Goal: Task Accomplishment & Management: Use online tool/utility

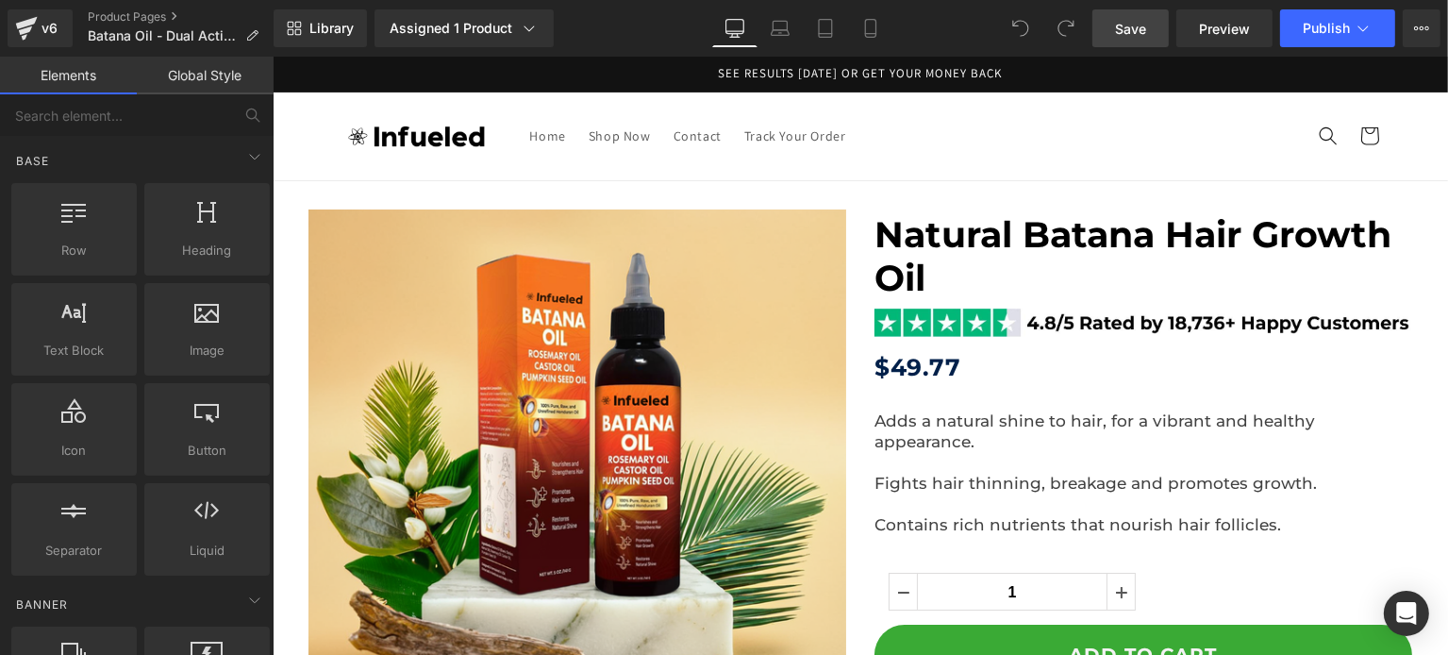
click at [1157, 28] on link "Save" at bounding box center [1130, 28] width 76 height 38
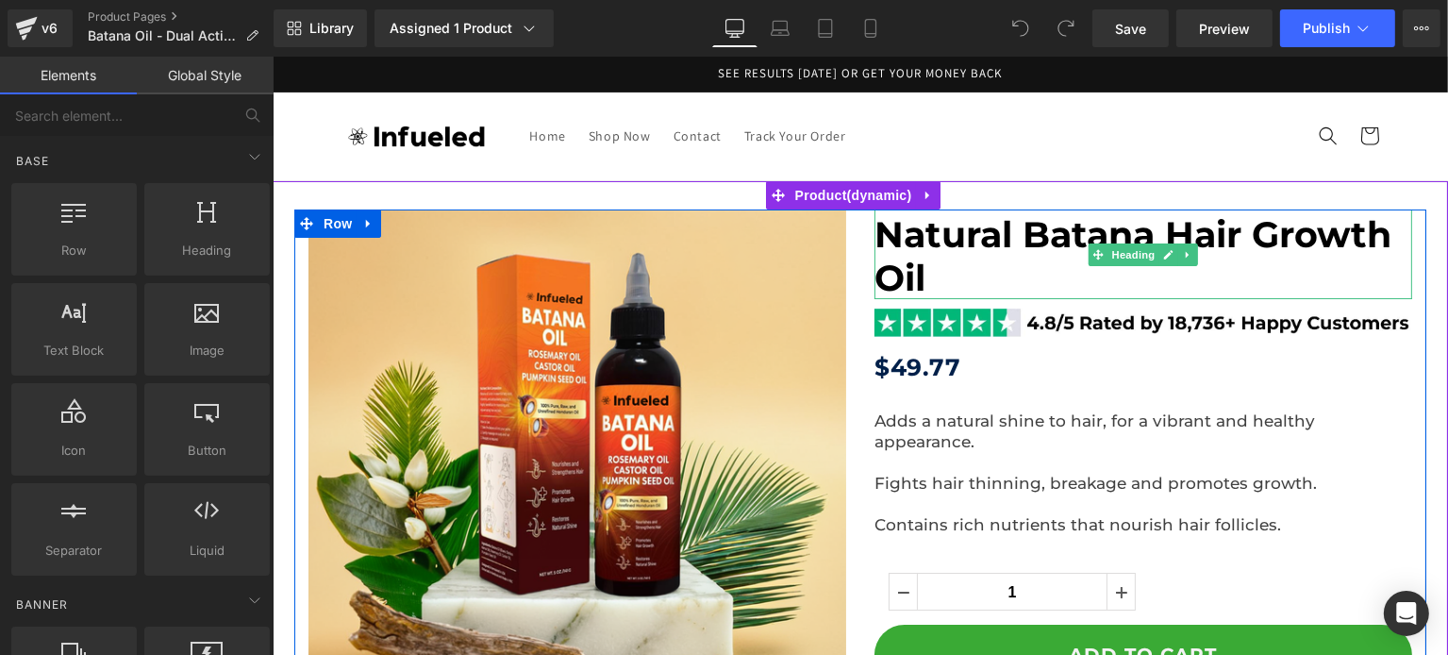
drag, startPoint x: 1049, startPoint y: 250, endPoint x: 283, endPoint y: 433, distance: 787.5
click at [1049, 250] on span "Natural Batana Hair Growth Oil" at bounding box center [1131, 256] width 517 height 88
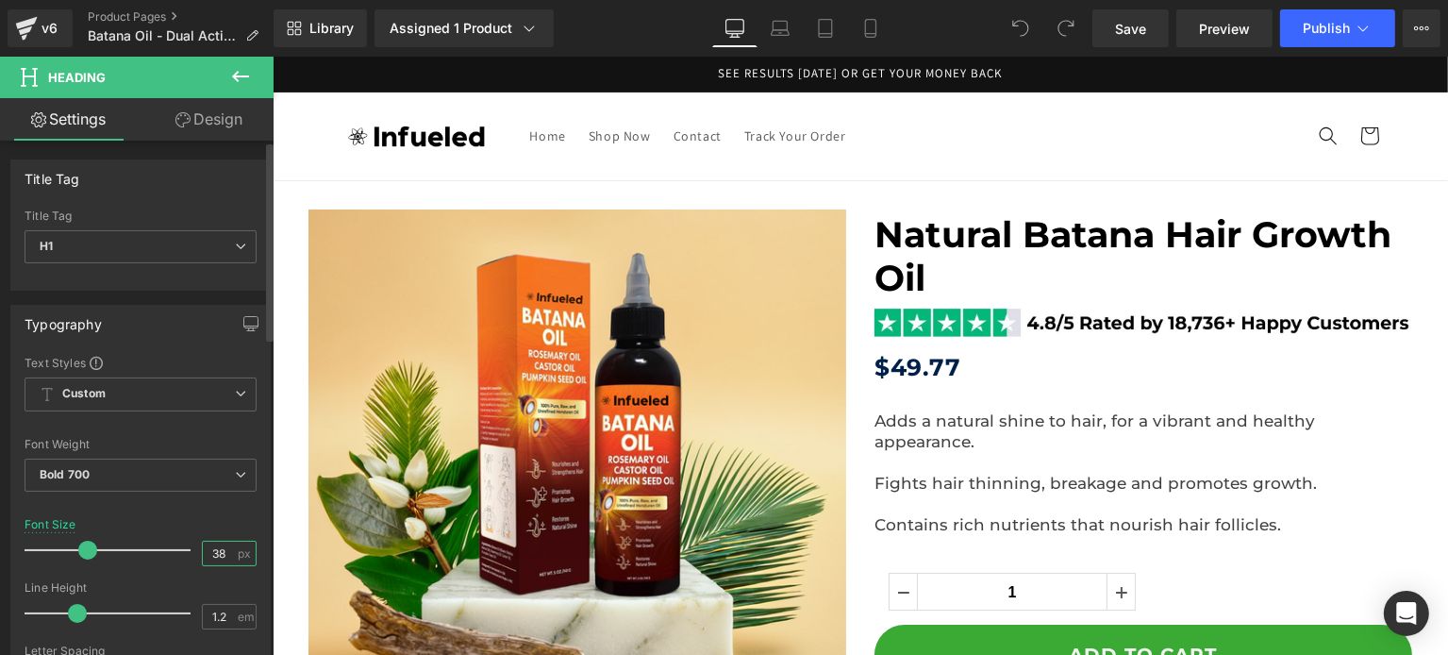
click at [220, 542] on input "38" at bounding box center [219, 553] width 33 height 24
type input "3"
type input "27"
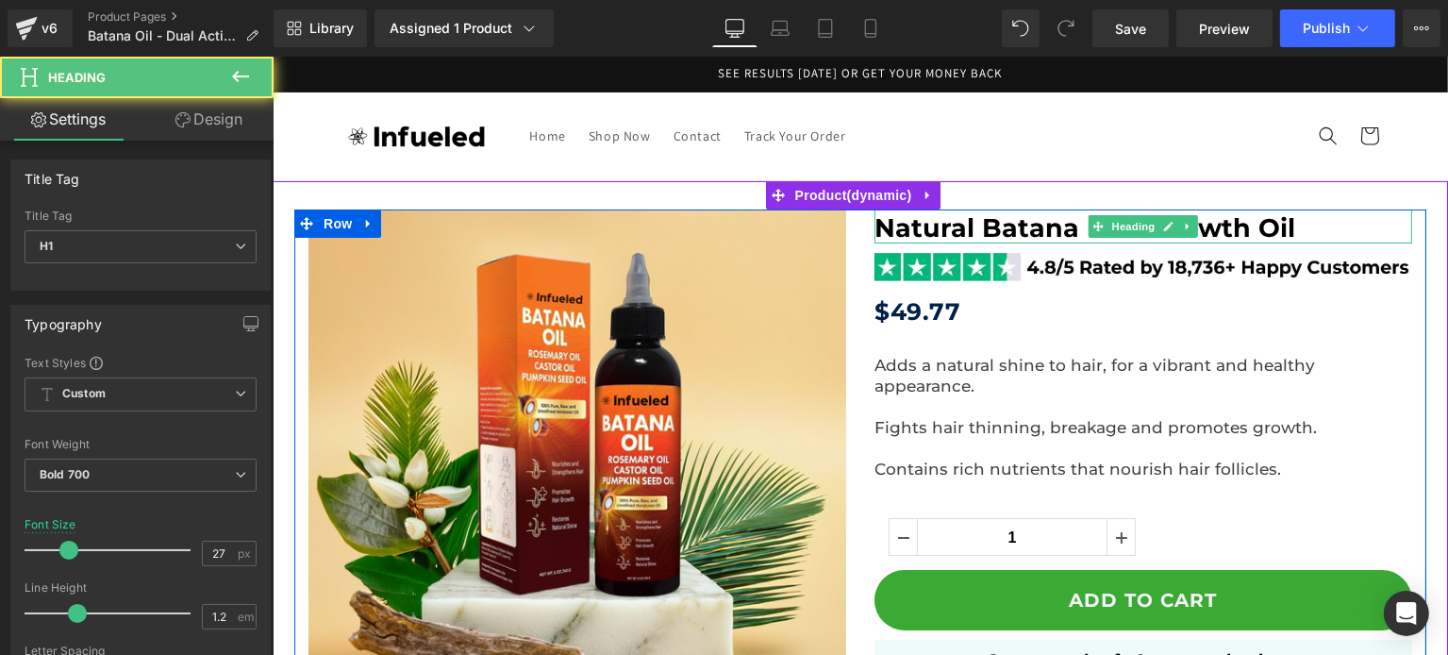
click at [953, 236] on span "Natural Batana Hair Growth Oil" at bounding box center [1083, 227] width 421 height 31
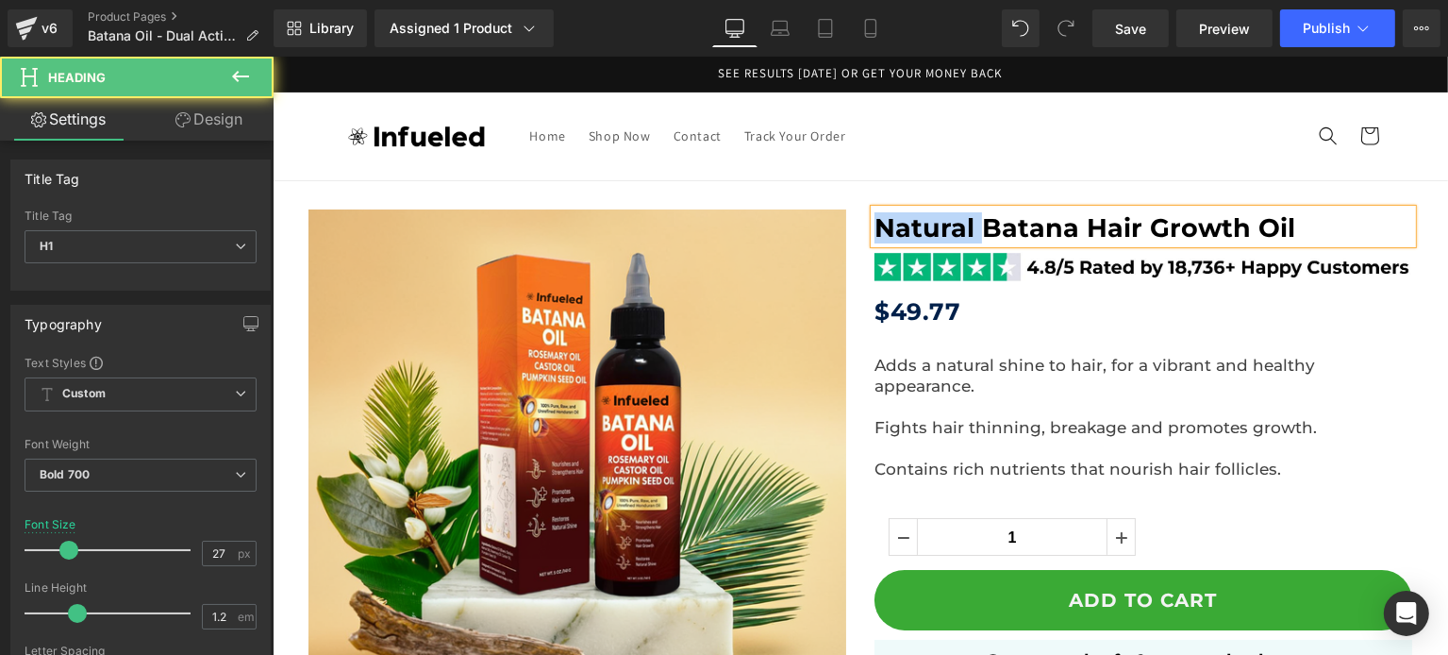
click at [953, 236] on span "Natural Batana Hair Growth Oil" at bounding box center [1083, 227] width 421 height 31
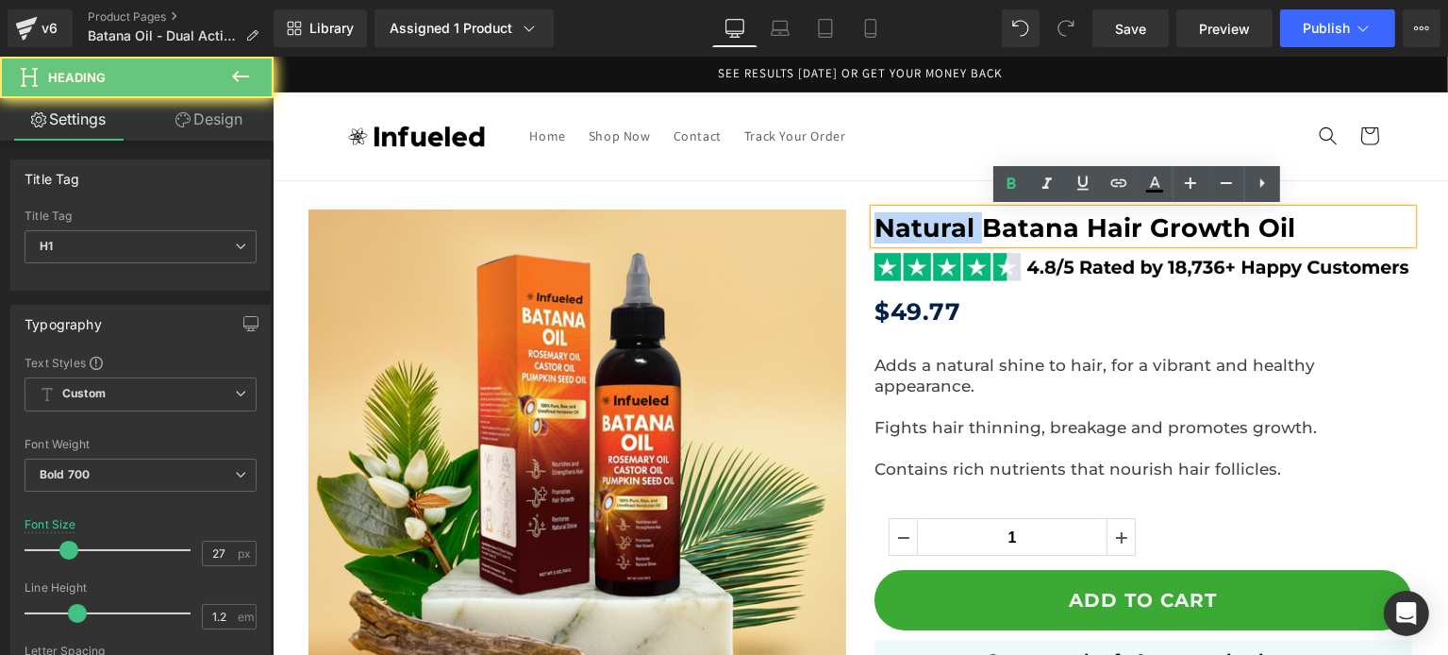
click at [953, 236] on span "Natural Batana Hair Growth Oil" at bounding box center [1083, 227] width 421 height 31
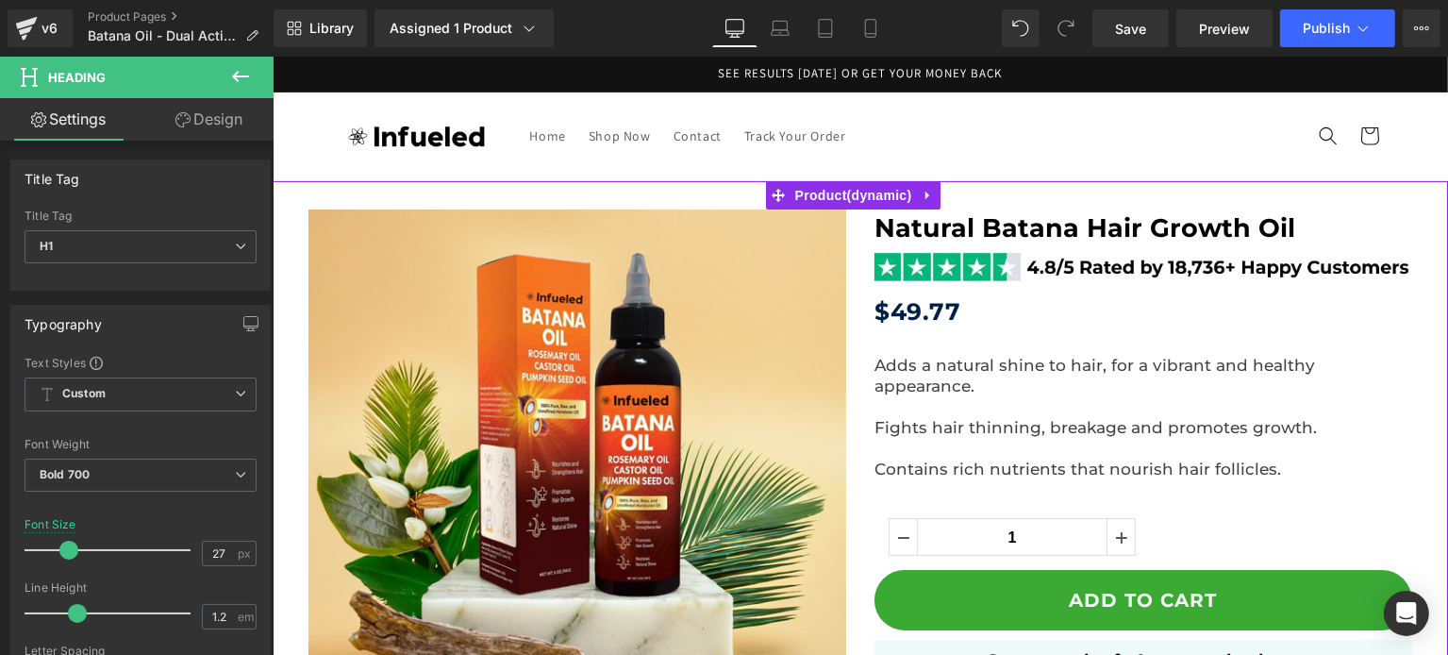
click at [1029, 222] on span "Natural Batana Hair Growth Oil" at bounding box center [1083, 227] width 421 height 31
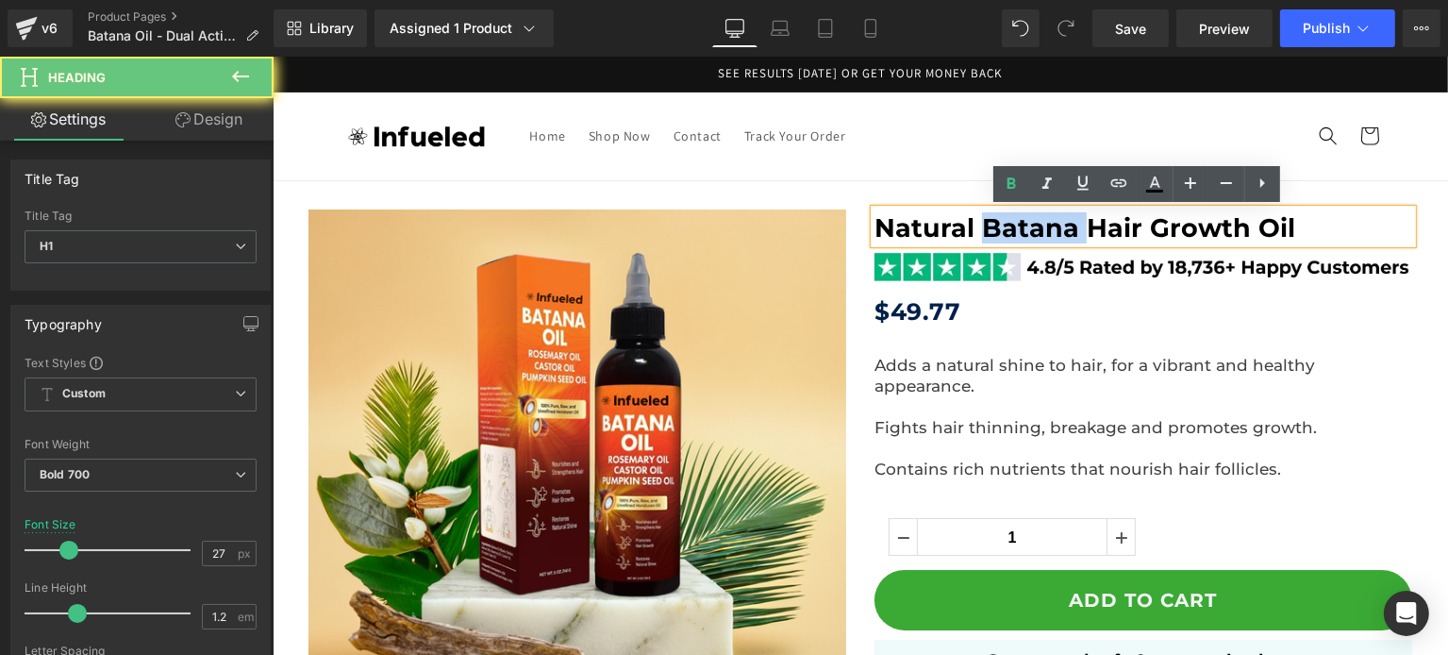
click at [1029, 222] on span "Natural Batana Hair Growth Oil" at bounding box center [1083, 227] width 421 height 31
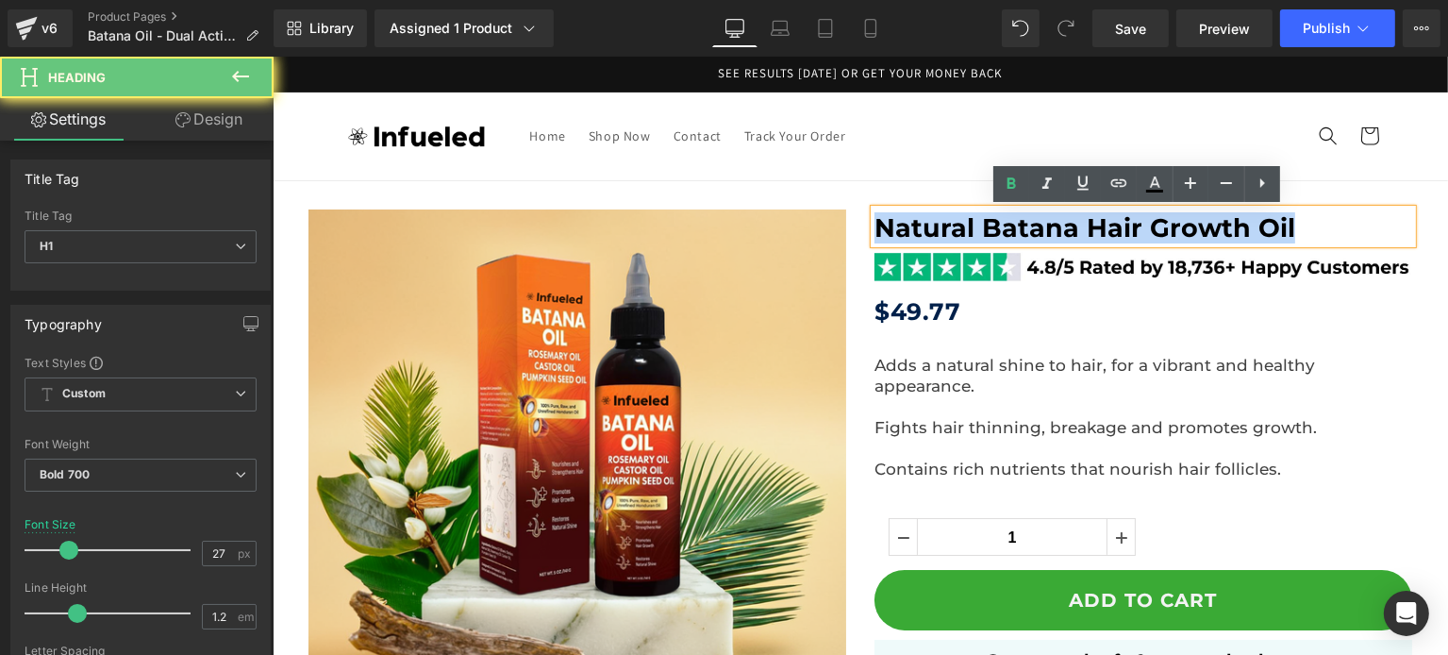
click at [1029, 222] on span "Natural Batana Hair Growth Oil" at bounding box center [1083, 227] width 421 height 31
paste div
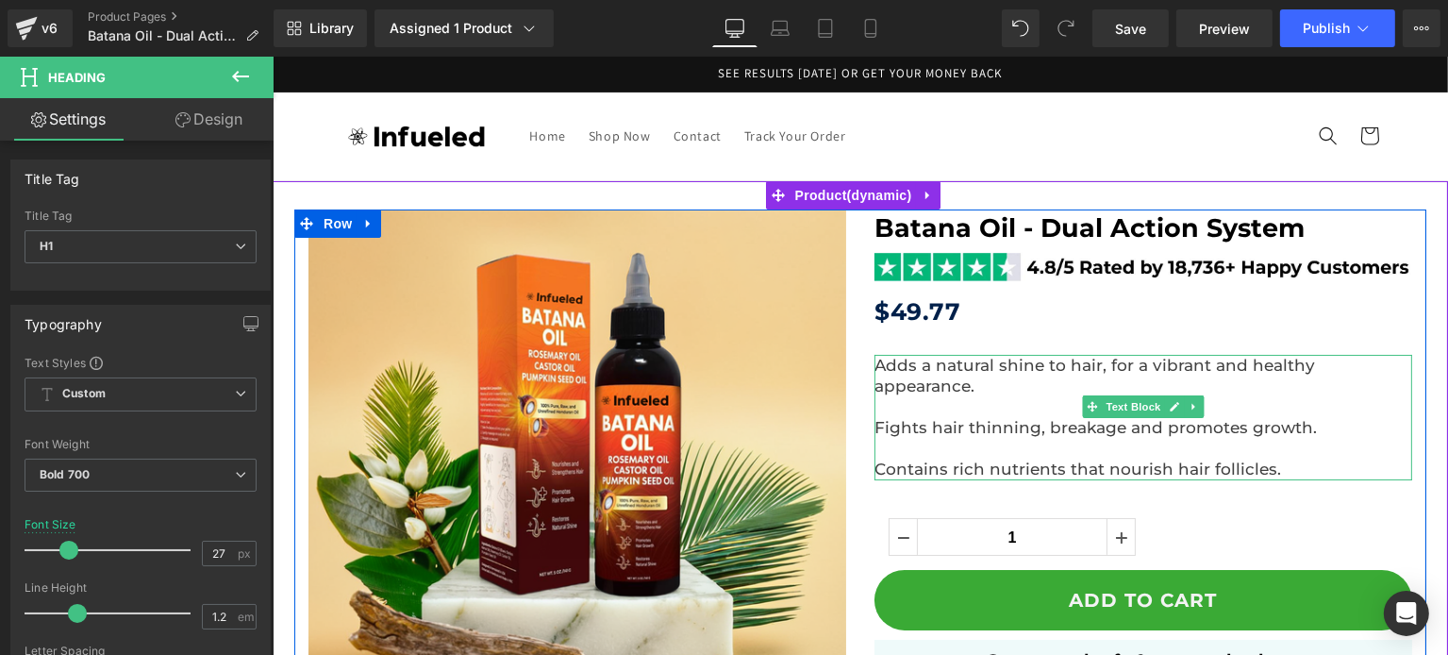
click at [1117, 427] on p "Fights hair thinning, breakage and promotes growth. Contains rich nutrients tha…" at bounding box center [1142, 448] width 538 height 62
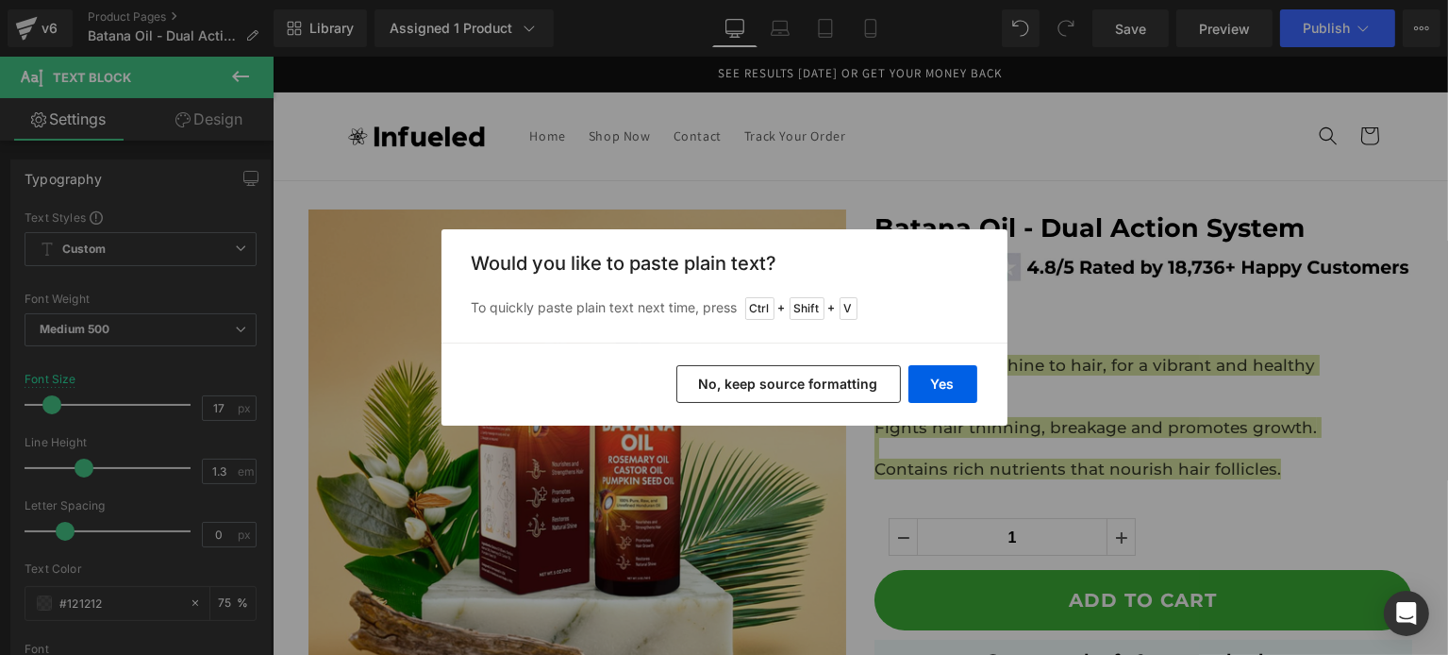
click at [835, 395] on button "No, keep source formatting" at bounding box center [788, 384] width 224 height 38
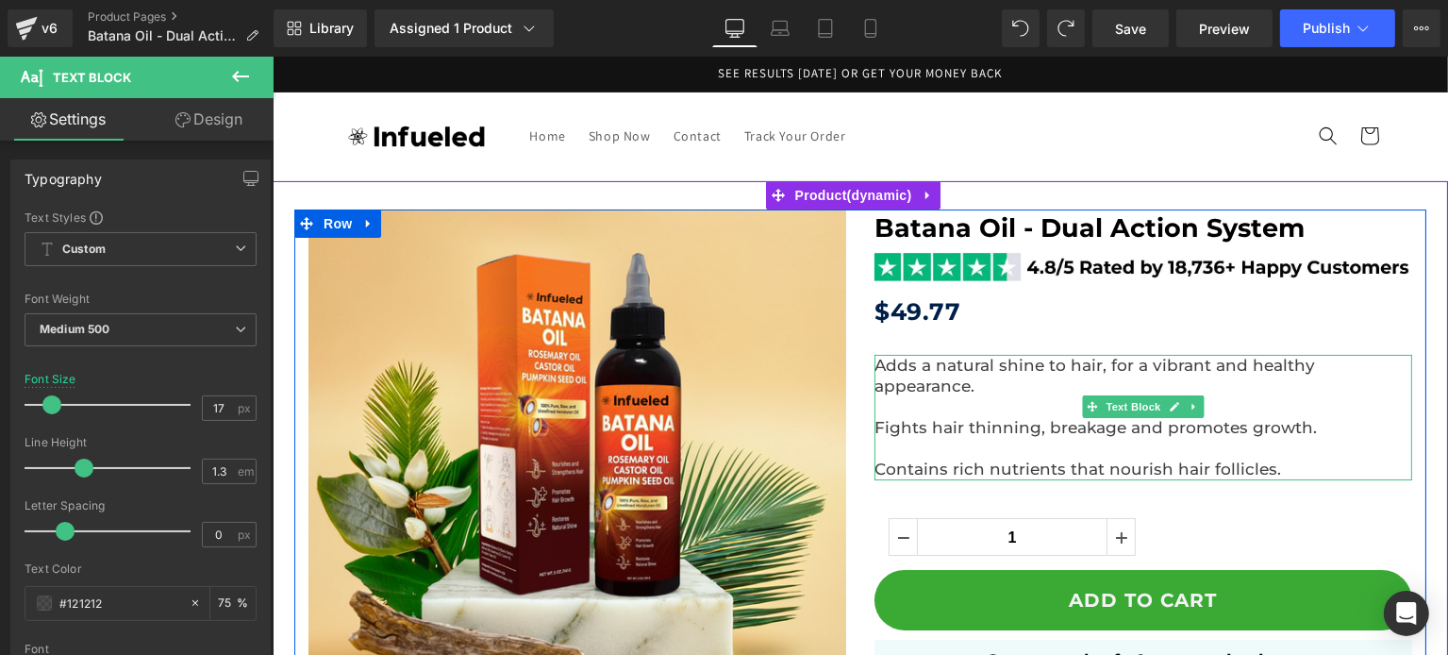
click at [900, 376] on p "Adds a natural shine to hair, for a vibrant and healthy appearance." at bounding box center [1142, 386] width 538 height 62
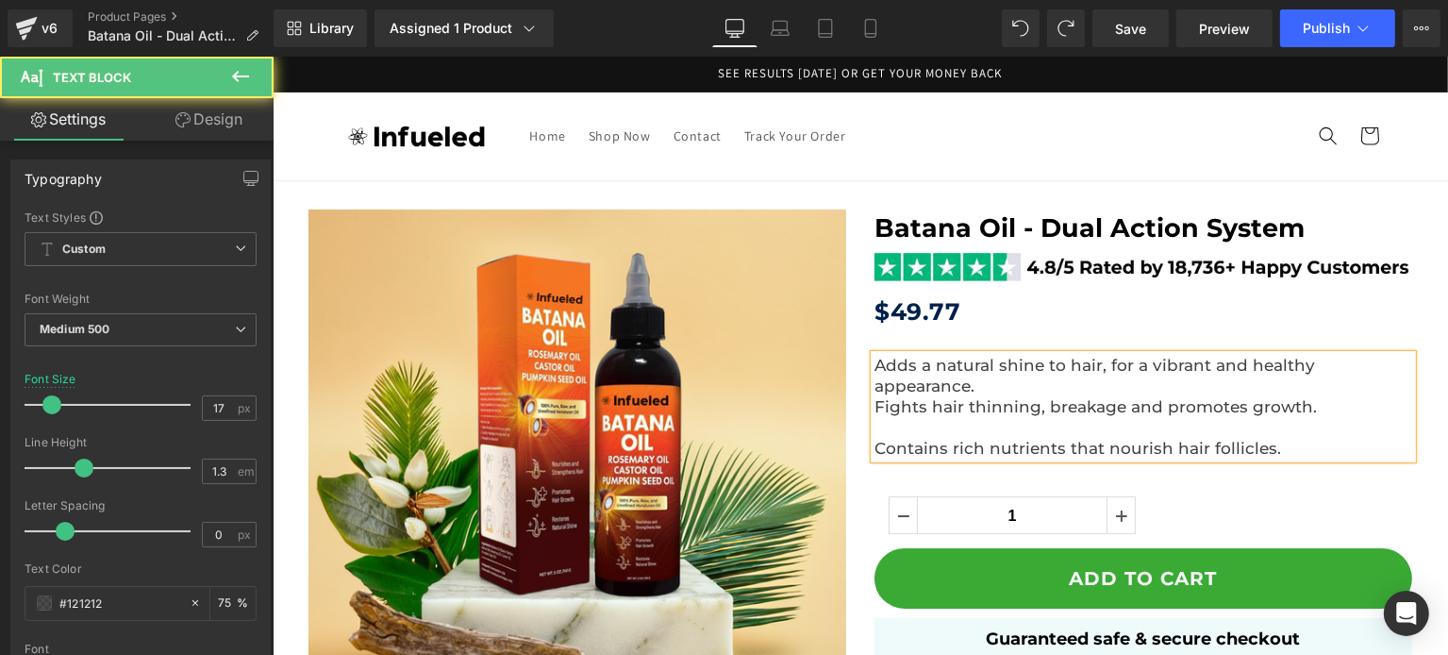
click at [900, 400] on p "Fights hair thinning, breakage and promotes growth. Contains rich nutrients tha…" at bounding box center [1142, 427] width 538 height 62
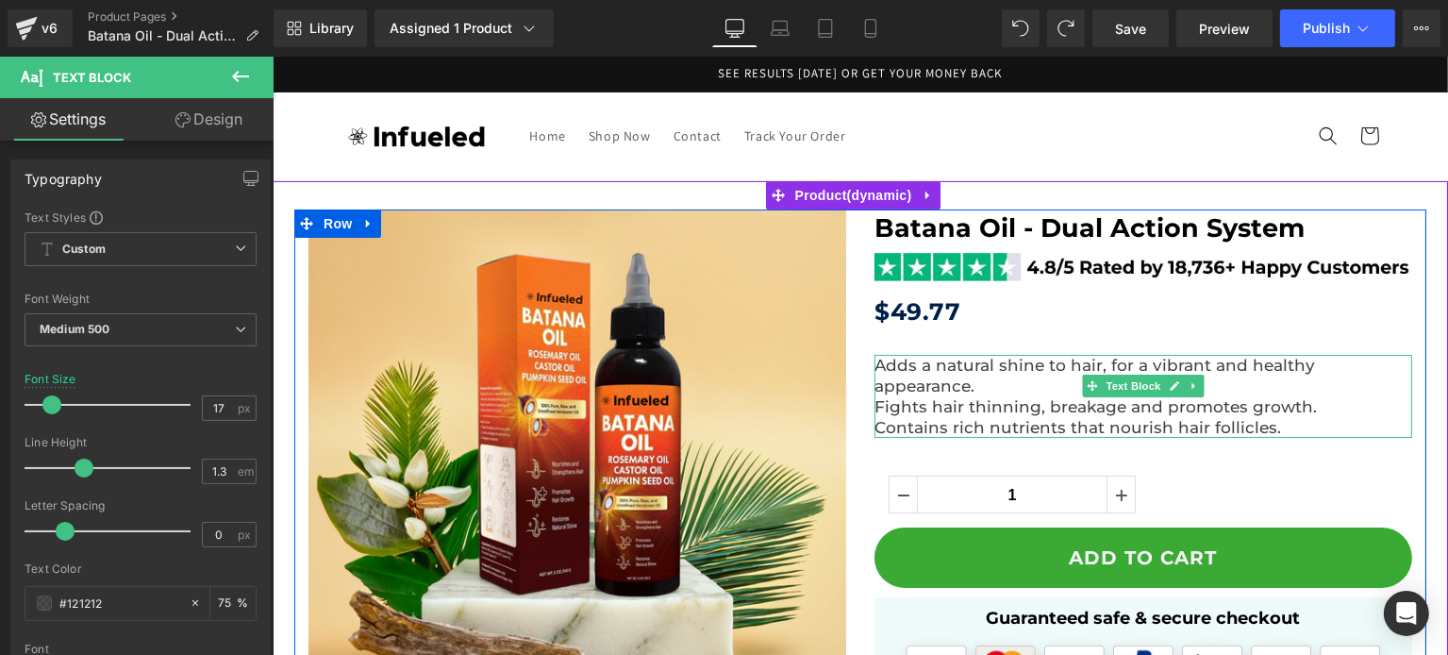
click at [1070, 397] on span "Fights hair thinning, breakage and promotes growth. Contains rich nutrients tha…" at bounding box center [1094, 417] width 442 height 40
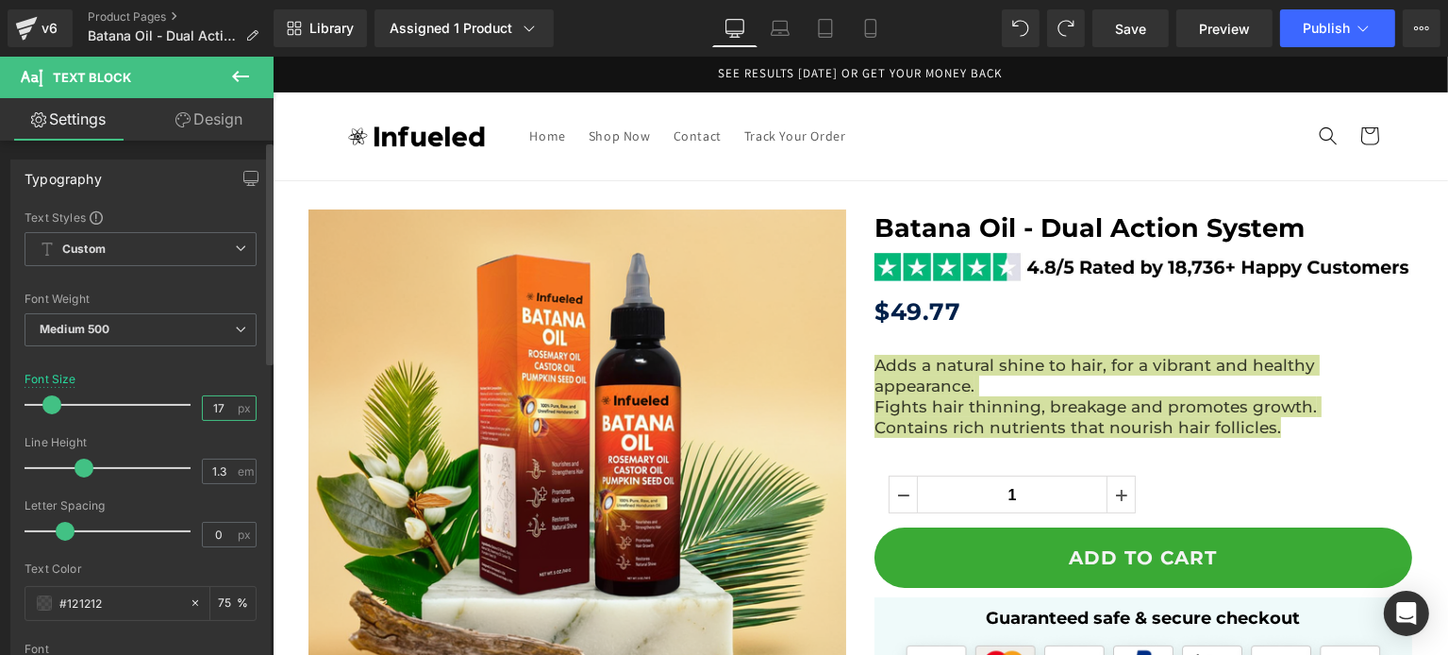
click at [203, 408] on input "17" at bounding box center [219, 408] width 33 height 24
type input "16"
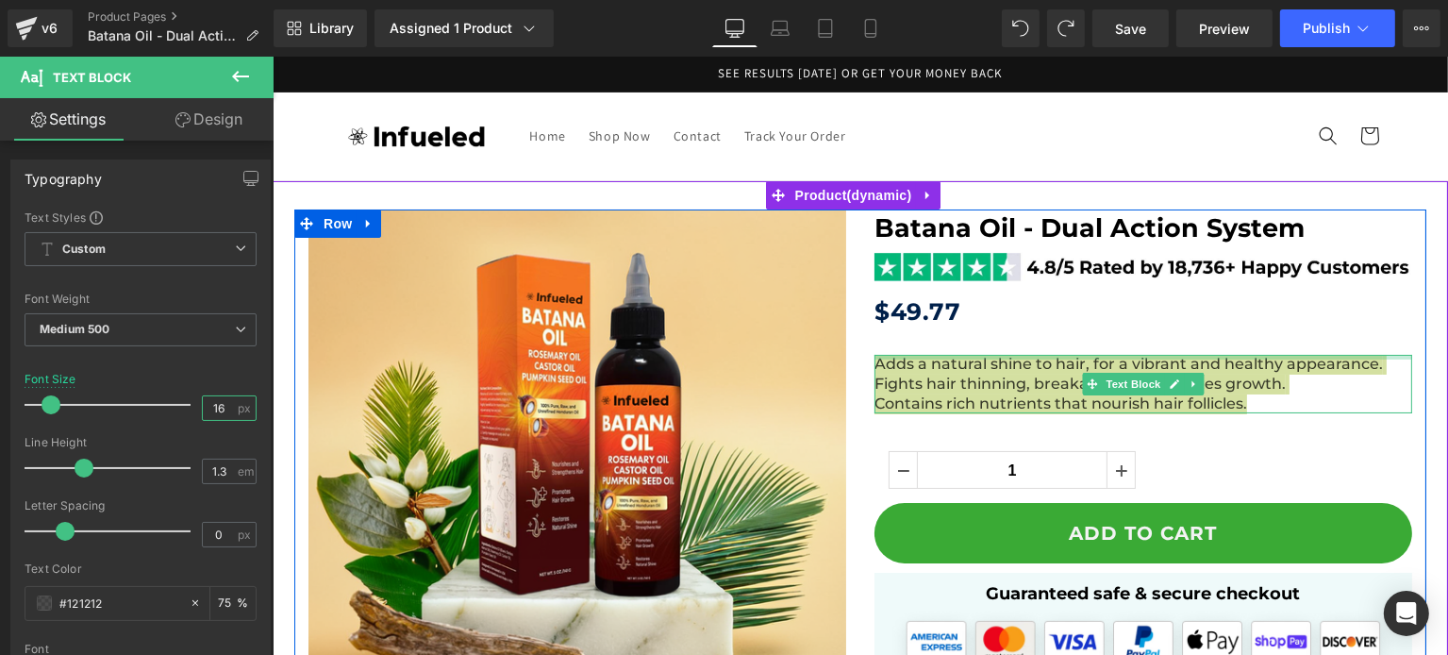
click at [881, 356] on div at bounding box center [1142, 357] width 538 height 5
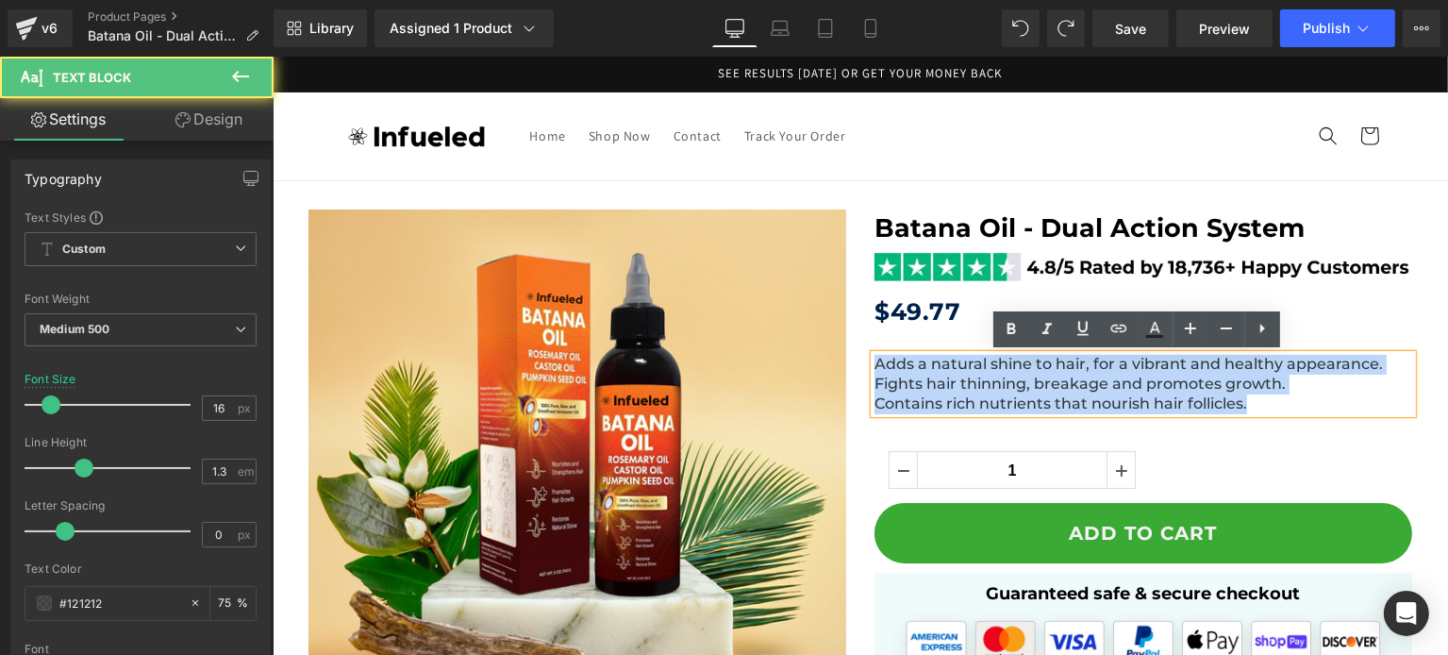
click at [873, 364] on span "Adds a natural shine to hair, for a vibrant and healthy appearance." at bounding box center [1127, 364] width 508 height 18
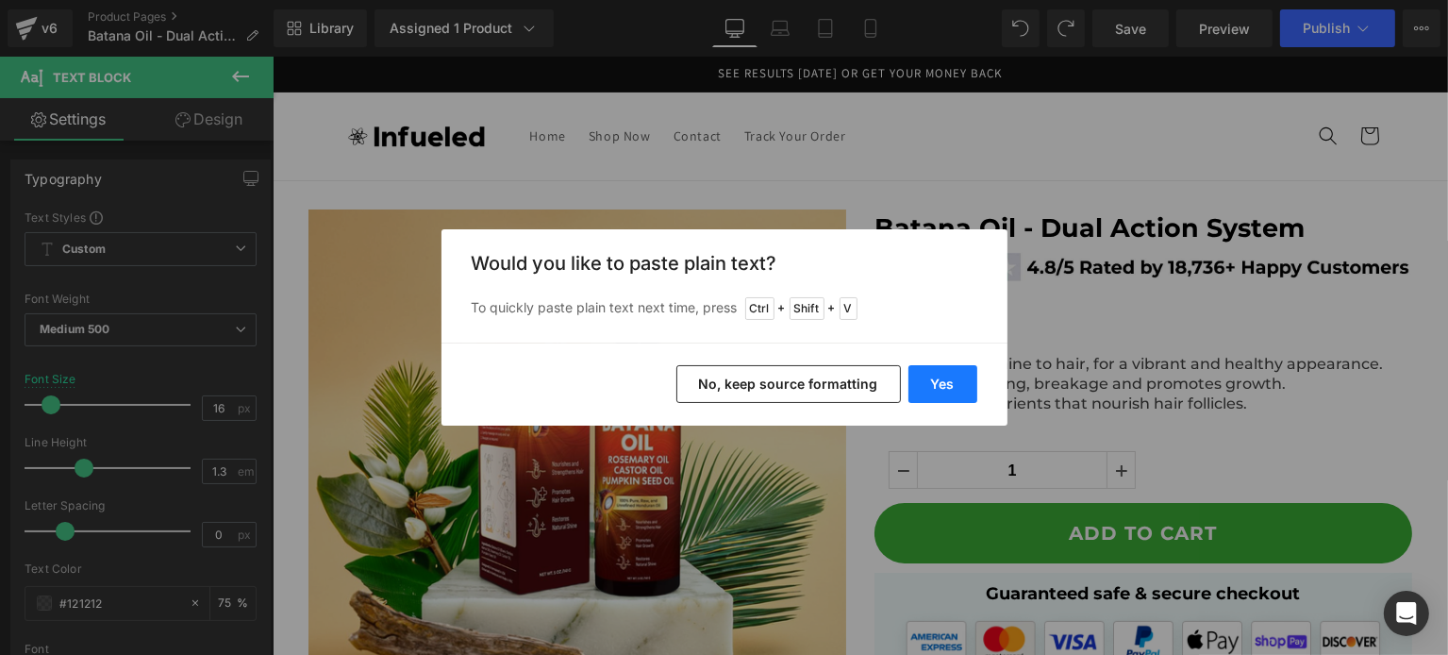
click at [921, 380] on button "Yes" at bounding box center [942, 384] width 69 height 38
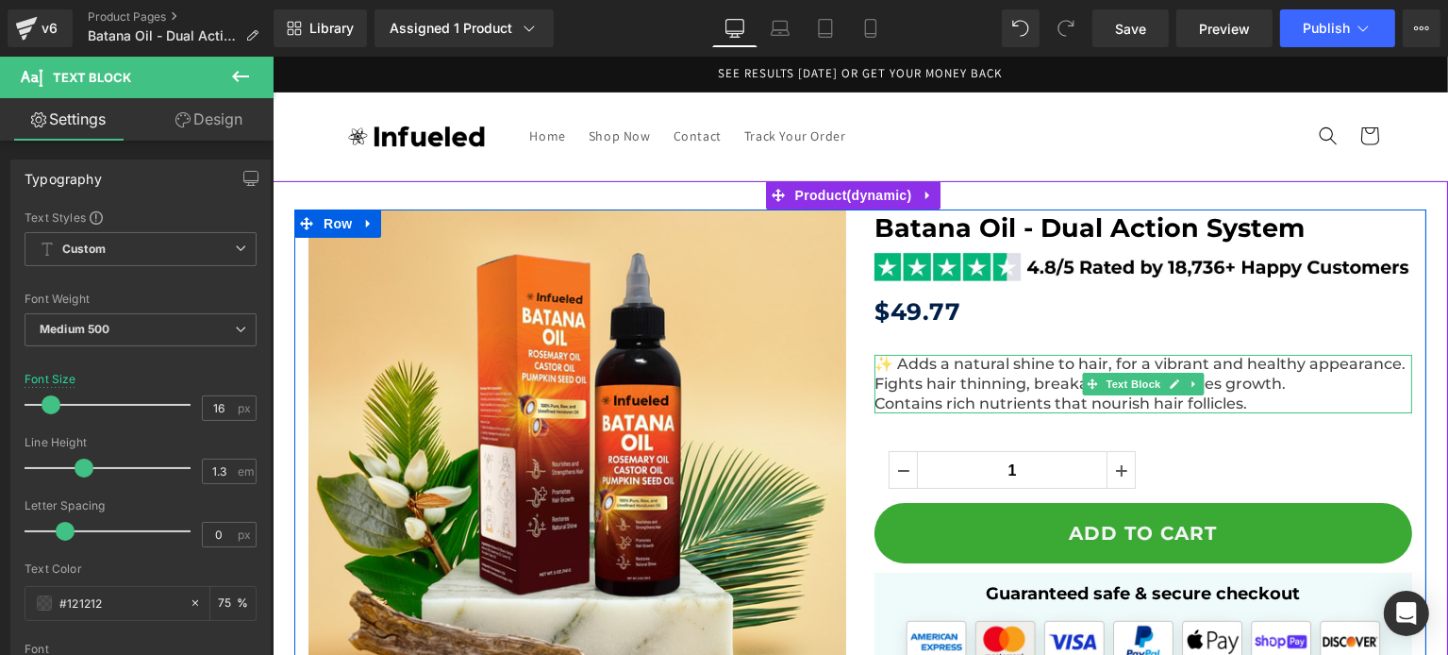
click at [873, 380] on span "Fights hair thinning, breakage and promotes growth. Contains rich nutrients tha…" at bounding box center [1078, 393] width 411 height 38
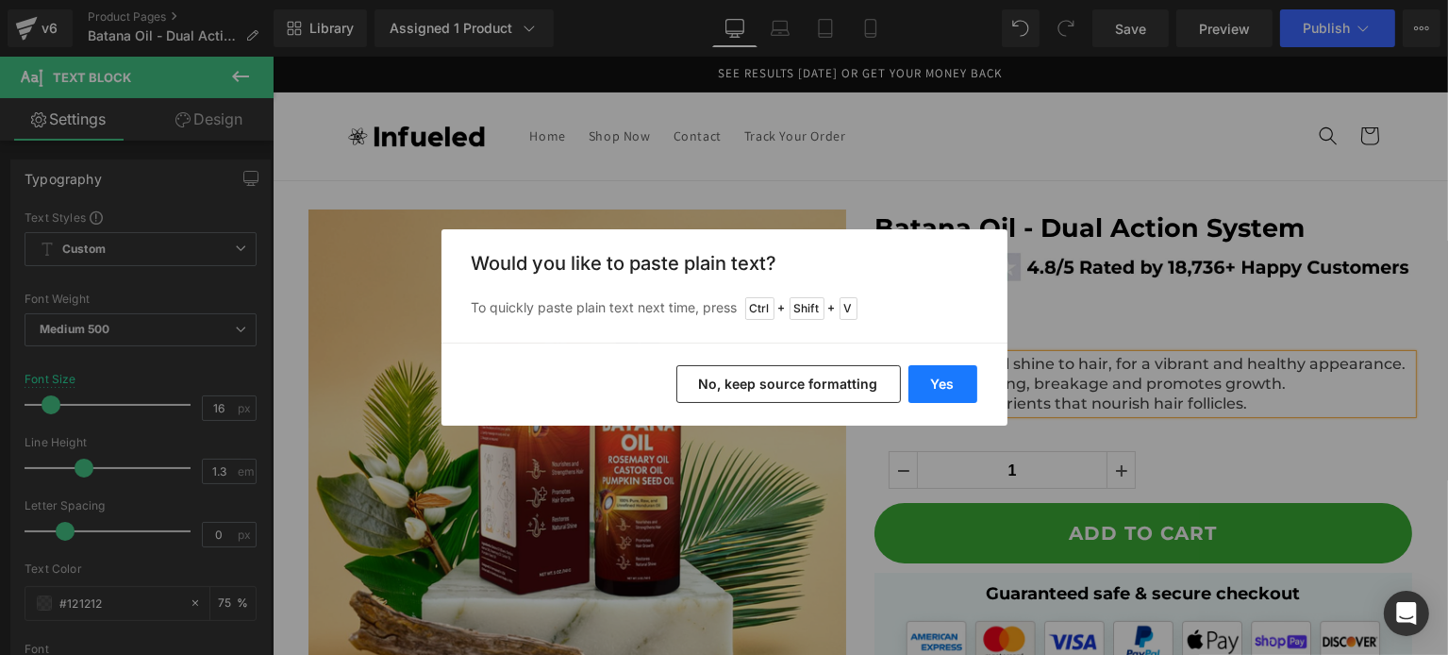
click at [920, 391] on button "Yes" at bounding box center [942, 384] width 69 height 38
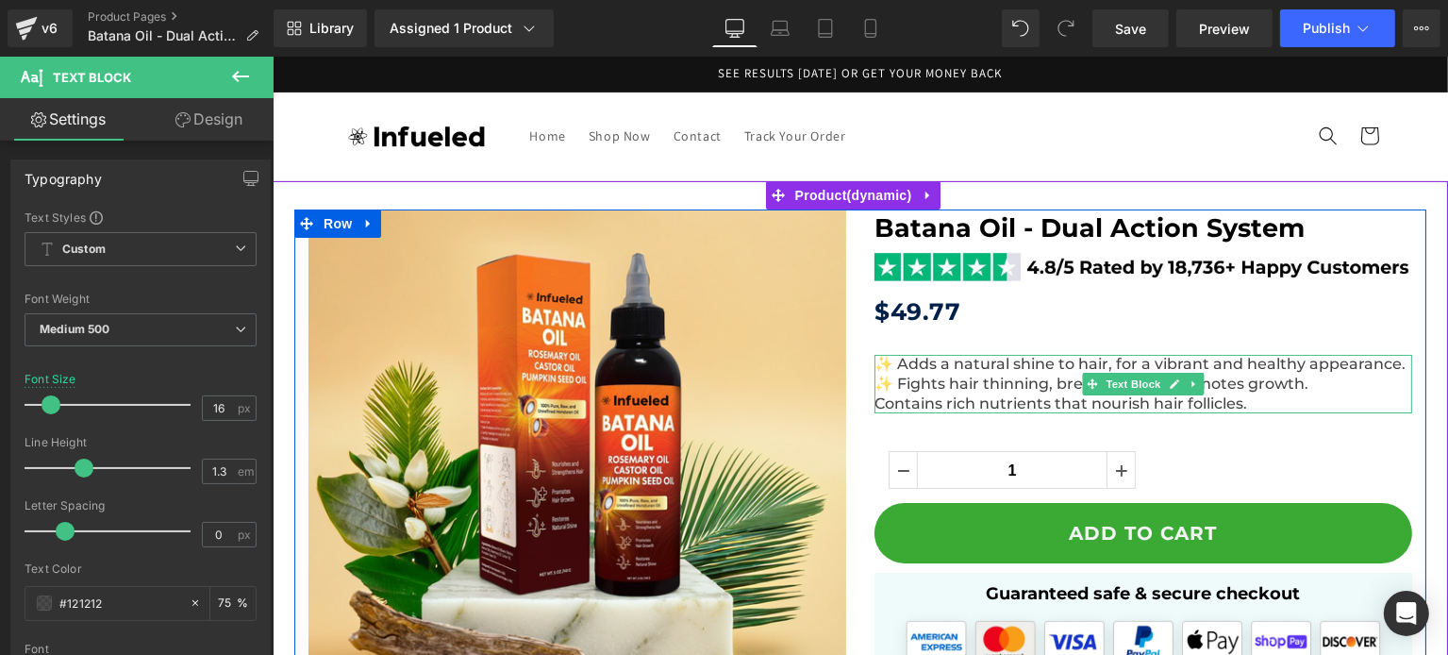
click at [873, 406] on span "✨ Fights hair thinning, breakage and promotes growth. Contains rich nutrients t…" at bounding box center [1090, 393] width 434 height 38
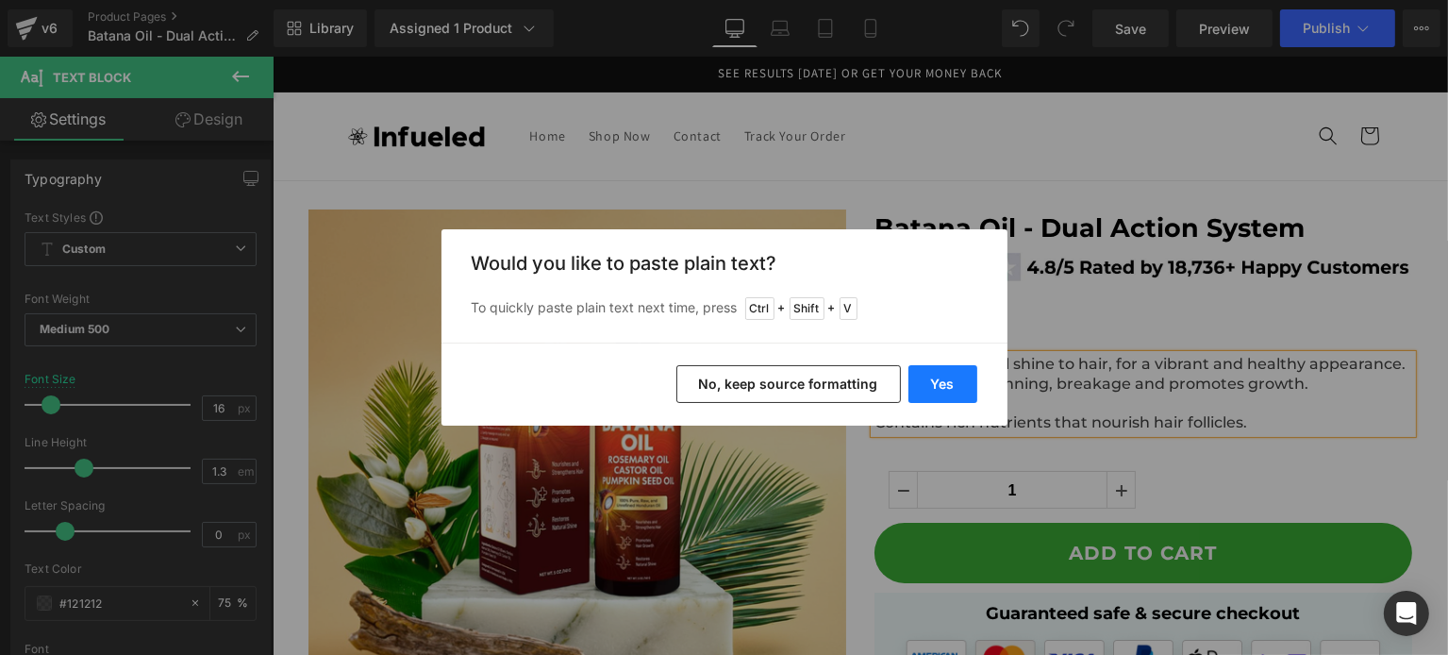
click at [948, 383] on button "Yes" at bounding box center [942, 384] width 69 height 38
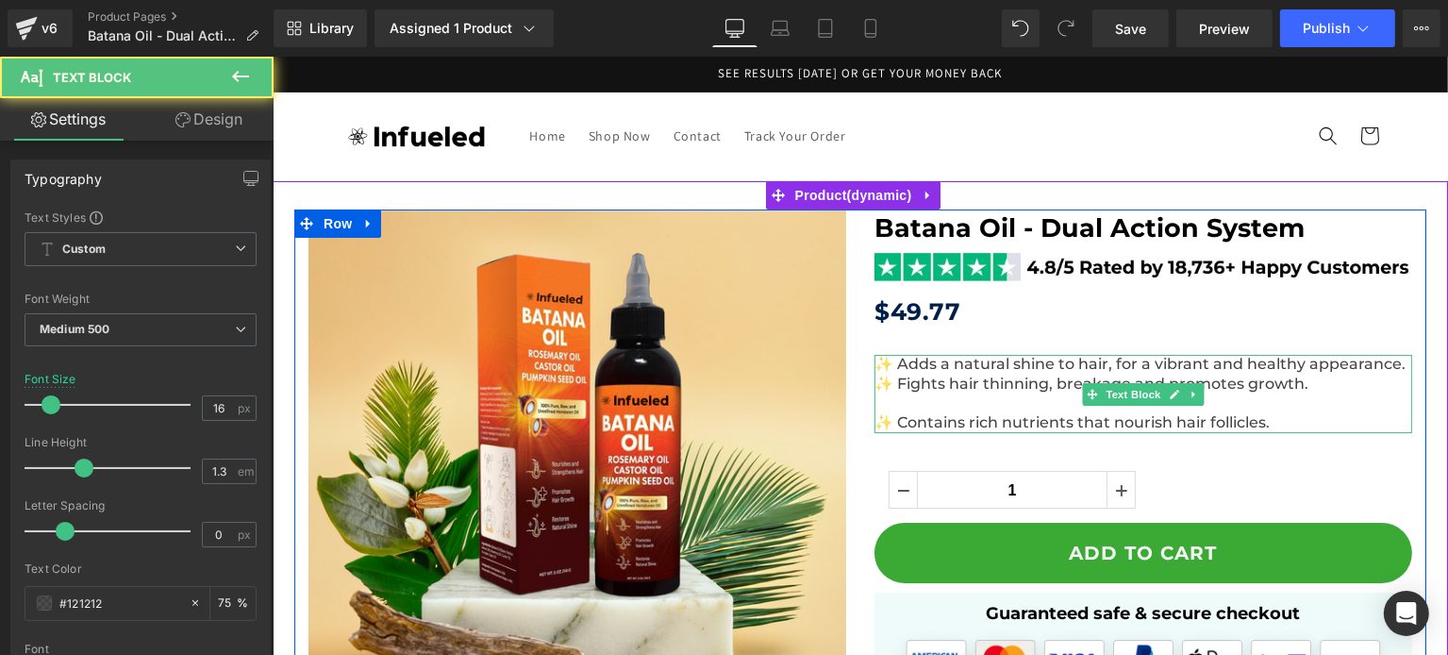
click at [937, 394] on p "✨ Fights hair thinning, breakage and promotes growth." at bounding box center [1142, 394] width 538 height 40
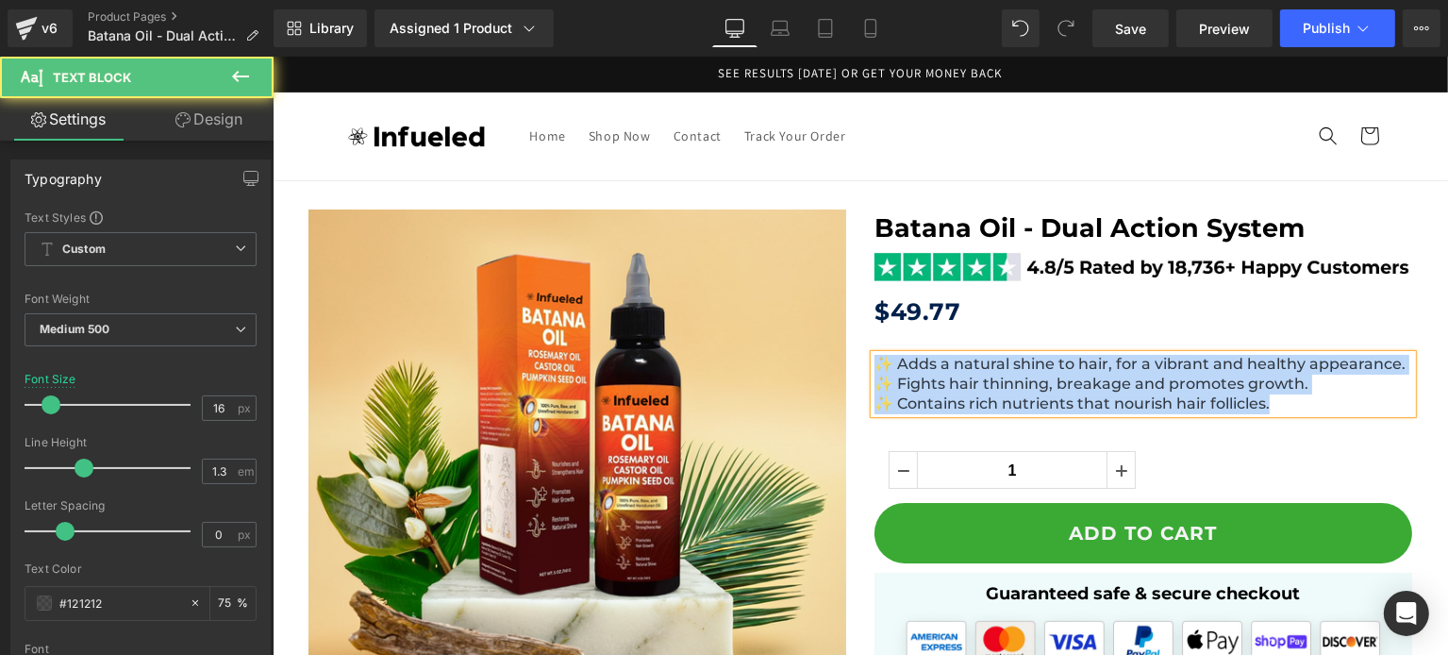
drag, startPoint x: 1277, startPoint y: 401, endPoint x: 750, endPoint y: 308, distance: 535.5
click at [750, 308] on div "Sale Off (P) Image" at bounding box center [859, 538] width 1132 height 659
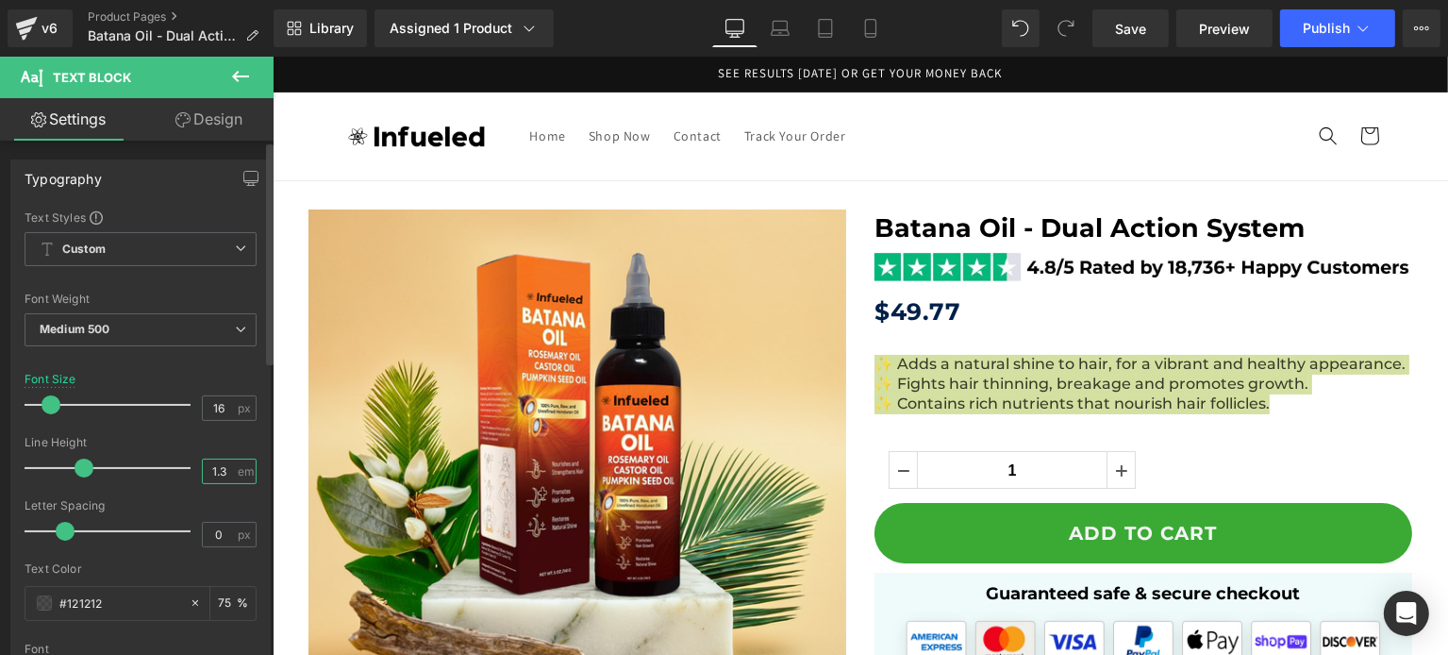
click at [215, 470] on input "1.3" at bounding box center [219, 471] width 33 height 24
click at [219, 470] on input "1.3" at bounding box center [219, 471] width 33 height 24
type input "1.6"
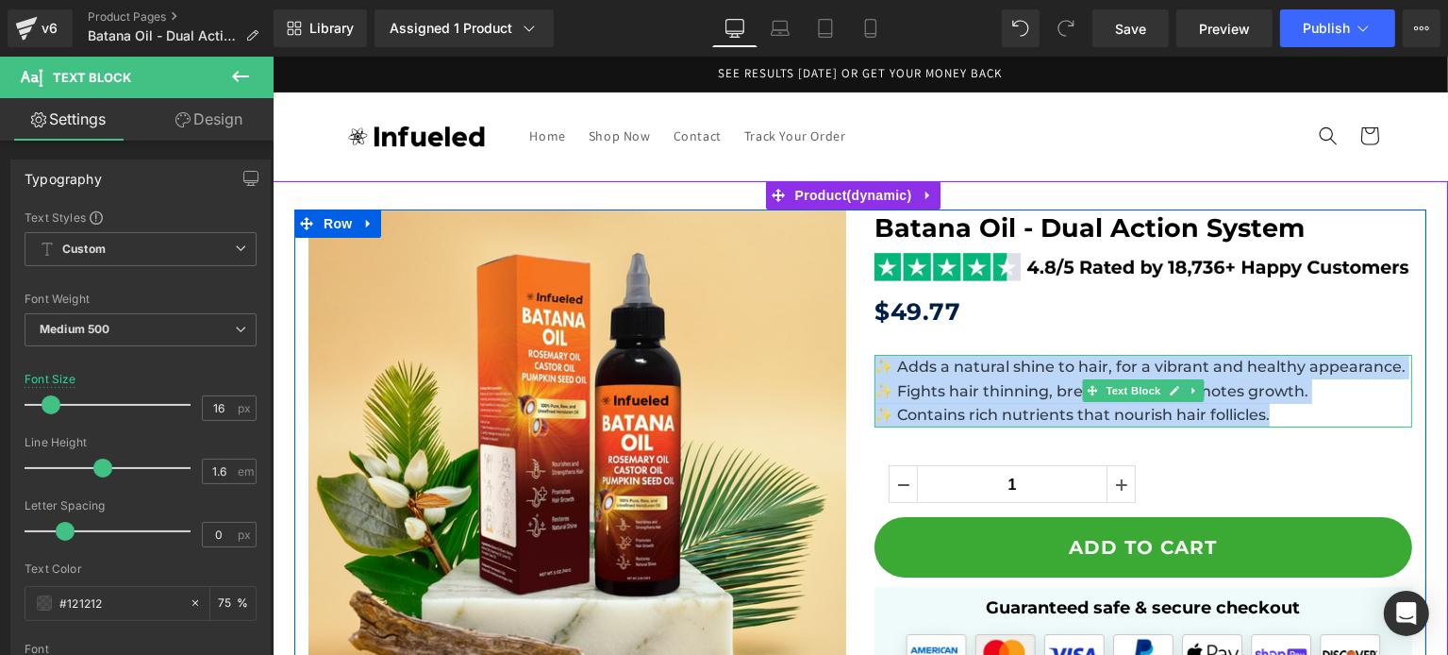
click at [1260, 395] on span "✨ Fights hair thinning, breakage and promotes growth." at bounding box center [1090, 391] width 434 height 18
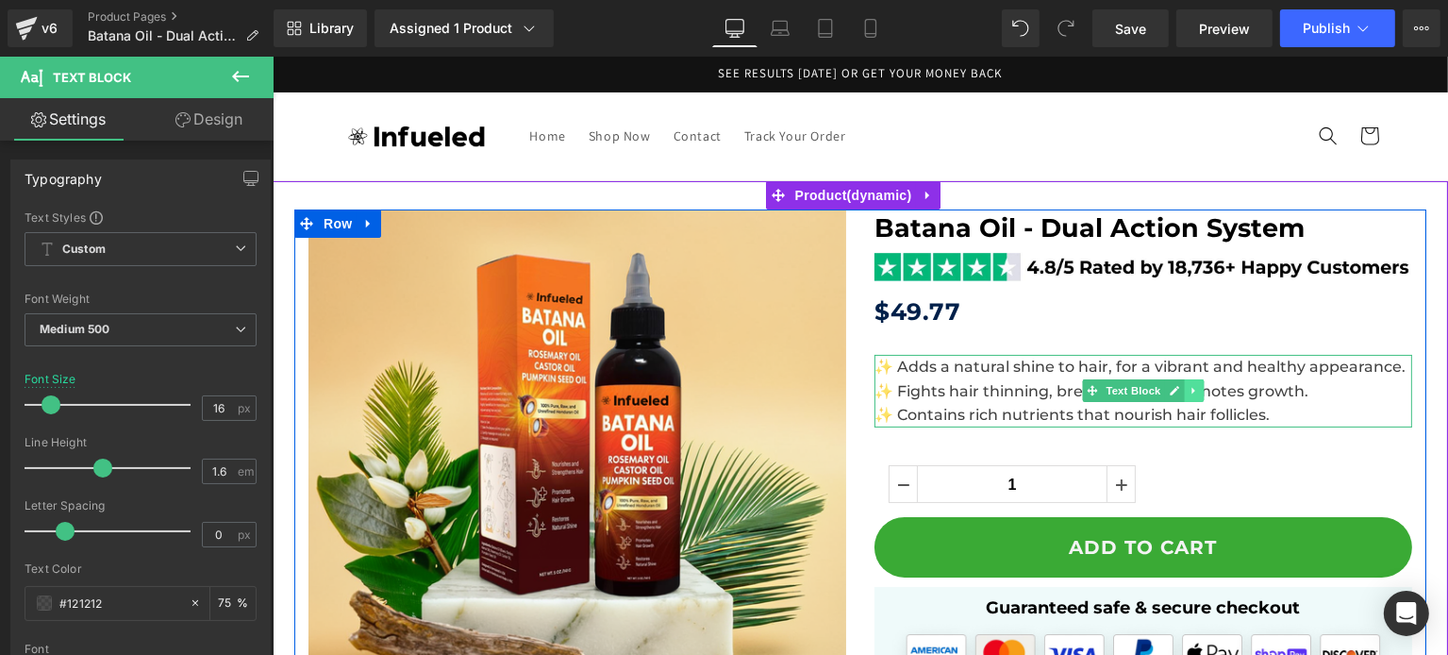
click at [1184, 384] on link at bounding box center [1194, 390] width 20 height 23
click at [1178, 393] on icon at bounding box center [1183, 390] width 10 height 11
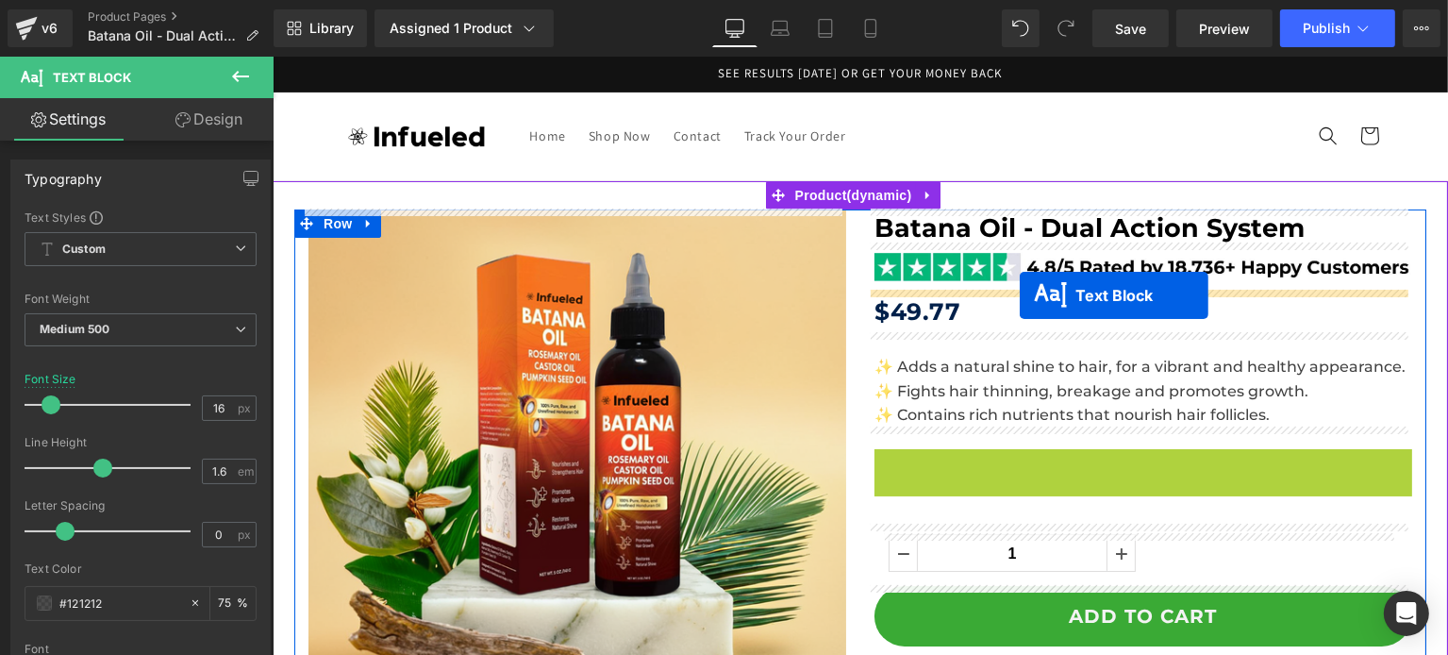
drag, startPoint x: 1107, startPoint y: 482, endPoint x: 1019, endPoint y: 295, distance: 206.7
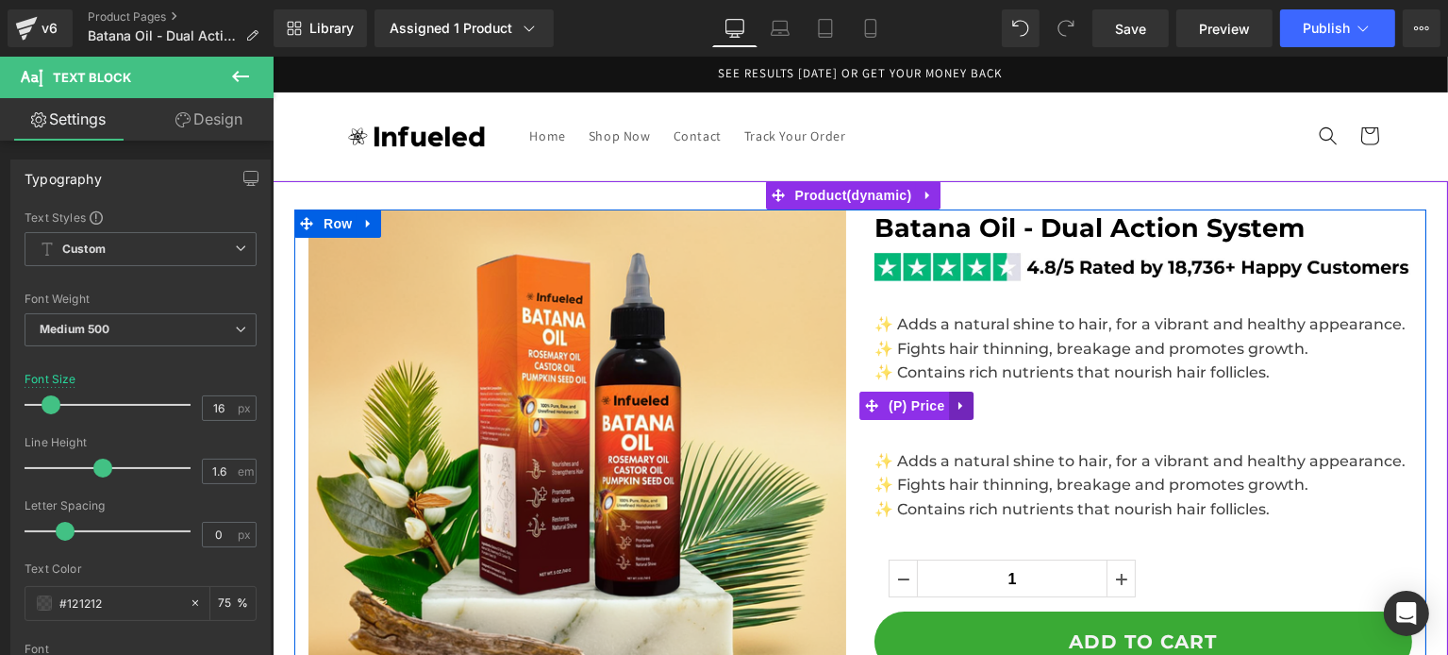
click at [963, 407] on link at bounding box center [961, 405] width 25 height 28
click at [968, 407] on icon at bounding box center [973, 405] width 13 height 13
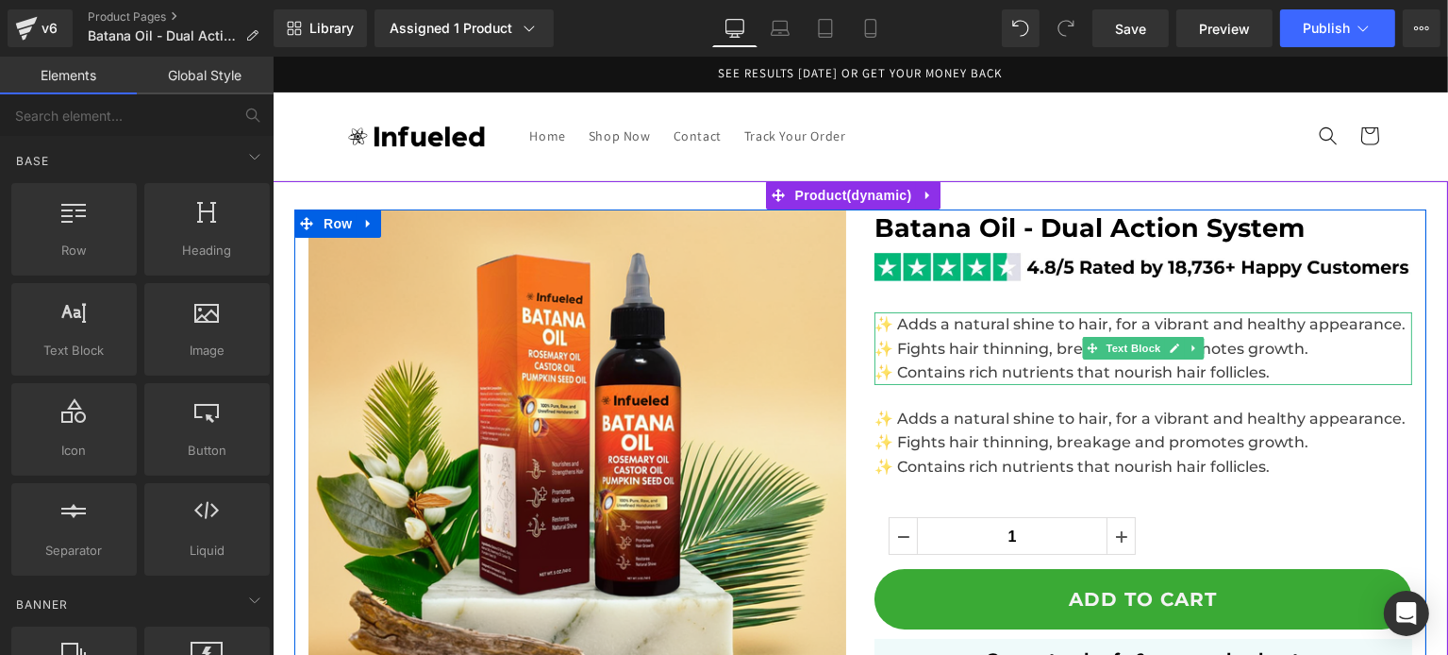
click at [984, 340] on span "✨ Fights hair thinning, breakage and promotes growth." at bounding box center [1090, 349] width 434 height 18
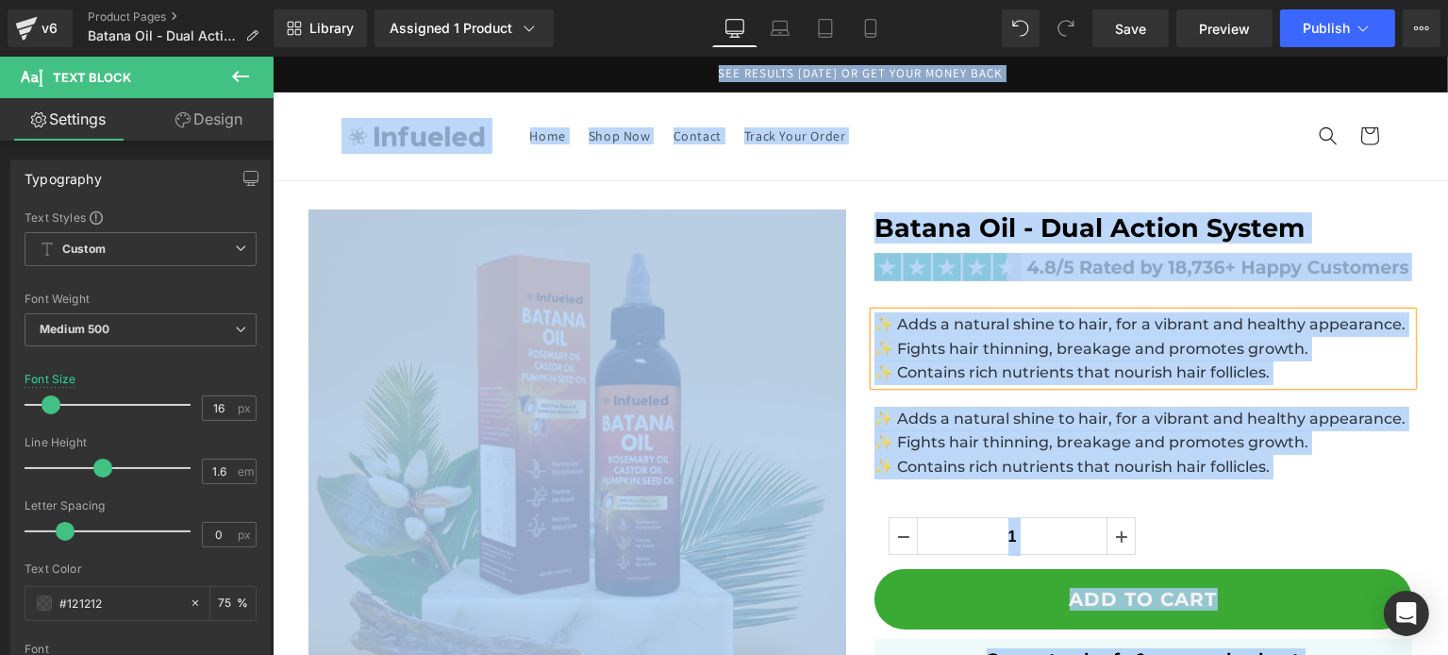
click at [984, 347] on span "✨ Fights hair thinning, breakage and promotes growth." at bounding box center [1090, 349] width 434 height 18
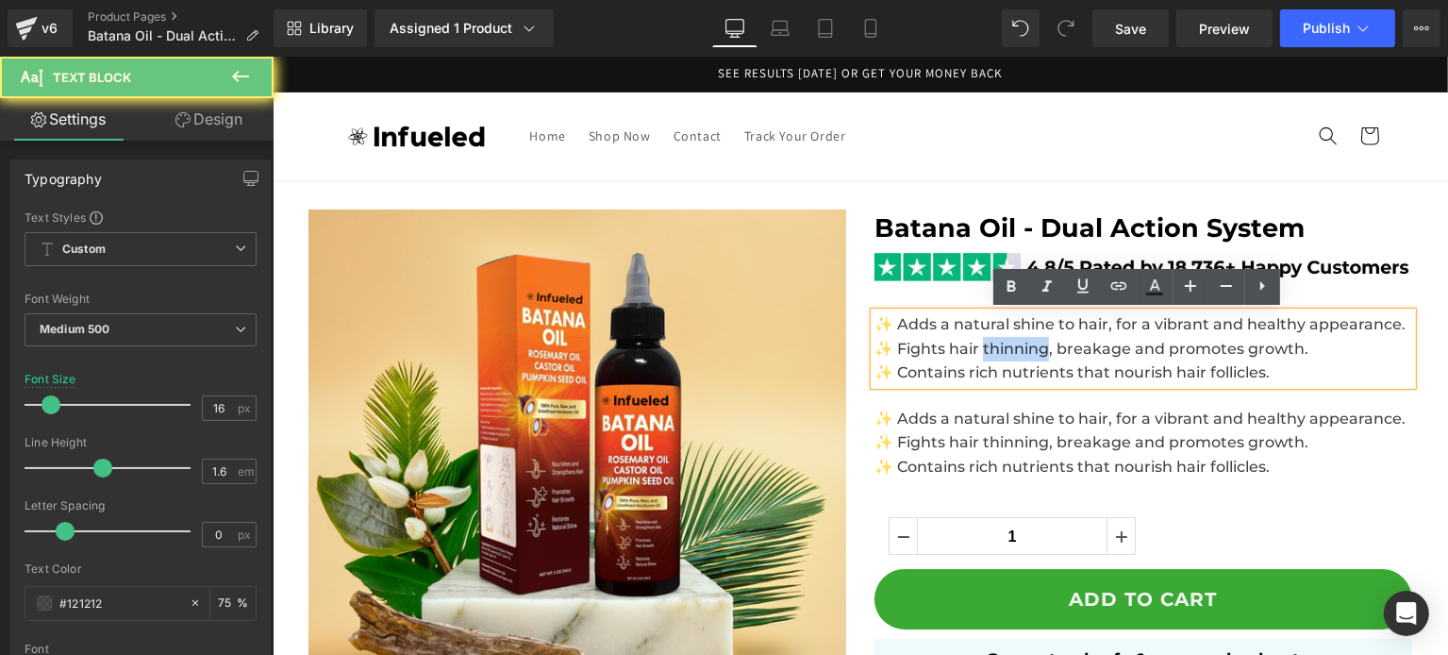
click at [984, 347] on span "✨ Fights hair thinning, breakage and promotes growth." at bounding box center [1090, 349] width 434 height 18
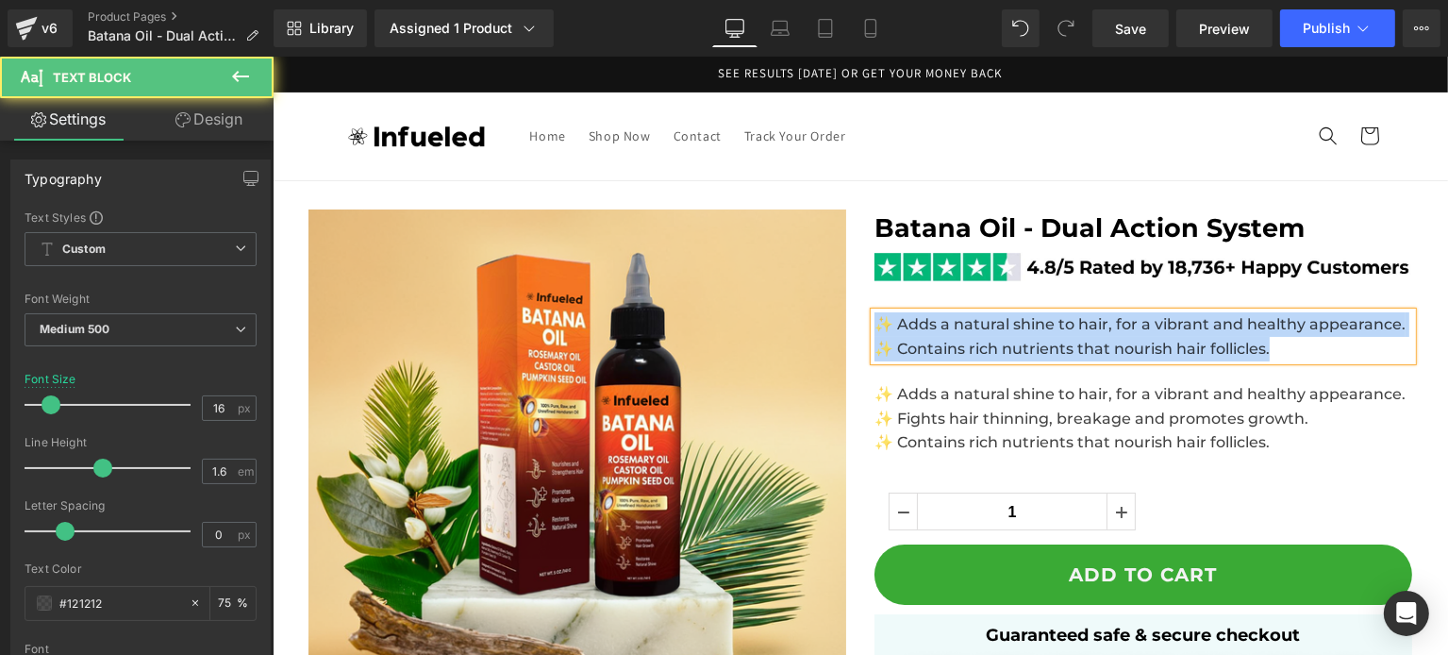
drag, startPoint x: 1262, startPoint y: 344, endPoint x: 853, endPoint y: 313, distance: 410.6
click at [859, 313] on div "Batana Oil - Dual Action System Heading Image ✨ Adds a natural shine to hair, f…" at bounding box center [1142, 467] width 566 height 516
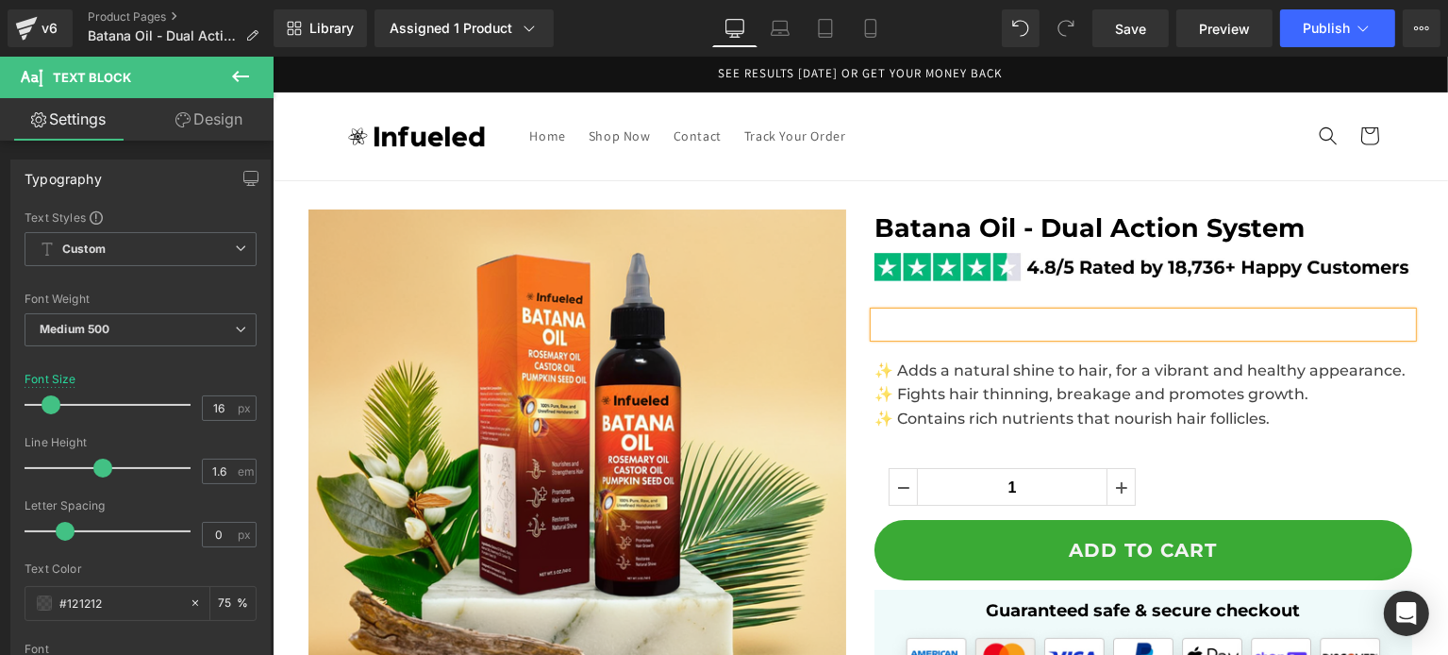
click at [1043, 325] on p at bounding box center [1142, 324] width 538 height 25
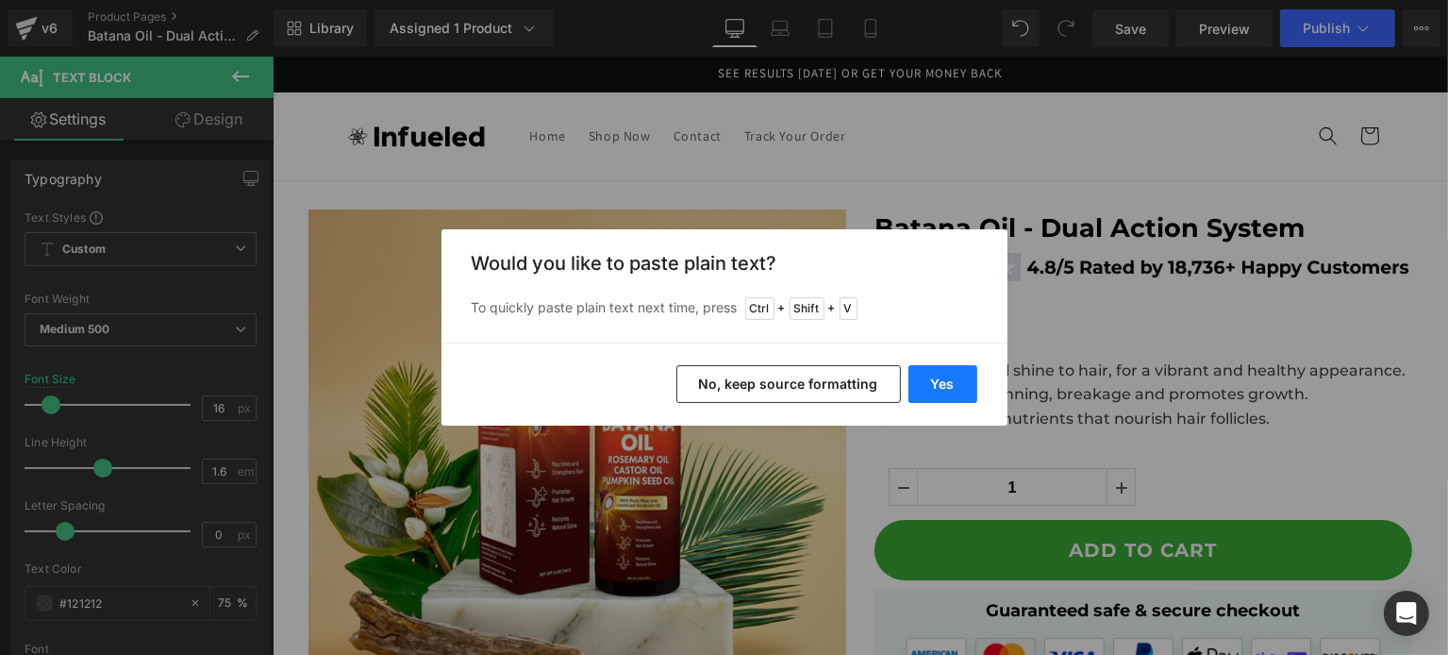
click at [928, 376] on button "Yes" at bounding box center [942, 384] width 69 height 38
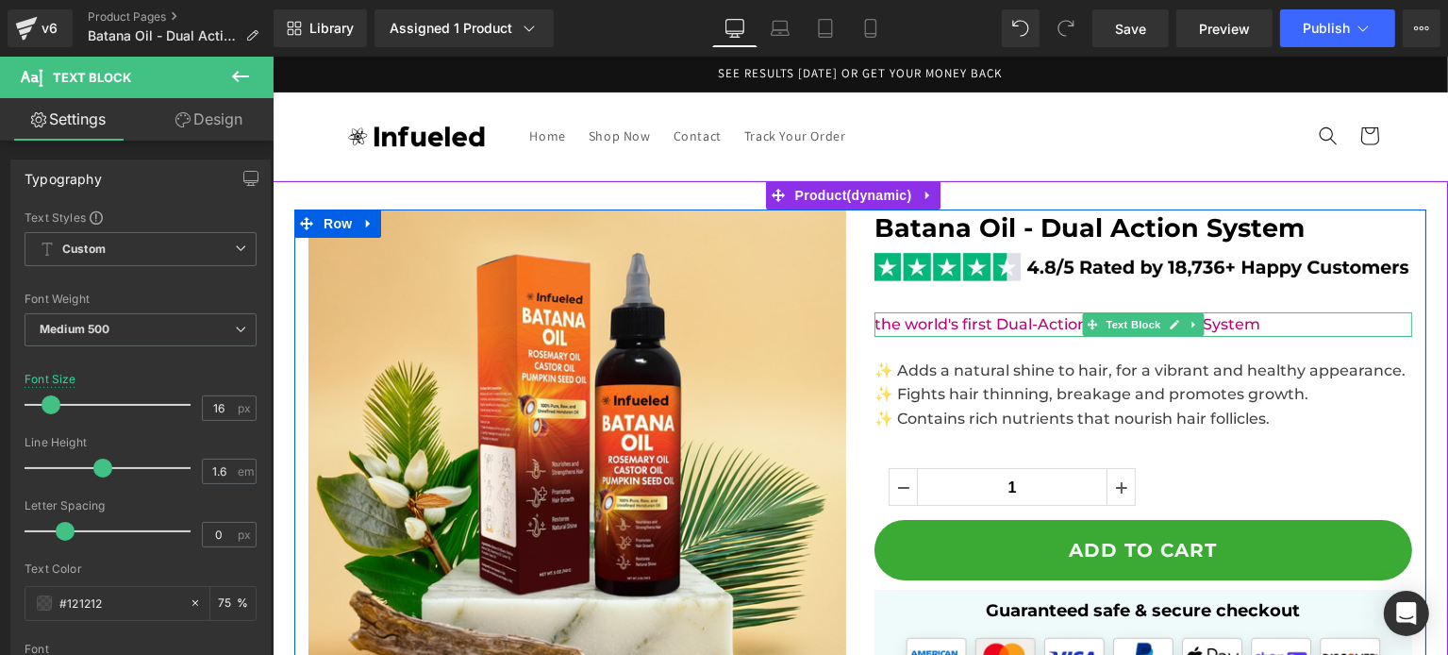
click at [900, 327] on font "the world's first Dual-Action Hair Recovery System" at bounding box center [1066, 324] width 386 height 18
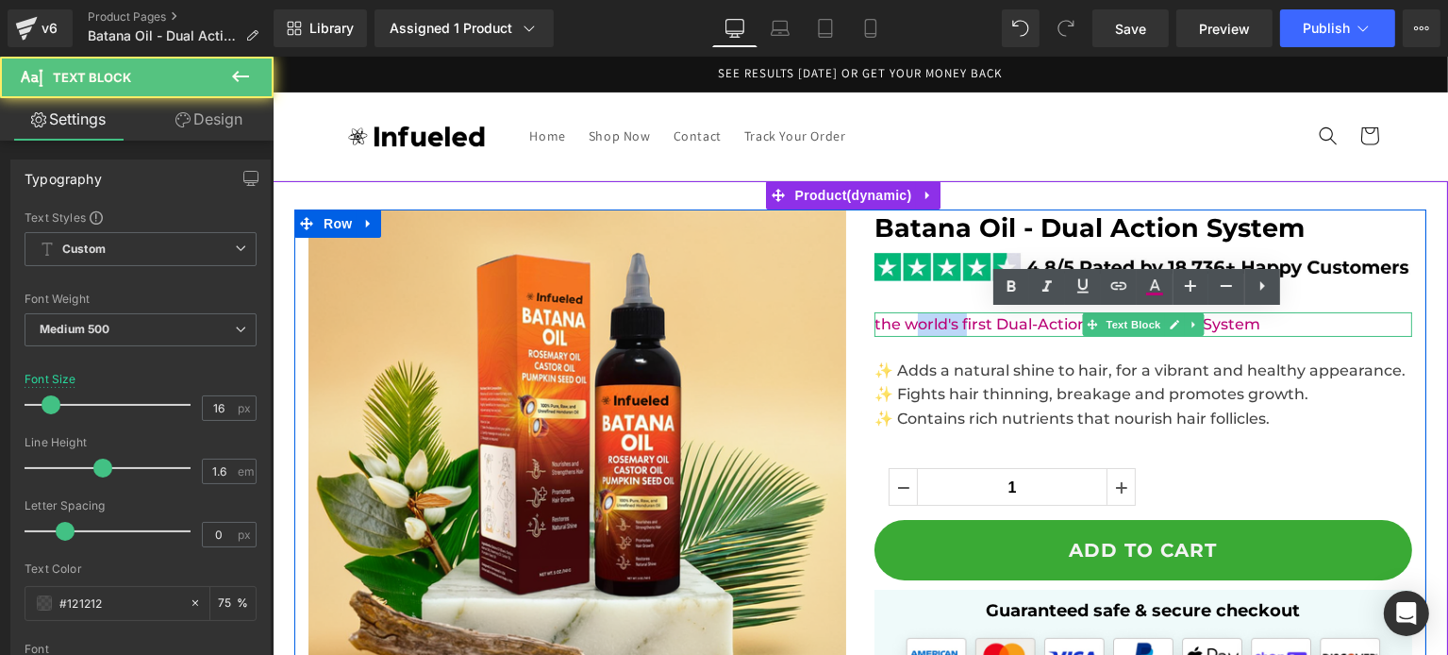
click at [900, 327] on font "the world's first Dual-Action Hair Recovery System" at bounding box center [1066, 324] width 386 height 18
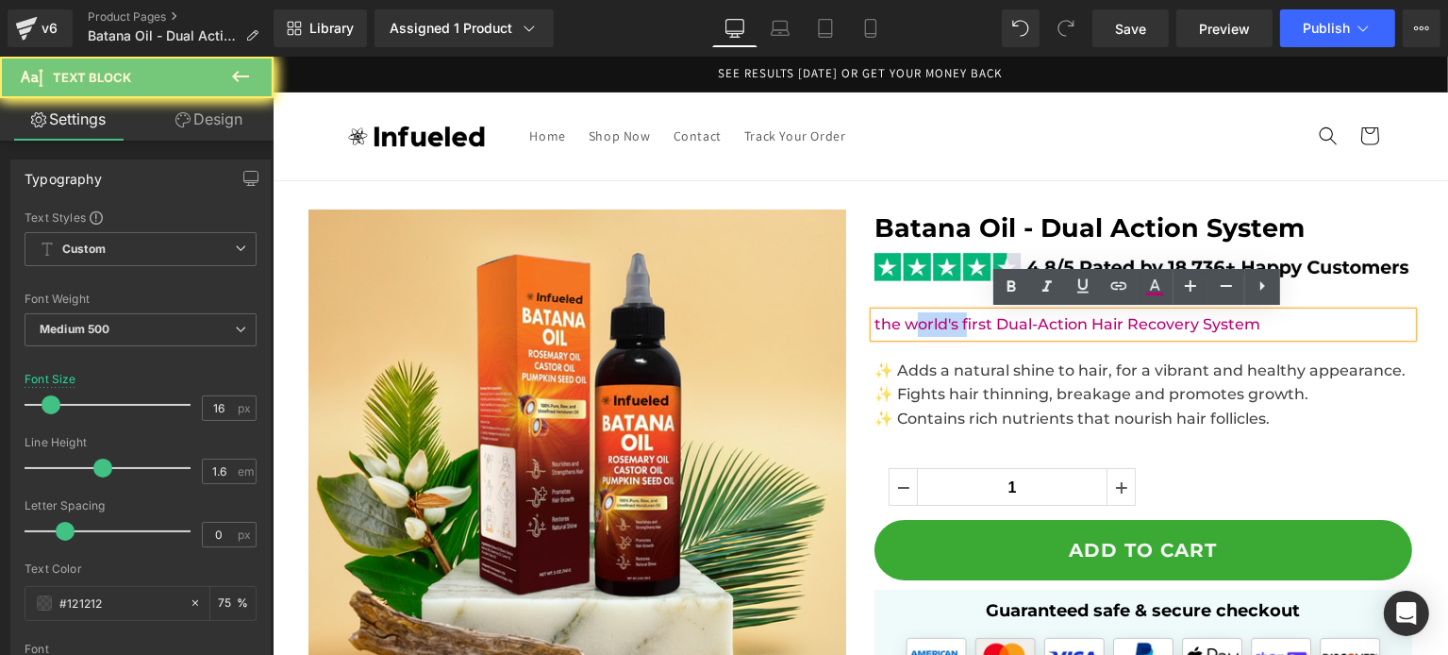
click at [900, 327] on font "the world's first Dual-Action Hair Recovery System" at bounding box center [1066, 324] width 386 height 18
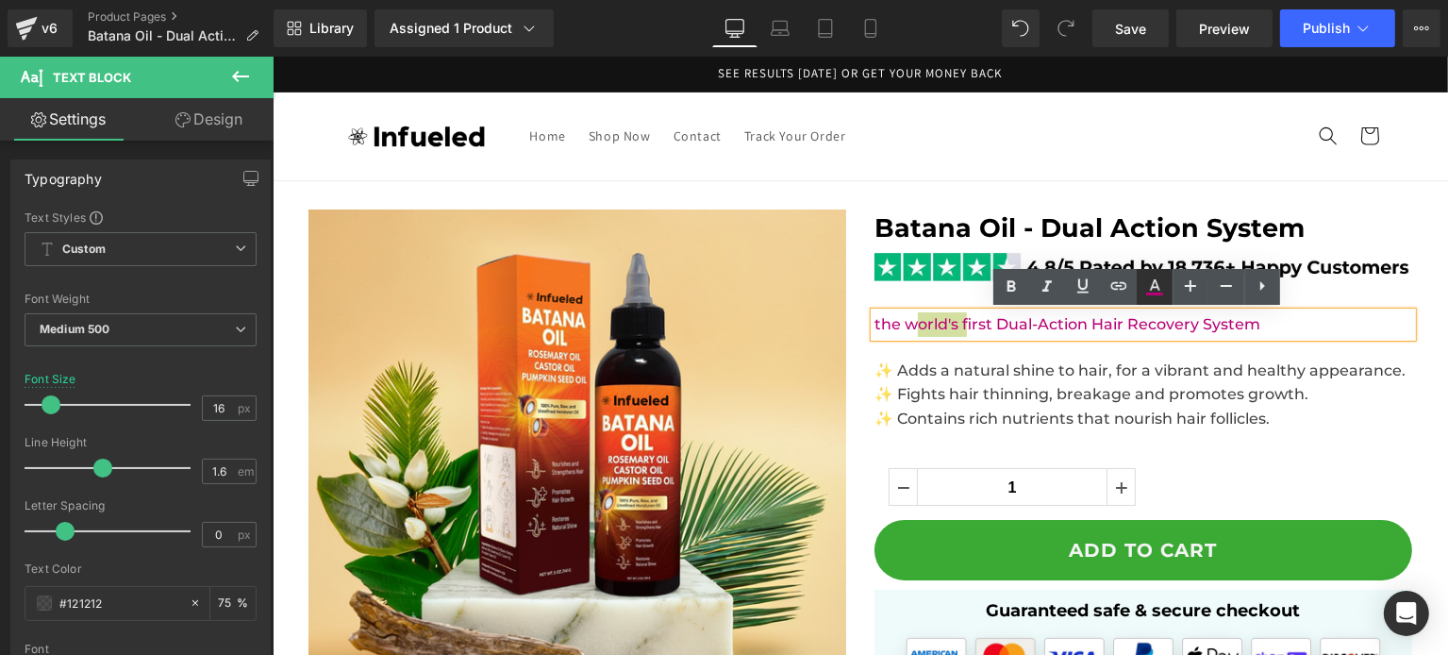
click at [1150, 290] on icon at bounding box center [1154, 286] width 23 height 23
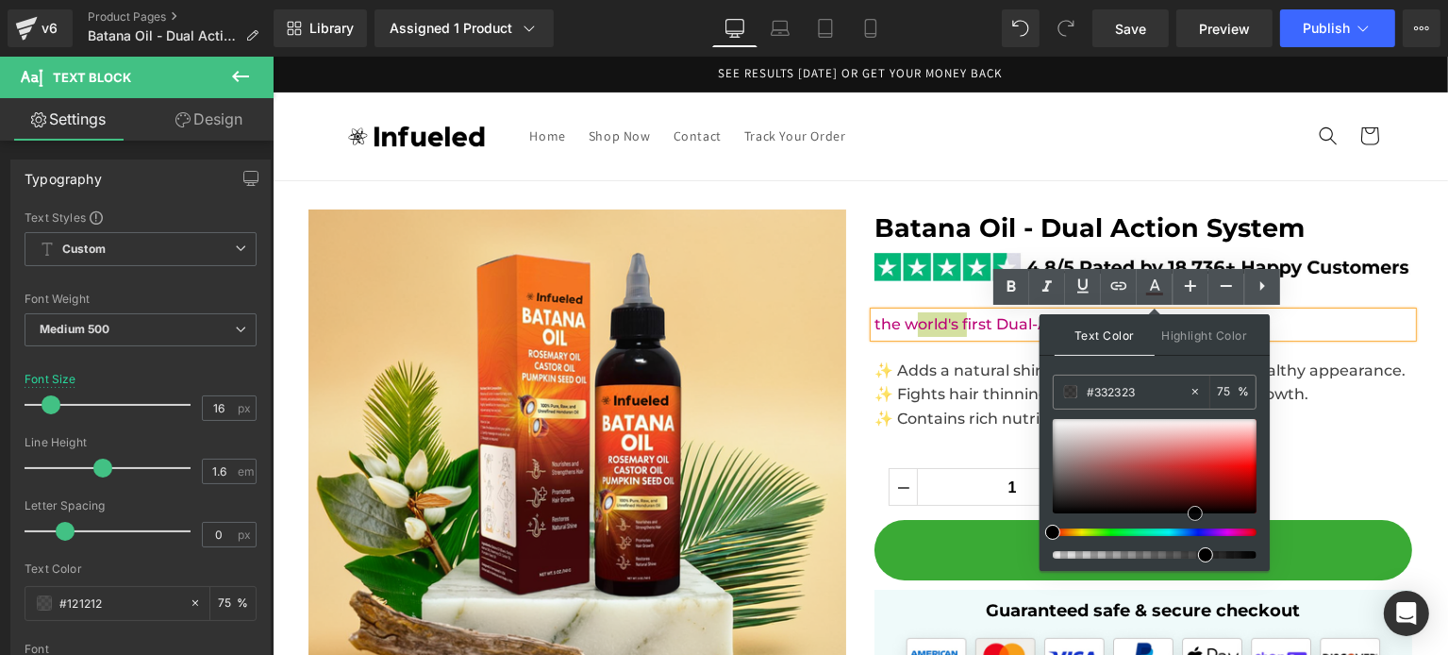
type input "#000000"
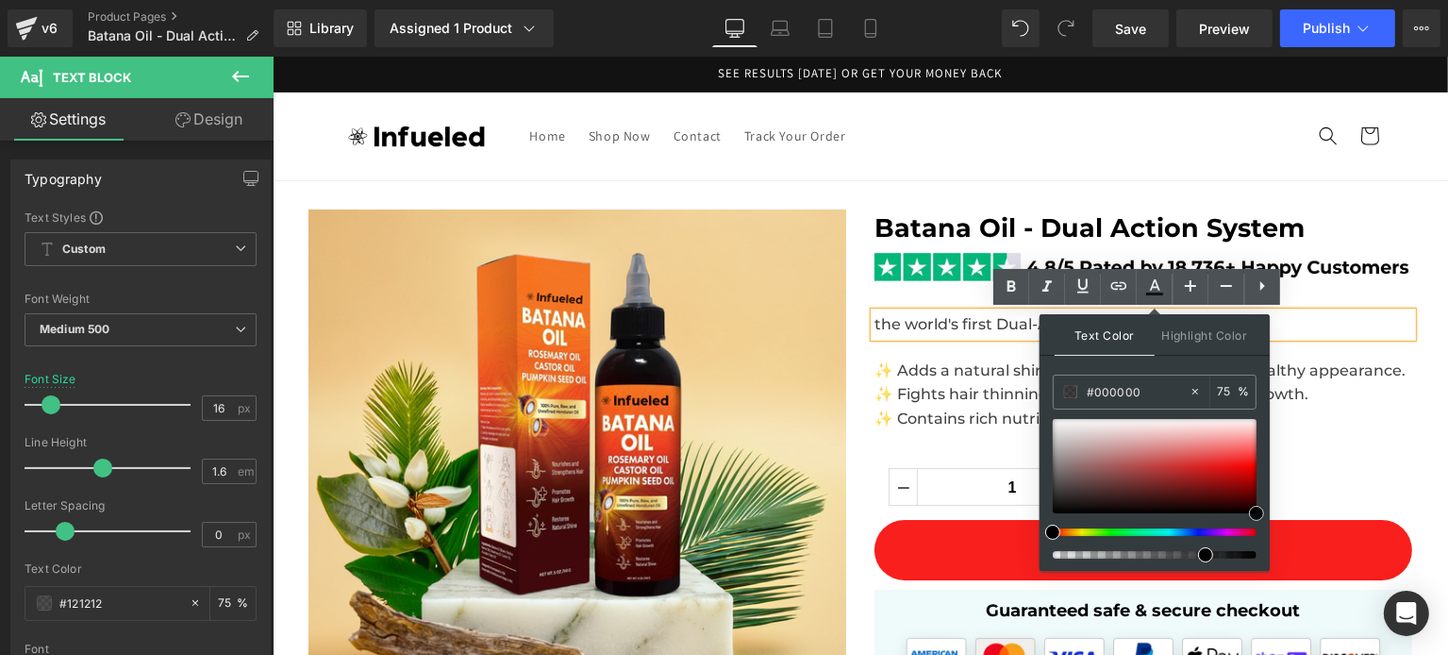
drag, startPoint x: 1355, startPoint y: 551, endPoint x: 1270, endPoint y: 531, distance: 87.2
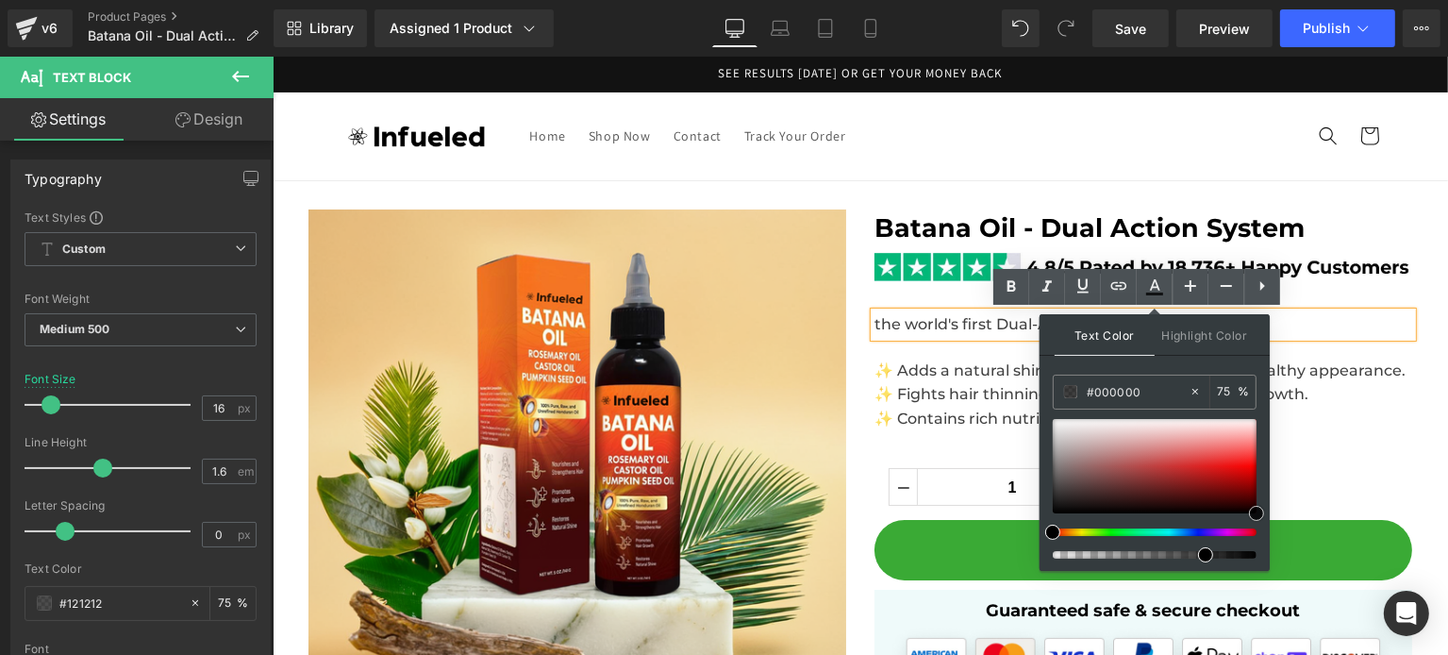
click at [1256, 513] on link at bounding box center [1256, 513] width 0 height 0
click at [947, 320] on span "the world's first Dual-Action Hair Recovery System" at bounding box center [1066, 324] width 386 height 18
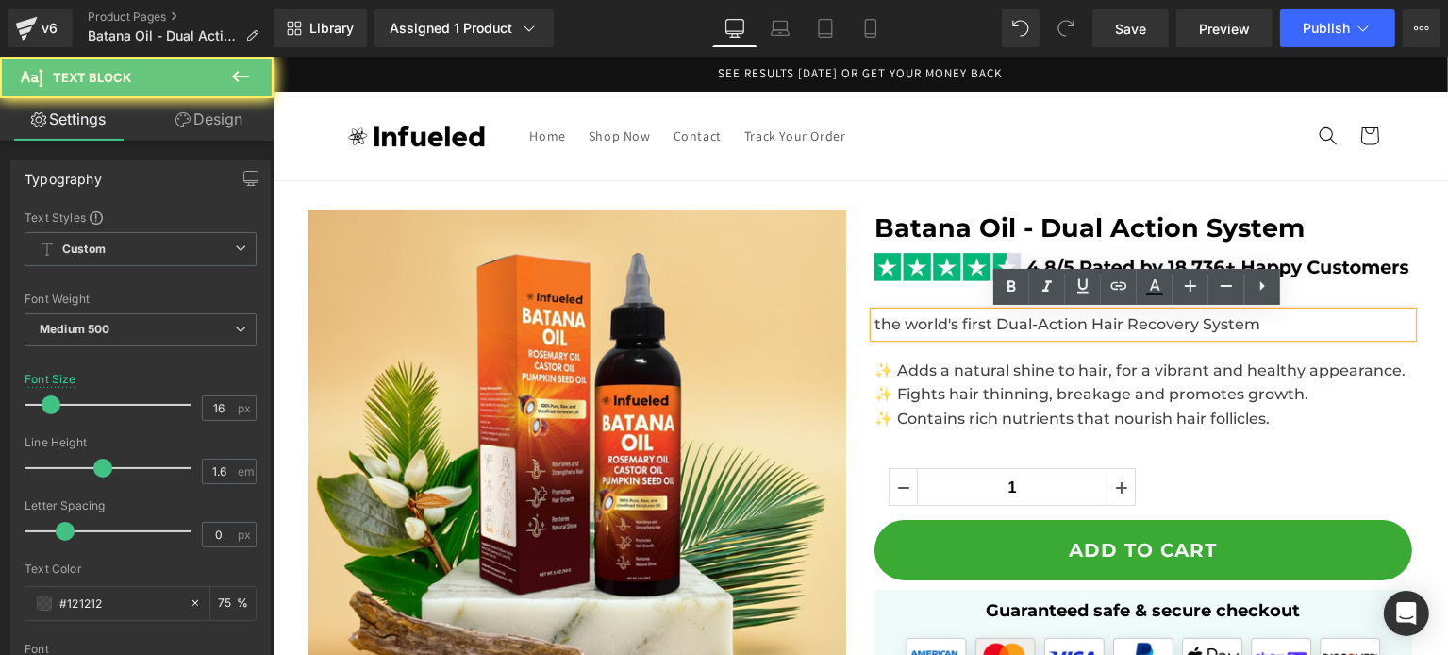
click at [947, 320] on span "the world's first Dual-Action Hair Recovery System" at bounding box center [1066, 324] width 386 height 18
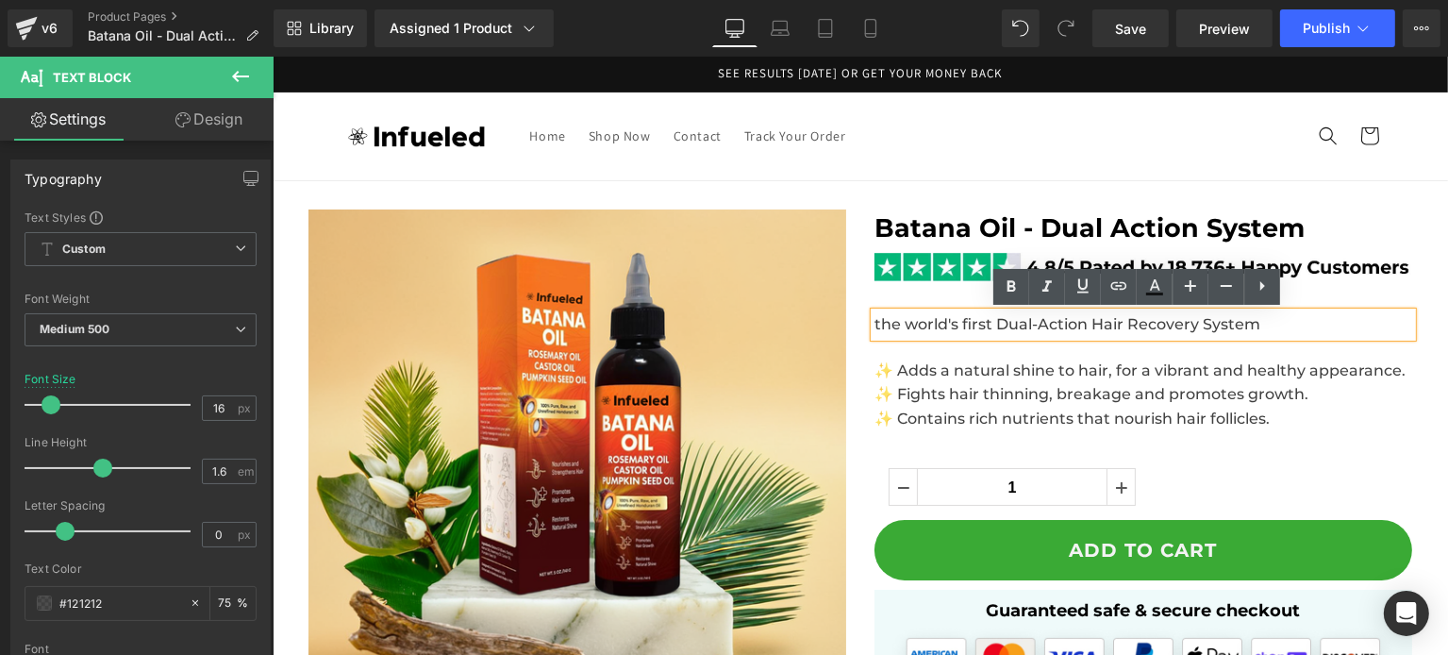
click at [893, 326] on span "the world's first Dual-Action Hair Recovery System" at bounding box center [1066, 324] width 386 height 18
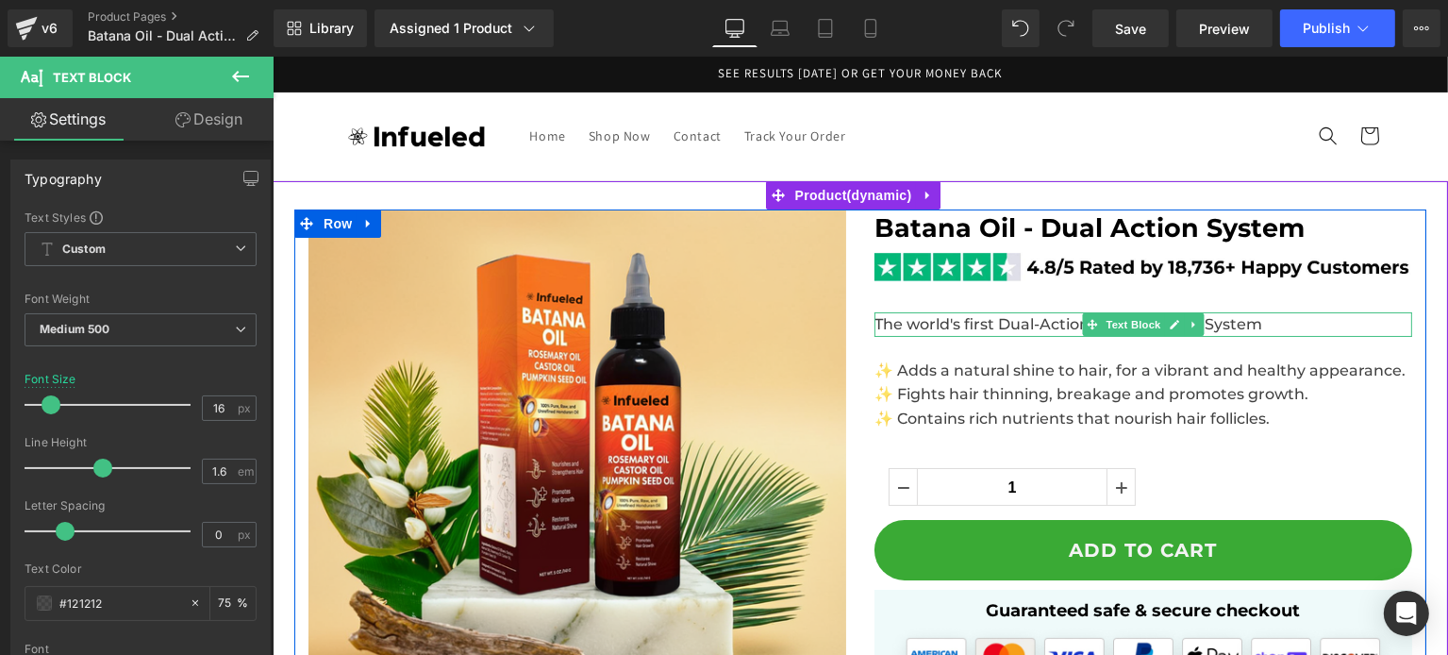
click at [988, 324] on span "The world's first Dual-Action Hair Recovery System" at bounding box center [1067, 324] width 388 height 18
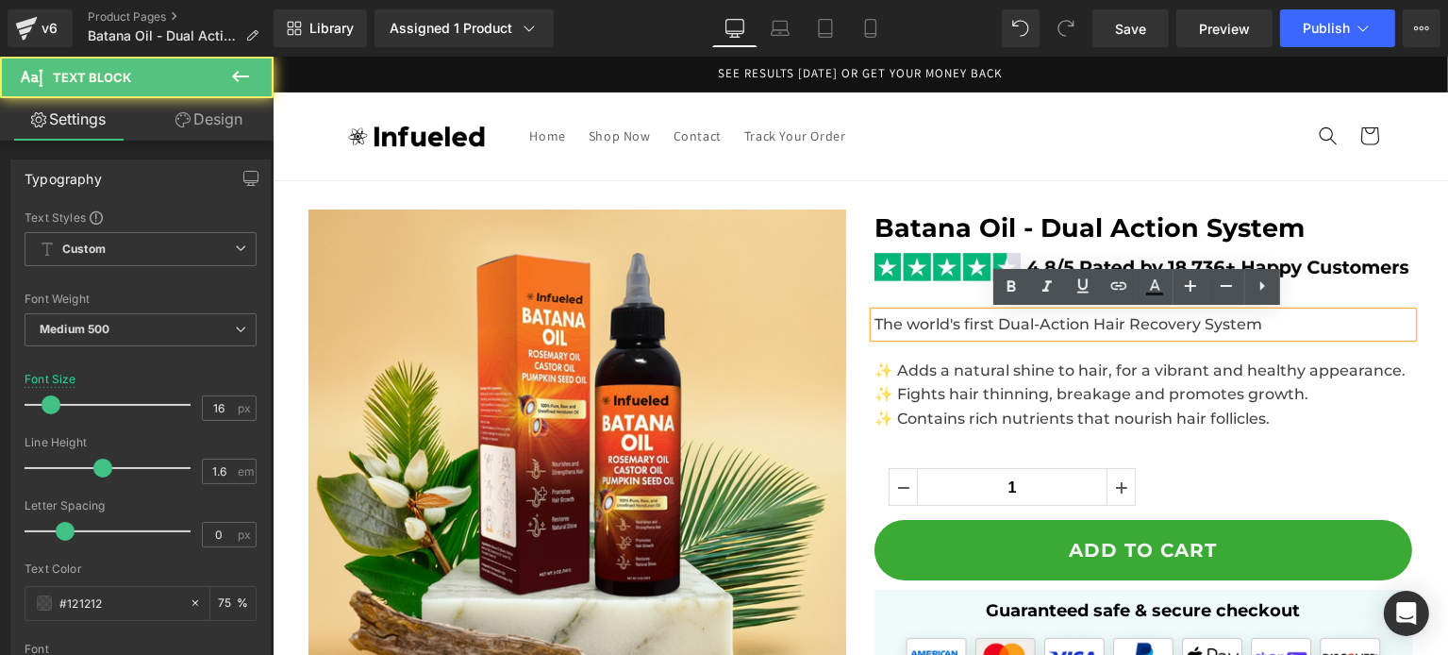
click at [1265, 329] on p "The world's first Dual-Action Hair Recovery System" at bounding box center [1142, 324] width 538 height 25
click at [1313, 396] on p "✨ Fights hair thinning, breakage and promotes growth." at bounding box center [1142, 394] width 538 height 25
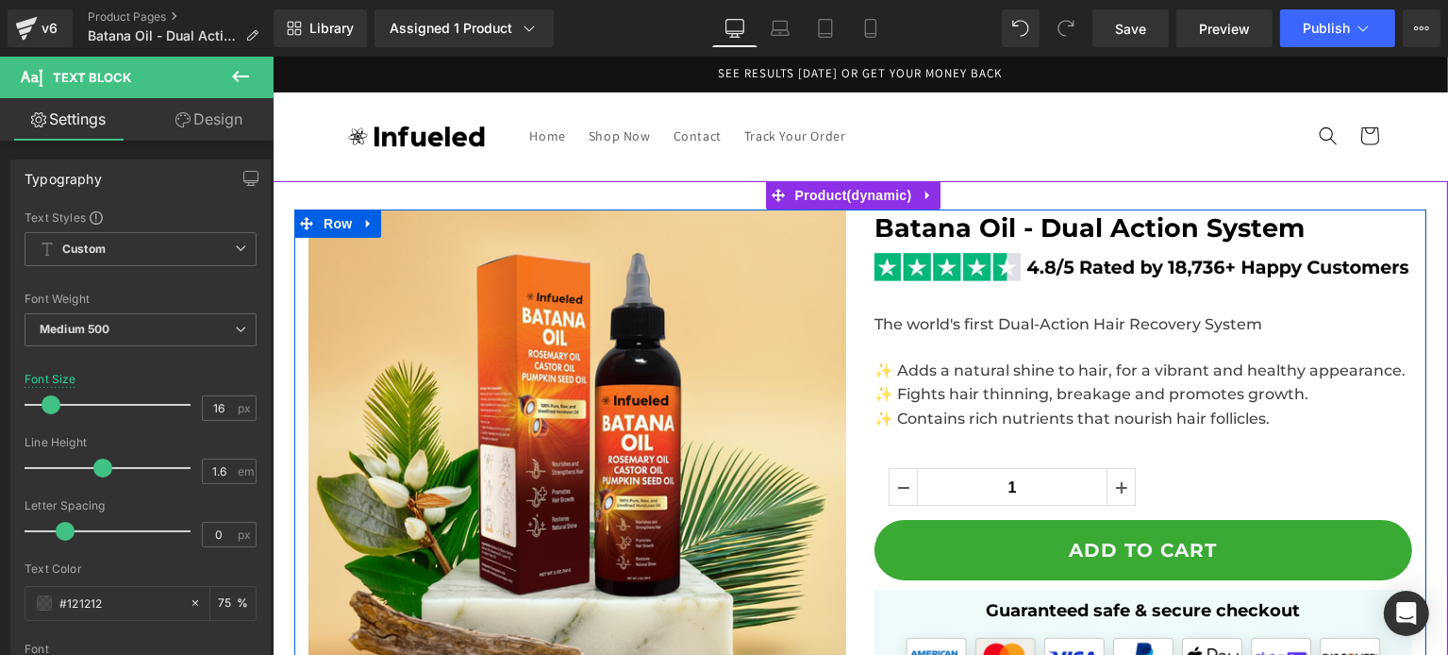
click at [982, 308] on div "Batana Oil - Dual Action System Heading Image The world's first Dual-Action Hai…" at bounding box center [1142, 454] width 566 height 491
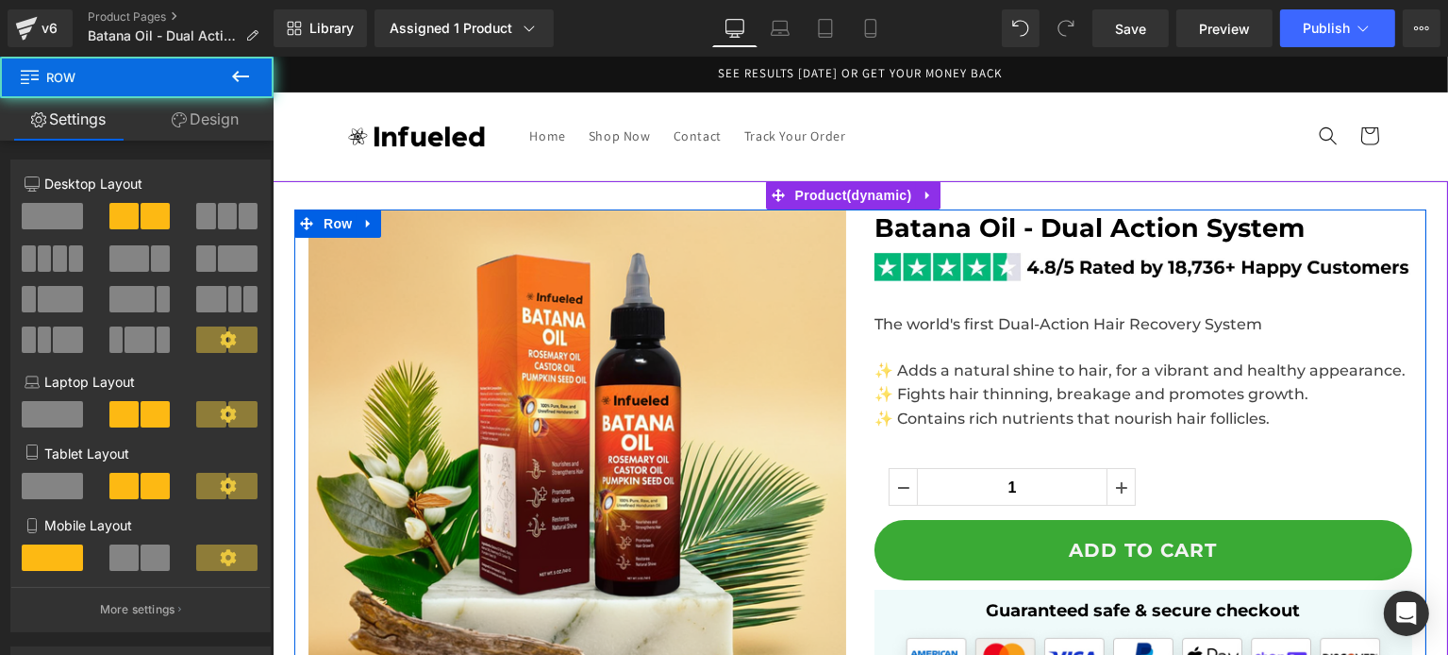
click at [272, 57] on div at bounding box center [272, 57] width 0 height 0
click at [953, 312] on p "The world's first Dual-Action Hair Recovery System" at bounding box center [1142, 324] width 538 height 25
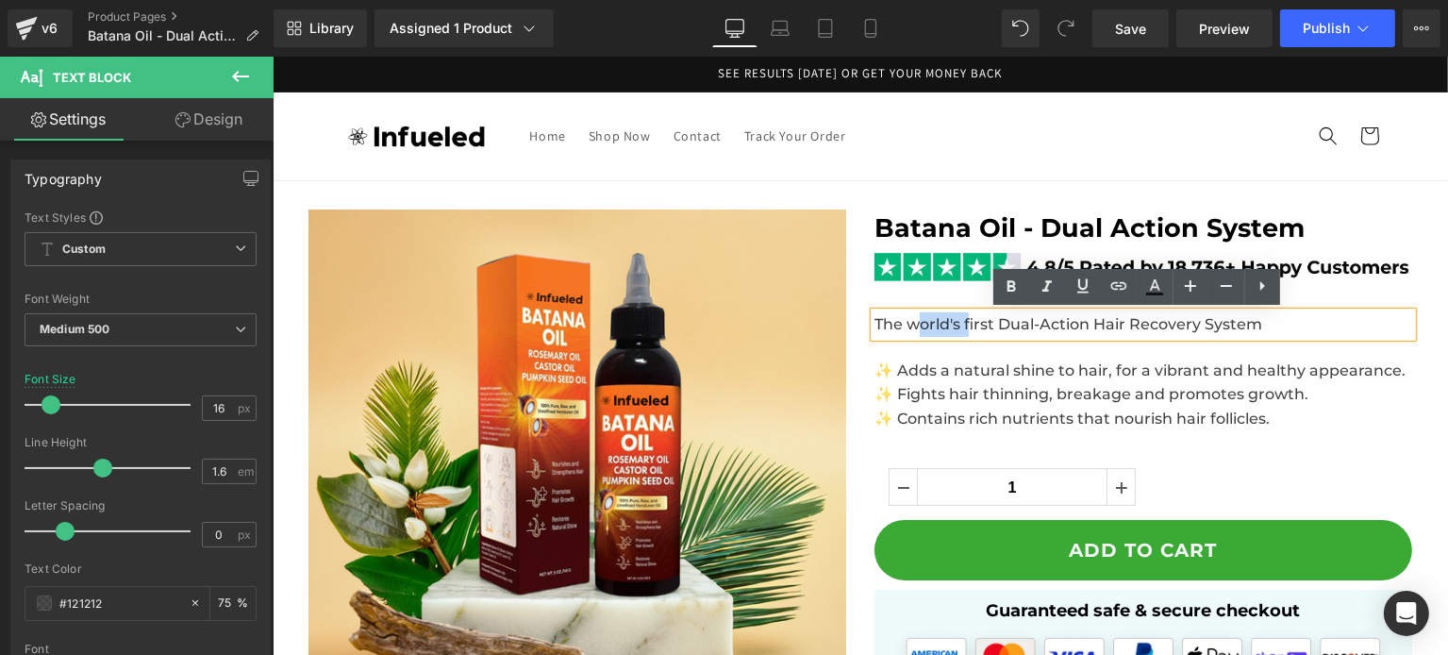
click at [938, 294] on div "Batana Oil - Dual Action System Heading Image The world's first Dual-Action Hai…" at bounding box center [1142, 454] width 566 height 491
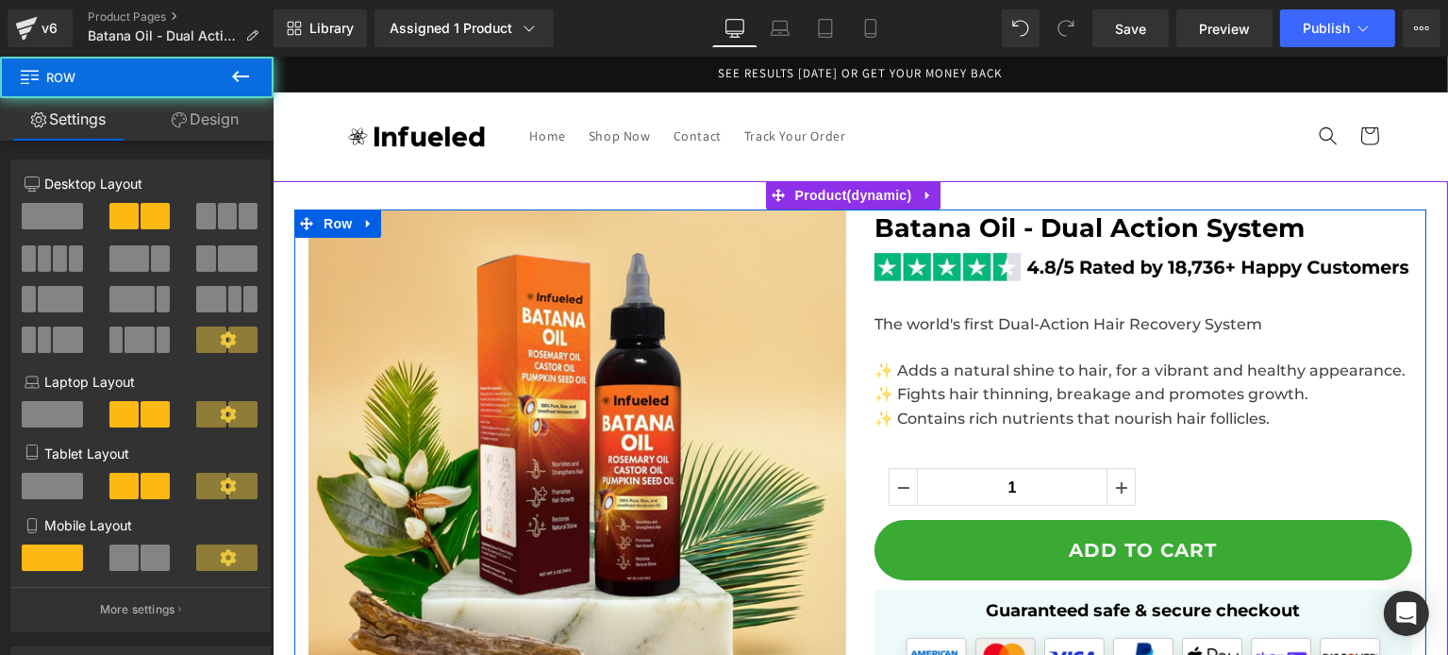
click at [1013, 300] on div "Batana Oil - Dual Action System Heading Image The world's first Dual-Action Hai…" at bounding box center [1142, 454] width 566 height 491
click at [1008, 315] on div at bounding box center [1142, 314] width 538 height 5
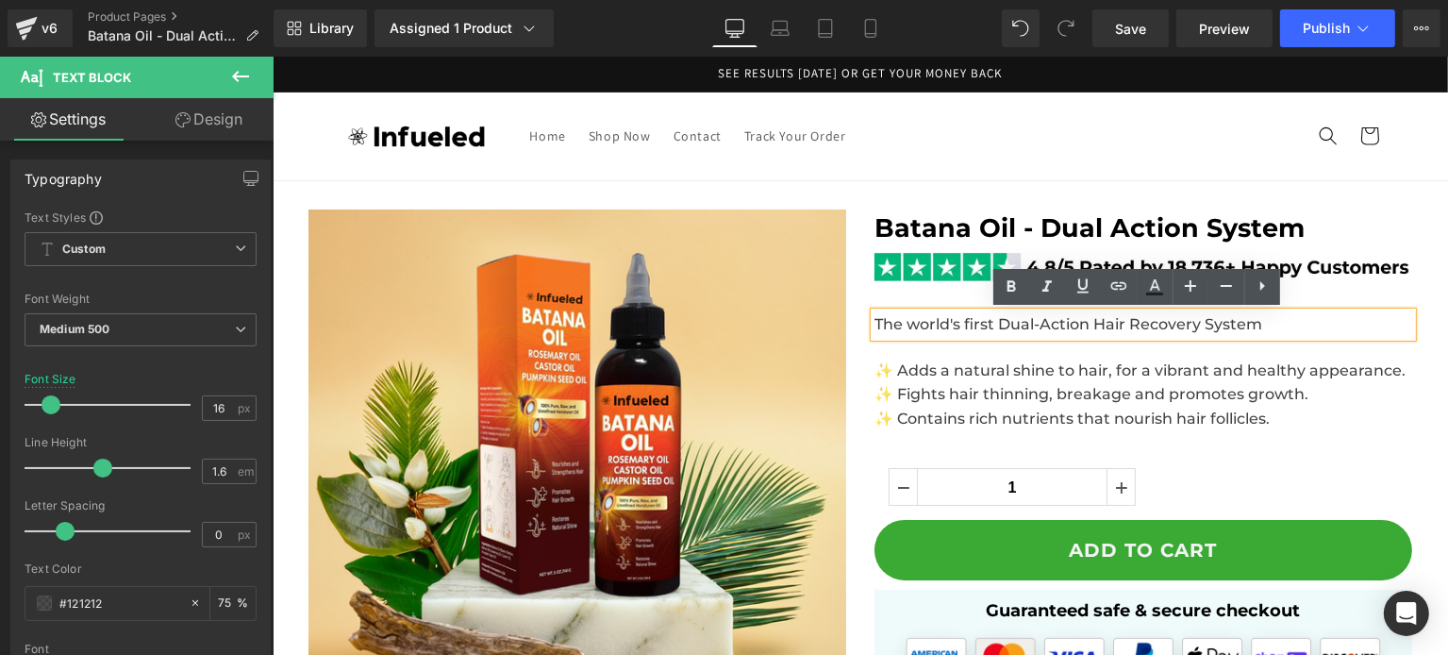
click at [211, 115] on link "Design" at bounding box center [209, 119] width 137 height 42
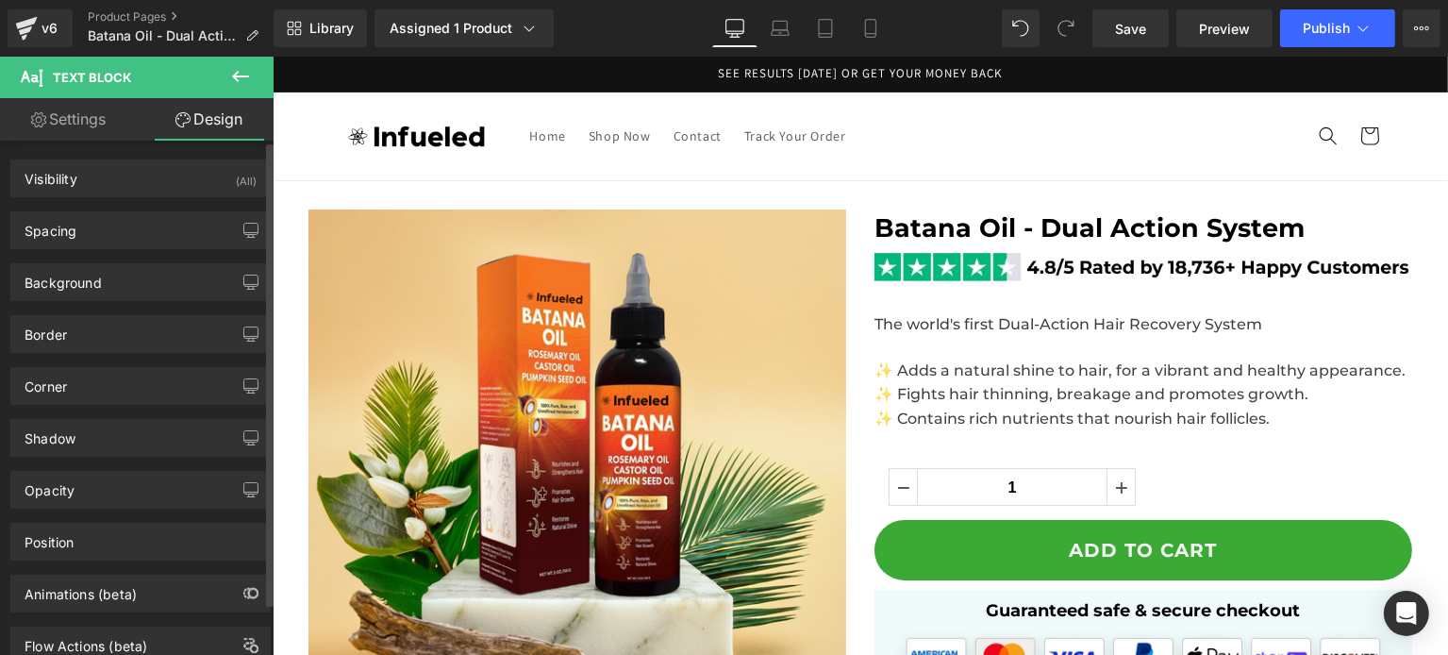
type input "23"
type input "0"
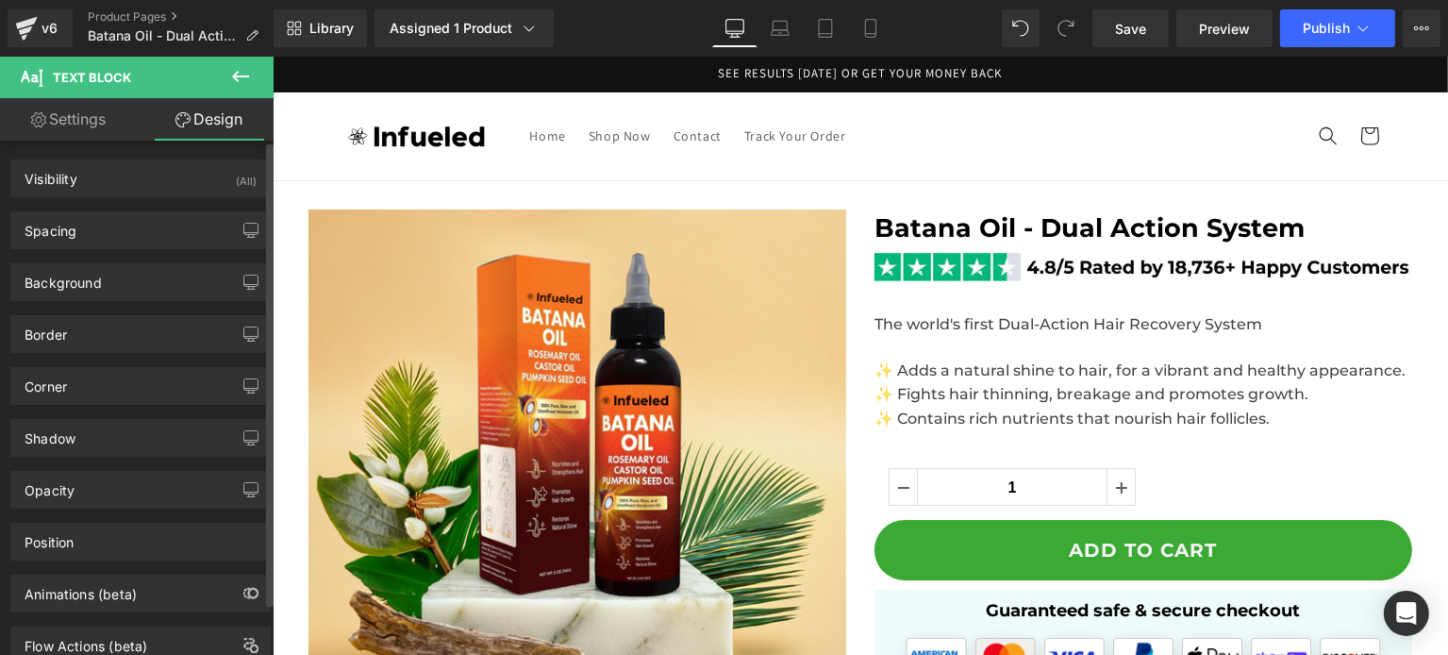
type input "0"
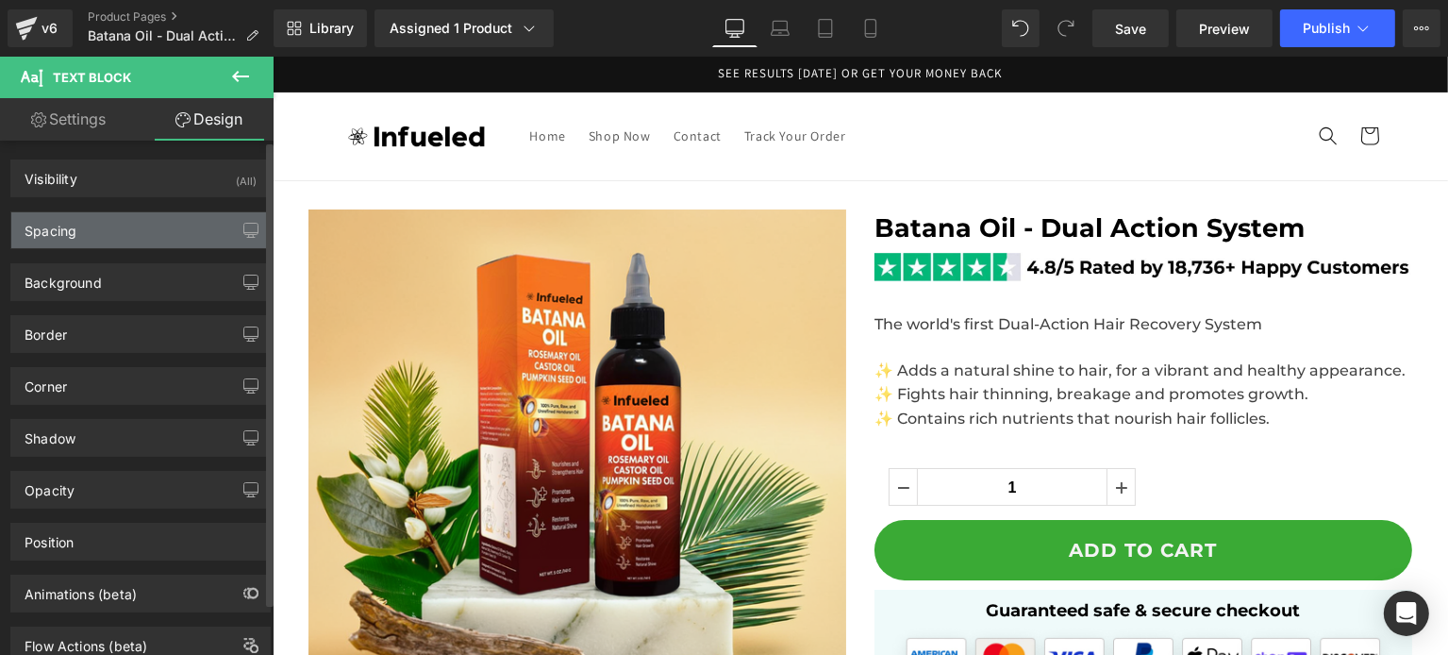
click at [108, 246] on div "Spacing" at bounding box center [140, 230] width 258 height 36
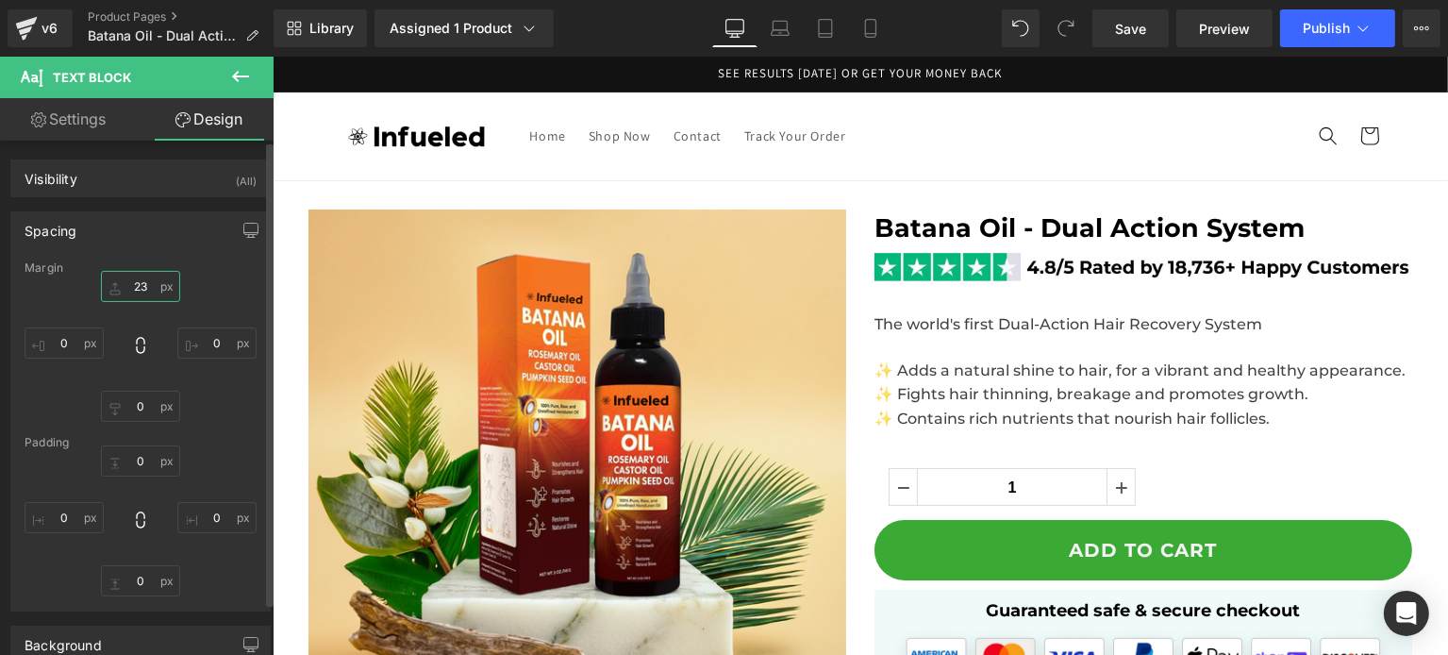
click at [144, 282] on input "23" at bounding box center [140, 286] width 79 height 31
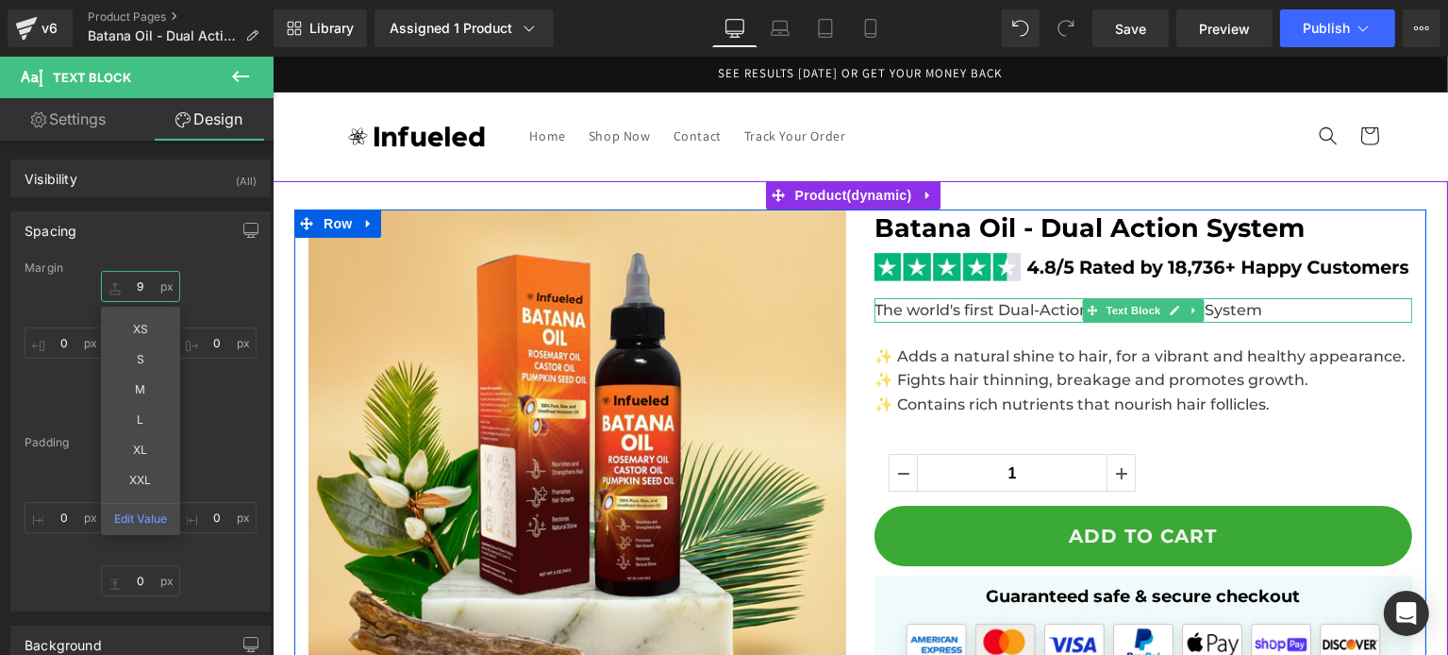
type input "8"
click at [950, 314] on span "The world's first Dual-Action Hair Recovery System" at bounding box center [1067, 310] width 388 height 18
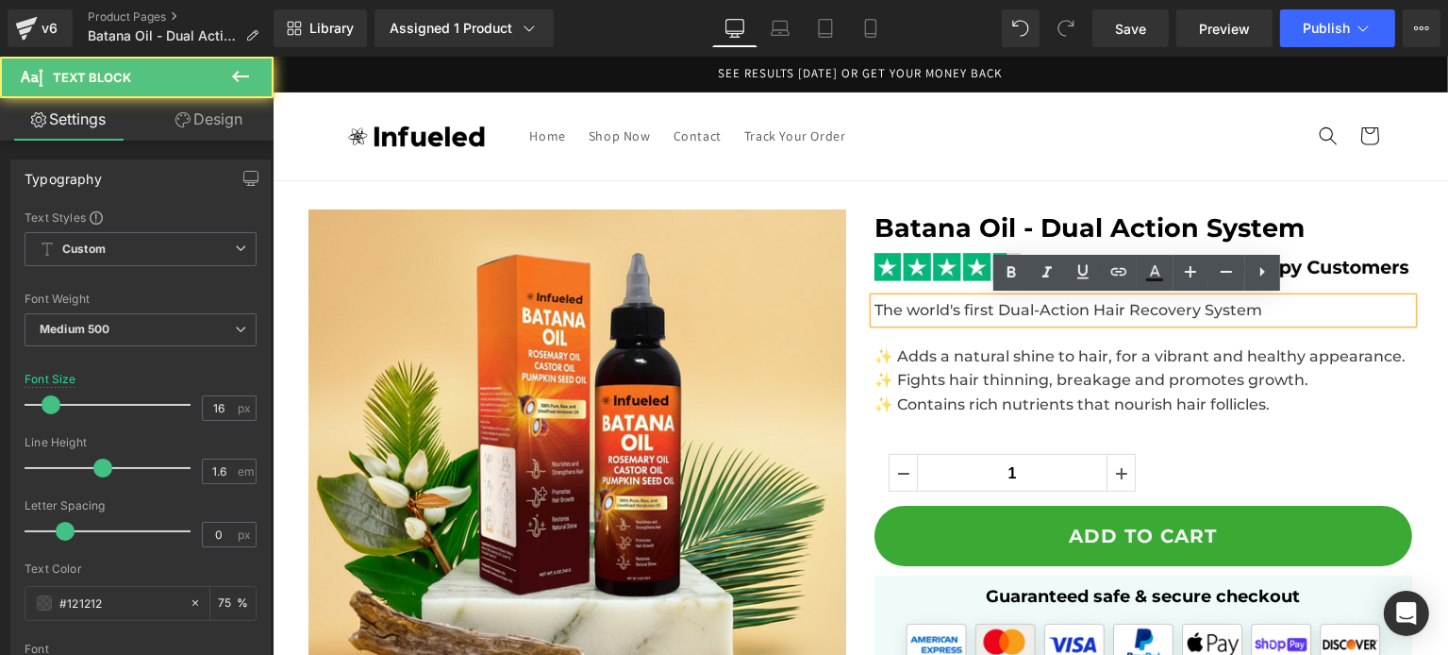
click at [881, 313] on span "The world's first Dual-Action Hair Recovery System" at bounding box center [1067, 310] width 388 height 18
click at [873, 316] on span "The world's first Dual-Action Hair Recovery System" at bounding box center [1067, 310] width 388 height 18
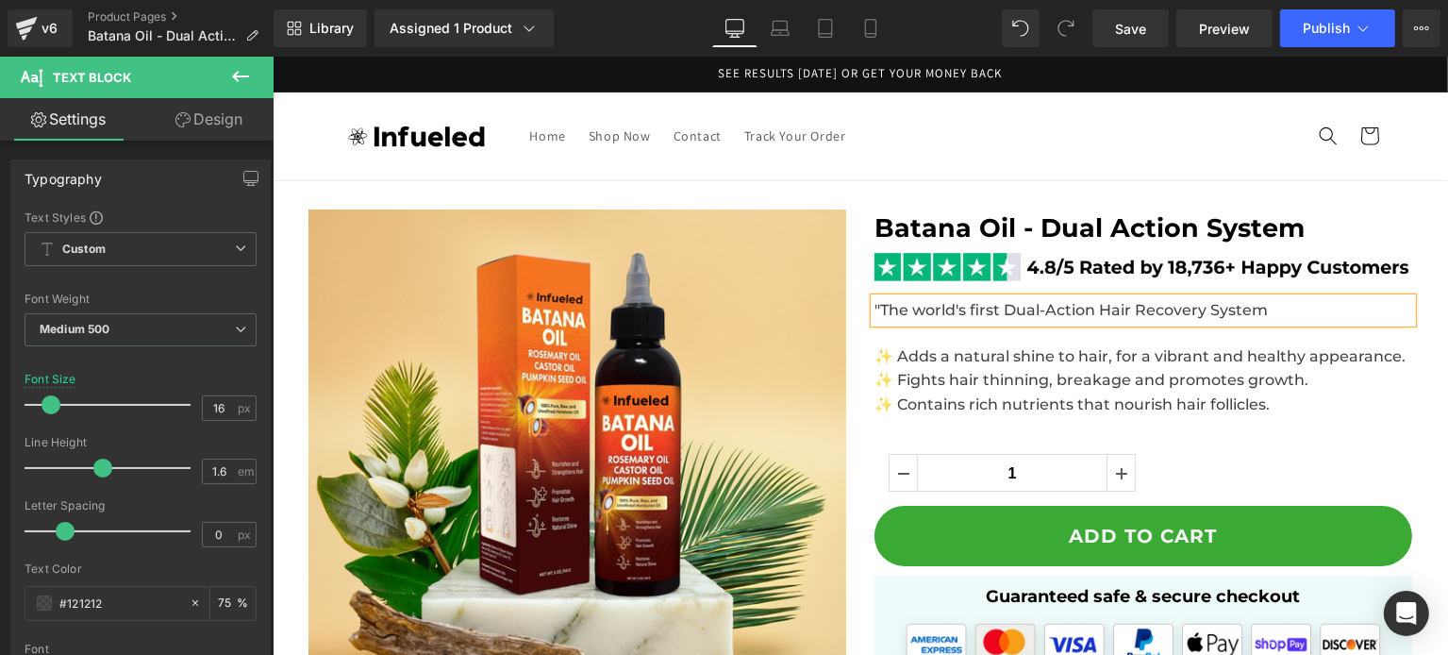
click at [1278, 307] on p ""The world's first Dual-Action Hair Recovery System" at bounding box center [1142, 310] width 538 height 25
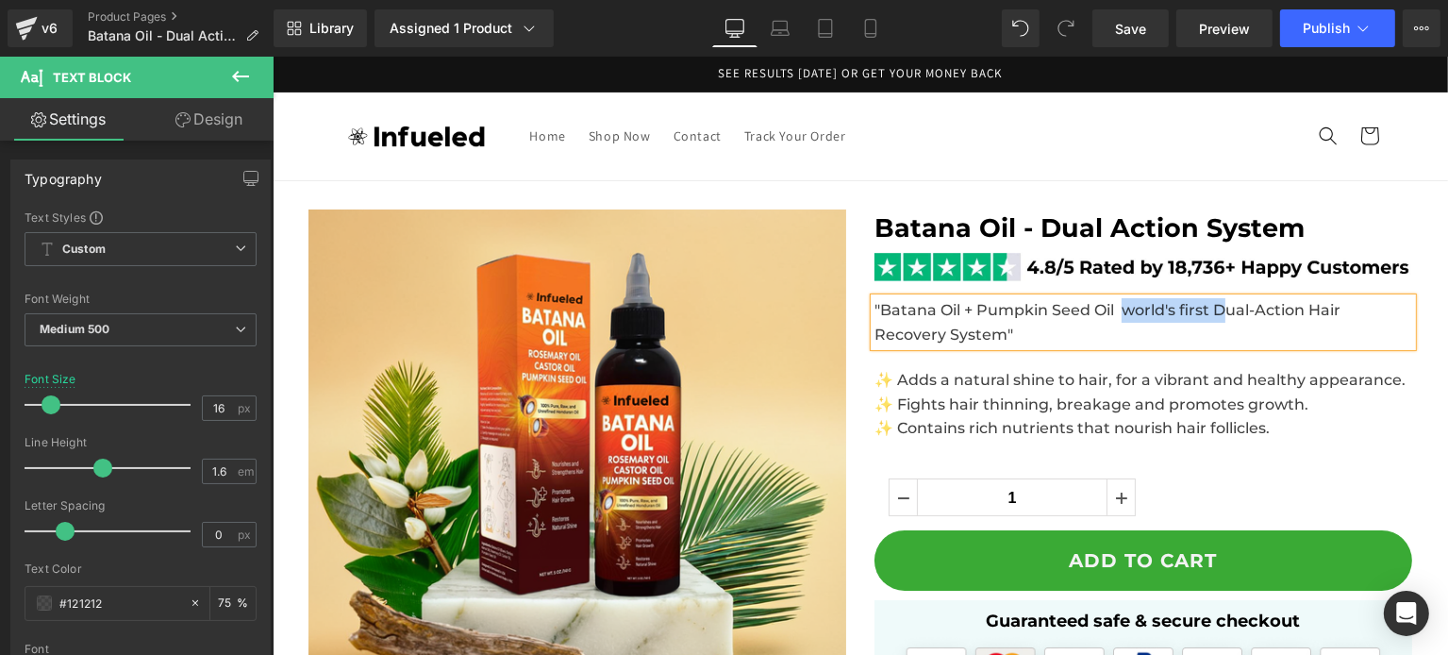
click at [1211, 313] on span ""Batana Oil + Pumpkin Seed Oil world's first Dual-Action Hair Recovery System"" at bounding box center [1106, 322] width 466 height 42
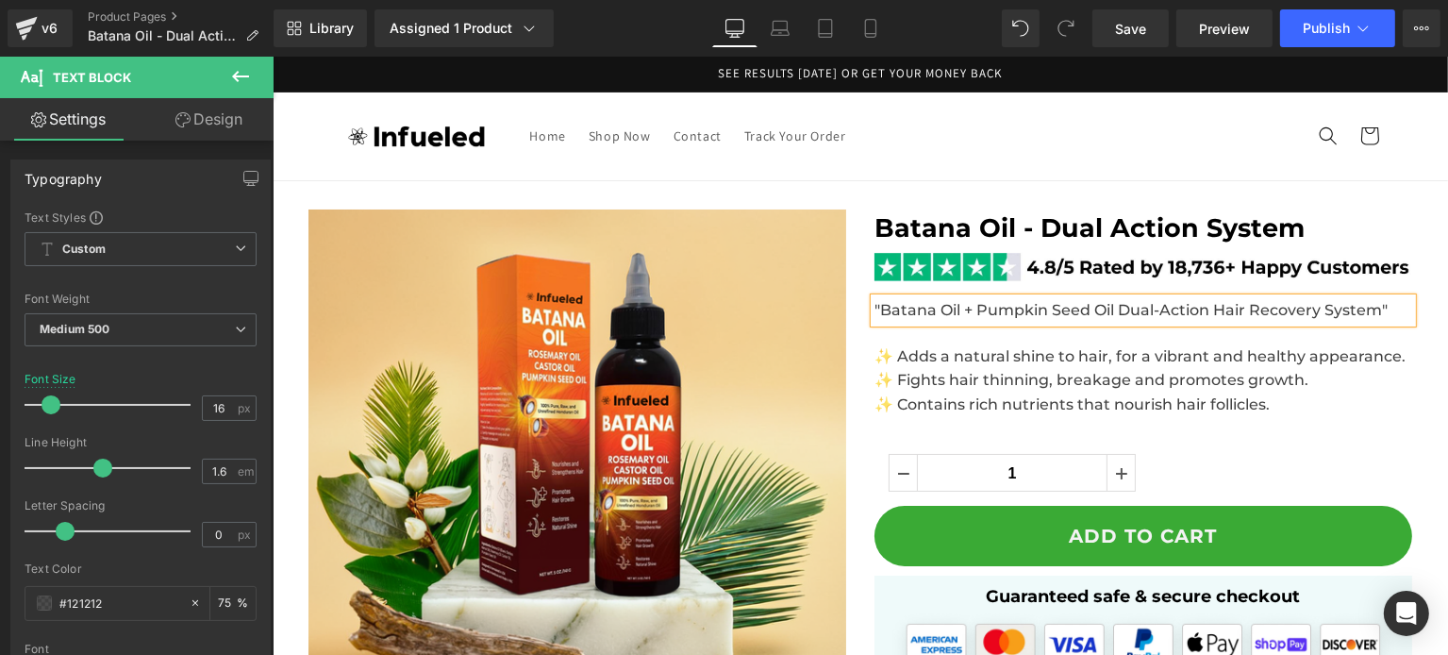
click at [1379, 311] on span ""Batana Oil + Pumpkin Seed Oil Dual-Action Hair Recovery System"" at bounding box center [1129, 310] width 513 height 18
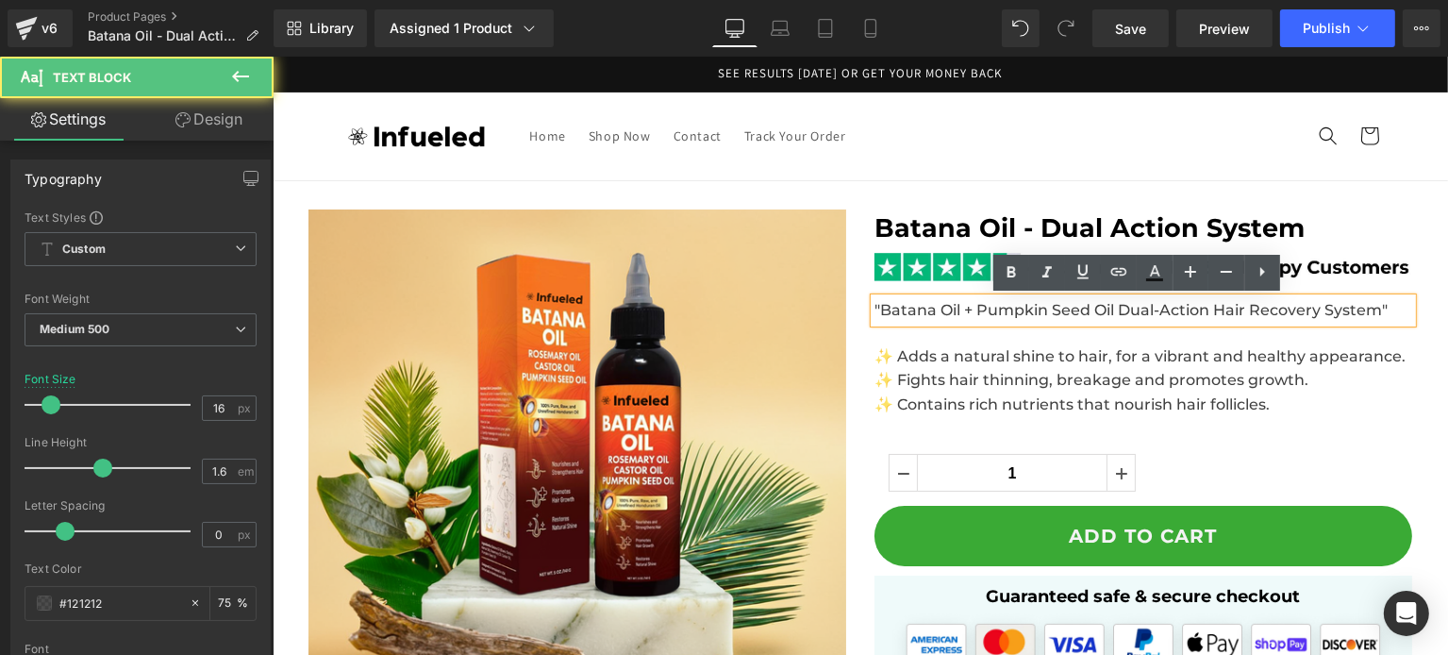
click at [873, 305] on span ""Batana Oil + Pumpkin Seed Oil Dual-Action Hair Recovery System"" at bounding box center [1129, 310] width 513 height 18
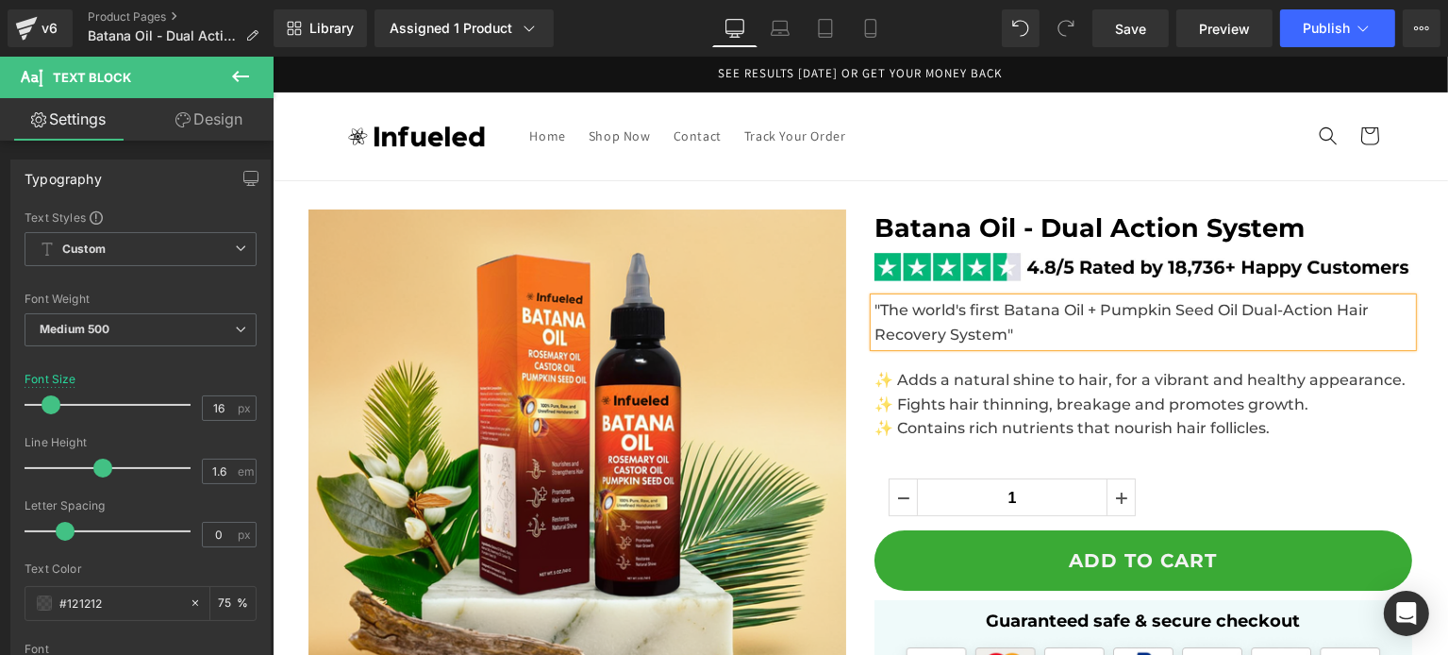
click at [923, 311] on span ""The world's first Batana Oil + Pumpkin Seed Oil Dual-Action Hair Recovery Syst…" at bounding box center [1120, 322] width 494 height 42
click at [978, 314] on span ""The World's first Batana Oil + Pumpkin Seed Oil Dual-Action Hair Recovery Syst…" at bounding box center [1121, 322] width 497 height 42
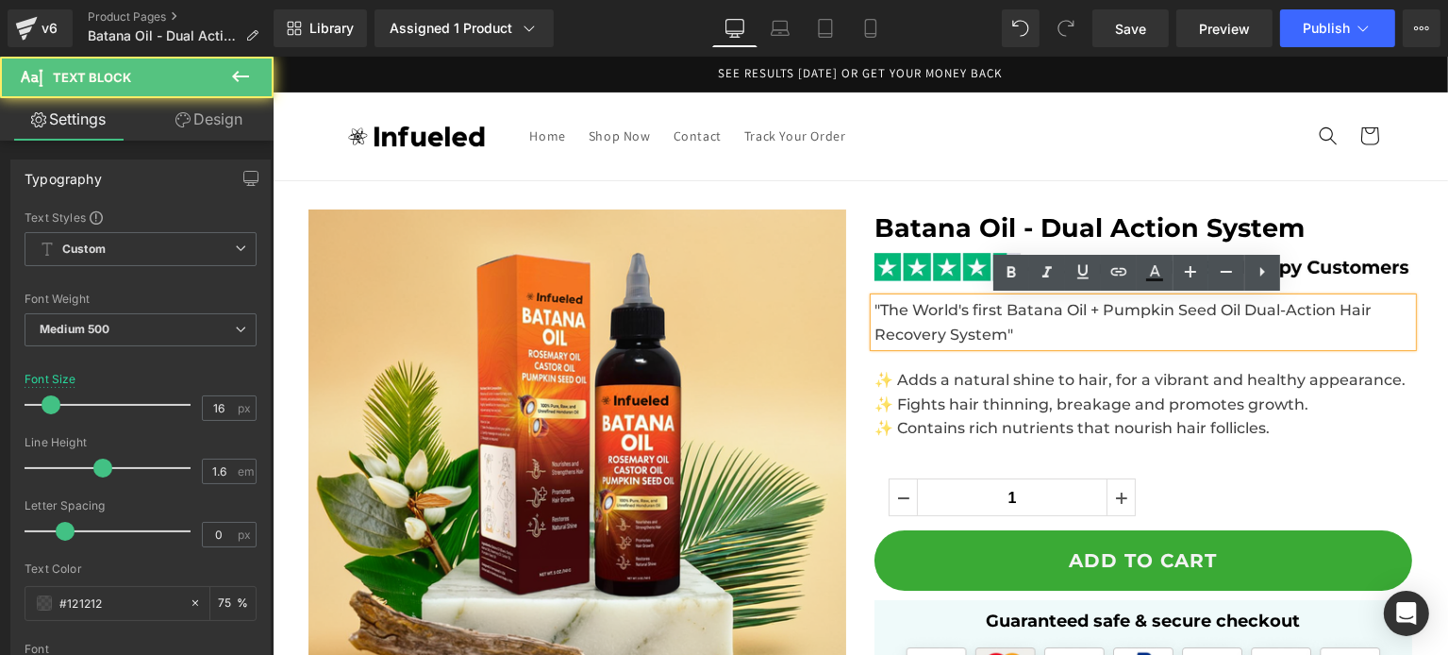
click at [974, 311] on span ""The World's first Batana Oil + Pumpkin Seed Oil Dual-Action Hair Recovery Syst…" at bounding box center [1121, 322] width 497 height 42
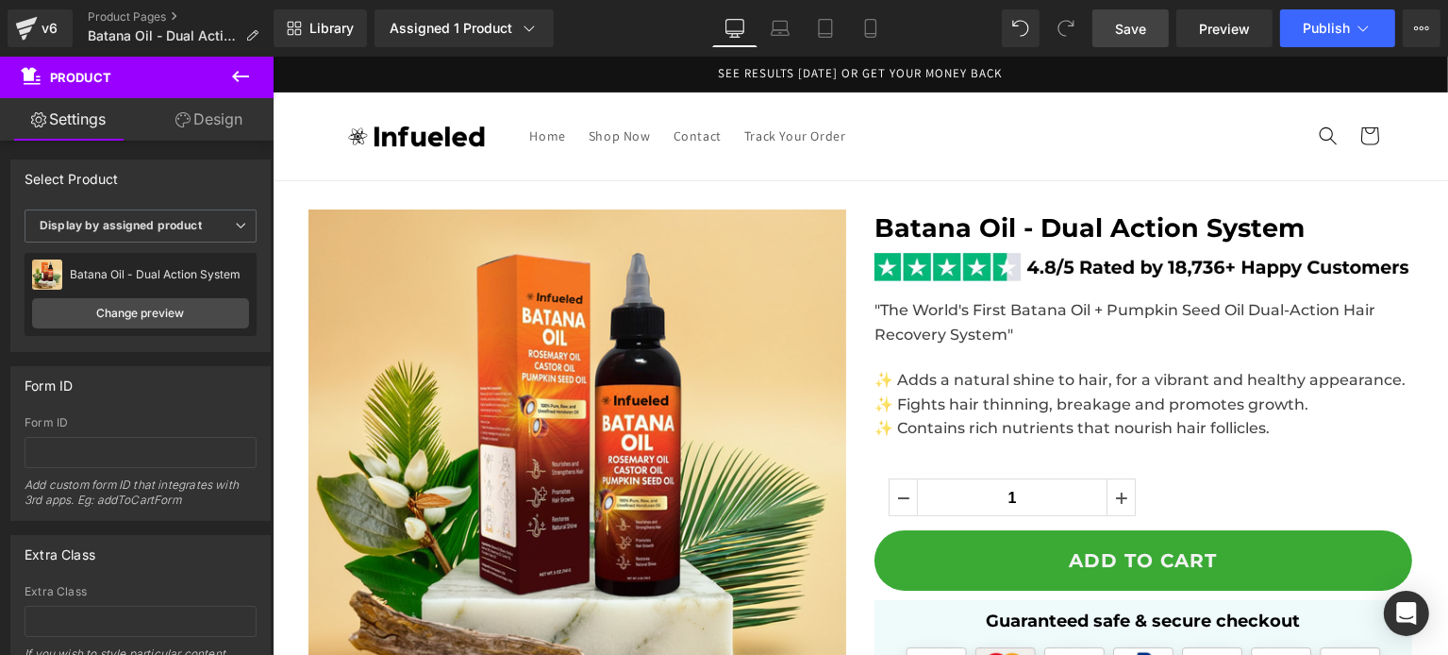
click at [1139, 31] on span "Save" at bounding box center [1130, 29] width 31 height 20
click at [1303, 37] on button "Publish" at bounding box center [1337, 28] width 115 height 38
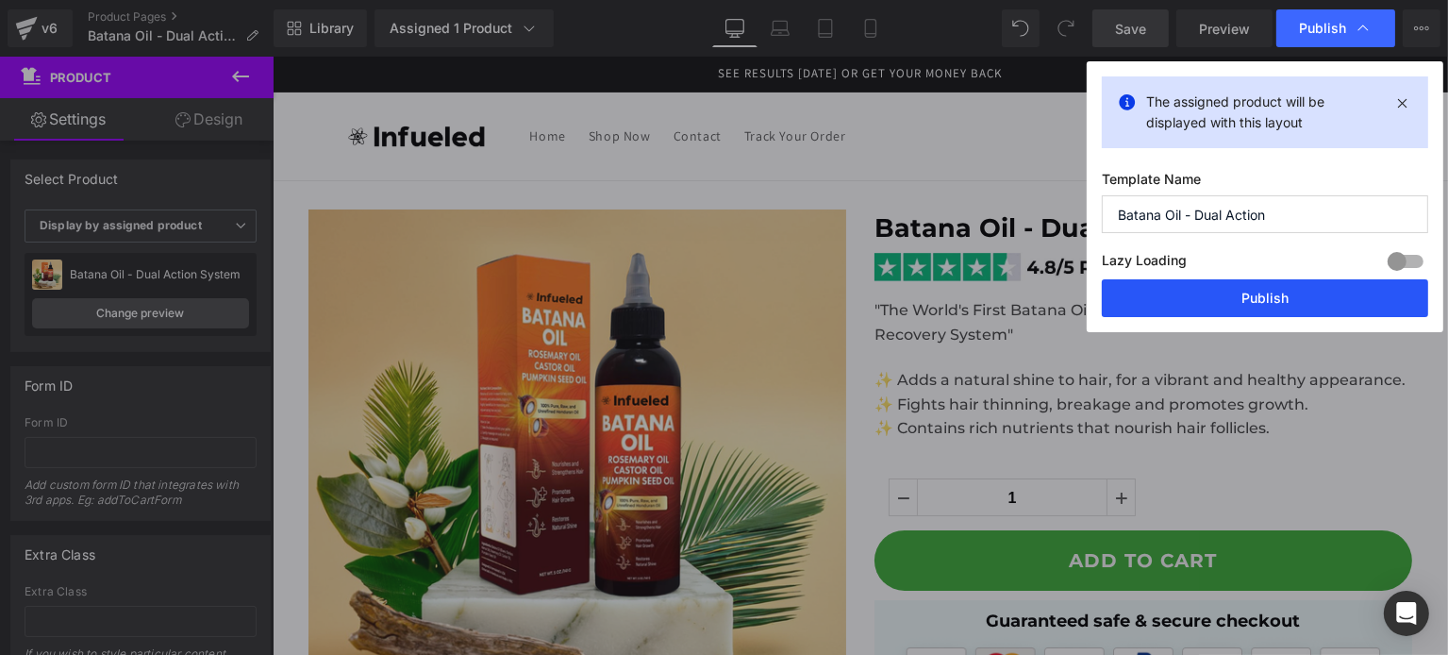
click at [1260, 291] on button "Publish" at bounding box center [1265, 298] width 326 height 38
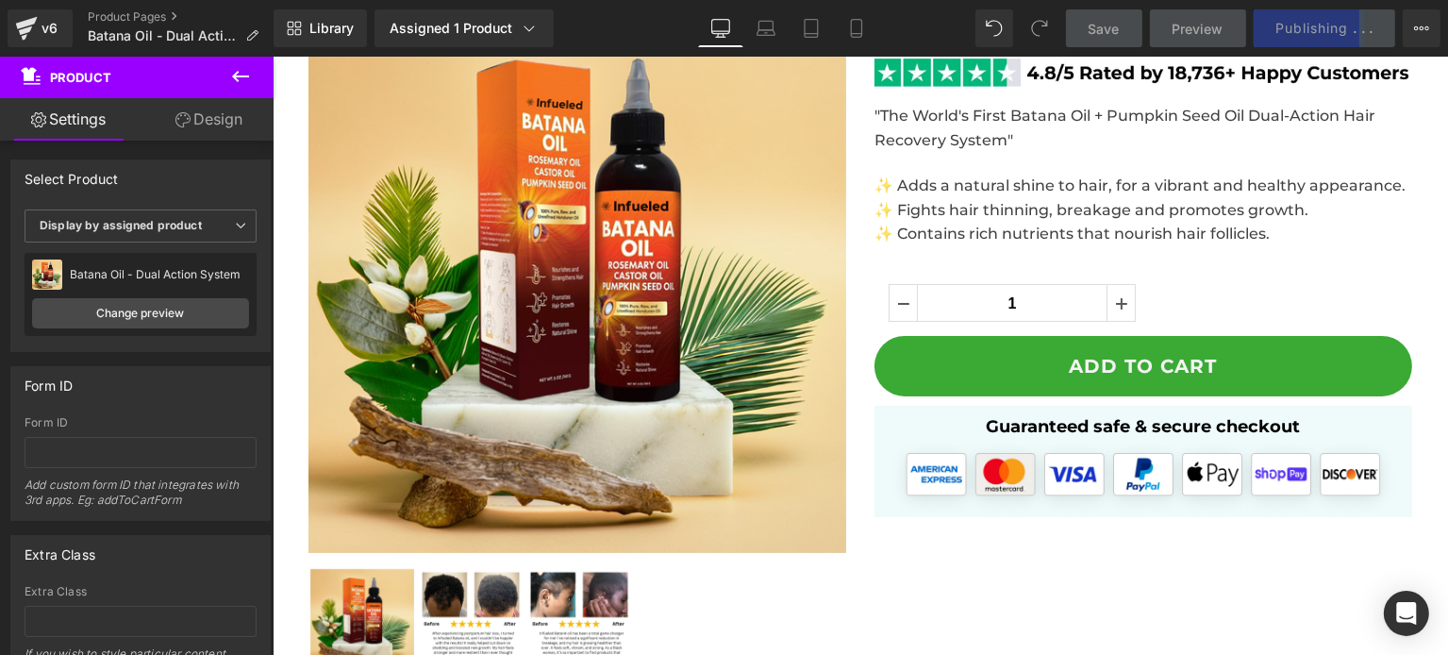
scroll to position [200, 0]
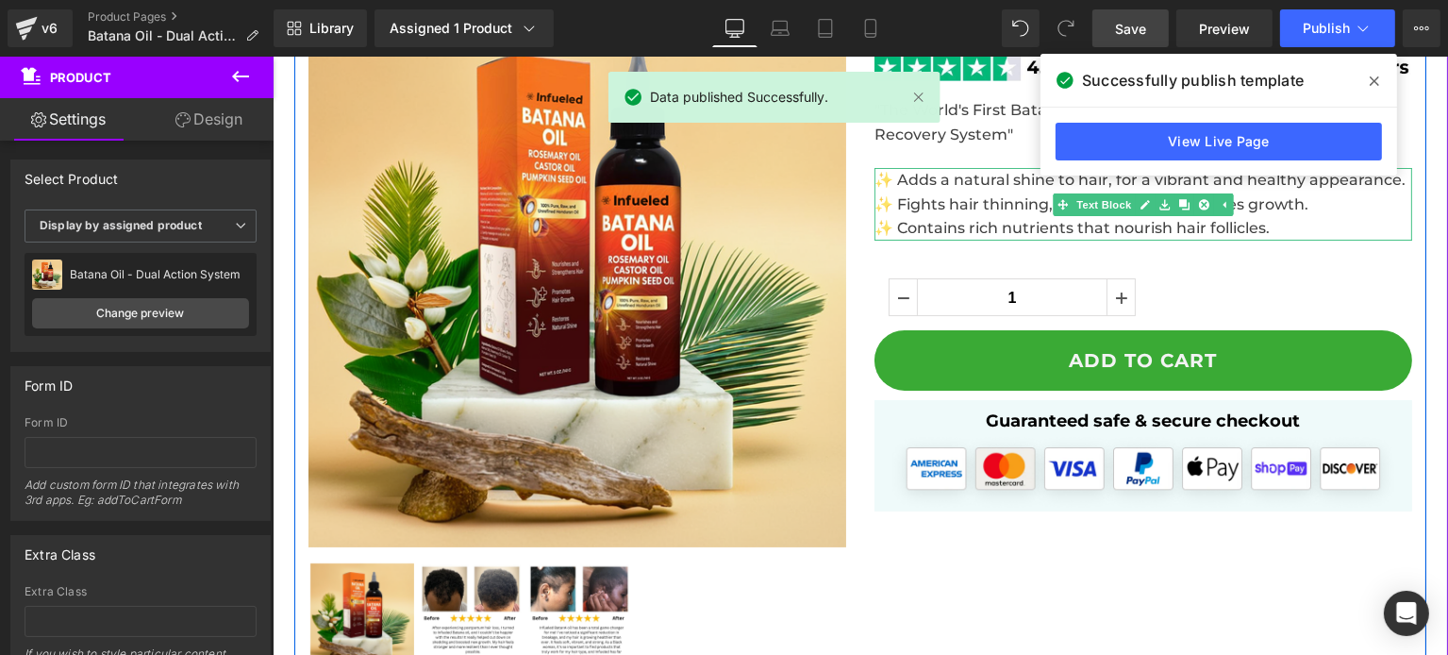
drag, startPoint x: 1111, startPoint y: 222, endPoint x: 1160, endPoint y: 219, distance: 49.1
click at [1111, 222] on span "✨ Contains rich nutrients that nourish hair follicles." at bounding box center [1070, 228] width 395 height 18
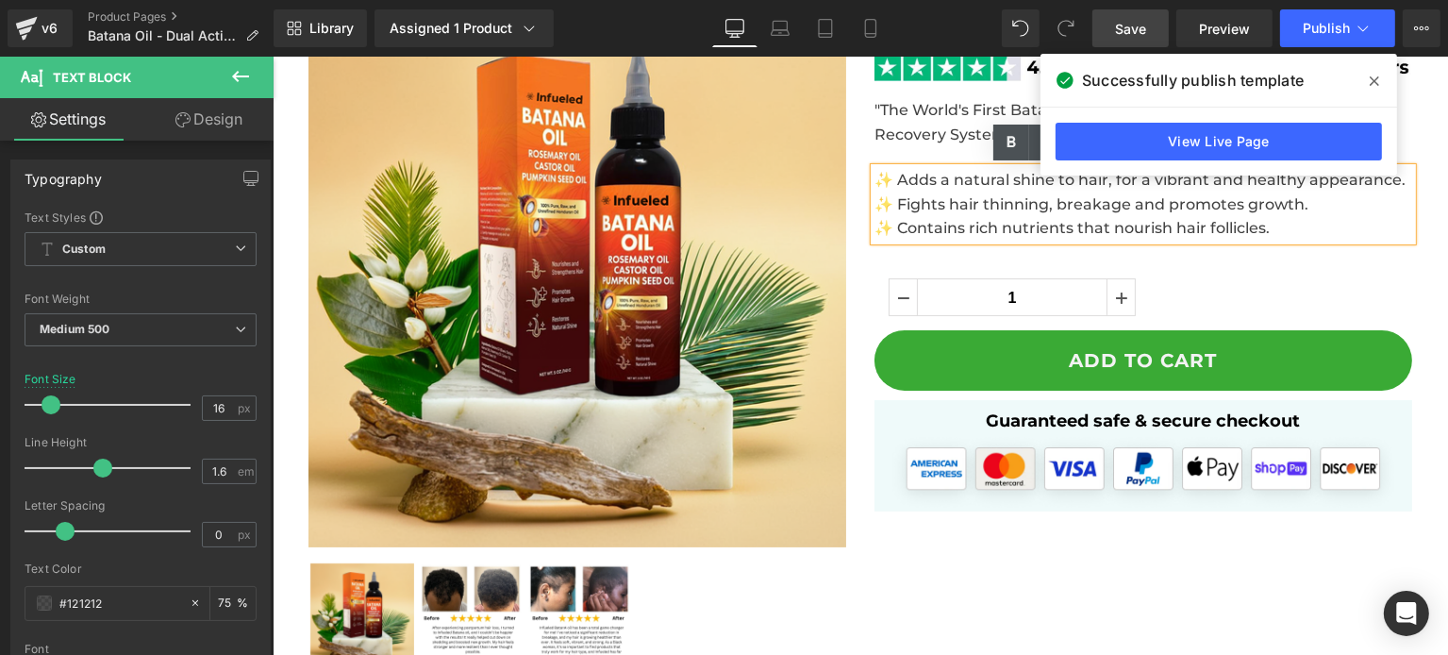
click at [1292, 320] on div "1 (P) Quantity" at bounding box center [1142, 304] width 538 height 52
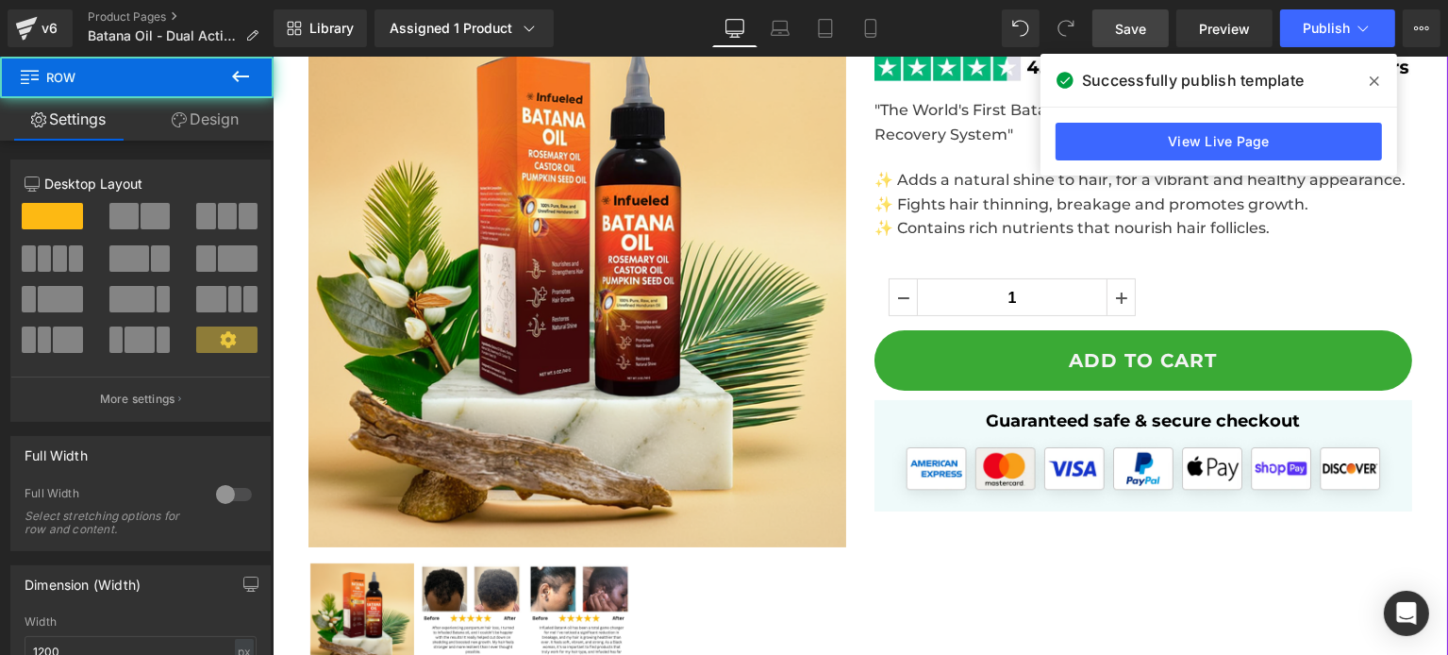
click at [1231, 220] on span "✨ Contains rich nutrients that nourish hair follicles." at bounding box center [1070, 228] width 395 height 18
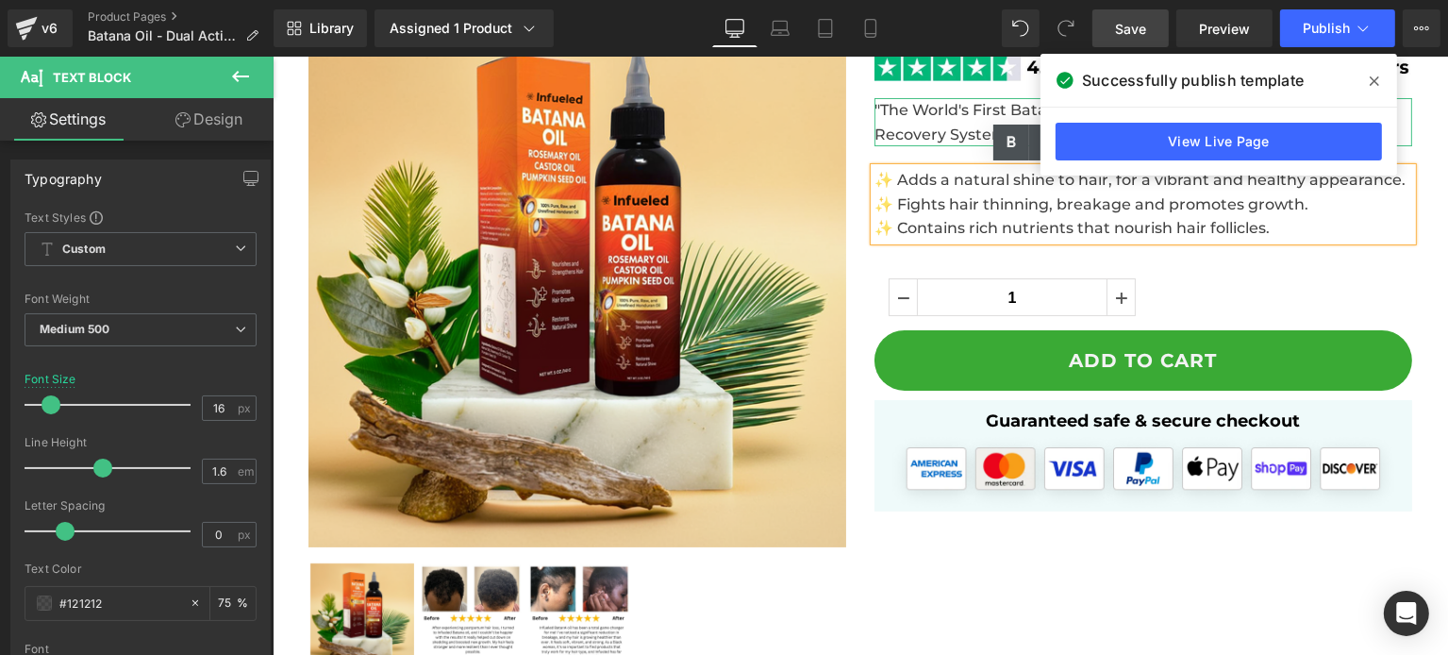
click at [966, 124] on p ""The World's First Batana Oil + Pumpkin Seed Oil Dual-Action Hair Recovery Syst…" at bounding box center [1142, 122] width 538 height 48
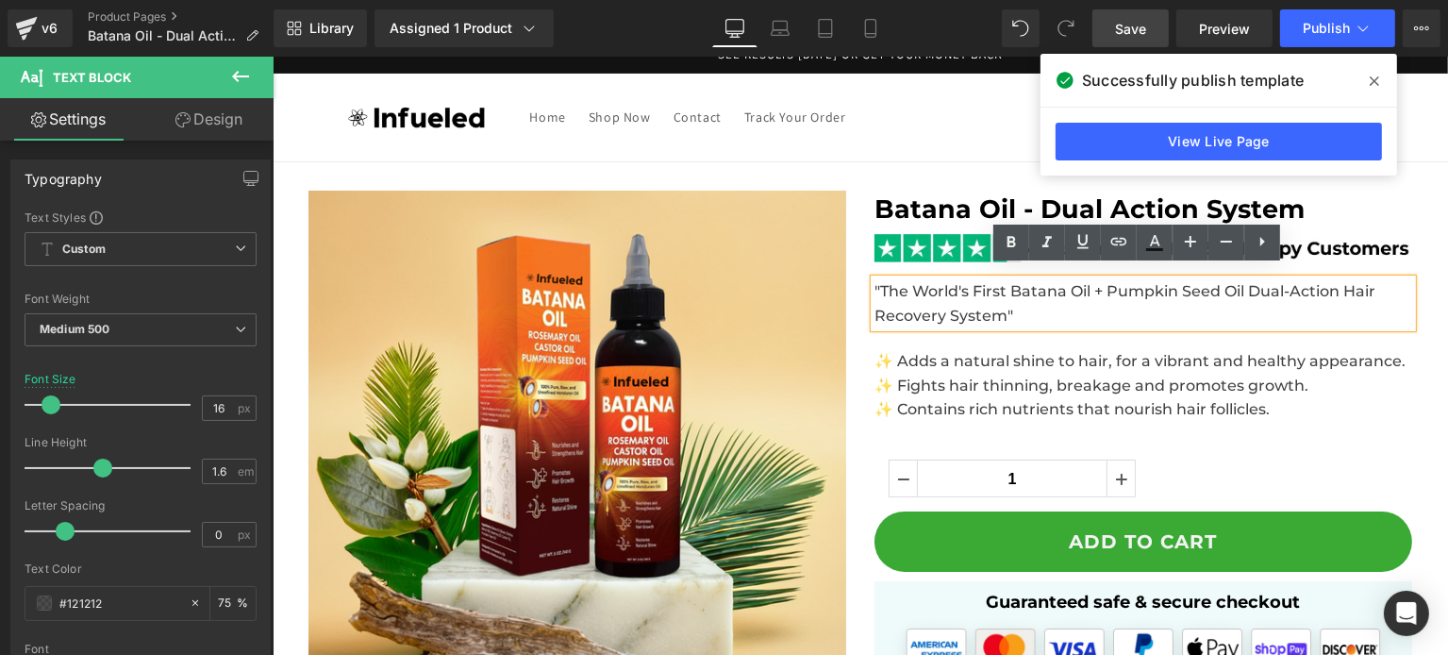
scroll to position [25, 0]
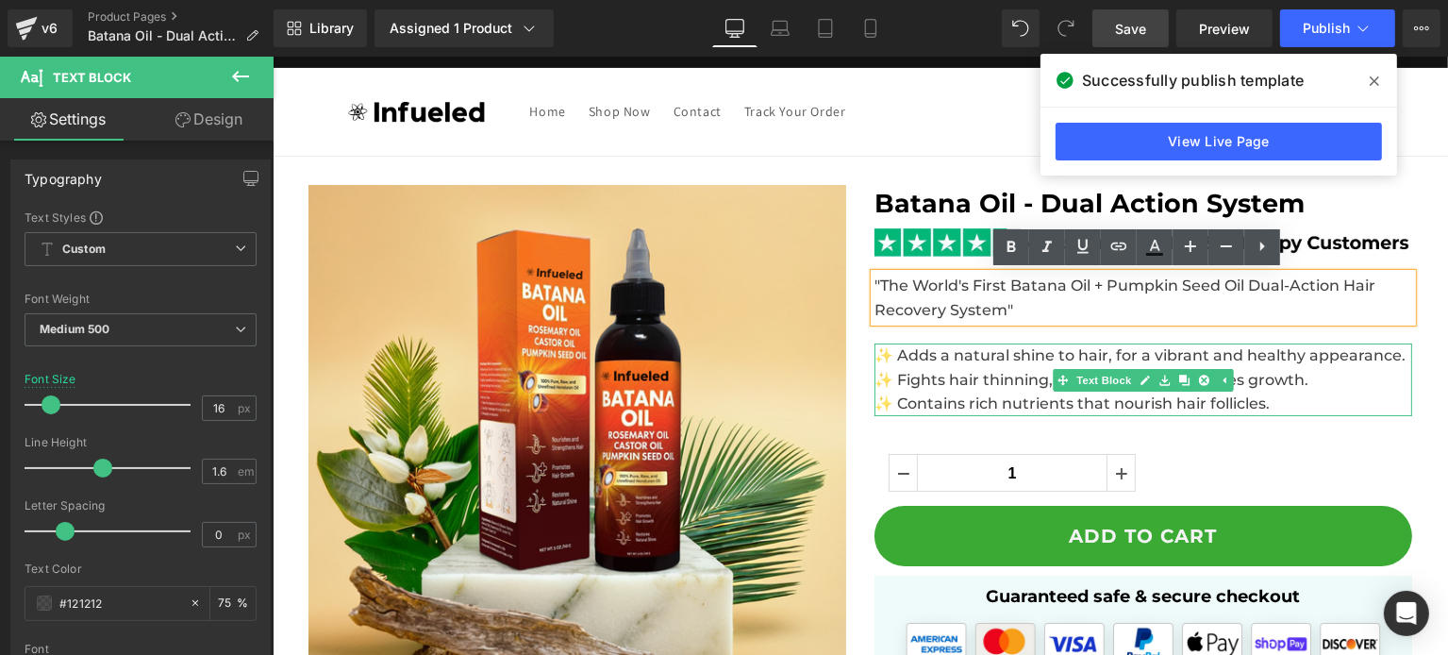
click at [1191, 354] on span "✨ Adds a natural shine to hair, for a vibrant and healthy appearance." at bounding box center [1138, 355] width 531 height 18
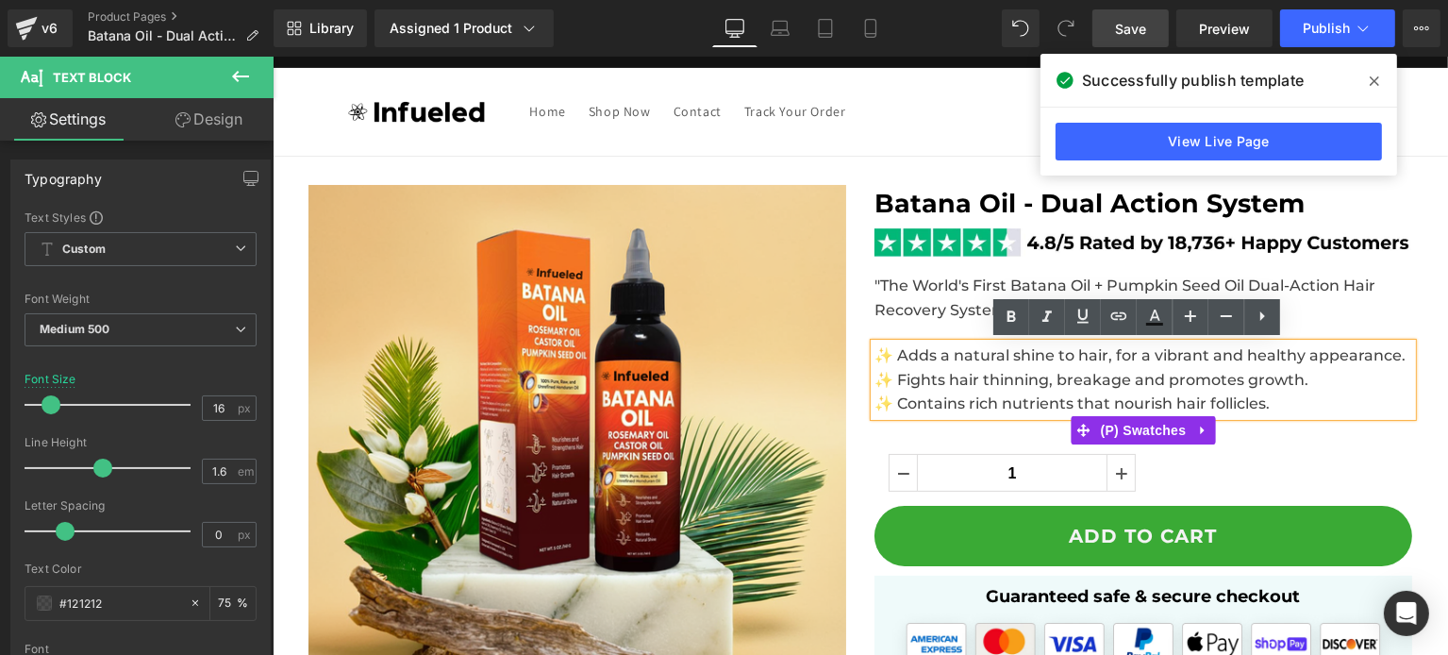
click at [1321, 437] on div "Title Default Title" at bounding box center [1142, 430] width 538 height 28
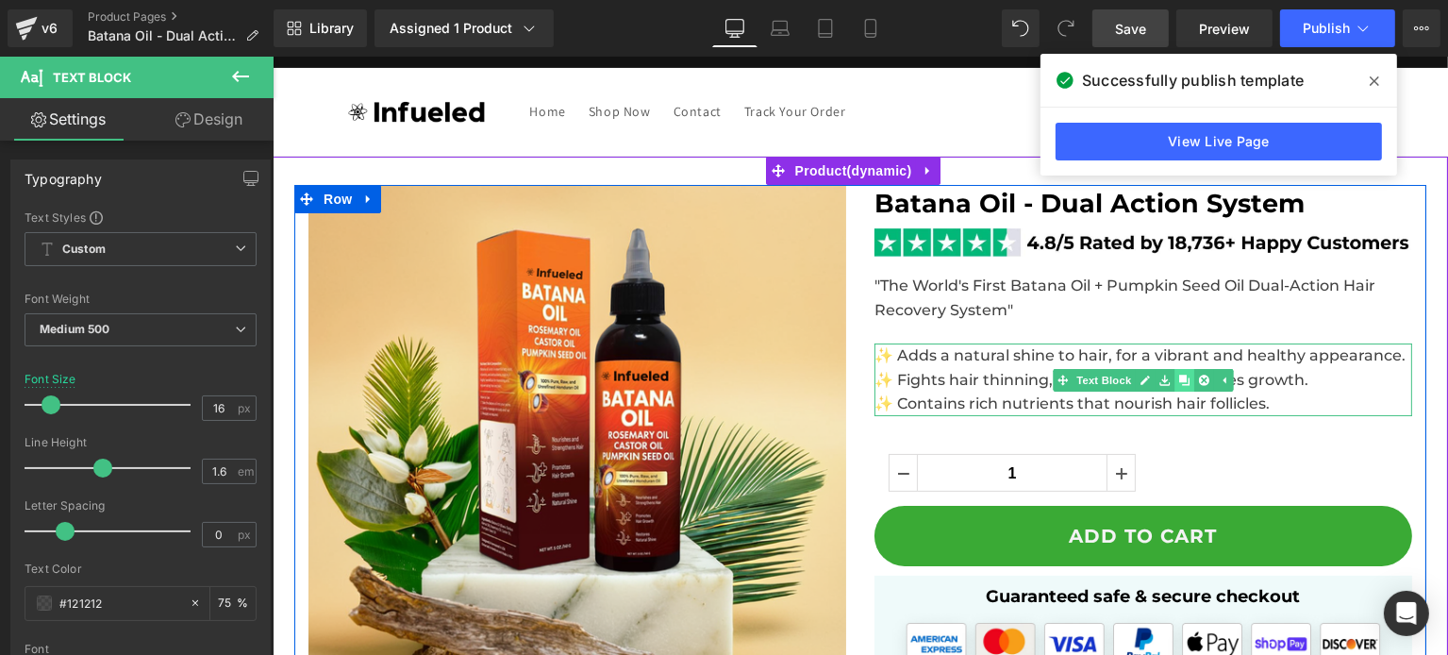
click at [1175, 384] on link at bounding box center [1183, 380] width 20 height 23
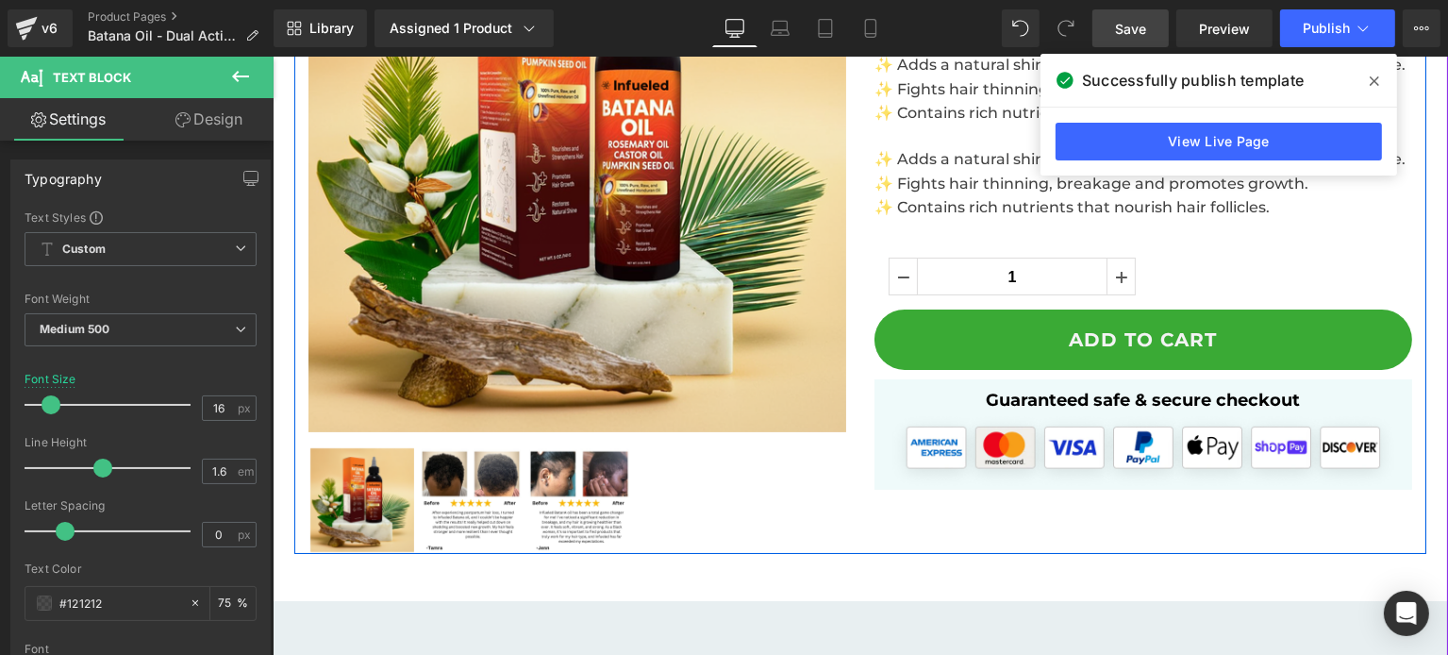
scroll to position [329, 0]
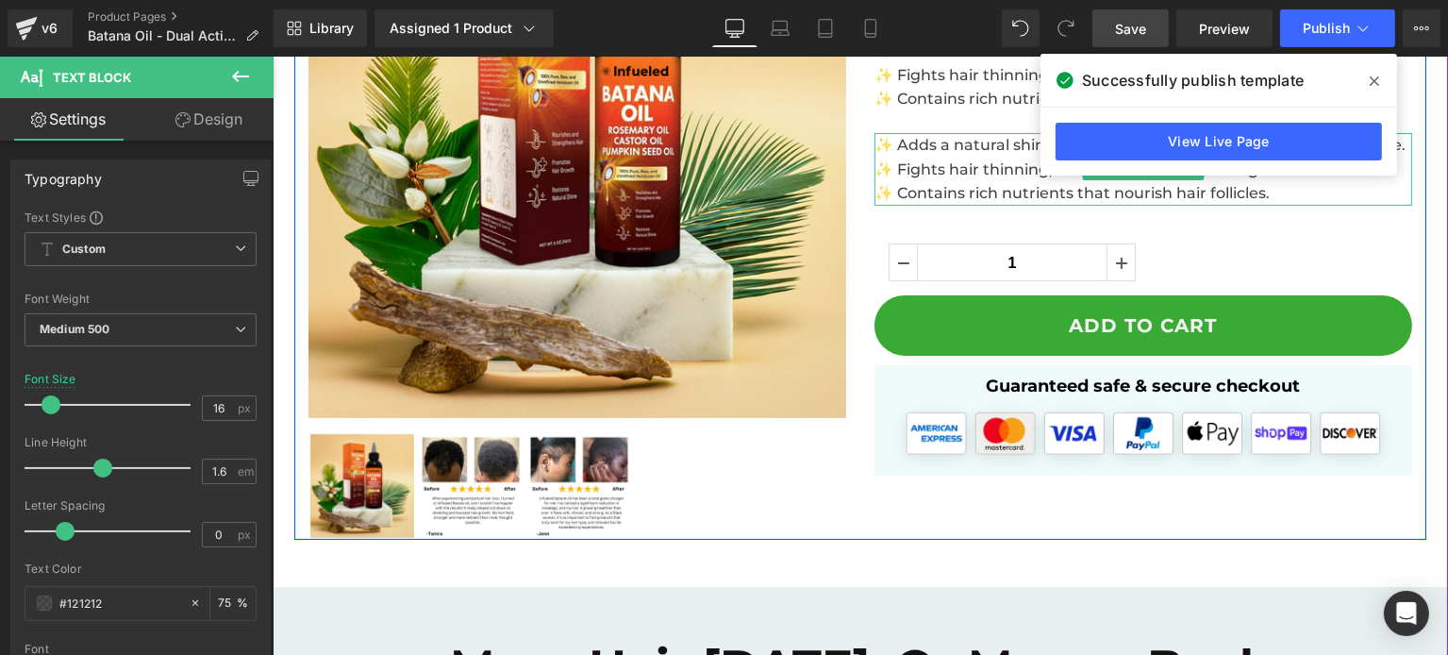
click at [945, 165] on span "✨ Fights hair thinning, breakage and promotes growth." at bounding box center [1090, 169] width 434 height 18
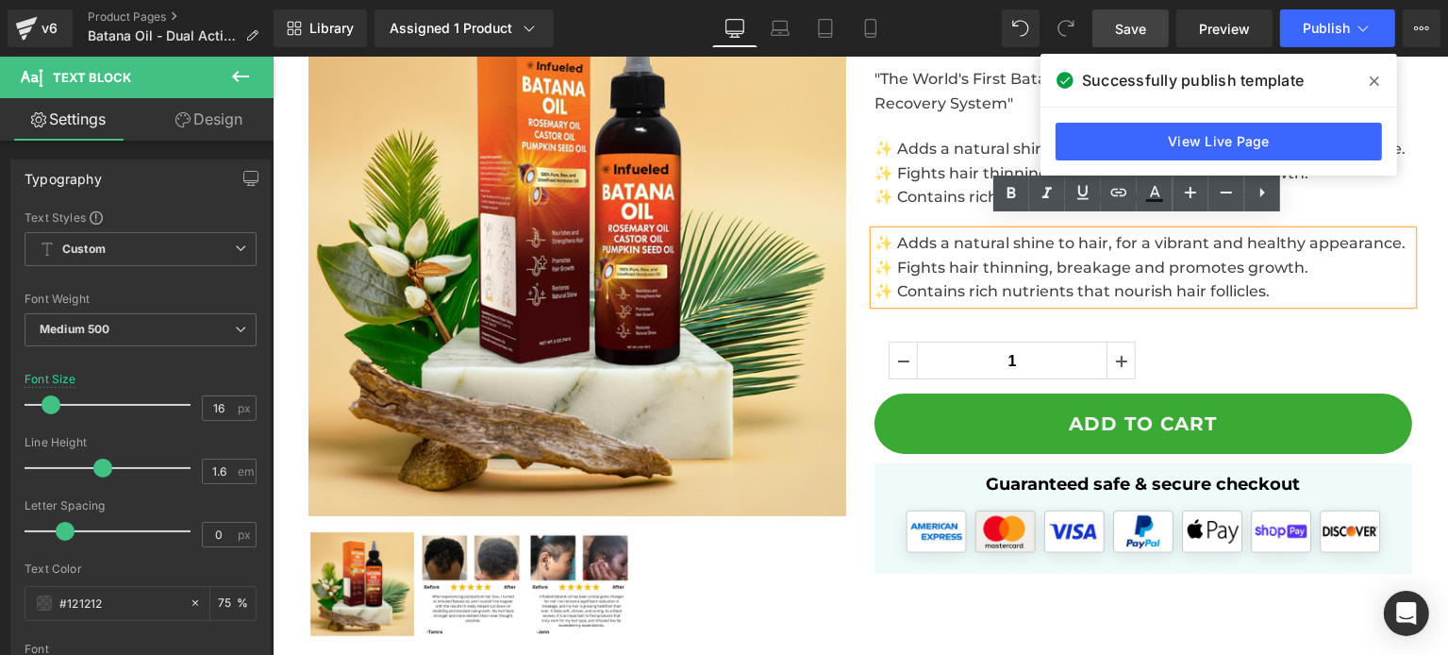
scroll to position [242, 0]
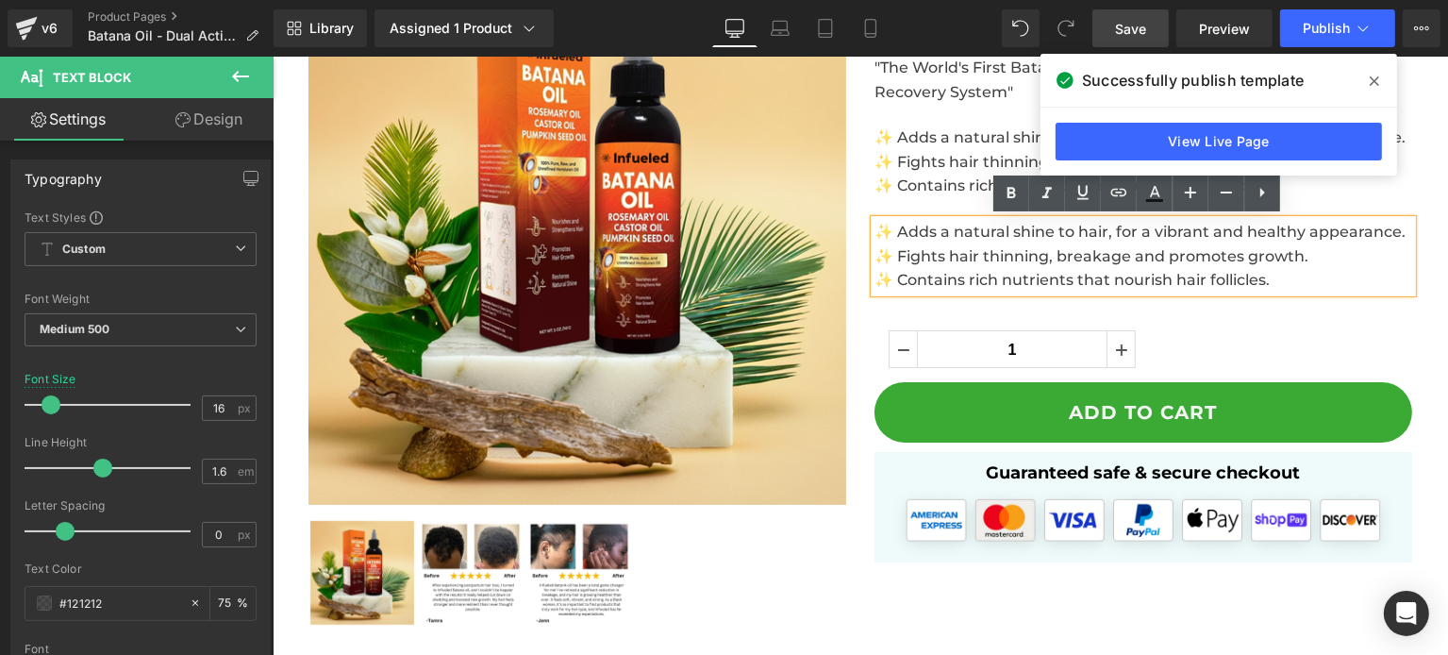
click at [899, 196] on div "✨ Adds a natural shine to hair, for a vibrant and healthy appearance. ✨ Fights …" at bounding box center [1142, 161] width 538 height 73
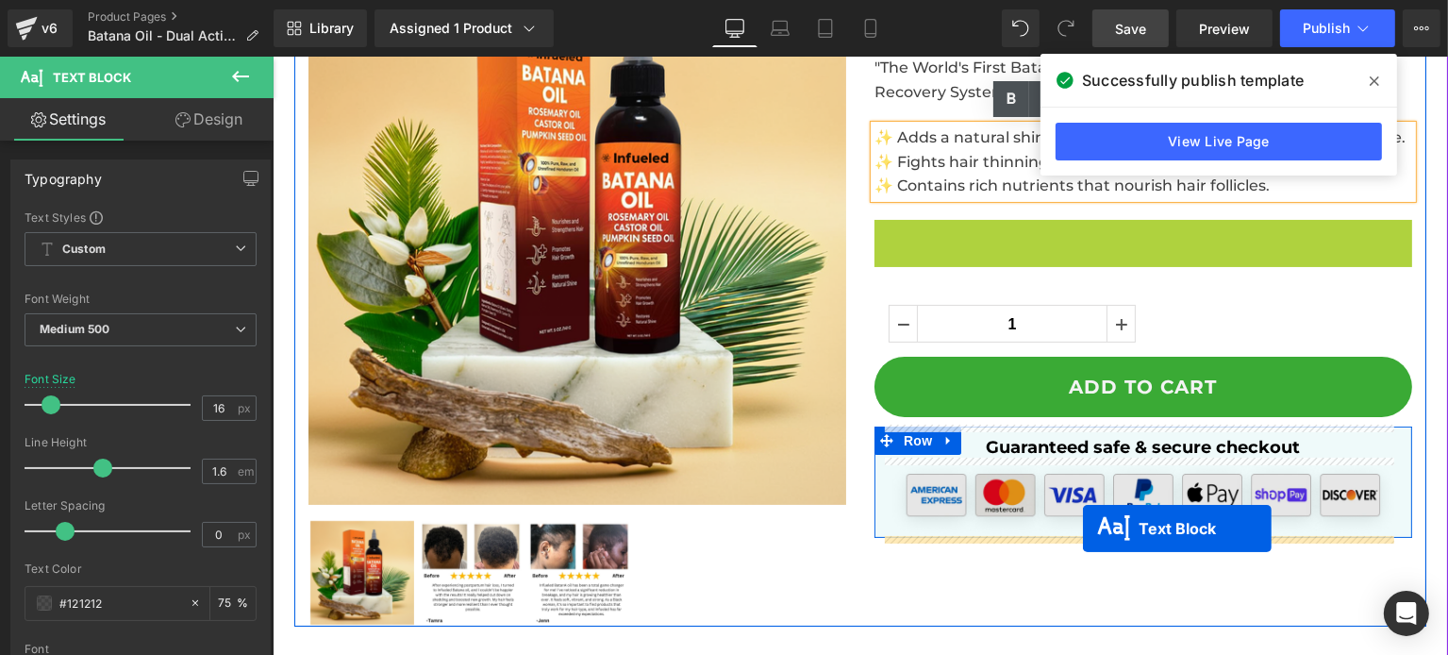
drag, startPoint x: 1092, startPoint y: 258, endPoint x: 1082, endPoint y: 528, distance: 270.9
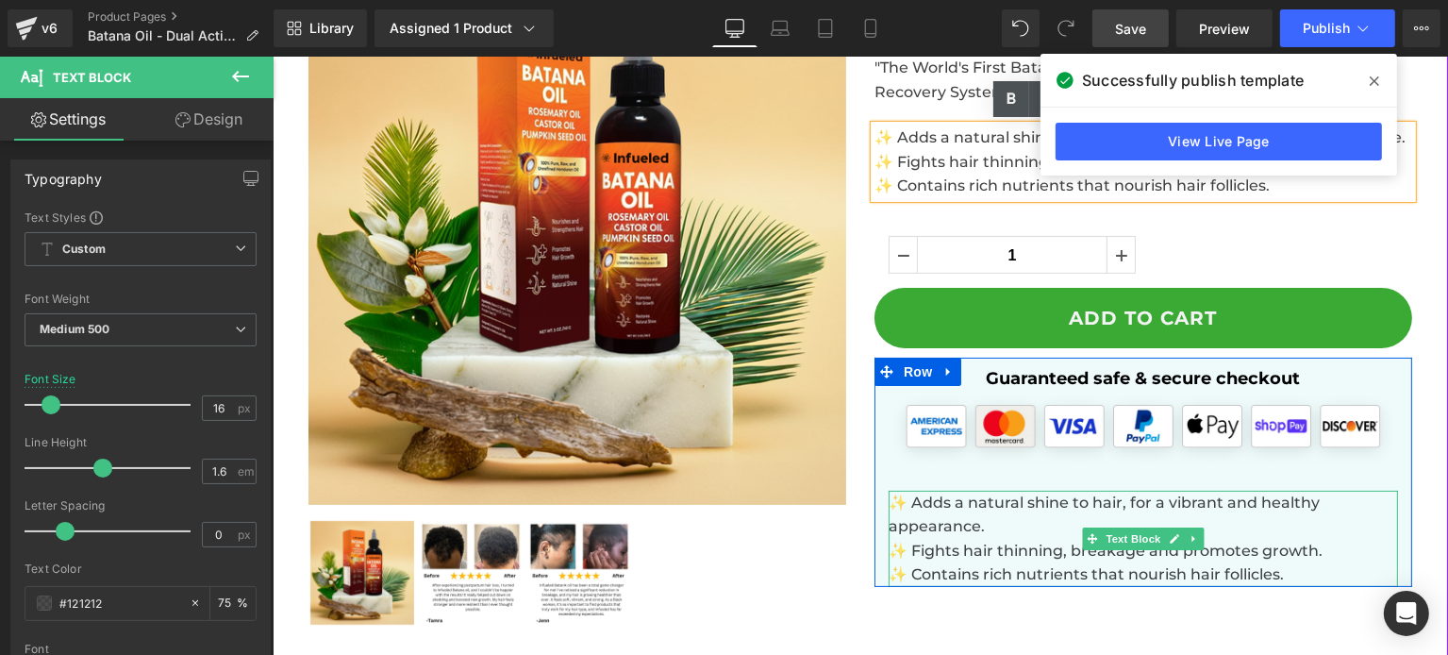
click at [1057, 524] on p "✨ Adds a natural shine to hair, for a vibrant and healthy appearance." at bounding box center [1142, 514] width 509 height 48
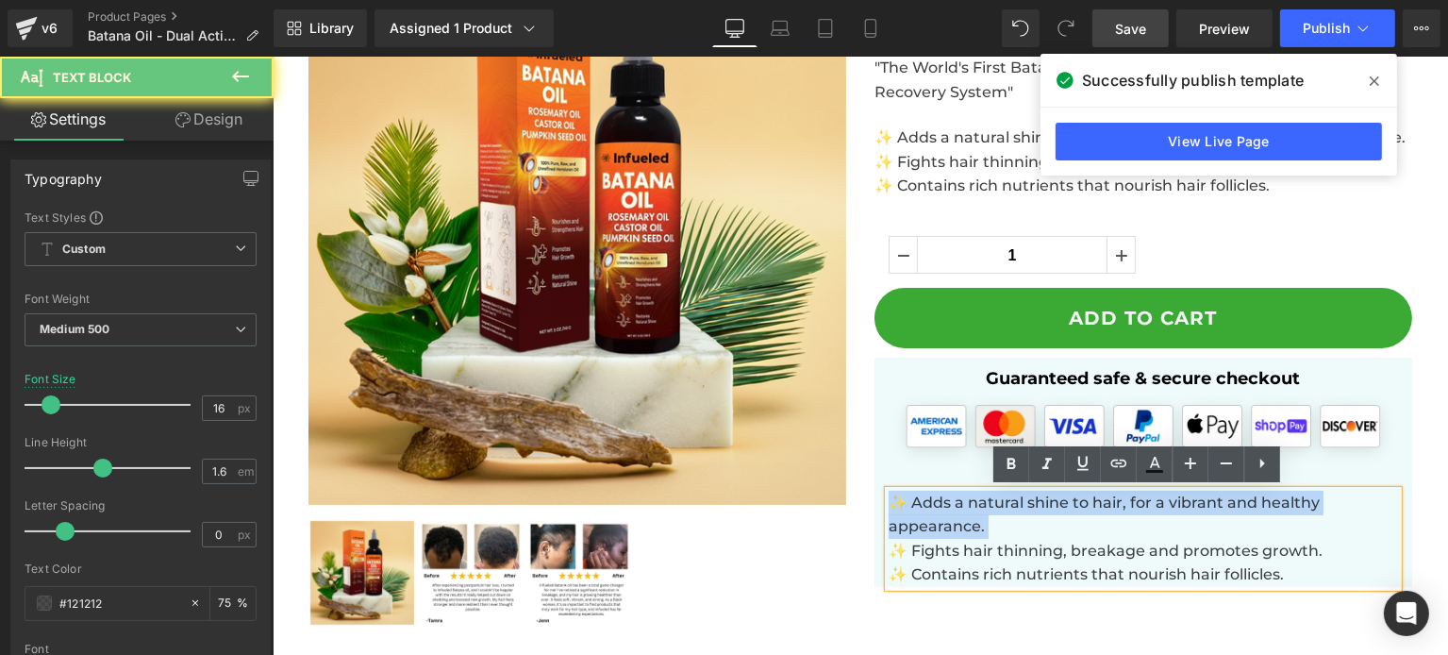
click at [1057, 524] on p "✨ Adds a natural shine to hair, for a vibrant and healthy appearance." at bounding box center [1142, 514] width 509 height 48
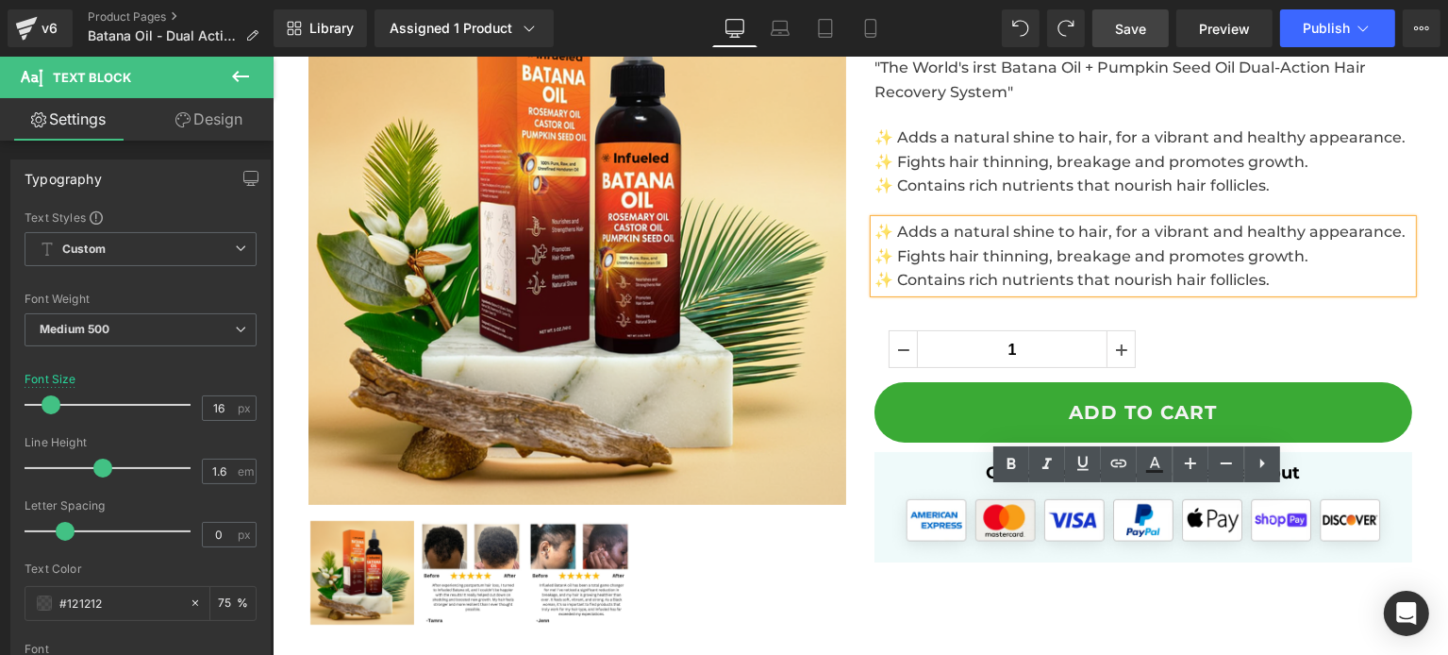
click at [837, 321] on img at bounding box center [577, 236] width 538 height 538
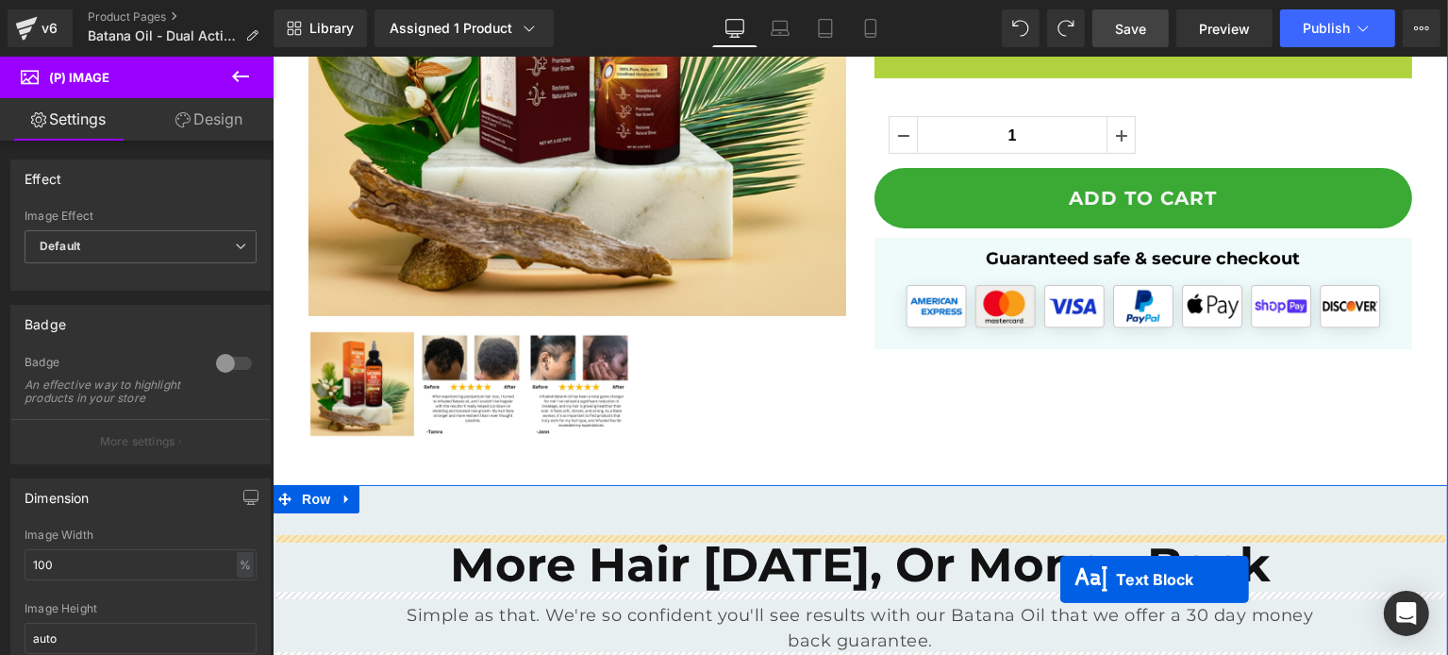
scroll to position [488, 0]
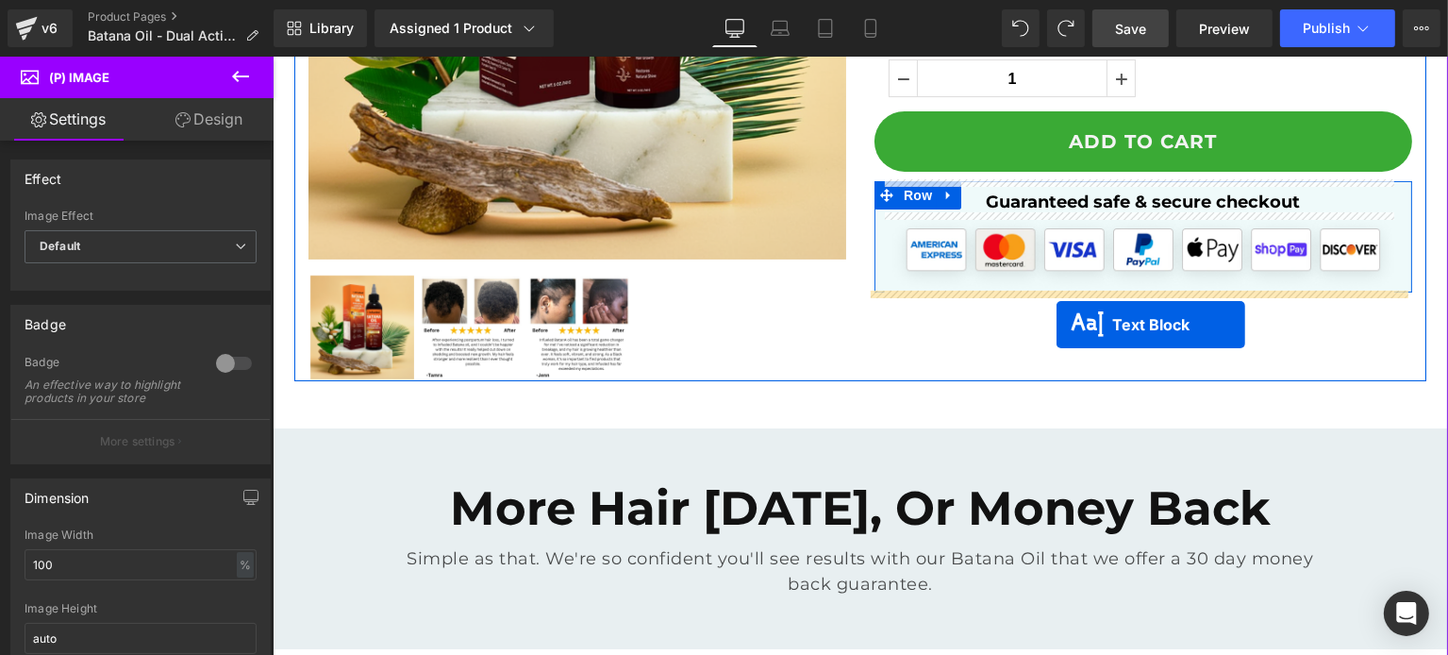
drag, startPoint x: 1087, startPoint y: 259, endPoint x: 1056, endPoint y: 325, distance: 73.0
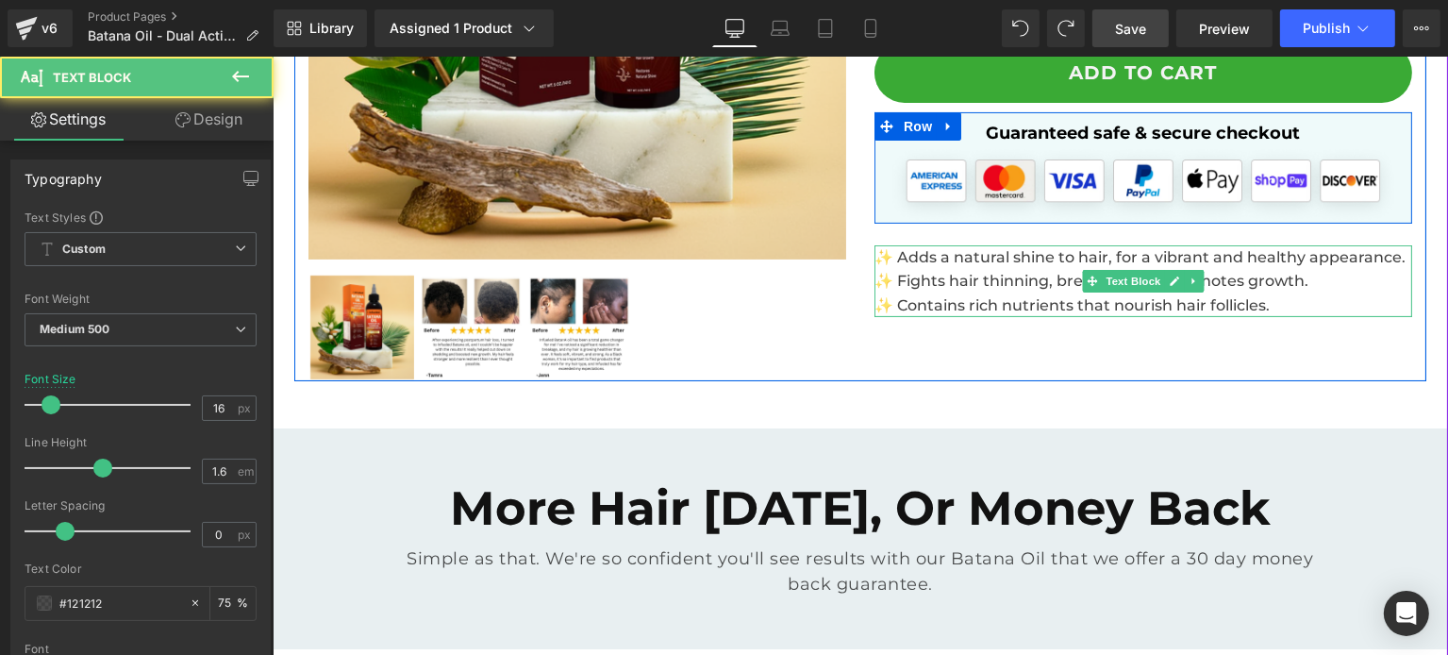
click at [1036, 274] on span "✨ Fights hair thinning, breakage and promotes growth." at bounding box center [1090, 281] width 434 height 18
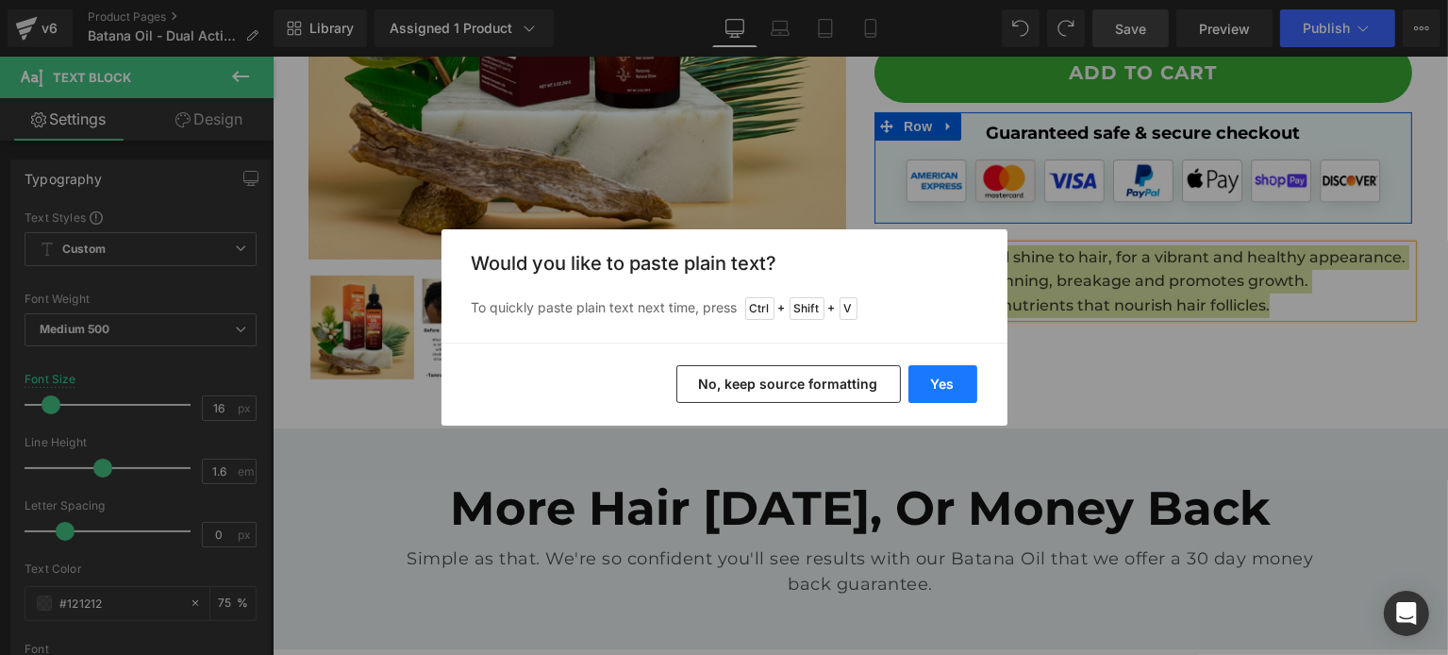
click at [955, 380] on button "Yes" at bounding box center [942, 384] width 69 height 38
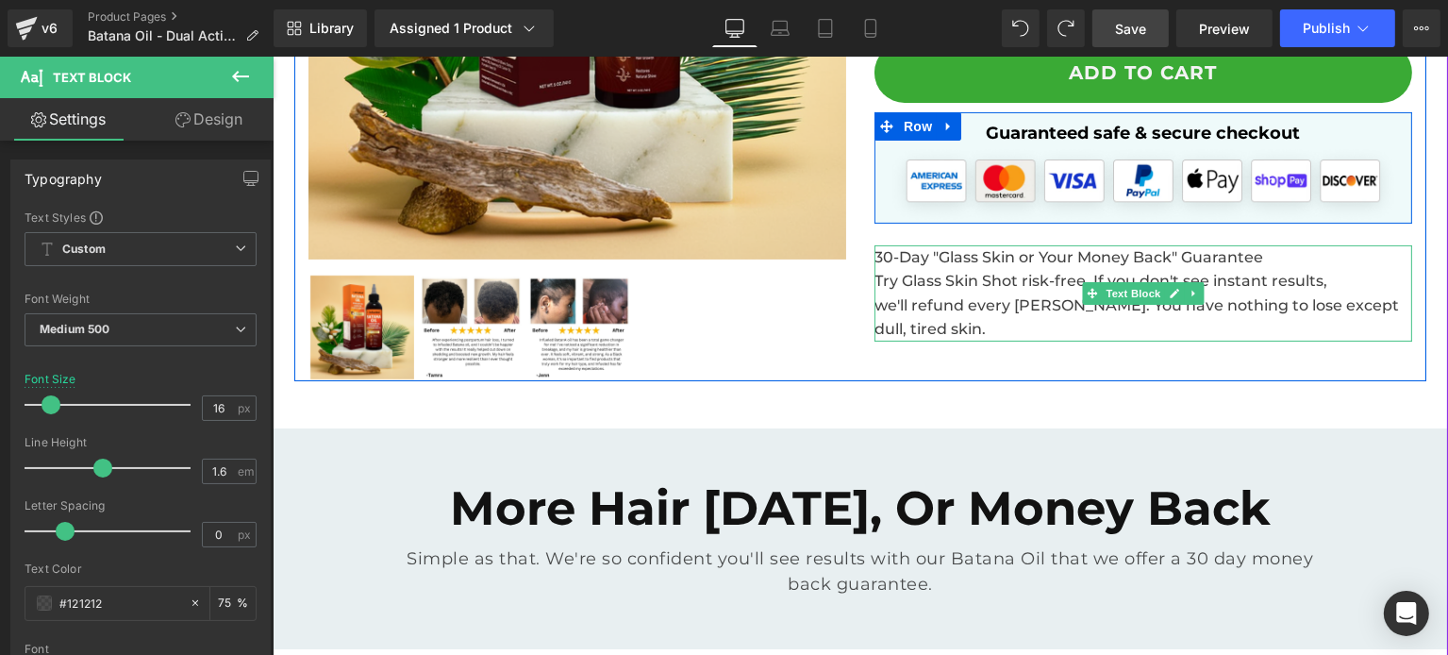
click at [1009, 285] on span "Try Glass Skin Shot risk-free. If you don't see instant results," at bounding box center [1099, 281] width 453 height 18
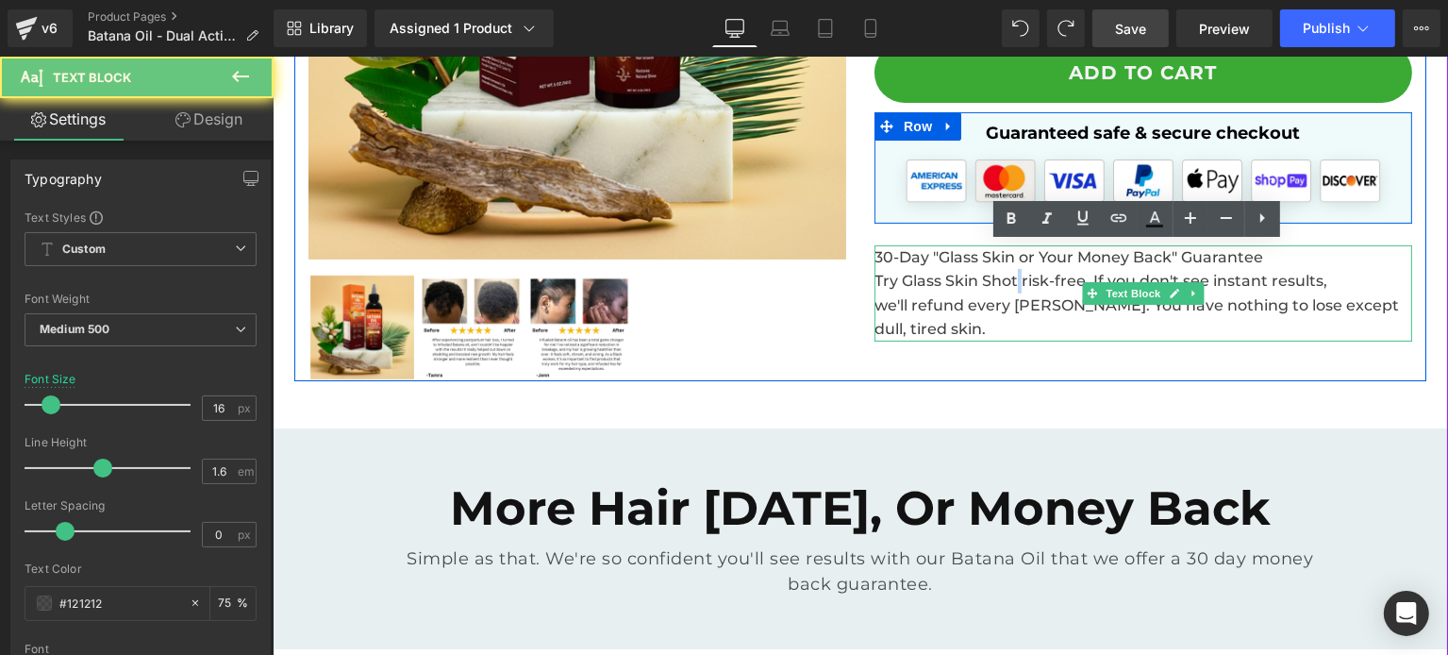
click at [1009, 285] on span "Try Glass Skin Shot risk-free. If you don't see instant results," at bounding box center [1099, 281] width 453 height 18
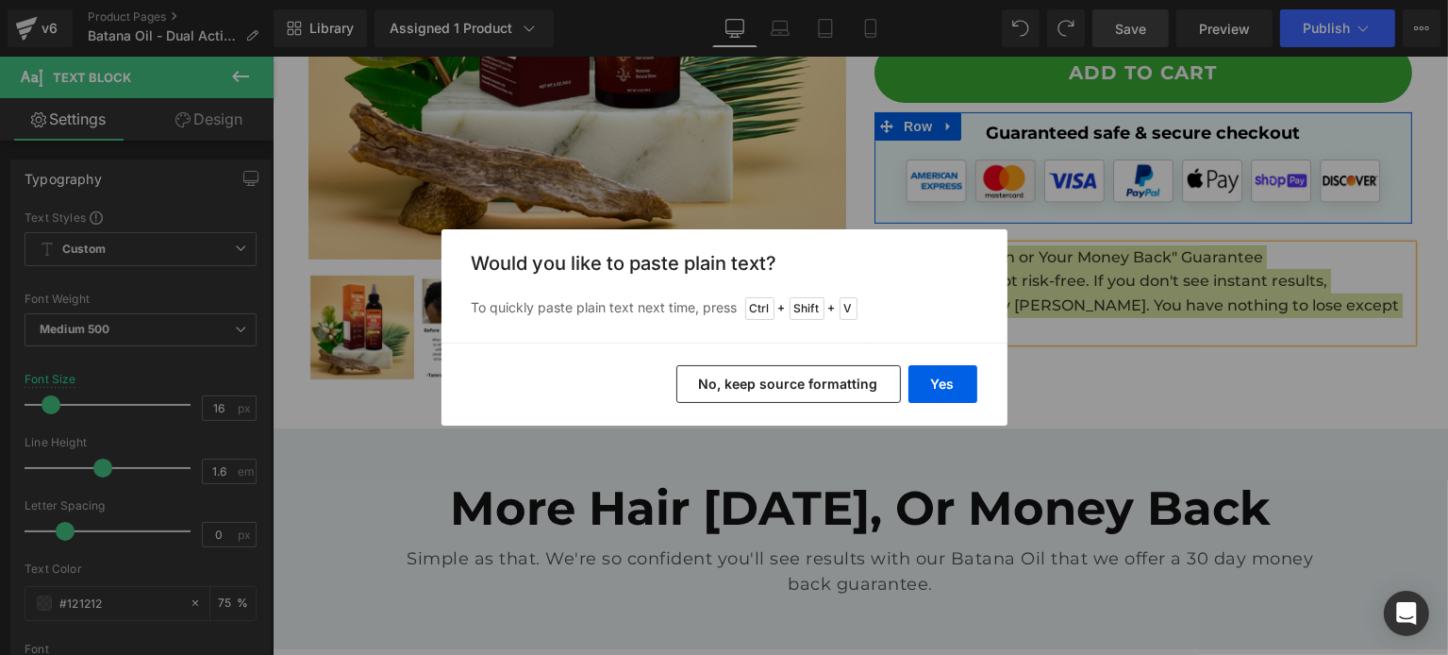
click at [841, 382] on button "No, keep source formatting" at bounding box center [788, 384] width 224 height 38
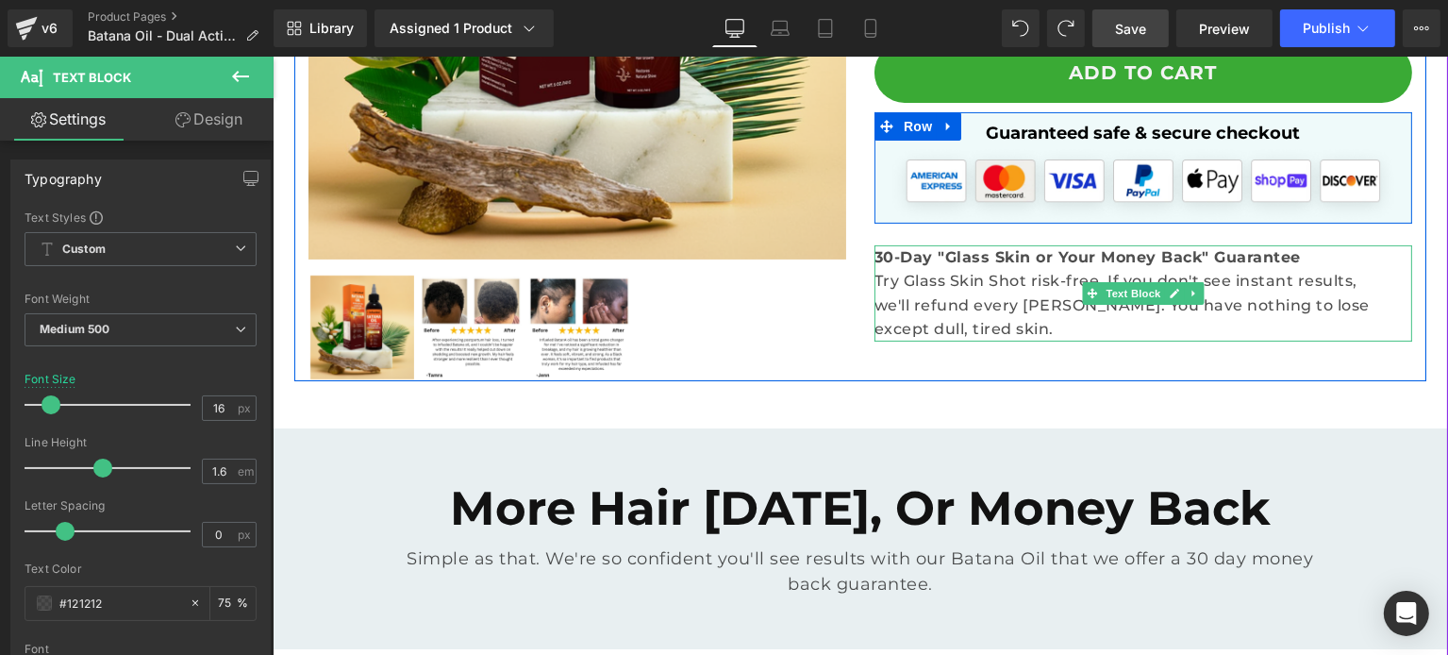
click at [1039, 269] on p "Try Glass Skin Shot risk-free. If you don't see instant results, we'll refund e…" at bounding box center [1142, 305] width 538 height 73
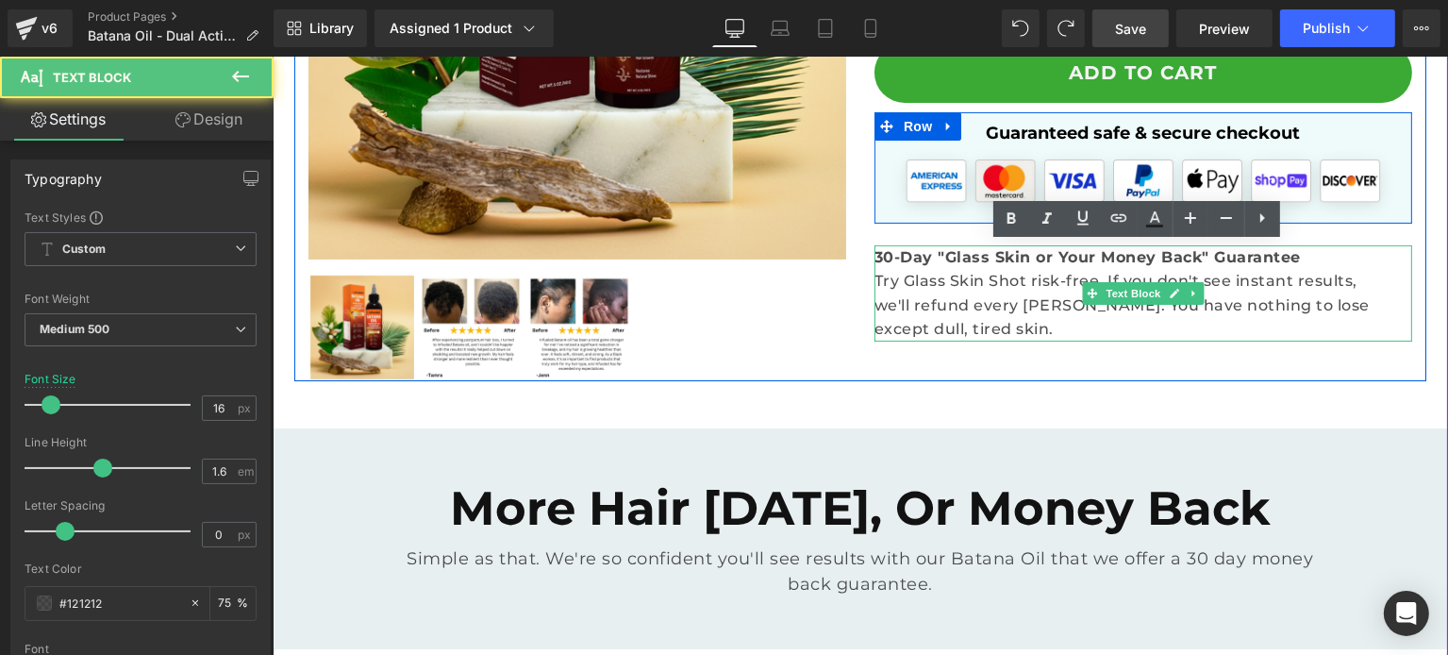
click at [1039, 269] on p "Try Glass Skin Shot risk-free. If you don't see instant results, we'll refund e…" at bounding box center [1142, 305] width 538 height 73
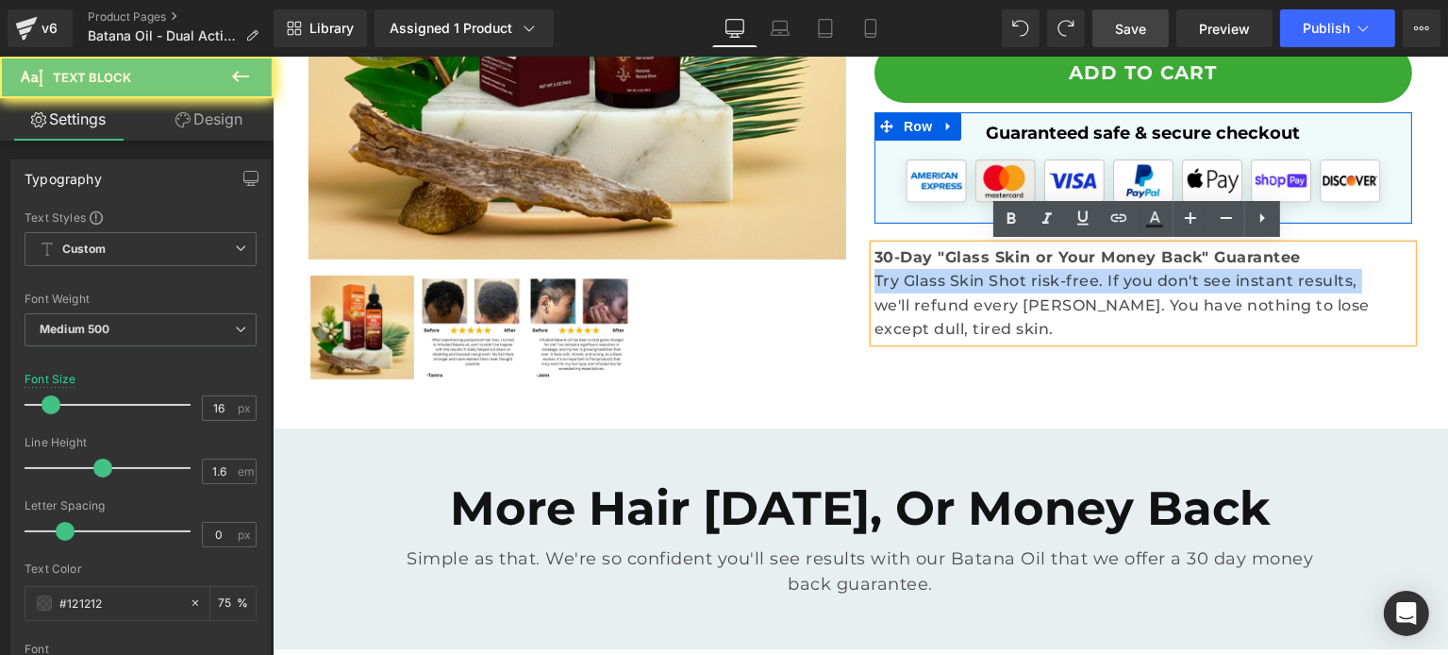
click at [1039, 269] on p "Try Glass Skin Shot risk-free. If you don't see instant results, we'll refund e…" at bounding box center [1142, 305] width 538 height 73
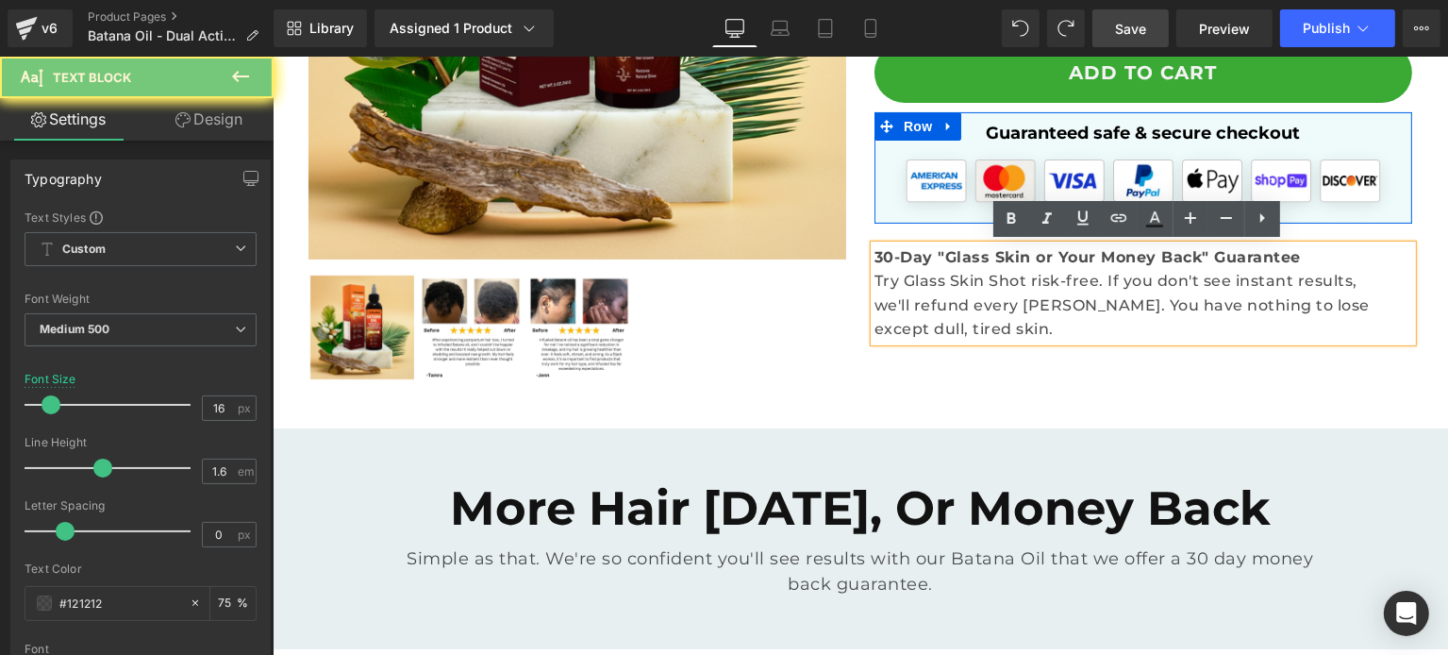
click at [964, 263] on strong "30-Day "Glass Skin or Your Money Back" Guarantee" at bounding box center [1086, 257] width 426 height 18
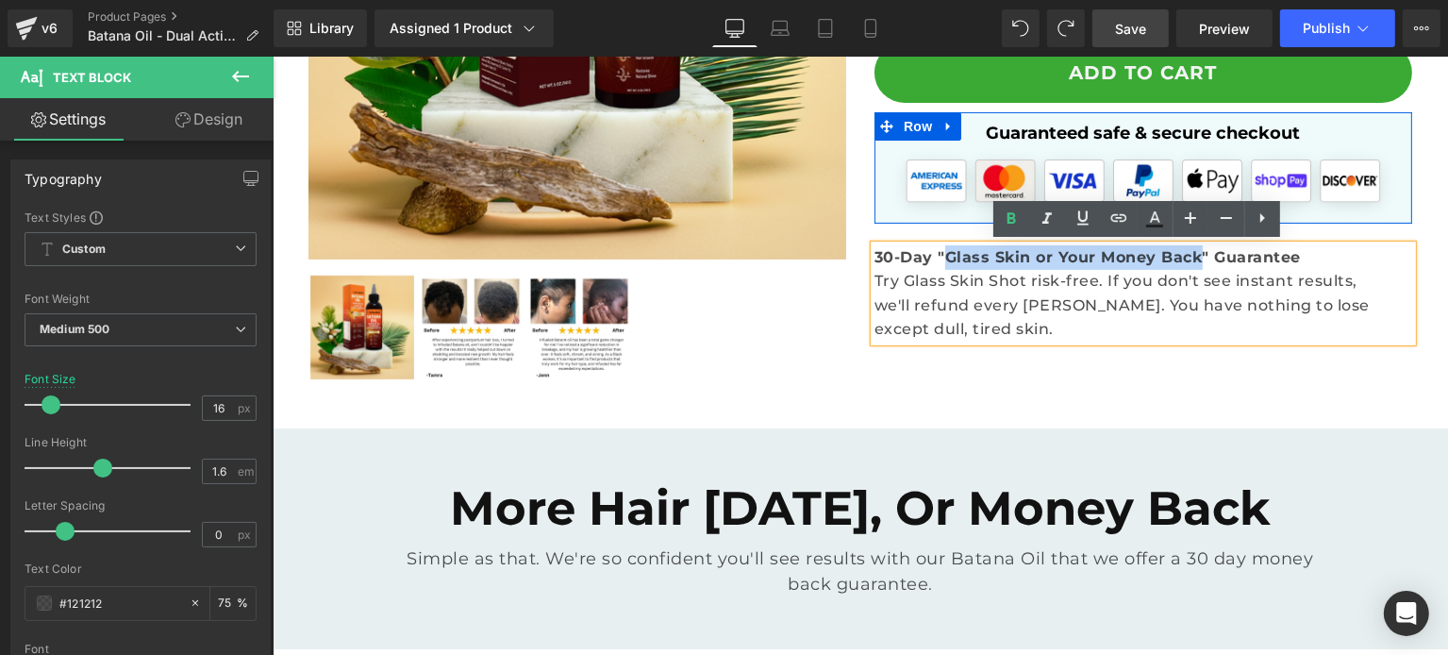
drag, startPoint x: 1190, startPoint y: 257, endPoint x: 939, endPoint y: 265, distance: 251.0
click at [939, 265] on p "30-Day "Glass Skin or Your Money Back" Guarantee" at bounding box center [1142, 257] width 538 height 25
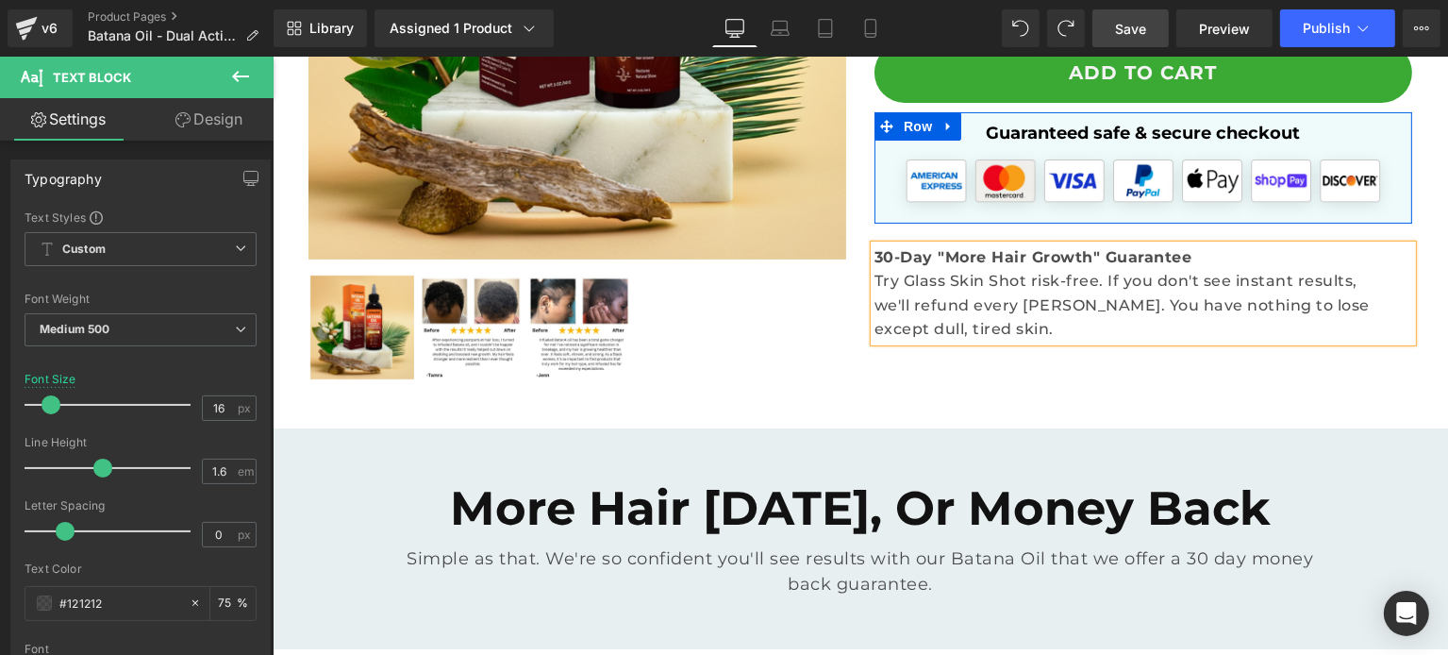
click at [939, 265] on p "30-Day "More Hair Growth" Guarantee" at bounding box center [1142, 257] width 538 height 25
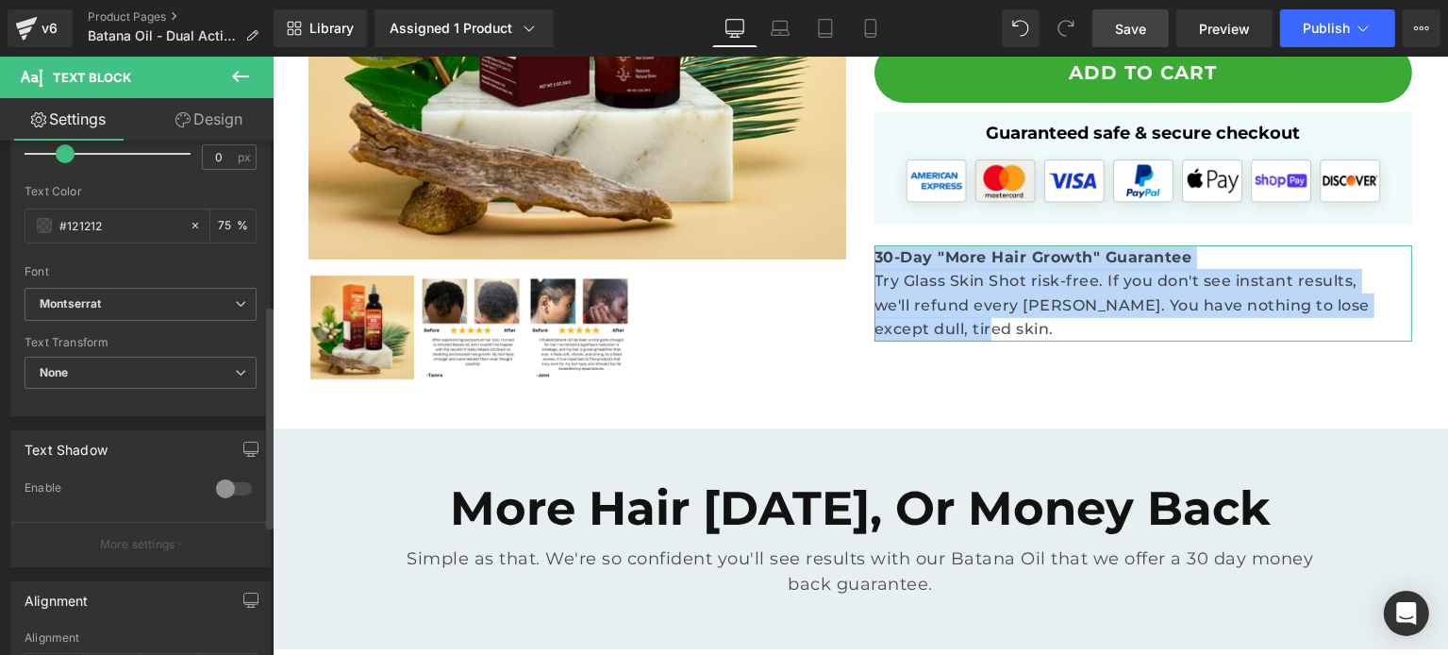
scroll to position [0, 0]
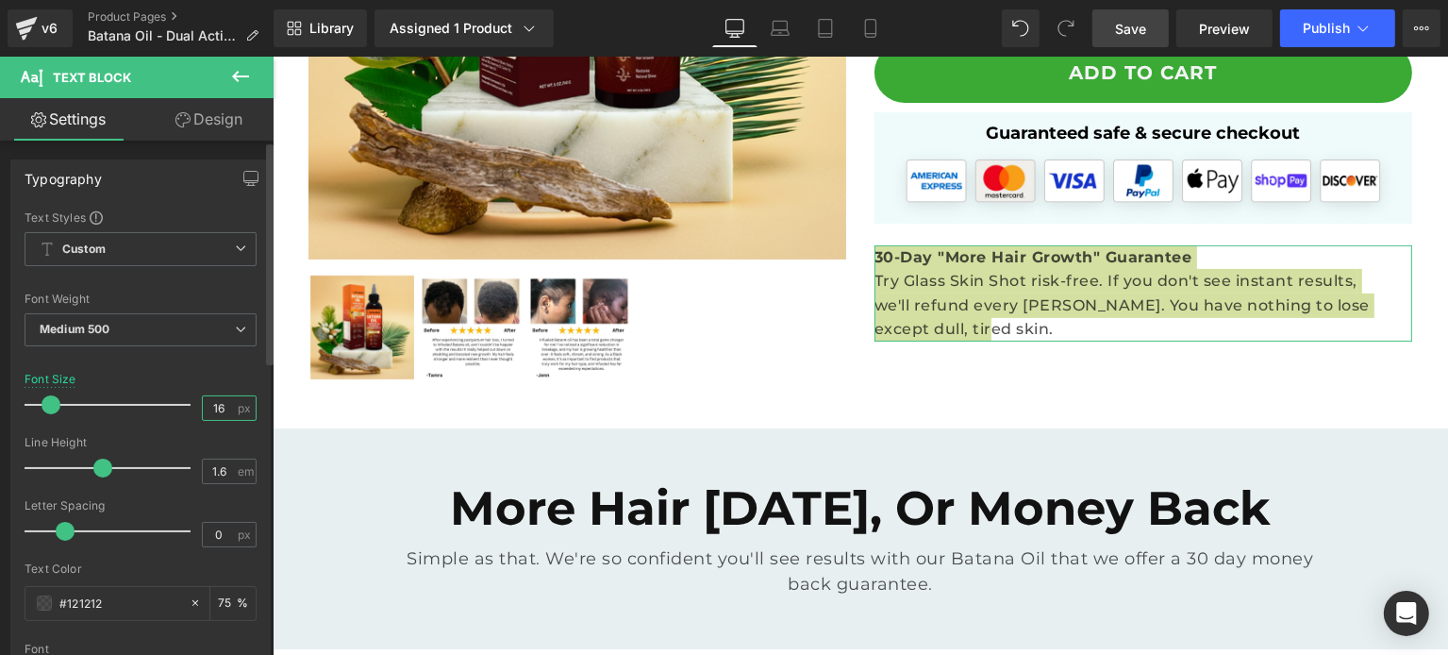
click at [215, 408] on input "16" at bounding box center [219, 408] width 33 height 24
type input "12"
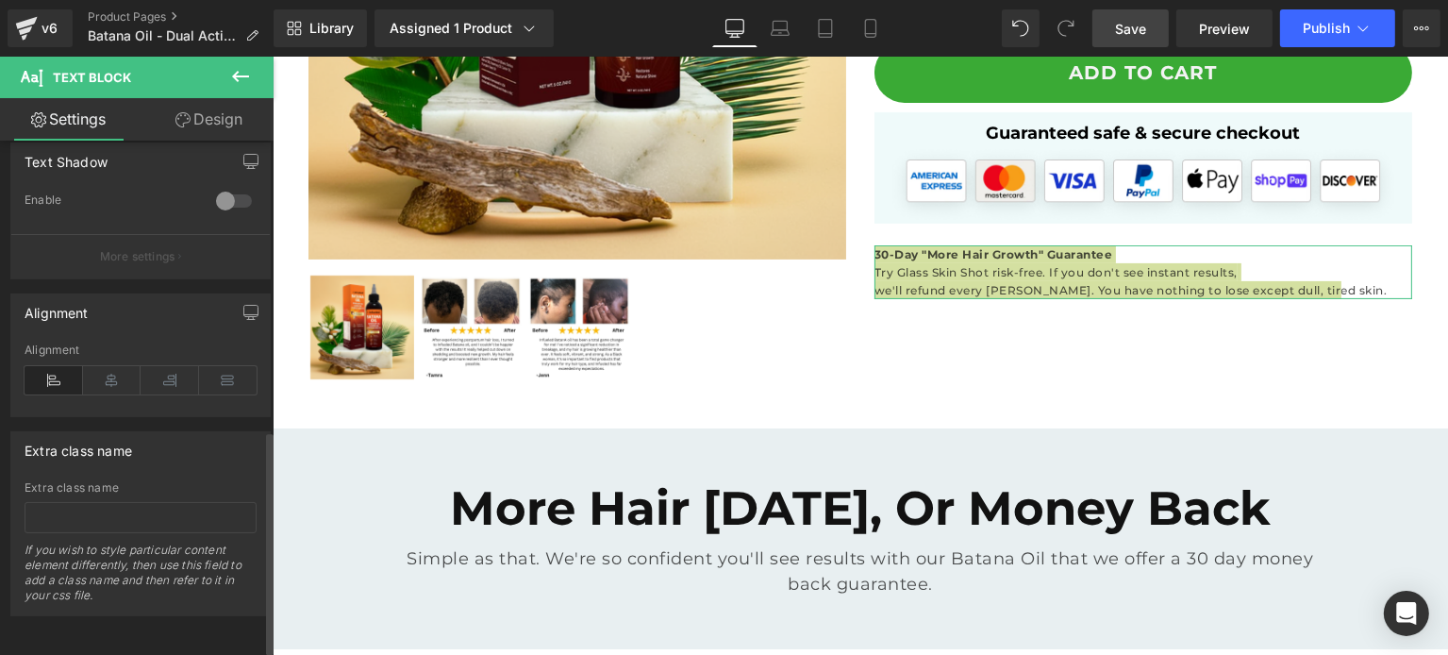
scroll to position [675, 0]
click at [114, 374] on icon at bounding box center [112, 380] width 58 height 28
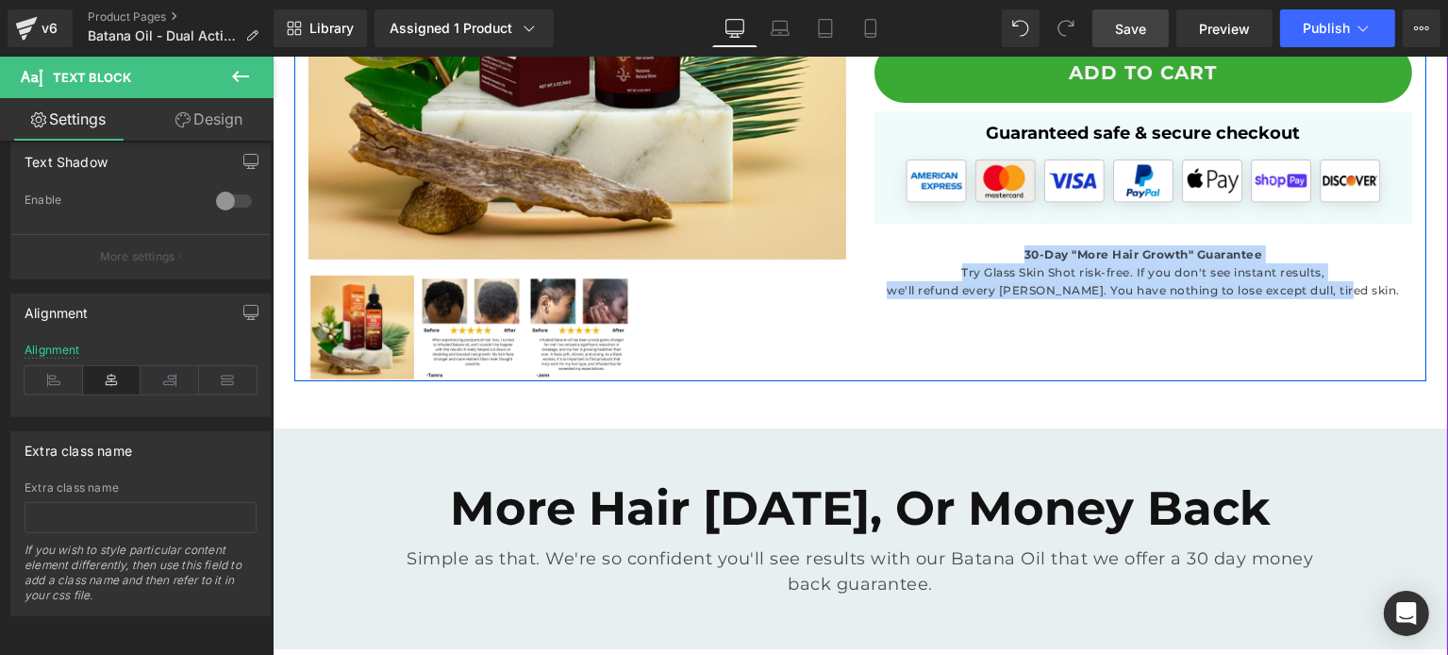
click at [1322, 326] on div "Sale Off (P) Image" at bounding box center [859, 51] width 1132 height 659
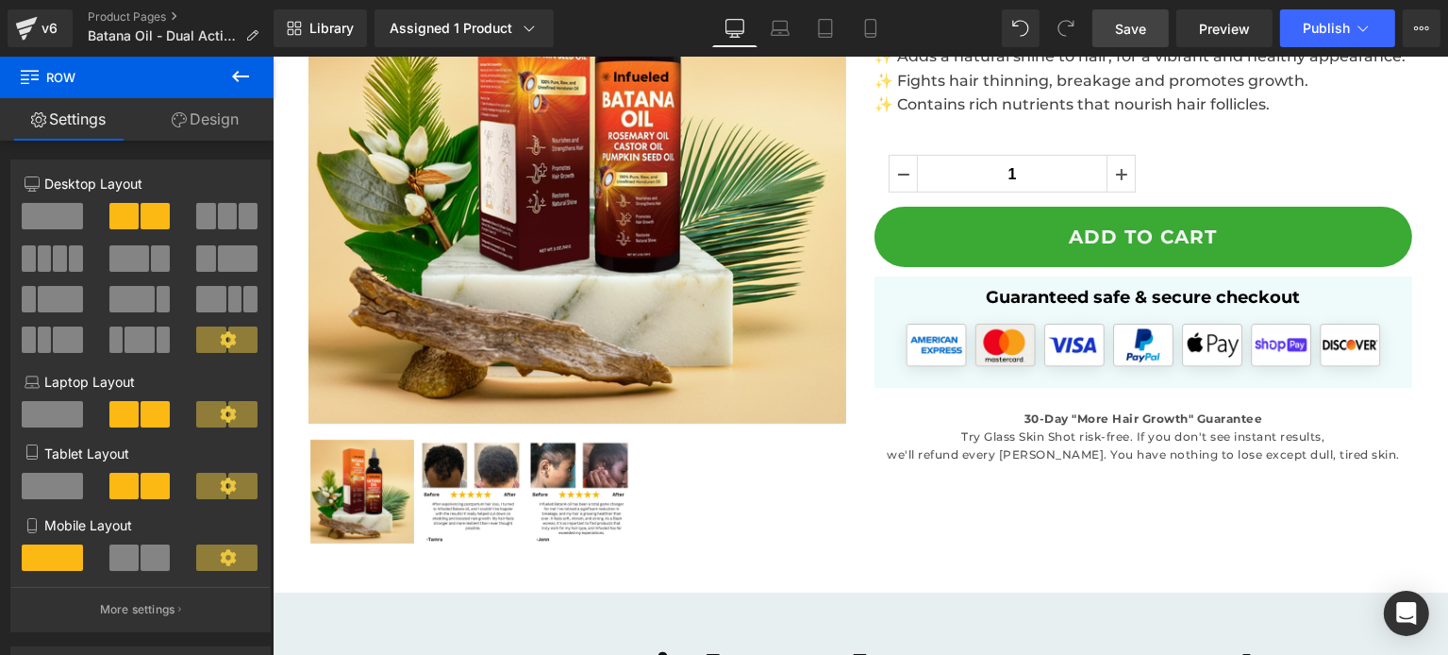
scroll to position [285, 0]
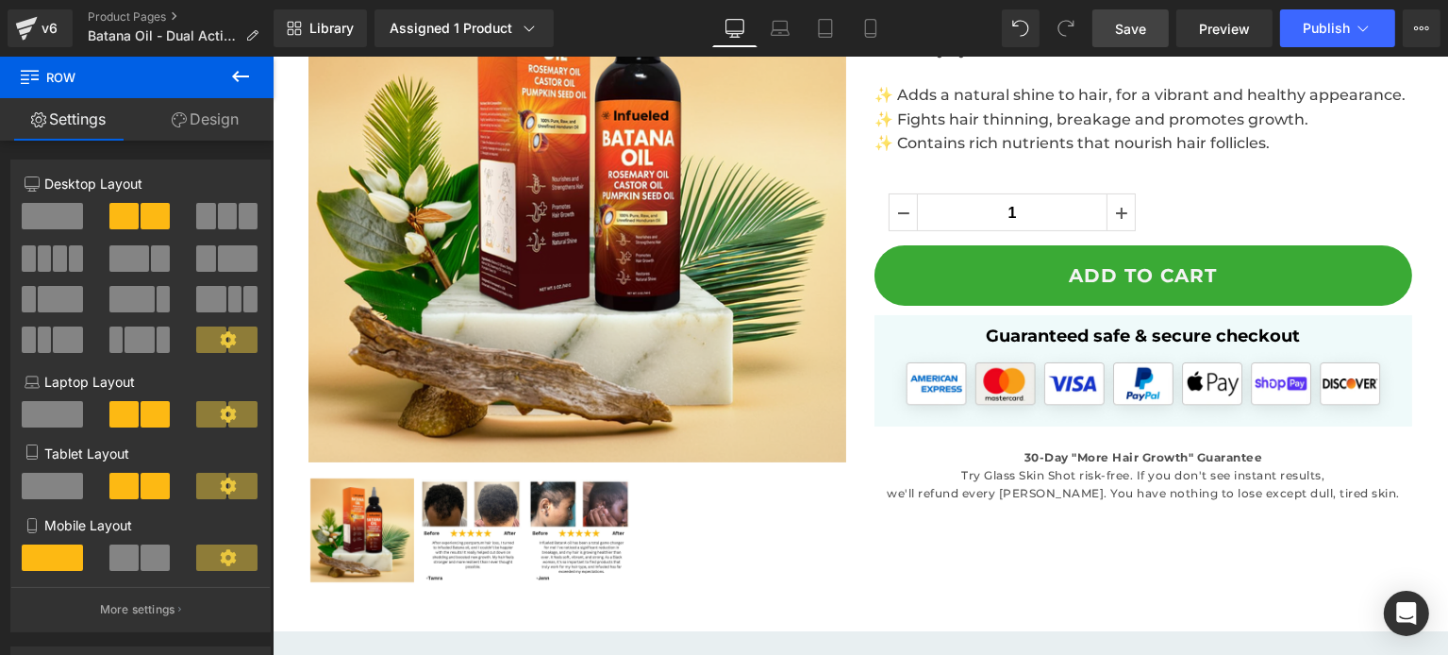
click at [1138, 23] on span "Save" at bounding box center [1130, 29] width 31 height 20
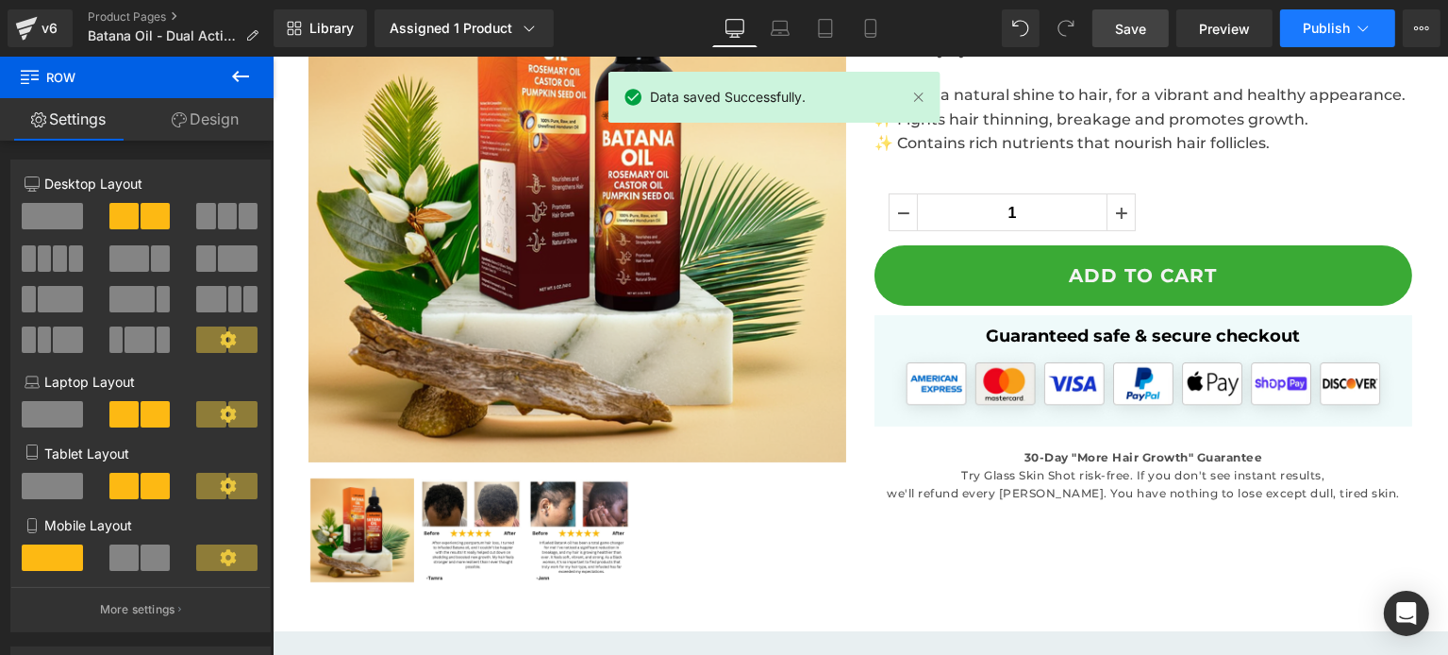
click at [1308, 22] on span "Publish" at bounding box center [1326, 28] width 47 height 15
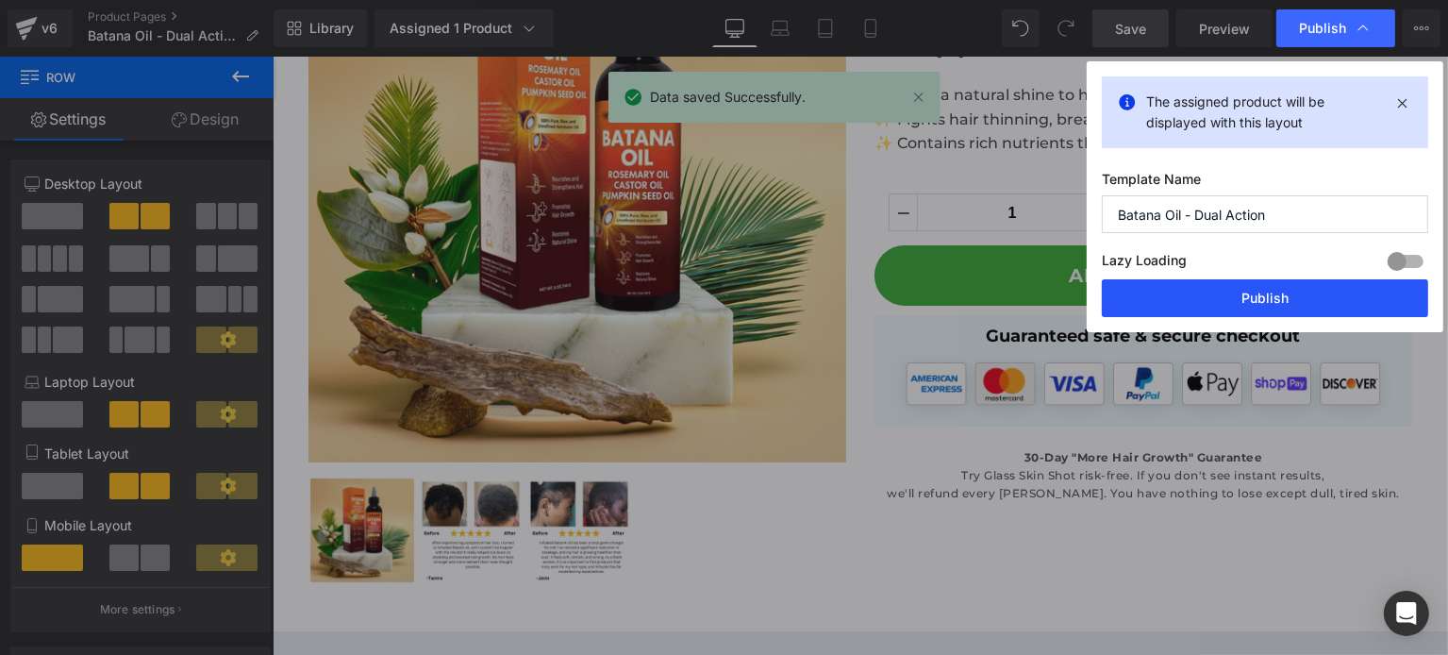
click at [1238, 297] on button "Publish" at bounding box center [1265, 298] width 326 height 38
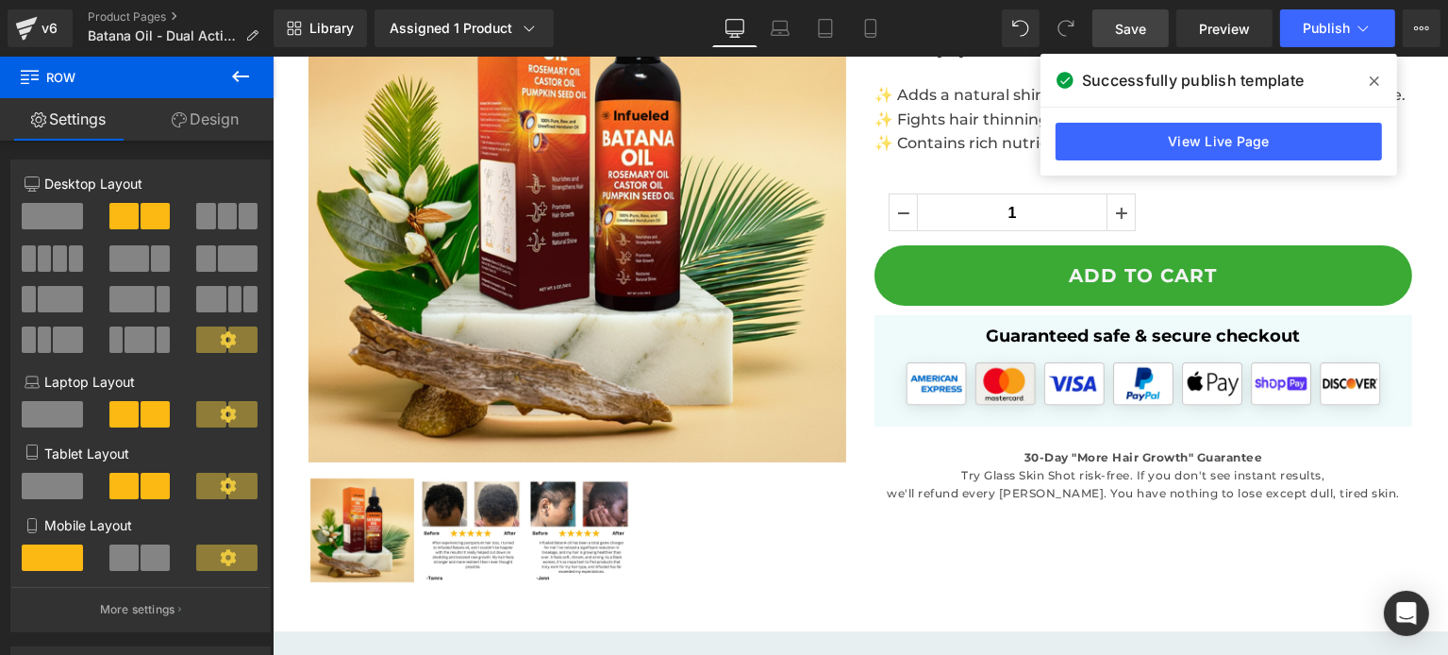
click at [1146, 33] on span "Save" at bounding box center [1130, 29] width 31 height 20
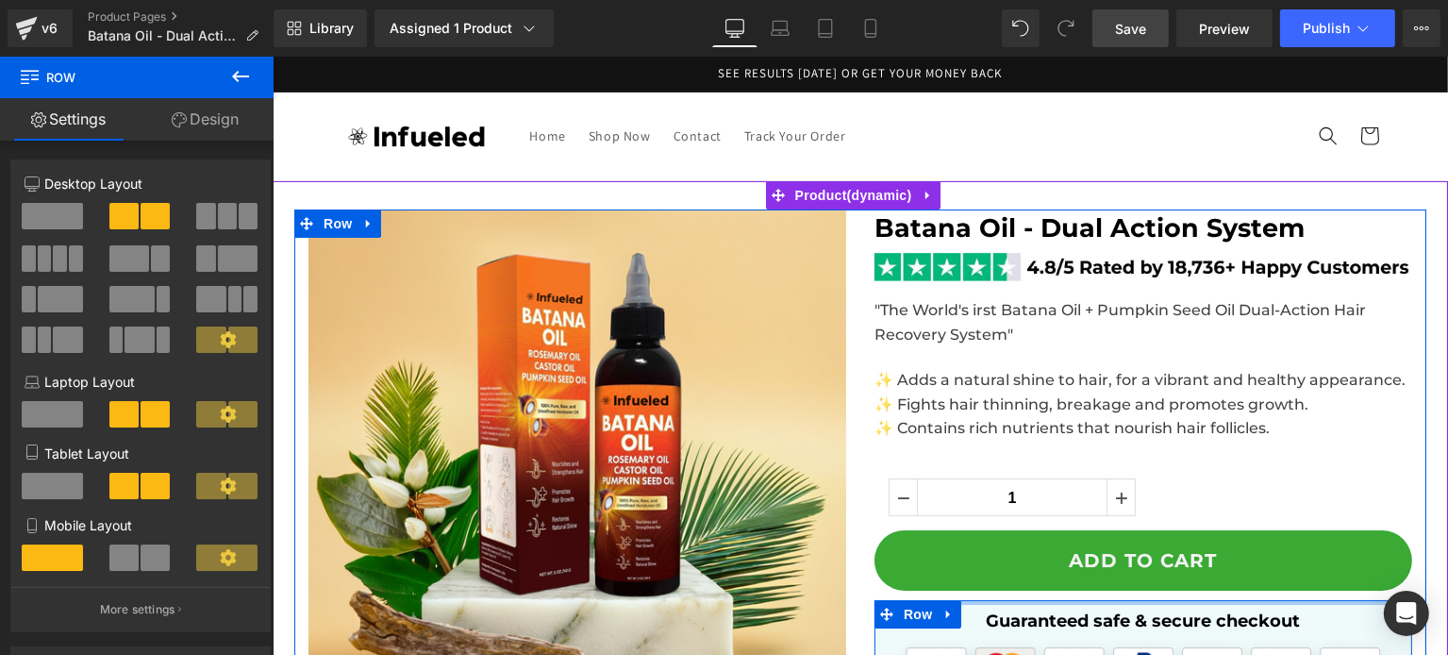
scroll to position [377, 0]
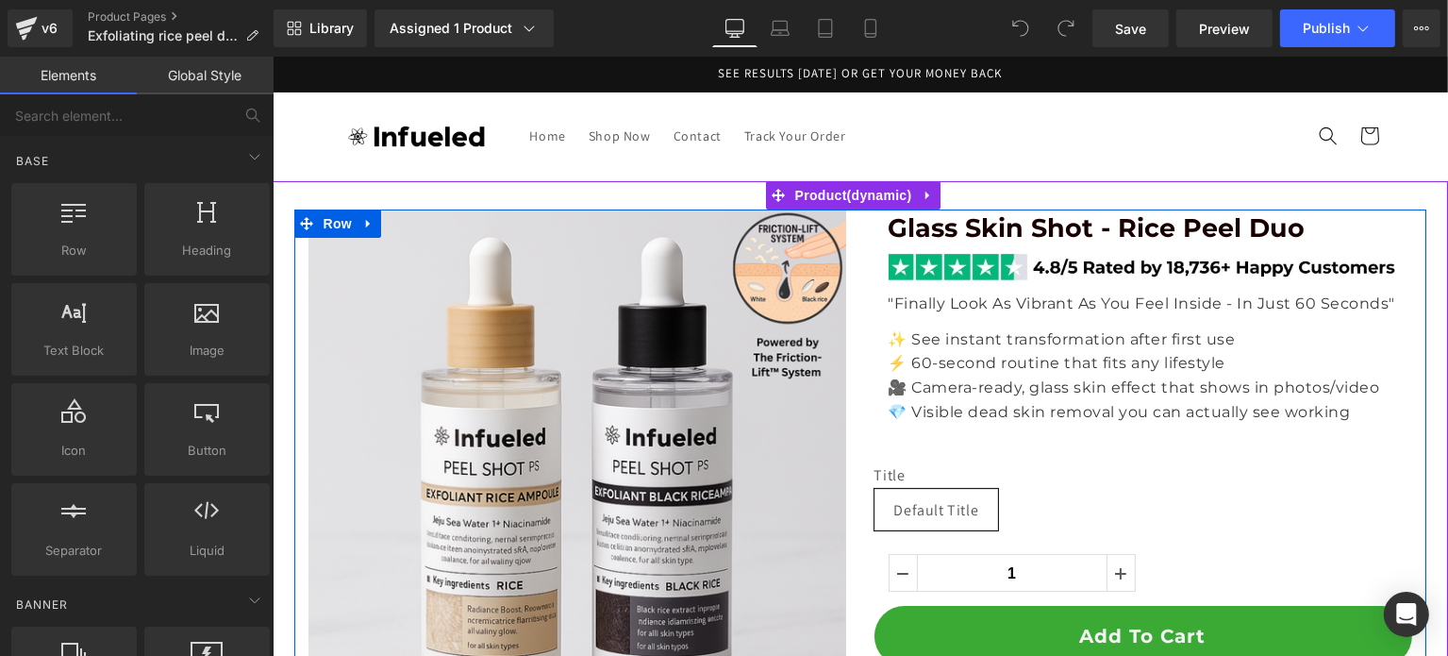
click at [971, 220] on span "Glass Skin Shot - Rice Peel Duo" at bounding box center [1096, 227] width 417 height 31
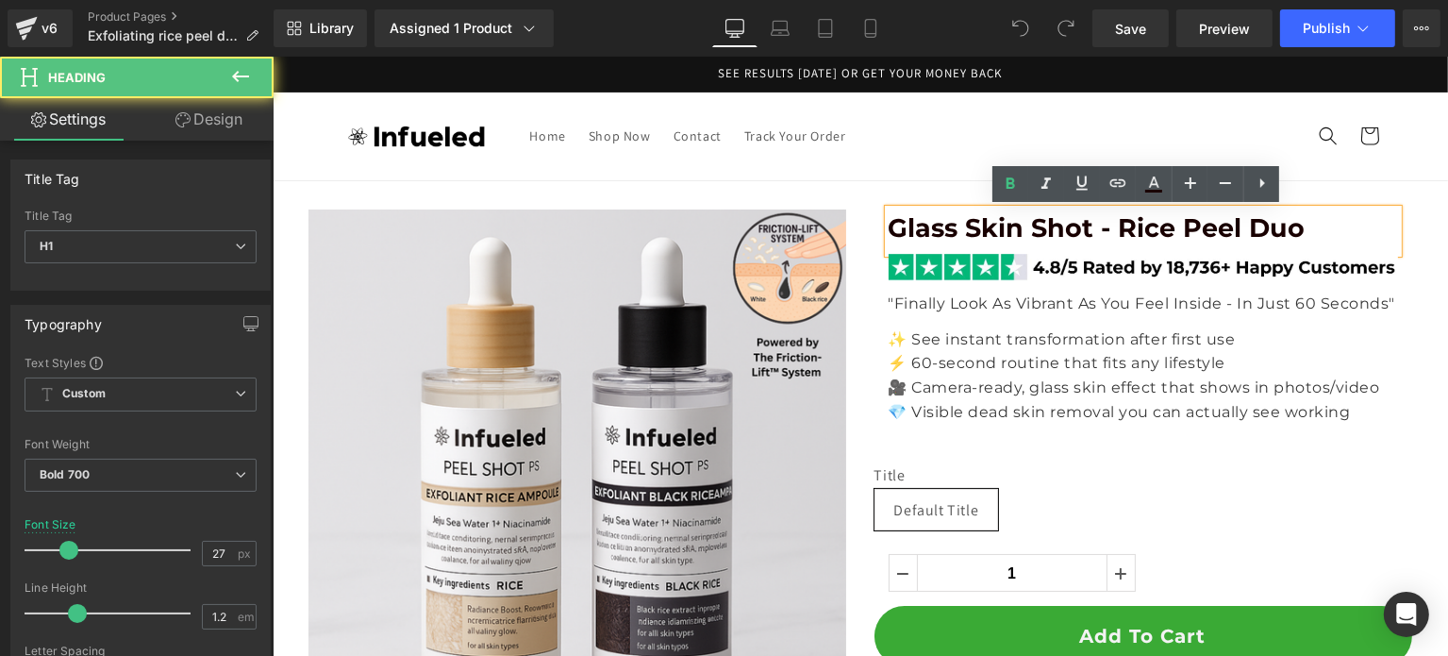
click at [953, 215] on span "Glass Skin Shot - Rice Peel Duo" at bounding box center [1096, 227] width 417 height 31
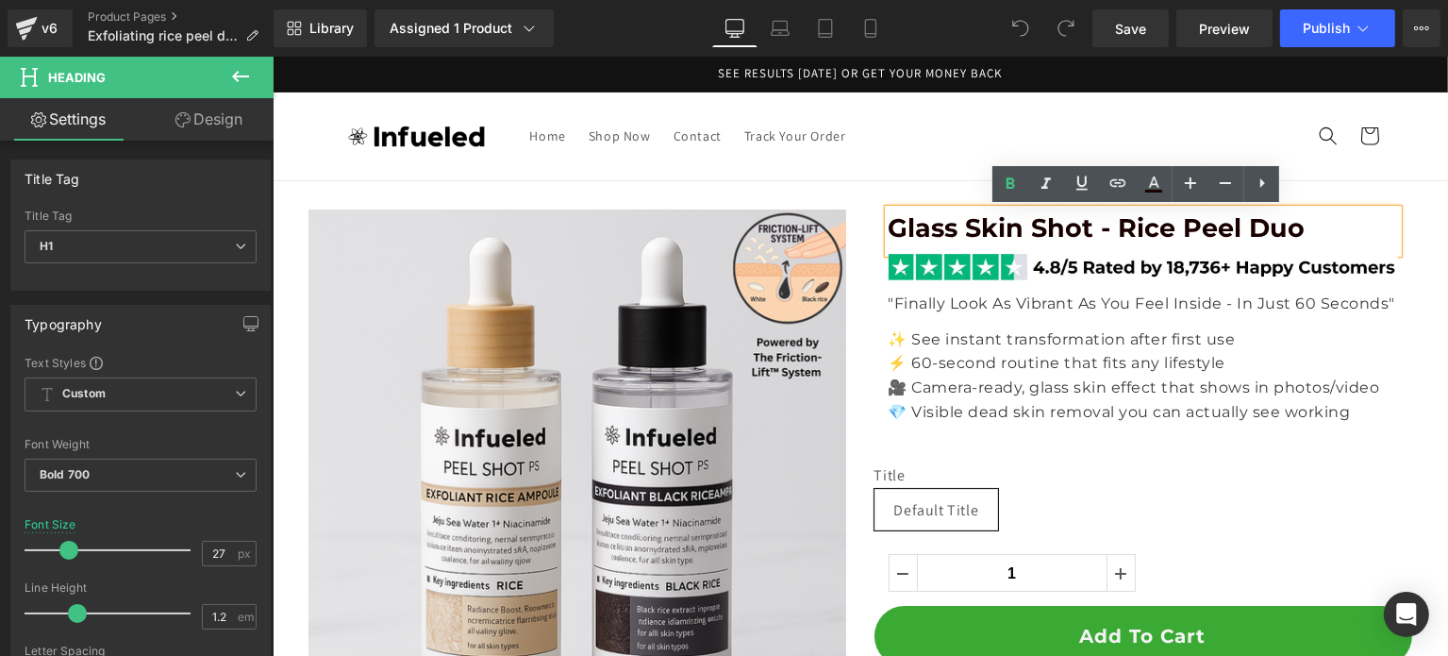
click at [1015, 354] on p "⚡ 60-second routine that fits any lifestyle" at bounding box center [1142, 363] width 509 height 25
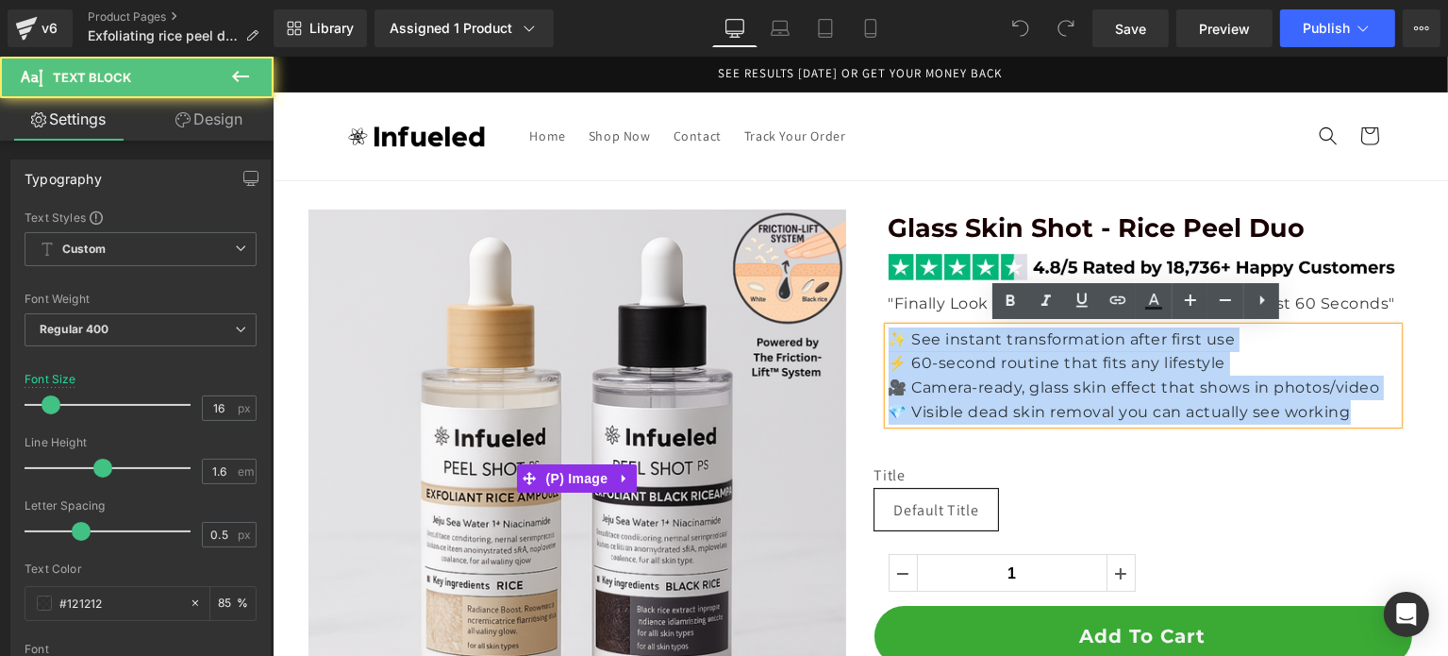
drag, startPoint x: 1353, startPoint y: 411, endPoint x: 833, endPoint y: 334, distance: 525.5
click at [833, 334] on div "Sale Off (P) Image ‹ ›" at bounding box center [859, 619] width 1132 height 821
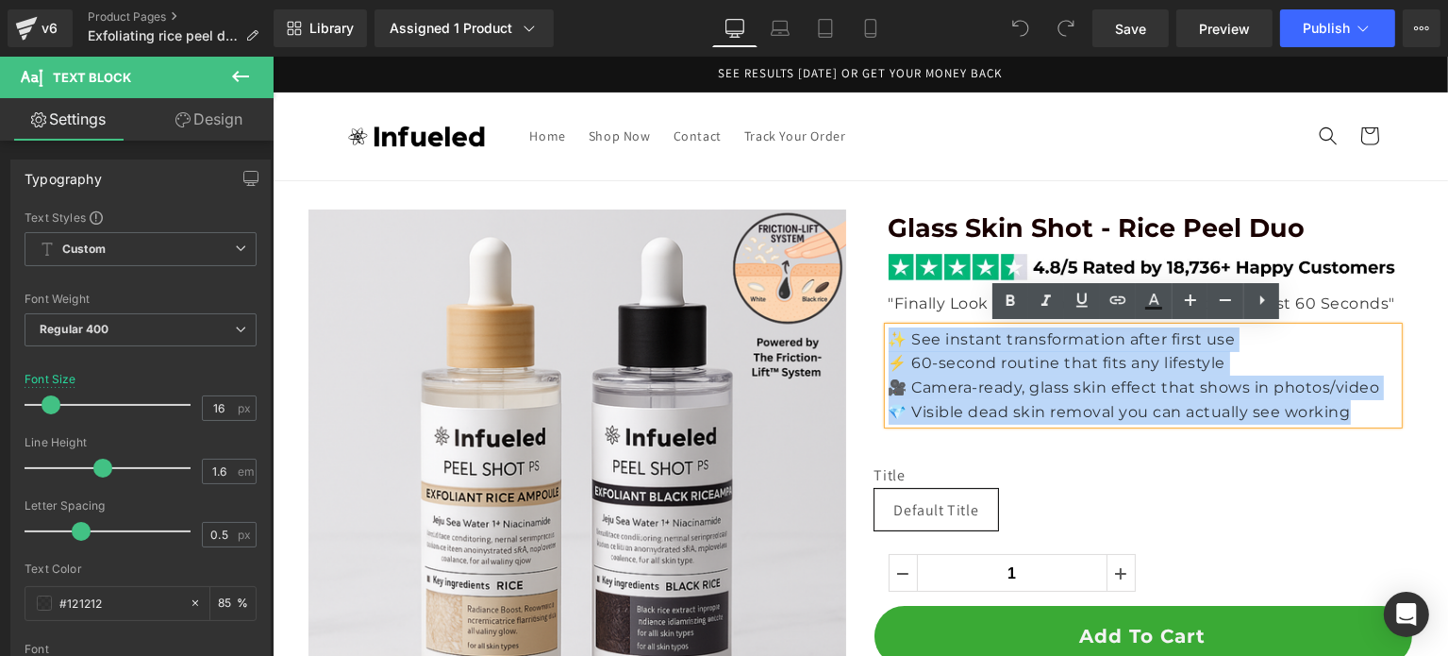
copy div "✨ See instant transformation after first use ⚡ 60-second routine that fits any …"
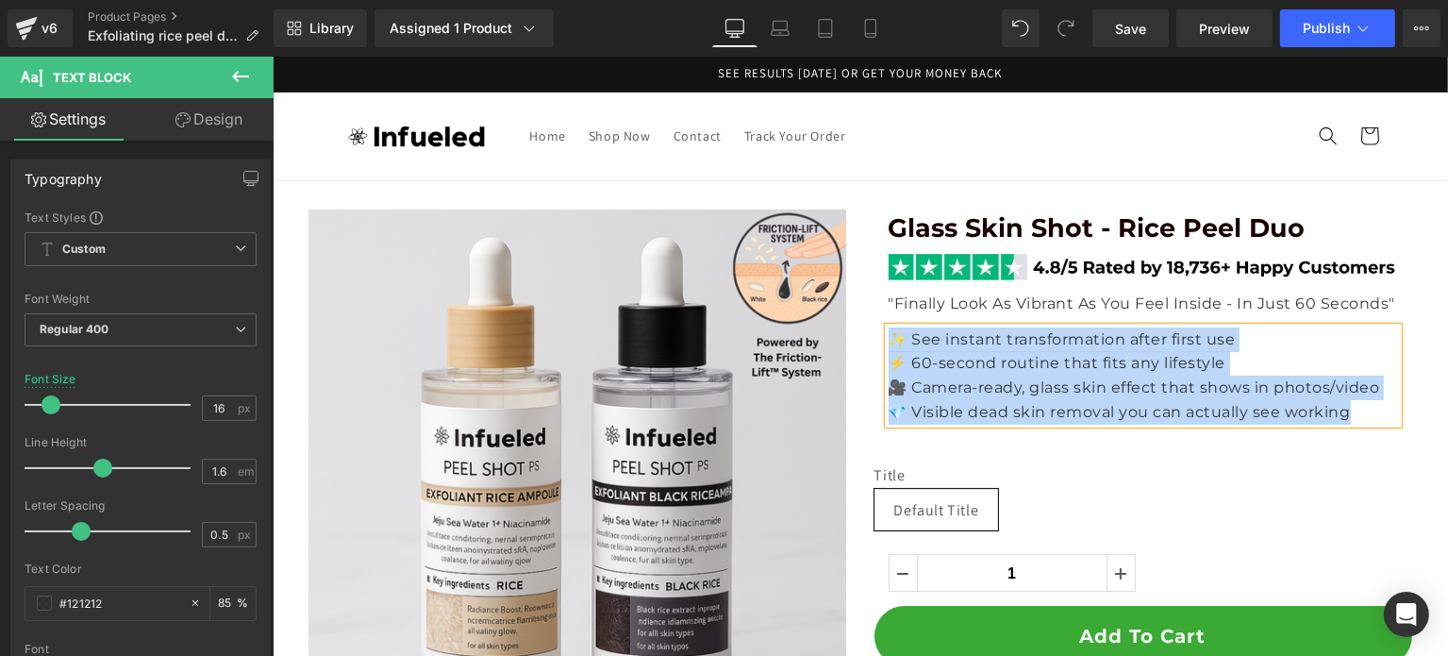
click at [1032, 361] on p "⚡ 60-second routine that fits any lifestyle" at bounding box center [1142, 363] width 509 height 25
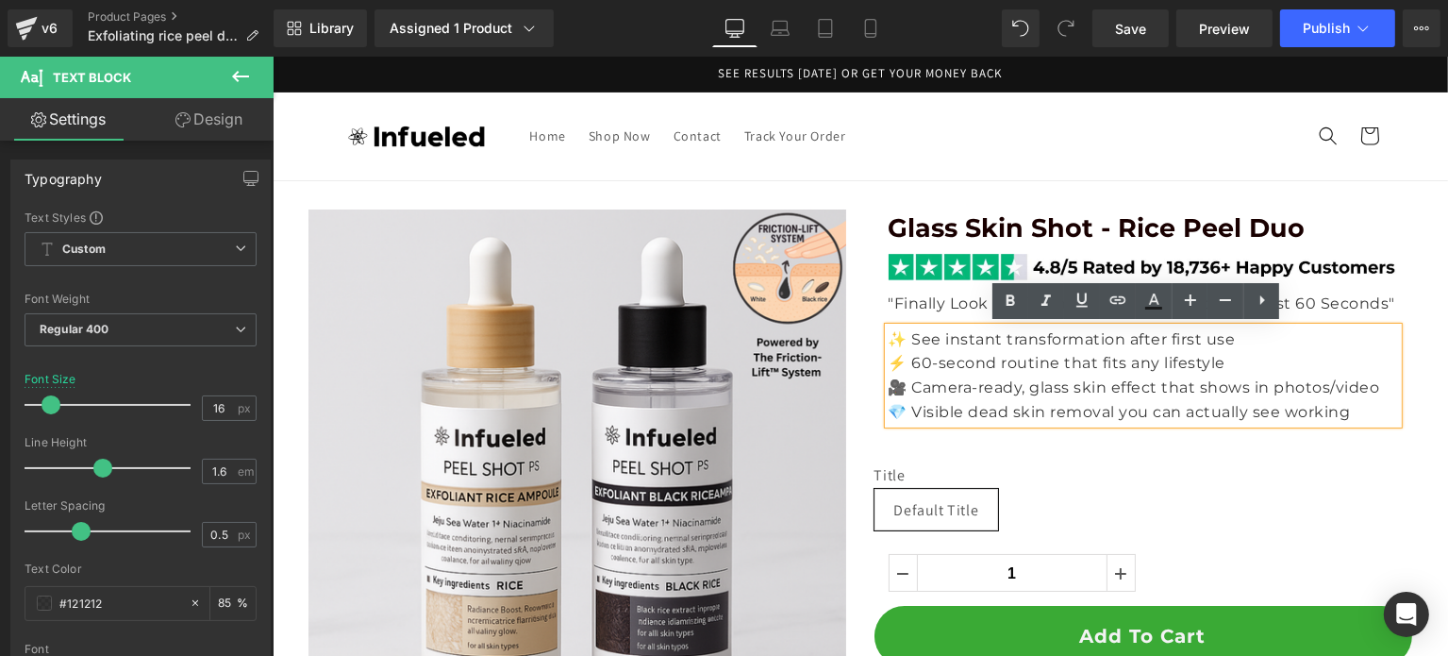
click at [1217, 350] on p "✨ See instant transformation after first use" at bounding box center [1142, 339] width 509 height 25
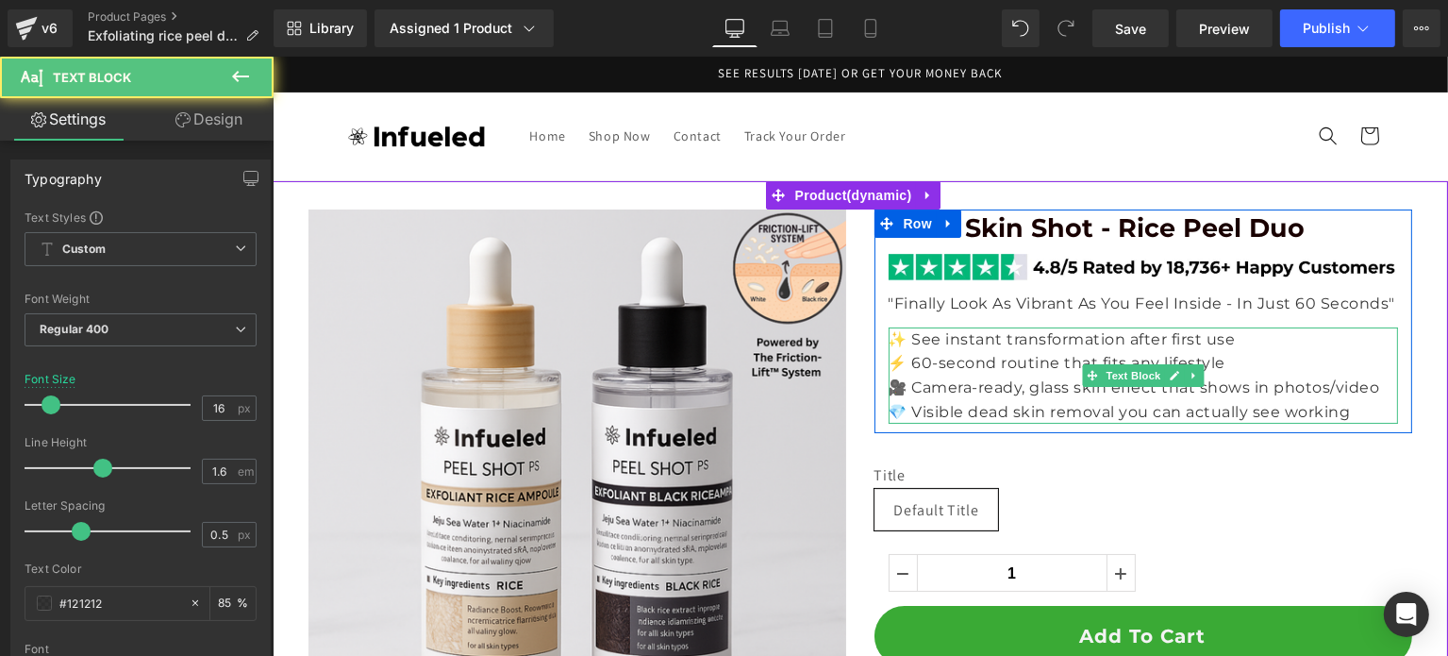
click at [888, 339] on p "✨ See instant transformation after first use" at bounding box center [1142, 339] width 509 height 25
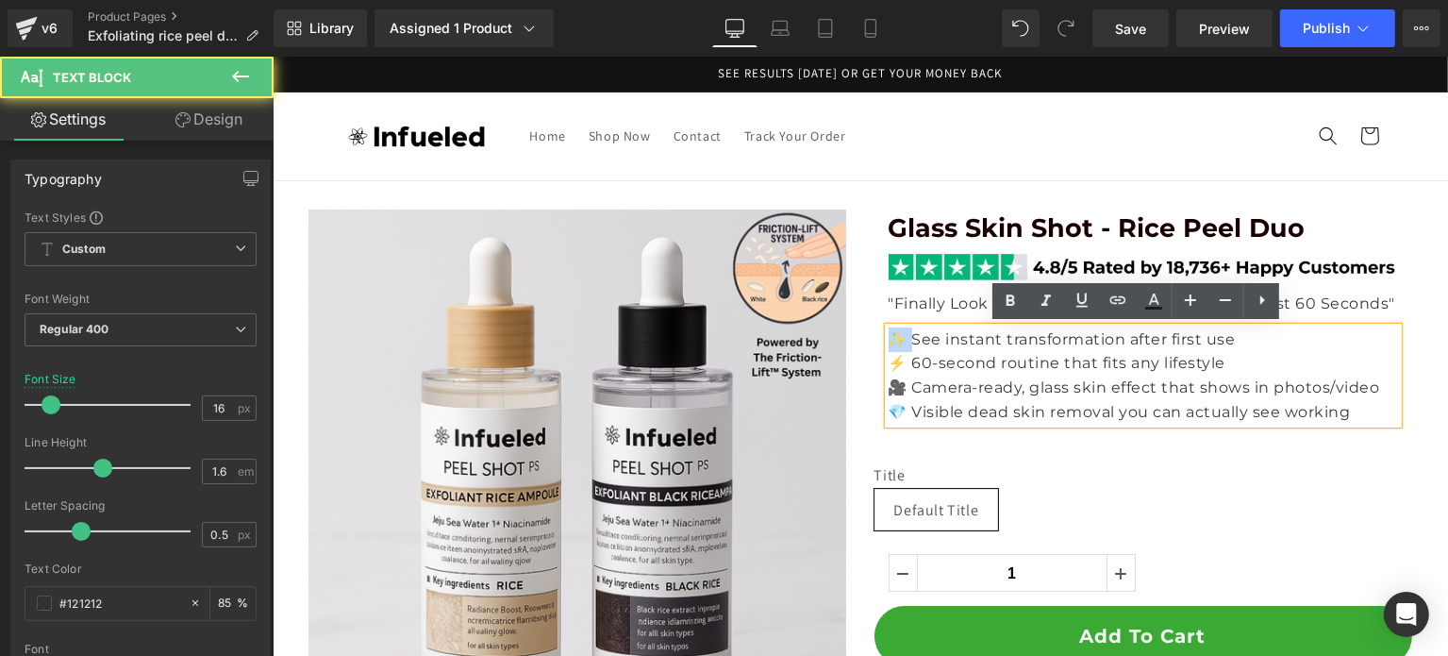
click at [888, 339] on p "✨ See instant transformation after first use" at bounding box center [1142, 339] width 509 height 25
copy p "✨"
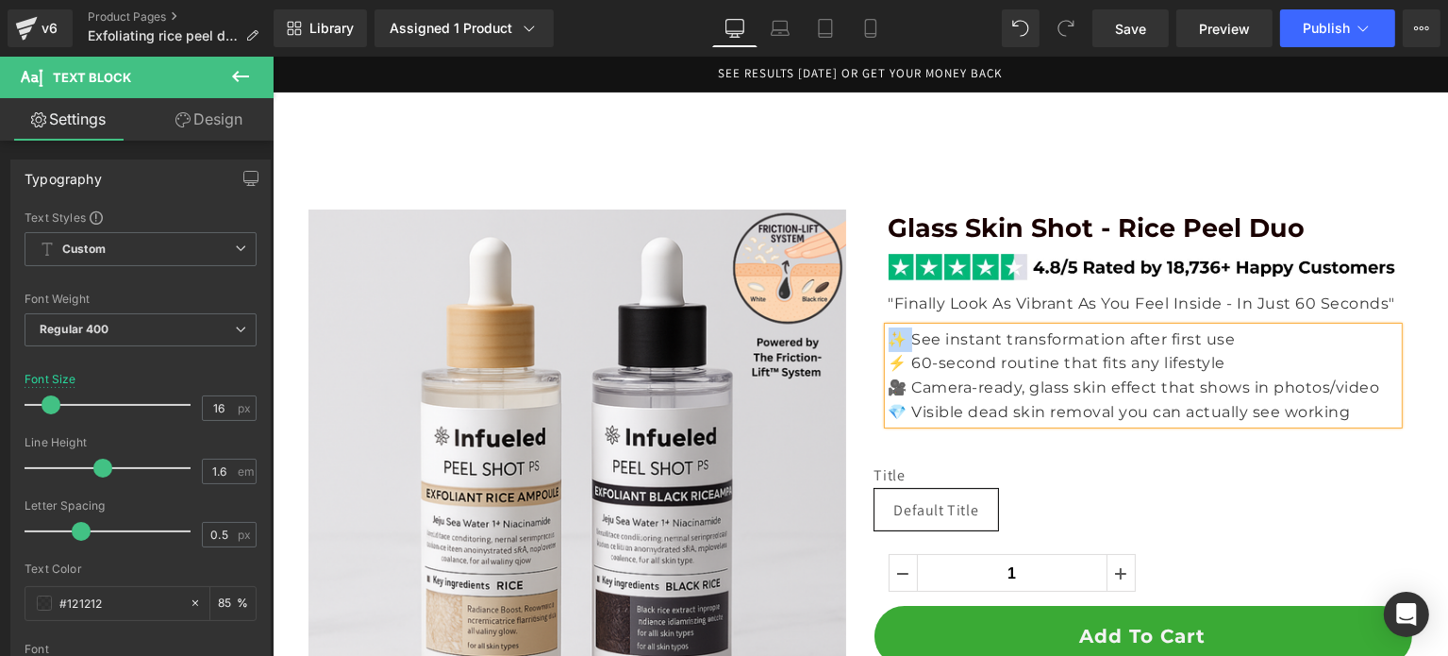
scroll to position [527, 0]
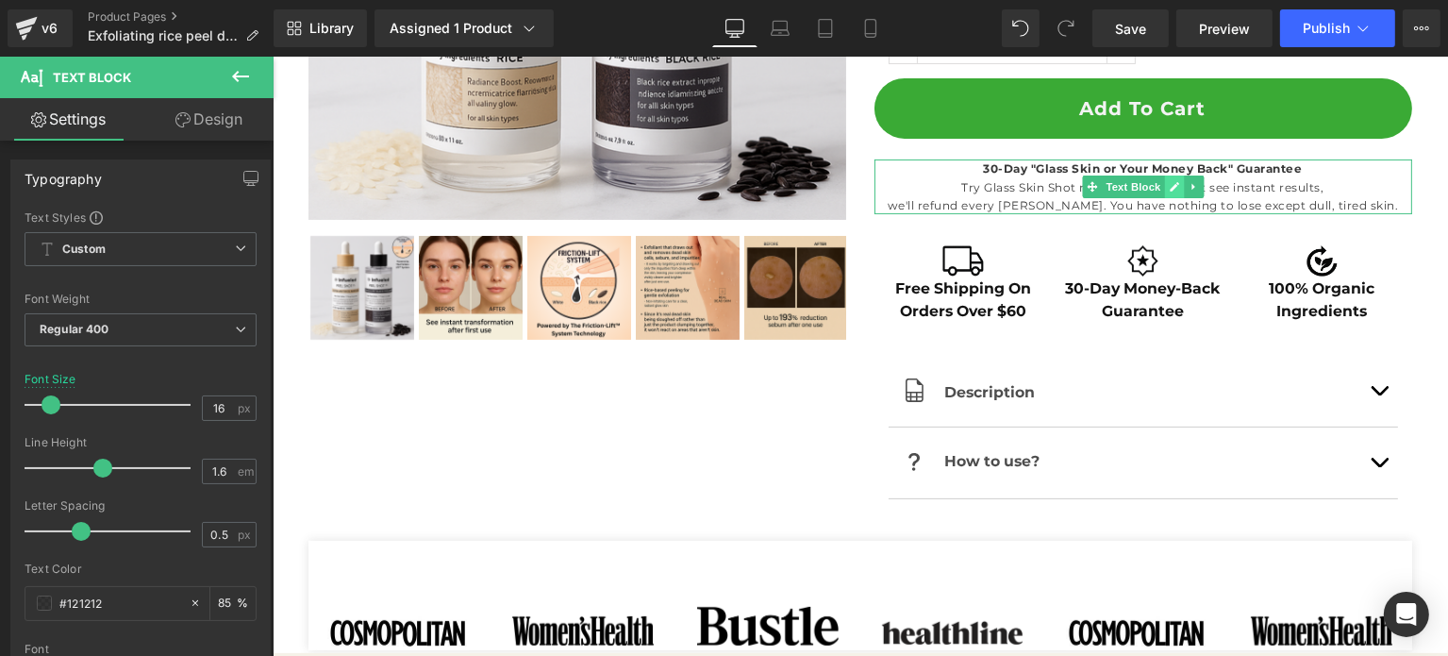
click at [1163, 184] on link at bounding box center [1173, 186] width 20 height 23
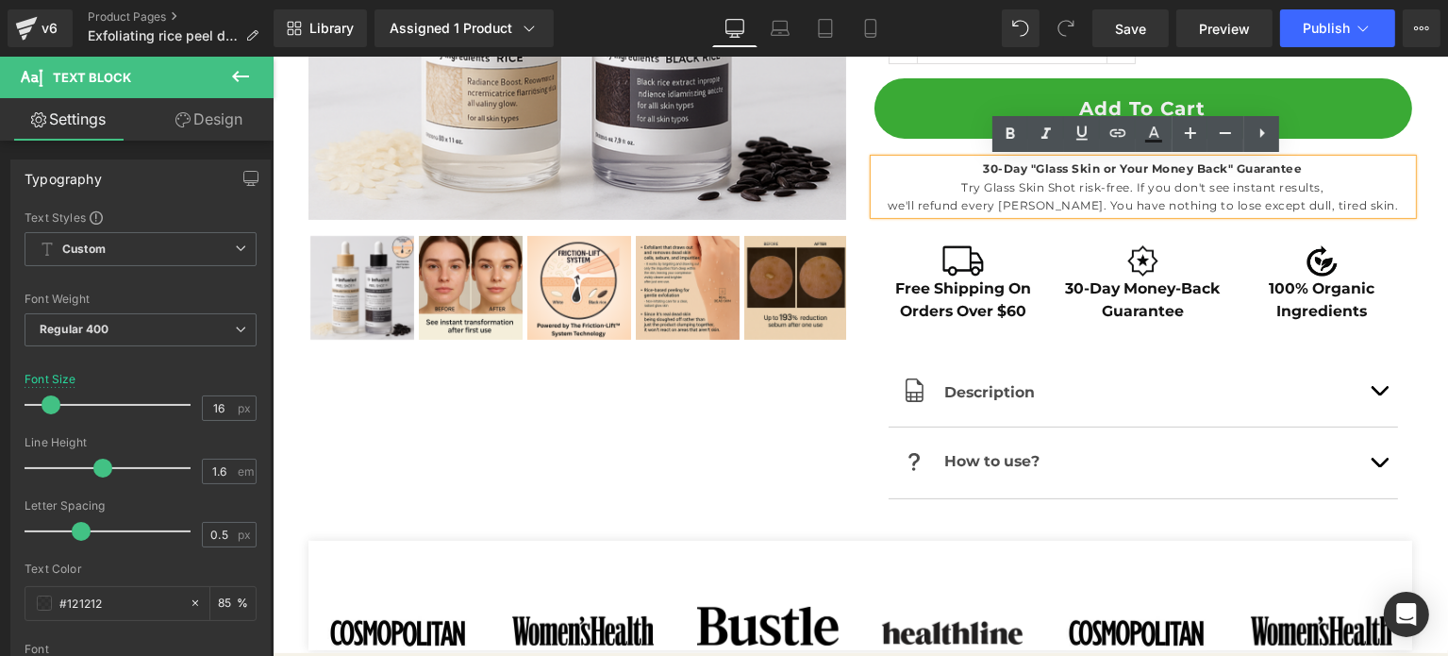
click at [1157, 196] on p "Try Glass Skin Shot risk-free. If you don't see instant results, we'll refund e…" at bounding box center [1142, 196] width 538 height 36
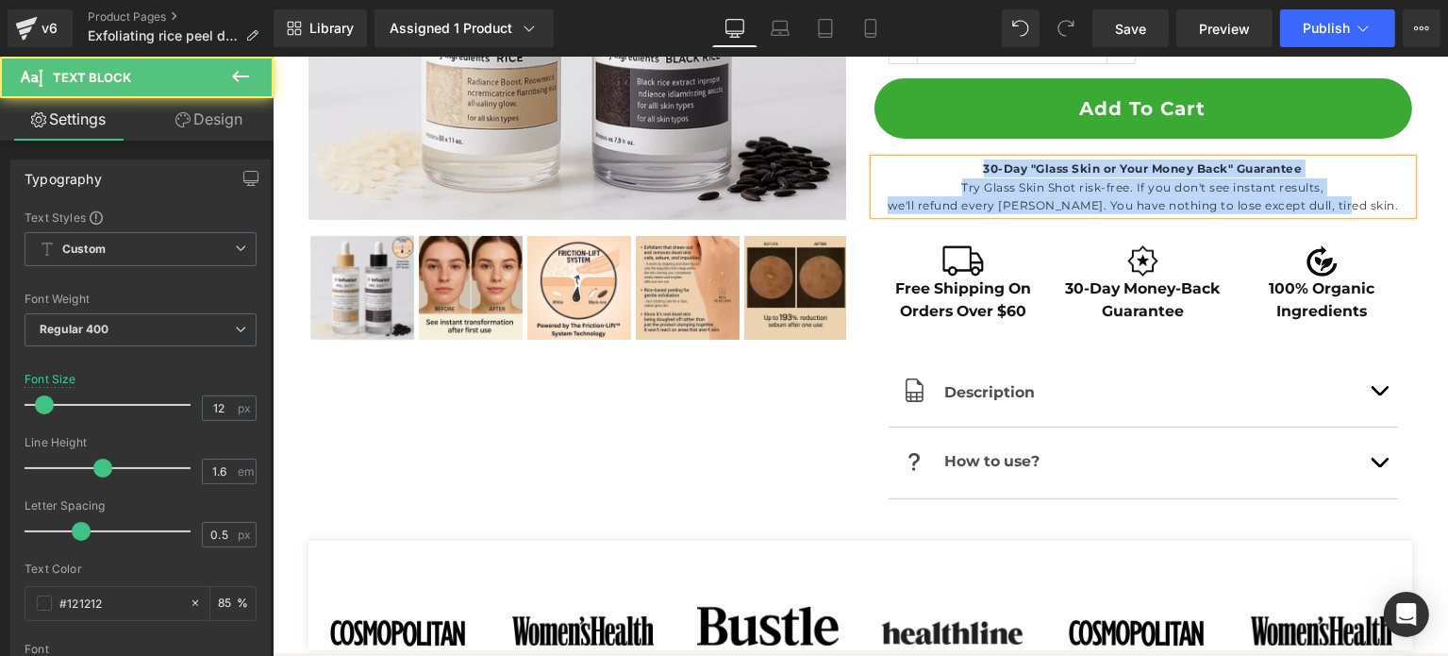
copy div "30-Day "Glass Skin or Your Money Back" Guarantee Try Glass Skin Shot risk-free.…"
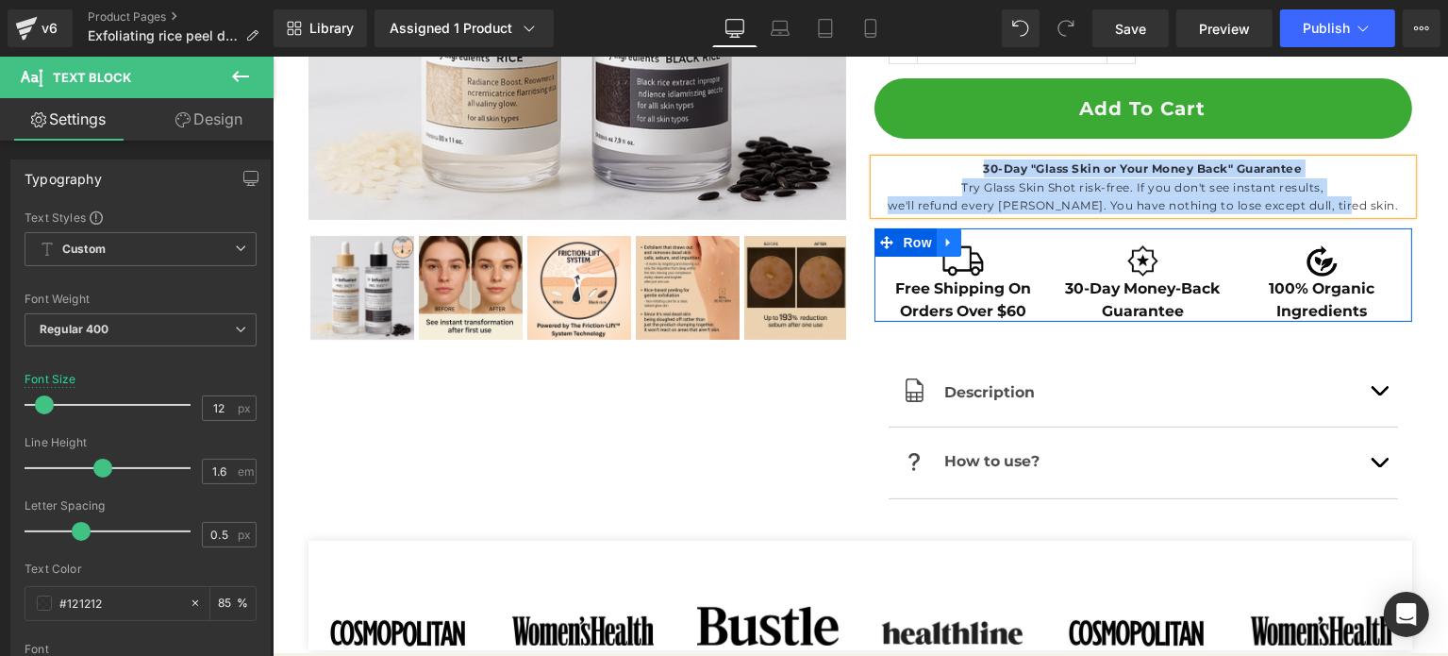
click at [945, 239] on icon at bounding box center [947, 243] width 4 height 8
click at [1015, 243] on icon at bounding box center [1021, 242] width 13 height 14
click at [950, 242] on link at bounding box center [948, 242] width 25 height 28
click at [1015, 244] on icon at bounding box center [1021, 242] width 13 height 14
click at [943, 245] on icon at bounding box center [947, 242] width 13 height 14
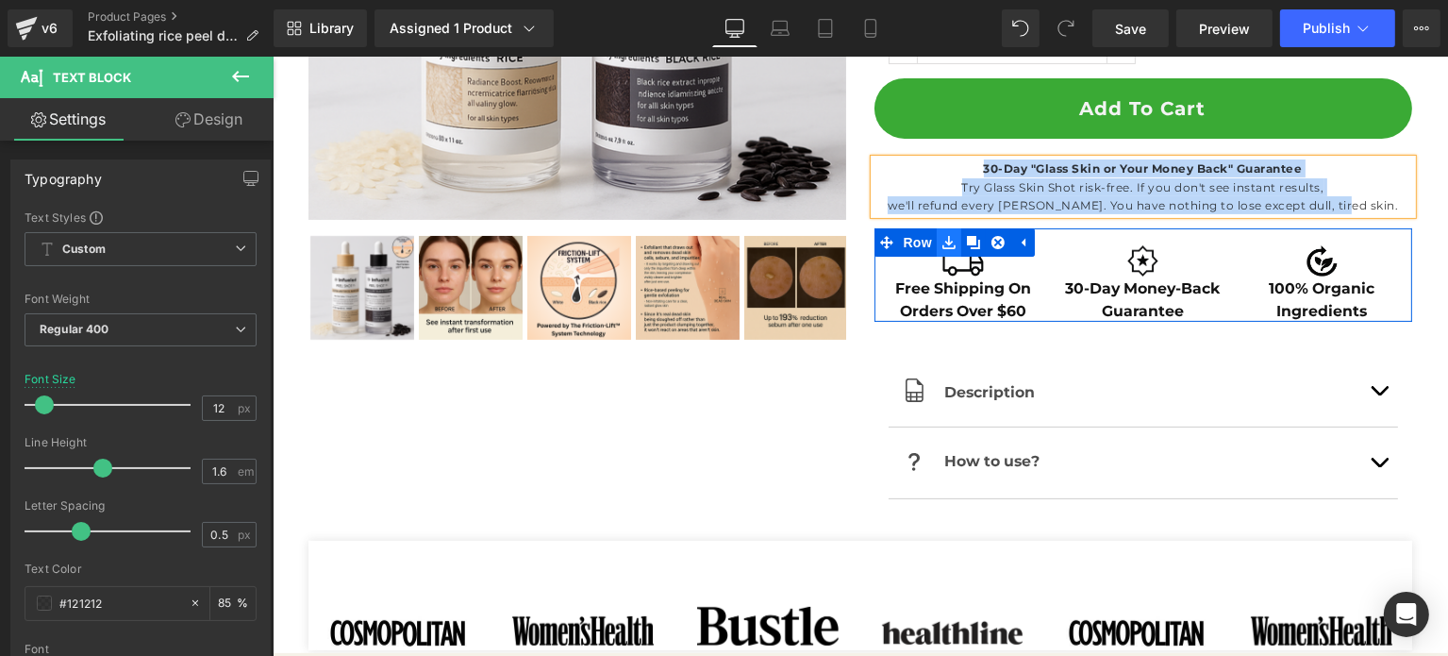
click at [941, 246] on icon at bounding box center [947, 242] width 13 height 13
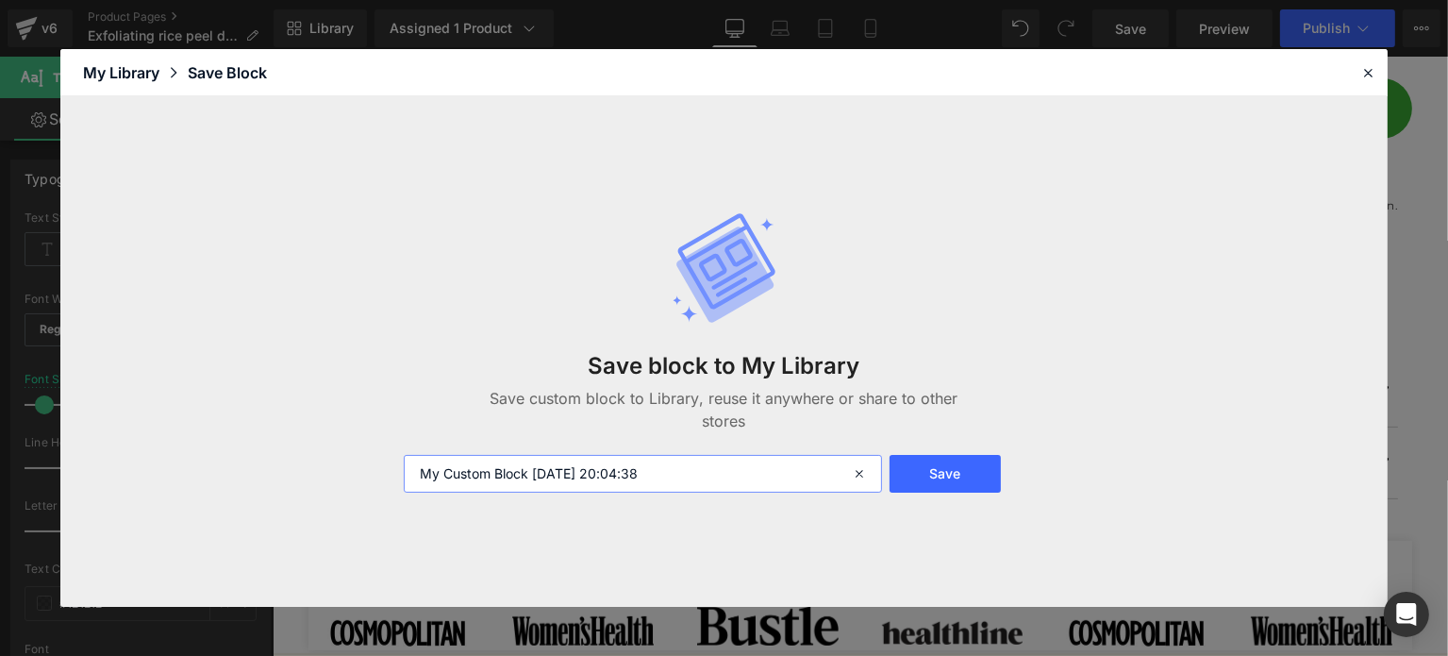
click at [657, 486] on input "My Custom Block 2025-09-23 20:04:38" at bounding box center [643, 474] width 479 height 38
type input "Free Shipping, Guarantee, Ingreditients usp"
click at [955, 474] on button "Save" at bounding box center [944, 474] width 110 height 38
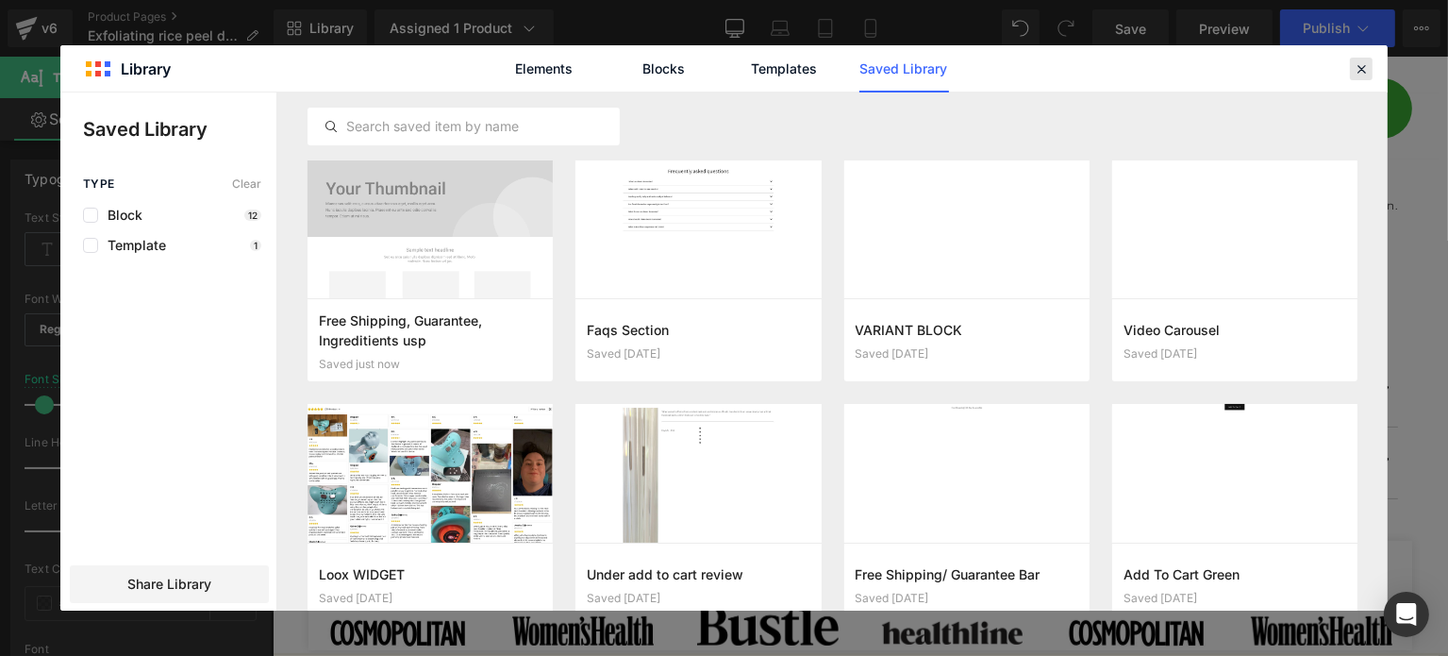
click at [1359, 68] on icon at bounding box center [1361, 68] width 17 height 17
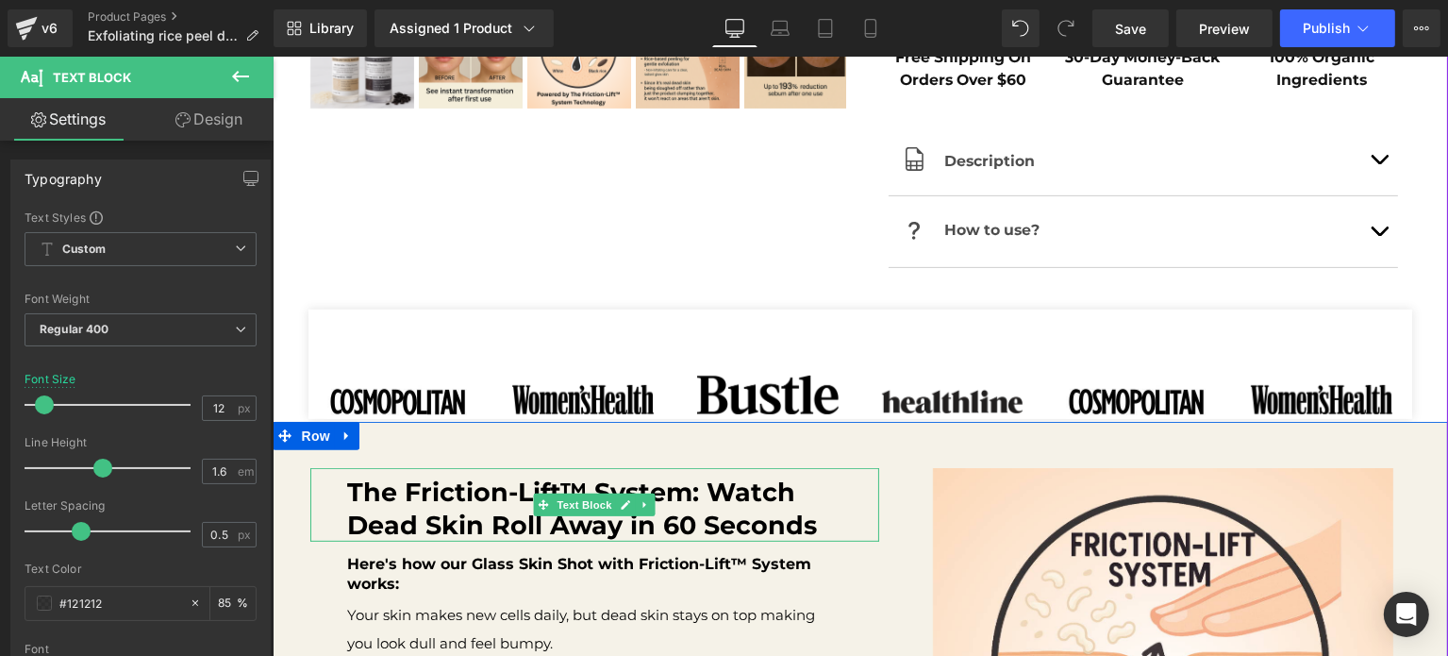
scroll to position [1136, 0]
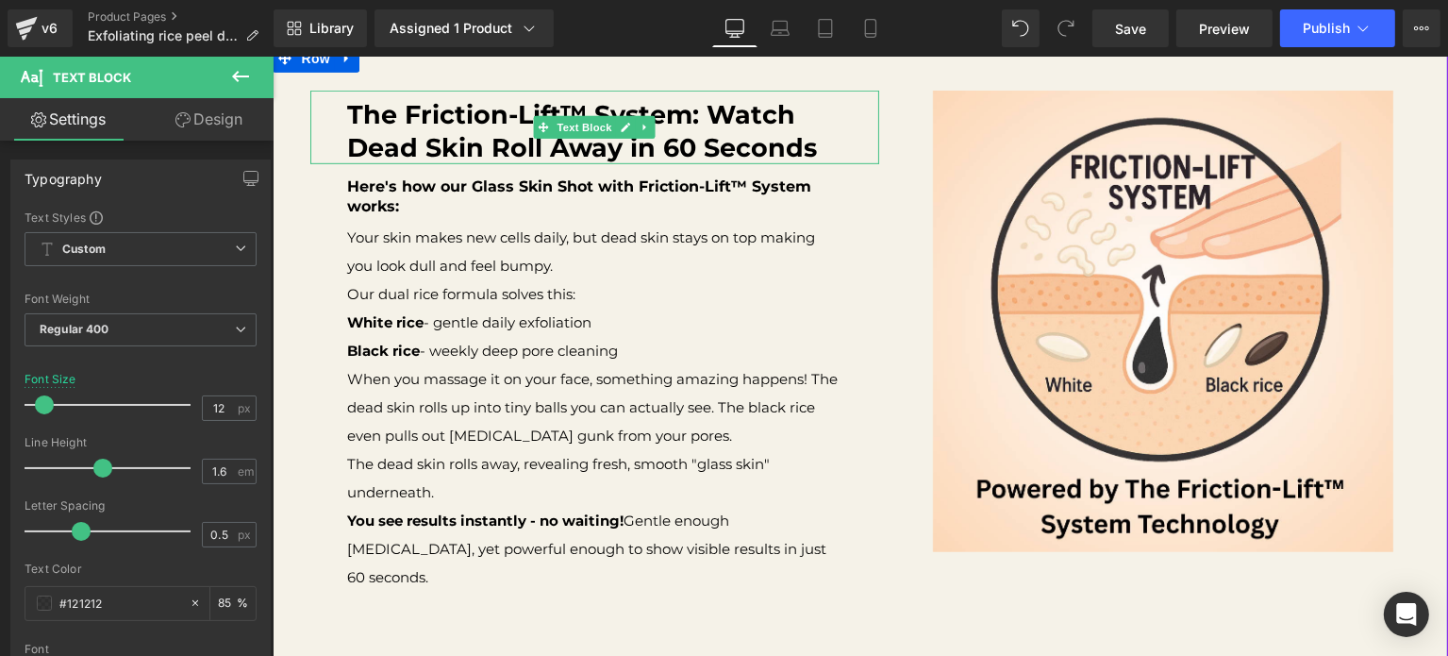
drag, startPoint x: 436, startPoint y: 130, endPoint x: 470, endPoint y: 156, distance: 42.4
click at [436, 130] on b "The Friction-Lift™ System: Watch Dead Skin Roll Away in 60 Seconds" at bounding box center [582, 131] width 470 height 64
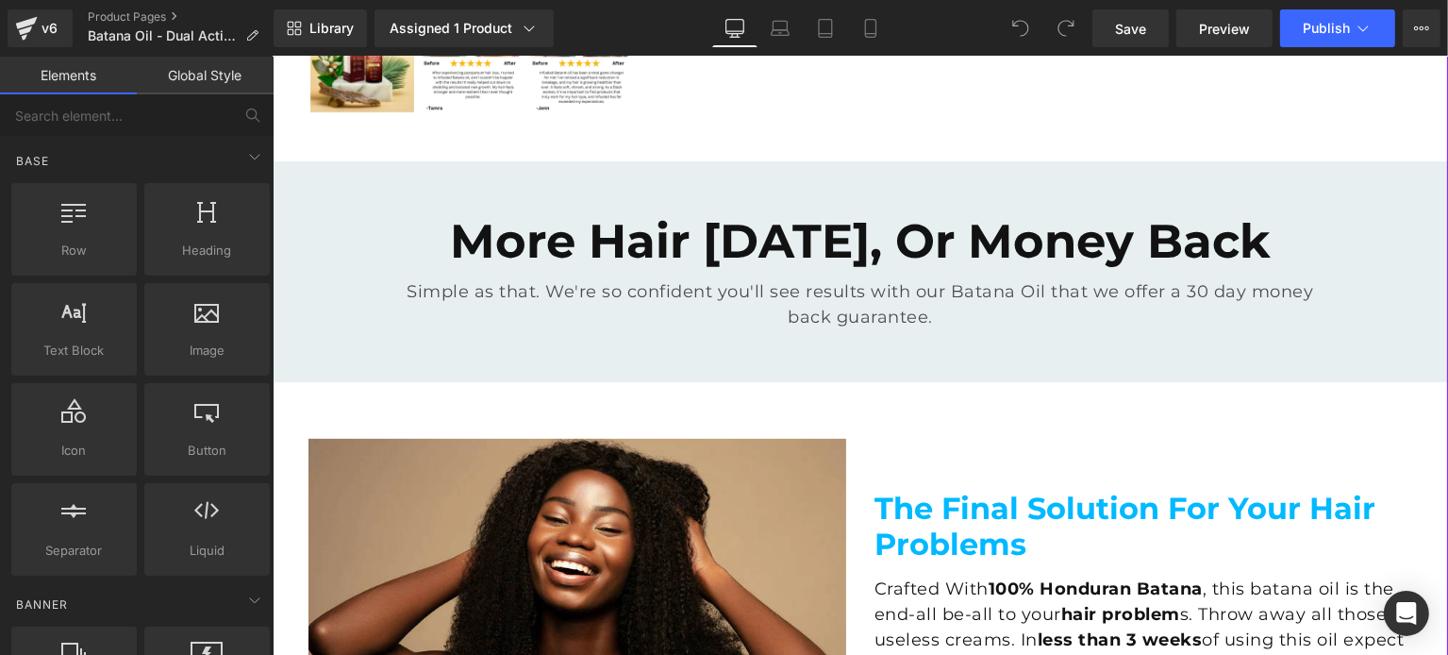
scroll to position [377, 0]
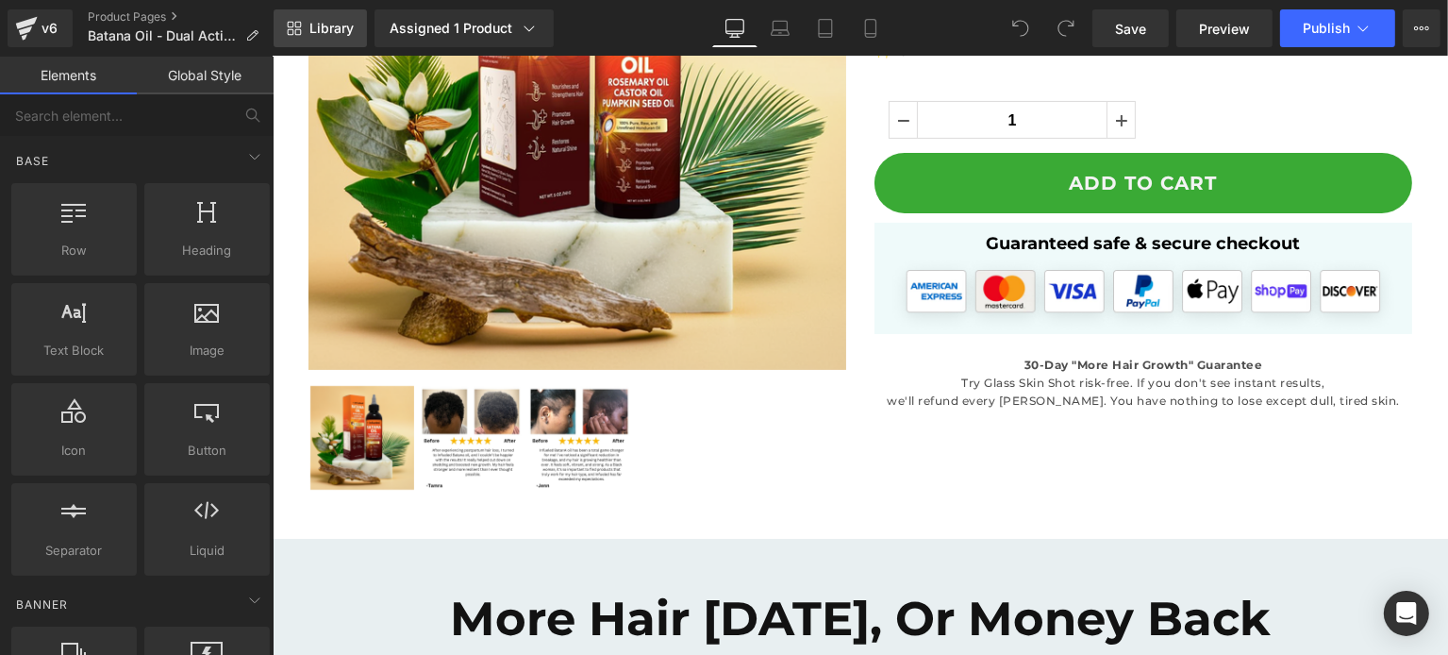
click at [323, 36] on span "Library" at bounding box center [331, 28] width 44 height 17
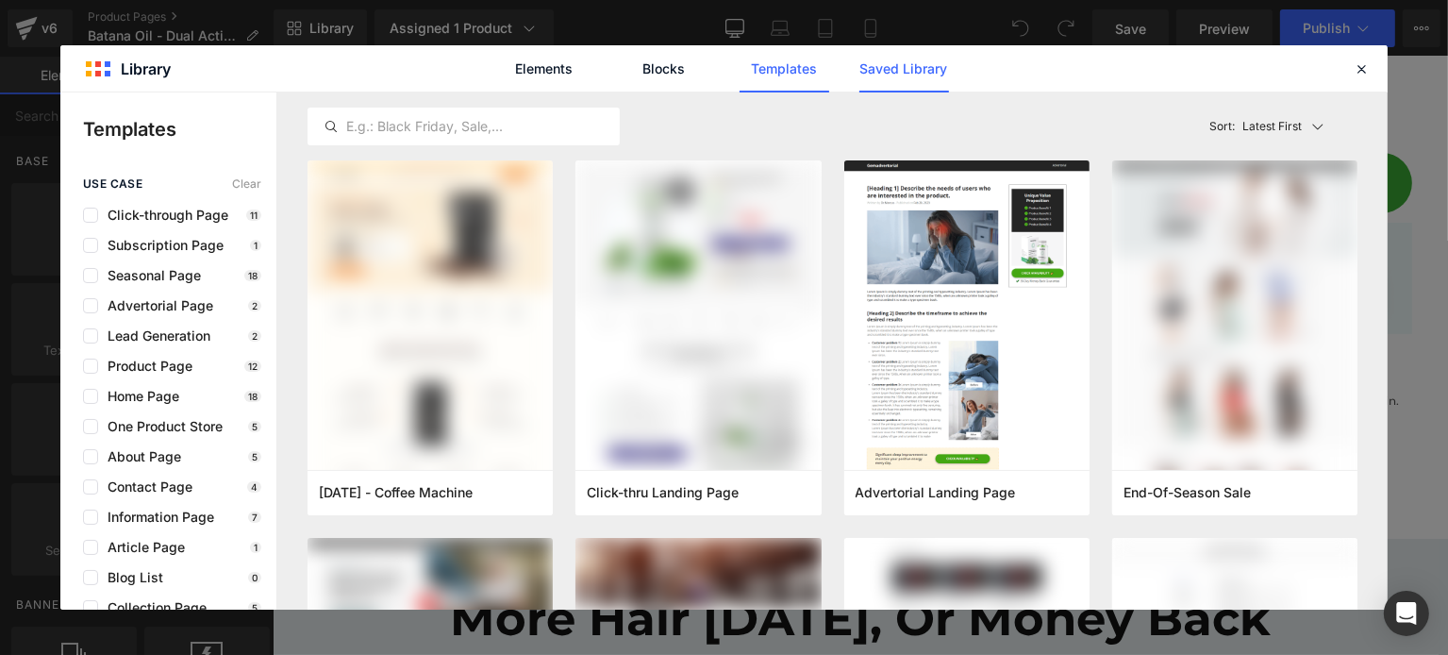
click at [879, 75] on link "Saved Library" at bounding box center [904, 68] width 90 height 47
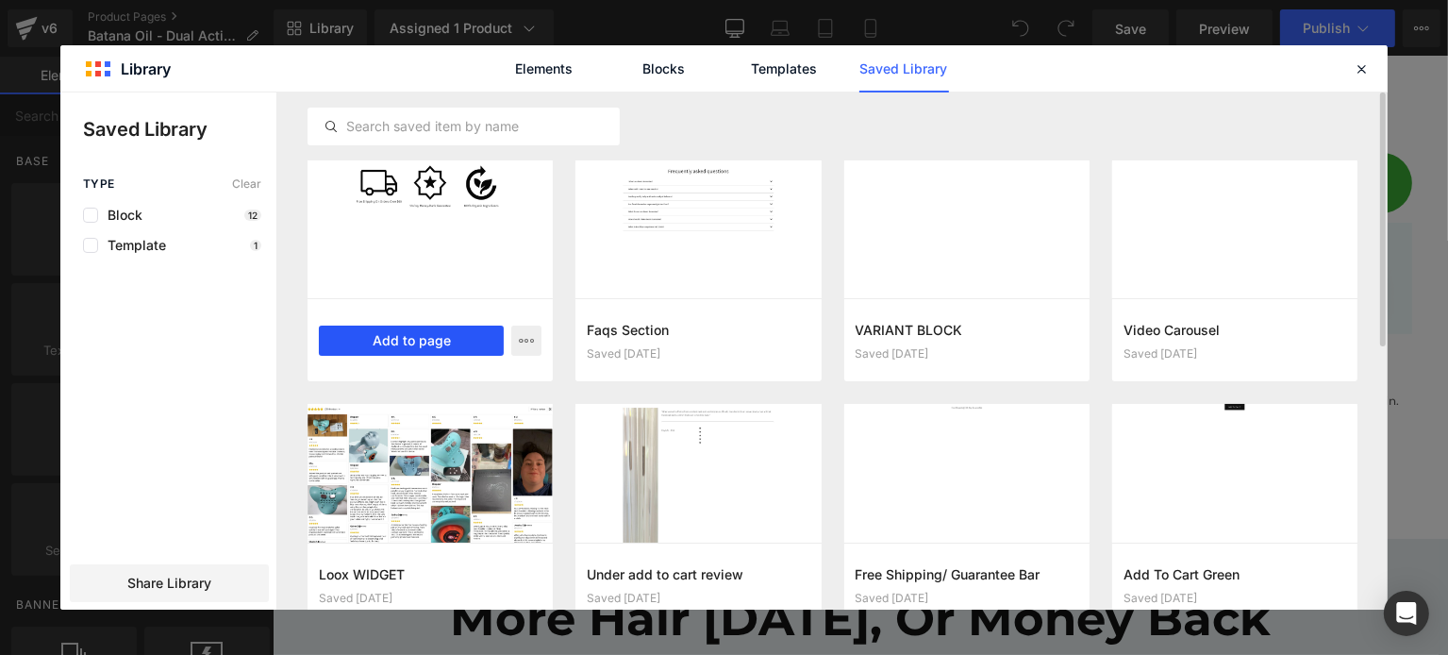
click at [424, 341] on button "Add to page" at bounding box center [411, 340] width 185 height 30
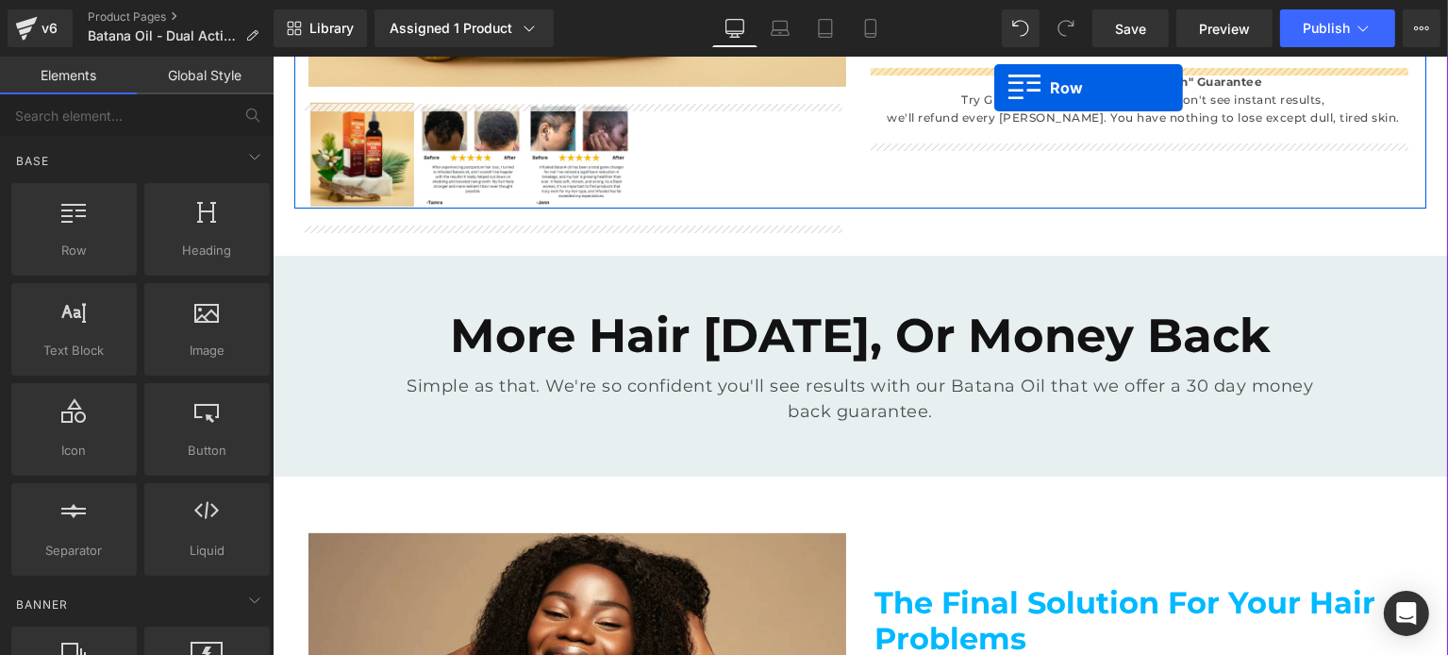
scroll to position [585, 0]
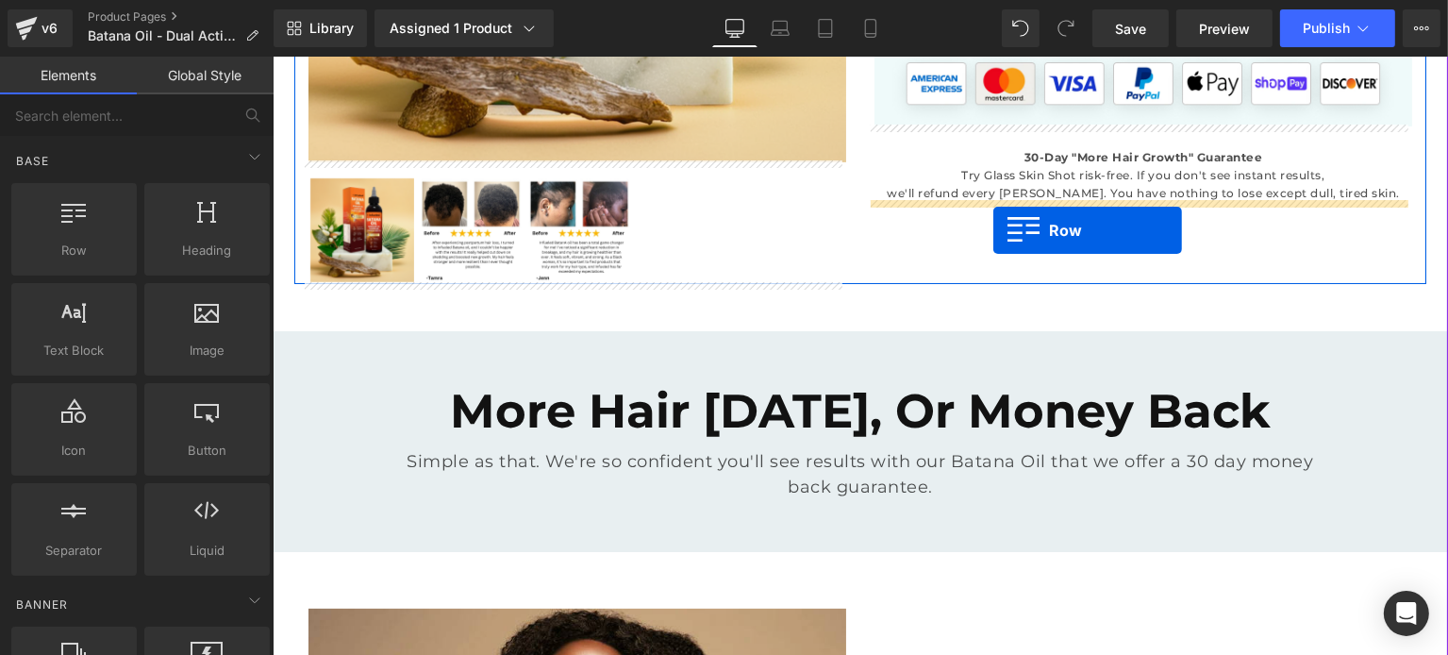
drag, startPoint x: 299, startPoint y: 175, endPoint x: 992, endPoint y: 230, distance: 695.5
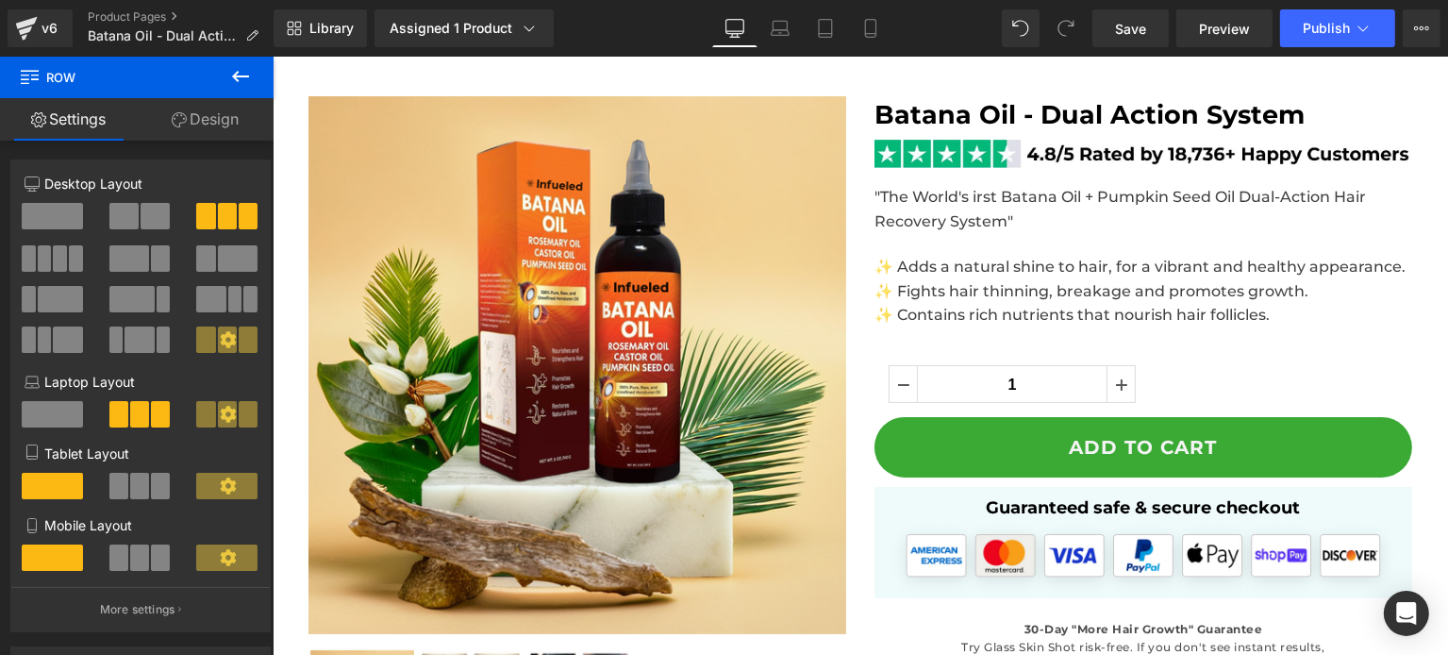
scroll to position [175, 0]
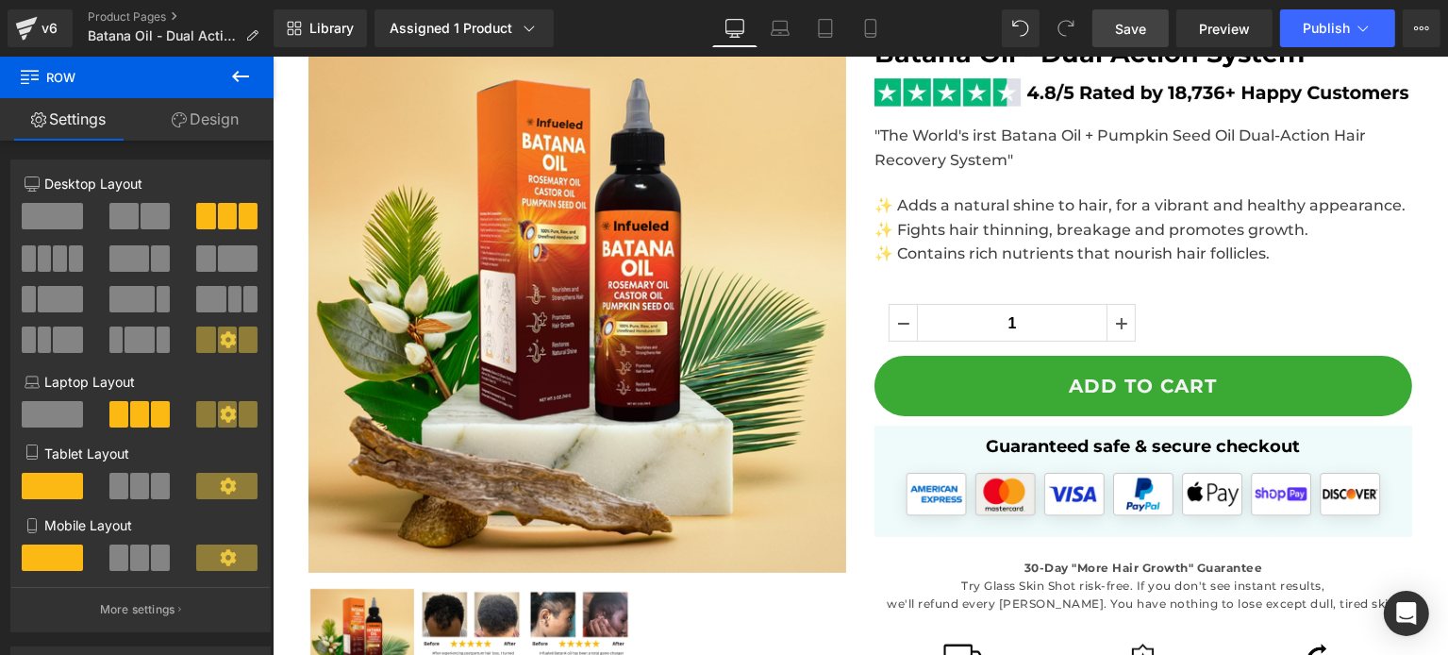
click at [1135, 41] on link "Save" at bounding box center [1130, 28] width 76 height 38
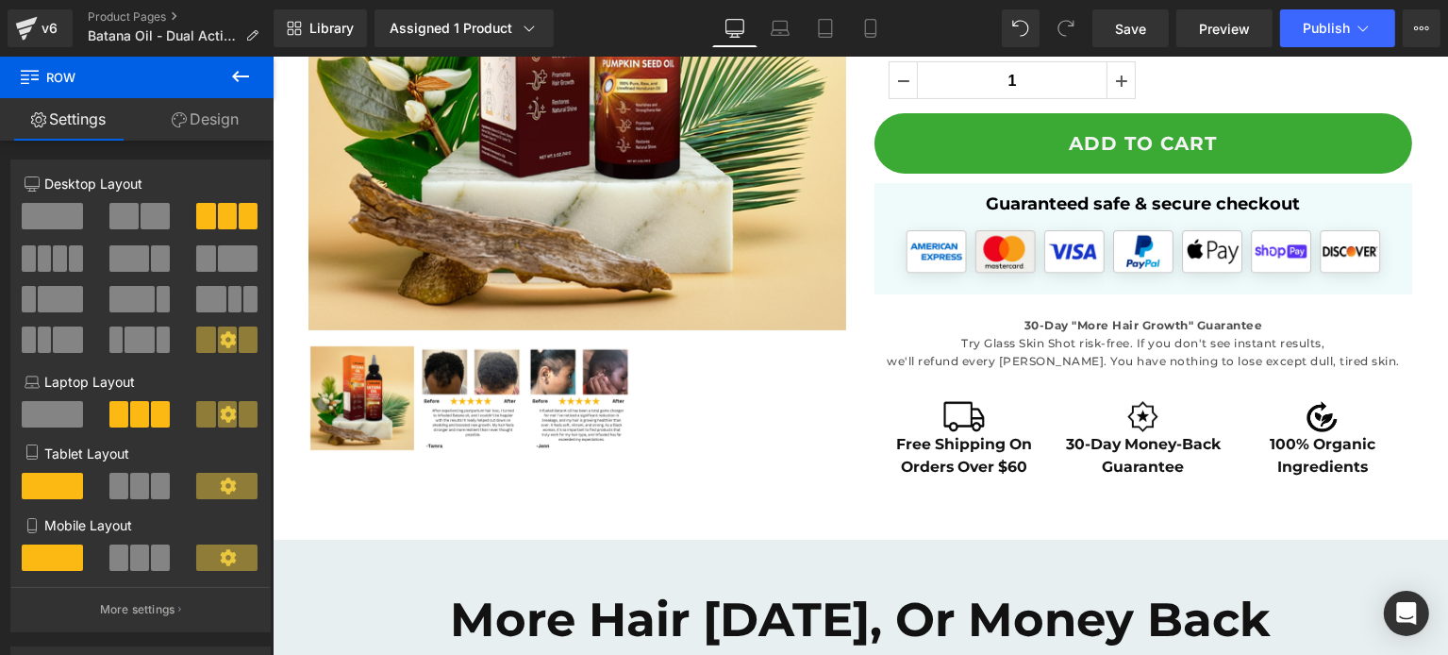
scroll to position [562, 0]
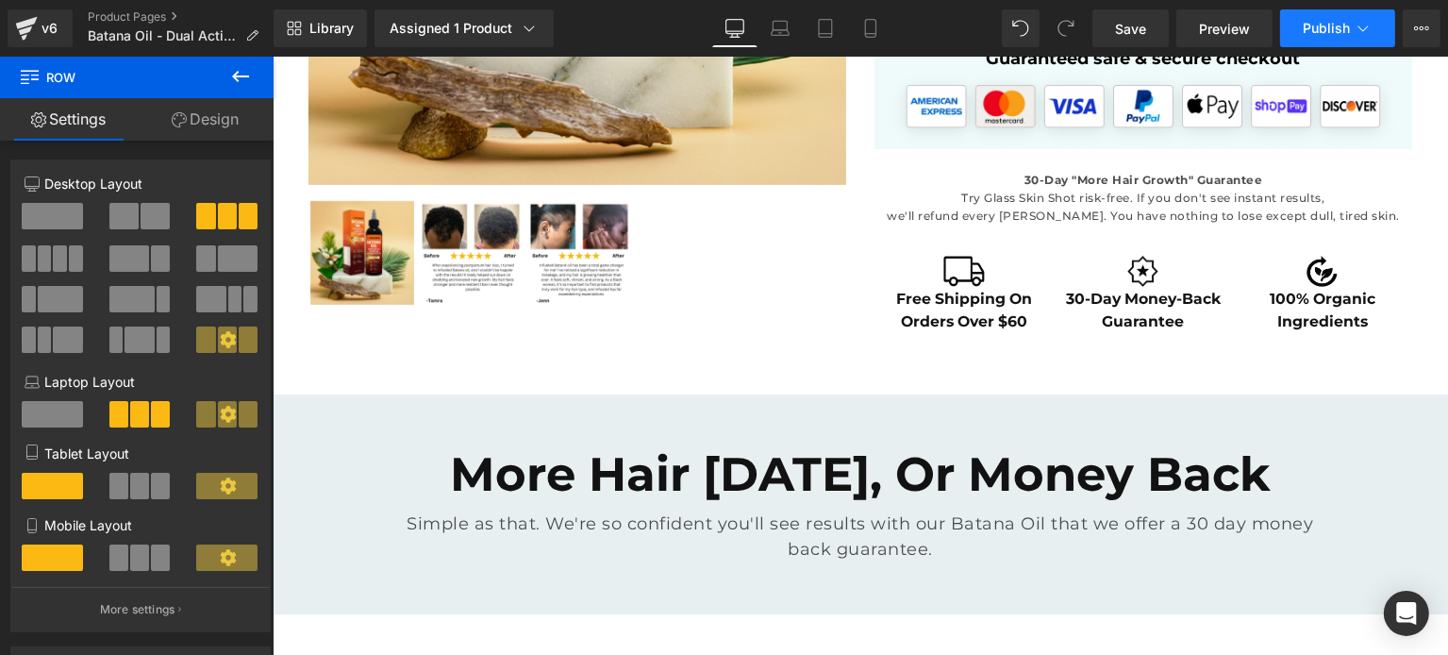
click at [1326, 14] on button "Publish" at bounding box center [1337, 28] width 115 height 38
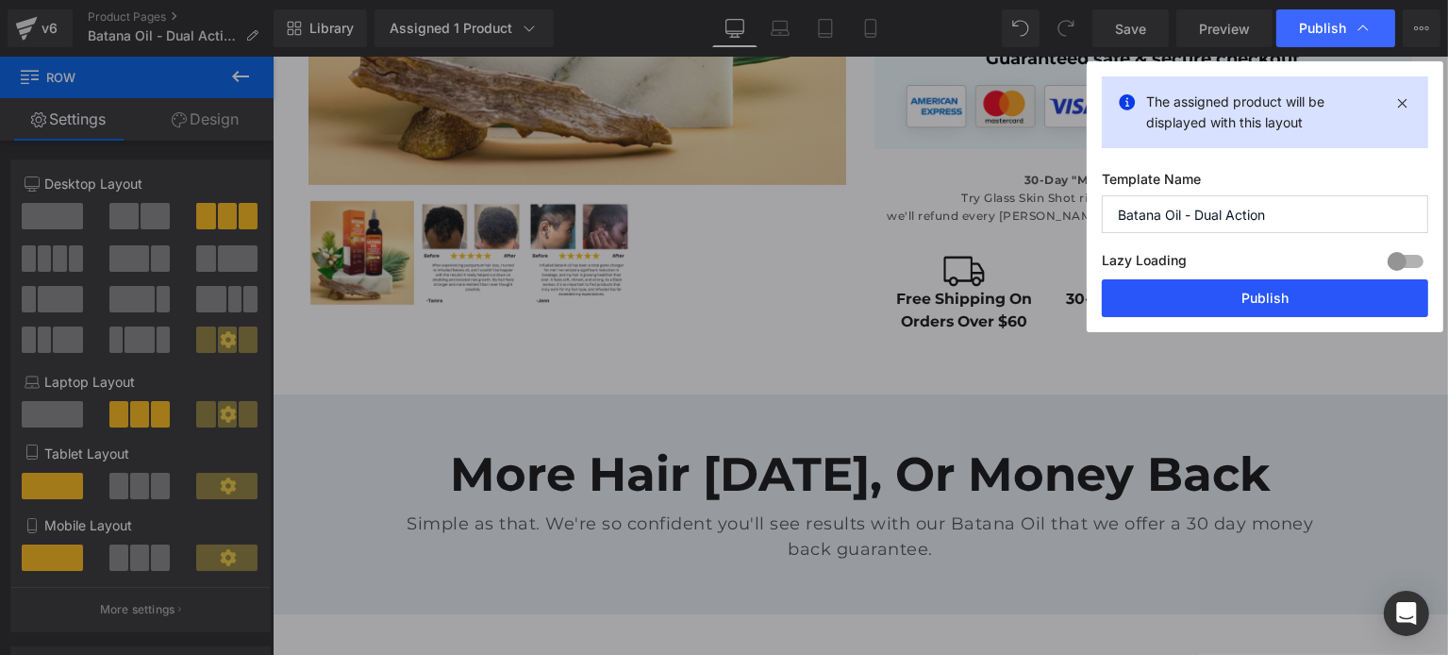
drag, startPoint x: 1264, startPoint y: 286, endPoint x: 1170, endPoint y: 199, distance: 128.2
click at [1264, 286] on button "Publish" at bounding box center [1265, 298] width 326 height 38
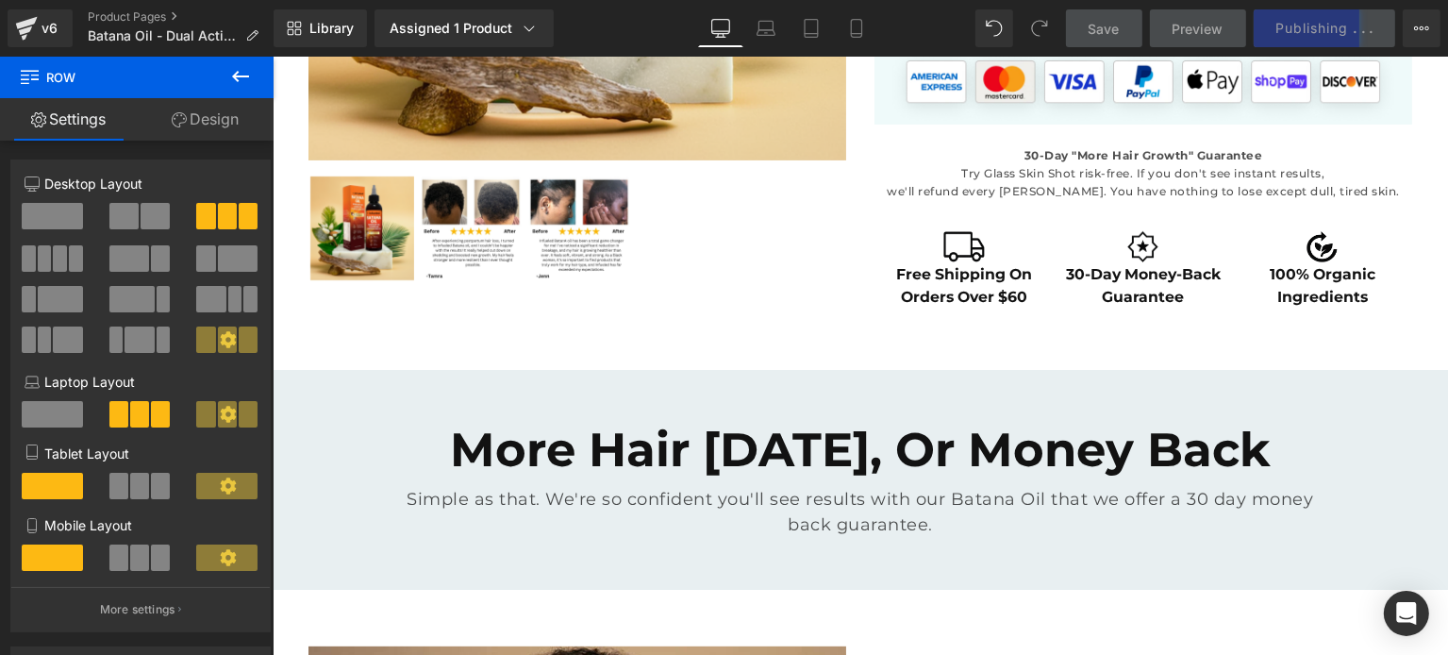
scroll to position [575, 0]
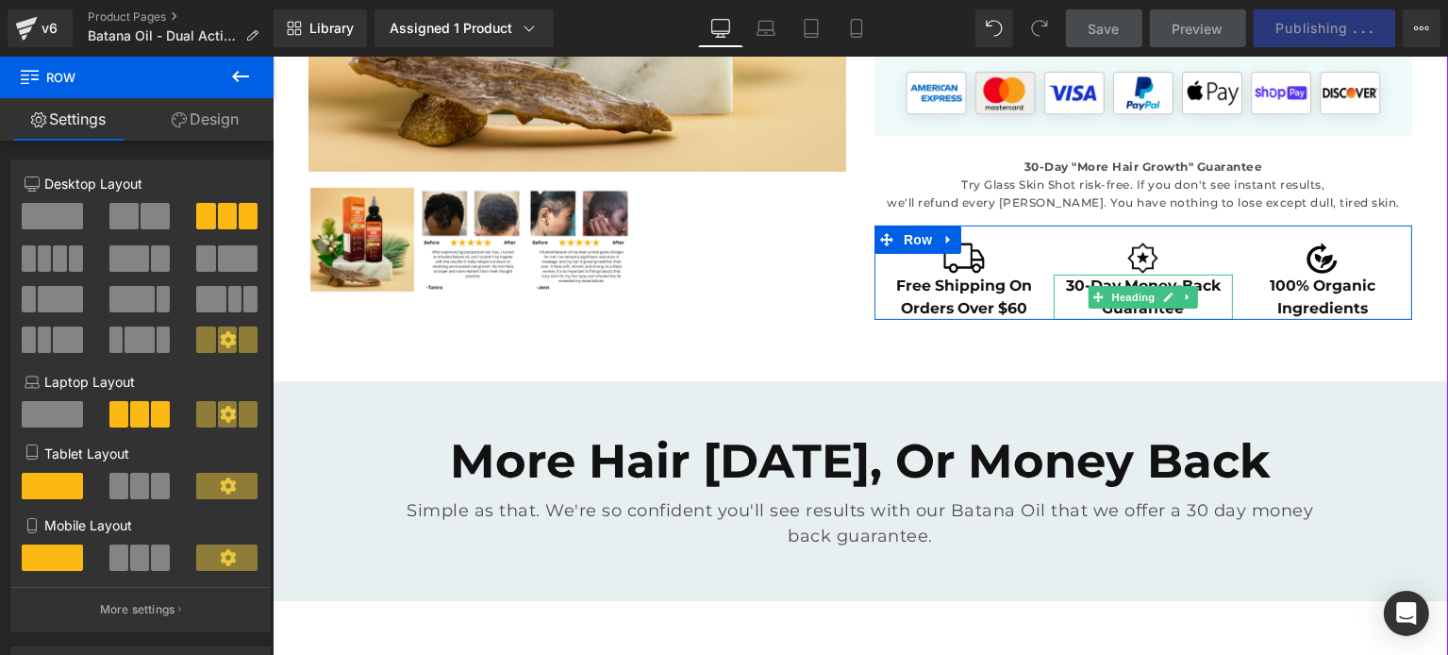
click at [1125, 278] on div at bounding box center [1142, 276] width 179 height 5
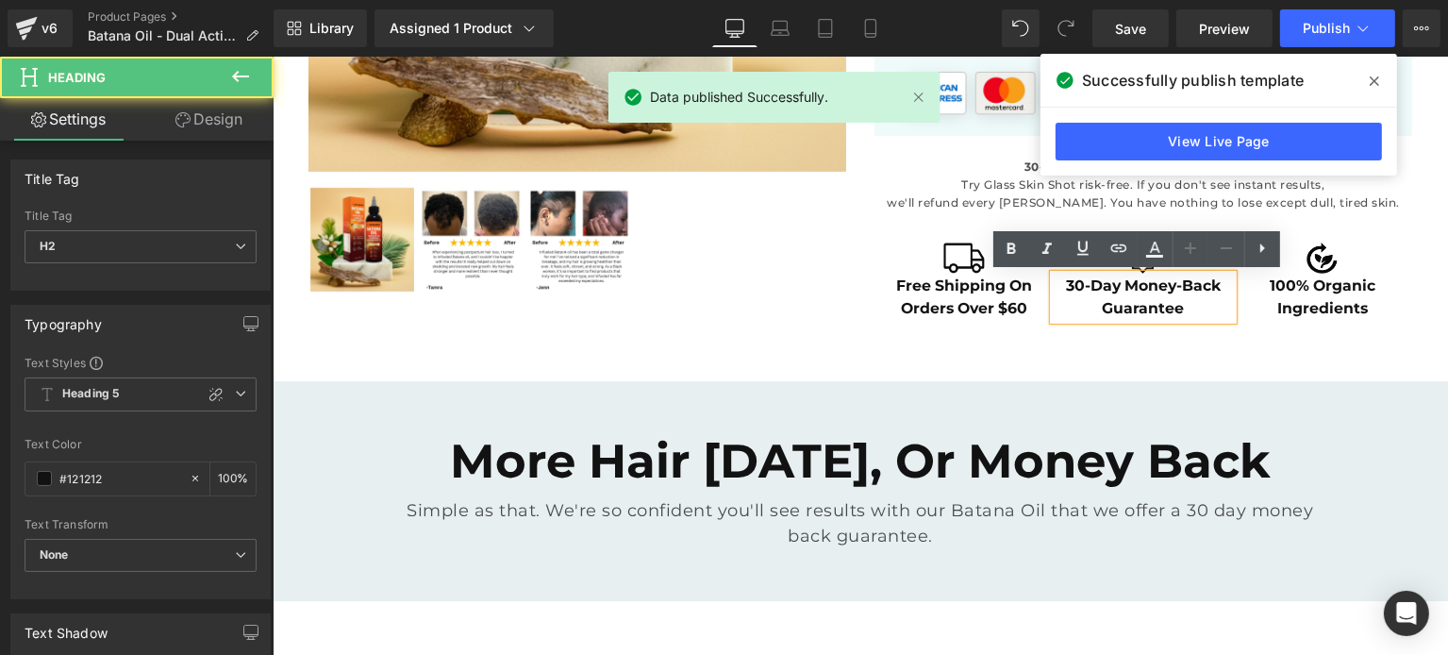
click at [1072, 284] on h2 "30-Day Money-Back Guarantee" at bounding box center [1142, 296] width 179 height 44
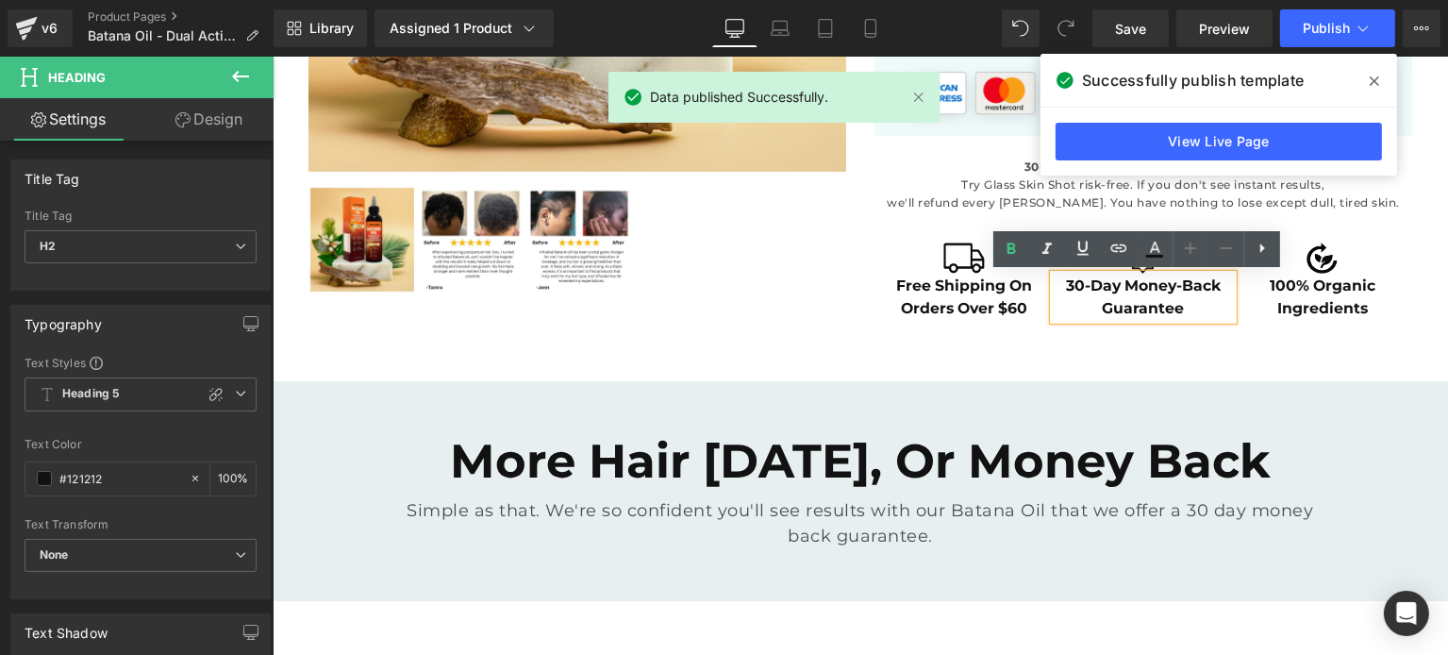
click at [1071, 284] on h2 "30-Day Money-Back Guarantee" at bounding box center [1142, 296] width 179 height 44
click at [1060, 283] on h2 "30-Day Money-Back Guarantee" at bounding box center [1142, 296] width 179 height 44
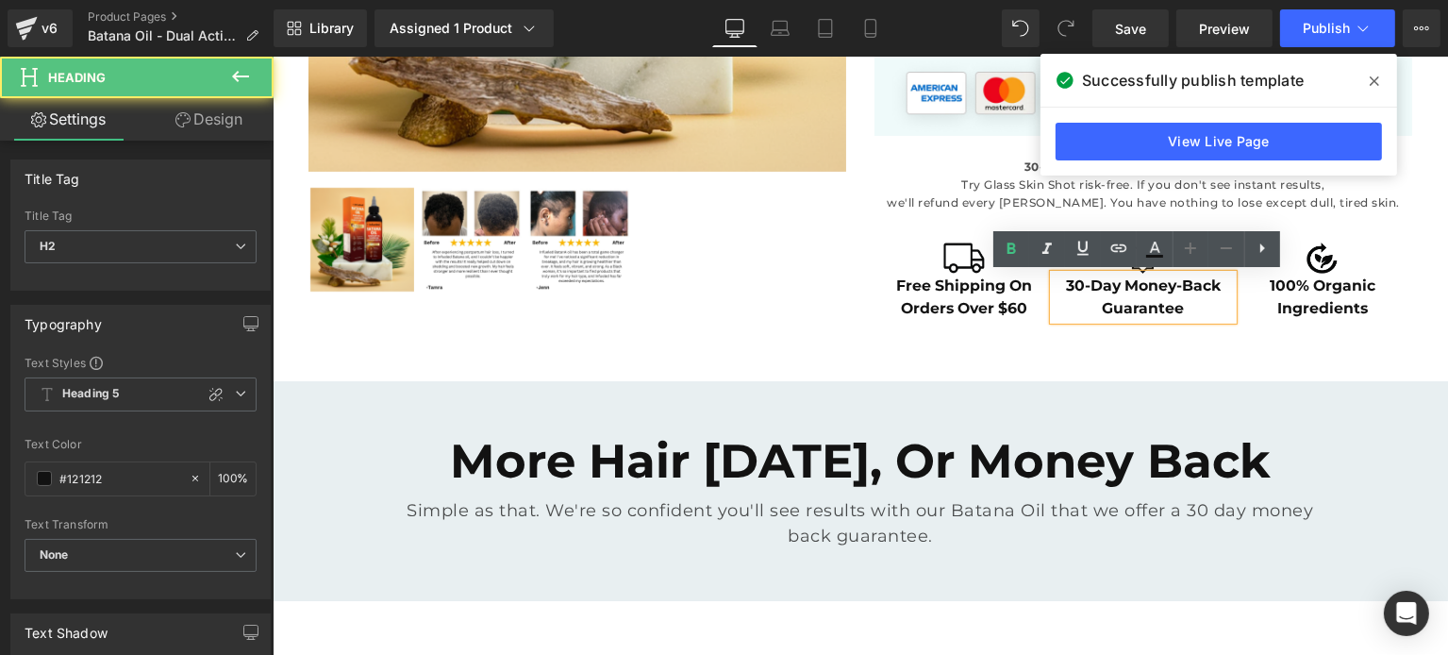
click at [1061, 283] on h2 "30-Day Money-Back Guarantee" at bounding box center [1142, 296] width 179 height 44
click at [1064, 284] on h2 "30-Day Money-Back Guarantee" at bounding box center [1142, 296] width 179 height 44
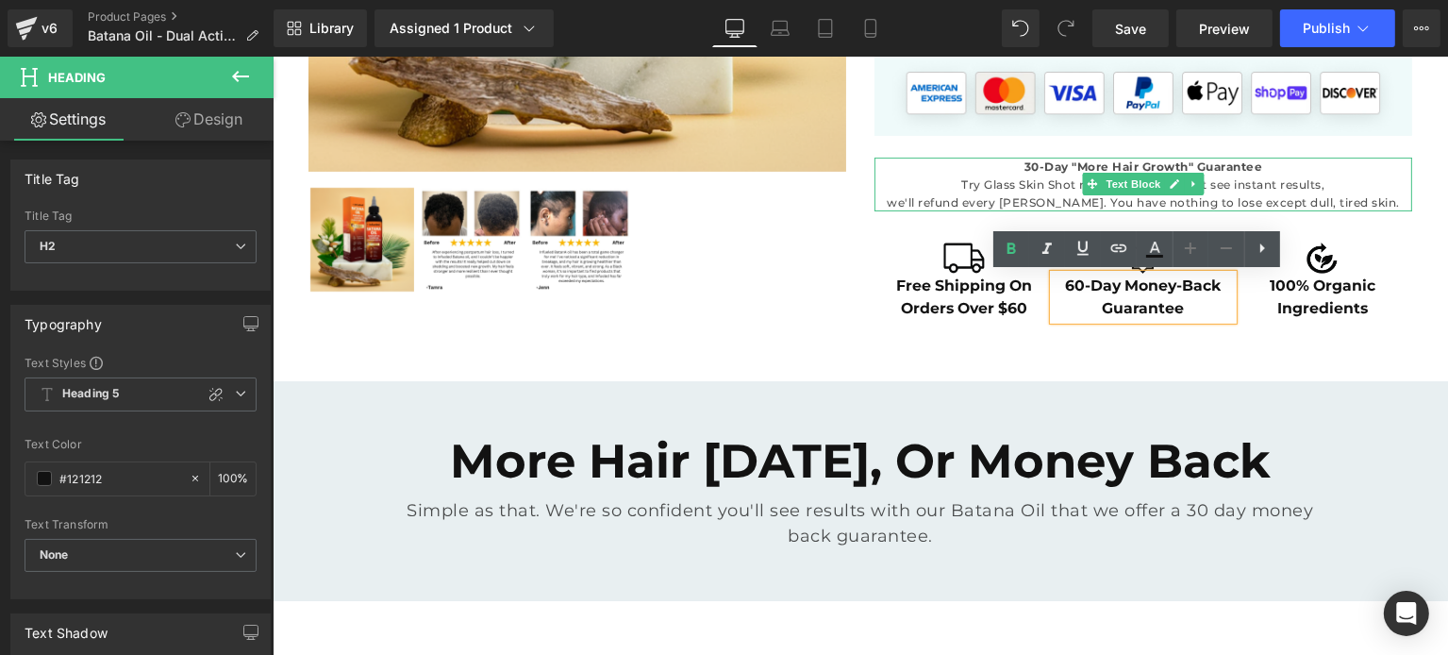
click at [1041, 175] on p "Try Glass Skin Shot risk-free. If you don't see instant results, we'll refund e…" at bounding box center [1142, 193] width 538 height 36
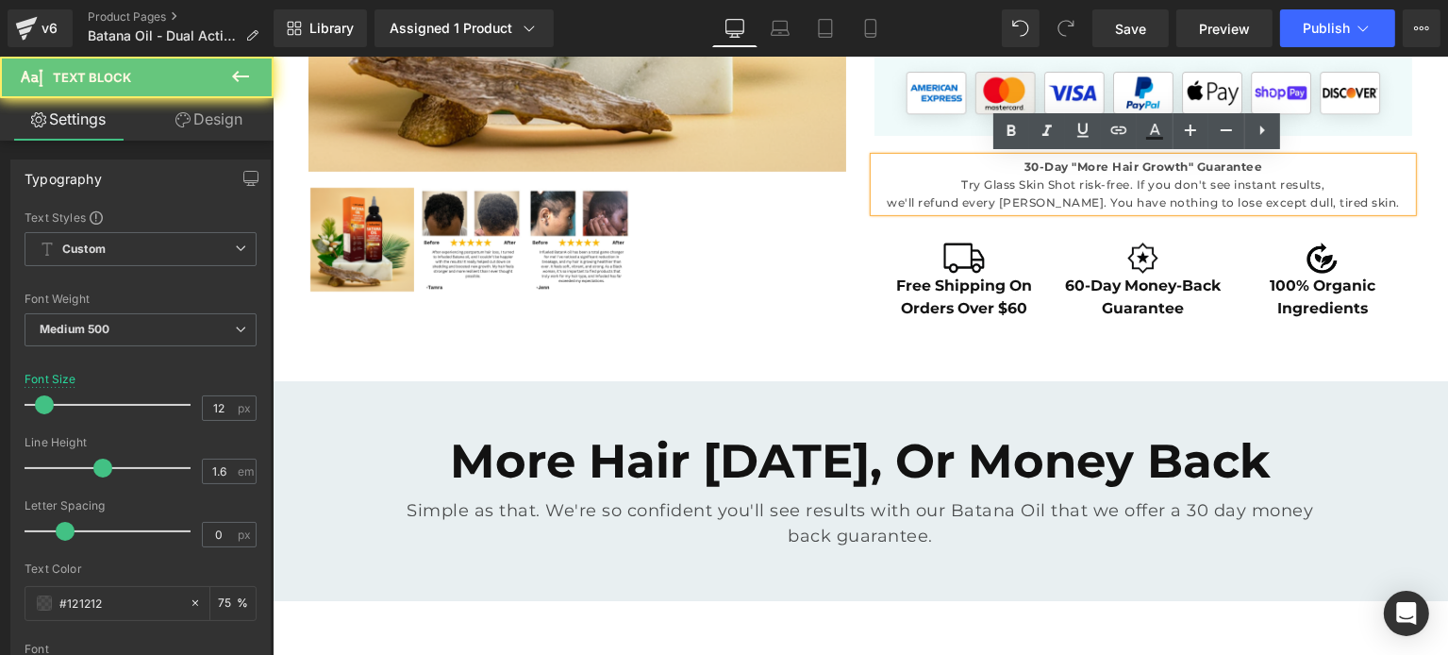
click at [1025, 168] on strong "30-Day "More Hair Growth" Guarantee" at bounding box center [1142, 166] width 239 height 14
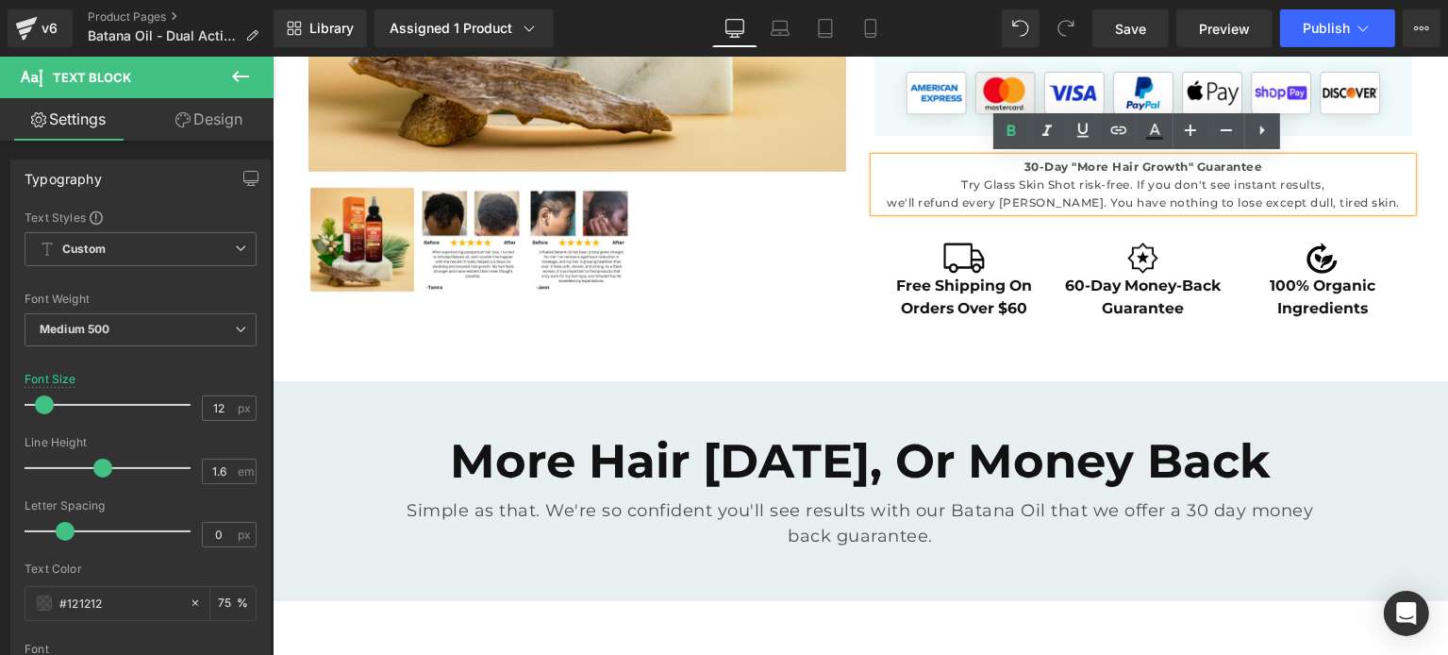
click at [1025, 168] on strong "30-Day "More Hair Growth" Guarantee" at bounding box center [1142, 166] width 239 height 14
click at [1023, 167] on strong "30-Day "More Hair Growth" Guarantee" at bounding box center [1142, 166] width 239 height 14
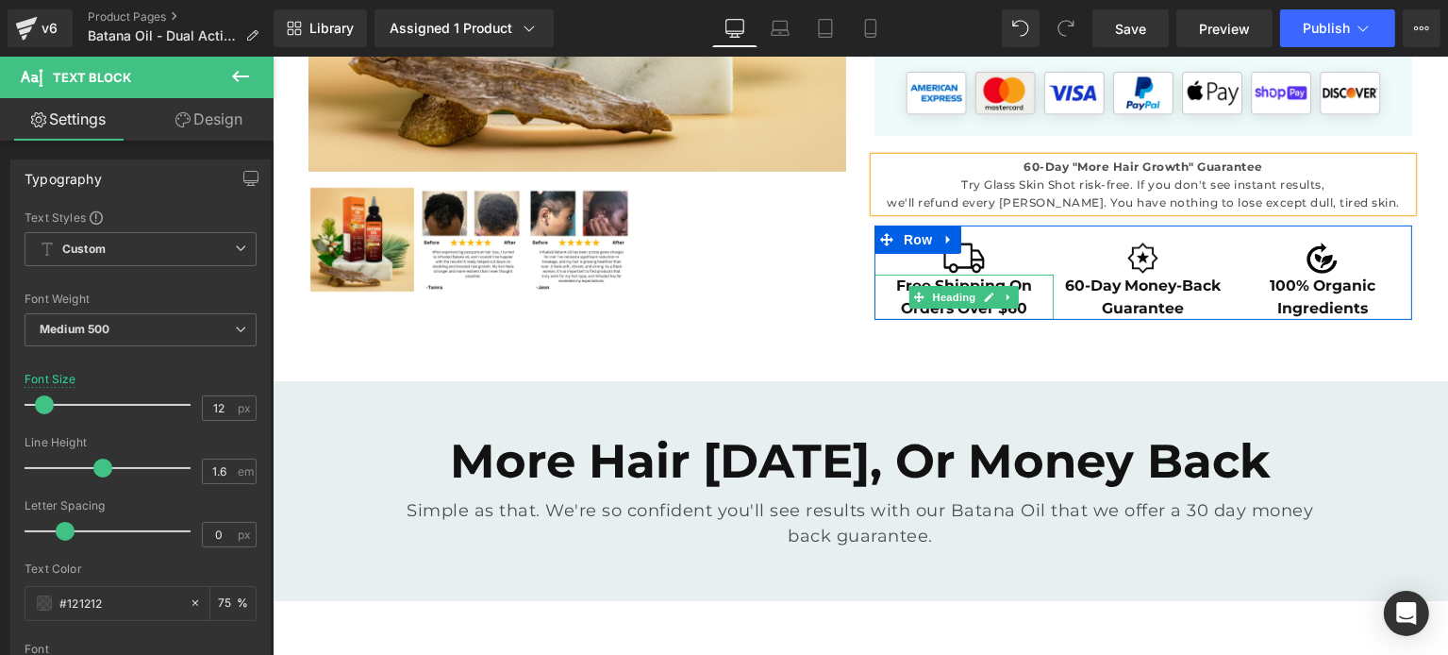
click at [1007, 309] on h2 "Free Shipping On Orders Over $60" at bounding box center [962, 296] width 179 height 44
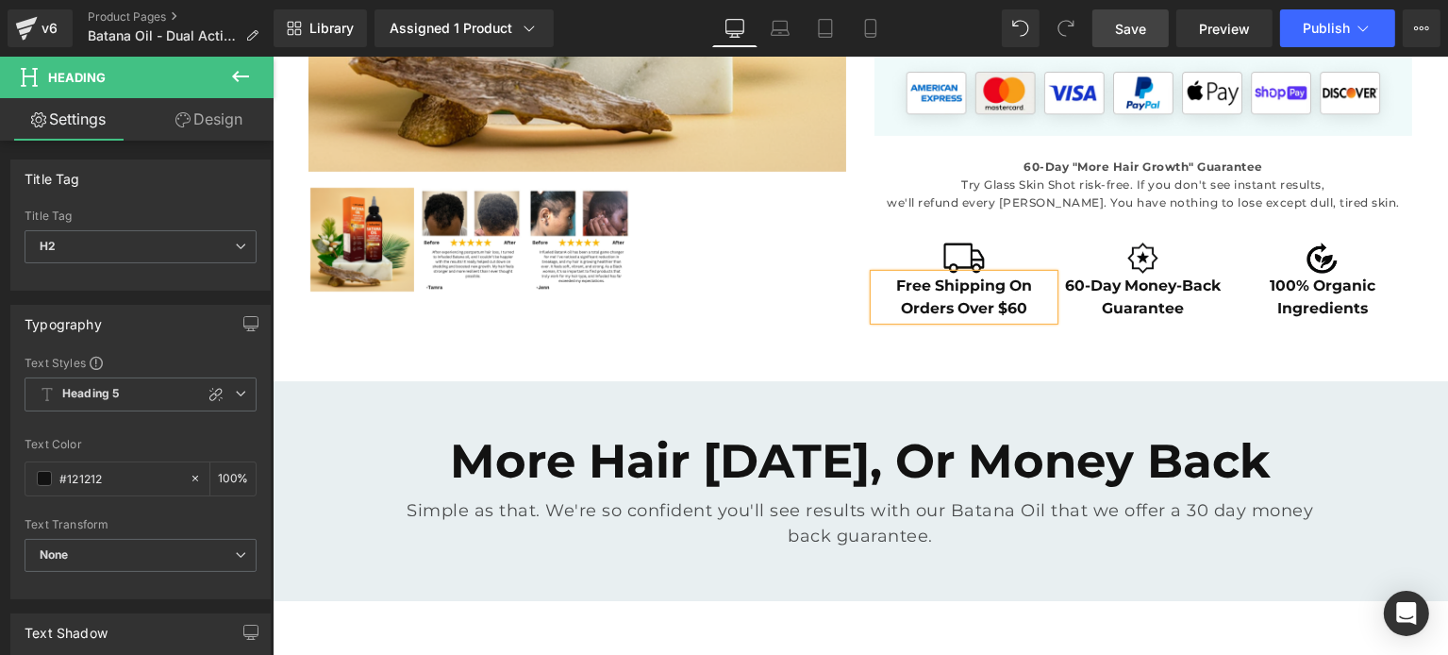
click at [1115, 31] on link "Save" at bounding box center [1130, 28] width 76 height 38
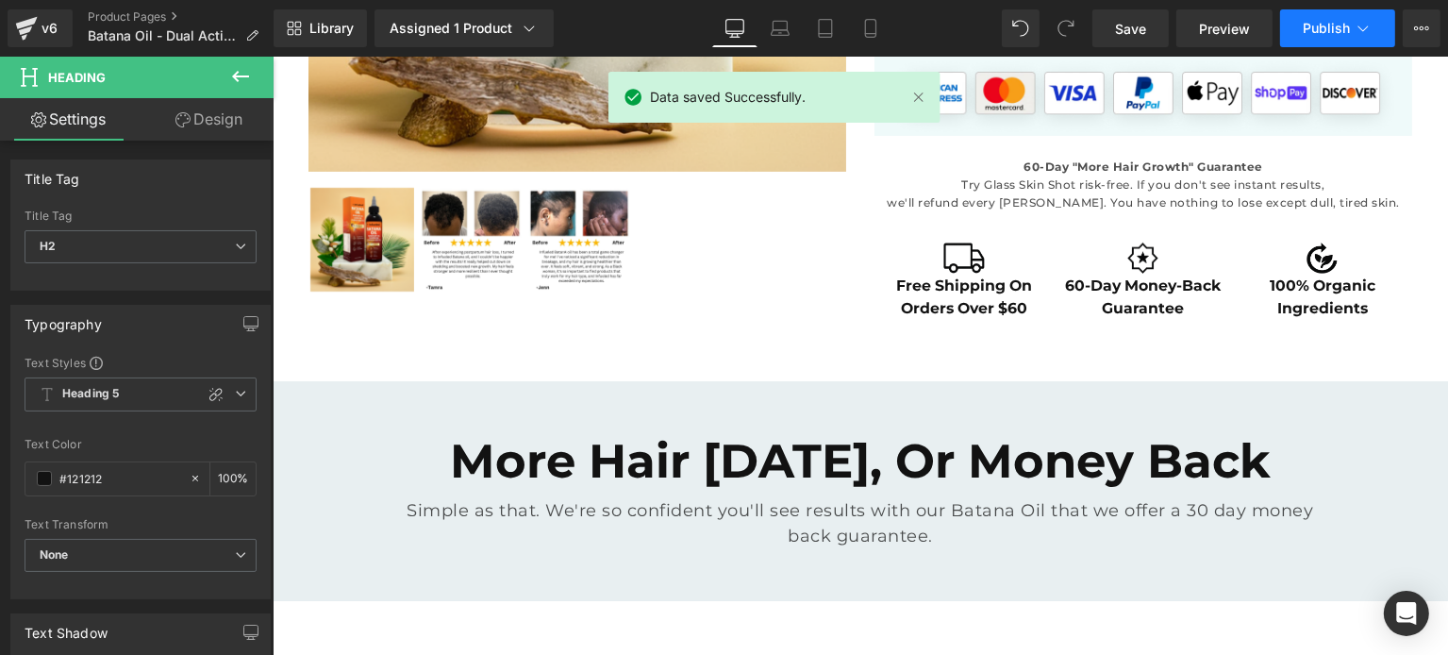
click at [1316, 23] on span "Publish" at bounding box center [1326, 28] width 47 height 15
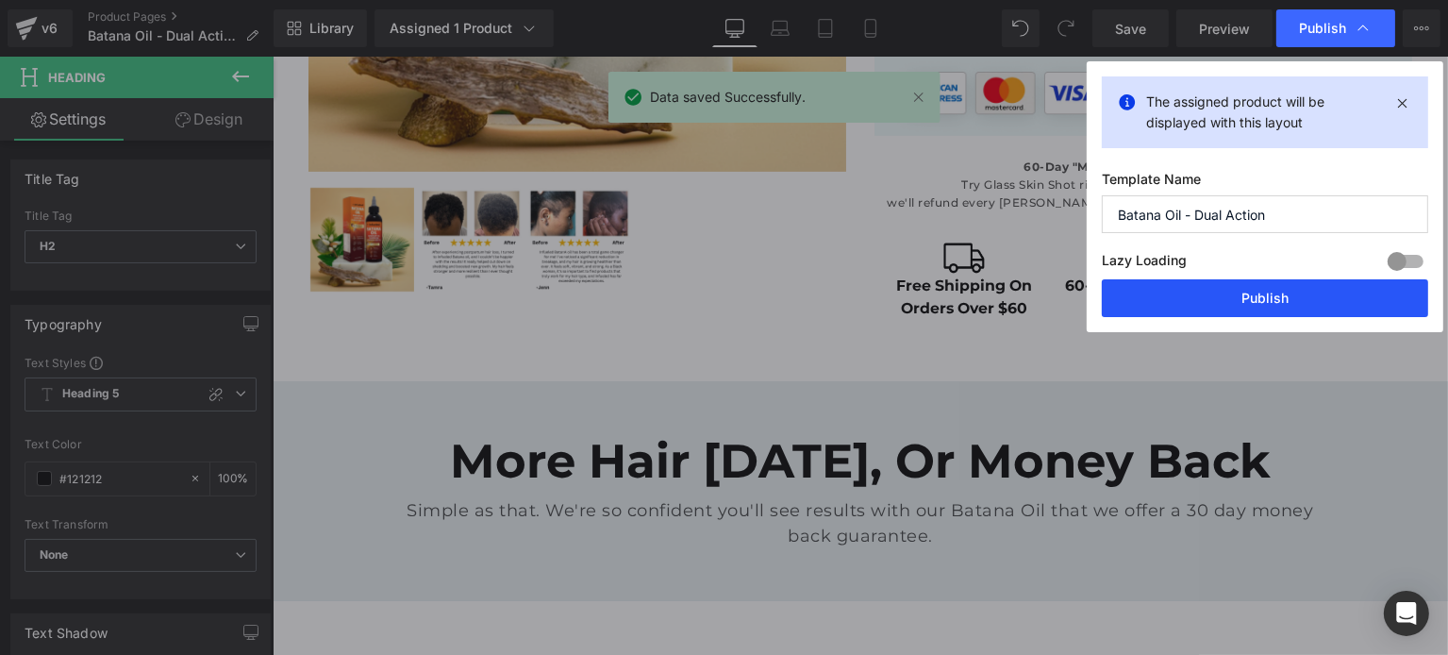
click at [1250, 308] on button "Publish" at bounding box center [1265, 298] width 326 height 38
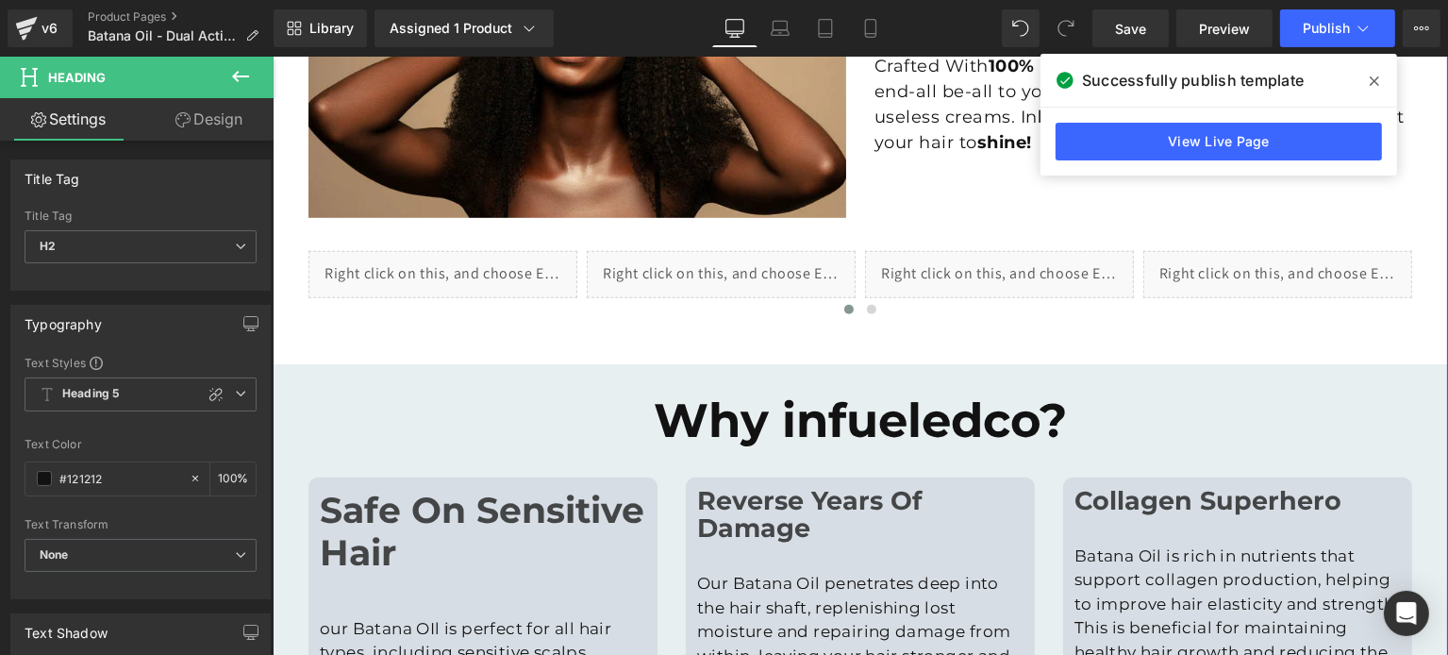
scroll to position [1371, 0]
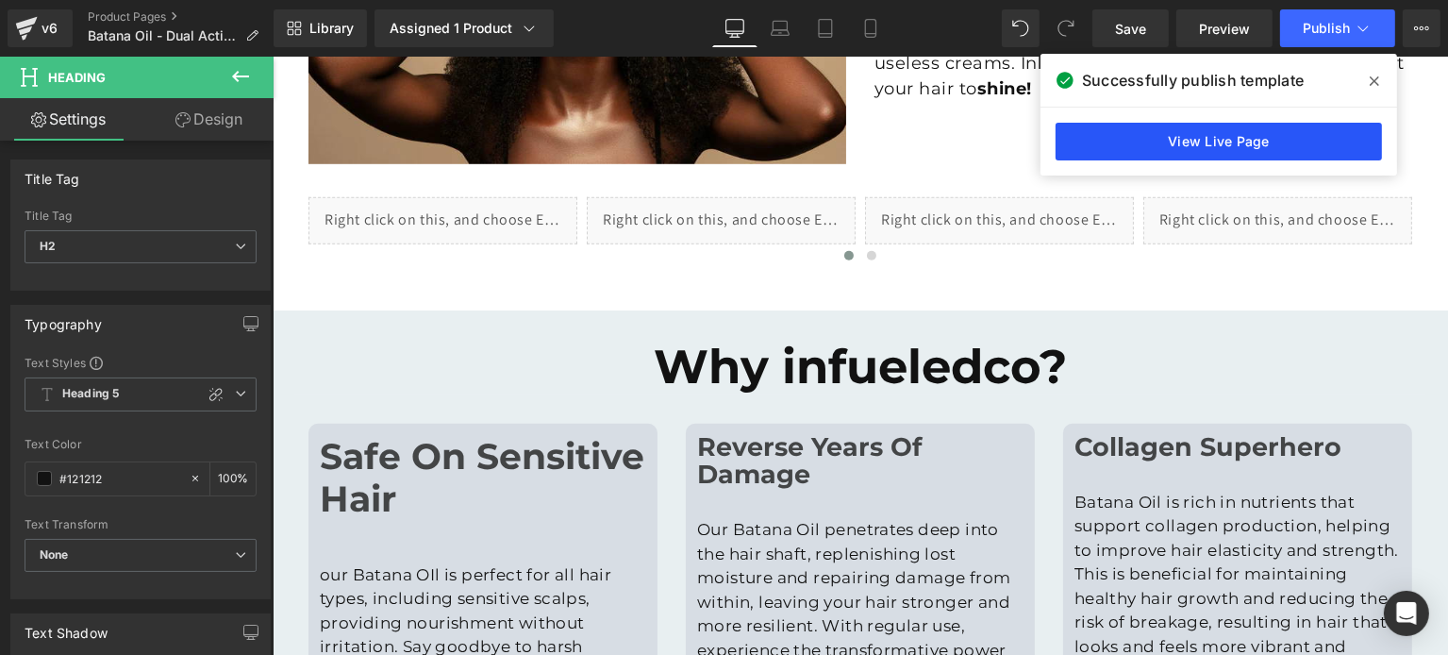
click at [1170, 142] on link "View Live Page" at bounding box center [1219, 142] width 326 height 38
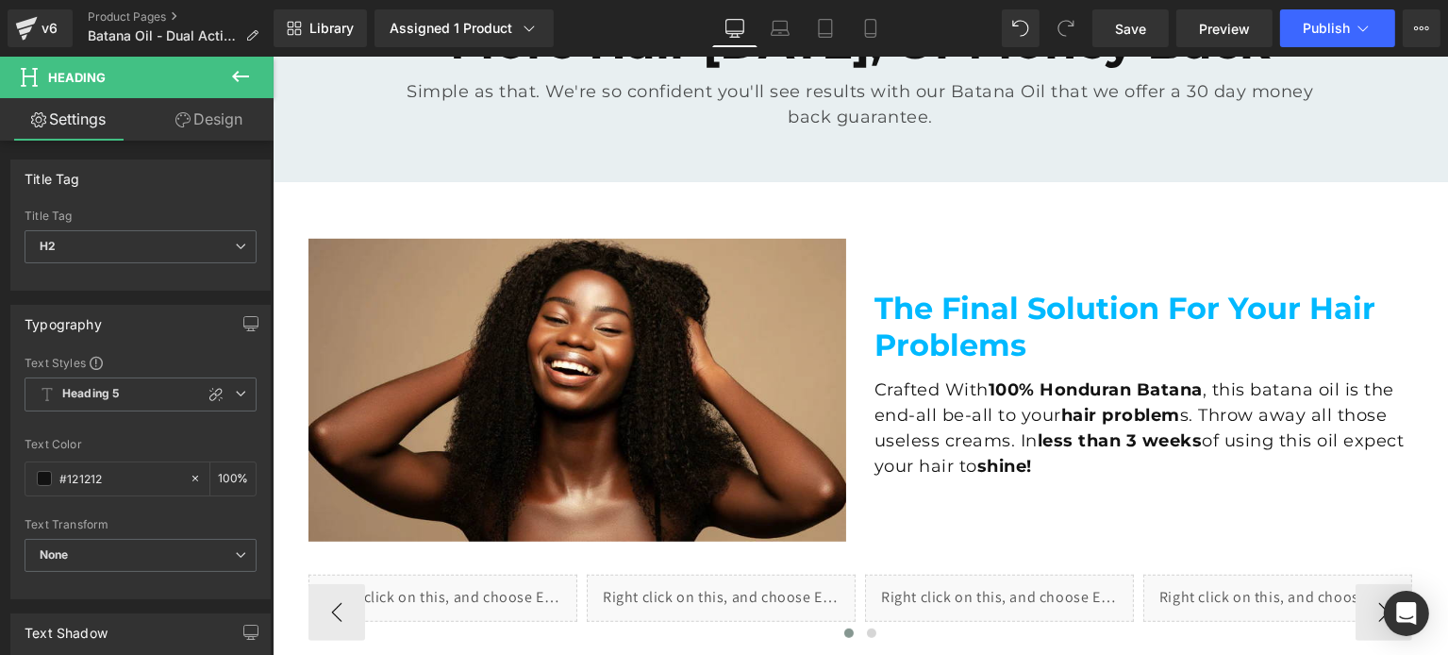
scroll to position [0, 0]
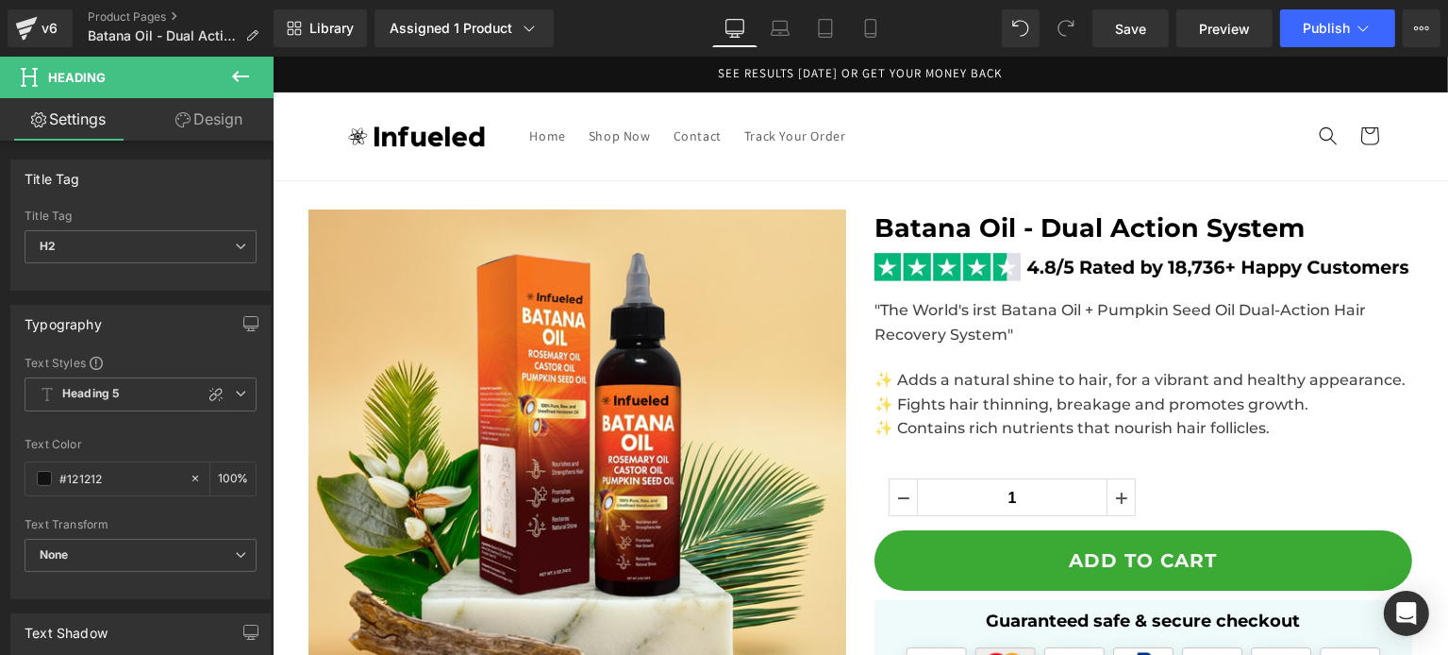
click at [1091, 214] on div "Batana Oil - Dual Action System Heading" at bounding box center [1142, 226] width 538 height 34
click at [1091, 214] on span "Batana Oil - Dual Action System" at bounding box center [1088, 227] width 430 height 31
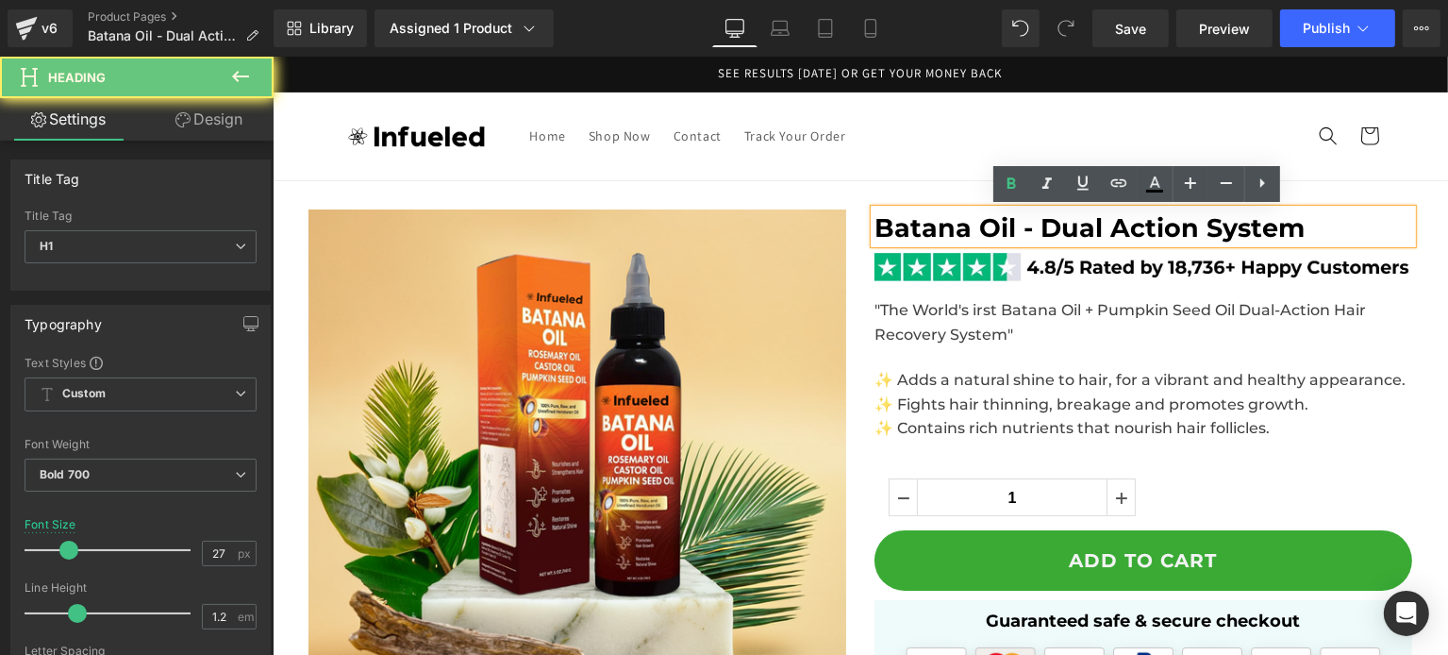
click at [1077, 225] on span "Batana Oil - Dual Action System" at bounding box center [1088, 227] width 430 height 31
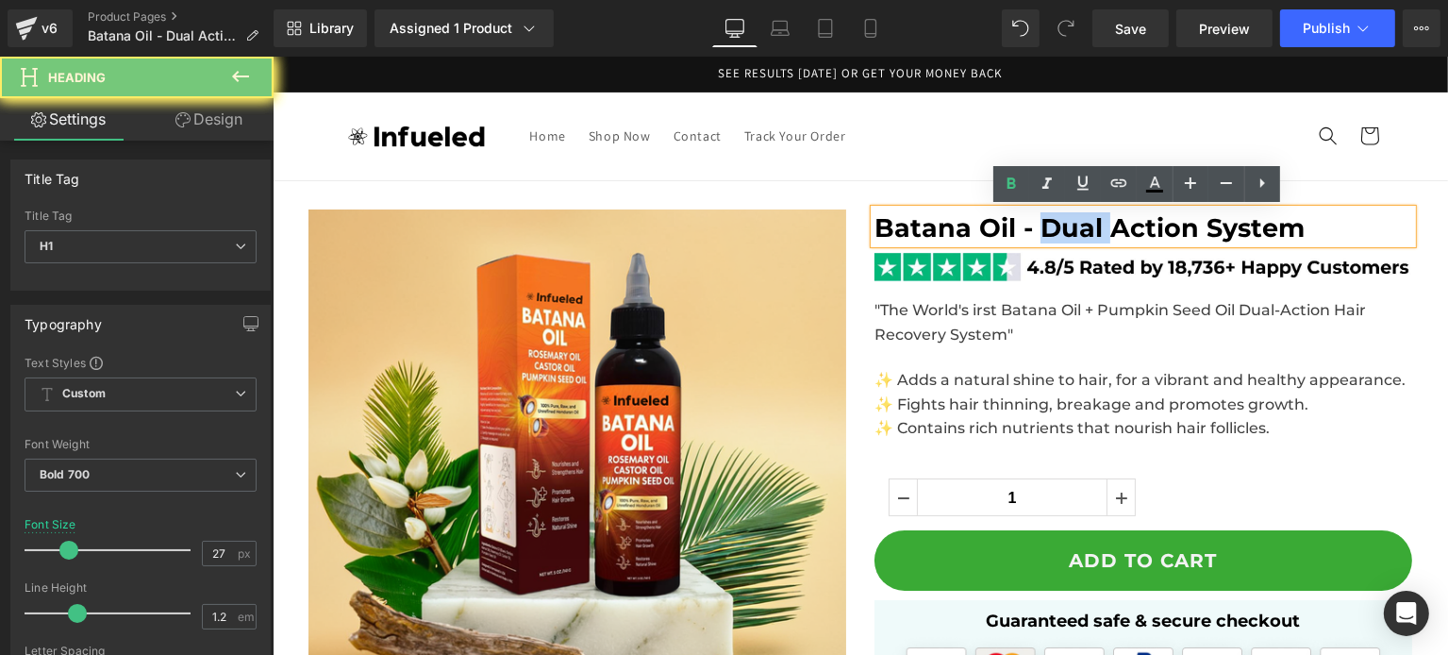
click at [1077, 225] on span "Batana Oil - Dual Action System" at bounding box center [1088, 227] width 430 height 31
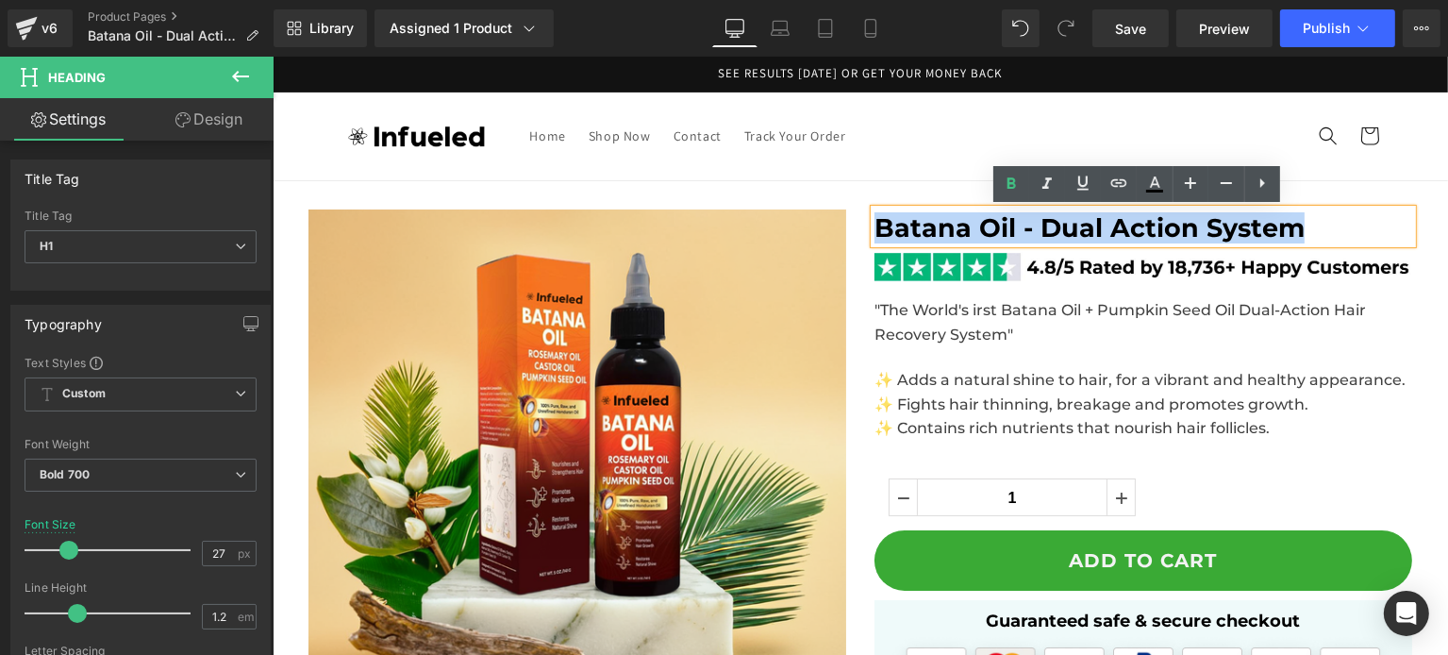
click at [1077, 225] on span "Batana Oil - Dual Action System" at bounding box center [1088, 227] width 430 height 31
paste div
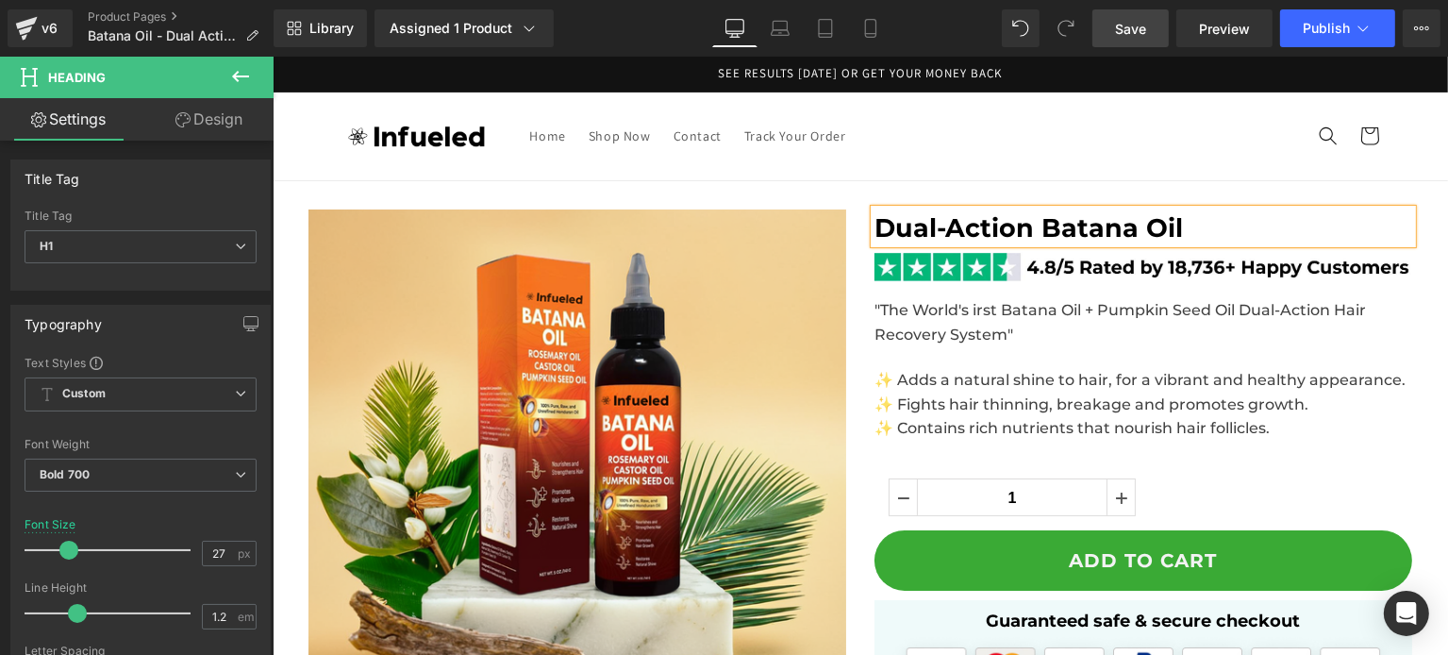
click at [1143, 25] on span "Save" at bounding box center [1130, 29] width 31 height 20
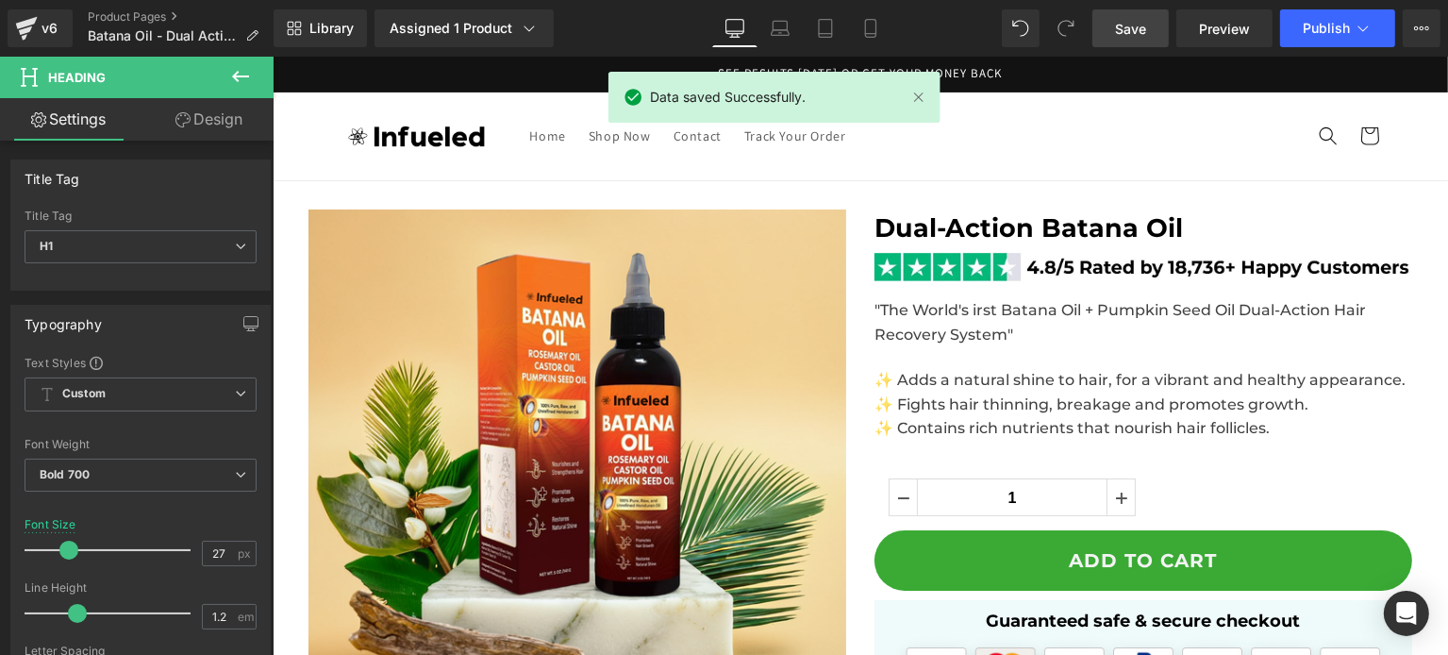
click at [959, 311] on span ""The World's irst Batana Oil + Pumpkin Seed Oil Dual-Action Hair Recovery Syste…" at bounding box center [1118, 322] width 491 height 42
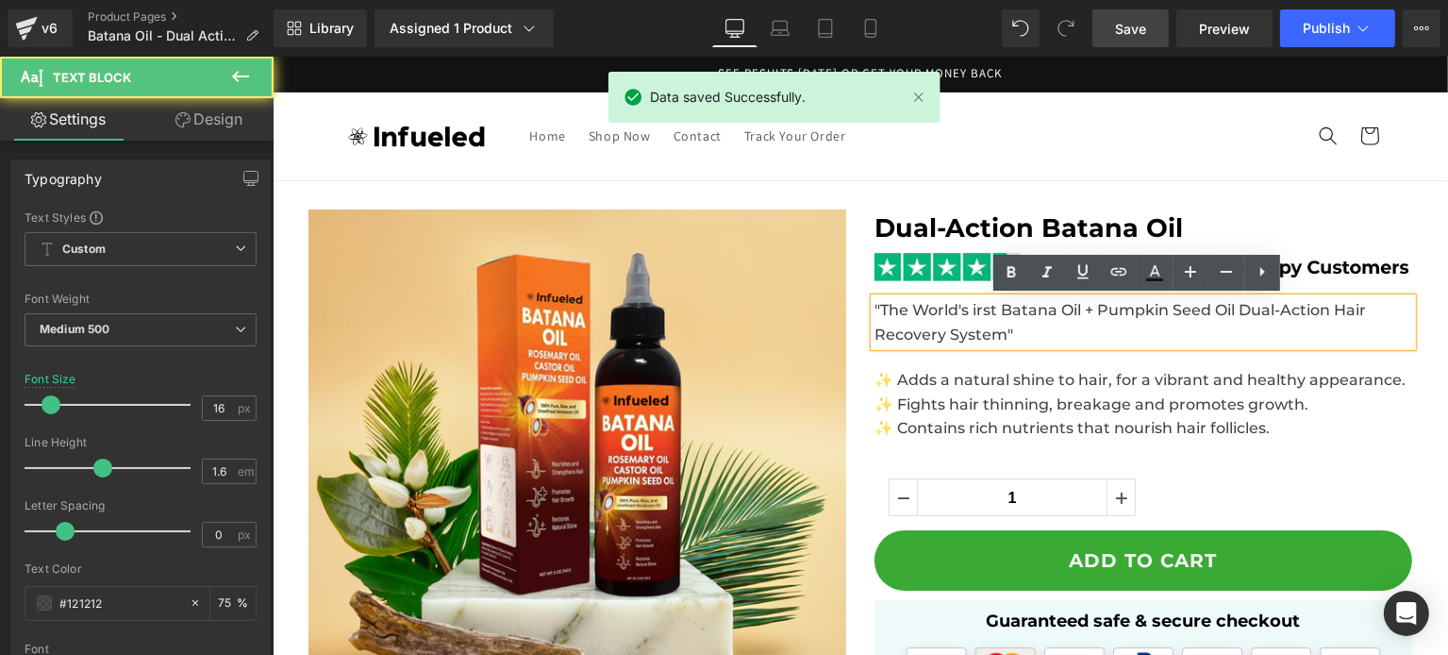
click at [973, 310] on span ""The World's irst Batana Oil + Pumpkin Seed Oil Dual-Action Hair Recovery Syste…" at bounding box center [1118, 322] width 491 height 42
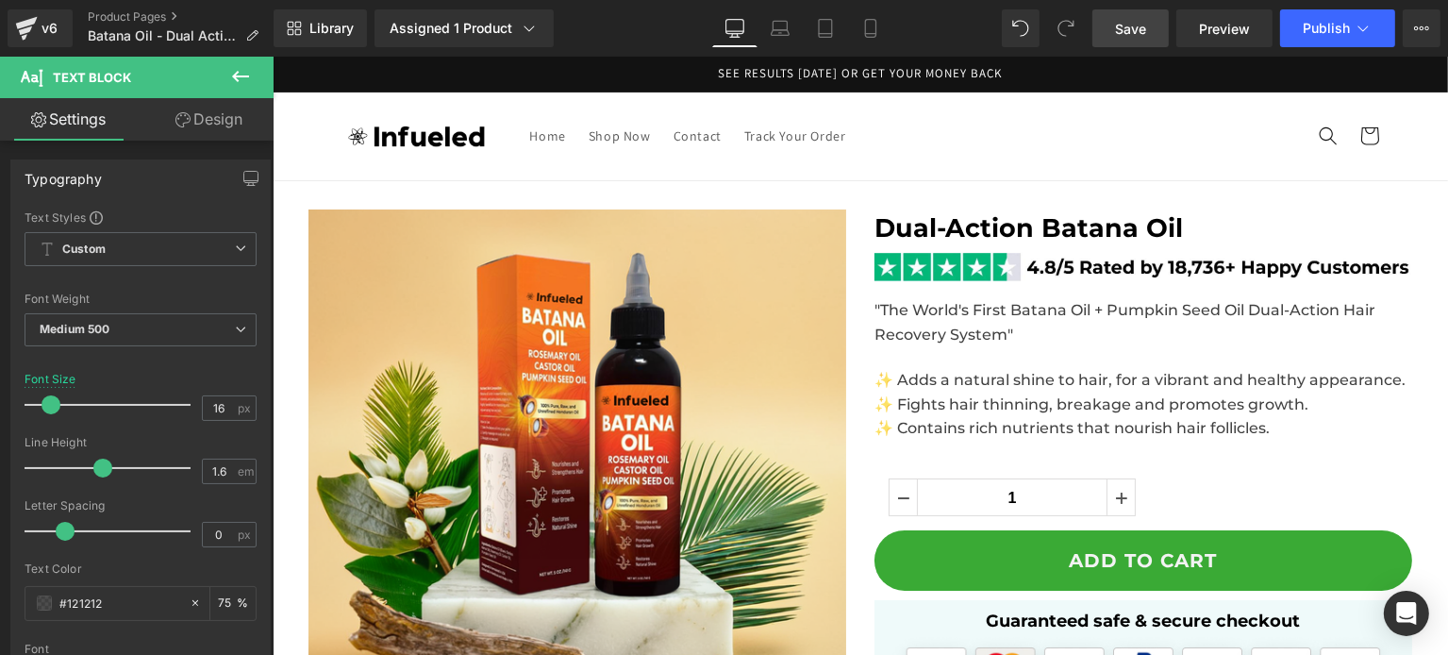
click at [1105, 18] on link "Save" at bounding box center [1130, 28] width 76 height 38
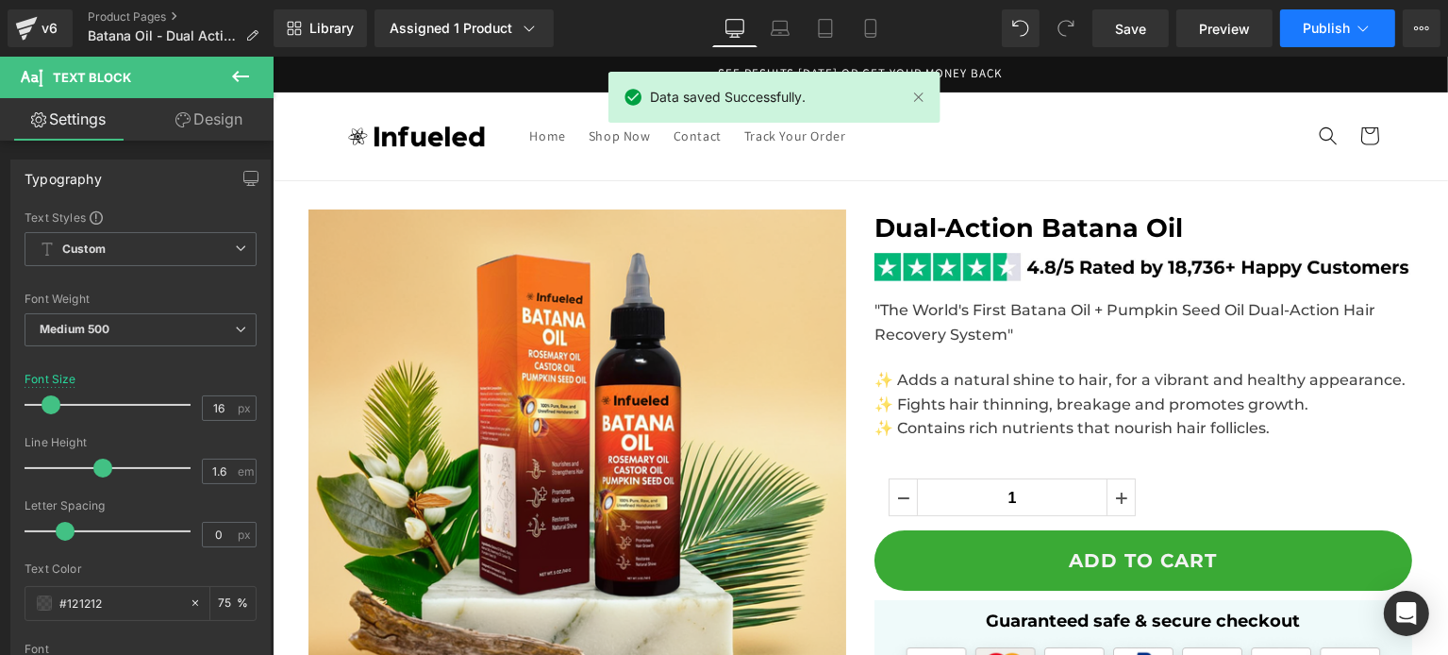
click at [1303, 24] on span "Publish" at bounding box center [1326, 28] width 47 height 15
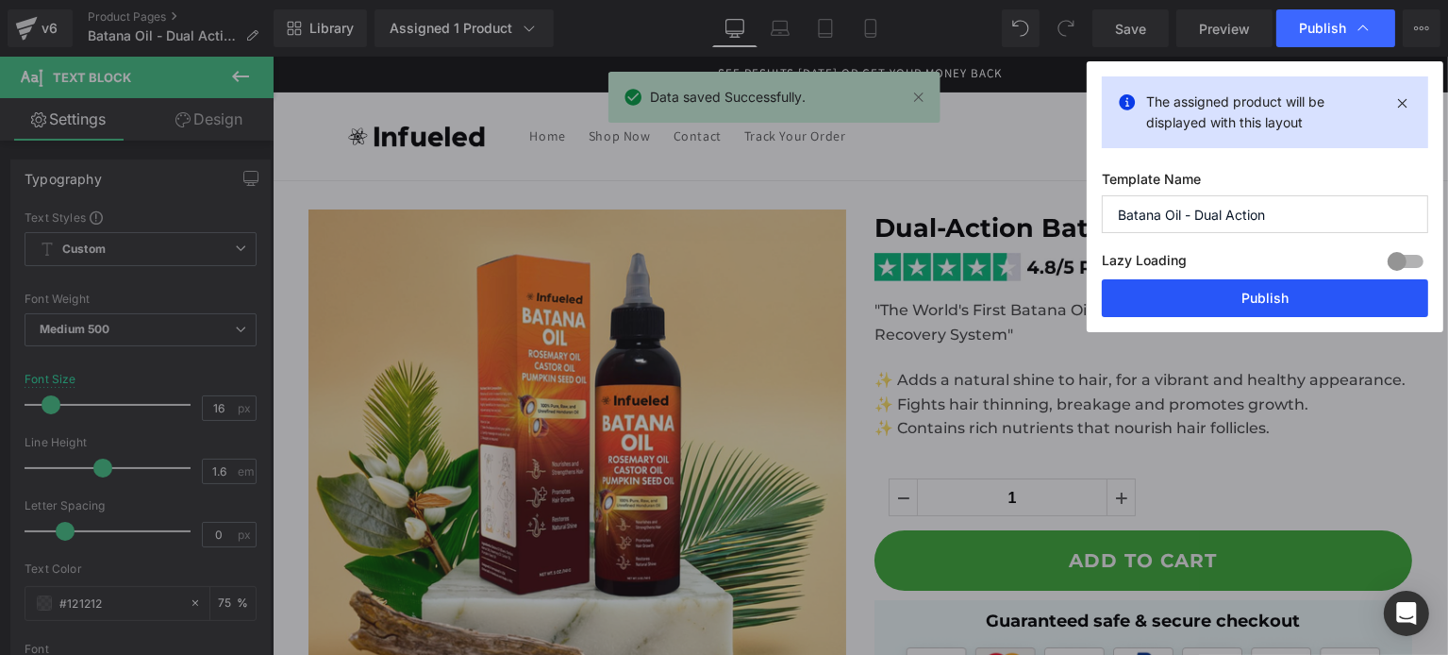
click at [1240, 308] on button "Publish" at bounding box center [1265, 298] width 326 height 38
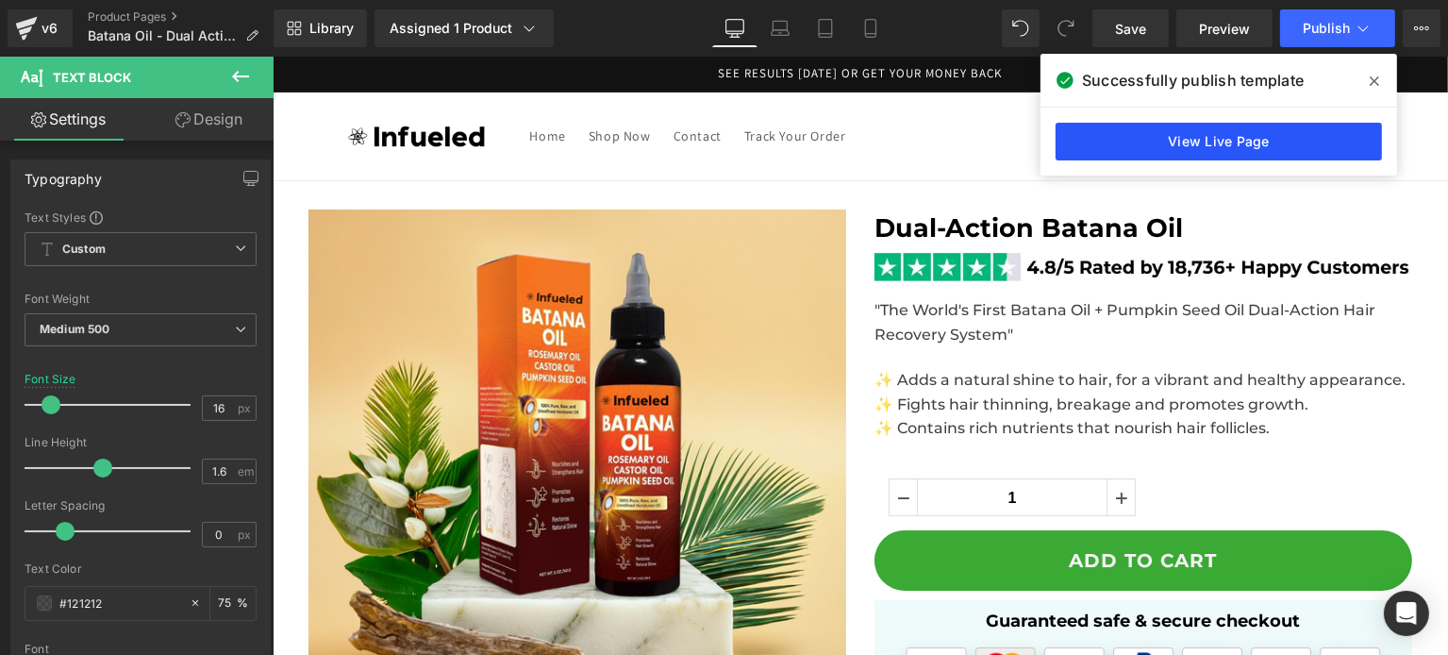
click at [1253, 137] on link "View Live Page" at bounding box center [1219, 142] width 326 height 38
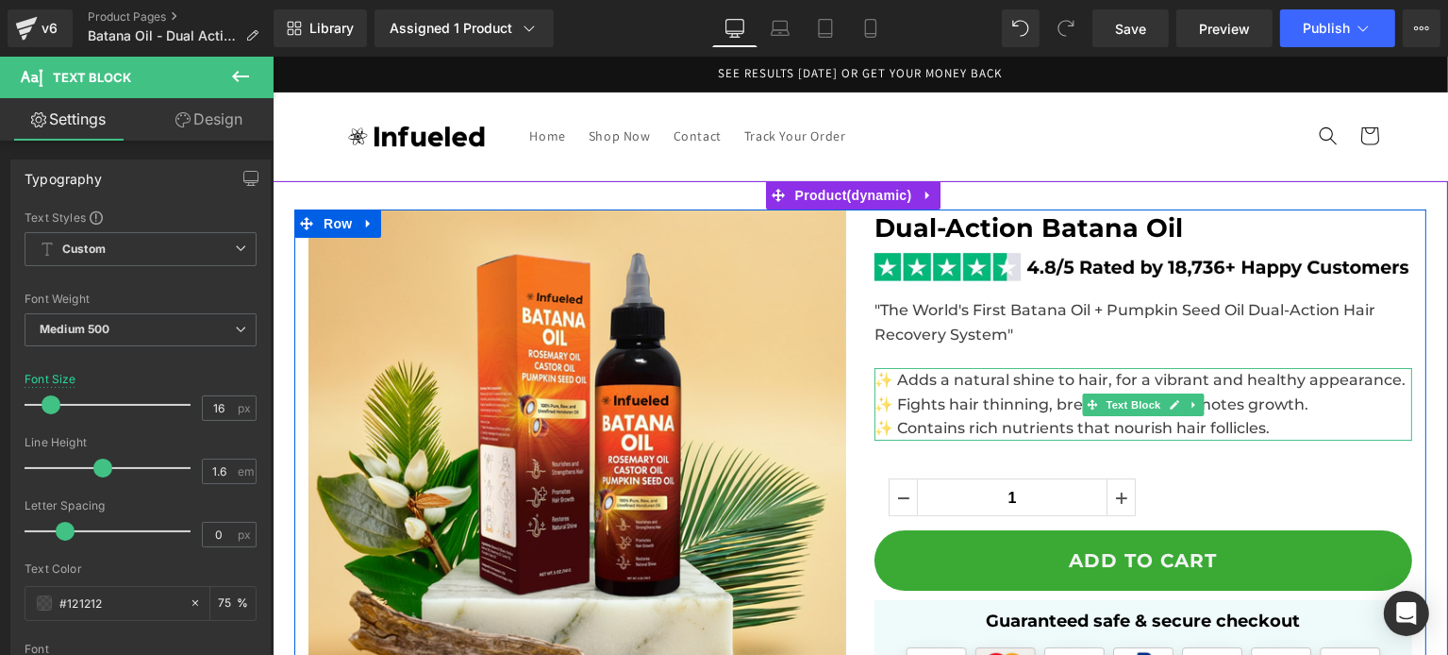
click at [947, 400] on span "✨ Fights hair thinning, breakage and promotes growth." at bounding box center [1090, 404] width 434 height 18
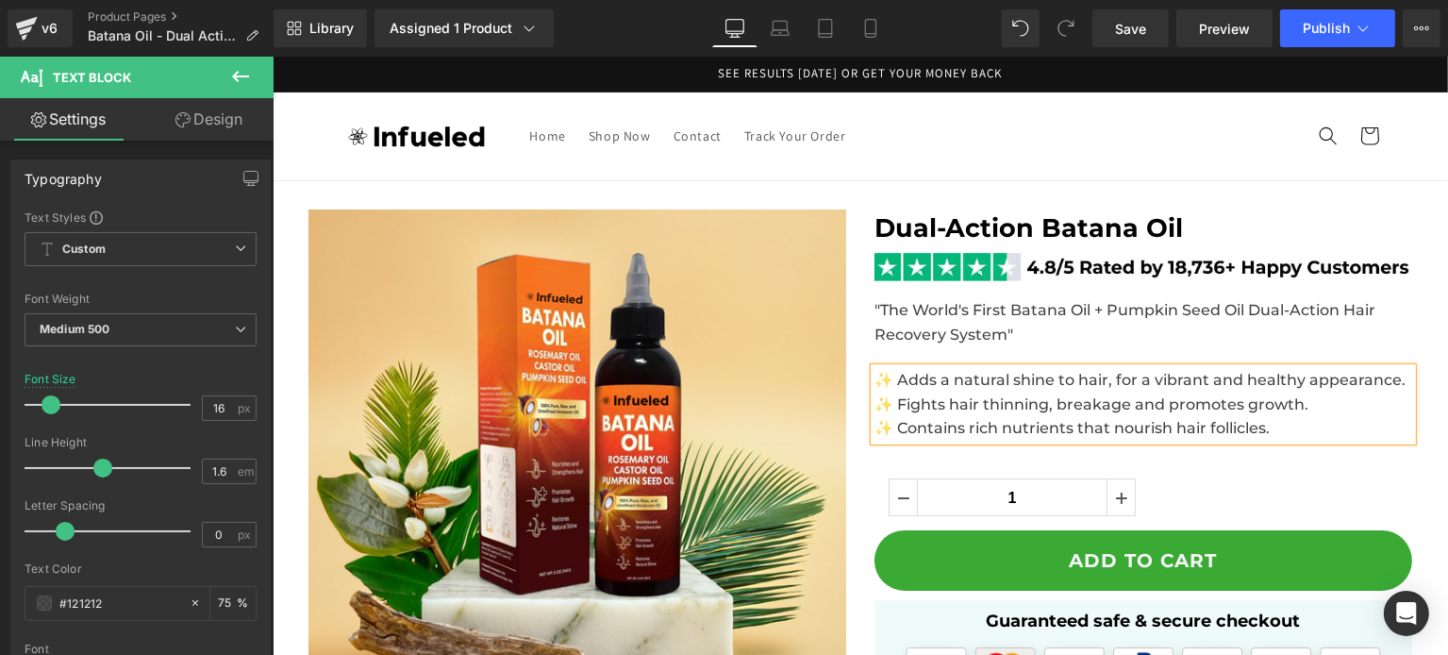
click at [947, 400] on span "✨ Fights hair thinning, breakage and promotes growth." at bounding box center [1090, 404] width 434 height 18
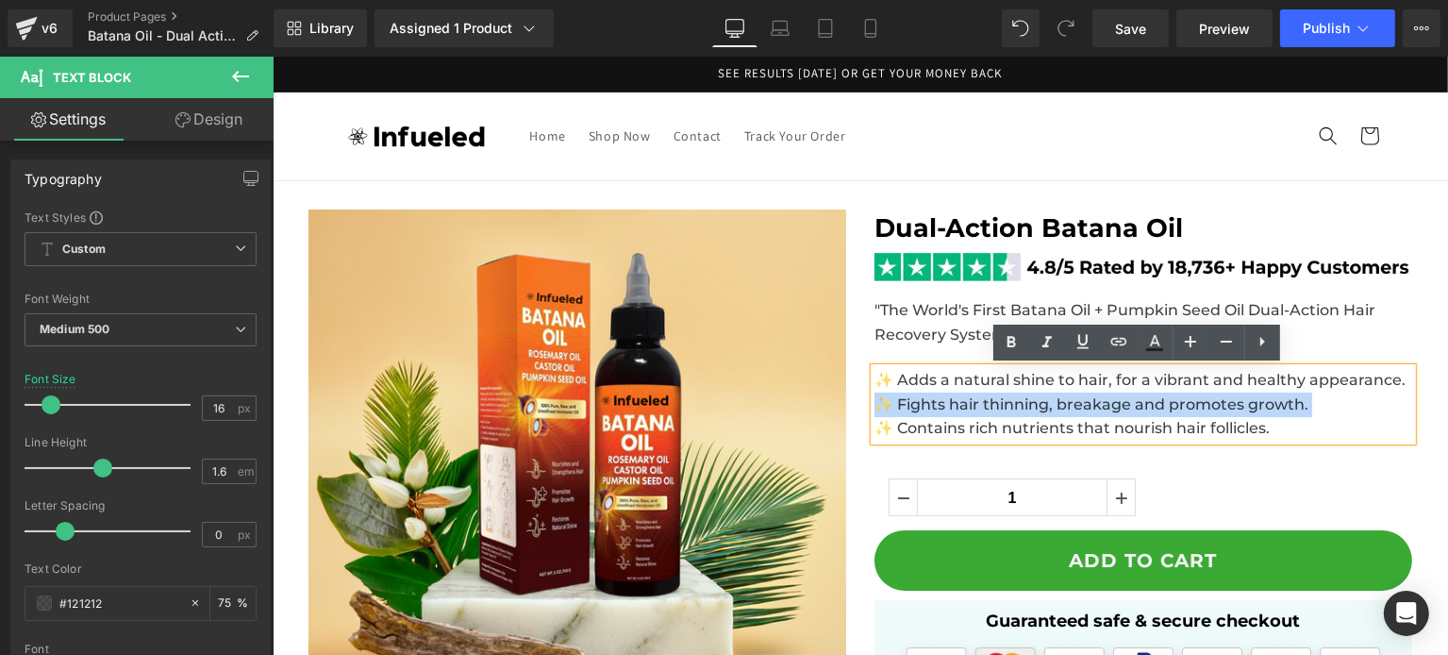
click at [906, 400] on span "✨ Fights hair thinning, breakage and promotes growth." at bounding box center [1090, 404] width 434 height 18
drag, startPoint x: 879, startPoint y: 406, endPoint x: 1298, endPoint y: 395, distance: 418.9
click at [1298, 395] on span "✨ Fights hair thinning, breakage and promotes growth." at bounding box center [1090, 404] width 434 height 18
click at [1062, 378] on span "✨ Adds a natural shine to hair, for a vibrant and healthy appearance." at bounding box center [1138, 380] width 531 height 18
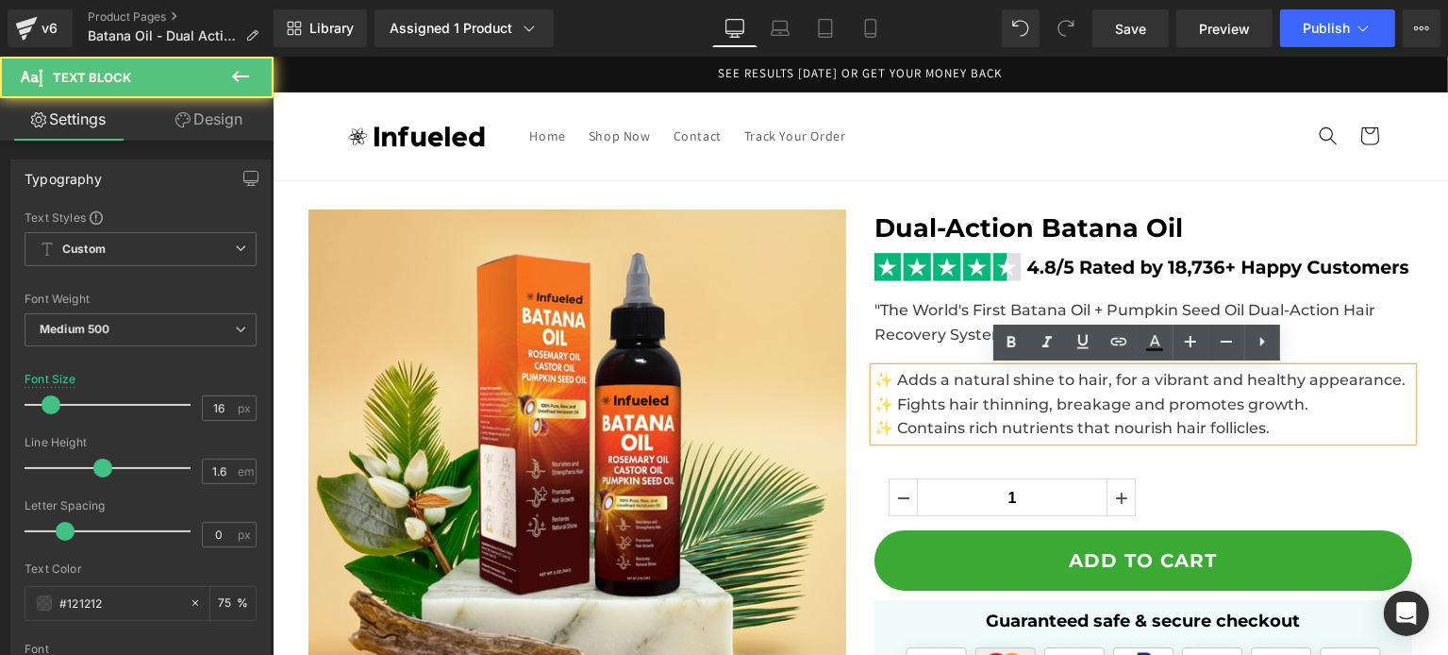
click at [1032, 386] on span "✨ Adds a natural shine to hair, for a vibrant and healthy appearance." at bounding box center [1138, 380] width 531 height 18
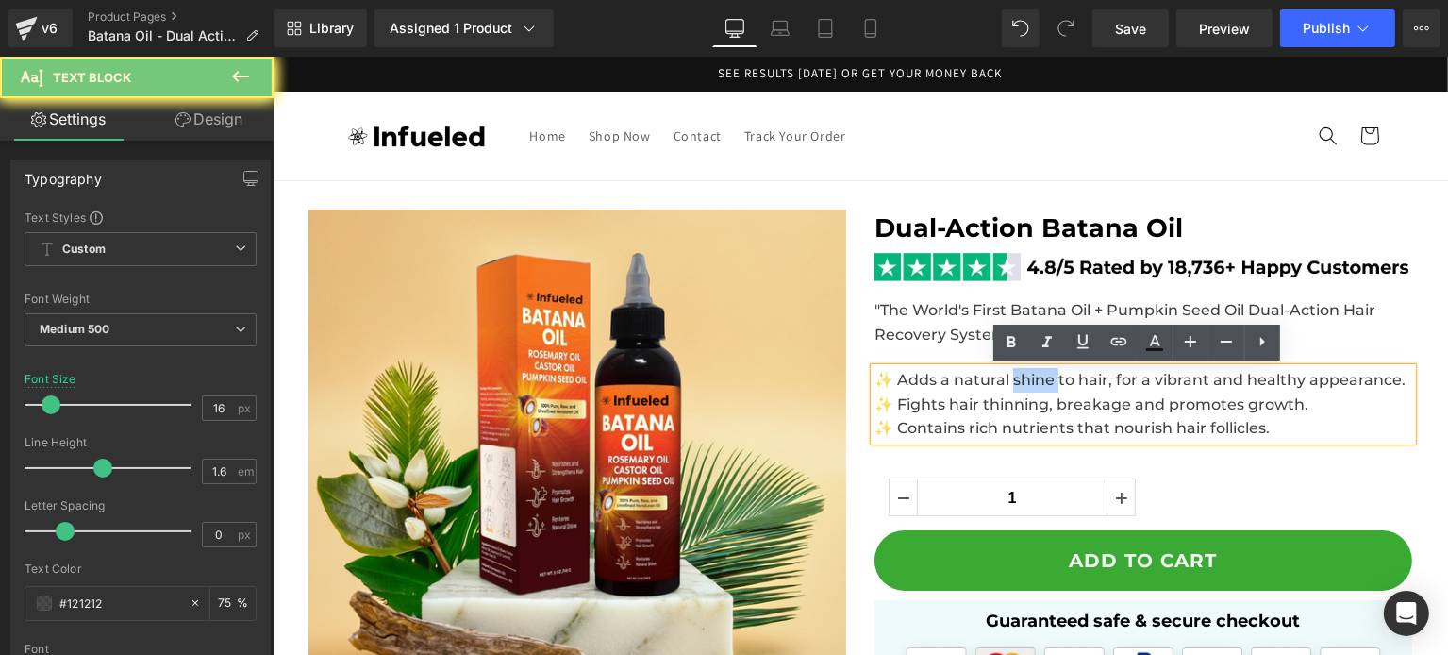
click at [1032, 386] on span "✨ Adds a natural shine to hair, for a vibrant and healthy appearance." at bounding box center [1138, 380] width 531 height 18
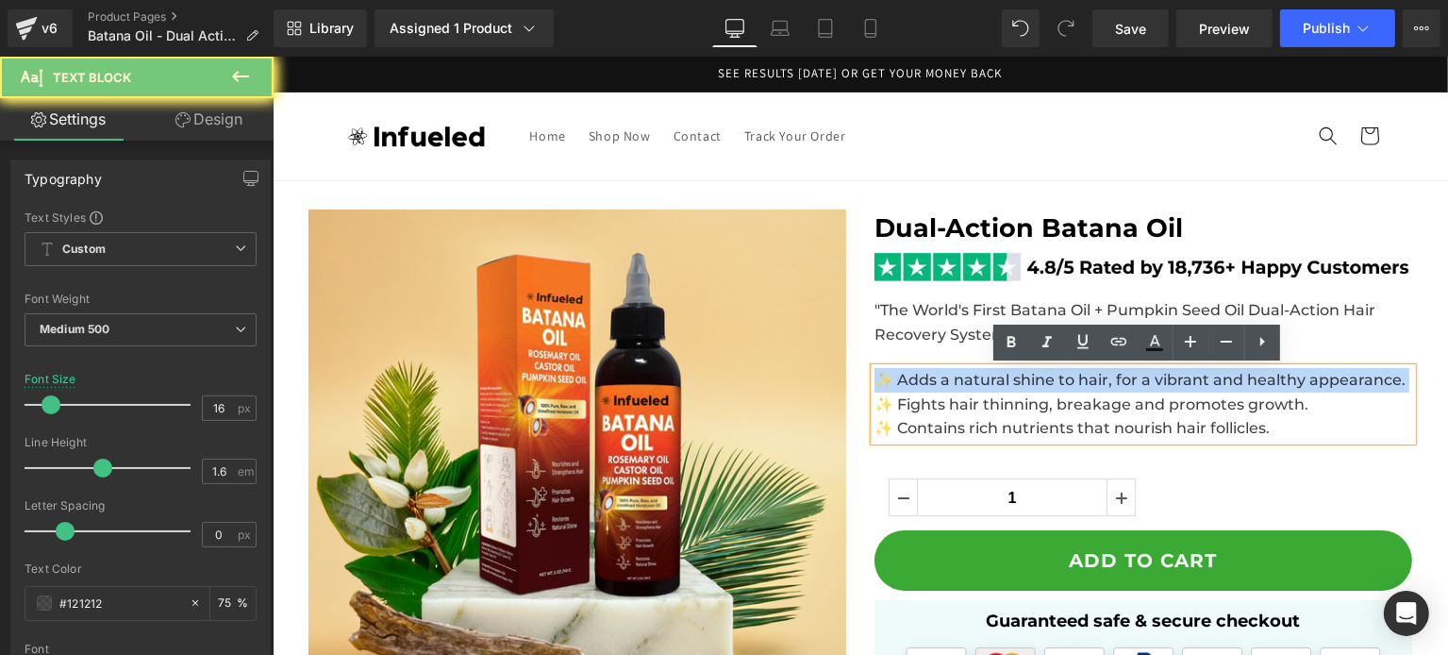
click at [1032, 386] on span "✨ Adds a natural shine to hair, for a vibrant and healthy appearance." at bounding box center [1138, 380] width 531 height 18
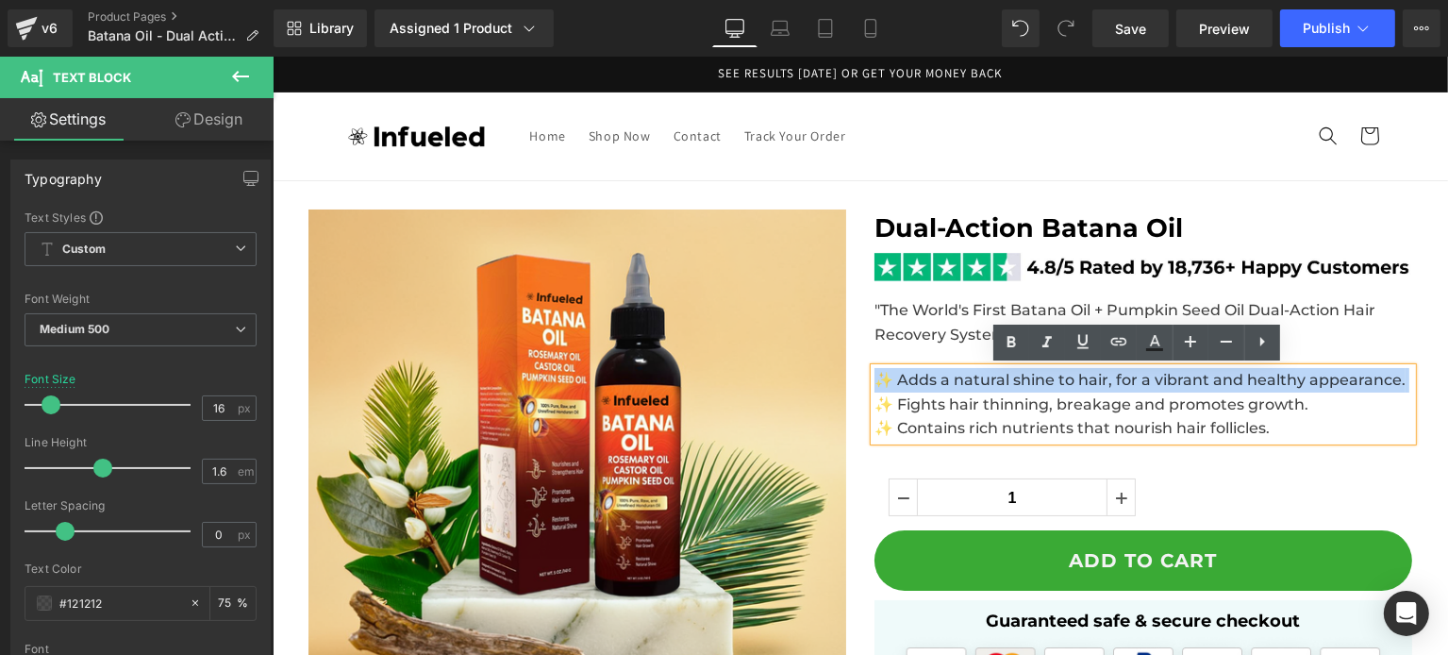
click at [873, 381] on span "✨ Adds a natural shine to hair, for a vibrant and healthy appearance." at bounding box center [1138, 380] width 531 height 18
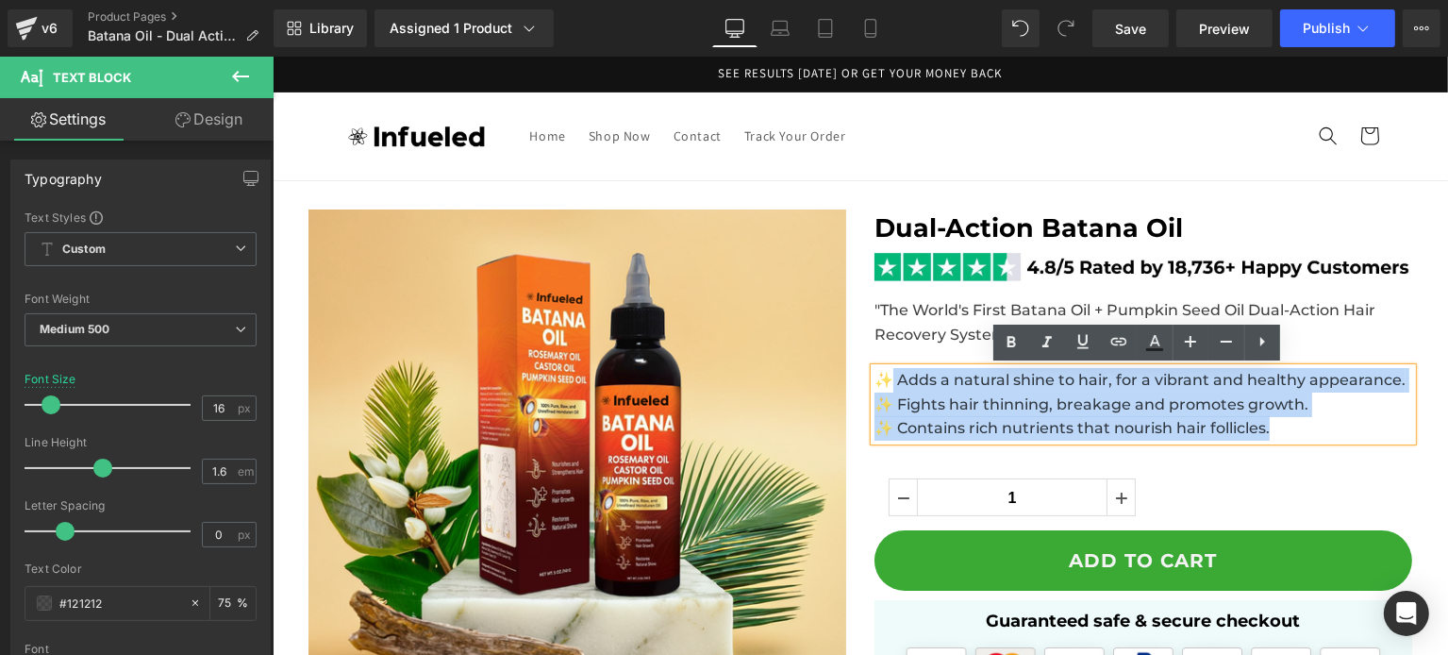
drag, startPoint x: 923, startPoint y: 382, endPoint x: 1401, endPoint y: 368, distance: 477.5
click at [1401, 368] on p "✨ Adds a natural shine to hair, for a vibrant and healthy appearance." at bounding box center [1142, 380] width 538 height 25
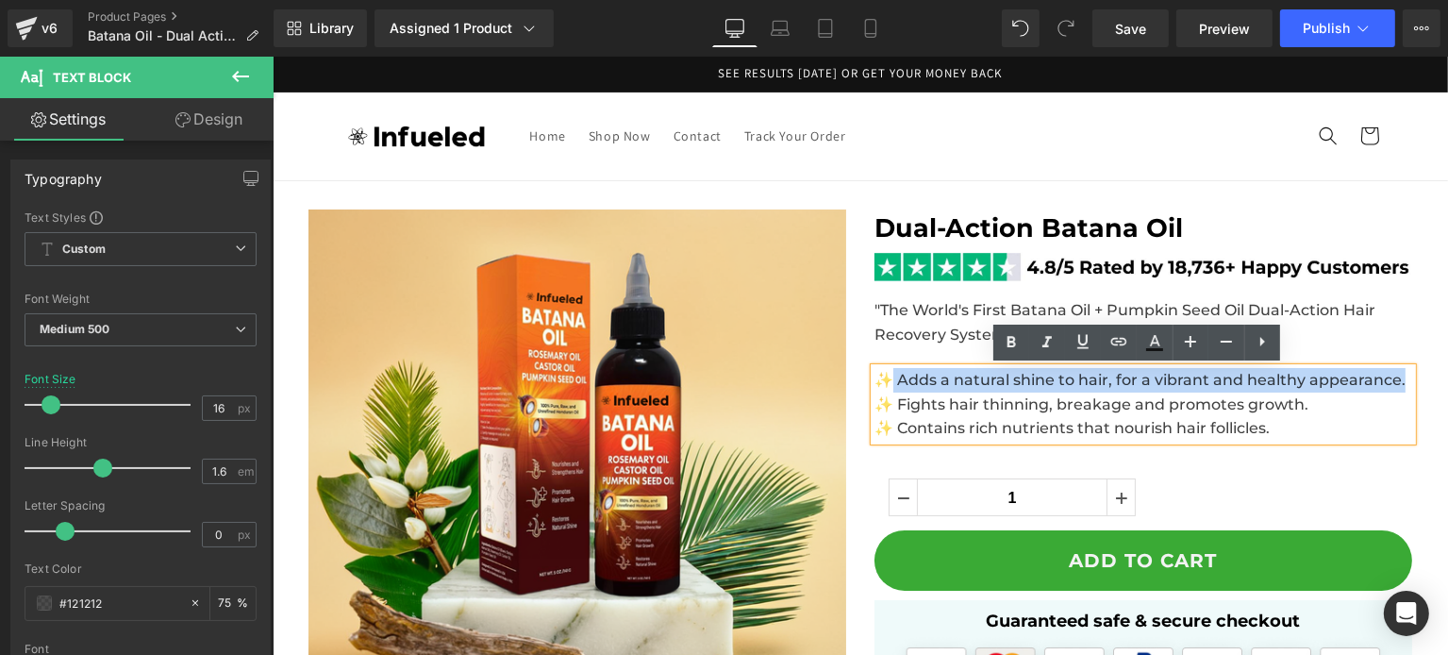
click at [1401, 368] on p "✨ Adds a natural shine to hair, for a vibrant and healthy appearance." at bounding box center [1142, 380] width 538 height 25
drag, startPoint x: 1401, startPoint y: 368, endPoint x: 892, endPoint y: 374, distance: 508.4
click at [892, 374] on p "✨ Adds a natural shine to hair, for a vibrant and healthy appearance." at bounding box center [1142, 380] width 538 height 25
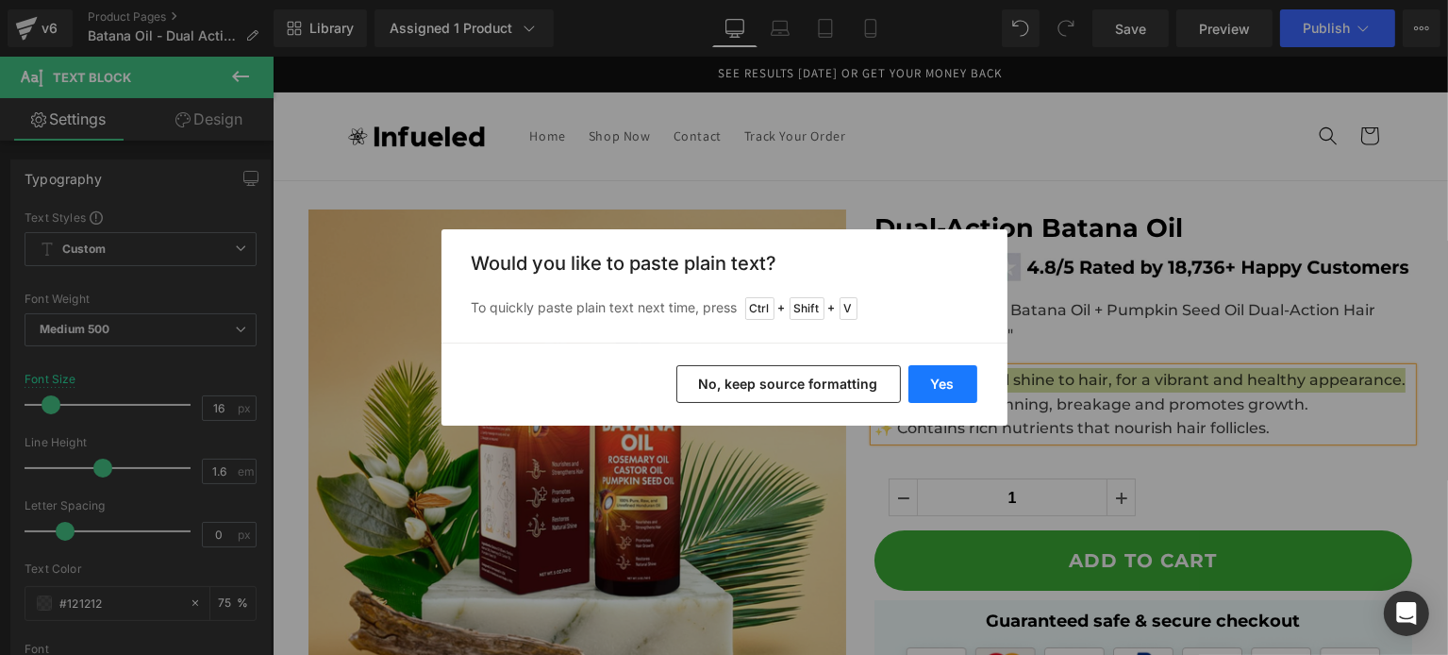
click at [945, 384] on button "Yes" at bounding box center [942, 384] width 69 height 38
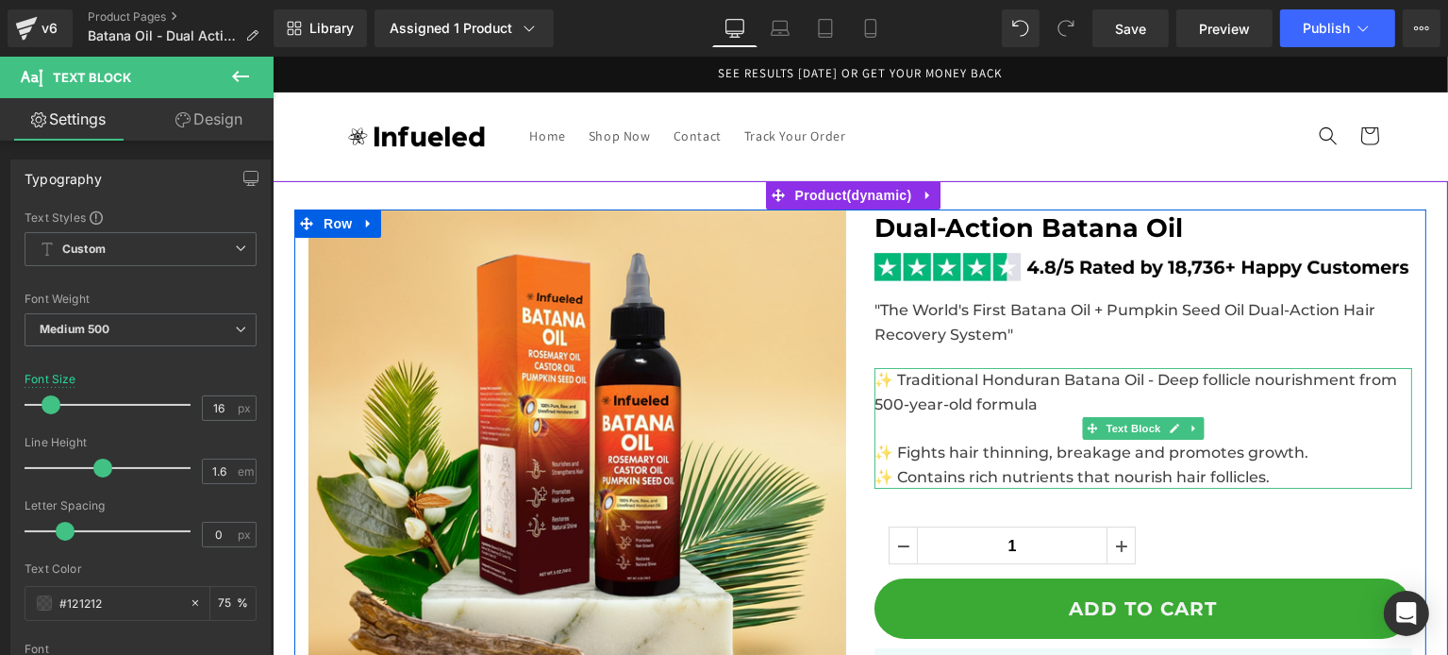
click at [935, 430] on p at bounding box center [1142, 428] width 538 height 25
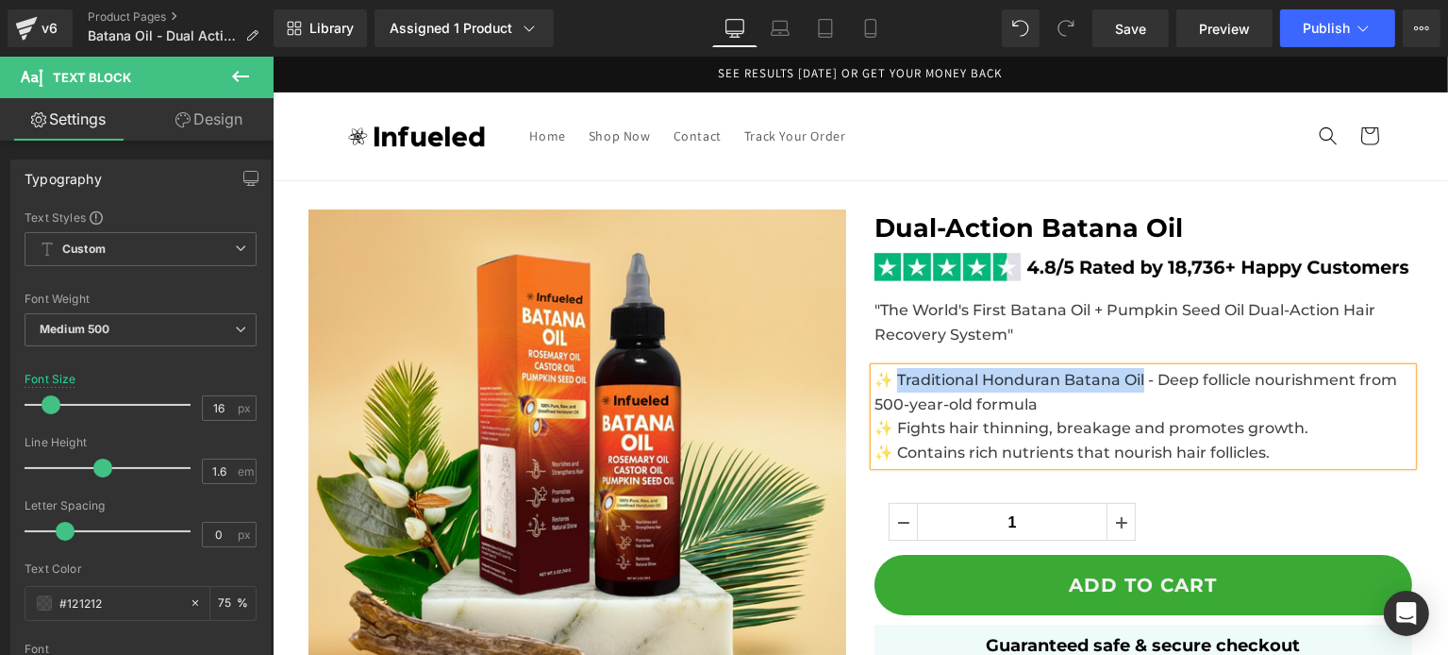
drag, startPoint x: 1138, startPoint y: 382, endPoint x: 894, endPoint y: 376, distance: 243.4
click at [894, 376] on span "✨ Traditional Honduran Batana Oil - Deep follicle nourishment from 500-year-old…" at bounding box center [1134, 392] width 523 height 42
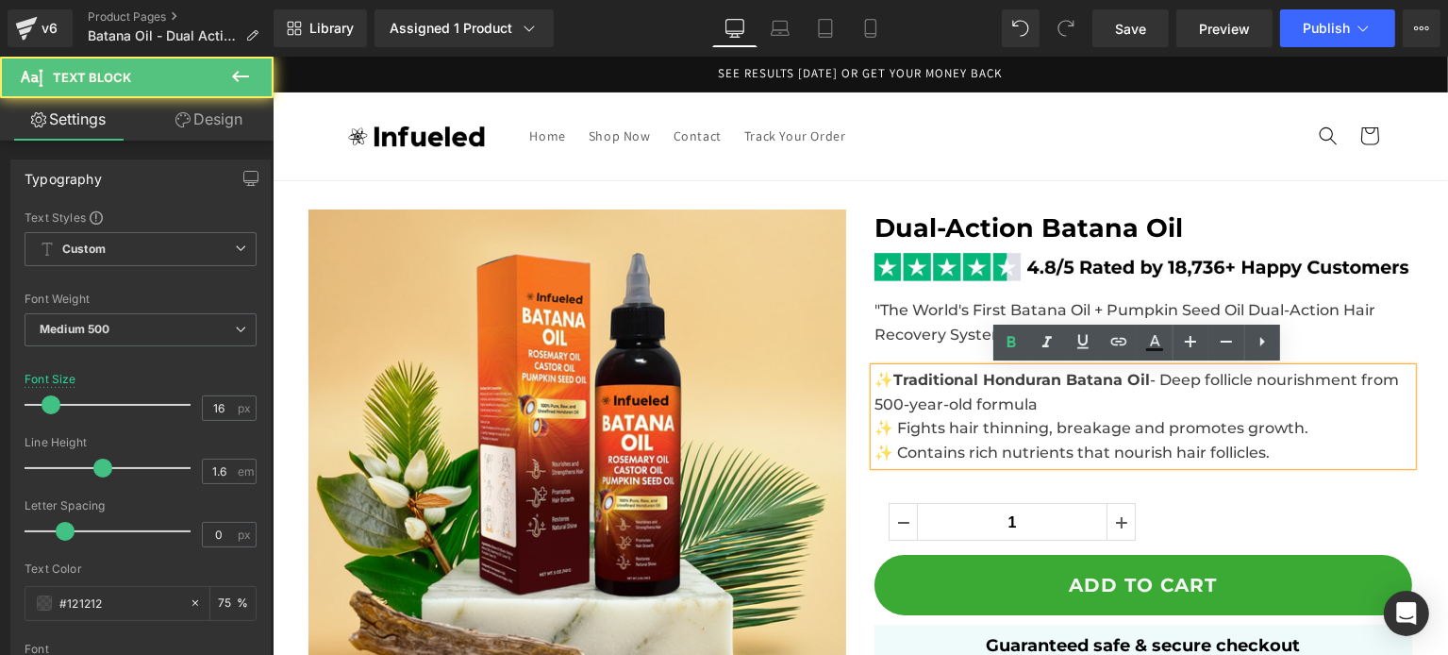
click at [988, 393] on p "✨ Traditional Honduran Batana Oil - Deep follicle nourishment from 500-year-old…" at bounding box center [1142, 392] width 538 height 48
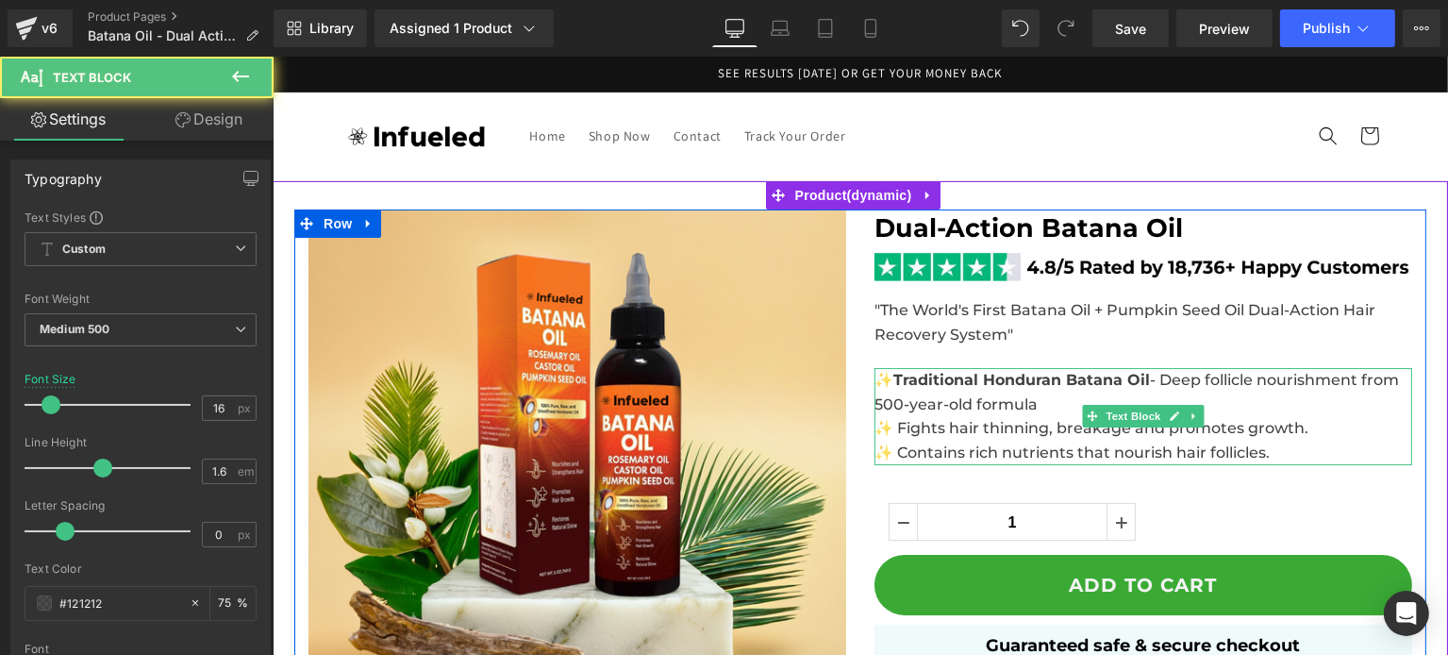
click at [1025, 421] on span "✨ Fights hair thinning, breakage and promotes growth." at bounding box center [1090, 428] width 434 height 18
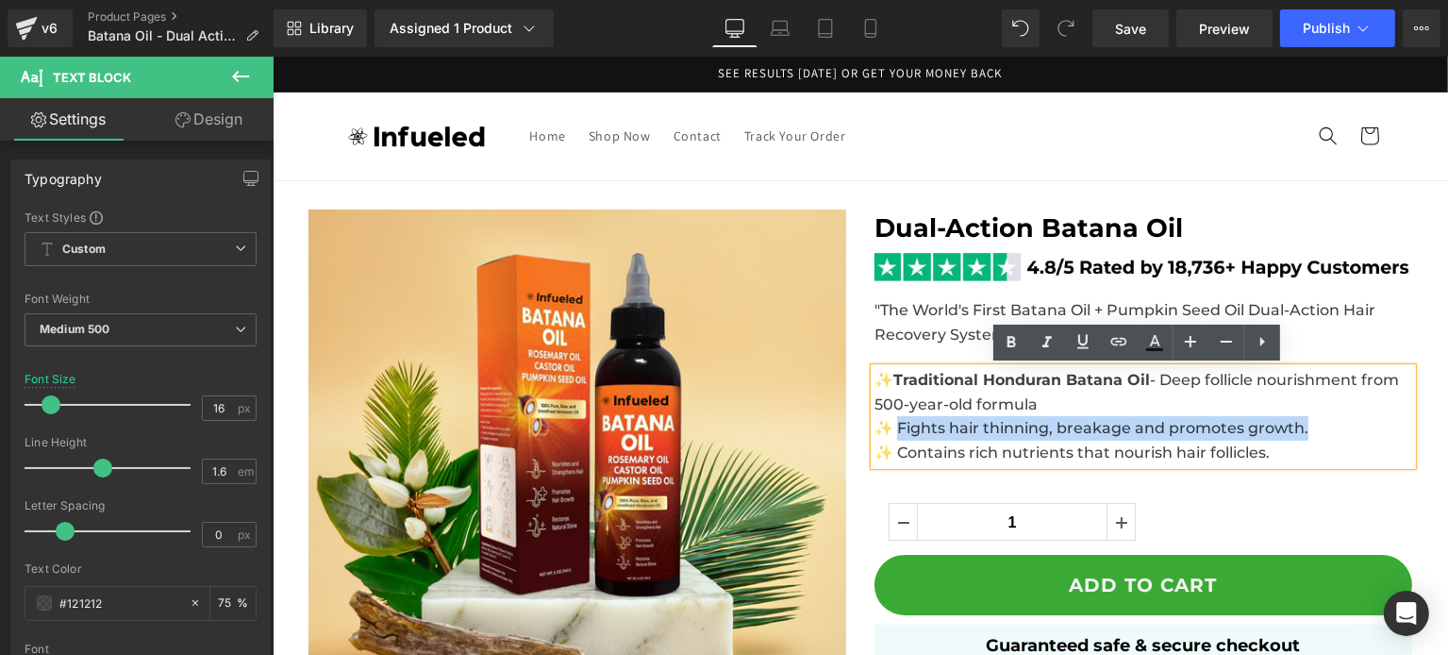
drag, startPoint x: 894, startPoint y: 422, endPoint x: 1356, endPoint y: 427, distance: 462.2
click at [1356, 427] on p "✨ Fights hair thinning, breakage and promotes growth." at bounding box center [1142, 428] width 538 height 25
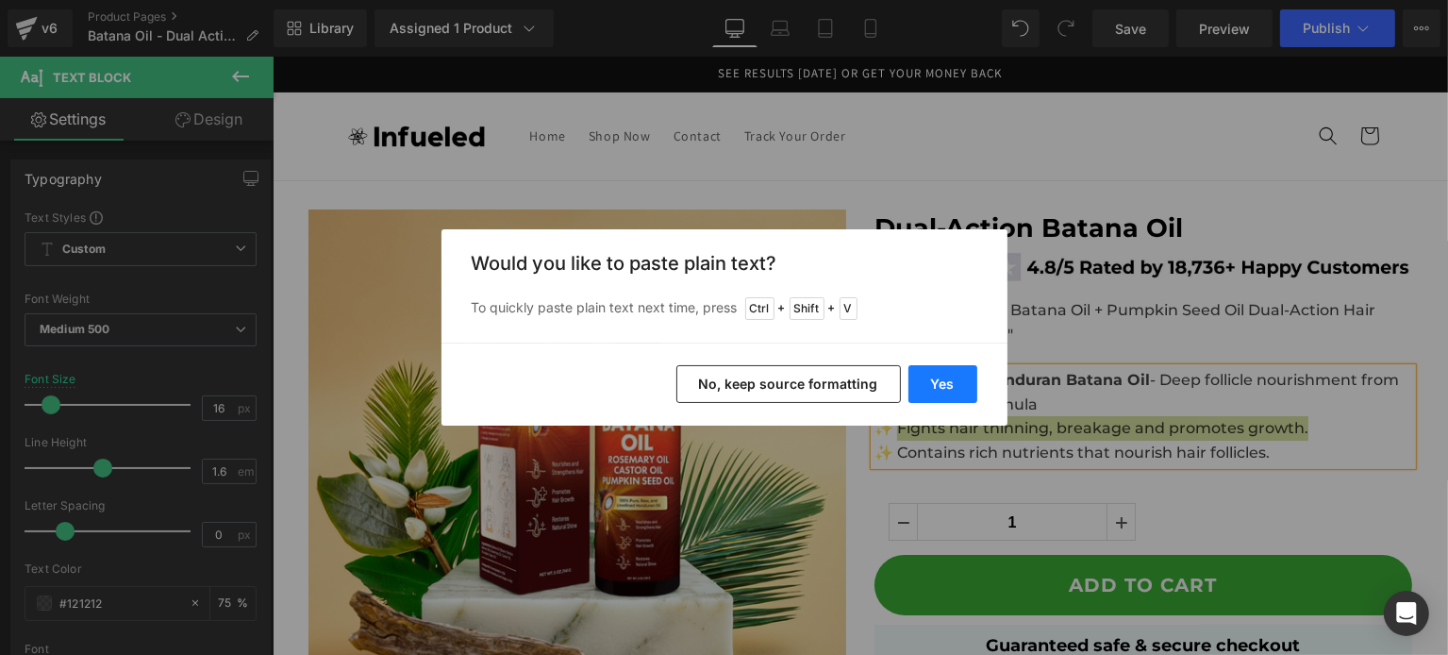
click at [958, 391] on button "Yes" at bounding box center [942, 384] width 69 height 38
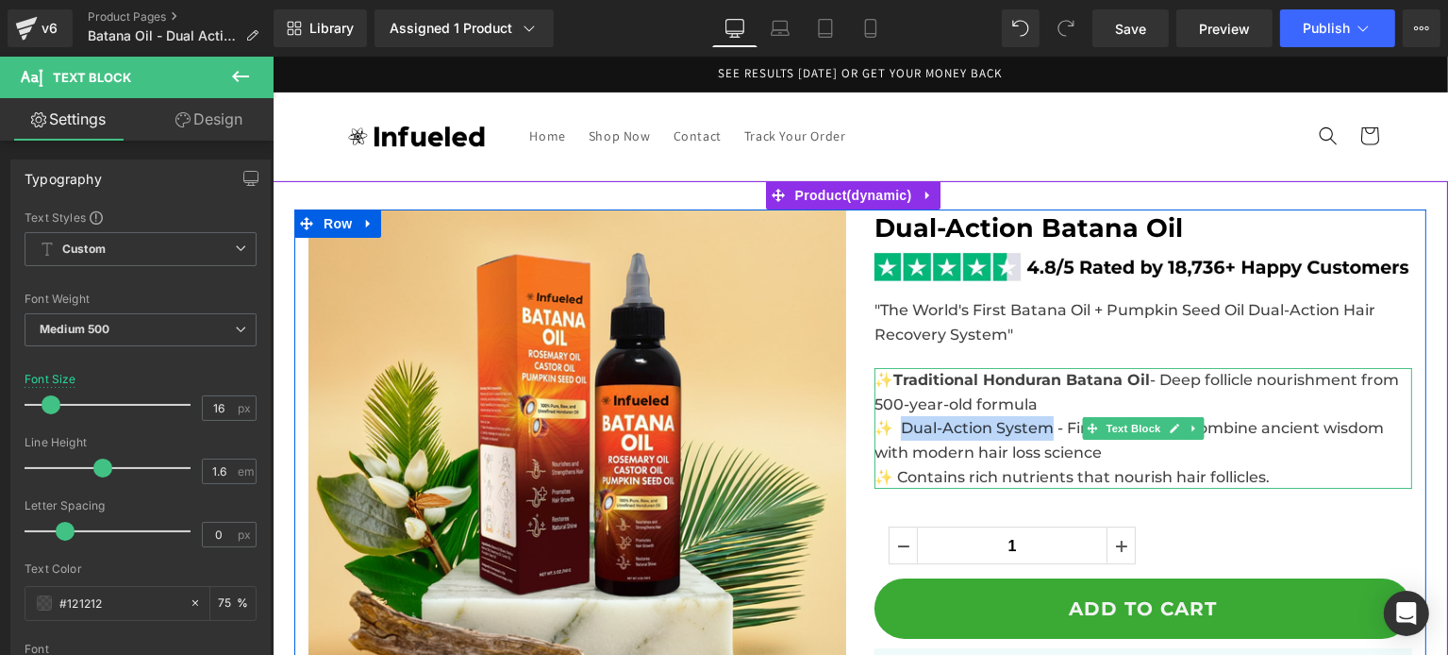
drag, startPoint x: 1046, startPoint y: 429, endPoint x: 895, endPoint y: 429, distance: 150.9
click at [895, 429] on span "✨ Dual-Action System - First formula to combine ancient wisdom with modern hair…" at bounding box center [1127, 440] width 509 height 42
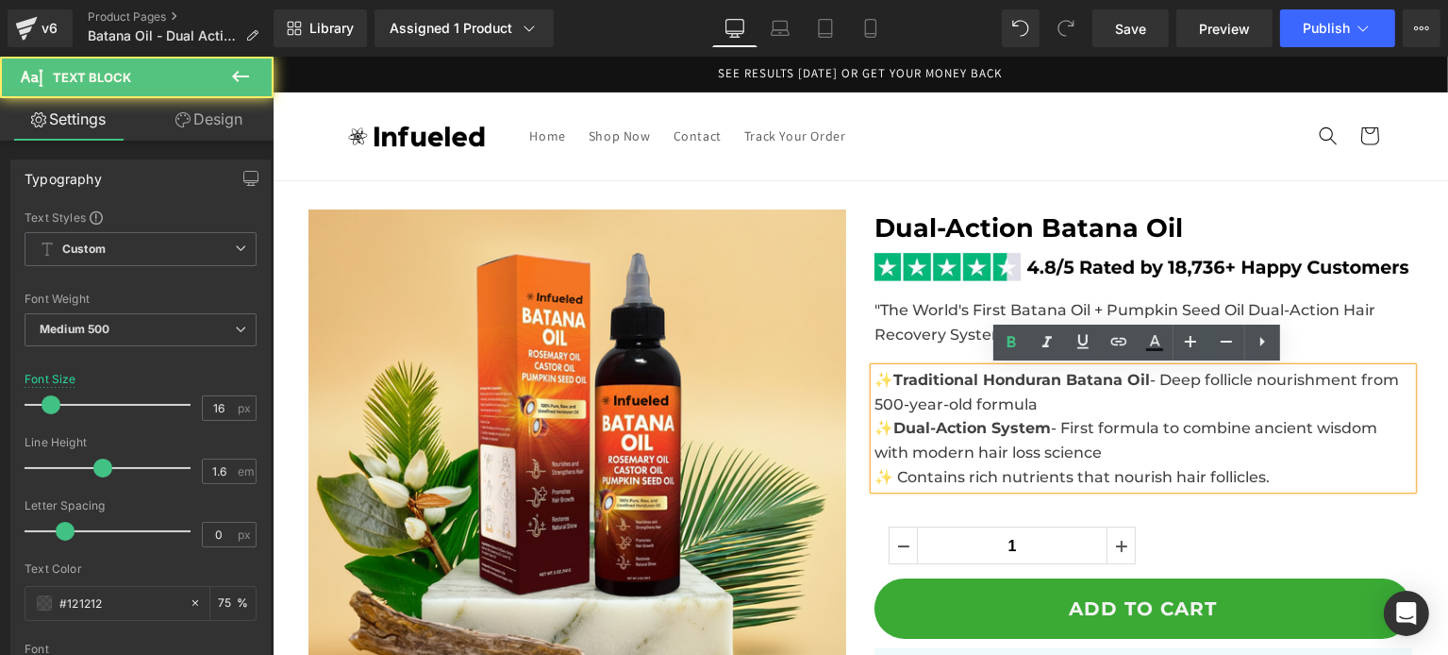
click at [895, 429] on strong "Dual-Action System" at bounding box center [971, 428] width 158 height 18
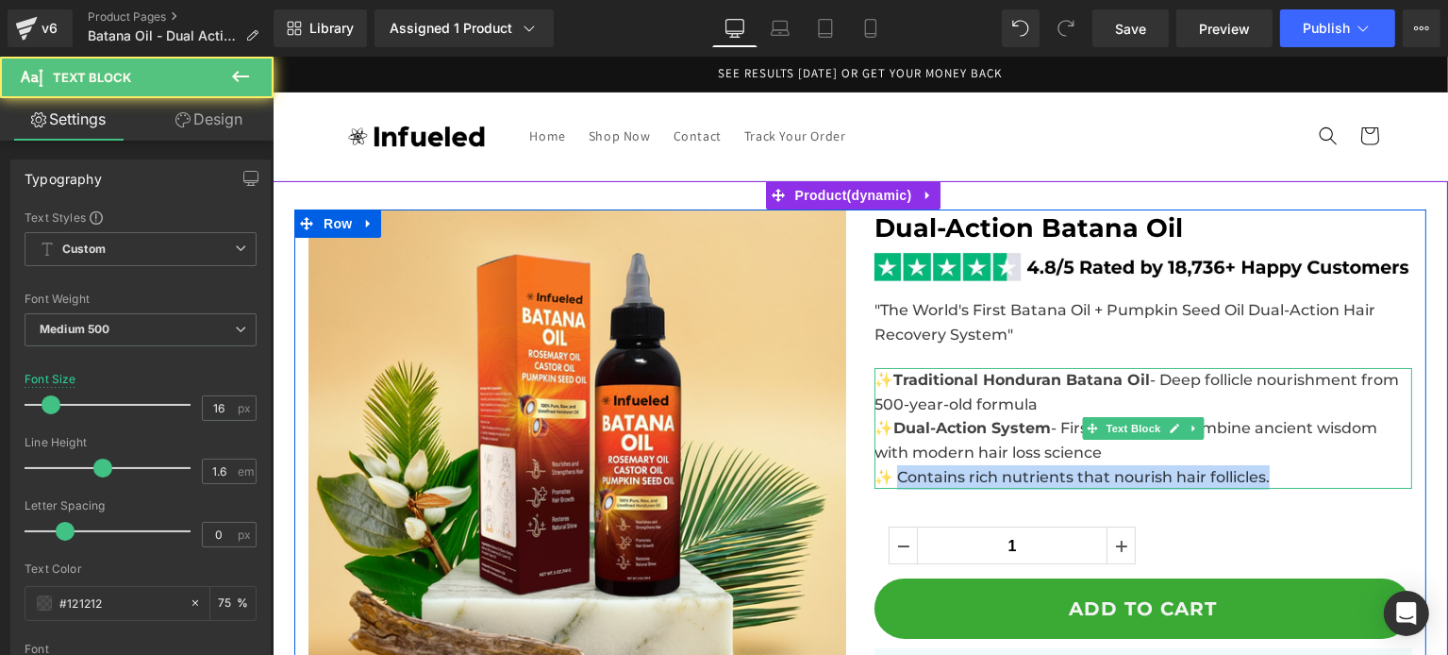
drag, startPoint x: 895, startPoint y: 475, endPoint x: 1267, endPoint y: 474, distance: 371.6
click at [1267, 474] on p "✨ Contains rich nutrients that nourish hair follicles." at bounding box center [1142, 477] width 538 height 25
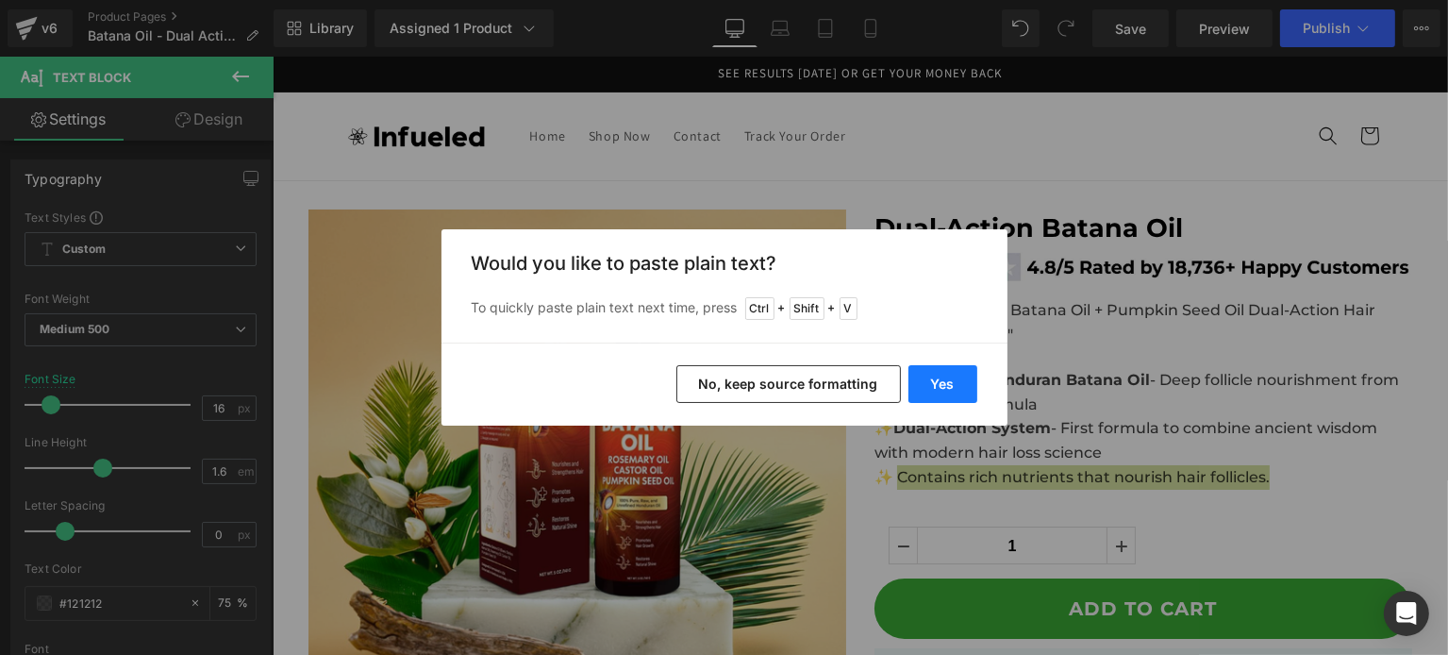
click at [928, 370] on button "Yes" at bounding box center [942, 384] width 69 height 38
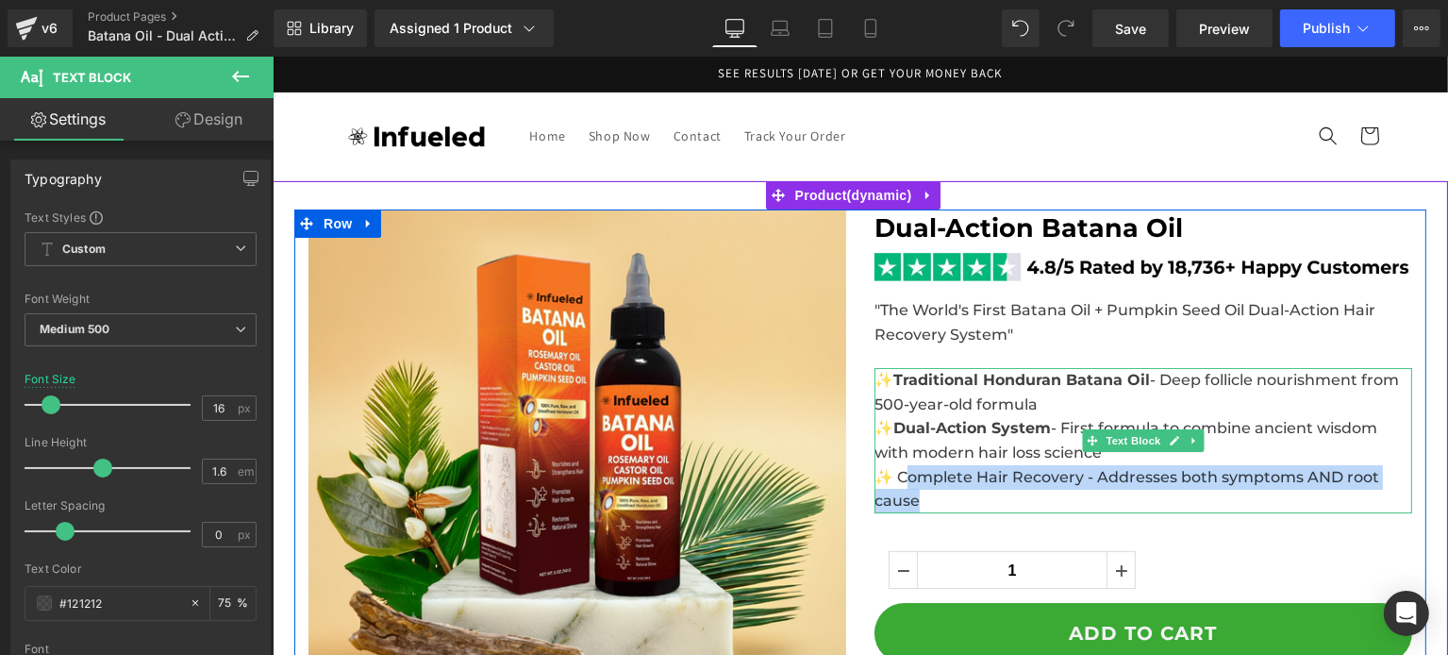
click at [896, 471] on span "✨ Complete Hair Recovery - Addresses both symptoms AND root cause" at bounding box center [1125, 489] width 505 height 42
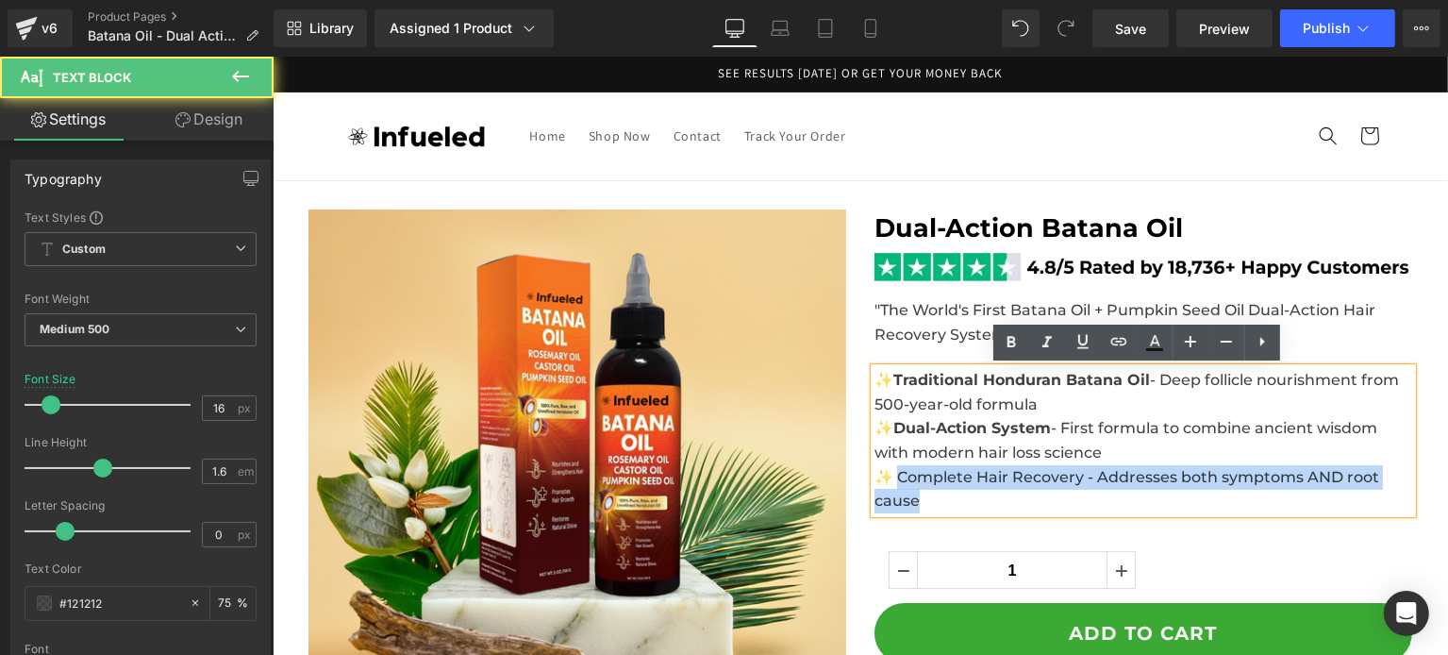
click at [889, 475] on span "✨ Complete Hair Recovery - Addresses both symptoms AND root cause" at bounding box center [1125, 489] width 505 height 42
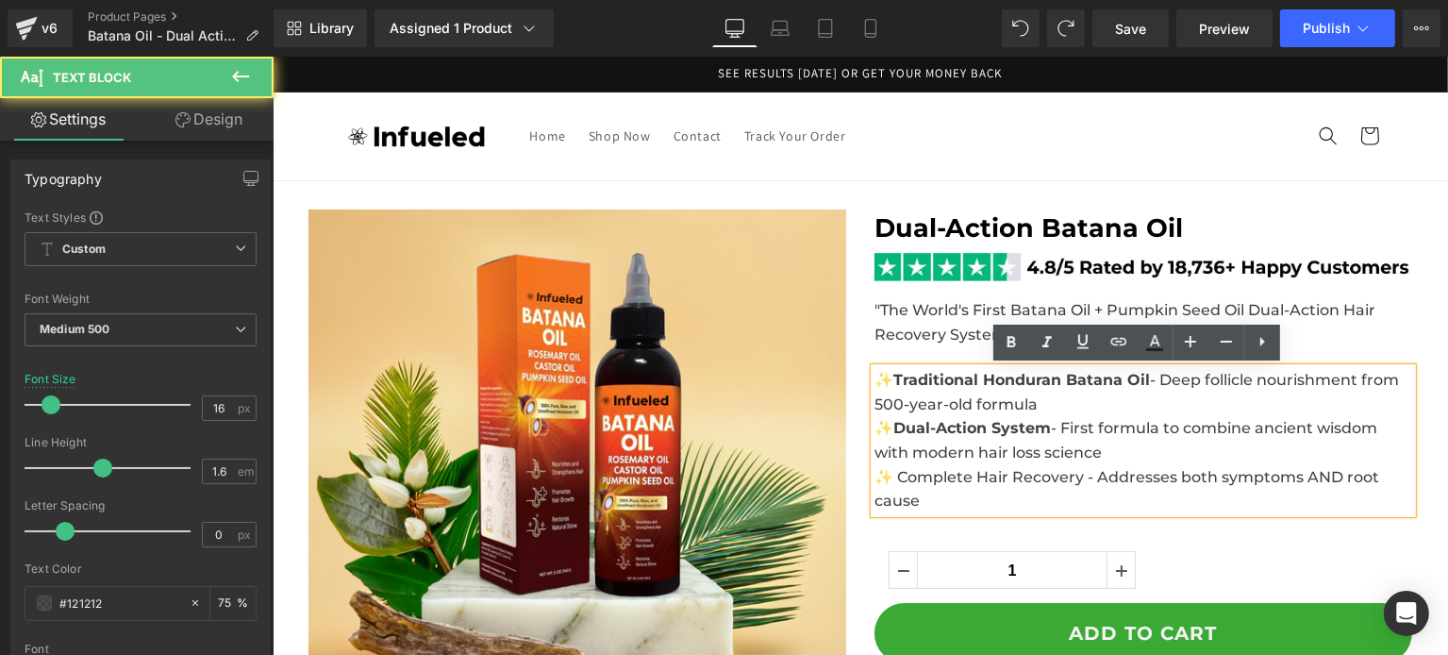
click at [1081, 474] on span "✨ Complete Hair Recovery - Addresses both symptoms AND root cause" at bounding box center [1125, 489] width 505 height 42
click at [1073, 475] on span "✨ Complete Hair Recovery - Addresses both symptoms AND root cause" at bounding box center [1125, 489] width 505 height 42
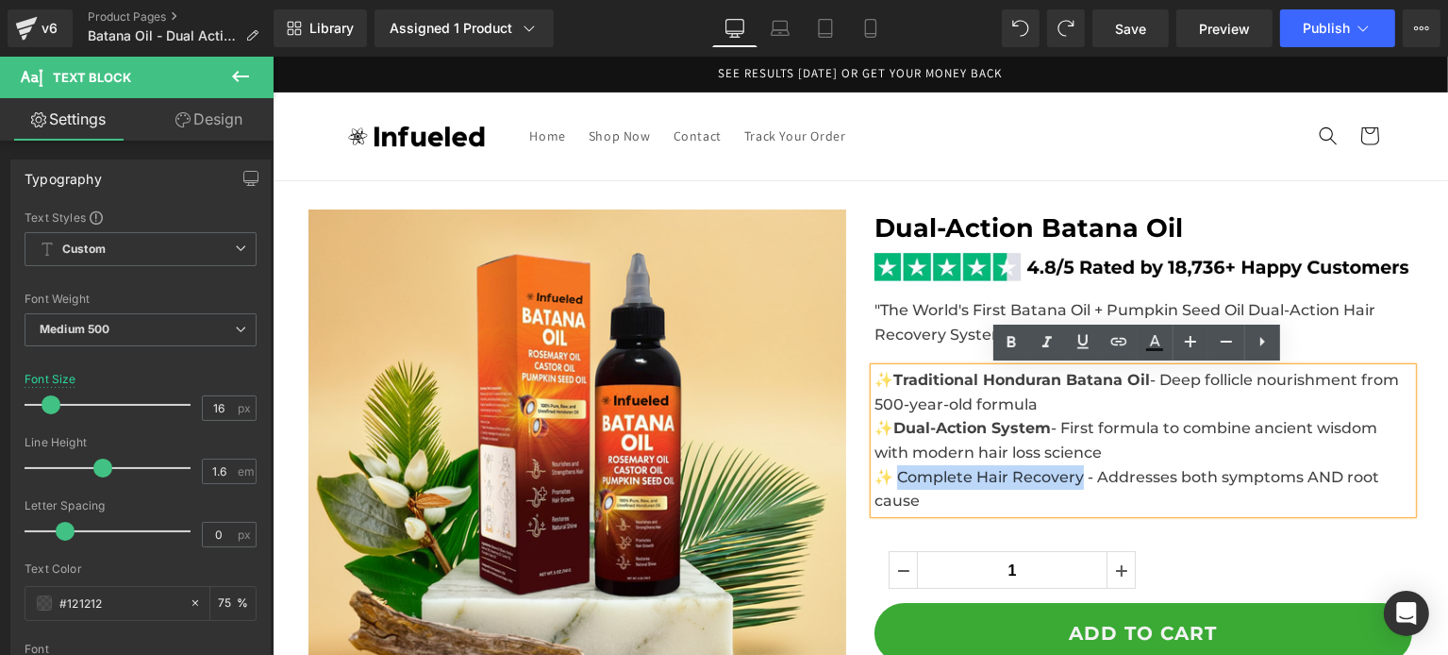
click at [892, 473] on span "✨ Complete Hair Recovery - Addresses both symptoms AND root cause" at bounding box center [1125, 489] width 505 height 42
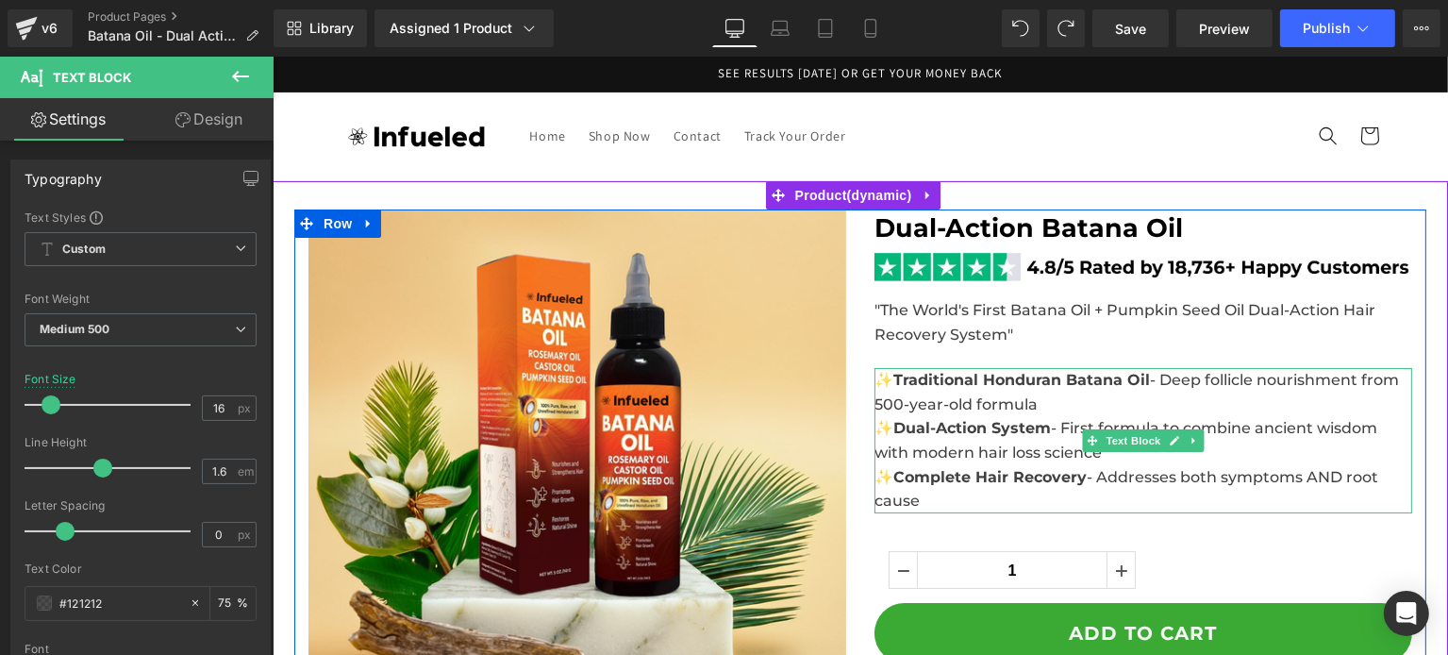
click at [1017, 400] on span "✨ Traditional Honduran Batana Oil - Deep follicle nourishment from 500-year-old…" at bounding box center [1135, 392] width 524 height 42
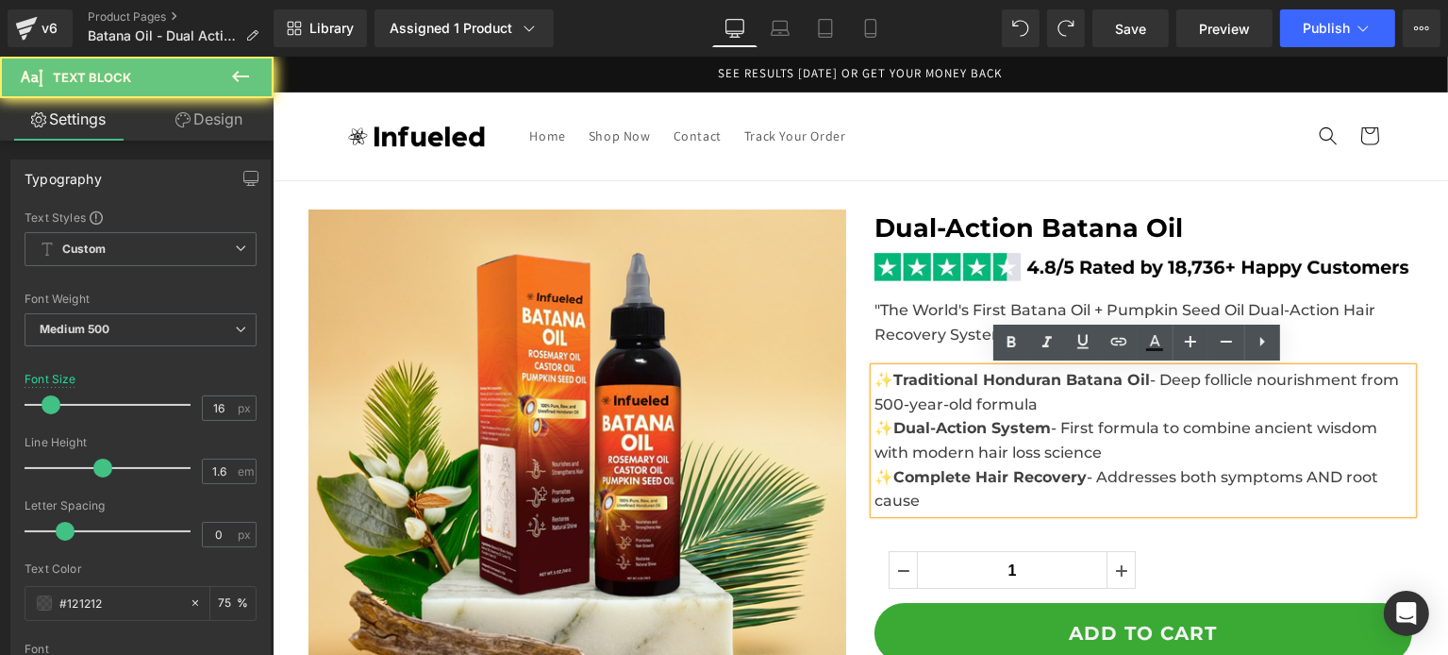
click at [1037, 403] on p "✨ Traditional Honduran Batana Oil - Deep follicle nourishment from 500-year-old…" at bounding box center [1142, 392] width 538 height 48
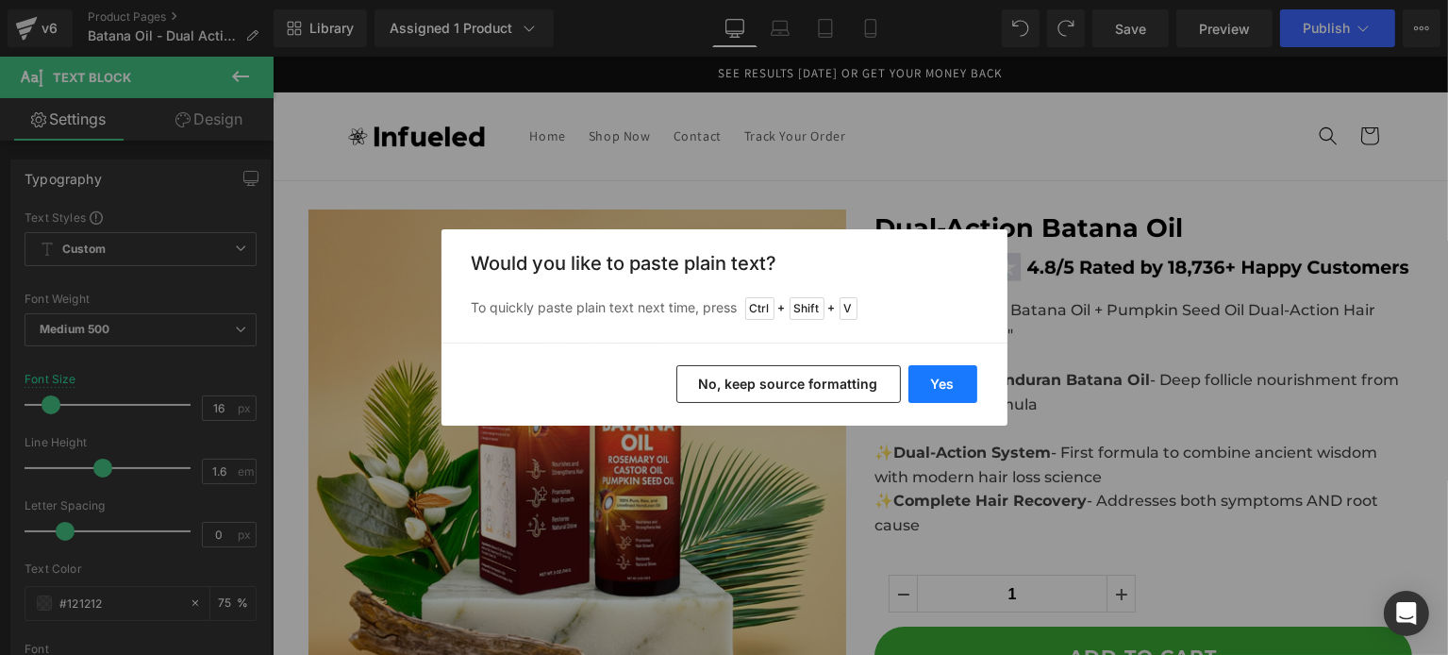
click at [938, 391] on button "Yes" at bounding box center [942, 384] width 69 height 38
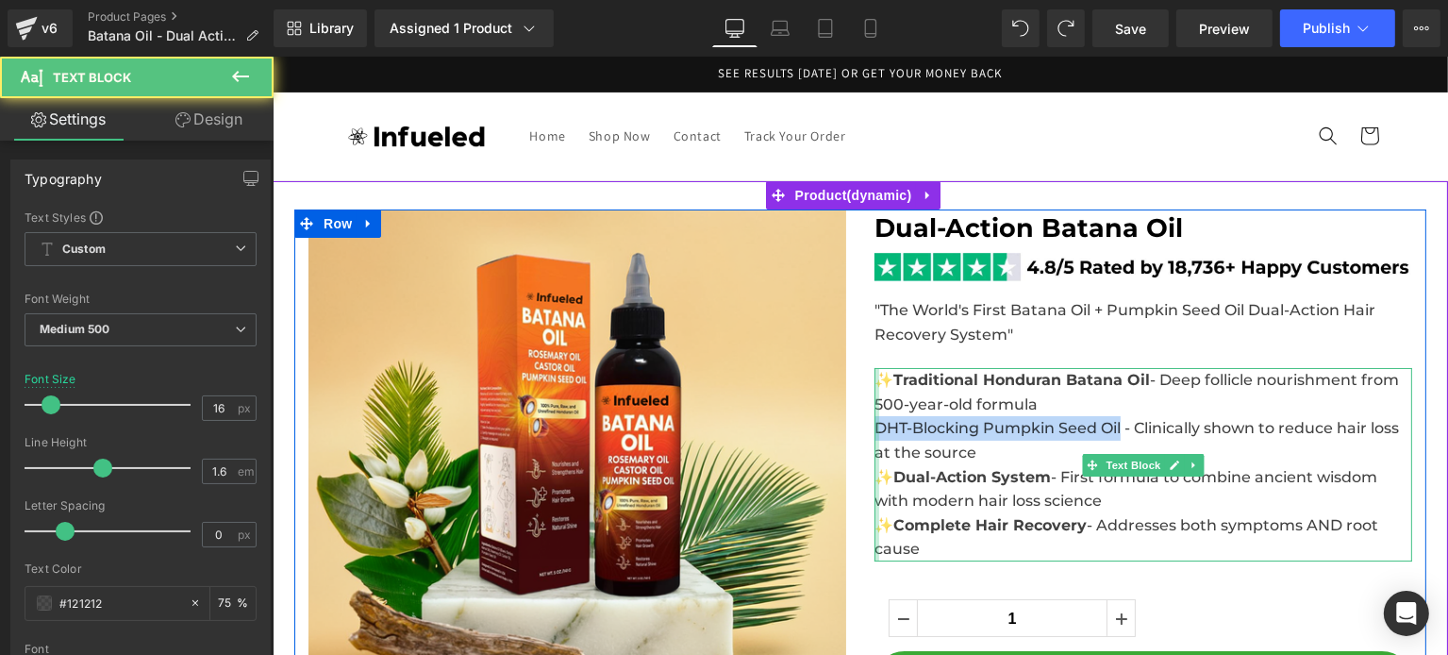
drag, startPoint x: 1117, startPoint y: 425, endPoint x: 866, endPoint y: 428, distance: 250.9
click at [873, 428] on div "✨ Traditional Honduran Batana Oil - Deep follicle nourishment from 500-year-old…" at bounding box center [1142, 464] width 538 height 193
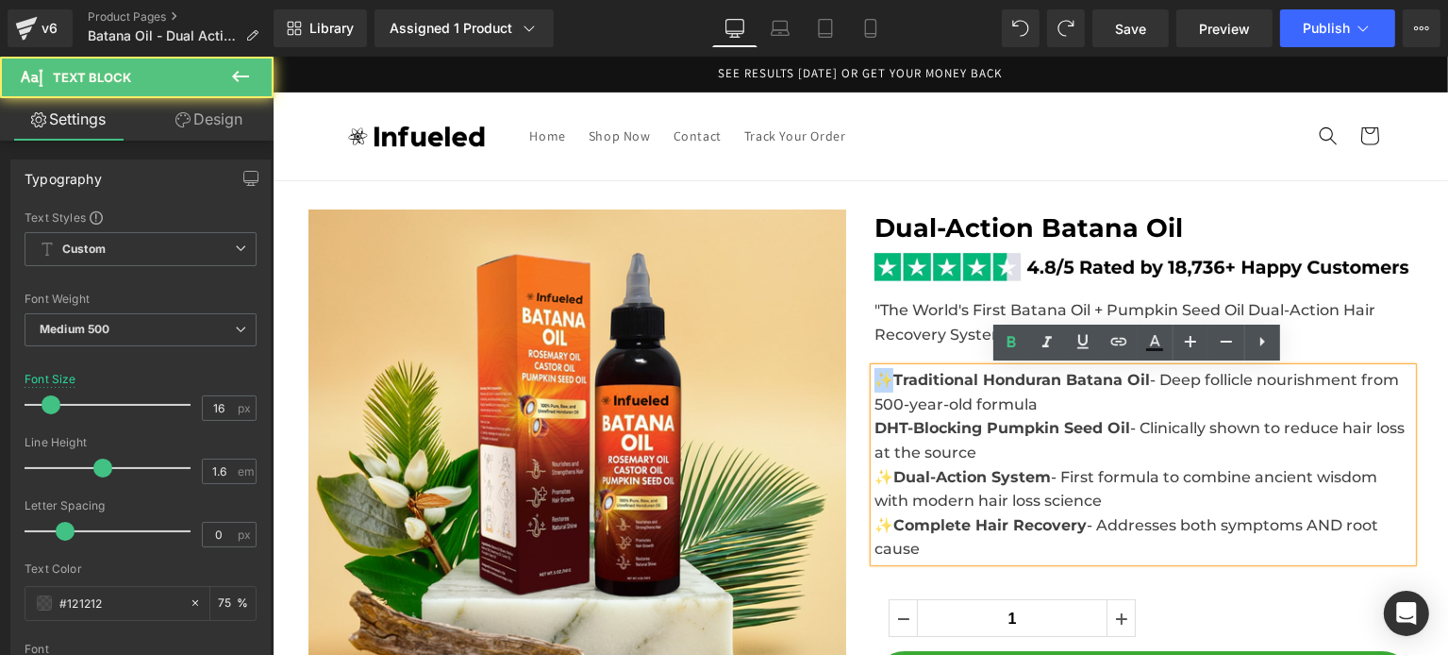
drag, startPoint x: 880, startPoint y: 380, endPoint x: 911, endPoint y: 414, distance: 46.1
click at [873, 384] on span "✨ Traditional Honduran Batana Oil - Deep follicle nourishment from 500-year-old…" at bounding box center [1138, 416] width 530 height 91
copy span "✨"
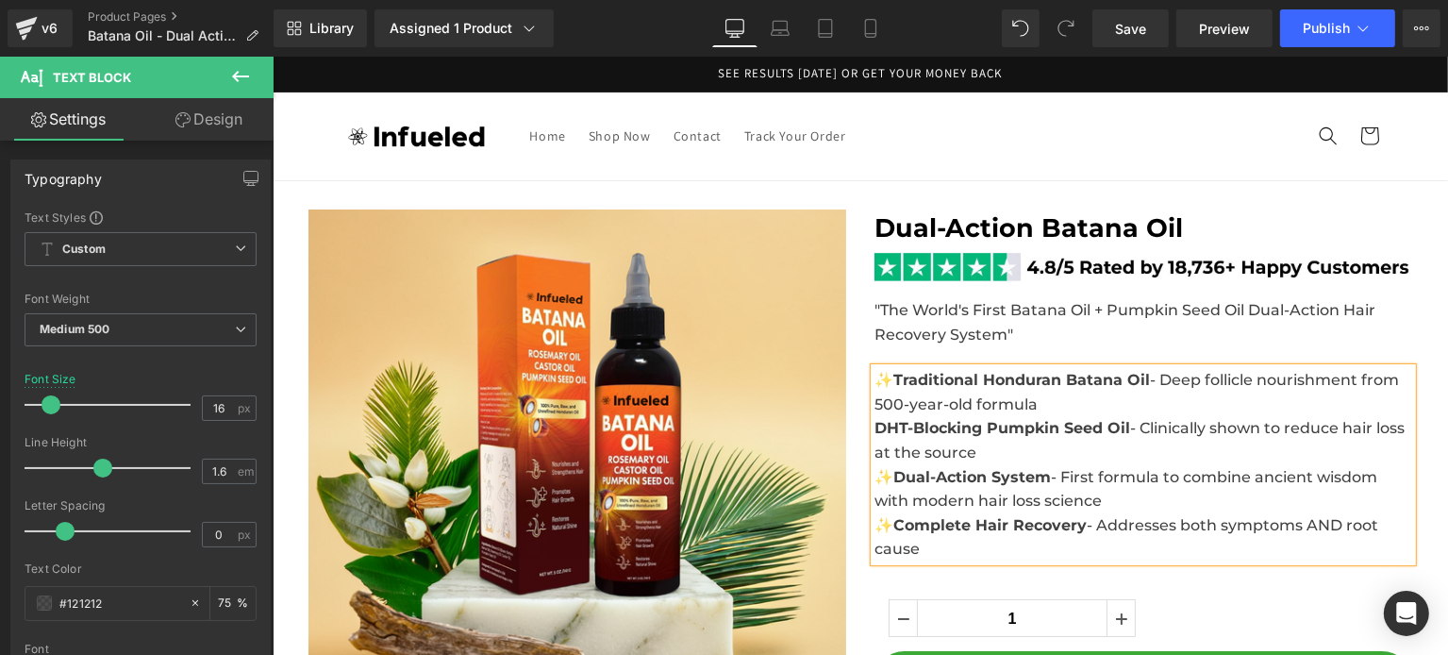
click at [873, 429] on strong "DHT-Blocking Pumpkin Seed Oil" at bounding box center [1001, 428] width 256 height 18
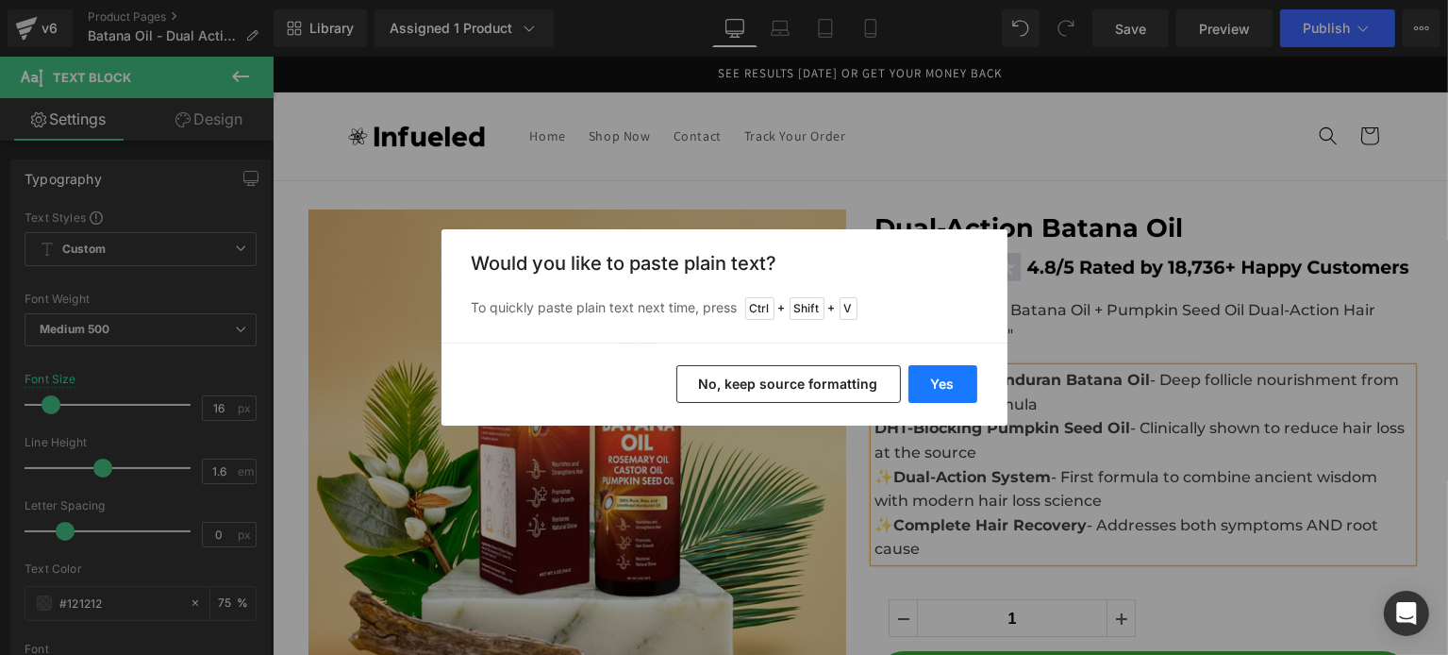
click at [918, 387] on button "Yes" at bounding box center [942, 384] width 69 height 38
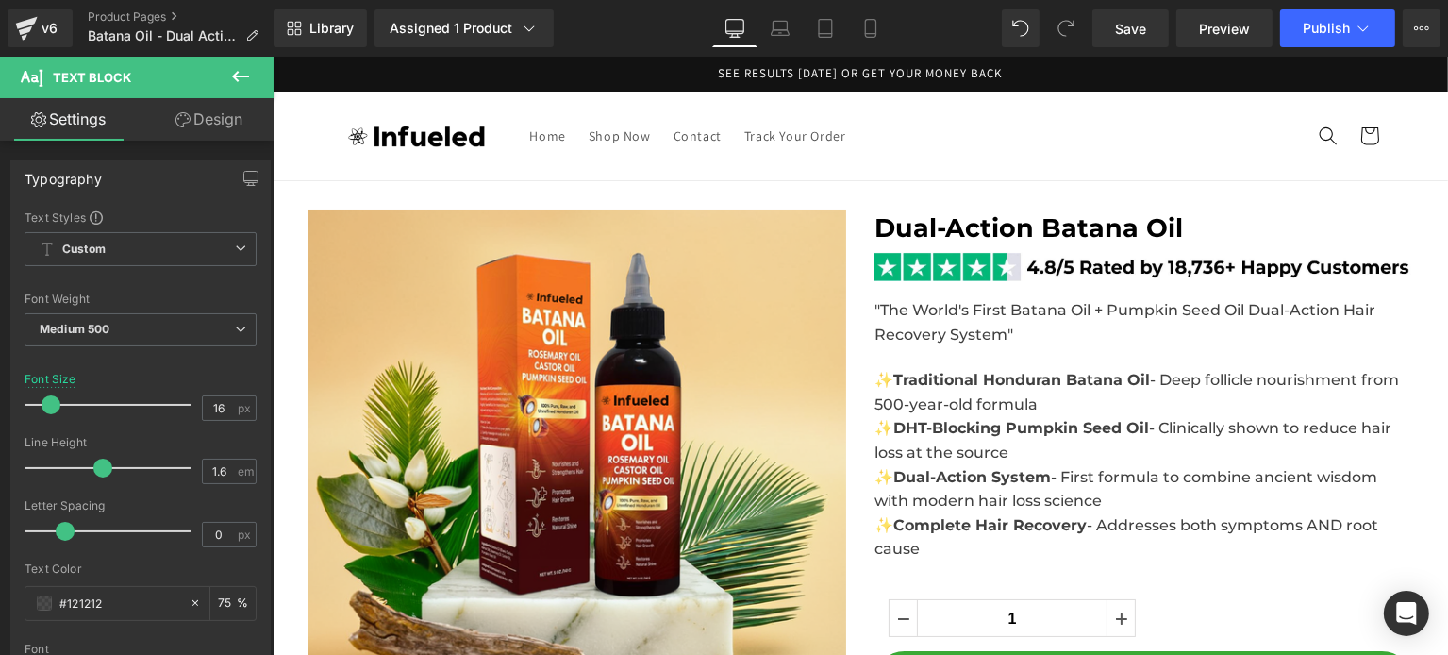
click at [1015, 505] on span "✨ Dual-Action System - First formula to combine ancient wisdom with modern hair…" at bounding box center [1124, 489] width 503 height 42
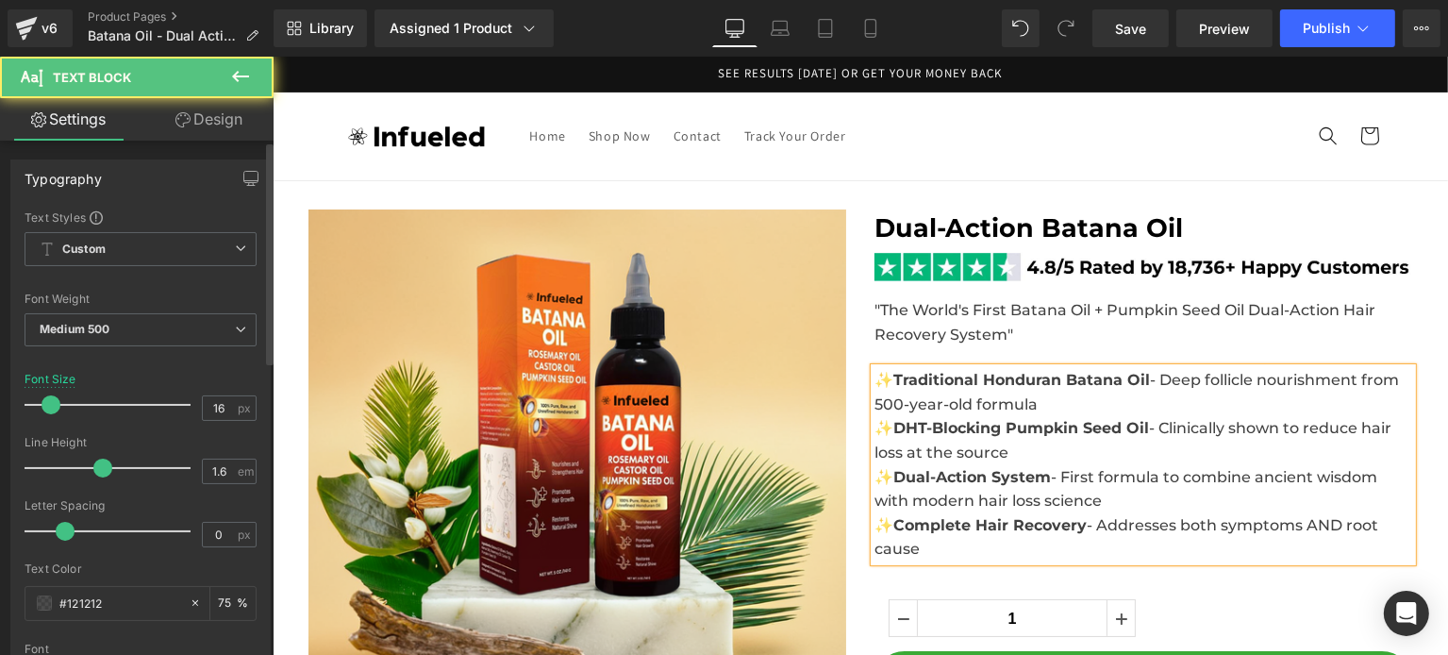
copy div "✨ Traditional Honduran Batana Oil - Deep follicle nourishment from 500-year-old…"
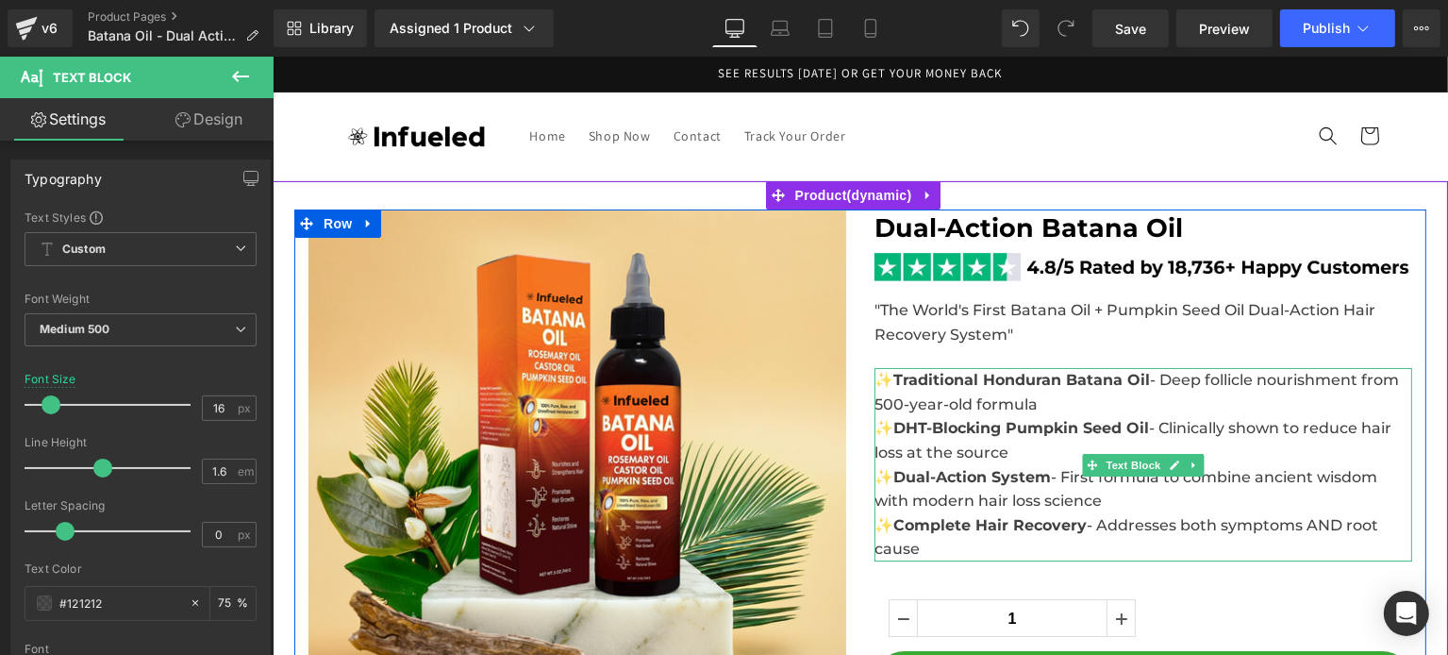
click at [1066, 456] on p "✨ Traditional Honduran Batana Oil - Deep follicle nourishment from 500-year-old…" at bounding box center [1142, 416] width 538 height 96
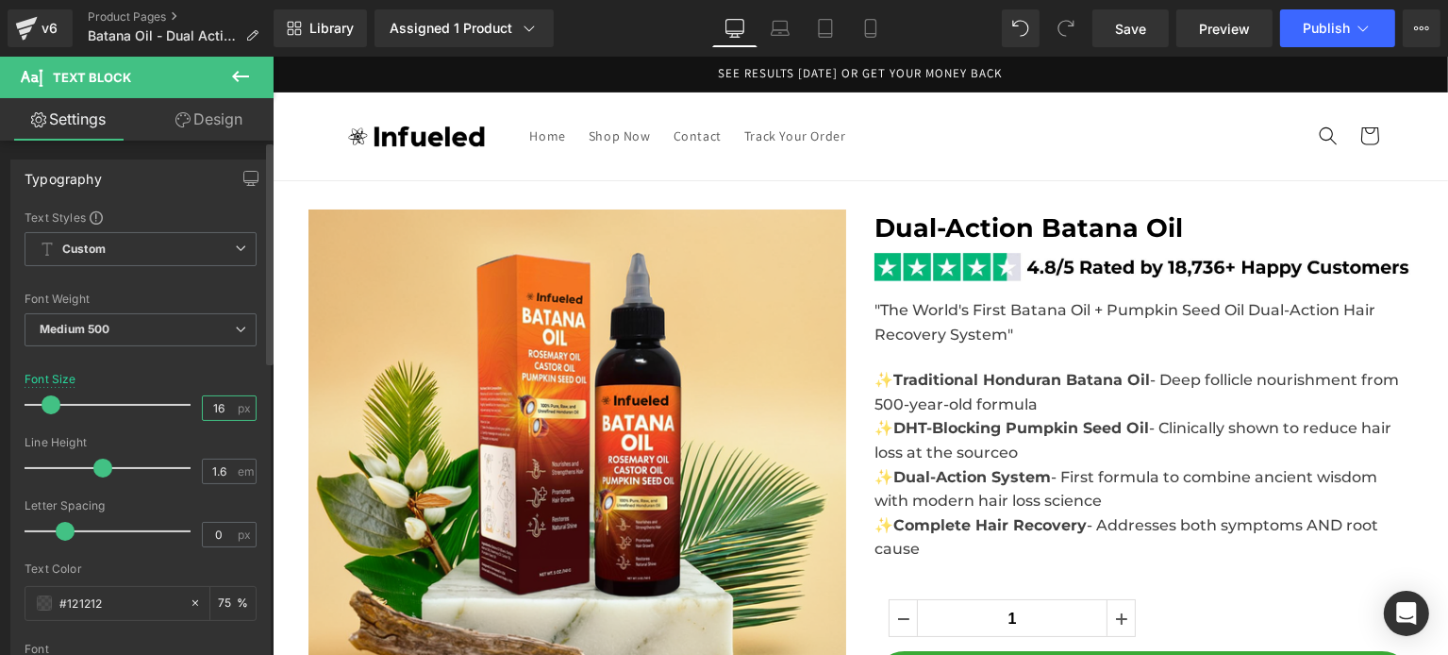
click at [223, 401] on input "16" at bounding box center [219, 408] width 33 height 24
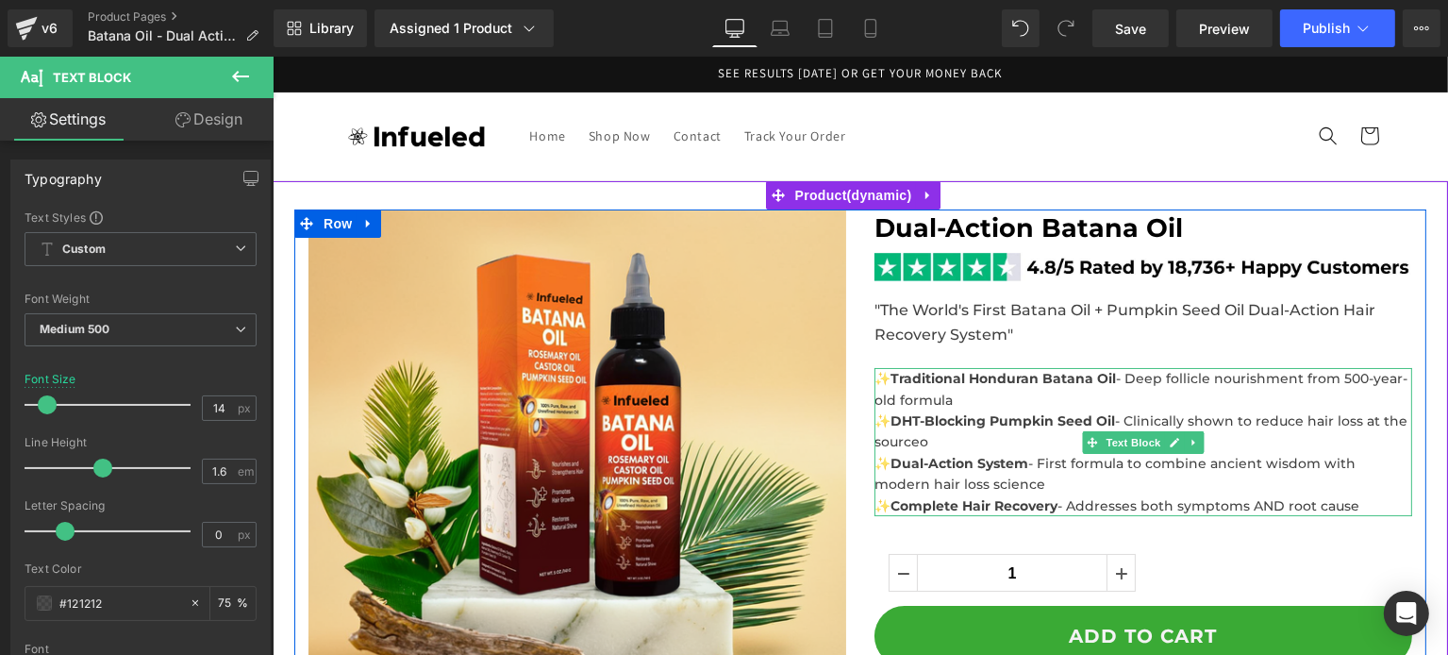
click at [1025, 415] on strong "✨DHT-Blocking Pumpkin Seed Oil" at bounding box center [993, 420] width 241 height 17
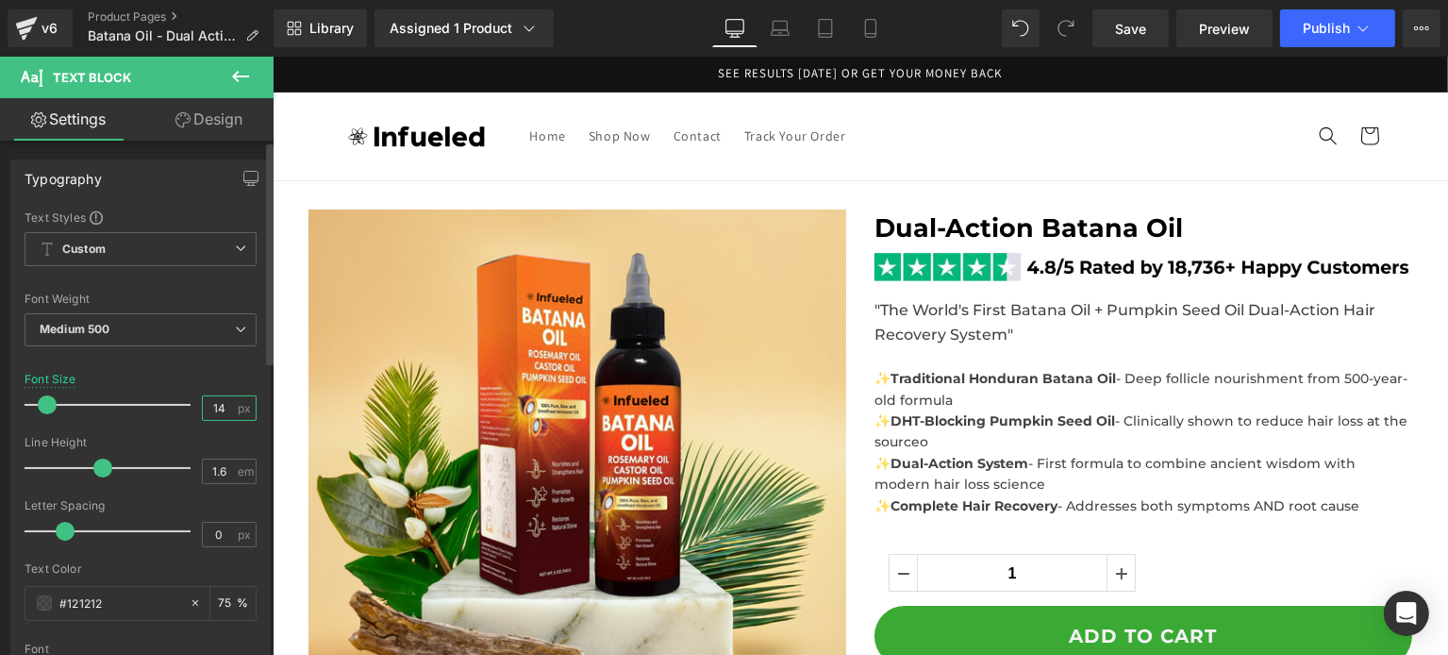
click at [203, 409] on input "14" at bounding box center [219, 408] width 33 height 24
type input "14"
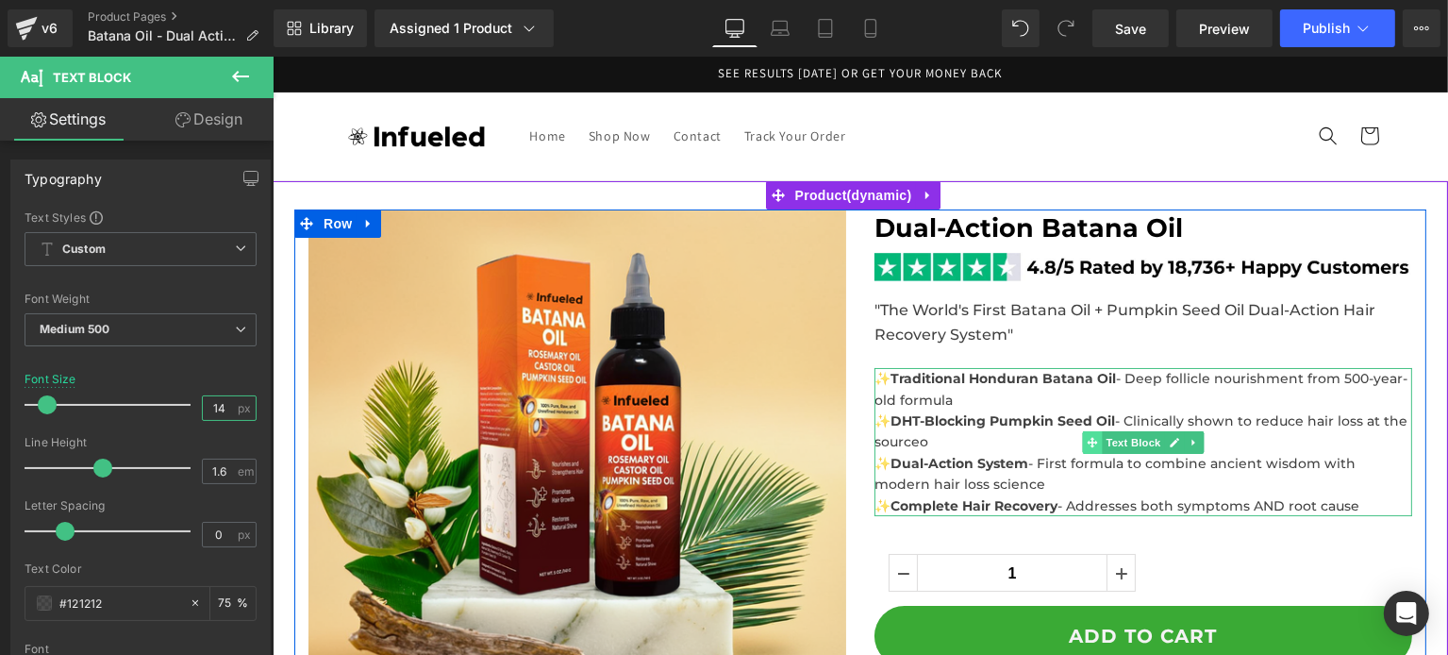
click at [1082, 449] on span at bounding box center [1092, 442] width 20 height 23
click at [956, 421] on span "✨ Traditional Honduran Batana Oil - Deep follicle nourishment from 500-year-old…" at bounding box center [1139, 410] width 533 height 80
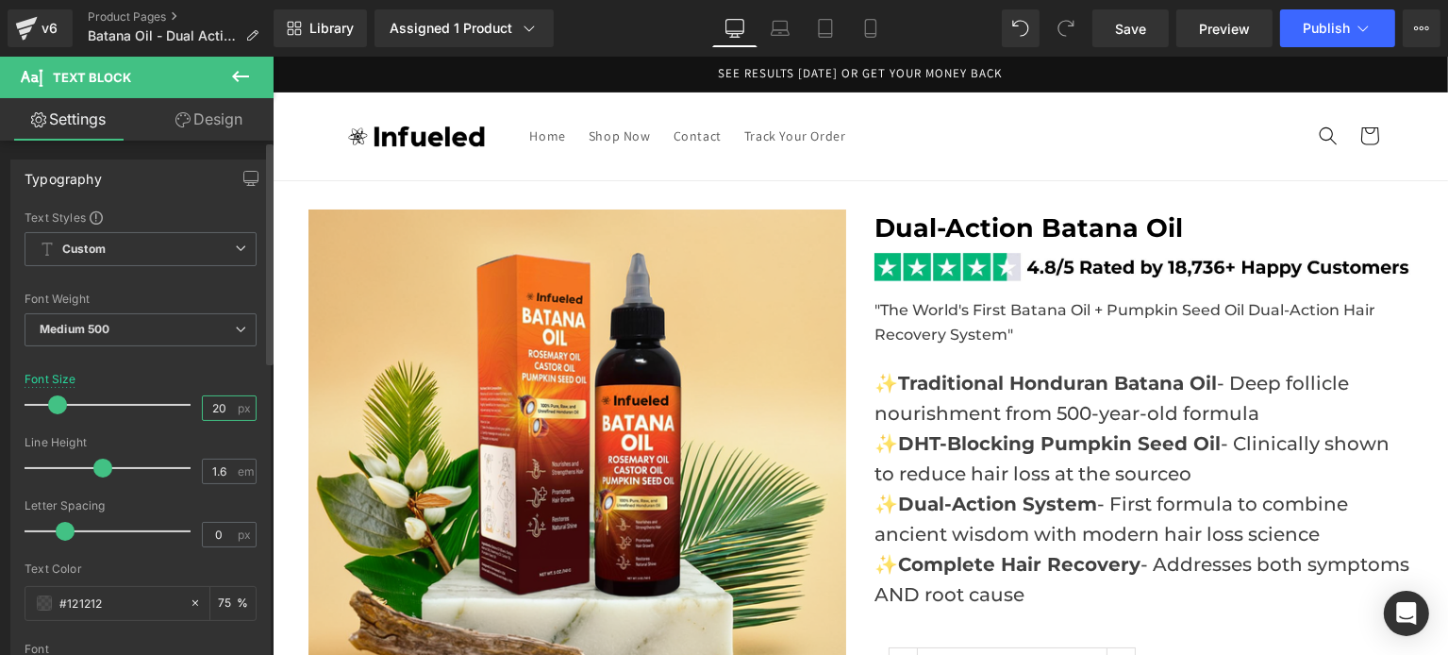
click at [226, 405] on input "20" at bounding box center [219, 408] width 33 height 24
type input "2"
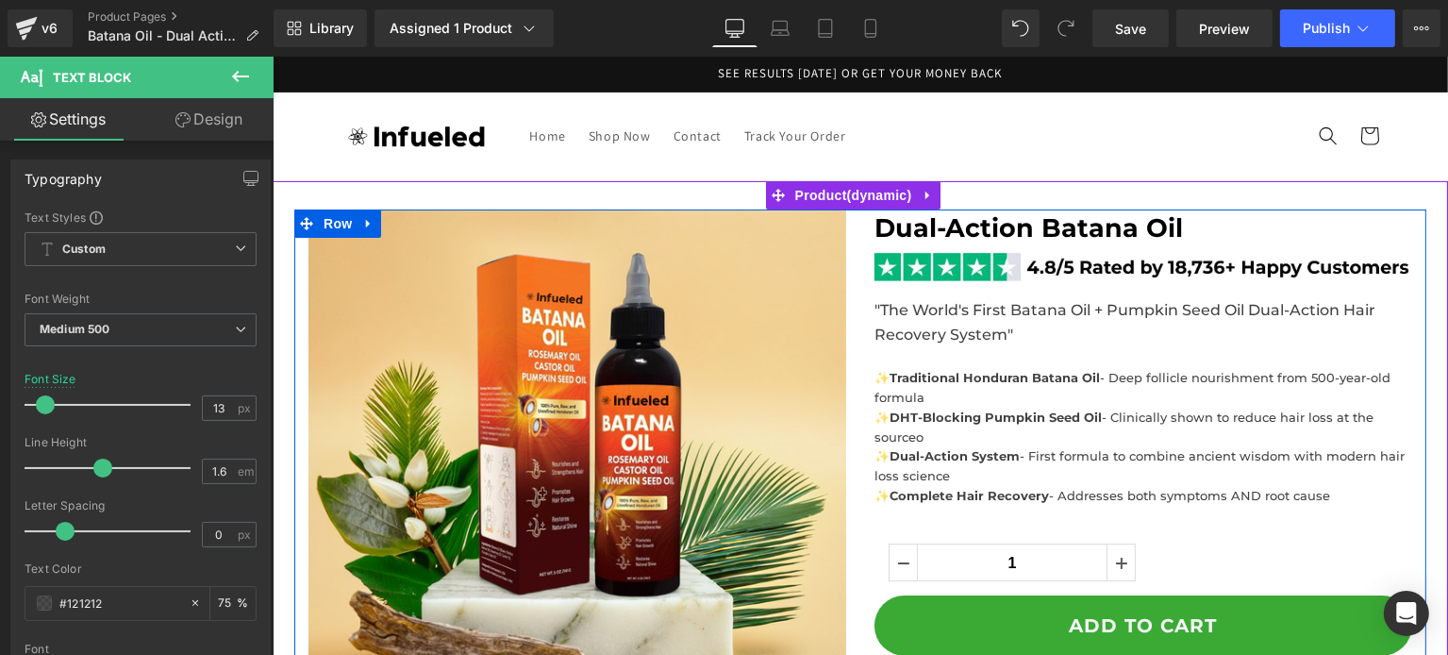
click at [949, 394] on p "✨ Traditional Honduran Batana Oil - Deep follicle nourishment from 500-year-old…" at bounding box center [1142, 407] width 538 height 78
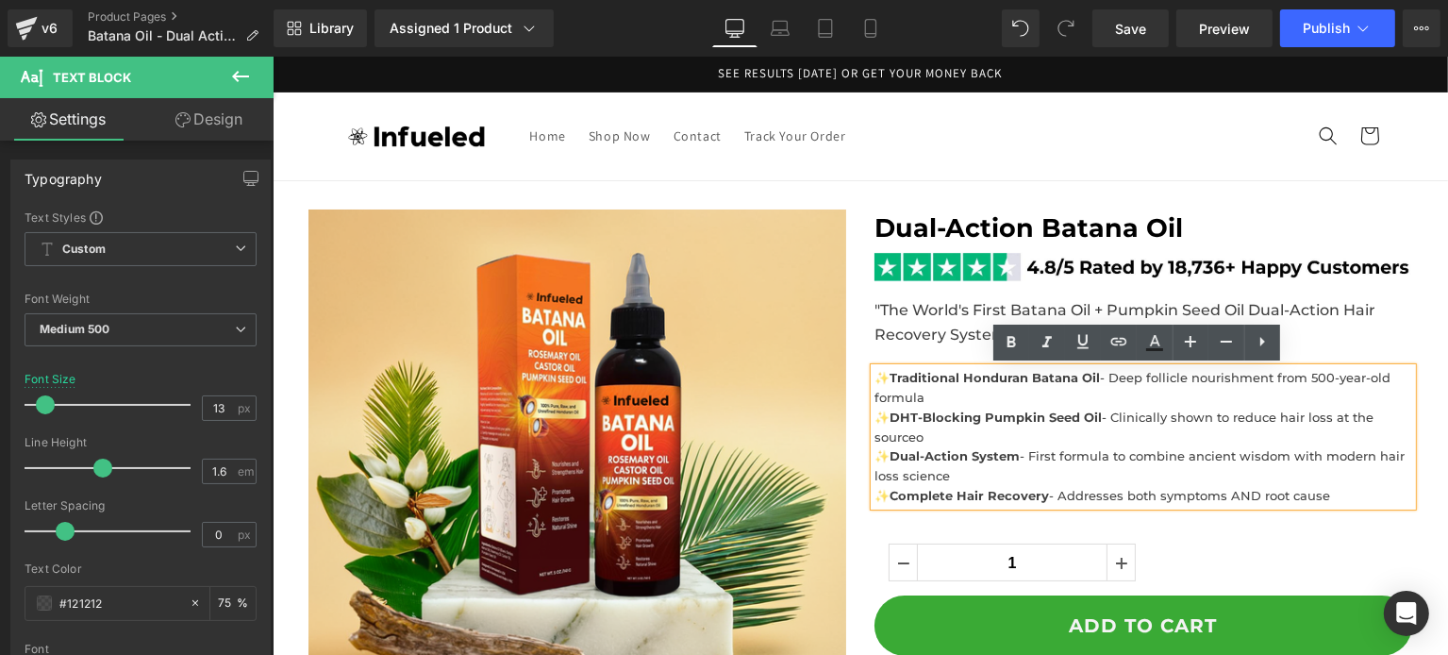
drag, startPoint x: 938, startPoint y: 397, endPoint x: 889, endPoint y: 379, distance: 51.3
click at [889, 379] on p "✨ Traditional Honduran Batana Oil - Deep follicle nourishment from 500-year-old…" at bounding box center [1142, 407] width 538 height 78
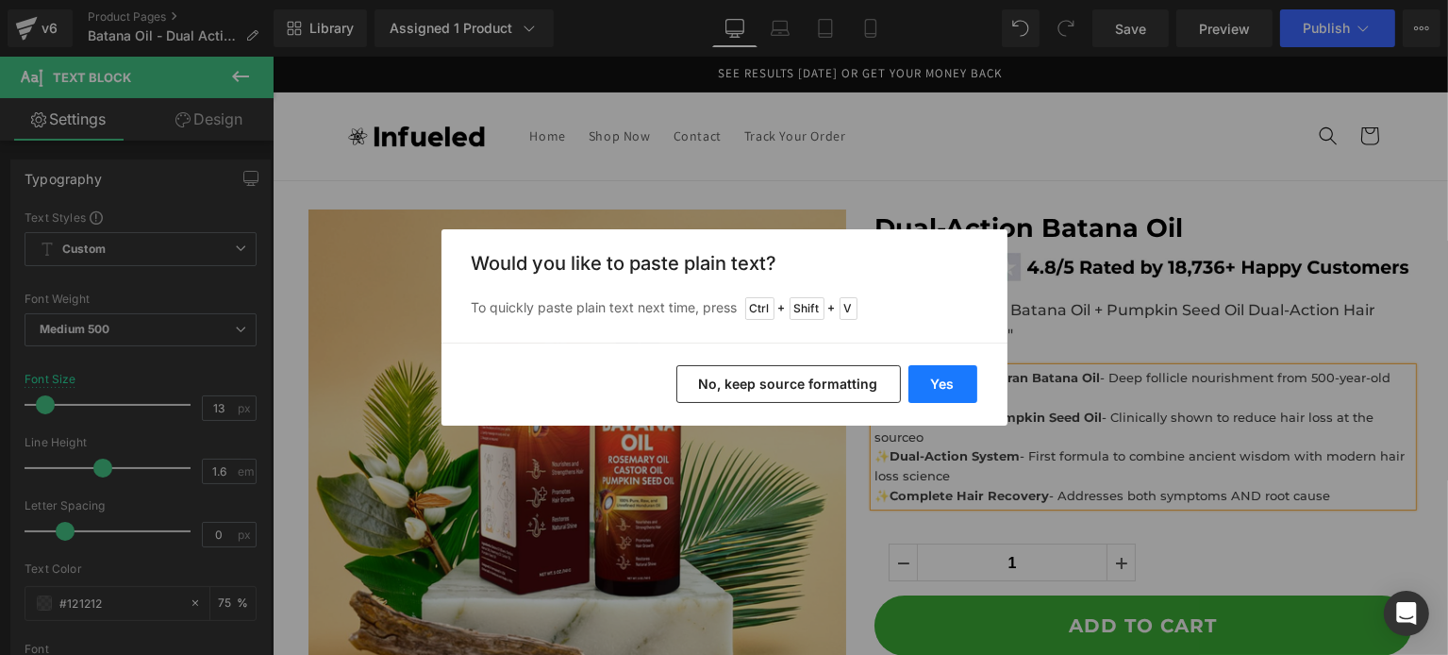
click at [956, 380] on button "Yes" at bounding box center [942, 384] width 69 height 38
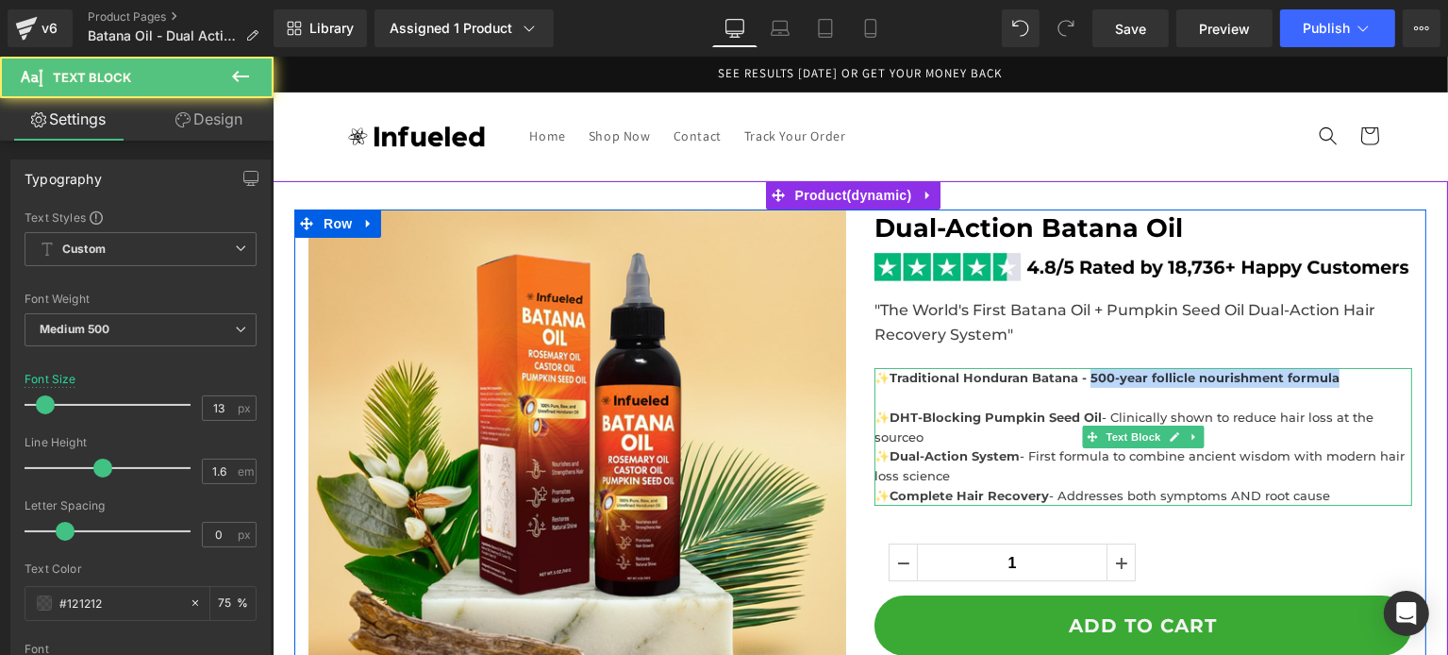
drag, startPoint x: 1085, startPoint y: 377, endPoint x: 1340, endPoint y: 377, distance: 255.6
click at [1340, 377] on p "✨ Traditional Honduran Batana - 500-year follicle nourishment formula" at bounding box center [1142, 378] width 538 height 20
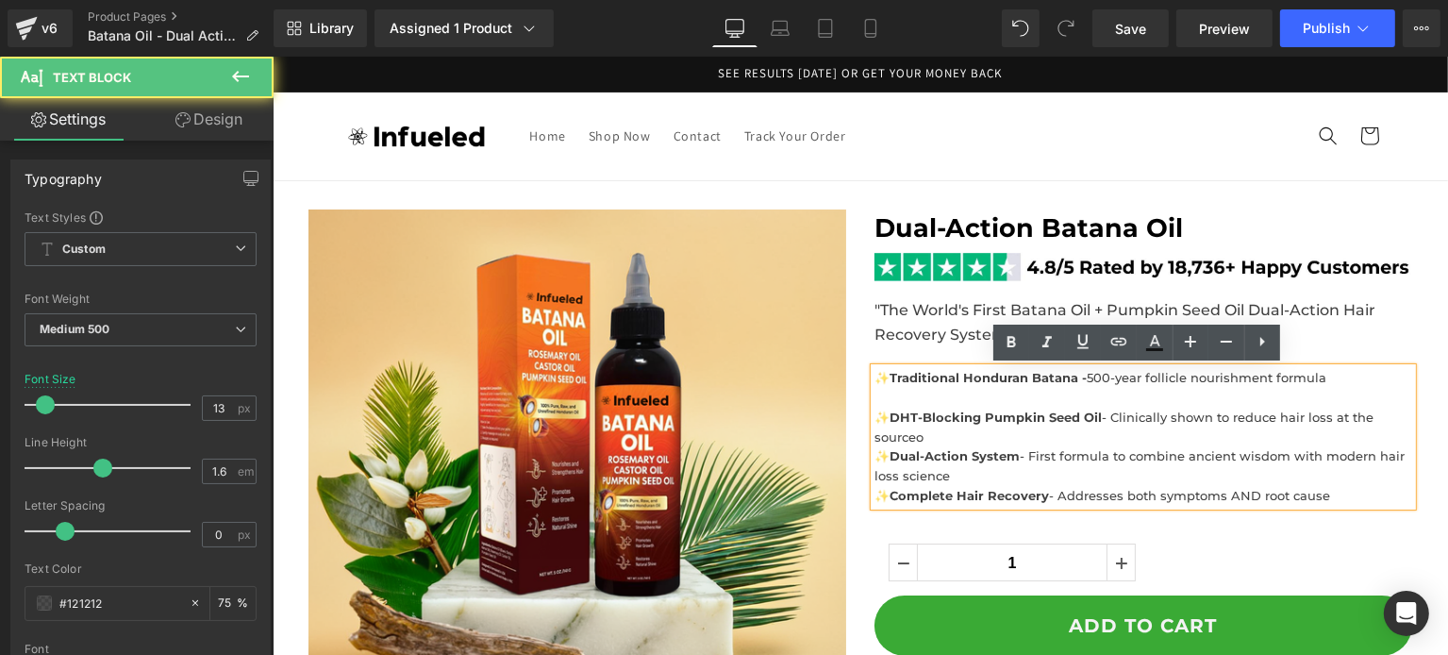
click at [915, 391] on p "✨DHT-Blocking Pumpkin Seed Oil - Clinically shown to reduce hair loss at the so…" at bounding box center [1142, 417] width 538 height 58
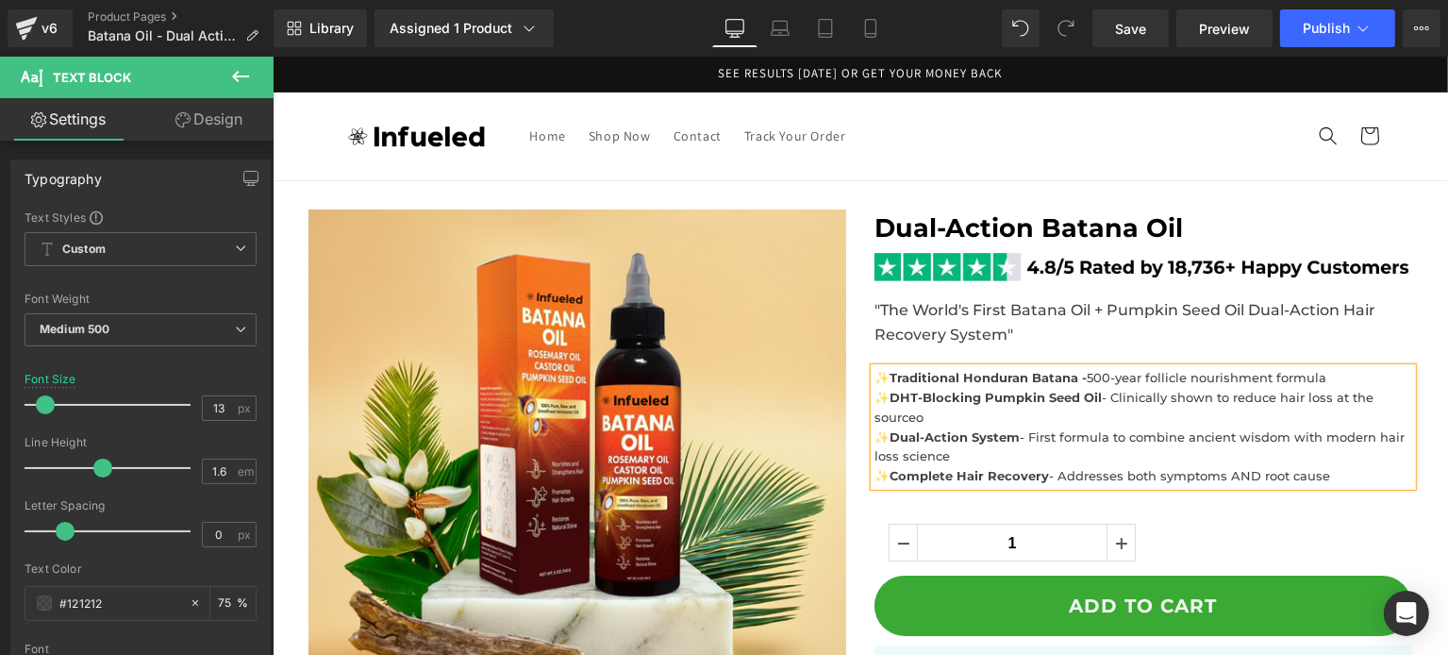
click at [1039, 384] on strong "Traditional Honduran Batana -" at bounding box center [987, 377] width 197 height 15
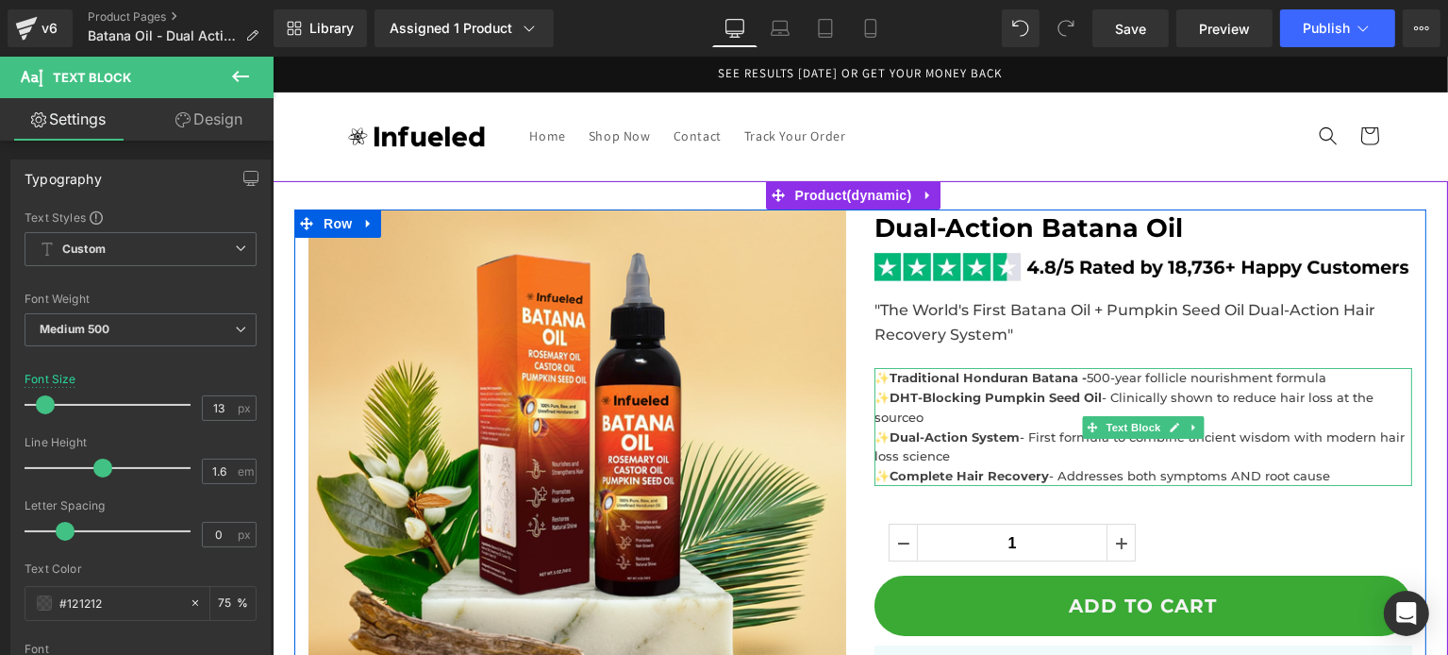
drag, startPoint x: 887, startPoint y: 394, endPoint x: 923, endPoint y: 419, distance: 44.2
click at [923, 419] on p "✨DHT-Blocking Pumpkin Seed Oil - Clinically shown to reduce hair loss at the so…" at bounding box center [1142, 408] width 538 height 40
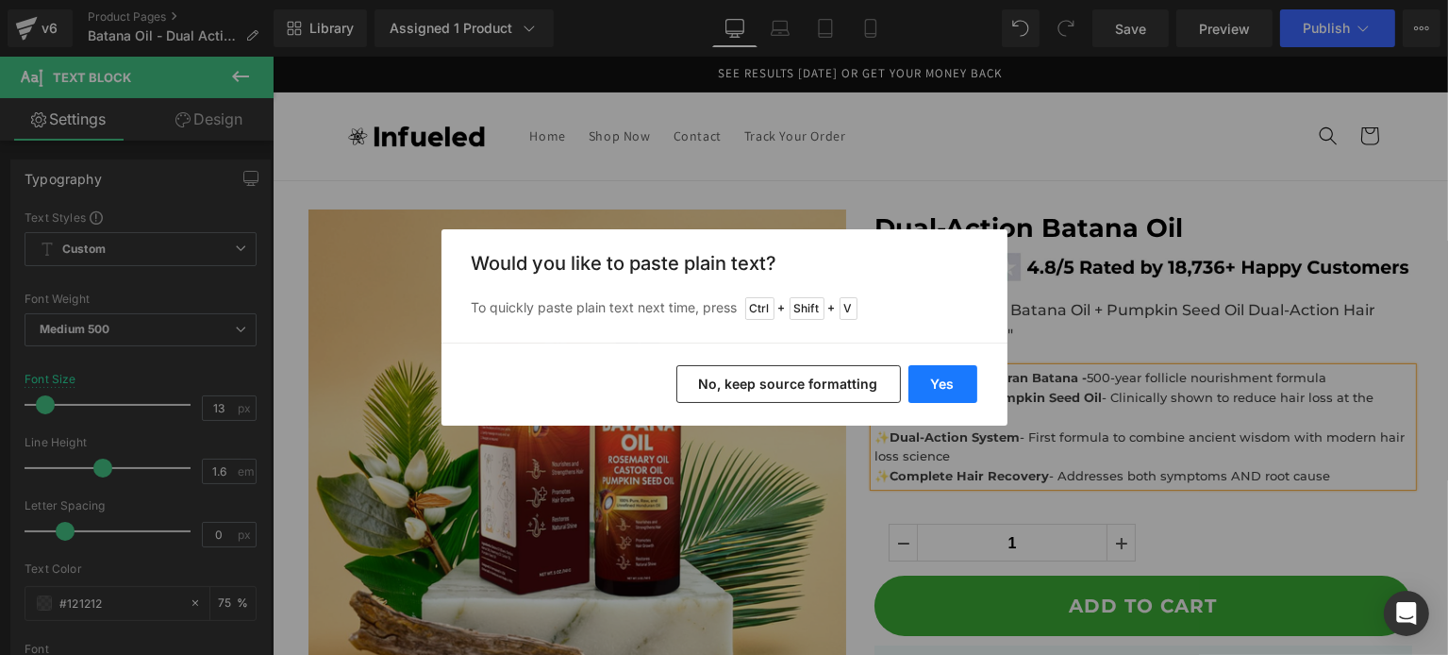
click at [914, 388] on button "Yes" at bounding box center [942, 384] width 69 height 38
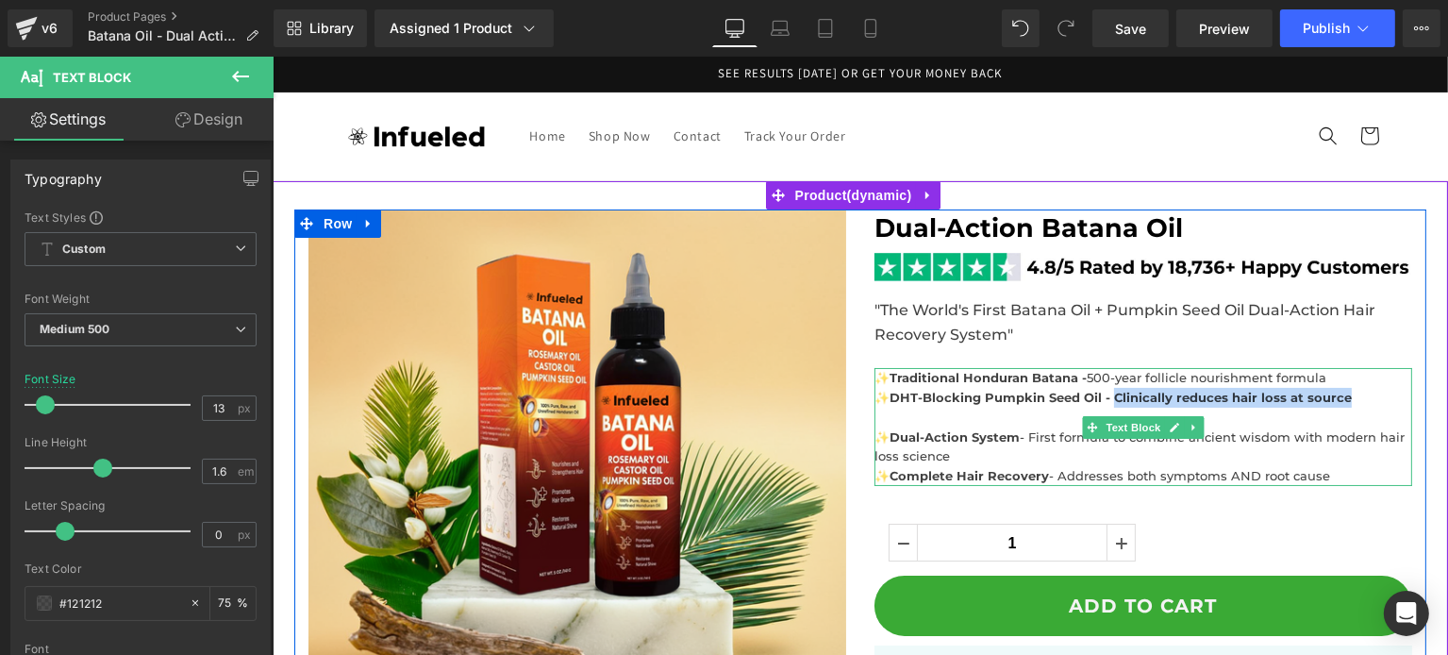
drag, startPoint x: 1104, startPoint y: 401, endPoint x: 1351, endPoint y: 391, distance: 247.3
click at [1351, 390] on p "✨DHT-Blocking Pumpkin Seed Oil - Clinically reduces hair loss at source" at bounding box center [1142, 398] width 538 height 20
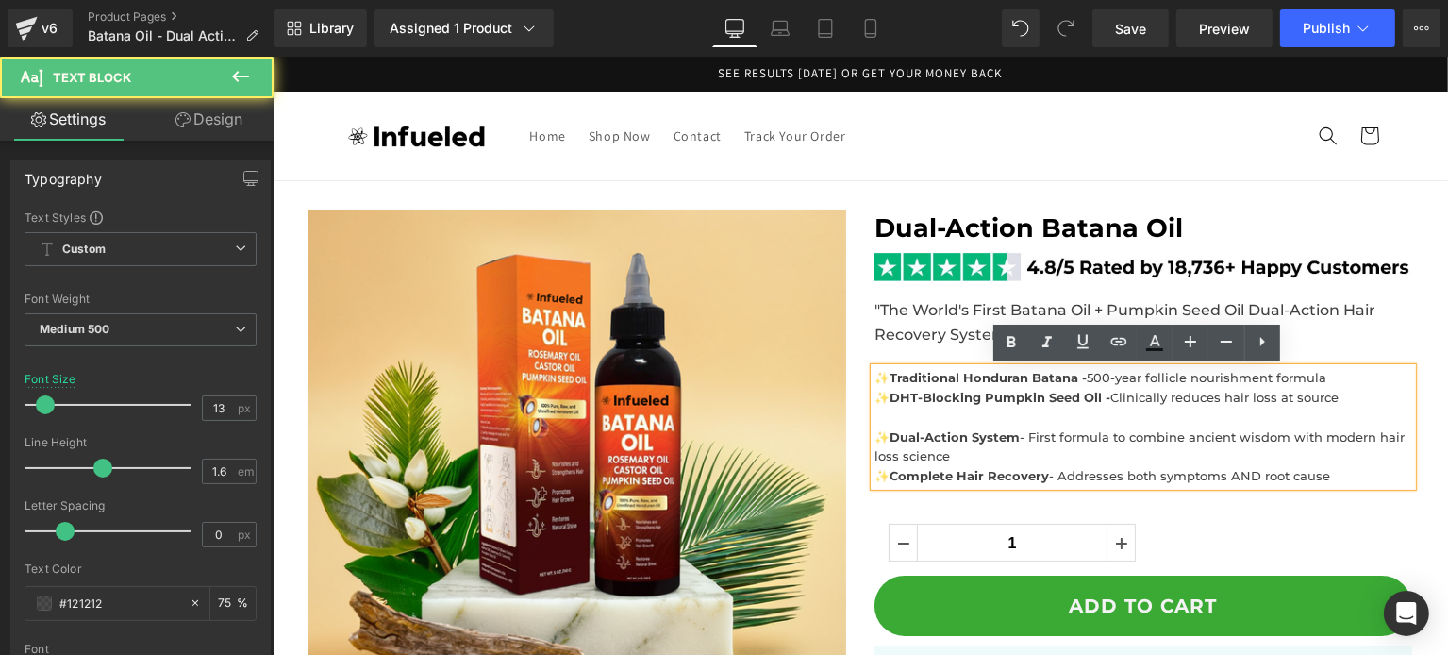
click at [923, 422] on p at bounding box center [1142, 417] width 538 height 20
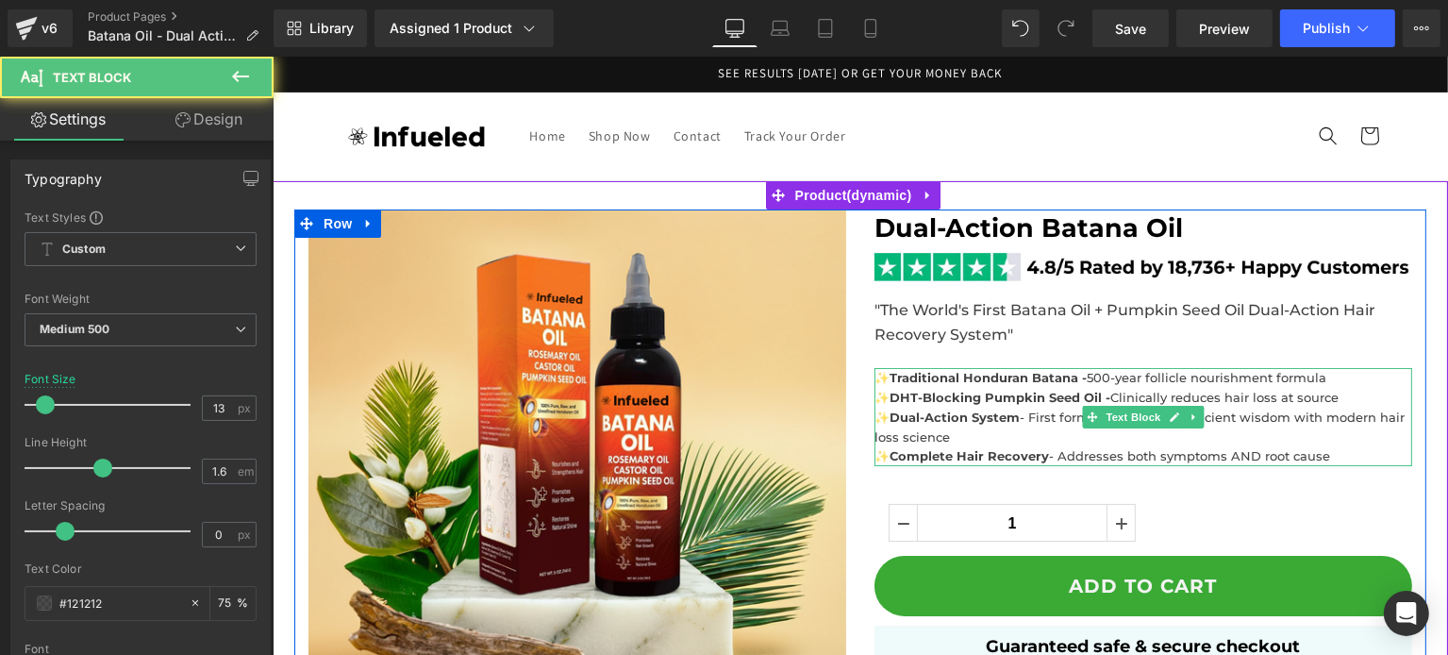
drag, startPoint x: 943, startPoint y: 435, endPoint x: 881, endPoint y: 419, distance: 64.3
click at [881, 419] on p "✨ Dual-Action System - First formula to combine ancient wisdom with modern hair…" at bounding box center [1142, 427] width 538 height 40
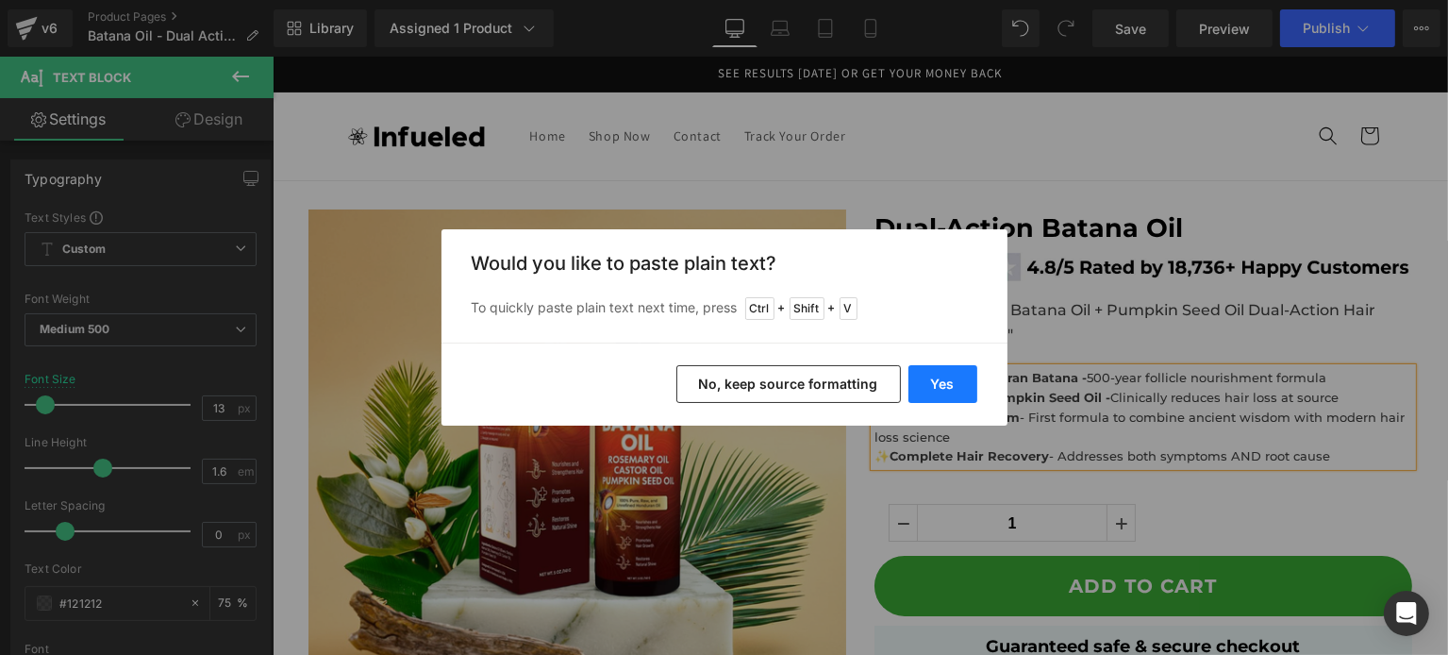
click at [942, 391] on button "Yes" at bounding box center [942, 384] width 69 height 38
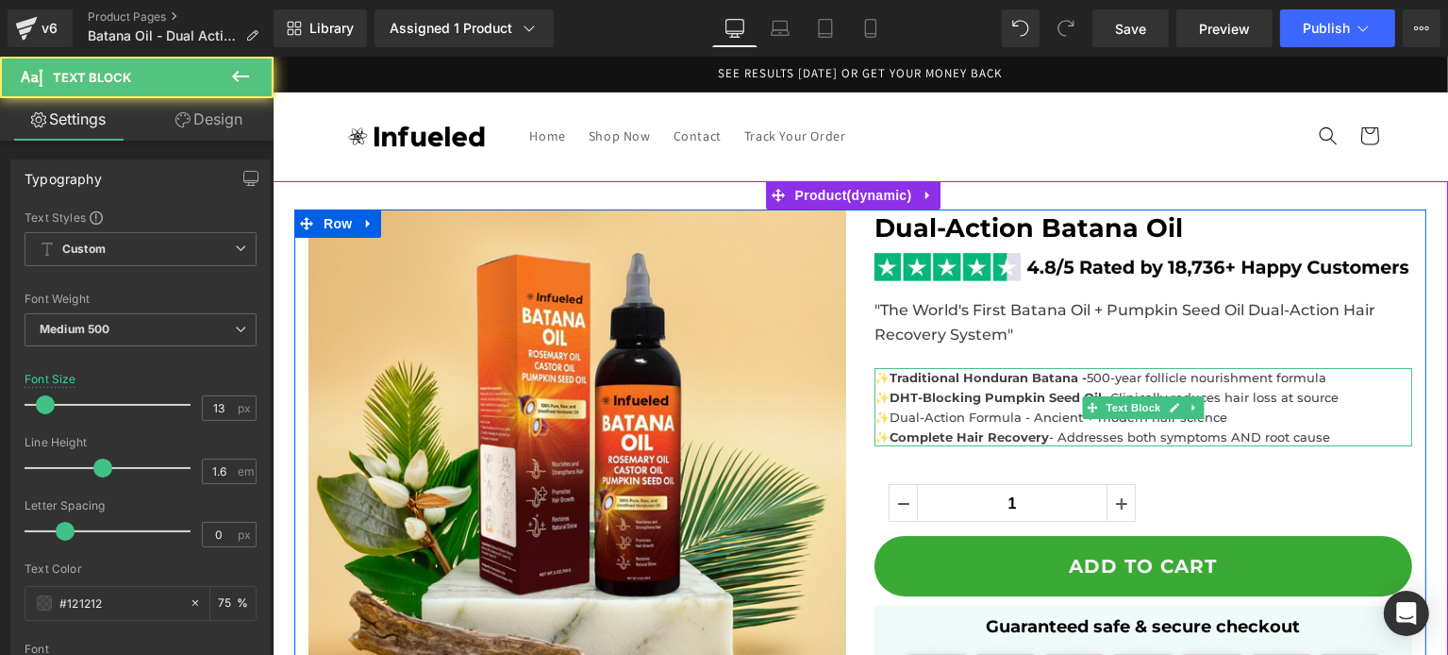
drag, startPoint x: 1009, startPoint y: 414, endPoint x: 900, endPoint y: 409, distance: 109.5
click at [900, 409] on span "✨Dual-Action Formula - Ancient + modern hair science" at bounding box center [1049, 416] width 353 height 15
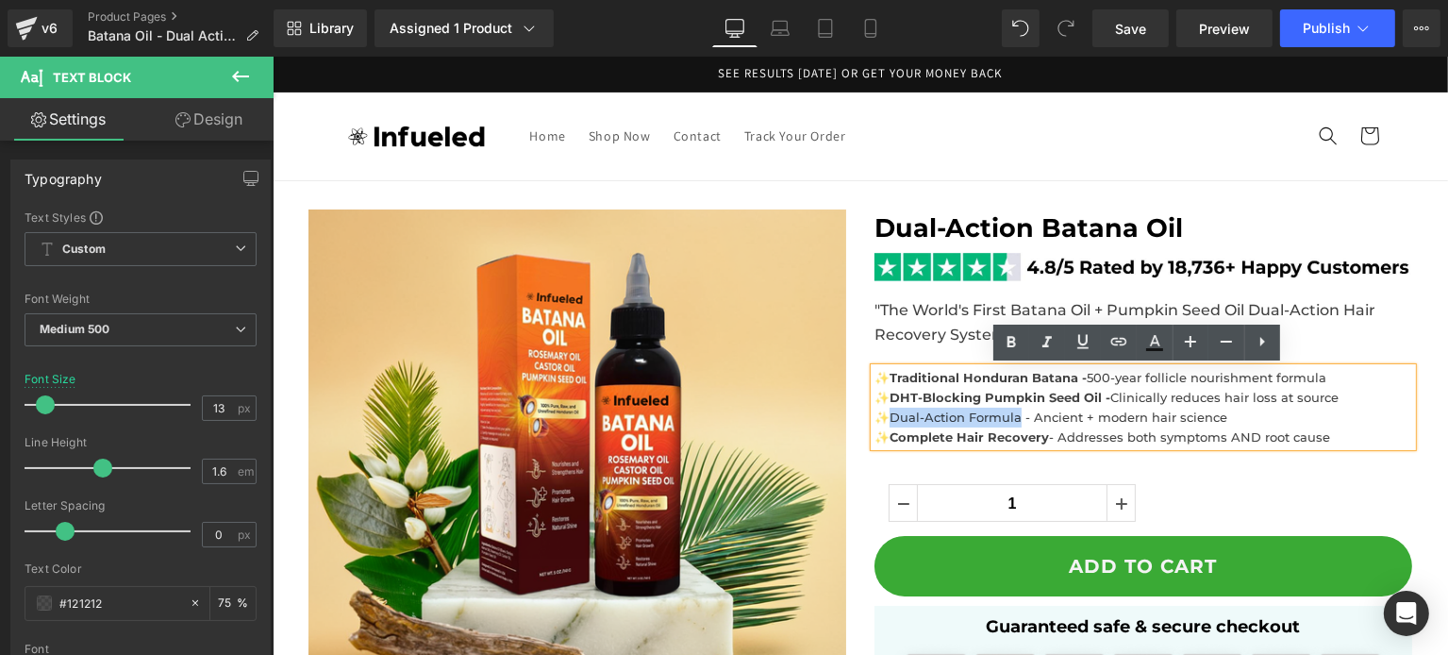
drag, startPoint x: 884, startPoint y: 411, endPoint x: 1014, endPoint y: 409, distance: 130.2
click at [1014, 409] on span "✨Dual-Action Formula - Ancient + modern hair science" at bounding box center [1049, 416] width 353 height 15
click at [1182, 413] on span "✨ Dual-Action Formula - Ancient + modern hair science" at bounding box center [1050, 416] width 354 height 15
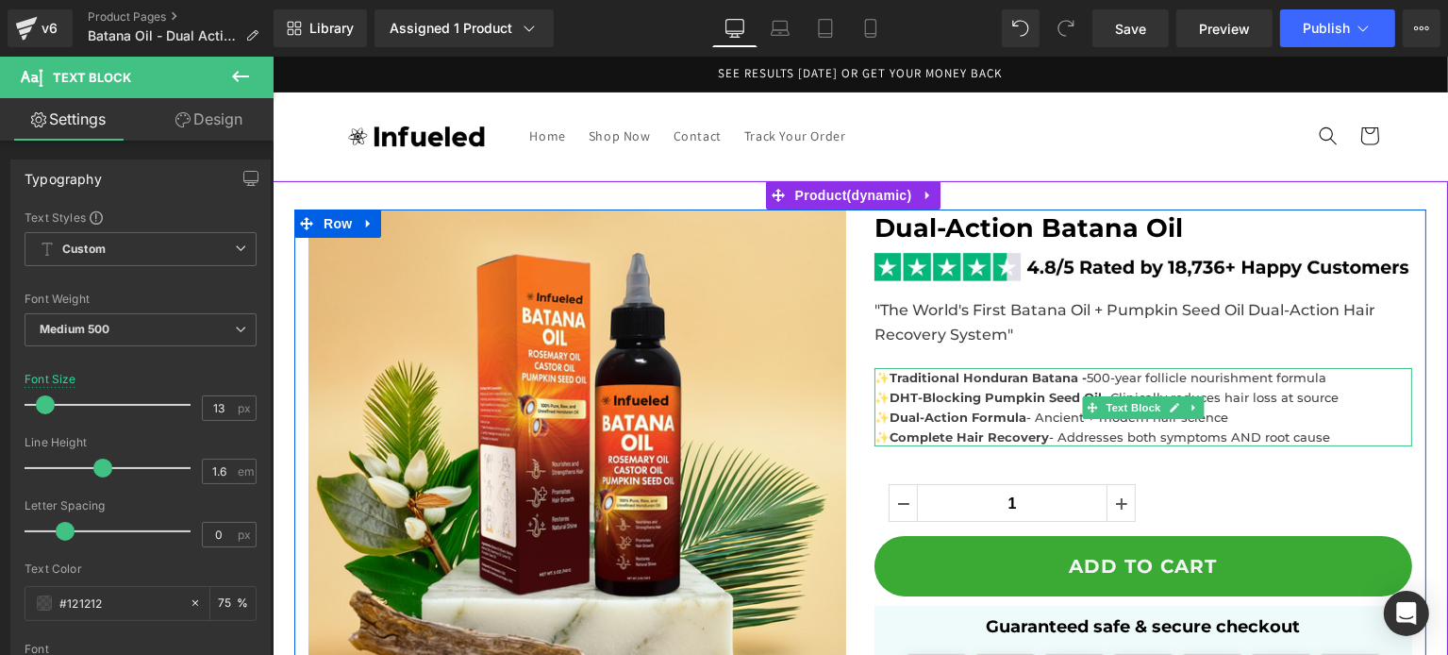
click at [1104, 440] on span "✨ Complete Hair Recovery - Addresses both symptoms AND root cause" at bounding box center [1101, 436] width 456 height 15
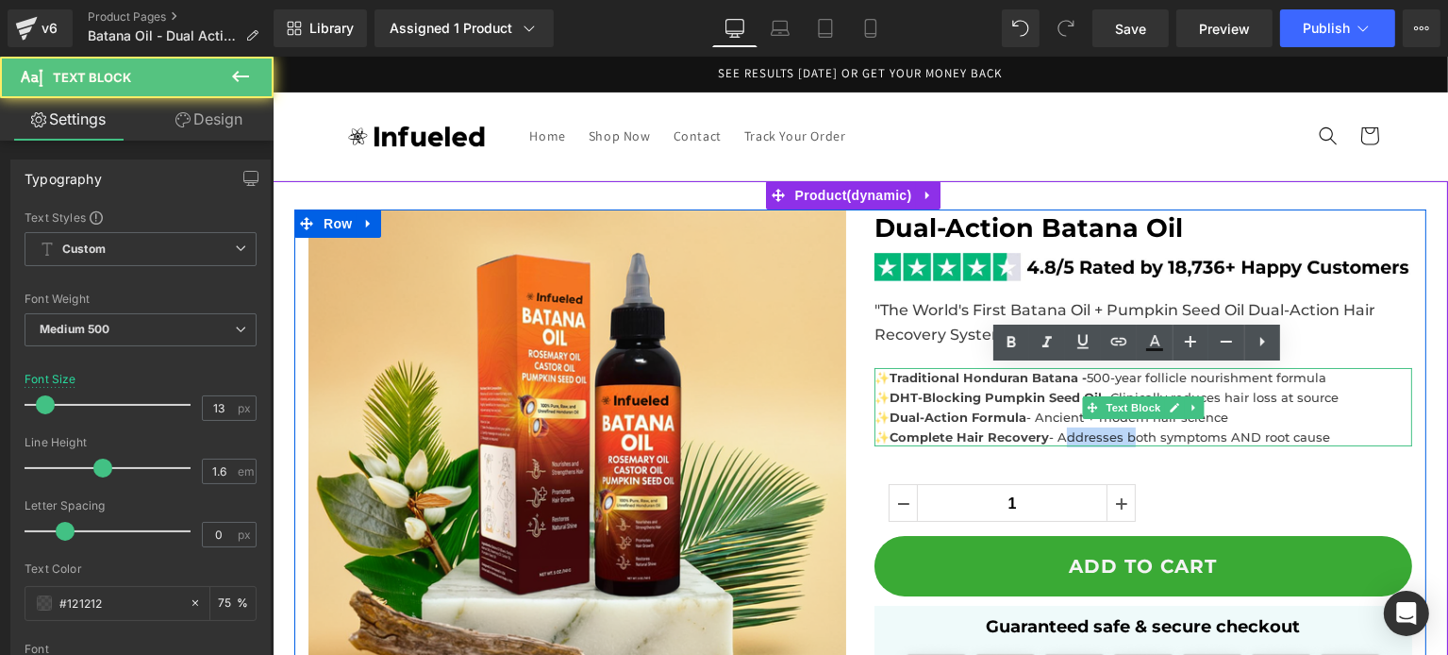
click at [1104, 440] on span "✨ Complete Hair Recovery - Addresses both symptoms AND root cause" at bounding box center [1101, 436] width 456 height 15
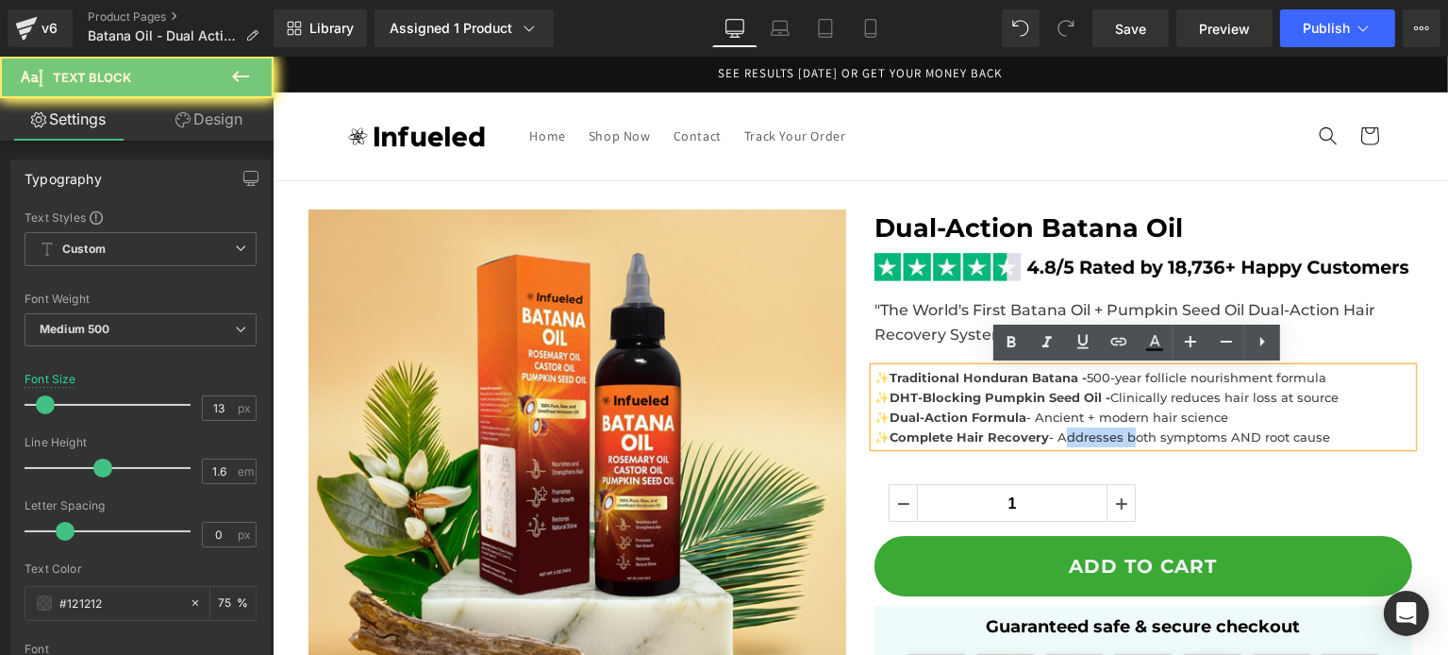
click at [1104, 440] on span "✨ Complete Hair Recovery - Addresses both symptoms AND root cause" at bounding box center [1101, 436] width 456 height 15
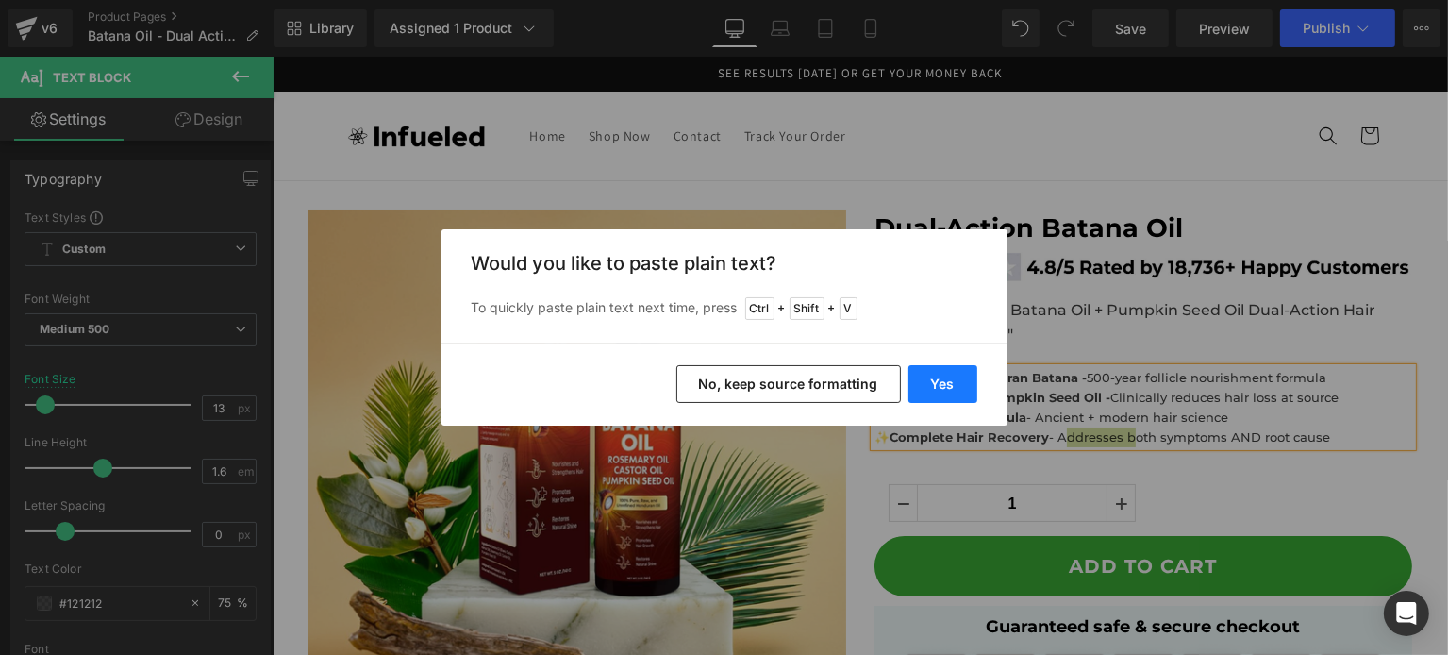
click at [934, 391] on button "Yes" at bounding box center [942, 384] width 69 height 38
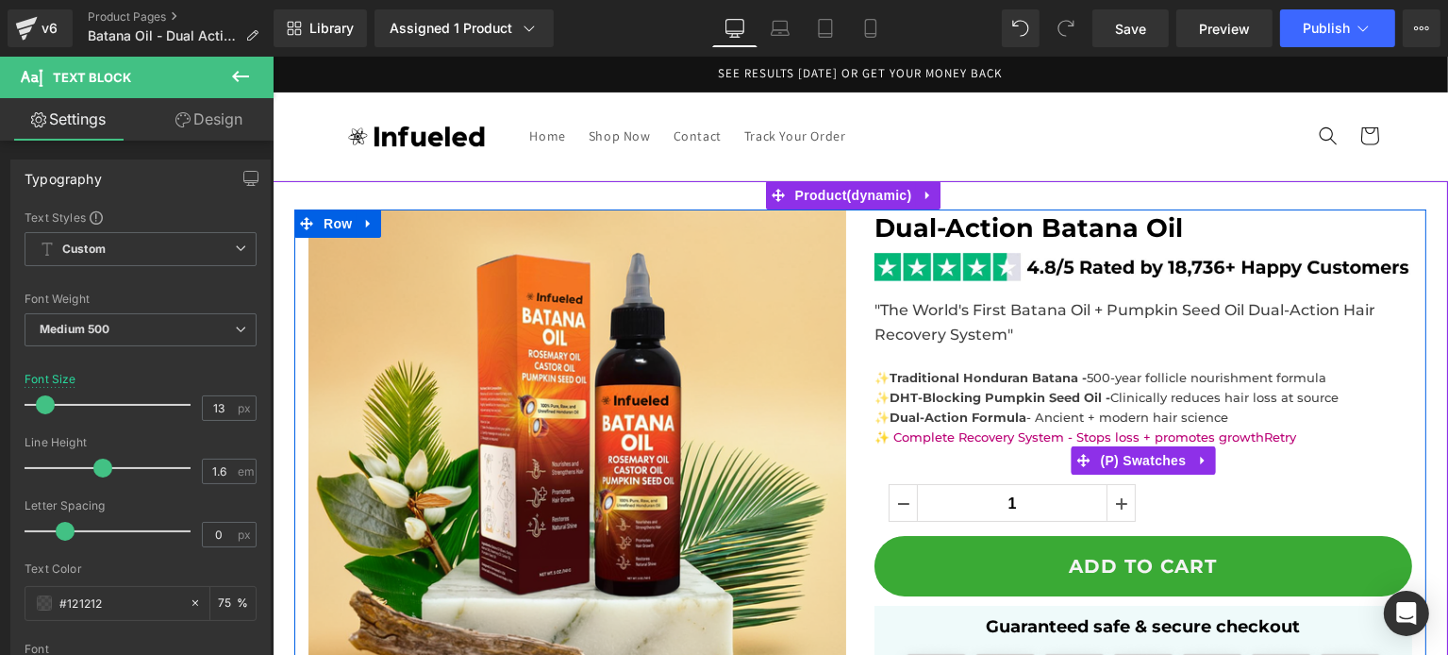
type input "1"
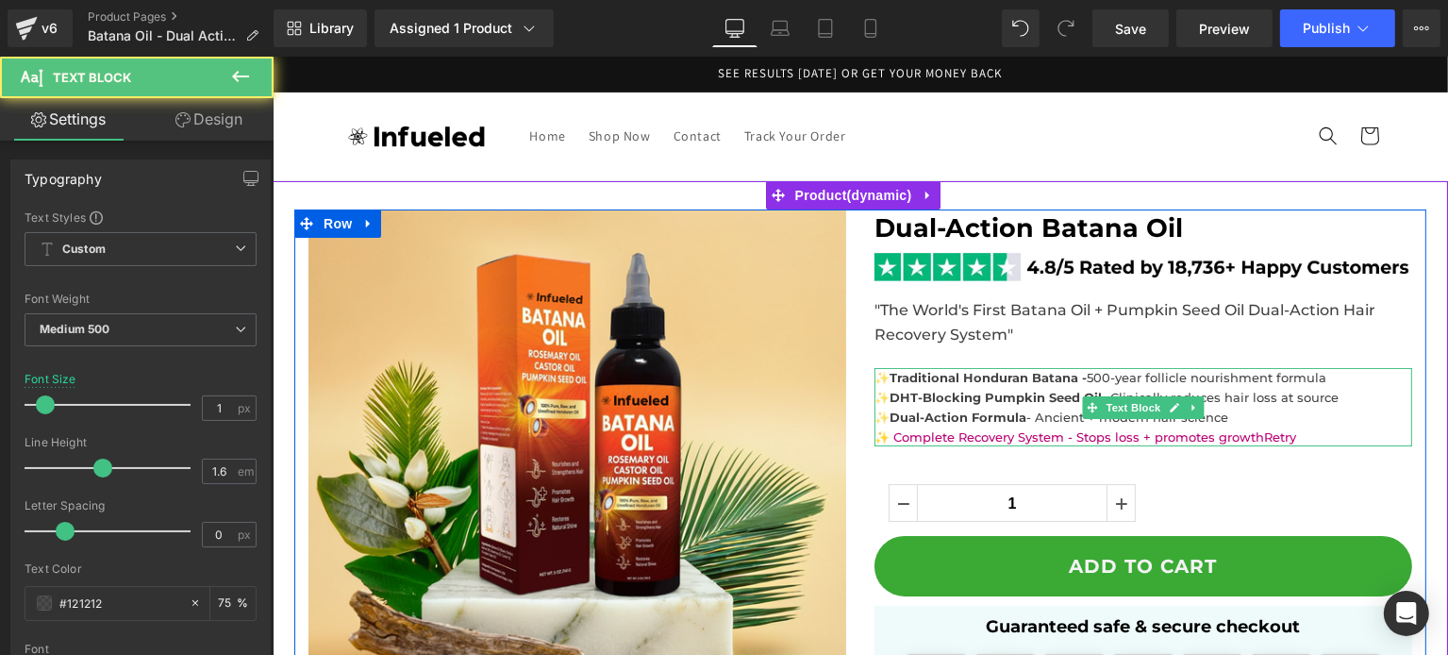
click at [962, 407] on p "✨ Dual-Action Formula - Ancient + modern hair science" at bounding box center [1142, 417] width 538 height 20
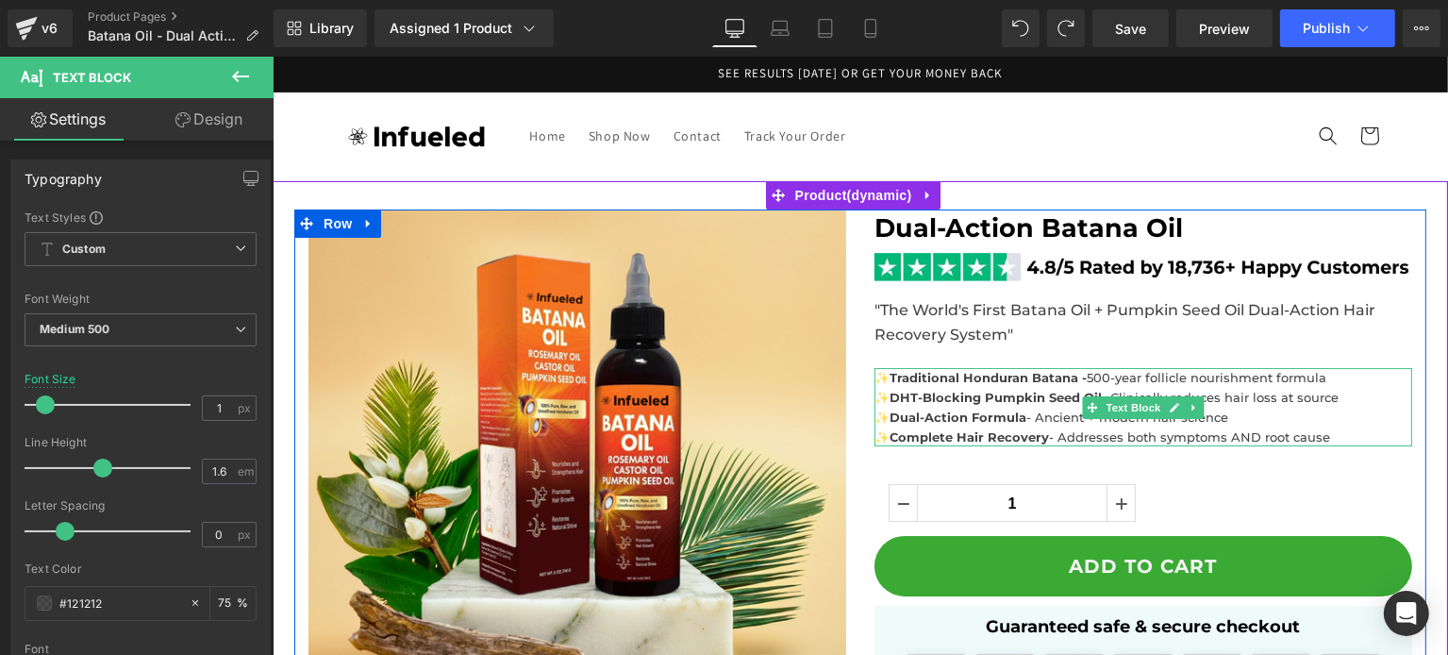
click at [1304, 406] on p "✨DHT-Blocking Pumpkin Seed Oil - Clinically reduces hair loss at source" at bounding box center [1142, 398] width 538 height 20
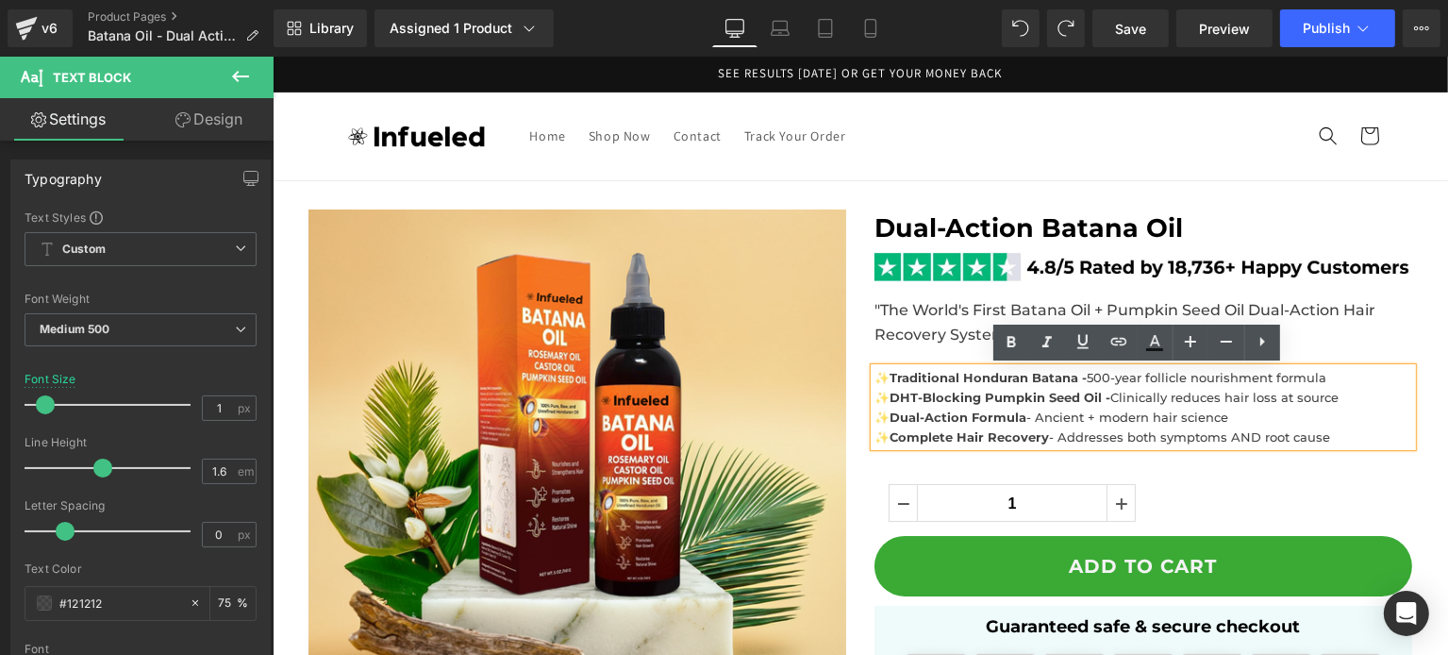
drag, startPoint x: 1334, startPoint y: 440, endPoint x: 888, endPoint y: 437, distance: 446.2
click at [888, 437] on p "✨ Complete Hair Recovery - Addresses both symptoms AND root cause" at bounding box center [1142, 437] width 538 height 20
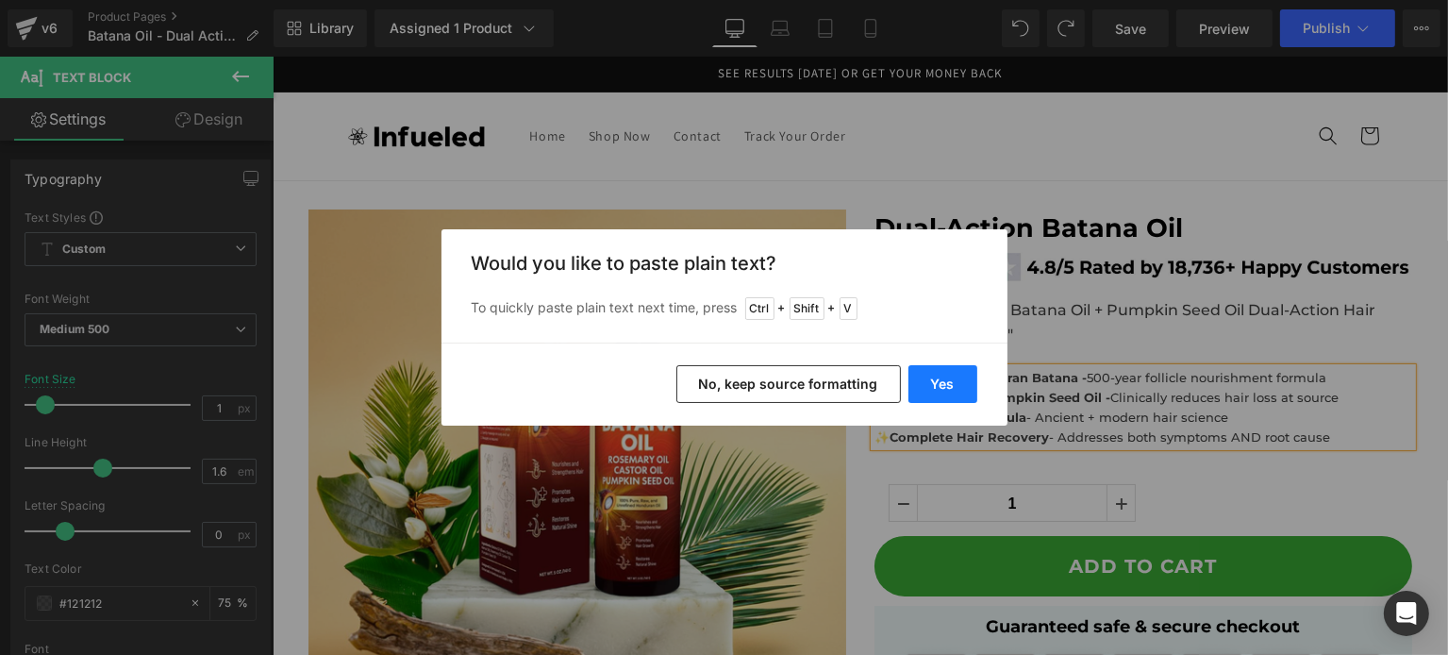
click at [943, 384] on button "Yes" at bounding box center [942, 384] width 69 height 38
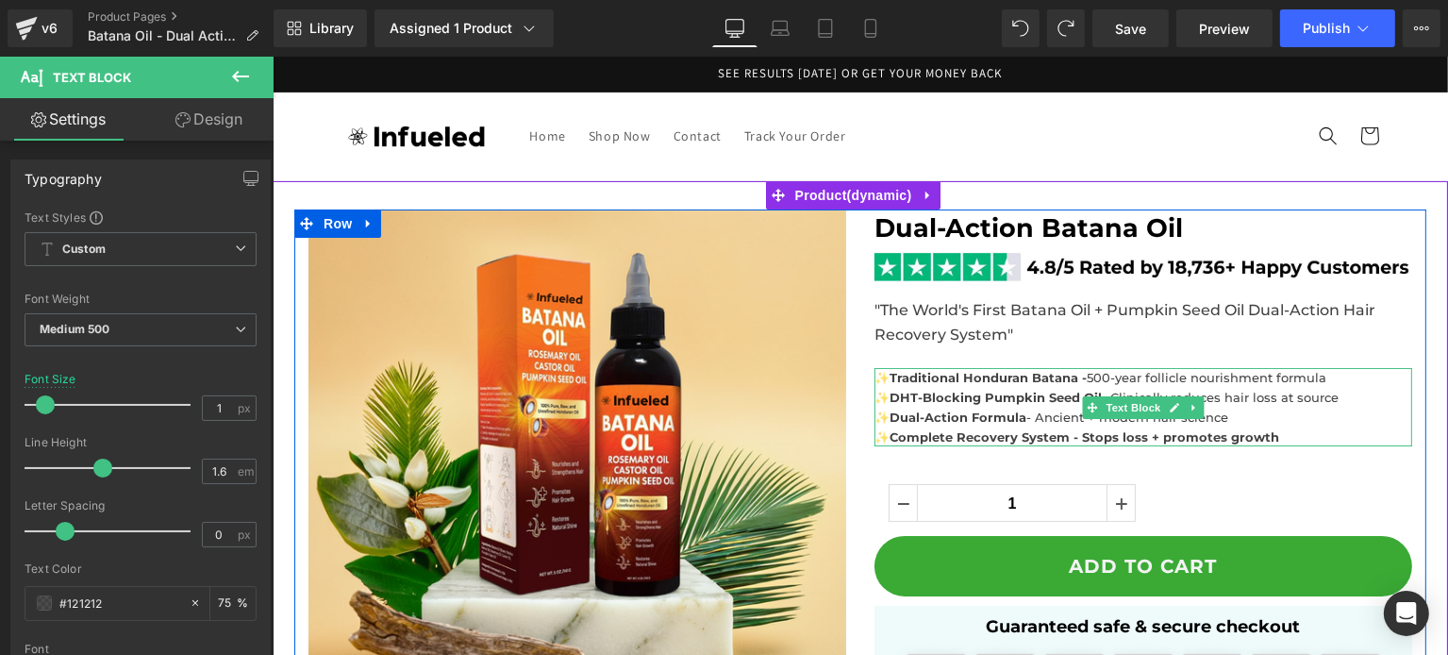
click at [899, 433] on b "Complete Recovery System - Stops loss + promotes growth" at bounding box center [1084, 436] width 390 height 15
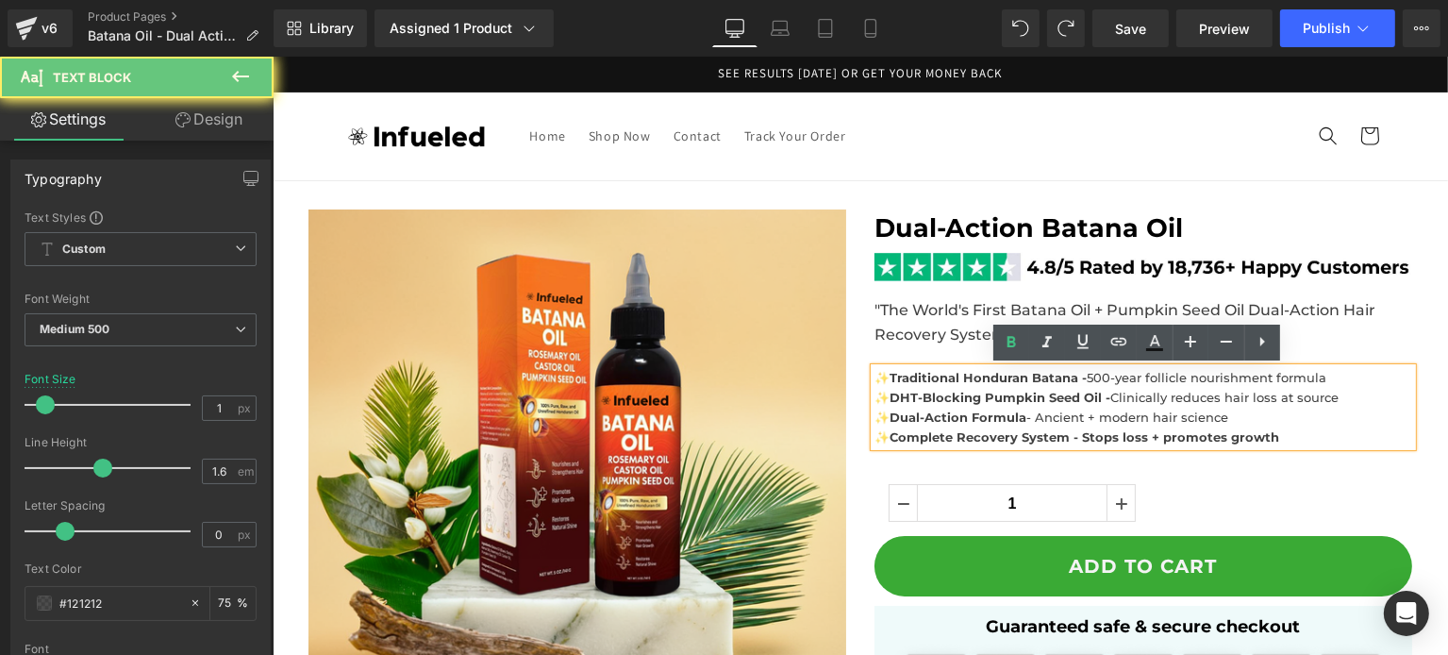
click at [889, 433] on b "Complete Recovery System - Stops loss + promotes growth" at bounding box center [1084, 436] width 390 height 15
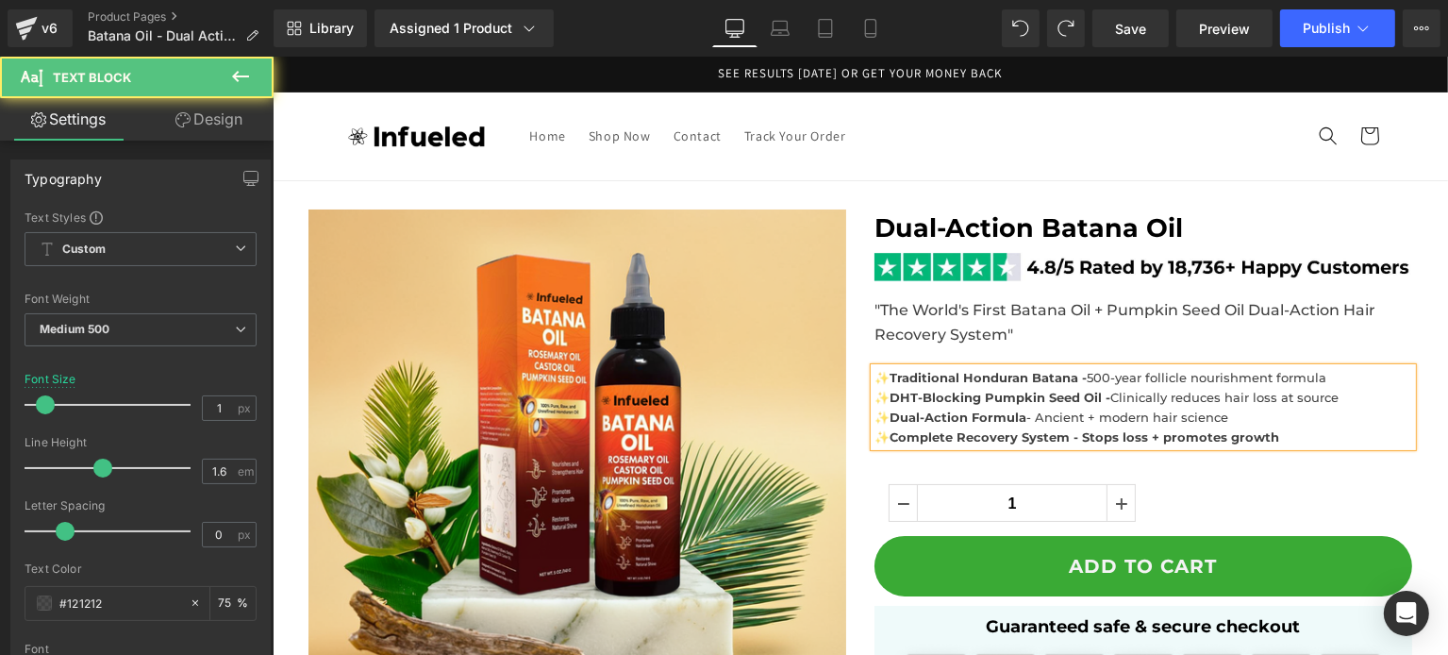
click at [889, 376] on strong "Traditional Honduran Batana -" at bounding box center [987, 377] width 197 height 15
click at [1230, 435] on b "Complete Recovery System - Stops loss + promotes growth" at bounding box center [1084, 436] width 390 height 15
drag, startPoint x: 1163, startPoint y: 44, endPoint x: 923, endPoint y: 245, distance: 313.4
click at [1163, 44] on link "Save" at bounding box center [1130, 28] width 76 height 38
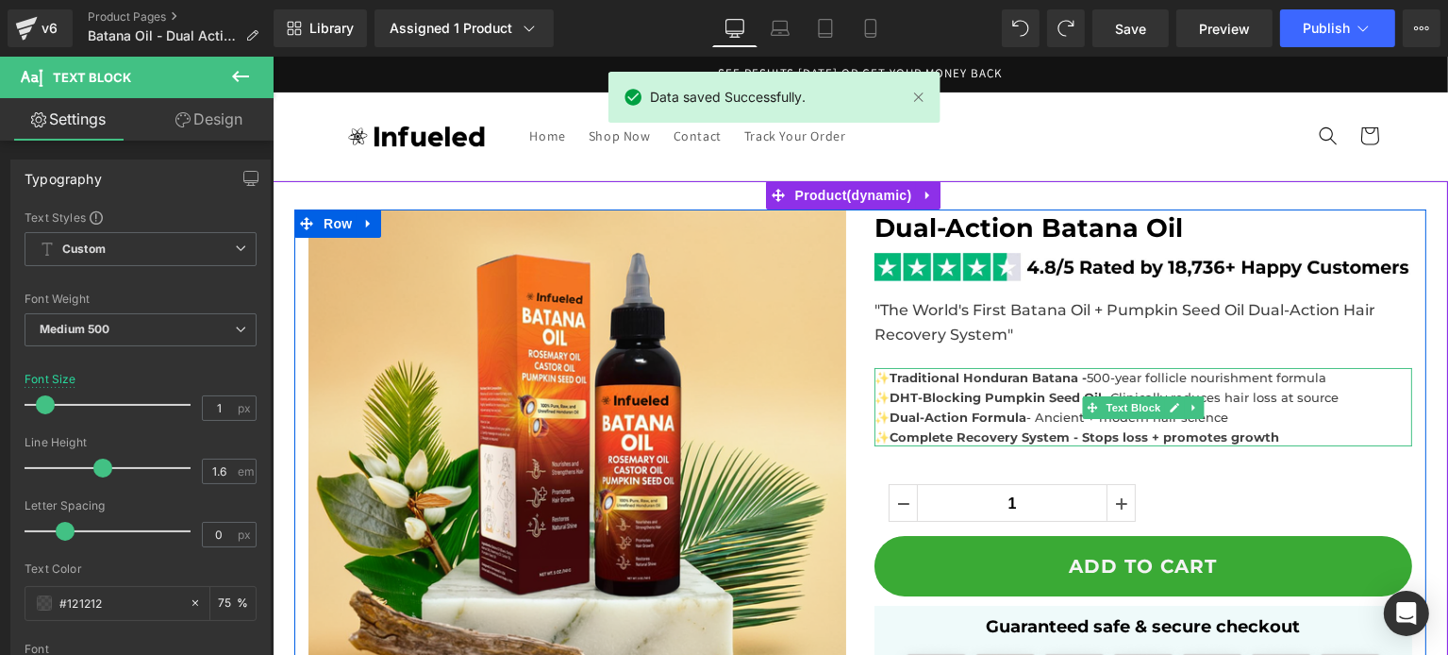
click at [963, 393] on strong "✨DHT-Blocking Pumpkin Seed Oil -" at bounding box center [991, 397] width 236 height 15
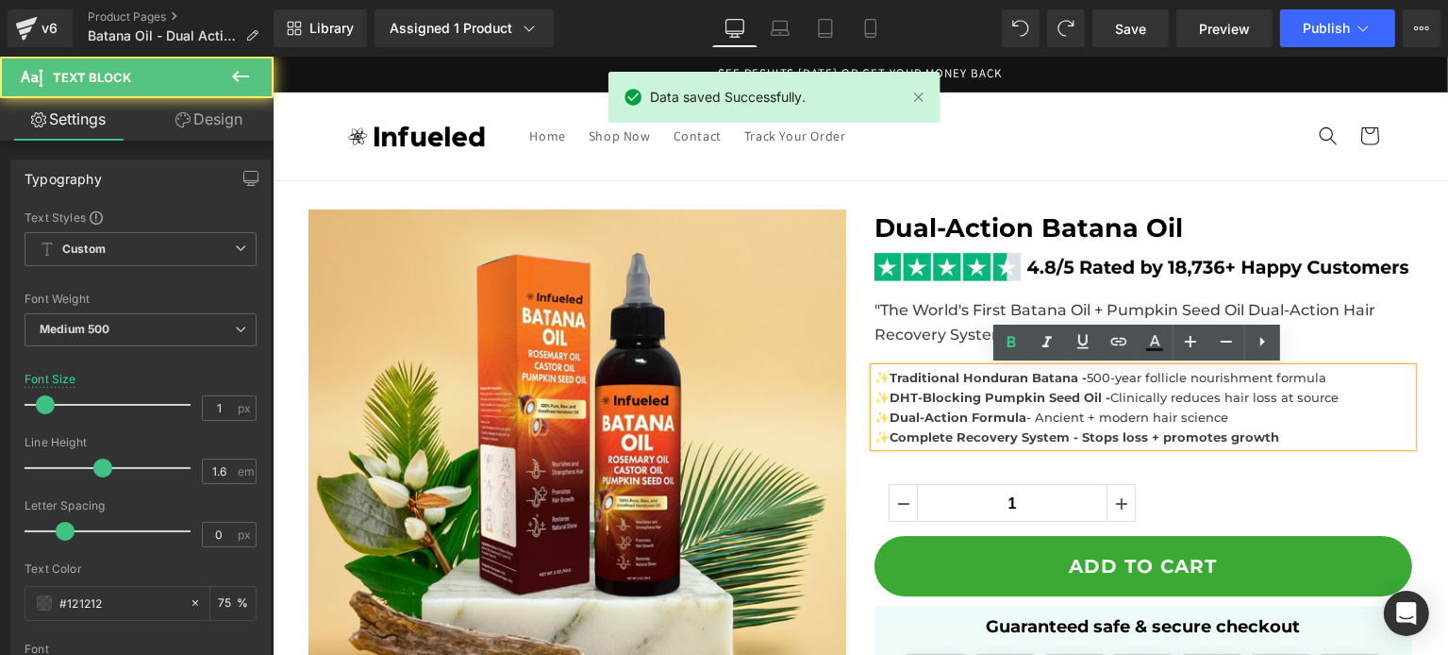
click at [1061, 379] on strong "Traditional Honduran Batana -" at bounding box center [987, 377] width 197 height 15
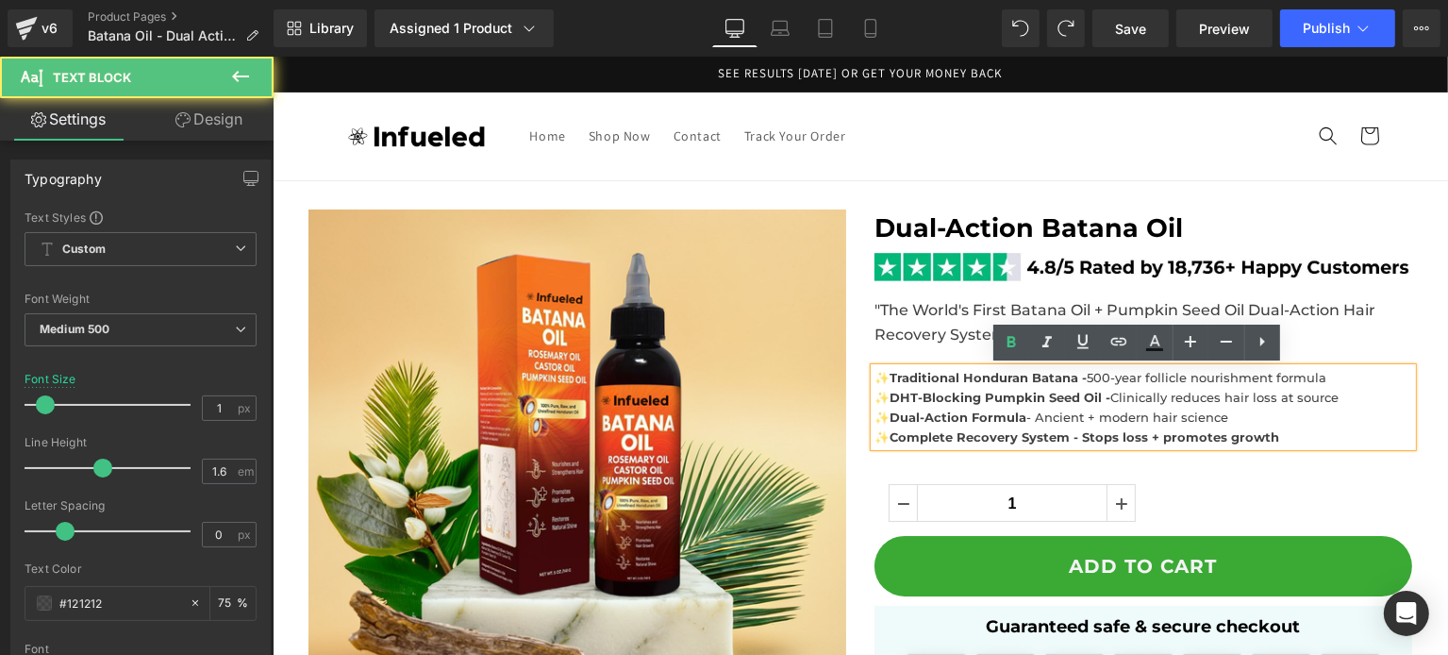
click at [1067, 374] on strong "Traditional Honduran Batana -" at bounding box center [987, 377] width 197 height 15
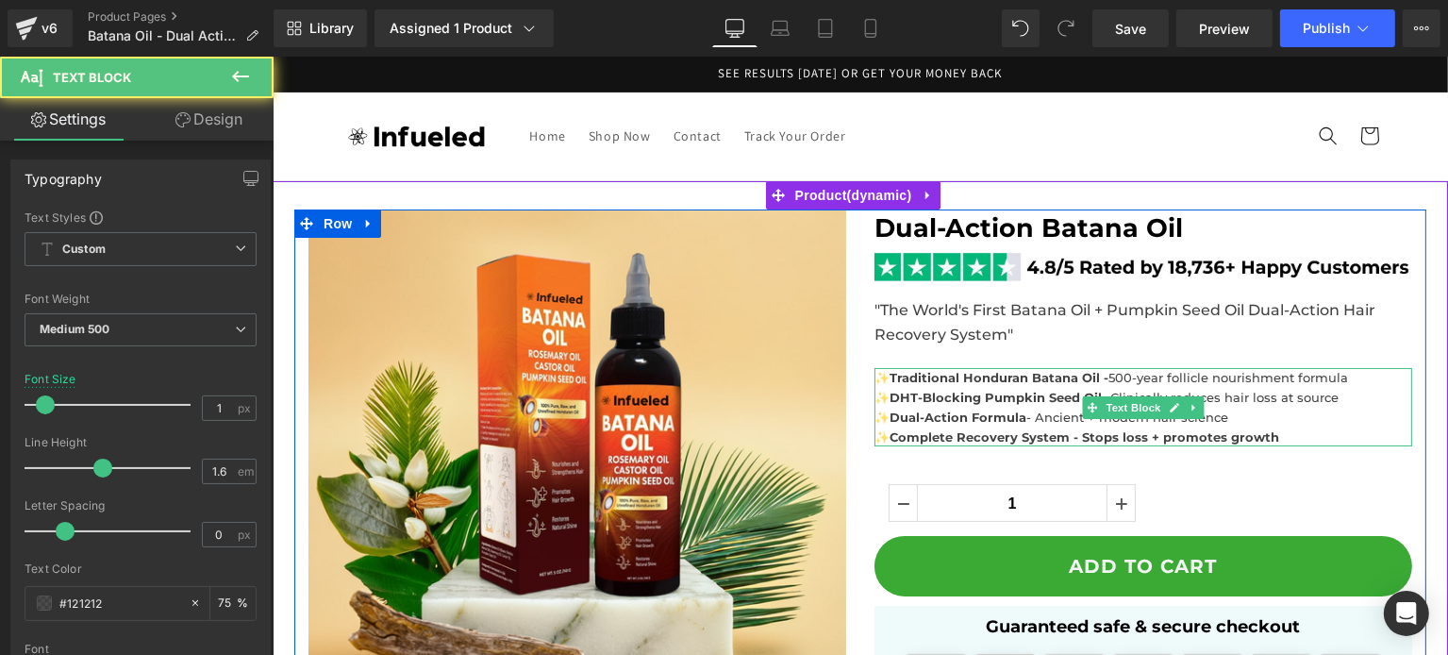
click at [1119, 381] on span "✨ Traditional Honduran Batana Oil - 500-year follicle nourishment formula" at bounding box center [1110, 377] width 474 height 15
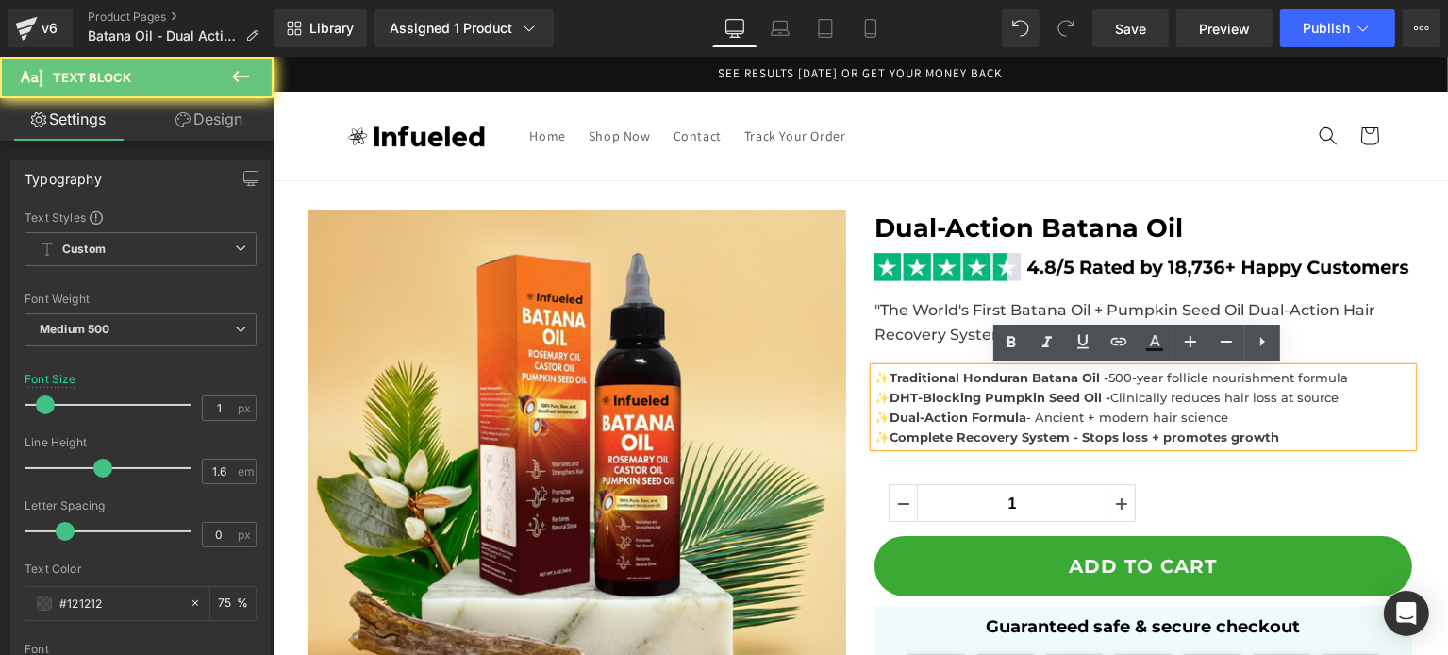
click at [1106, 380] on span "✨ Traditional Honduran Batana Oil - 500-year follicle nourishment formula" at bounding box center [1110, 377] width 474 height 15
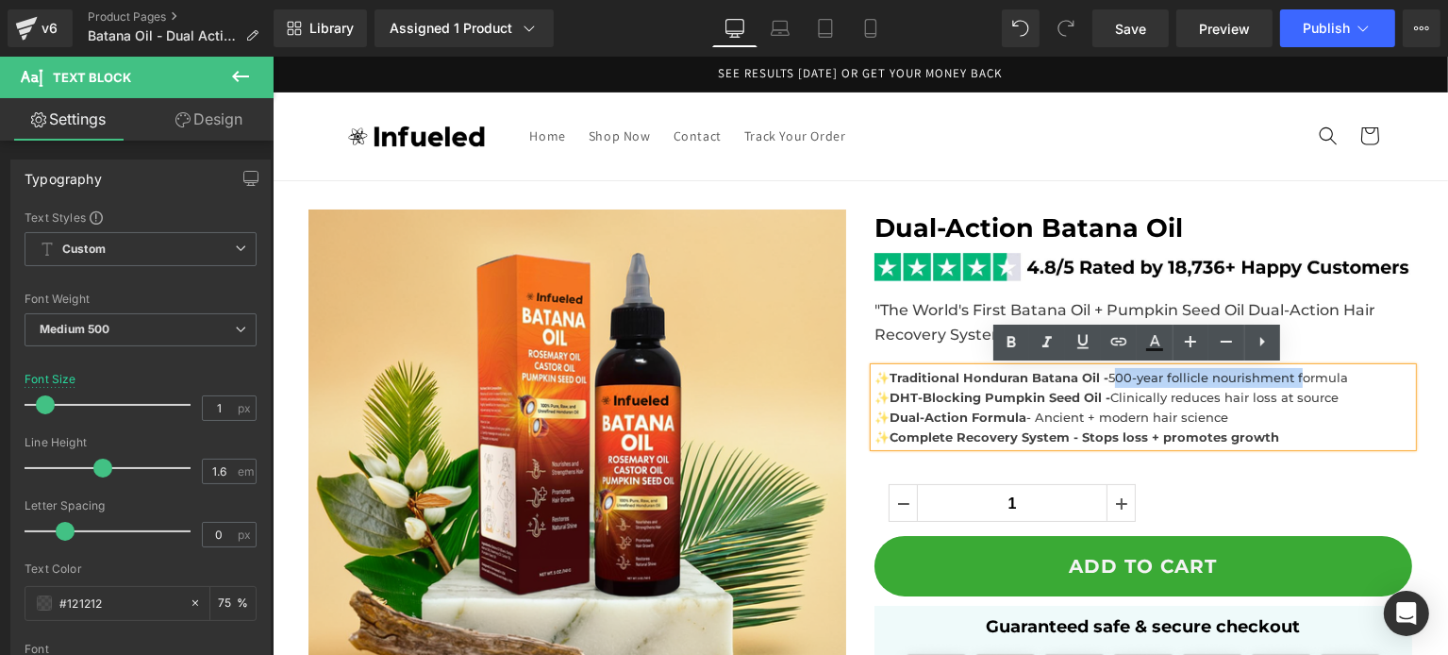
drag, startPoint x: 1105, startPoint y: 380, endPoint x: 1289, endPoint y: 386, distance: 185.0
click at [1289, 386] on p "✨ Traditional Honduran Batana Oil - 500-year follicle nourishment formula" at bounding box center [1142, 378] width 538 height 20
click at [1280, 398] on span "✨DHT-Blocking Pumpkin Seed Oil - Clinically reduces hair loss at source" at bounding box center [1105, 397] width 464 height 15
drag, startPoint x: 1340, startPoint y: 378, endPoint x: 1108, endPoint y: 376, distance: 232.0
click at [1108, 376] on p "✨ Traditional Honduran Batana Oil - 500-year follicle nourishment formula" at bounding box center [1142, 378] width 538 height 20
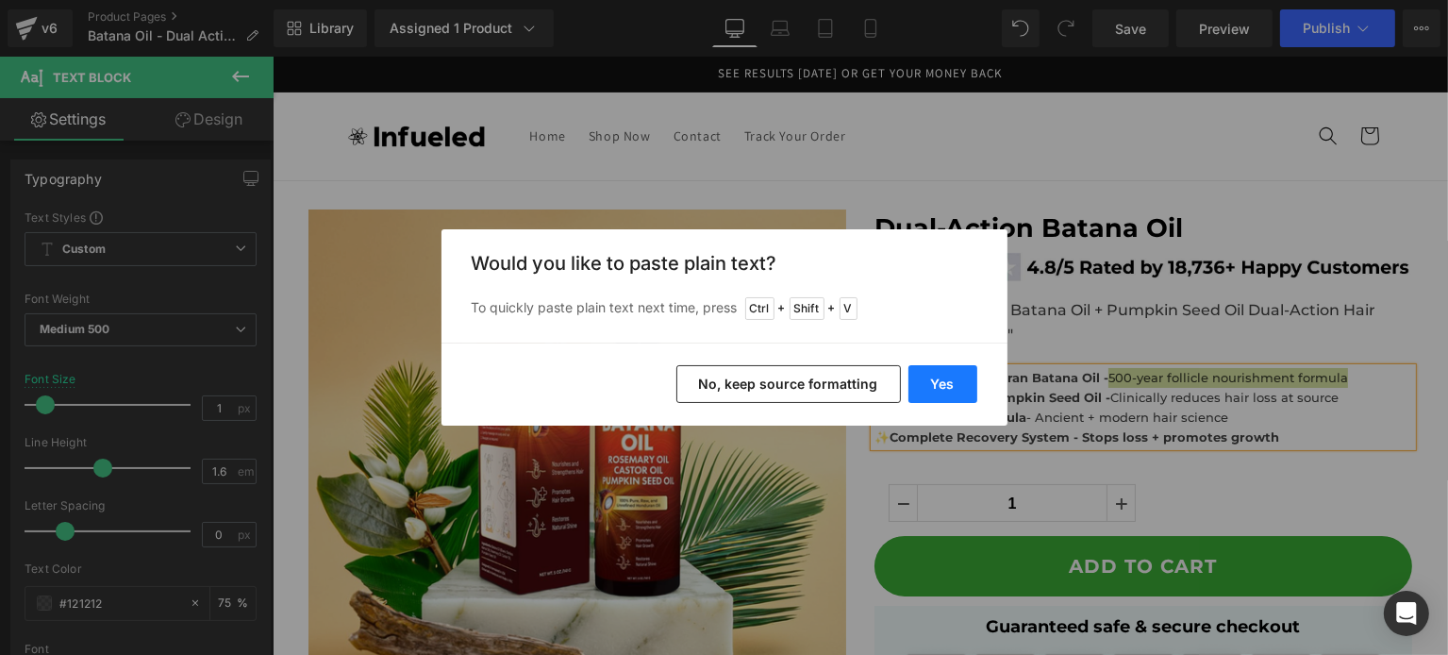
click at [916, 391] on button "Yes" at bounding box center [942, 384] width 69 height 38
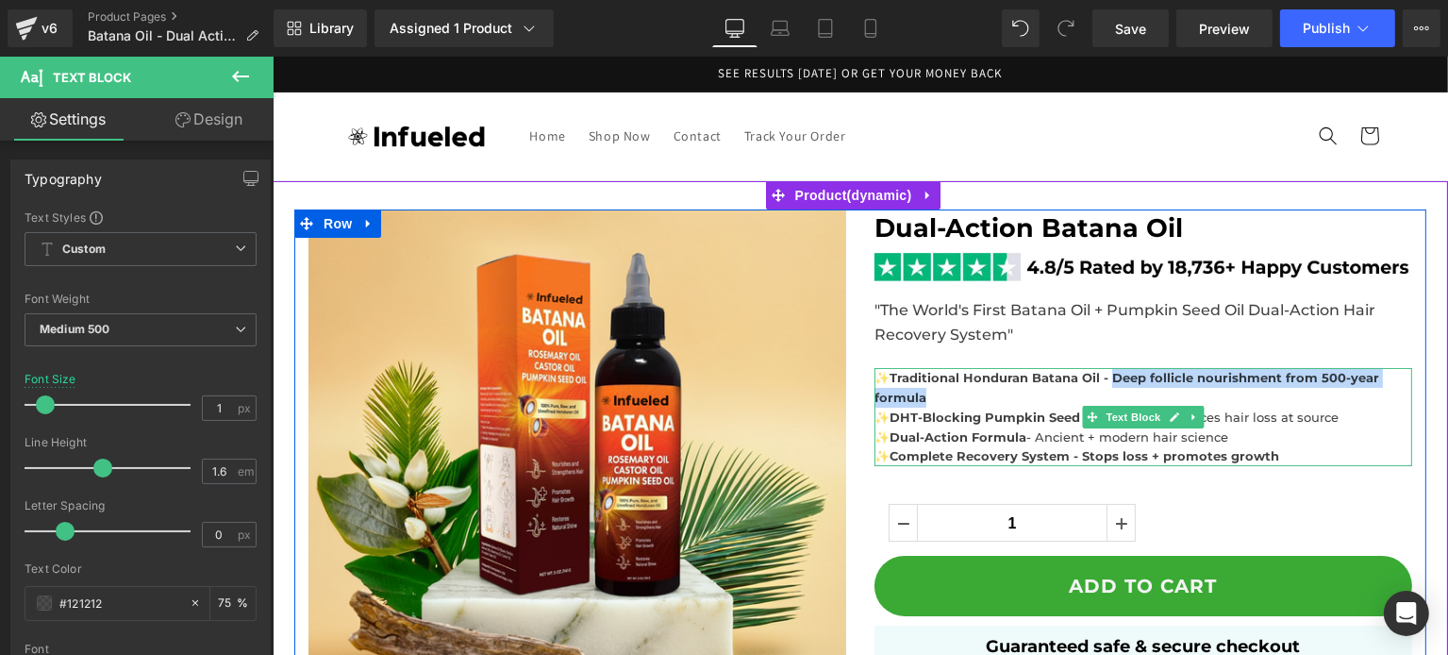
drag, startPoint x: 1062, startPoint y: 395, endPoint x: 1103, endPoint y: 378, distance: 44.0
click at [1103, 378] on p "✨ Traditional Honduran Batana Oil - Deep follicle nourishment from 500-year for…" at bounding box center [1142, 388] width 538 height 40
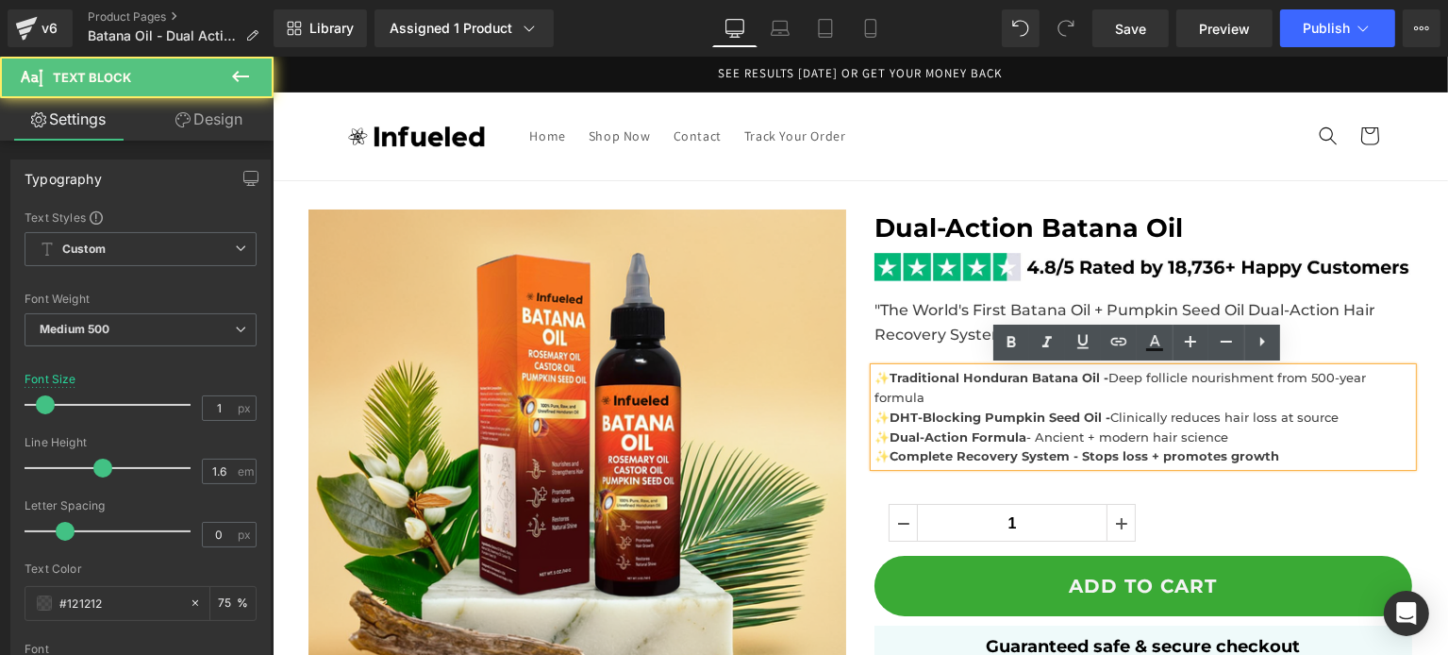
click at [1022, 396] on p "✨ Traditional Honduran Batana Oil - Deep follicle nourishment from 500-year for…" at bounding box center [1142, 388] width 538 height 40
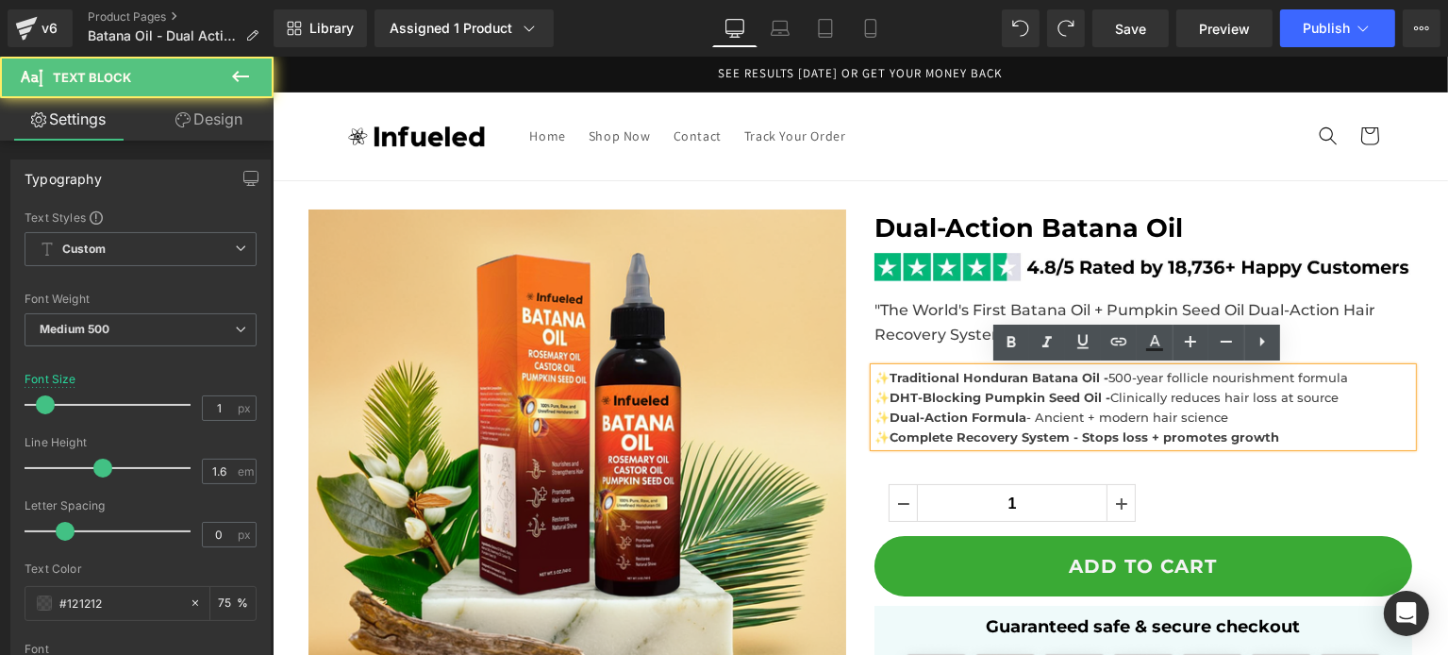
click at [1149, 388] on p "✨DHT-Blocking Pumpkin Seed Oil - Clinically reduces hair loss at source" at bounding box center [1142, 398] width 538 height 20
click at [1153, 372] on span "✨ Traditional Honduran Batana Oil - 500-year follicle nourishment formula" at bounding box center [1110, 377] width 474 height 15
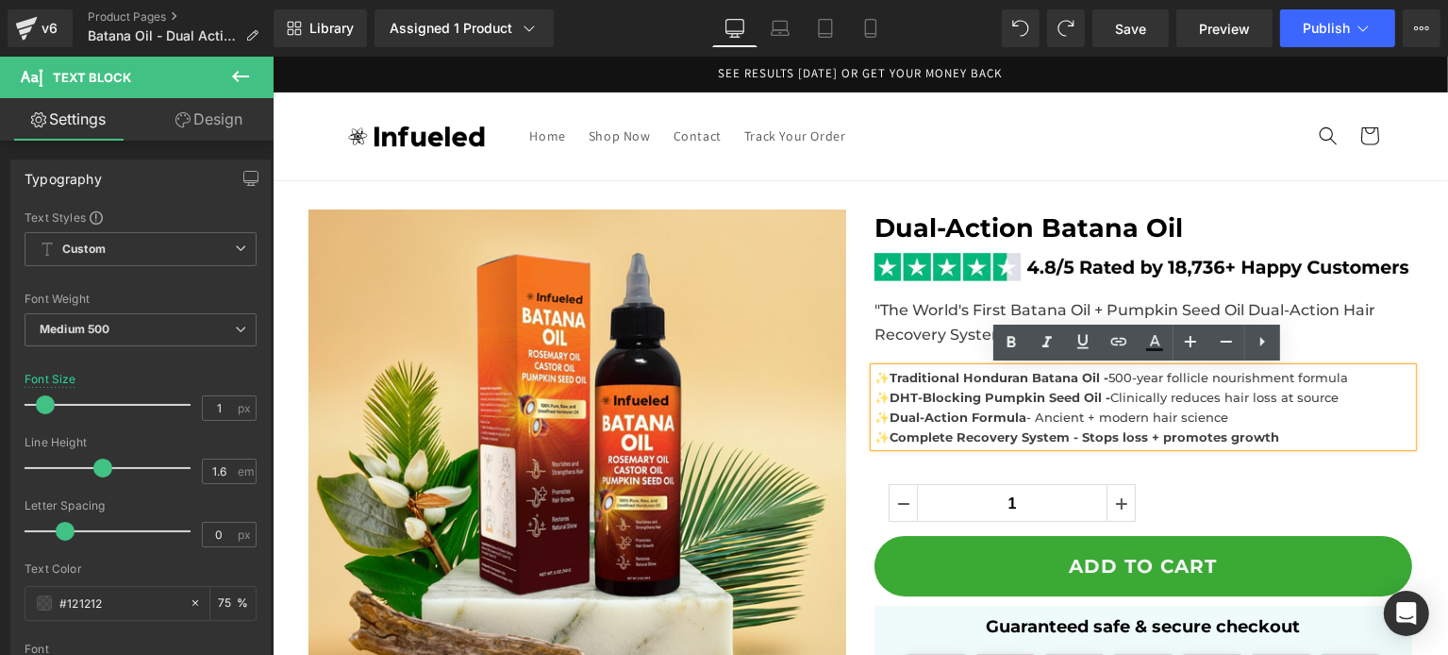
click at [1158, 377] on span "✨ Traditional Honduran Batana Oil - 500-year follicle nourishment formula" at bounding box center [1110, 377] width 474 height 15
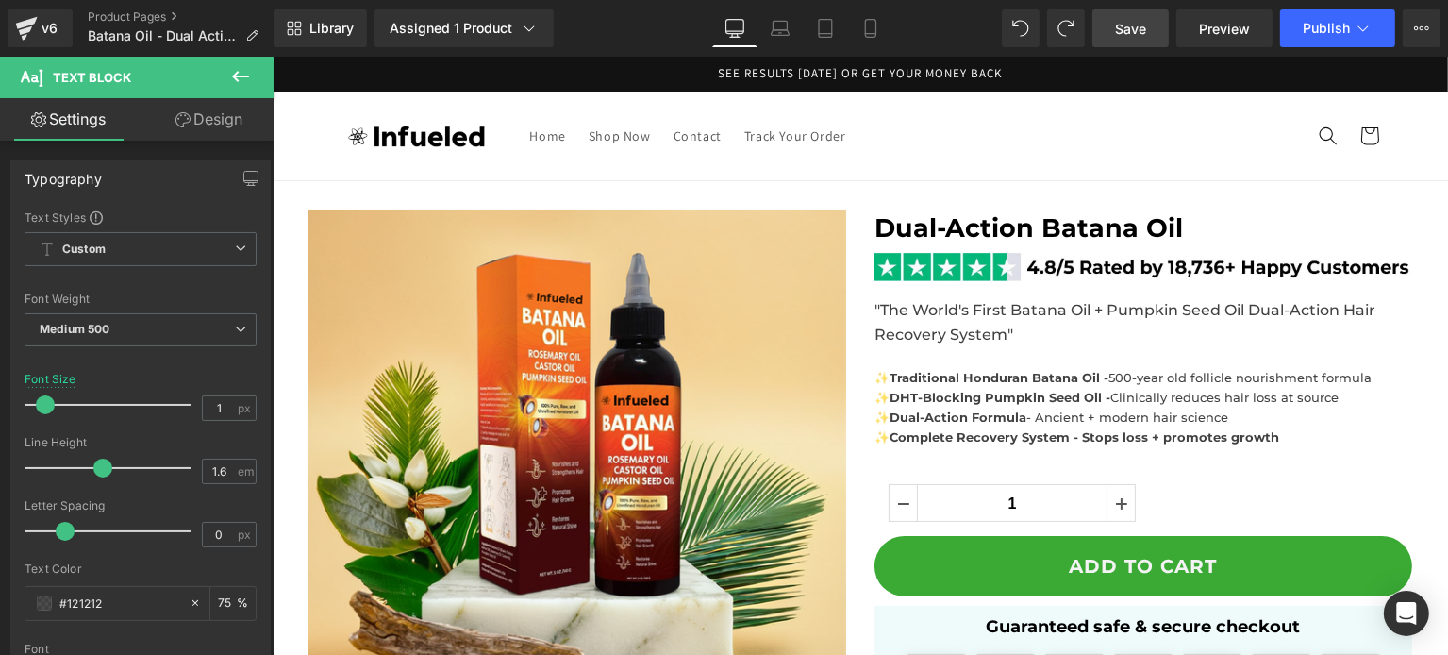
click at [1133, 26] on span "Save" at bounding box center [1130, 29] width 31 height 20
click at [1121, 39] on link "Save" at bounding box center [1130, 28] width 76 height 38
click at [1139, 361] on div "Dual-Action Batana Oil Heading Image "The World's First Batana Oil + Pumpkin Se…" at bounding box center [1142, 562] width 566 height 706
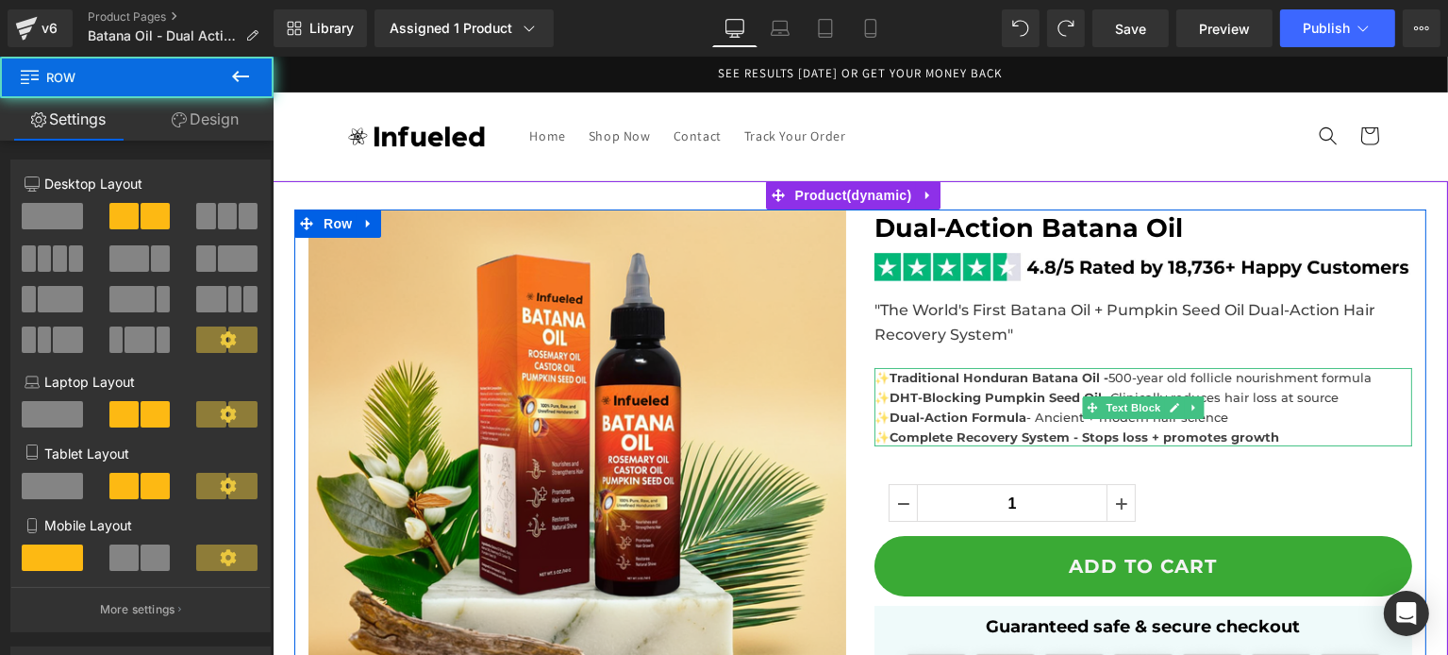
click at [1124, 373] on span "✨ Traditional Honduran Batana Oil - 500-year old follicle nourishment formula" at bounding box center [1121, 377] width 497 height 15
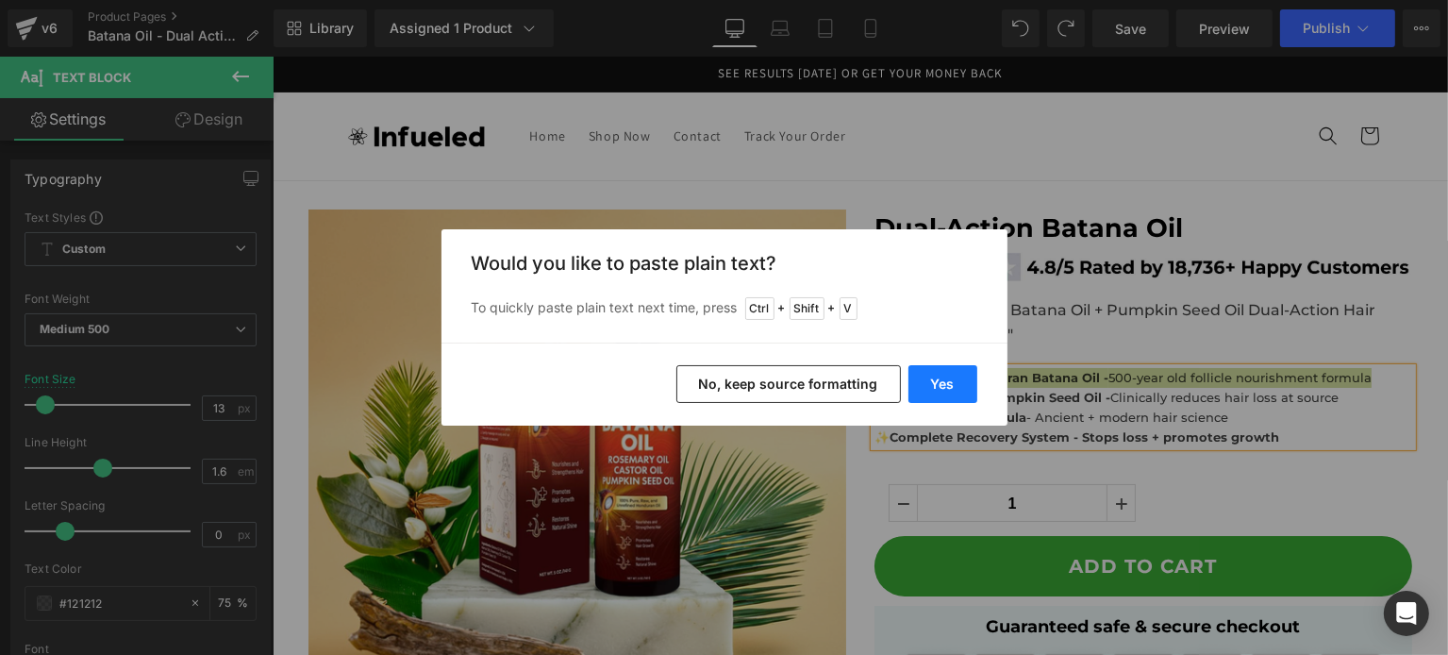
click at [946, 374] on button "Yes" at bounding box center [942, 384] width 69 height 38
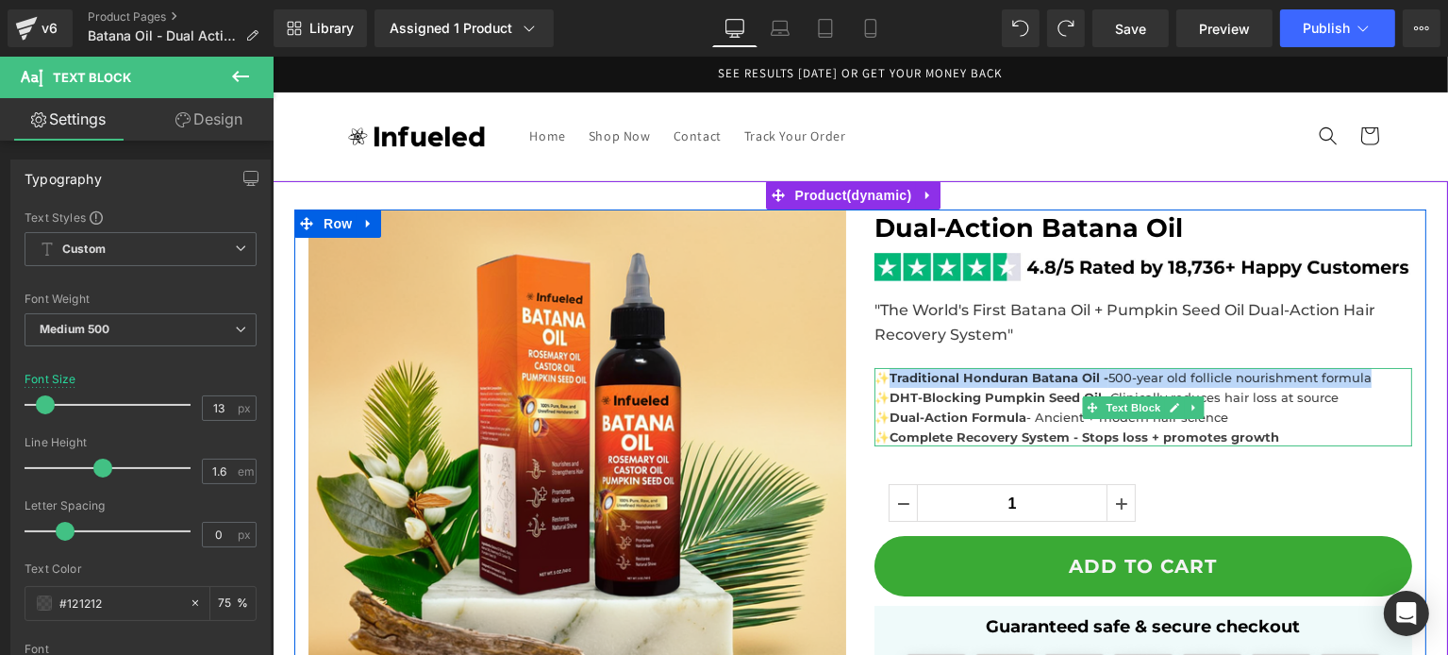
drag, startPoint x: 886, startPoint y: 375, endPoint x: 1395, endPoint y: 376, distance: 509.4
click at [1395, 376] on p "✨ Traditional Honduran Batana Oil - 500-year old follicle nourishment formula" at bounding box center [1142, 378] width 538 height 20
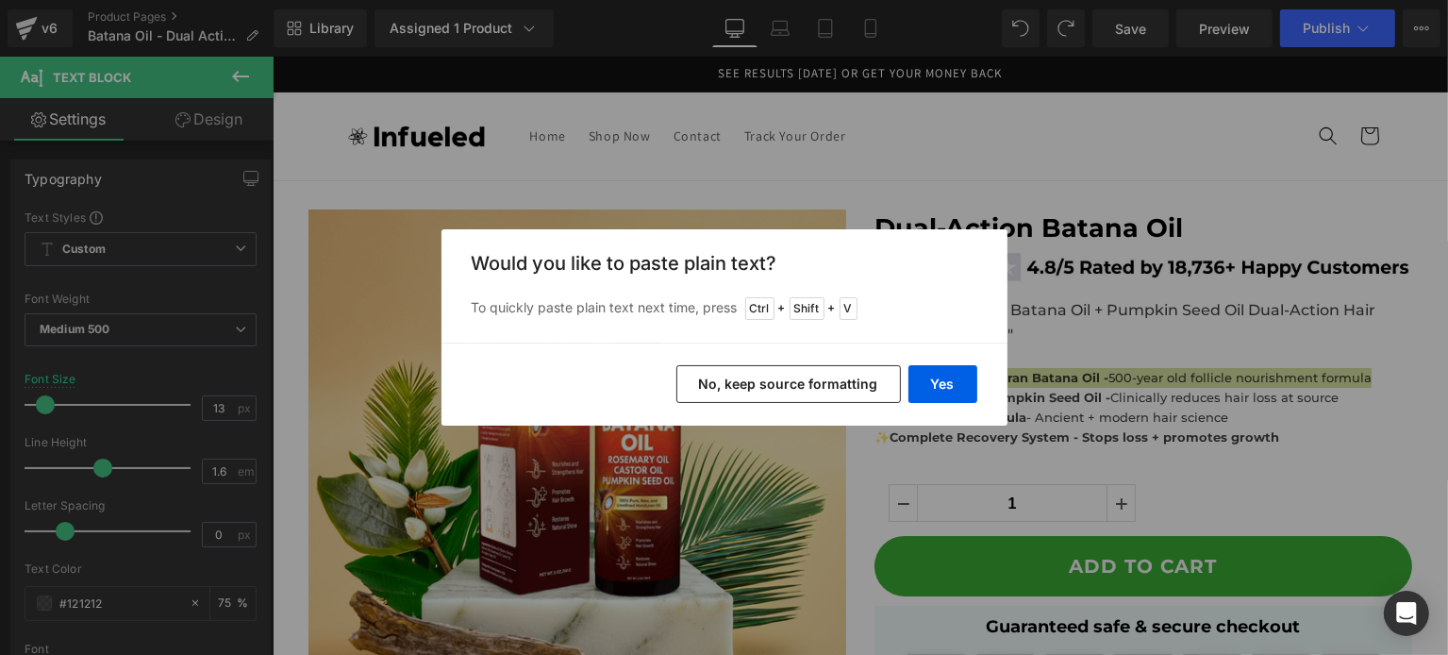
click at [868, 380] on button "No, keep source formatting" at bounding box center [788, 384] width 224 height 38
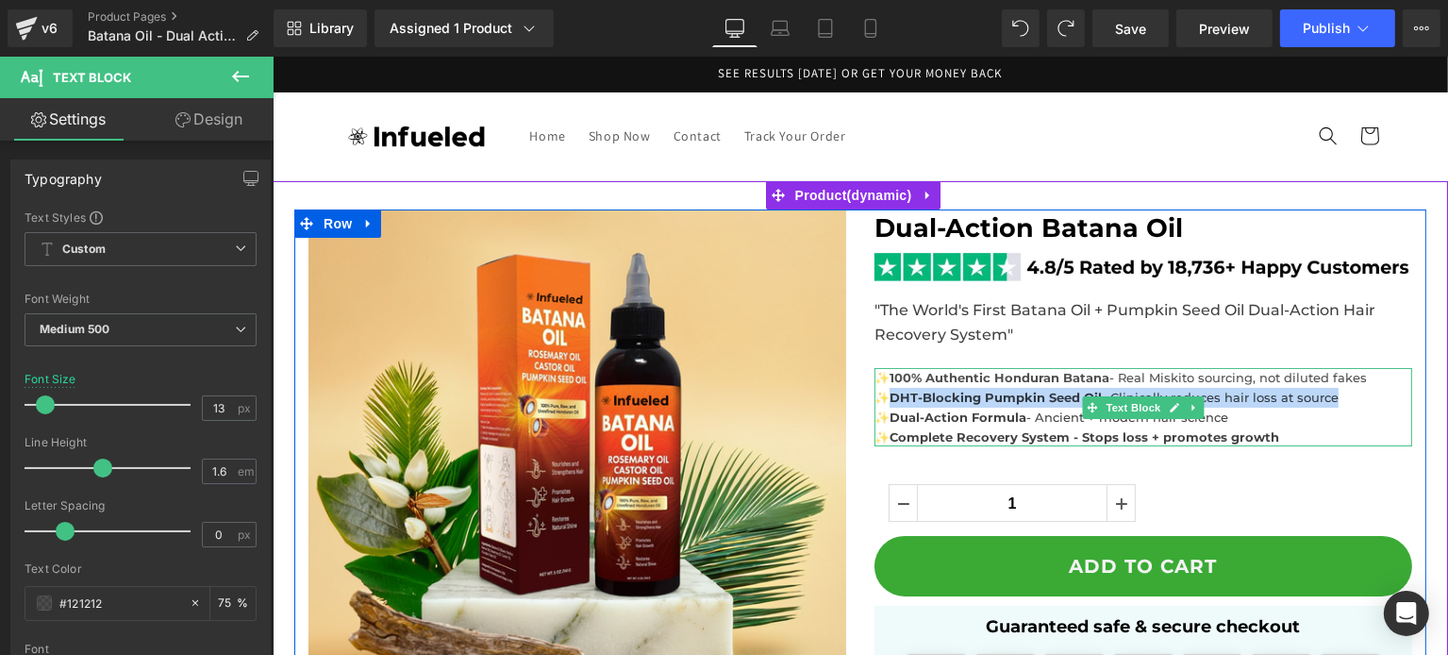
drag, startPoint x: 1326, startPoint y: 397, endPoint x: 884, endPoint y: 396, distance: 442.4
click at [884, 396] on p "✨DHT-Blocking Pumpkin Seed Oil - Clinically reduces hair loss at source" at bounding box center [1142, 398] width 538 height 20
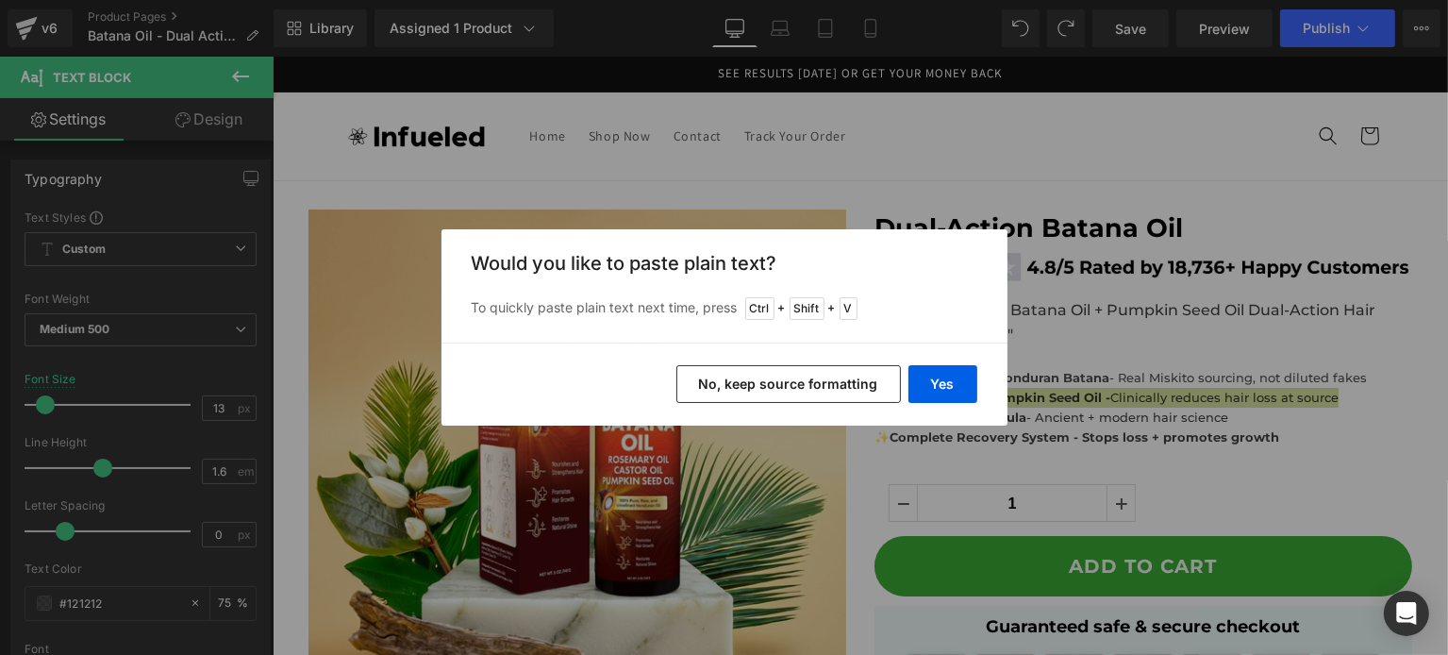
click at [872, 384] on button "No, keep source formatting" at bounding box center [788, 384] width 224 height 38
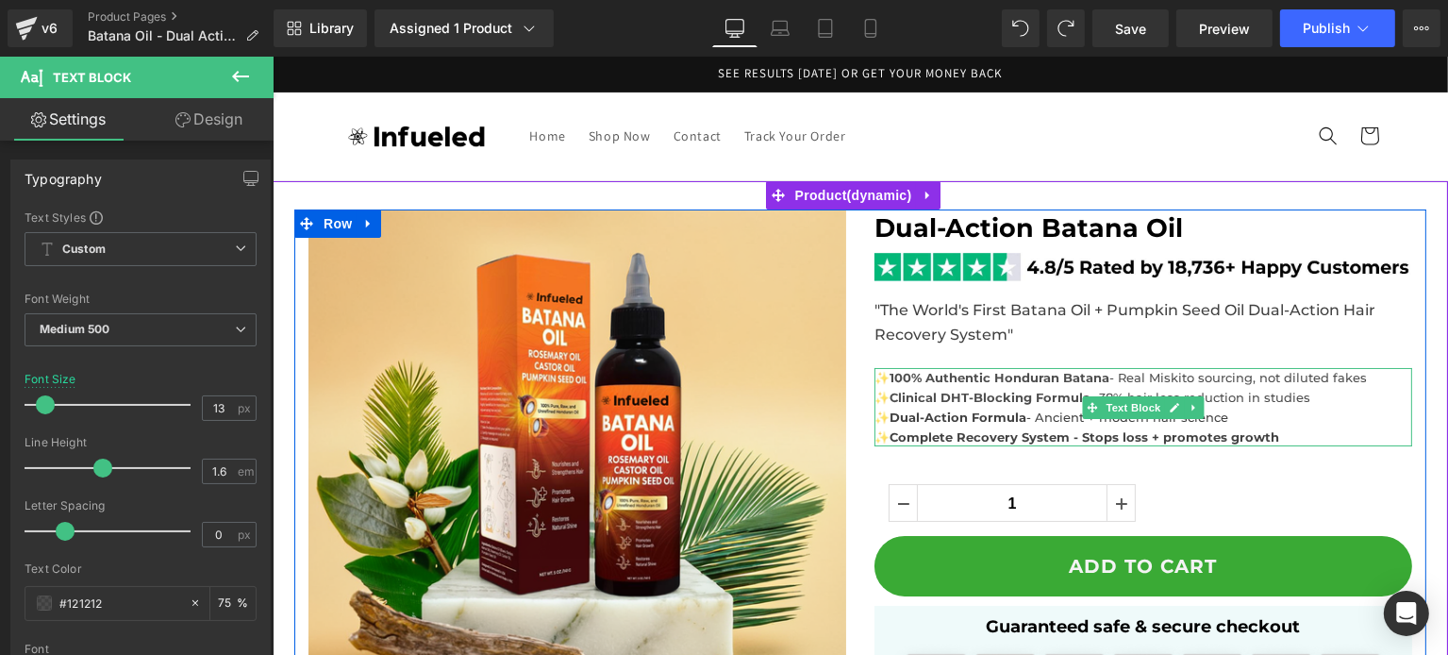
drag, startPoint x: 1225, startPoint y: 417, endPoint x: 887, endPoint y: 417, distance: 338.6
click at [887, 417] on p "✨ Dual-Action Formula - Ancient + modern hair science" at bounding box center [1142, 417] width 538 height 20
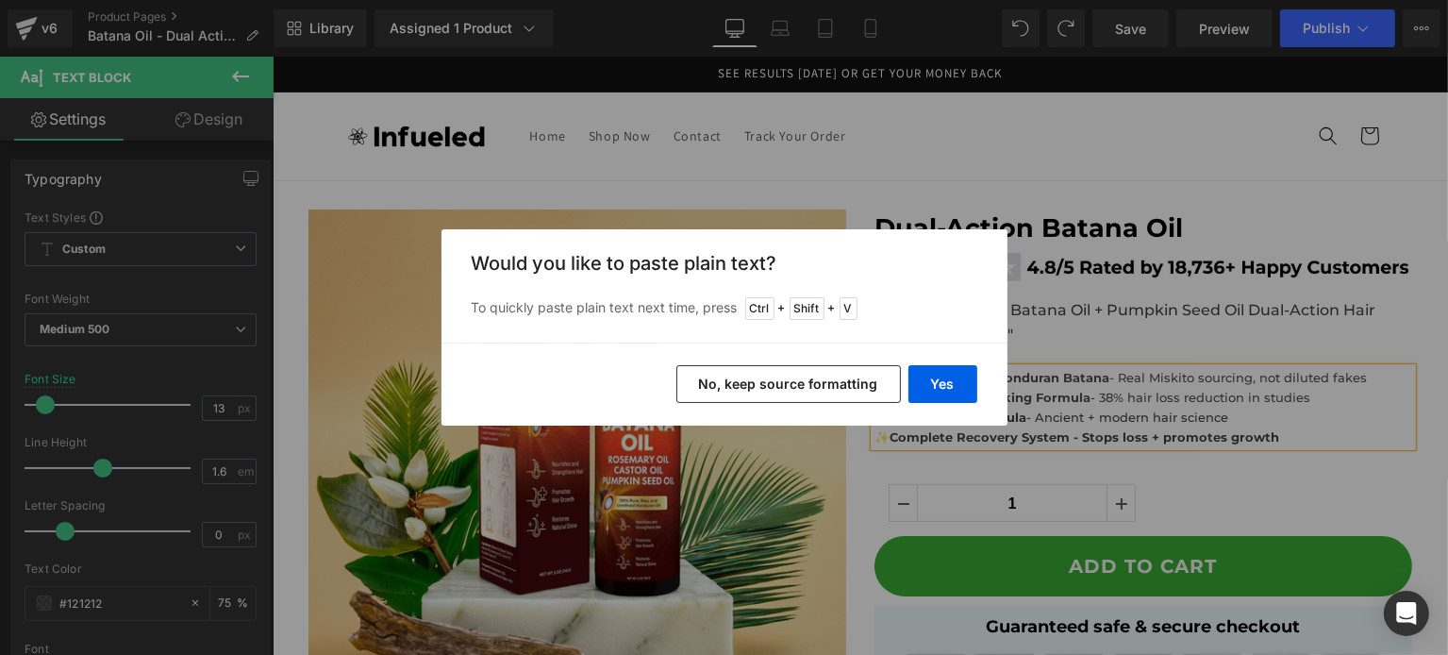
click at [845, 379] on button "No, keep source formatting" at bounding box center [788, 384] width 224 height 38
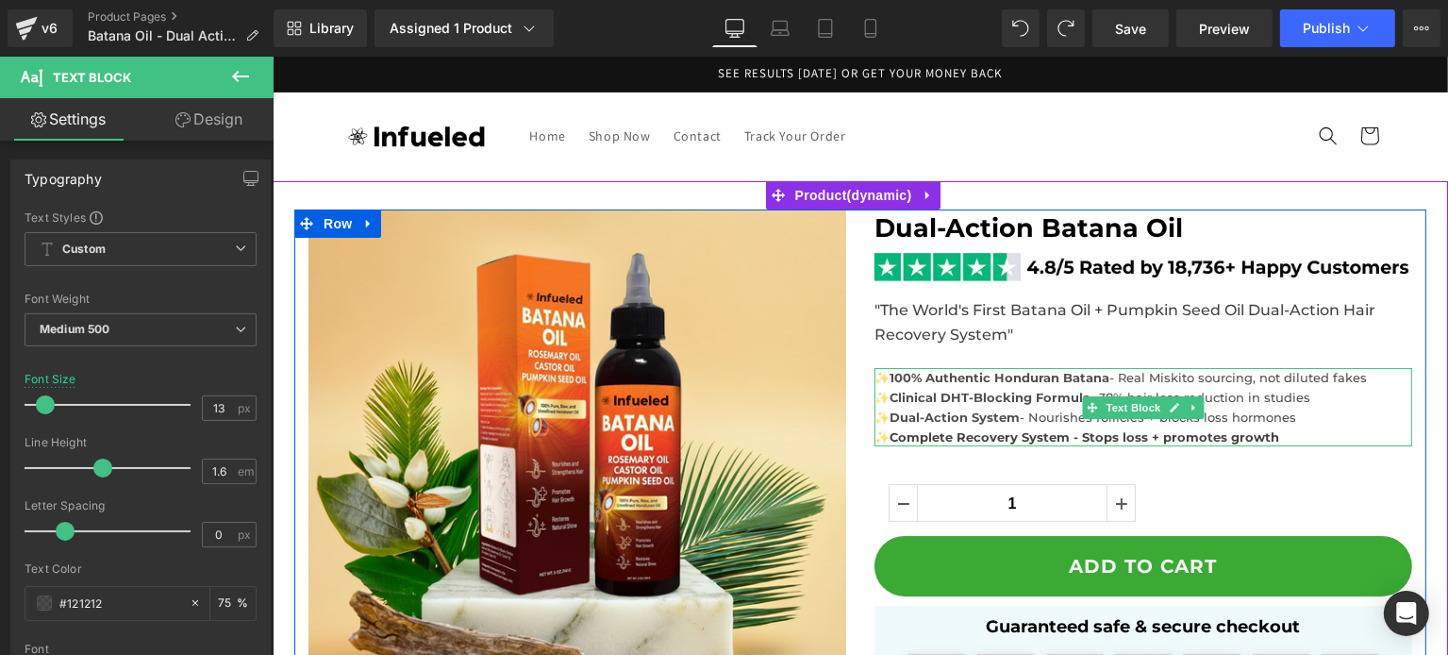
click at [1162, 436] on b "Complete Recovery System - Stops loss + promotes growth" at bounding box center [1084, 436] width 390 height 15
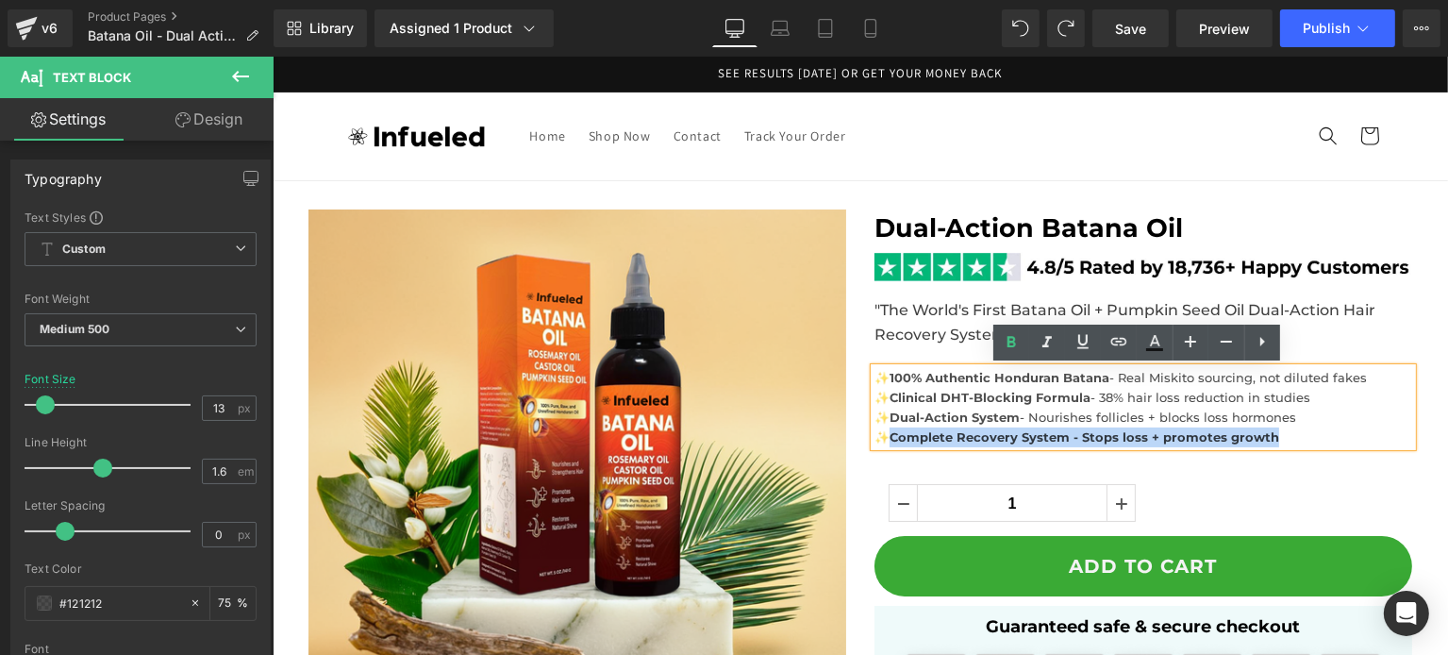
drag, startPoint x: 1273, startPoint y: 441, endPoint x: 881, endPoint y: 437, distance: 392.4
click at [881, 437] on p "✨ Complete Recovery System - Stops loss + promotes growth" at bounding box center [1142, 437] width 538 height 20
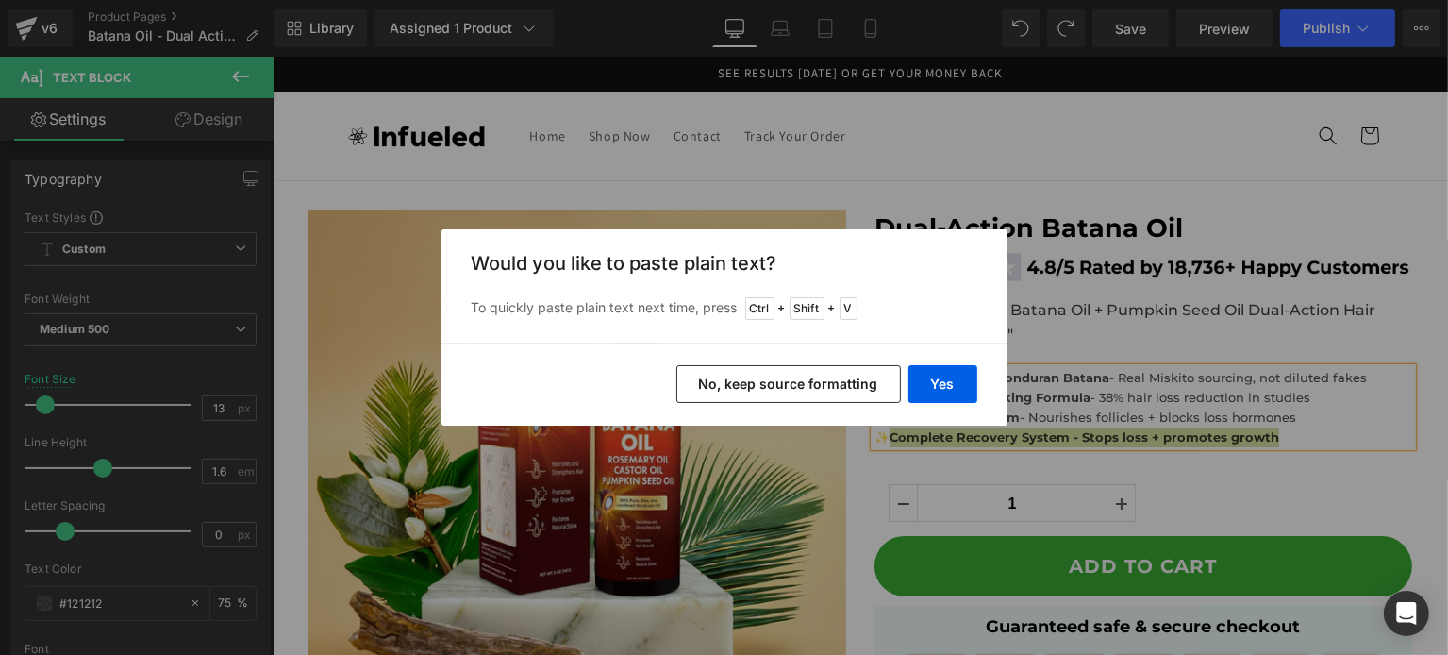
click at [823, 390] on button "No, keep source formatting" at bounding box center [788, 384] width 224 height 38
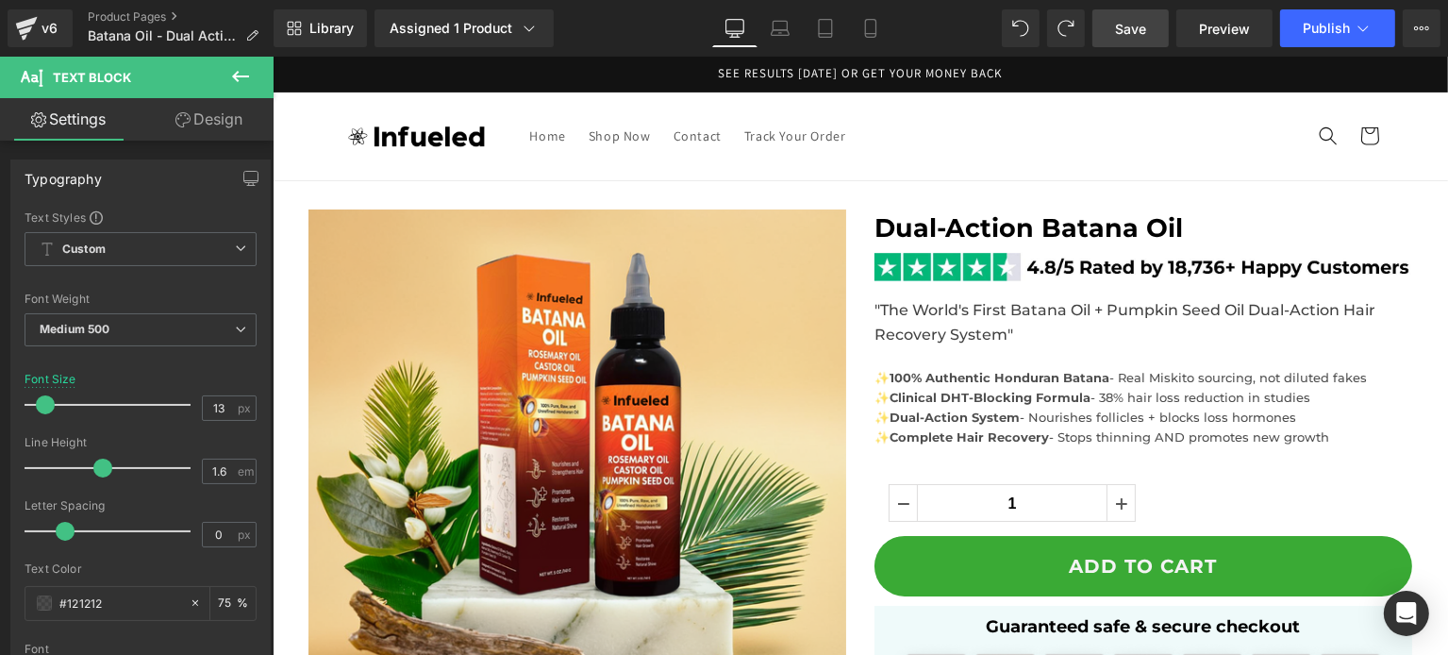
click at [1105, 32] on link "Save" at bounding box center [1130, 28] width 76 height 38
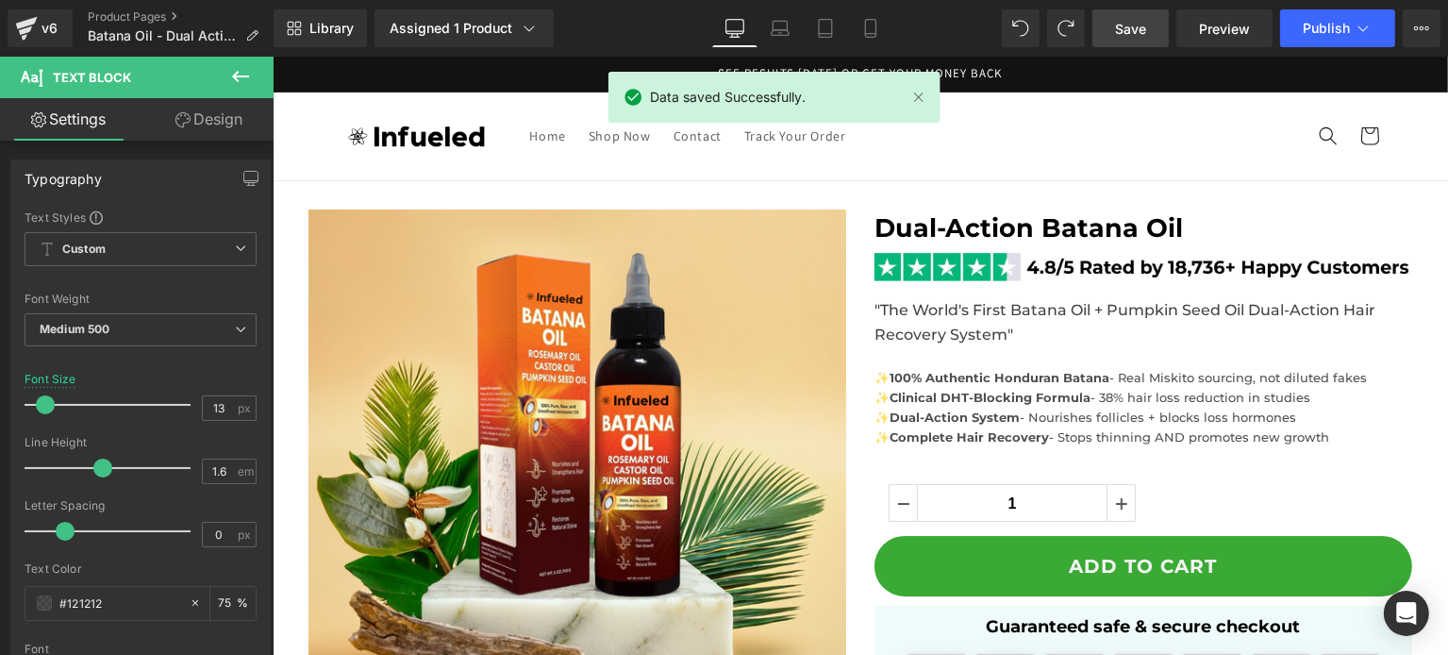
click at [1146, 27] on span "Save" at bounding box center [1130, 29] width 31 height 20
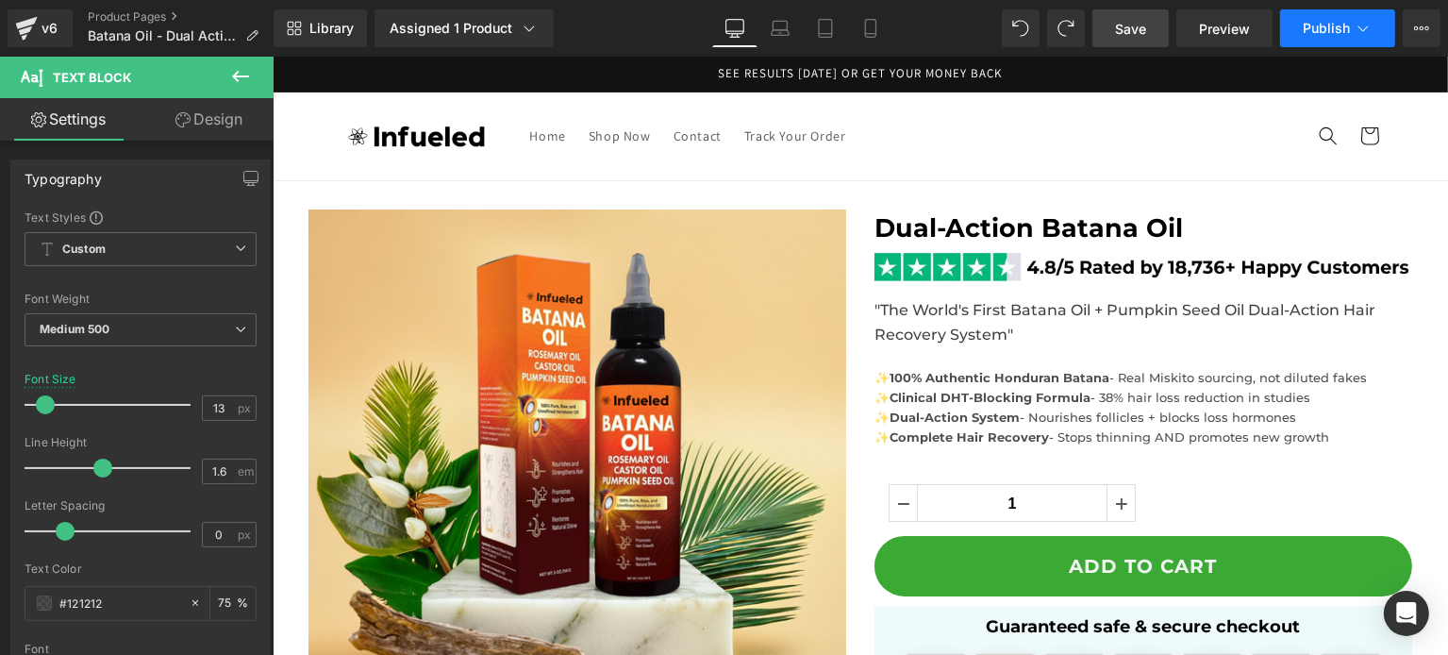
click at [1322, 35] on span "Publish" at bounding box center [1326, 28] width 47 height 15
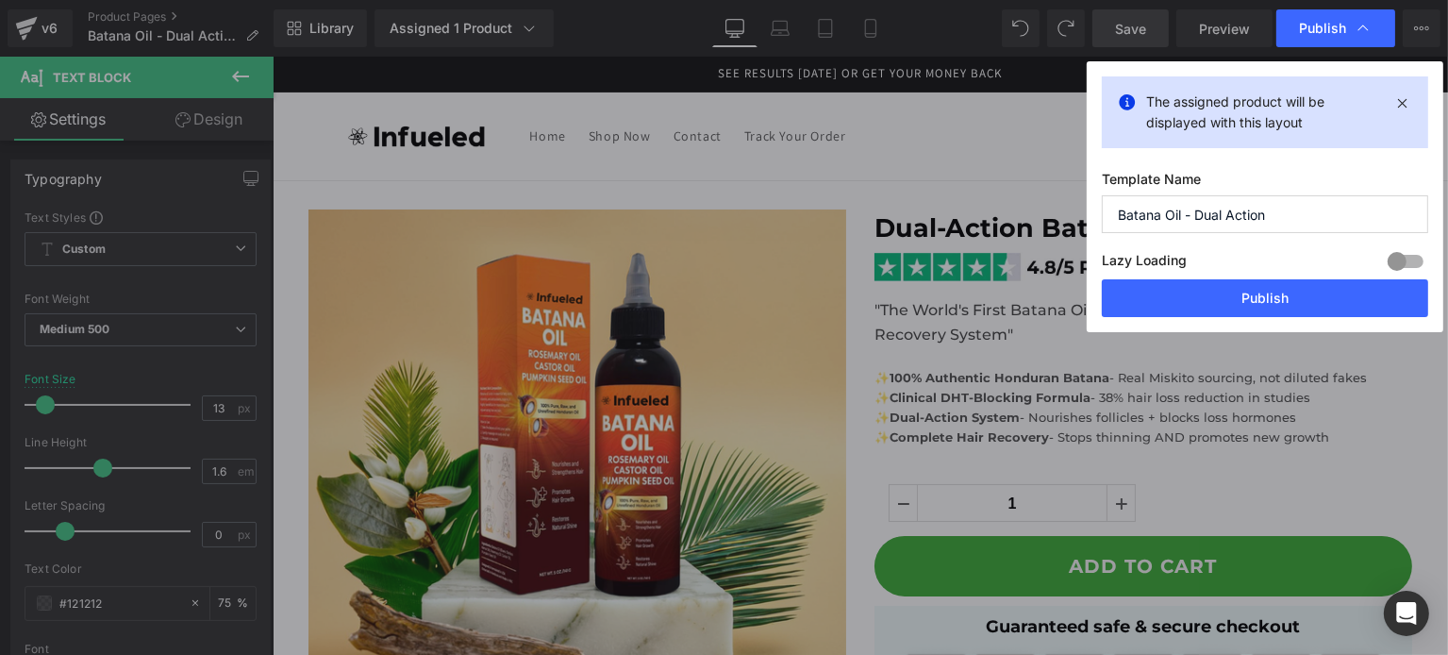
click at [1288, 278] on div "Lazy Loading Build Upgrade plan to unlock" at bounding box center [1265, 263] width 326 height 31
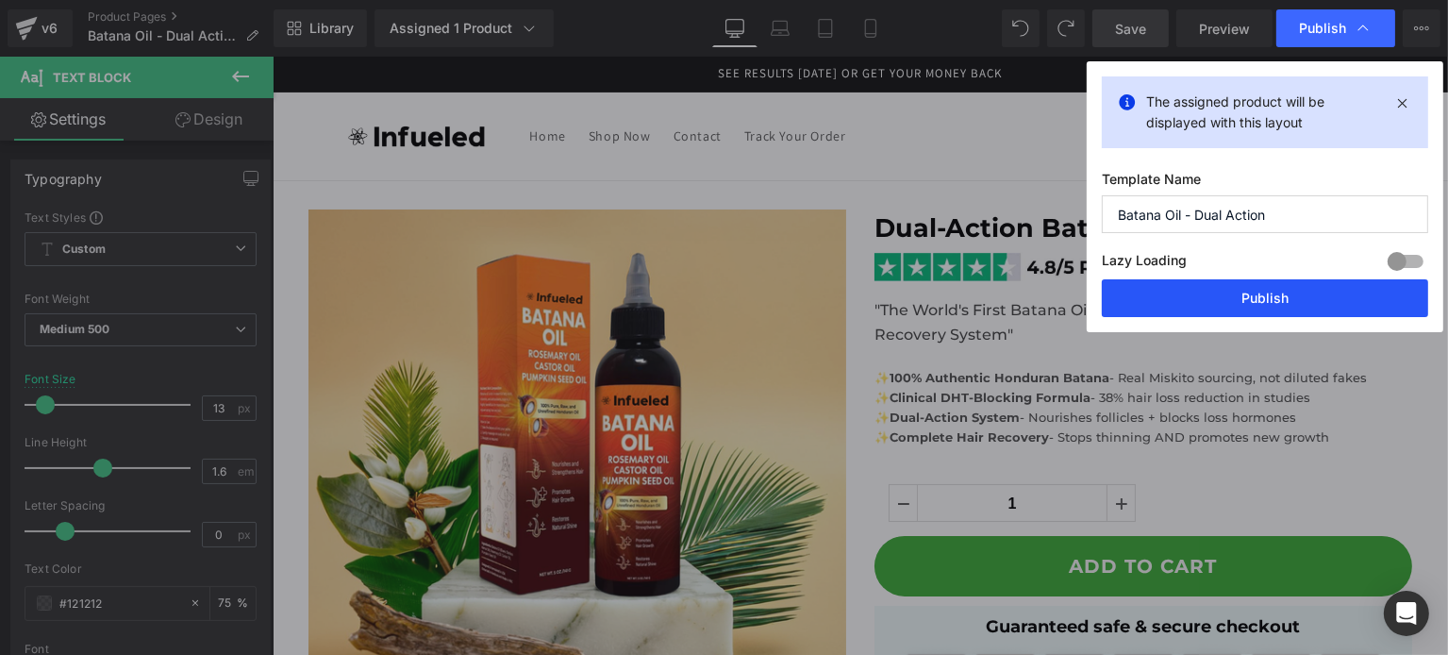
drag, startPoint x: 1288, startPoint y: 303, endPoint x: 994, endPoint y: 305, distance: 294.3
click at [1288, 303] on button "Publish" at bounding box center [1265, 298] width 326 height 38
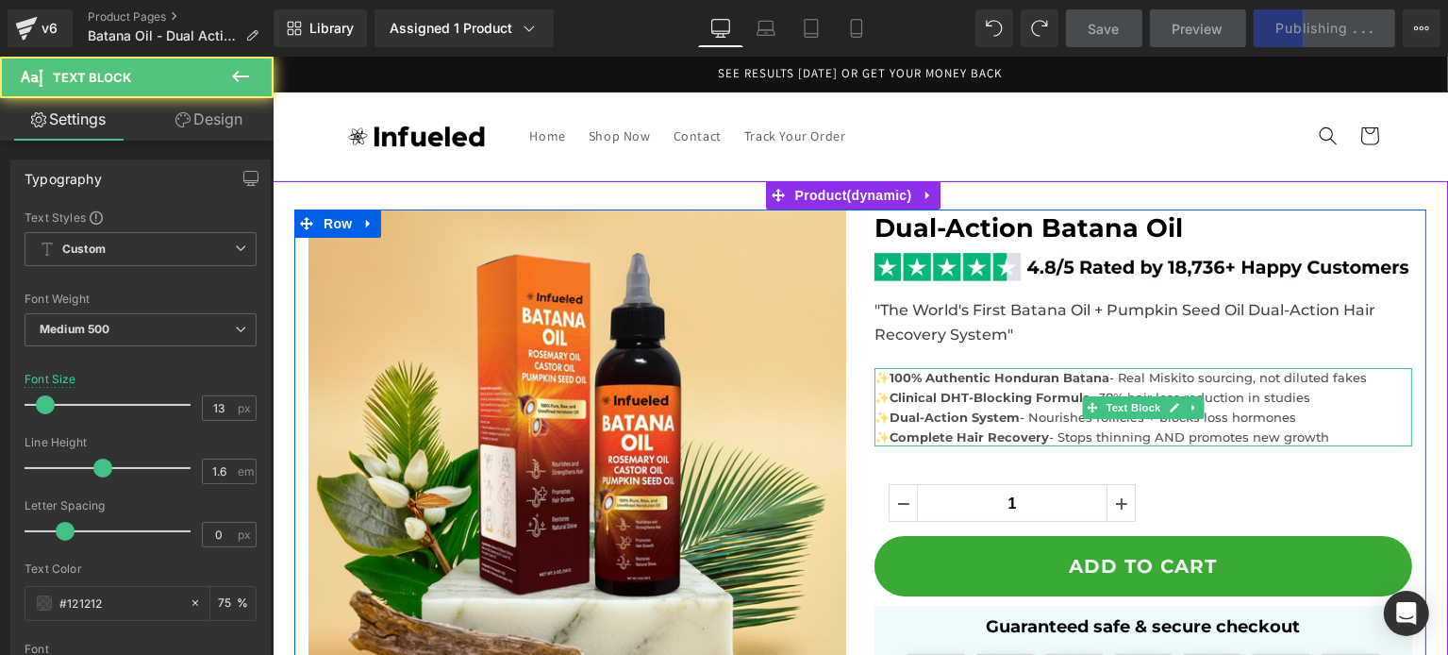
click at [1010, 430] on strong "Complete Hair Recovery" at bounding box center [968, 436] width 159 height 15
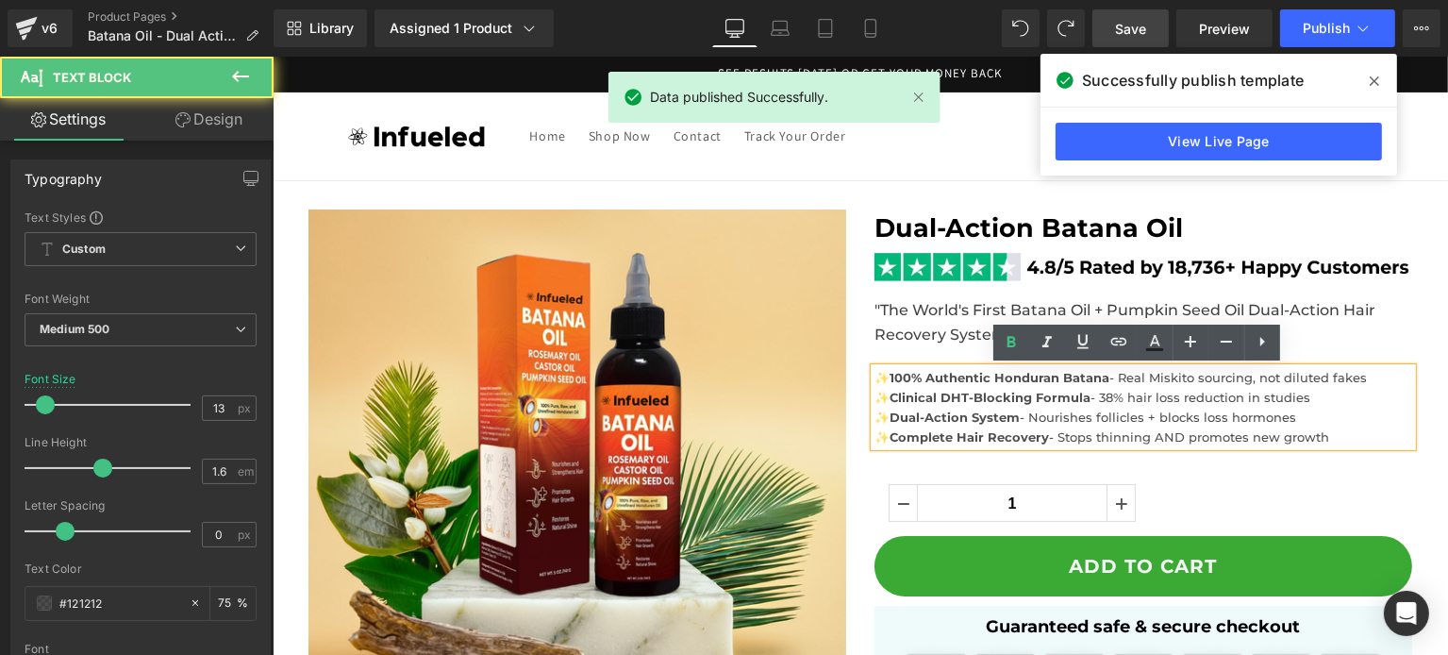
click at [1138, 416] on span "- Nourishes follicles + blocks loss hormones" at bounding box center [1157, 416] width 276 height 15
click at [1171, 419] on span "- Nourishes follicles + blocks loss hormones" at bounding box center [1157, 416] width 276 height 15
click at [1189, 422] on span "- Nourishes follicles + blocks loss hormones" at bounding box center [1157, 416] width 276 height 15
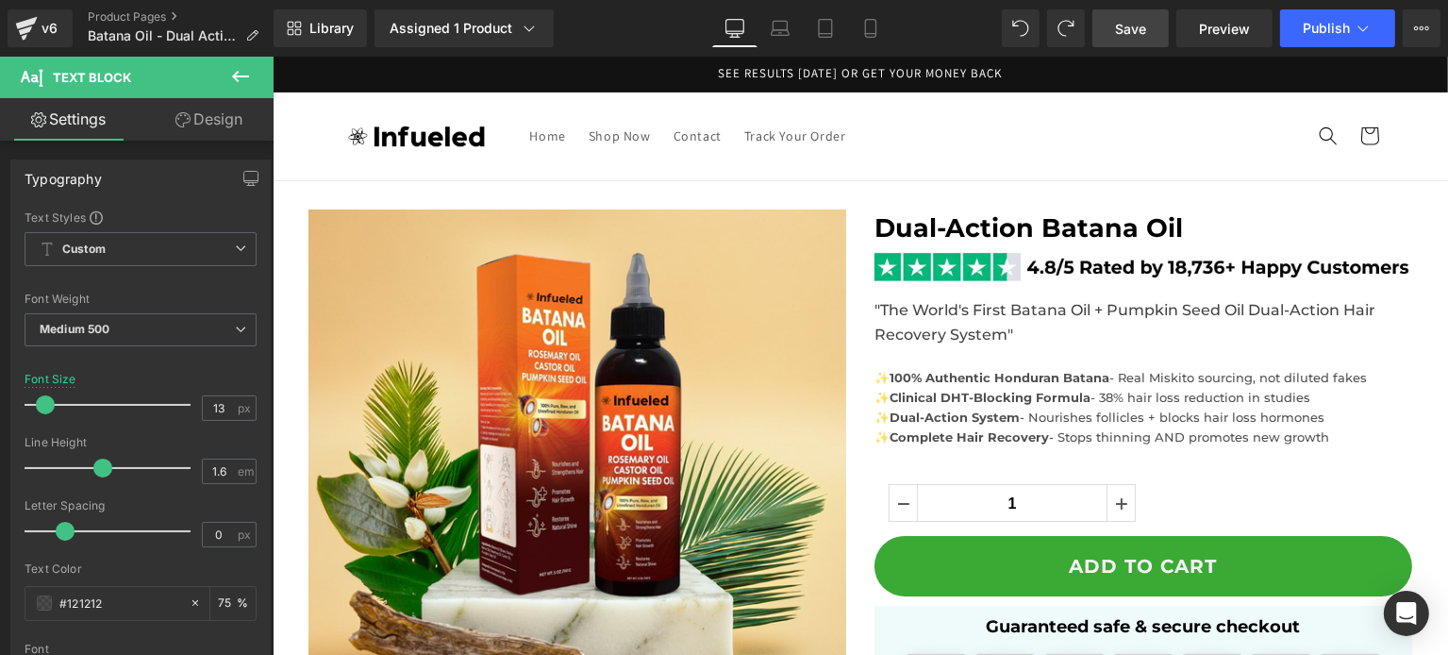
click at [1146, 33] on span "Save" at bounding box center [1130, 29] width 31 height 20
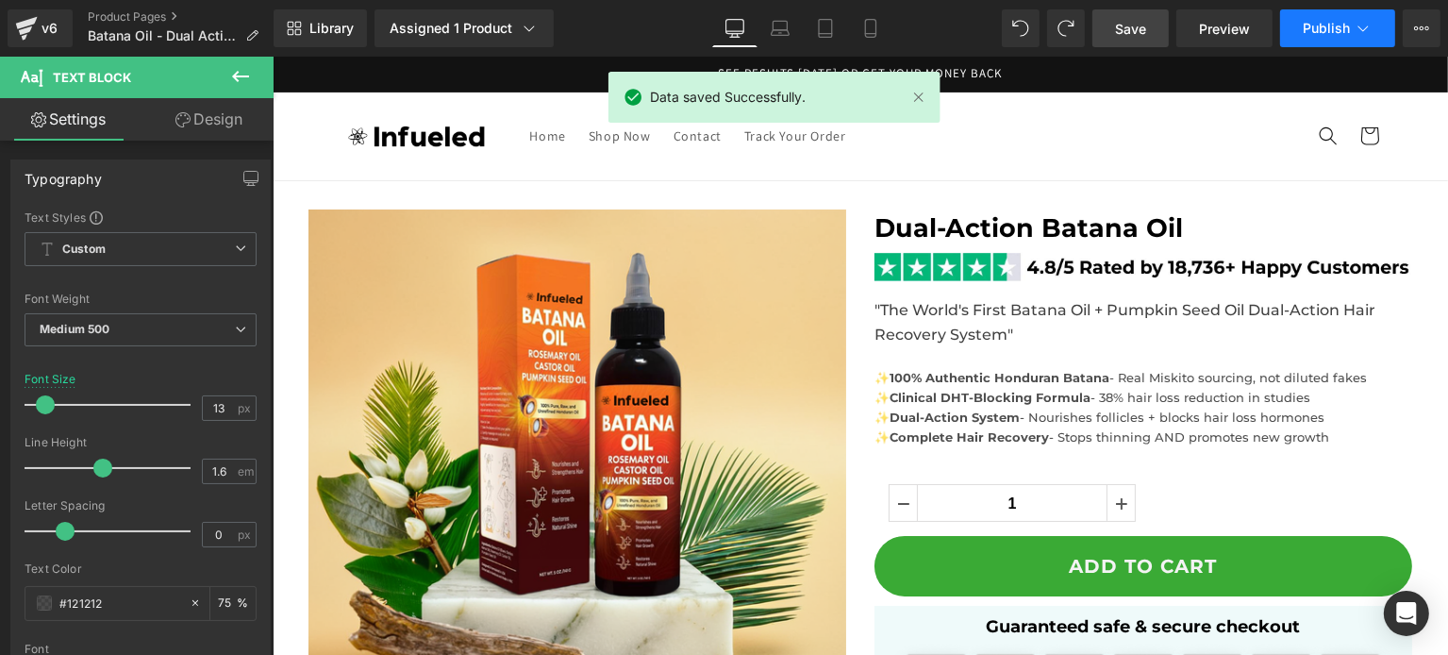
click at [1306, 25] on span "Publish" at bounding box center [1326, 28] width 47 height 15
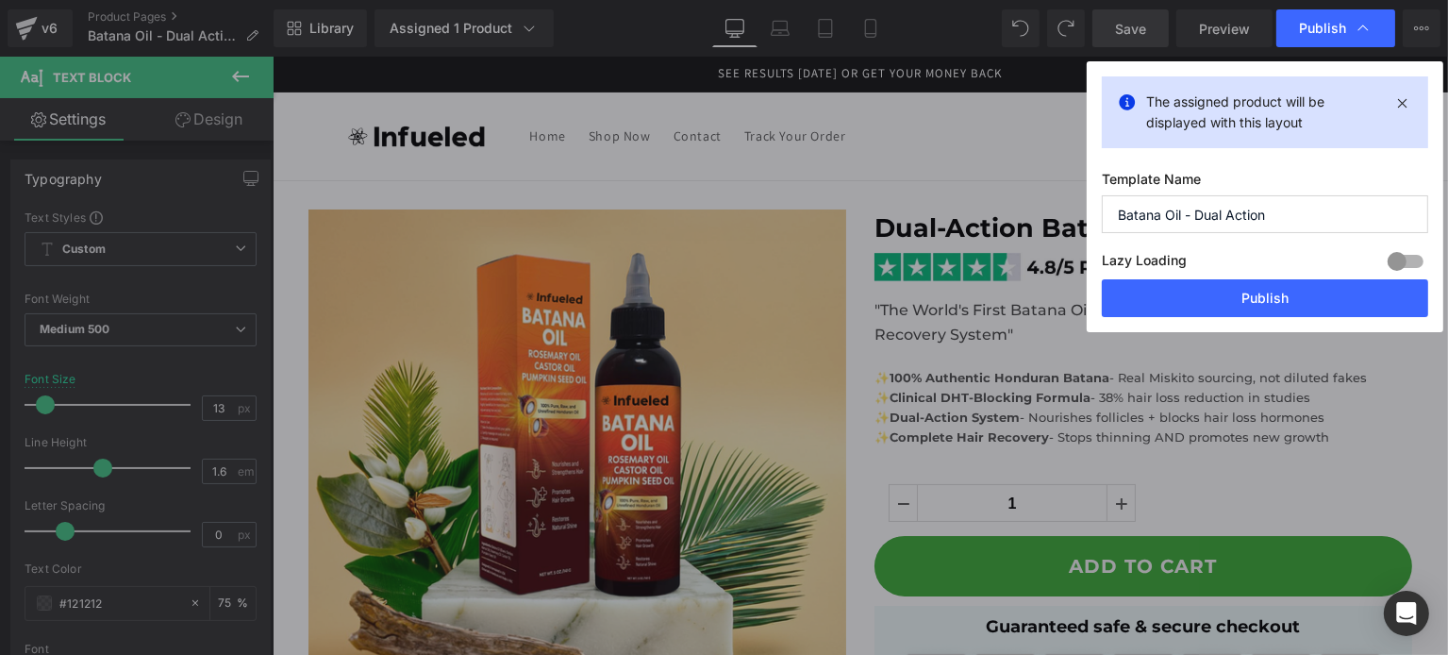
click at [1394, 86] on div "The assigned product will be displayed with this layout" at bounding box center [1265, 112] width 326 height 72
click at [1405, 0] on div "Text Block You are previewing how the will restyle your page. You can not edit …" at bounding box center [724, 0] width 1448 height 0
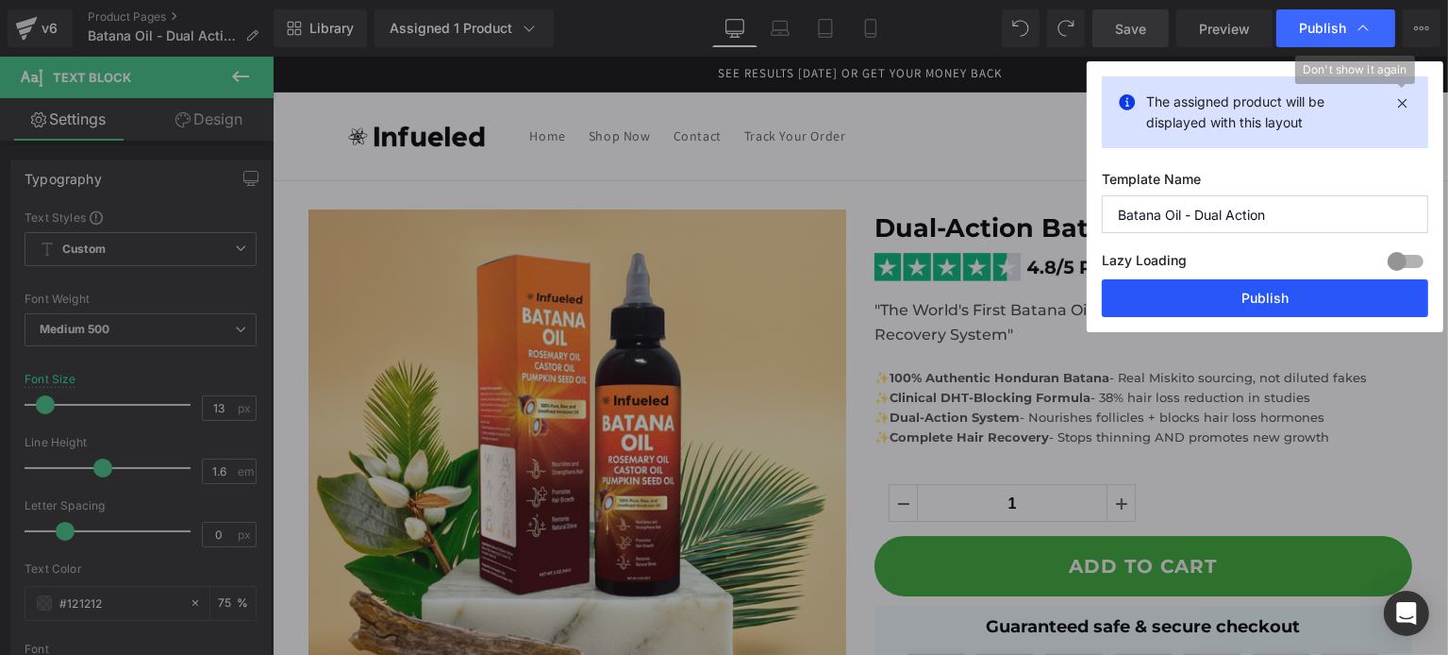
click at [1284, 300] on button "Publish" at bounding box center [1265, 298] width 326 height 38
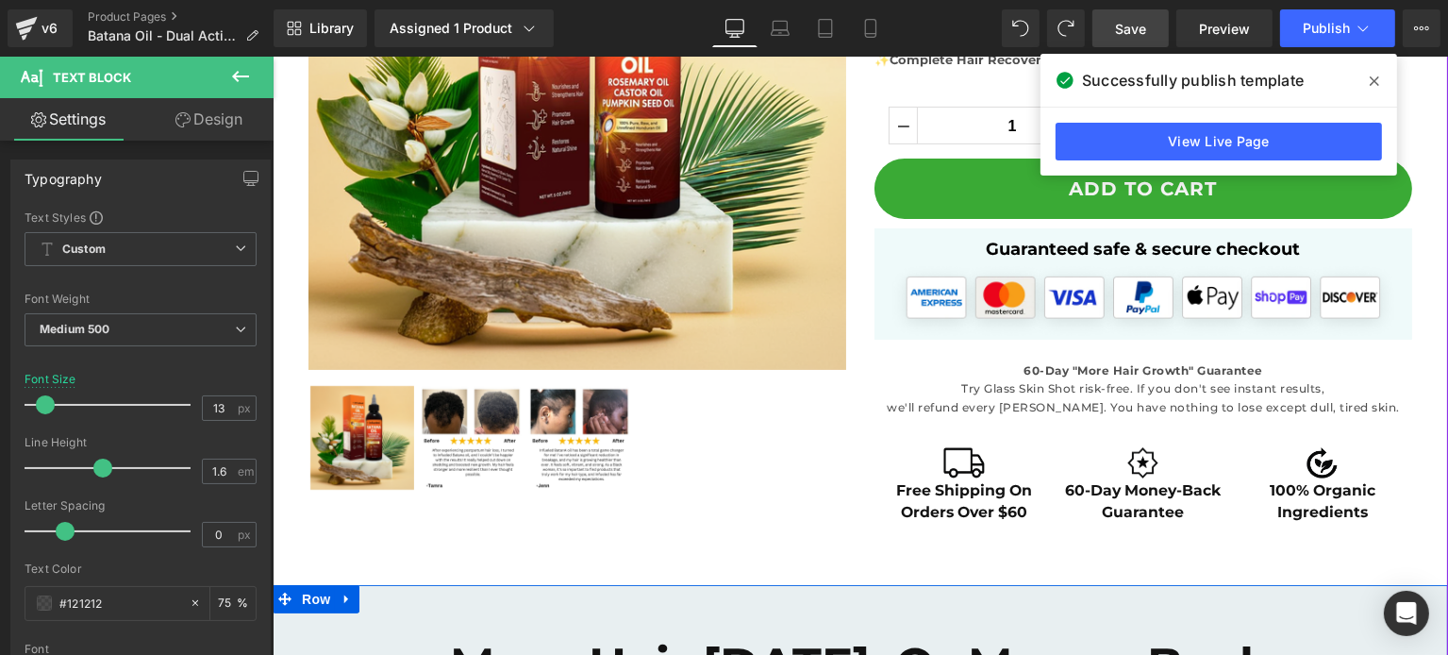
scroll to position [755, 0]
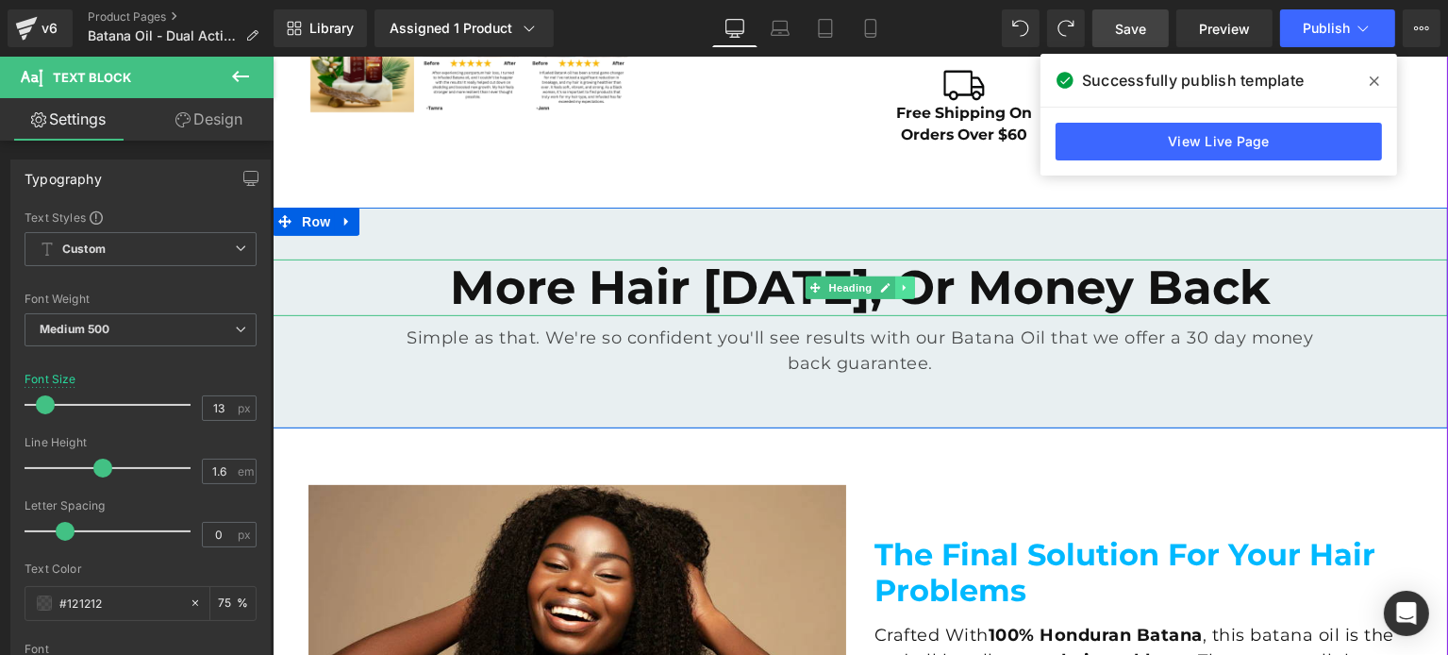
click at [895, 291] on link at bounding box center [905, 287] width 20 height 23
click at [909, 291] on icon at bounding box center [914, 287] width 10 height 10
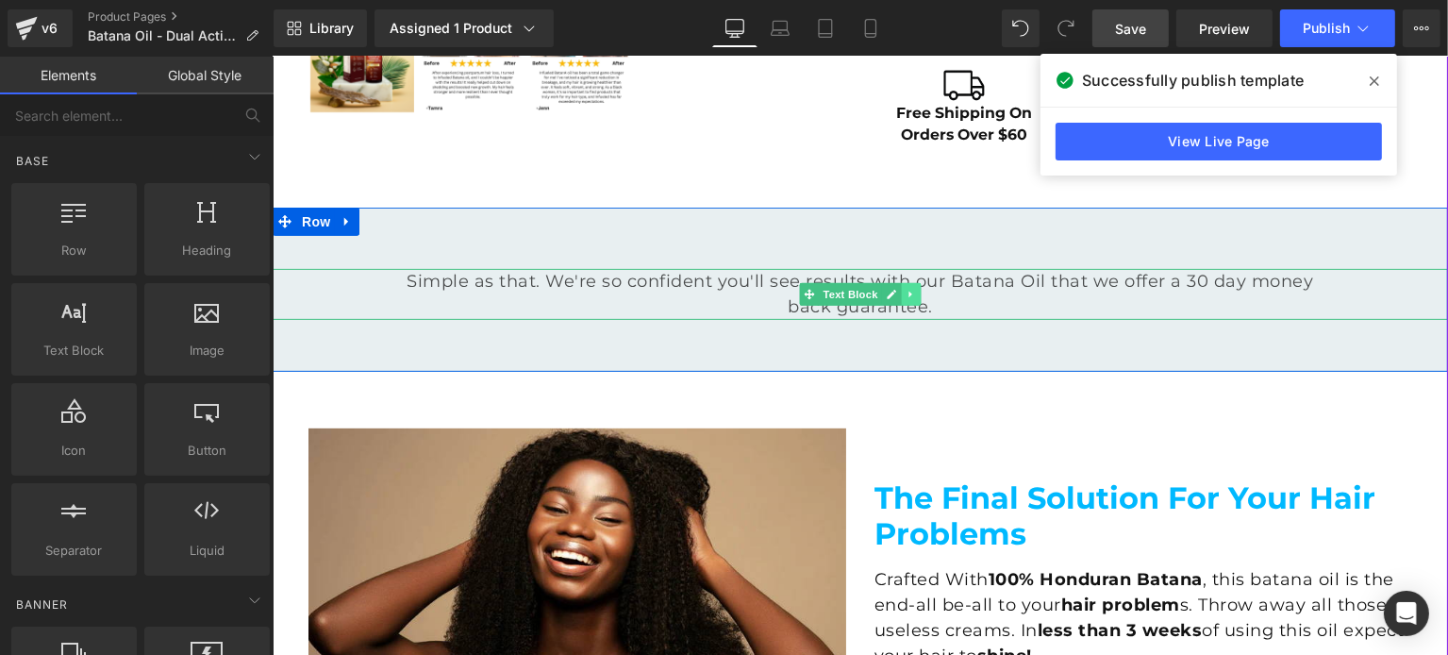
click at [905, 291] on icon at bounding box center [910, 294] width 10 height 11
click at [910, 305] on link at bounding box center [920, 294] width 20 height 23
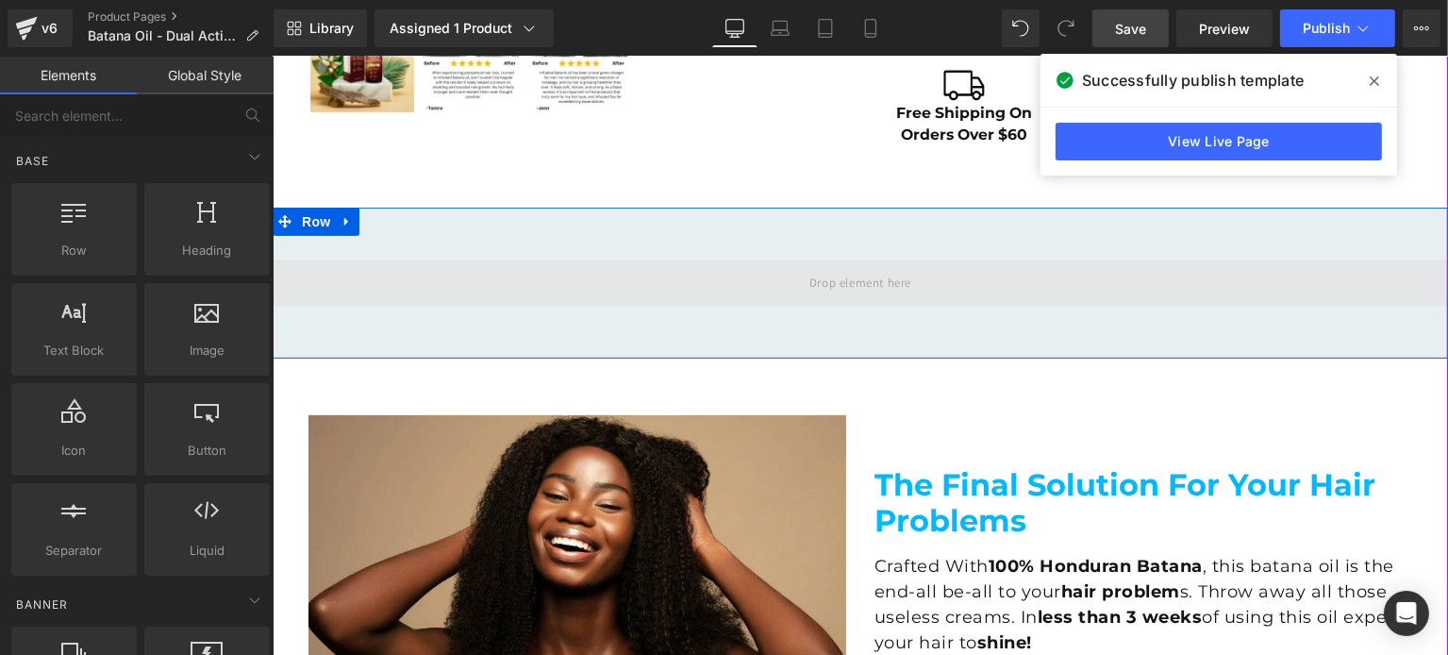
click at [378, 280] on span at bounding box center [859, 282] width 1175 height 47
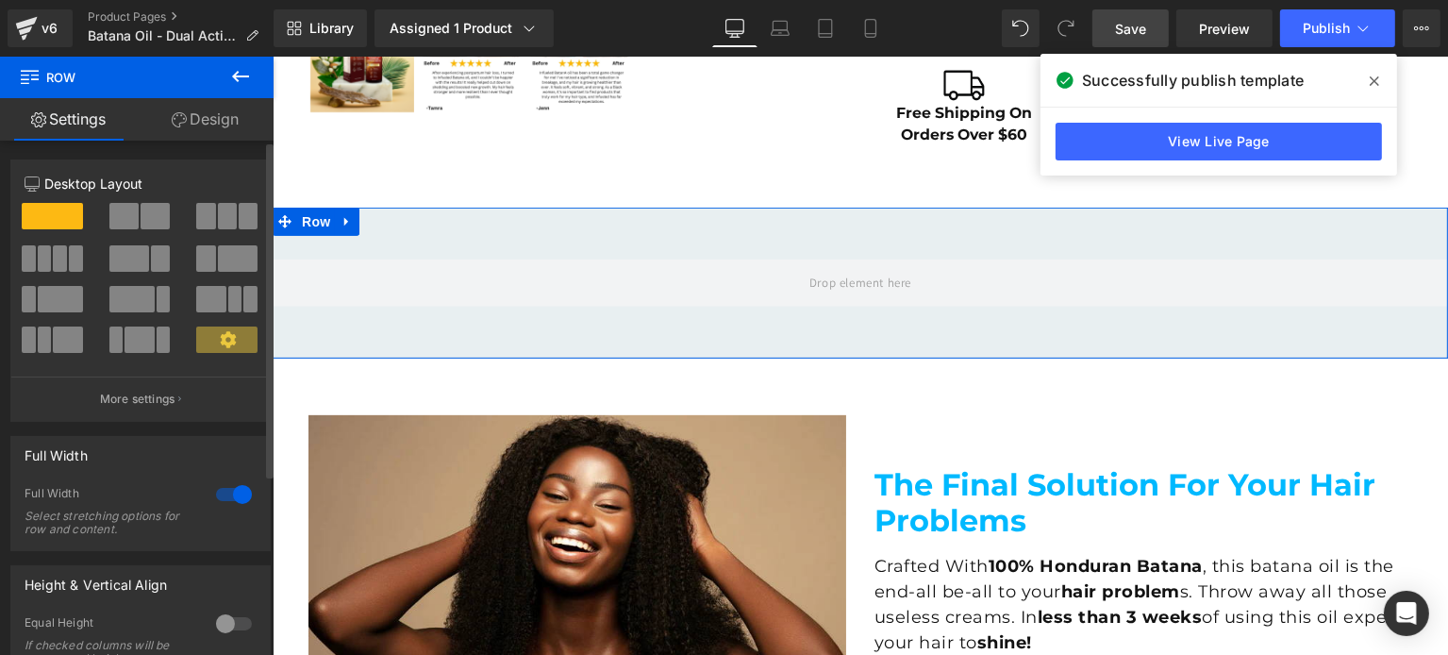
click at [130, 214] on span at bounding box center [123, 216] width 29 height 26
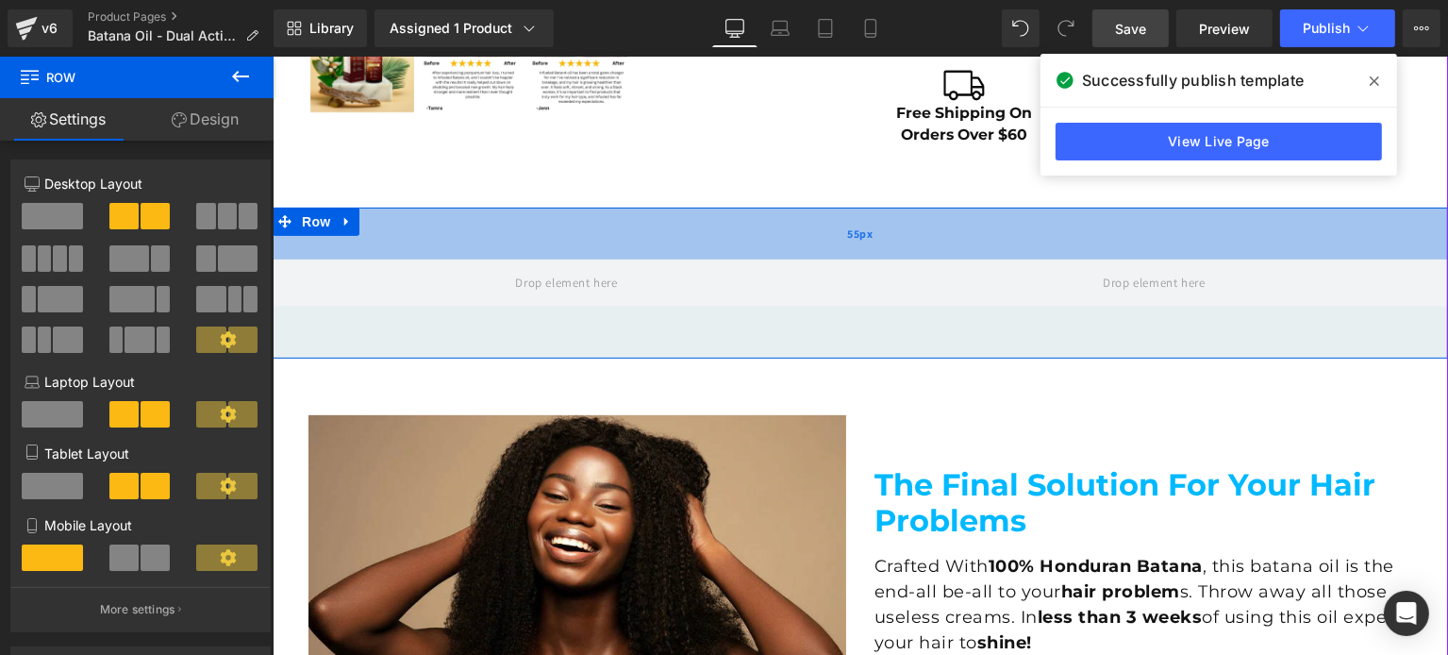
click at [440, 240] on div "55px" at bounding box center [859, 234] width 1175 height 52
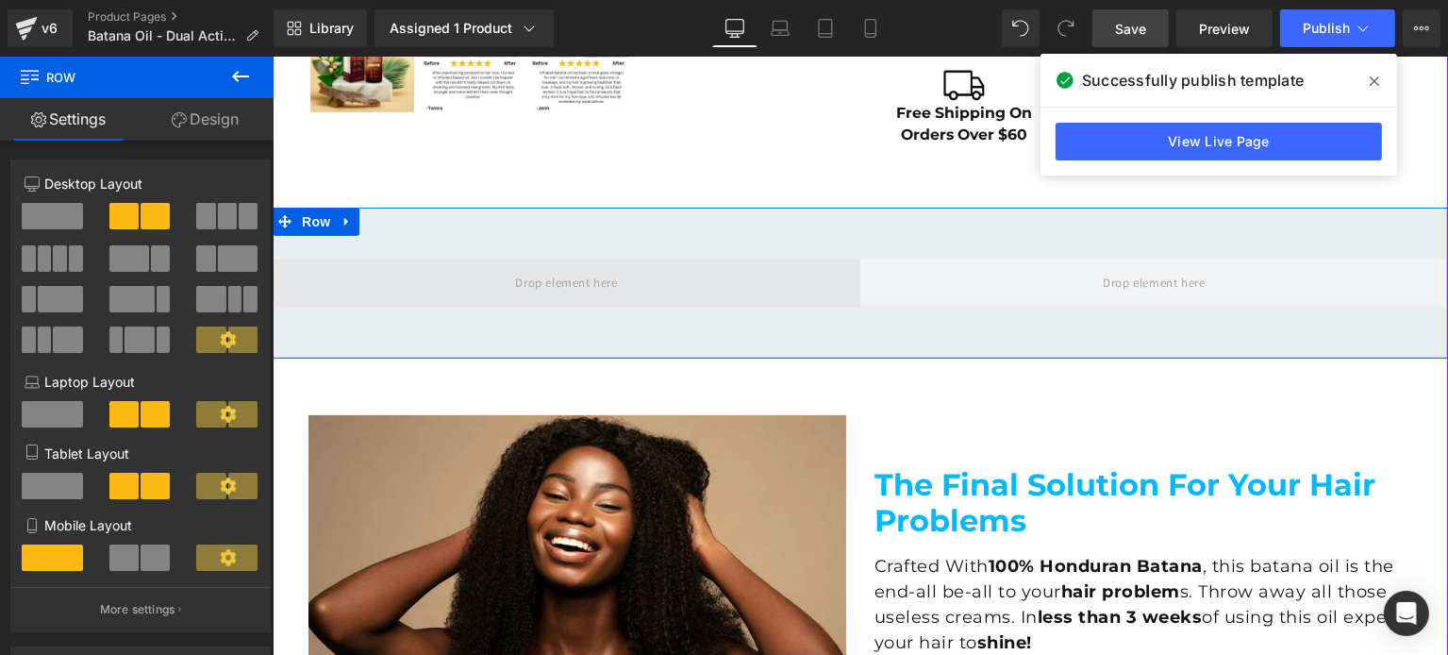
click at [507, 281] on span at bounding box center [564, 282] width 115 height 31
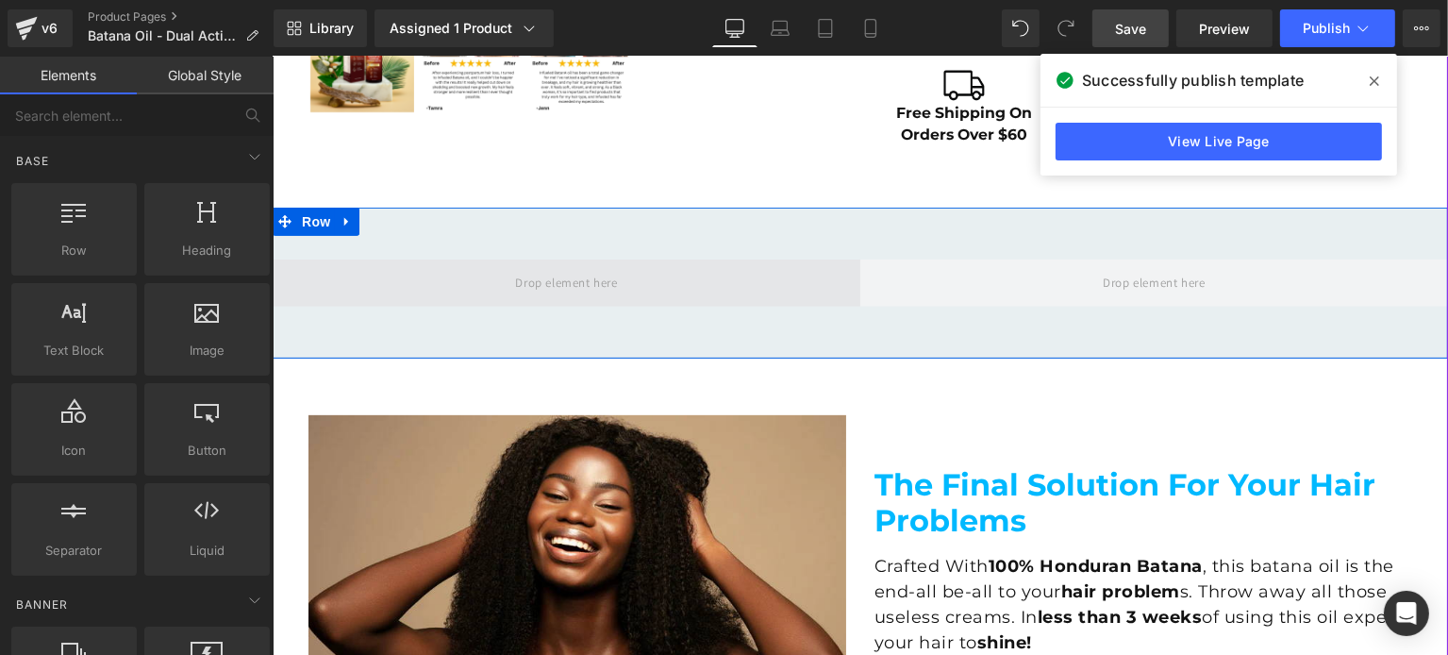
click at [559, 277] on span at bounding box center [564, 282] width 115 height 31
click at [557, 282] on span at bounding box center [564, 282] width 115 height 31
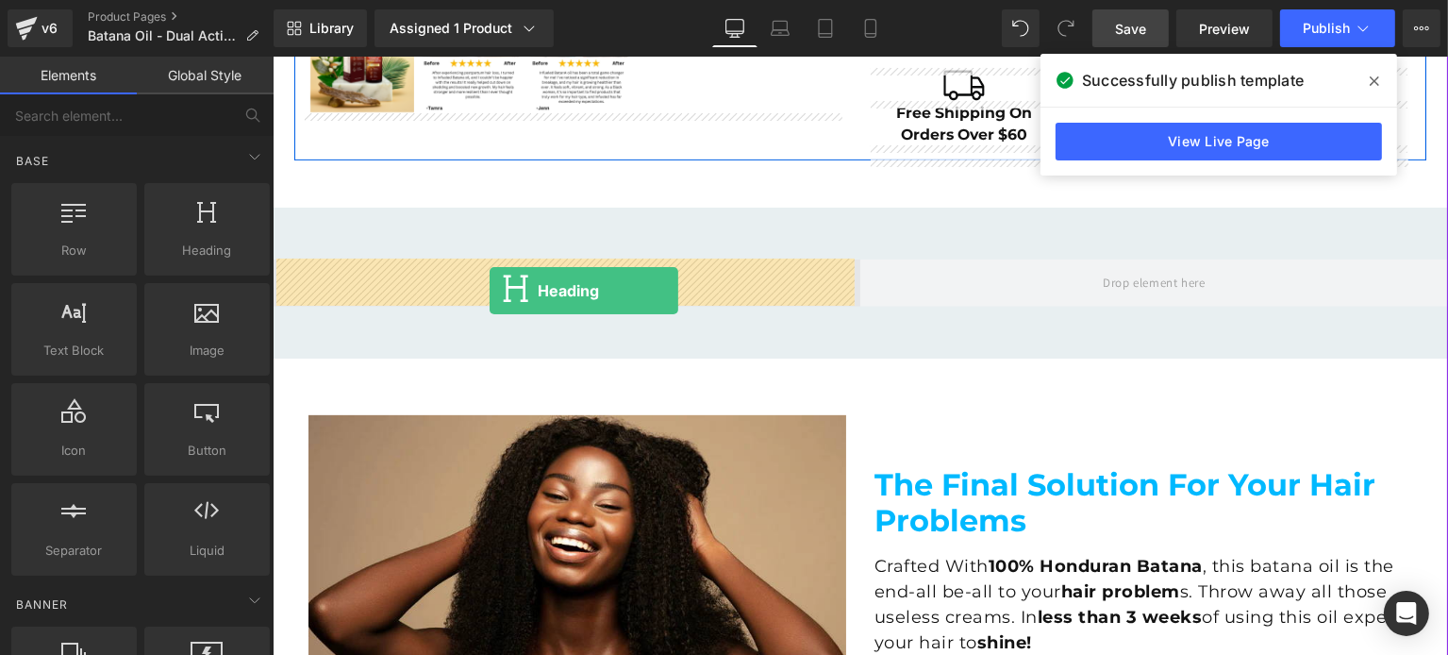
drag, startPoint x: 430, startPoint y: 280, endPoint x: 488, endPoint y: 290, distance: 58.3
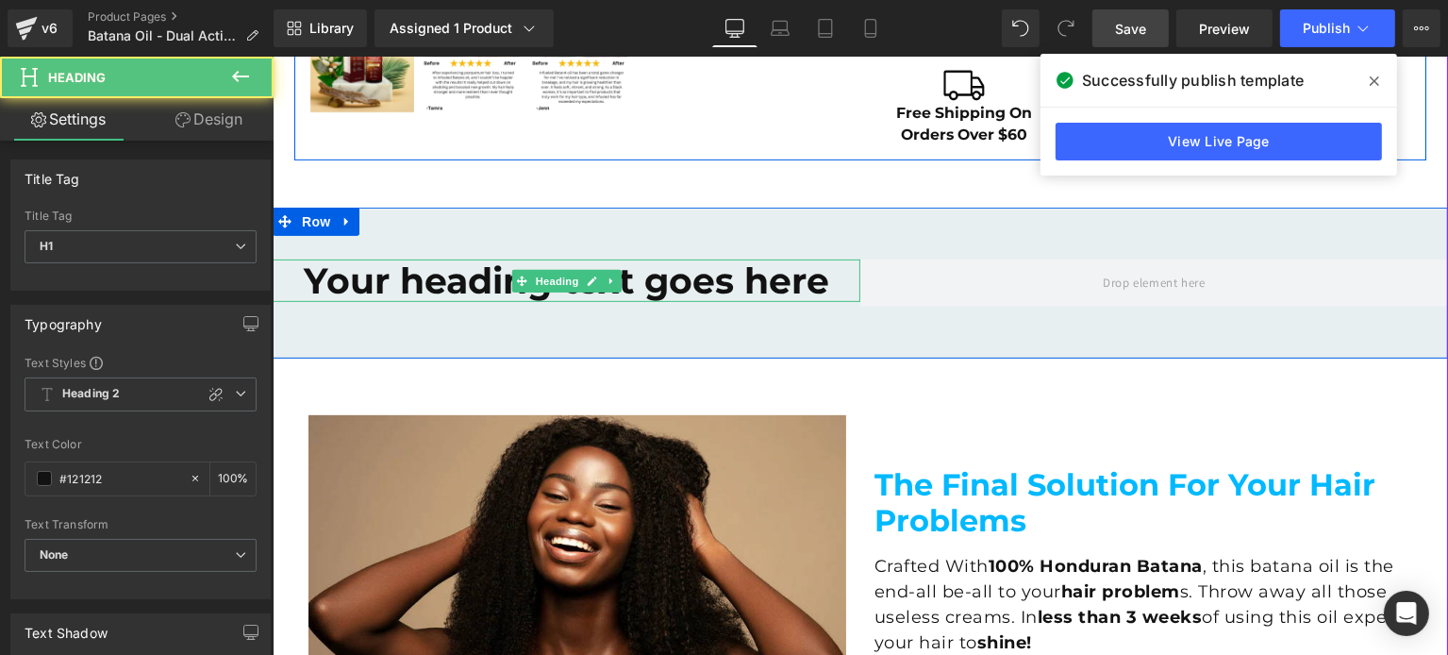
click at [472, 287] on h1 "Your heading text goes here" at bounding box center [566, 280] width 588 height 42
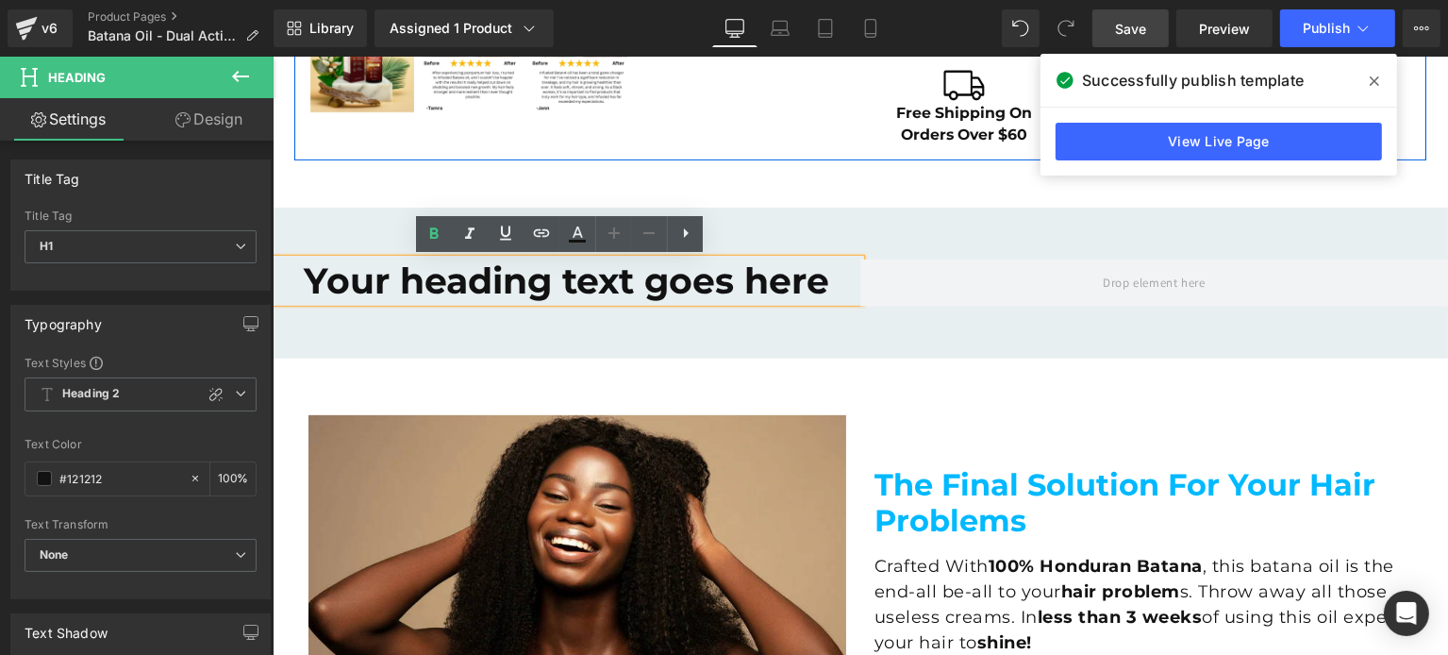
click at [470, 284] on h1 "Your heading text goes here" at bounding box center [566, 280] width 588 height 42
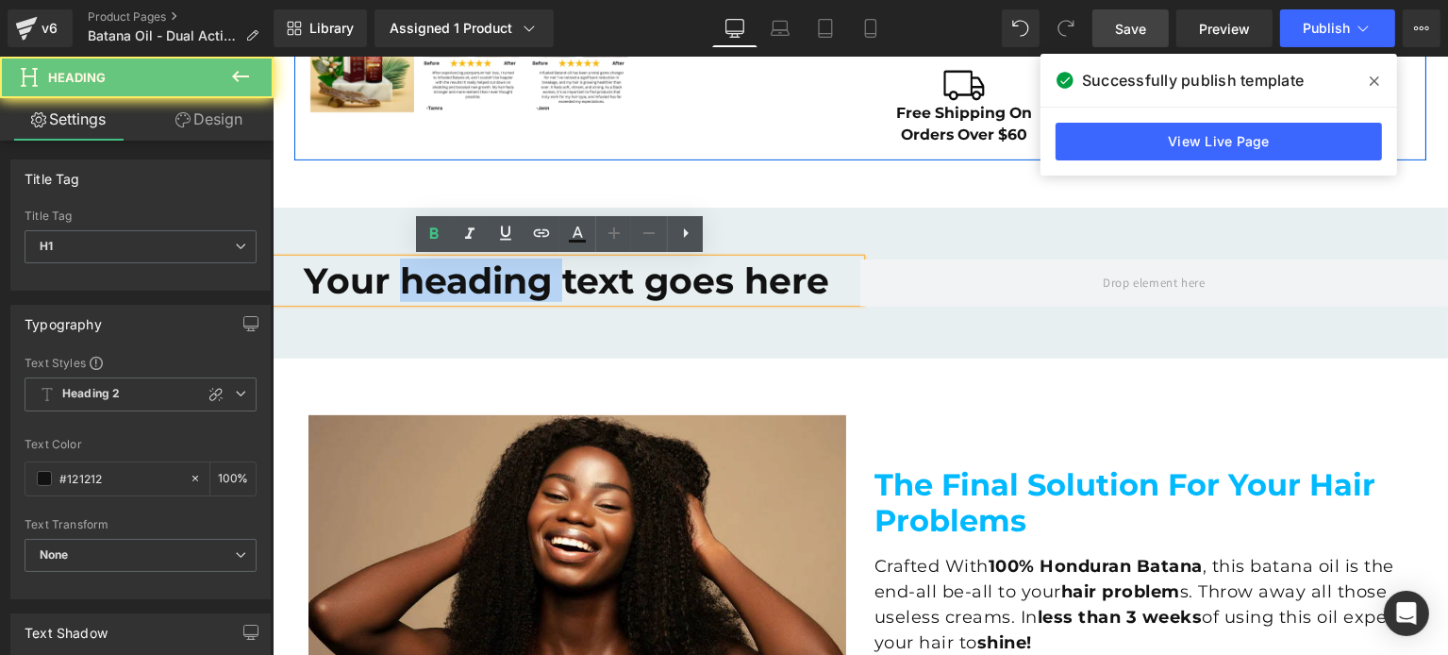
click at [470, 284] on h1 "Your heading text goes here" at bounding box center [566, 280] width 588 height 42
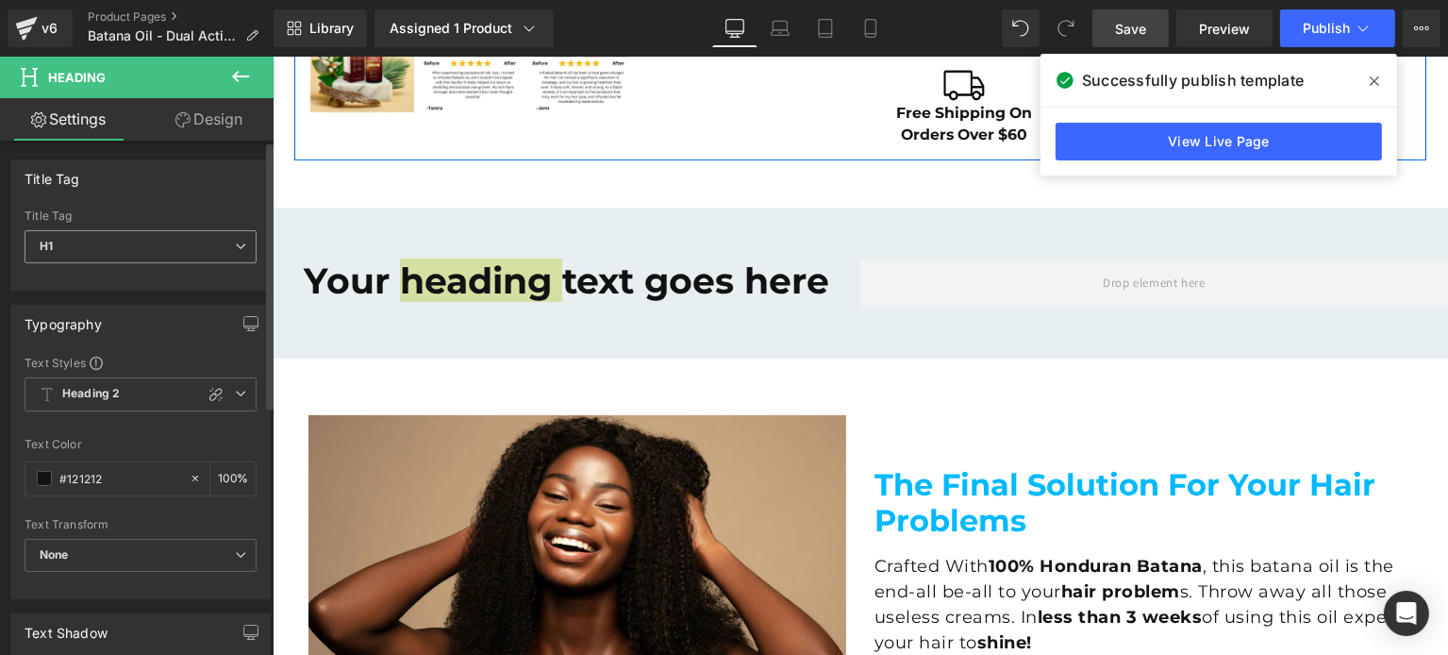
click at [65, 261] on span "H1" at bounding box center [141, 246] width 232 height 33
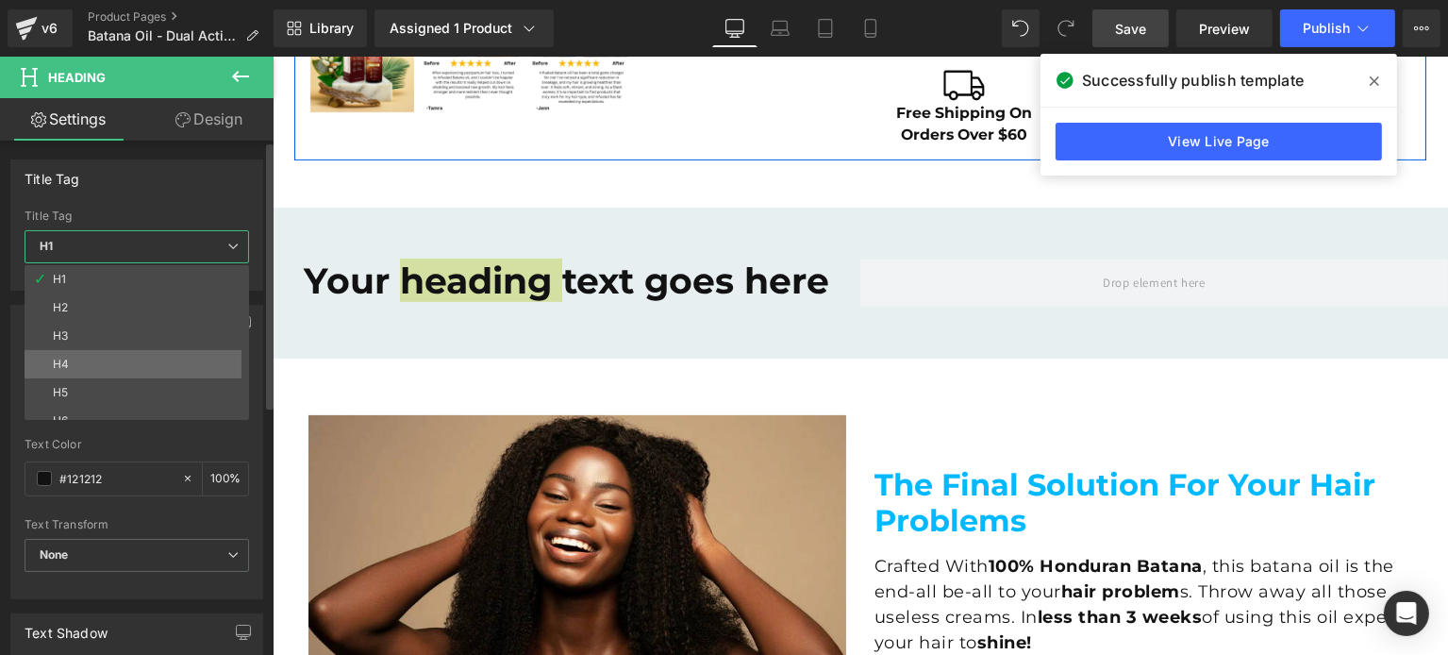
click at [75, 350] on li "H4" at bounding box center [141, 364] width 233 height 28
type input "100"
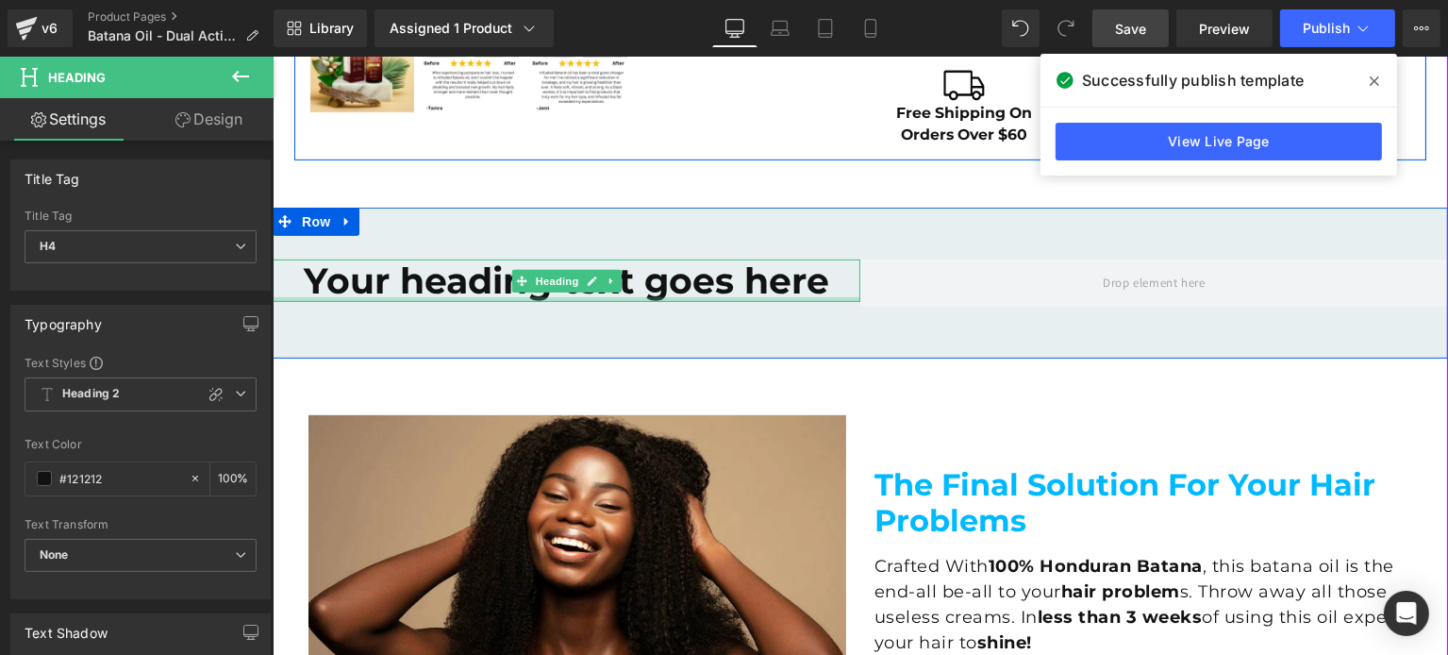
drag, startPoint x: 472, startPoint y: 301, endPoint x: 467, endPoint y: 290, distance: 12.3
click at [472, 301] on div at bounding box center [566, 299] width 588 height 5
click at [472, 301] on h4 "Your heading text goes here" at bounding box center [566, 280] width 588 height 42
click at [467, 290] on h4 "Your heading text goes here" at bounding box center [566, 280] width 588 height 42
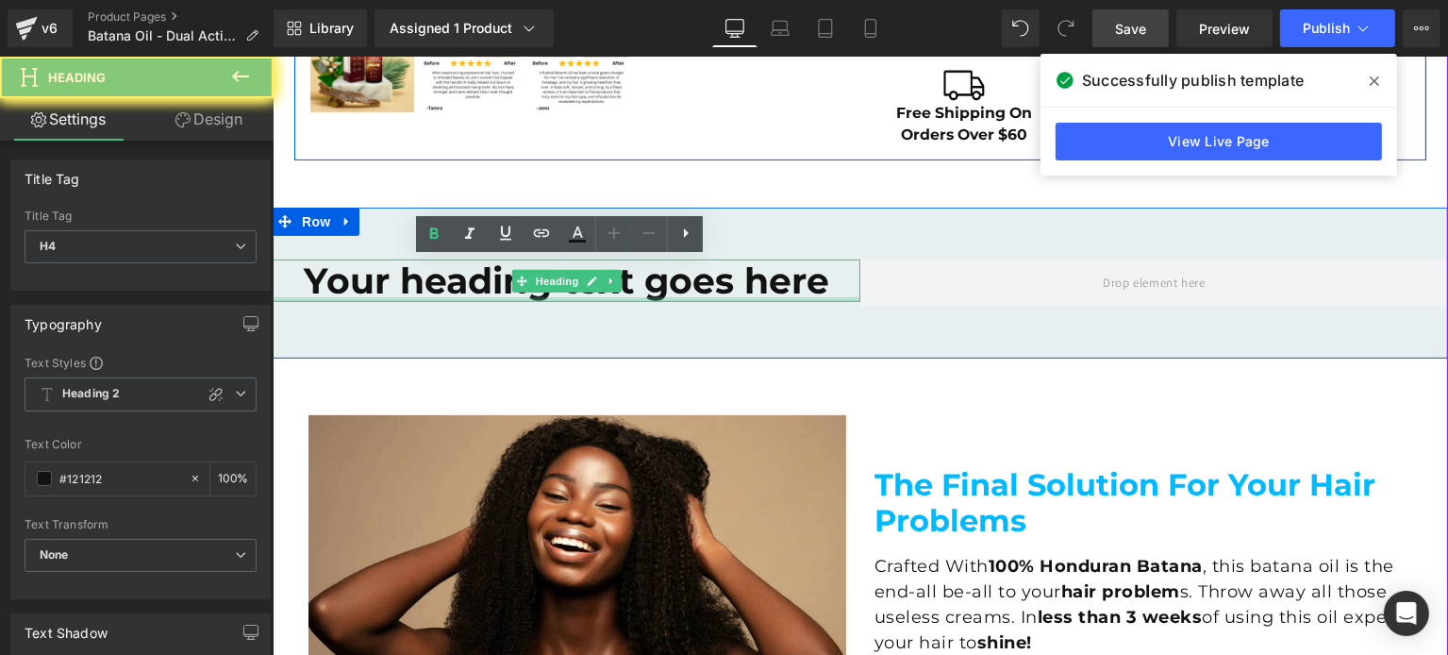
click at [467, 290] on h4 "Your heading text goes here" at bounding box center [566, 280] width 588 height 42
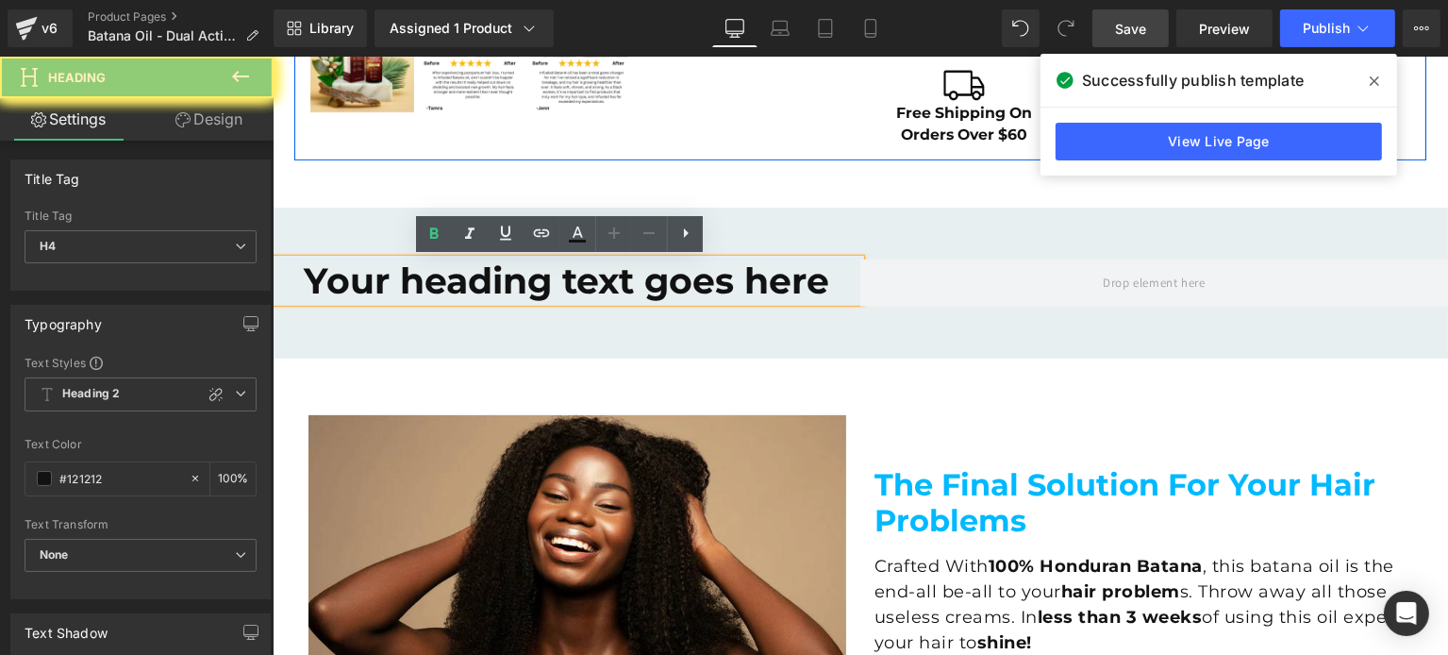
paste div
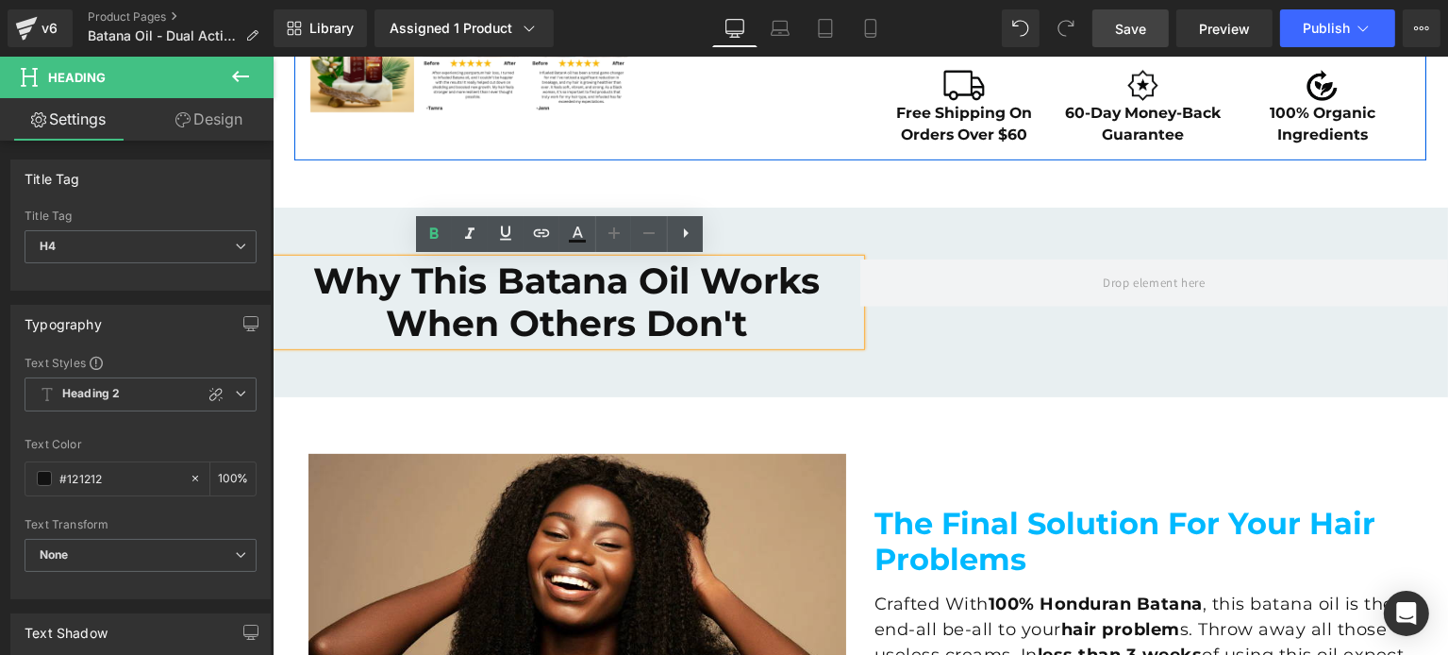
click at [534, 308] on h4 "Why This Batana Oil Works When Others Don't" at bounding box center [566, 302] width 588 height 86
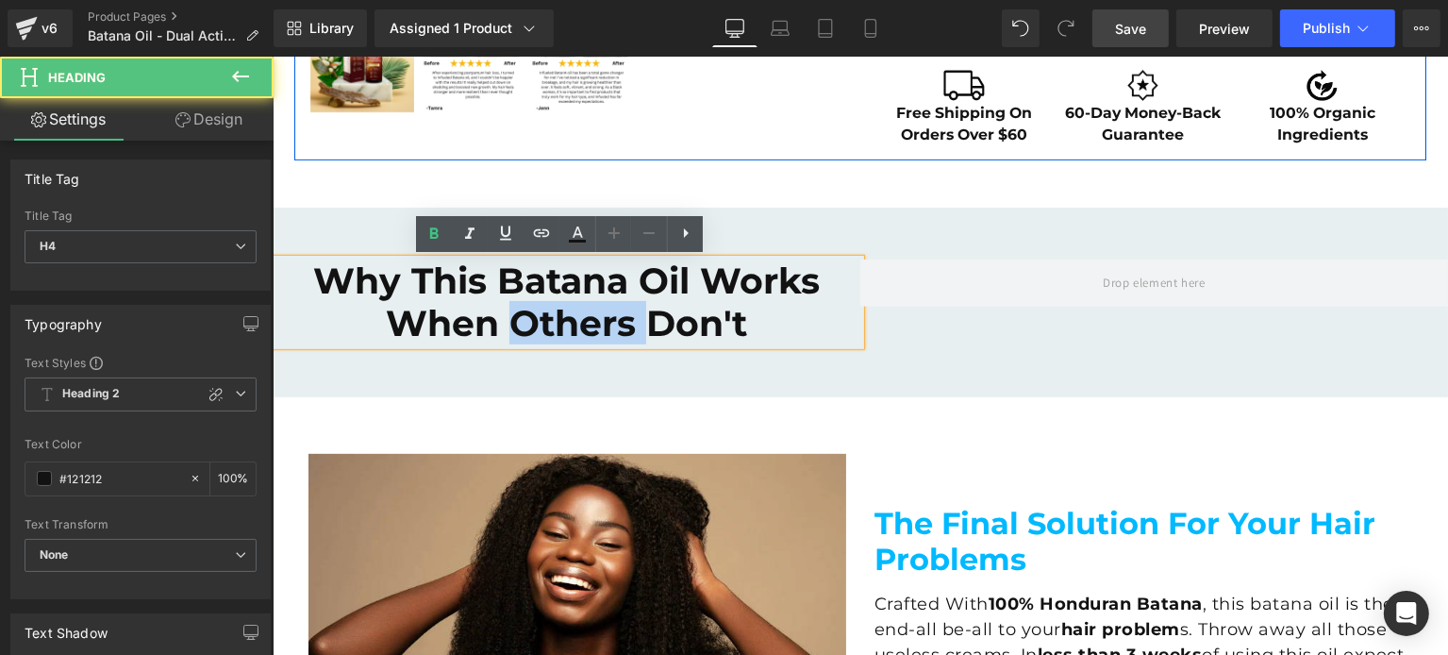
click at [534, 308] on h4 "Why This Batana Oil Works When Others Don't" at bounding box center [566, 302] width 588 height 86
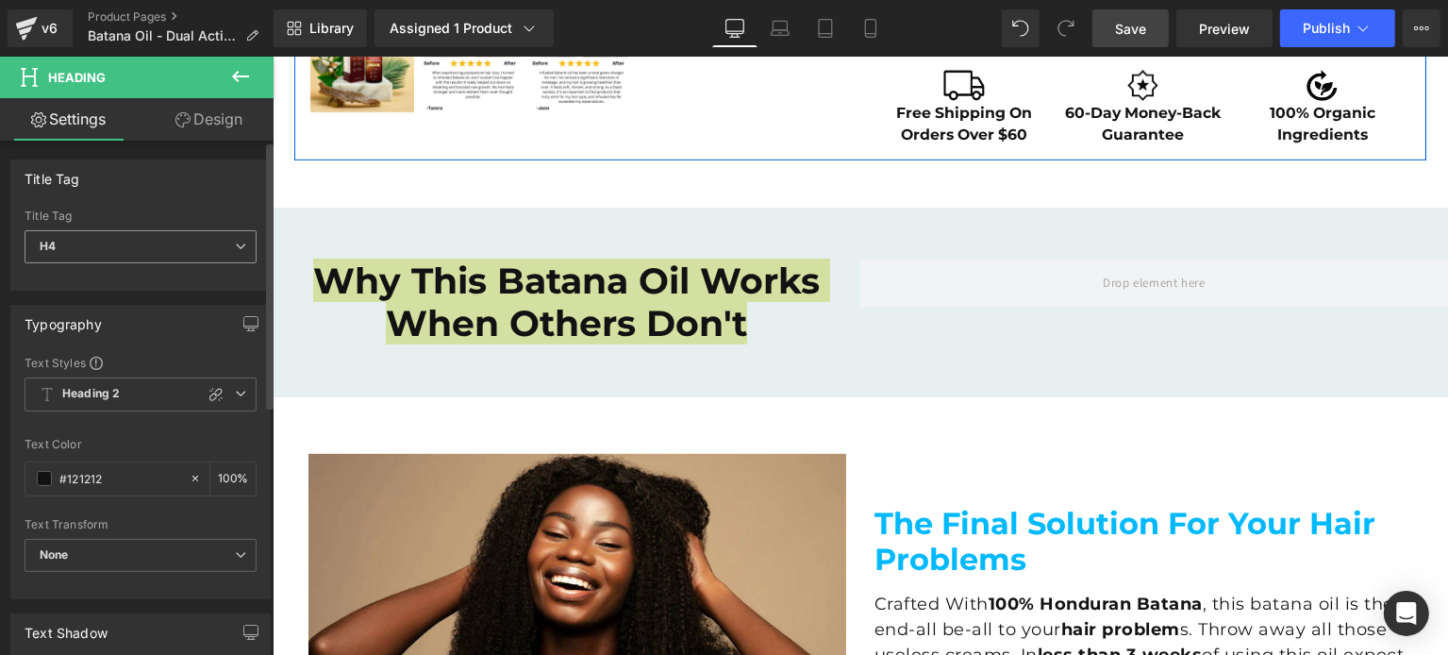
click at [147, 260] on span "H4" at bounding box center [141, 246] width 232 height 33
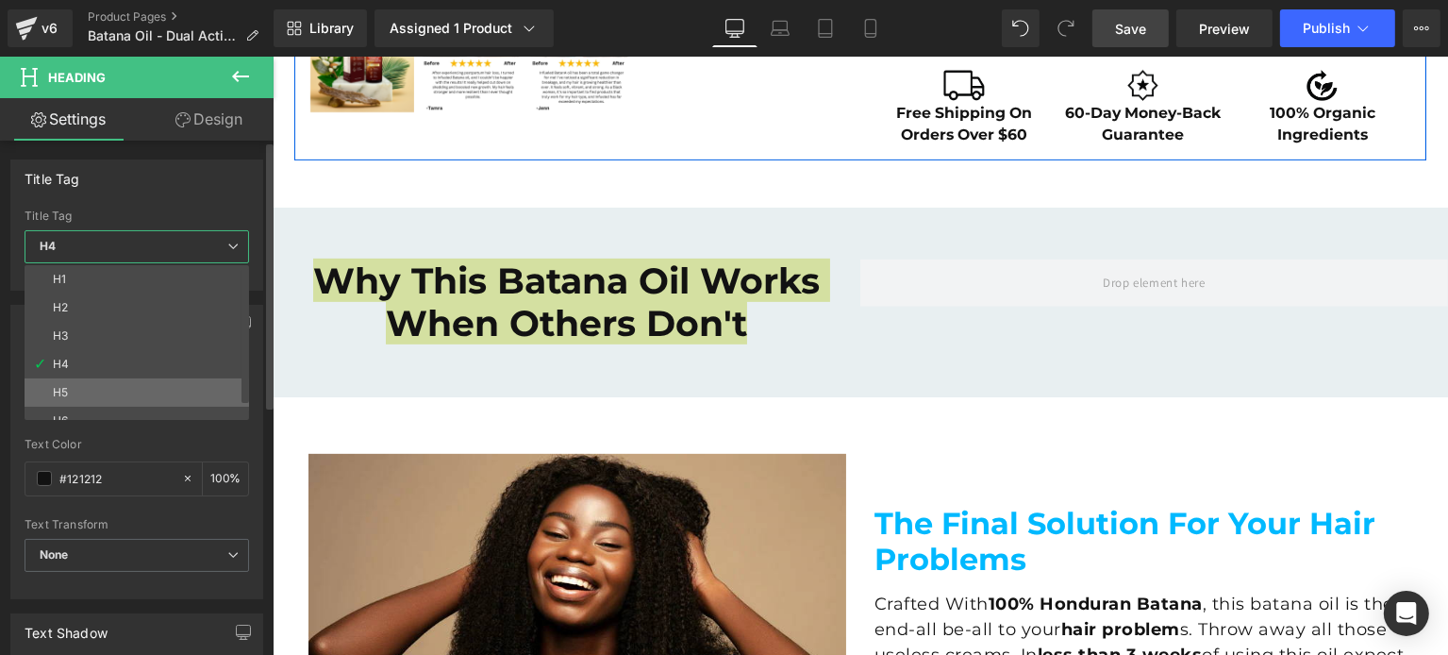
click at [100, 384] on li "H5" at bounding box center [141, 392] width 233 height 28
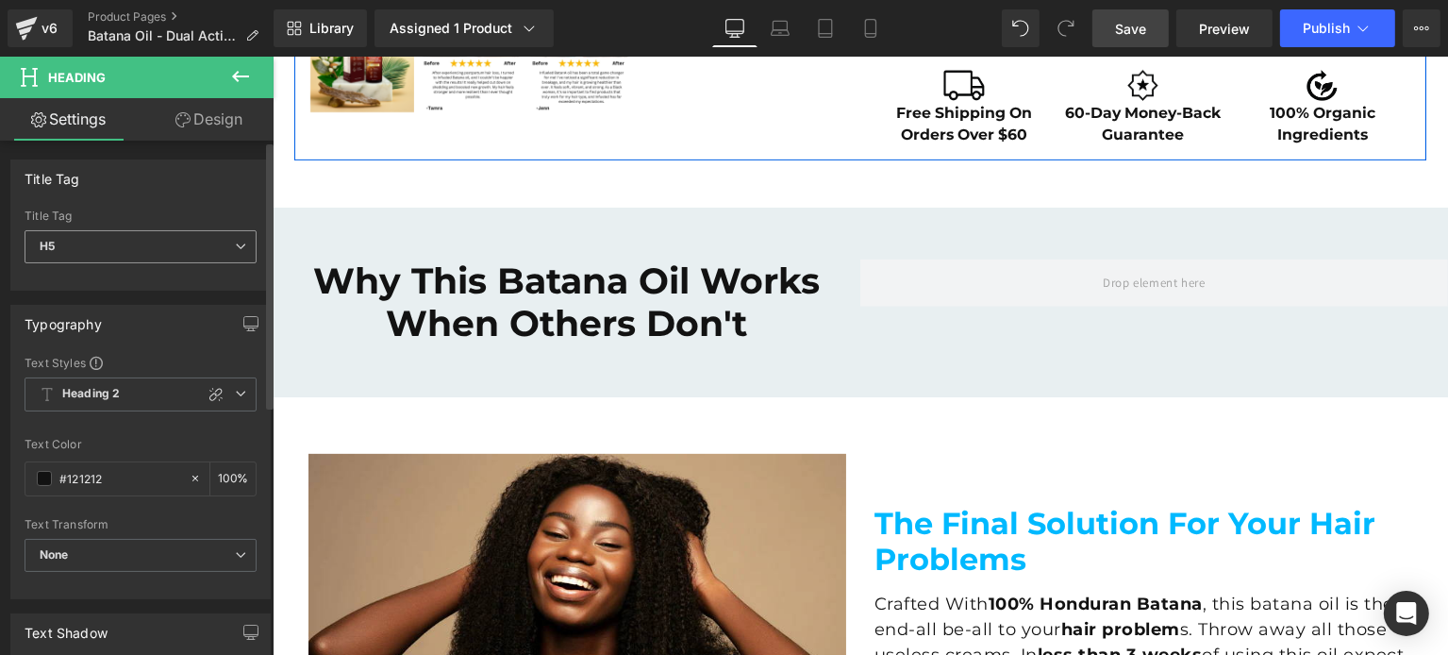
click at [146, 237] on span "H5" at bounding box center [141, 246] width 232 height 33
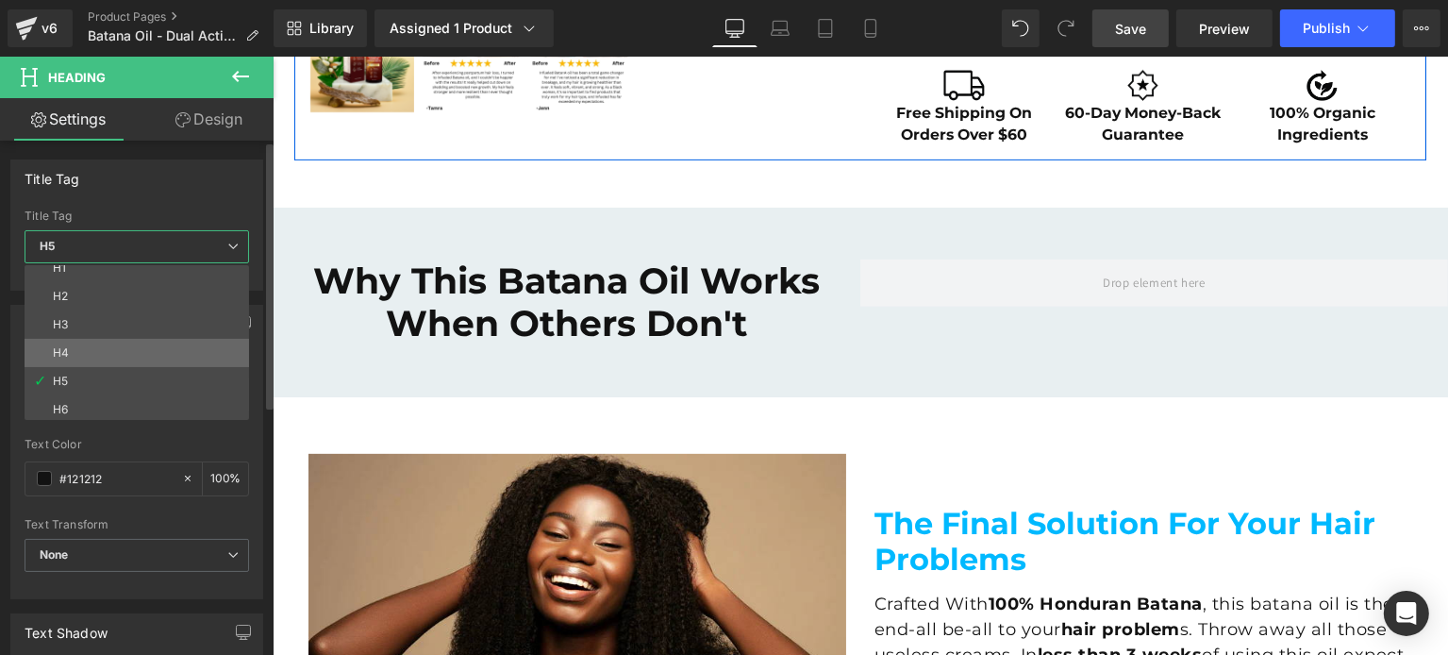
scroll to position [15, 0]
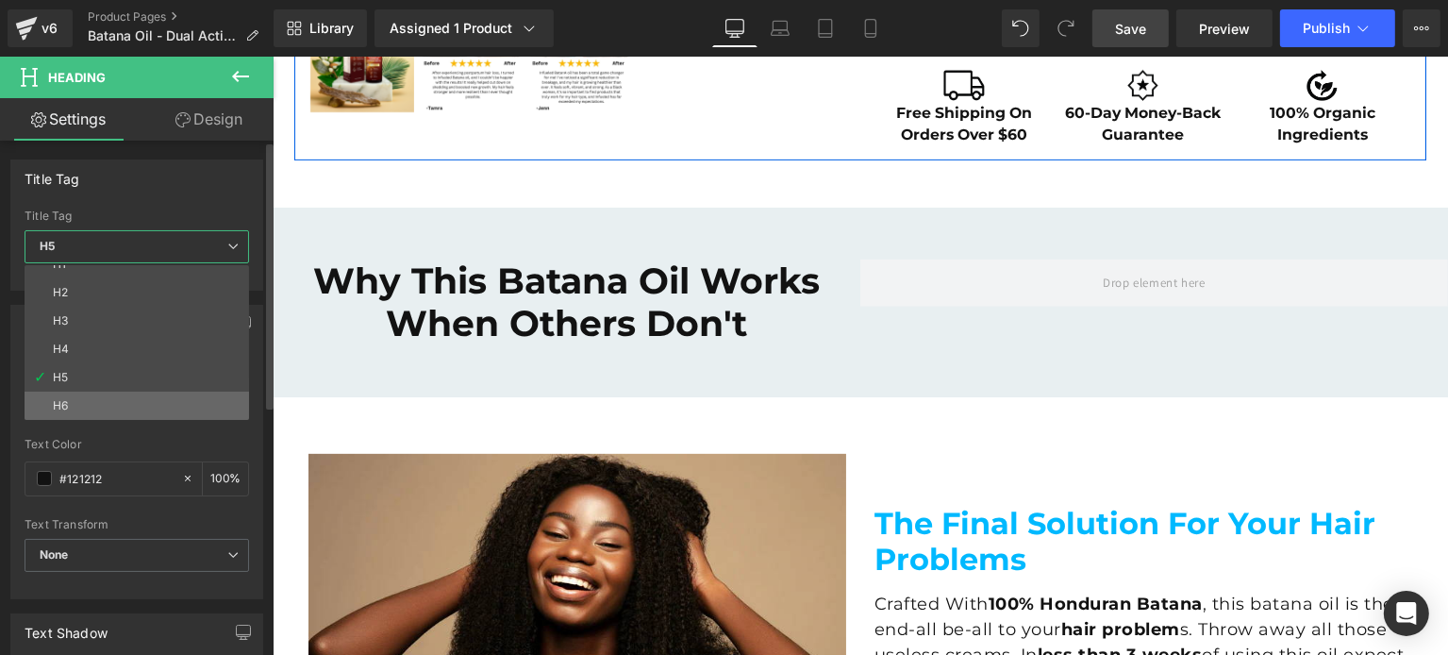
click at [108, 397] on li "H6" at bounding box center [141, 405] width 233 height 28
type input "75"
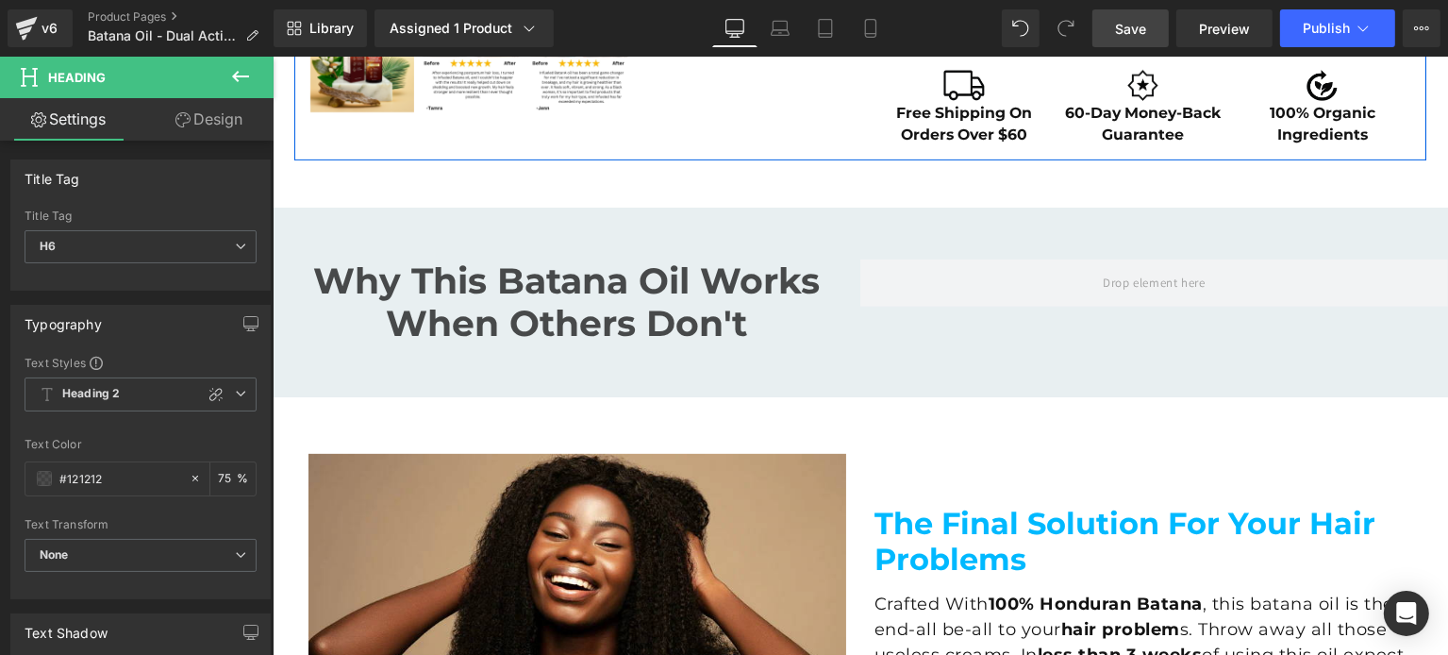
click at [437, 360] on div "Why This Batana Oil Works When Others Don't Heading Row 55px" at bounding box center [859, 303] width 1175 height 190
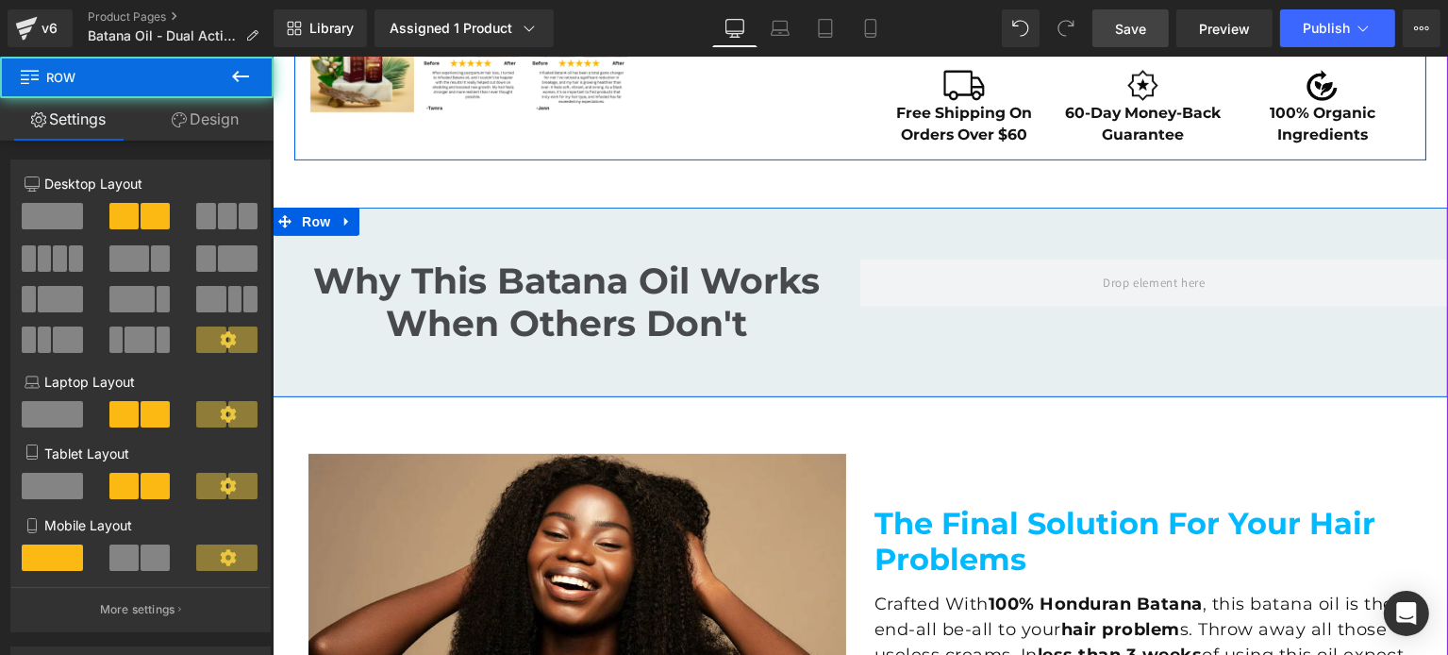
click at [440, 293] on h6 "Why This Batana Oil Works When Others Don't" at bounding box center [566, 302] width 588 height 86
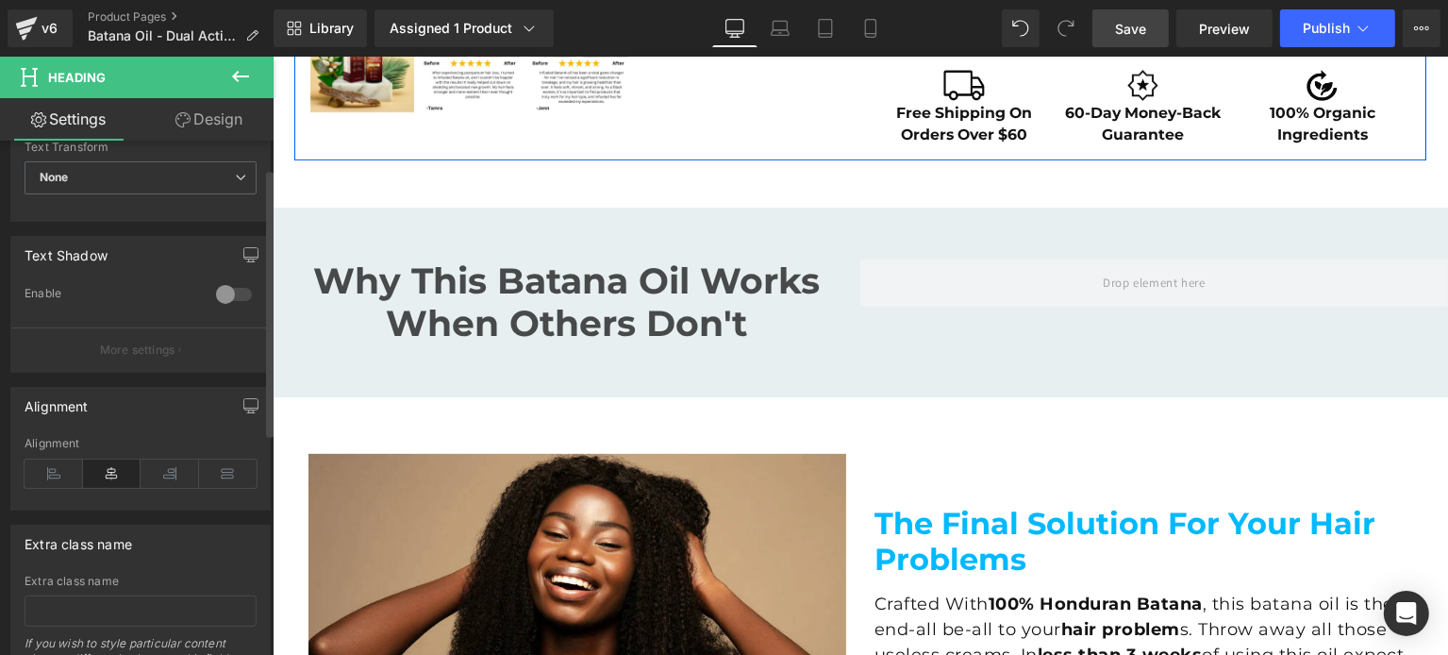
scroll to position [0, 0]
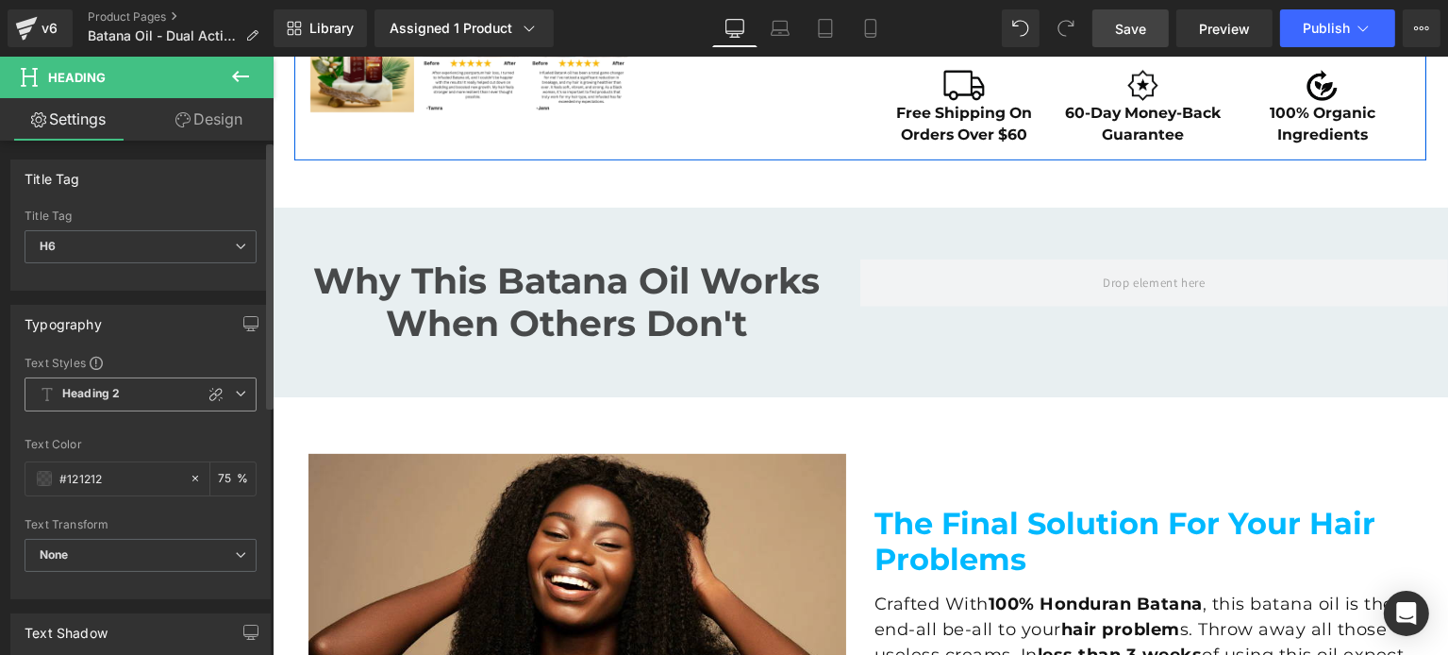
click at [235, 389] on icon at bounding box center [240, 393] width 11 height 11
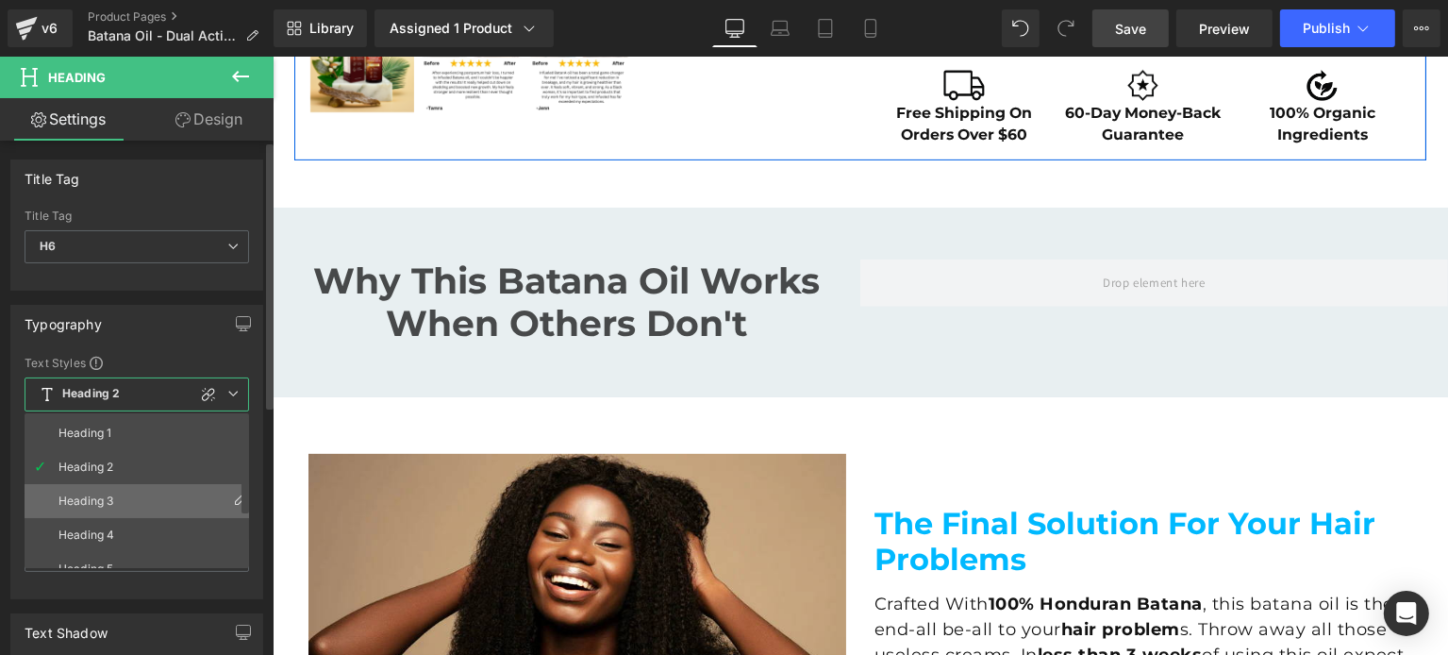
scroll to position [83, 0]
click at [151, 505] on li "Heading 5" at bounding box center [141, 517] width 233 height 34
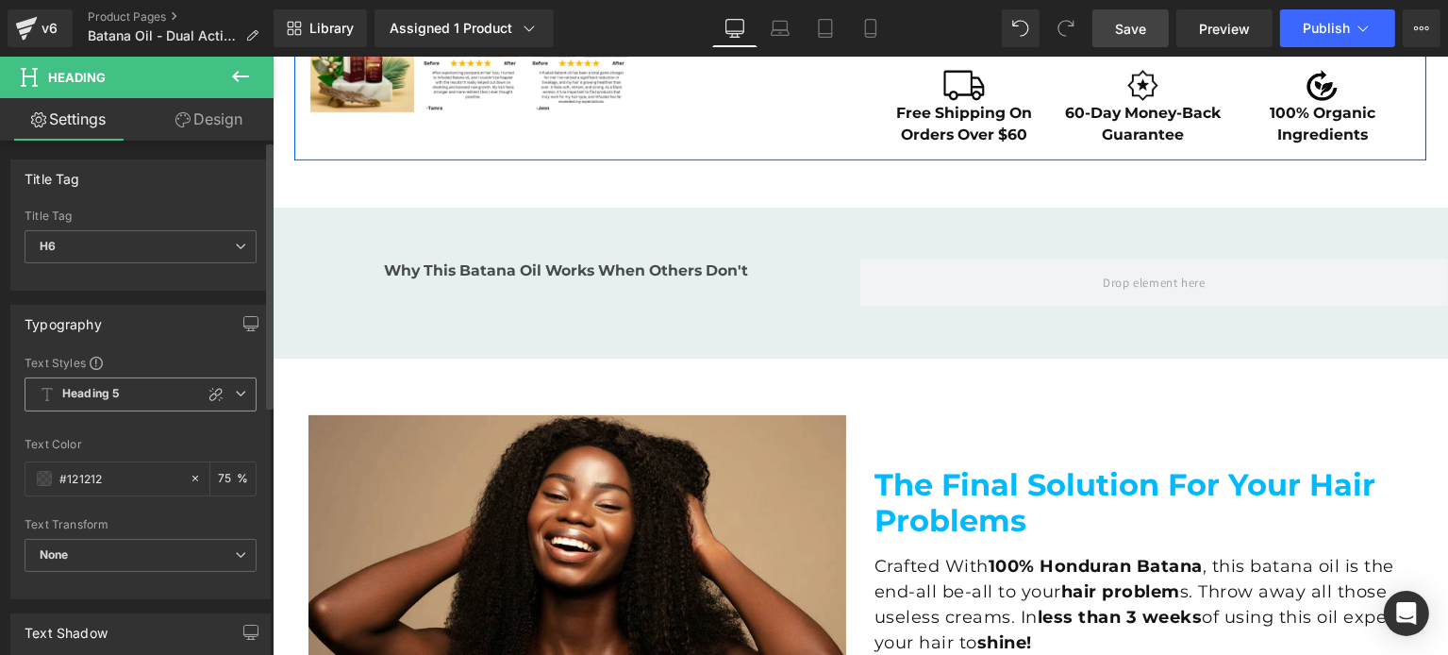
click at [234, 399] on span "Heading 5" at bounding box center [141, 394] width 232 height 34
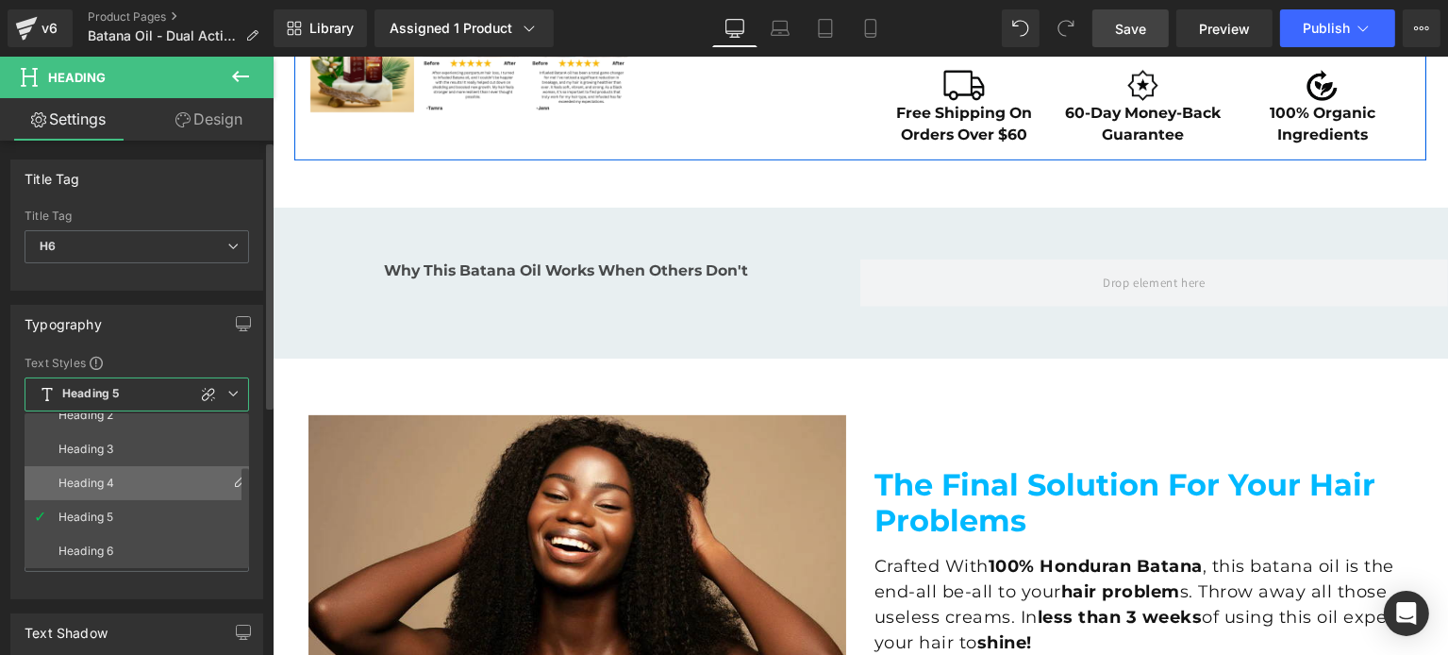
click at [109, 482] on div "Heading 4" at bounding box center [86, 482] width 56 height 13
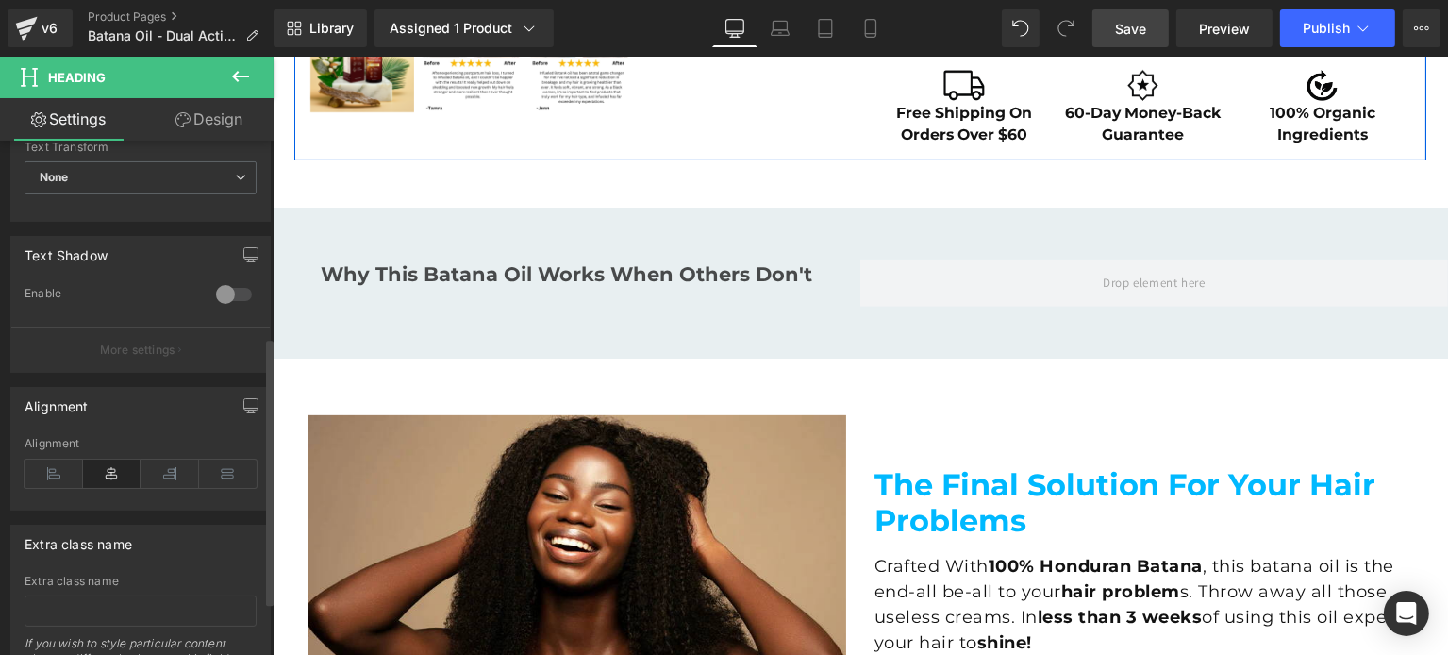
scroll to position [0, 0]
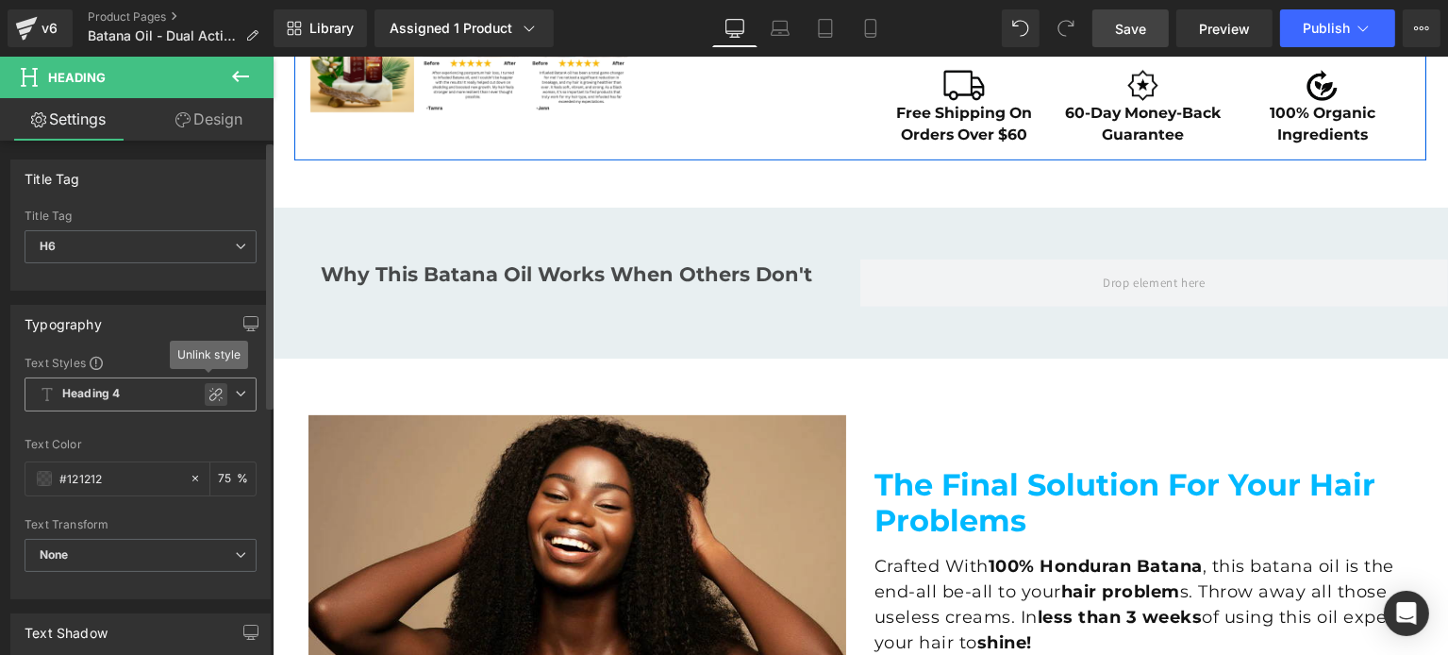
click at [208, 391] on icon at bounding box center [215, 394] width 15 height 15
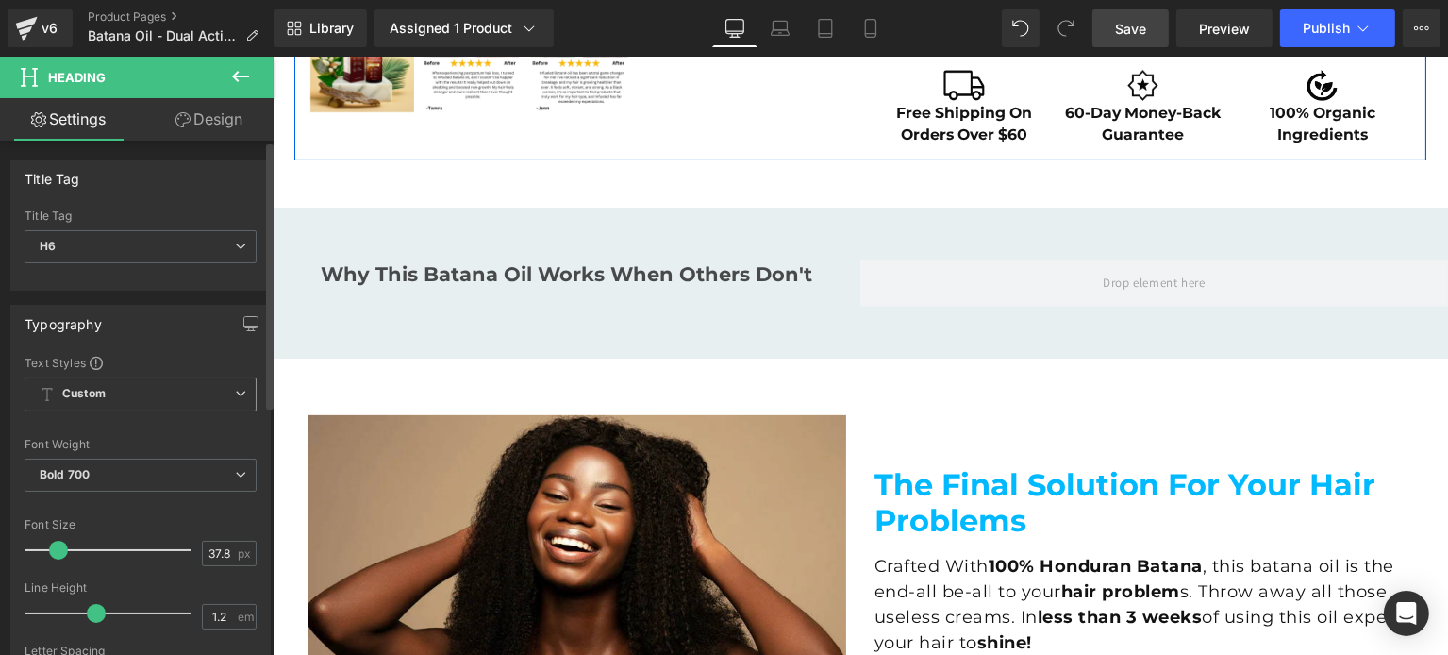
type input "21"
type input "1.5"
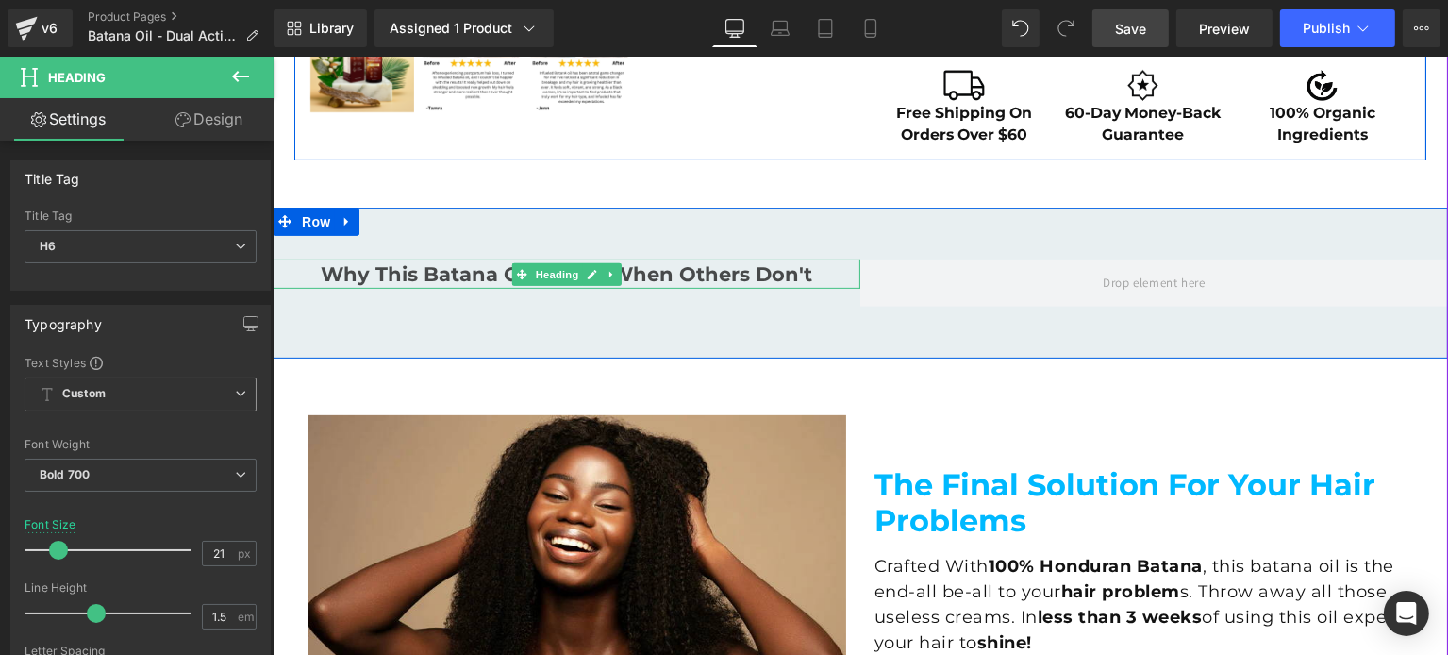
click at [451, 274] on h6 "Why This Batana Oil Works When Others Don't" at bounding box center [566, 274] width 588 height 30
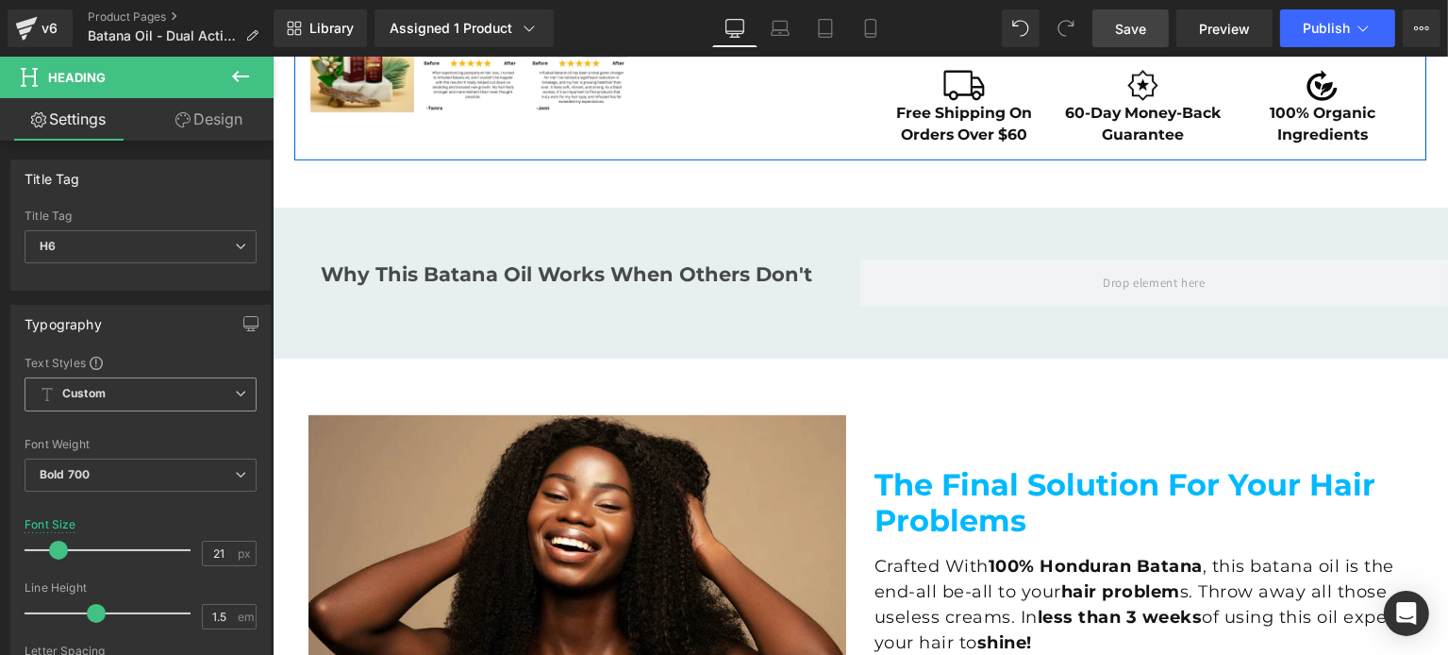
click at [561, 282] on span "Heading" at bounding box center [555, 274] width 51 height 23
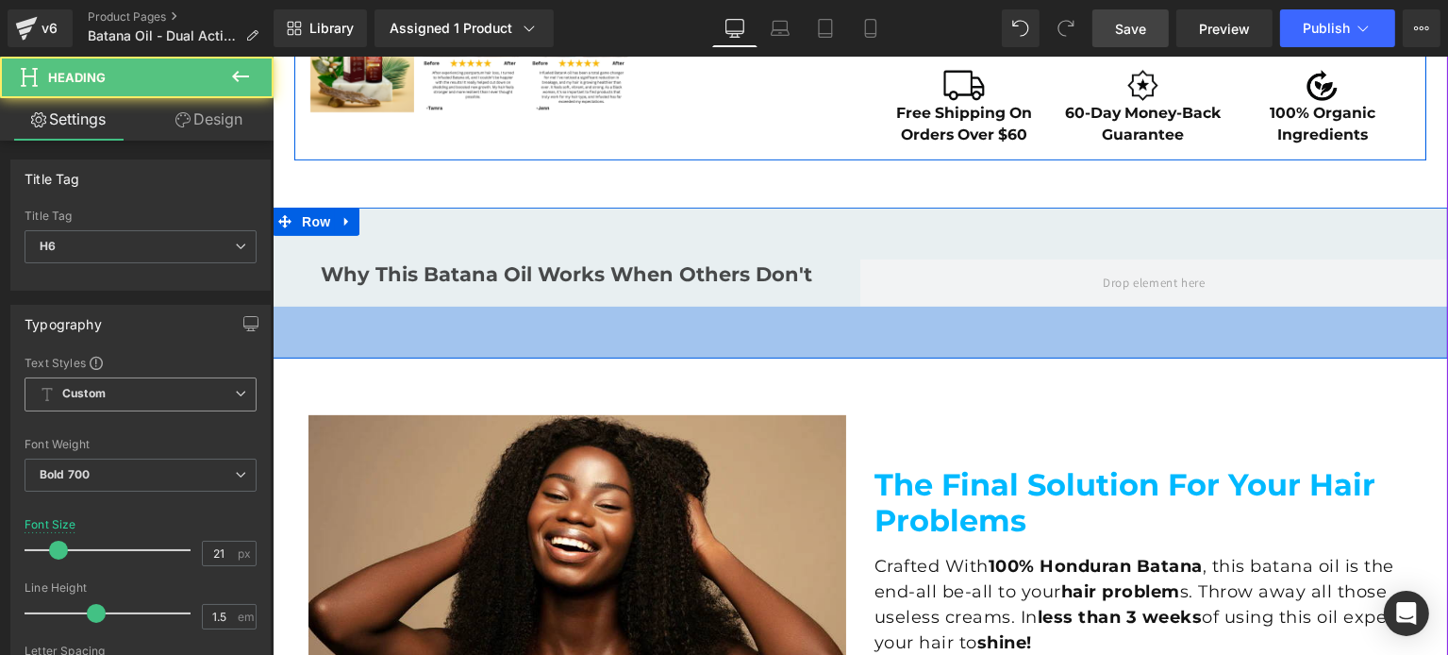
click at [546, 354] on div "55px" at bounding box center [859, 333] width 1175 height 52
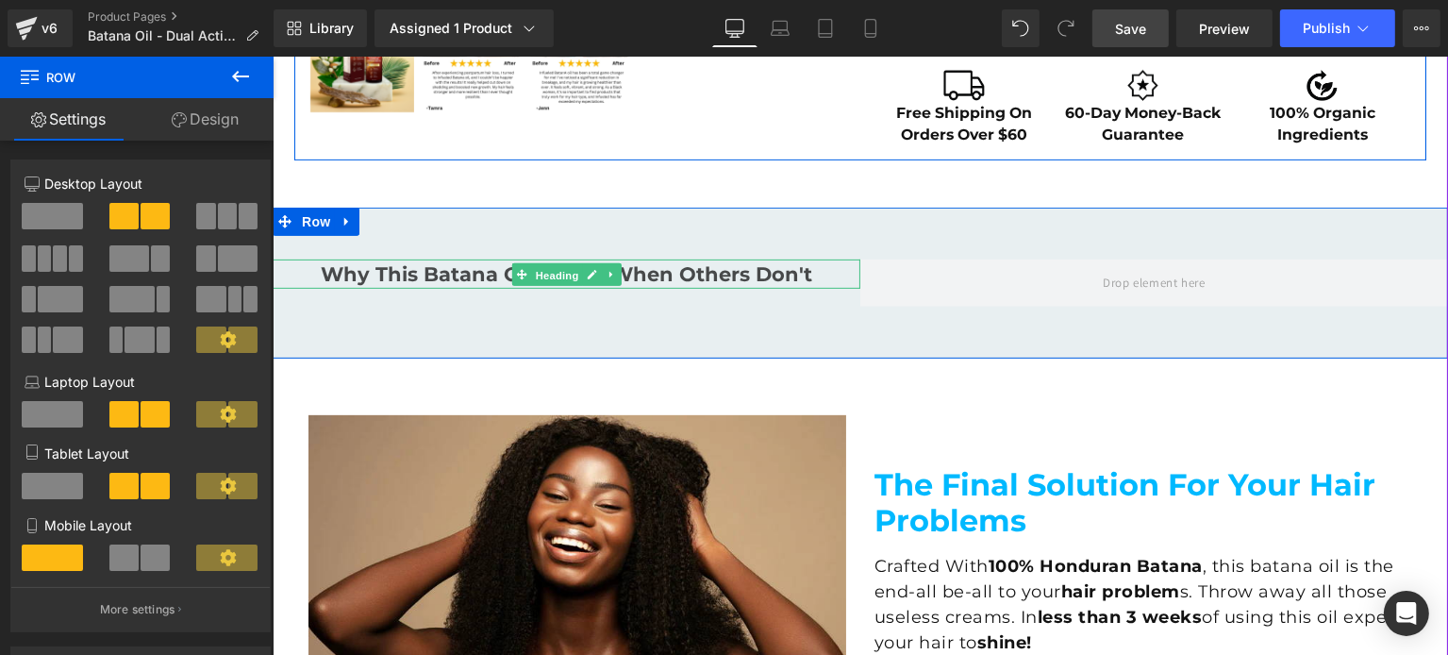
click at [539, 278] on span "Heading" at bounding box center [555, 275] width 51 height 23
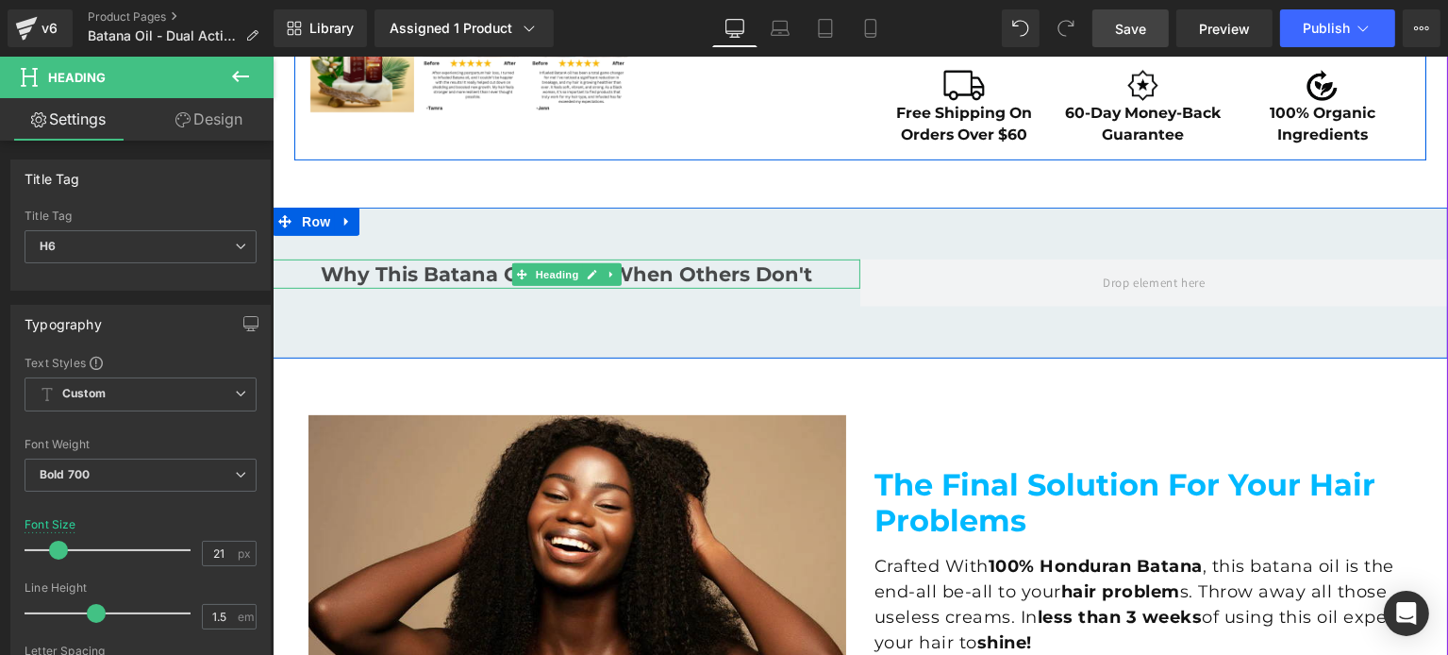
click at [455, 267] on h6 "Why This Batana Oil Works When Others Don't" at bounding box center [566, 274] width 588 height 30
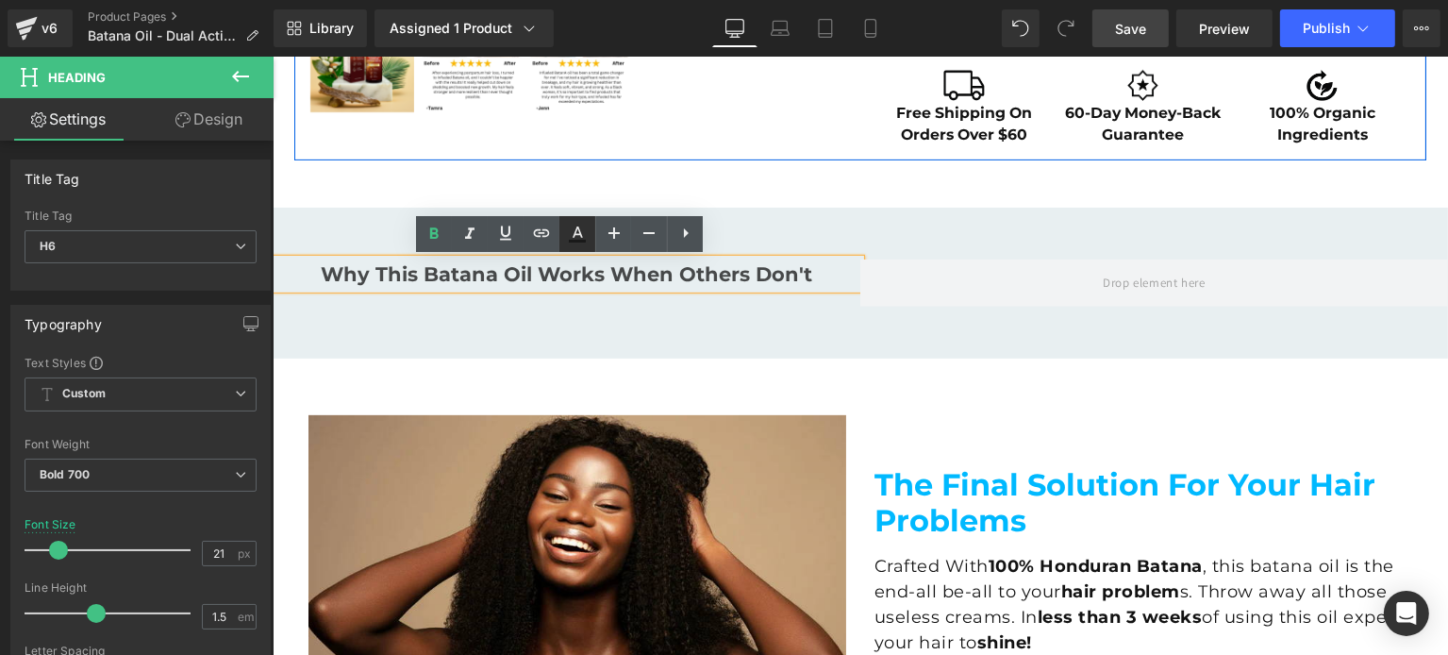
click at [576, 230] on icon at bounding box center [578, 231] width 10 height 11
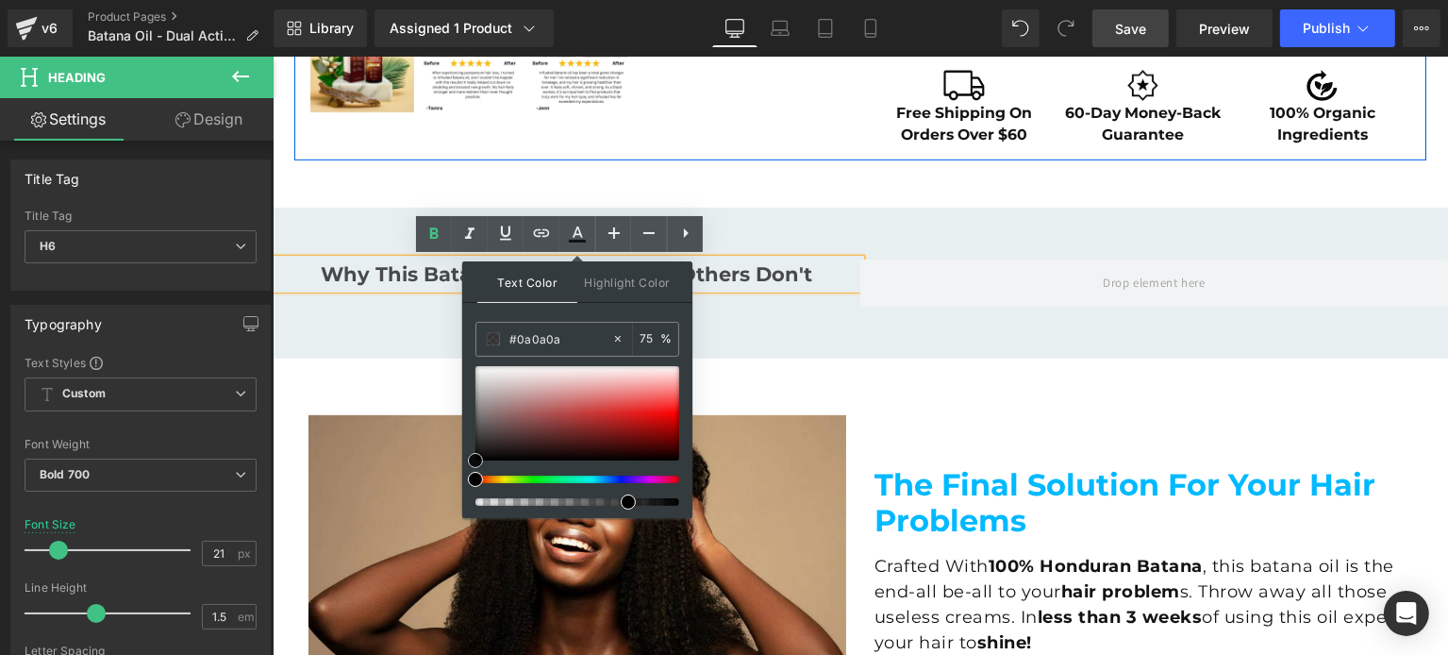
type input "#000000"
drag, startPoint x: 480, startPoint y: 438, endPoint x: 472, endPoint y: 478, distance: 41.4
click at [475, 477] on div at bounding box center [577, 436] width 204 height 140
click at [407, 347] on div "Why This Batana Oil Works When Others Don't Heading Row 55px 55px" at bounding box center [859, 283] width 1175 height 151
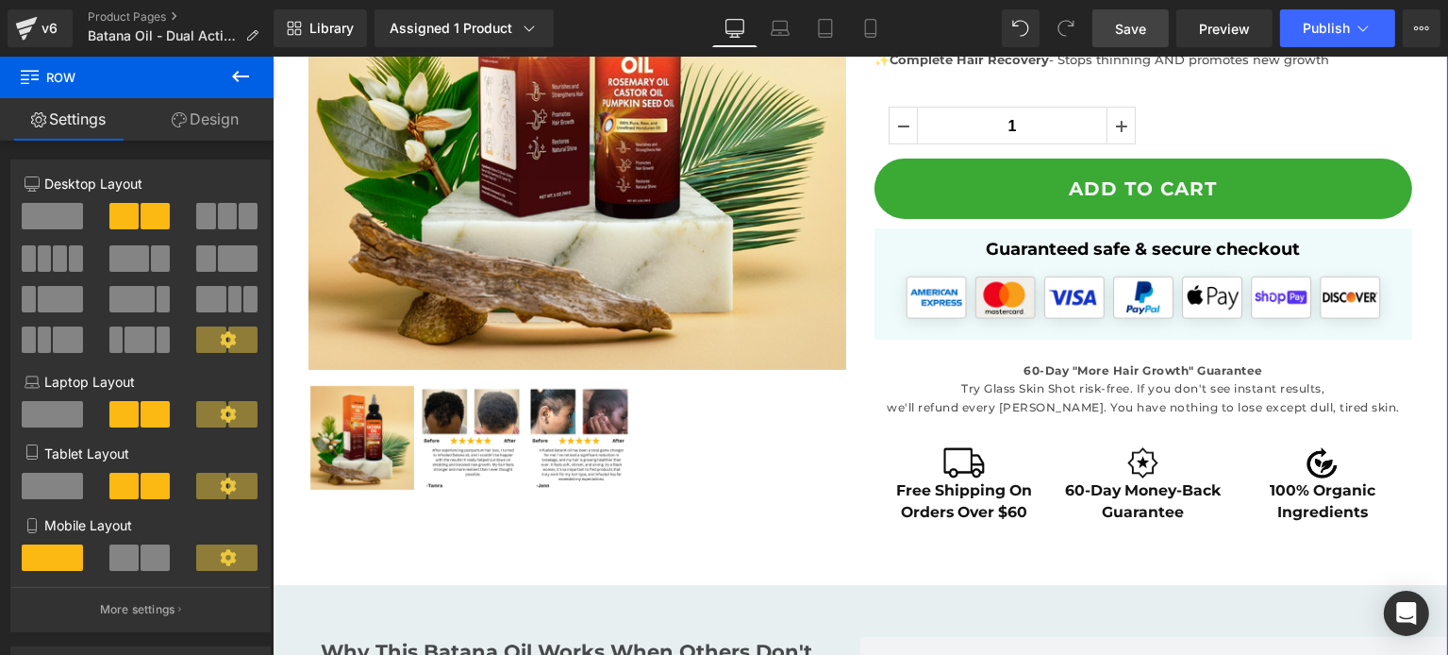
scroll to position [755, 0]
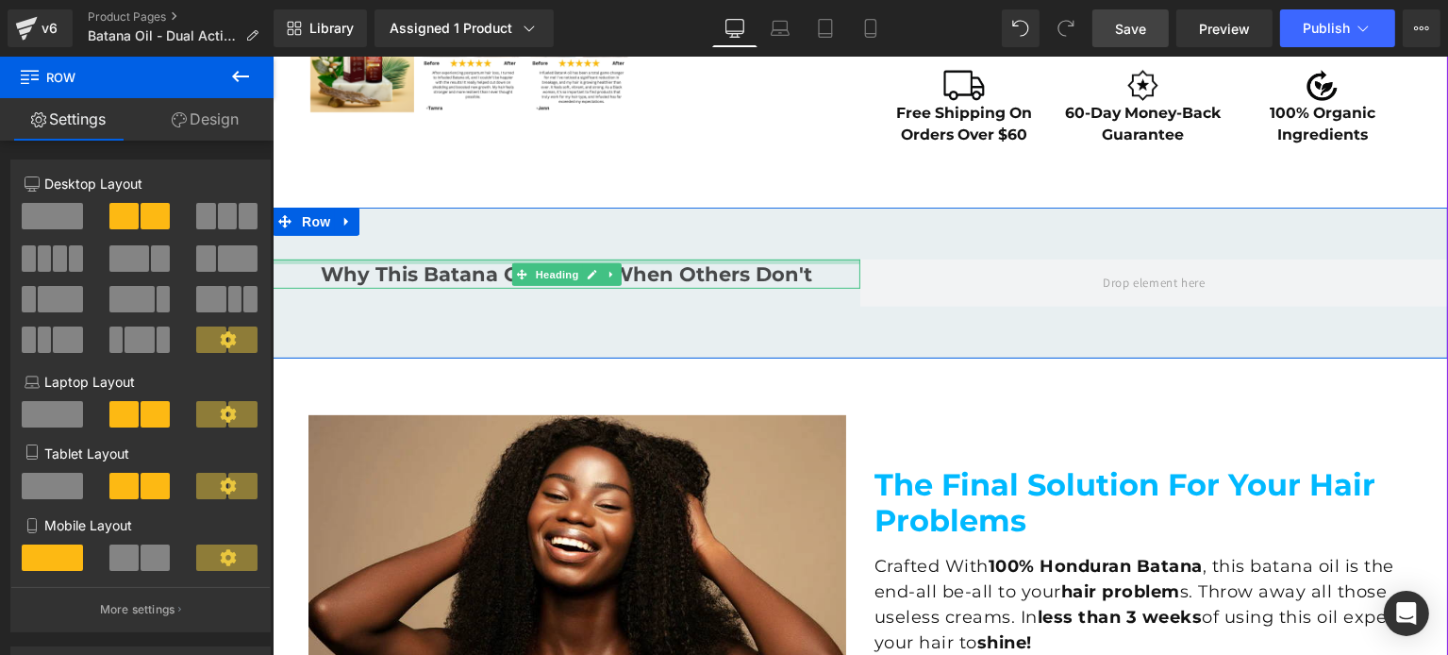
click at [436, 263] on div "Why This Batana Oil Works When Others Don't Heading" at bounding box center [566, 274] width 588 height 30
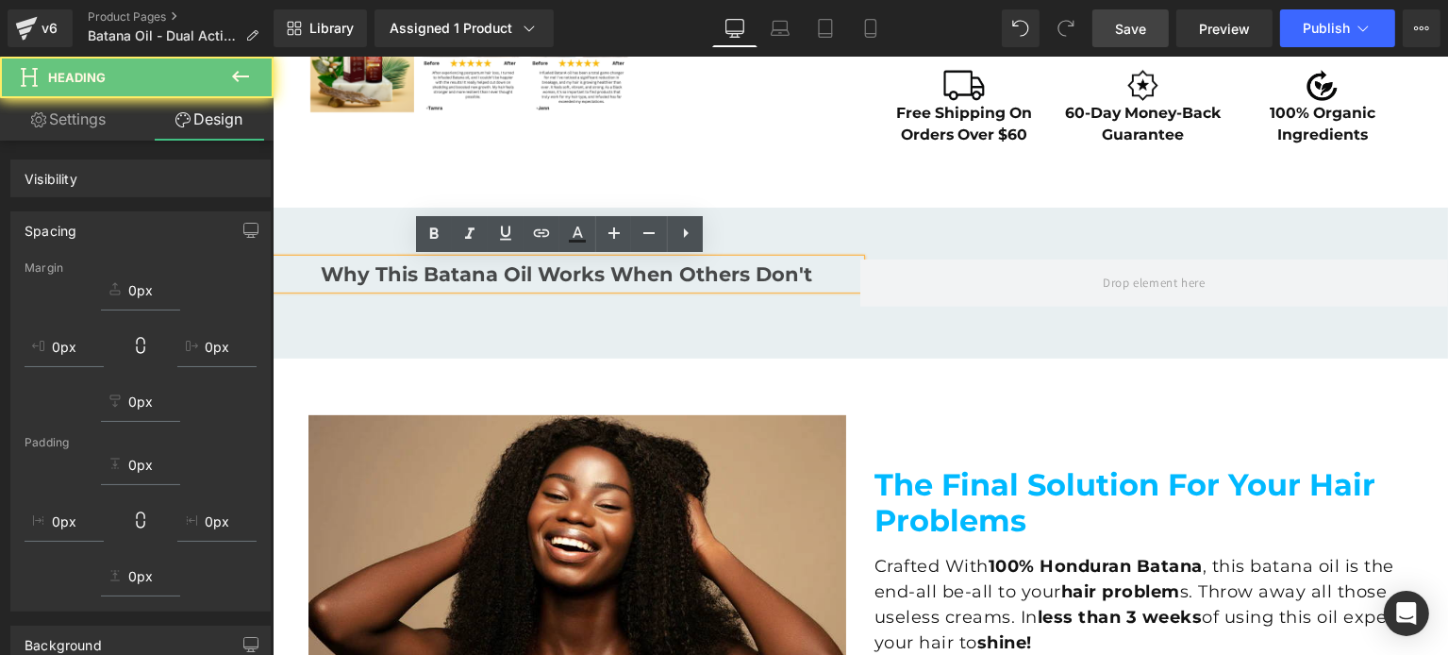
click at [234, 81] on icon at bounding box center [240, 76] width 23 height 23
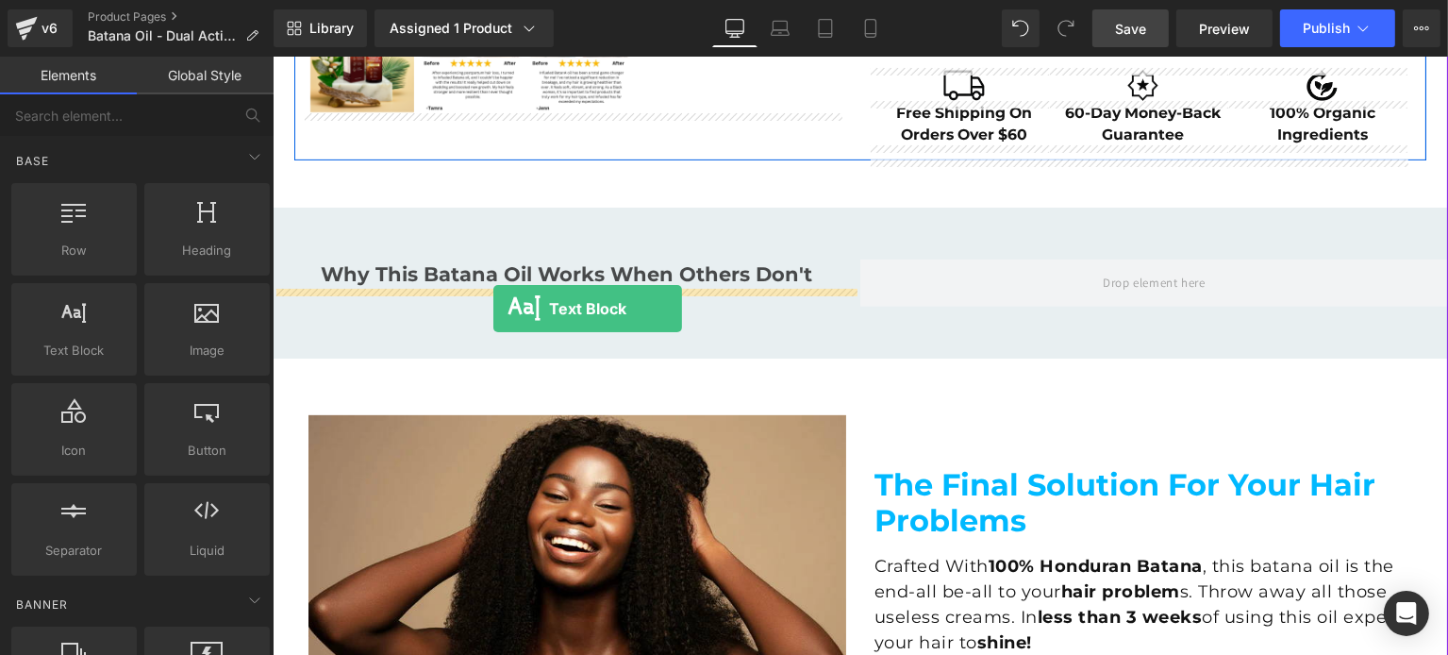
drag, startPoint x: 351, startPoint y: 387, endPoint x: 490, endPoint y: 308, distance: 160.5
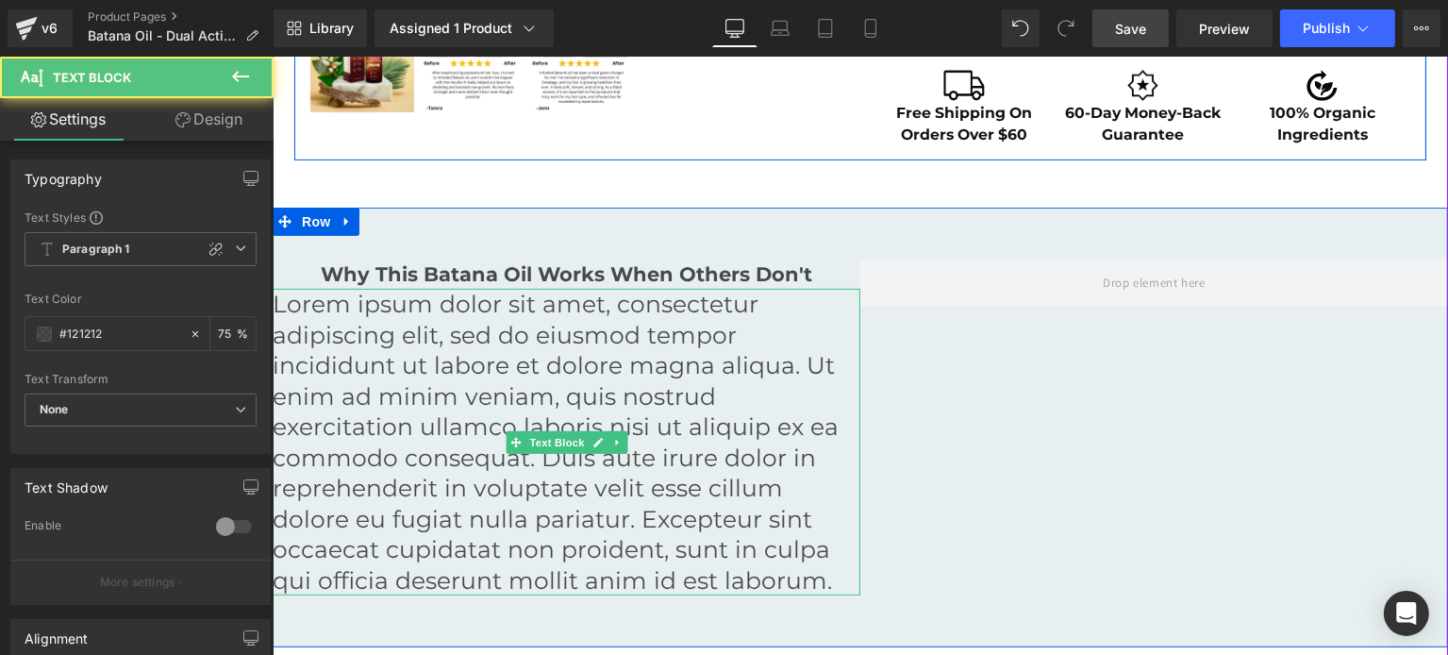
click at [474, 346] on p "Lorem ipsum dolor sit amet, consectetur adipiscing elit, sed do eiusmod tempor …" at bounding box center [566, 442] width 588 height 307
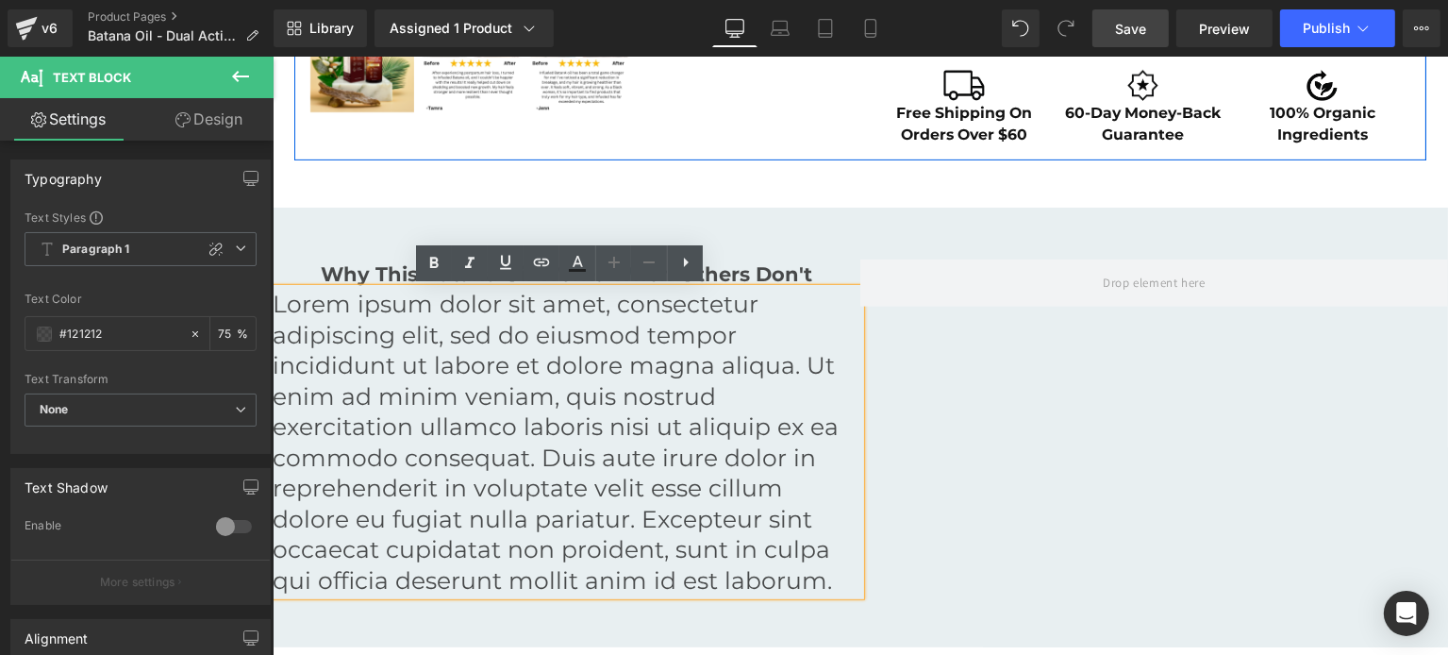
click at [881, 416] on div "Why This Batana Oil Works When Others Don't Heading Lorem ipsum dolor sit amet,…" at bounding box center [859, 428] width 1175 height 441
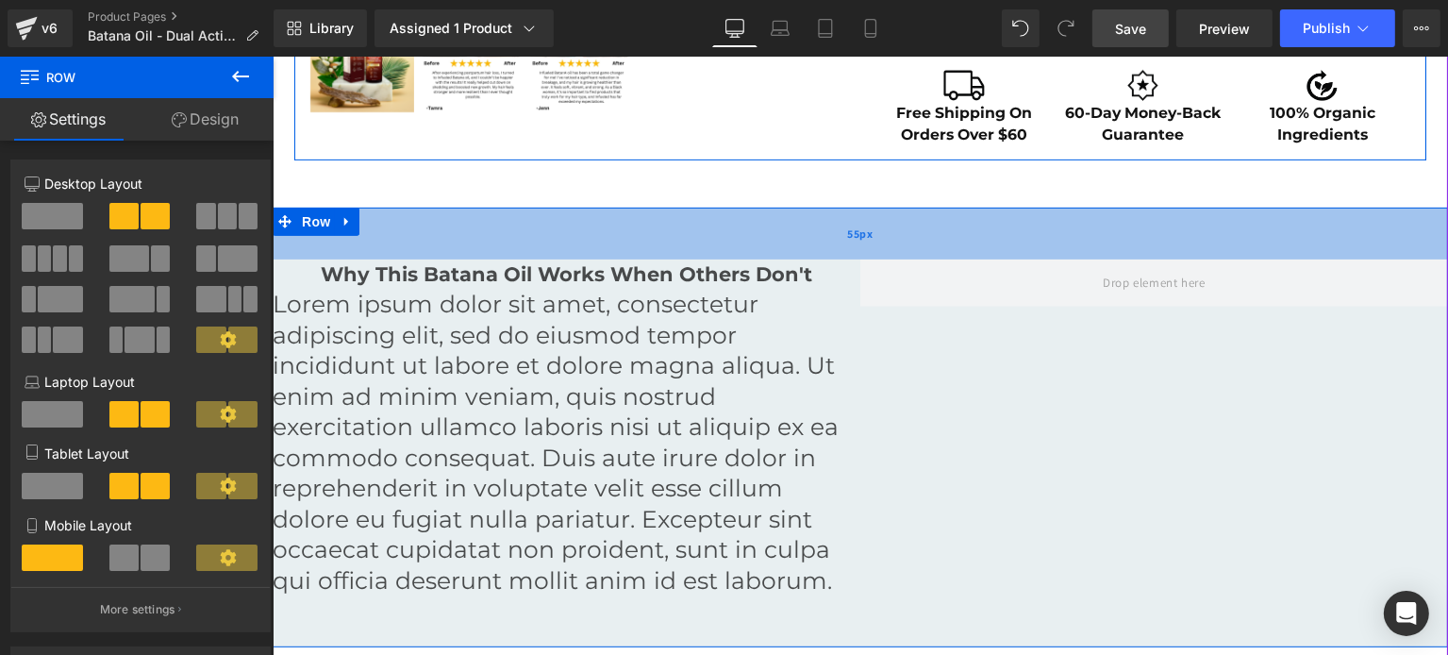
click at [598, 241] on div "55px" at bounding box center [859, 234] width 1175 height 52
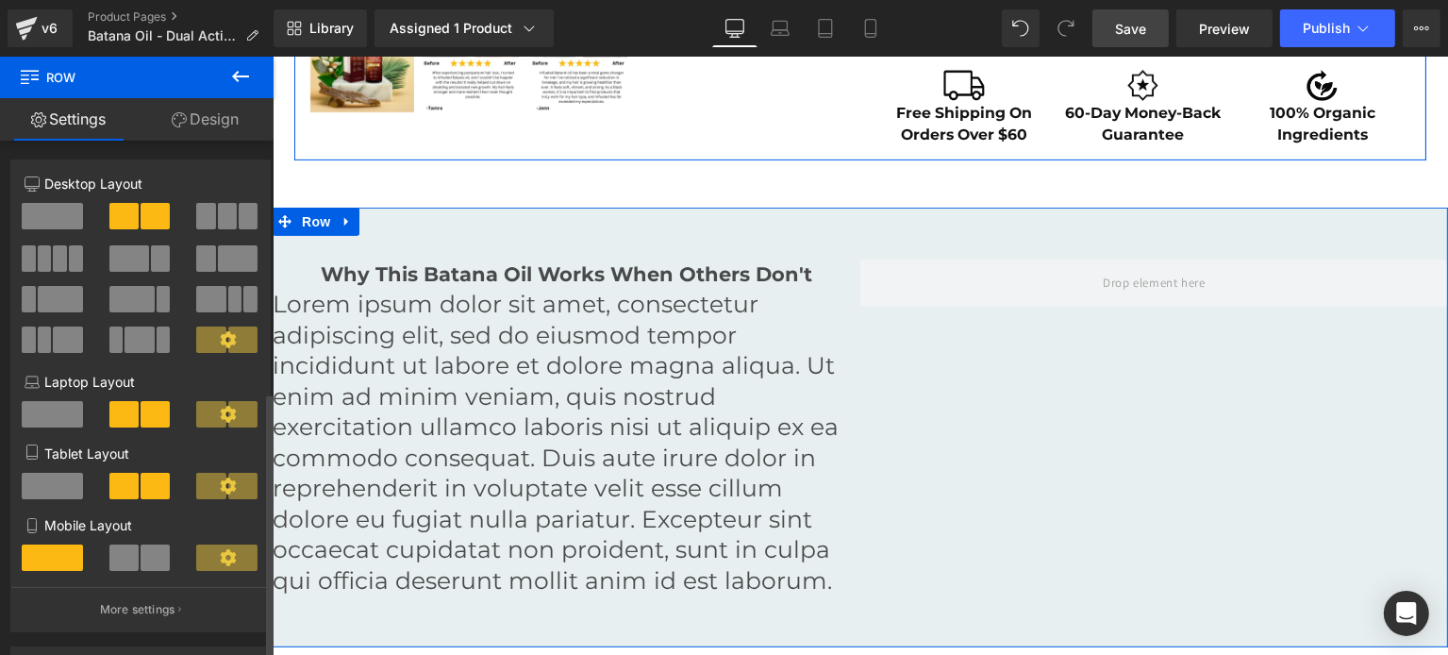
scroll to position [490, 0]
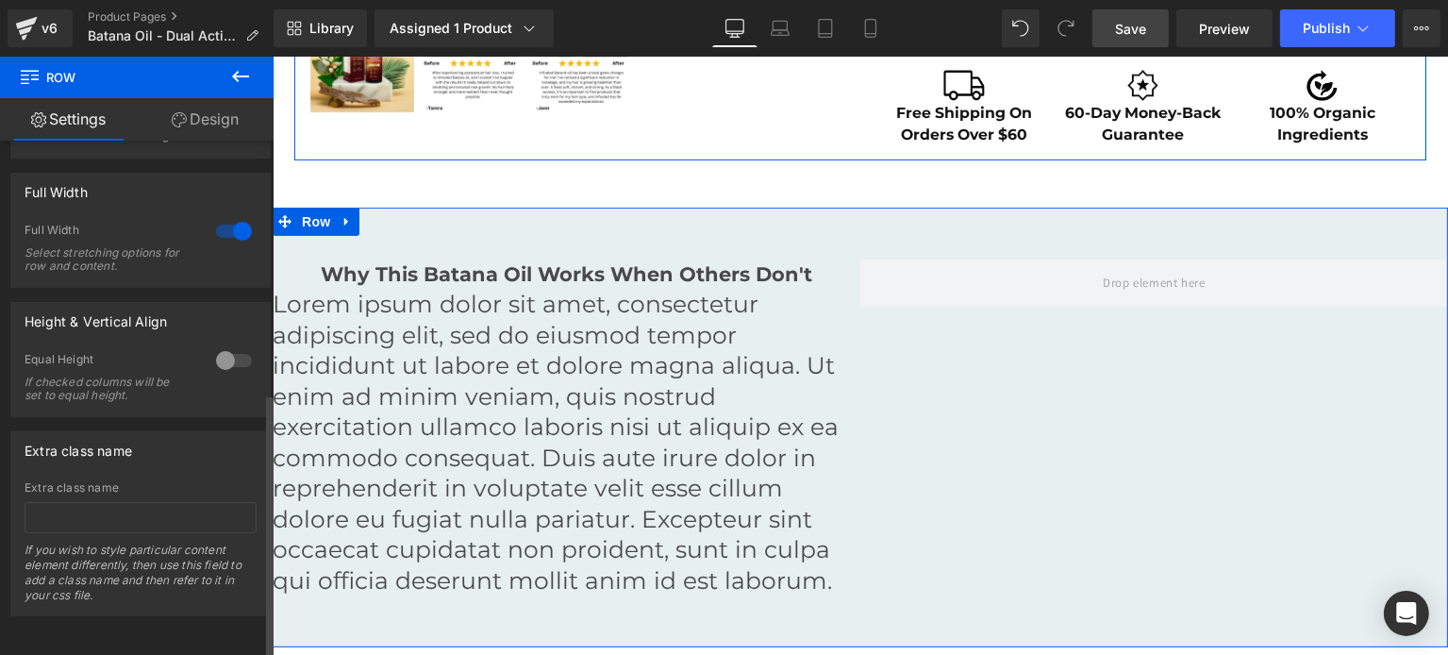
click at [230, 218] on div at bounding box center [233, 231] width 45 height 30
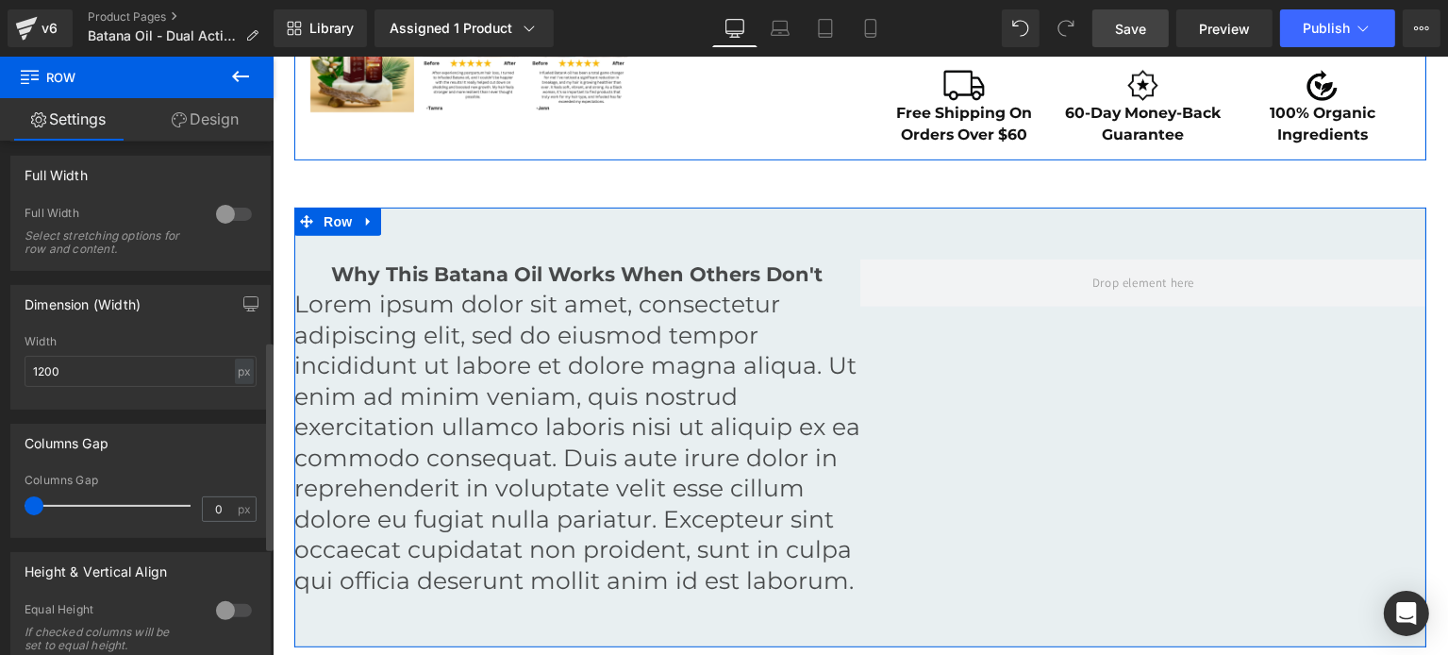
click at [216, 218] on div at bounding box center [233, 214] width 45 height 30
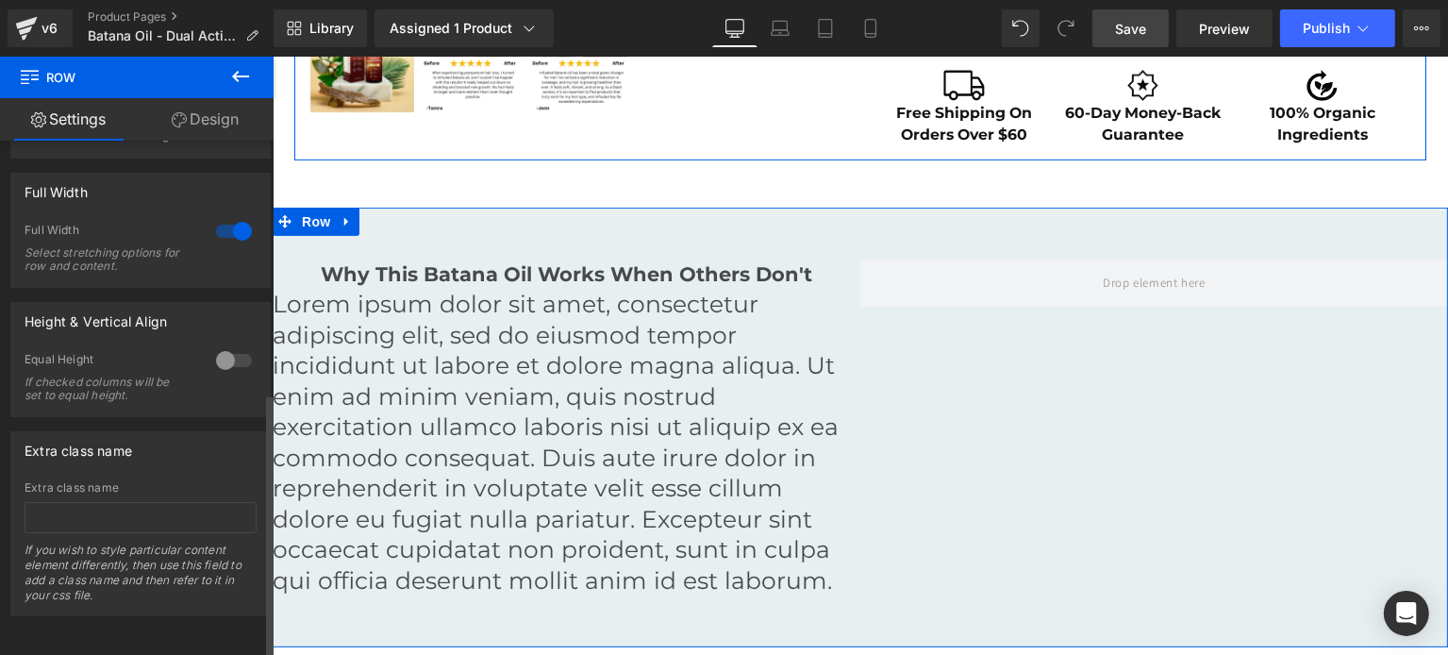
click at [234, 216] on div at bounding box center [233, 231] width 45 height 30
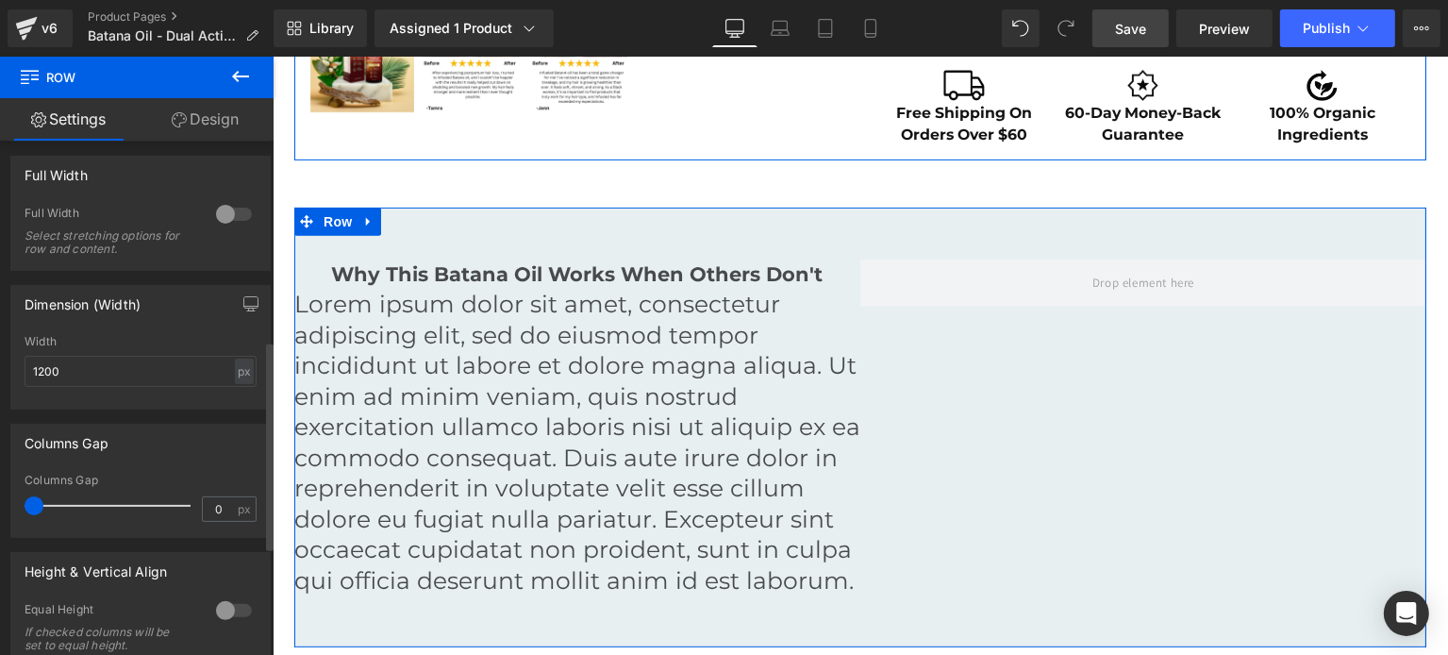
click at [211, 218] on div at bounding box center [233, 214] width 45 height 30
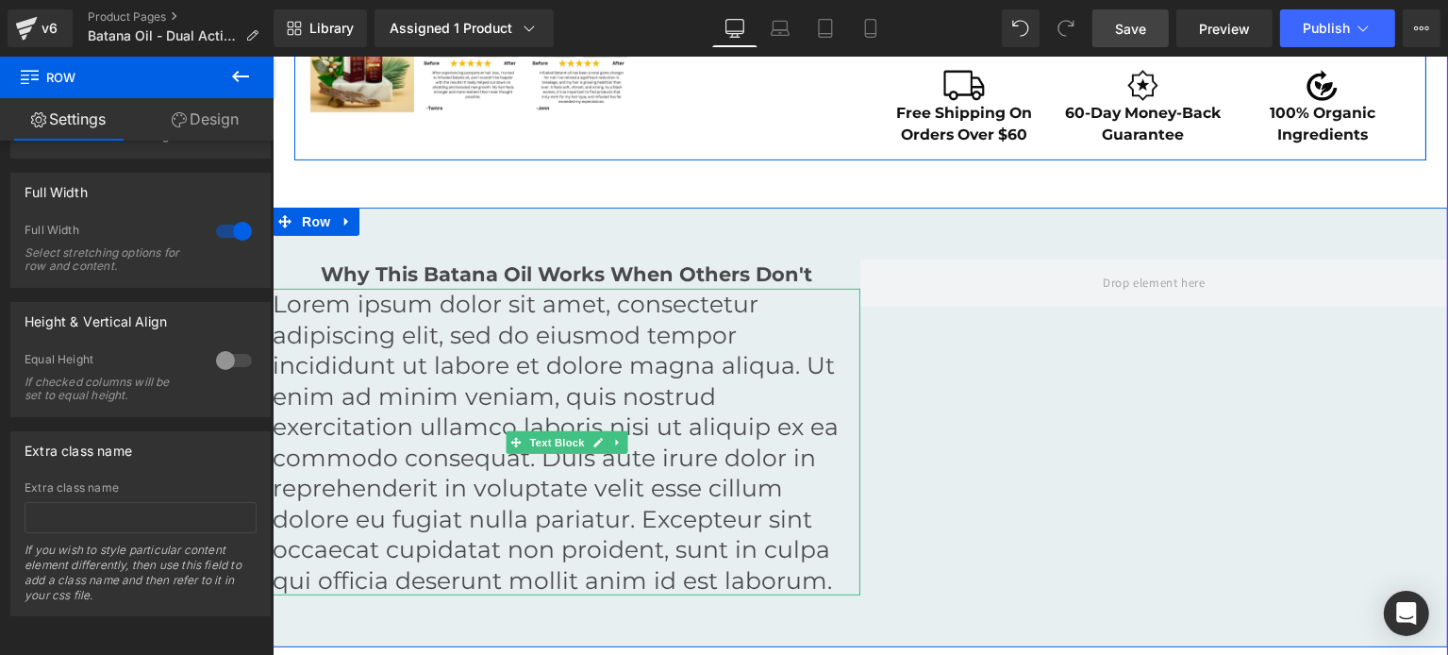
click at [525, 326] on p "Lorem ipsum dolor sit amet, consectetur adipiscing elit, sed do eiusmod tempor …" at bounding box center [566, 442] width 588 height 307
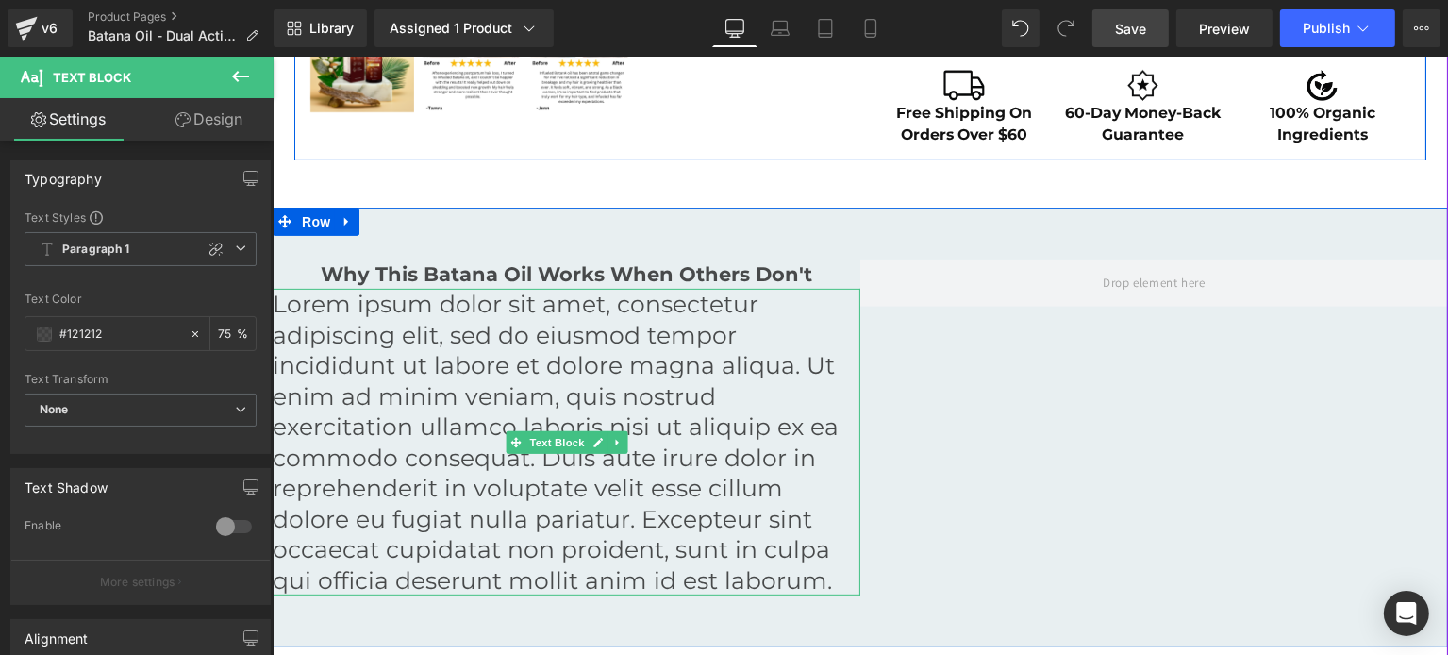
click at [437, 344] on p "Lorem ipsum dolor sit amet, consectetur adipiscing elit, sed do eiusmod tempor …" at bounding box center [566, 442] width 588 height 307
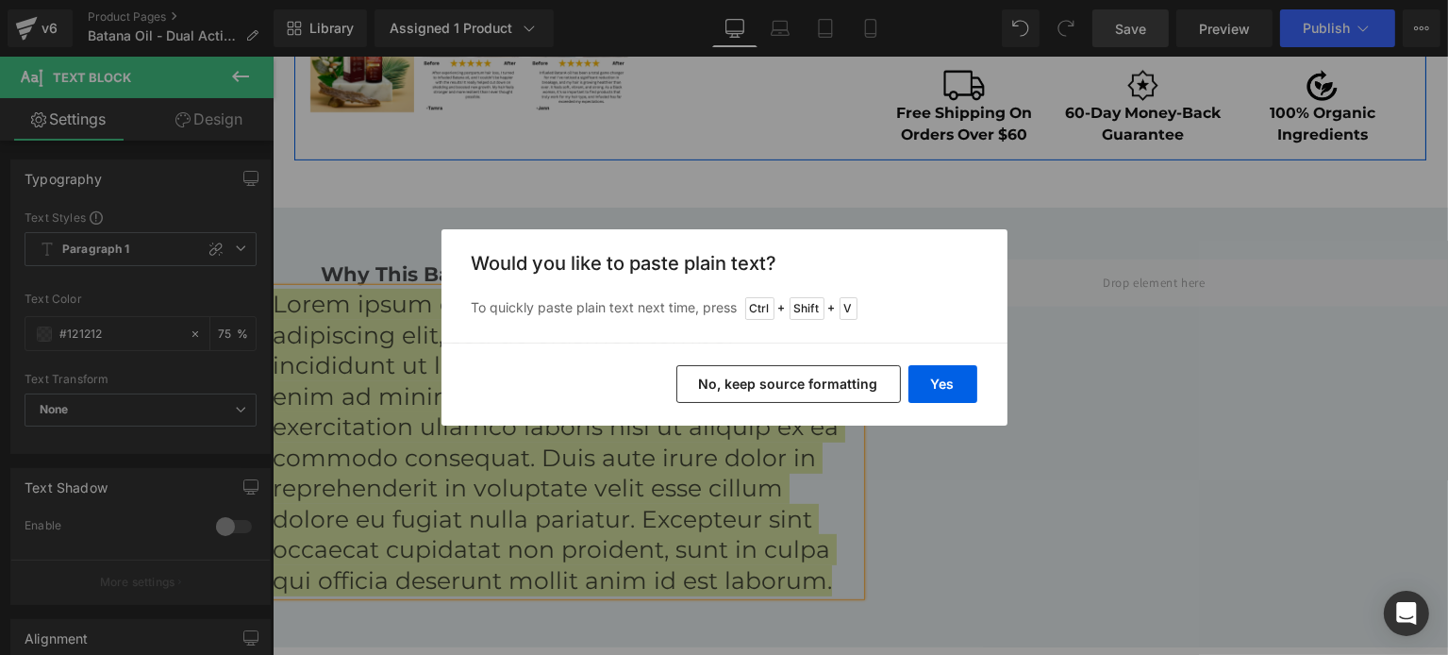
click at [874, 374] on button "No, keep source formatting" at bounding box center [788, 384] width 224 height 38
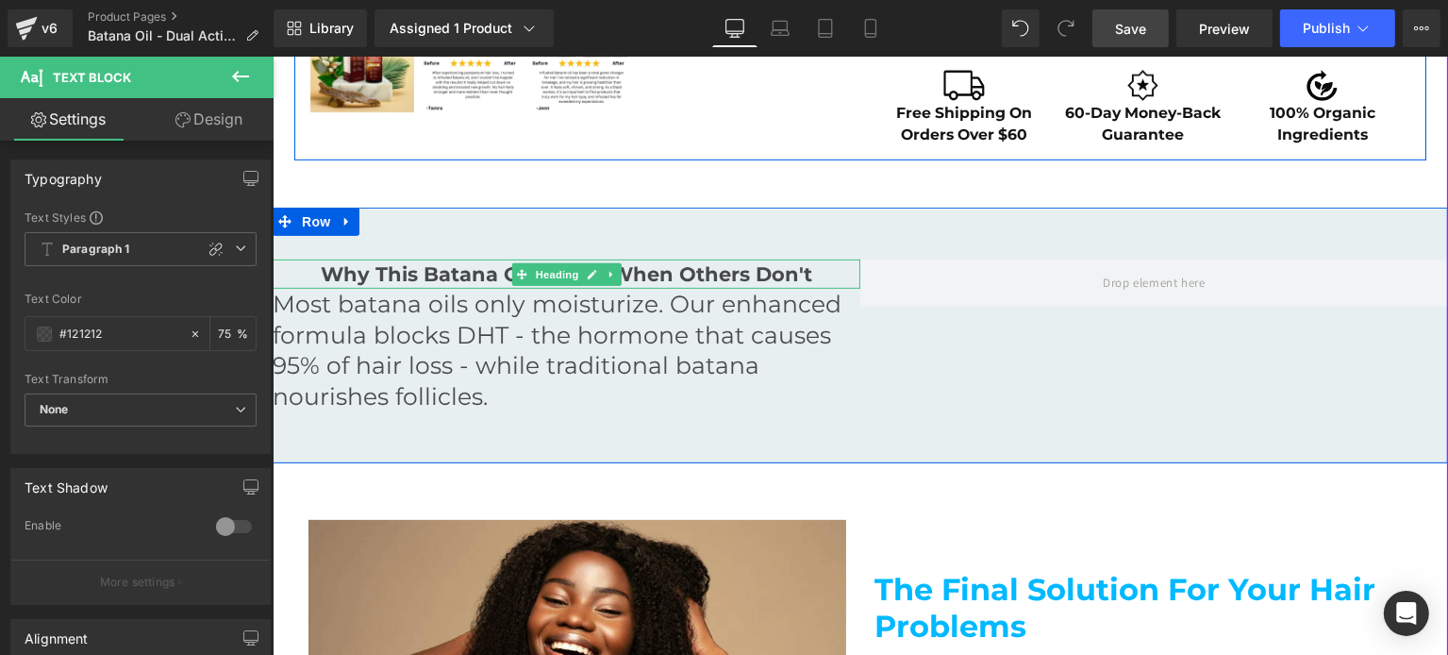
click at [337, 266] on h6 "Why This Batana Oil Works When Others Don't" at bounding box center [566, 274] width 588 height 30
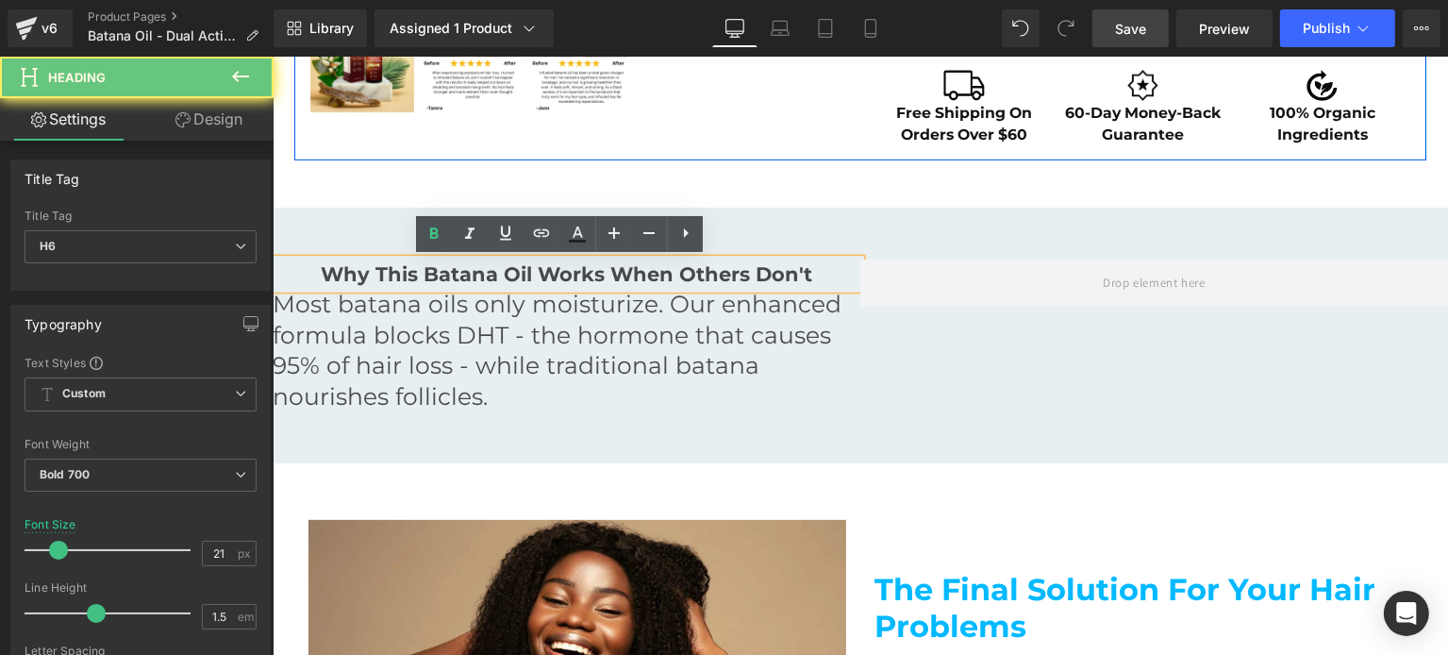
click at [315, 278] on h6 "Why This Batana Oil Works When Others Don't" at bounding box center [566, 274] width 588 height 30
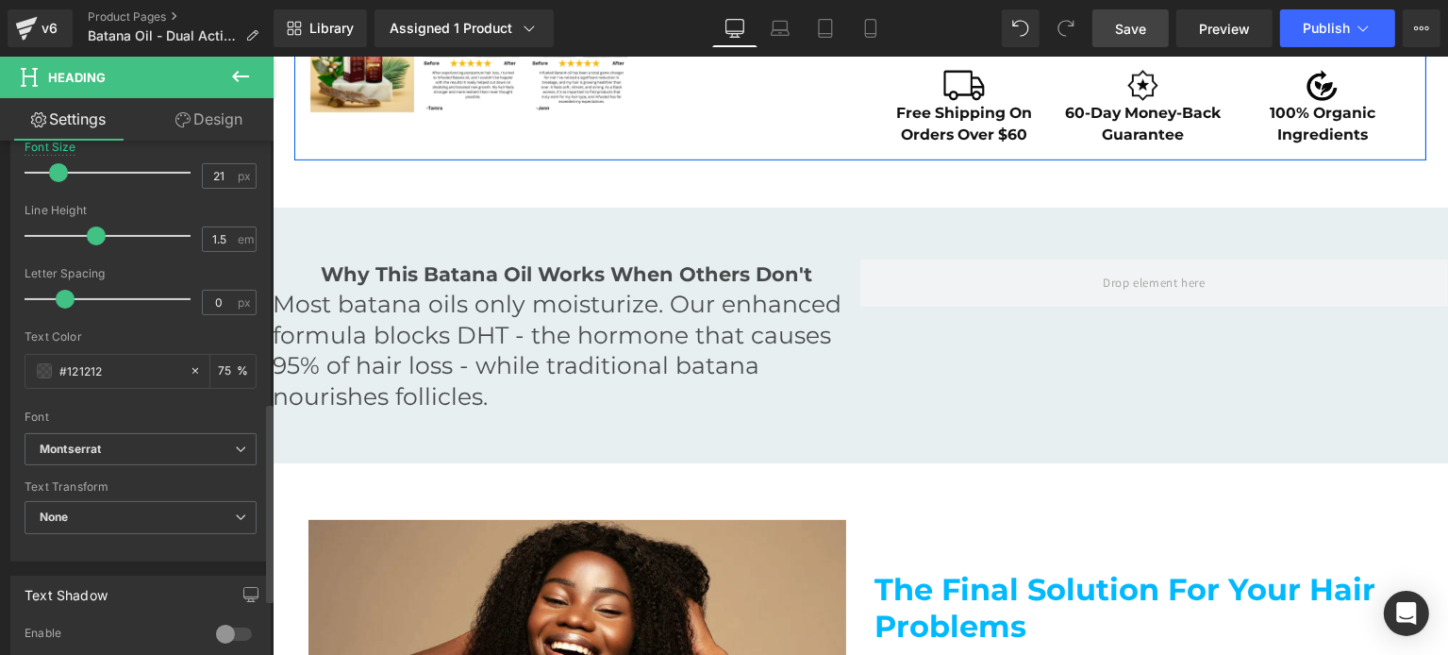
scroll to position [755, 0]
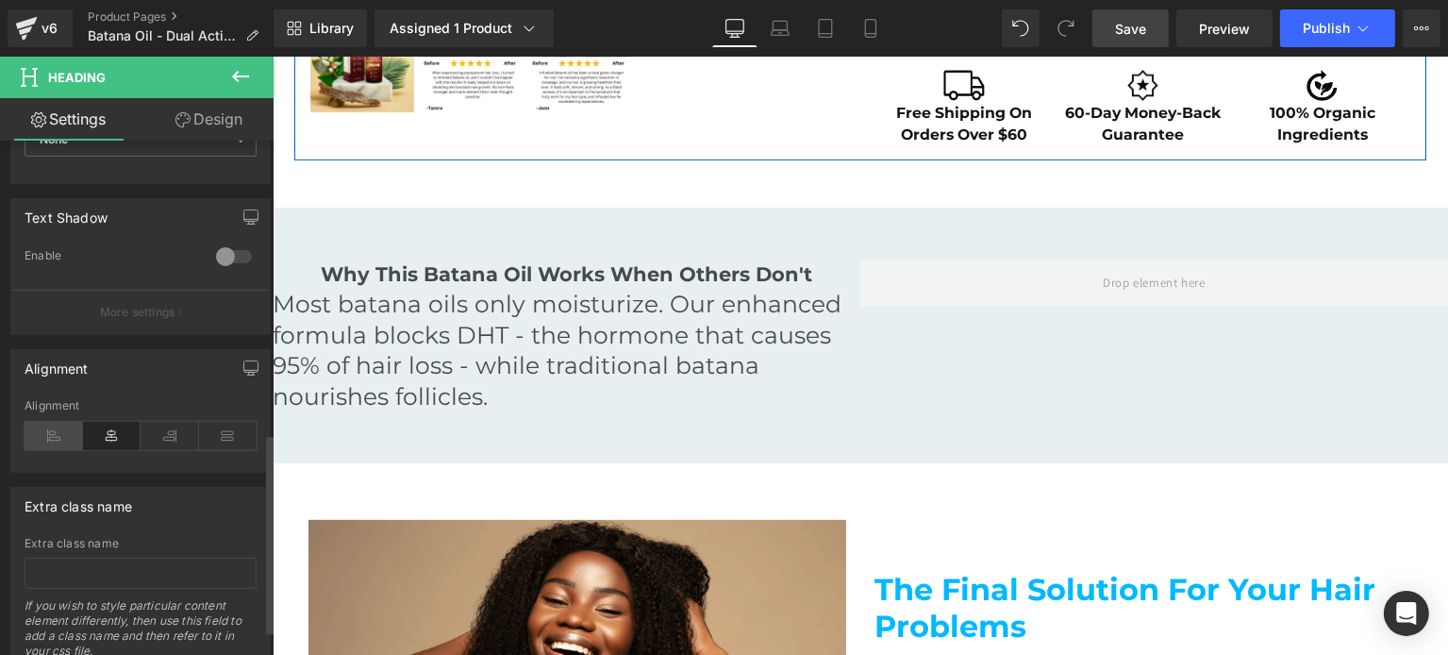
click at [66, 426] on icon at bounding box center [54, 436] width 58 height 28
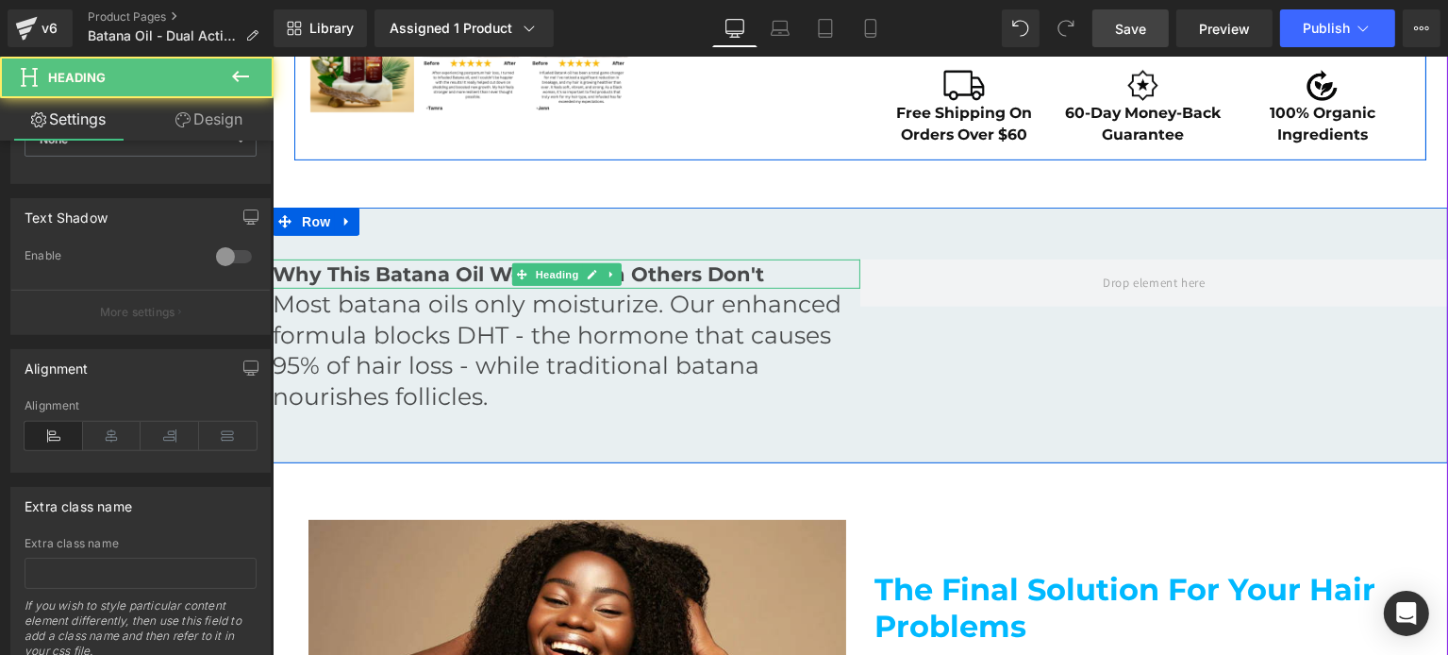
click at [487, 274] on h6 "Why This Batana Oil Works When Others Don't" at bounding box center [566, 274] width 588 height 30
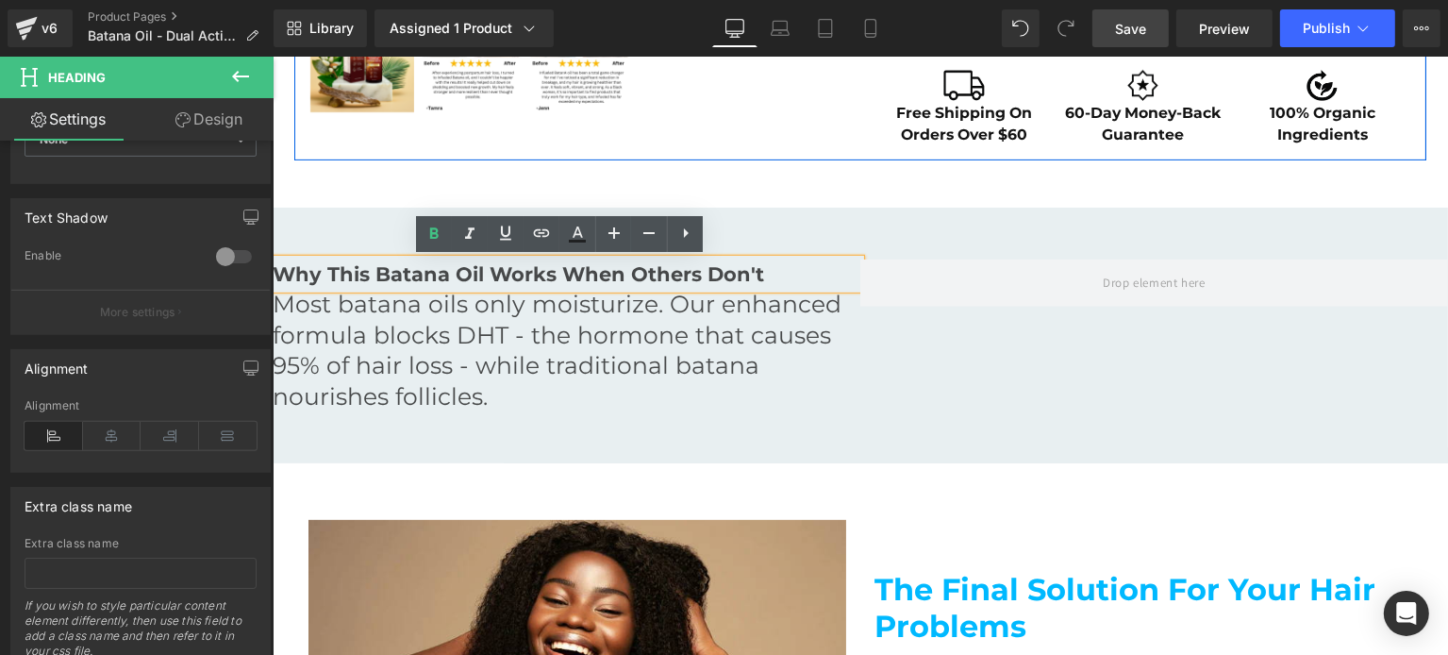
click at [391, 224] on div "Why This Batana Oil Works When Others Don't Heading Most batana oils only moist…" at bounding box center [859, 336] width 1175 height 257
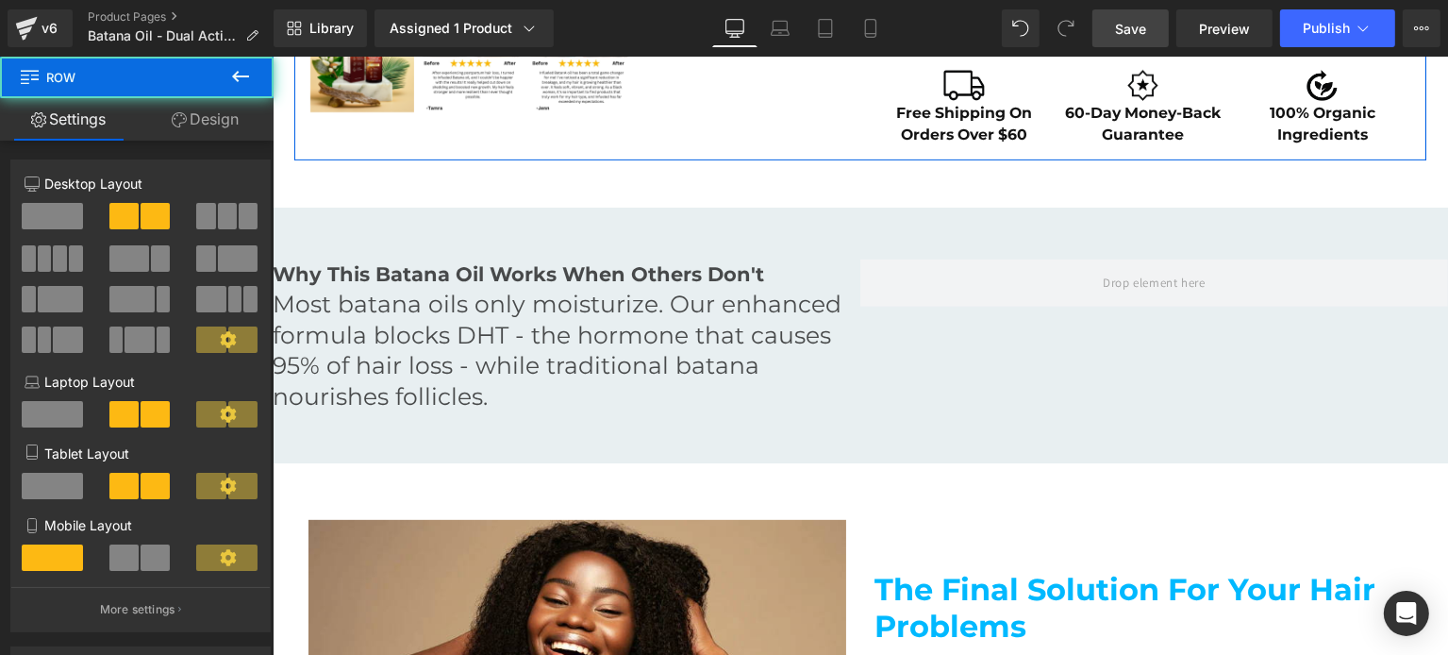
click at [193, 128] on link "Design" at bounding box center [205, 119] width 137 height 42
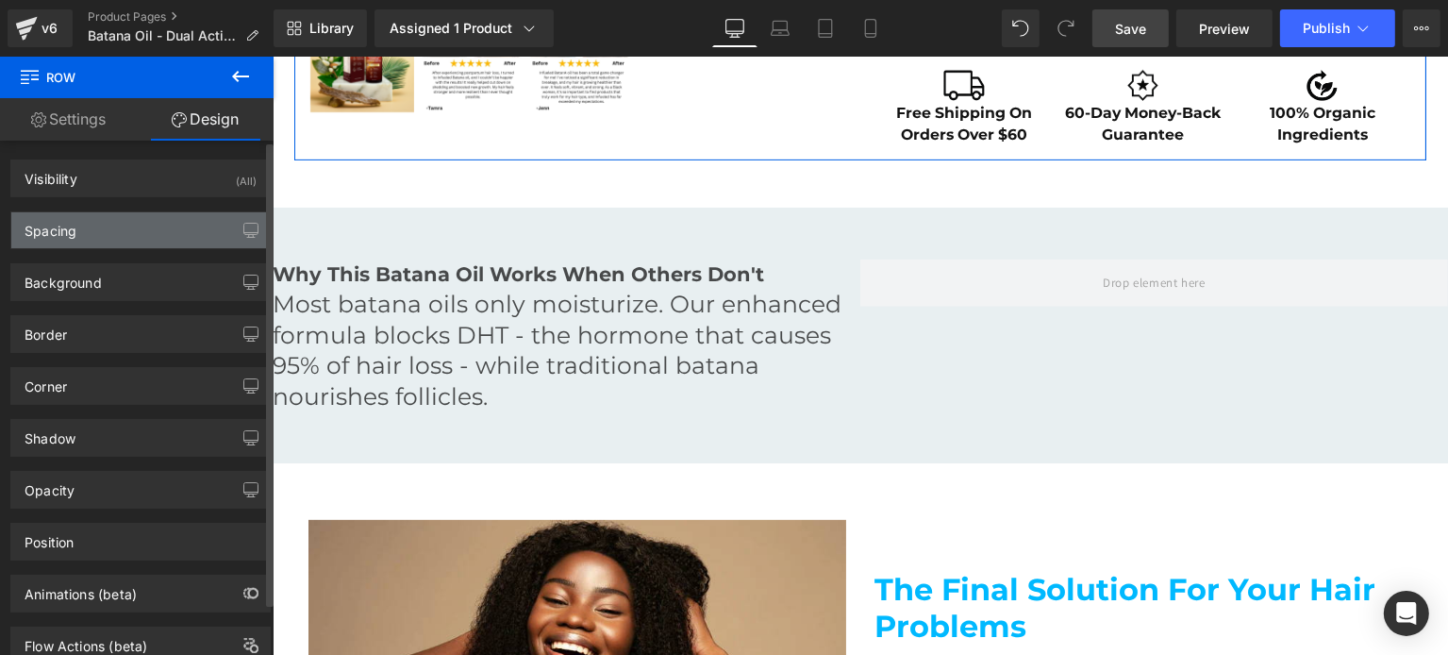
type input "50"
type input "0"
type input "55"
type input "0"
type input "55"
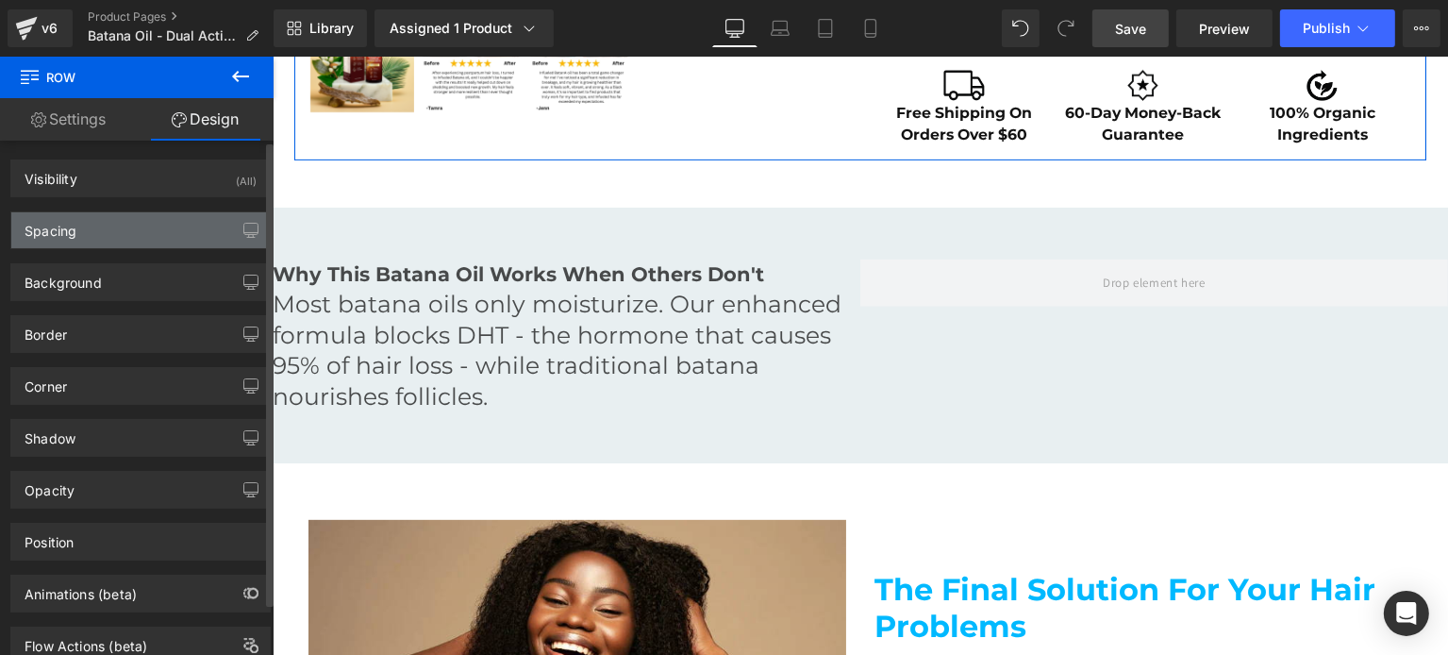
type input "0"
click at [121, 237] on div "Spacing" at bounding box center [140, 230] width 258 height 36
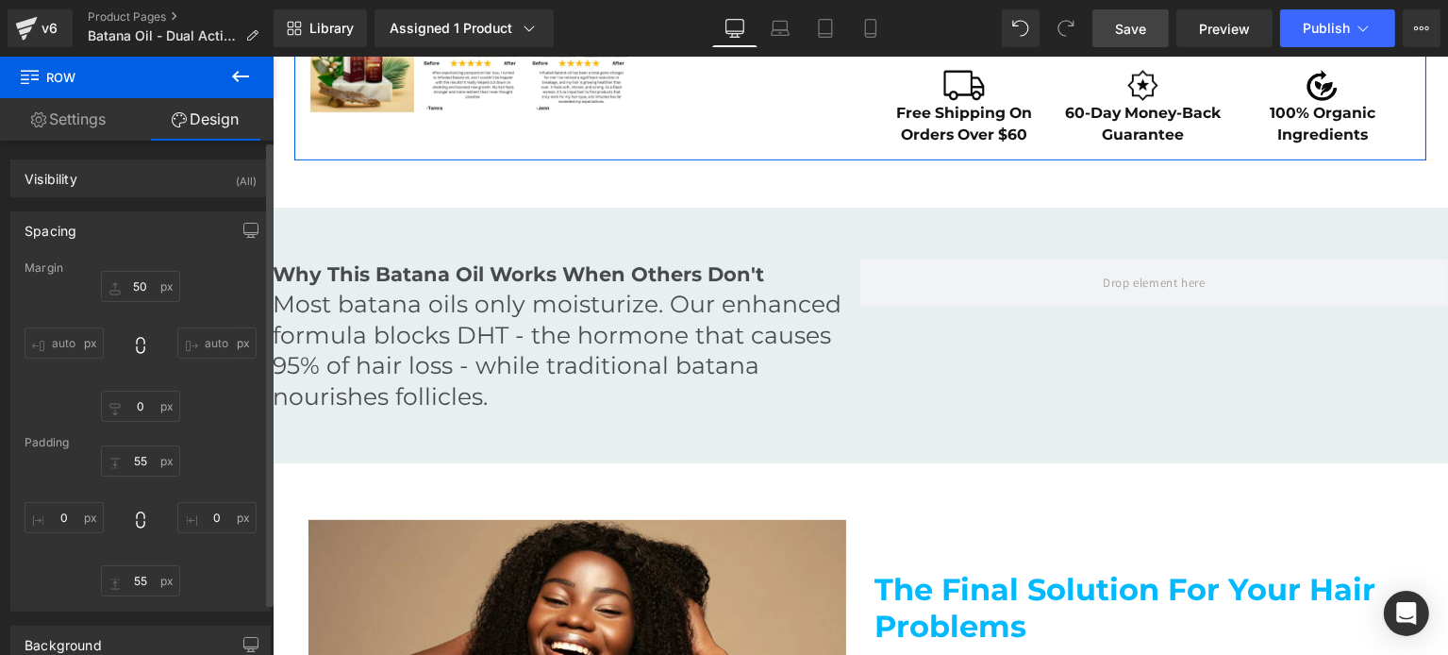
click at [69, 337] on input "auto" at bounding box center [64, 342] width 79 height 31
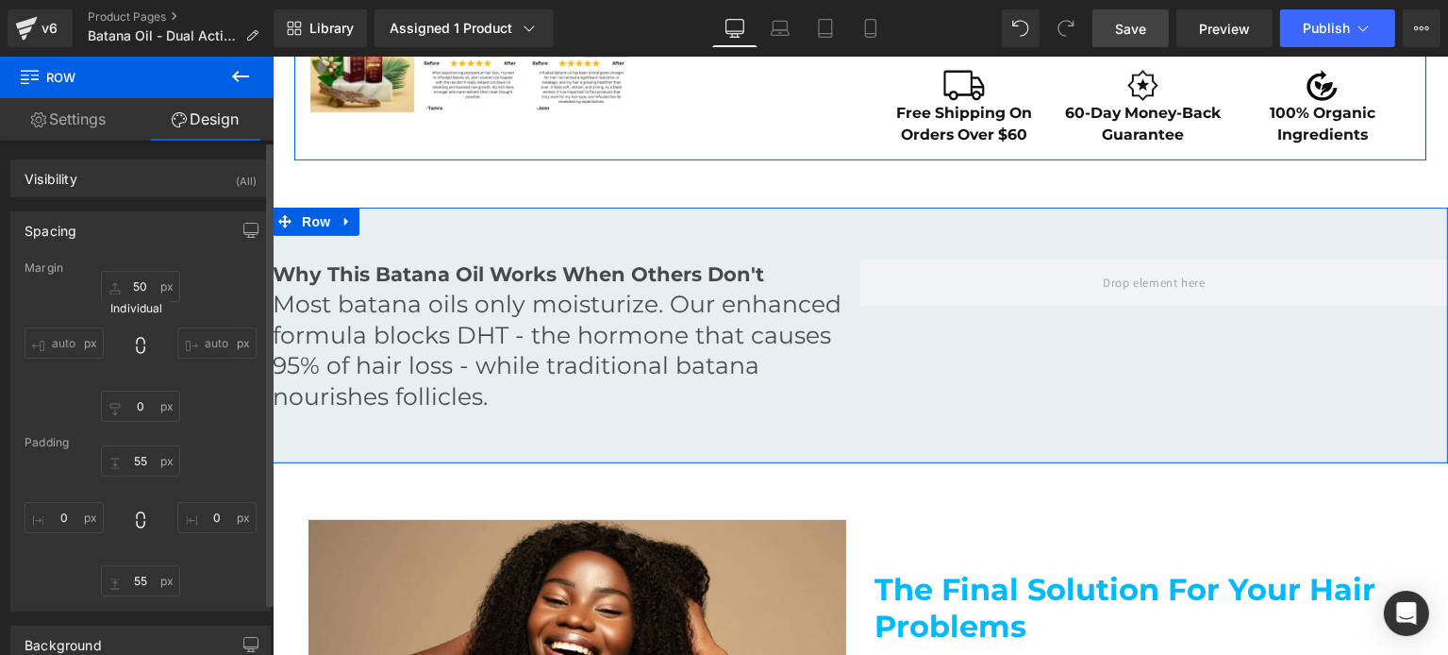
click at [131, 337] on icon at bounding box center [140, 345] width 19 height 19
type input "50"
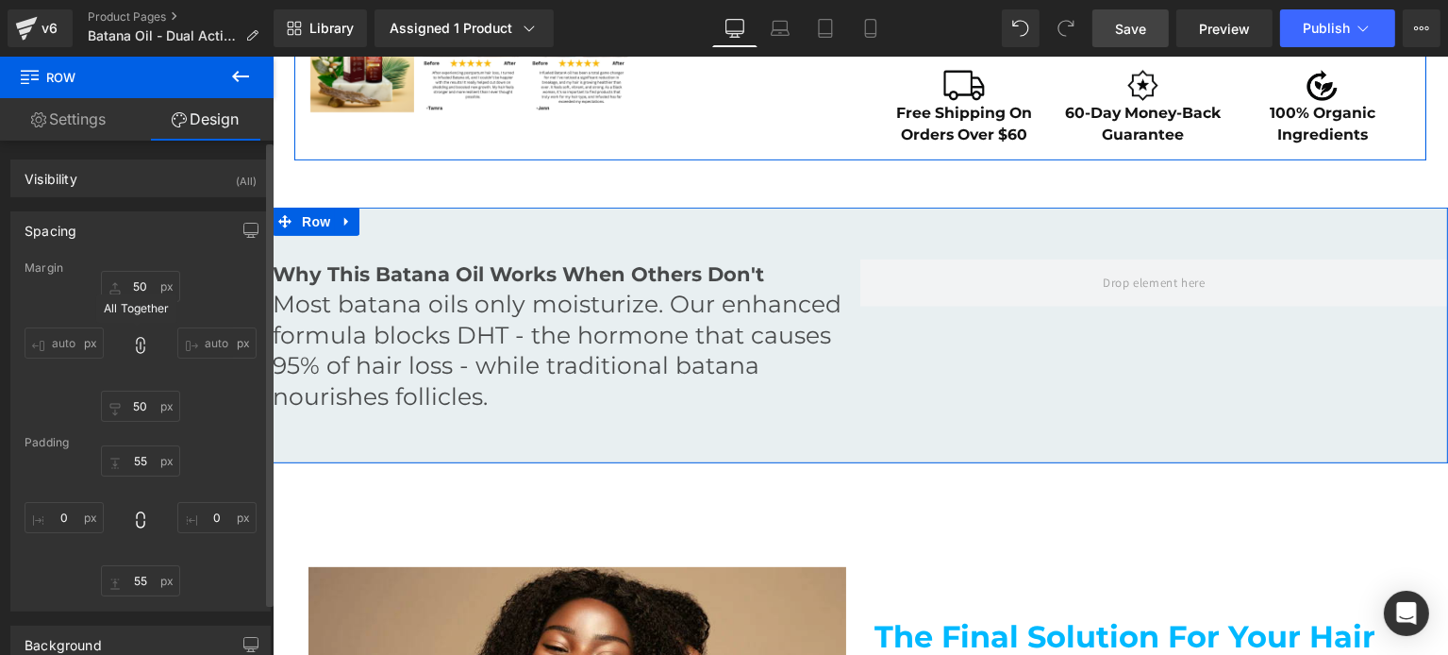
click at [140, 345] on icon at bounding box center [140, 345] width 19 height 19
click at [139, 345] on icon at bounding box center [140, 345] width 19 height 19
type input "50"
click at [87, 337] on input "auto" at bounding box center [64, 342] width 79 height 31
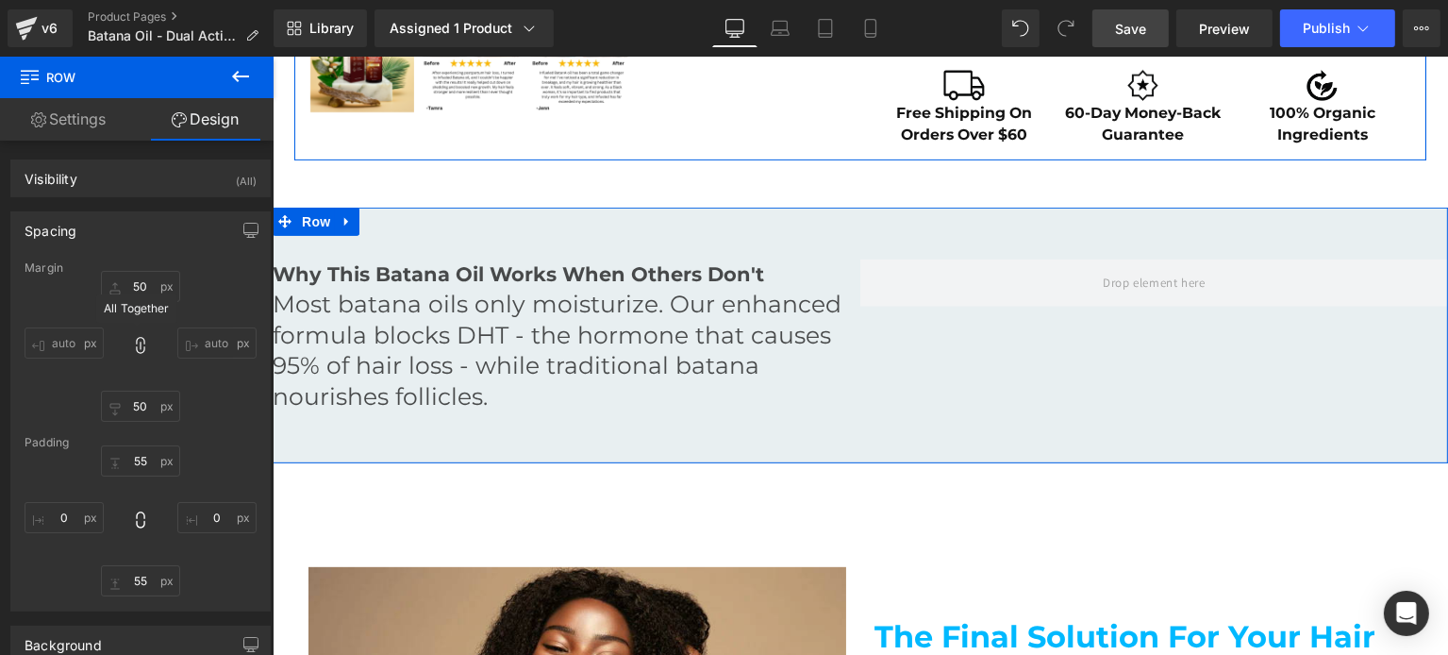
click at [132, 336] on icon at bounding box center [140, 345] width 19 height 19
click at [63, 335] on input "auto" at bounding box center [64, 342] width 79 height 31
click at [130, 332] on div "50px 50 auto auto 50px 50 auto auto" at bounding box center [141, 346] width 232 height 151
click at [132, 337] on icon at bounding box center [140, 345] width 19 height 19
type input "50"
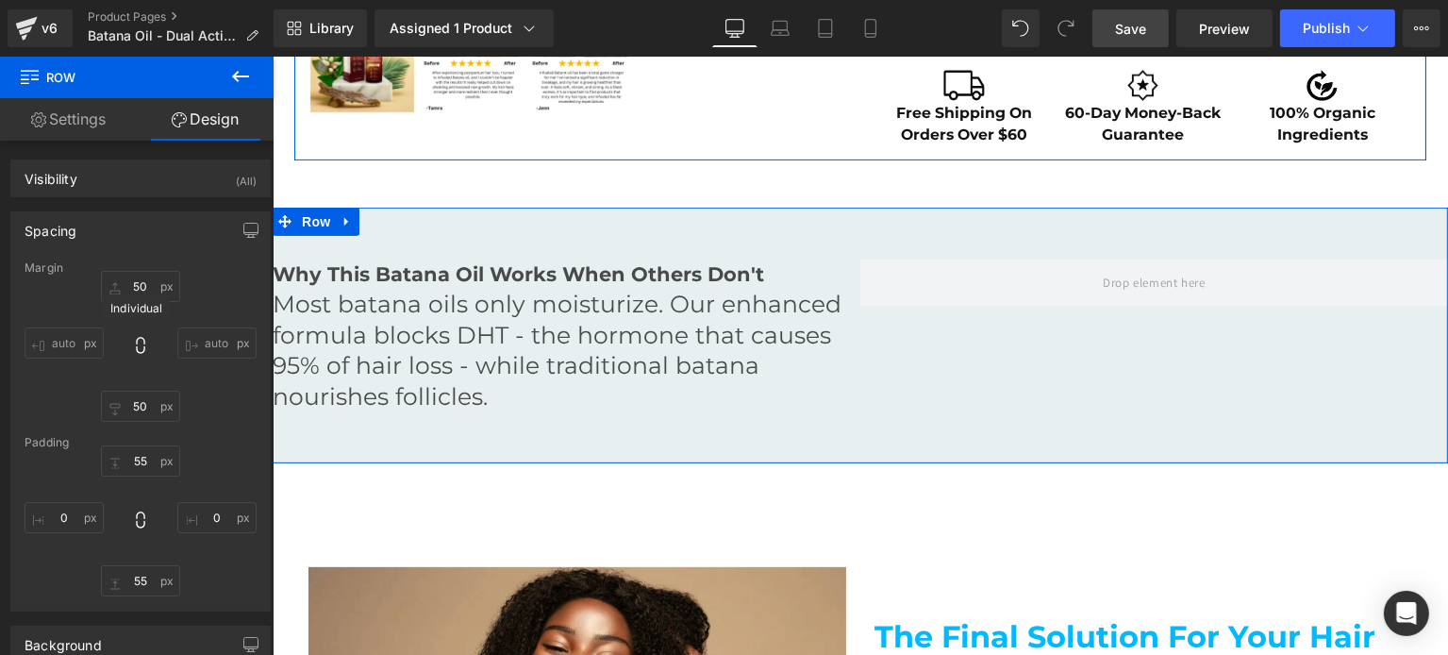
type input "50"
click at [131, 337] on icon at bounding box center [140, 345] width 19 height 19
click at [56, 506] on input "0" at bounding box center [64, 517] width 79 height 31
type input "M"
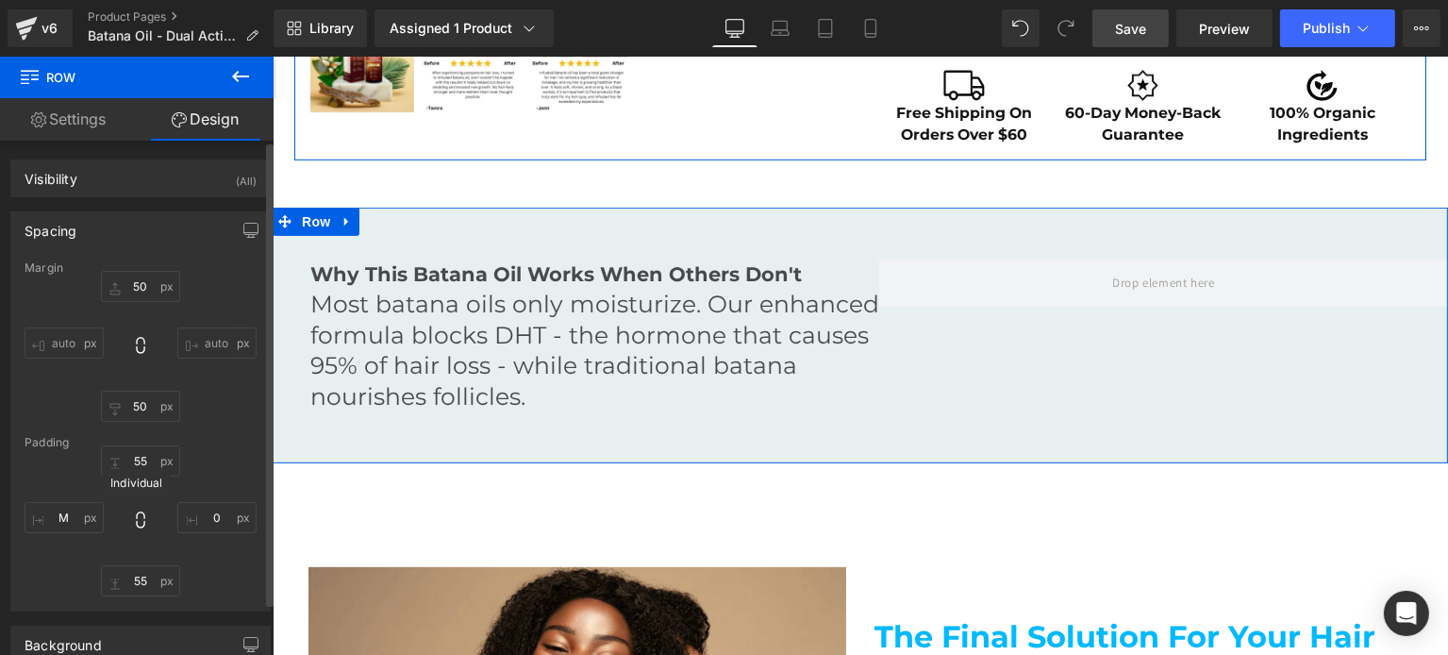
click at [135, 521] on icon at bounding box center [140, 519] width 19 height 19
type input "M"
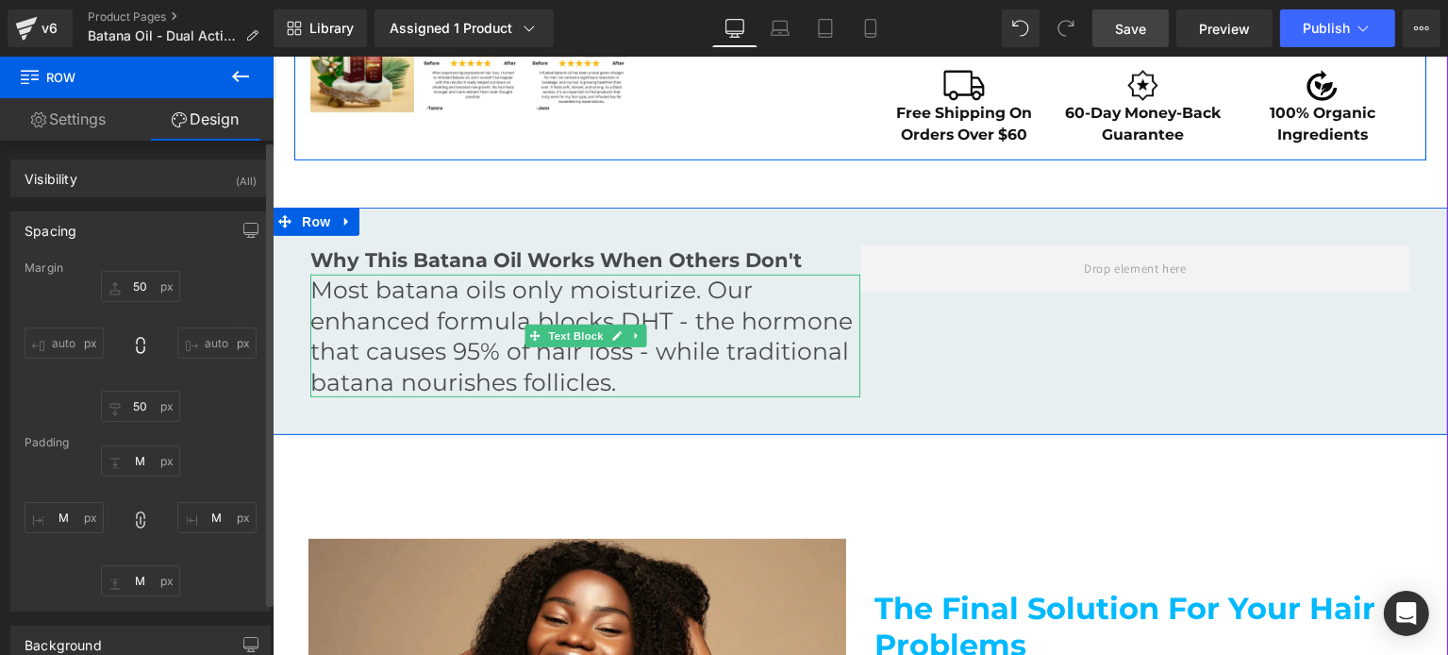
click at [481, 333] on p "Most batana oils only moisturize. Our enhanced formula blocks DHT - the hormone…" at bounding box center [584, 335] width 550 height 123
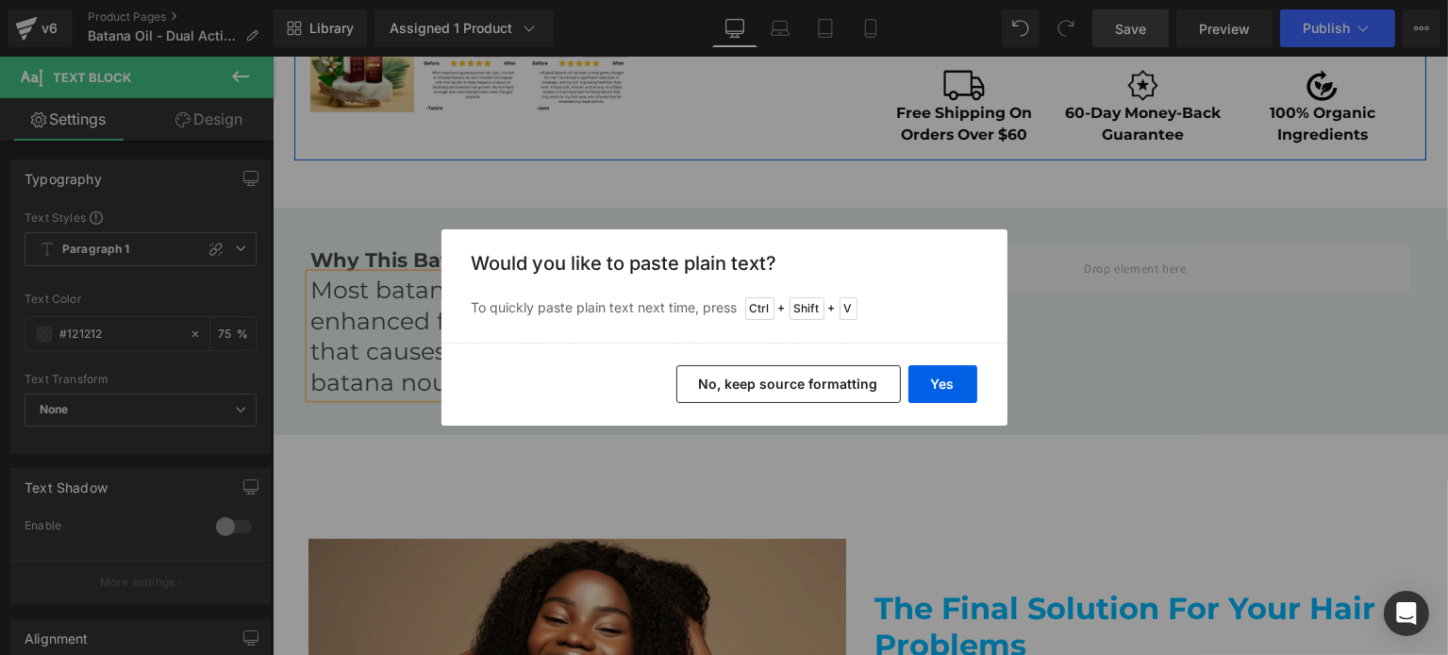
click at [702, 388] on button "No, keep source formatting" at bounding box center [788, 384] width 224 height 38
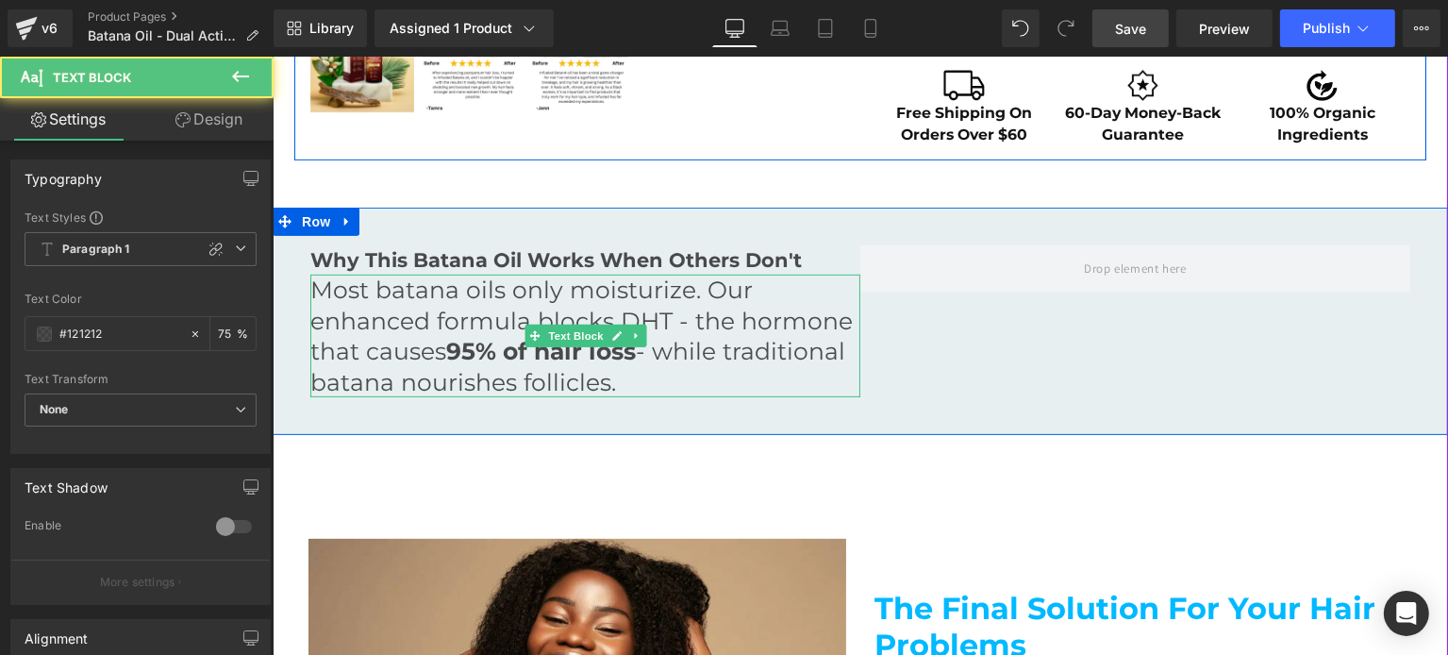
click at [318, 290] on p "Most batana oils only moisturize. Our enhanced formula blocks DHT - the hormone…" at bounding box center [584, 335] width 550 height 123
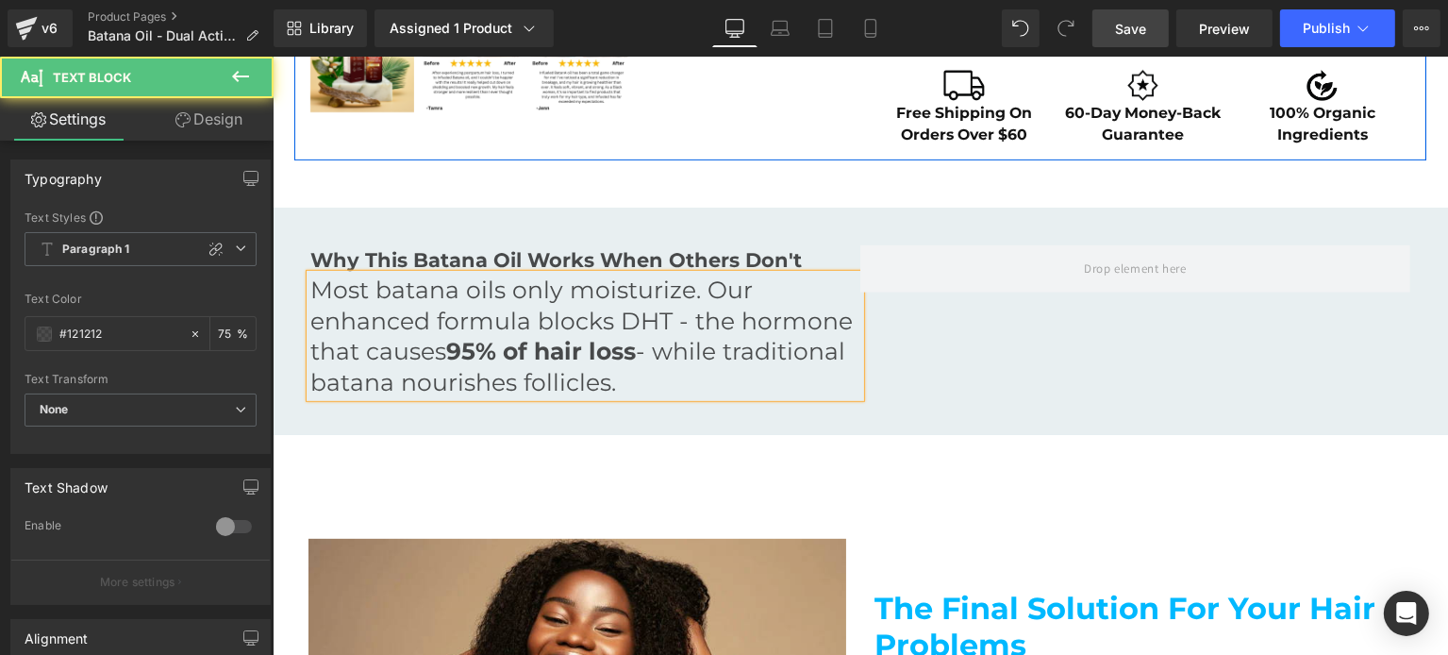
click at [360, 319] on p "Most batana oils only moisturize. Our enhanced formula blocks DHT - the hormone…" at bounding box center [584, 335] width 550 height 123
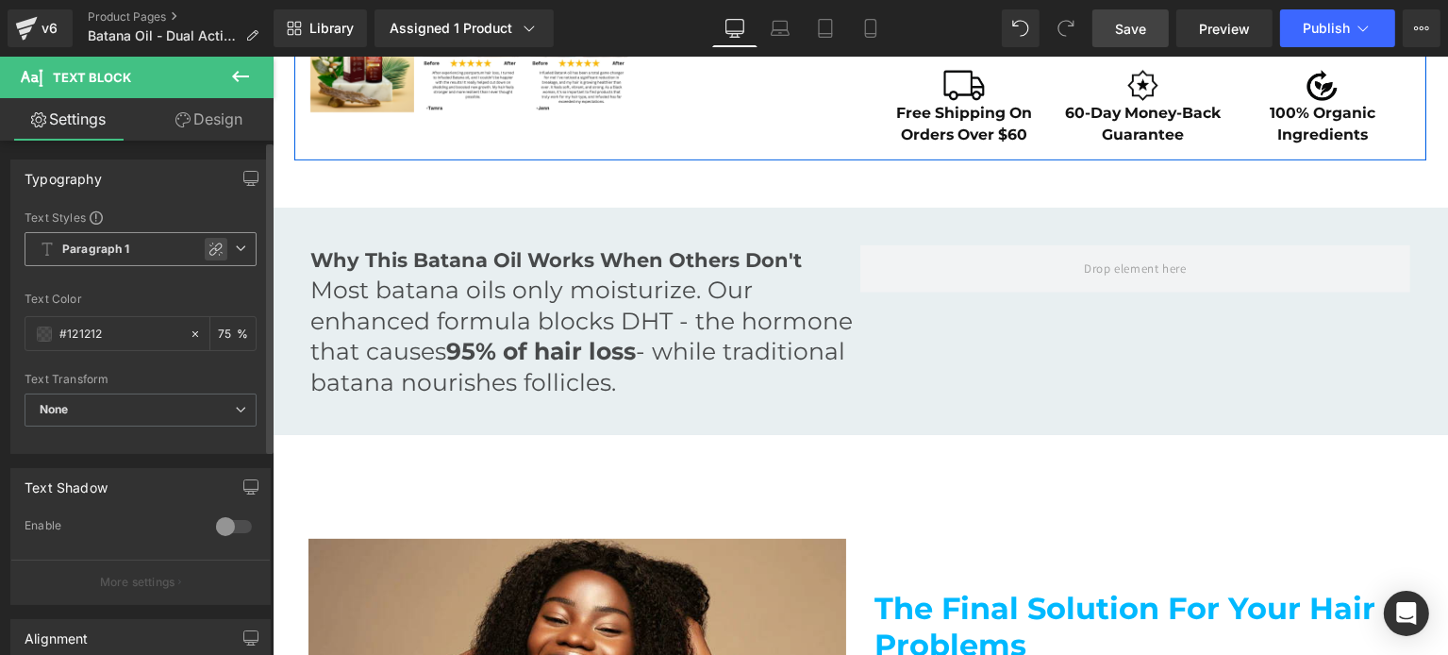
click at [208, 244] on icon at bounding box center [215, 248] width 15 height 15
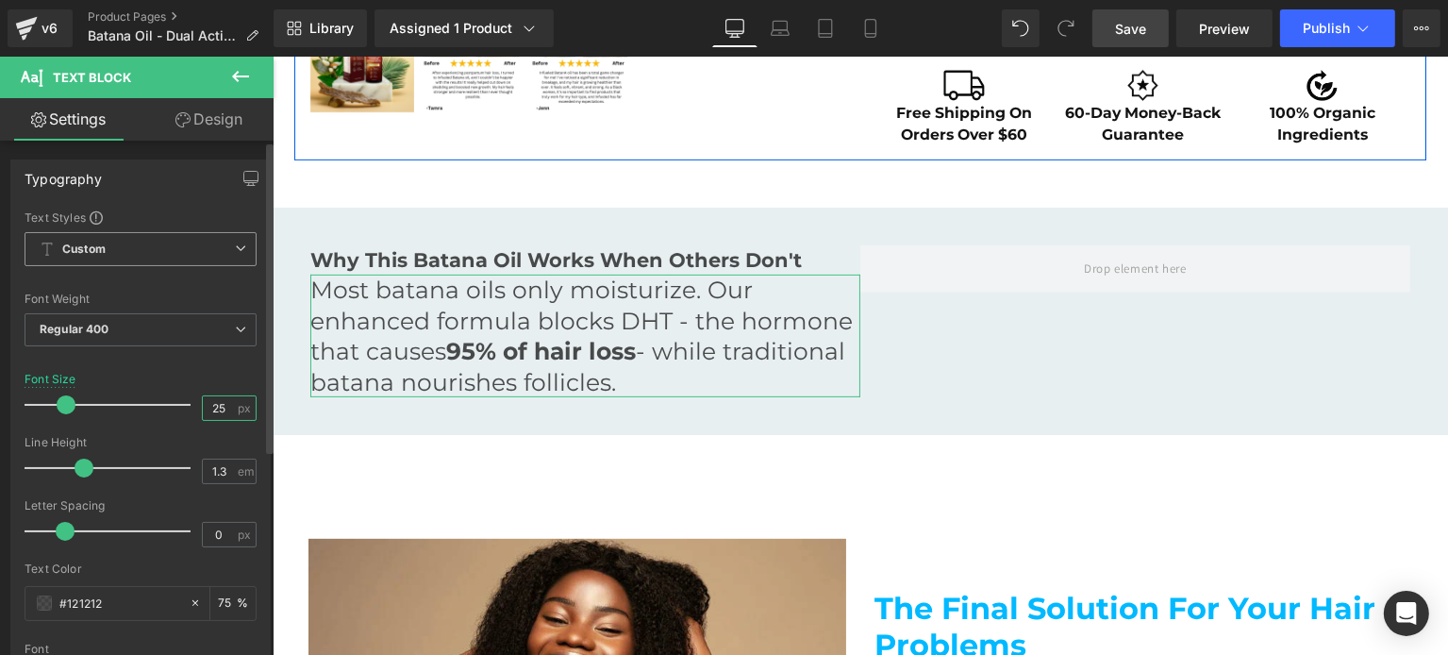
click at [223, 410] on input "25" at bounding box center [219, 408] width 33 height 24
type input "11"
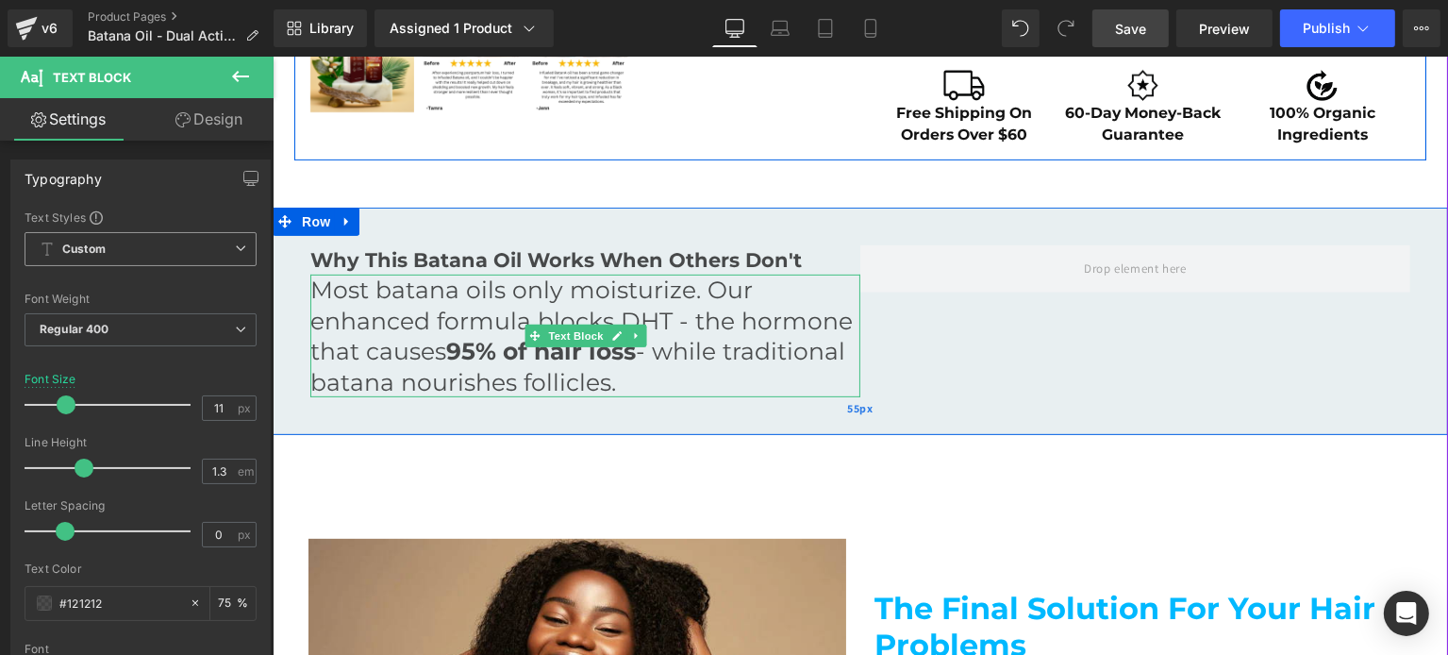
click at [717, 383] on div "55px" at bounding box center [859, 409] width 1175 height 52
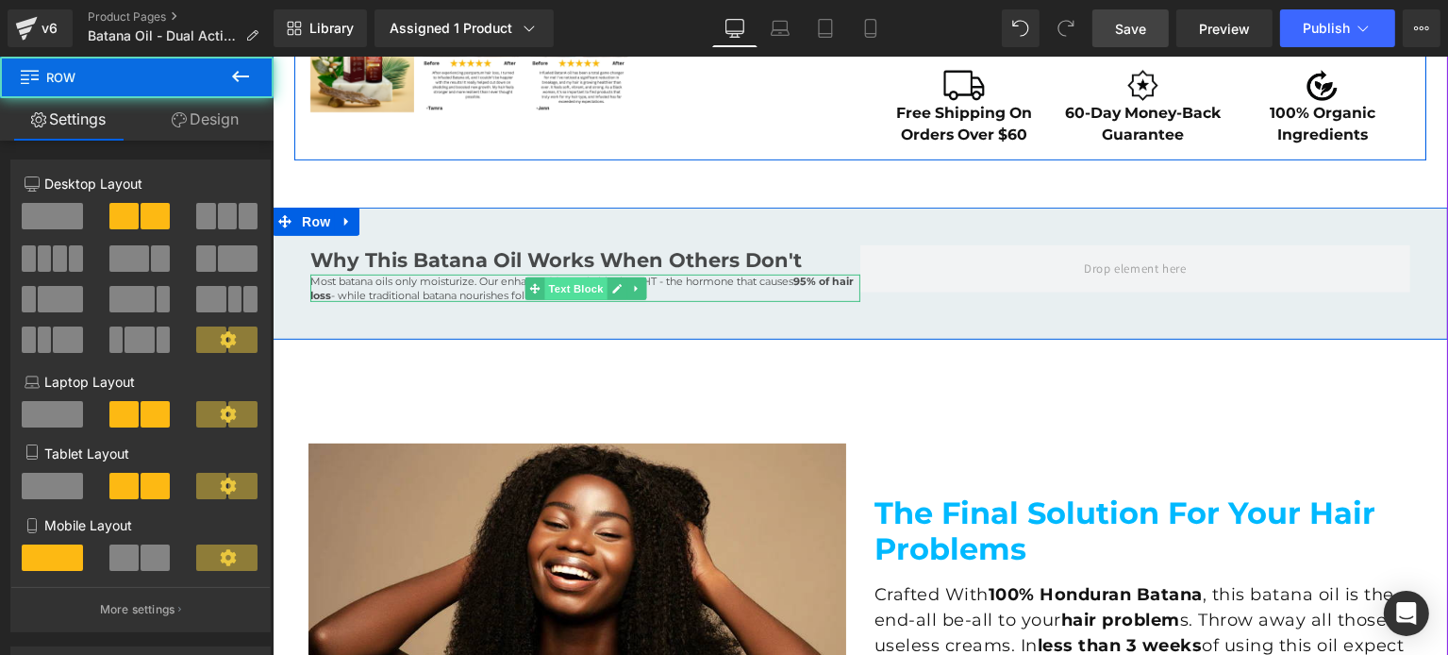
click at [560, 286] on span "Text Block" at bounding box center [574, 288] width 62 height 23
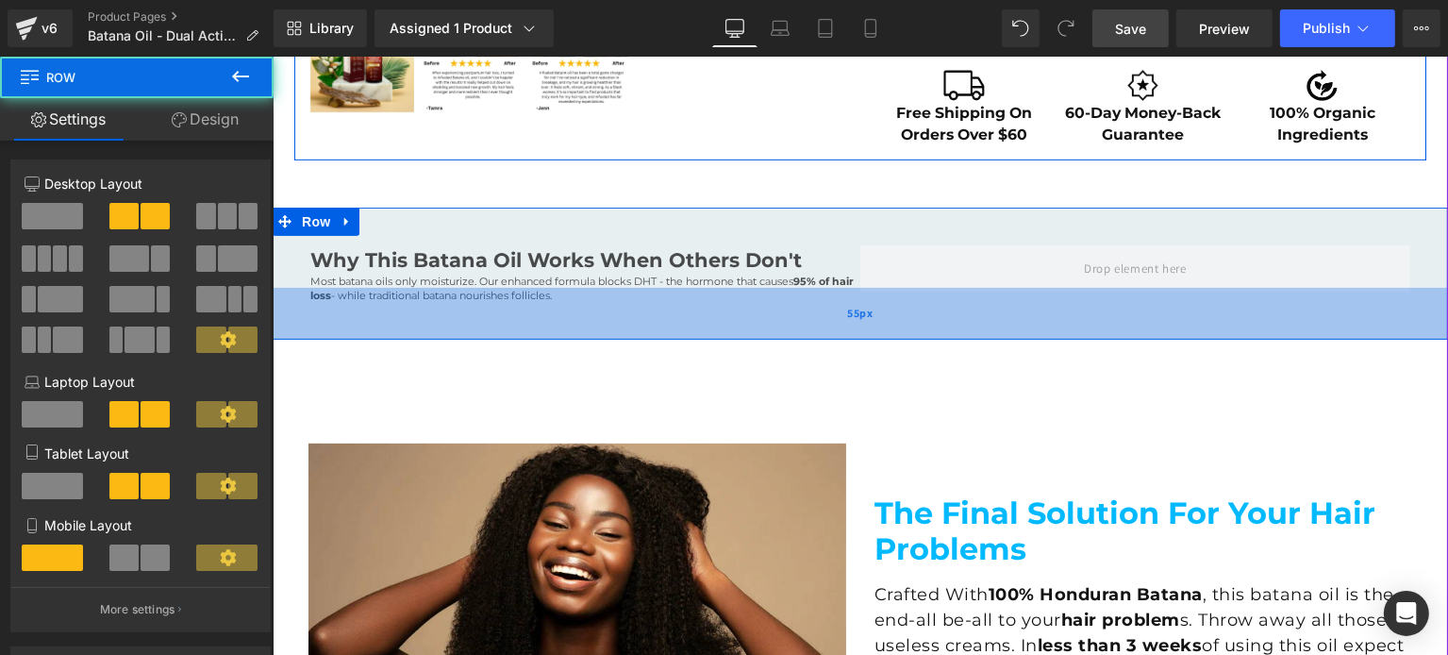
click at [464, 288] on div "55px" at bounding box center [859, 314] width 1175 height 52
click at [463, 285] on p "Most batana oils only moisturize. Our enhanced formula blocks DHT - the hormone…" at bounding box center [584, 287] width 550 height 27
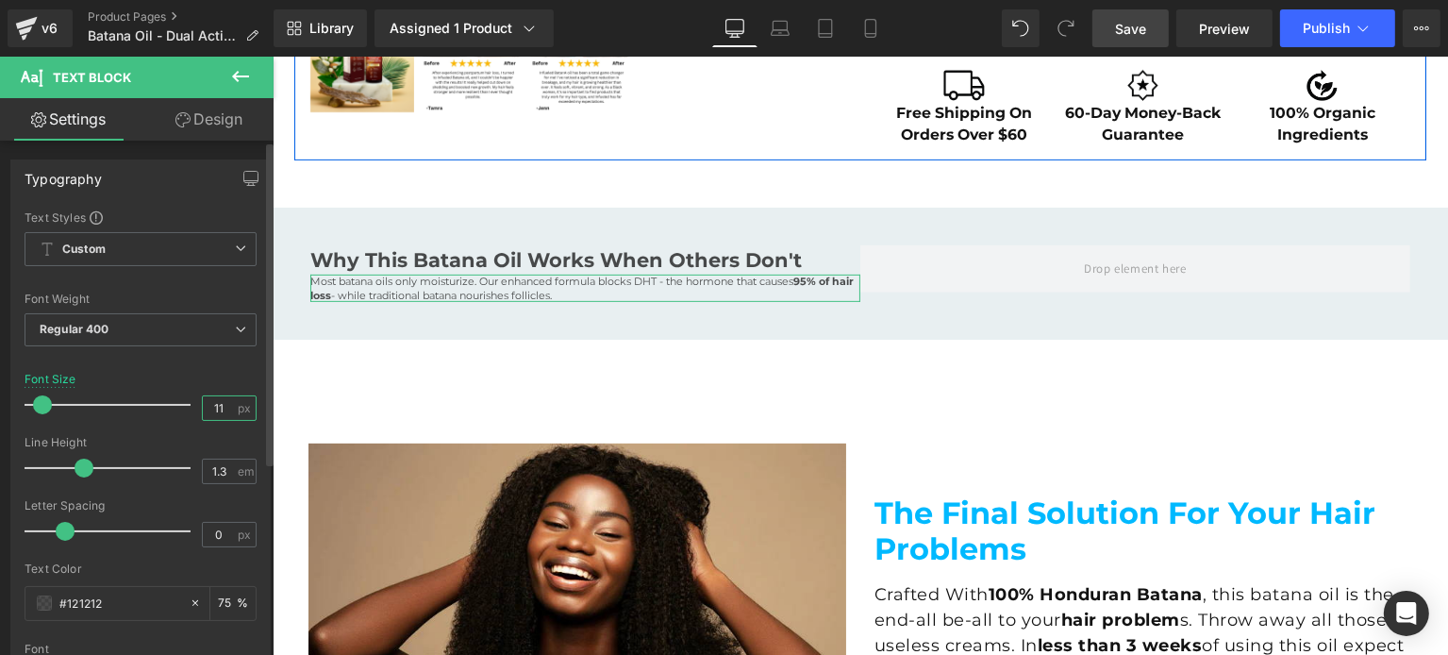
drag, startPoint x: 211, startPoint y: 409, endPoint x: 8, endPoint y: 272, distance: 245.1
click at [211, 409] on input "11" at bounding box center [219, 408] width 33 height 24
type input "16"
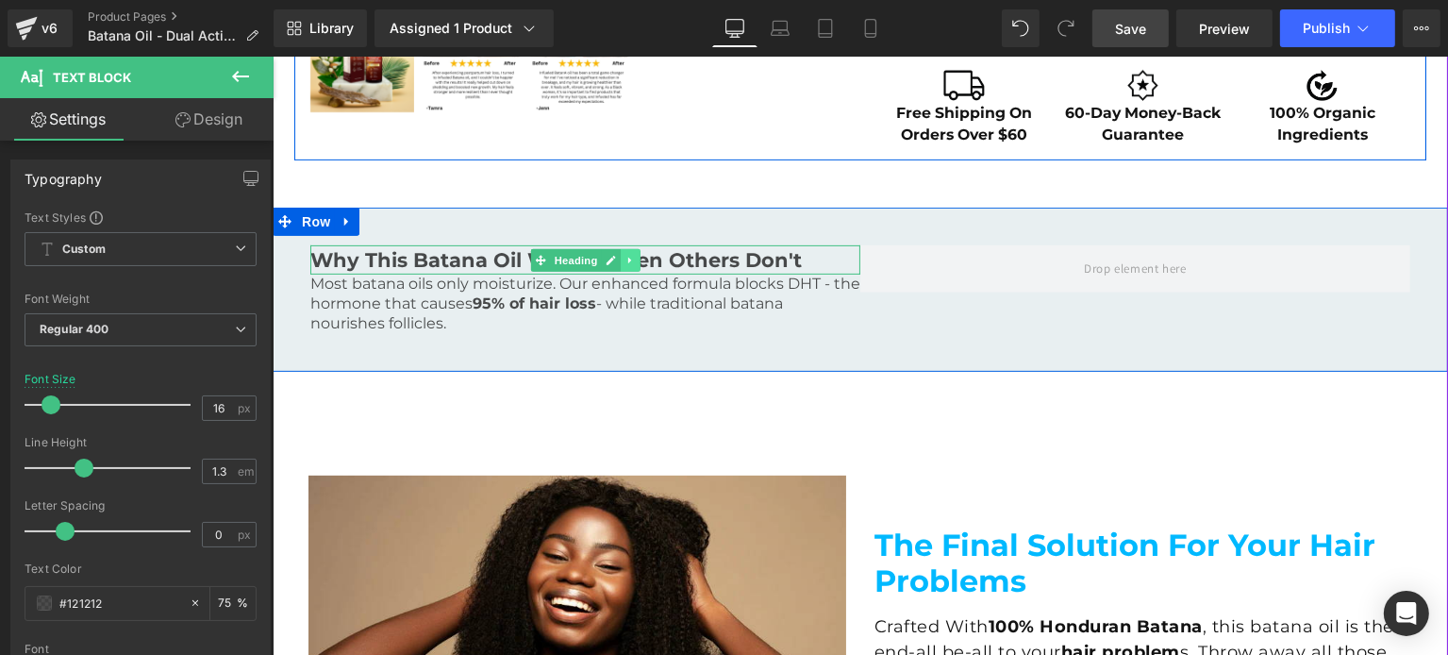
click at [624, 263] on icon at bounding box center [629, 260] width 10 height 11
click at [614, 262] on icon at bounding box center [619, 260] width 10 height 11
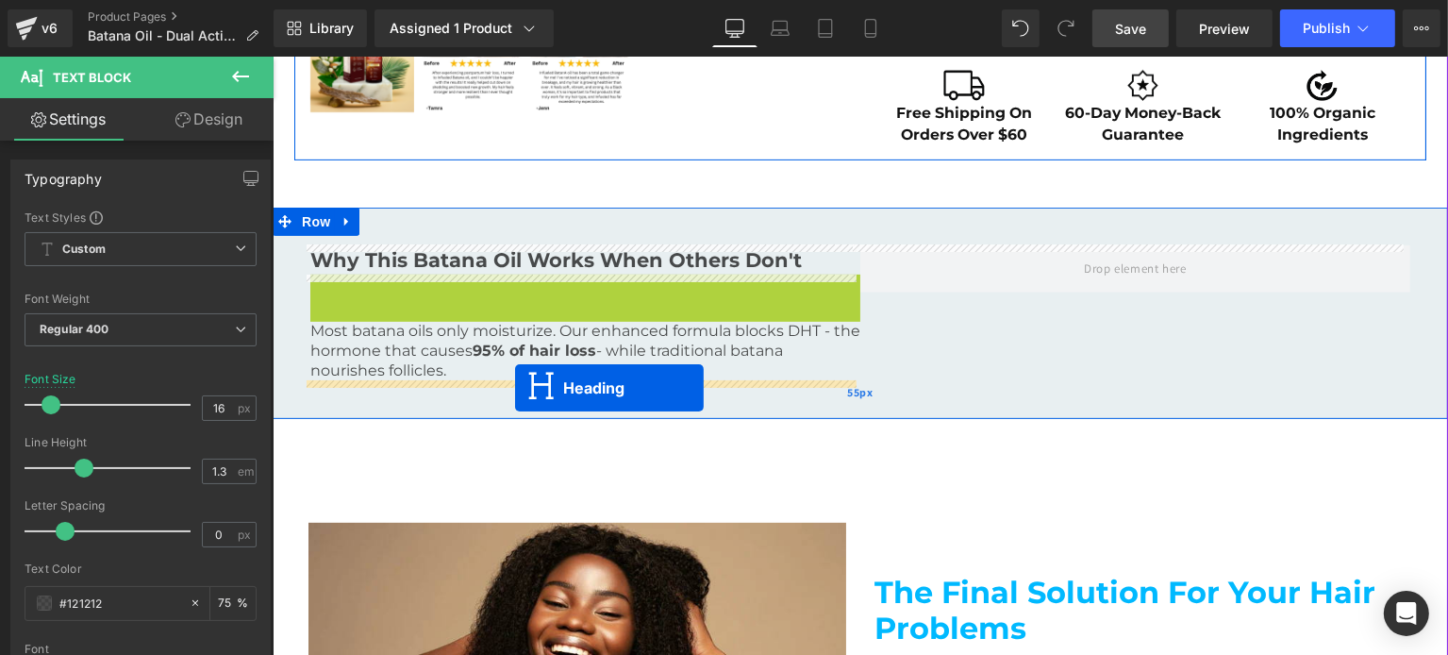
drag, startPoint x: 541, startPoint y: 286, endPoint x: 514, endPoint y: 388, distance: 105.5
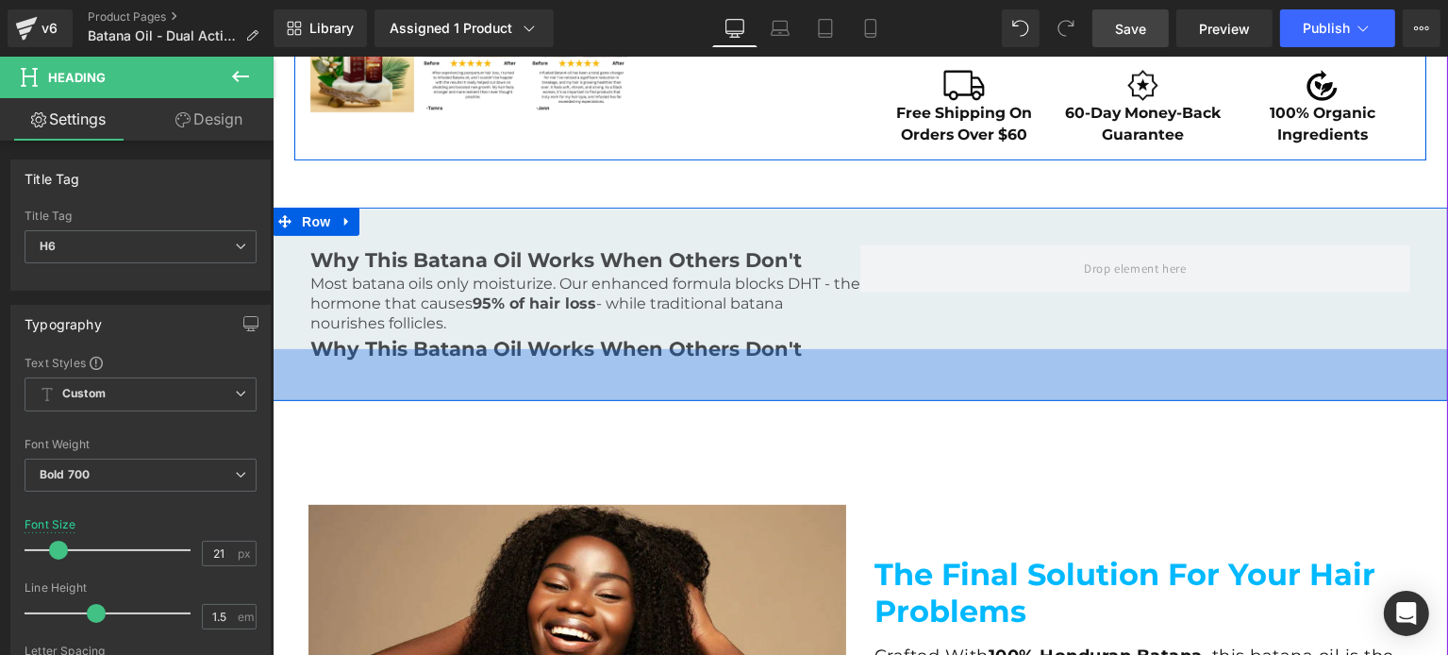
drag, startPoint x: 647, startPoint y: 350, endPoint x: 608, endPoint y: 346, distance: 38.9
click at [647, 350] on div "Why This Batana Oil Works When Others Don't Heading Most batana oils only moist…" at bounding box center [859, 304] width 1175 height 193
click at [647, 350] on h6 "Why This Batana Oil Works When Others Don't" at bounding box center [584, 349] width 550 height 30
click at [608, 346] on h6 "Why This Batana Oil Works When Others Don't" at bounding box center [584, 349] width 550 height 30
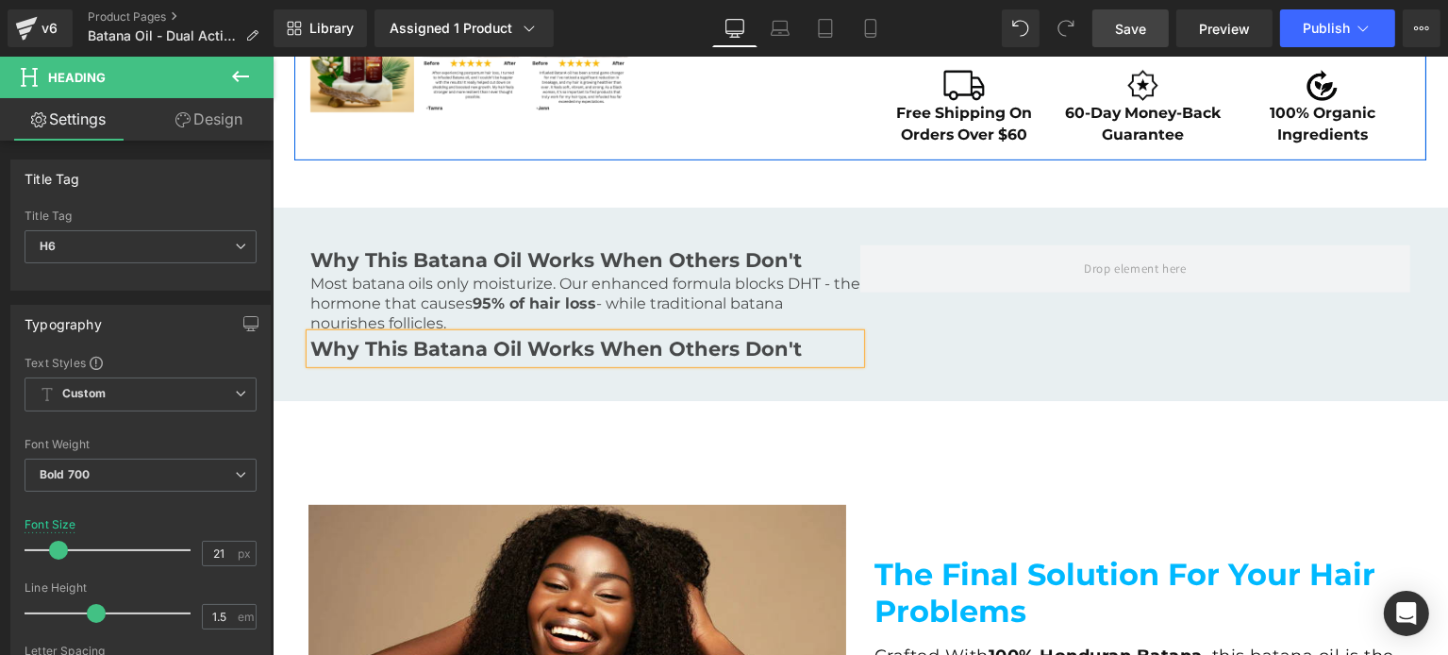
click at [608, 346] on h6 "Why This Batana Oil Works When Others Don't" at bounding box center [584, 349] width 550 height 30
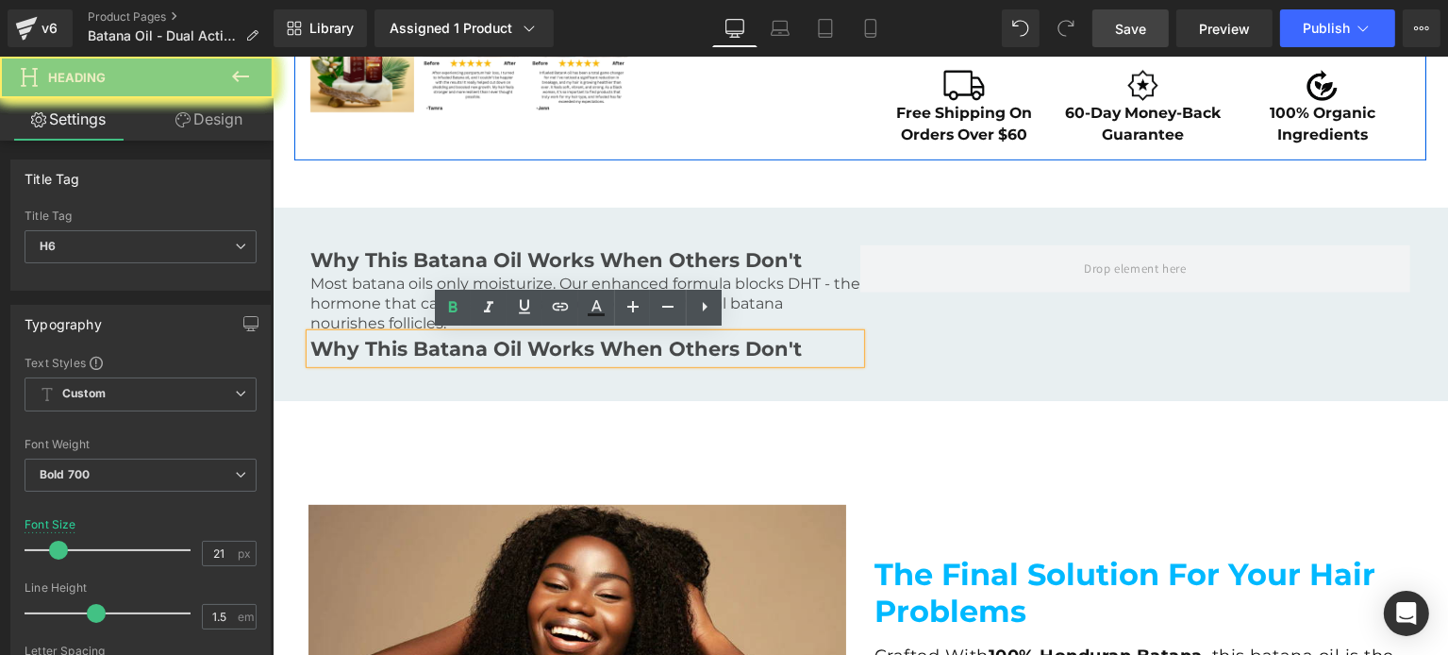
click at [608, 346] on h6 "Why This Batana Oil Works When Others Don't" at bounding box center [584, 349] width 550 height 30
paste div
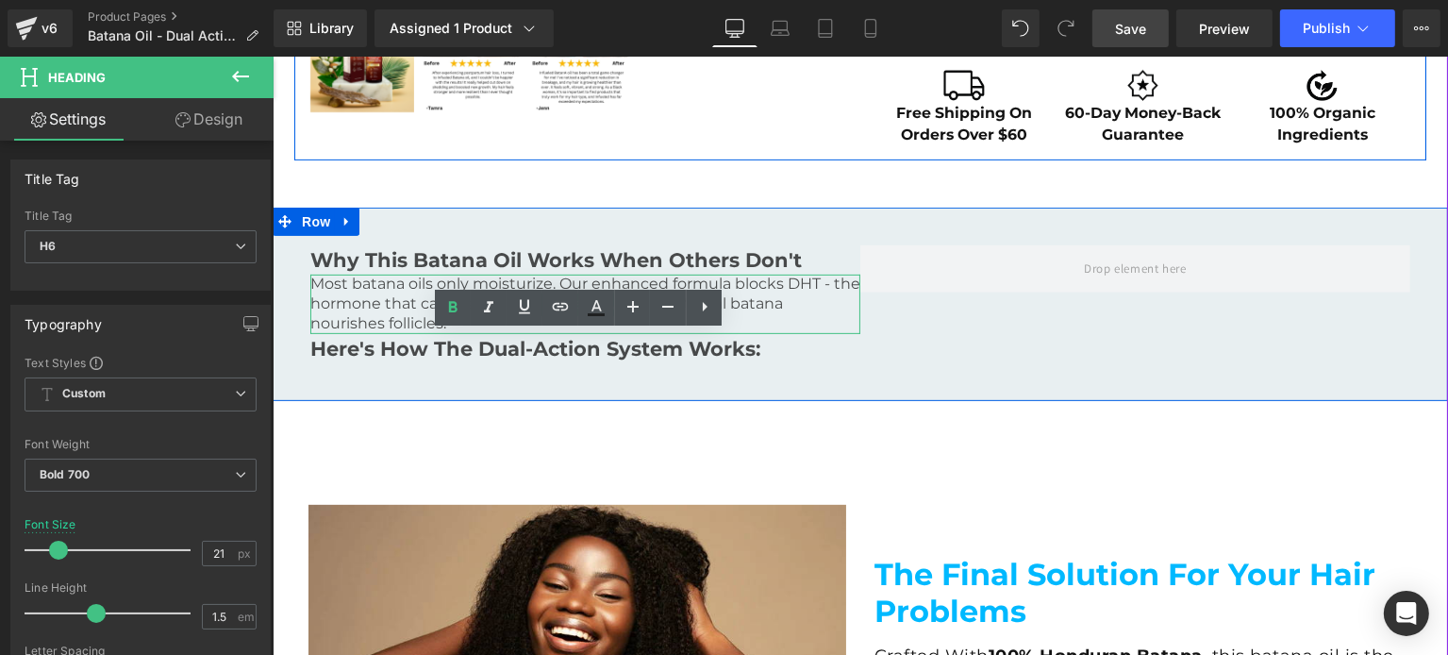
drag, startPoint x: 764, startPoint y: 297, endPoint x: 685, endPoint y: 293, distance: 79.3
click at [764, 297] on p "Most batana oils only moisturize. Our enhanced formula blocks DHT - the hormone…" at bounding box center [584, 303] width 550 height 58
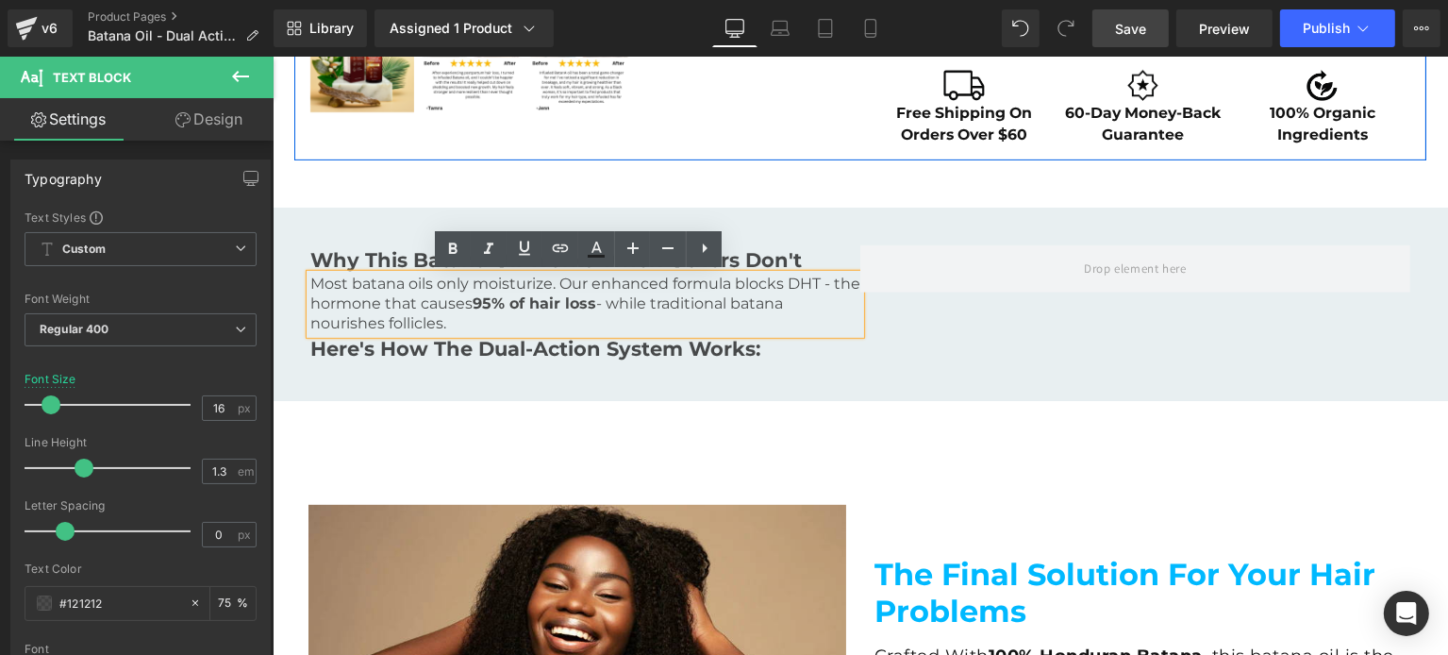
click at [813, 414] on div "Sale Off (P) Image ‹ ›" at bounding box center [859, 564] width 1156 height 2219
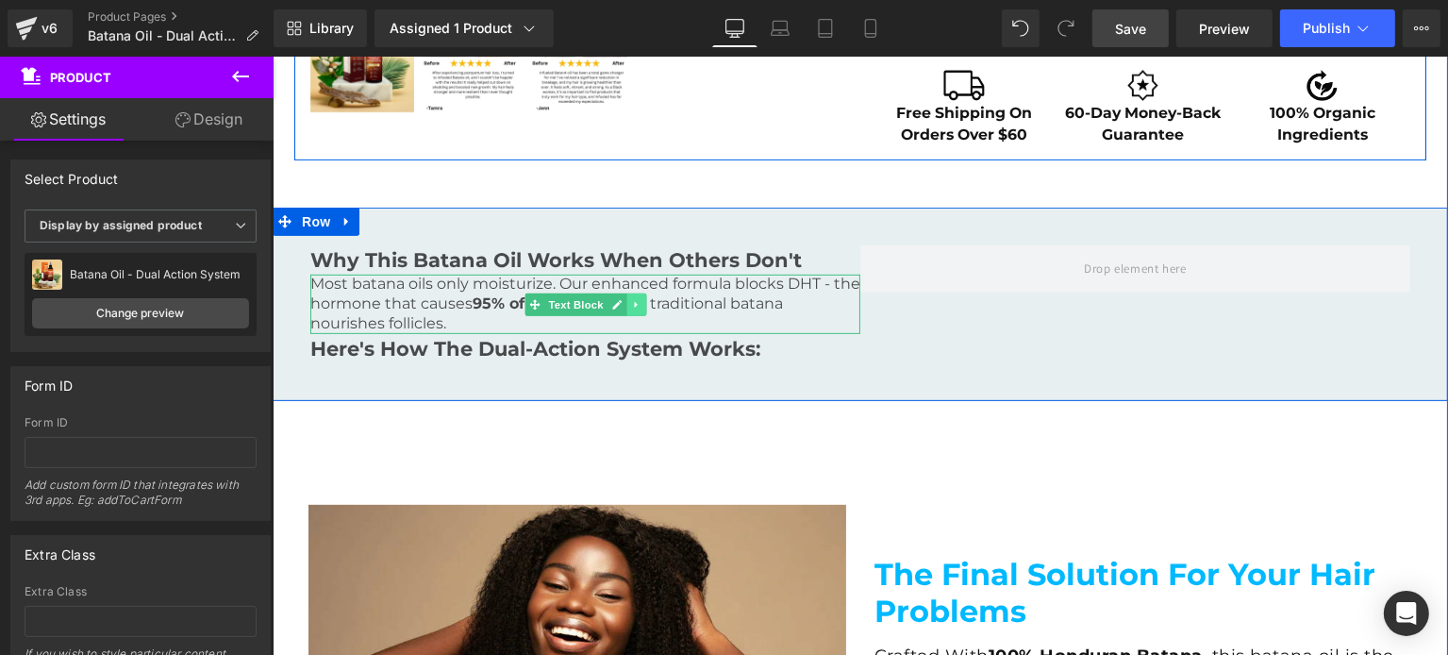
click at [630, 304] on icon at bounding box center [635, 304] width 10 height 11
click at [621, 308] on icon at bounding box center [626, 304] width 10 height 10
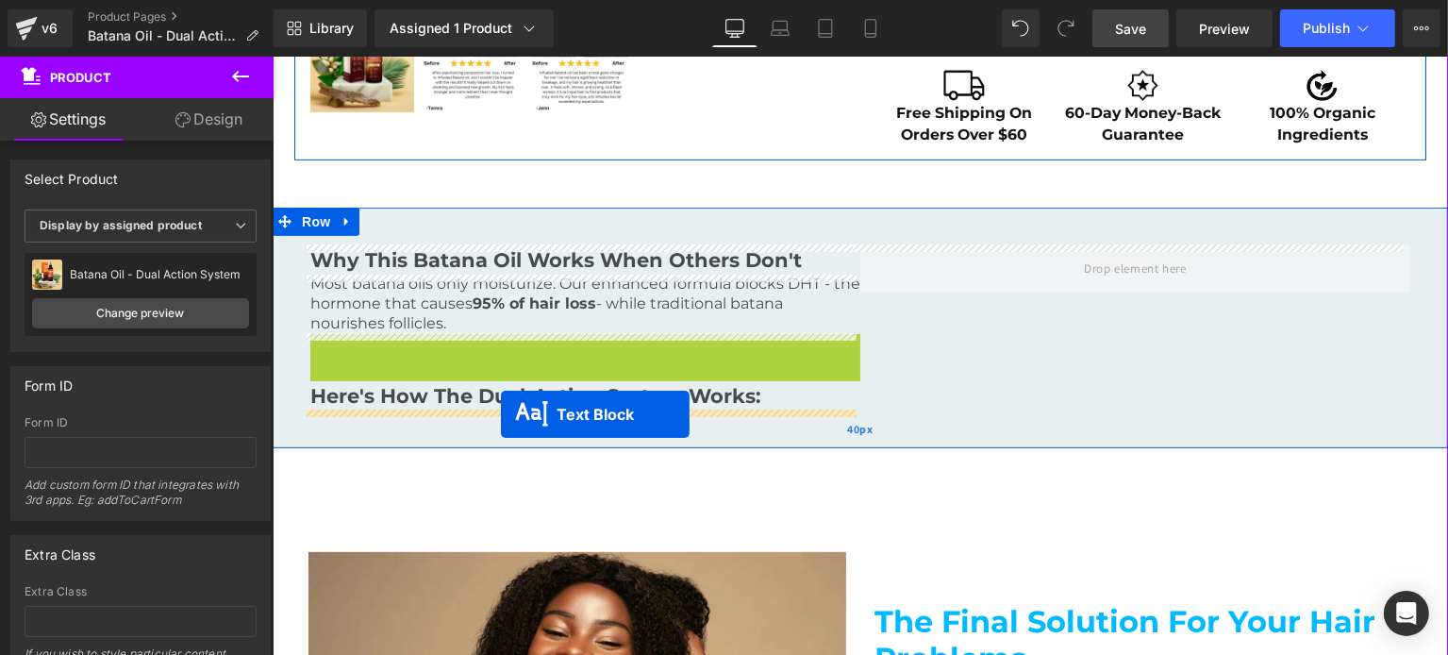
drag, startPoint x: 525, startPoint y: 359, endPoint x: 500, endPoint y: 414, distance: 60.3
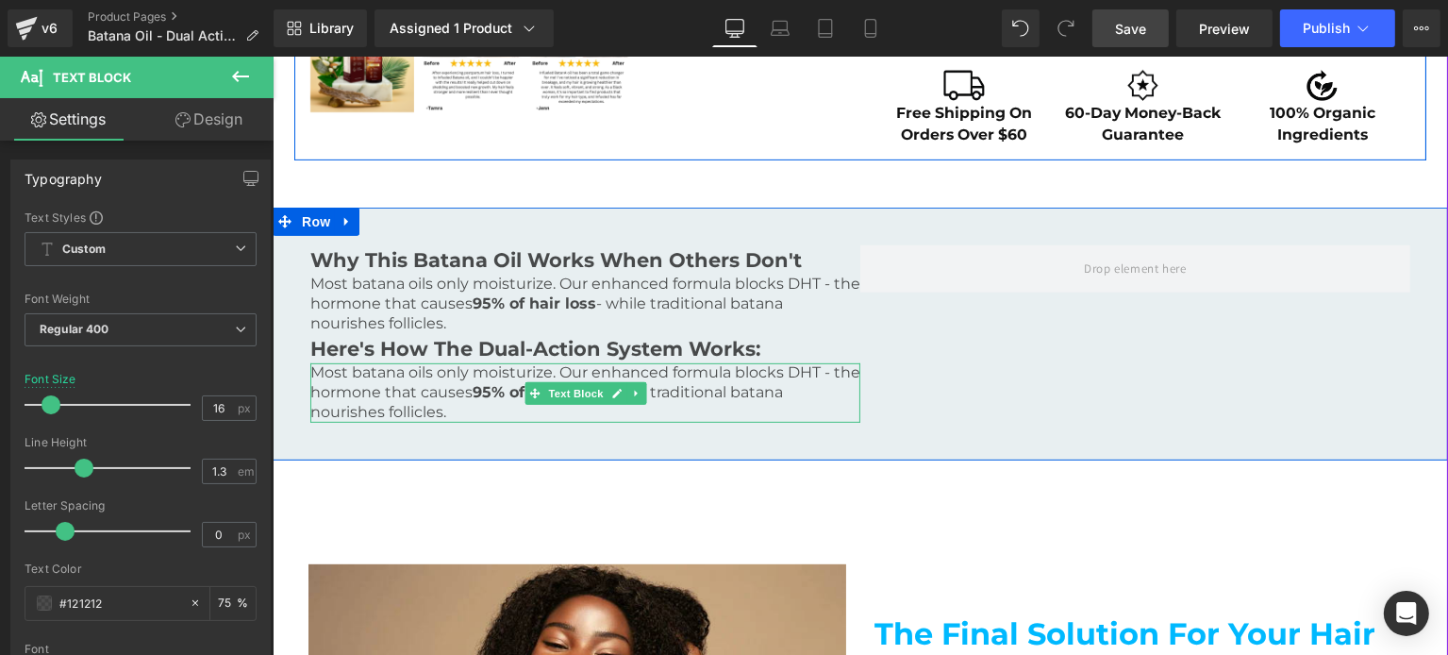
click at [377, 390] on p "Most batana oils only moisturize. Our enhanced formula blocks DHT - the hormone…" at bounding box center [584, 392] width 550 height 58
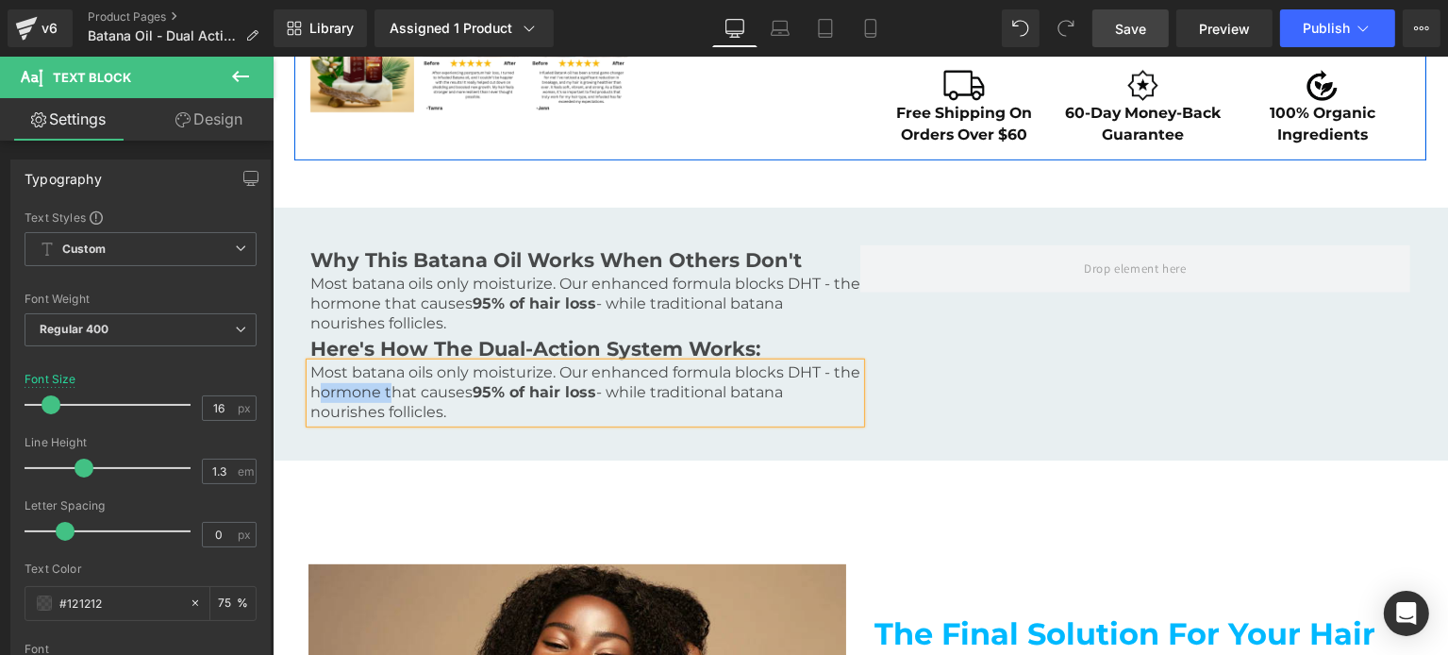
click at [377, 390] on p "Most batana oils only moisturize. Our enhanced formula blocks DHT - the hormone…" at bounding box center [584, 392] width 550 height 58
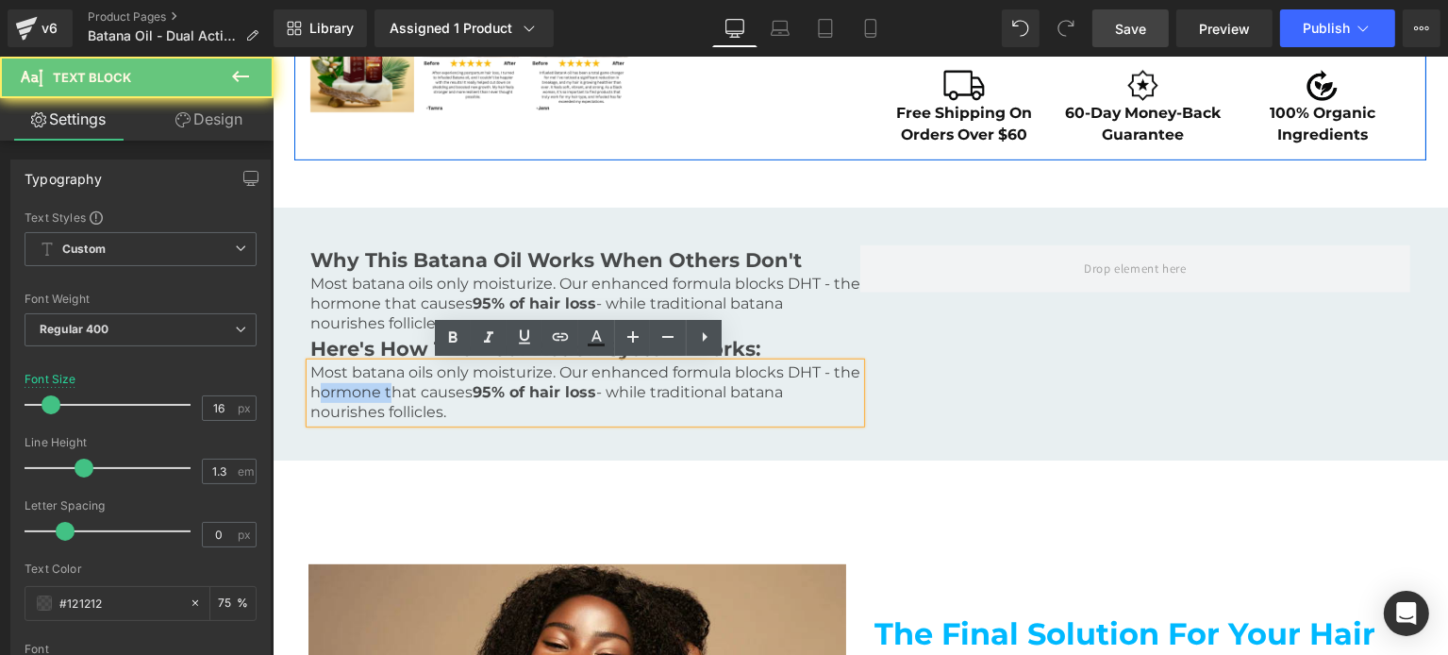
click at [377, 390] on p "Most batana oils only moisturize. Our enhanced formula blocks DHT - the hormone…" at bounding box center [584, 392] width 550 height 58
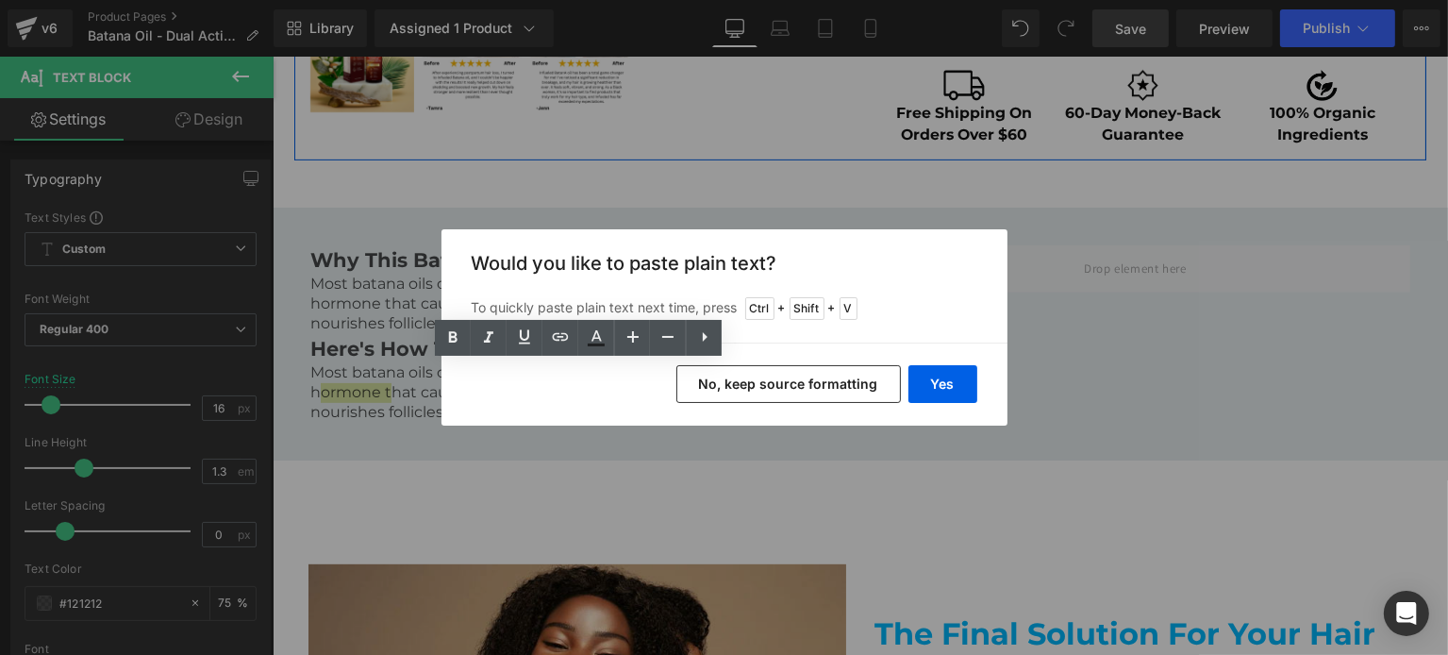
click at [790, 386] on button "No, keep source formatting" at bounding box center [788, 384] width 224 height 38
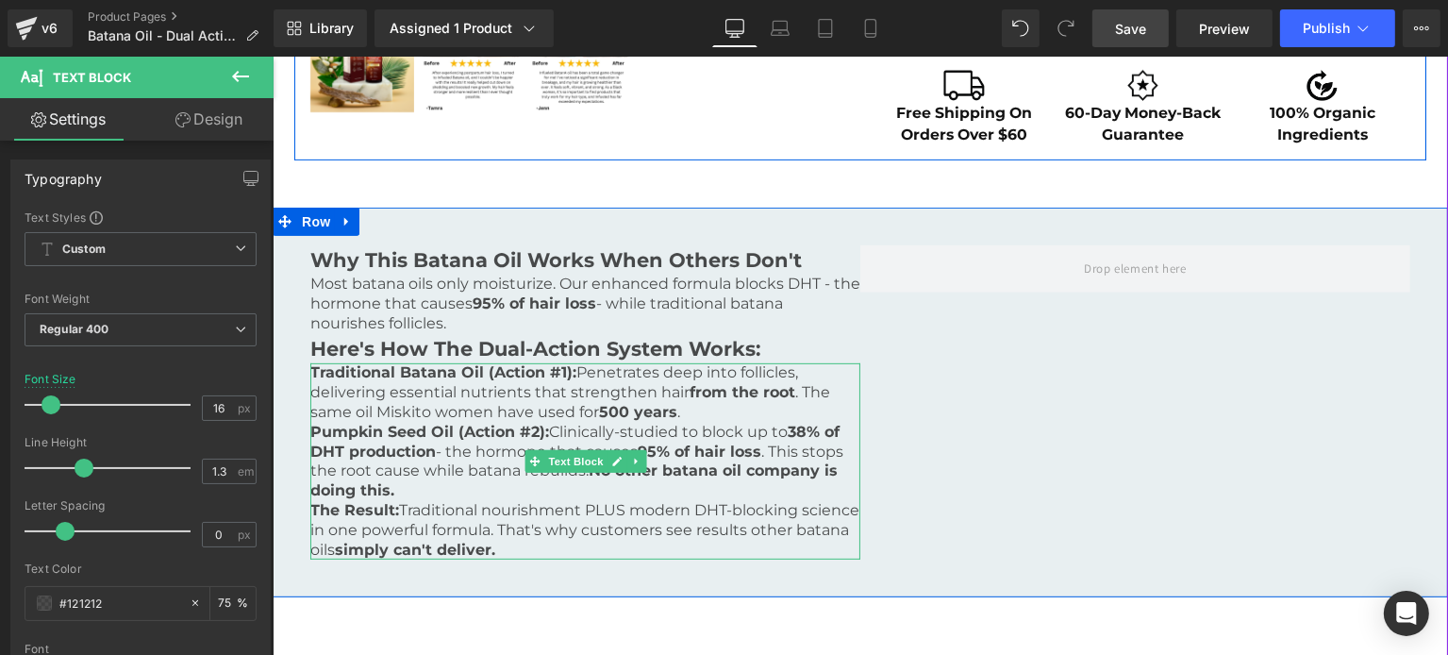
click at [682, 418] on p "Traditional Batana Oil (Action #1): Penetrates deep into follicles, delivering …" at bounding box center [584, 392] width 550 height 58
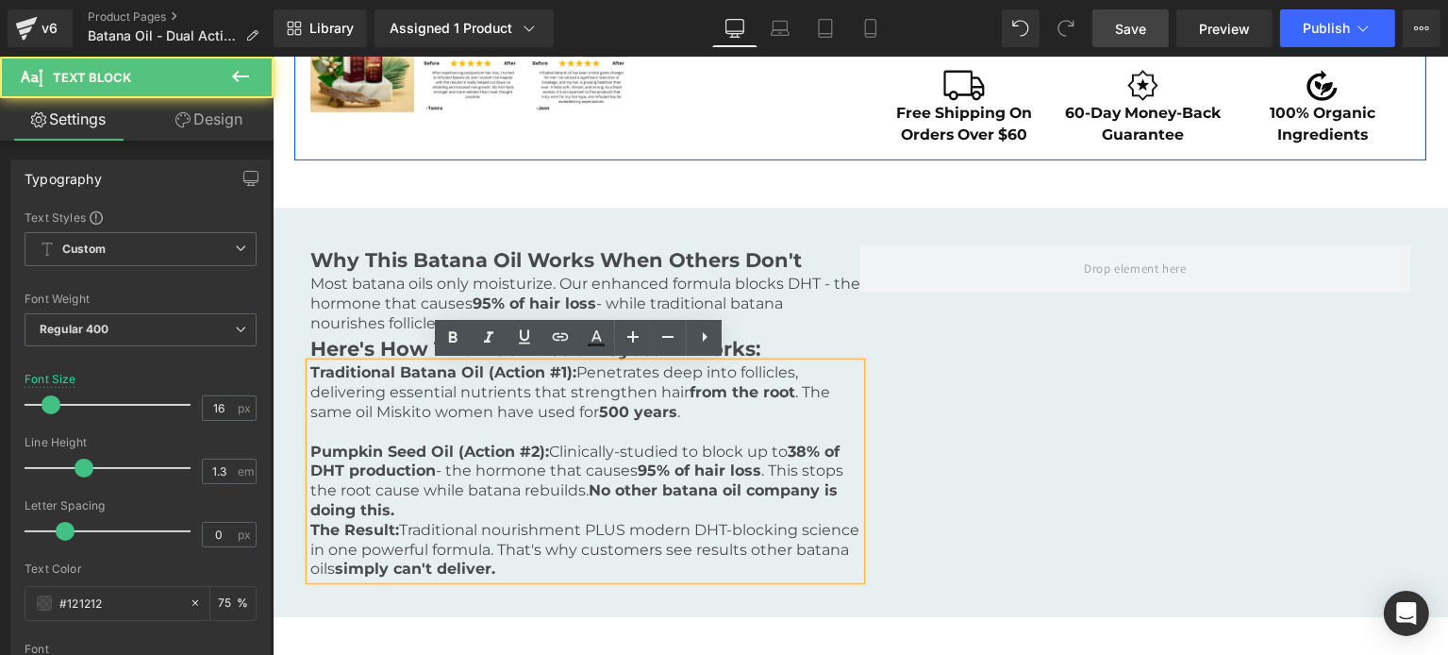
click at [539, 490] on p "Pumpkin Seed Oil (Action #2): Clinically-studied to block up to 38% of DHT prod…" at bounding box center [584, 481] width 550 height 78
click at [511, 501] on p "Pumpkin Seed Oil (Action #2): Clinically-studied to block up to 38% of DHT prod…" at bounding box center [584, 481] width 550 height 78
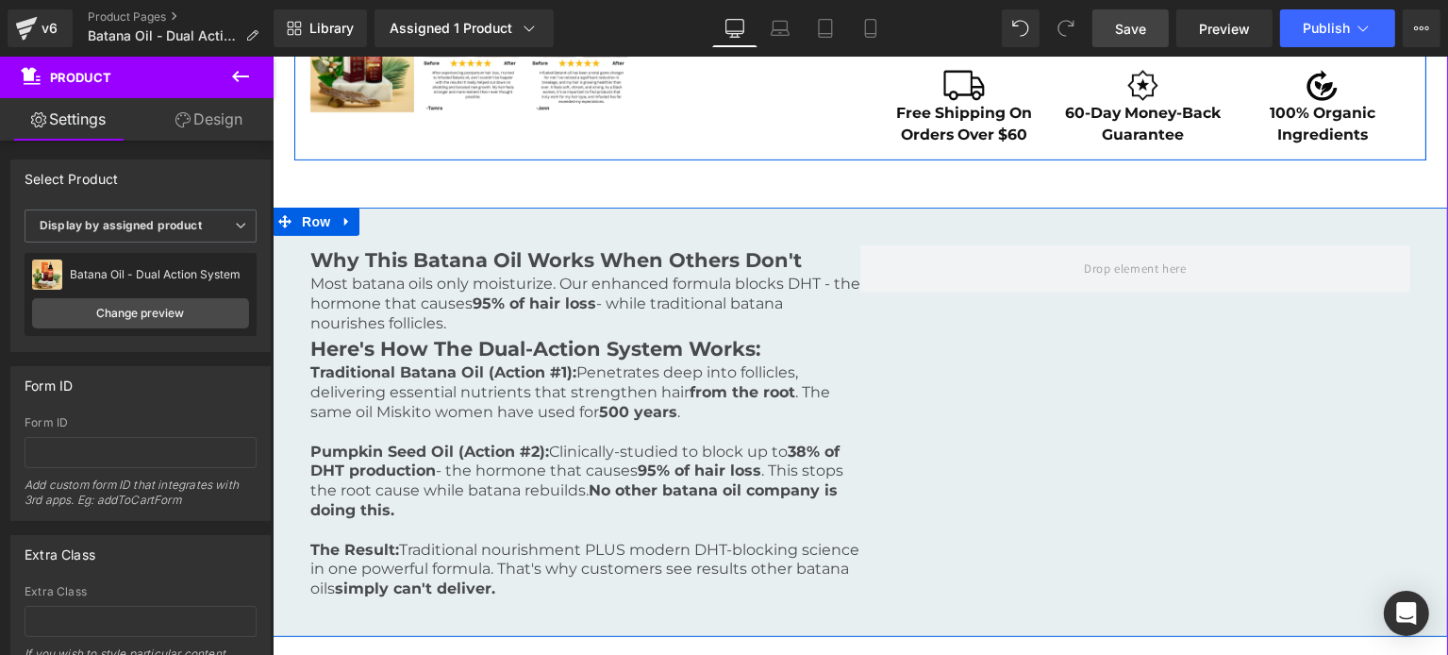
click at [272, 57] on div at bounding box center [272, 57] width 0 height 0
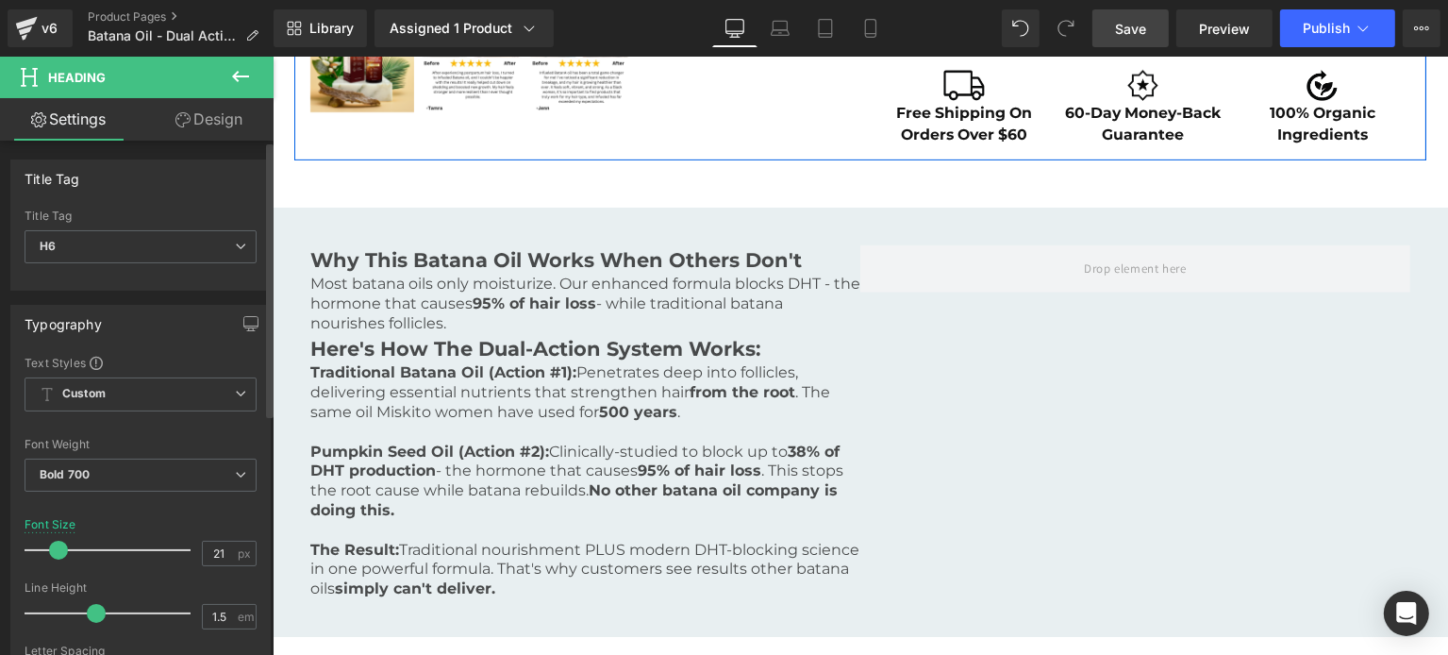
click at [204, 134] on link "Design" at bounding box center [209, 119] width 137 height 42
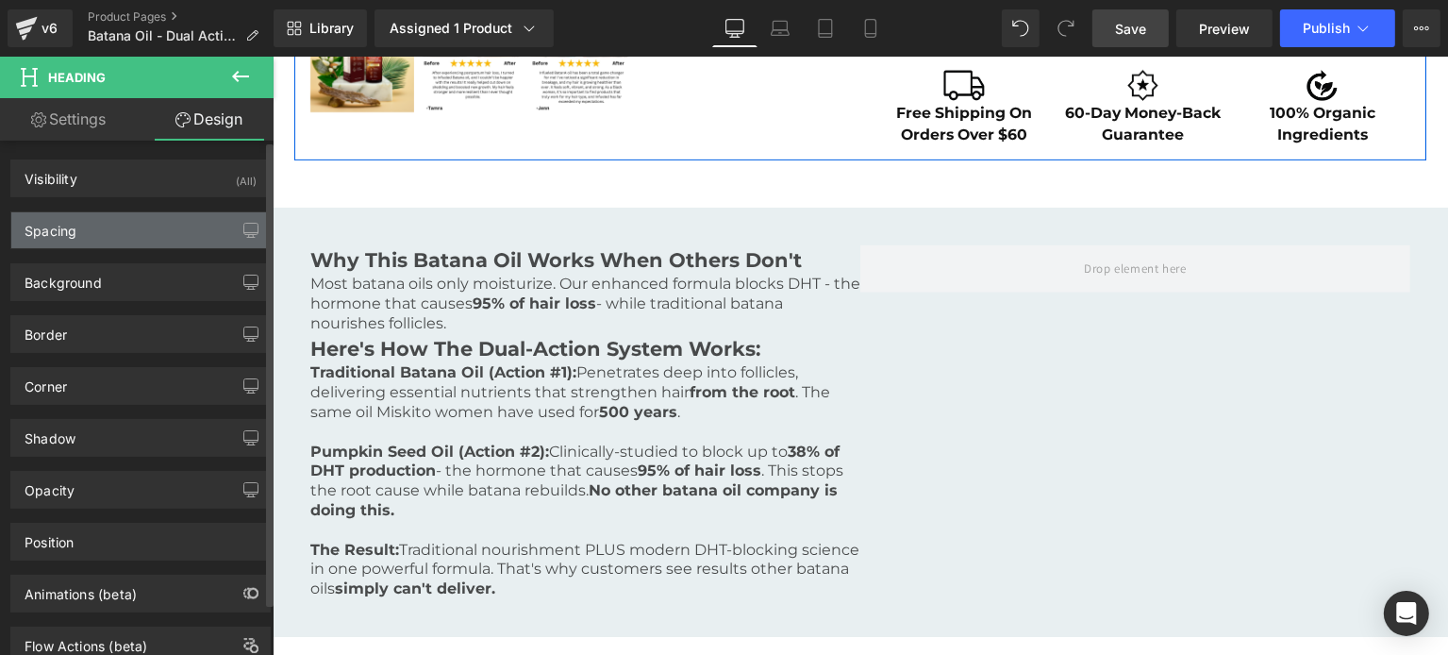
click at [145, 239] on div "Spacing" at bounding box center [140, 230] width 258 height 36
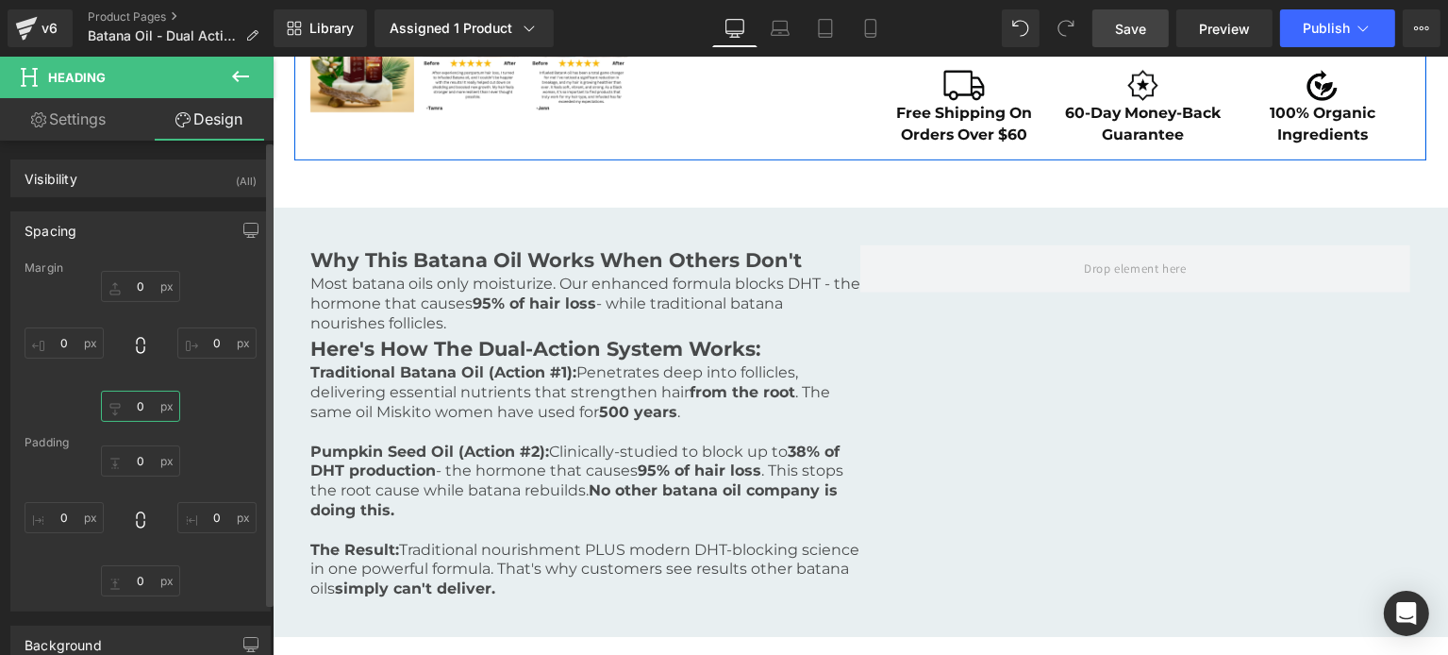
click at [153, 392] on input "0" at bounding box center [140, 406] width 79 height 31
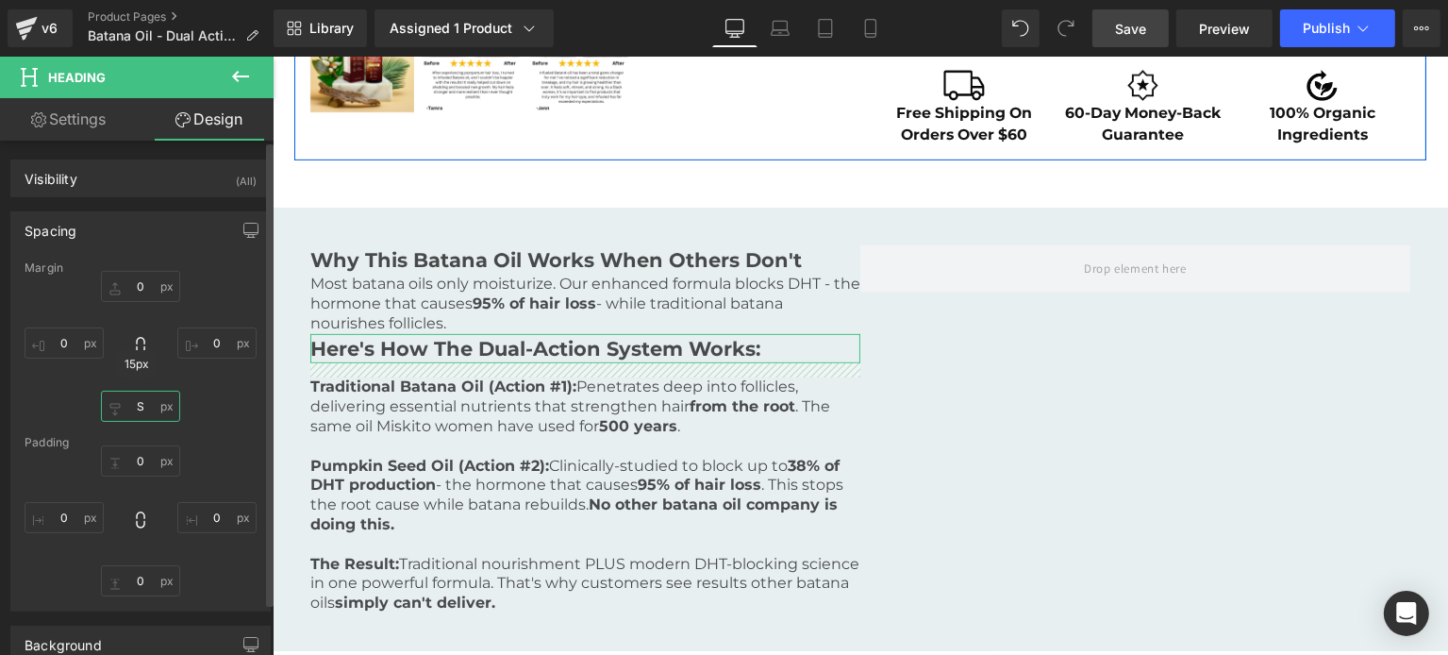
click at [132, 405] on input "S" at bounding box center [140, 406] width 79 height 31
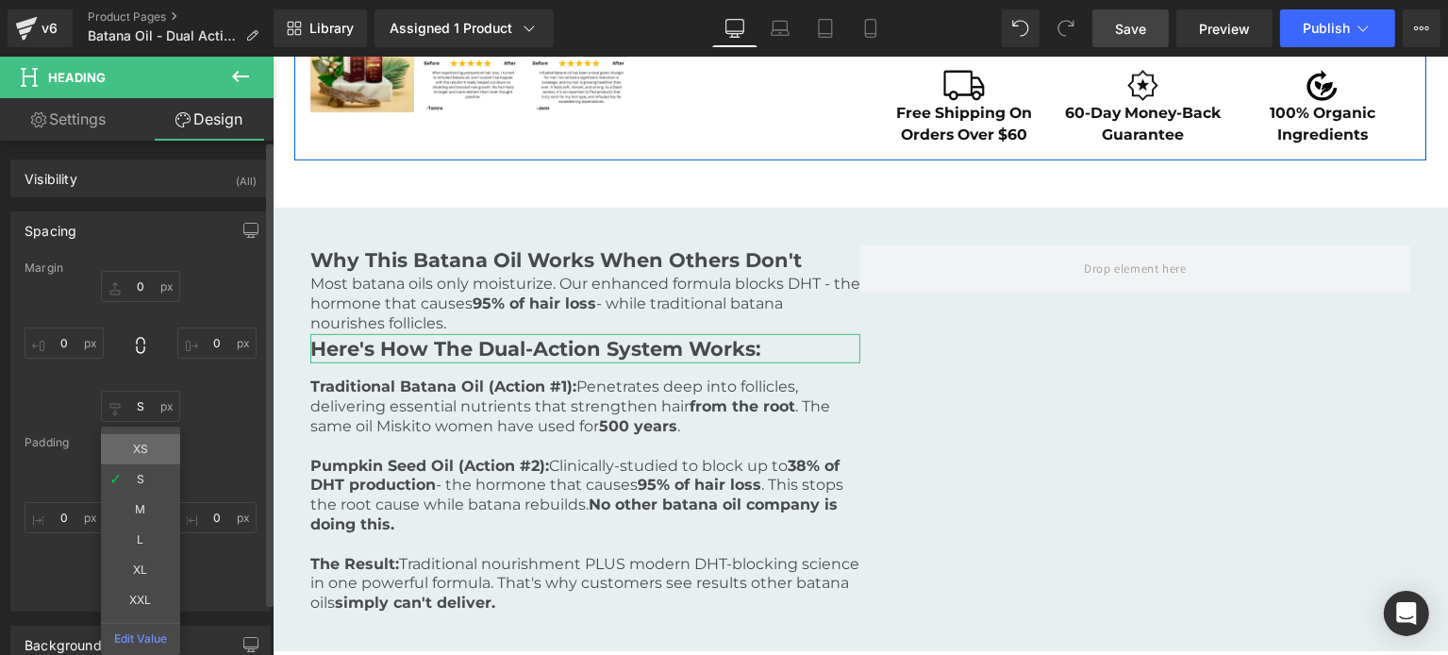
type input "XS"
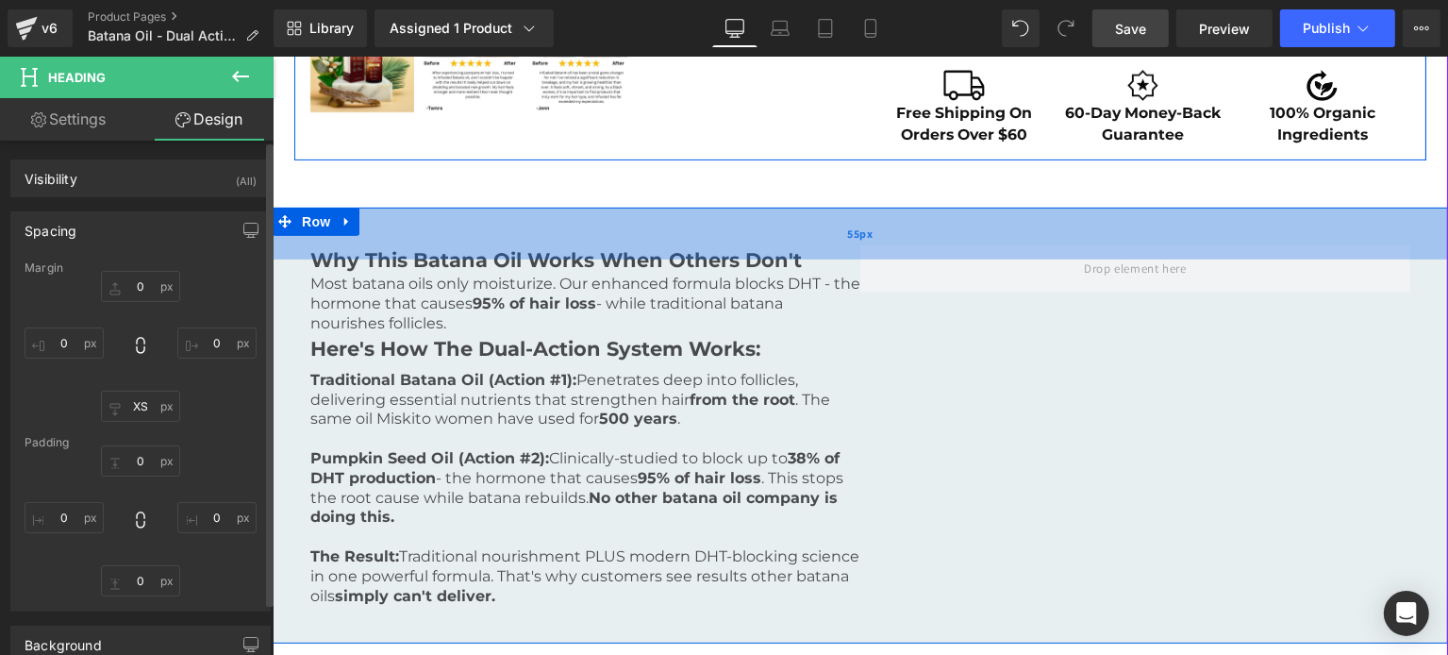
click at [451, 246] on div "55px" at bounding box center [859, 234] width 1175 height 52
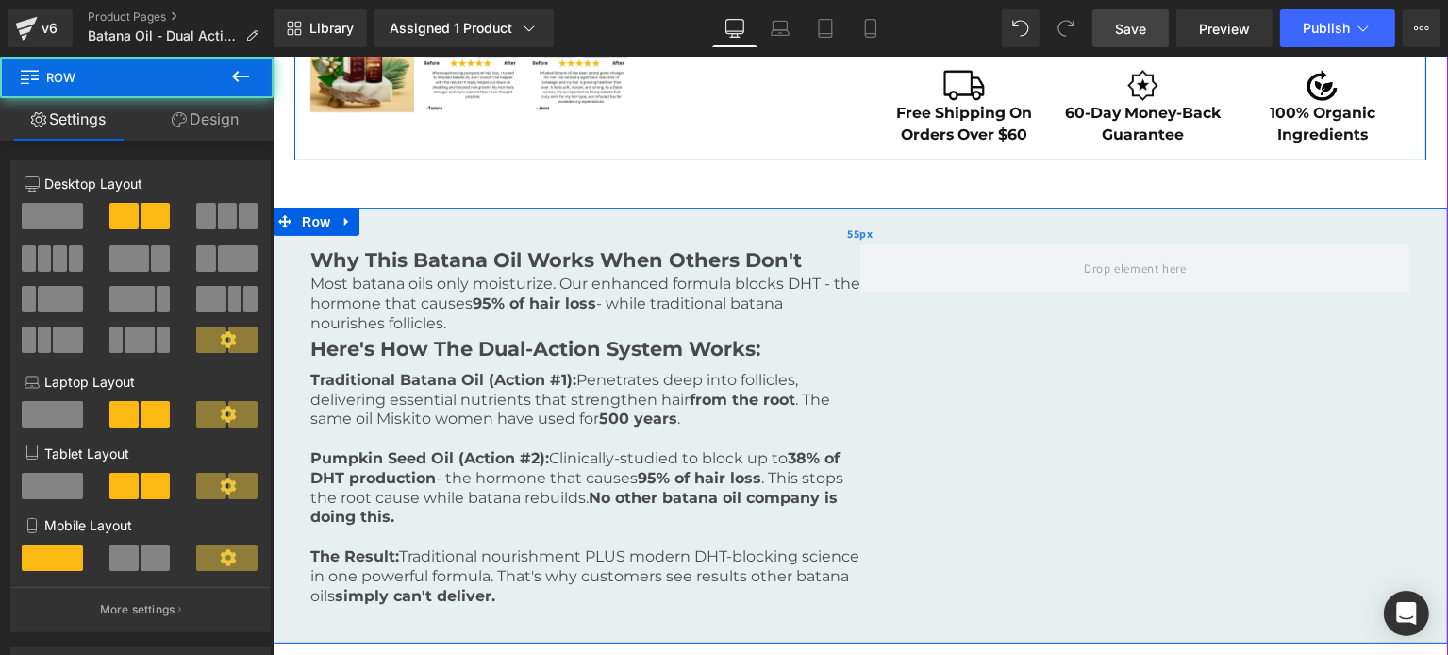
click at [442, 257] on div "55px" at bounding box center [859, 234] width 1175 height 52
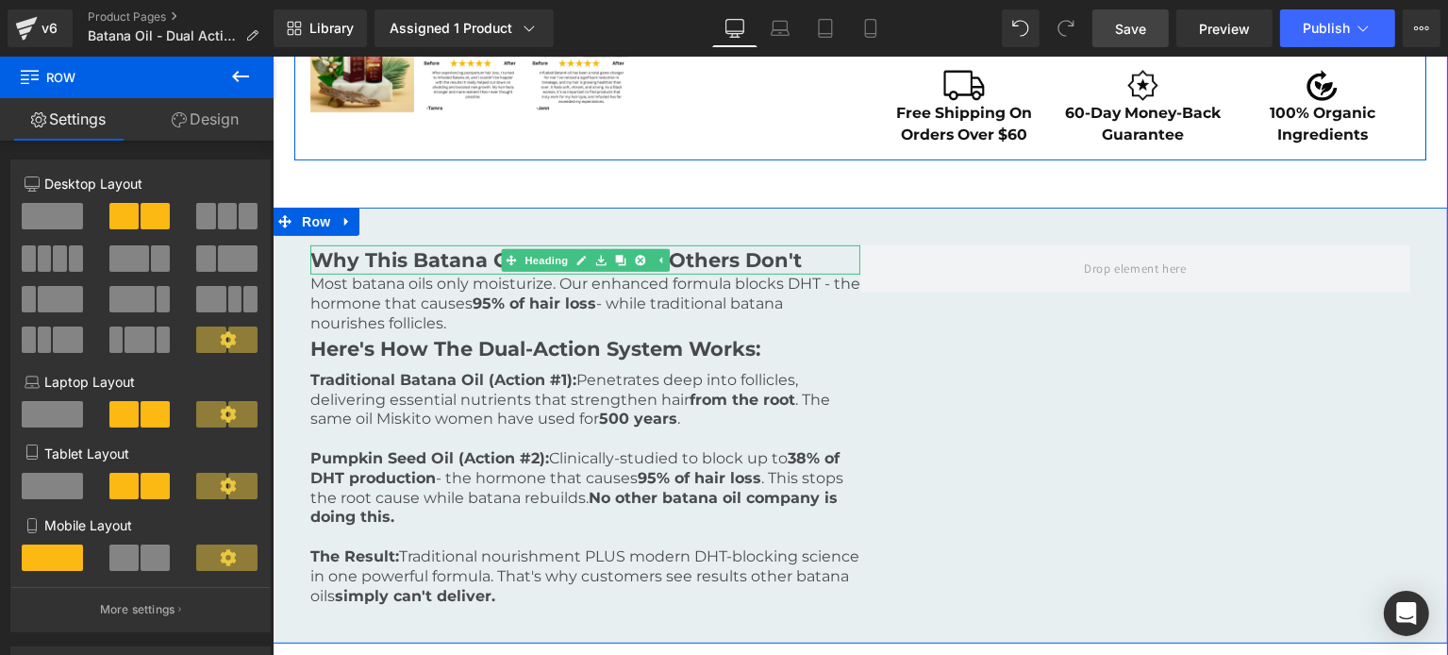
click at [369, 269] on h6 "Why This Batana Oil Works When Others Don't" at bounding box center [584, 260] width 550 height 30
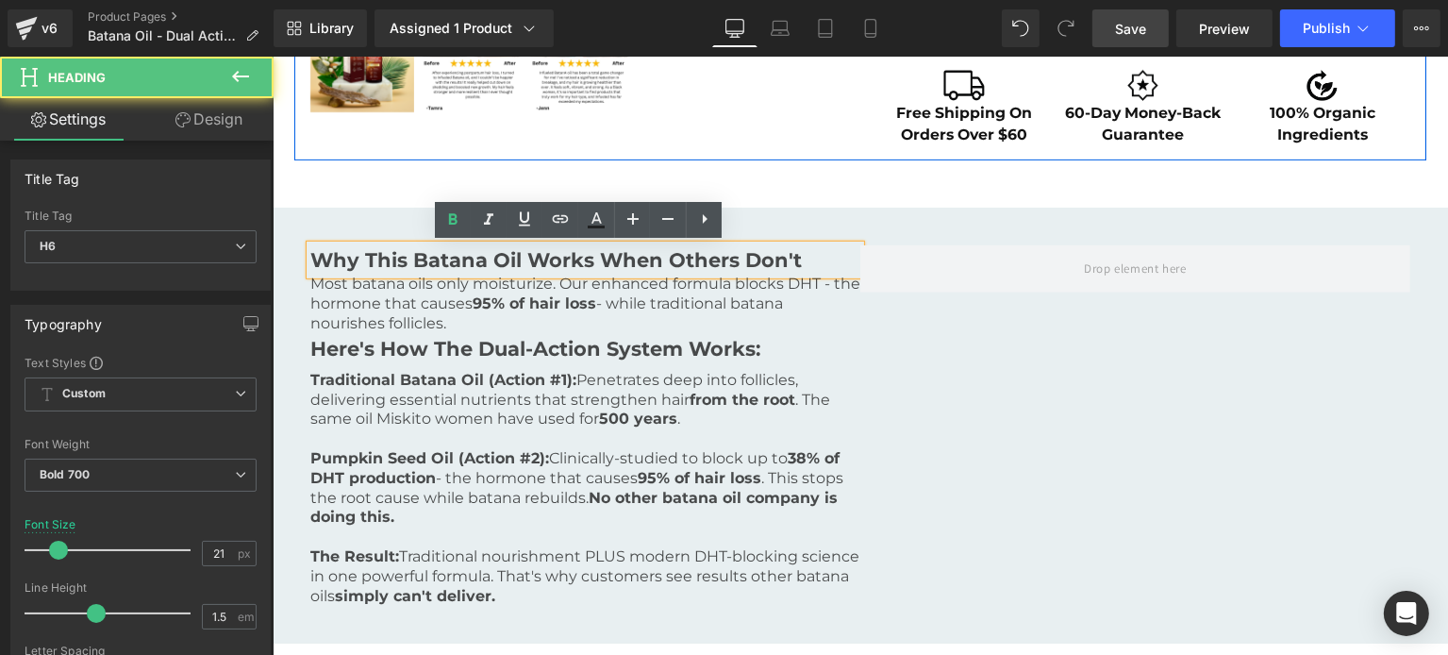
click at [194, 130] on link "Design" at bounding box center [209, 119] width 137 height 42
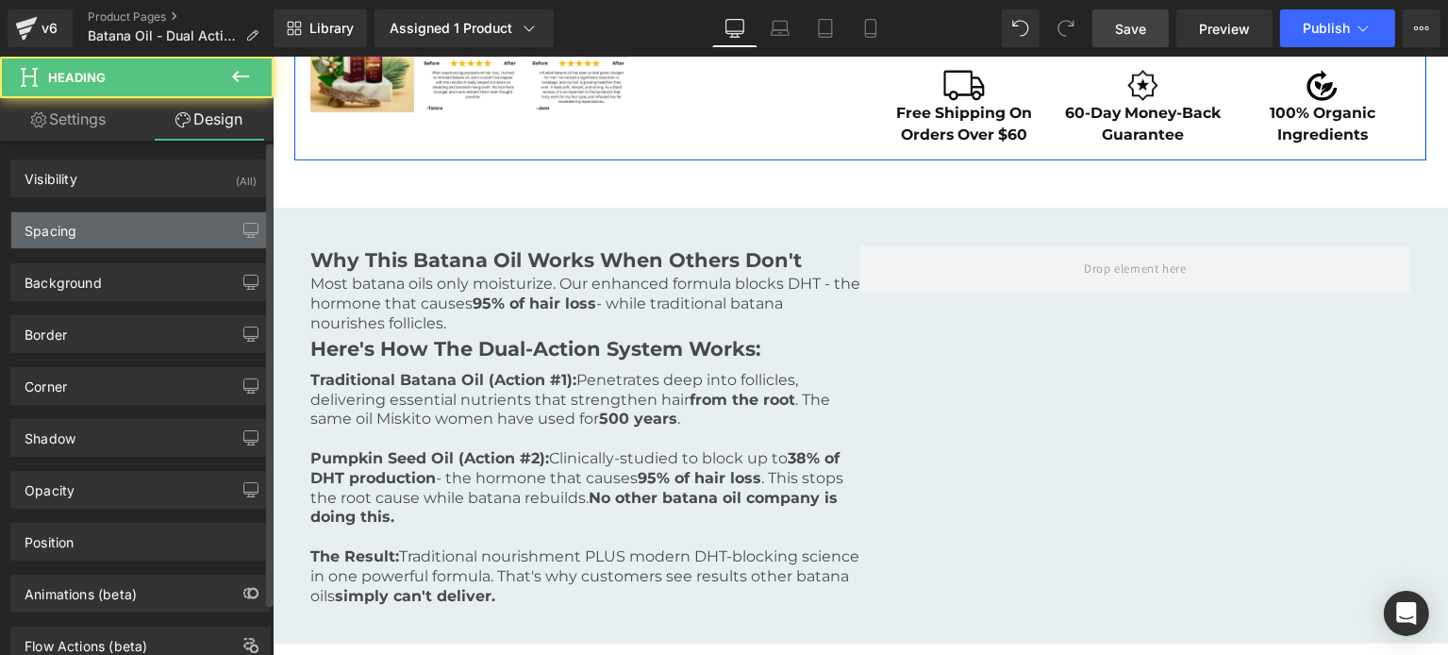
click at [106, 229] on div "Spacing" at bounding box center [140, 230] width 258 height 36
type input "0"
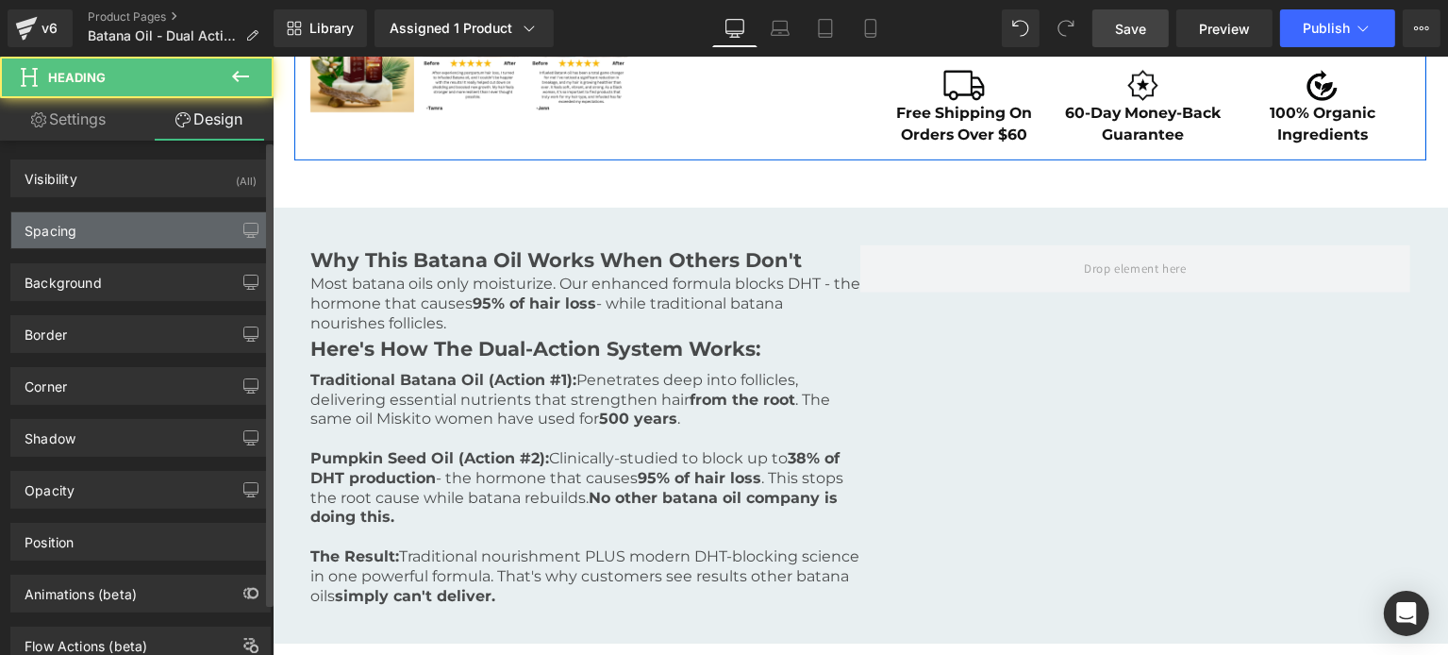
type input "0"
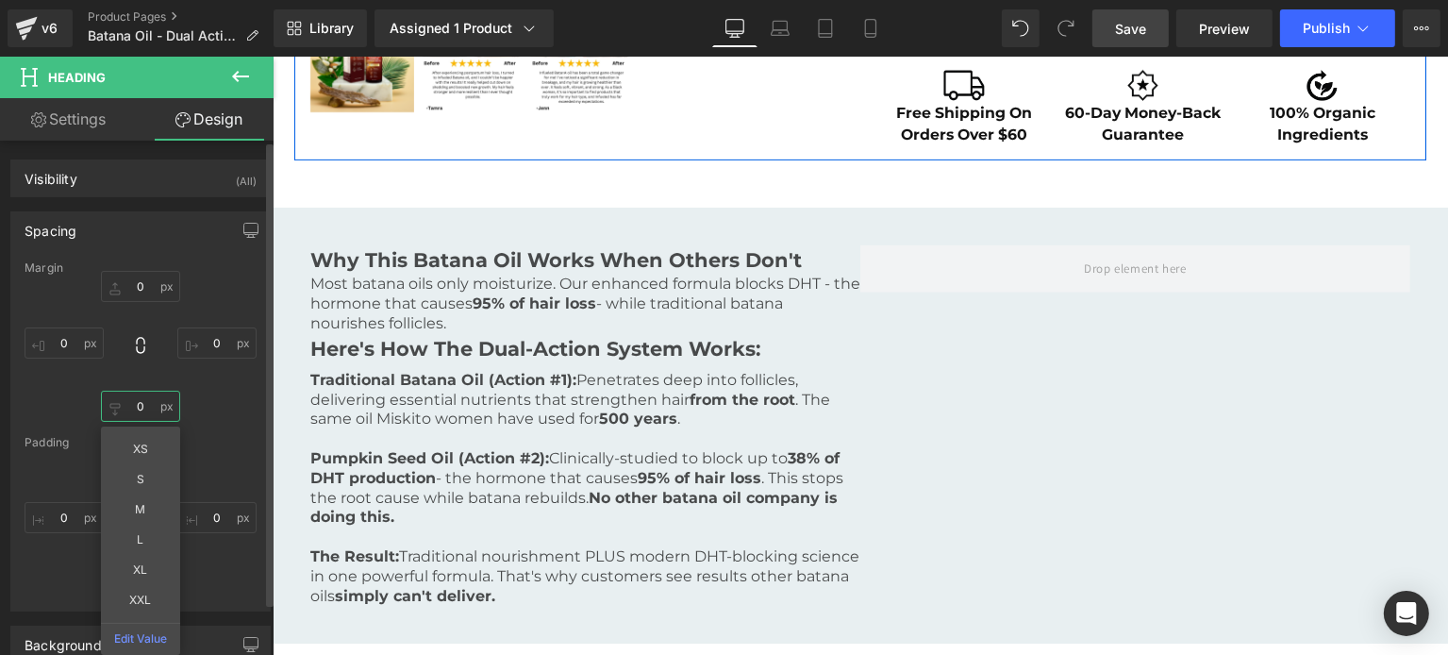
click at [125, 407] on input "0" at bounding box center [140, 406] width 79 height 31
type input "XS"
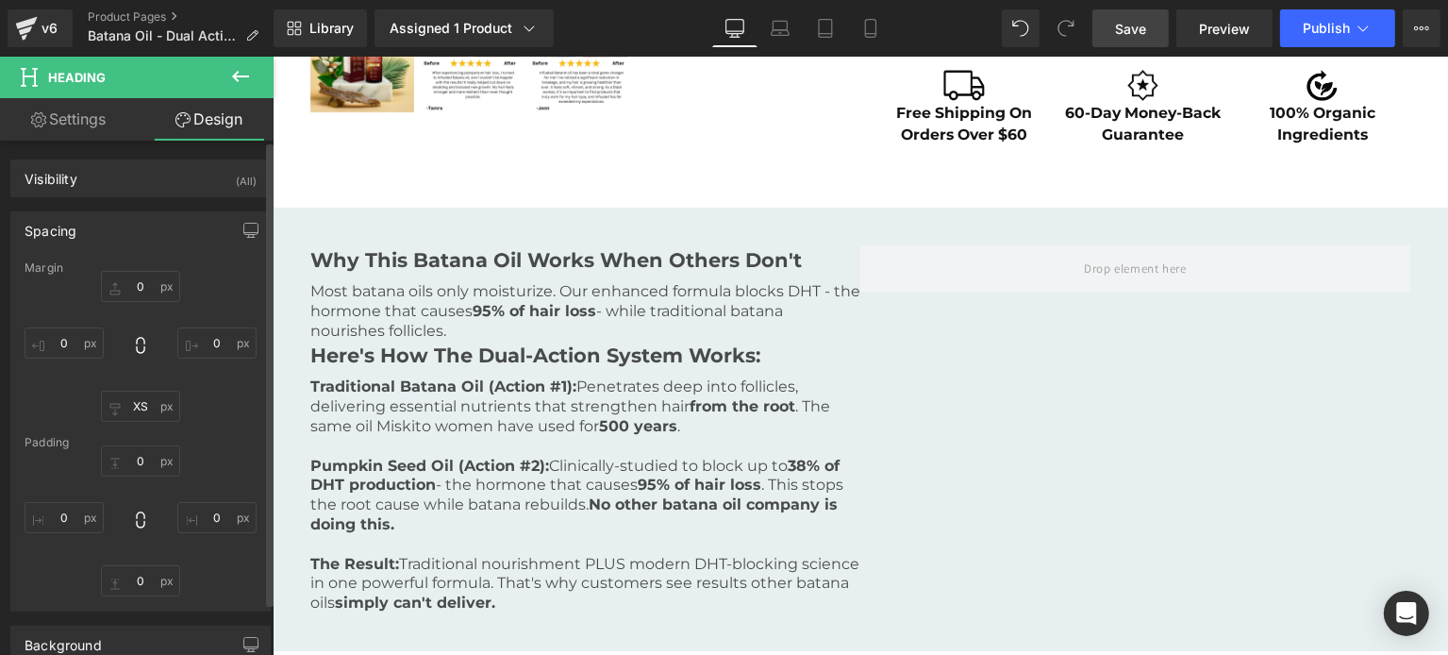
click at [1150, 33] on link "Save" at bounding box center [1130, 28] width 76 height 38
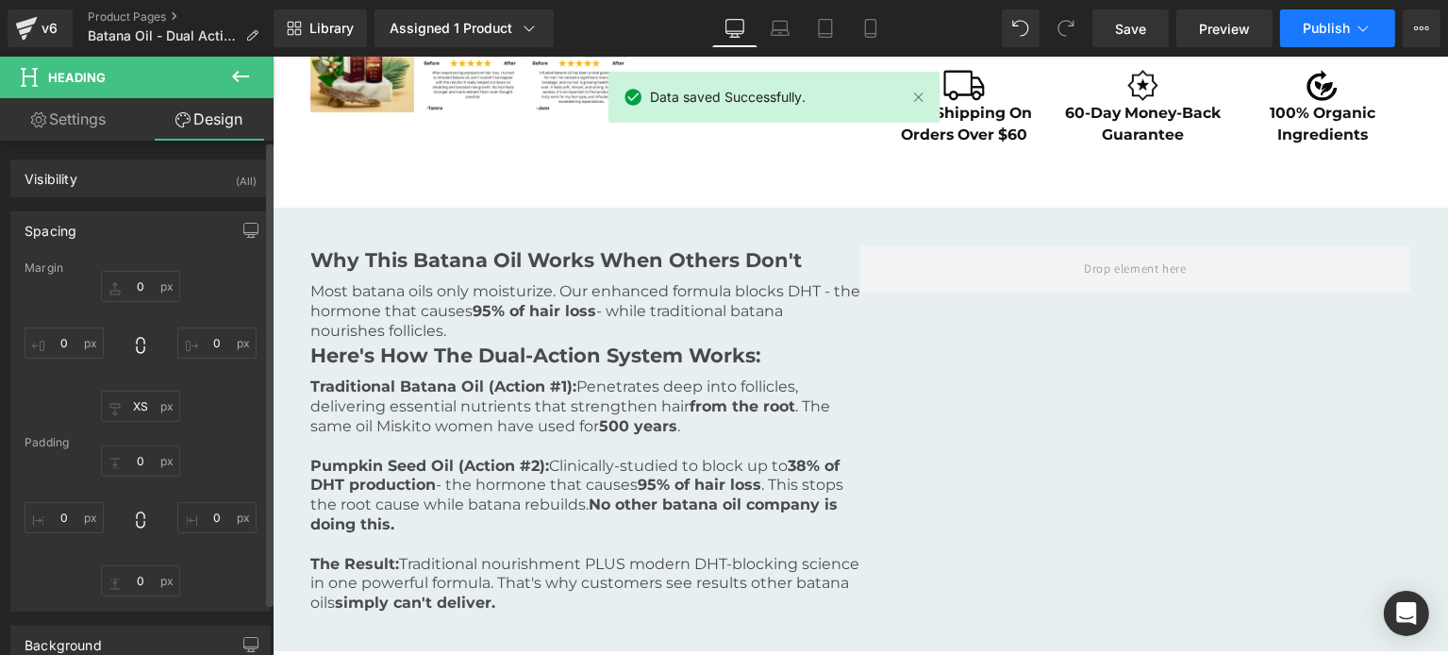
click at [1305, 24] on span "Publish" at bounding box center [1326, 28] width 47 height 15
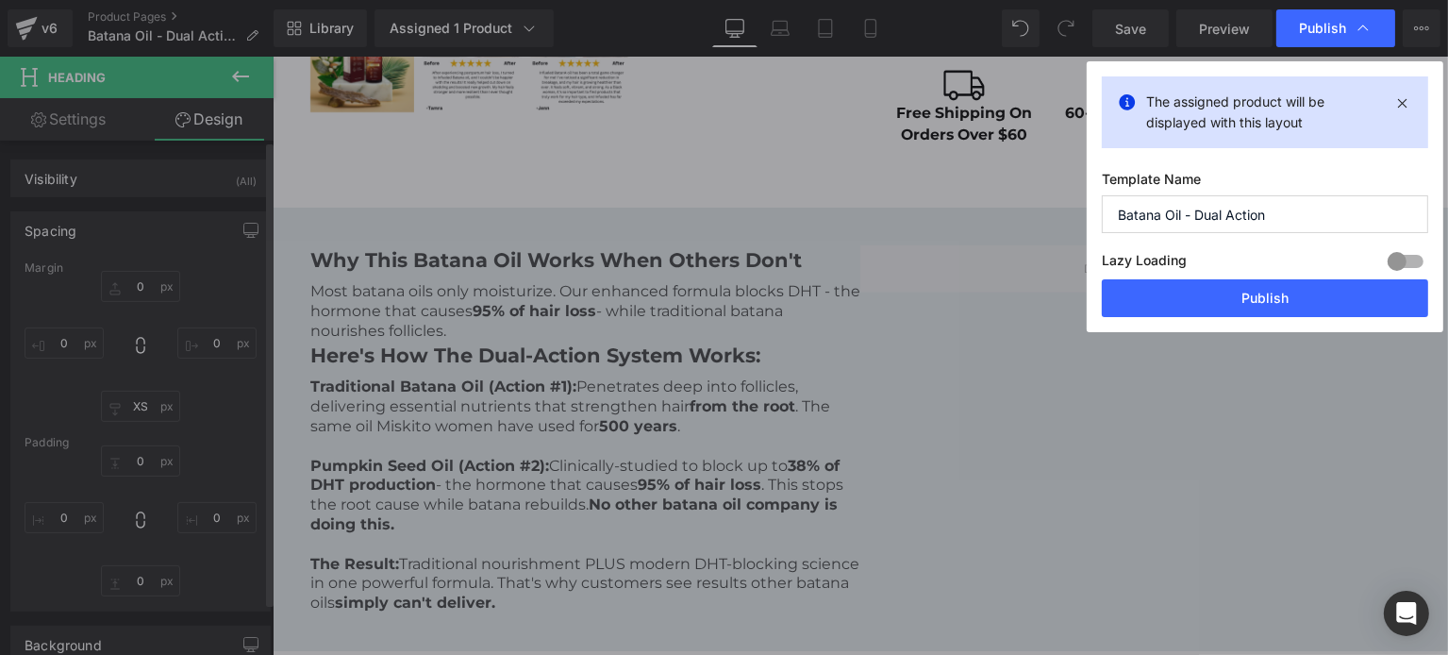
click at [1266, 274] on div "Lazy Loading Build Upgrade plan to unlock" at bounding box center [1265, 263] width 326 height 31
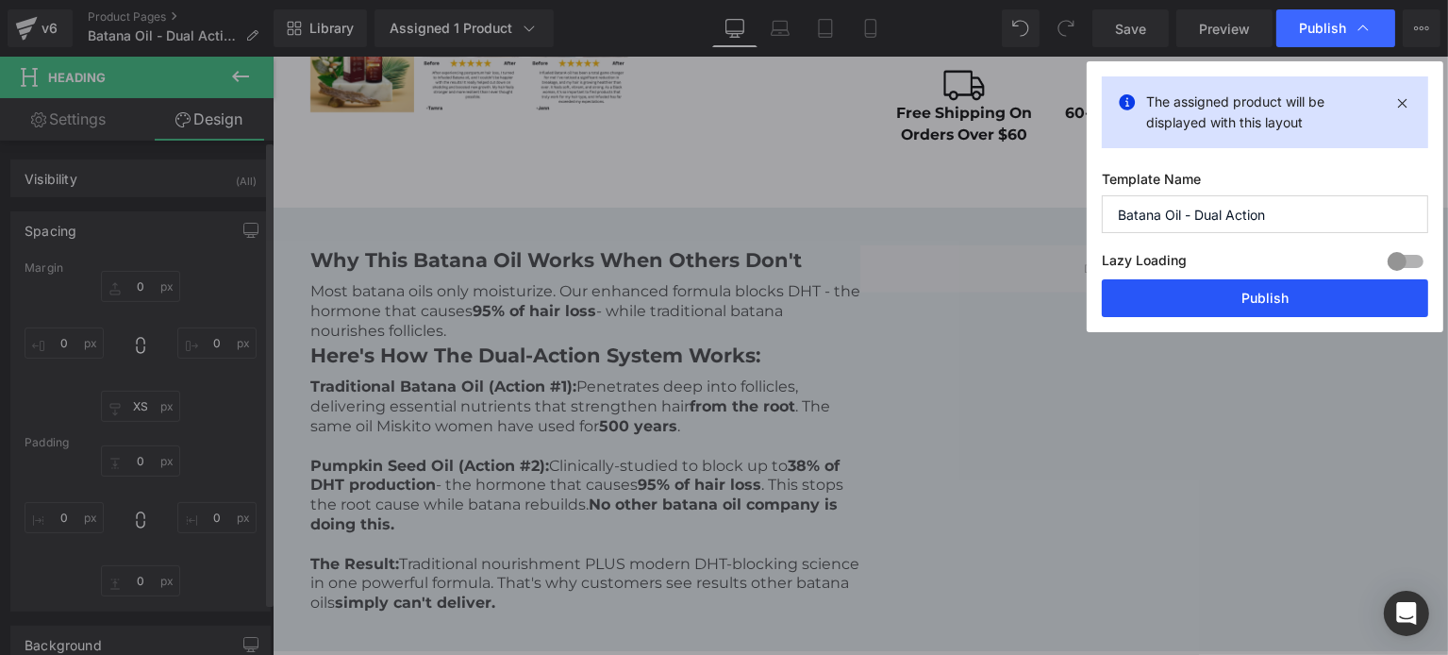
click at [1245, 309] on button "Publish" at bounding box center [1265, 298] width 326 height 38
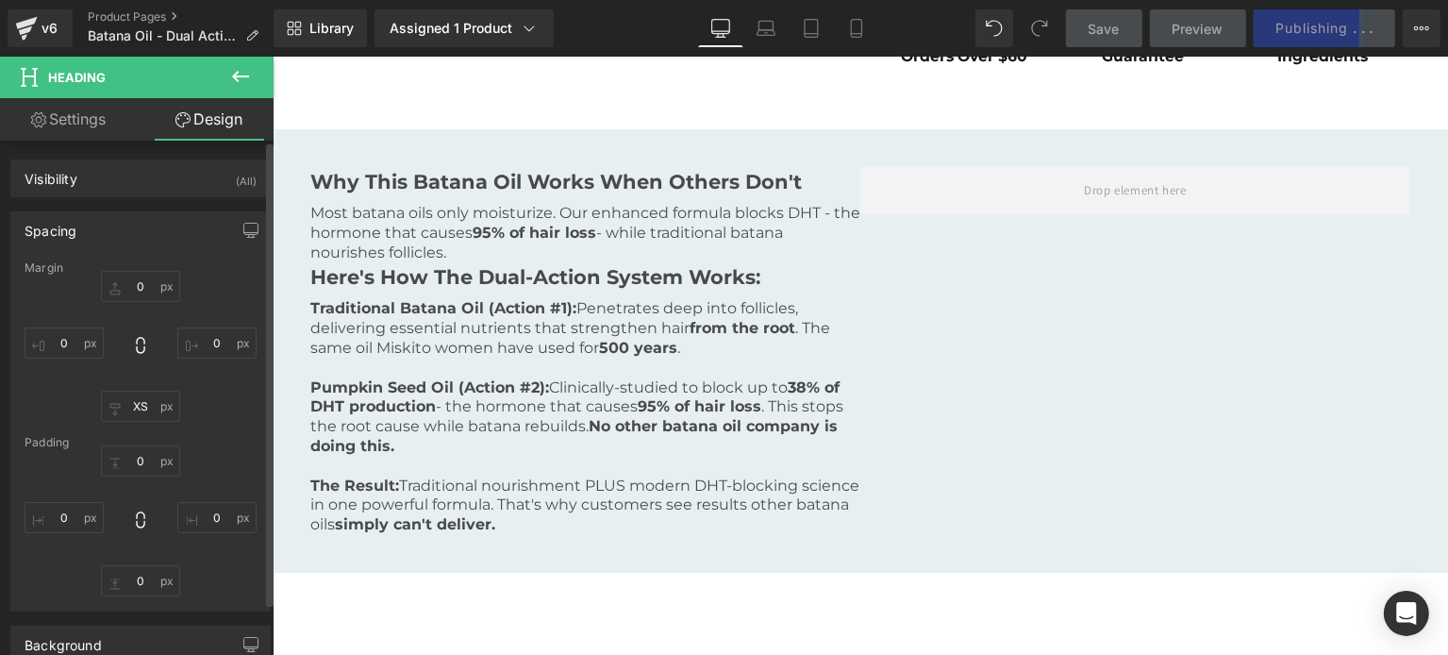
scroll to position [875, 0]
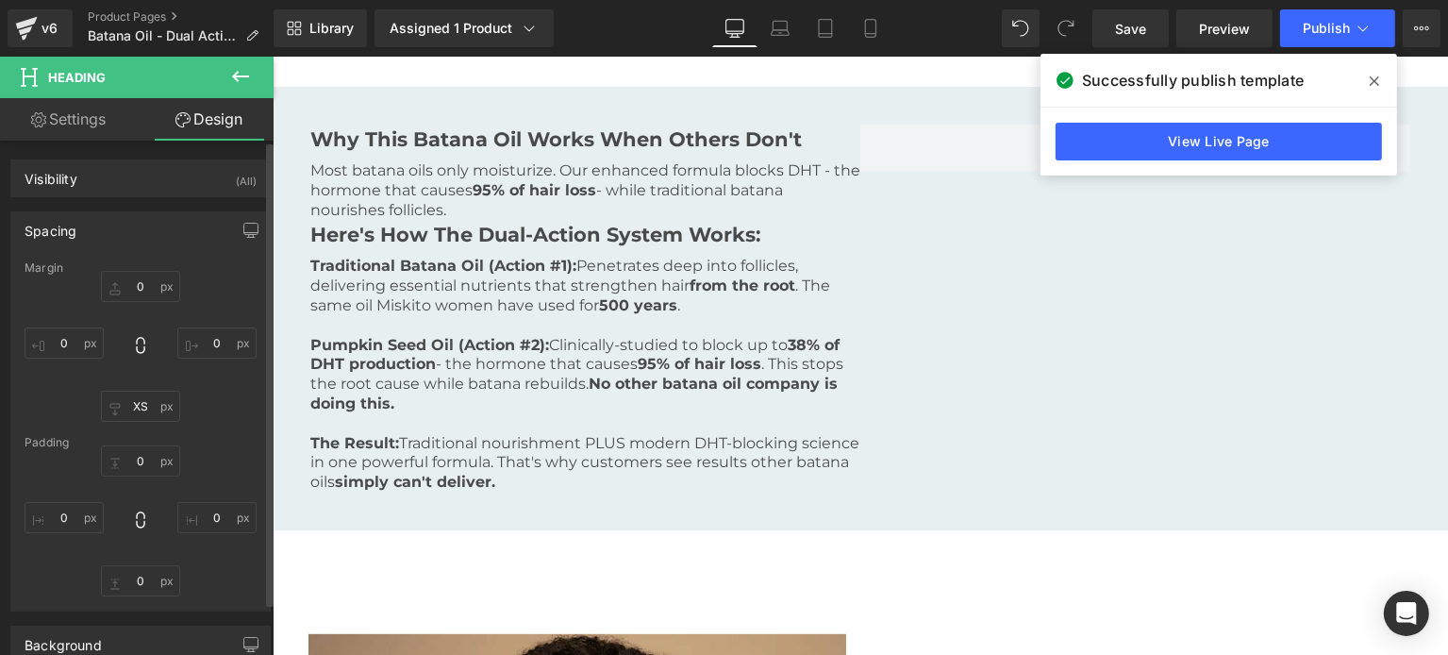
click at [1364, 82] on span at bounding box center [1374, 81] width 30 height 30
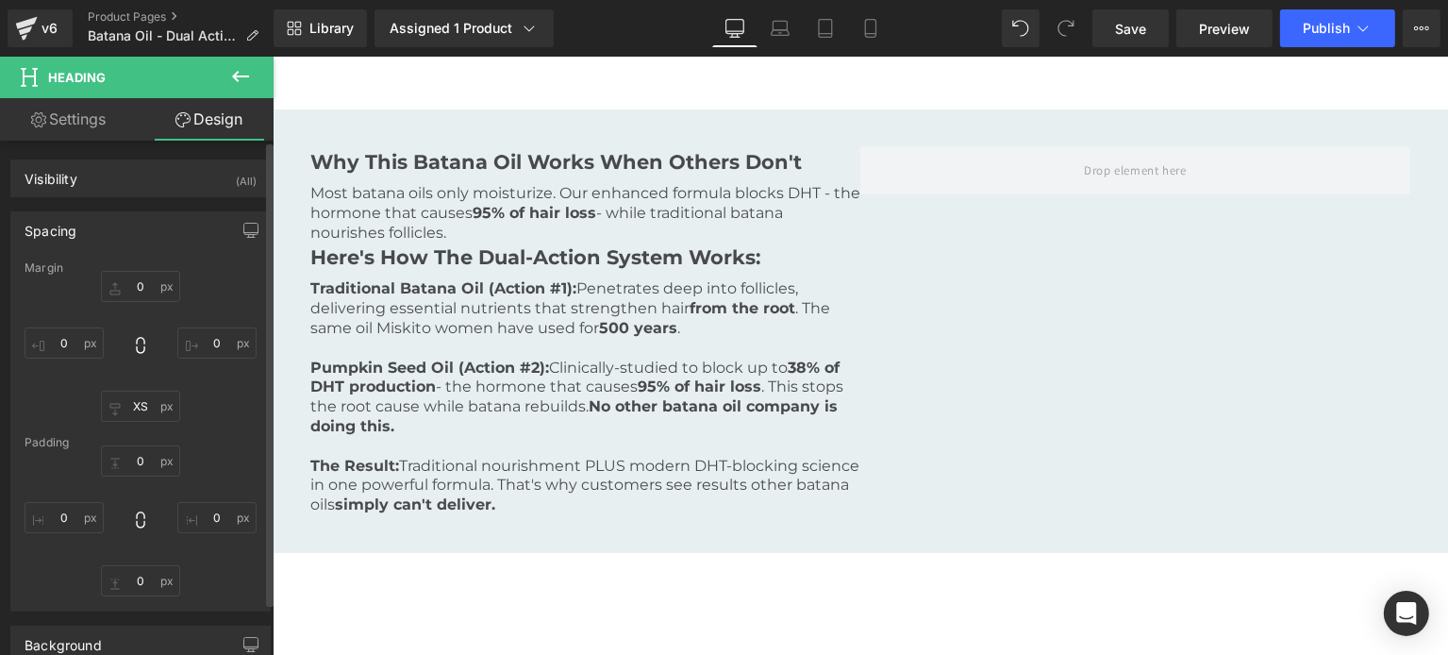
scroll to position [811, 0]
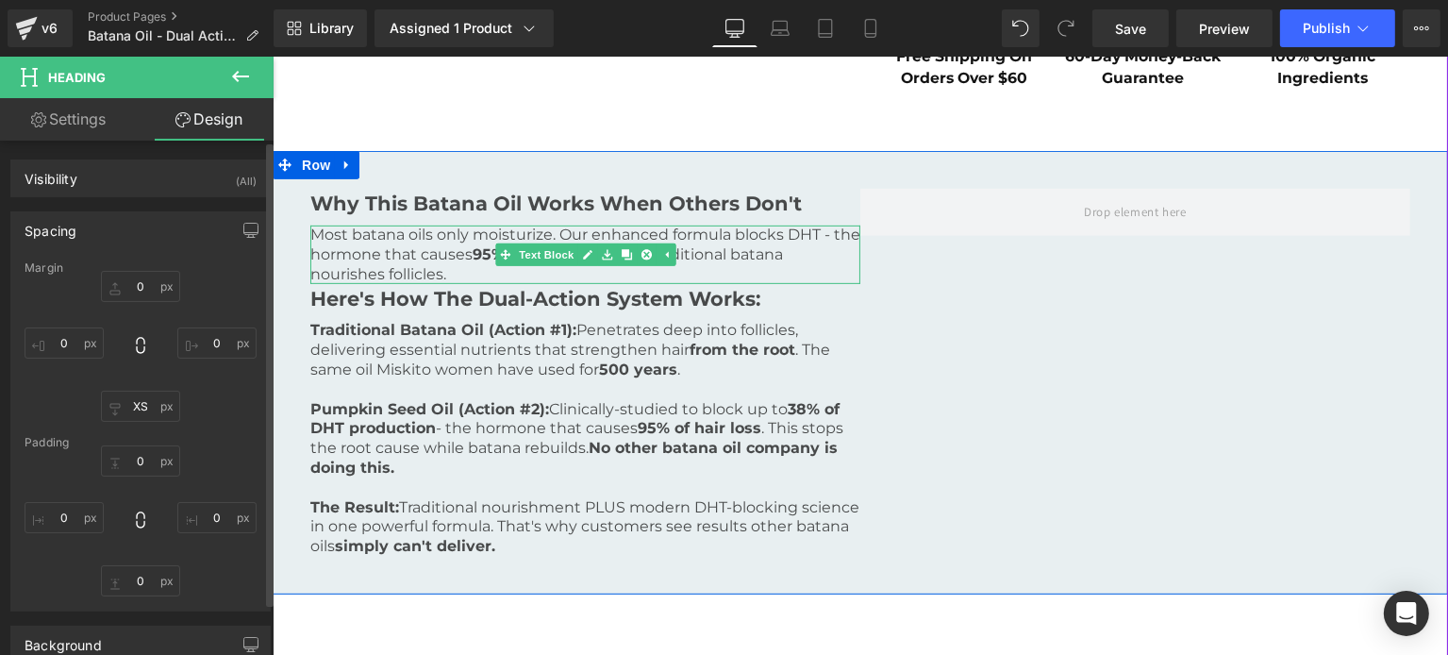
click at [389, 259] on p "Most batana oils only moisturize. Our enhanced formula blocks DHT - the hormone…" at bounding box center [584, 254] width 550 height 58
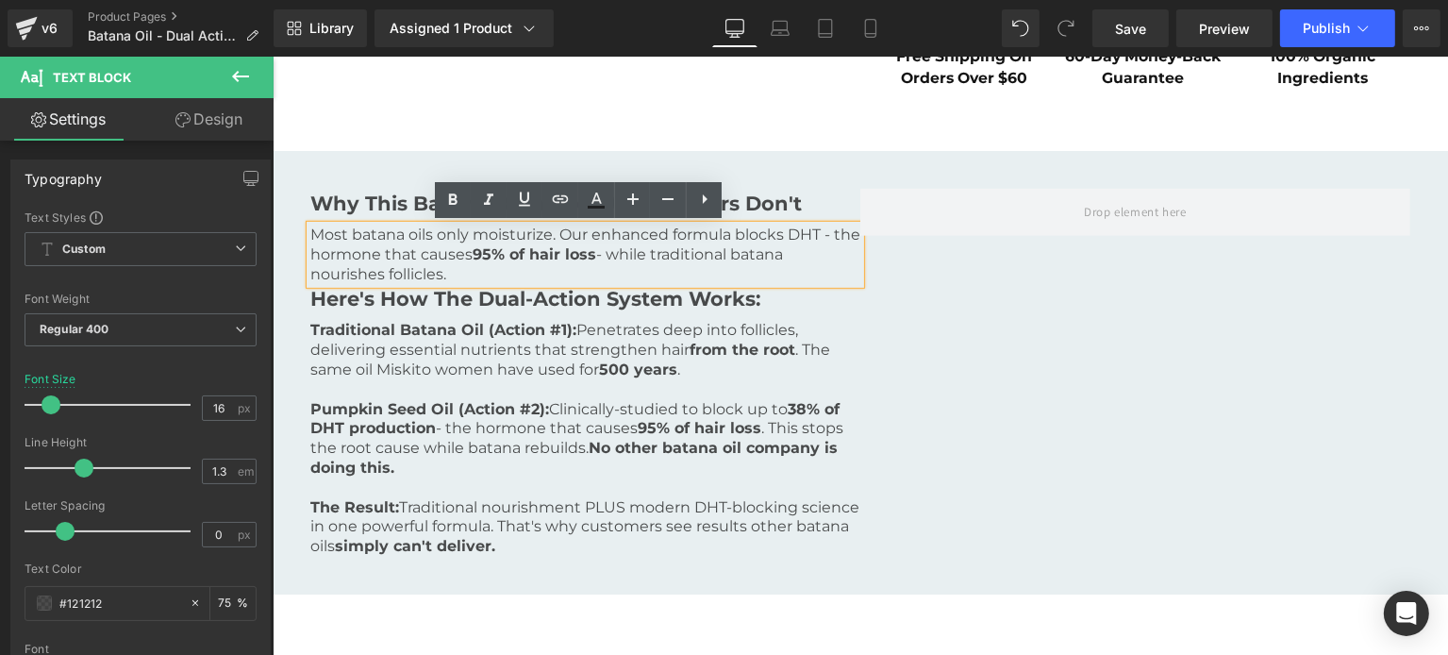
drag, startPoint x: 623, startPoint y: 252, endPoint x: 654, endPoint y: 272, distance: 36.1
click at [654, 272] on p "Most batana oils only moisturize. Our enhanced formula blocks DHT - the hormone…" at bounding box center [584, 254] width 550 height 58
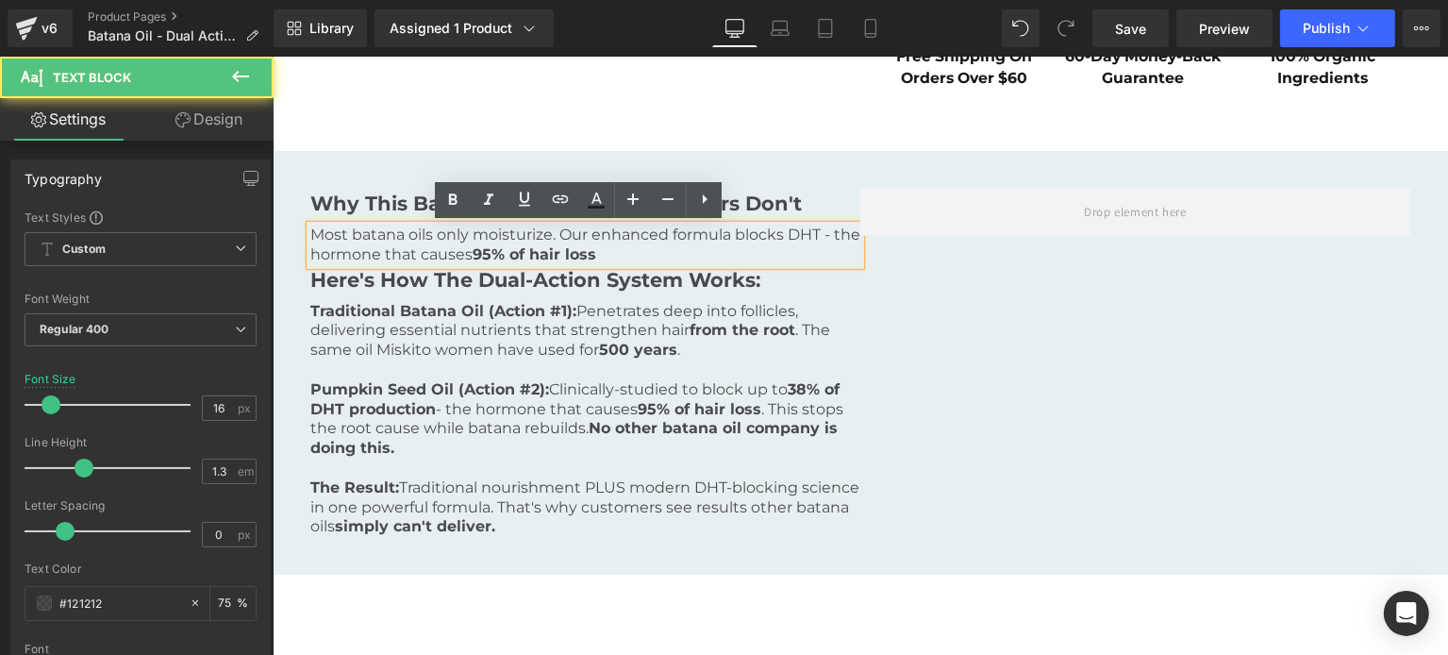
click at [309, 232] on div "Most batana oils only moisturize. Our enhanced formula blocks DHT - the hormone…" at bounding box center [584, 245] width 550 height 40
click at [309, 233] on p "Most batana oils only moisturize. Our enhanced formula blocks DHT - the hormone…" at bounding box center [584, 245] width 550 height 40
click at [309, 234] on p "Most batana oils only moisturize. Our enhanced formula blocks DHT - the hormone…" at bounding box center [584, 245] width 550 height 40
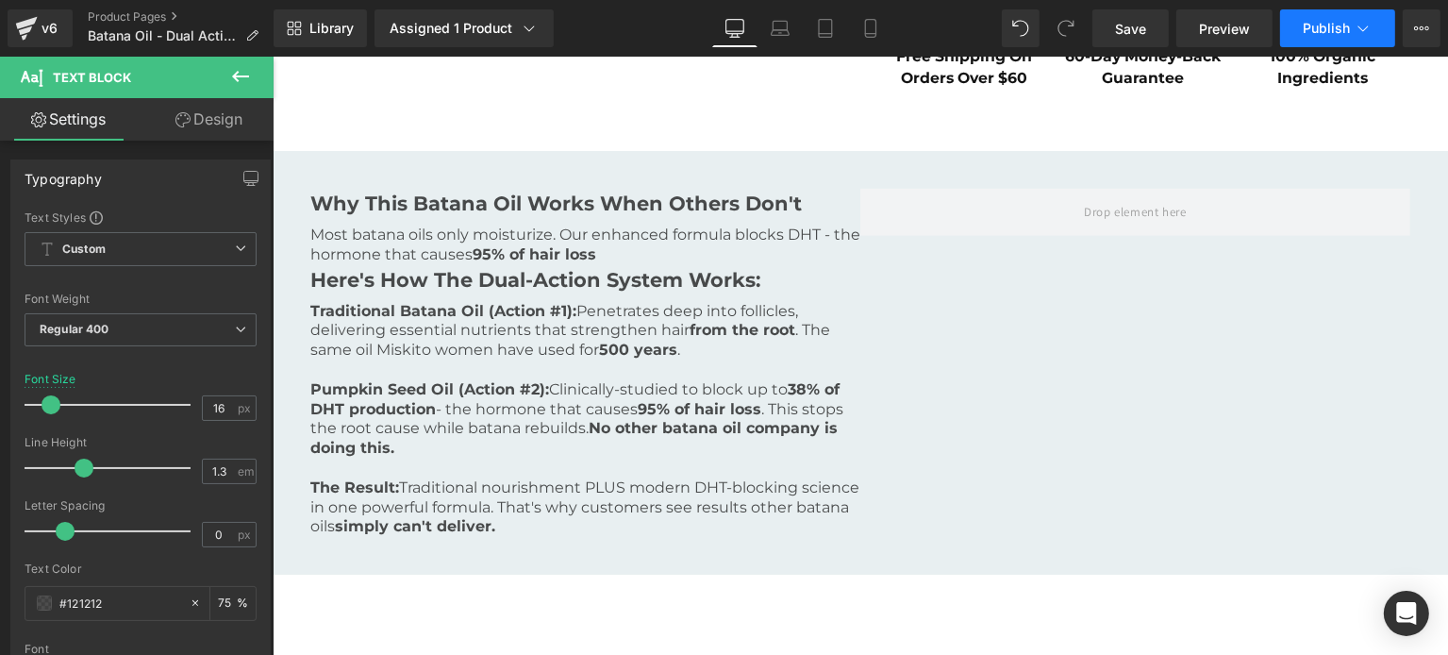
click at [1139, 20] on span "Save" at bounding box center [1130, 29] width 31 height 20
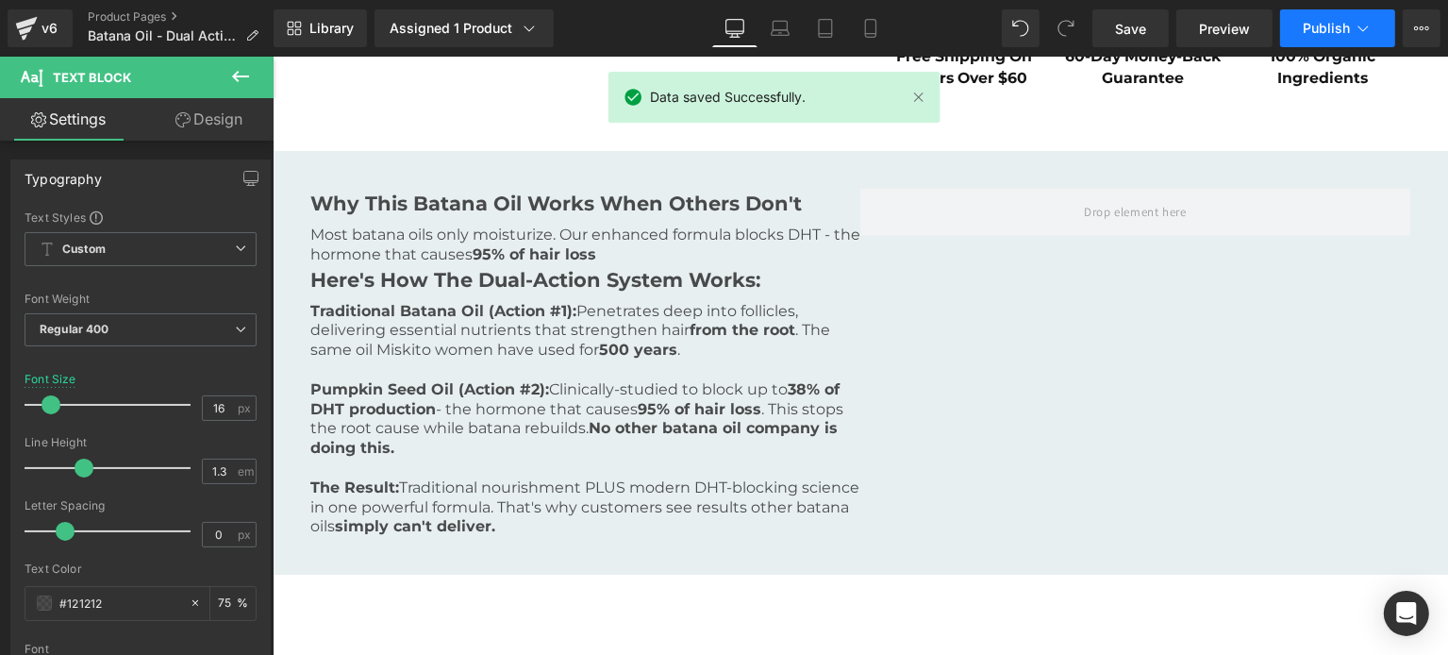
click at [1312, 17] on button "Publish" at bounding box center [1337, 28] width 115 height 38
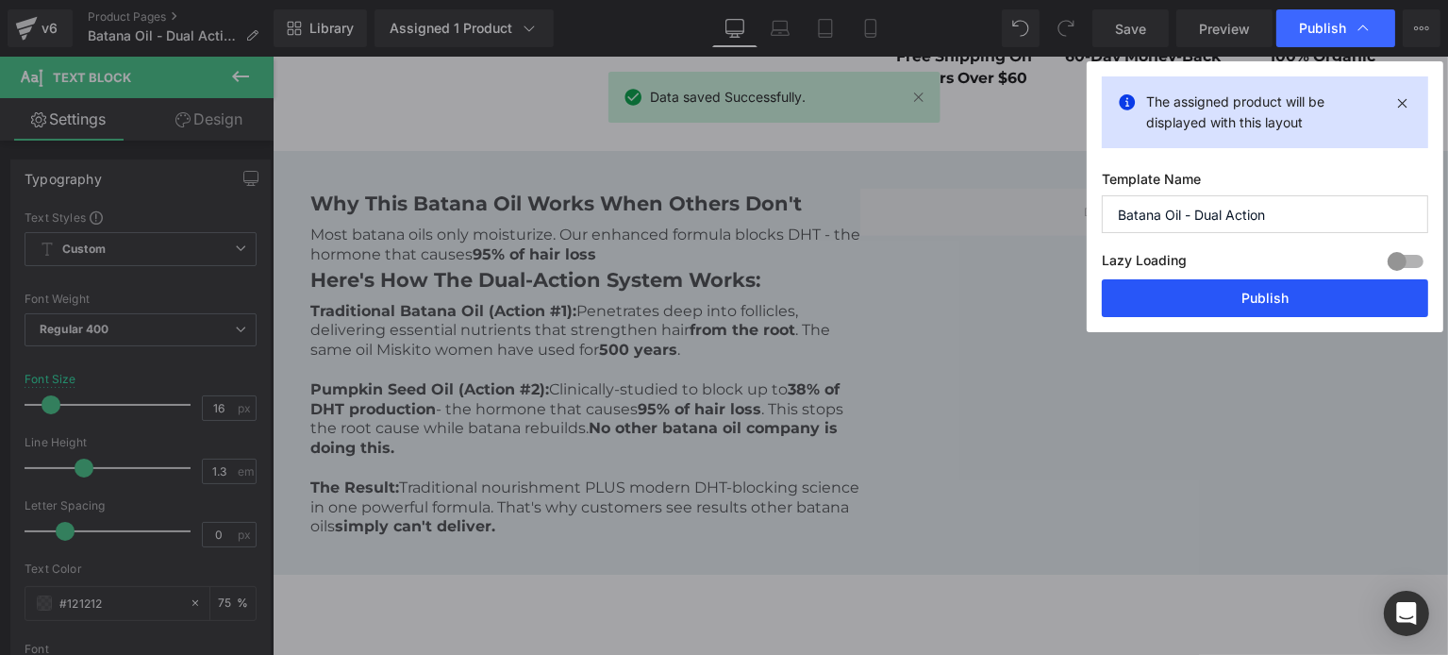
click at [1246, 302] on button "Publish" at bounding box center [1265, 298] width 326 height 38
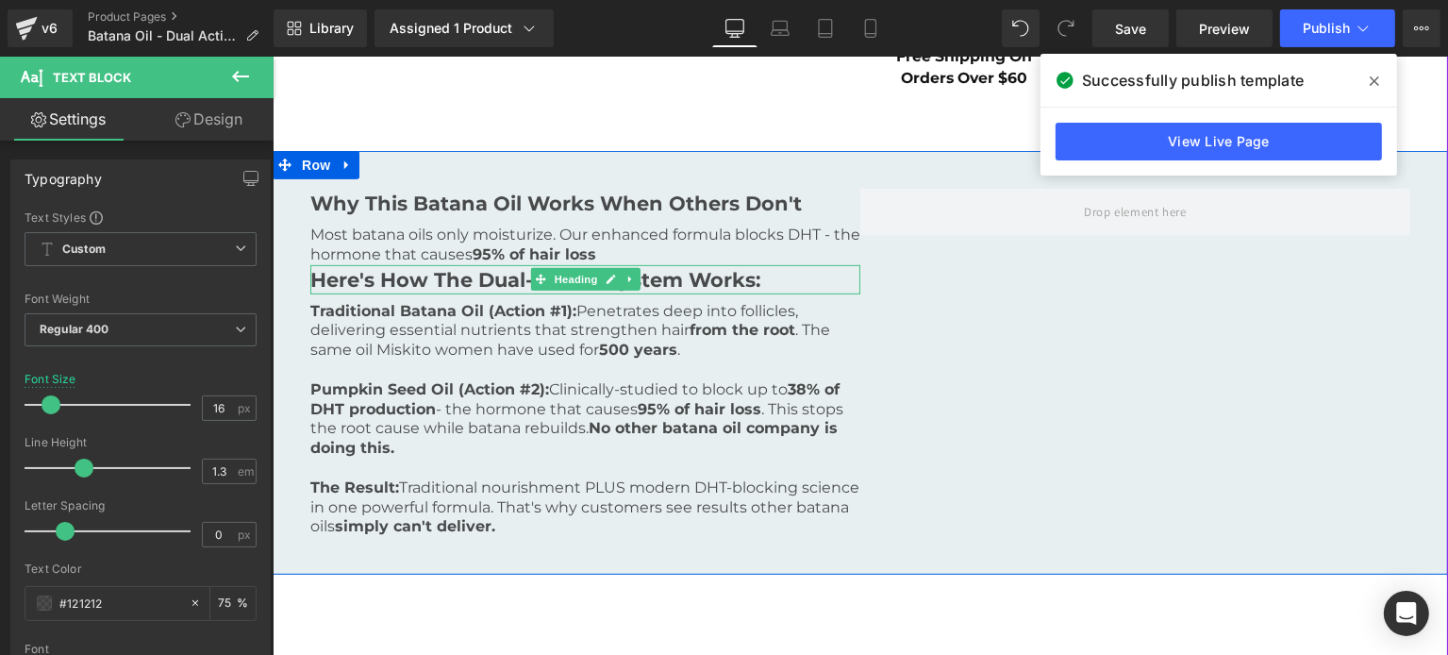
drag, startPoint x: 573, startPoint y: 267, endPoint x: 622, endPoint y: 253, distance: 51.0
click at [573, 268] on link "Heading" at bounding box center [564, 279] width 71 height 23
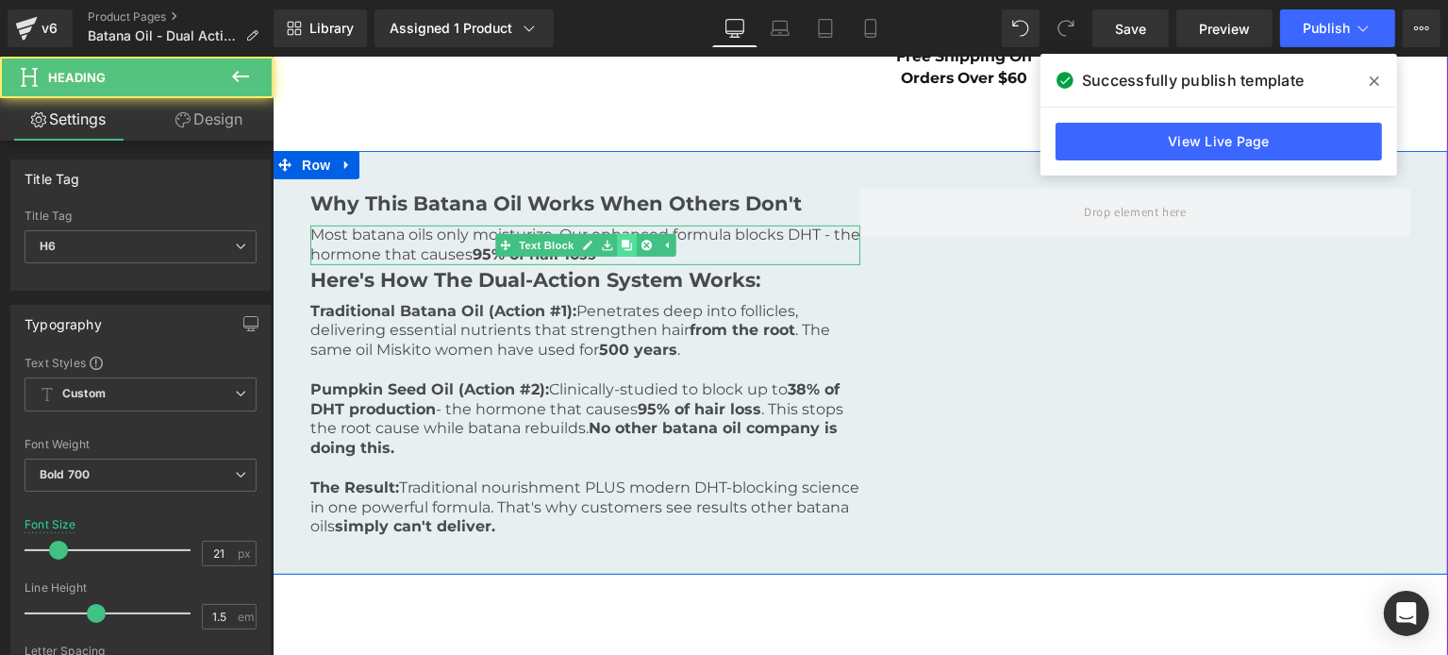
click at [624, 251] on link at bounding box center [626, 245] width 20 height 23
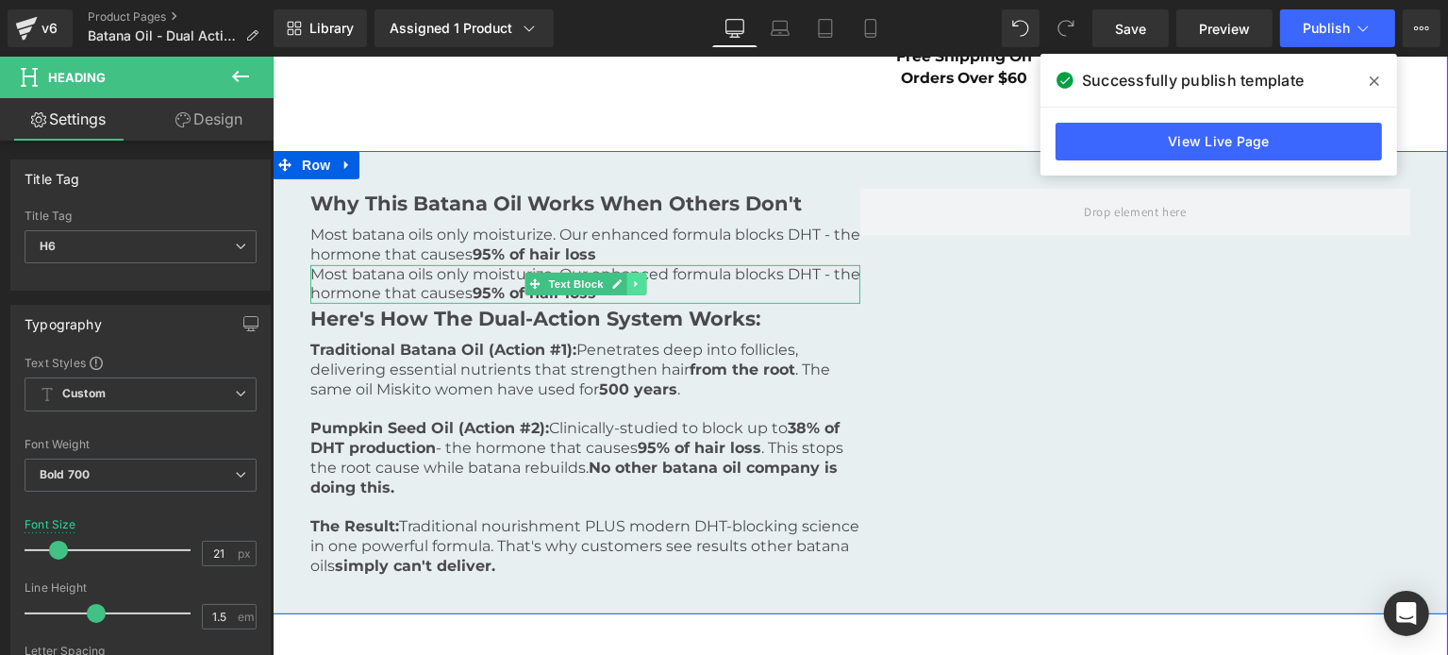
click at [630, 283] on icon at bounding box center [635, 283] width 10 height 11
click at [640, 281] on icon at bounding box center [645, 284] width 10 height 10
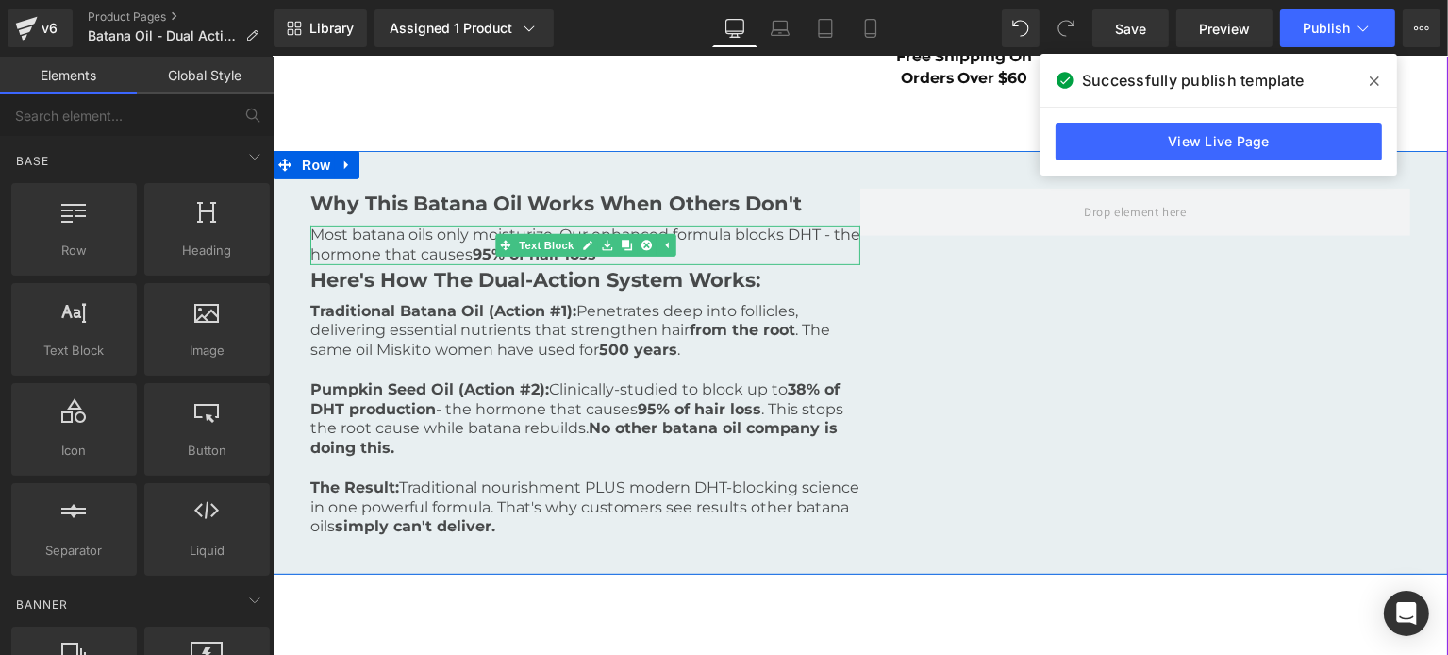
click at [695, 252] on p "Most batana oils only moisturize. Our enhanced formula blocks DHT - the hormone…" at bounding box center [584, 245] width 550 height 40
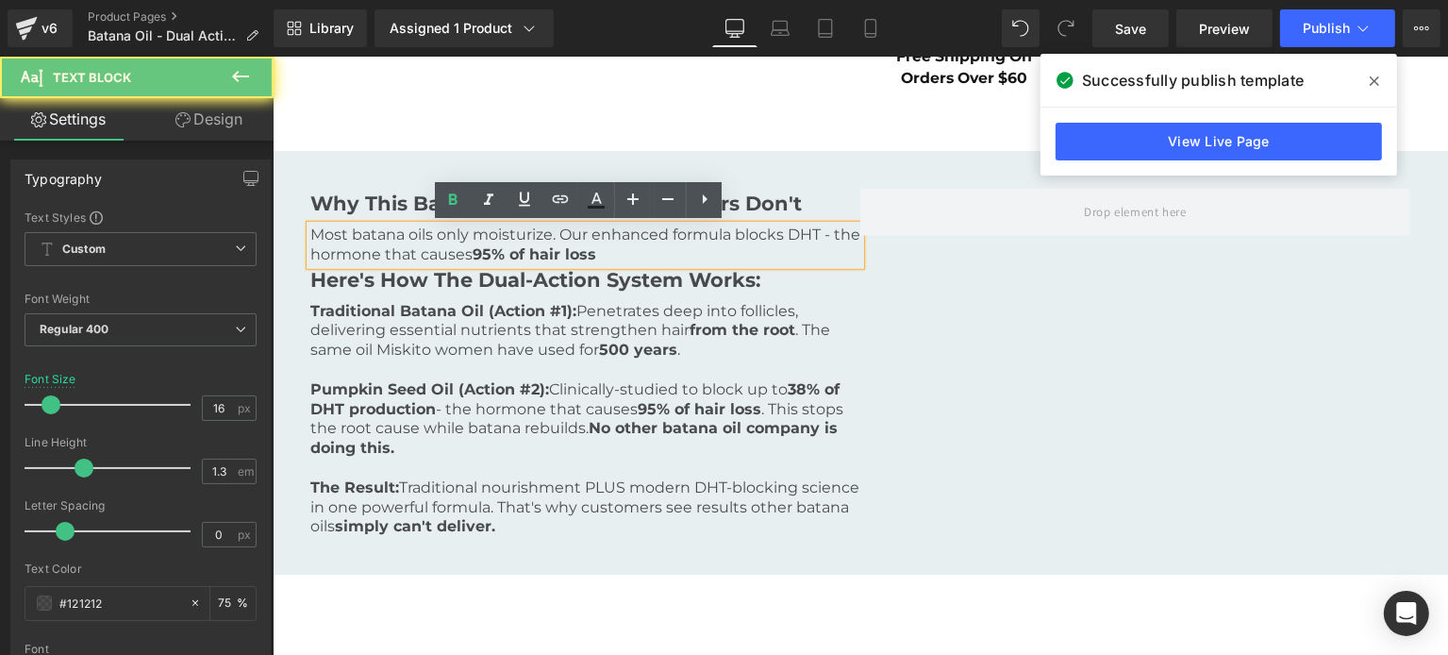
click at [691, 250] on p "Most batana oils only moisturize. Our enhanced formula blocks DHT - the hormone…" at bounding box center [584, 245] width 550 height 40
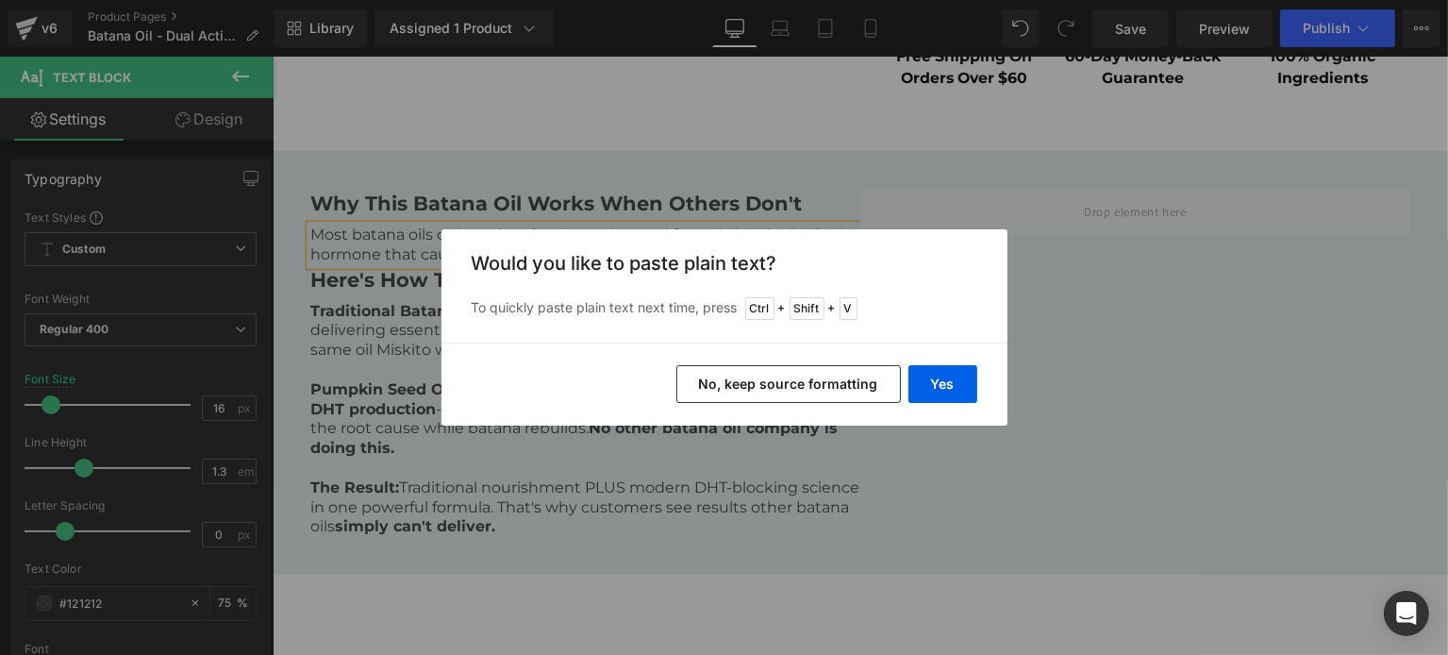
drag, startPoint x: 864, startPoint y: 378, endPoint x: 589, endPoint y: 316, distance: 282.4
click at [864, 378] on button "No, keep source formatting" at bounding box center [788, 384] width 224 height 38
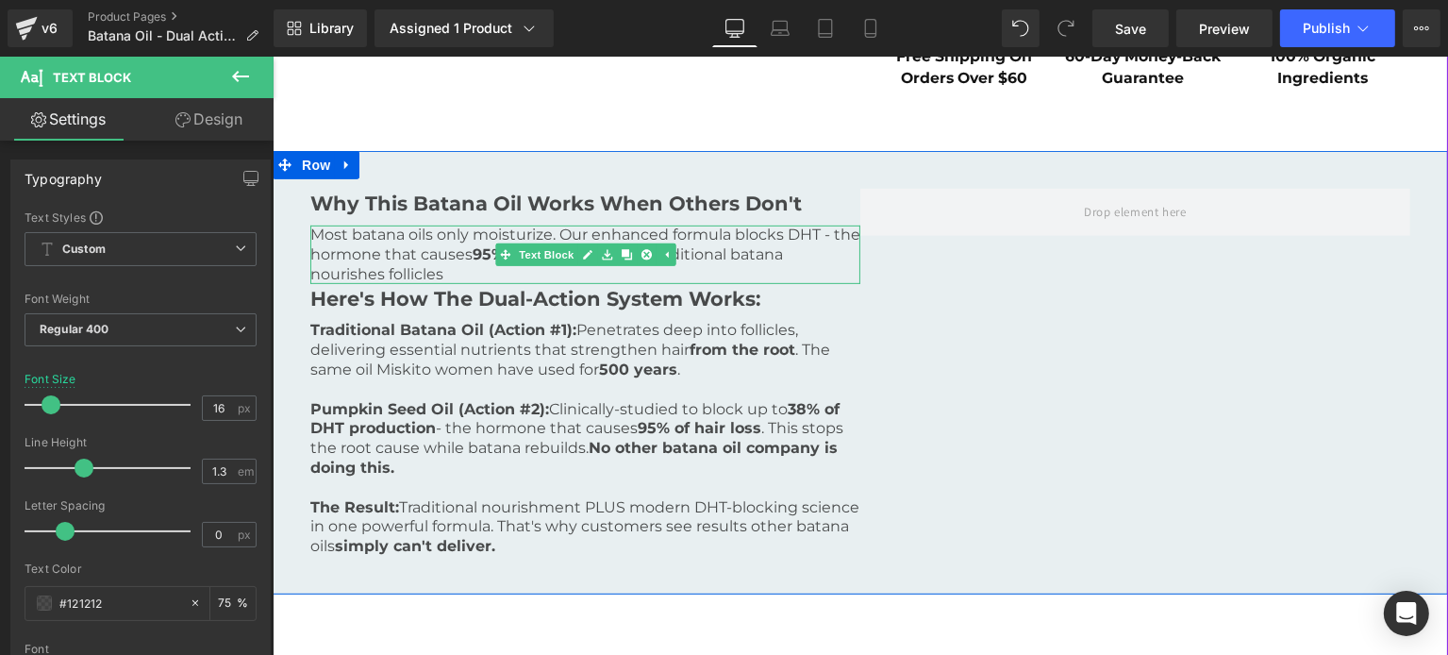
click at [309, 272] on span "- while traditional batana nourishes follicles" at bounding box center [545, 264] width 473 height 38
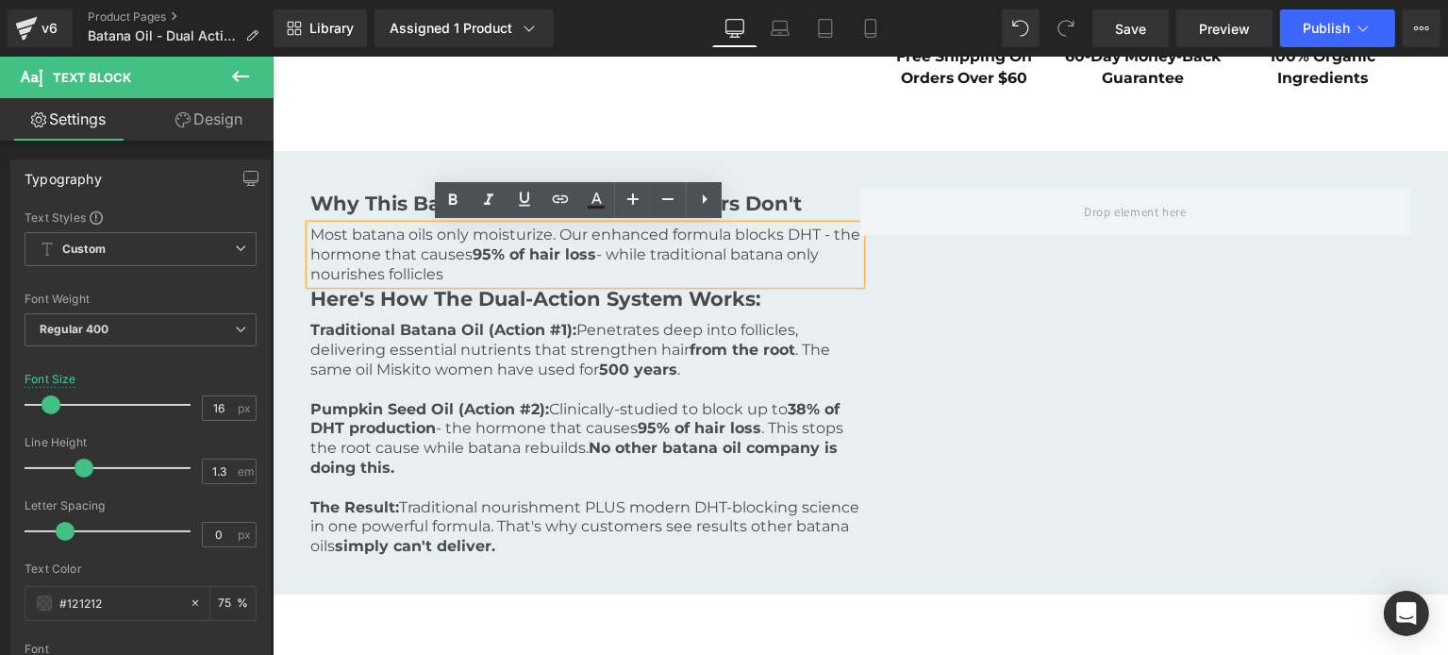
click at [936, 278] on div "Why This Batana Oil Works When Others Don't Heading Most batana oils only moist…" at bounding box center [859, 372] width 1175 height 443
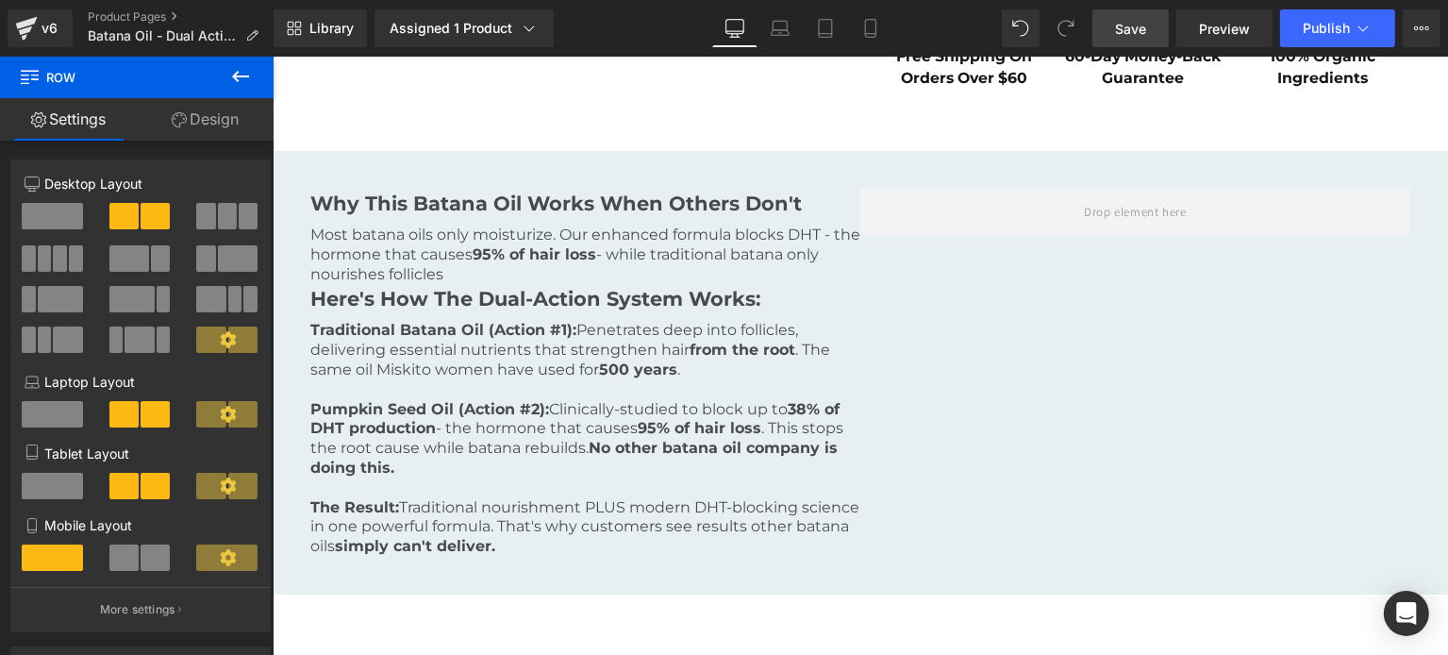
click at [1131, 37] on span "Save" at bounding box center [1130, 29] width 31 height 20
click at [1124, 38] on link "Save" at bounding box center [1130, 28] width 76 height 38
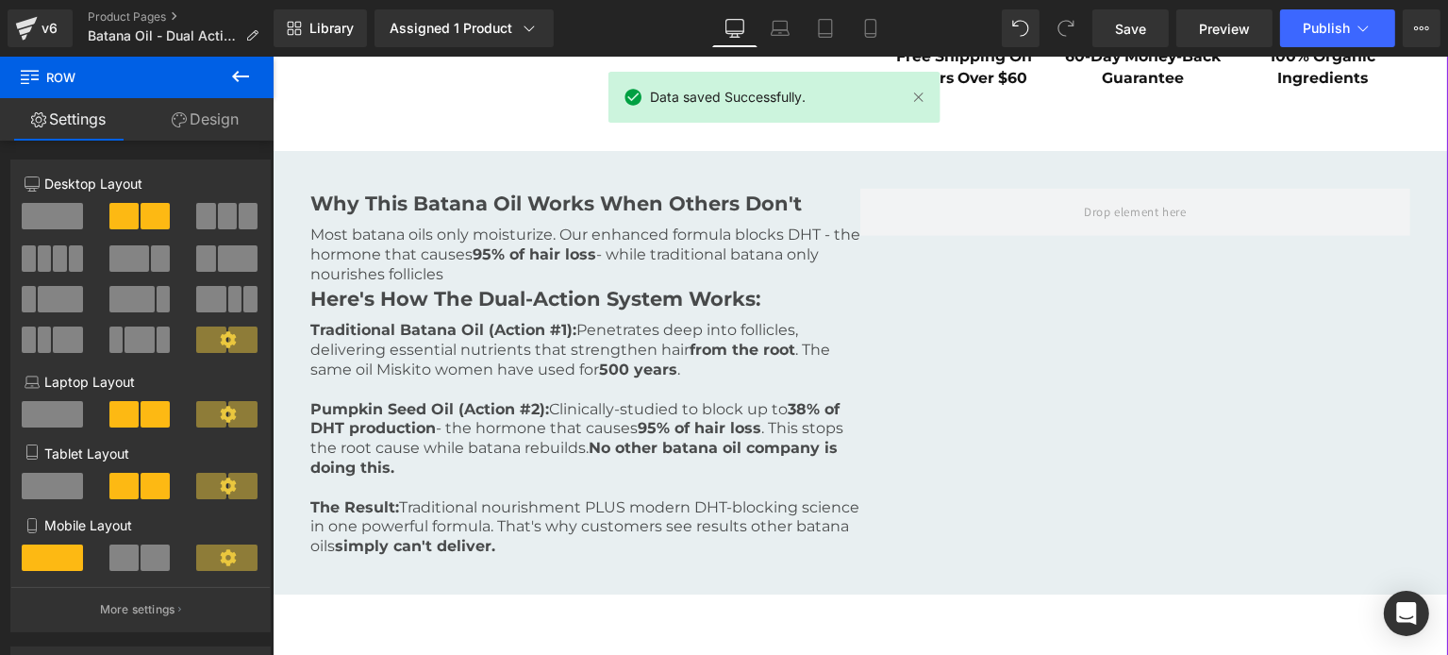
click at [409, 256] on p "Most batana oils only moisturize. Our enhanced formula blocks DHT - the hormone…" at bounding box center [584, 254] width 550 height 58
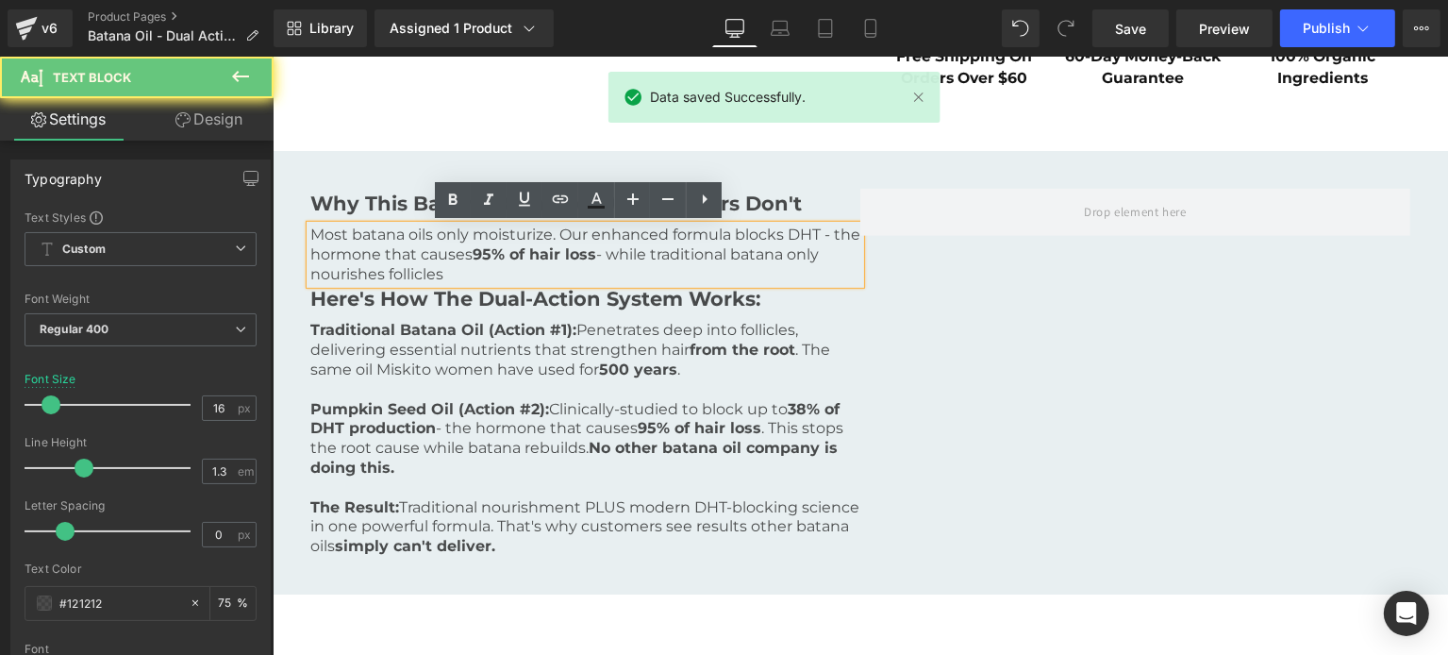
click at [409, 256] on p "Most batana oils only moisturize. Our enhanced formula blocks DHT - the hormone…" at bounding box center [584, 254] width 550 height 58
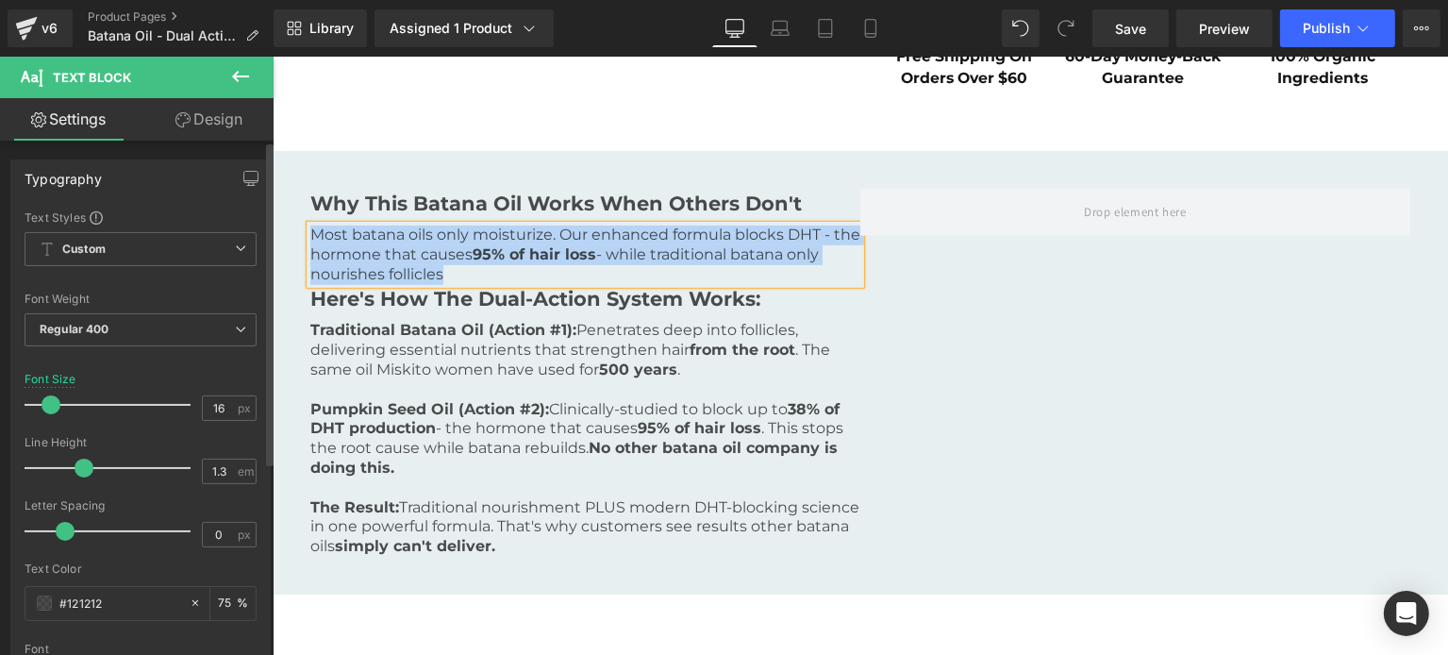
copy p "Most batana oils only moisturize. Our enhanced formula blocks DHT - the hormone…"
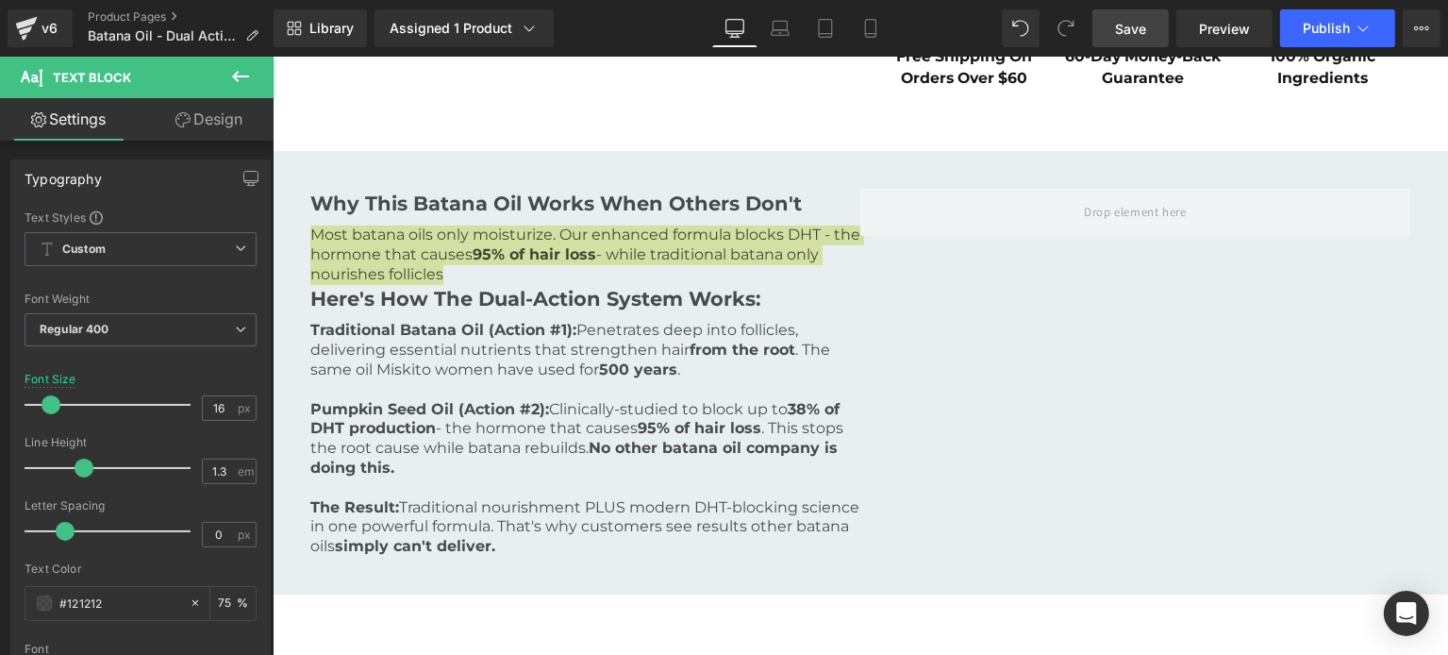
click at [1123, 25] on span "Save" at bounding box center [1130, 29] width 31 height 20
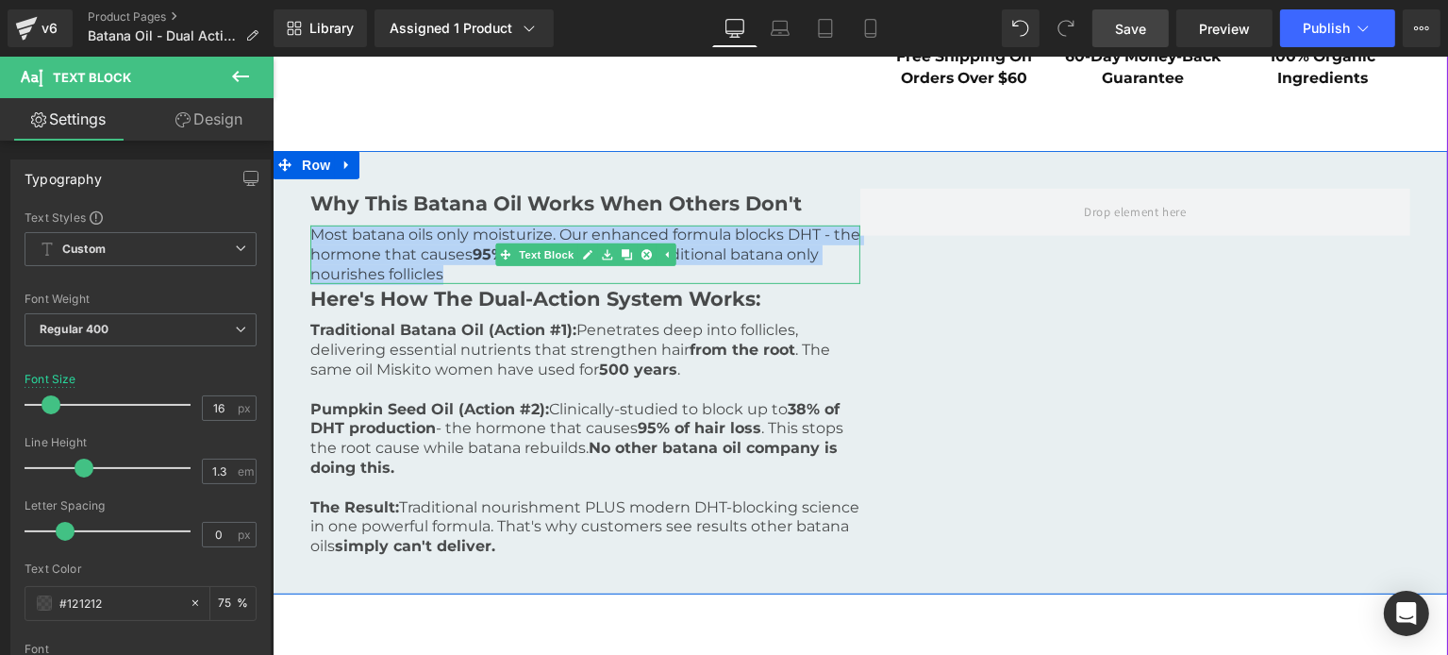
click at [418, 248] on p "Most batana oils only moisturize. Our enhanced formula blocks DHT - the hormone…" at bounding box center [584, 254] width 550 height 58
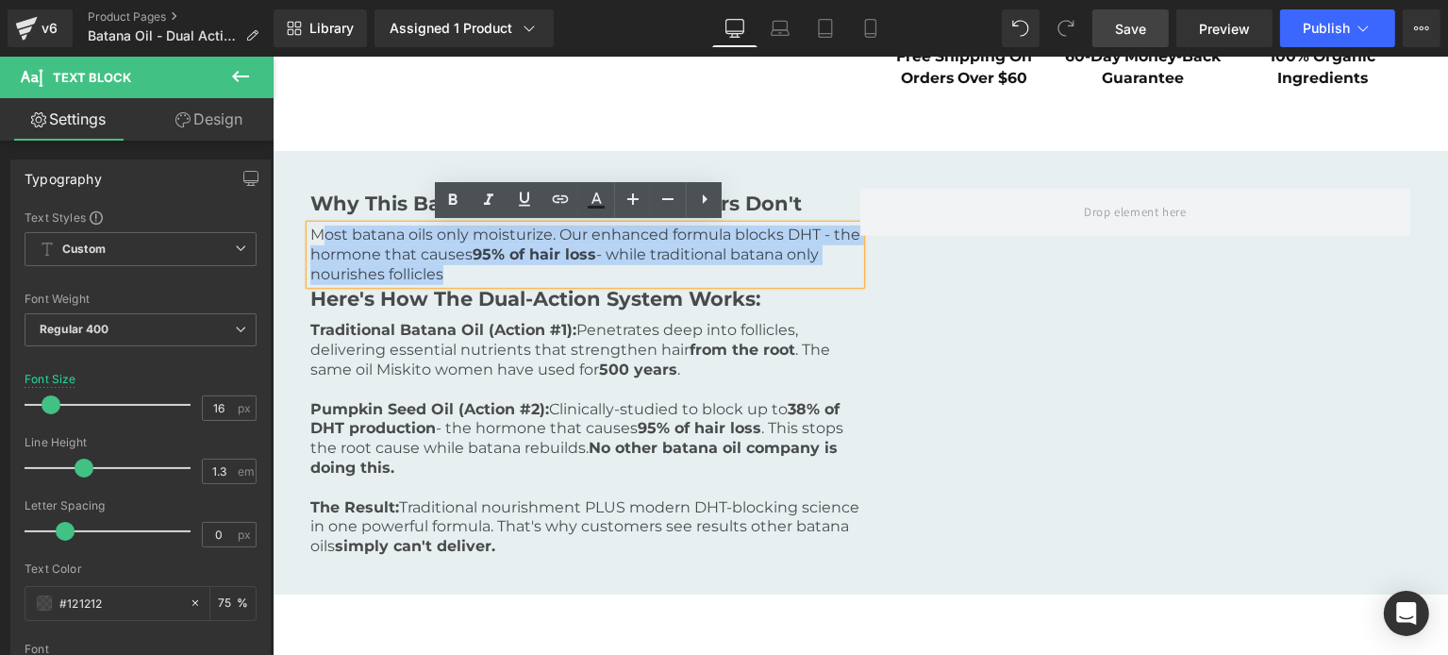
drag, startPoint x: 437, startPoint y: 268, endPoint x: 311, endPoint y: 232, distance: 130.5
click at [311, 232] on p "Most batana oils only moisturize. Our enhanced formula blocks DHT - the hormone…" at bounding box center [584, 254] width 550 height 58
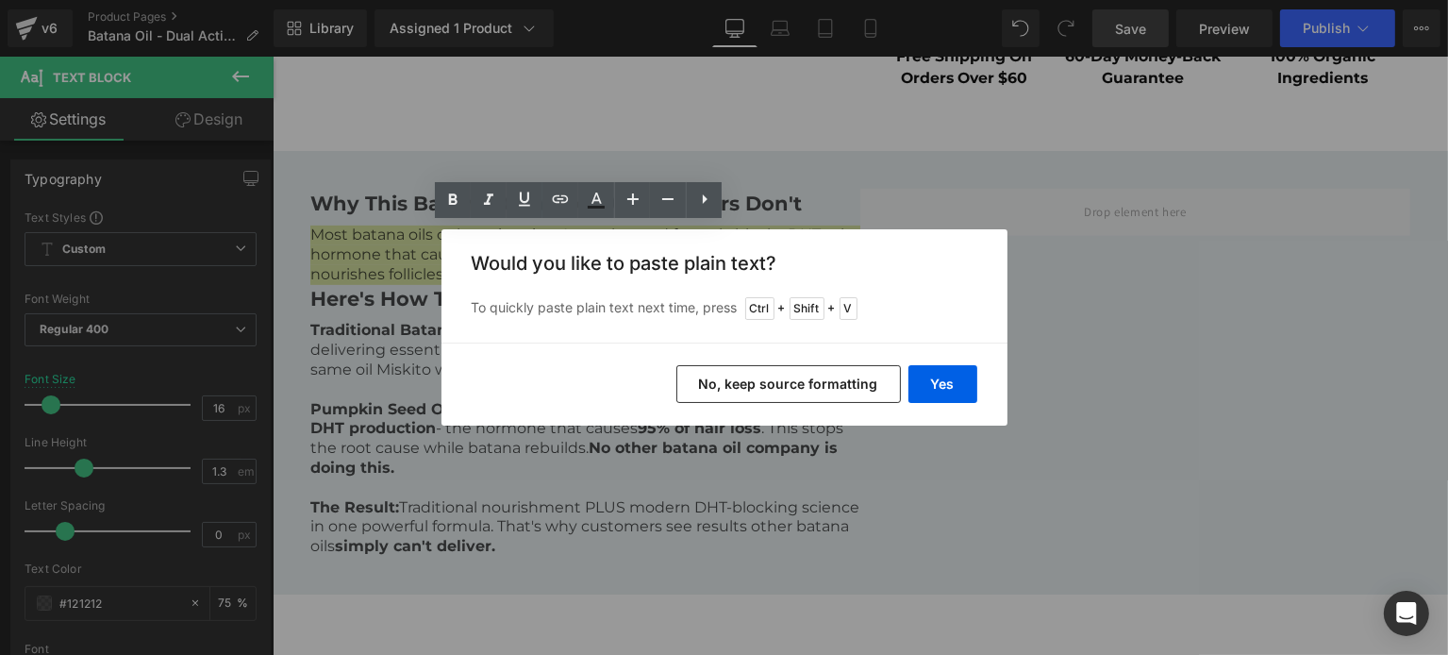
click at [889, 372] on button "No, keep source formatting" at bounding box center [788, 384] width 224 height 38
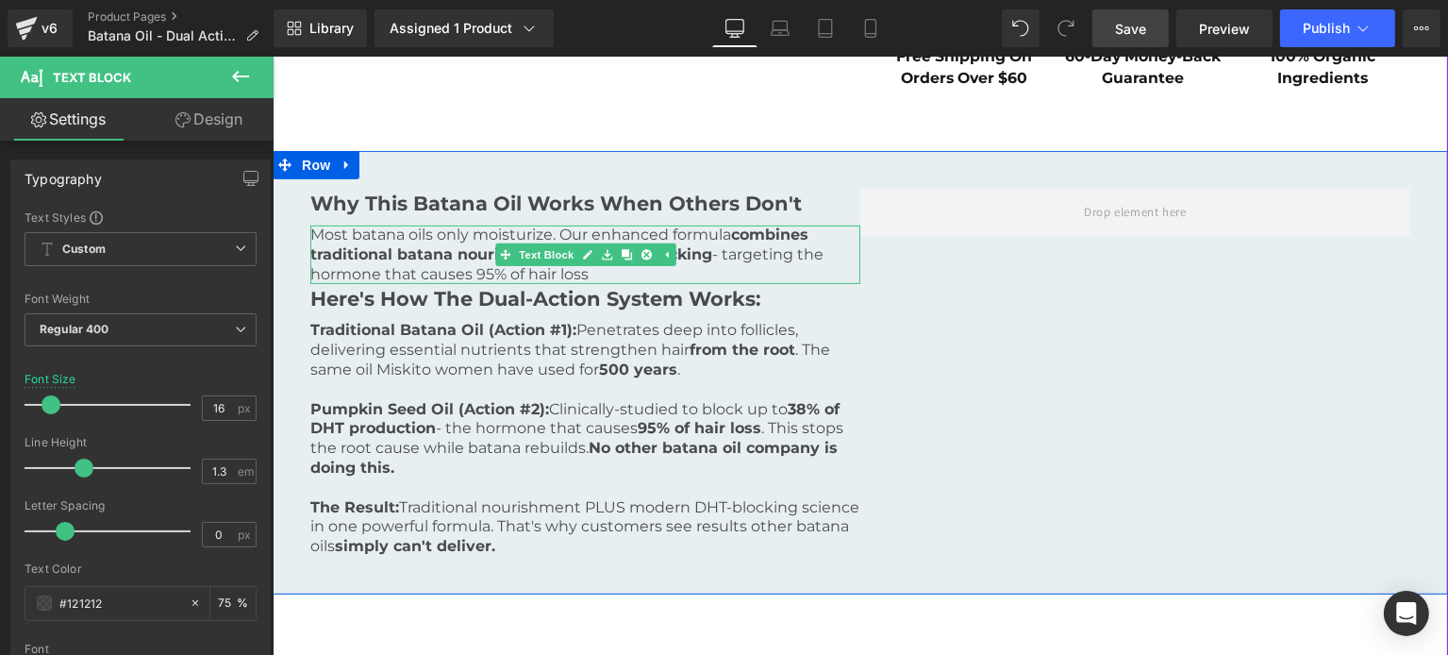
click at [473, 273] on p "Most batana oils only moisturize. Our enhanced formula combines traditional bat…" at bounding box center [584, 254] width 550 height 58
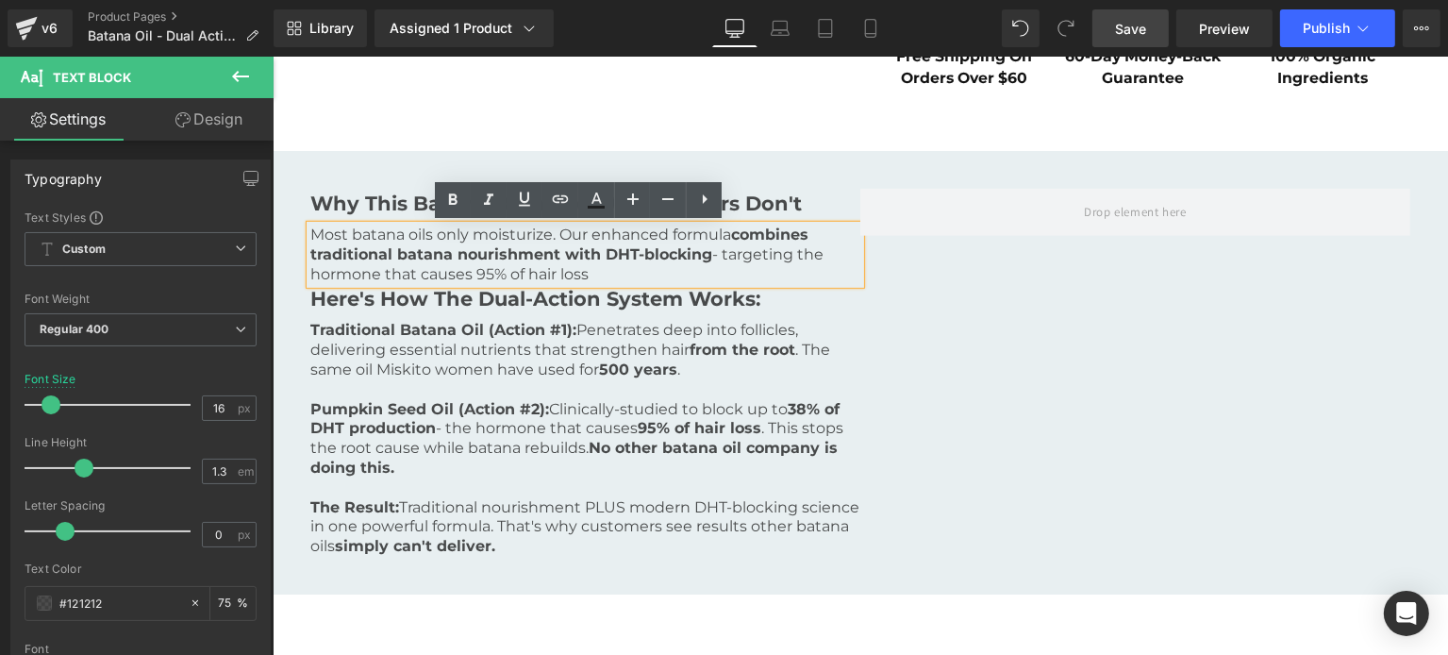
drag, startPoint x: 467, startPoint y: 270, endPoint x: 589, endPoint y: 271, distance: 121.7
click at [589, 271] on p "Most batana oils only moisturize. Our enhanced formula combines traditional bat…" at bounding box center [584, 254] width 550 height 58
click at [1133, 42] on link "Save" at bounding box center [1130, 28] width 76 height 38
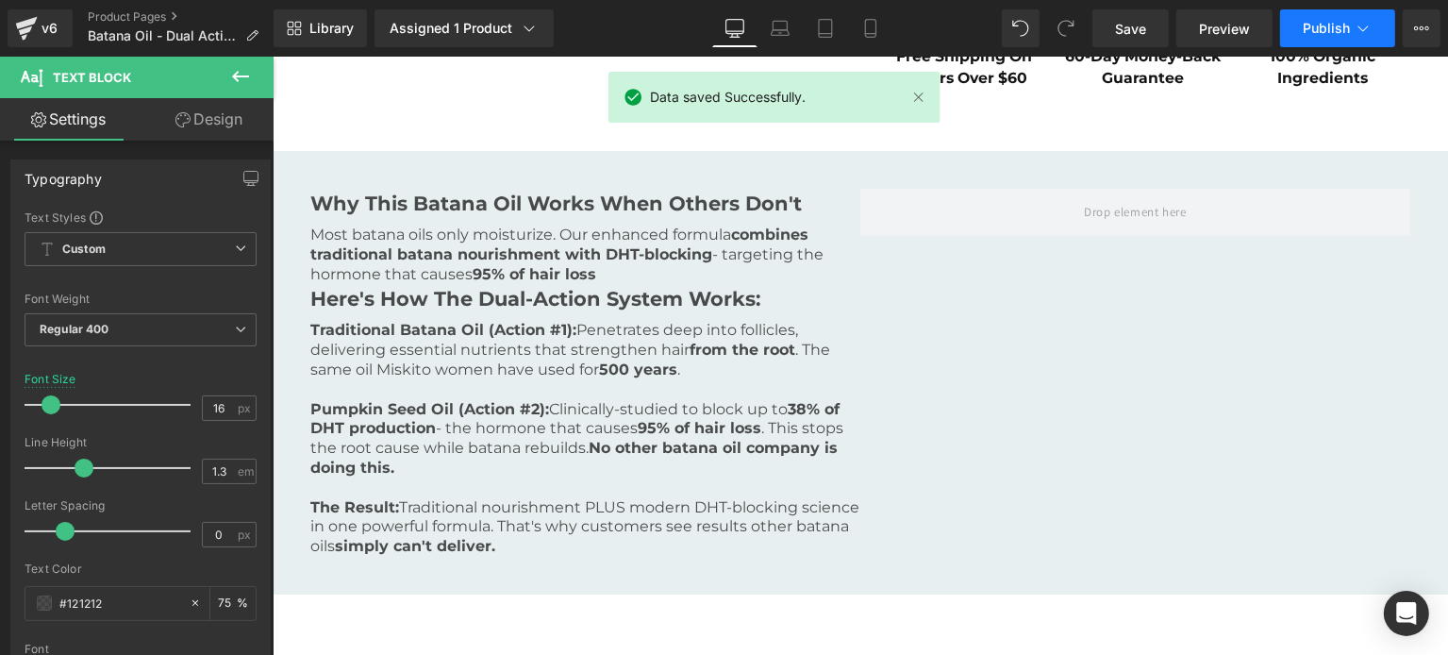
click at [1300, 30] on button "Publish" at bounding box center [1337, 28] width 115 height 38
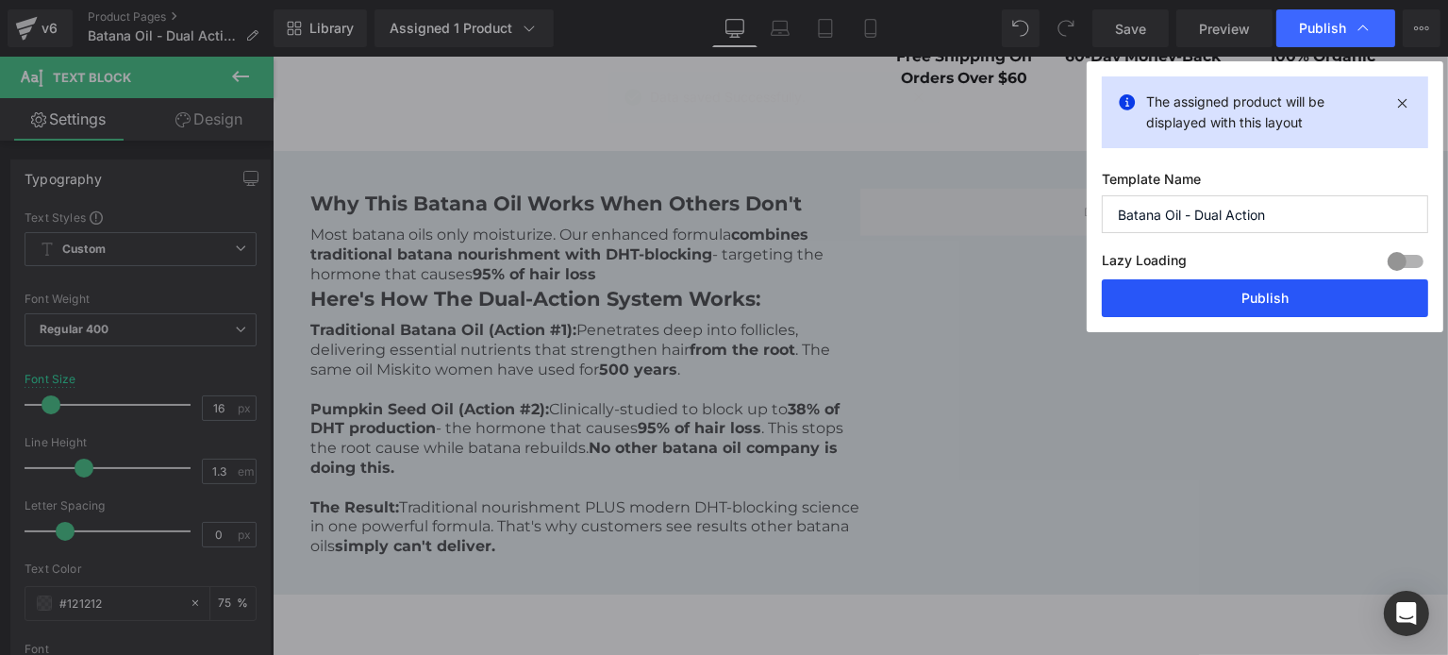
click at [1215, 293] on button "Publish" at bounding box center [1265, 298] width 326 height 38
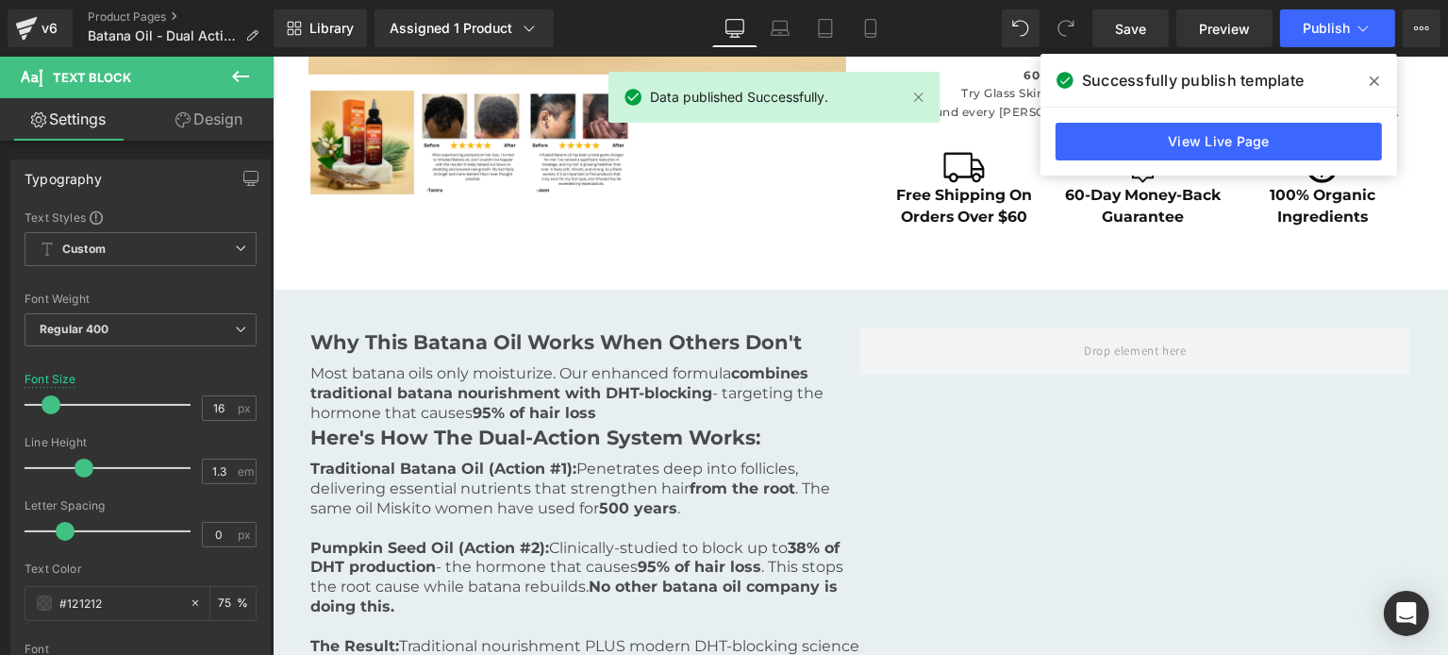
scroll to position [708, 0]
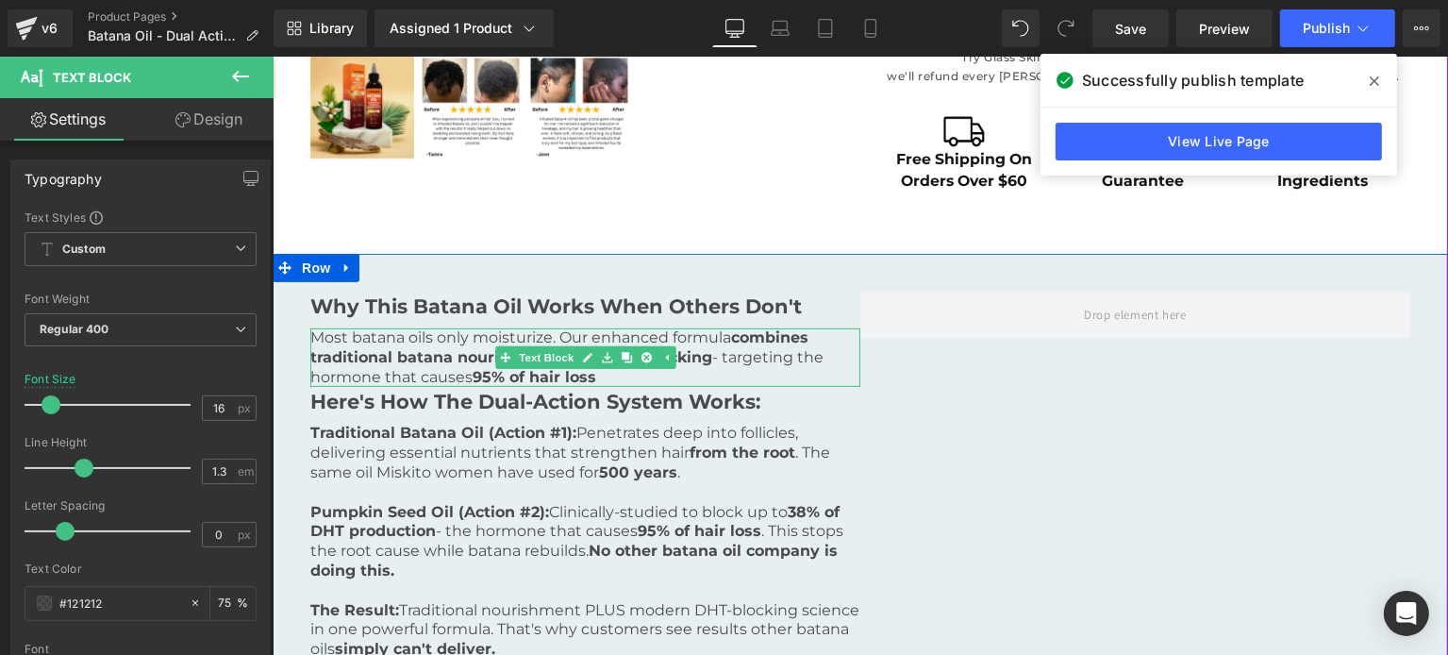
click at [310, 339] on p "Most batana oils only moisturize. Our enhanced formula combines traditional bat…" at bounding box center [584, 357] width 550 height 58
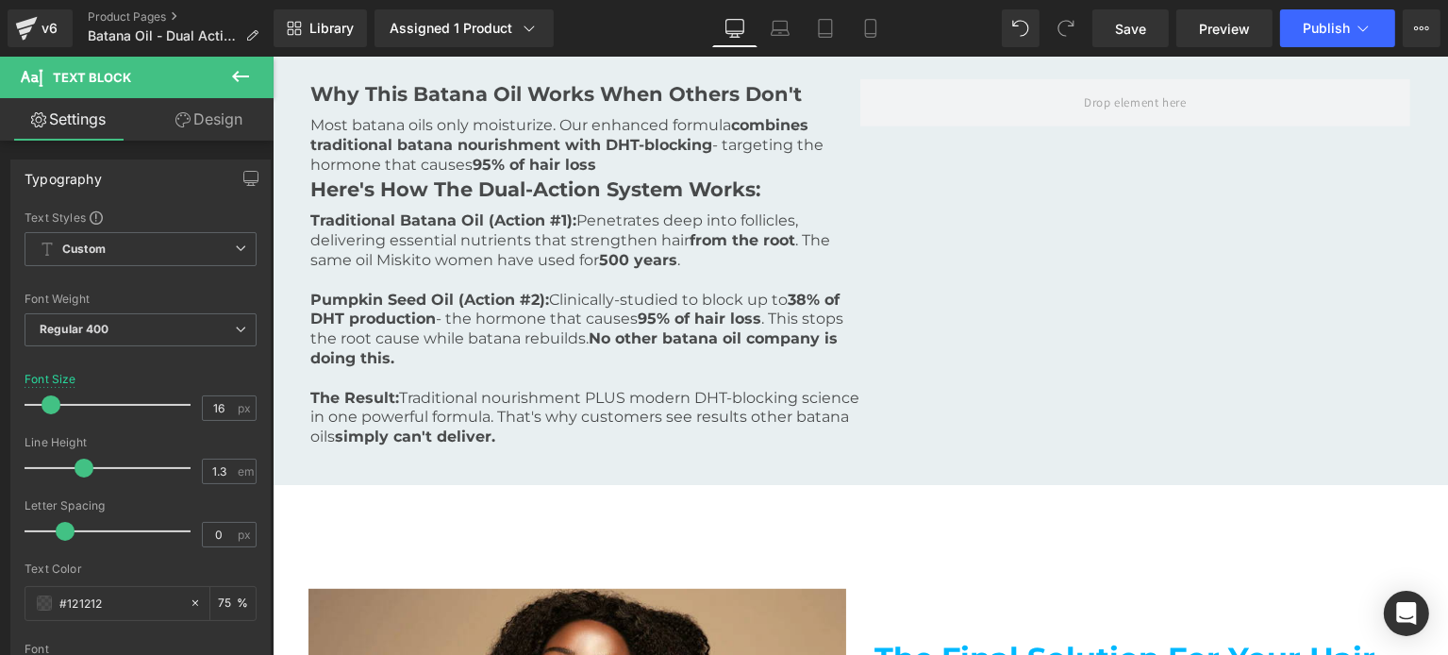
scroll to position [773, 0]
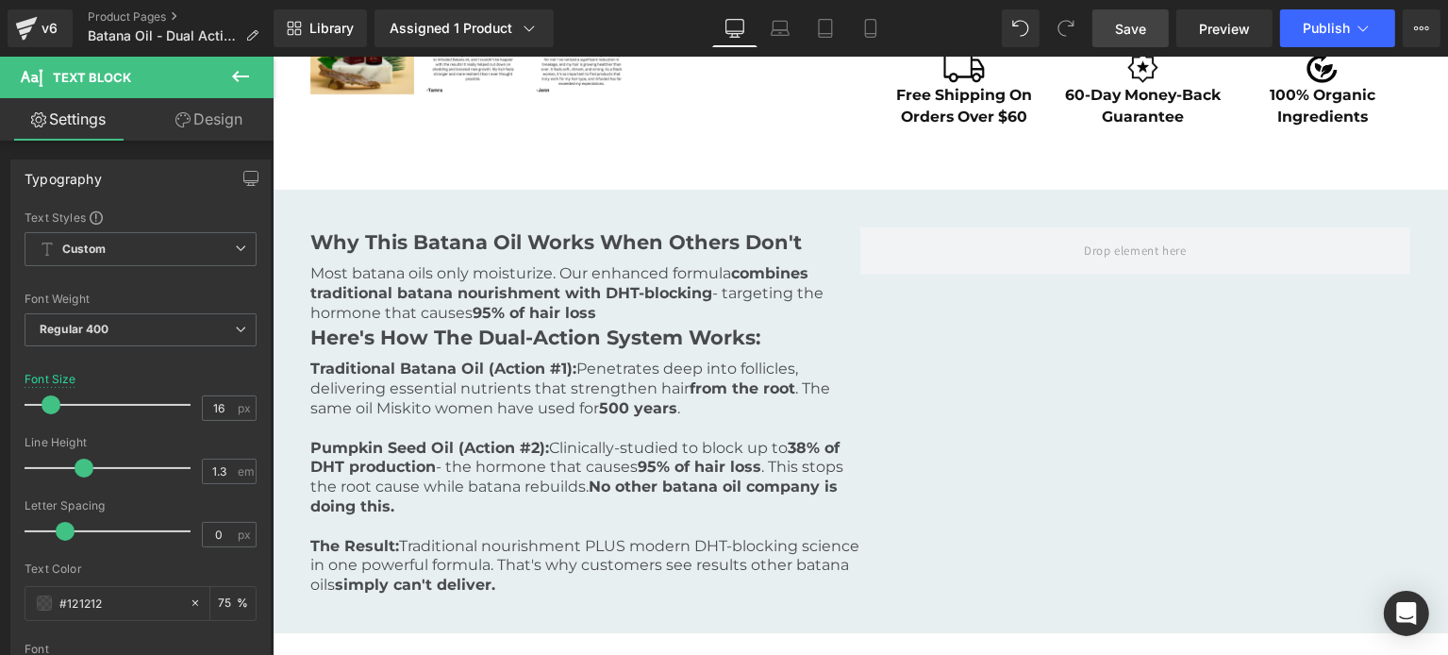
click at [1132, 33] on span "Save" at bounding box center [1130, 29] width 31 height 20
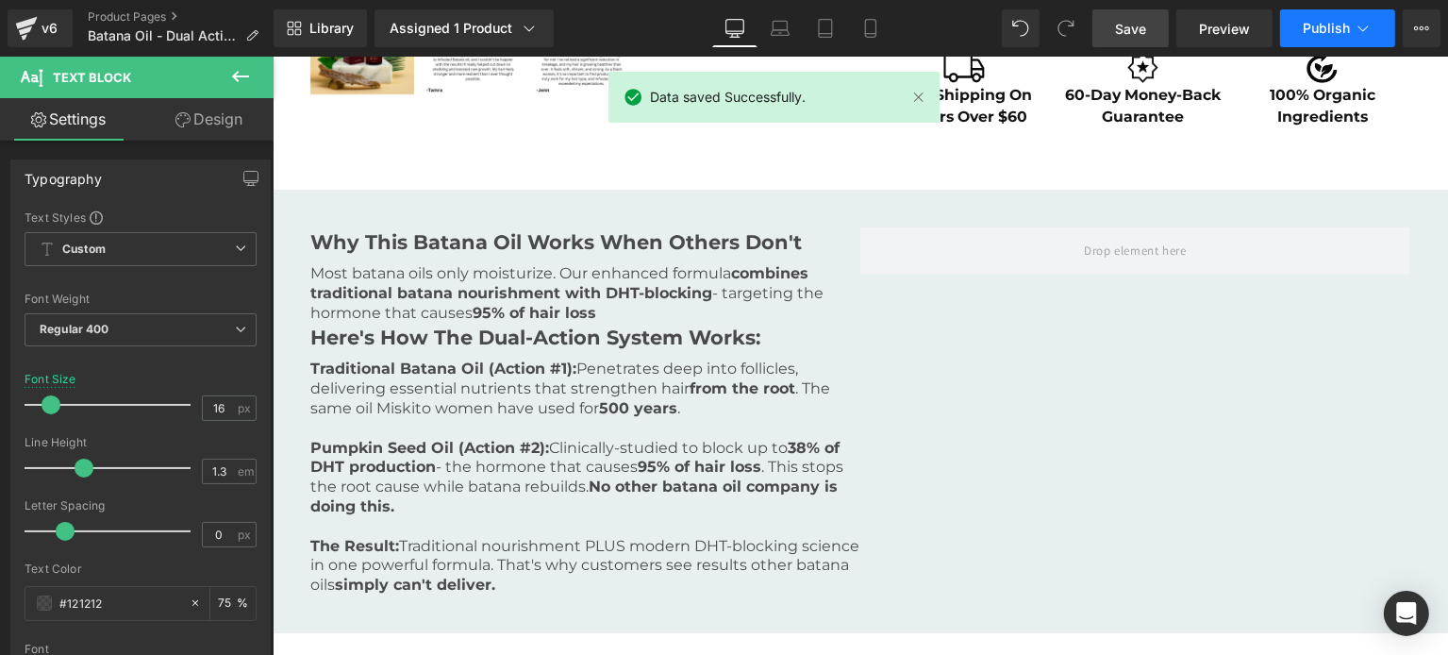
click at [1312, 25] on span "Publish" at bounding box center [1326, 28] width 47 height 15
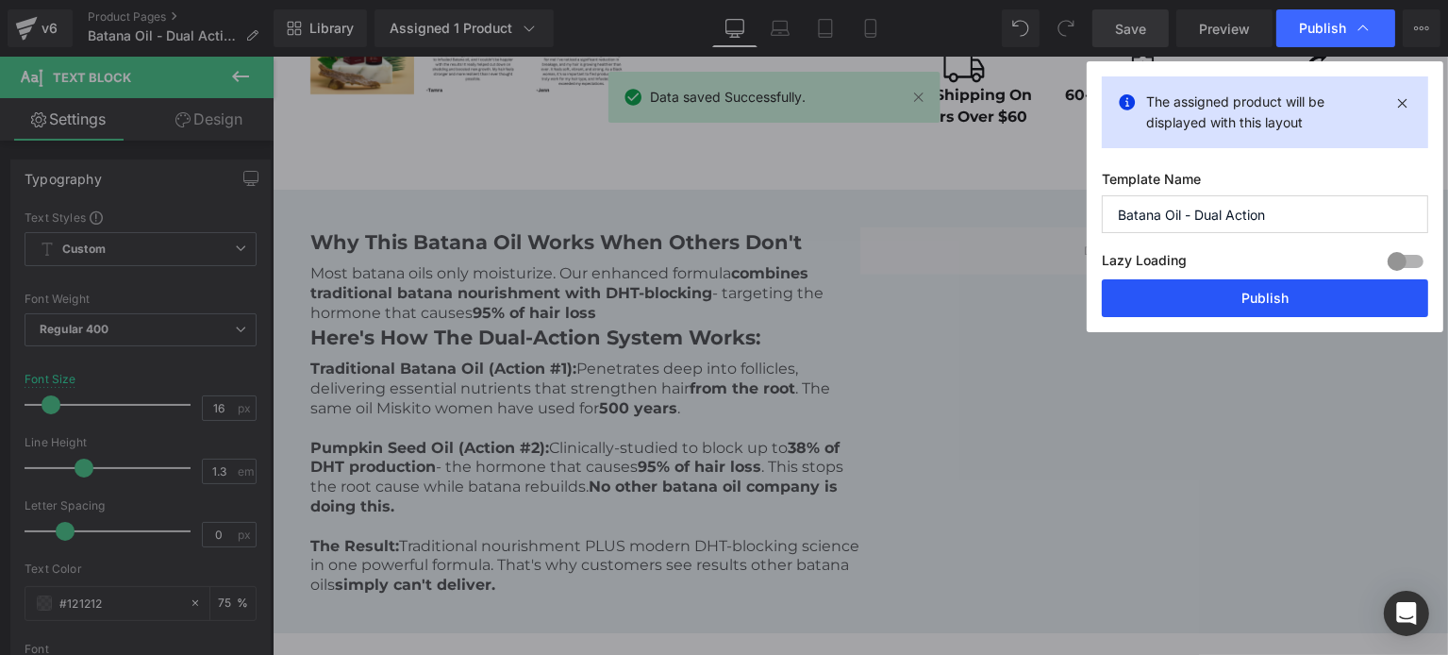
click at [1215, 284] on button "Publish" at bounding box center [1265, 298] width 326 height 38
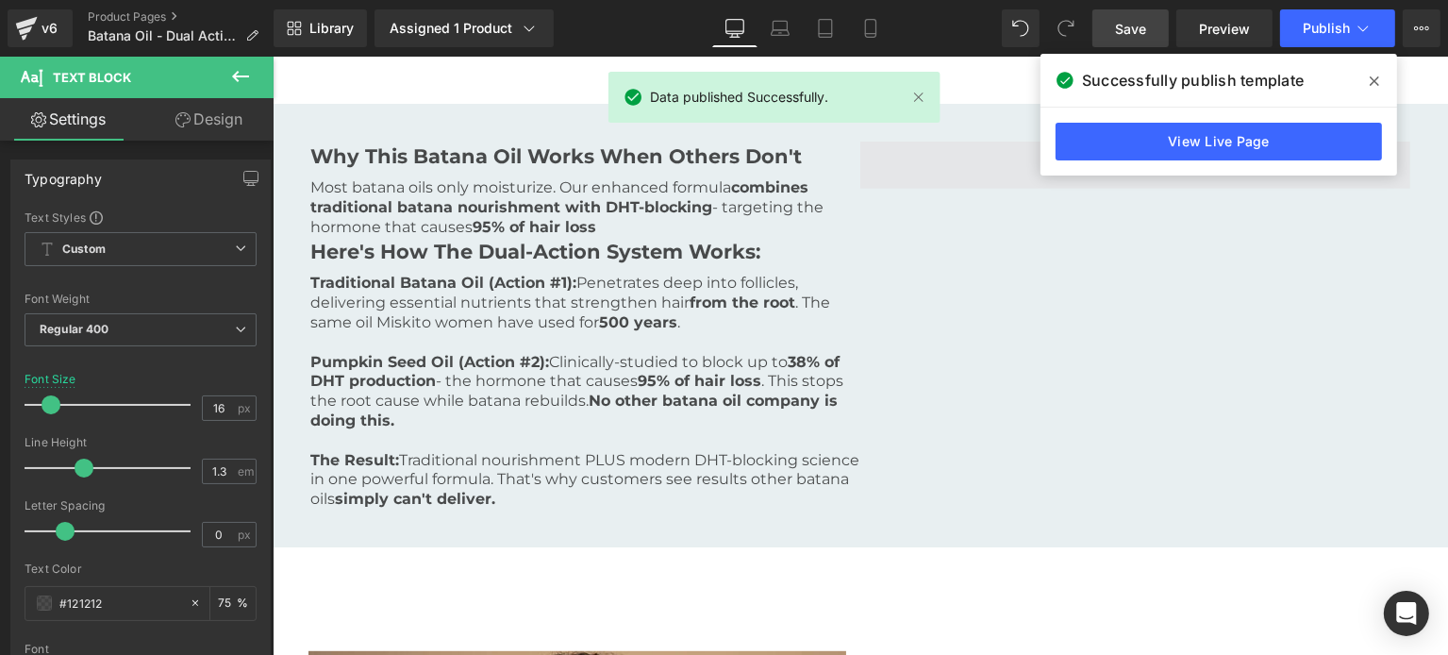
scroll to position [864, 0]
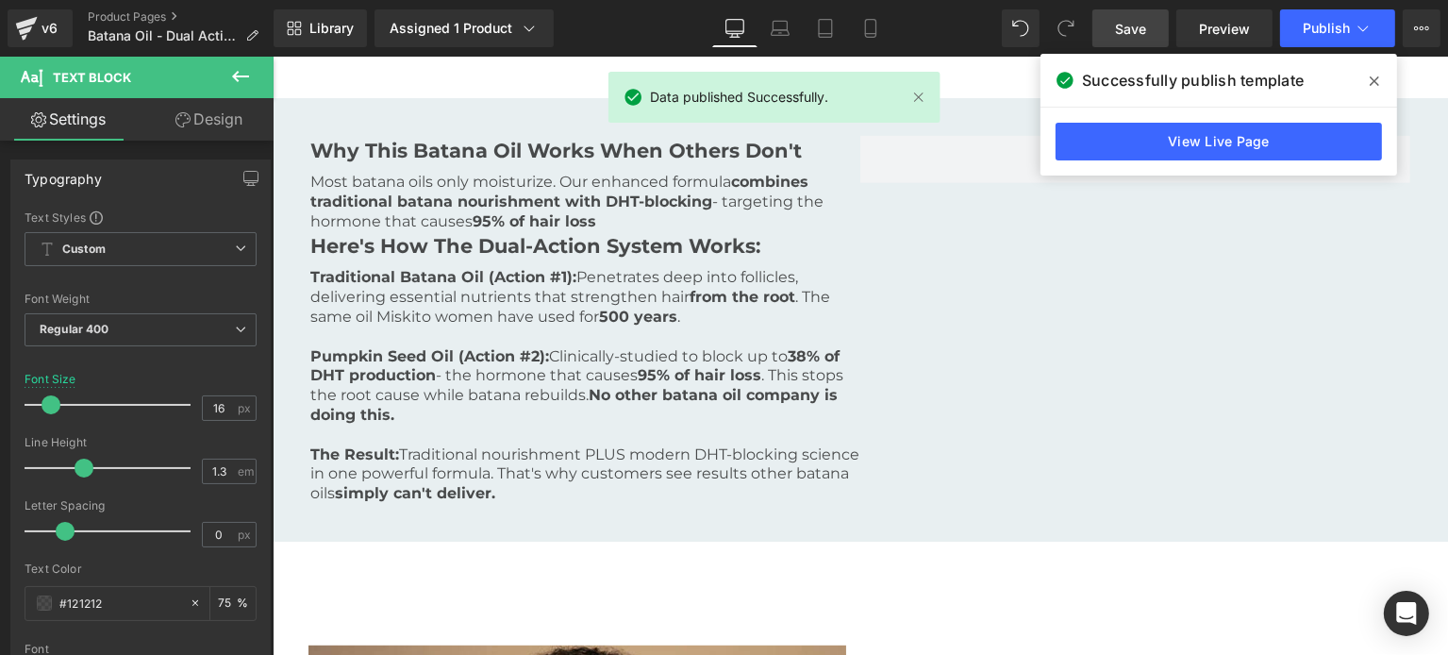
click at [1371, 75] on icon at bounding box center [1374, 81] width 9 height 15
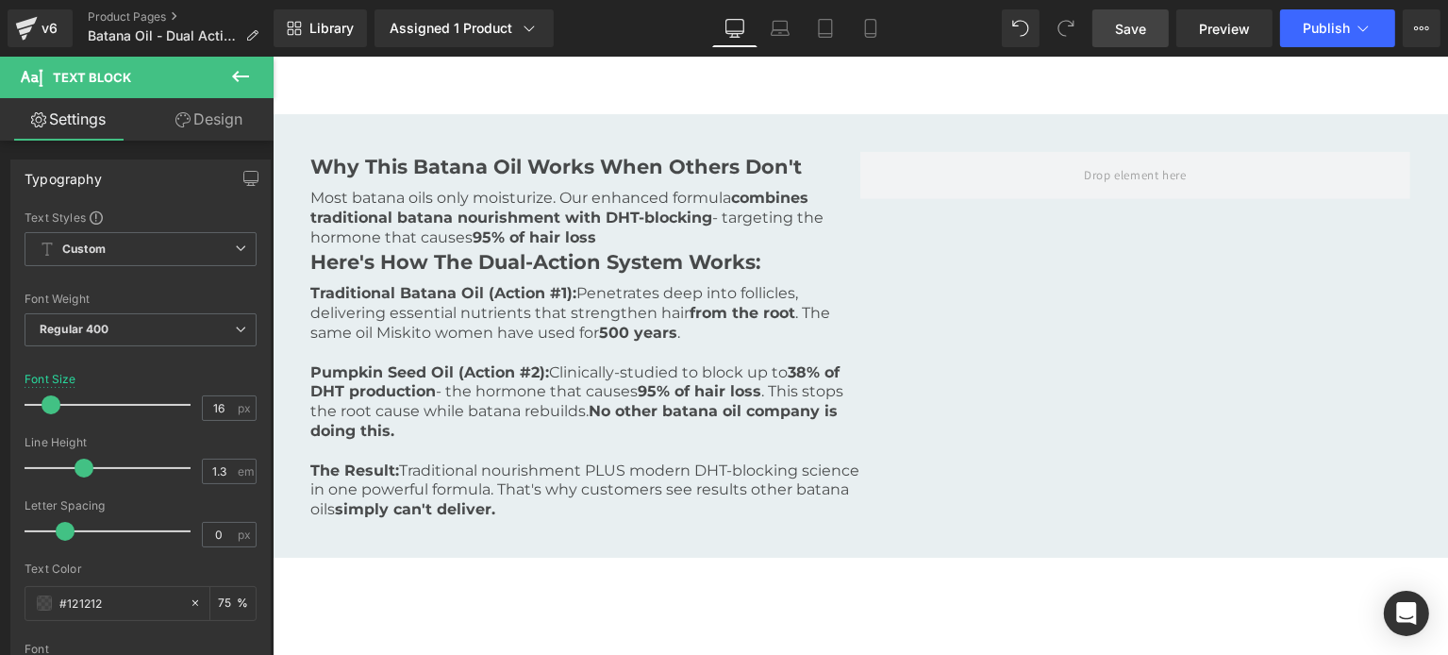
scroll to position [872, 0]
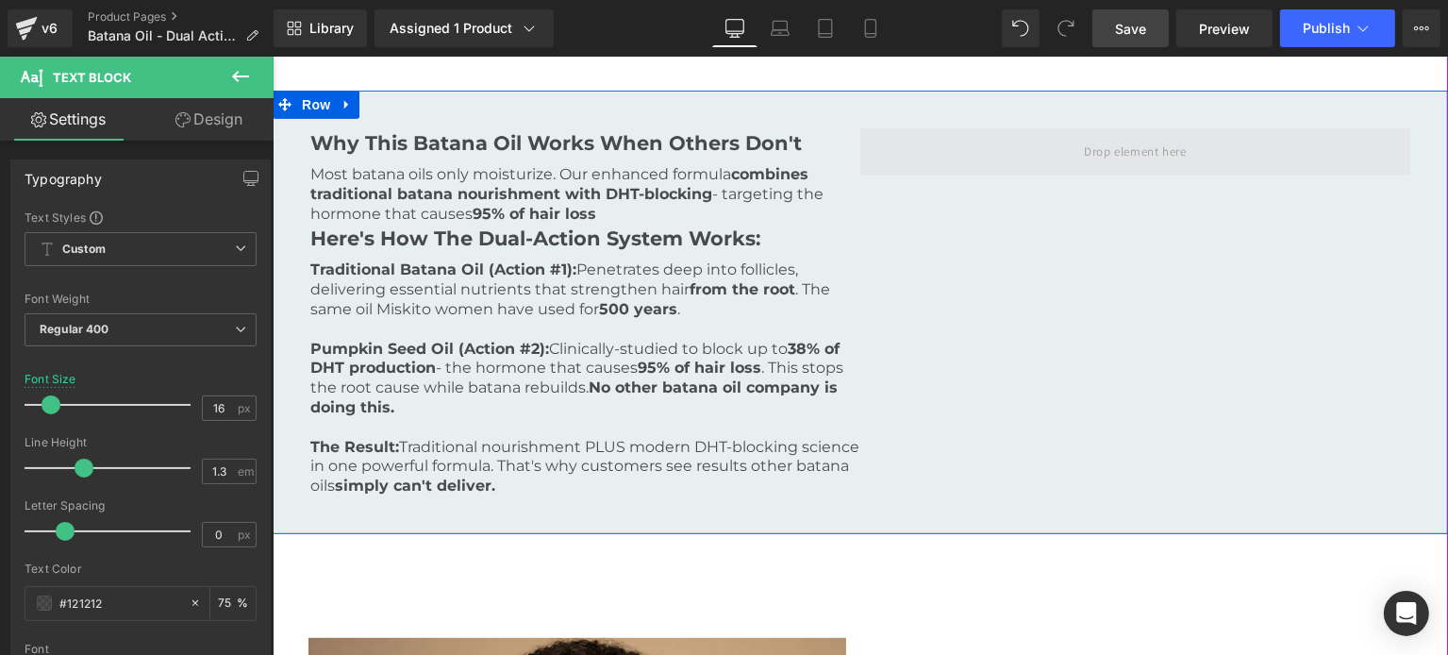
click at [1160, 159] on span at bounding box center [1133, 151] width 115 height 31
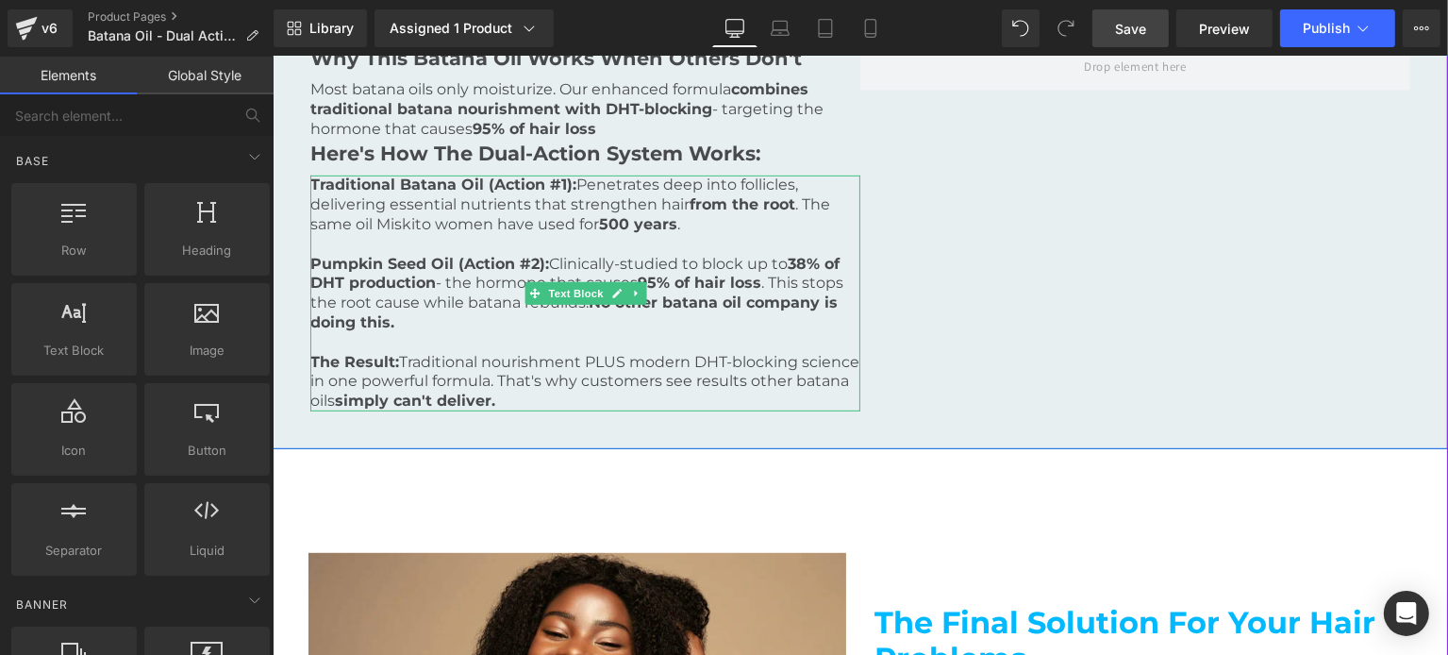
scroll to position [579, 0]
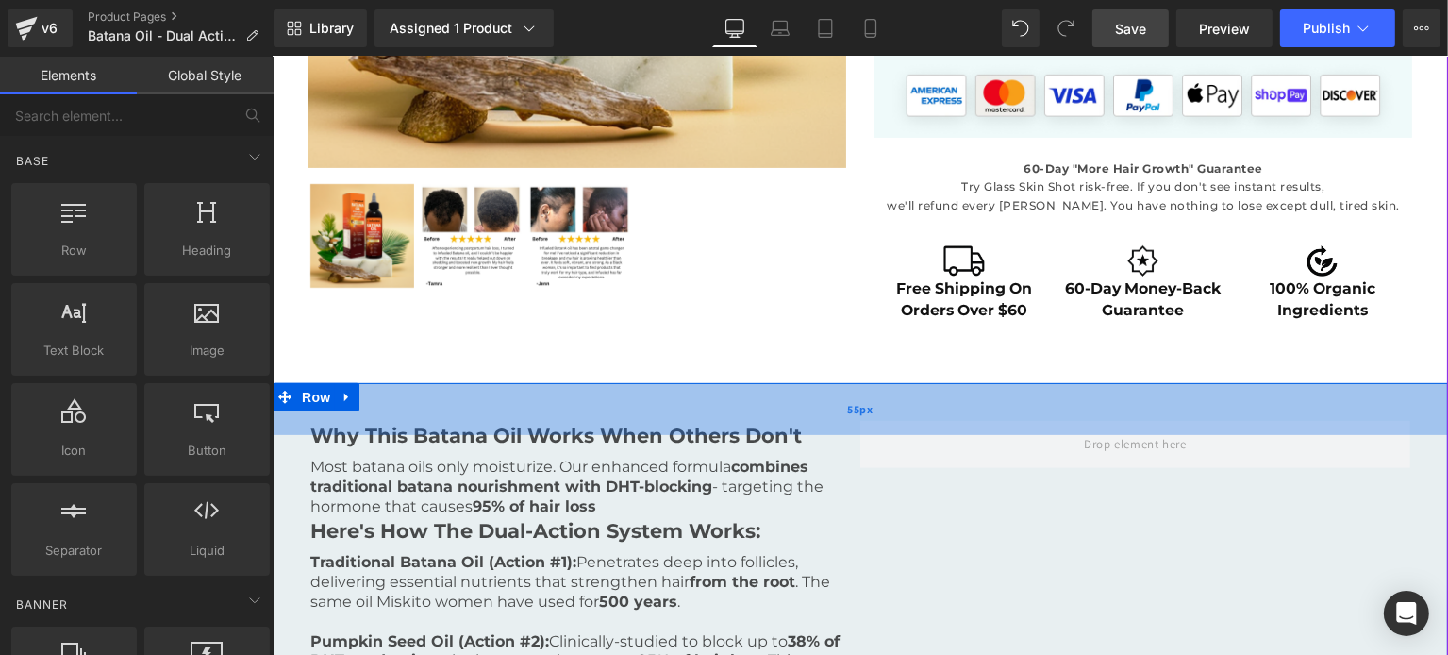
click at [619, 407] on div "55px" at bounding box center [859, 409] width 1175 height 52
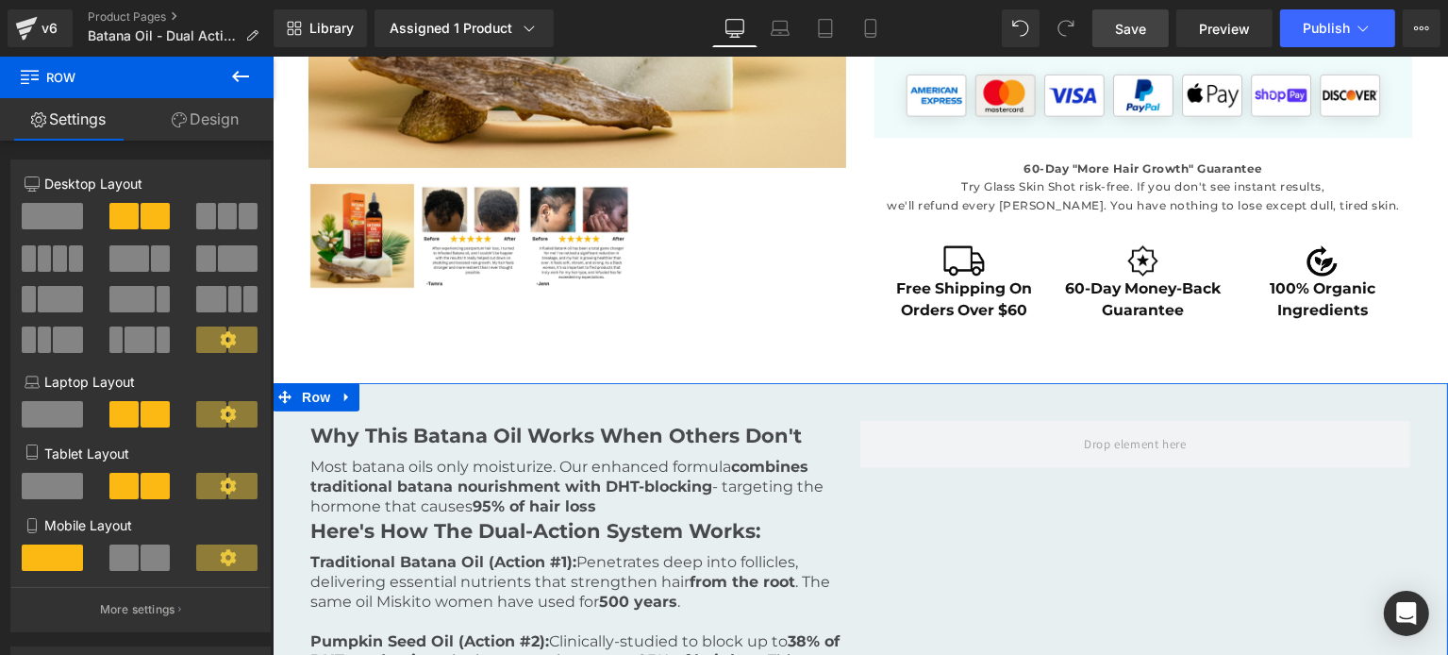
click at [210, 123] on link "Design" at bounding box center [205, 119] width 137 height 42
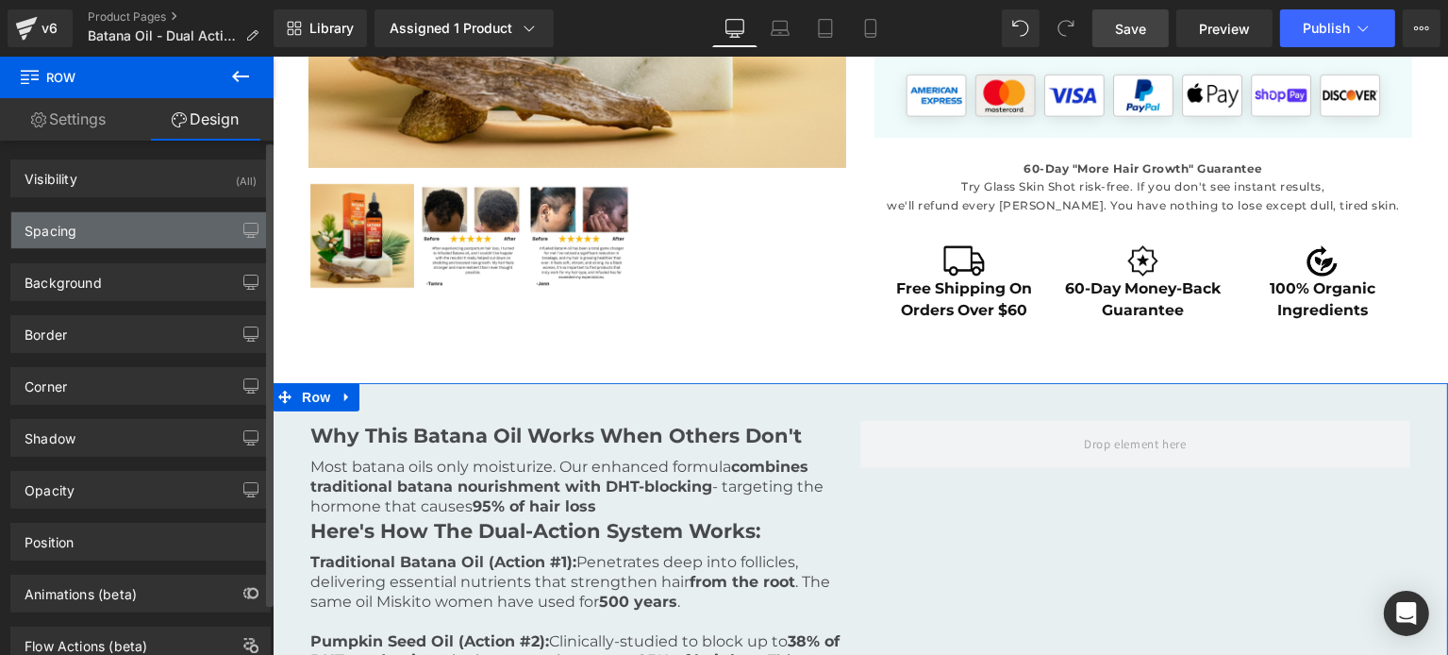
click at [91, 234] on div "Spacing" at bounding box center [140, 230] width 258 height 36
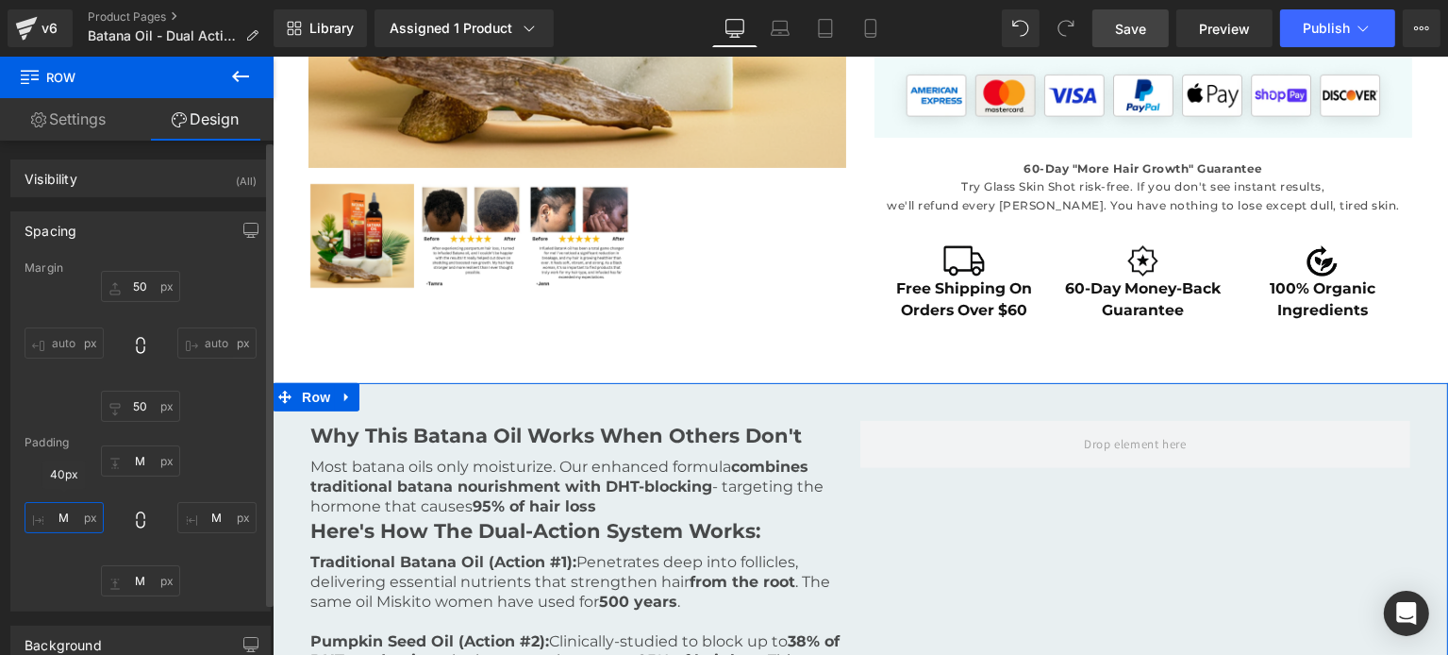
click at [80, 508] on input "M" at bounding box center [64, 517] width 79 height 31
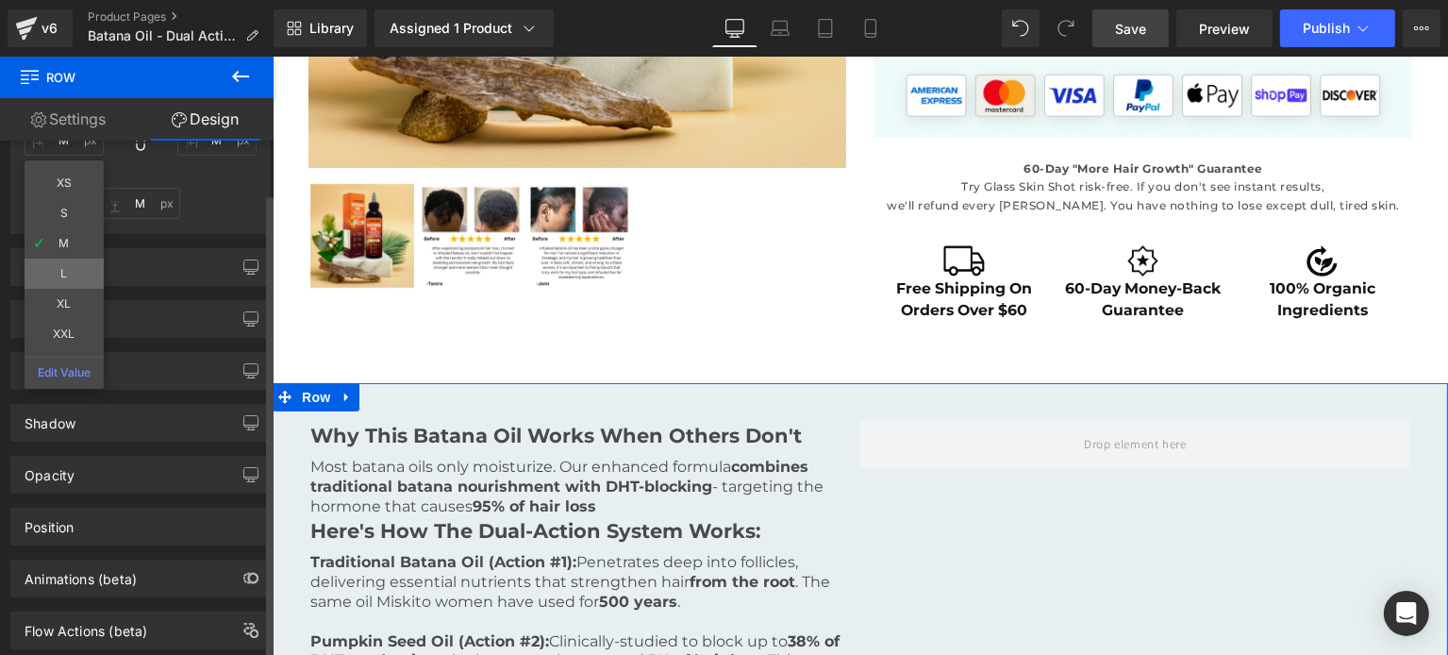
type input "L"
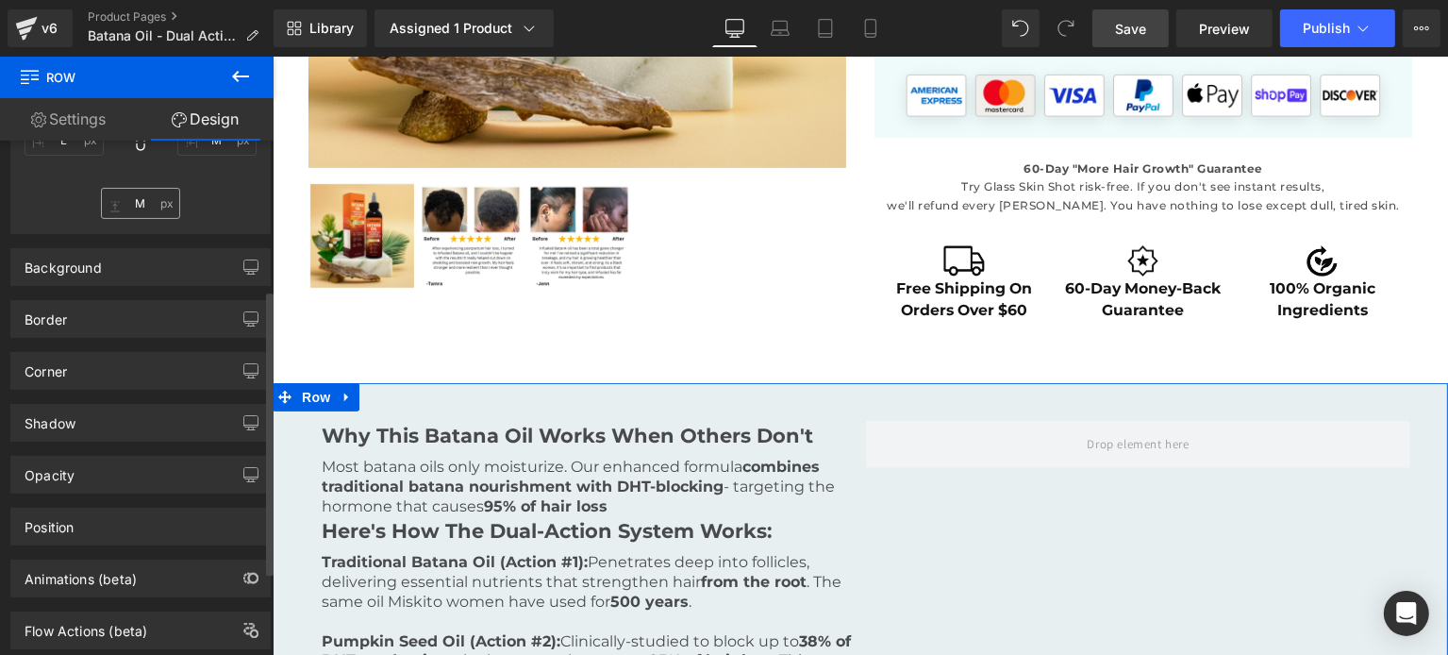
scroll to position [0, 0]
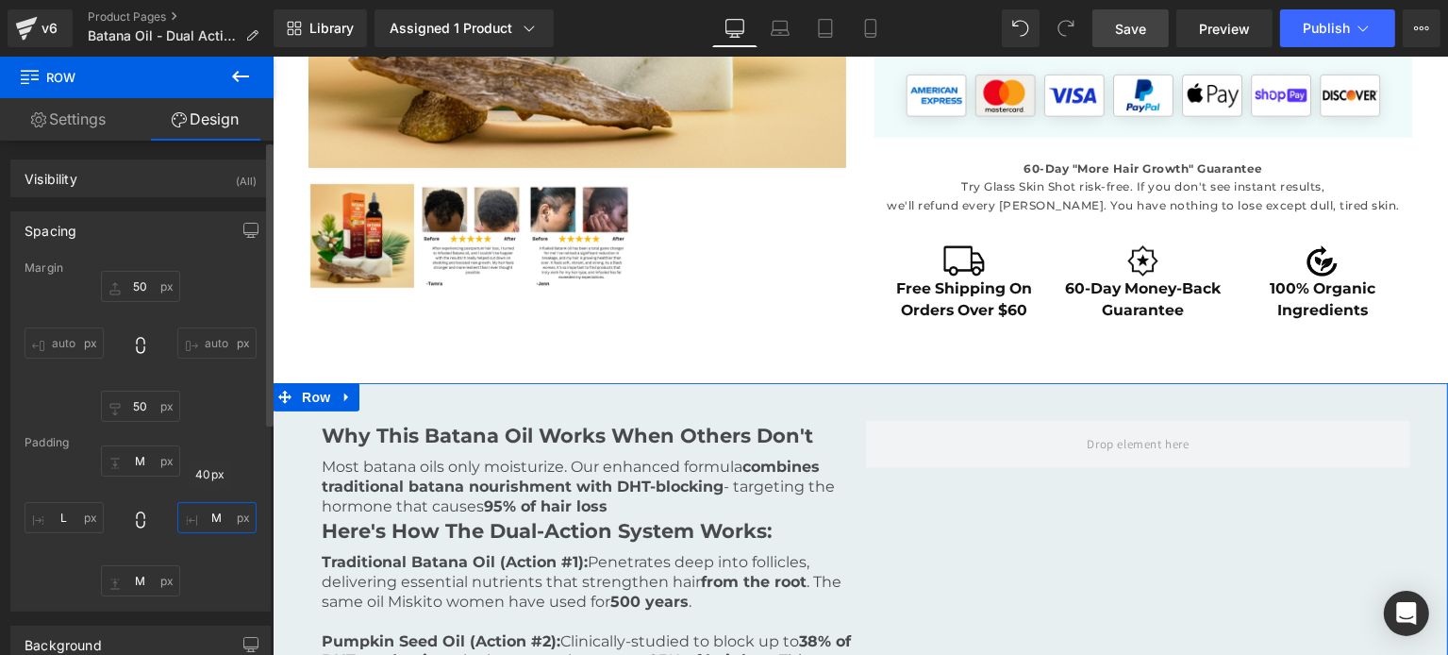
click at [223, 502] on input "M" at bounding box center [216, 517] width 79 height 31
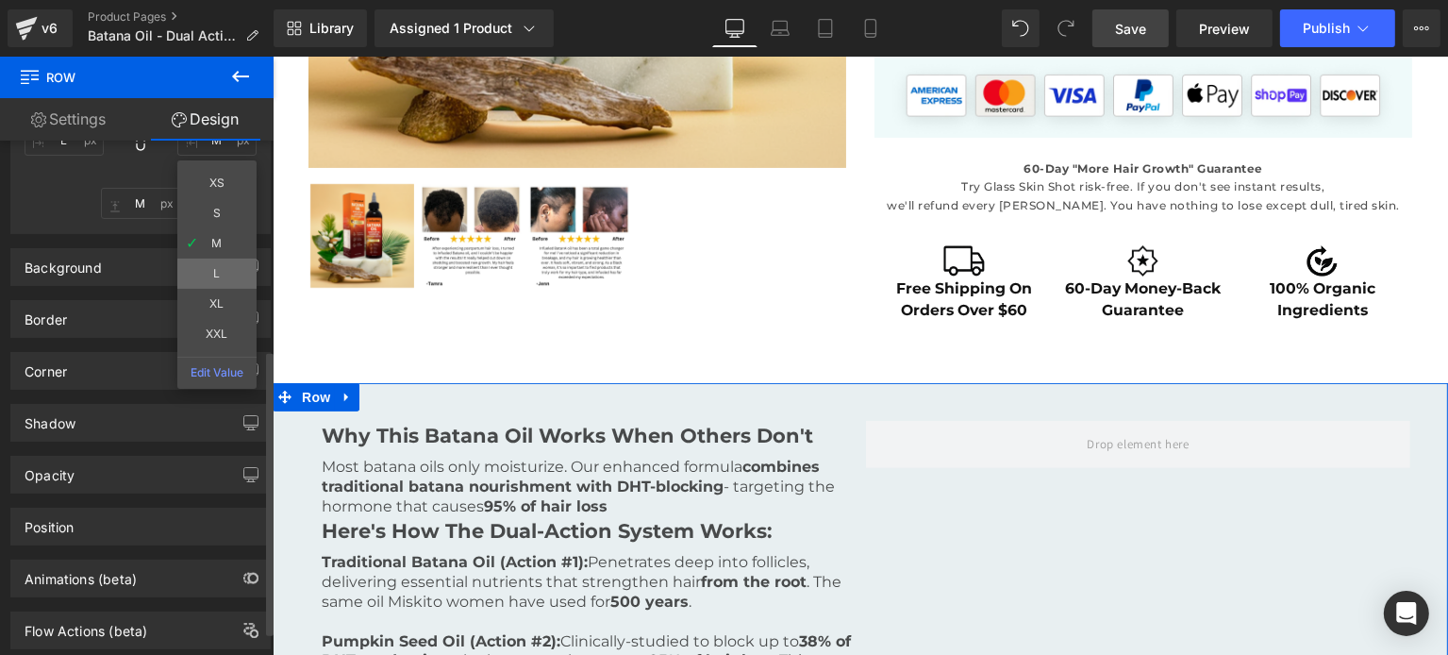
type input "L"
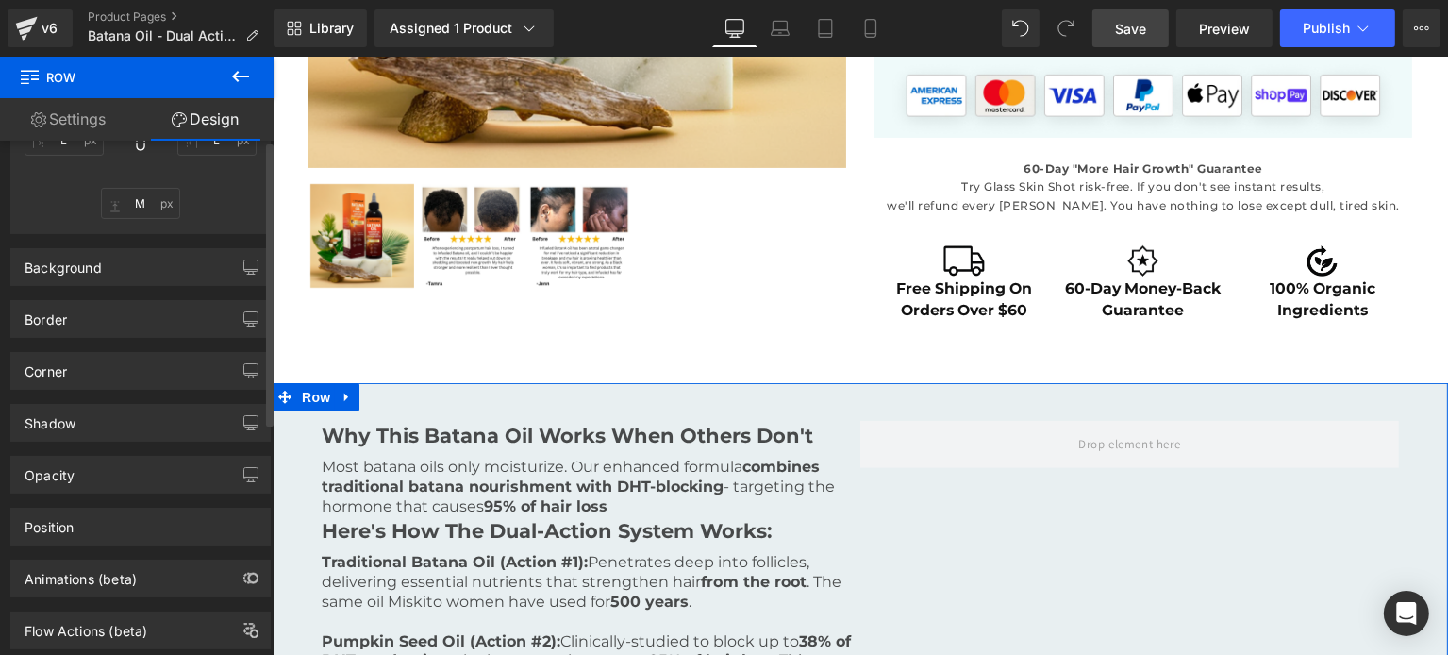
scroll to position [0, 0]
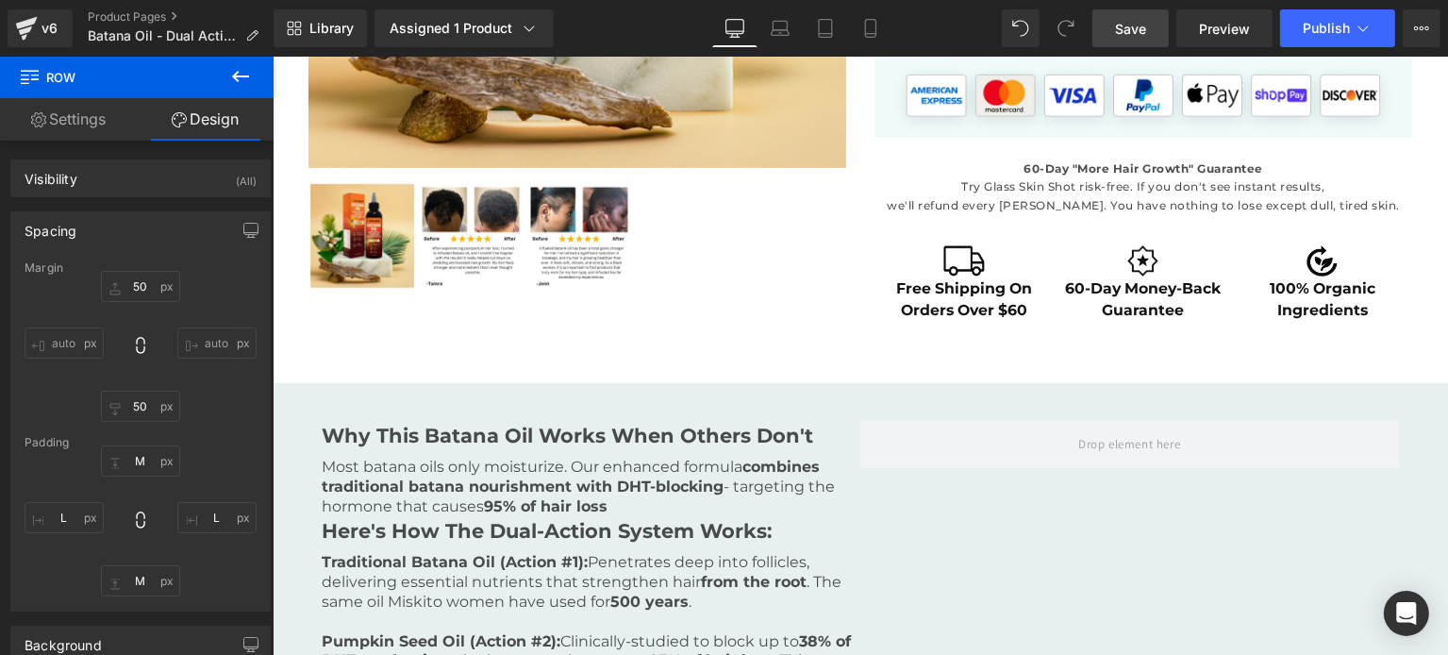
click at [1132, 37] on span "Save" at bounding box center [1130, 29] width 31 height 20
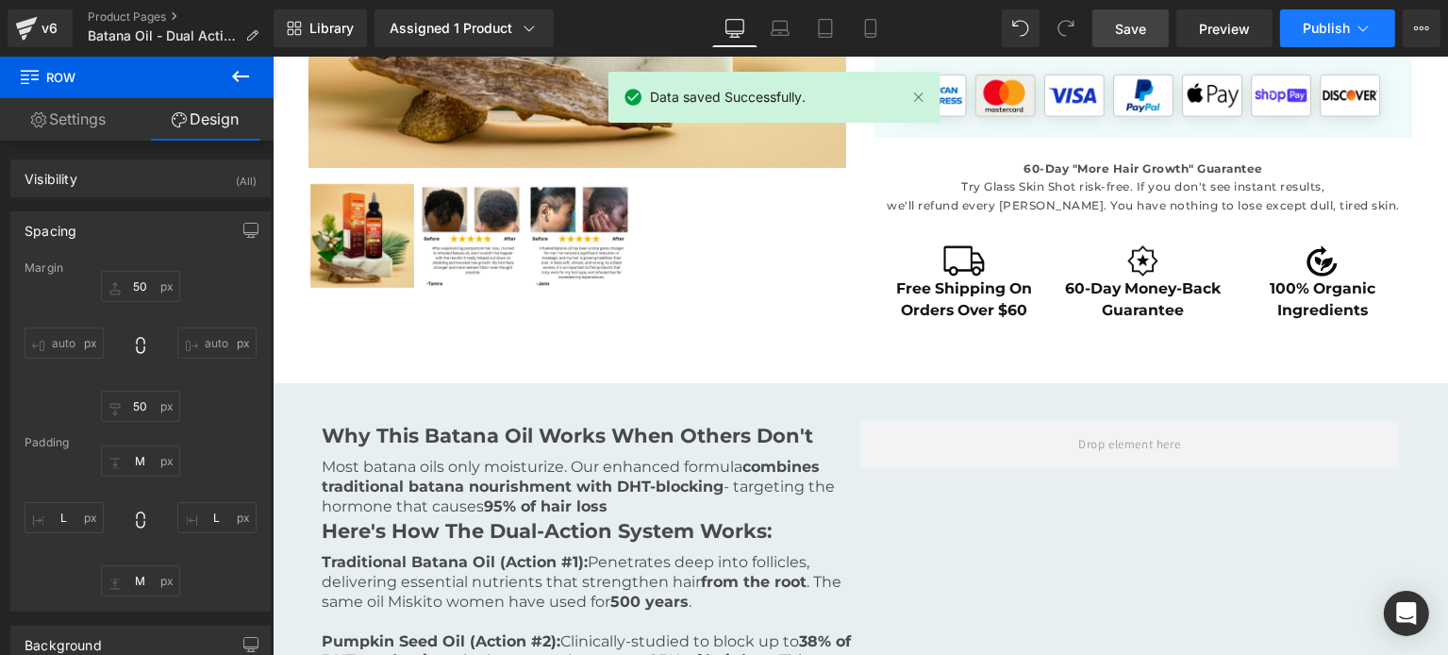
click at [1315, 16] on button "Publish" at bounding box center [1337, 28] width 115 height 38
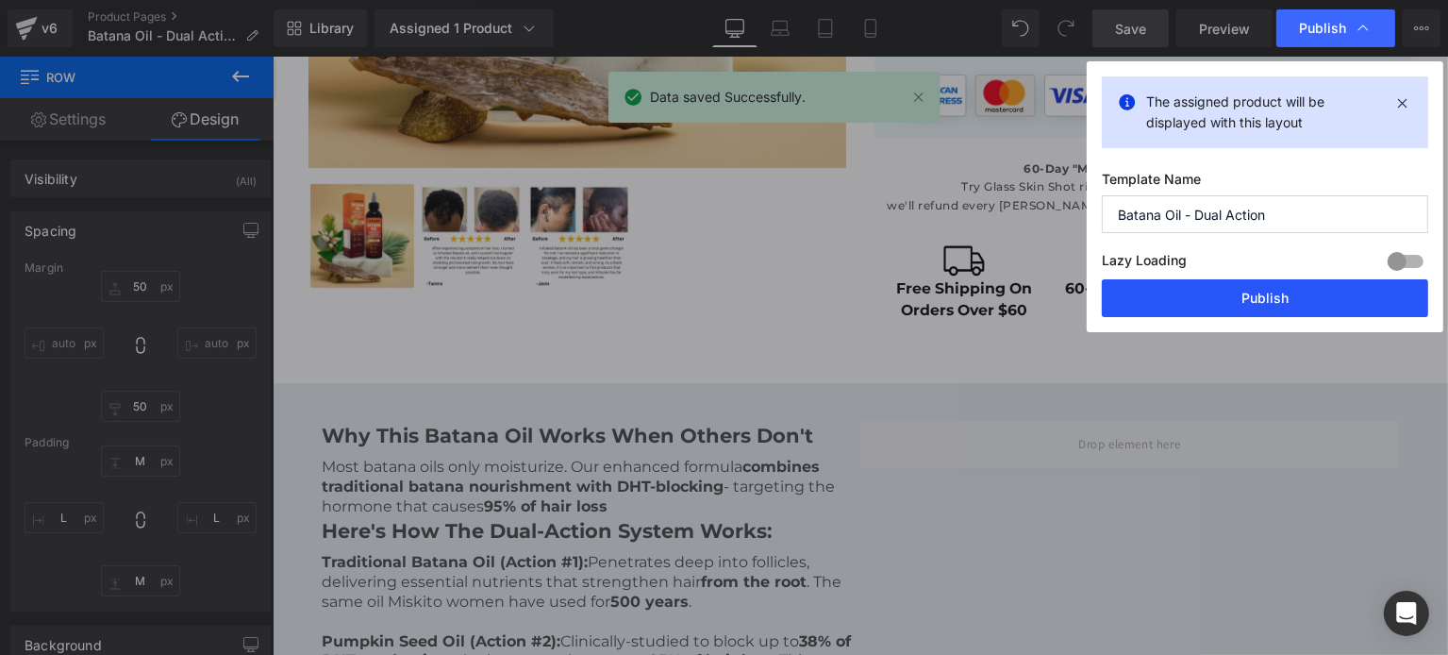
drag, startPoint x: 1228, startPoint y: 282, endPoint x: 590, endPoint y: 285, distance: 638.6
click at [1228, 282] on button "Publish" at bounding box center [1265, 298] width 326 height 38
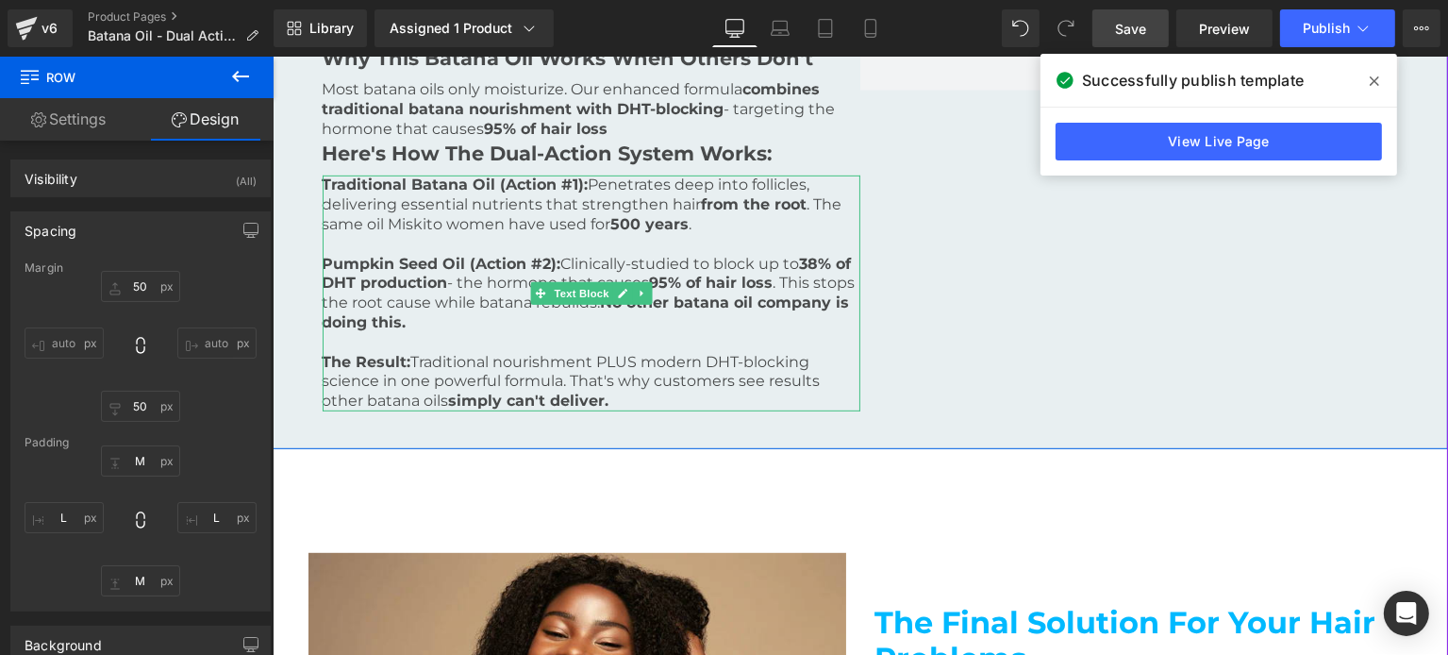
scroll to position [579, 0]
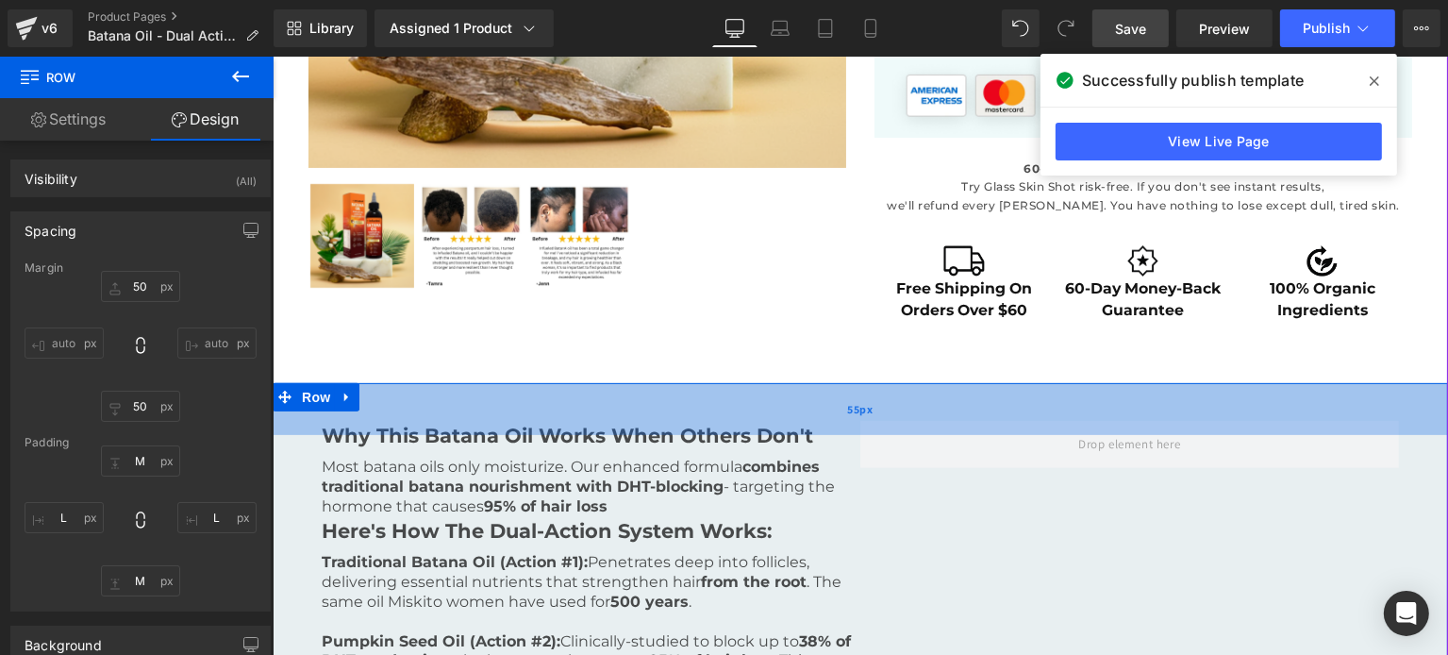
click at [502, 396] on div "55px" at bounding box center [859, 409] width 1175 height 52
type input "40px"
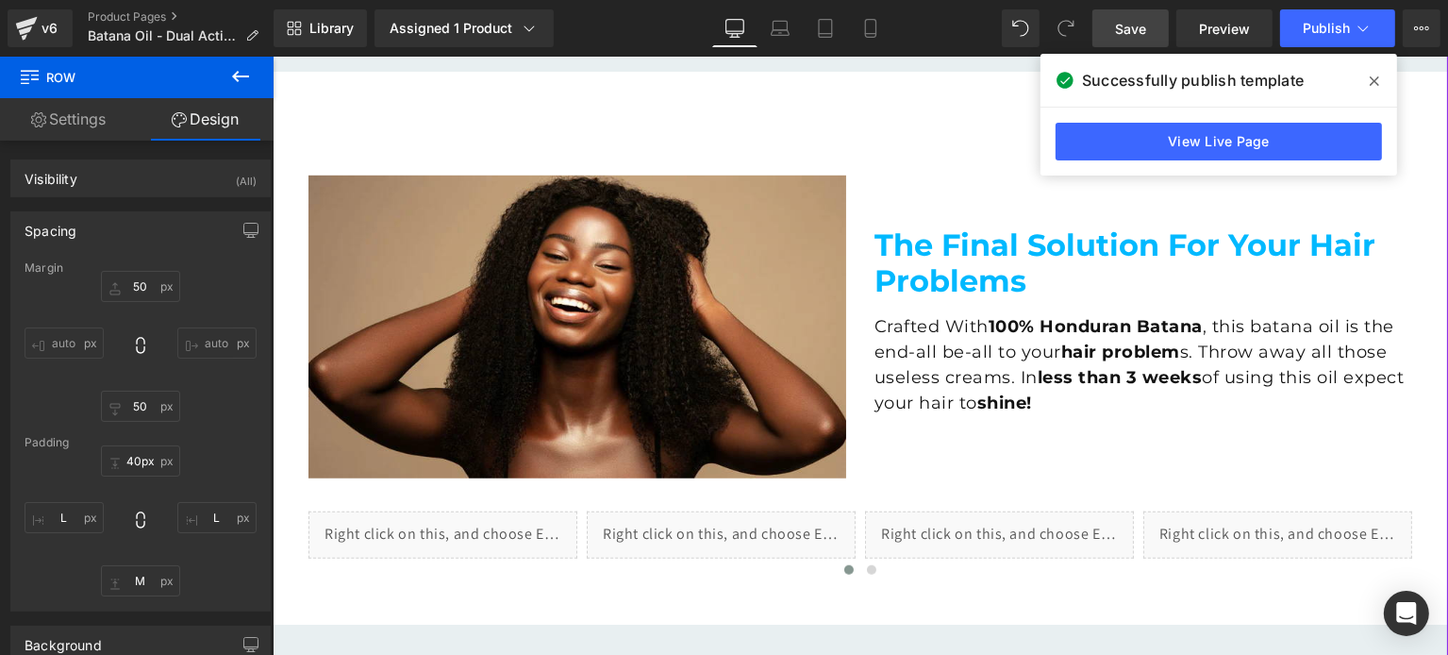
scroll to position [1711, 0]
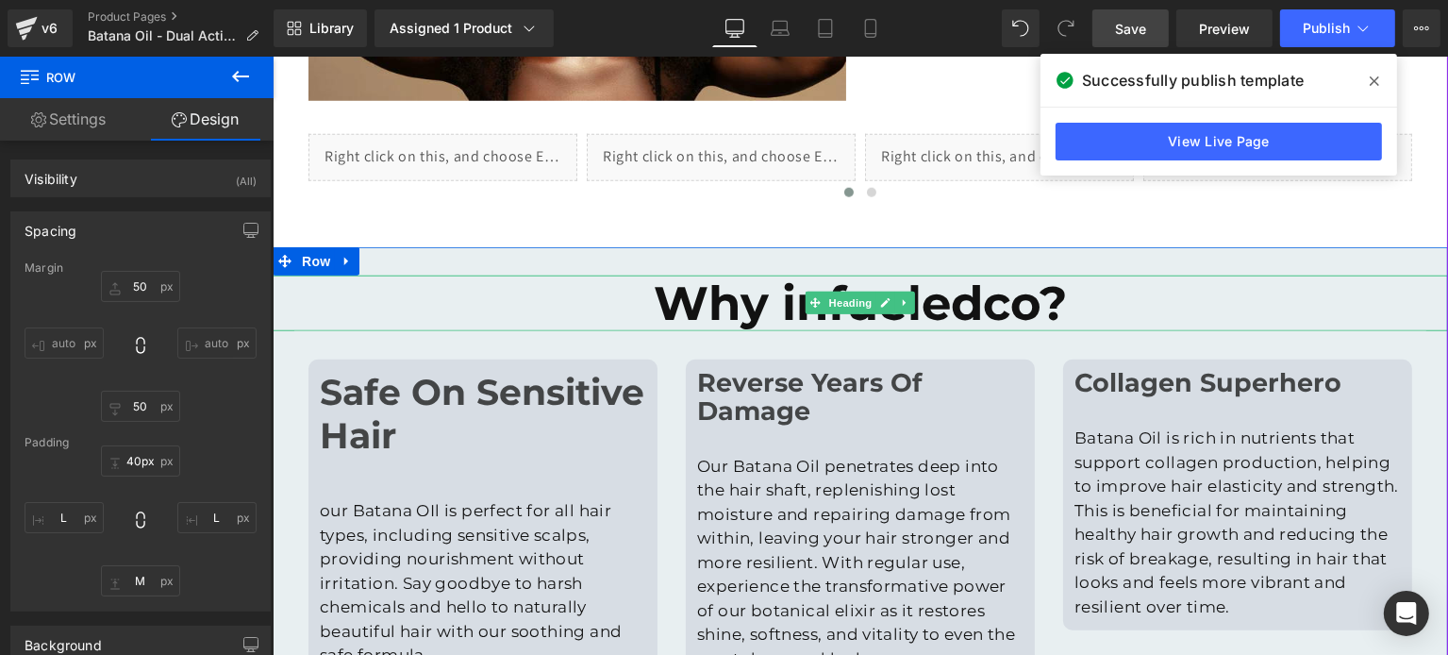
drag, startPoint x: 781, startPoint y: 309, endPoint x: 759, endPoint y: 311, distance: 21.8
click at [781, 309] on h1 "Why infueledco?" at bounding box center [859, 303] width 1175 height 57
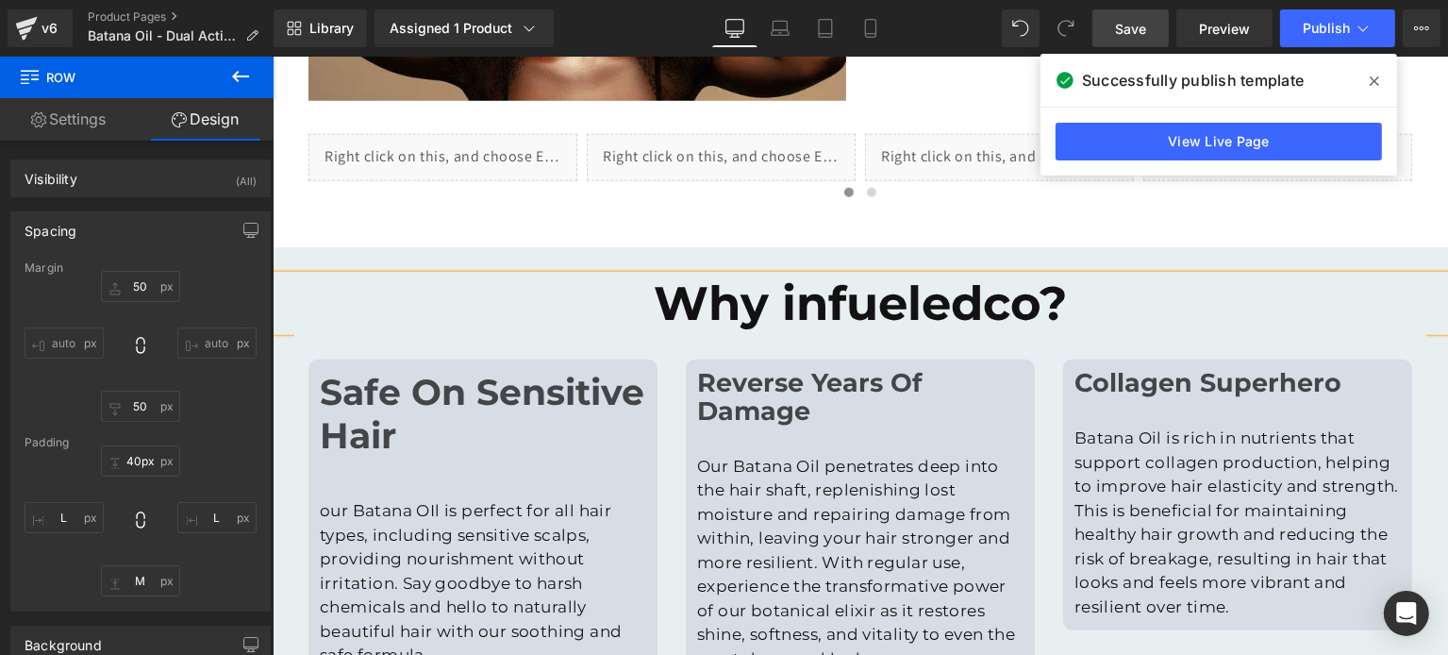
click at [715, 304] on h1 "Why infueledco?" at bounding box center [859, 303] width 1175 height 57
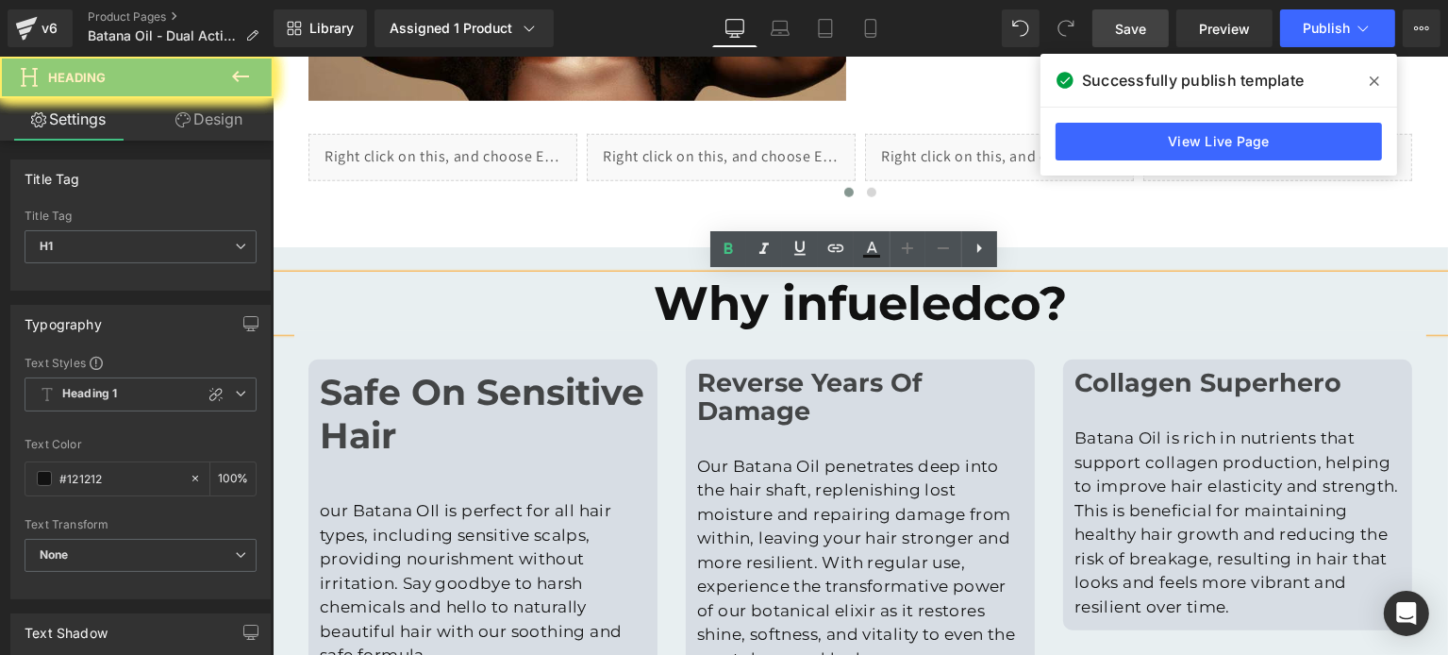
click at [715, 315] on h1 "Why infueledco?" at bounding box center [859, 303] width 1175 height 57
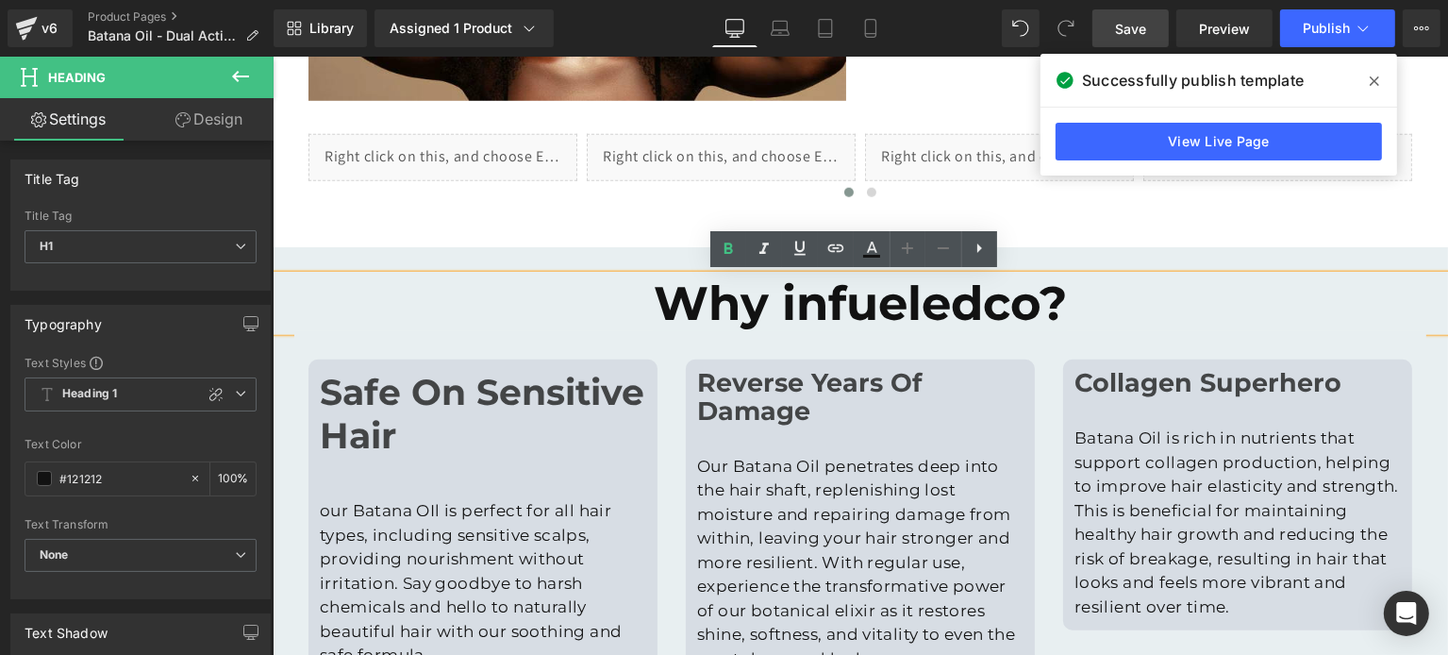
click at [715, 315] on h1 "Why infueledco?" at bounding box center [859, 303] width 1175 height 57
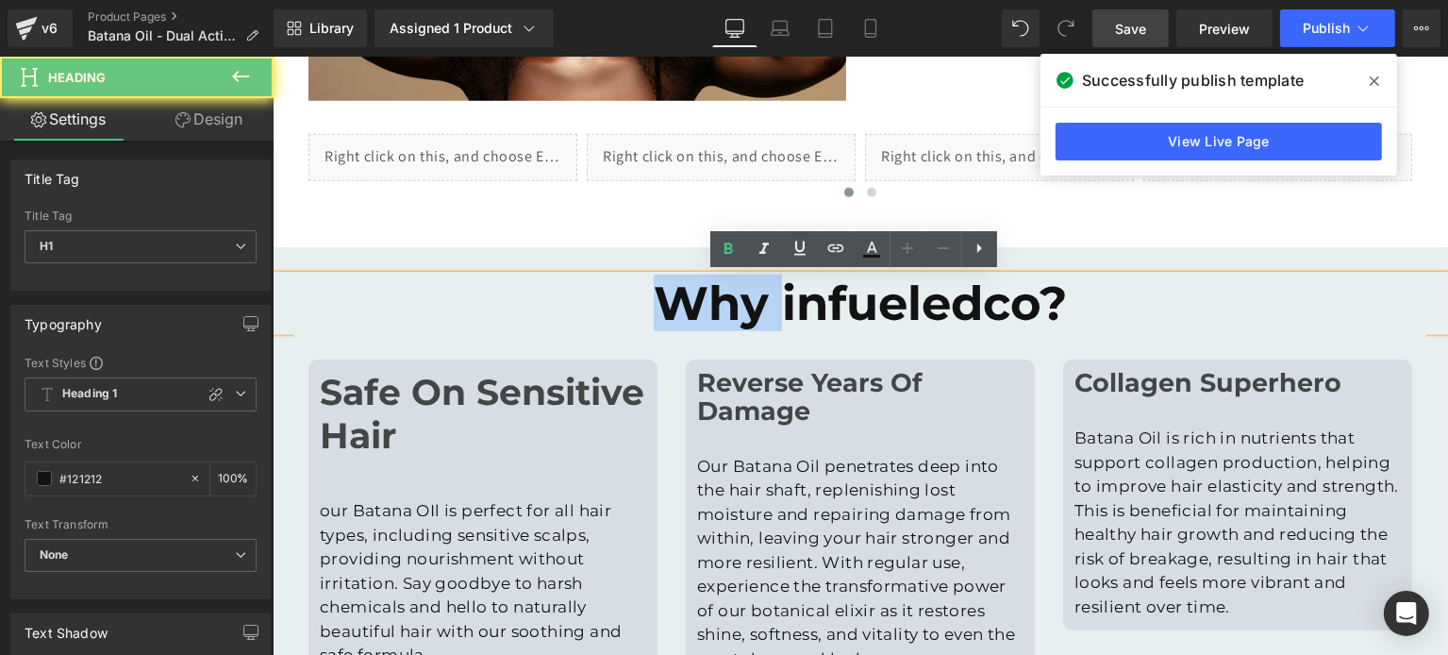
click at [715, 315] on h1 "Why infueledco?" at bounding box center [859, 303] width 1175 height 57
click at [723, 315] on h1 "Why infueledco?" at bounding box center [859, 303] width 1175 height 57
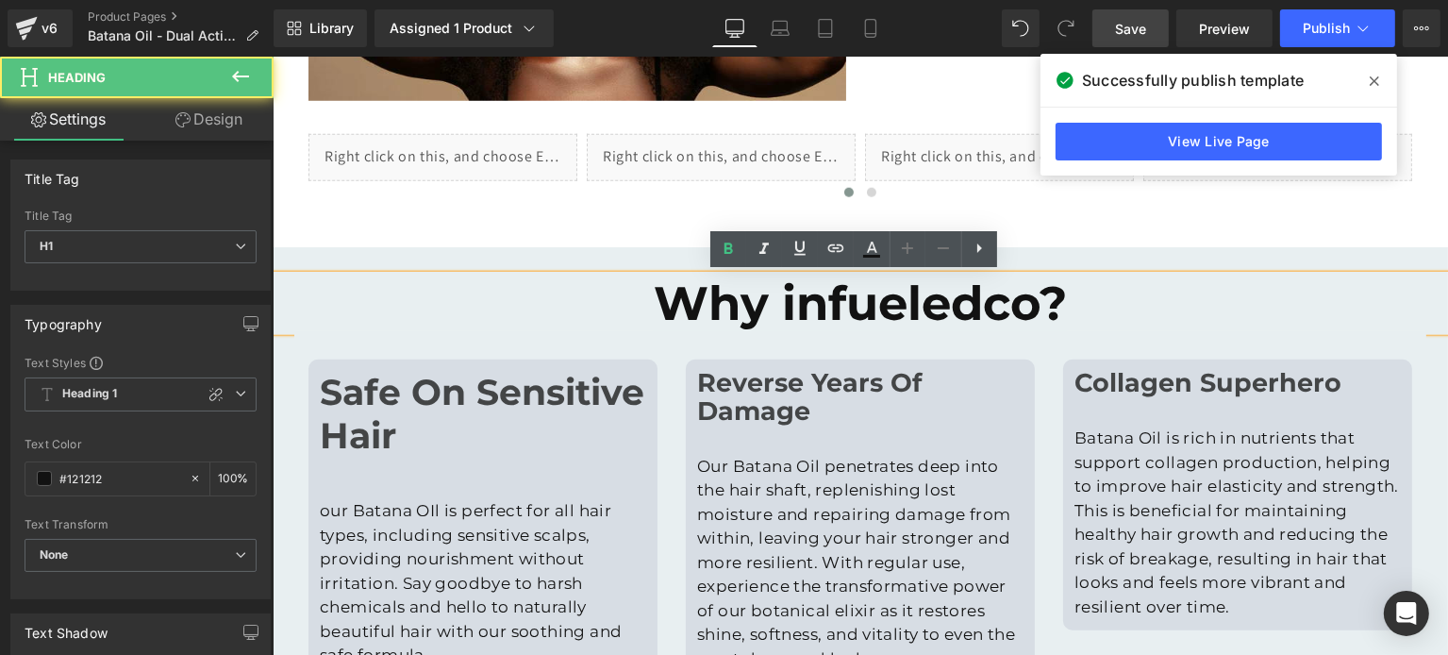
click at [723, 315] on h1 "Why infueledco?" at bounding box center [859, 303] width 1175 height 57
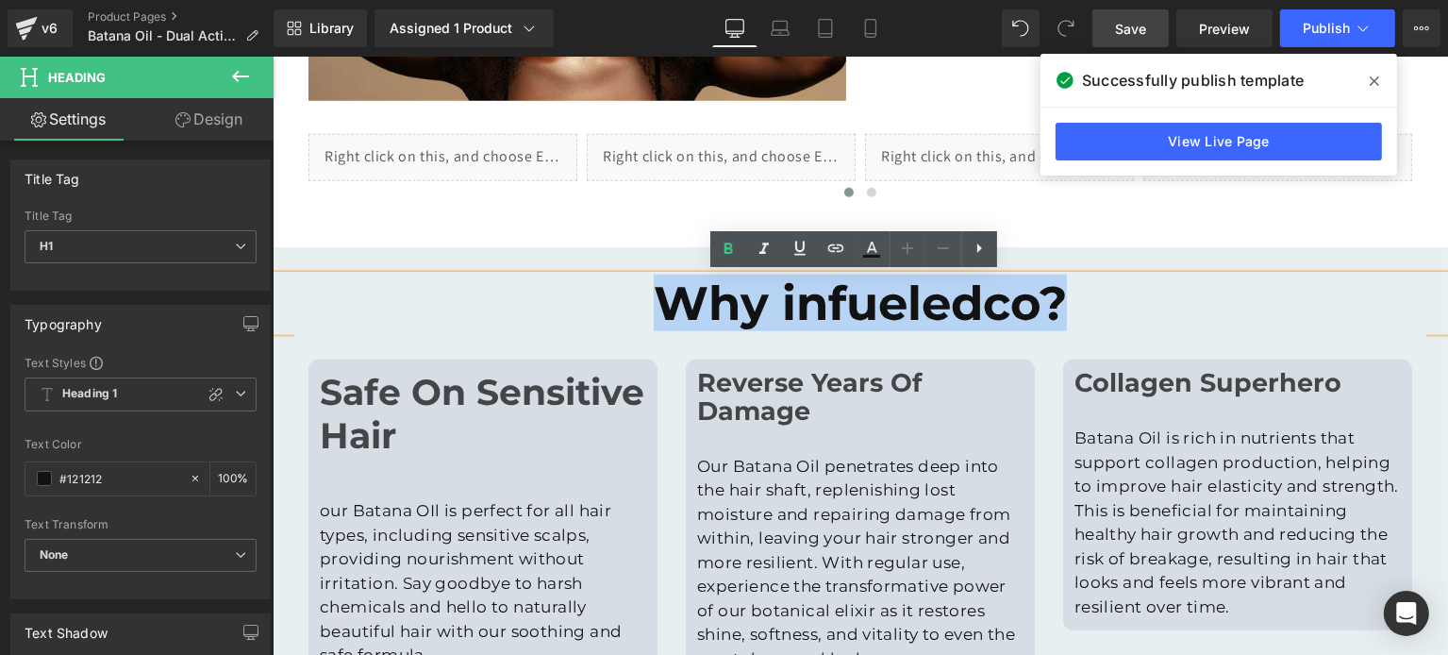
paste div
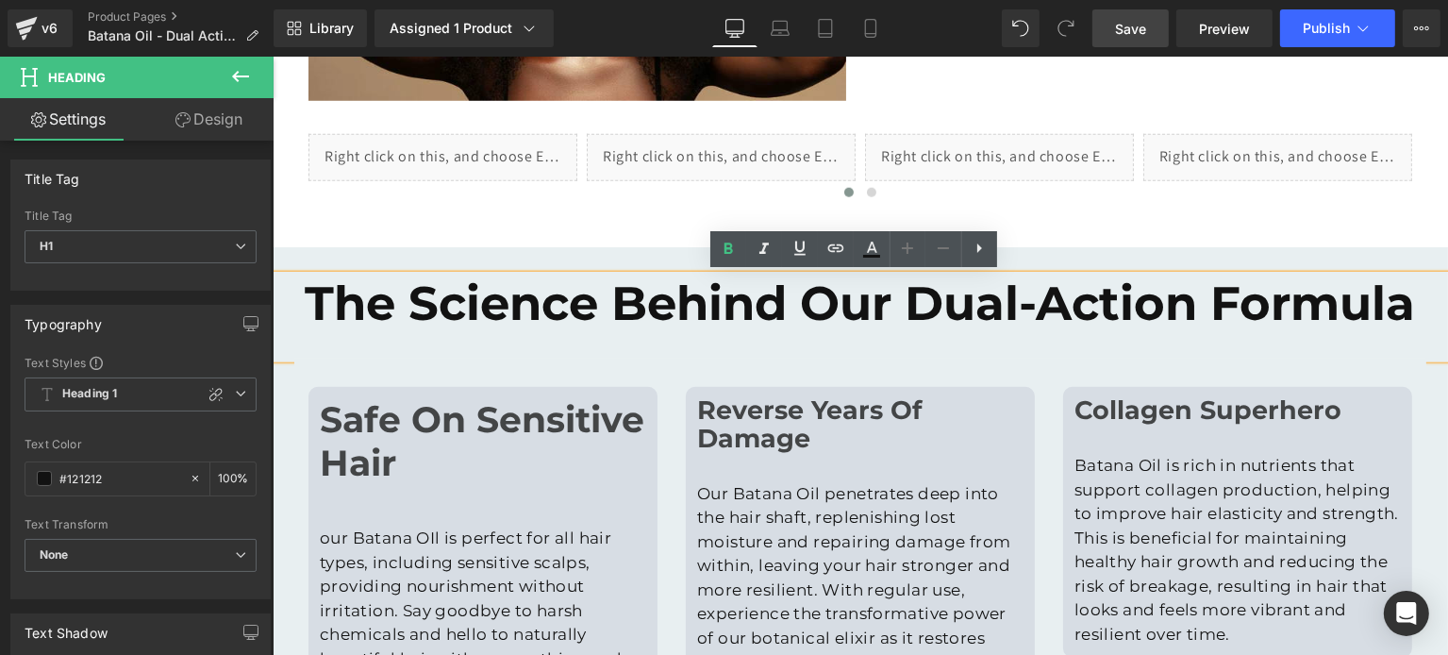
click at [584, 294] on h1 "The Science Behind Our Dual-Action Formula" at bounding box center [859, 303] width 1175 height 57
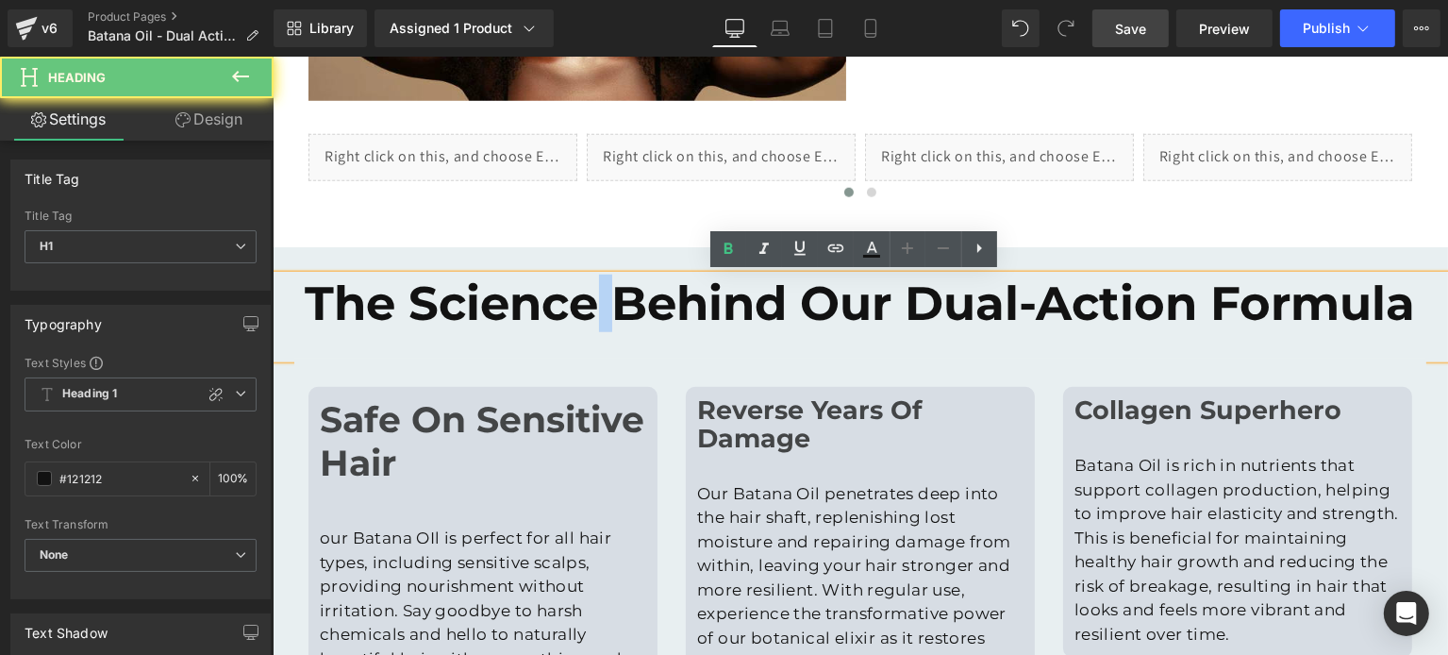
click at [584, 294] on h1 "The Science Behind Our Dual-Action Formula" at bounding box center [859, 303] width 1175 height 57
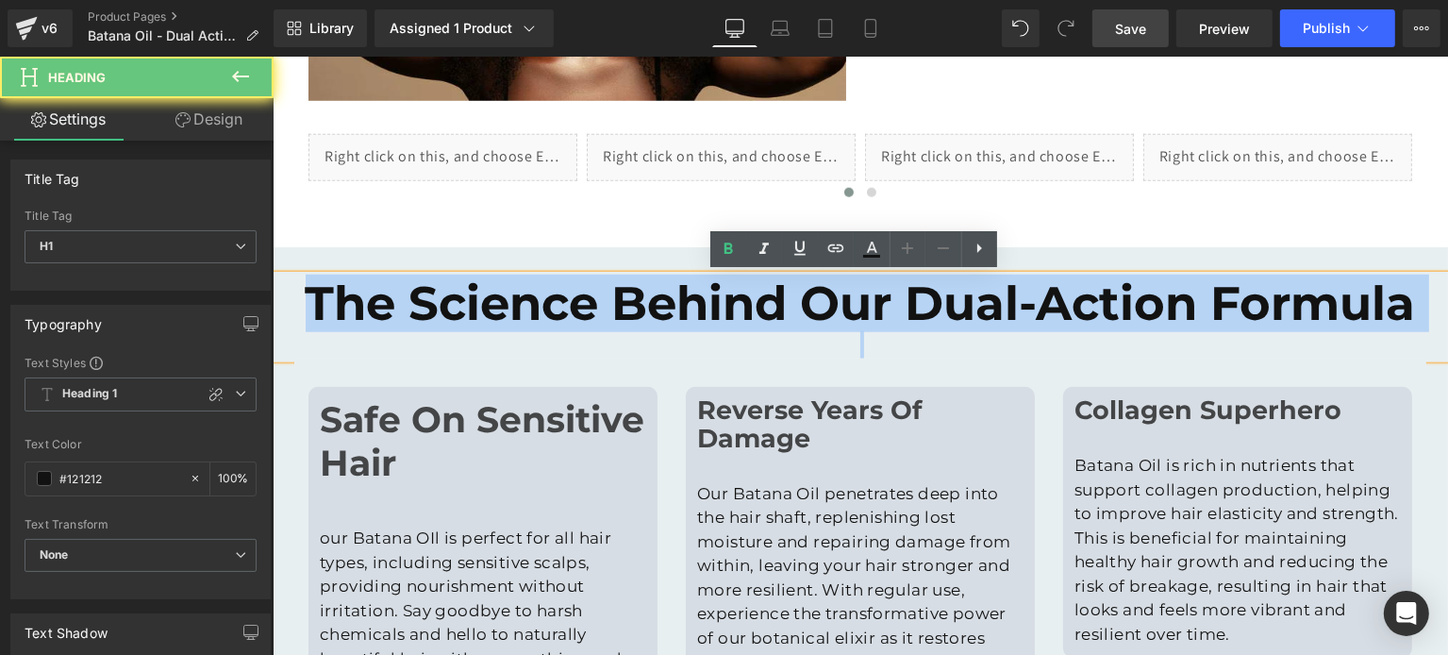
click at [584, 294] on h1 "The Science Behind Our Dual-Action Formula" at bounding box center [859, 303] width 1175 height 57
click at [738, 336] on div at bounding box center [859, 344] width 1175 height 27
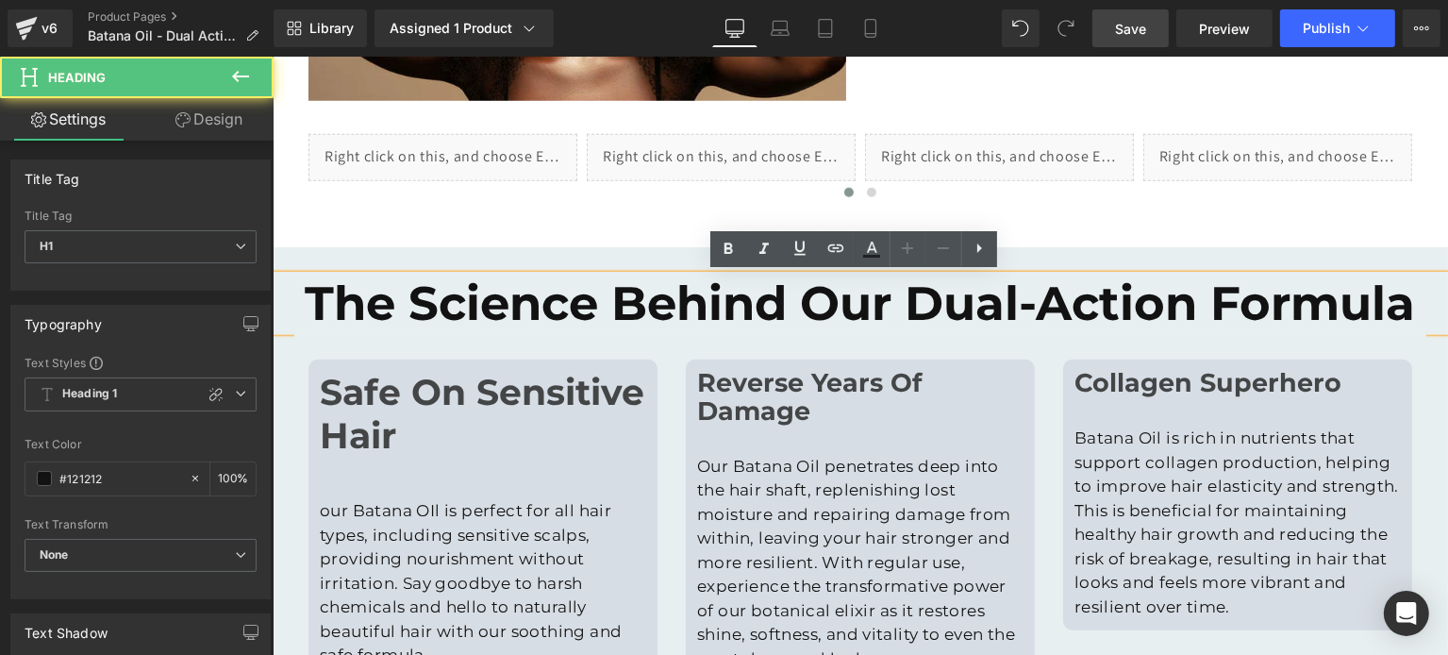
click at [719, 307] on h1 "The Science Behind Our Dual-Action Formula" at bounding box center [859, 303] width 1175 height 57
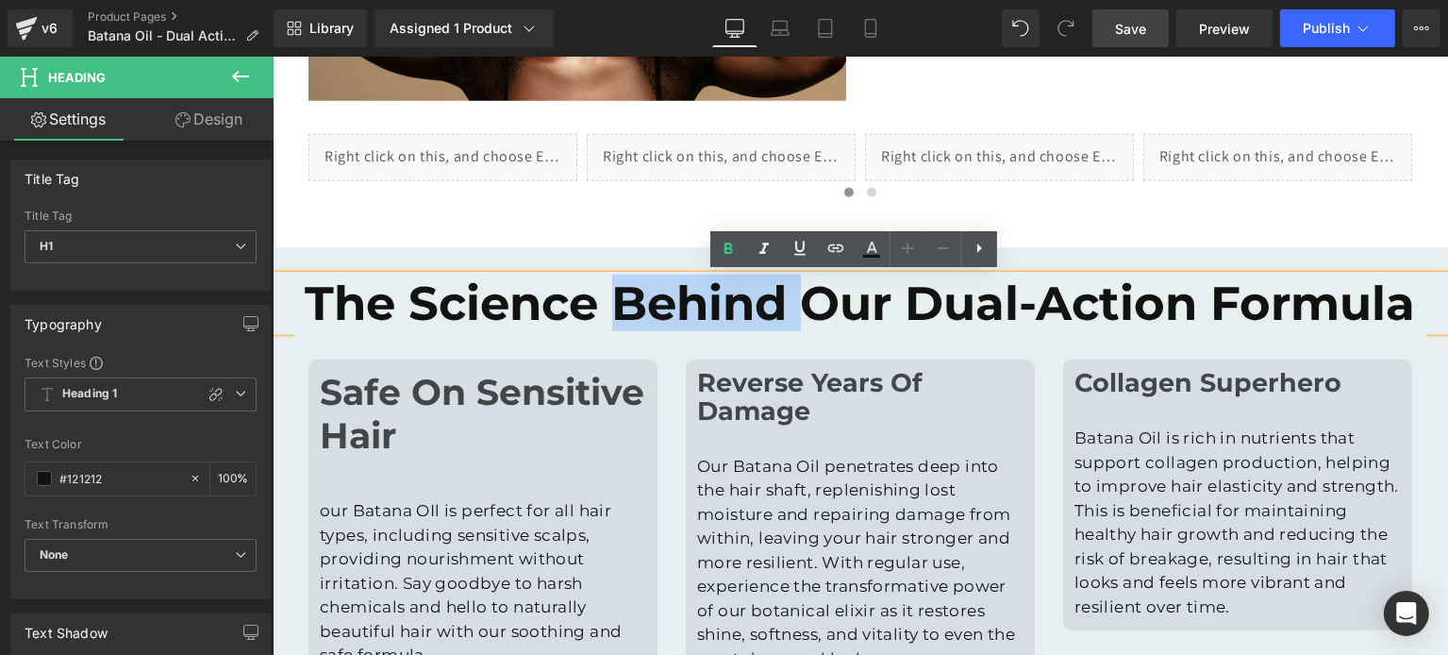
click at [719, 307] on h1 "The Science Behind Our Dual-Action Formula" at bounding box center [859, 303] width 1175 height 57
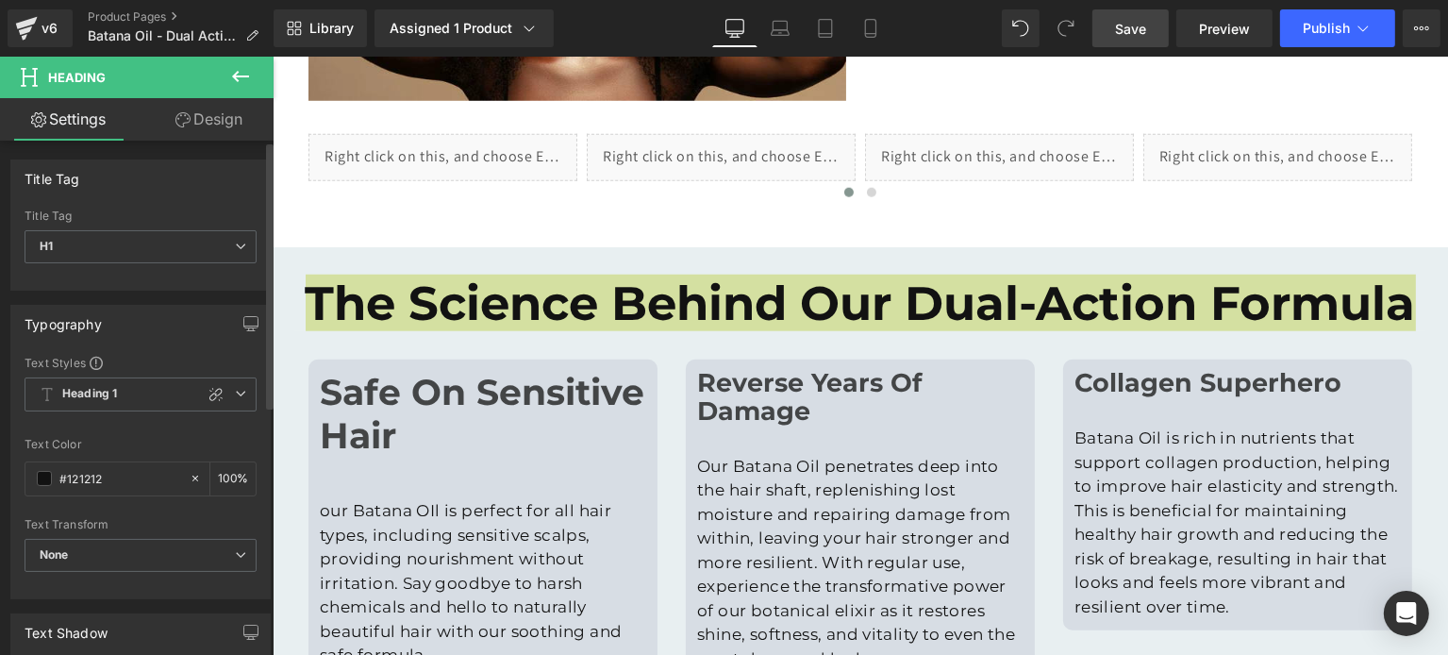
drag, startPoint x: 219, startPoint y: 389, endPoint x: 162, endPoint y: 419, distance: 64.1
click at [217, 389] on div at bounding box center [216, 394] width 23 height 23
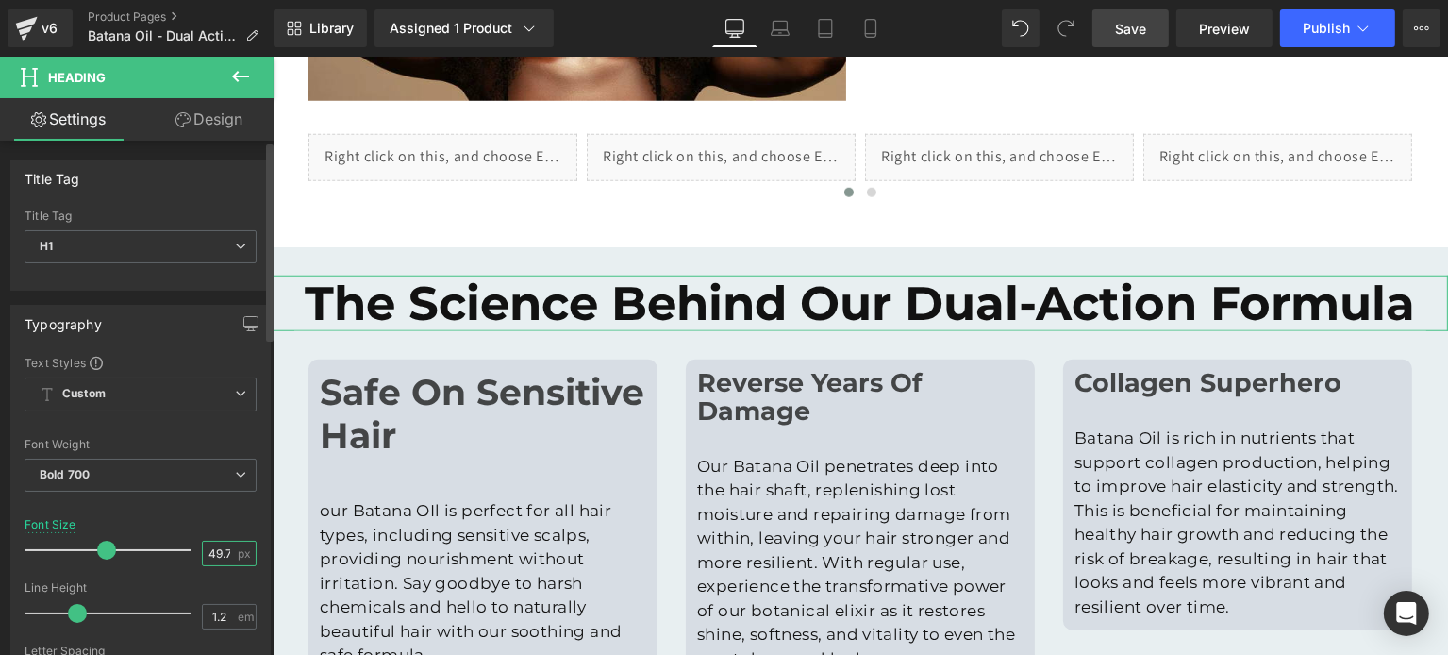
click at [220, 552] on input "49.77" at bounding box center [219, 553] width 33 height 24
type input "27"
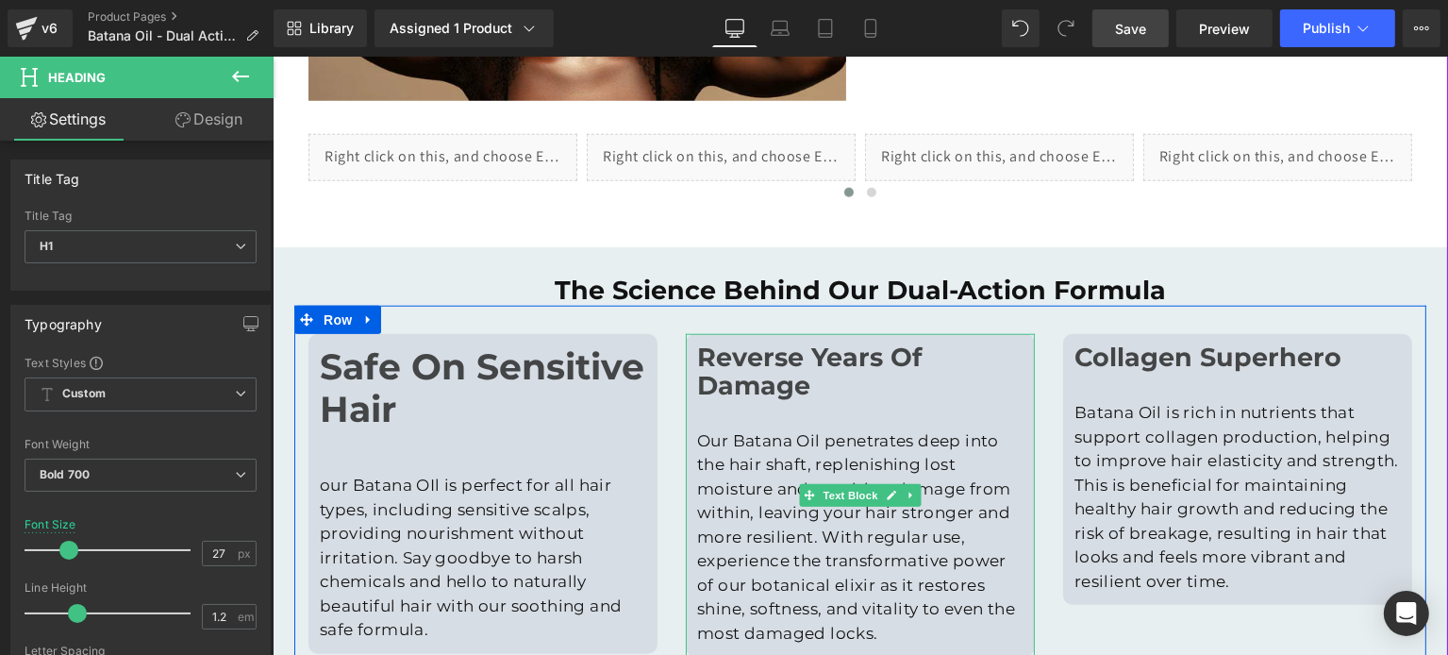
drag, startPoint x: 890, startPoint y: 386, endPoint x: 595, endPoint y: 331, distance: 300.3
click at [890, 386] on p "Reverse Years Of Damage Our Batana Oil penetrates deep into the hair shaft, rep…" at bounding box center [859, 495] width 326 height 300
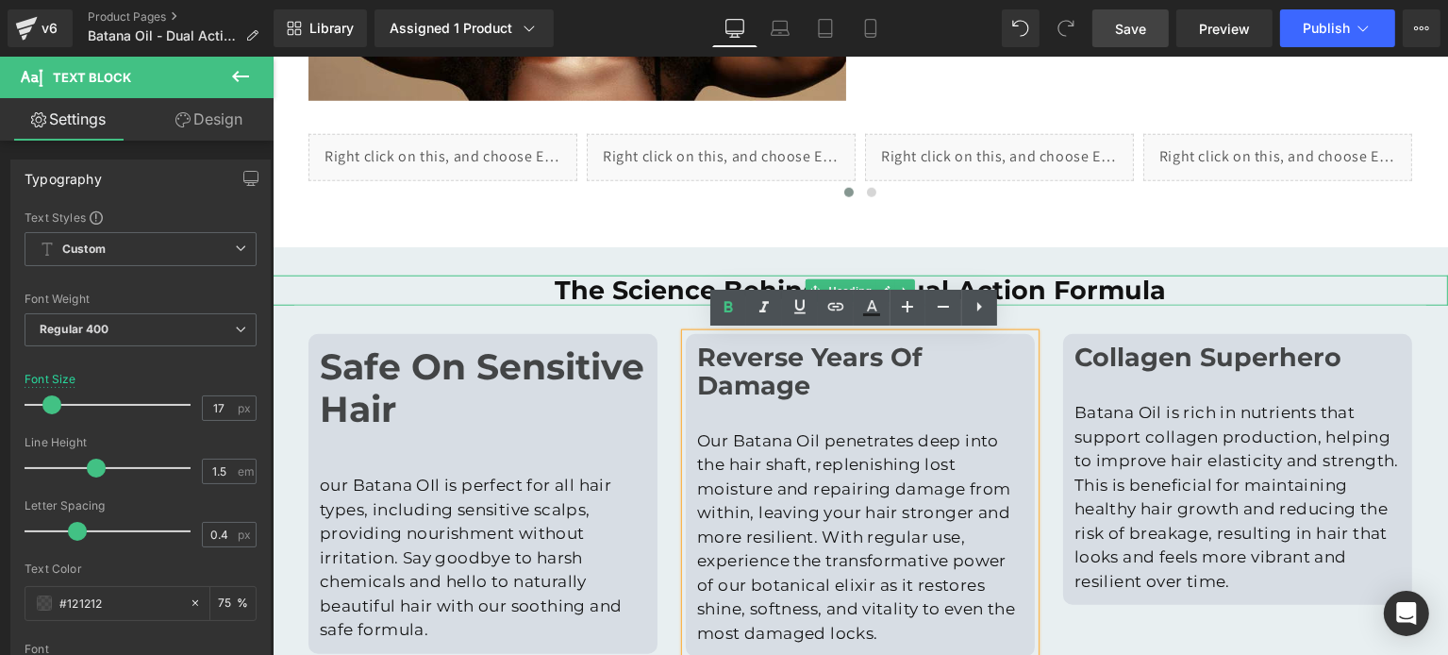
drag, startPoint x: 503, startPoint y: 299, endPoint x: 467, endPoint y: 350, distance: 62.3
click at [503, 299] on h1 "The Science Behind Our Dual-Action Formula" at bounding box center [859, 290] width 1175 height 30
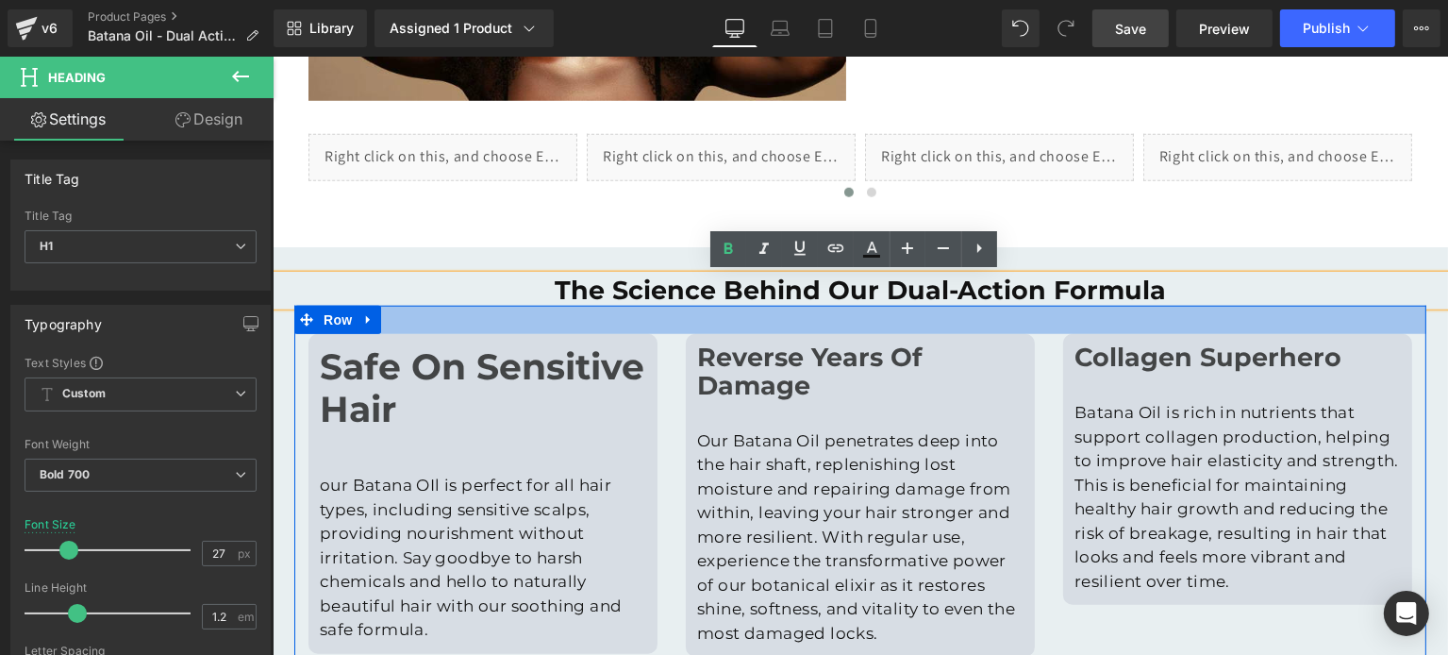
click at [386, 323] on div at bounding box center [859, 320] width 1132 height 28
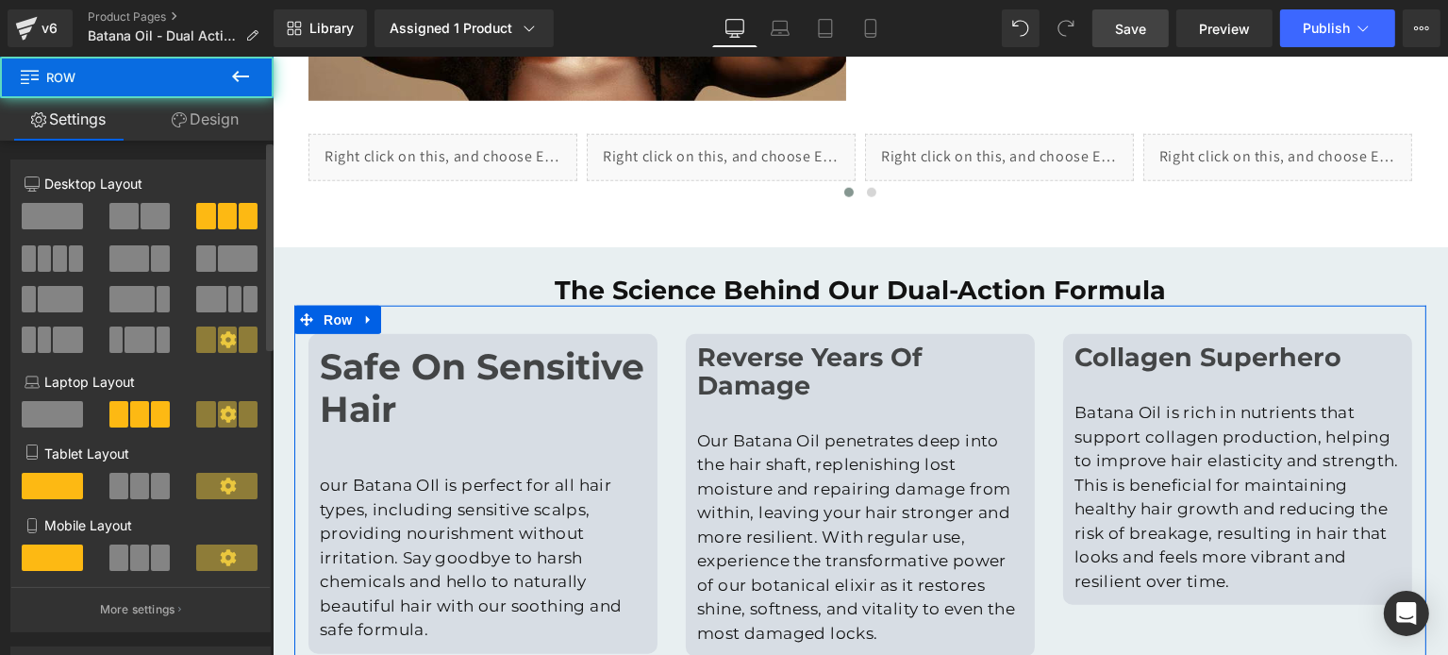
click at [141, 215] on span at bounding box center [155, 216] width 29 height 26
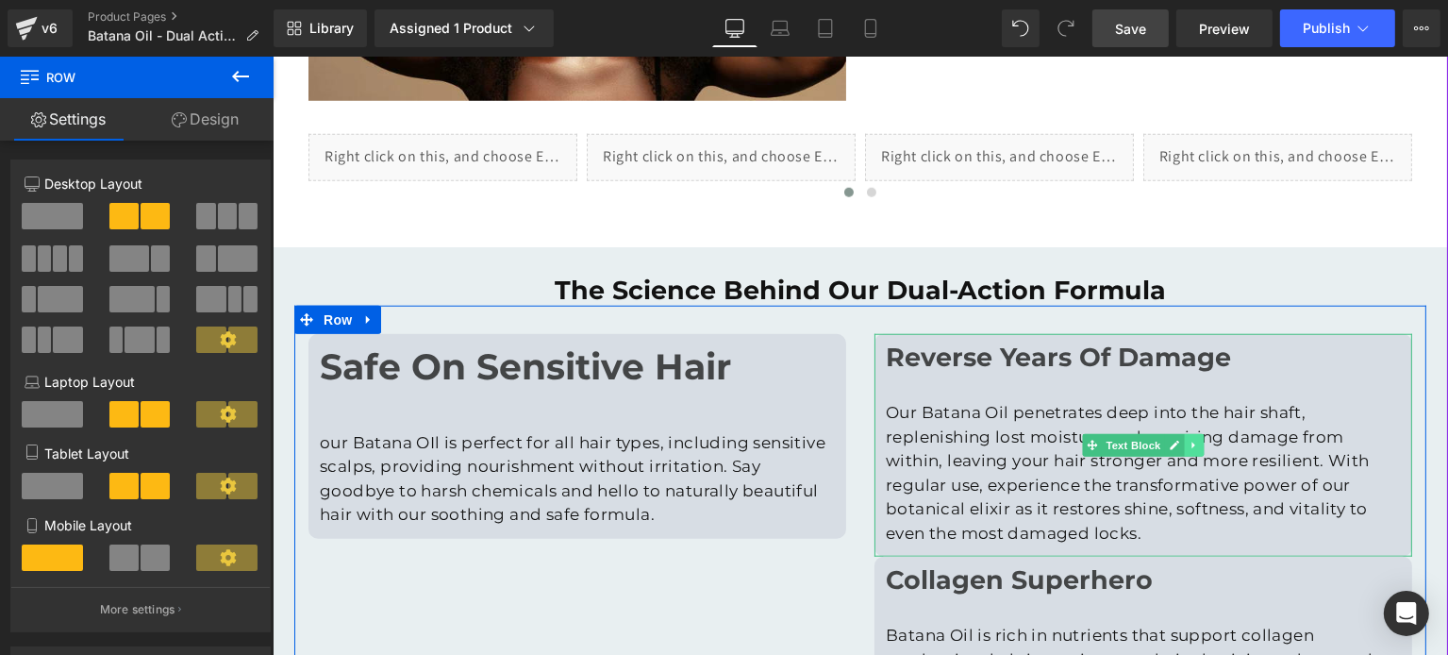
click at [1190, 443] on icon at bounding box center [1191, 445] width 3 height 7
click at [1201, 445] on icon at bounding box center [1203, 445] width 10 height 10
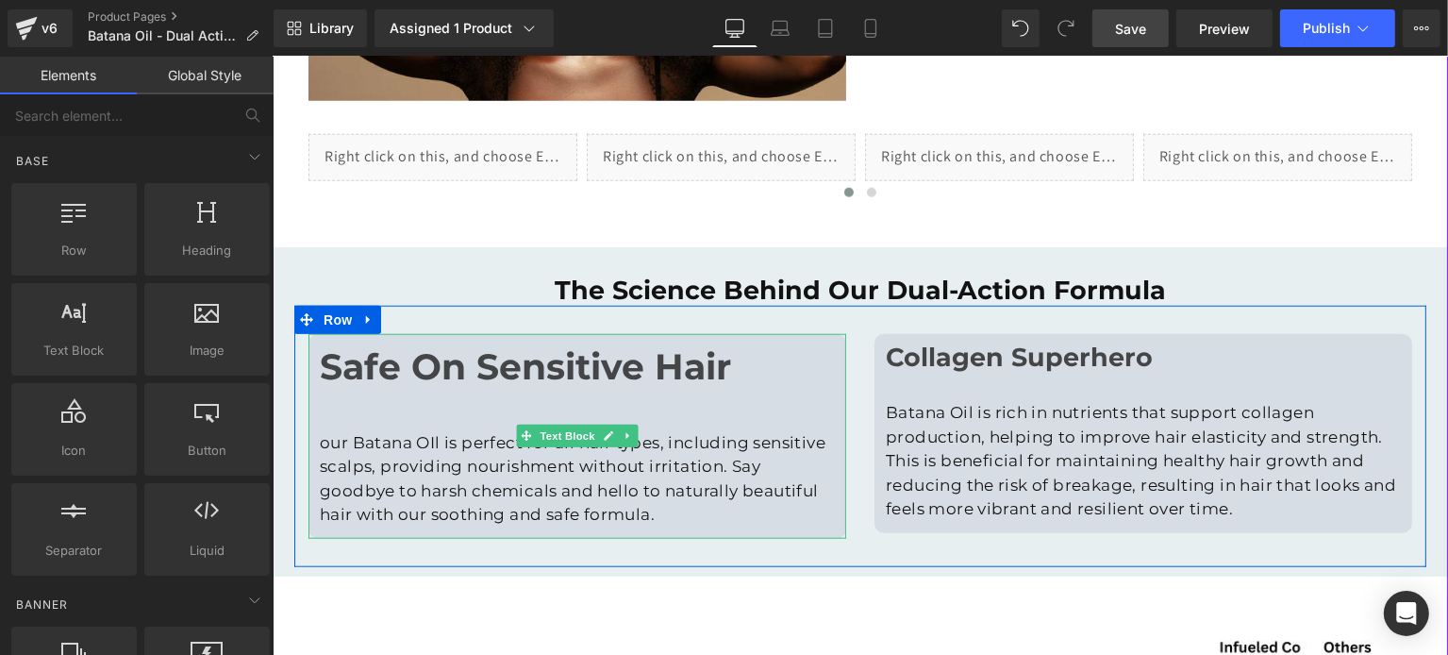
drag, startPoint x: 472, startPoint y: 374, endPoint x: 444, endPoint y: 378, distance: 27.8
click at [472, 374] on undefined "Safe On Sensitive Hair" at bounding box center [524, 365] width 411 height 43
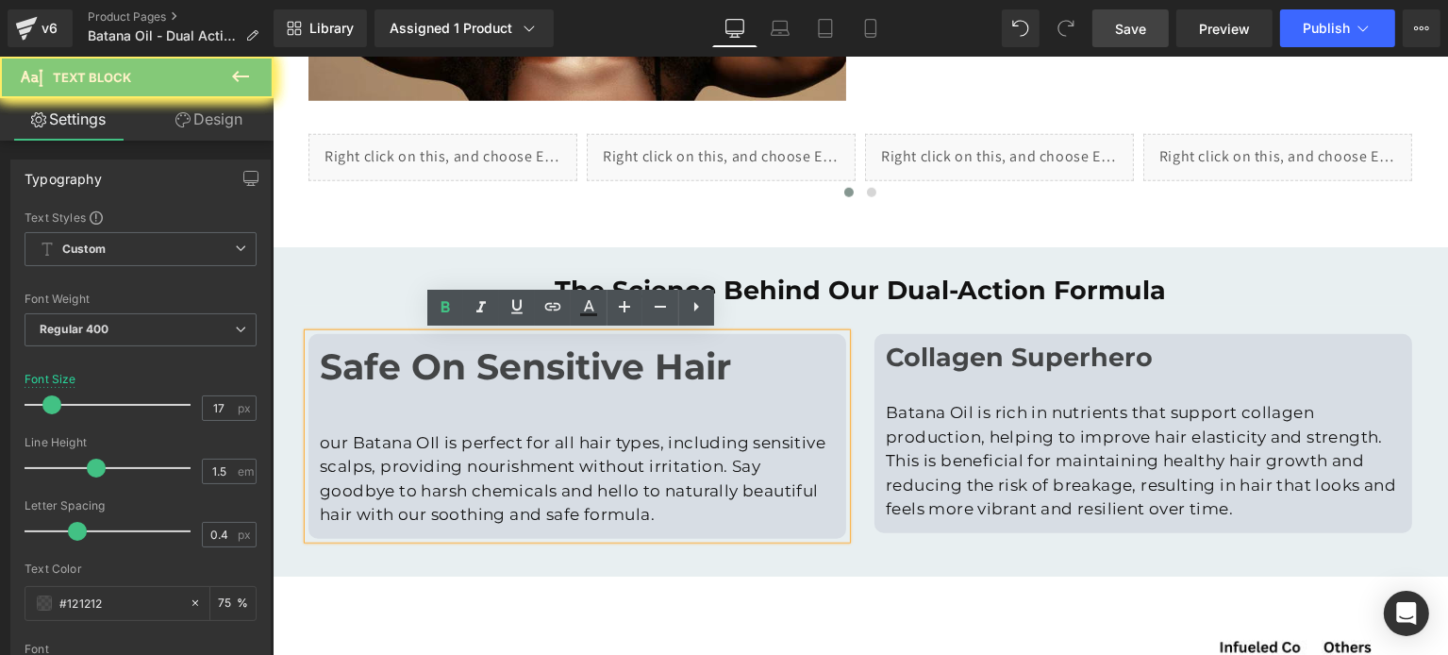
click at [443, 378] on undefined "Safe On Sensitive Hair" at bounding box center [524, 365] width 411 height 43
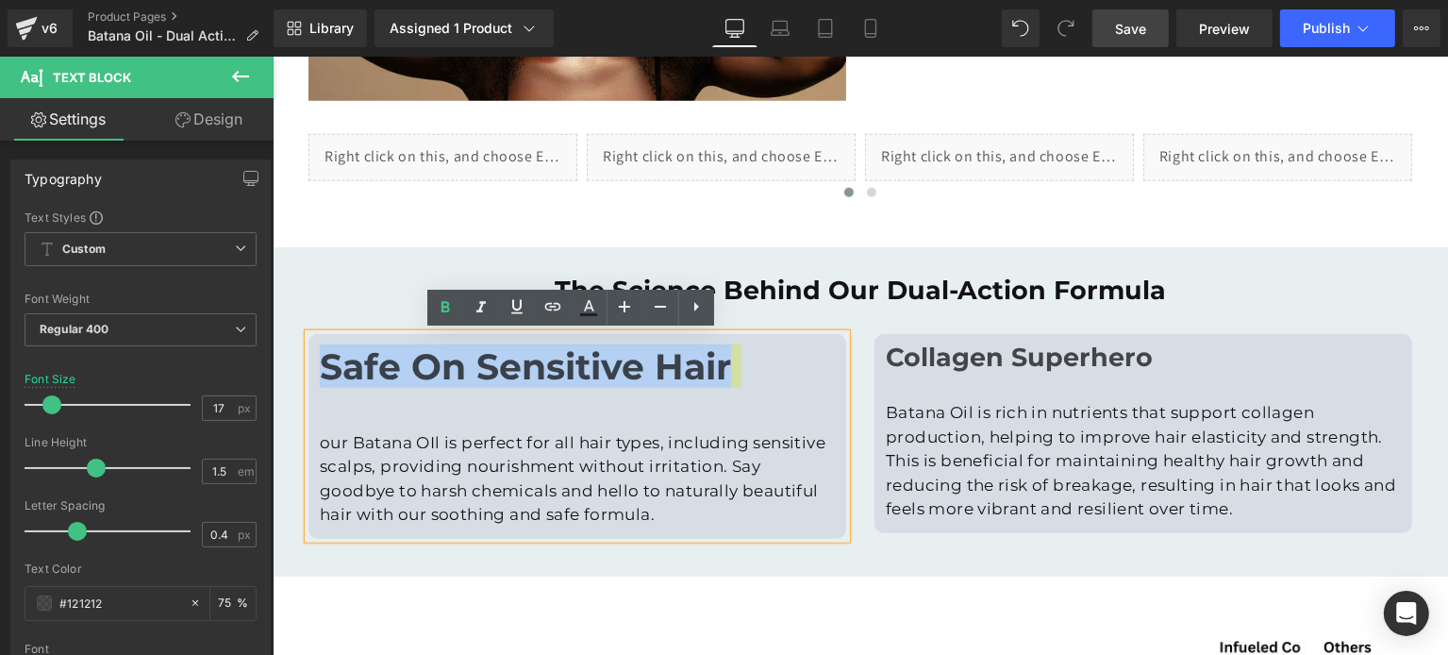
click at [500, 366] on undefined "Safe On Sensitive Hair" at bounding box center [524, 365] width 411 height 43
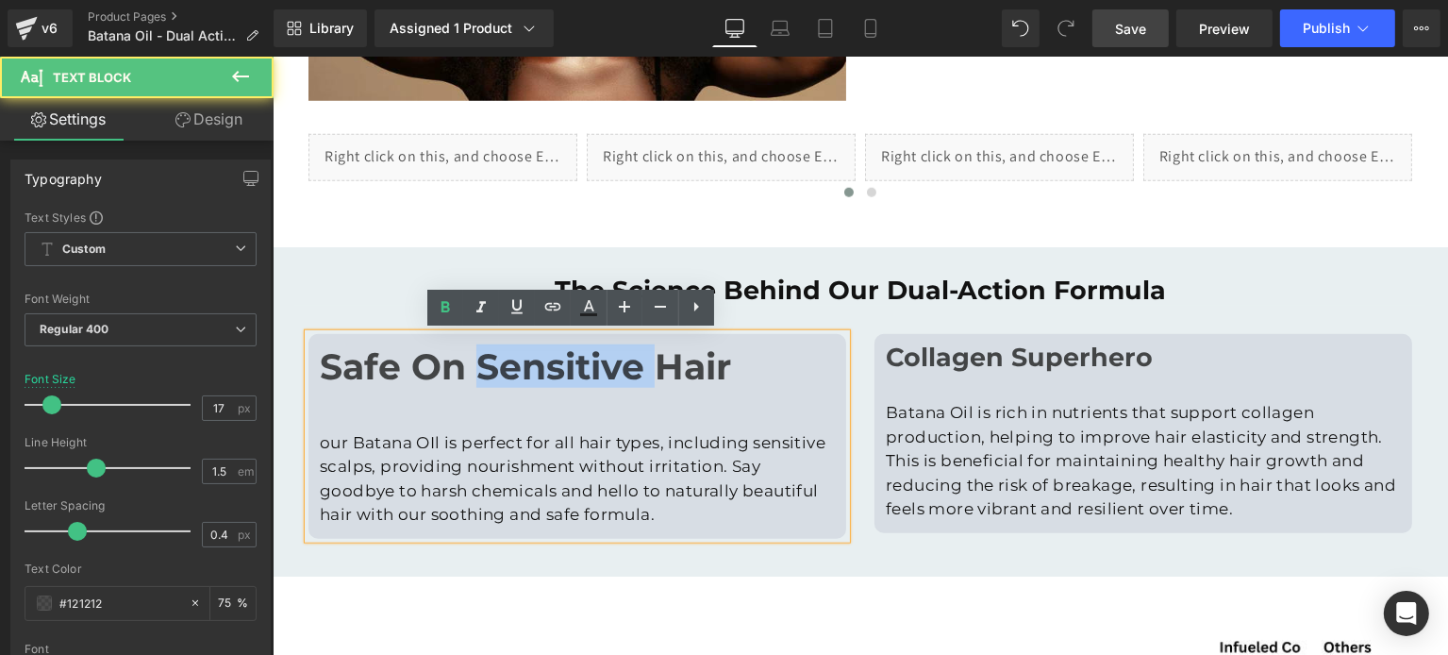
click at [500, 366] on undefined "Safe On Sensitive Hair" at bounding box center [524, 365] width 411 height 43
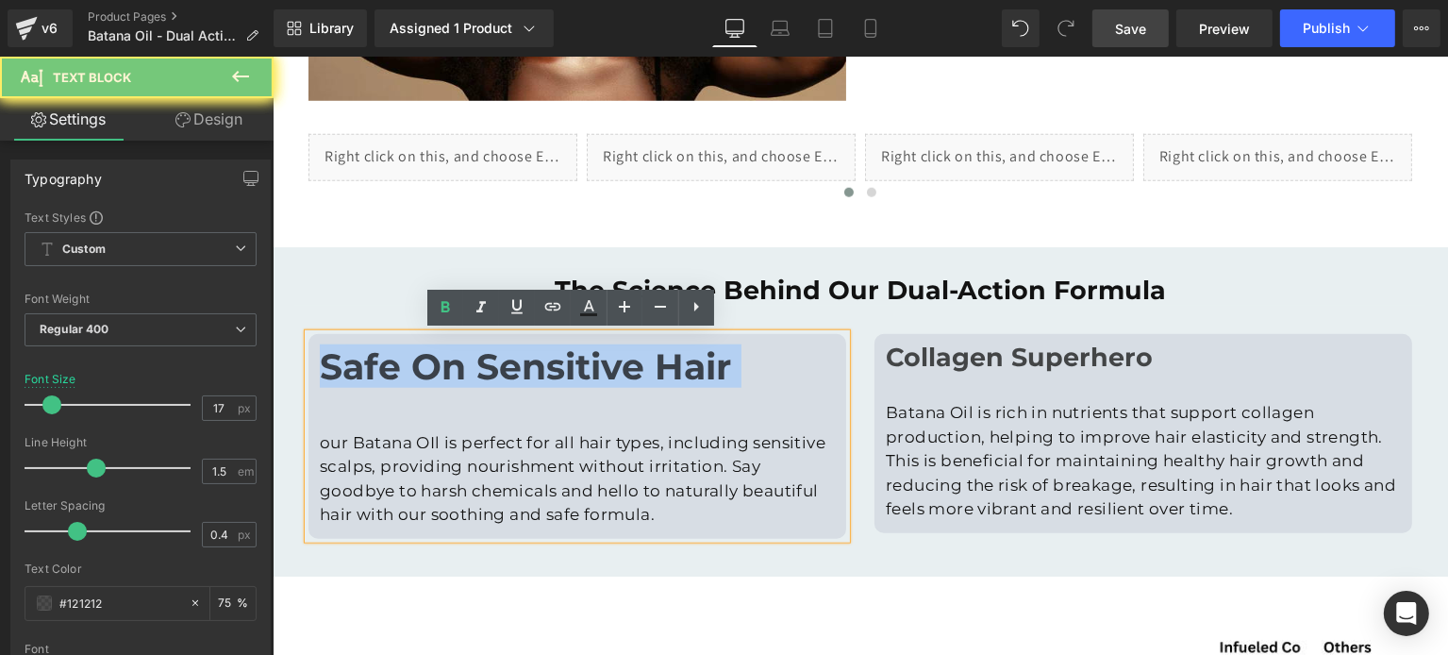
click at [500, 366] on undefined "Safe On Sensitive Hair" at bounding box center [524, 365] width 411 height 43
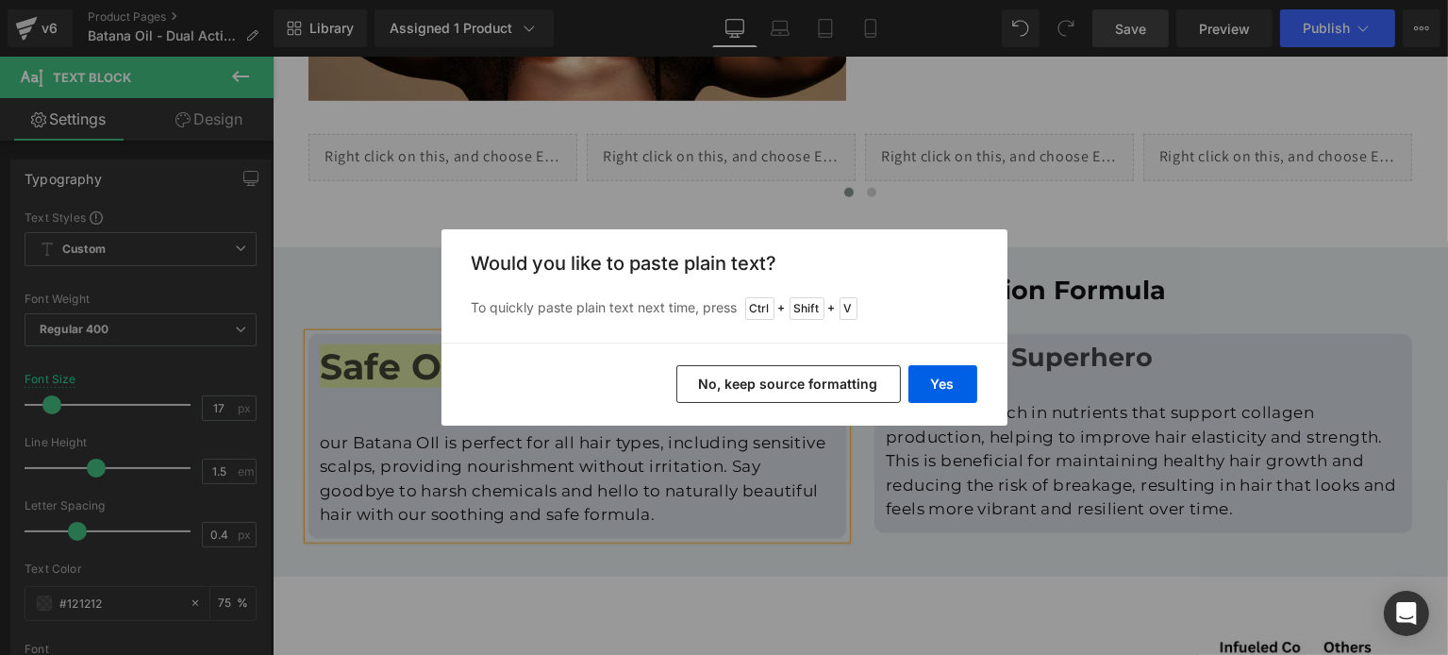
click at [800, 391] on button "No, keep source formatting" at bounding box center [788, 384] width 224 height 38
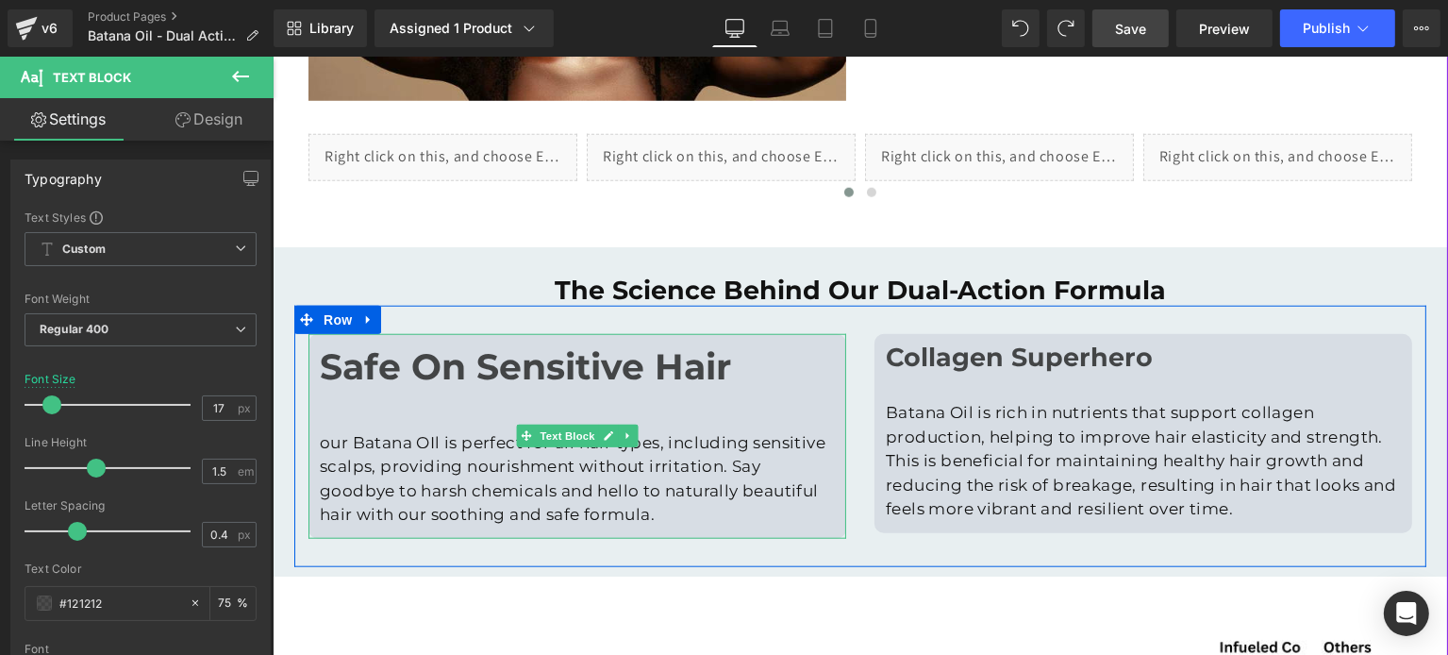
click at [524, 373] on undefined "Safe On Sensitive Hair" at bounding box center [524, 365] width 411 height 43
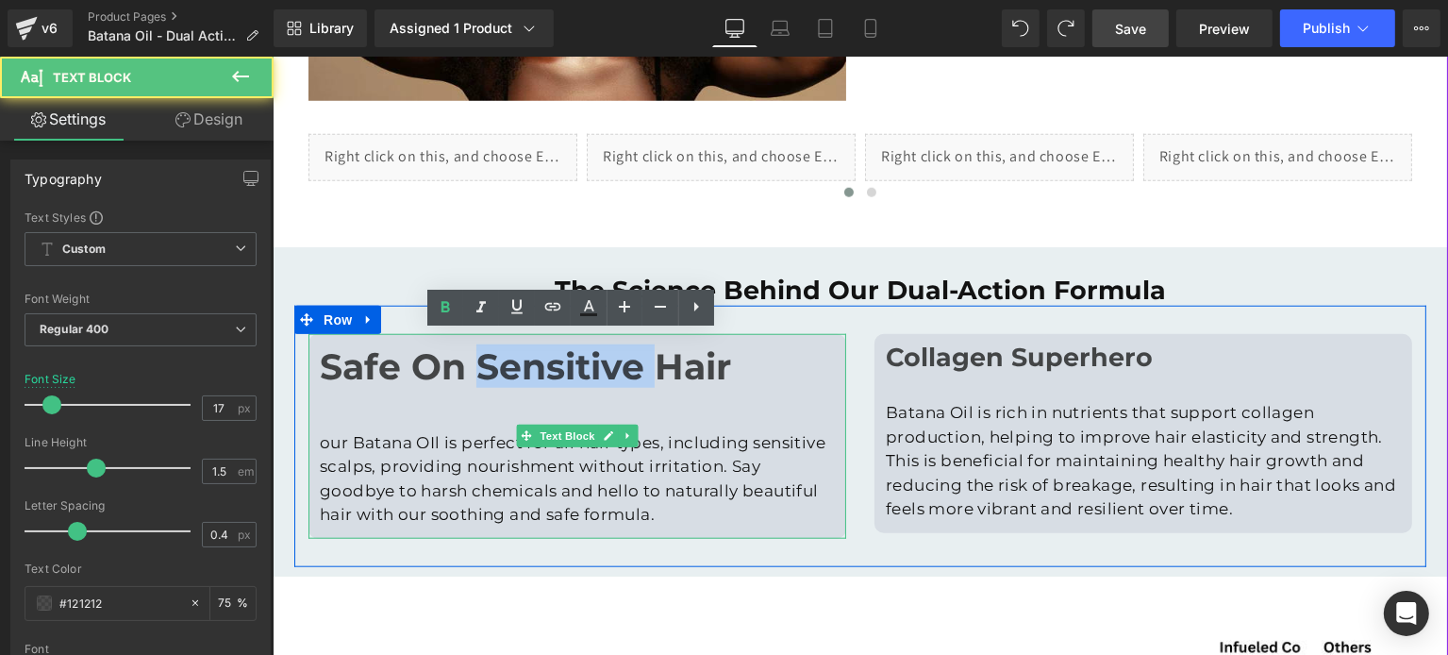
click at [524, 373] on undefined "Safe On Sensitive Hair" at bounding box center [524, 365] width 411 height 43
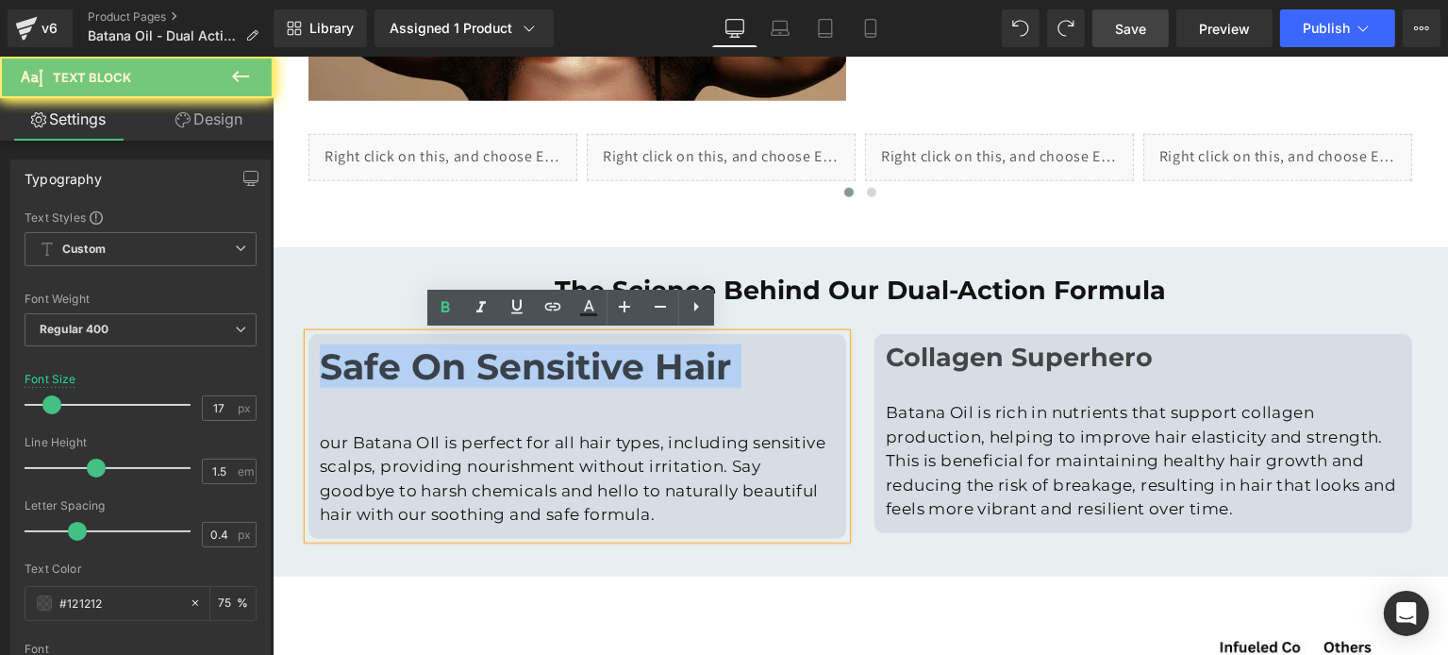
click at [524, 373] on undefined "Safe On Sensitive Hair" at bounding box center [524, 365] width 411 height 43
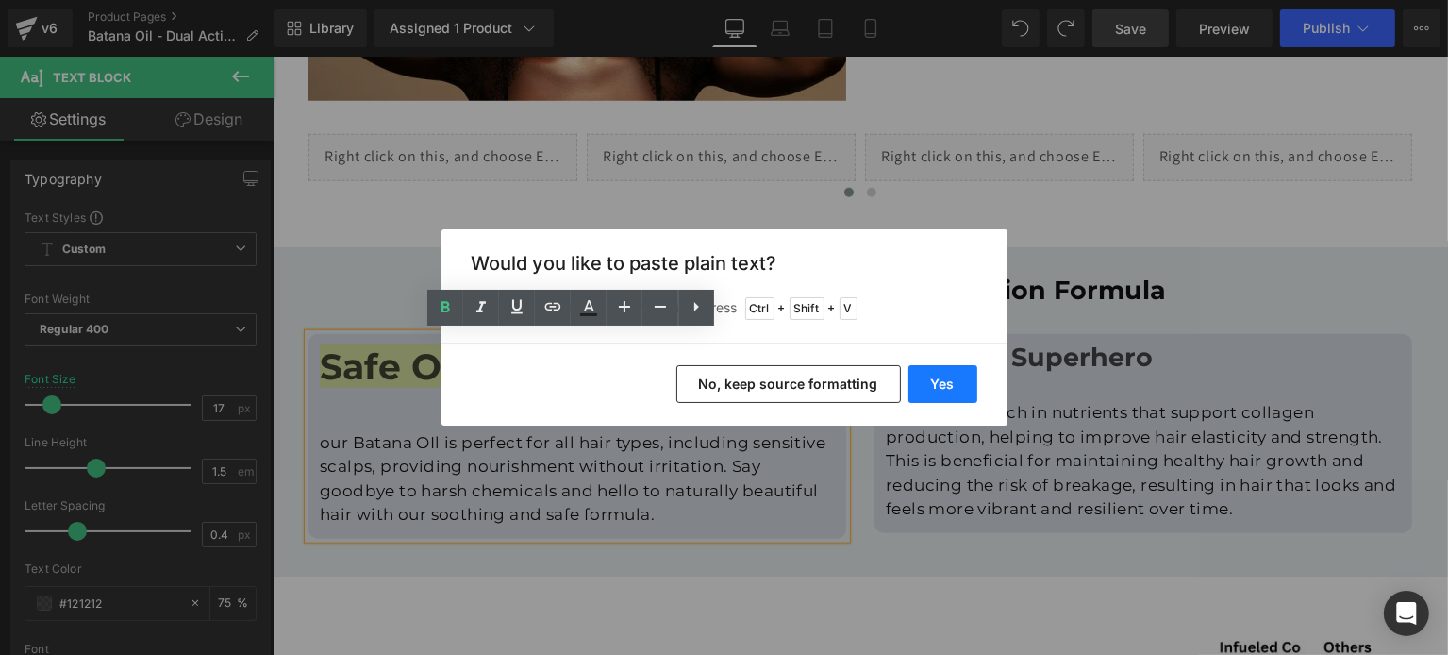
click at [923, 379] on button "Yes" at bounding box center [942, 384] width 69 height 38
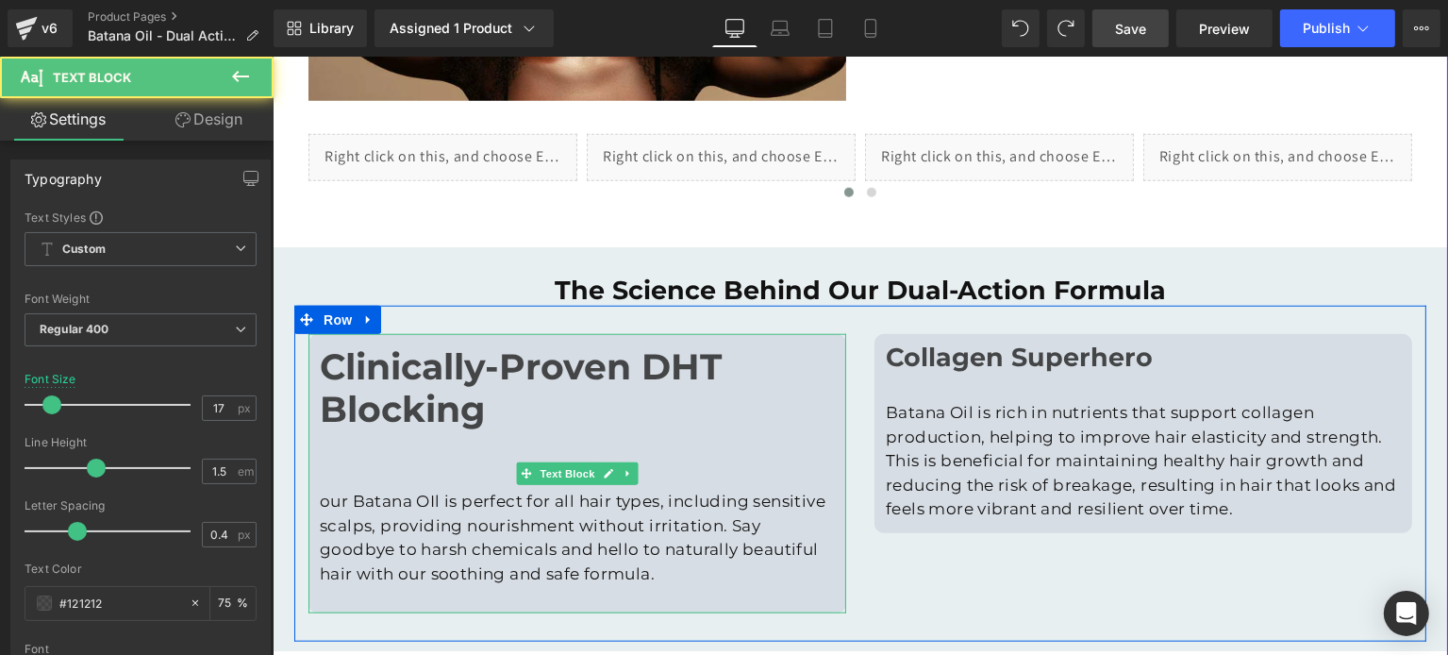
click at [500, 498] on p "our Batana OIl is perfect for all hair types, including sensitive scalps, provi…" at bounding box center [576, 538] width 515 height 96
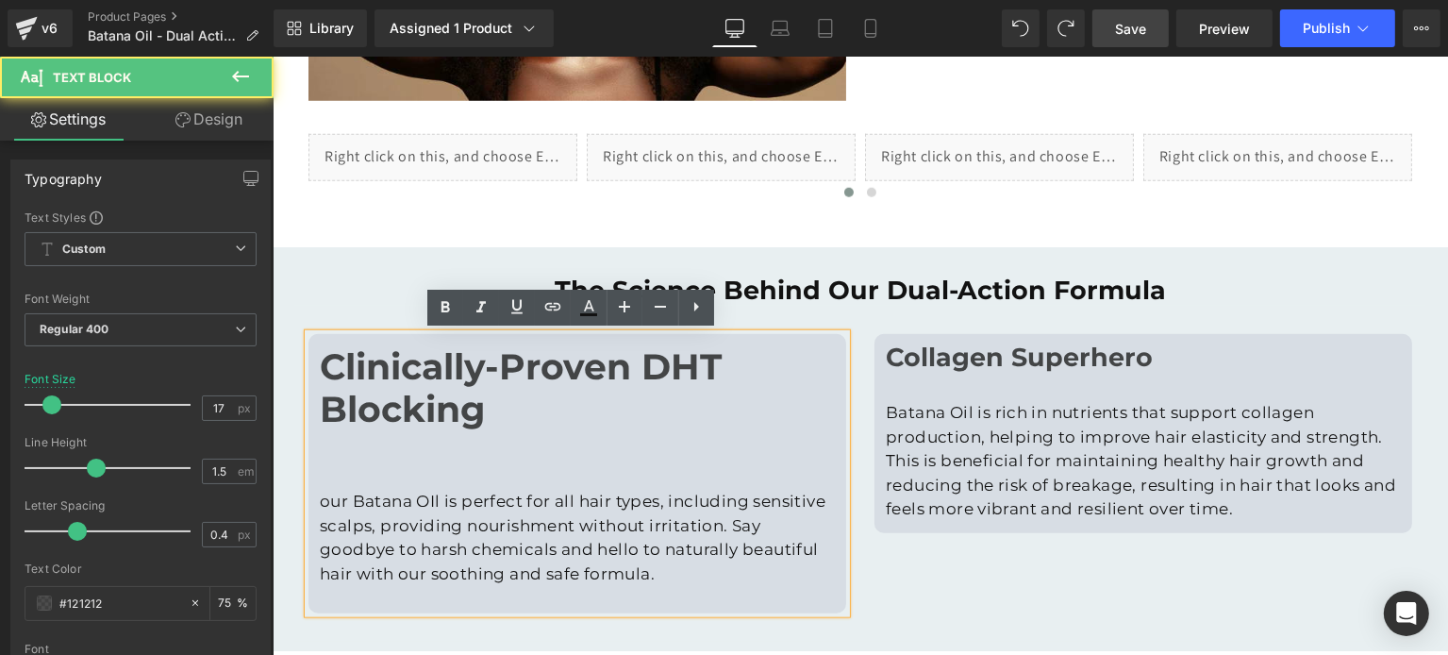
click at [448, 475] on div "our Batana OIl is perfect for all hair types, including sensitive scalps, provi…" at bounding box center [576, 508] width 515 height 155
click at [415, 463] on div "our Batana OIl i perfect for all hair types, including sensitive scalps, provid…" at bounding box center [576, 508] width 515 height 155
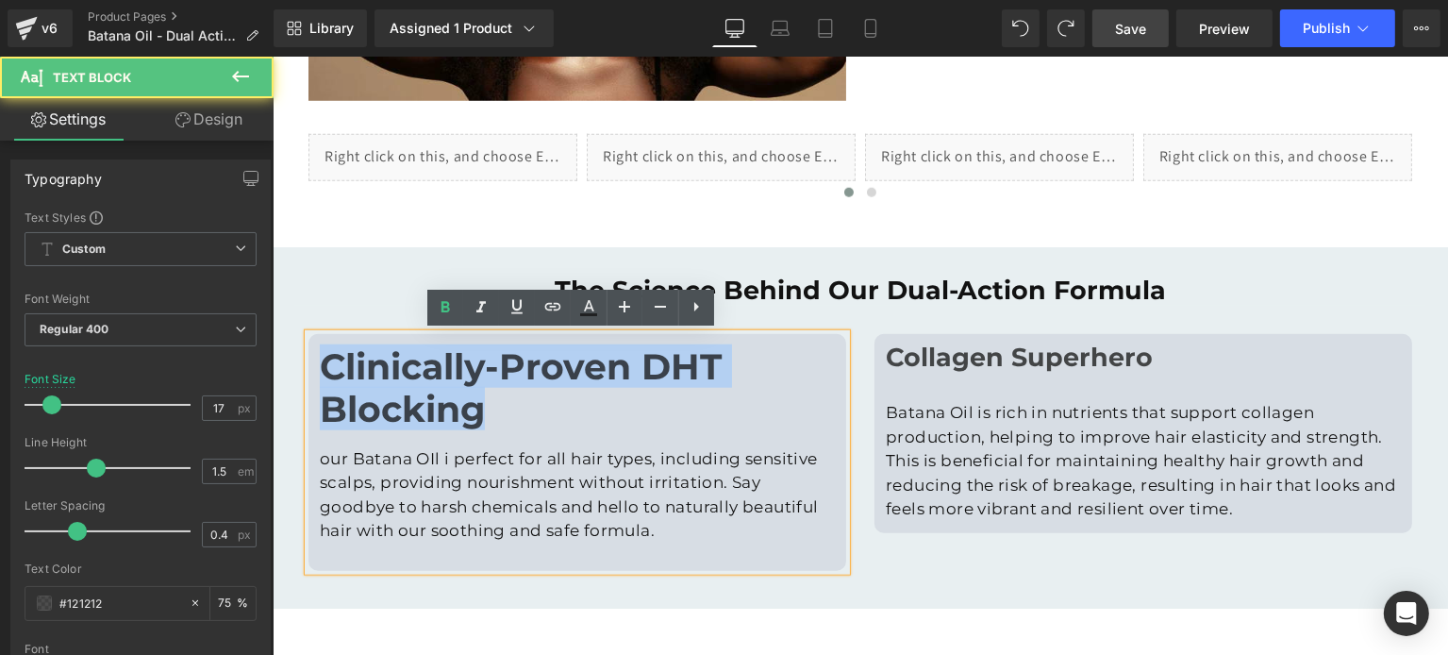
drag, startPoint x: 481, startPoint y: 408, endPoint x: 292, endPoint y: 381, distance: 190.6
click at [293, 381] on div "Clinically-Proven DHT Blocking our Batana OIl i perfect for all hair types, inc…" at bounding box center [576, 452] width 566 height 237
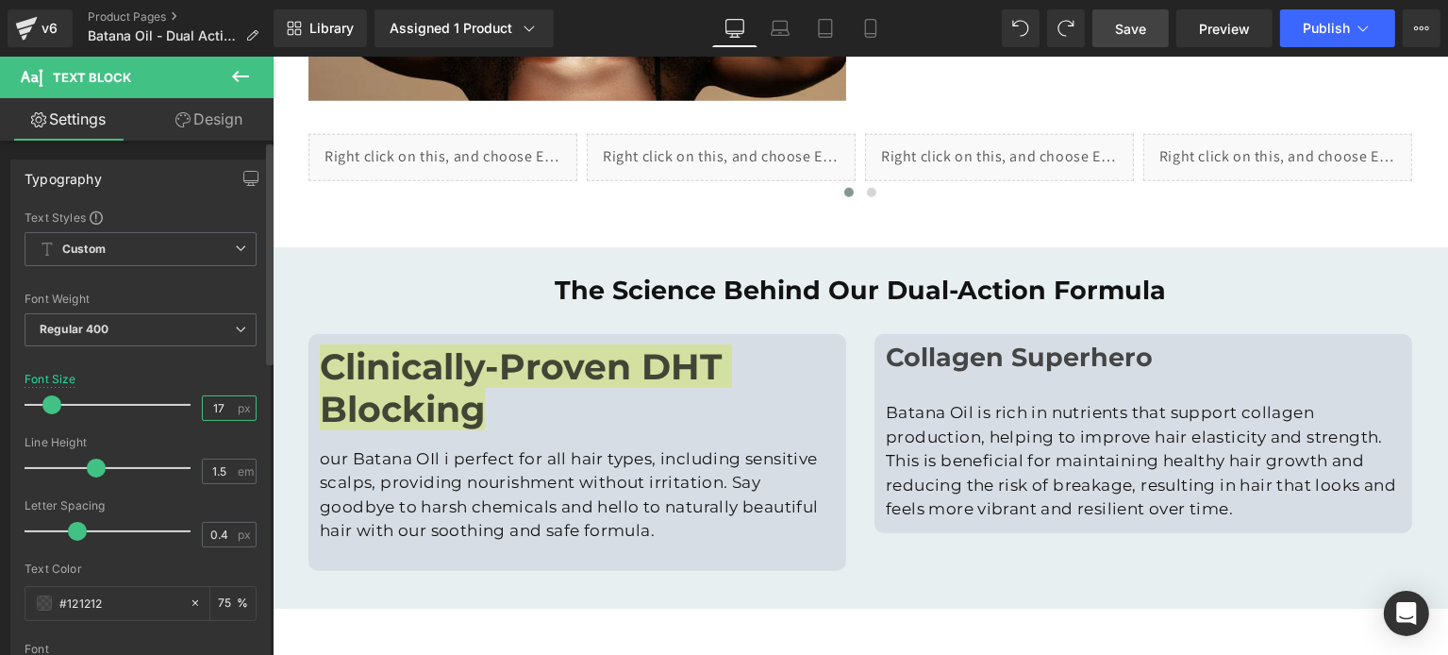
click at [209, 406] on input "17" at bounding box center [219, 408] width 33 height 24
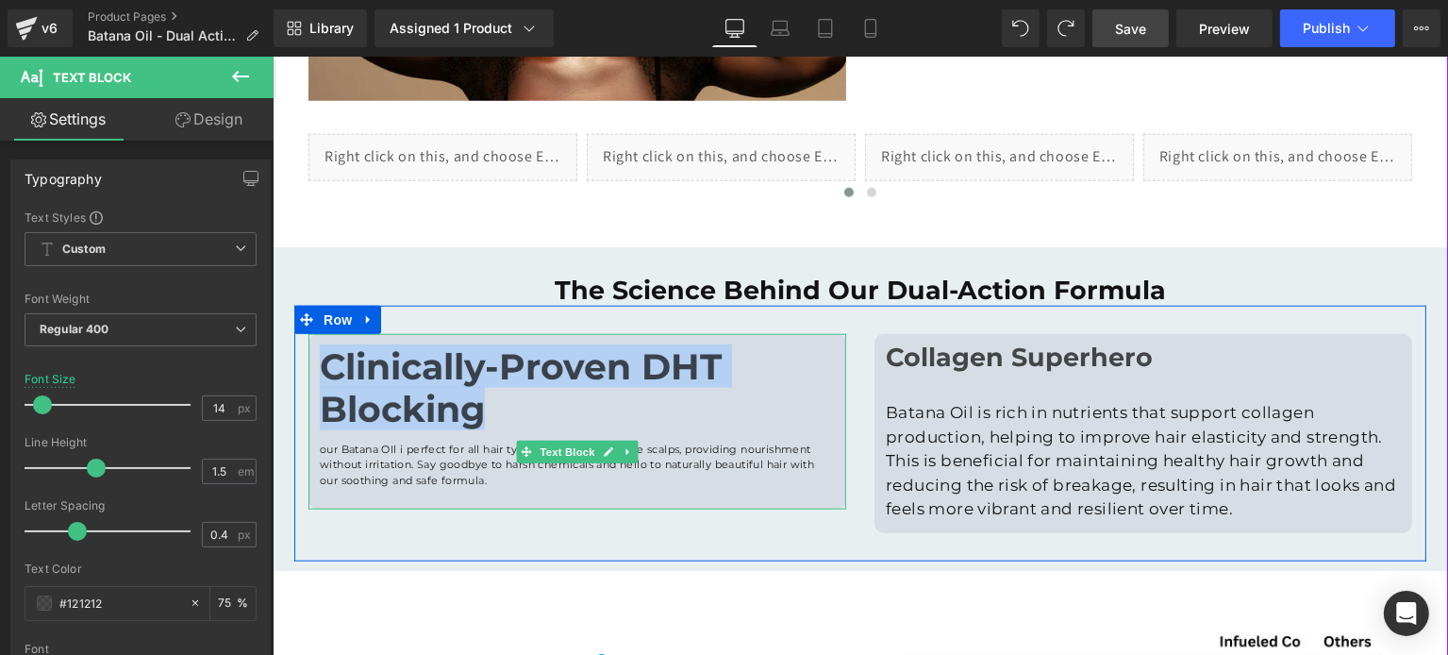
click at [386, 380] on undefined "Clinically-Proven DHT Blocking" at bounding box center [520, 387] width 402 height 86
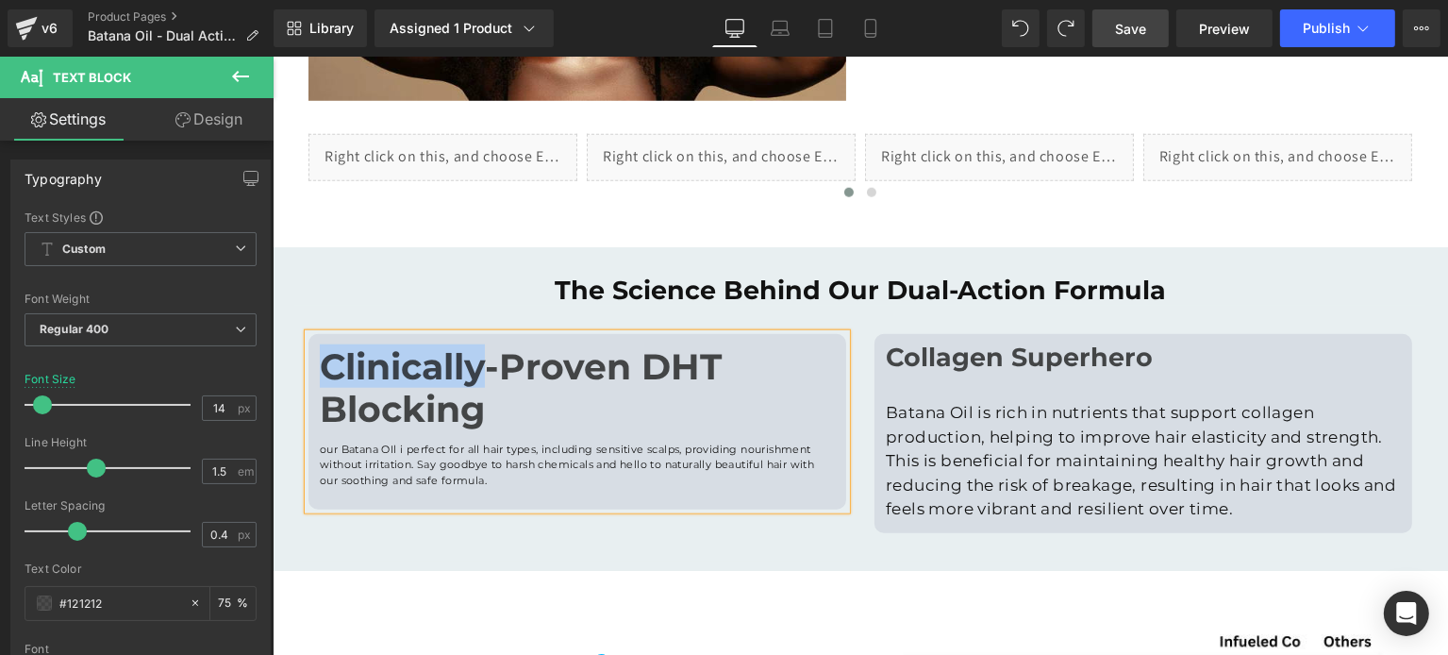
click at [386, 380] on undefined "Clinically-Proven DHT Blocking" at bounding box center [520, 387] width 402 height 86
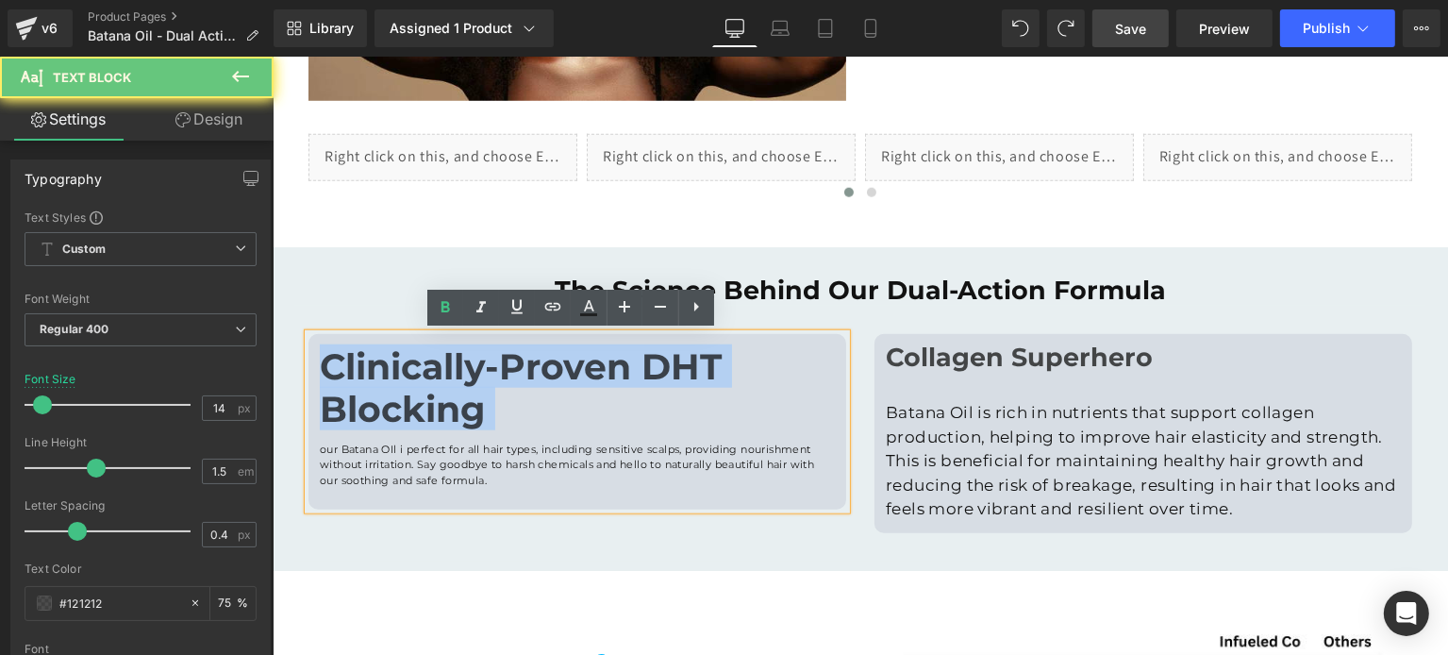
click at [386, 380] on undefined "Clinically-Proven DHT Blocking" at bounding box center [520, 387] width 402 height 86
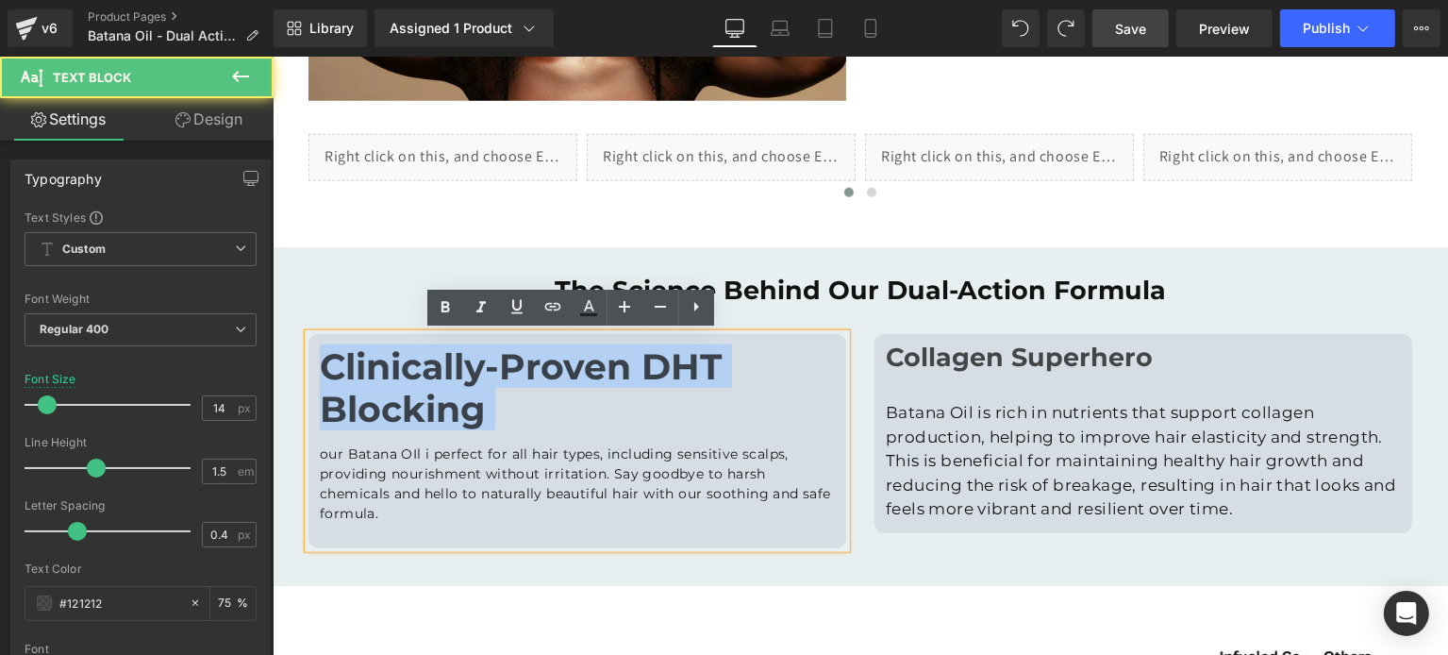
click at [372, 395] on undefined "Clinically-Proven DHT Blocking" at bounding box center [520, 387] width 402 height 86
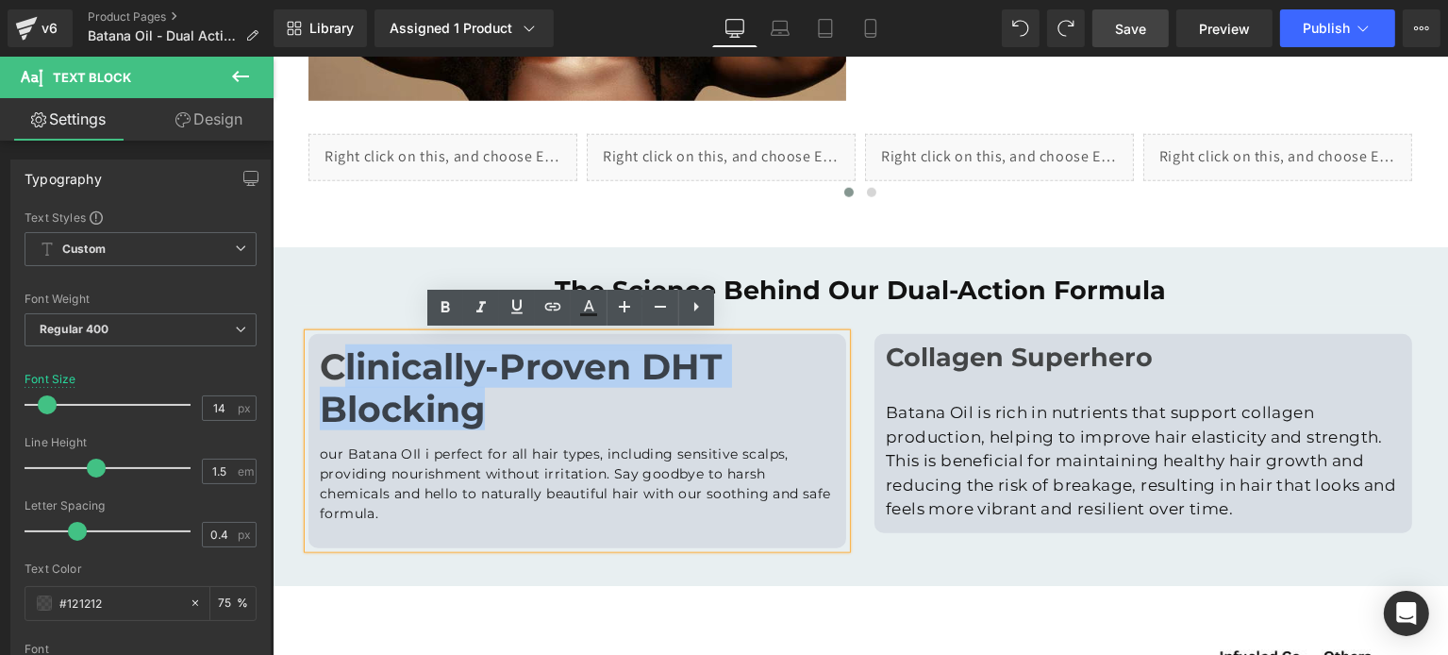
drag, startPoint x: 475, startPoint y: 405, endPoint x: 326, endPoint y: 373, distance: 152.4
click at [326, 374] on undefined "Clinically-Proven DHT Blocking" at bounding box center [520, 387] width 402 height 86
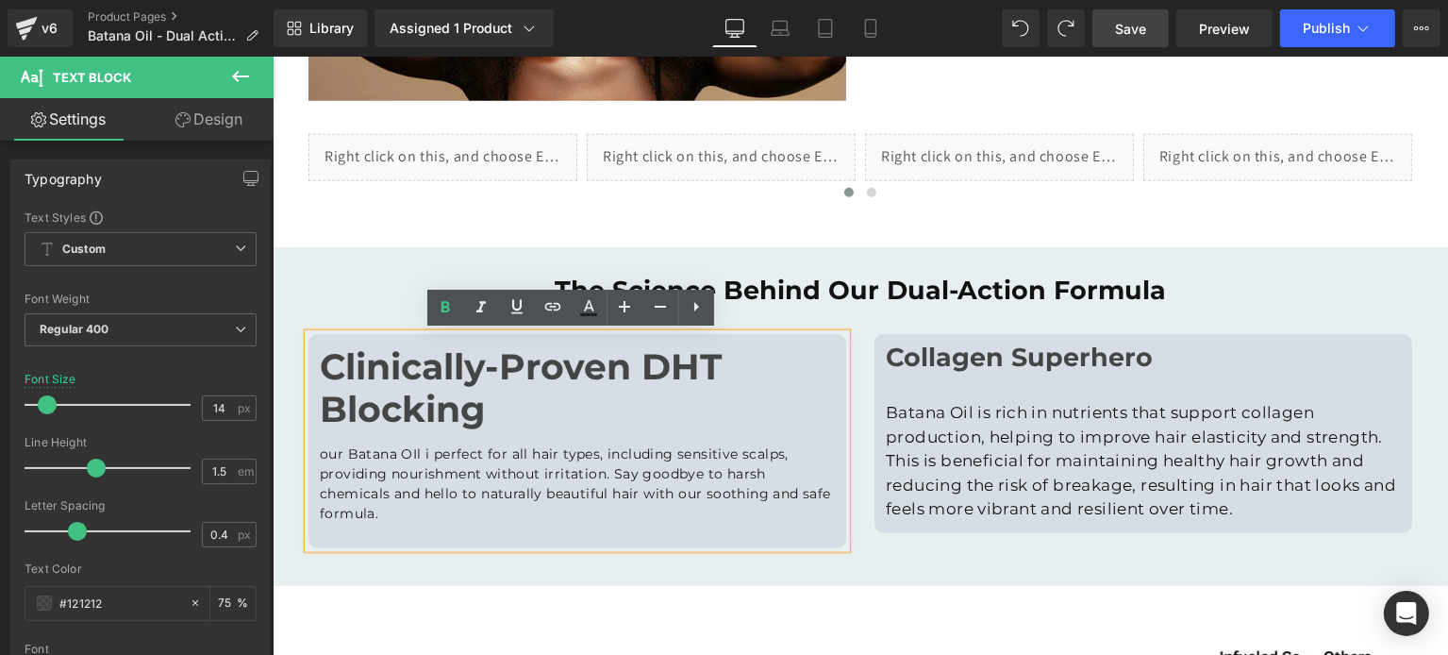
click at [323, 369] on undefined "Clinically-Proven DHT Blocking" at bounding box center [520, 387] width 402 height 86
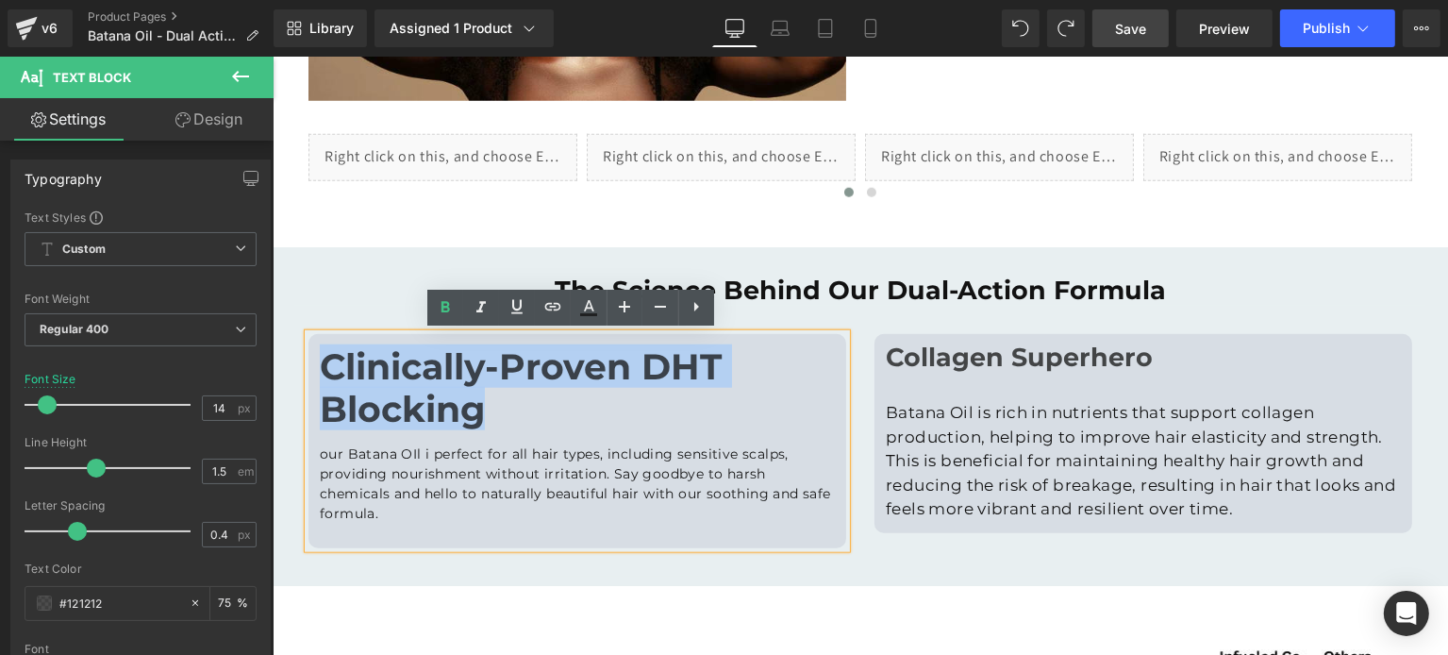
click at [485, 418] on div "Clinically-Proven DHT Blocking our Batana OIl i perfect for all hair types, inc…" at bounding box center [577, 441] width 538 height 214
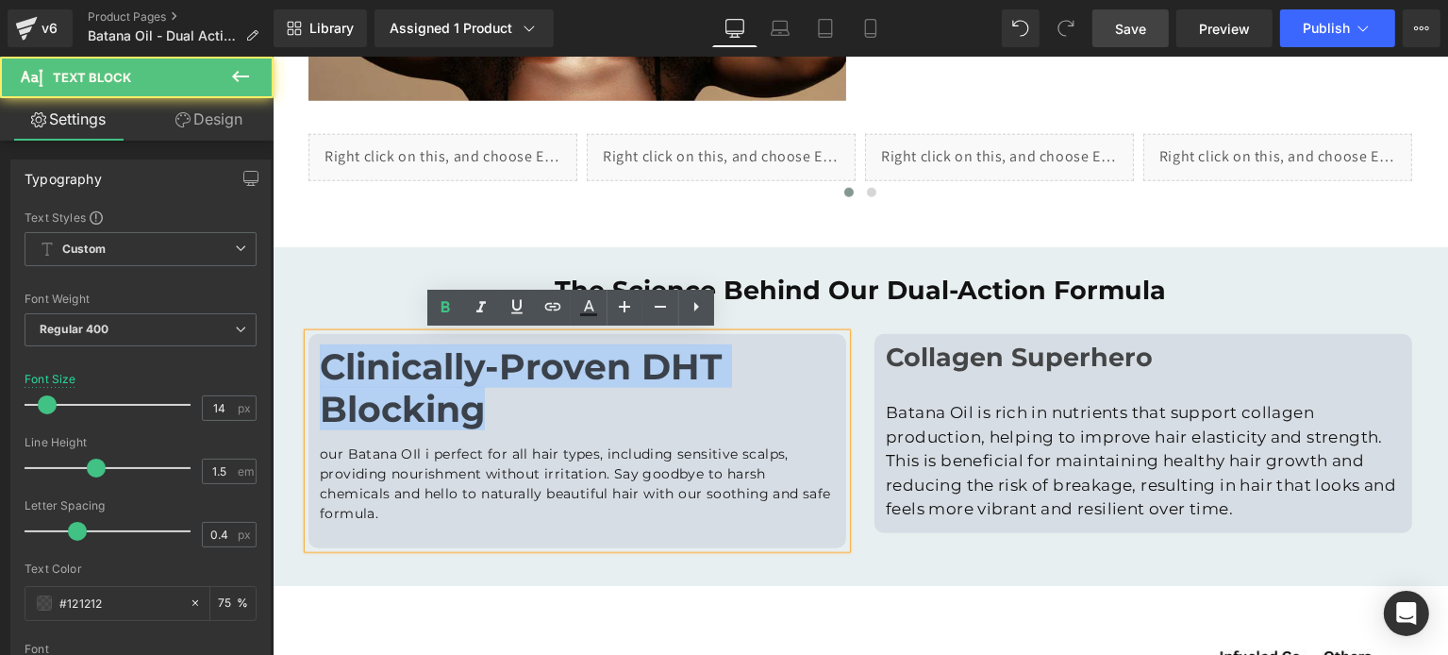
click at [481, 417] on div "Clinically-Proven DHT Blocking our Batana OIl i perfect for all hair types, inc…" at bounding box center [577, 441] width 538 height 214
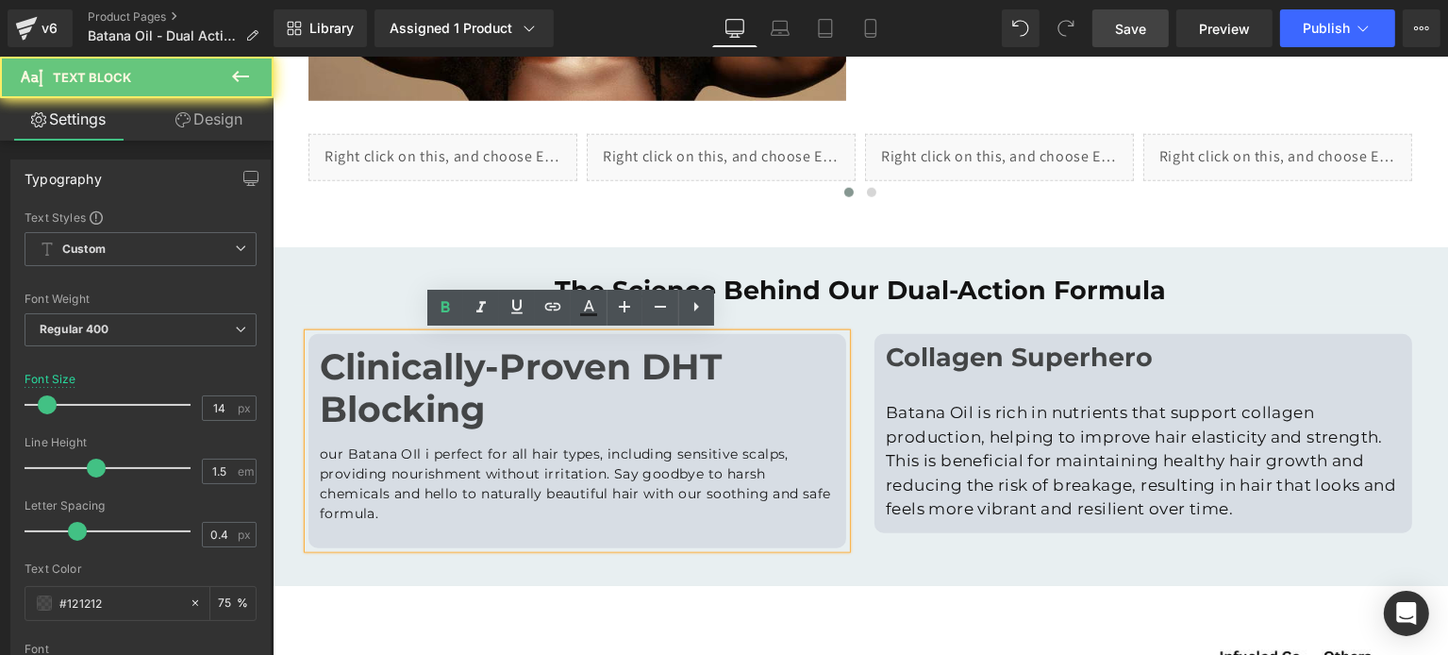
click at [468, 407] on undefined "Clinically-Proven DHT Blocking" at bounding box center [520, 387] width 402 height 86
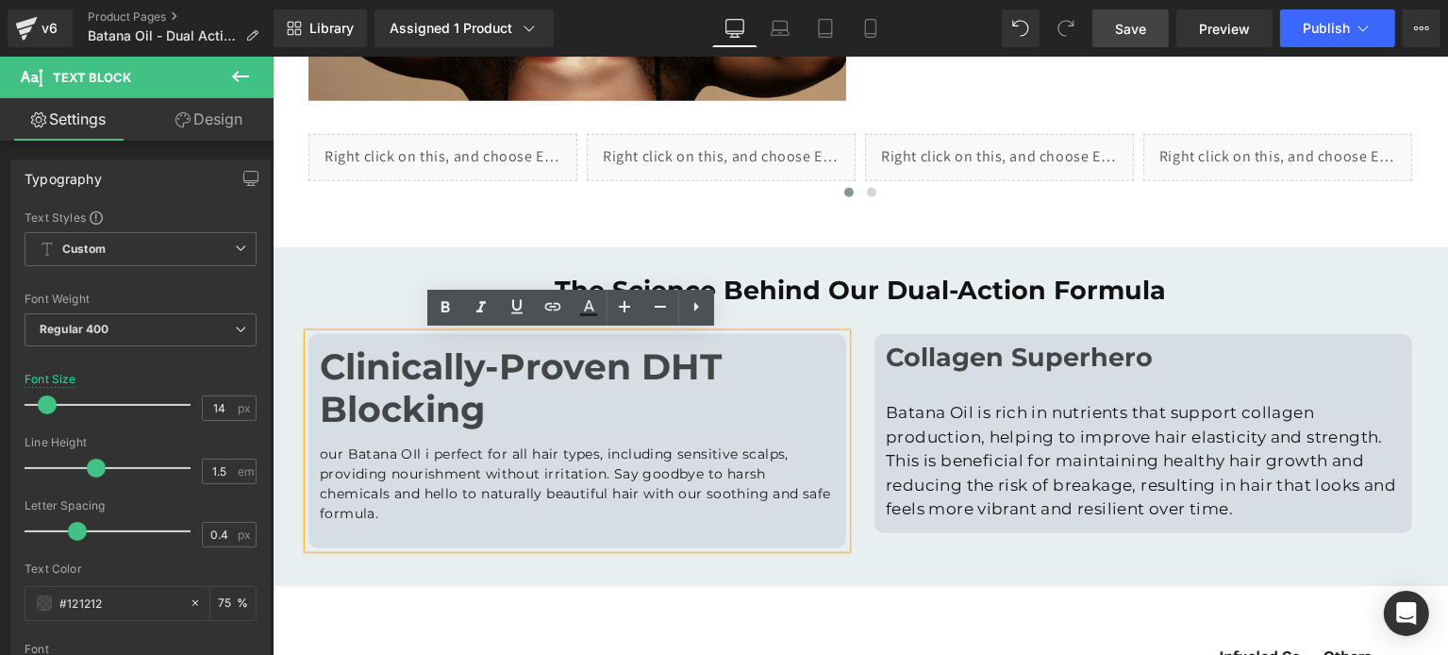
click at [330, 382] on undefined "Clinically-Proven DHT Blocking" at bounding box center [520, 387] width 402 height 86
click at [319, 369] on undefined "Clinically-Proven DHT Blocking" at bounding box center [520, 387] width 402 height 86
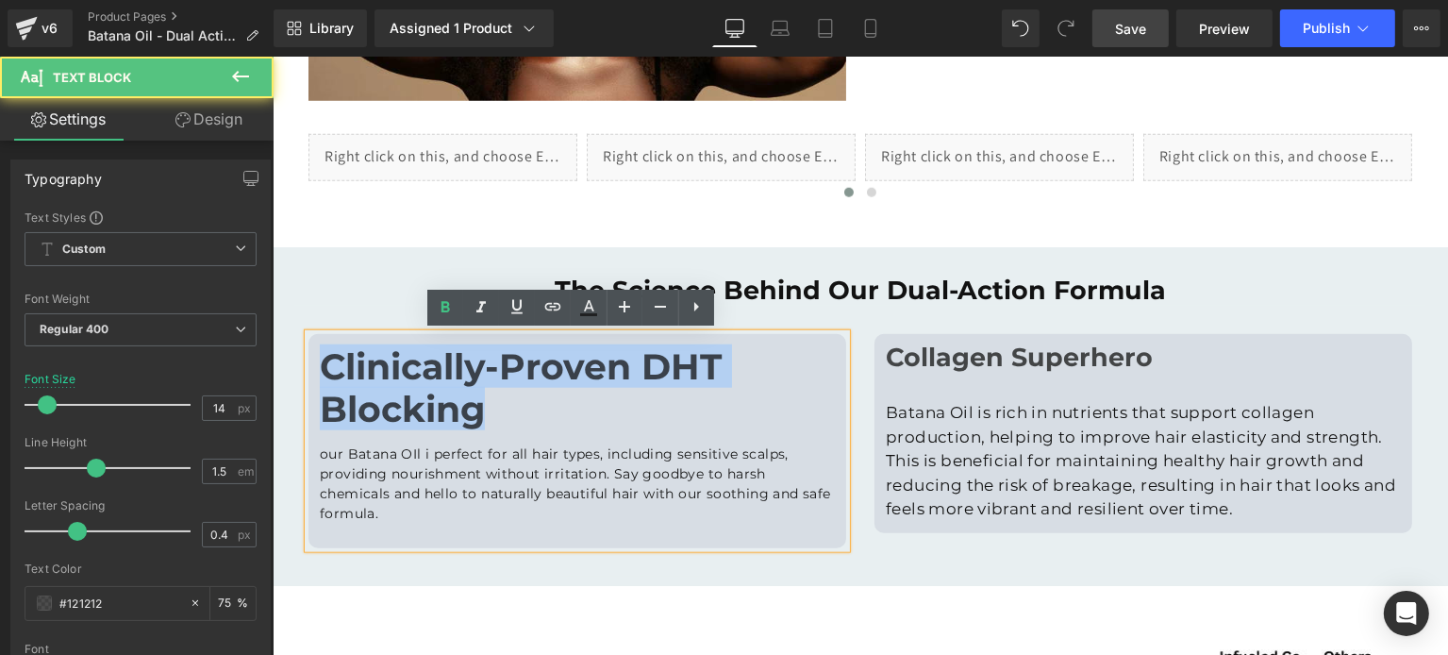
click at [476, 406] on undefined "Clinically-Proven DHT Blocking" at bounding box center [520, 387] width 402 height 86
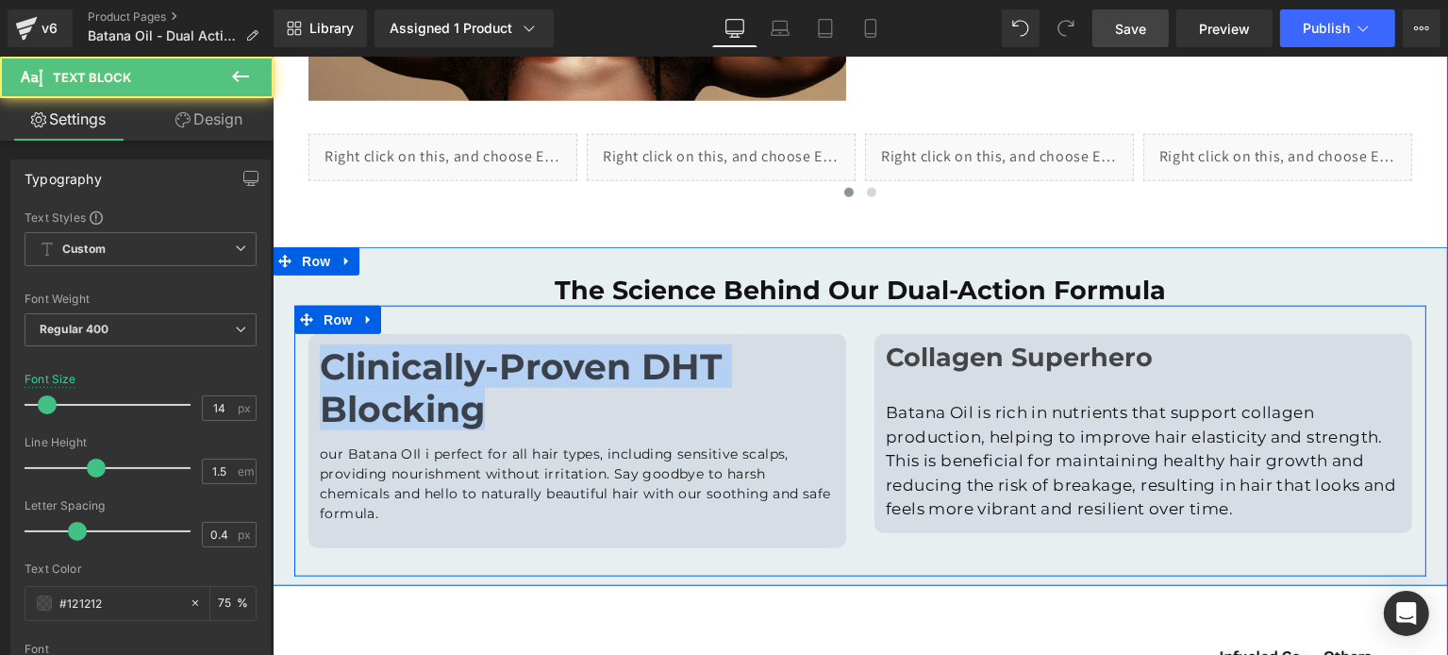
click at [447, 345] on undefined "Clinically-Proven DHT Blocking" at bounding box center [520, 387] width 402 height 86
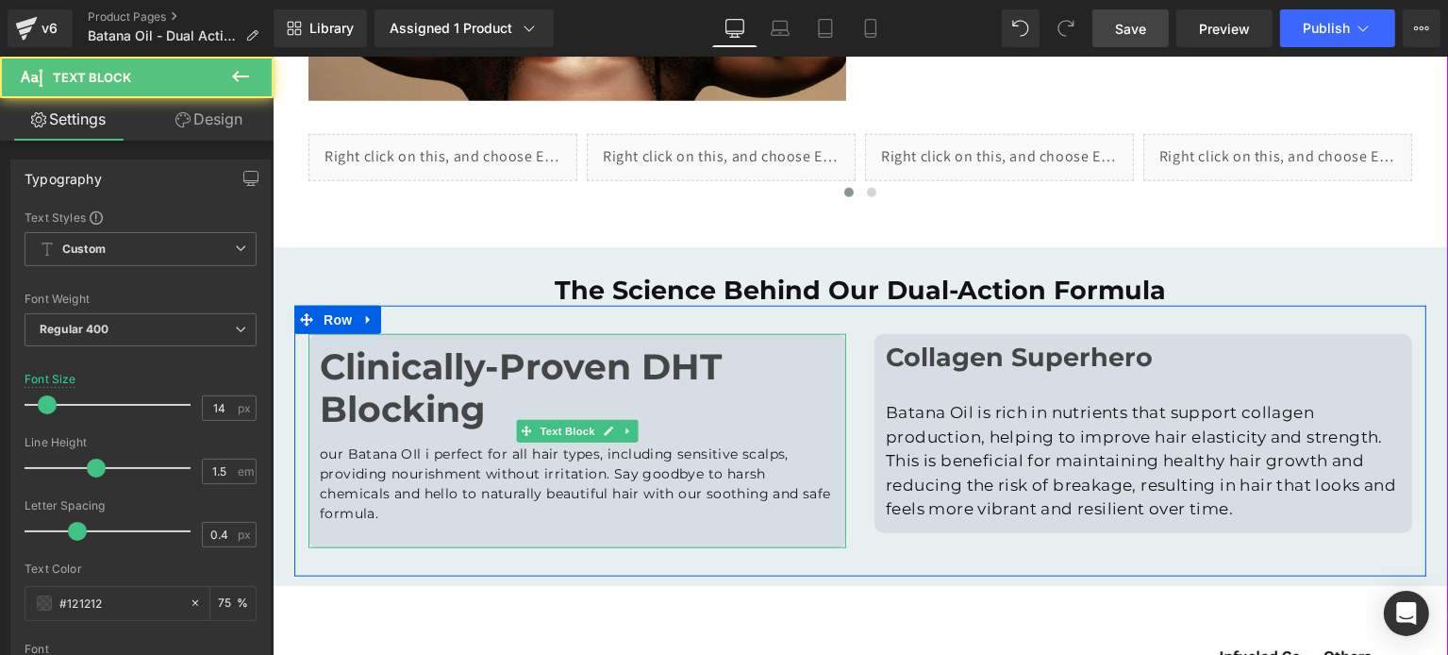
click at [442, 484] on p "our Batana OIl i perfect for all hair types, including sensitive scalps, provid…" at bounding box center [576, 483] width 515 height 79
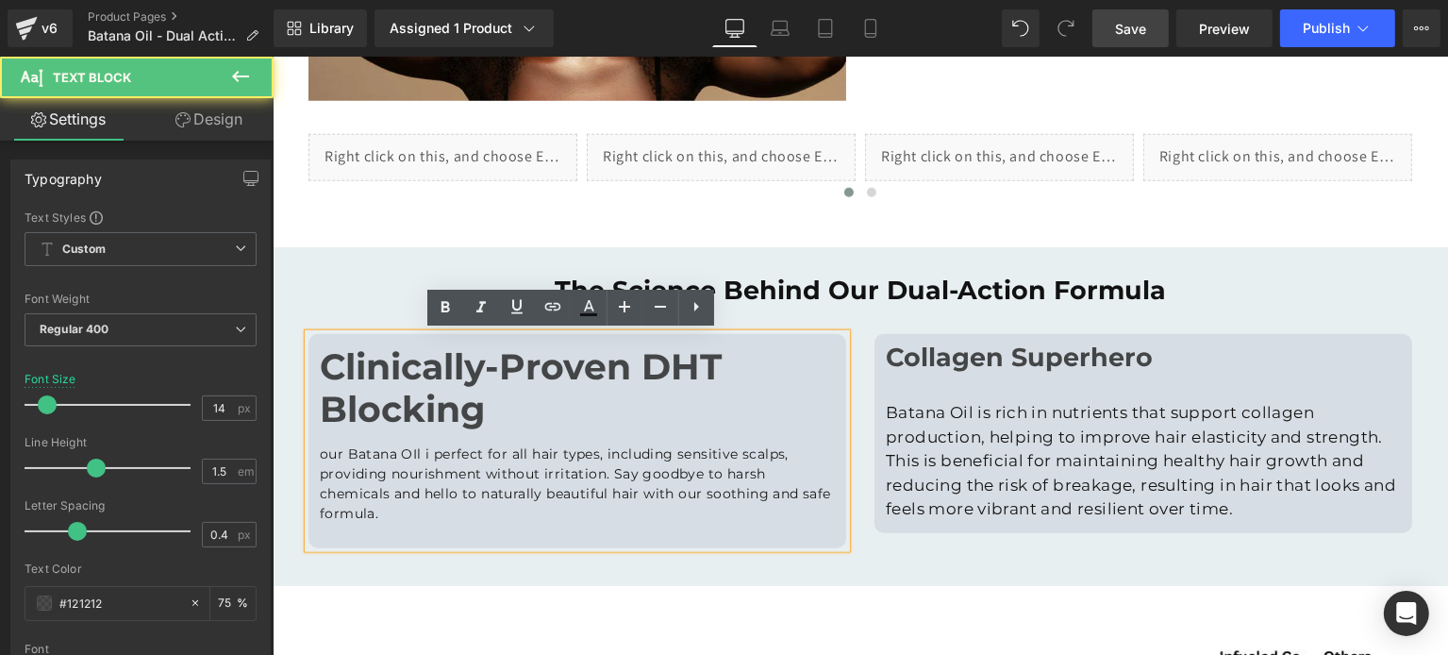
click at [447, 467] on p "our Batana OIl i perfect for all hair types, including sensitive scalps, provid…" at bounding box center [576, 483] width 515 height 79
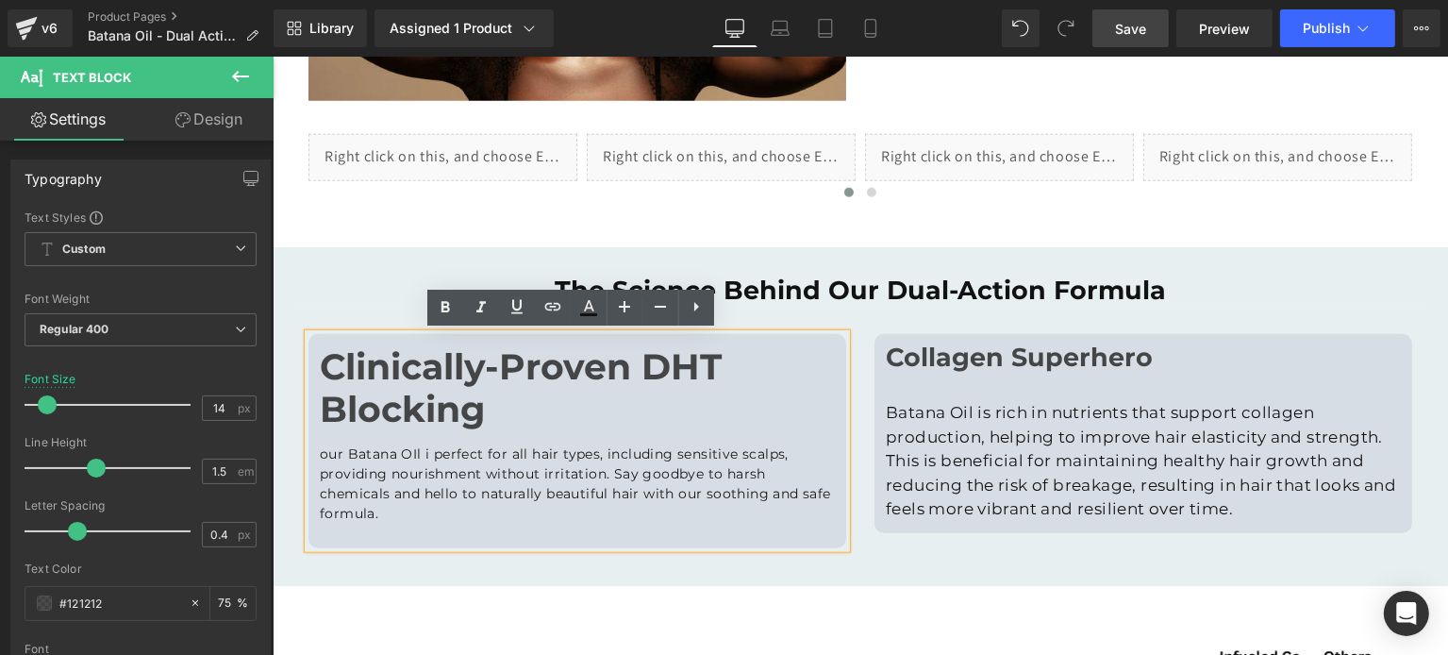
click at [484, 421] on div "Clinically-Proven DHT Blocking our Batana OIl i perfect for all hair types, inc…" at bounding box center [577, 441] width 538 height 214
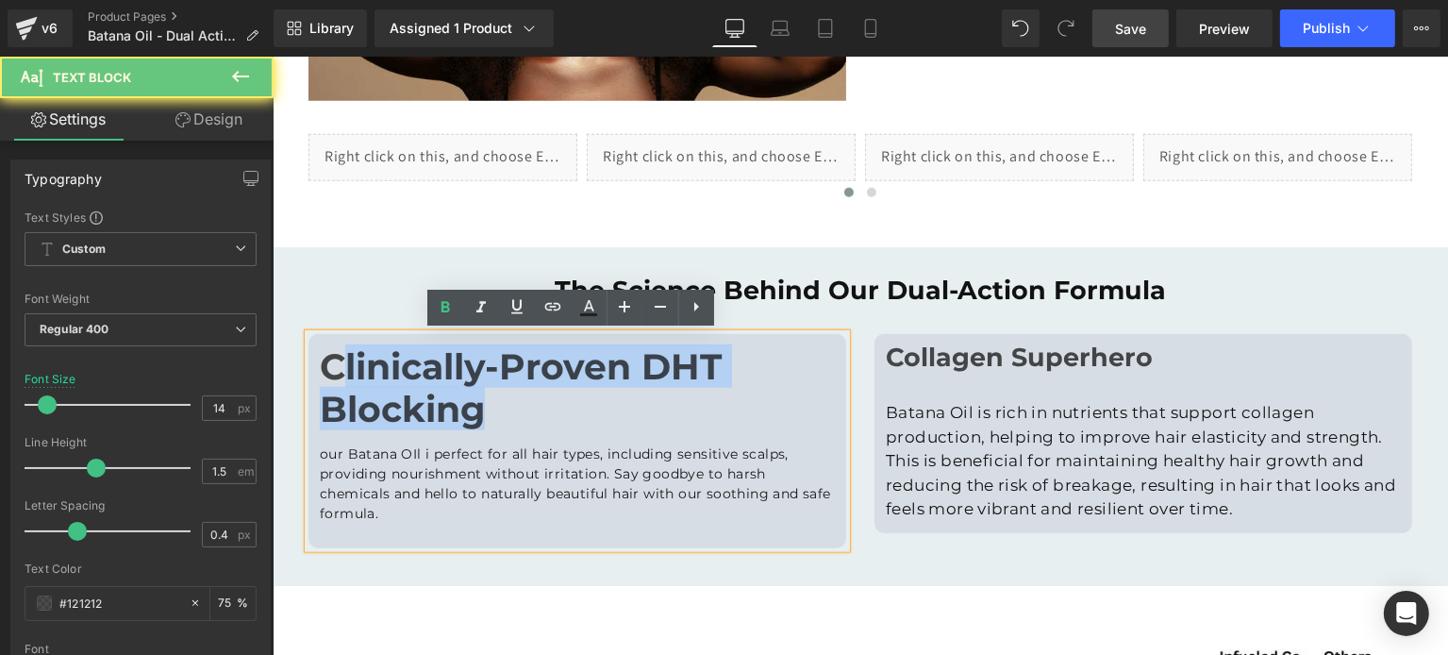
drag, startPoint x: 491, startPoint y: 418, endPoint x: 325, endPoint y: 375, distance: 171.4
click at [325, 376] on div "Clinically-Proven DHT Blocking our Batana OIl i perfect for all hair types, inc…" at bounding box center [577, 441] width 538 height 214
click at [325, 368] on undefined "Clinically-Proven DHT Blocking" at bounding box center [520, 387] width 402 height 86
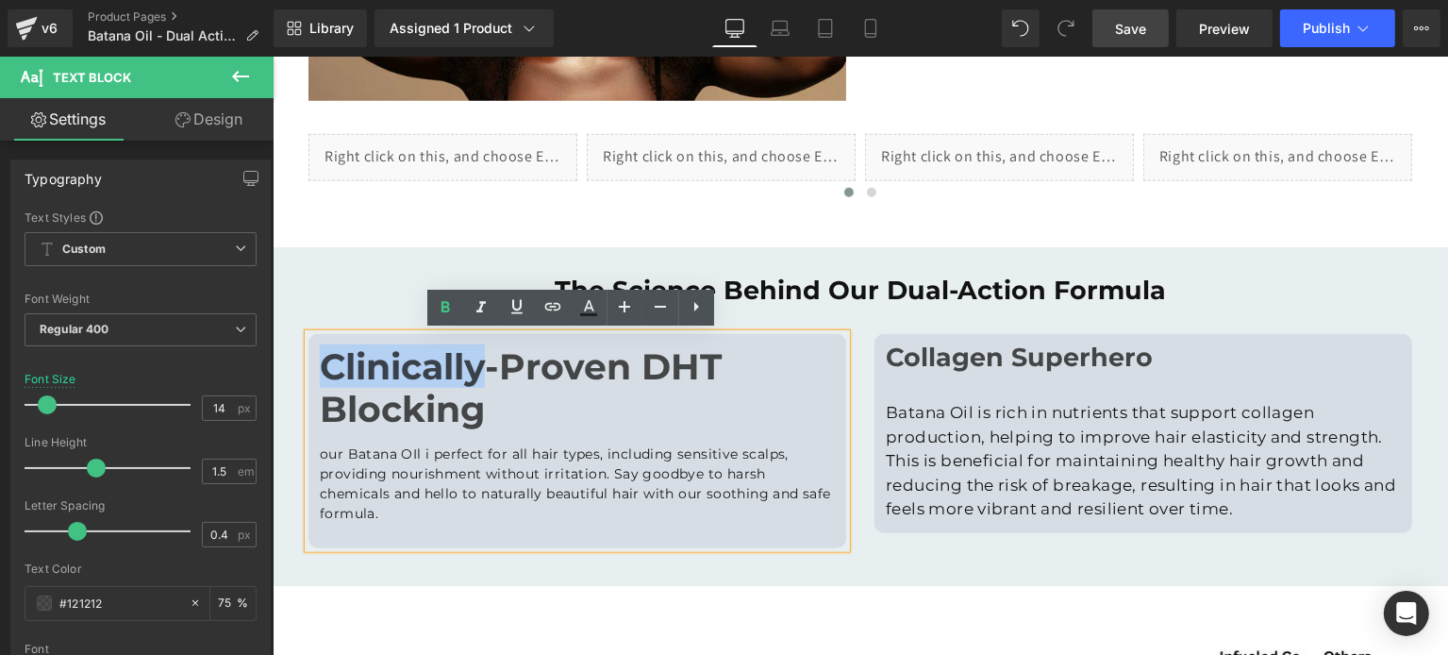
click at [325, 368] on undefined "Clinically-Proven DHT Blocking" at bounding box center [520, 387] width 402 height 86
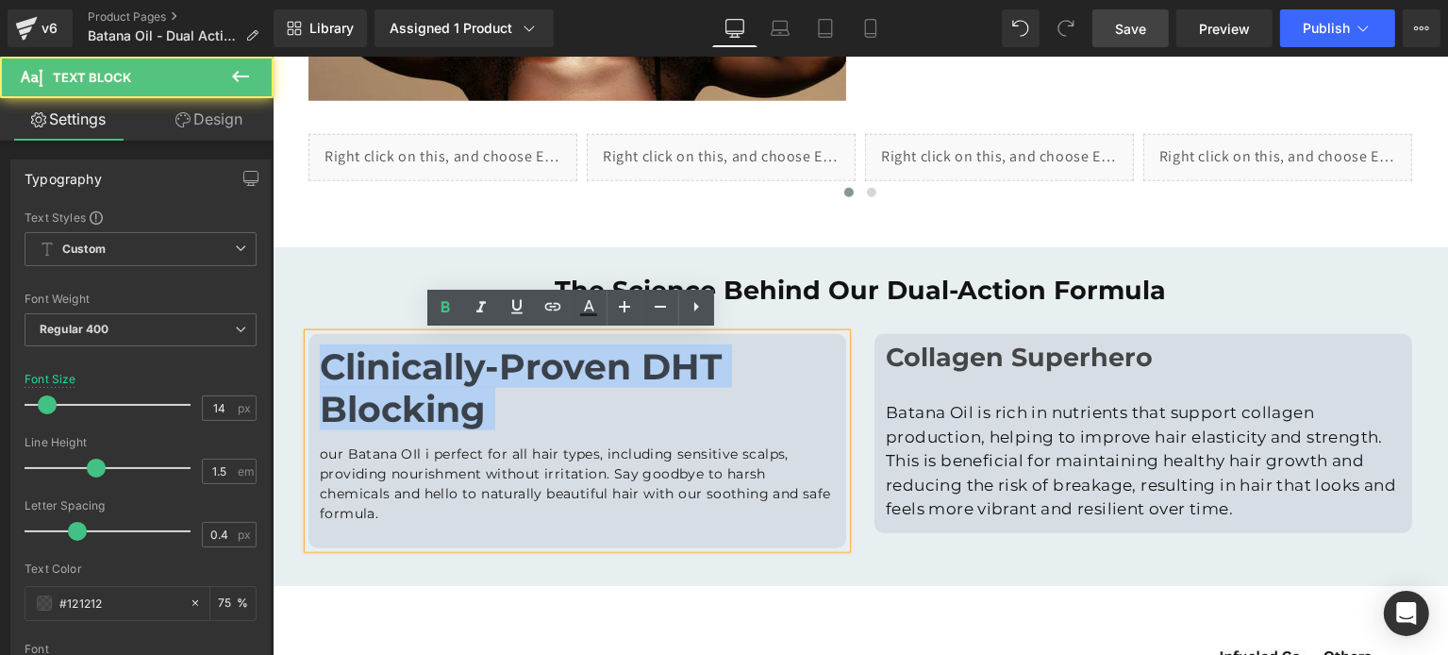
click at [325, 368] on undefined "Clinically-Proven DHT Blocking" at bounding box center [520, 387] width 402 height 86
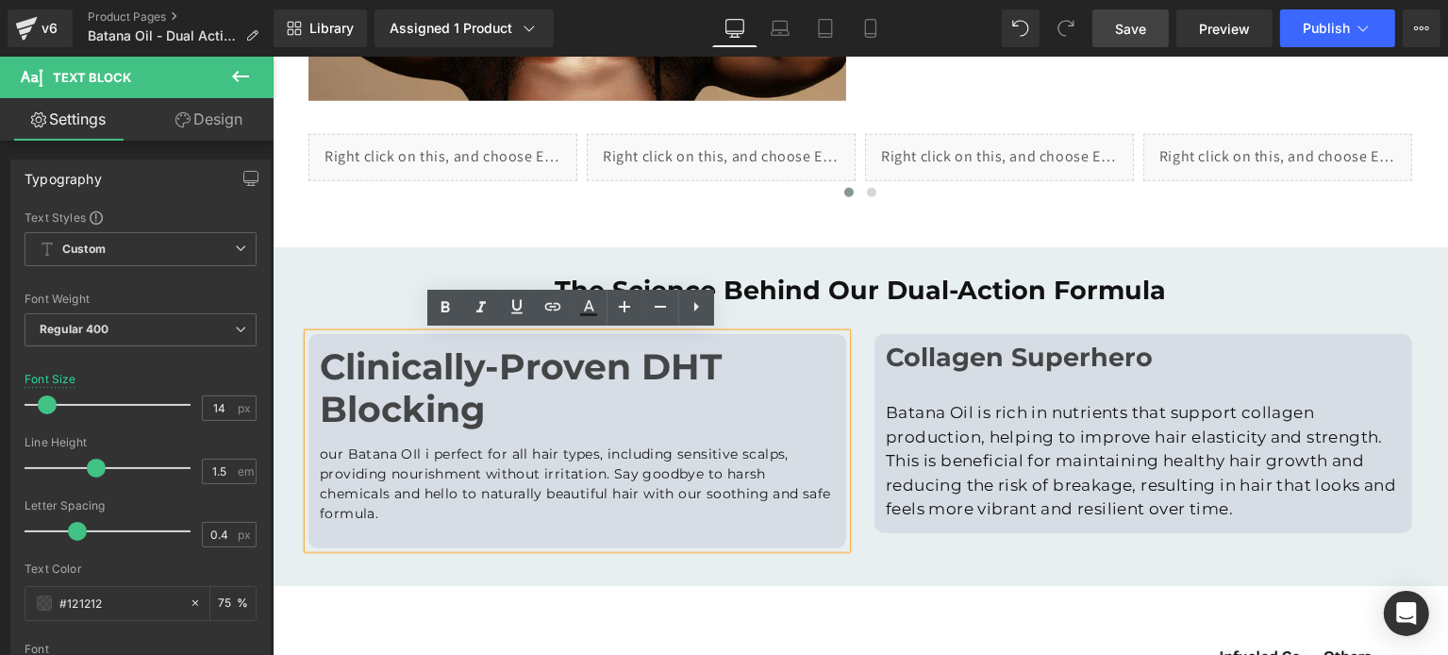
click at [596, 459] on p "our Batana OIl i perfect for all hair types, including sensitive scalps, provid…" at bounding box center [576, 483] width 515 height 79
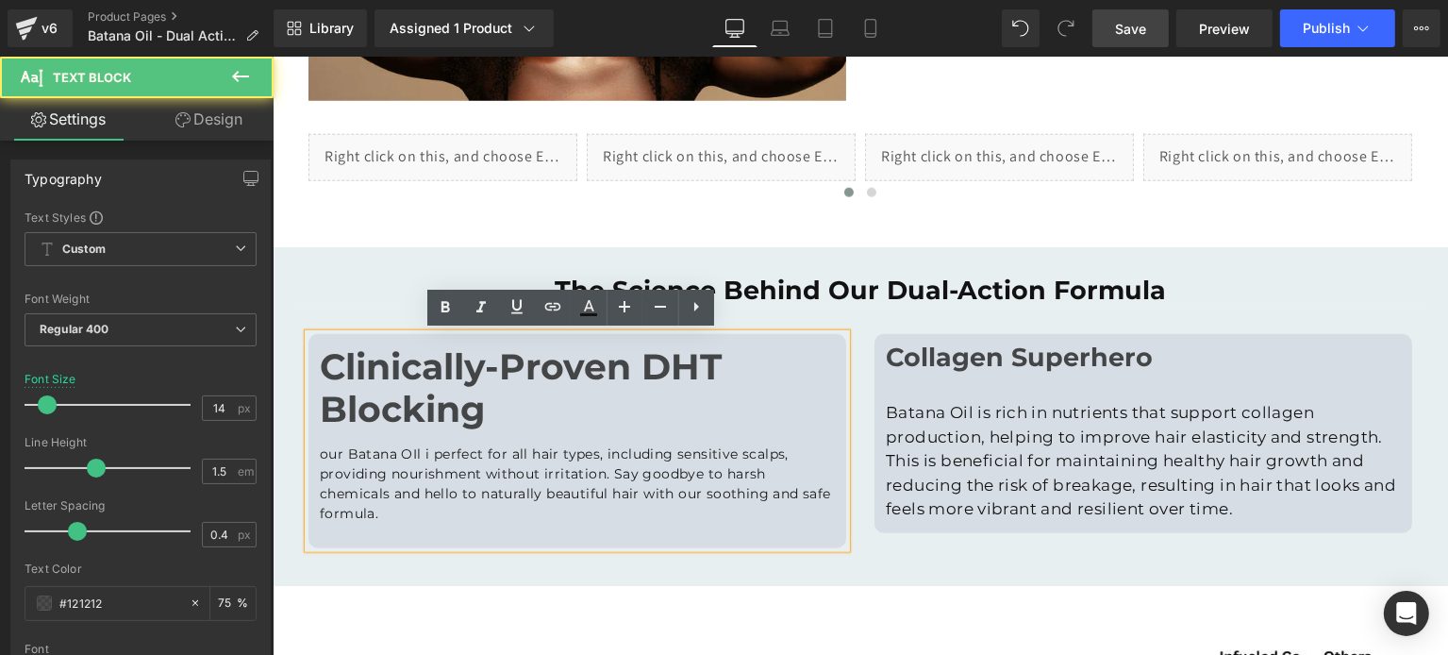
click at [376, 400] on undefined "Clinically-Proven DHT Blocking" at bounding box center [520, 387] width 402 height 86
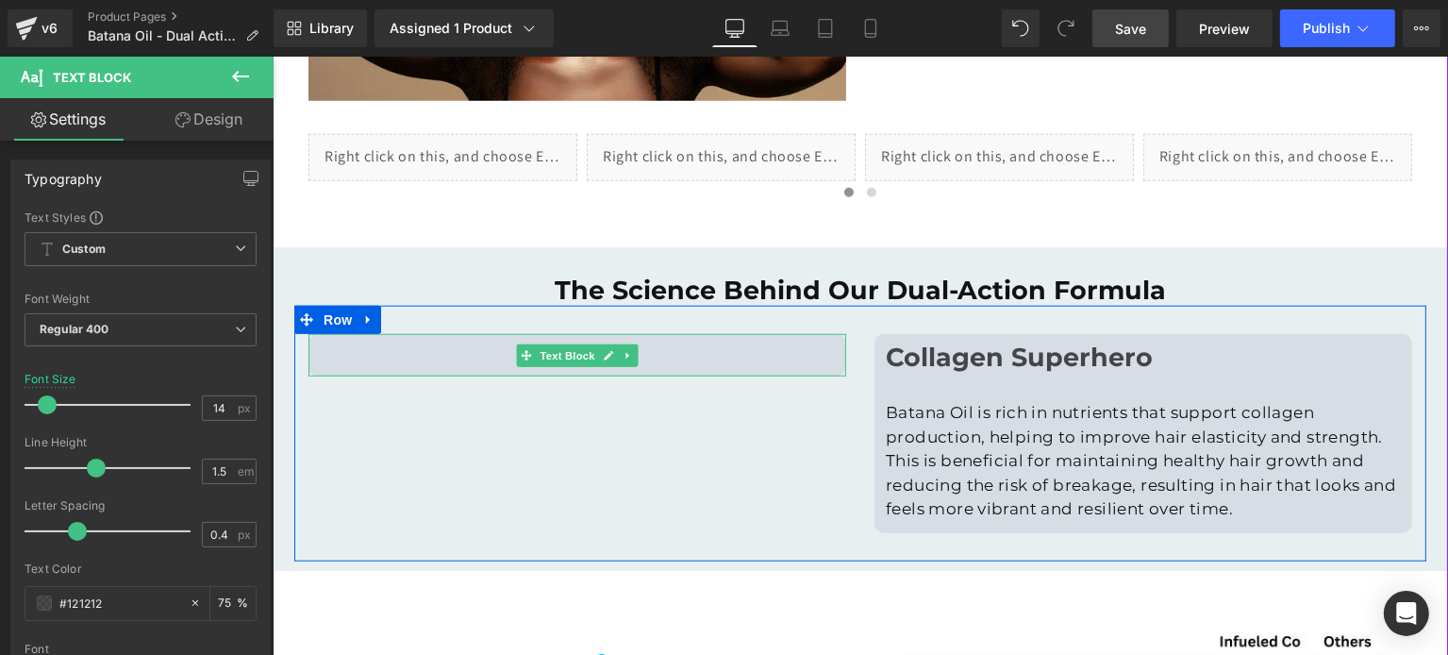
click at [348, 358] on div at bounding box center [577, 355] width 538 height 42
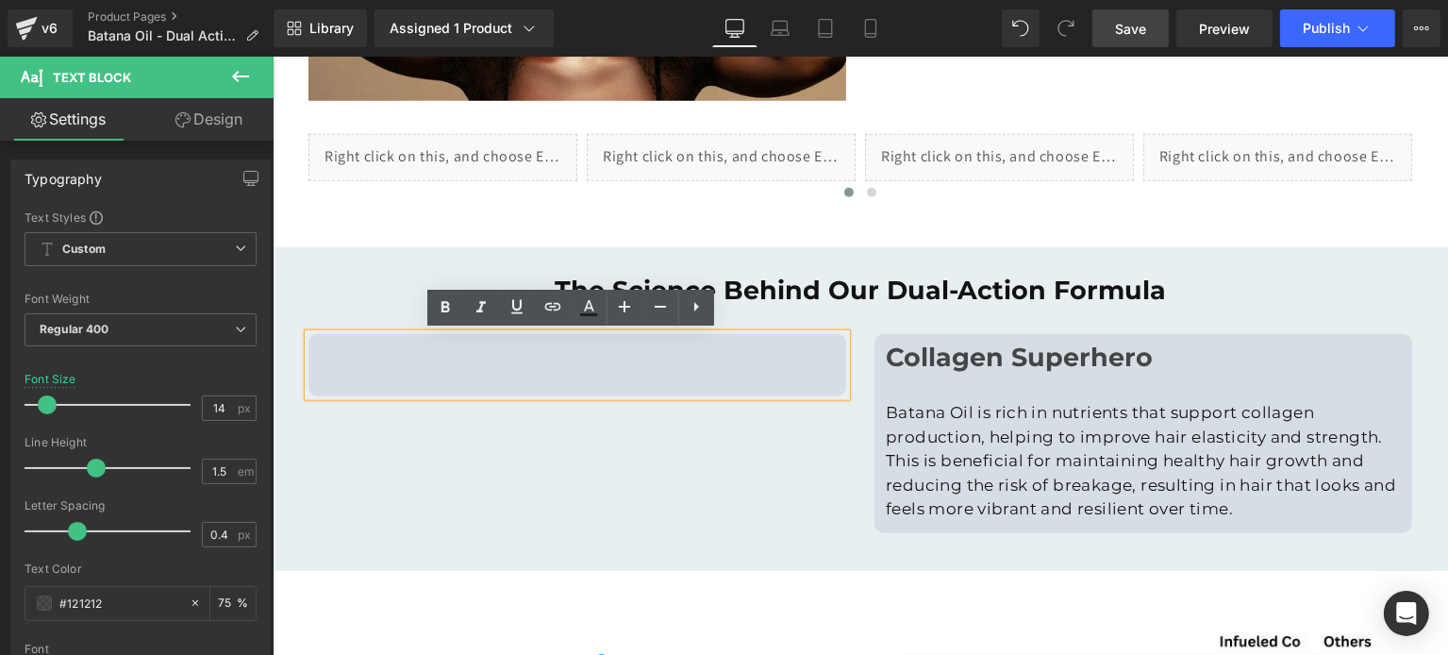
click at [421, 375] on div at bounding box center [577, 365] width 538 height 62
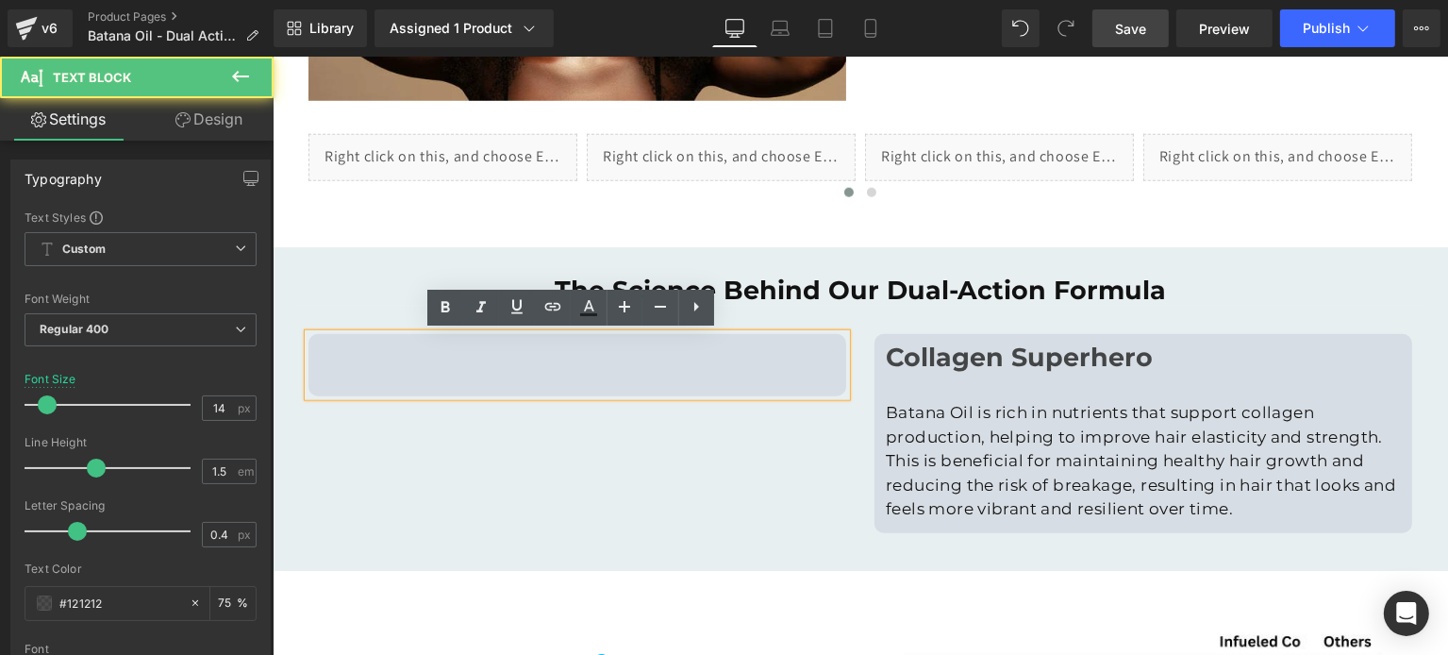
click at [410, 383] on div at bounding box center [577, 365] width 538 height 62
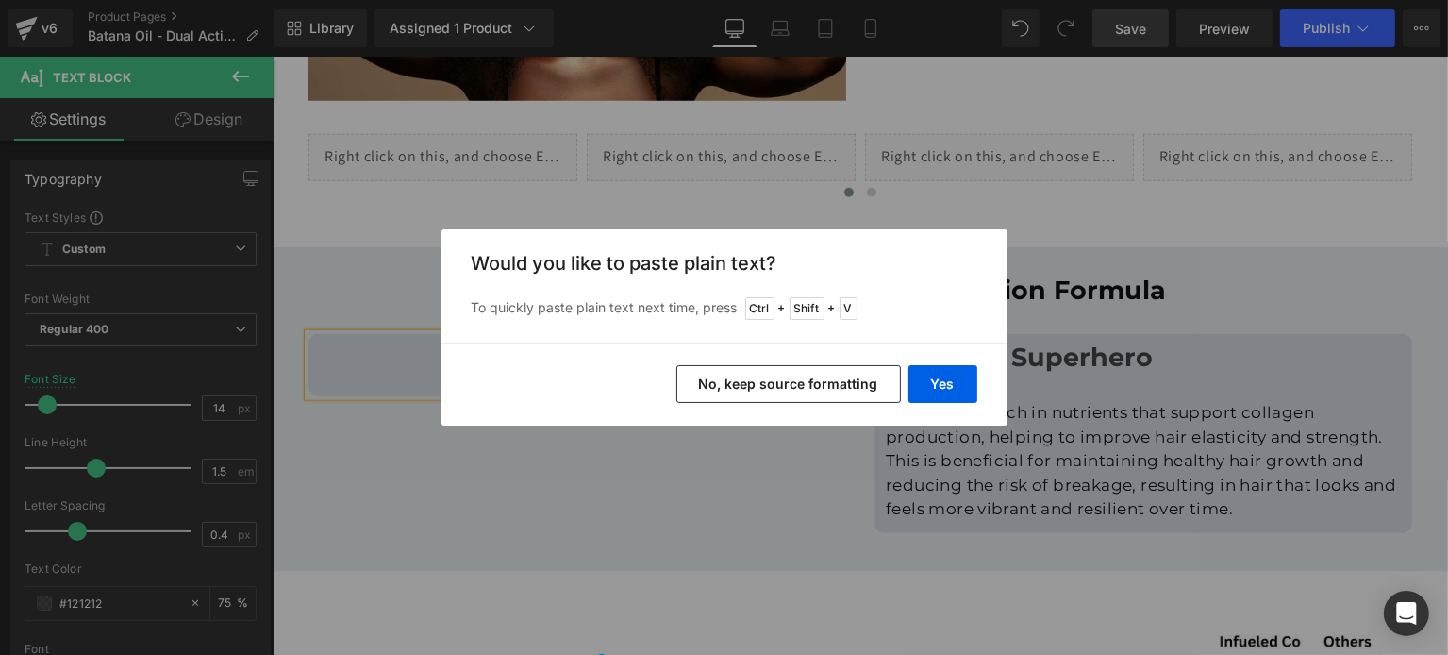
click at [868, 385] on button "No, keep source formatting" at bounding box center [788, 384] width 224 height 38
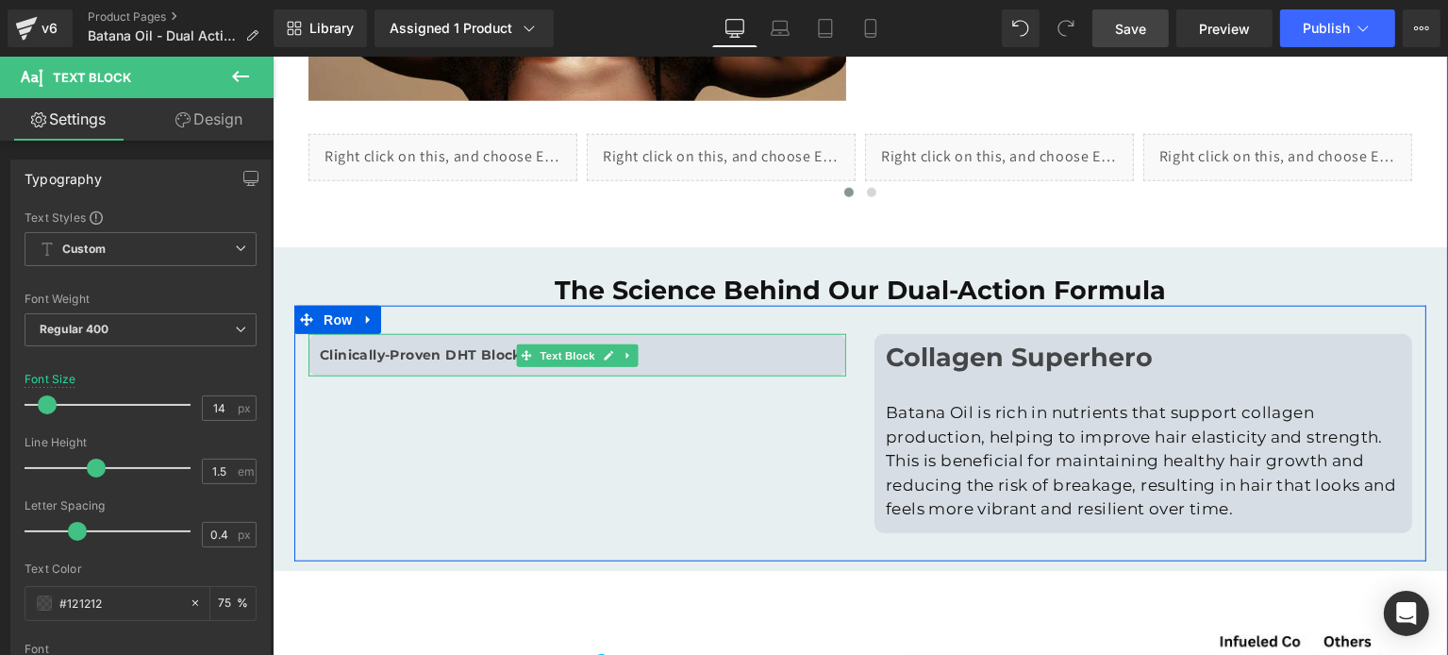
click at [506, 347] on strong "Clinically-Proven DHT Blocking" at bounding box center [431, 354] width 225 height 17
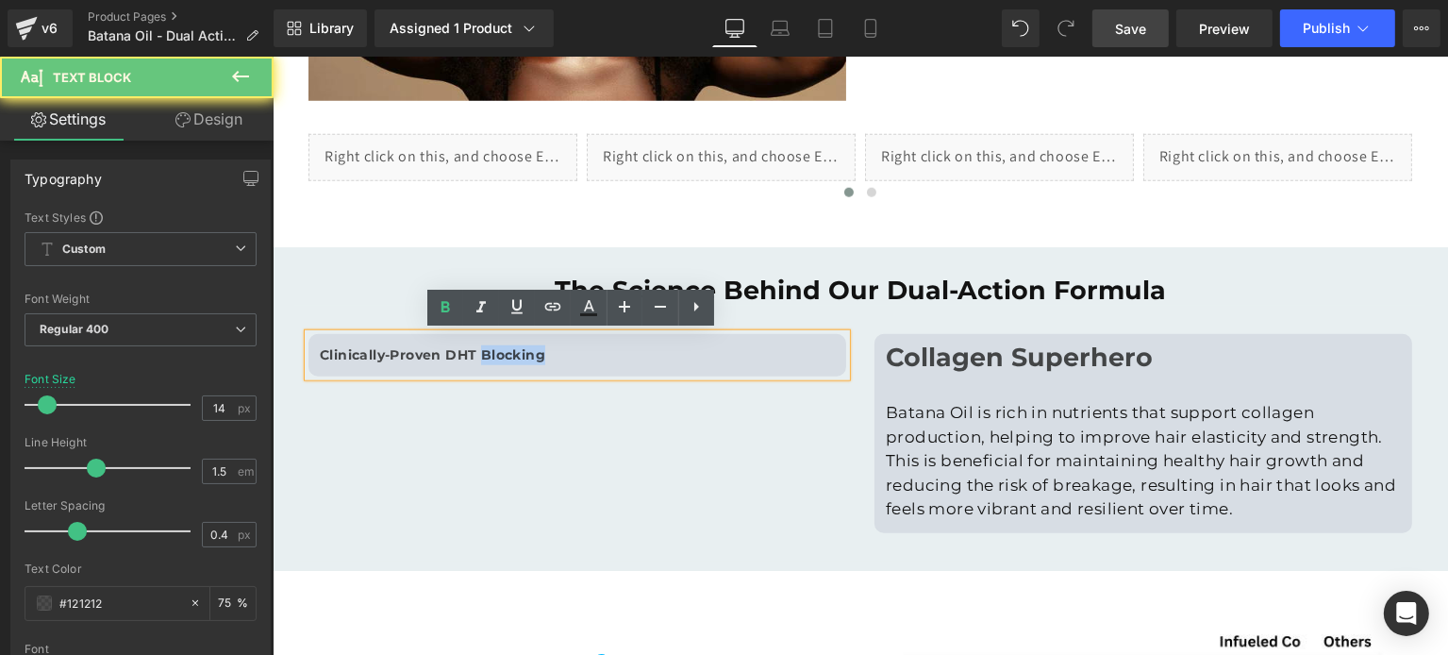
click at [506, 347] on strong "Clinically-Proven DHT Blocking" at bounding box center [431, 354] width 225 height 17
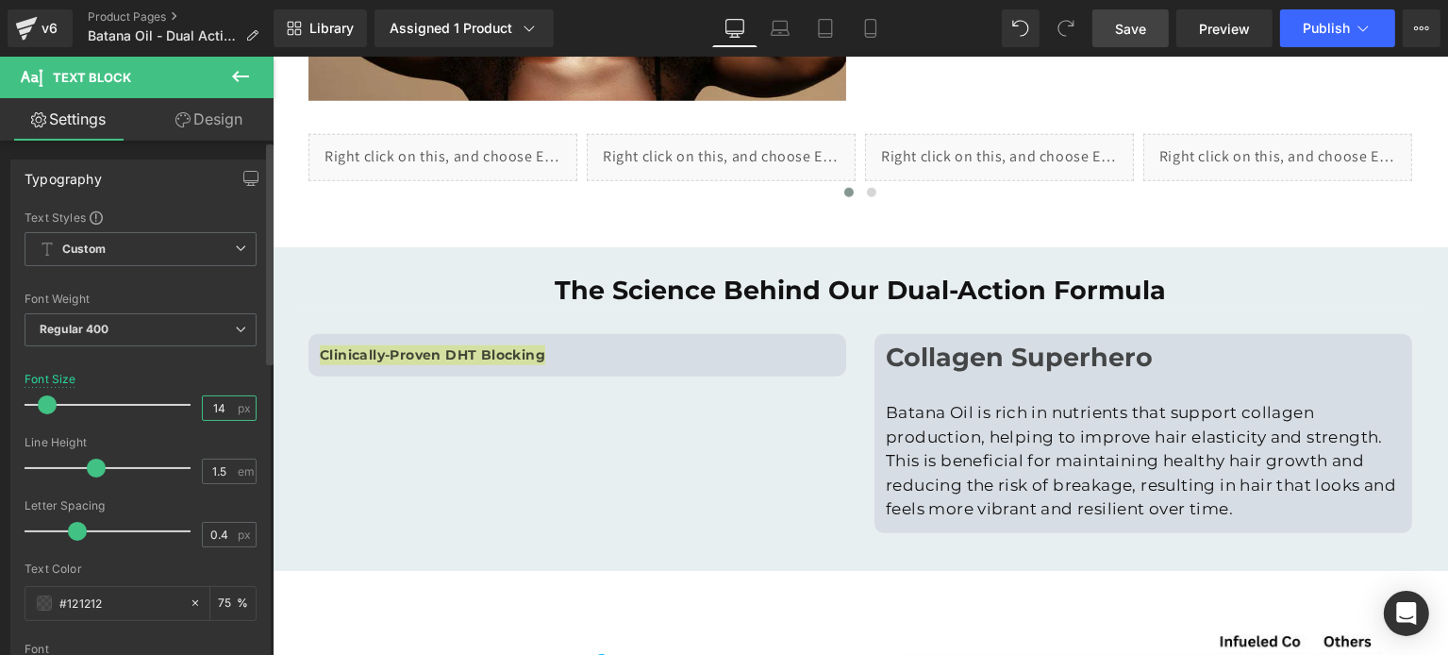
click at [220, 399] on input "14" at bounding box center [219, 408] width 33 height 24
type input "19"
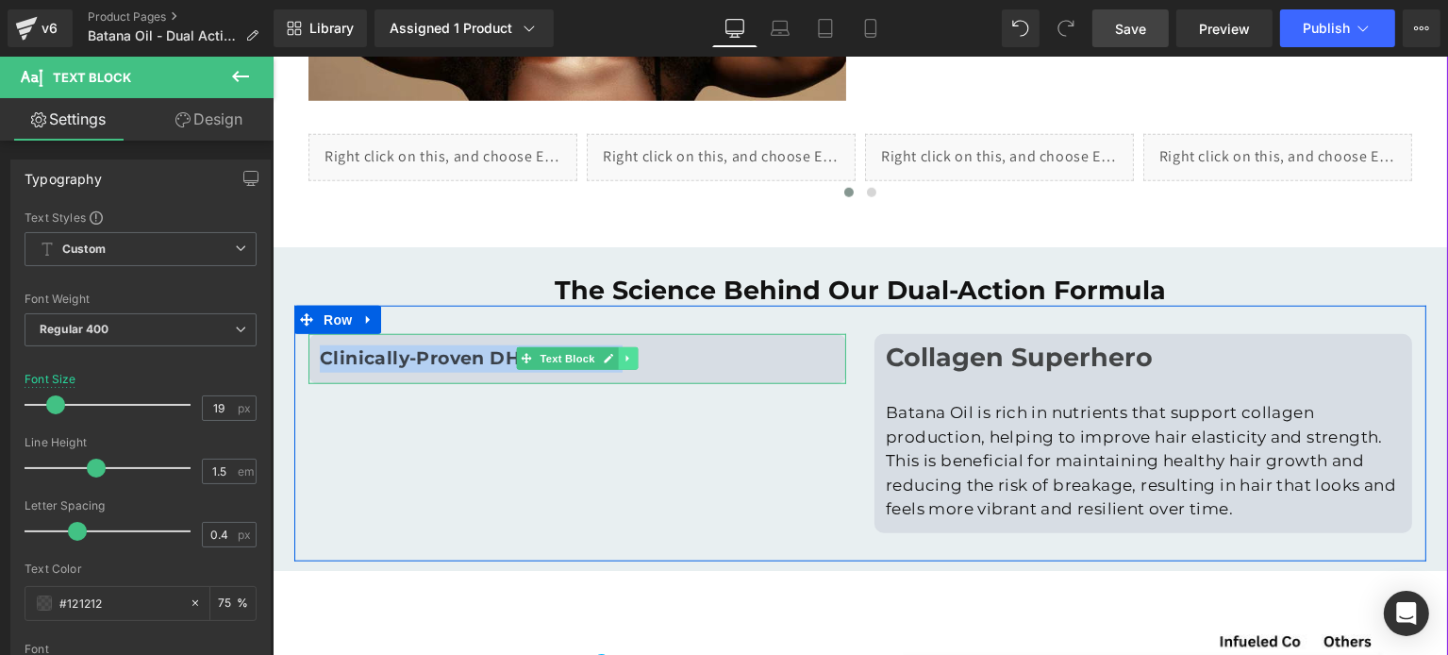
click at [618, 360] on link at bounding box center [628, 358] width 20 height 23
click at [613, 360] on icon at bounding box center [617, 358] width 10 height 11
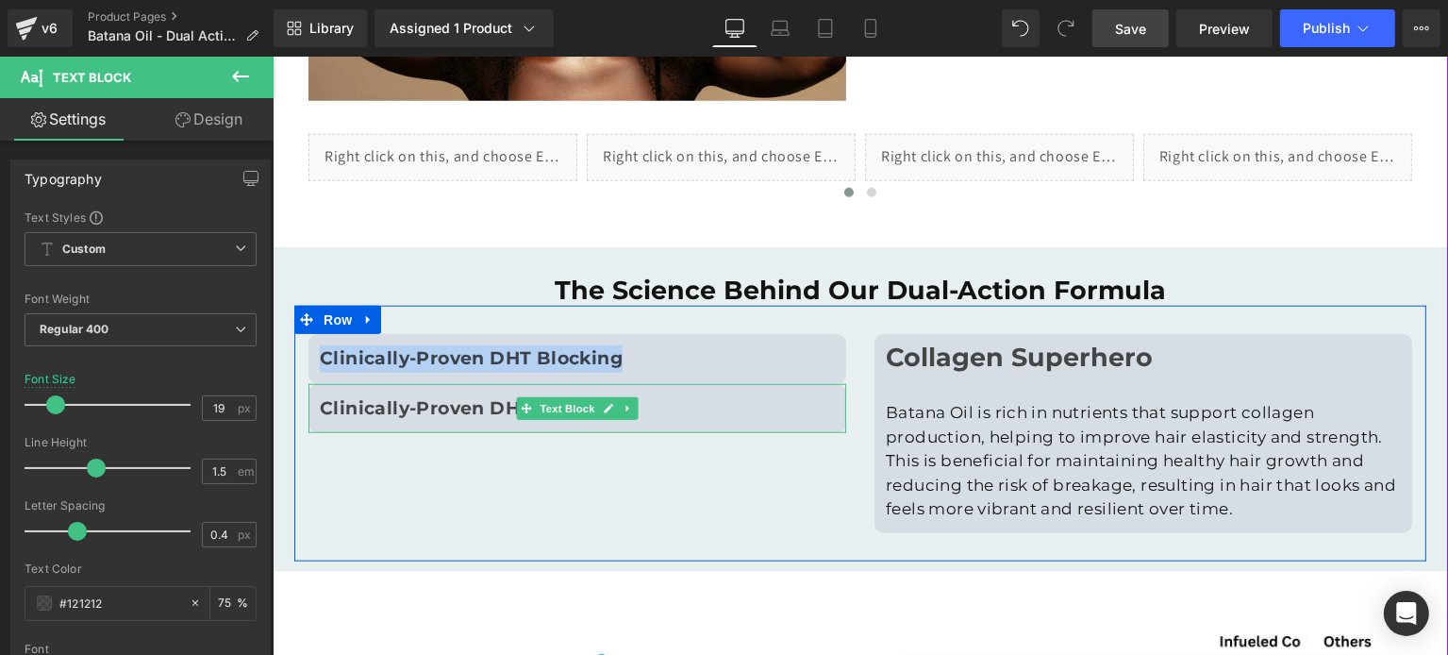
drag, startPoint x: 386, startPoint y: 397, endPoint x: 400, endPoint y: 405, distance: 16.0
click at [386, 397] on strong "Clinically-Proven DHT Blocking" at bounding box center [470, 408] width 303 height 22
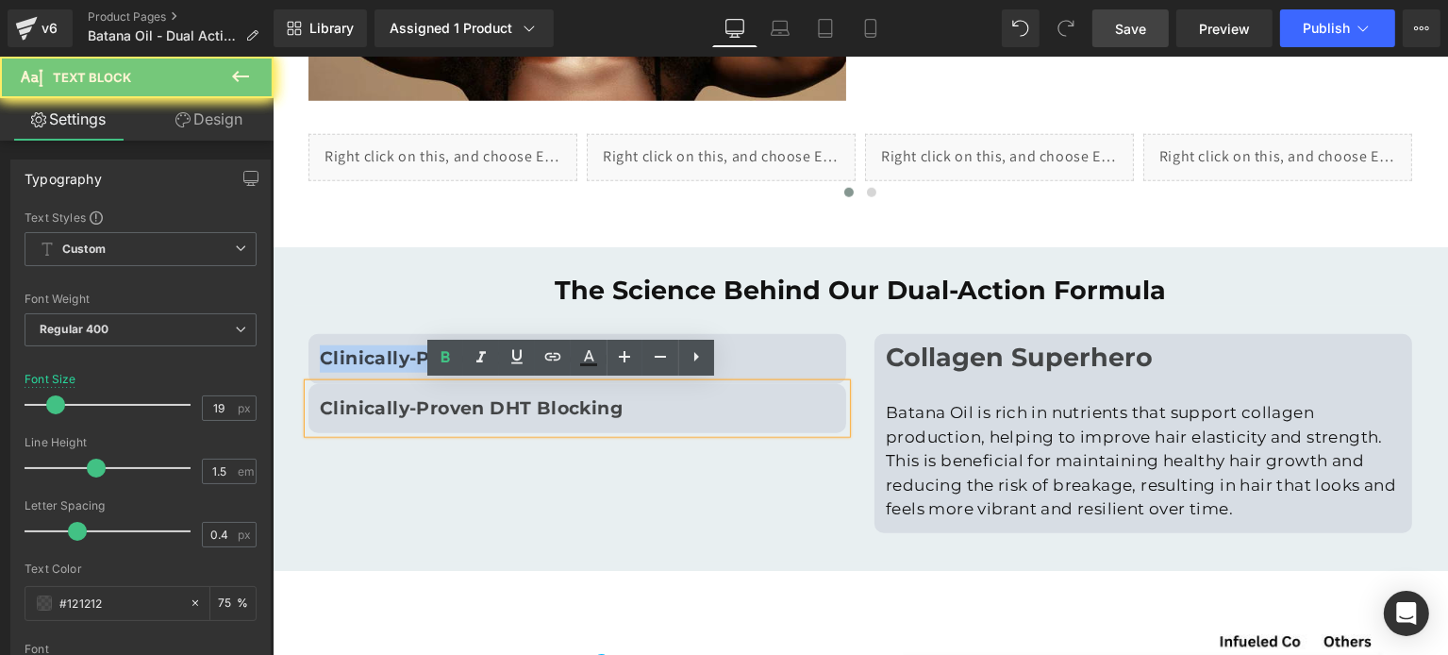
click at [498, 397] on strong "Clinically-Proven DHT Blocking" at bounding box center [470, 408] width 303 height 22
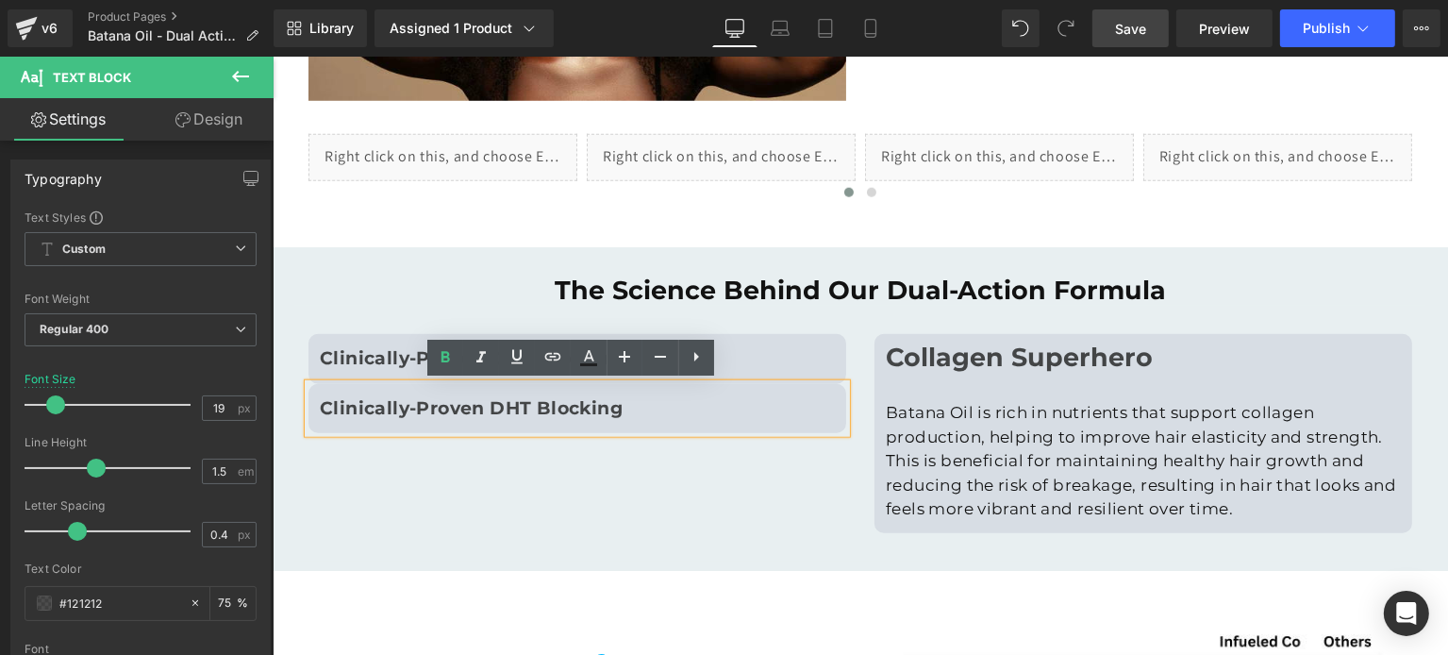
click at [597, 407] on strong "Clinically-Proven DHT Blocking" at bounding box center [470, 408] width 303 height 22
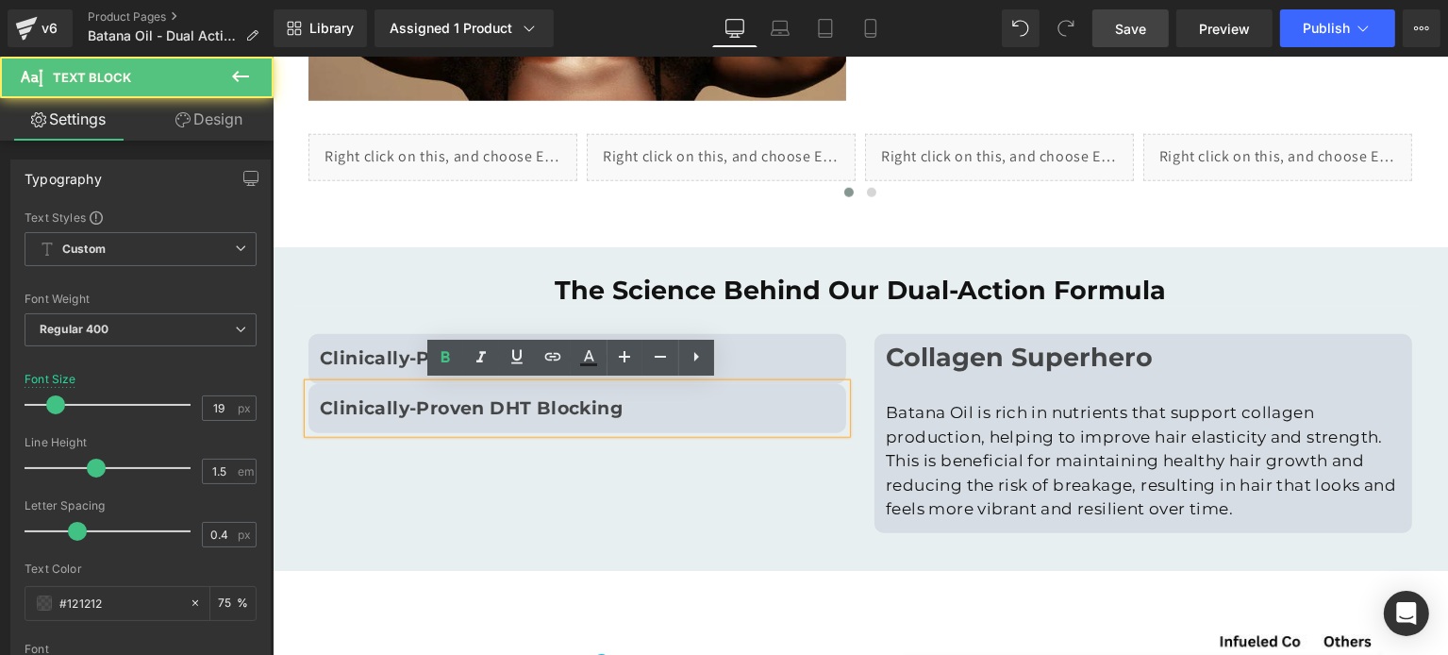
click at [585, 407] on strong "Clinically-Proven DHT Blocking" at bounding box center [470, 408] width 303 height 22
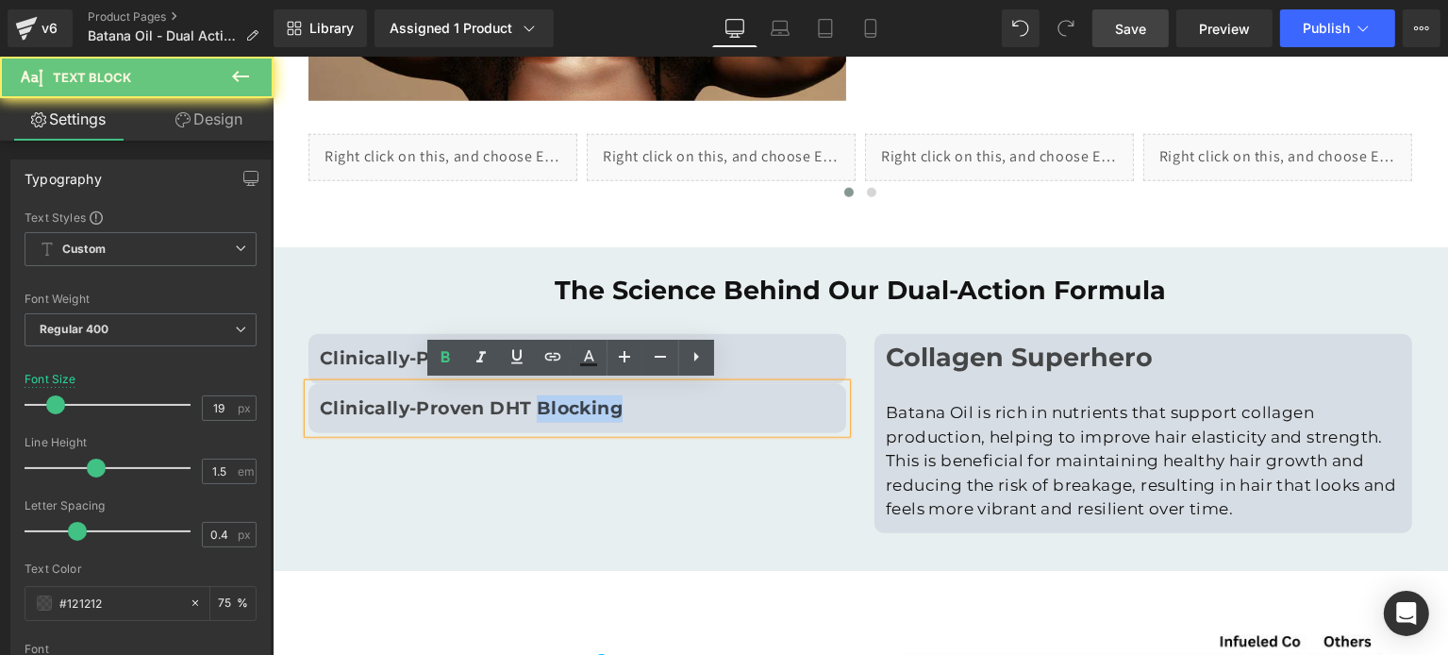
click at [585, 407] on strong "Clinically-Proven DHT Blocking" at bounding box center [470, 408] width 303 height 22
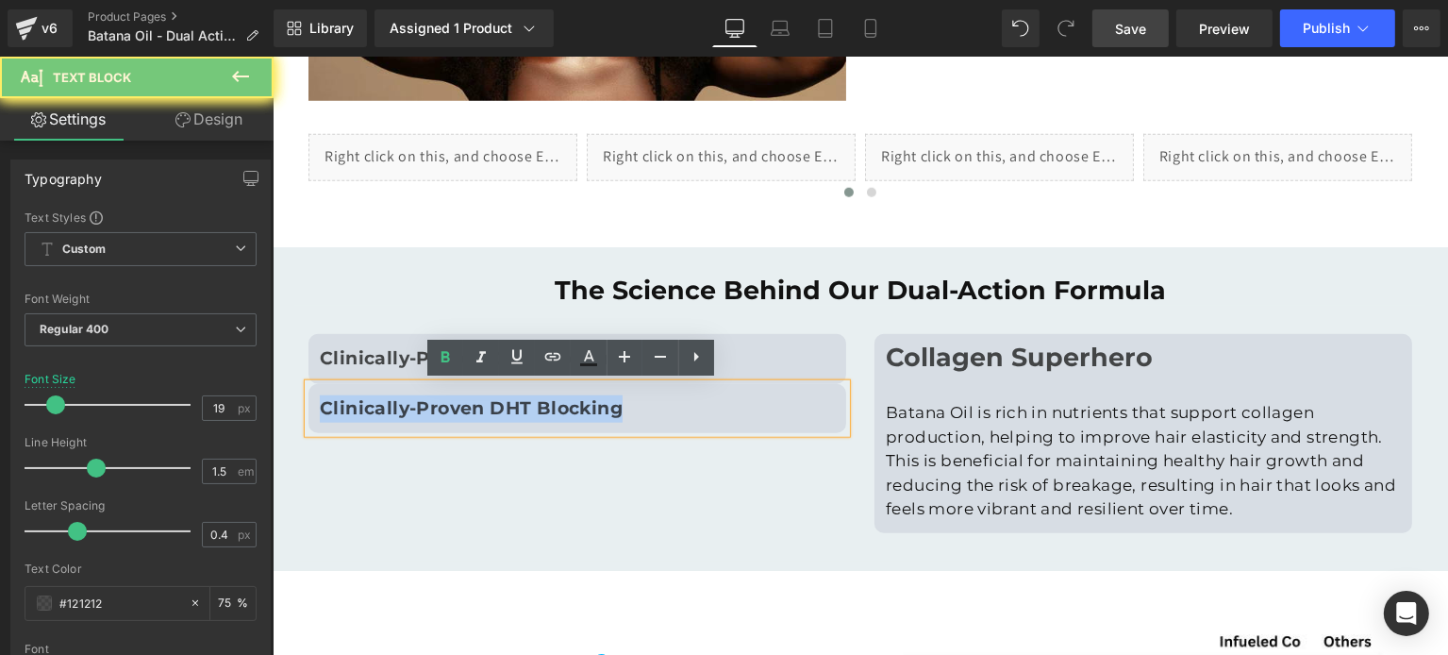
click at [585, 407] on strong "Clinically-Proven DHT Blocking" at bounding box center [470, 408] width 303 height 22
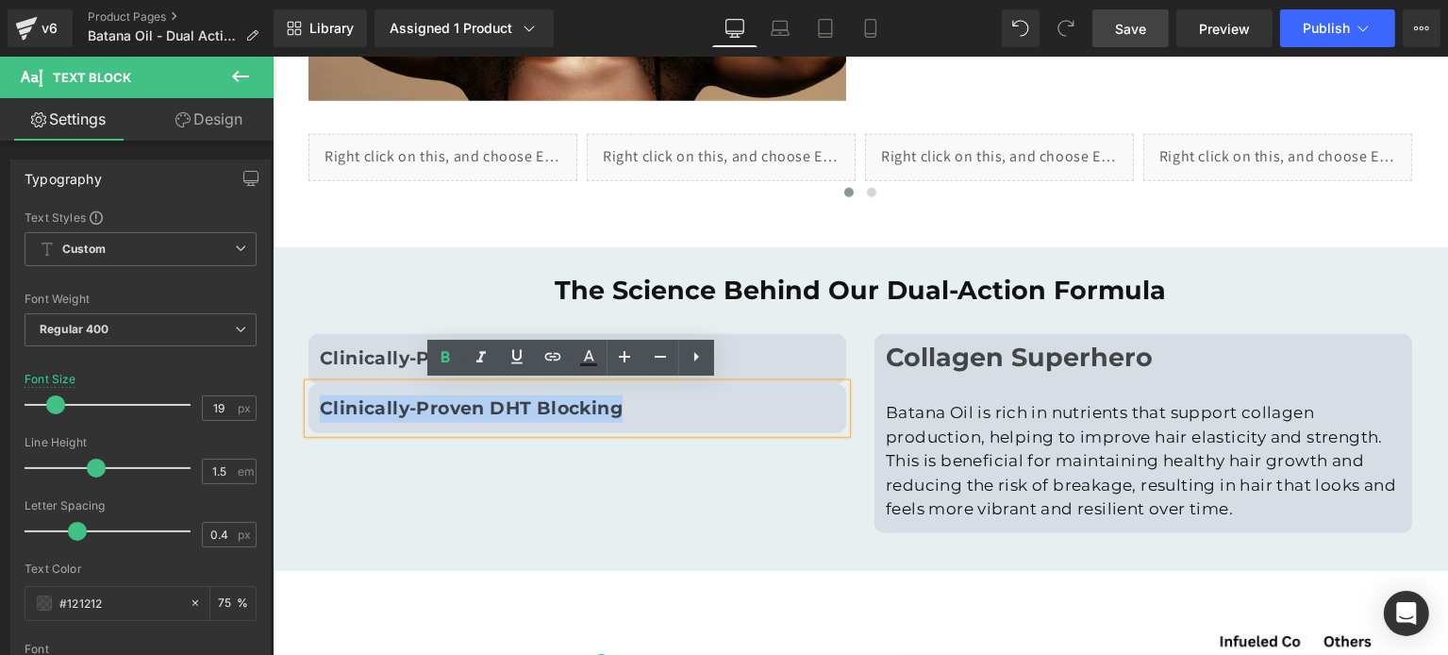
click at [578, 407] on strong "Clinically-Proven DHT Blocking" at bounding box center [470, 408] width 303 height 22
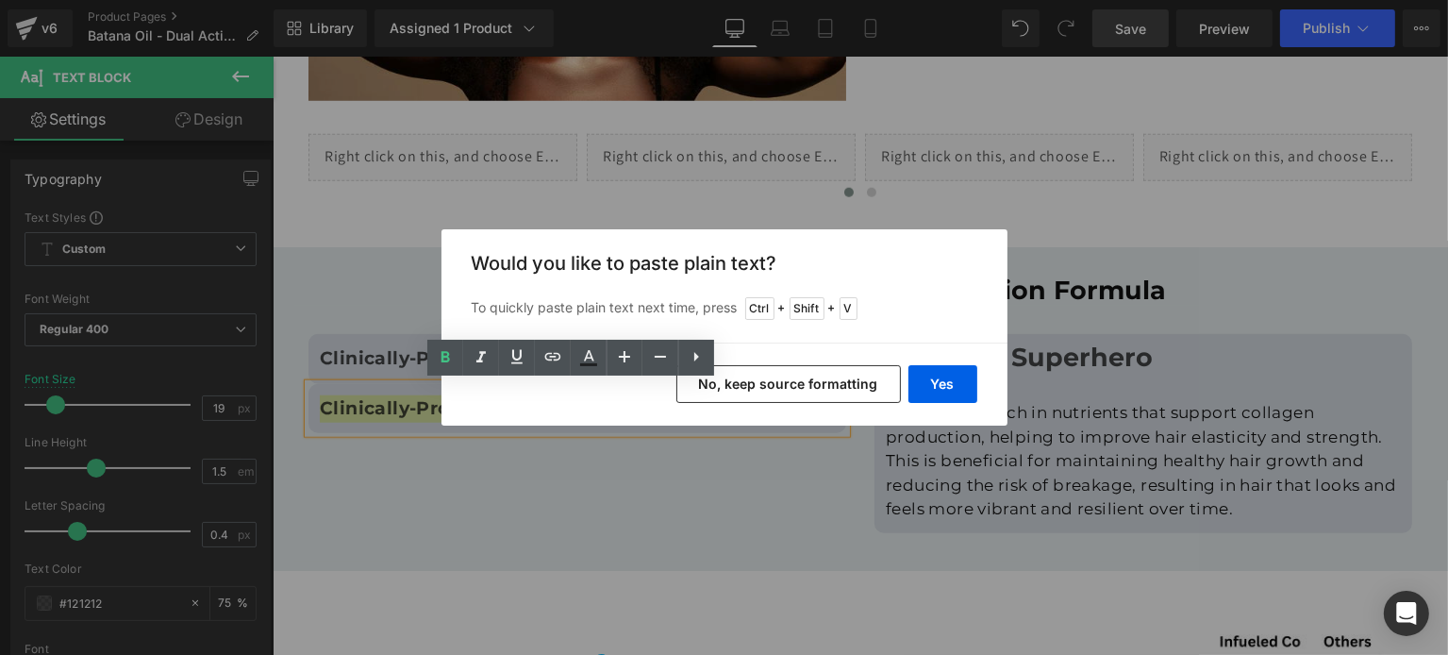
click at [811, 397] on button "No, keep source formatting" at bounding box center [788, 384] width 224 height 38
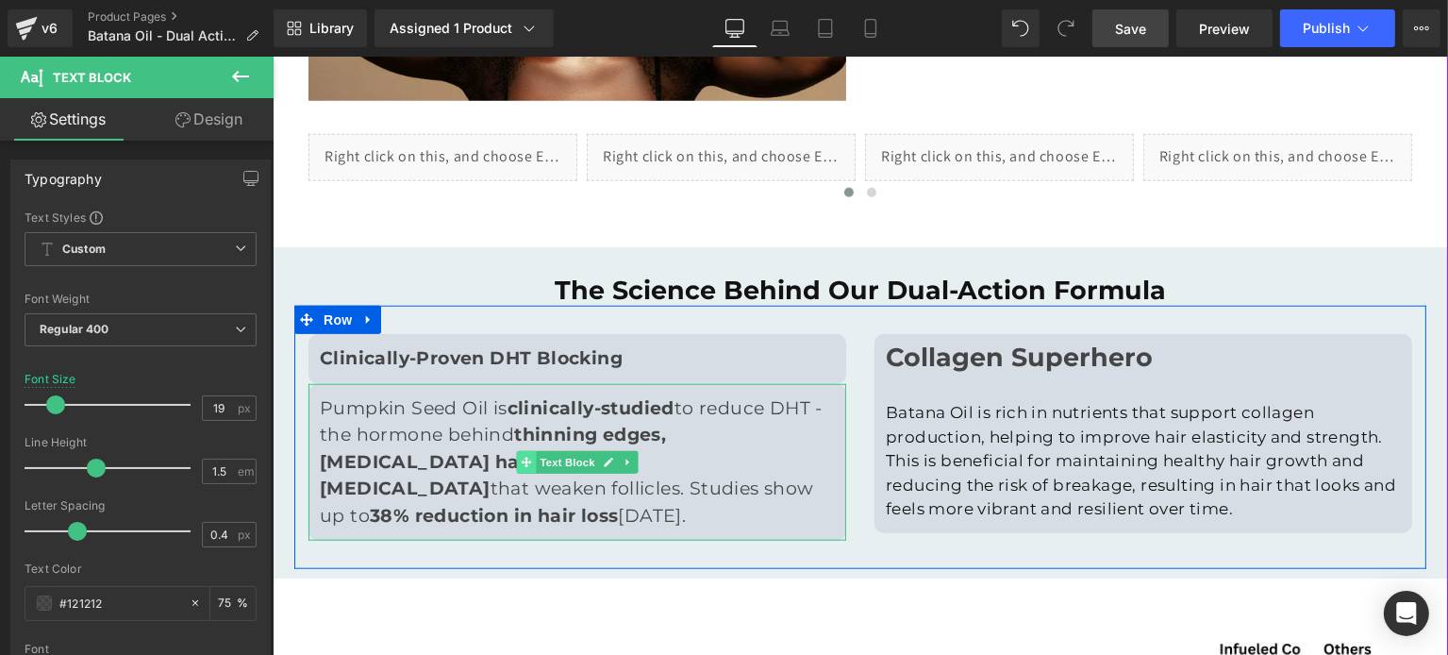
click at [524, 466] on span at bounding box center [526, 462] width 20 height 23
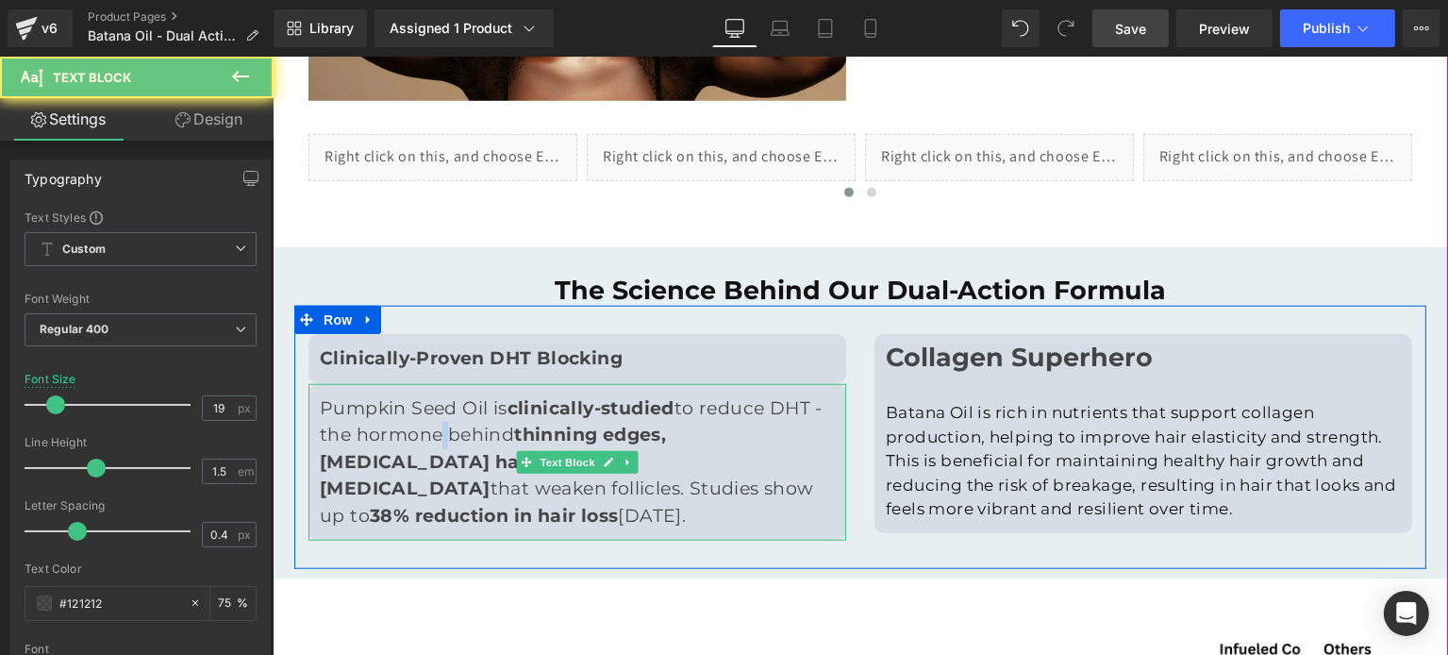
click at [440, 441] on p "Pumpkin Seed Oil is clinically-studied to reduce DHT - the hormone behind thinn…" at bounding box center [576, 462] width 515 height 135
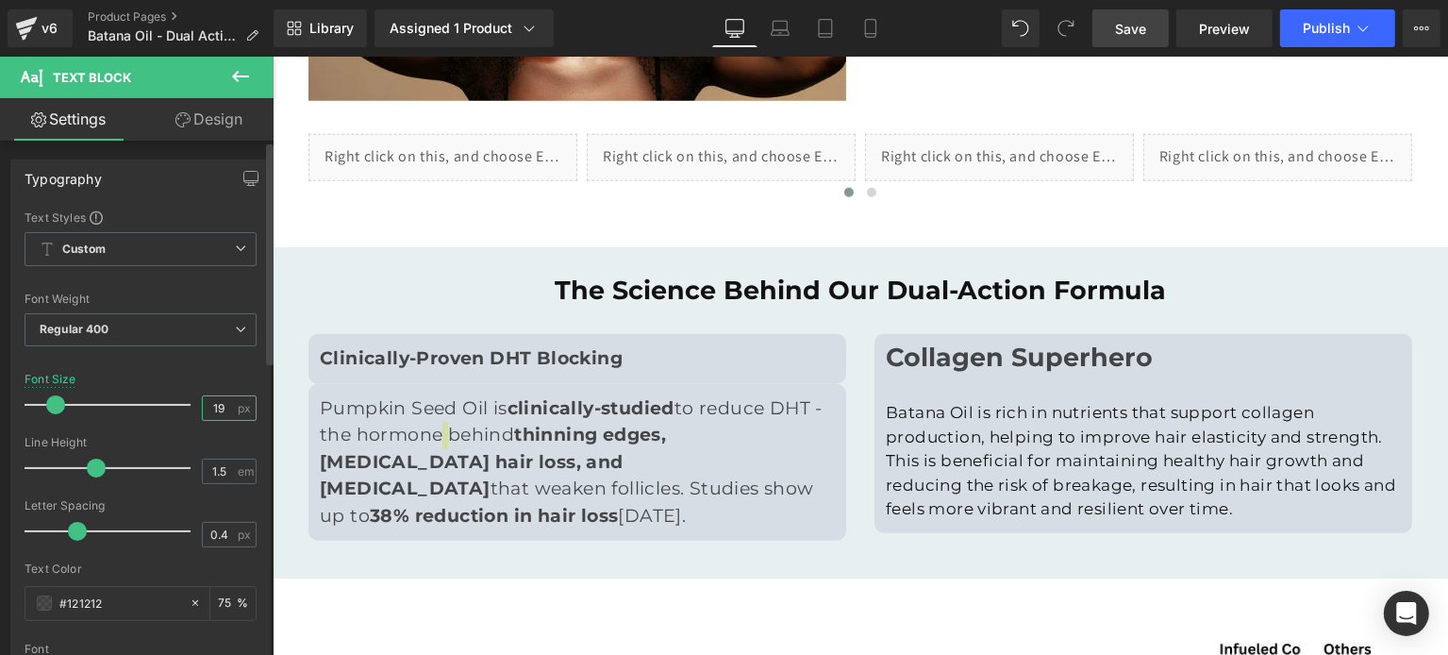
click at [216, 402] on input "19" at bounding box center [219, 408] width 33 height 24
type input "1"
type input "12"
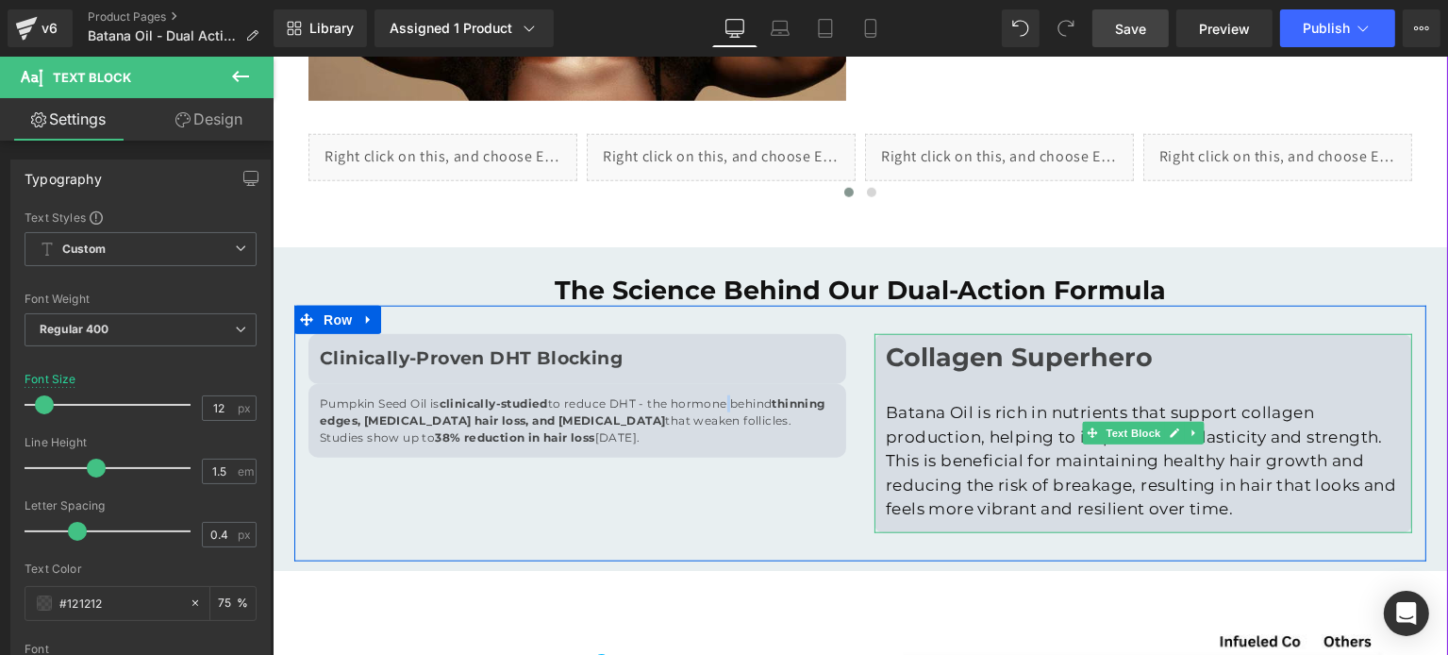
click at [1194, 436] on link at bounding box center [1194, 433] width 20 height 23
click at [1198, 433] on icon at bounding box center [1203, 433] width 10 height 10
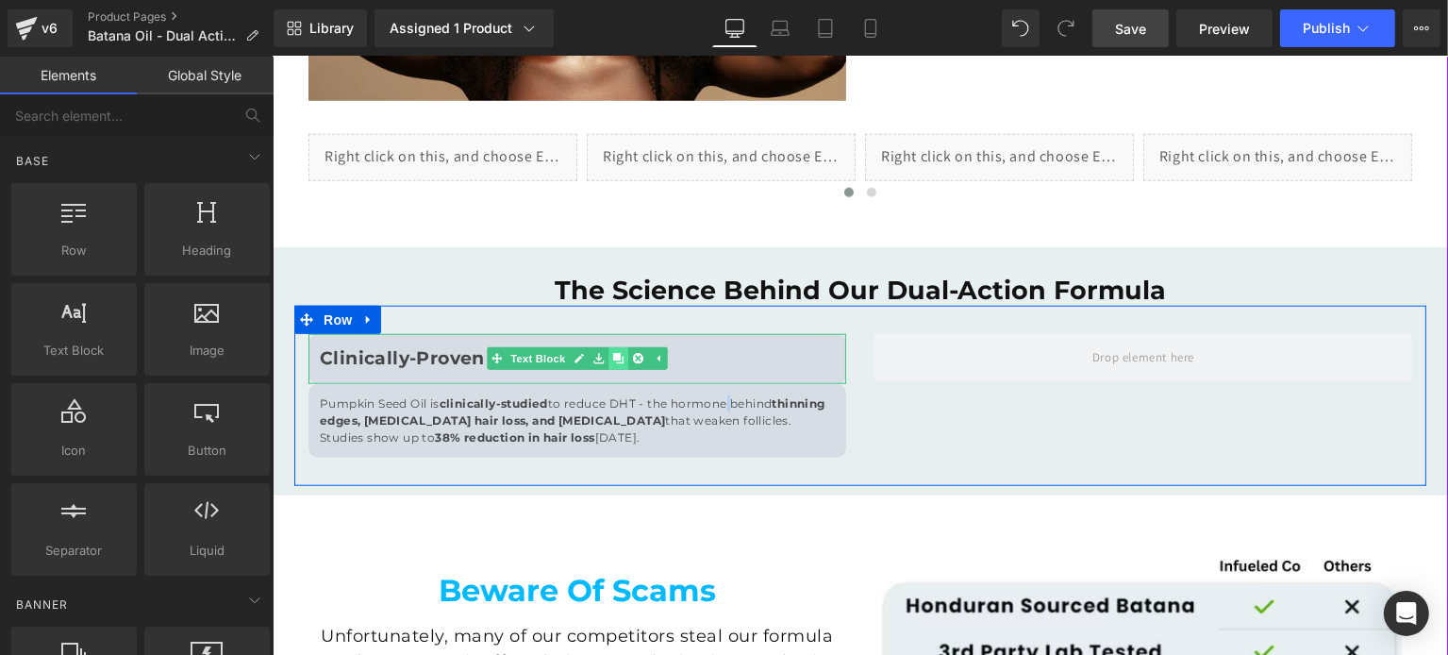
click at [612, 354] on icon at bounding box center [617, 359] width 10 height 10
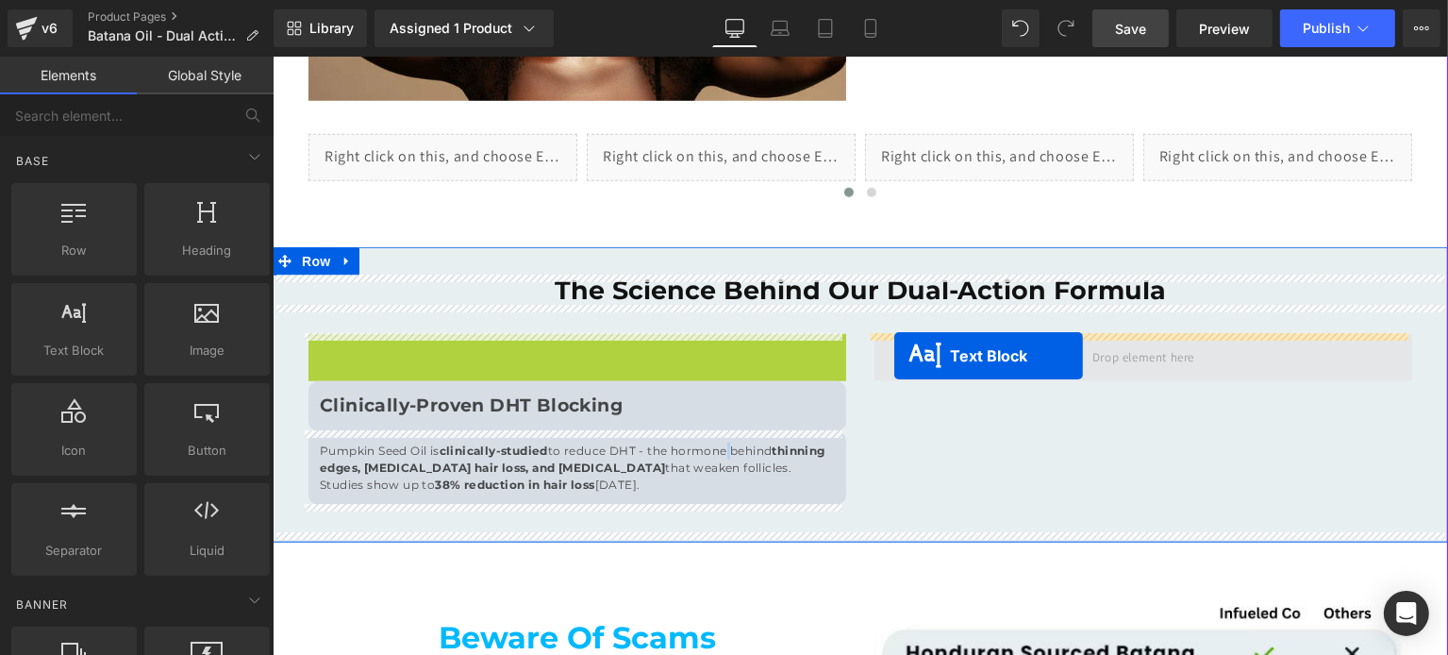
drag, startPoint x: 487, startPoint y: 354, endPoint x: 900, endPoint y: 359, distance: 413.2
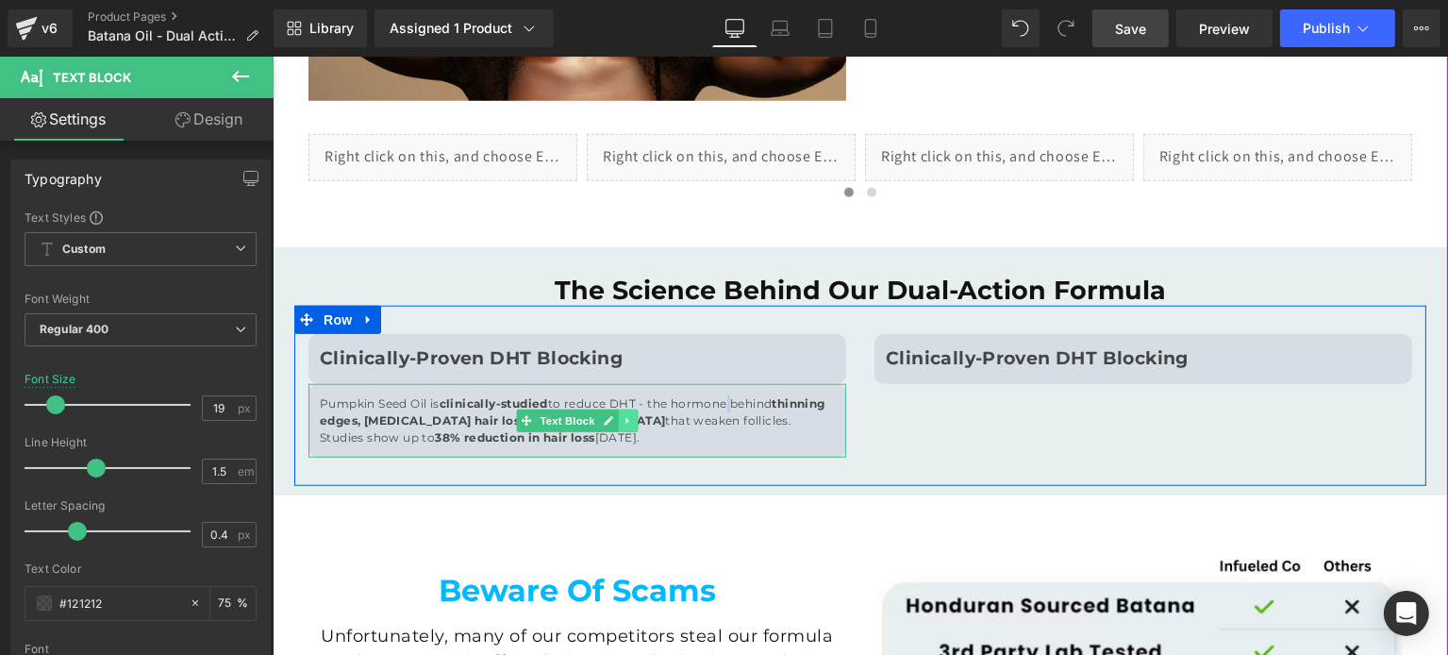
click at [618, 413] on link at bounding box center [628, 420] width 20 height 23
click at [614, 415] on icon at bounding box center [617, 420] width 10 height 11
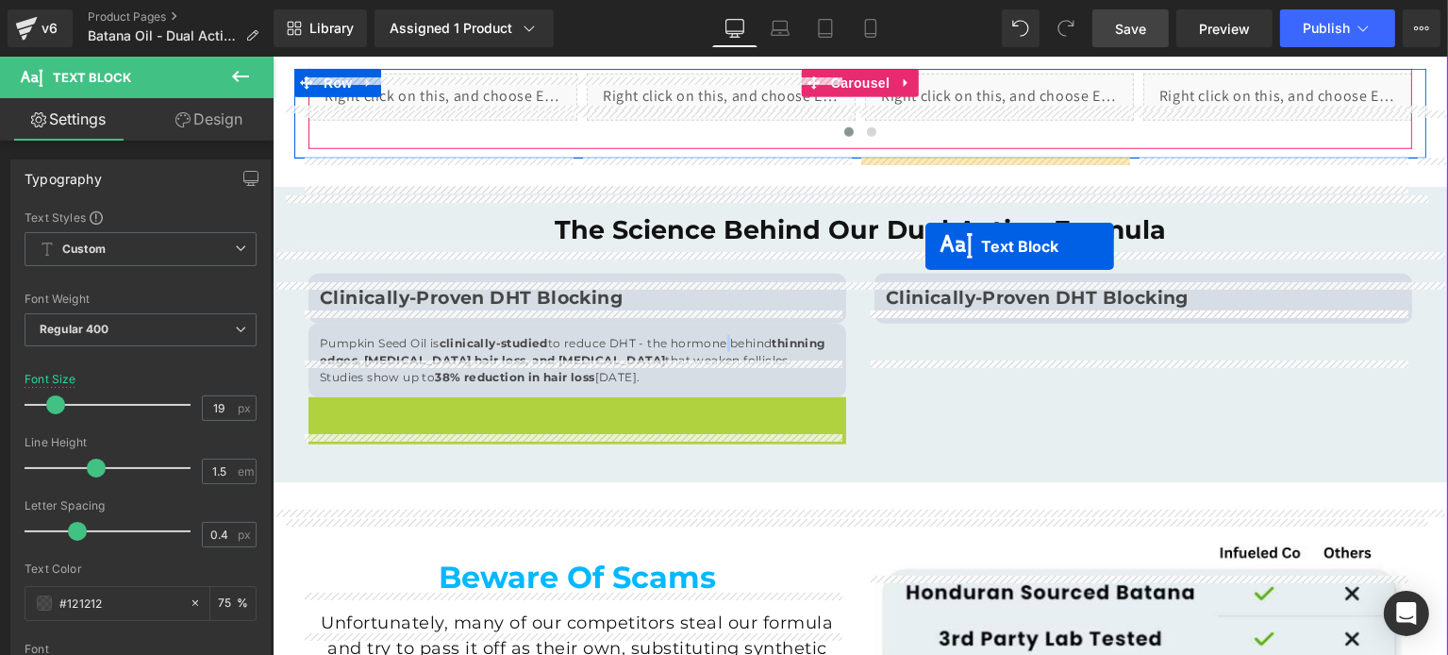
scroll to position [1734, 0]
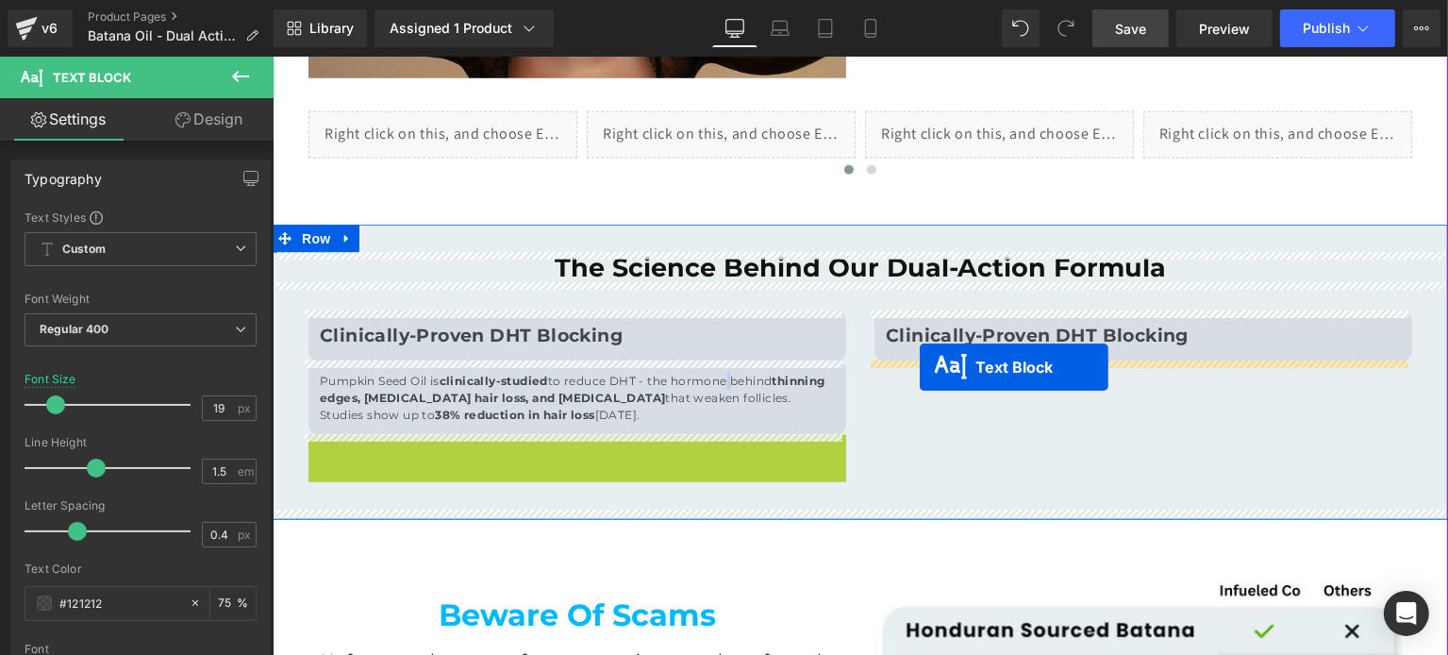
drag, startPoint x: 513, startPoint y: 163, endPoint x: 919, endPoint y: 366, distance: 453.5
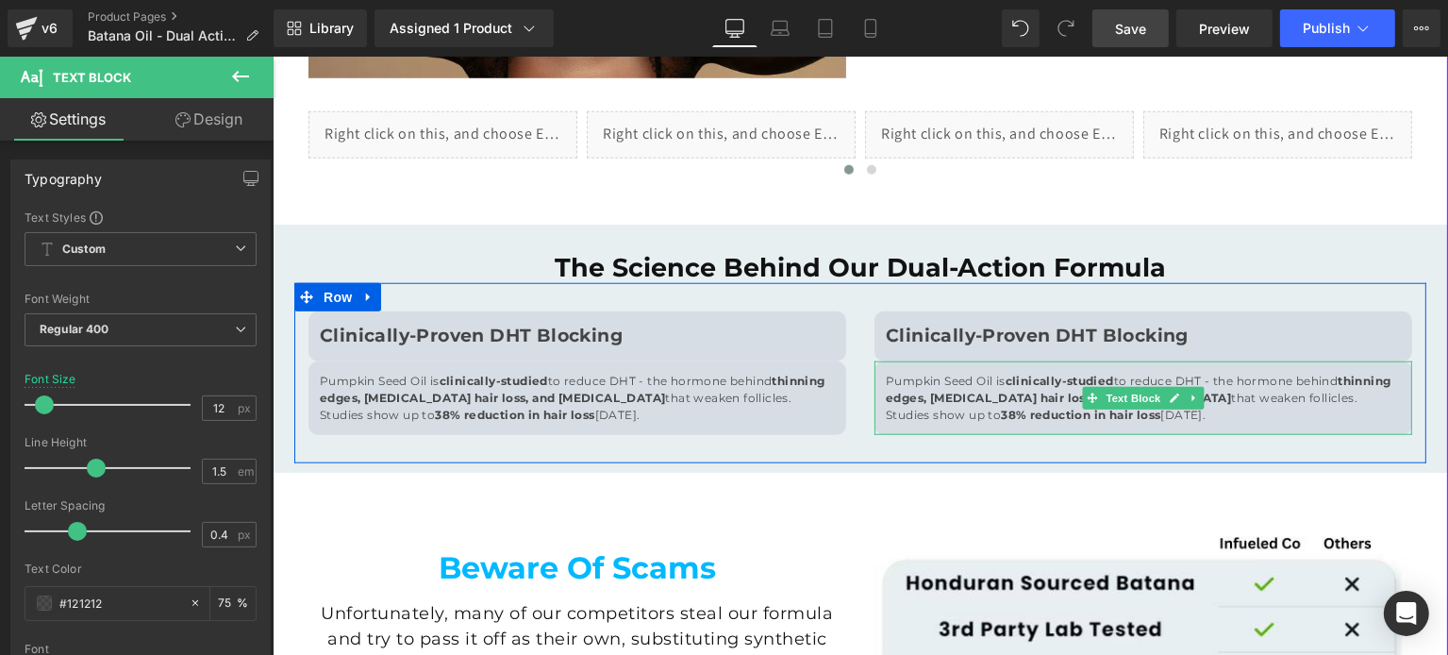
click at [1034, 400] on strong "thinning edges, postpartum hair loss, and hormonal changes" at bounding box center [1138, 389] width 506 height 31
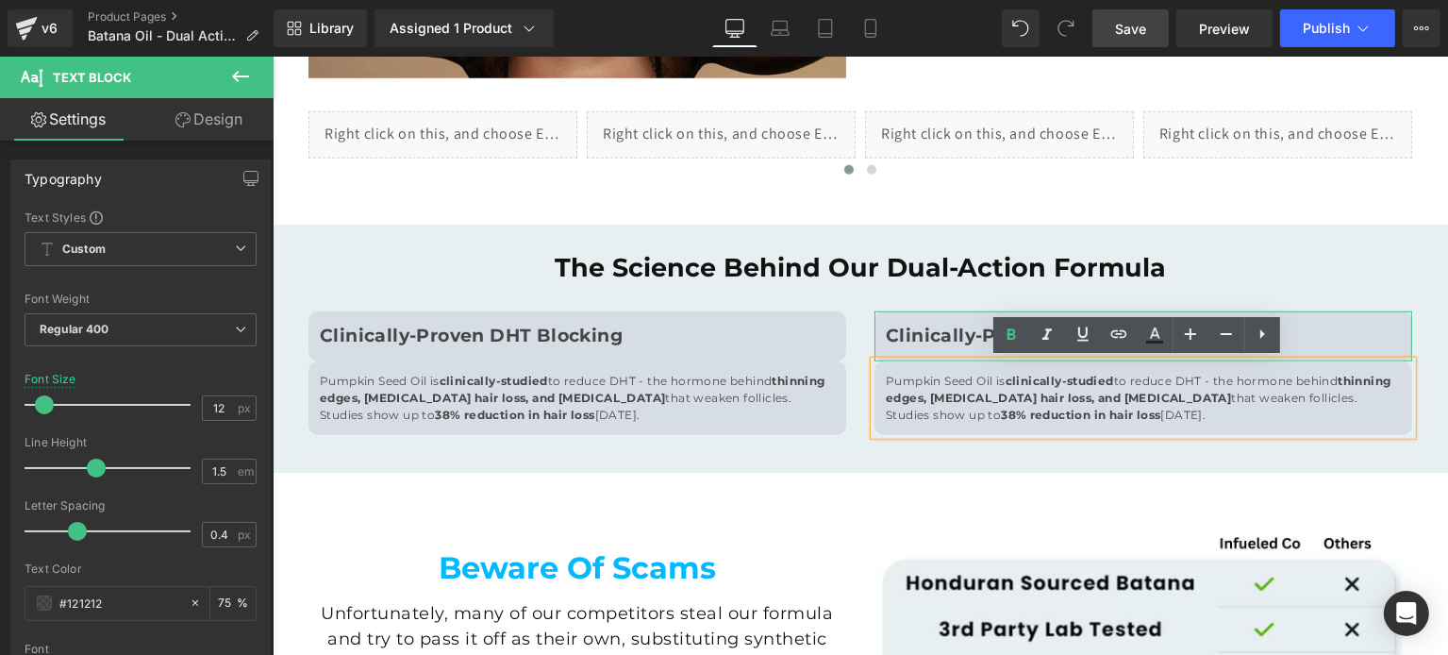
click at [915, 343] on strong "Clinically-Proven DHT Blocking" at bounding box center [1036, 335] width 303 height 22
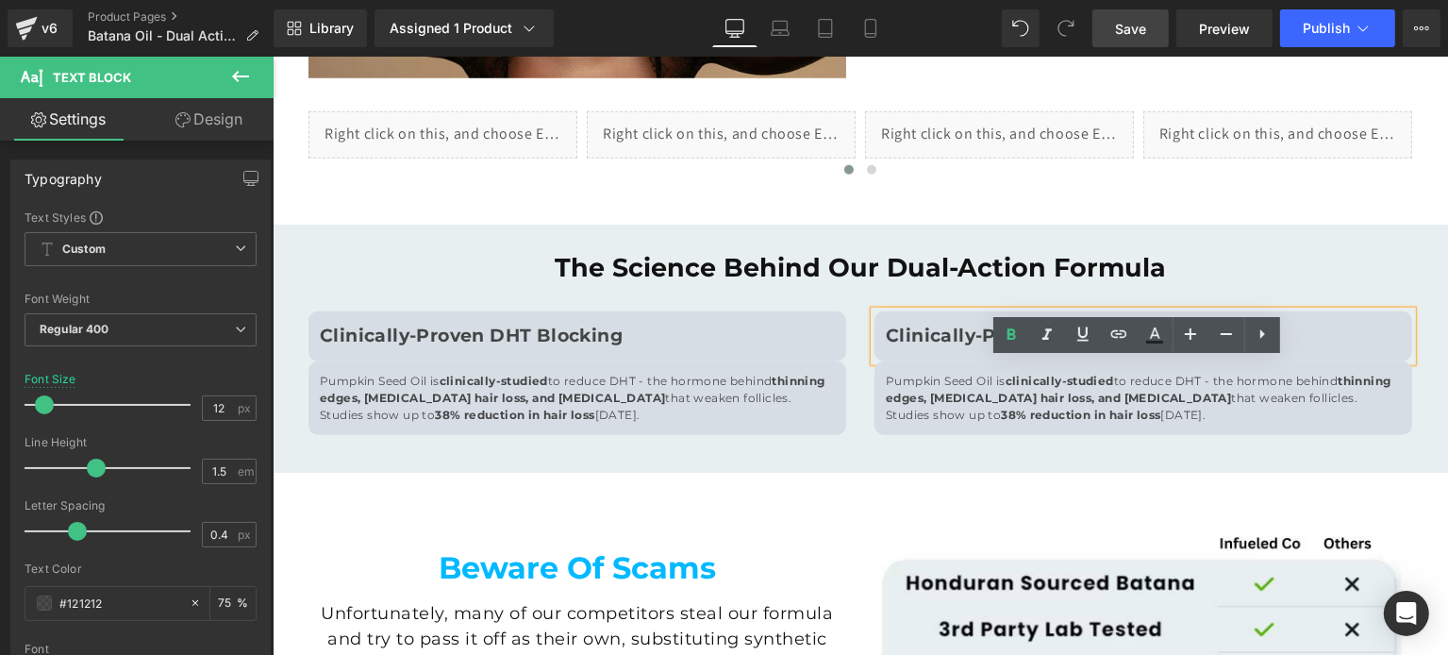
click at [915, 343] on strong "Clinically-Proven DHT Blocking" at bounding box center [1036, 335] width 303 height 22
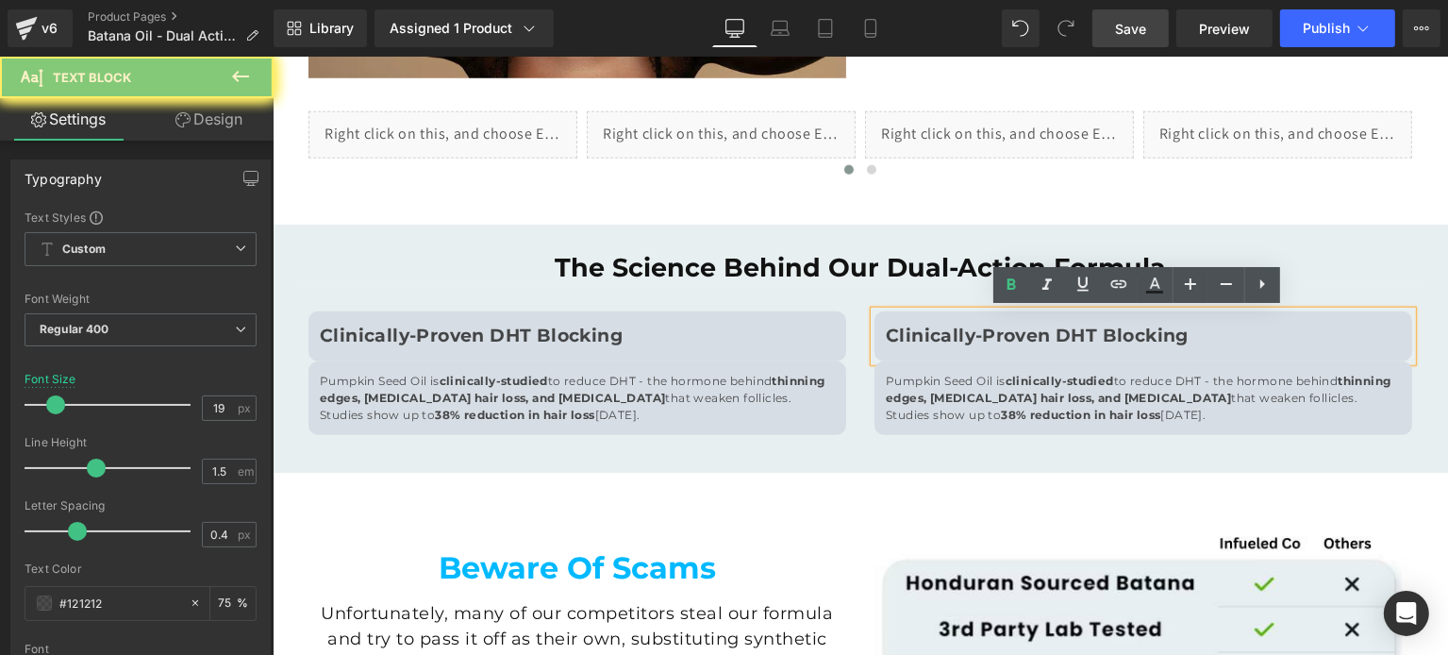
click at [919, 340] on strong "Clinically-Proven DHT Blocking" at bounding box center [1036, 335] width 303 height 22
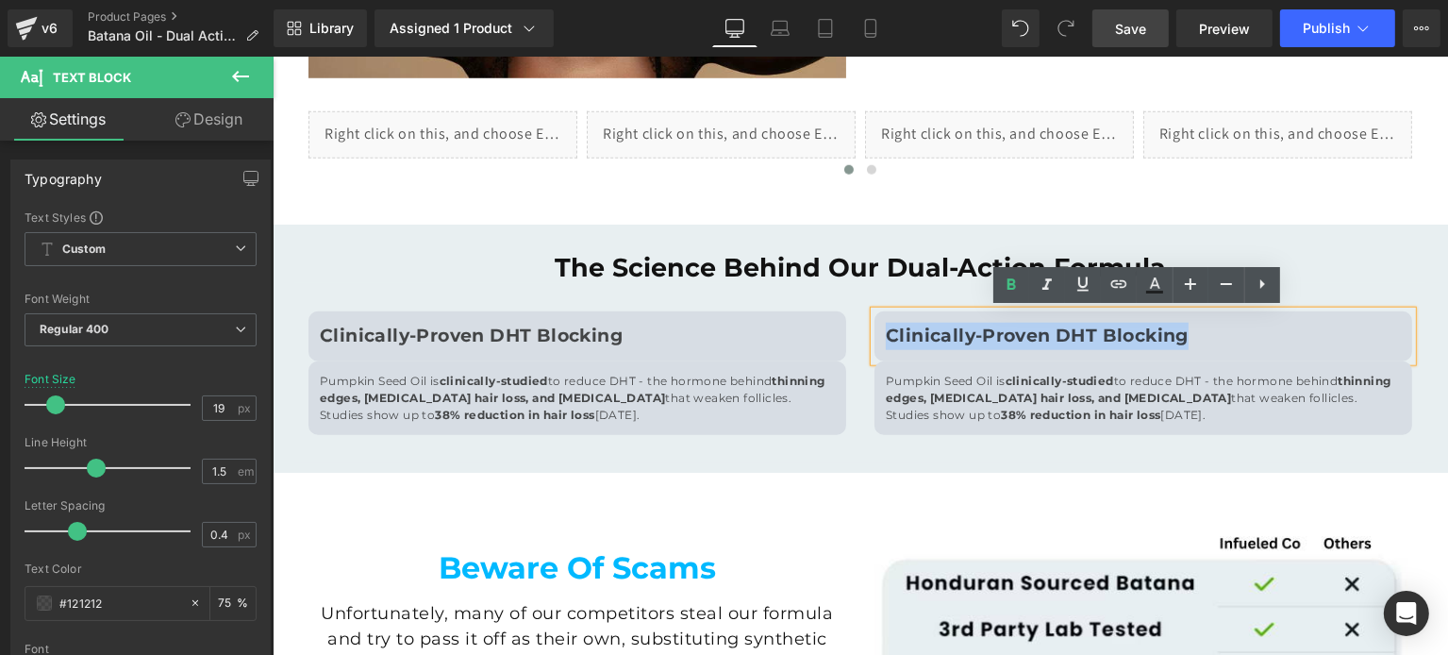
click at [905, 340] on strong "Clinically-Proven DHT Blocking" at bounding box center [1036, 335] width 303 height 22
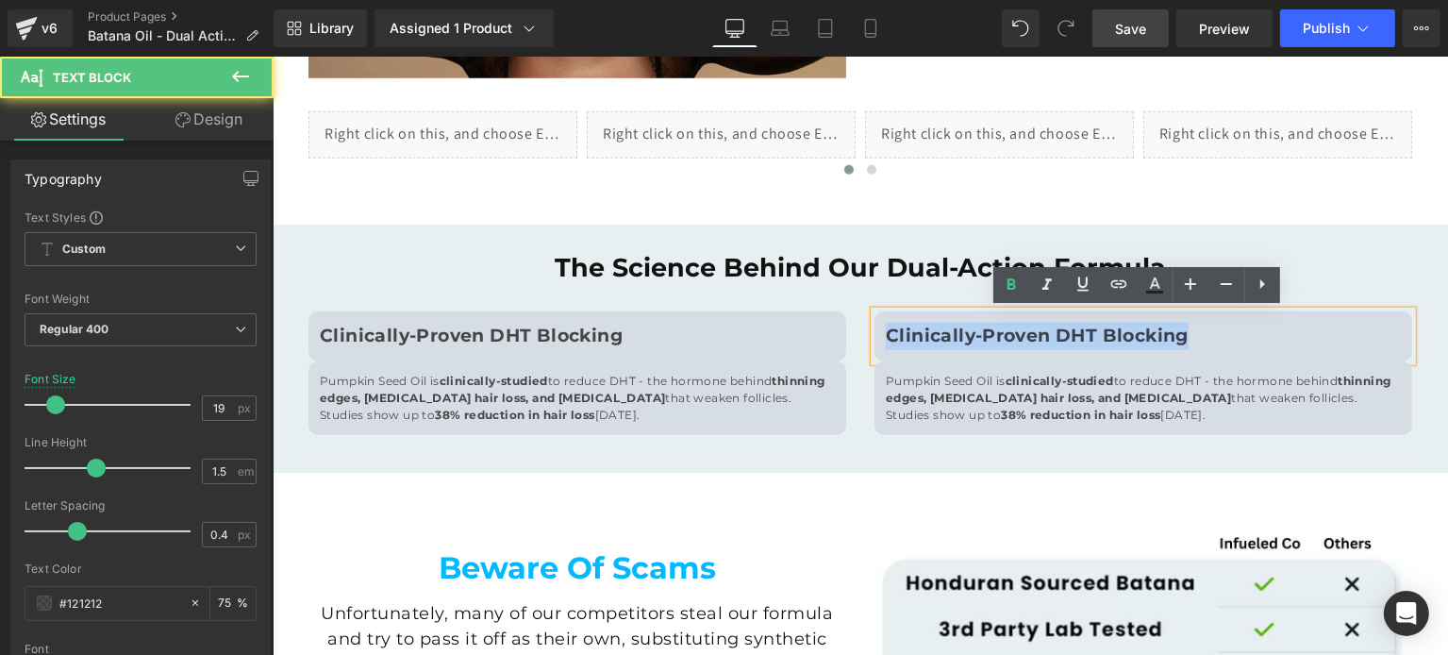
click at [1164, 342] on strong "Clinically-Proven DHT Blocking" at bounding box center [1036, 335] width 303 height 22
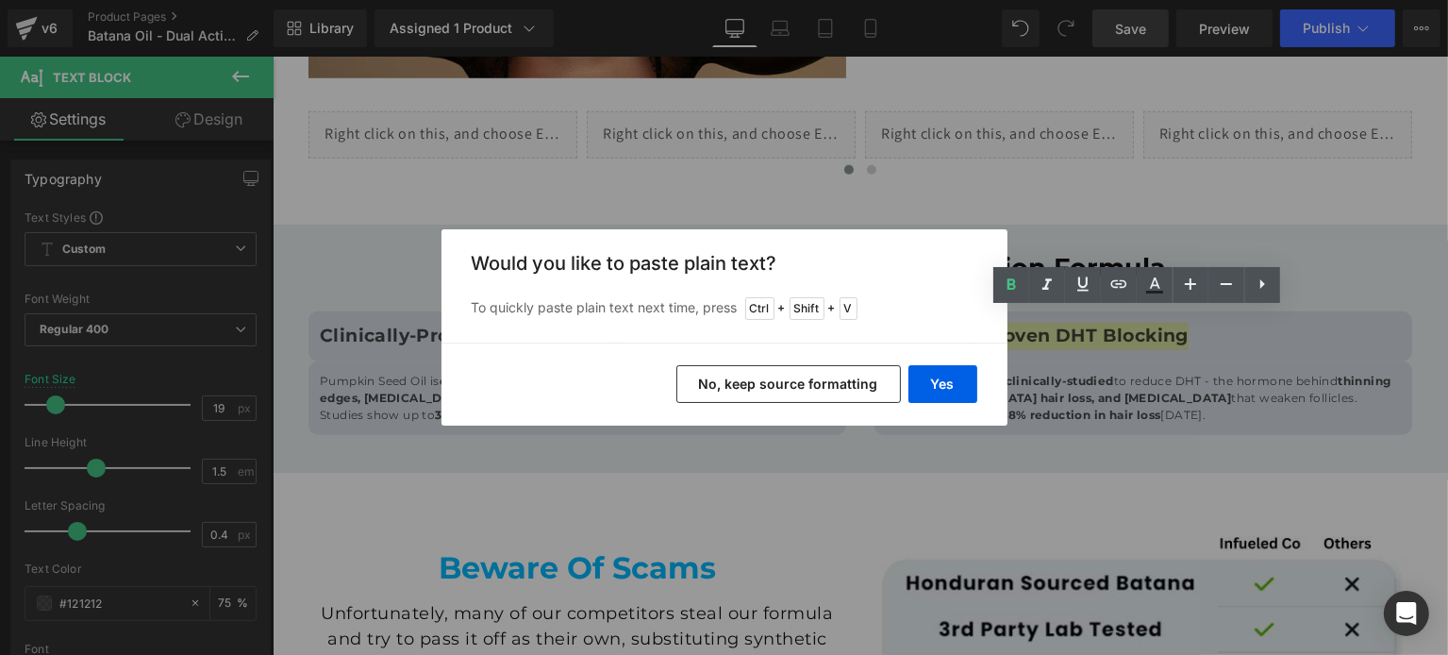
click at [801, 381] on button "No, keep source formatting" at bounding box center [788, 384] width 224 height 38
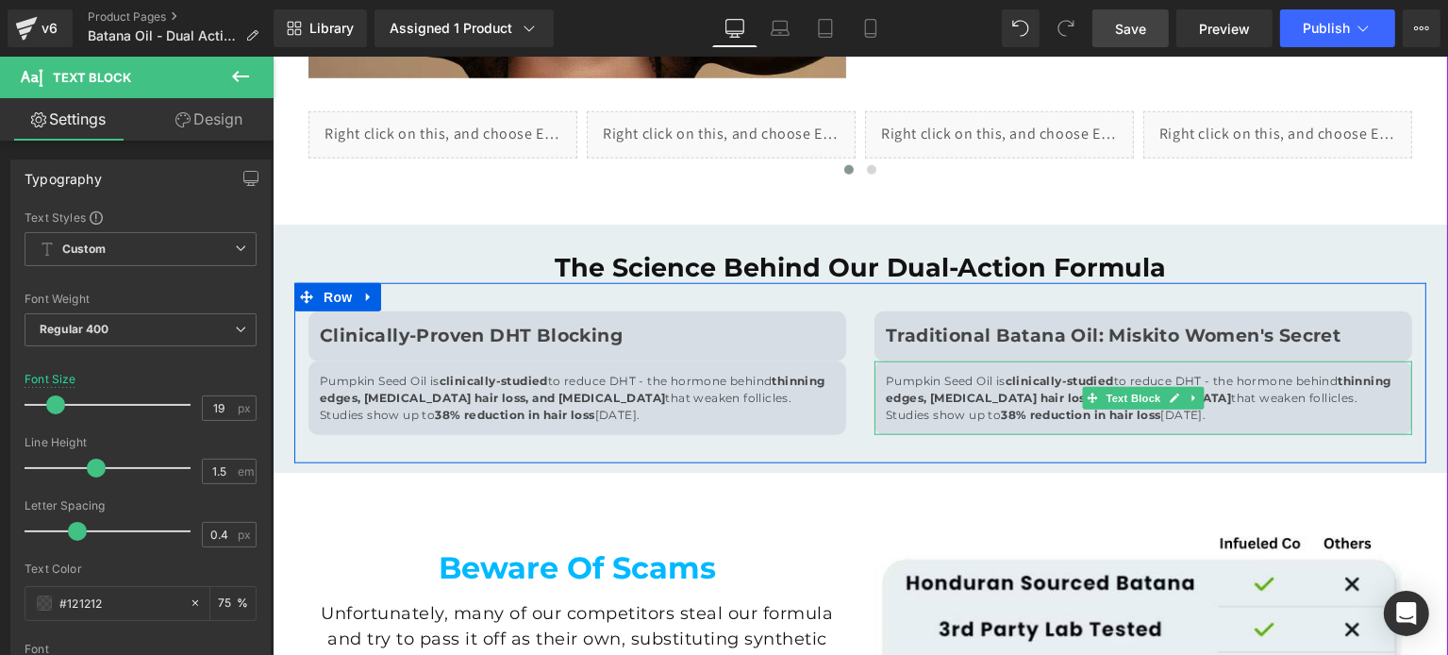
click at [1015, 399] on strong "thinning edges, postpartum hair loss, and hormonal changes" at bounding box center [1138, 389] width 506 height 31
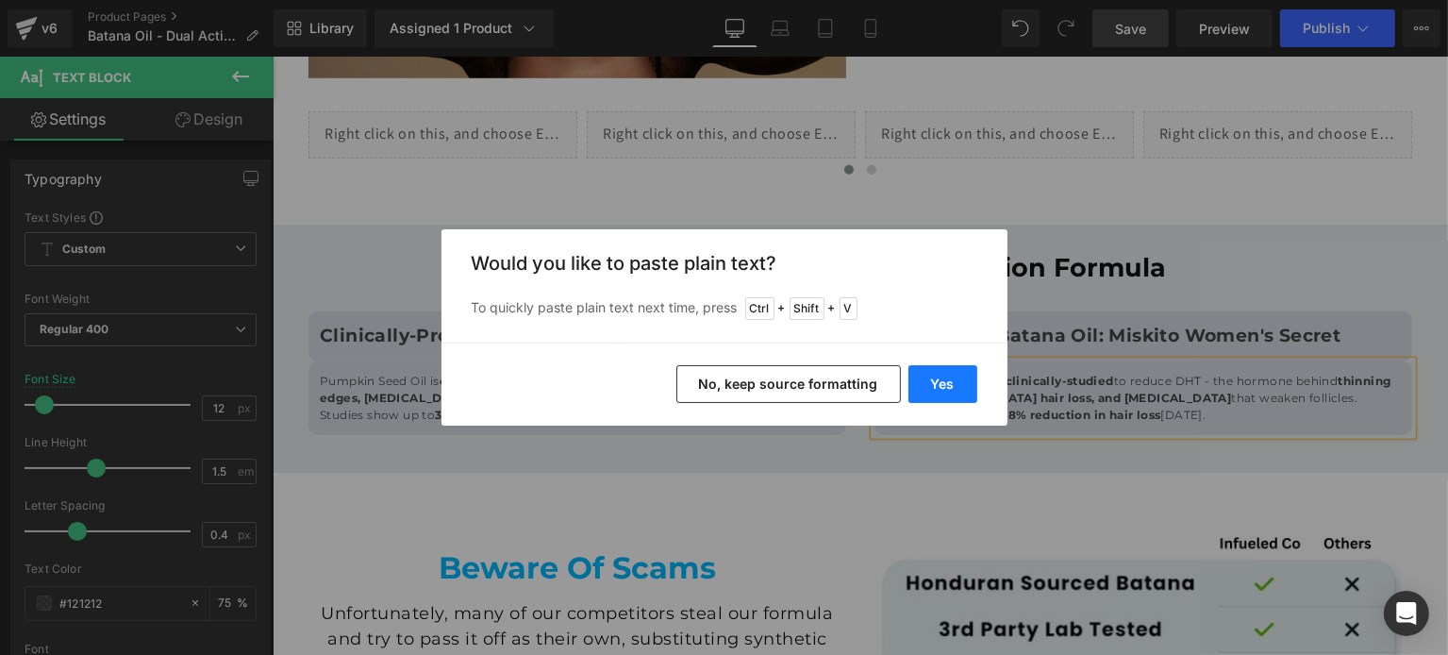
click at [919, 384] on button "Yes" at bounding box center [942, 384] width 69 height 38
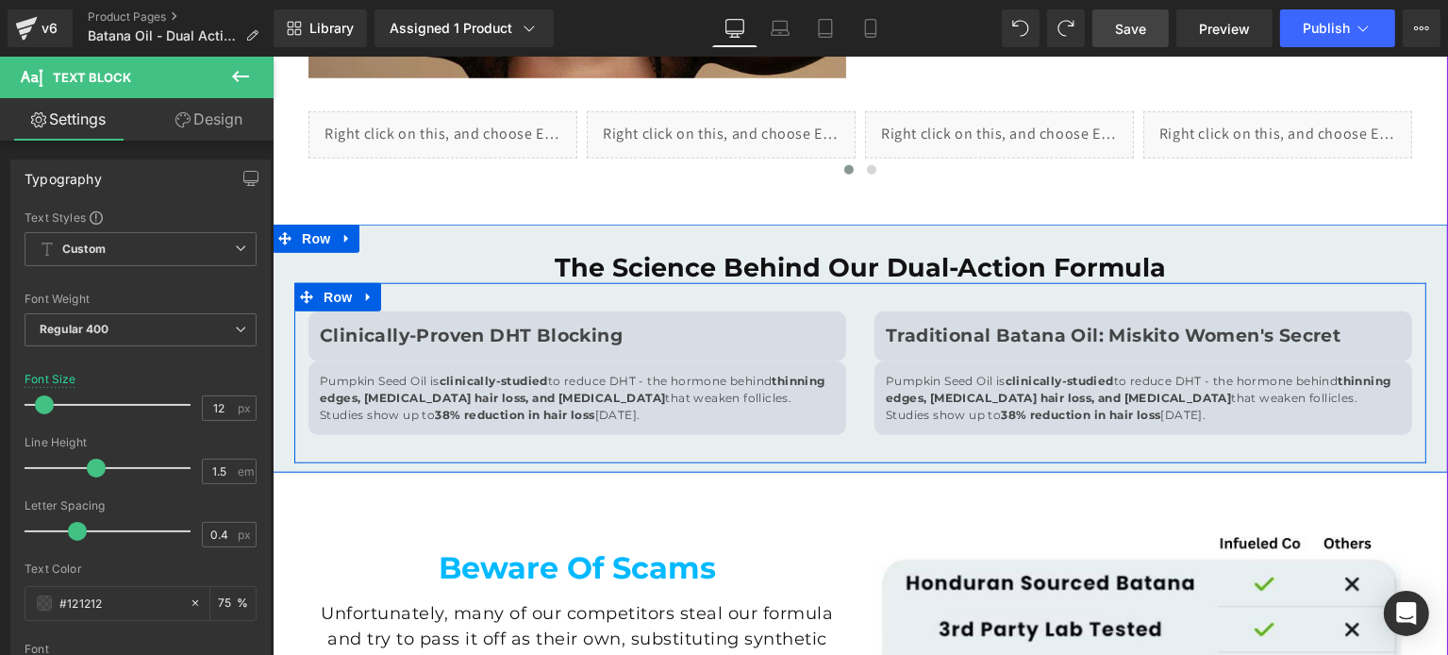
click at [979, 349] on div "Traditional Batana Oil: Miskito Women's Secret" at bounding box center [1142, 336] width 538 height 50
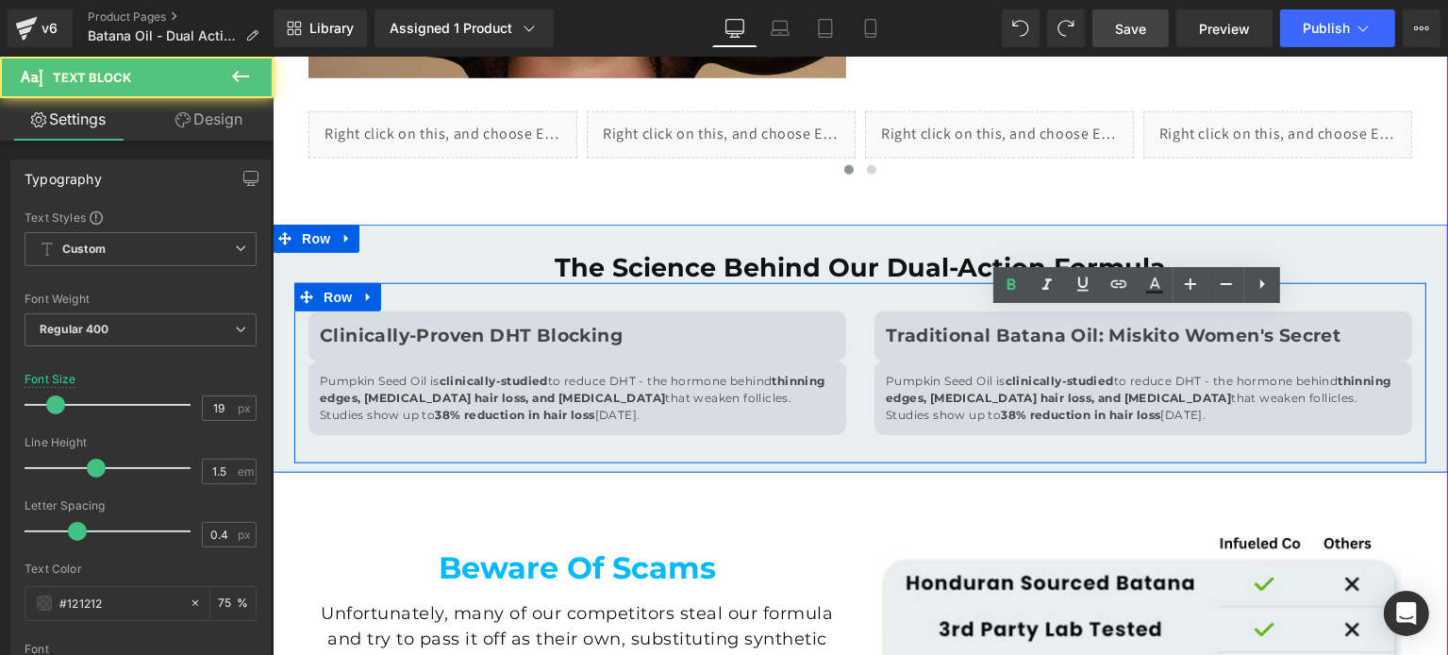
click at [938, 395] on strong "thinning edges, postpartum hair loss, and hormonal changes" at bounding box center [1138, 389] width 506 height 31
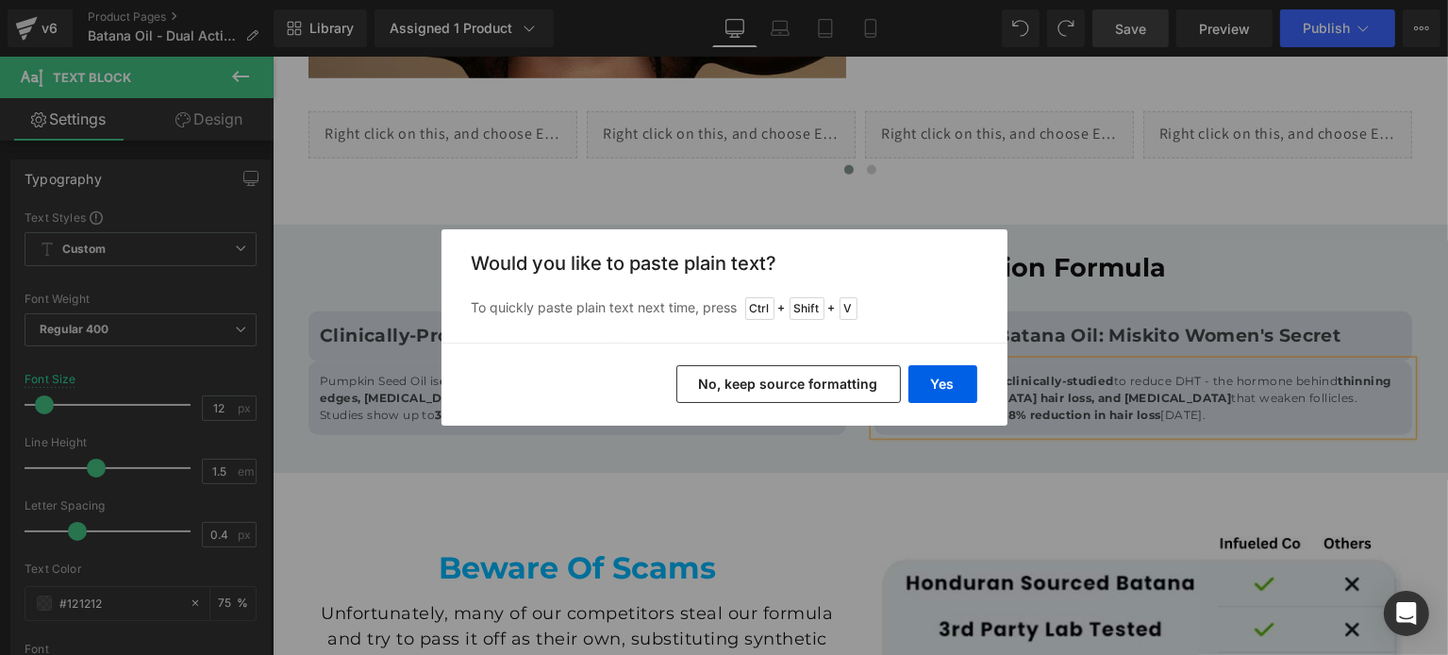
click at [817, 376] on button "No, keep source formatting" at bounding box center [788, 384] width 224 height 38
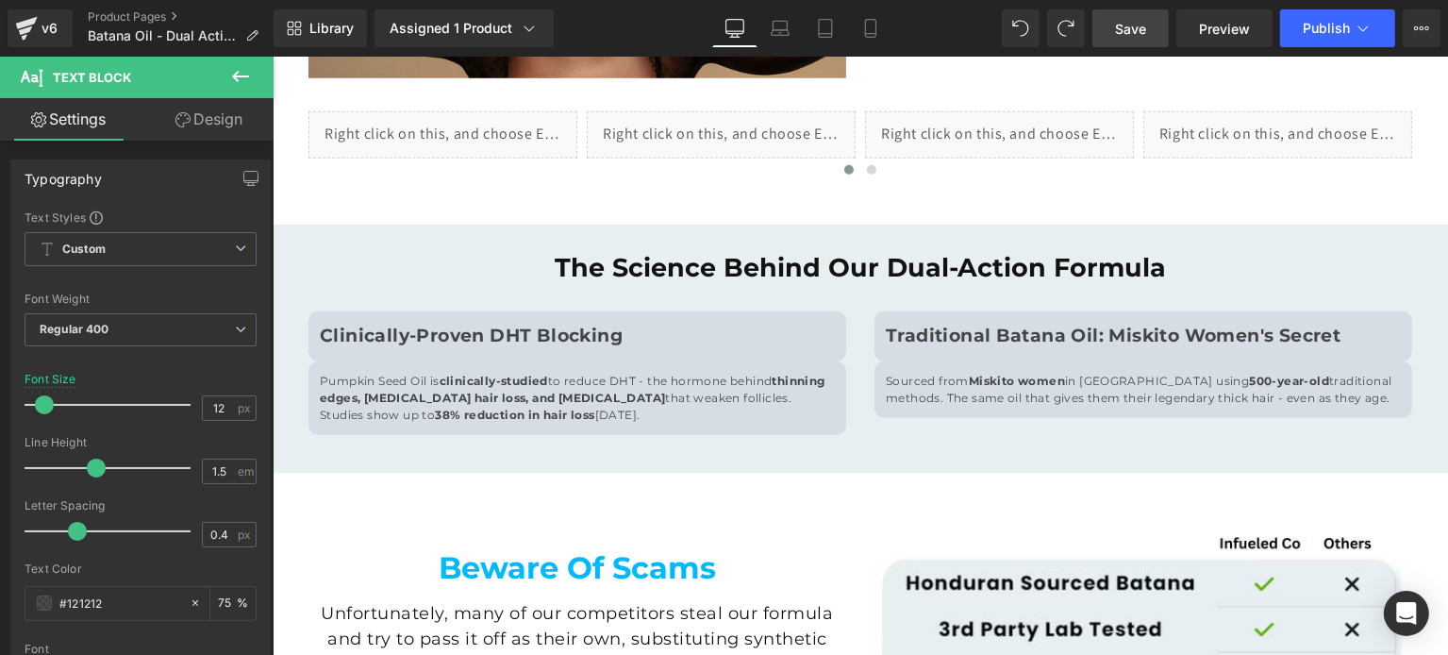
click at [1124, 19] on span "Save" at bounding box center [1130, 29] width 31 height 20
click at [1333, 24] on span "Publish" at bounding box center [1326, 28] width 47 height 15
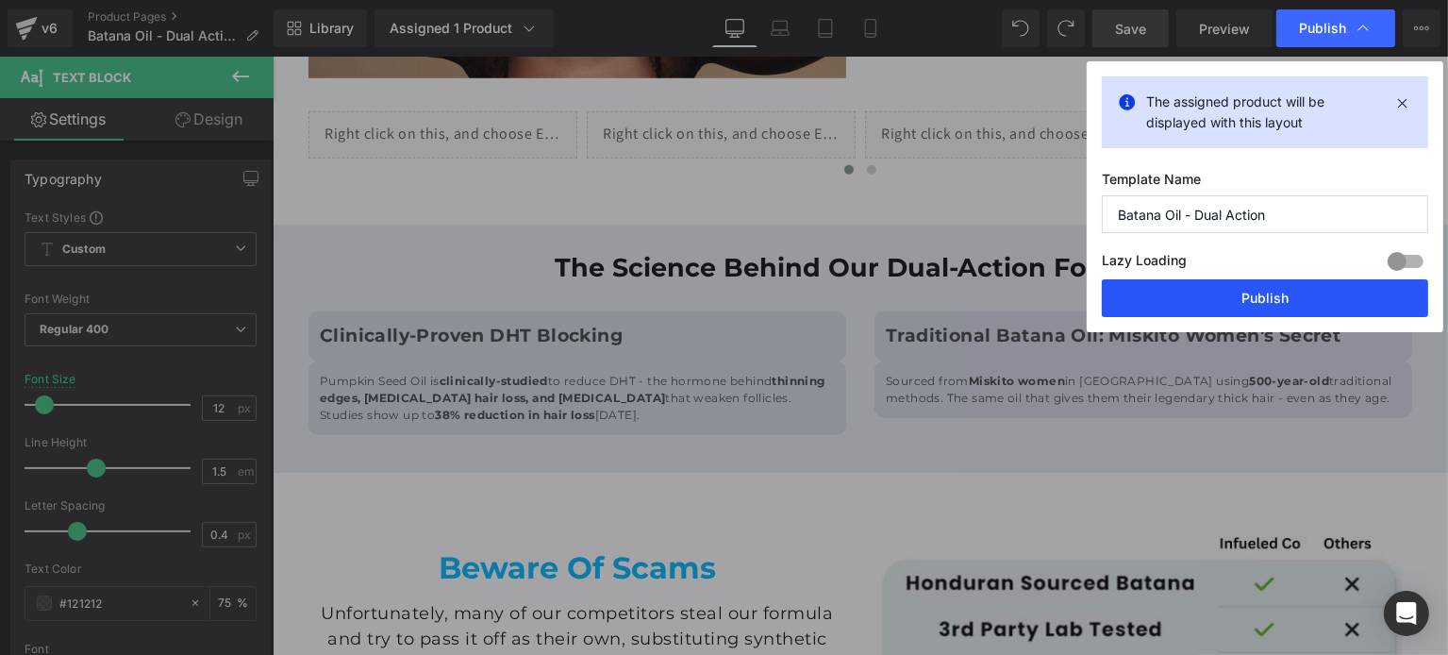
click at [1220, 290] on button "Publish" at bounding box center [1265, 298] width 326 height 38
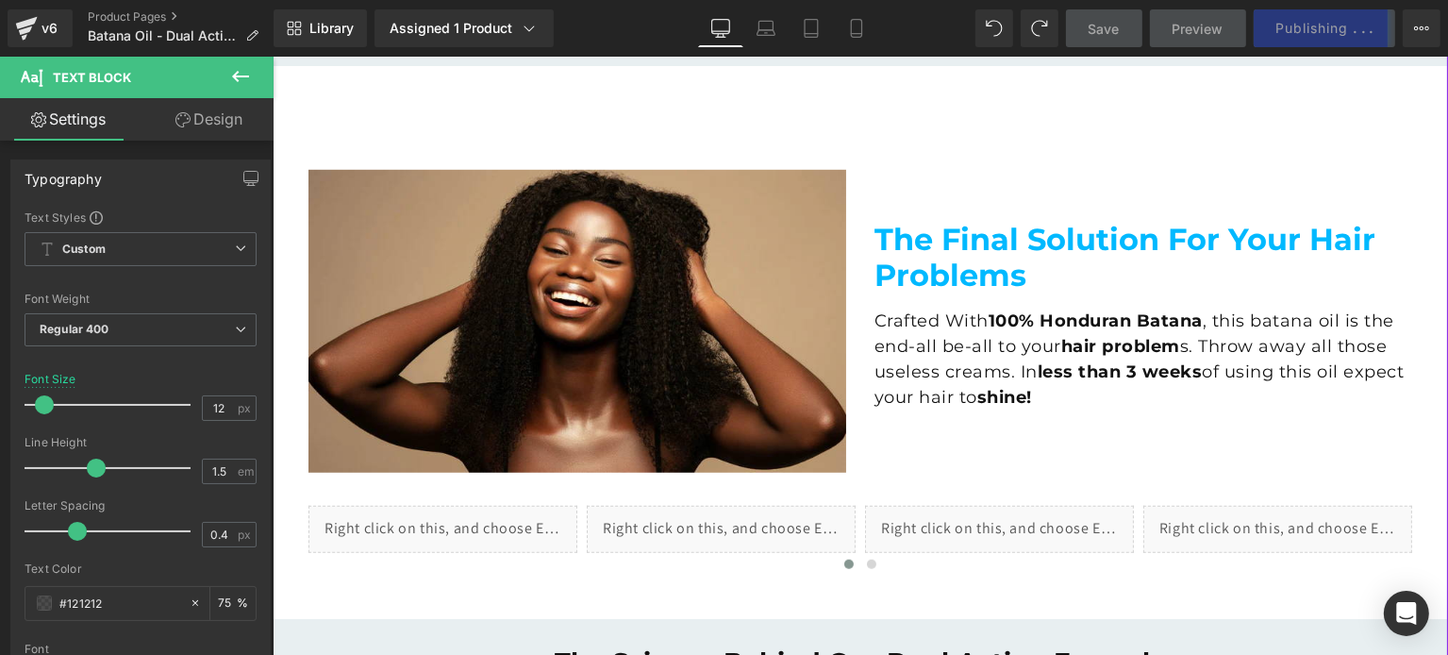
scroll to position [1717, 0]
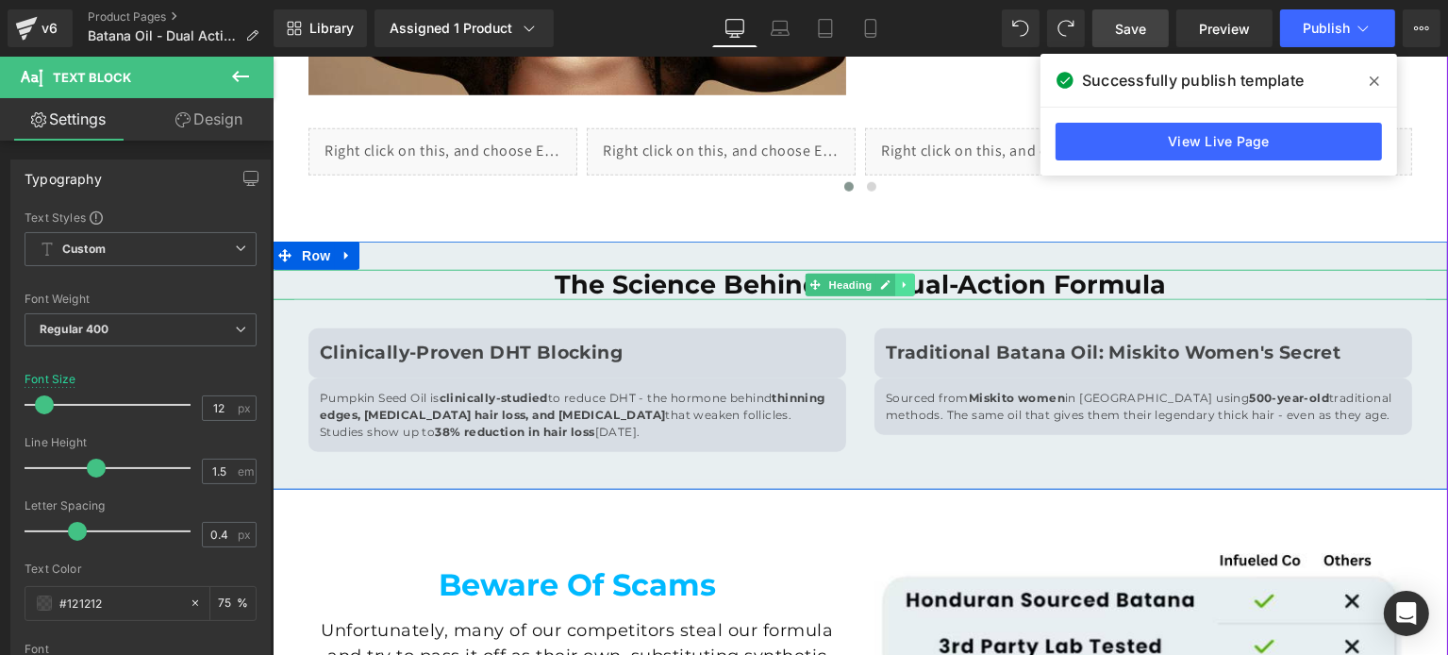
click at [899, 283] on icon at bounding box center [904, 284] width 10 height 11
click at [889, 286] on icon at bounding box center [894, 284] width 10 height 10
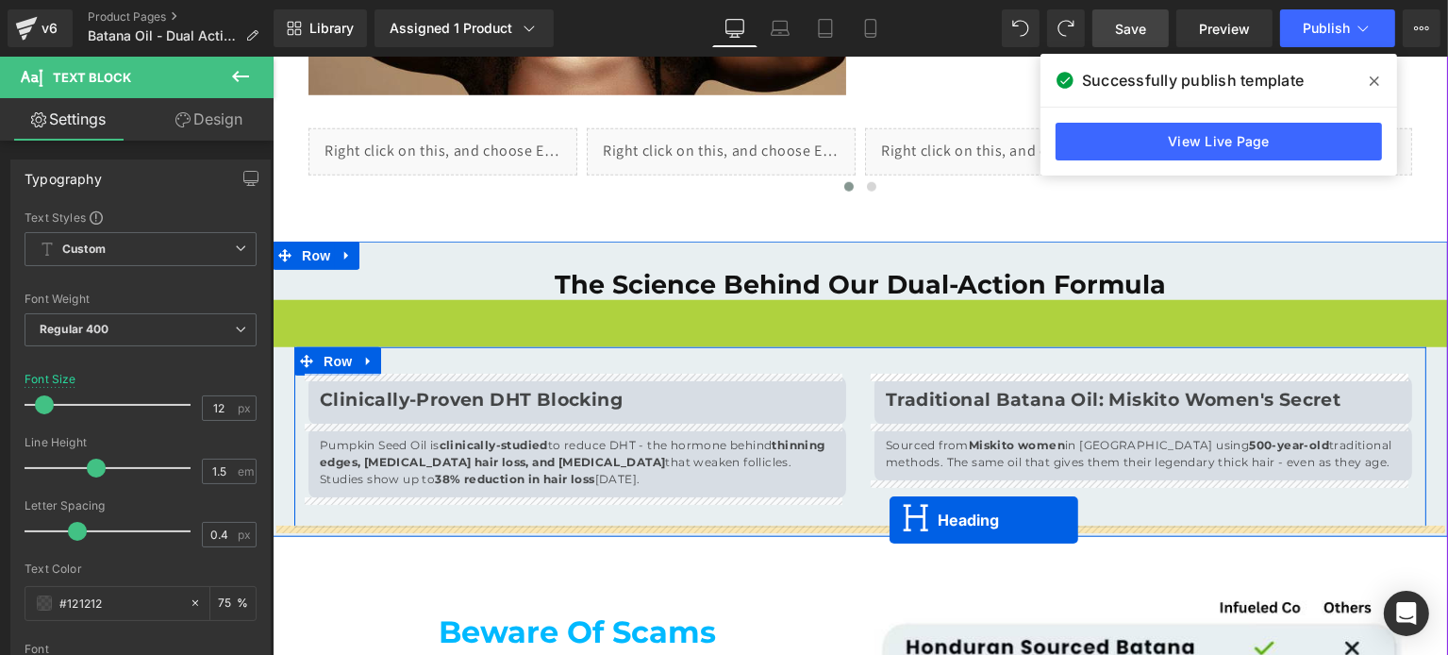
drag, startPoint x: 806, startPoint y: 313, endPoint x: 889, endPoint y: 520, distance: 222.3
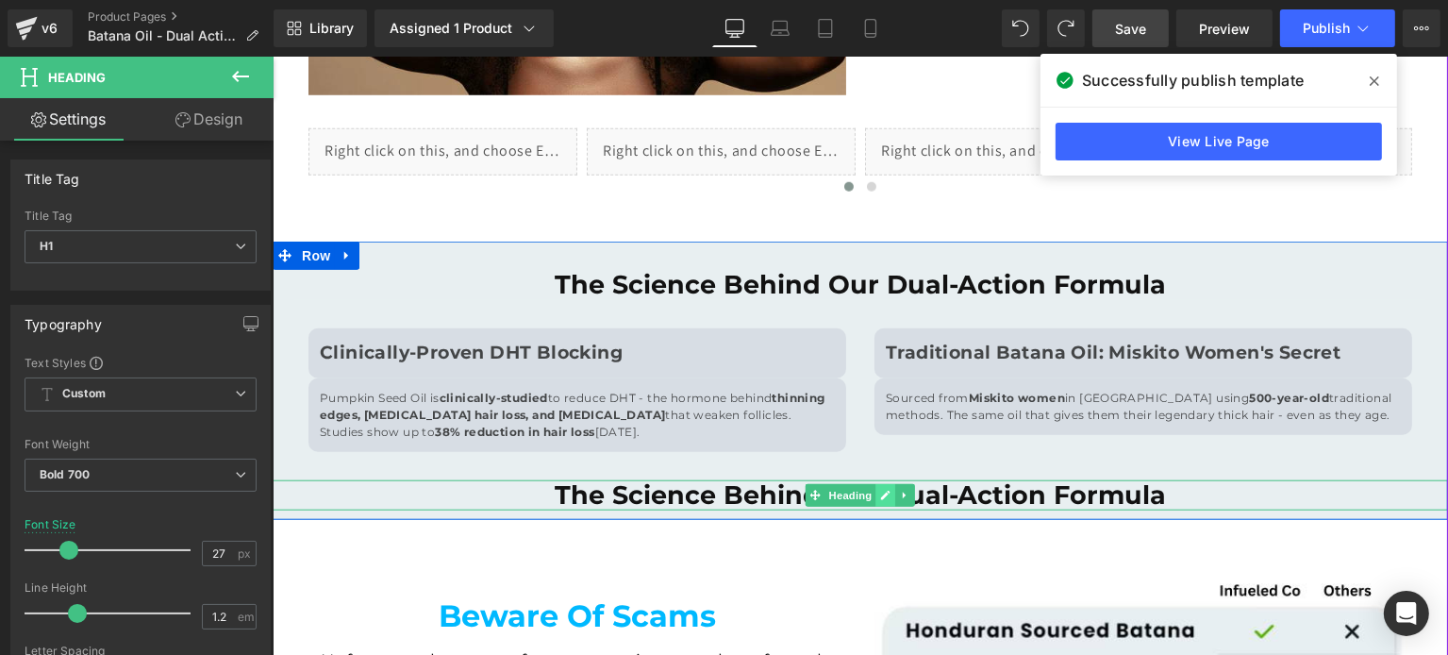
click at [880, 493] on icon at bounding box center [885, 495] width 10 height 11
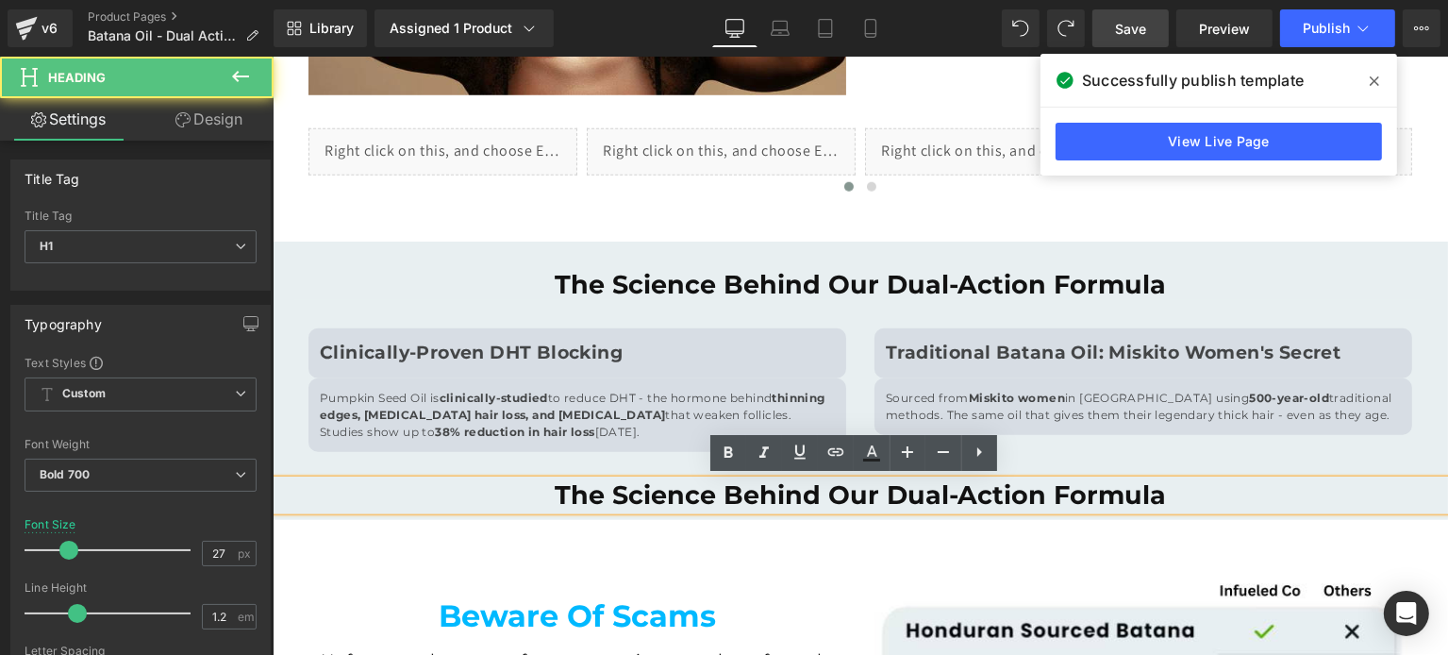
click at [776, 501] on h1 "The Science Behind Our Dual-Action Formula" at bounding box center [859, 495] width 1175 height 30
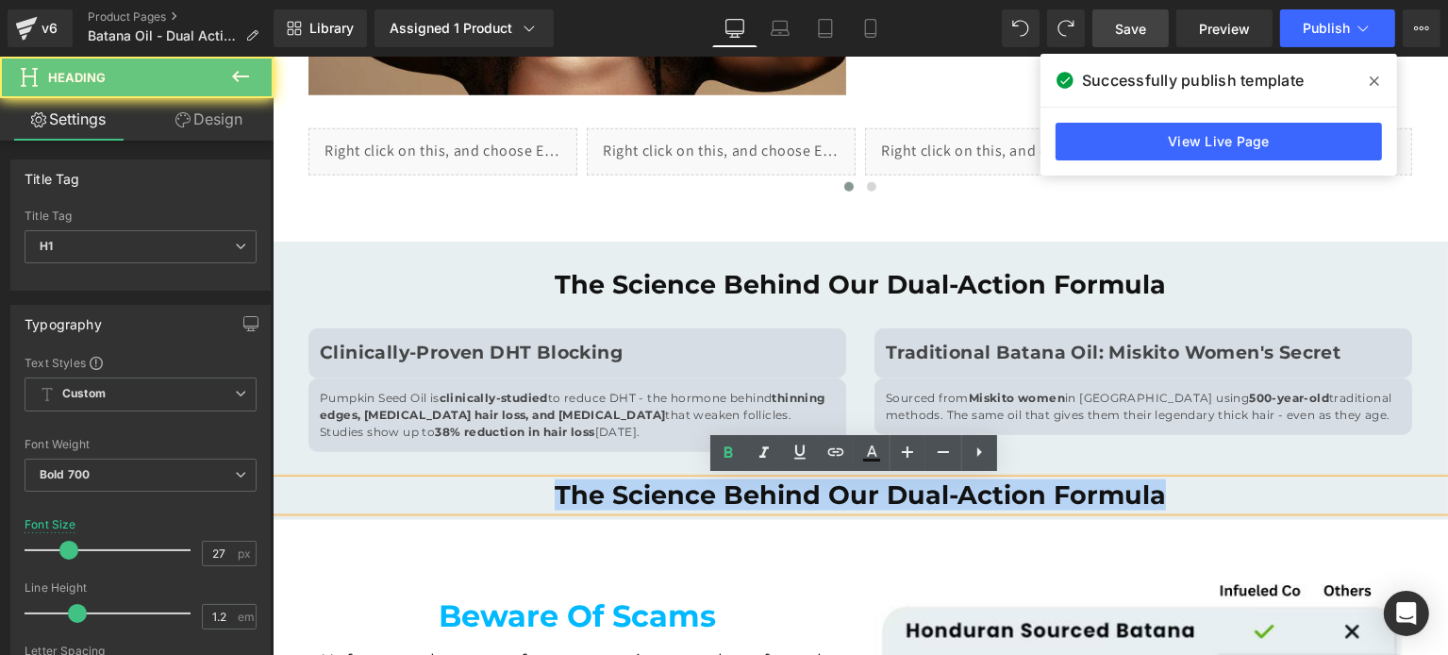
click at [776, 501] on h1 "The Science Behind Our Dual-Action Formula" at bounding box center [859, 495] width 1175 height 30
paste div
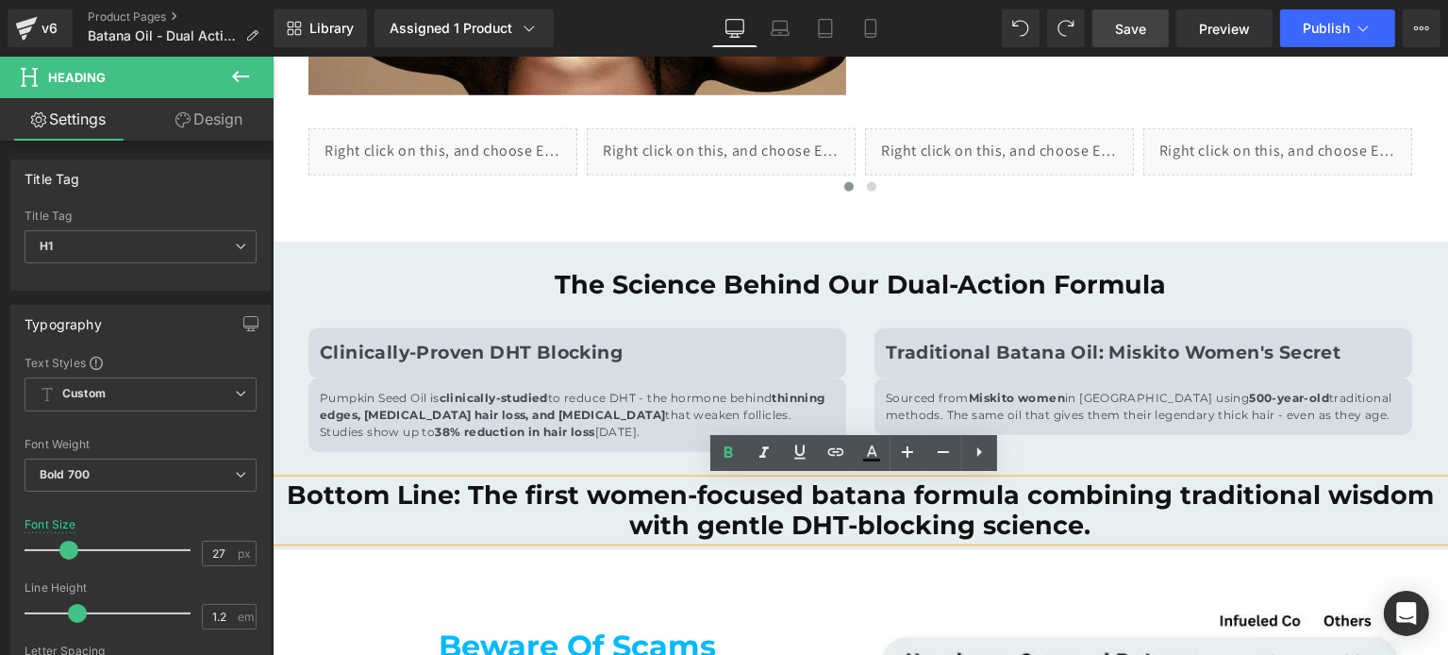
click at [594, 512] on h1 "Bottom Line: The first women-focused batana formula combining traditional wisdo…" at bounding box center [859, 510] width 1175 height 61
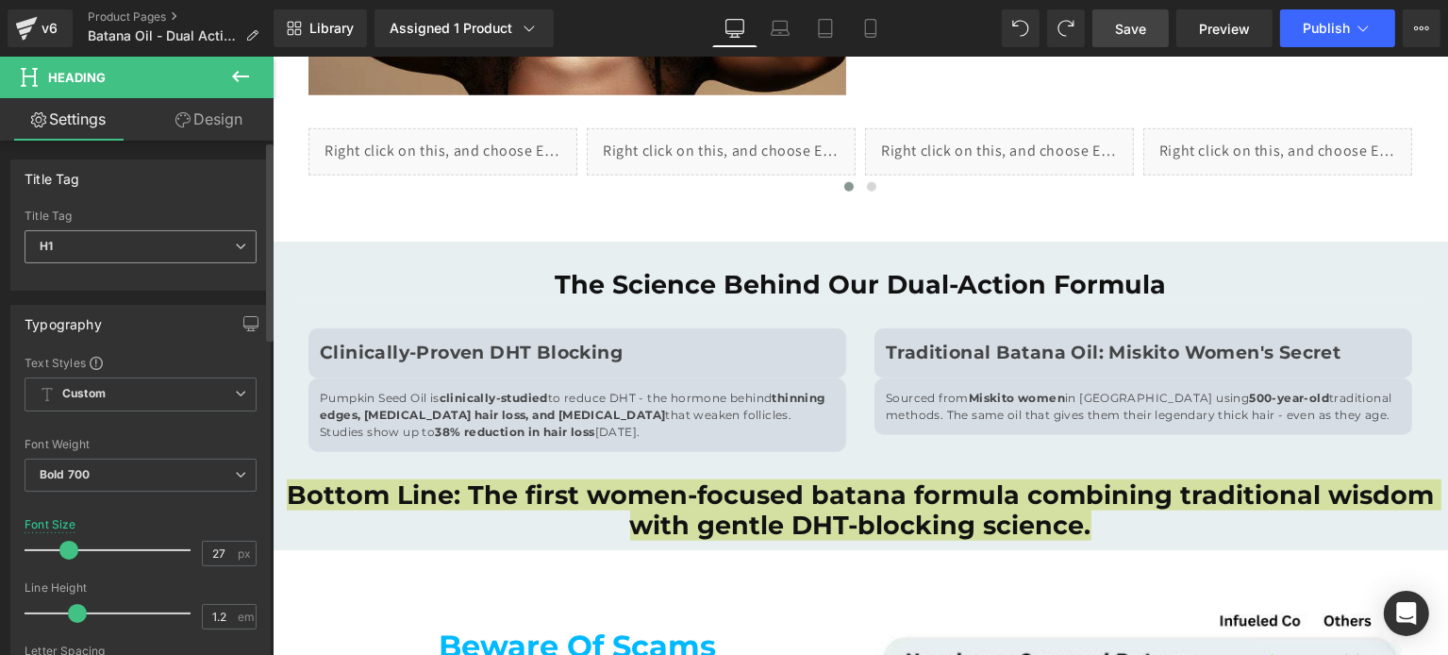
click at [208, 238] on span "H1" at bounding box center [141, 246] width 232 height 33
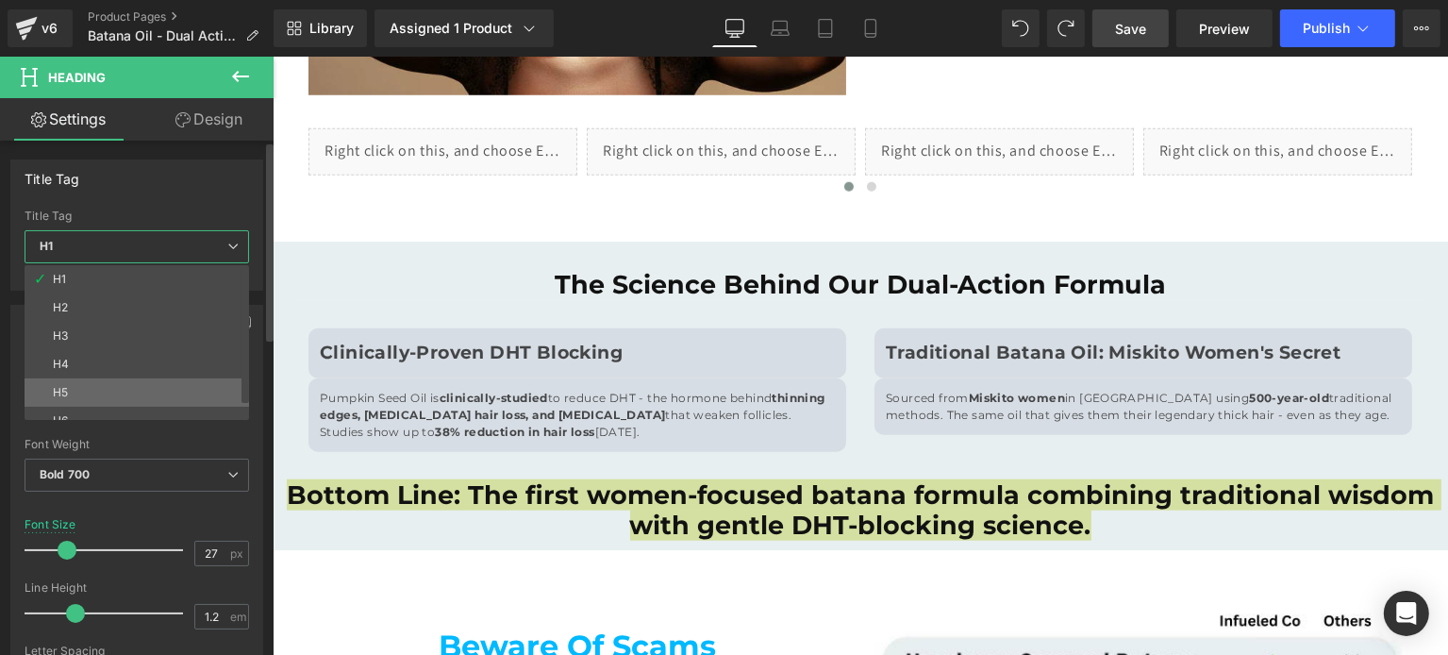
click at [146, 391] on li "H5" at bounding box center [141, 392] width 233 height 28
type input "13"
type input "1.3"
type input "0.6"
type input "100"
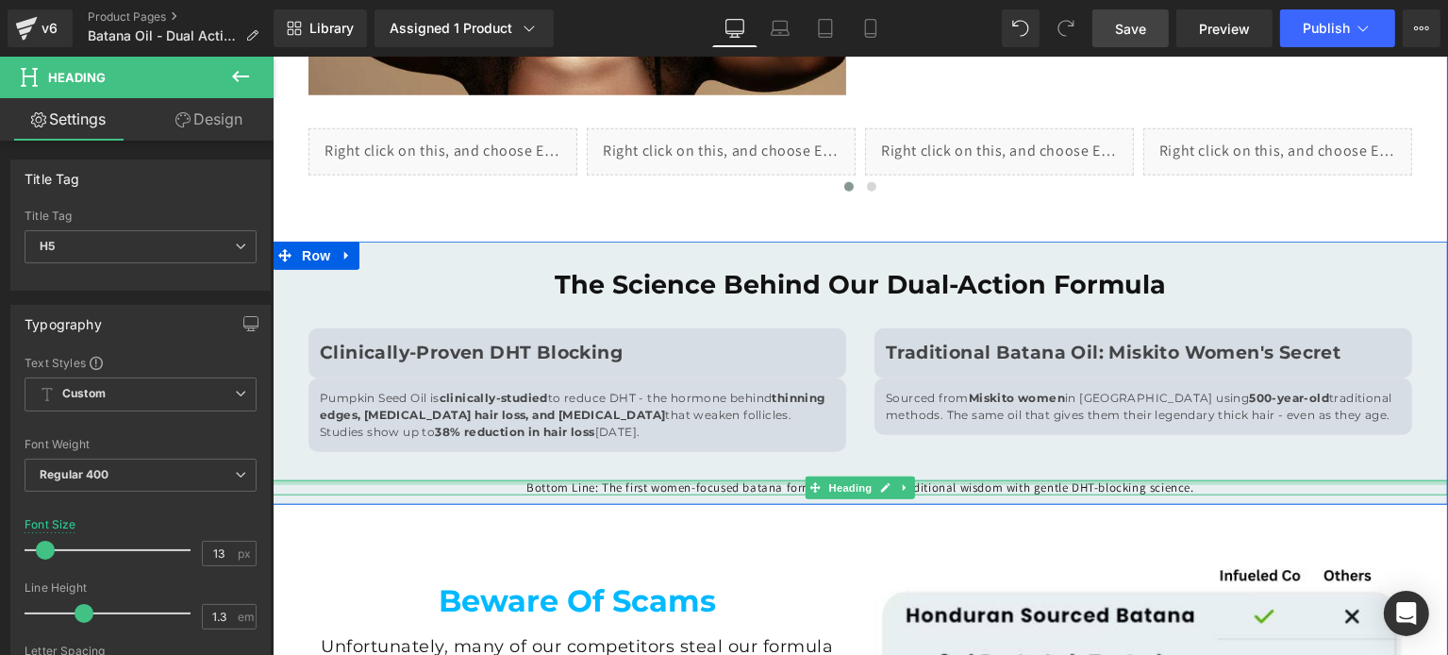
click at [598, 482] on div at bounding box center [859, 482] width 1175 height 5
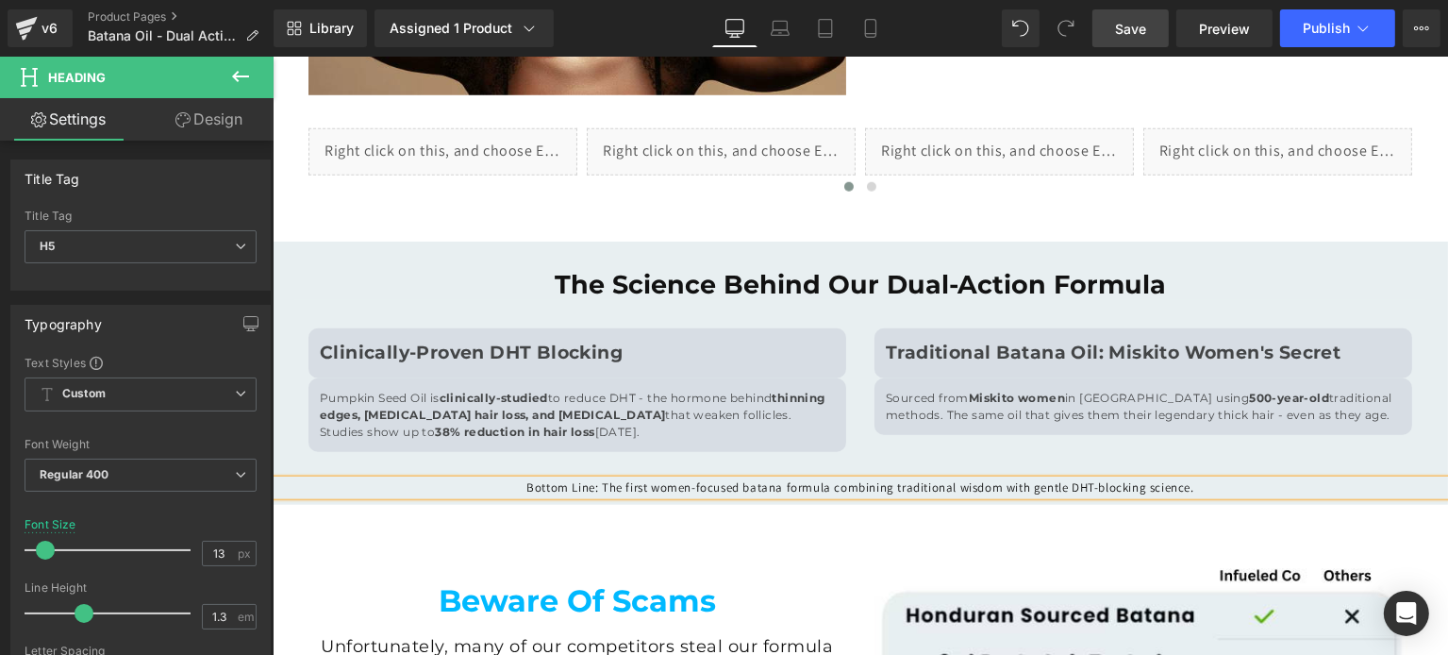
click at [598, 482] on h5 "Bottom Line: The first women-focused batana formula combining traditional wisdo…" at bounding box center [859, 488] width 1175 height 16
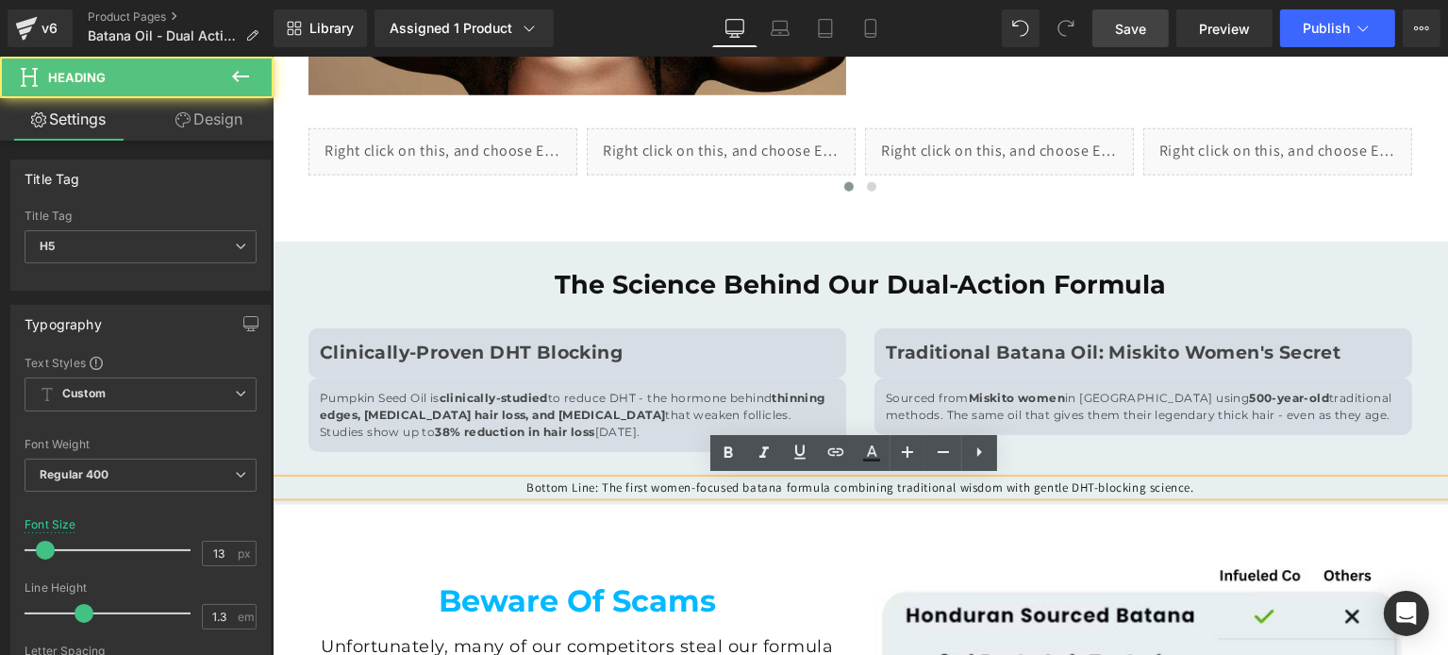
click at [598, 482] on h5 "Bottom Line: The first women-focused batana formula combining traditional wisdo…" at bounding box center [859, 488] width 1175 height 16
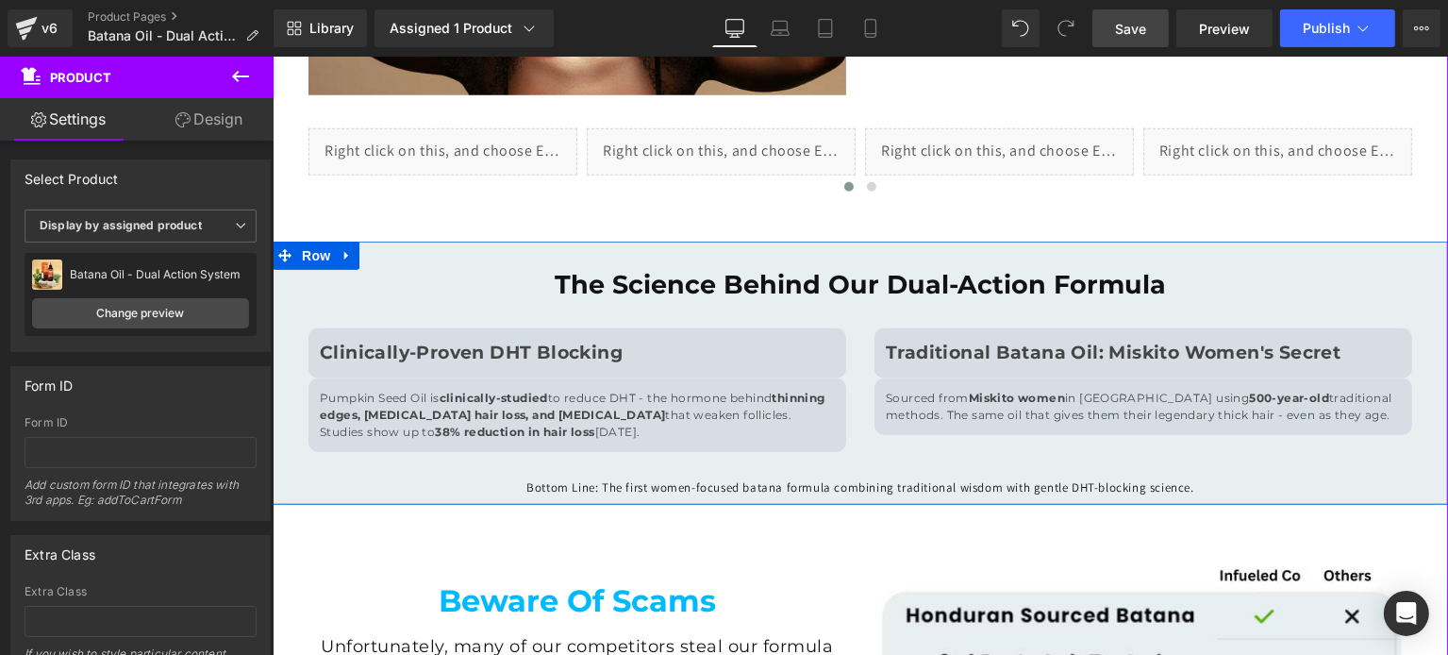
click at [272, 57] on div at bounding box center [272, 57] width 0 height 0
click at [662, 490] on h5 "Bottom Line: The first women-focused batana formula combining traditional wisdo…" at bounding box center [859, 488] width 1175 height 16
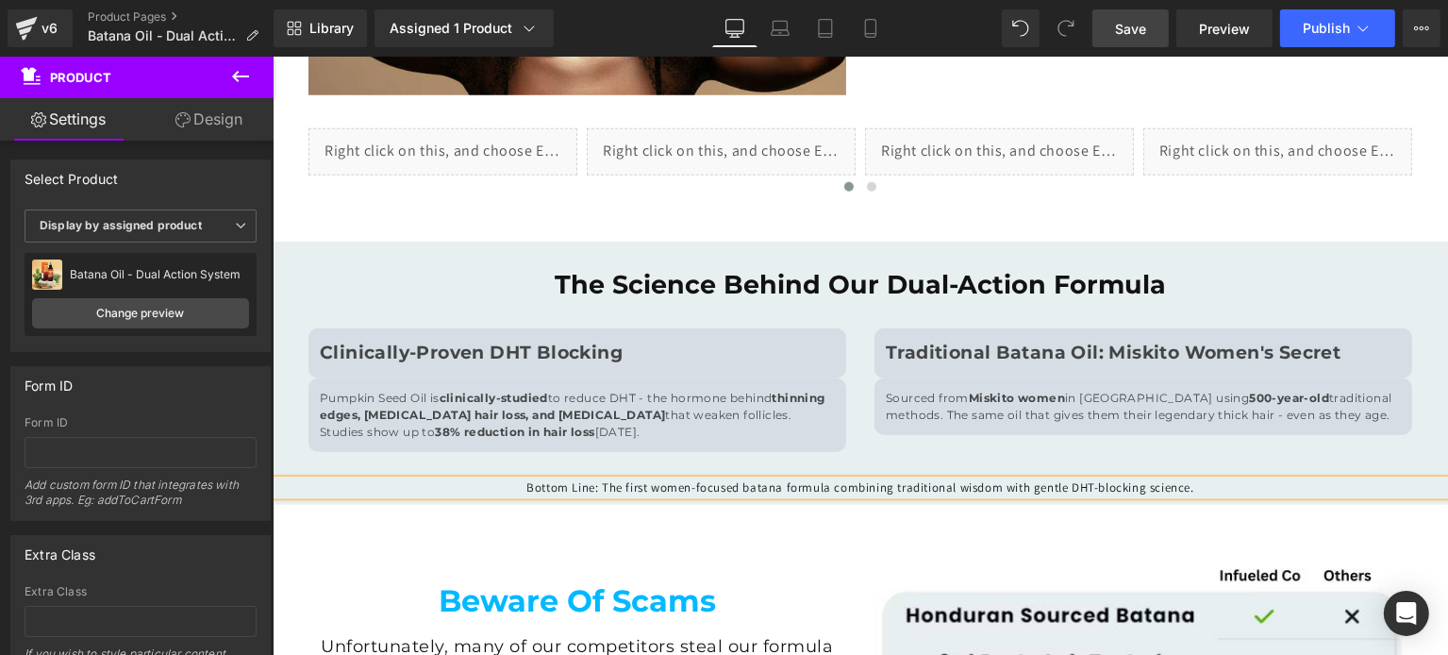
click at [661, 486] on h5 "Bottom Line: The first women-focused batana formula combining traditional wisdo…" at bounding box center [859, 488] width 1175 height 16
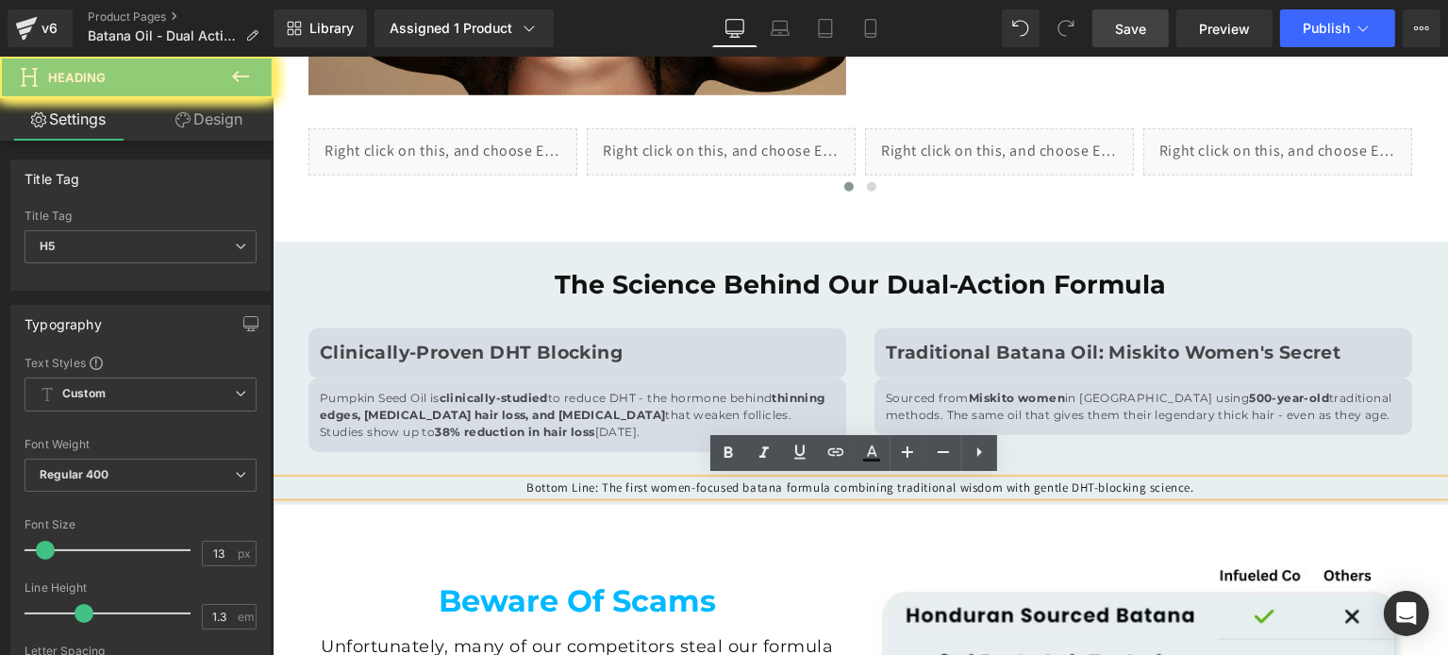
click at [661, 486] on h5 "Bottom Line: The first women-focused batana formula combining traditional wisdo…" at bounding box center [859, 488] width 1175 height 16
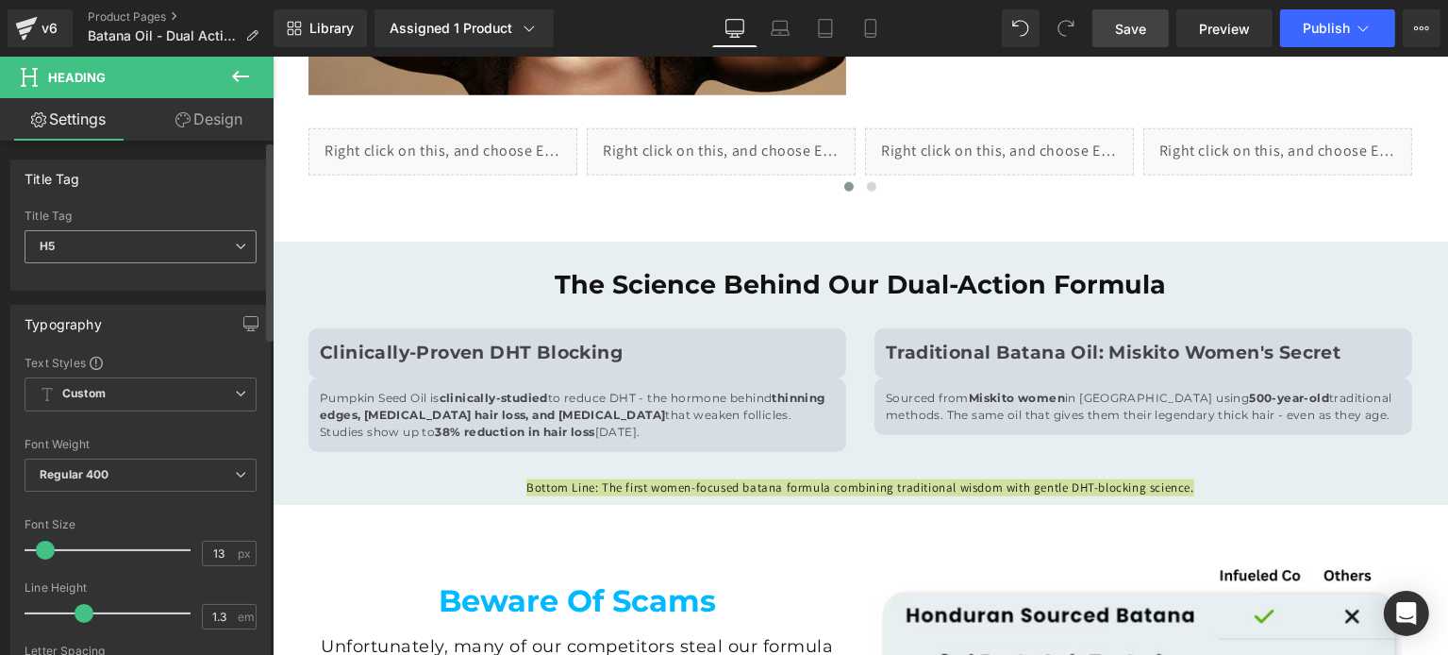
click at [208, 245] on span "H5" at bounding box center [141, 246] width 232 height 33
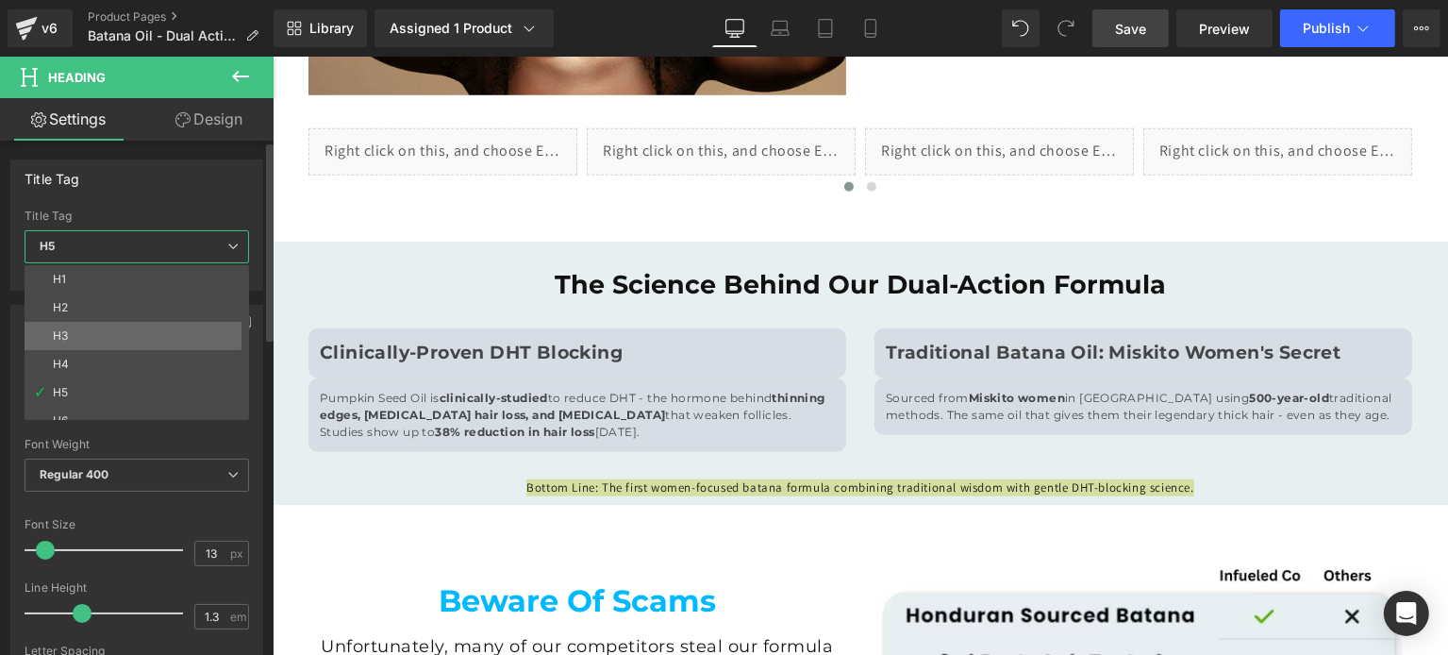
click at [132, 333] on li "H3" at bounding box center [141, 336] width 233 height 28
type input "18"
type input "100"
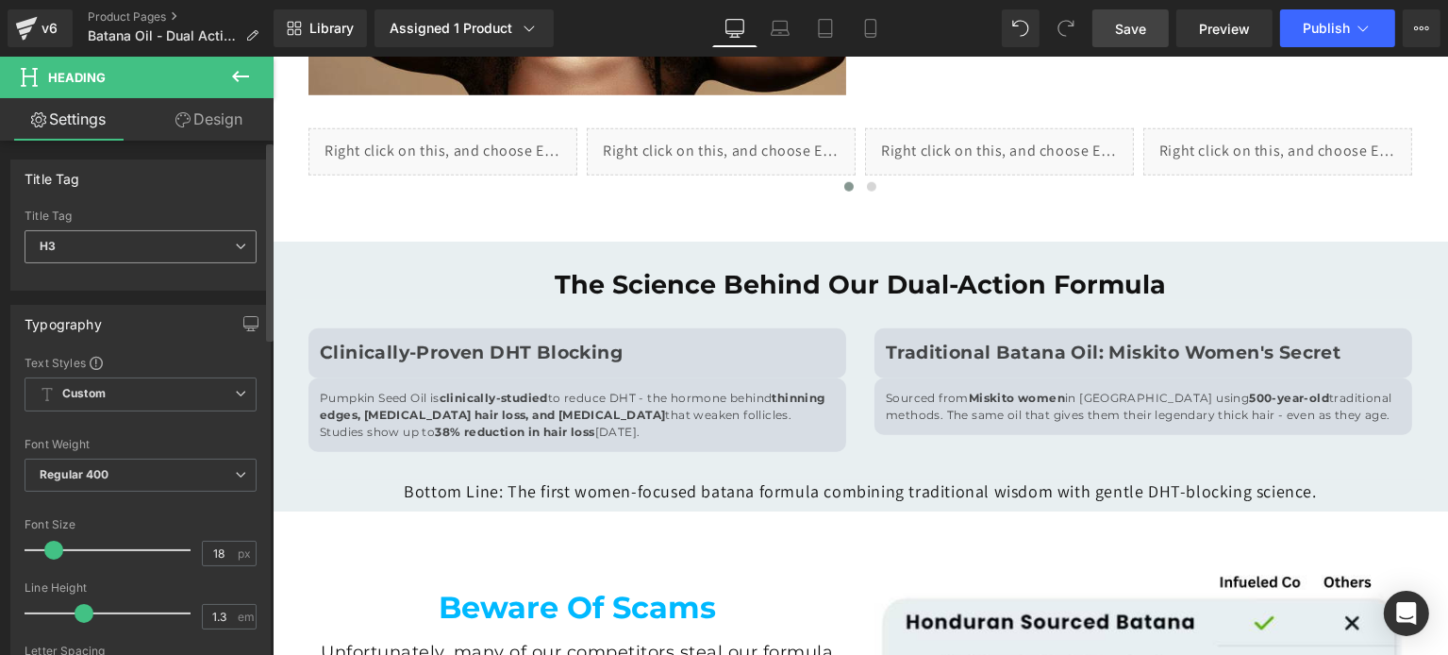
click at [139, 258] on span "H3" at bounding box center [141, 246] width 232 height 33
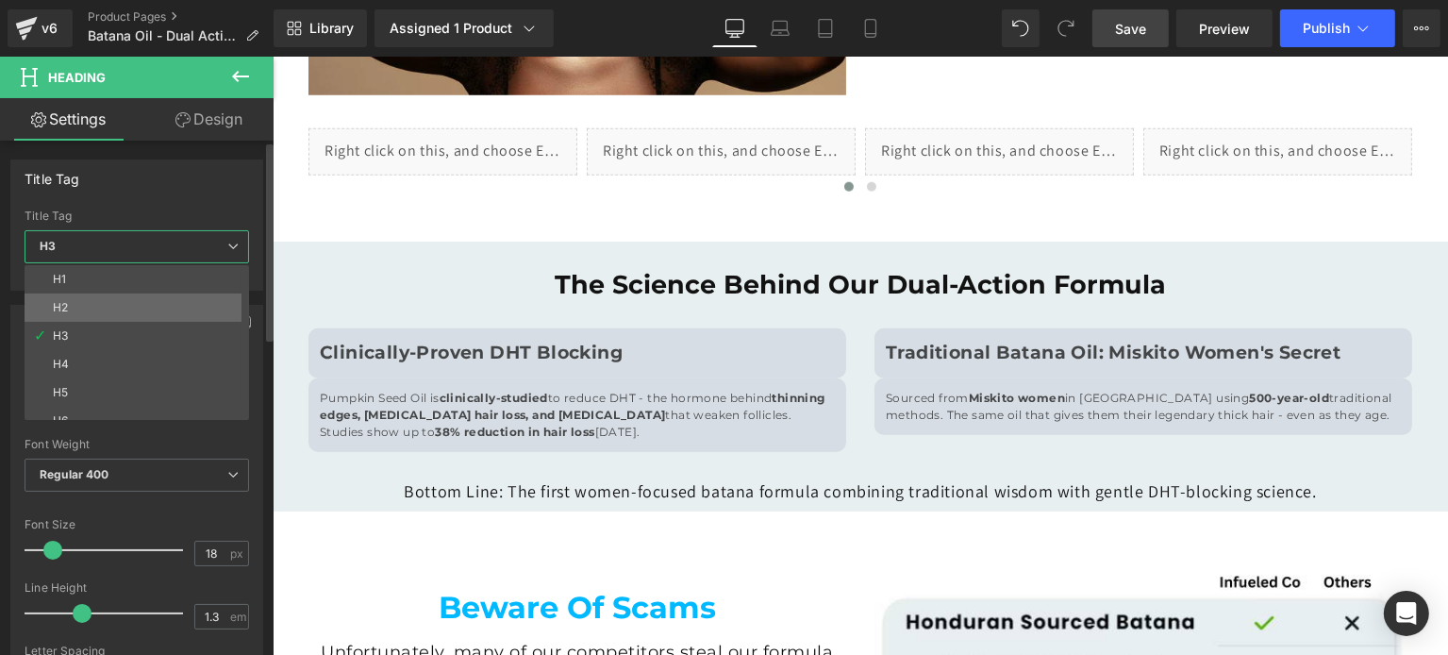
click at [115, 313] on li "H2" at bounding box center [141, 307] width 233 height 28
type input "24"
type input "#000000"
type input "100"
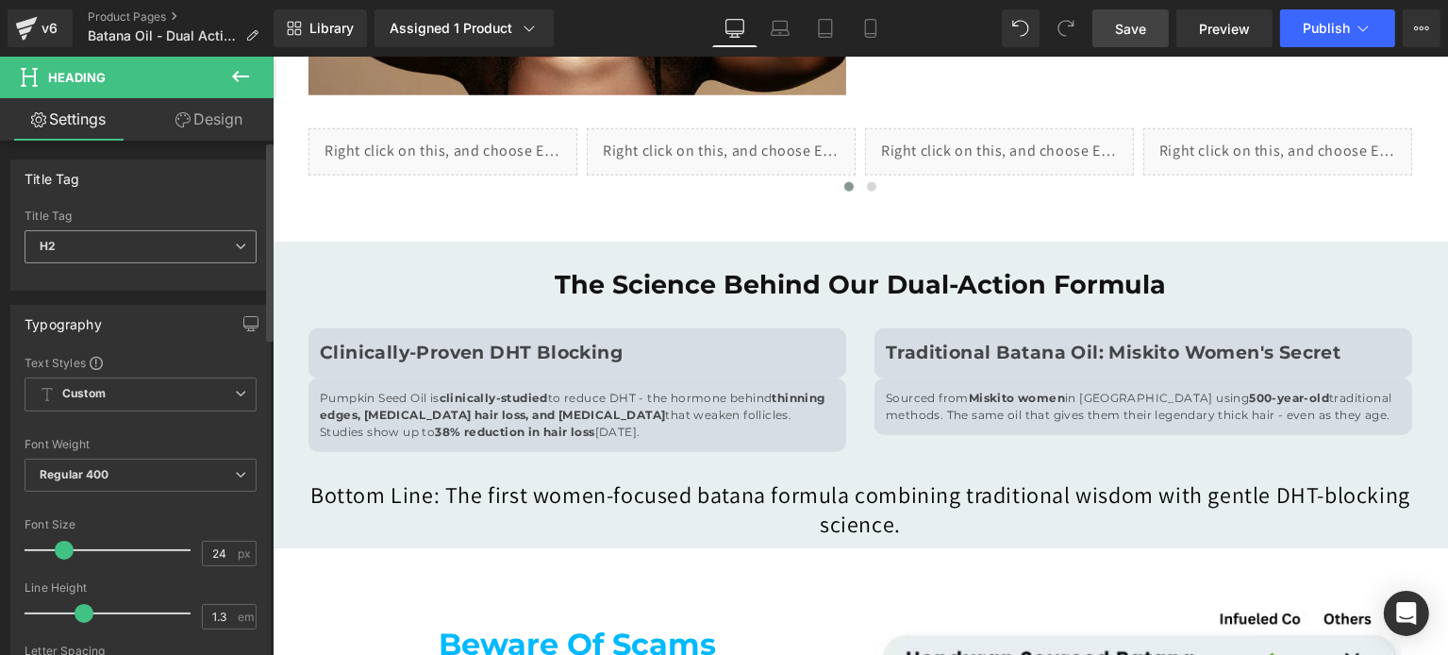
click at [126, 241] on span "H2" at bounding box center [141, 246] width 232 height 33
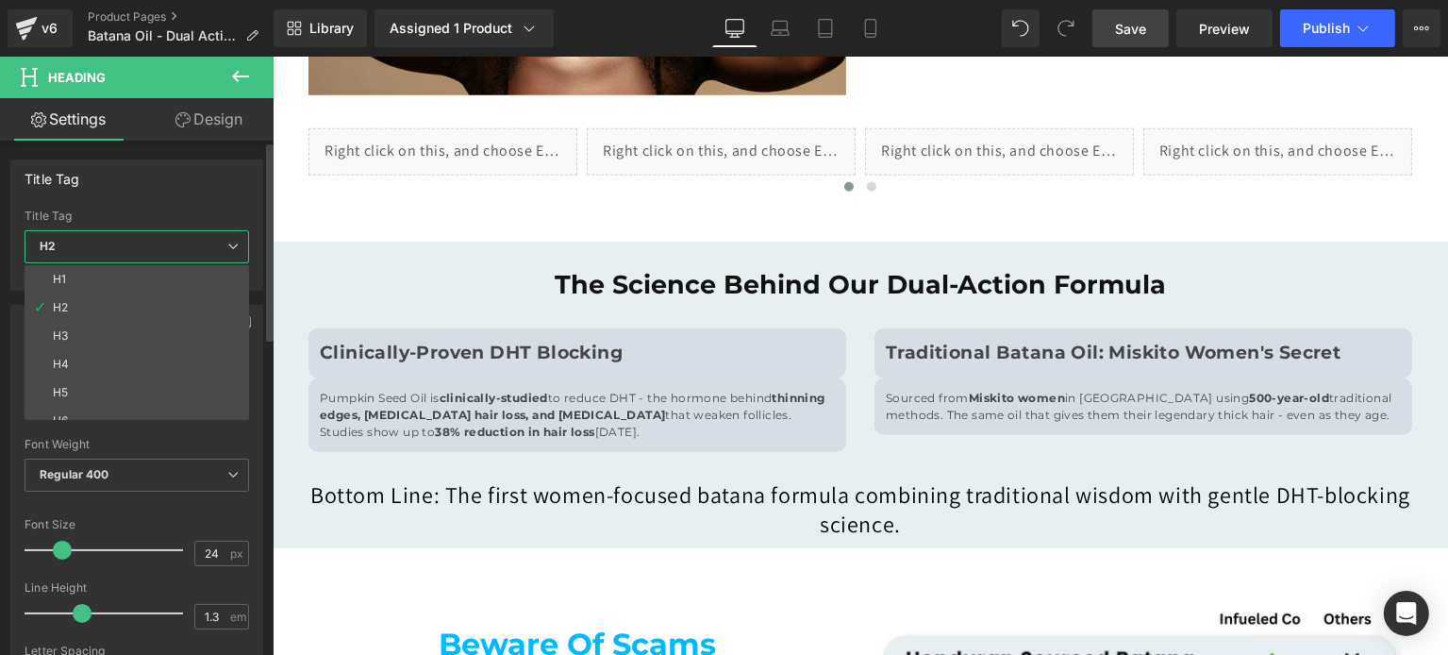
click at [108, 336] on li "H3" at bounding box center [141, 336] width 233 height 28
type input "18"
type input "#121212"
type input "100"
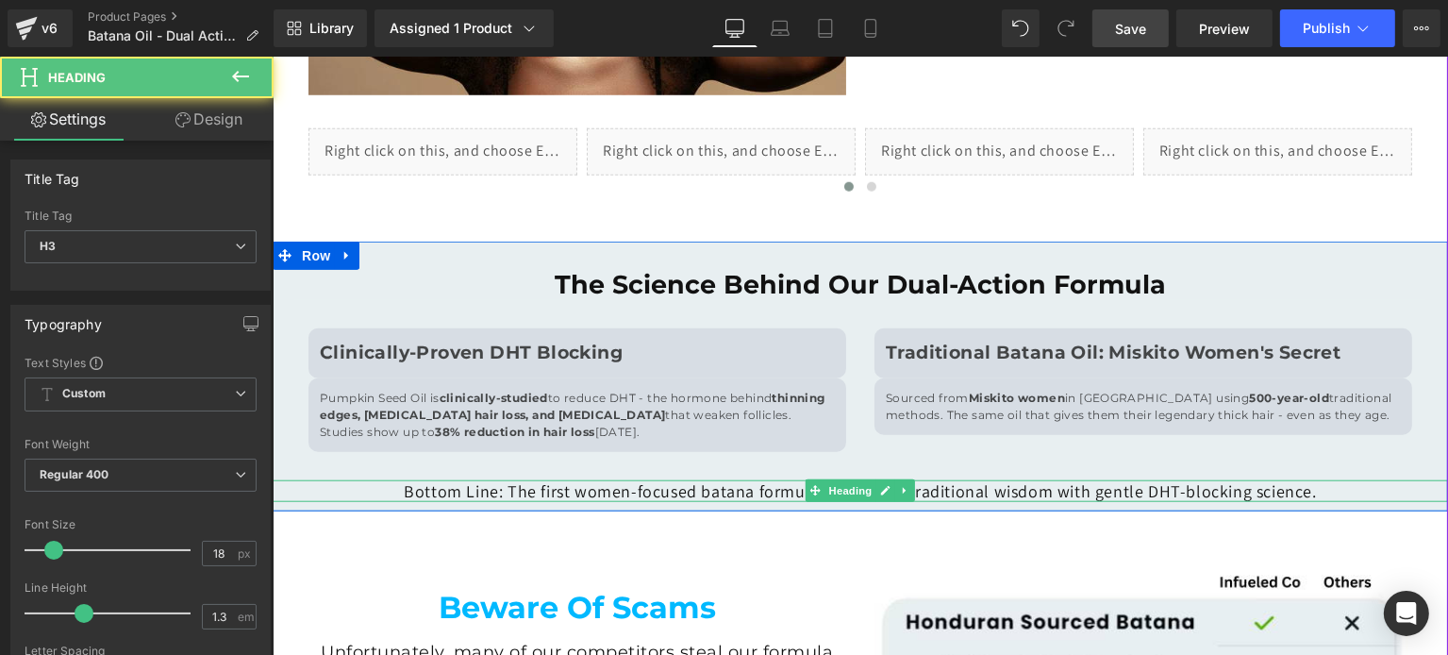
click at [613, 486] on h3 "Bottom Line: The first women-focused batana formula combining traditional wisdo…" at bounding box center [859, 491] width 1175 height 22
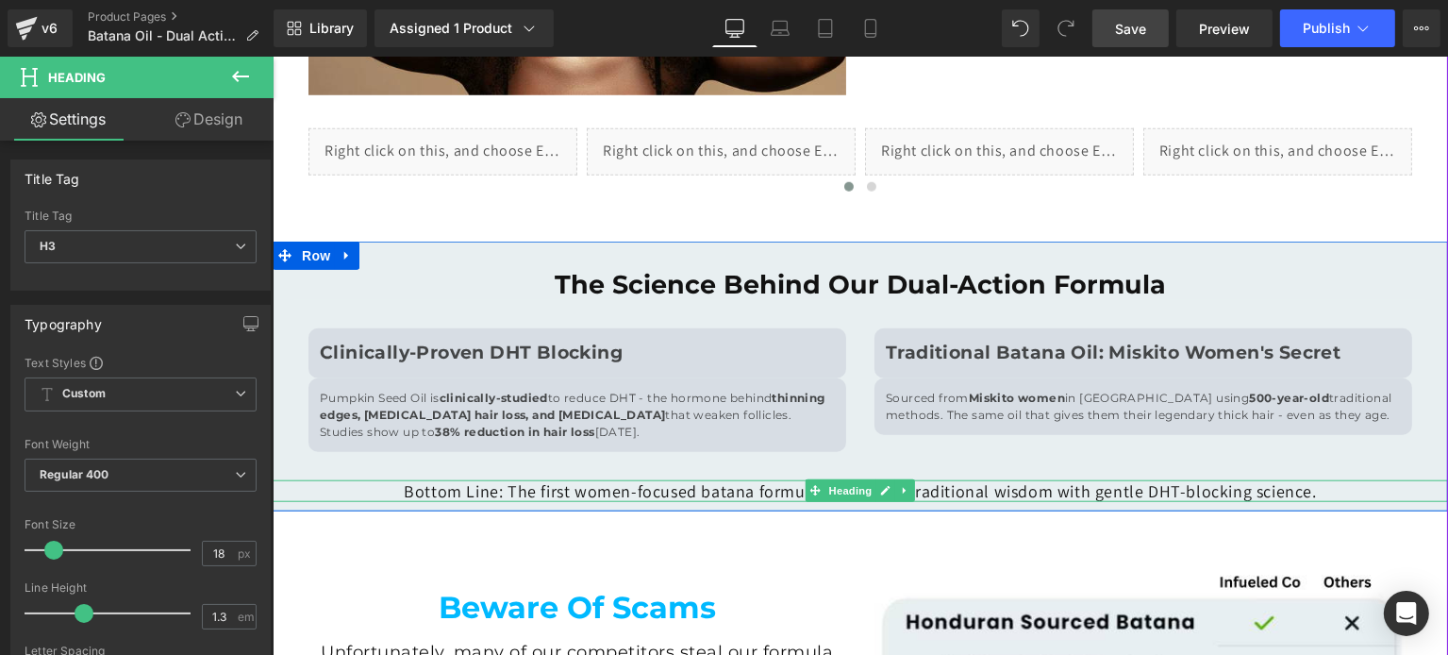
click at [610, 493] on h3 "Bottom Line: The first women-focused batana formula combining traditional wisdo…" at bounding box center [859, 491] width 1175 height 22
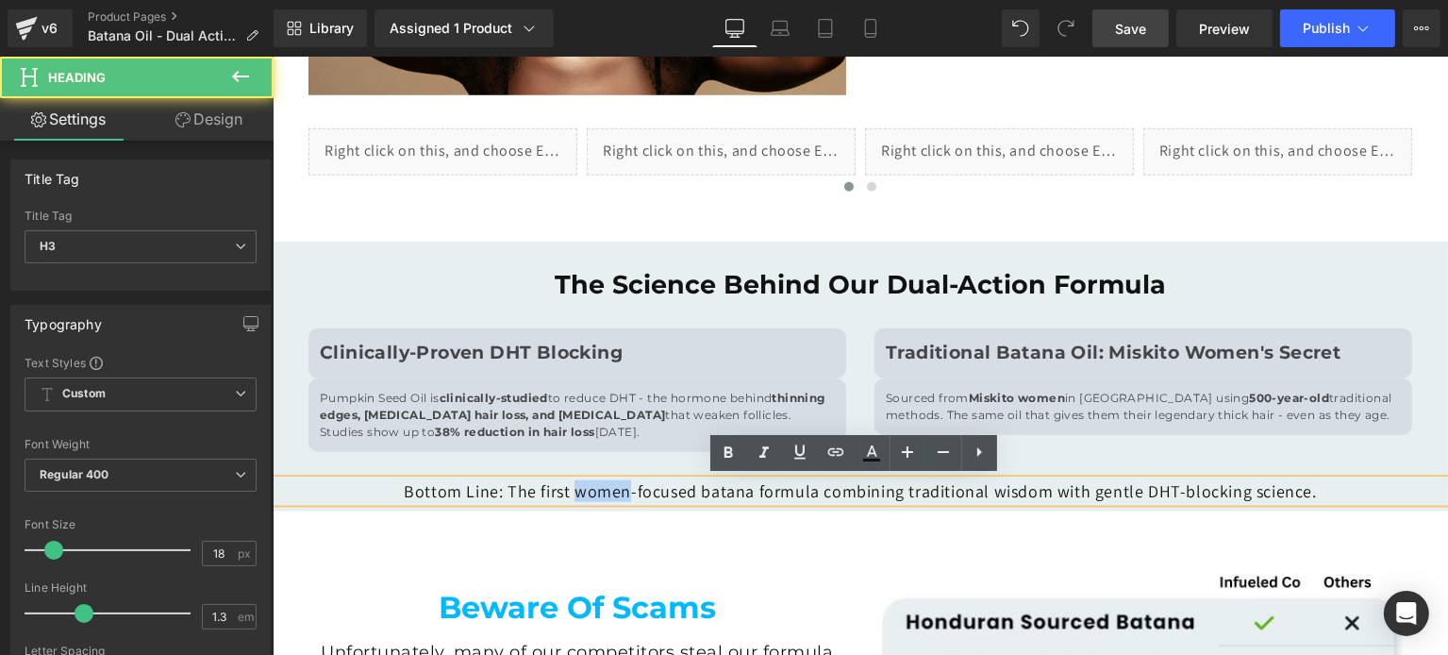
click at [610, 493] on h3 "Bottom Line: The first women-focused batana formula combining traditional wisdo…" at bounding box center [859, 491] width 1175 height 22
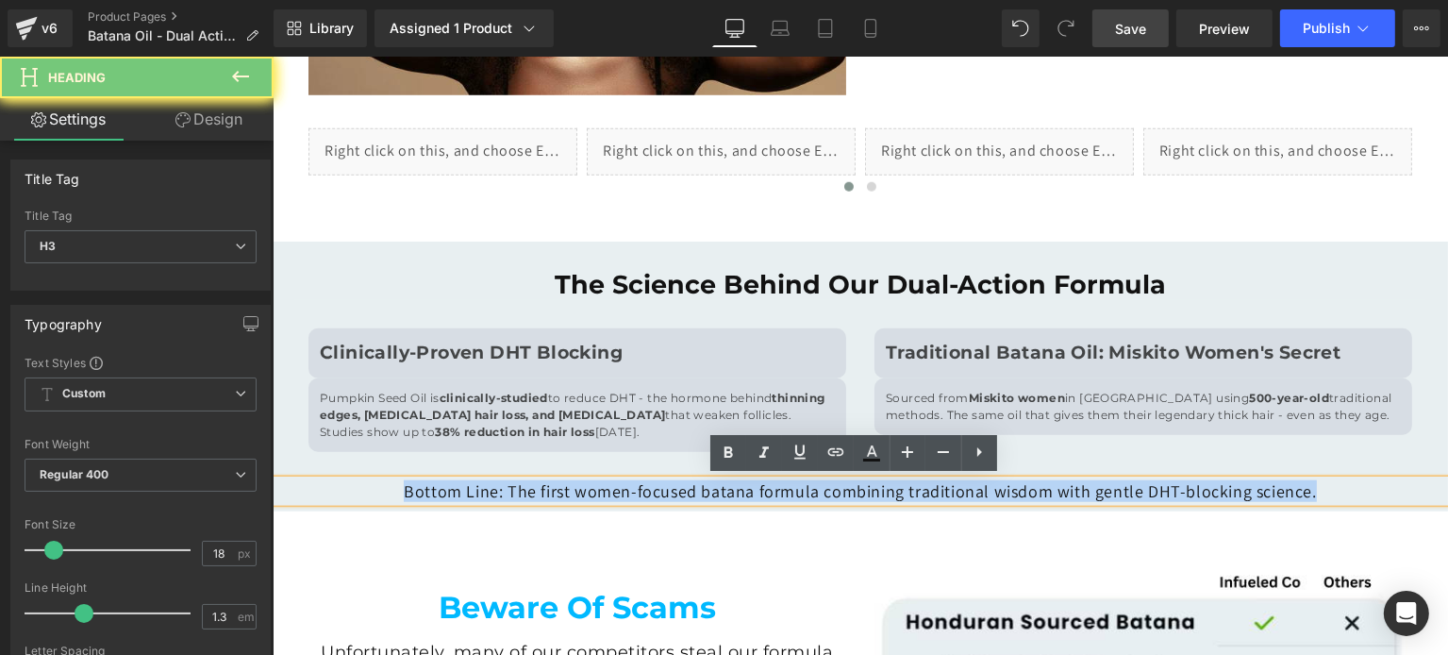
click at [610, 493] on h3 "Bottom Line: The first women-focused batana formula combining traditional wisdo…" at bounding box center [859, 491] width 1175 height 22
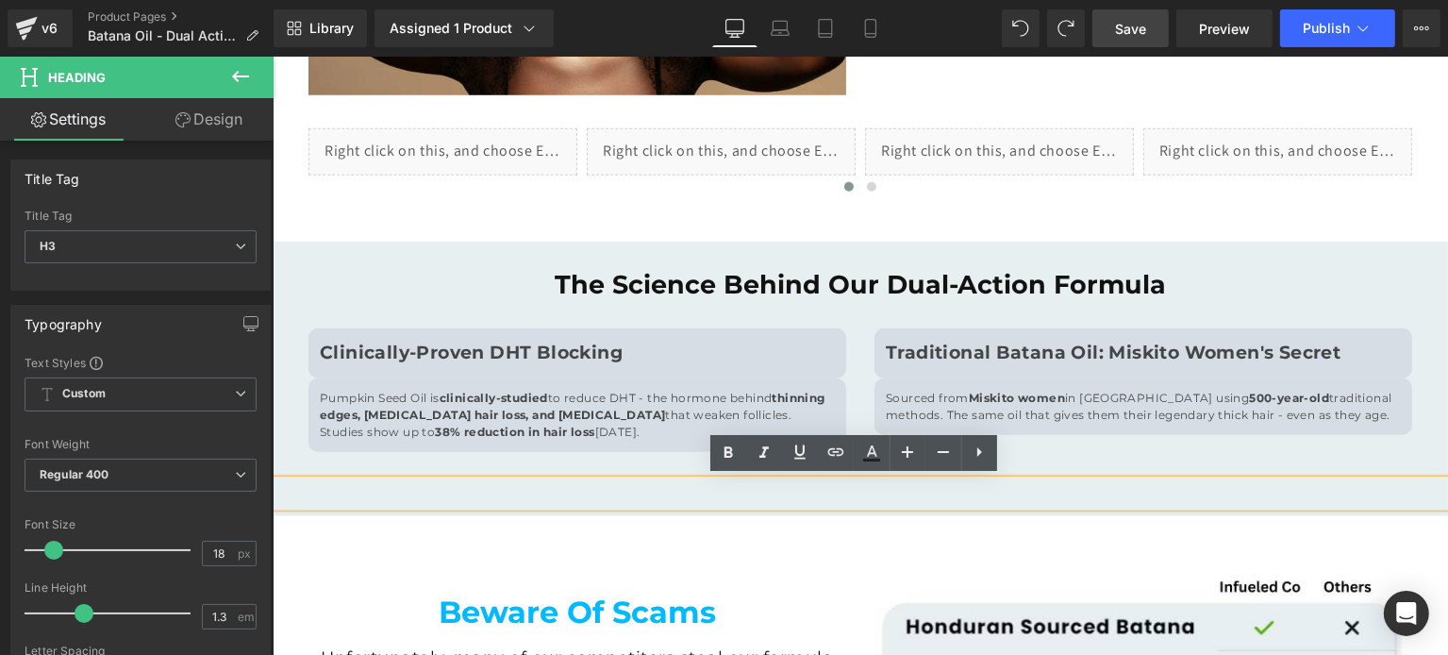
drag, startPoint x: 694, startPoint y: 531, endPoint x: 692, endPoint y: 517, distance: 14.3
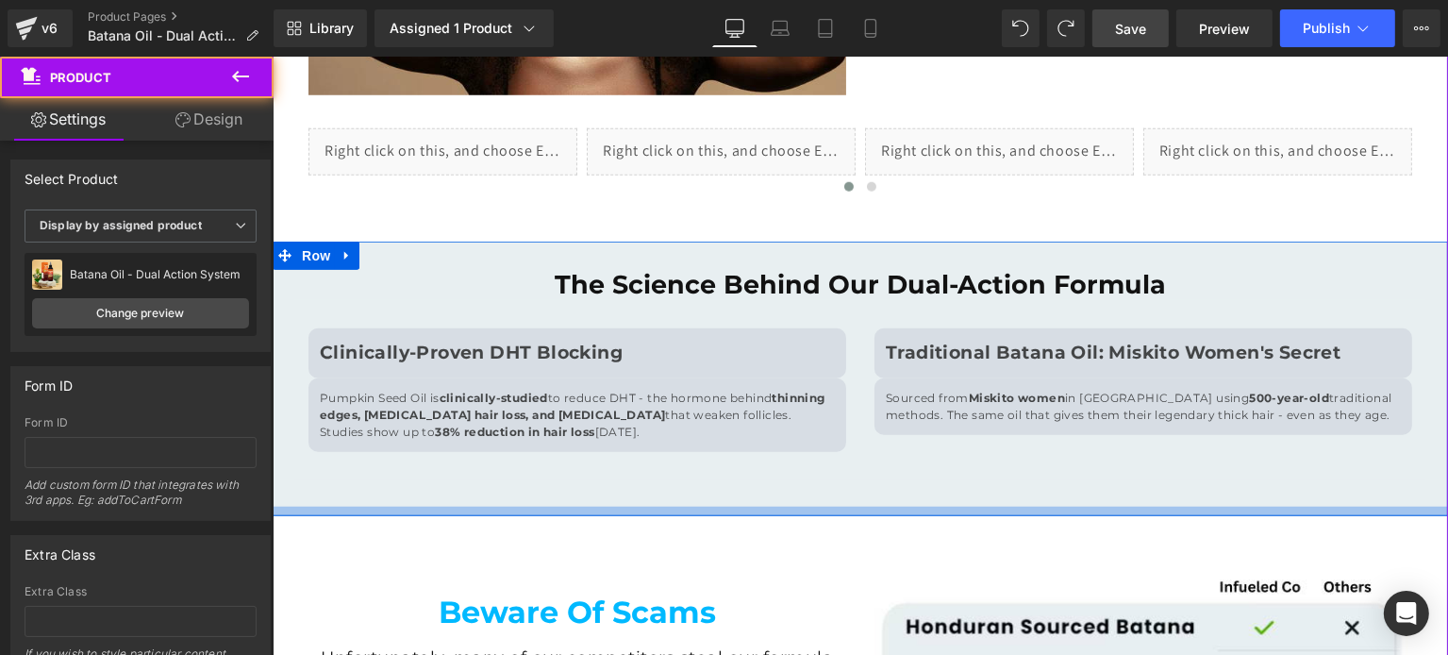
click at [272, 57] on div at bounding box center [272, 57] width 0 height 0
click at [692, 495] on div at bounding box center [859, 493] width 1175 height 27
click at [692, 488] on div at bounding box center [859, 493] width 1175 height 27
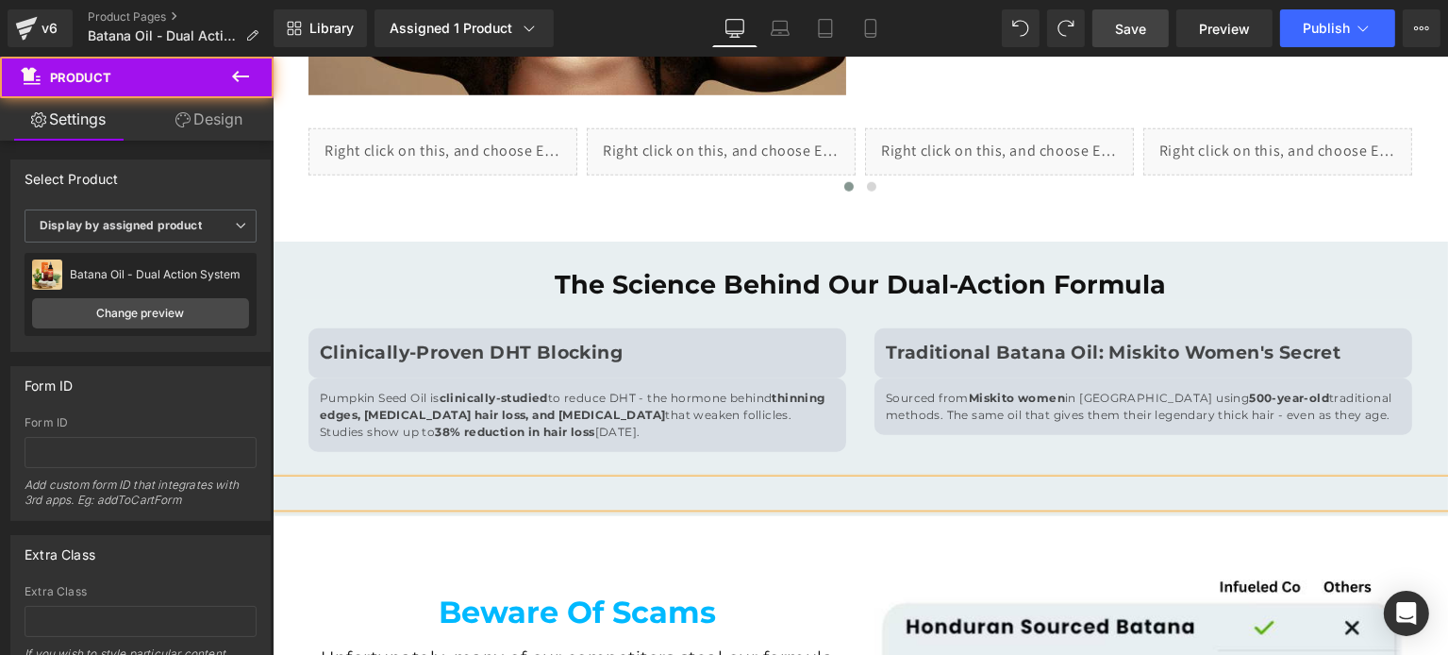
click at [690, 480] on div at bounding box center [859, 493] width 1175 height 27
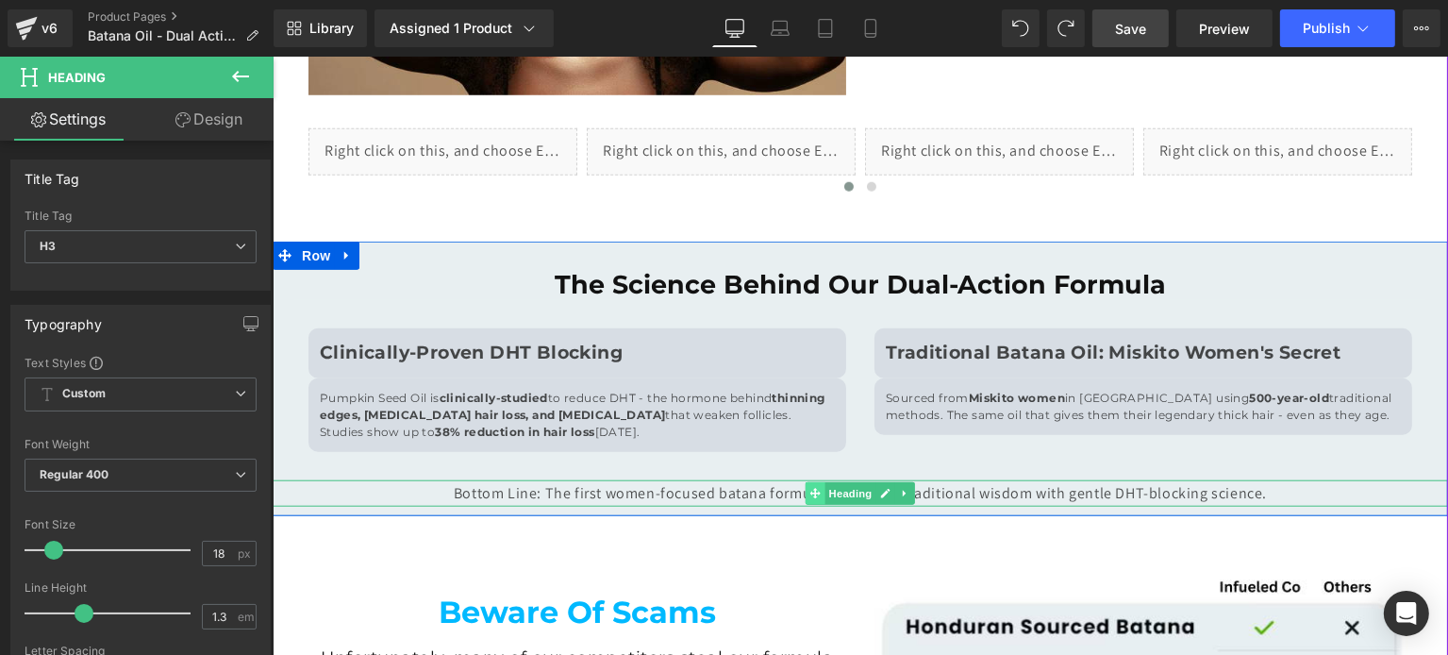
click at [809, 491] on icon at bounding box center [814, 493] width 10 height 10
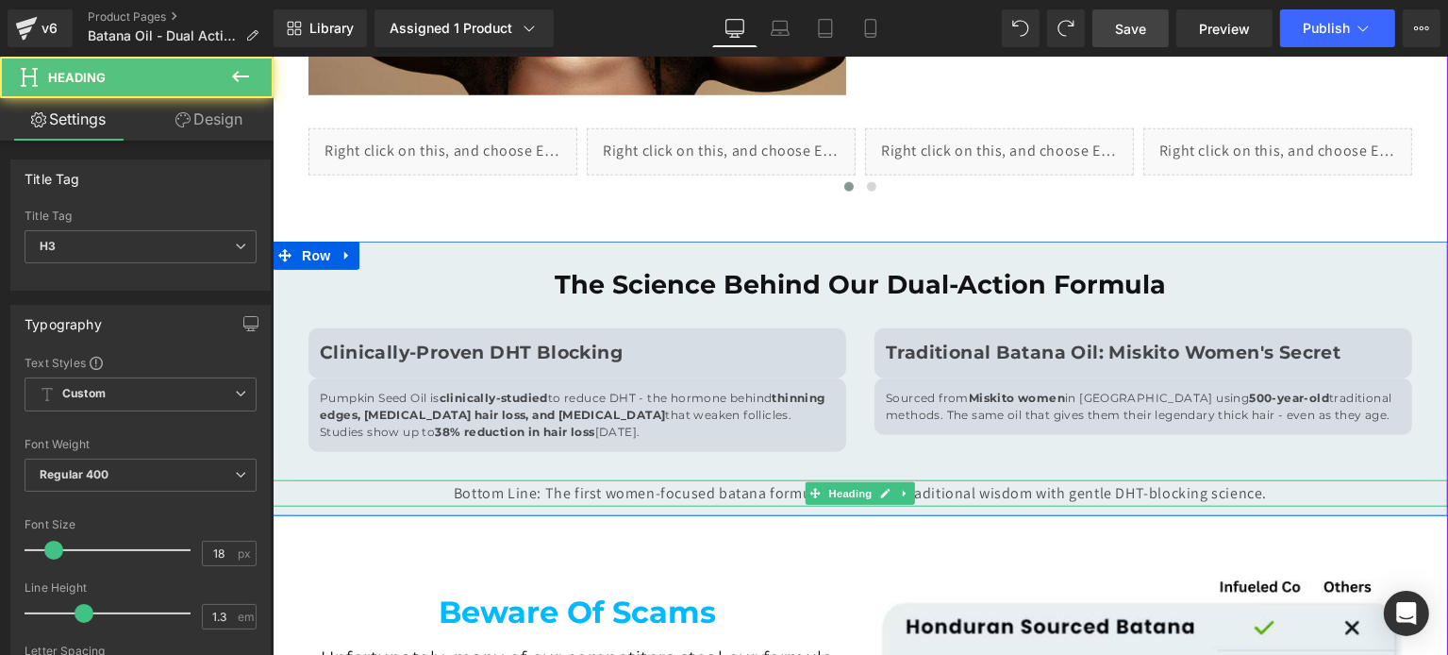
click at [773, 493] on div "Bottom Line: The first women-focused batana formula combining traditional wisdo…" at bounding box center [859, 493] width 1175 height 27
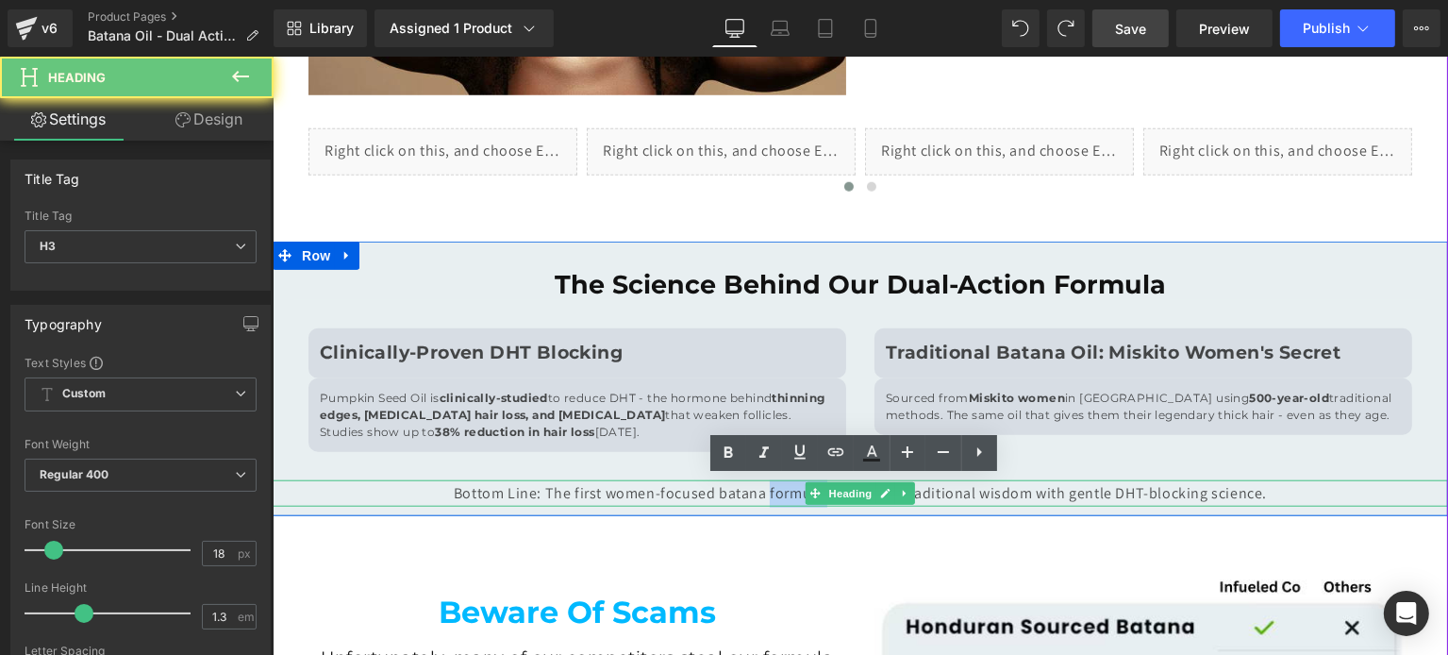
click at [773, 493] on div "Bottom Line: The first women-focused batana formula combining traditional wisdo…" at bounding box center [859, 493] width 1175 height 27
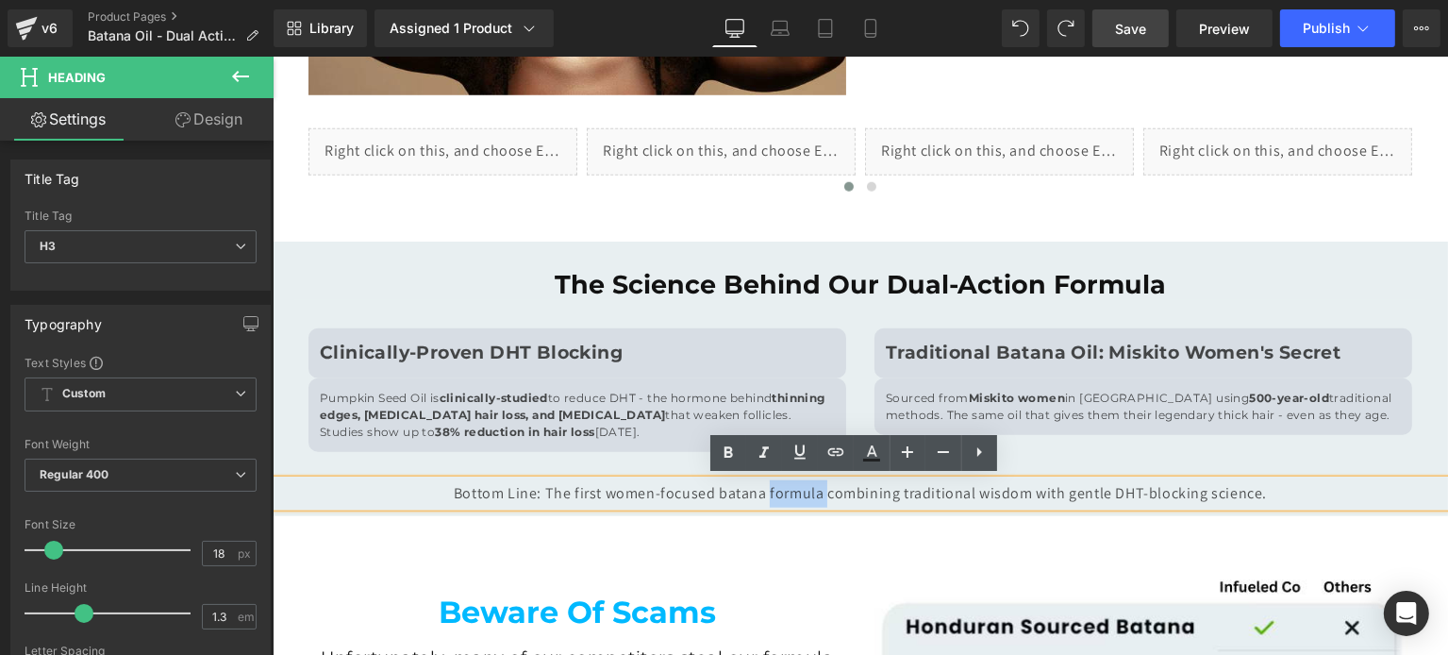
click at [773, 493] on div "Bottom Line: The first women-focused batana formula combining traditional wisdo…" at bounding box center [859, 493] width 1175 height 27
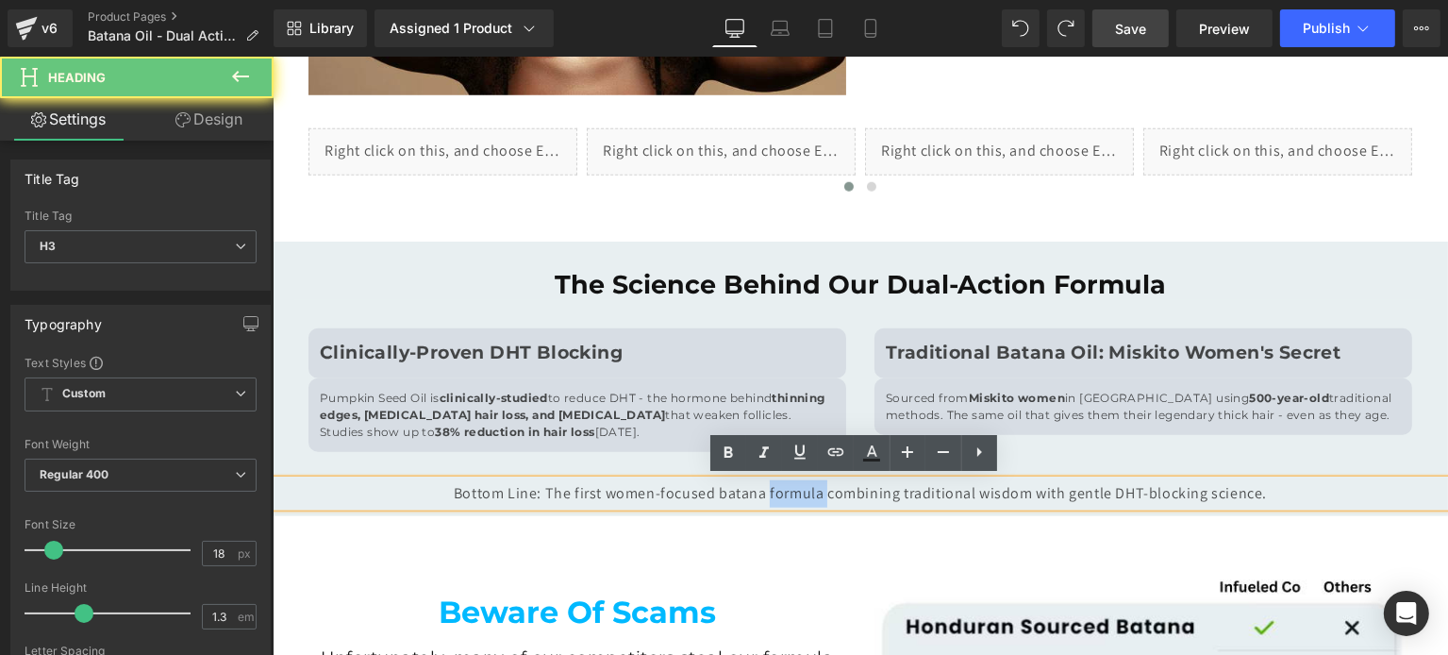
click at [773, 493] on div "Bottom Line: The first women-focused batana formula combining traditional wisdo…" at bounding box center [859, 493] width 1175 height 27
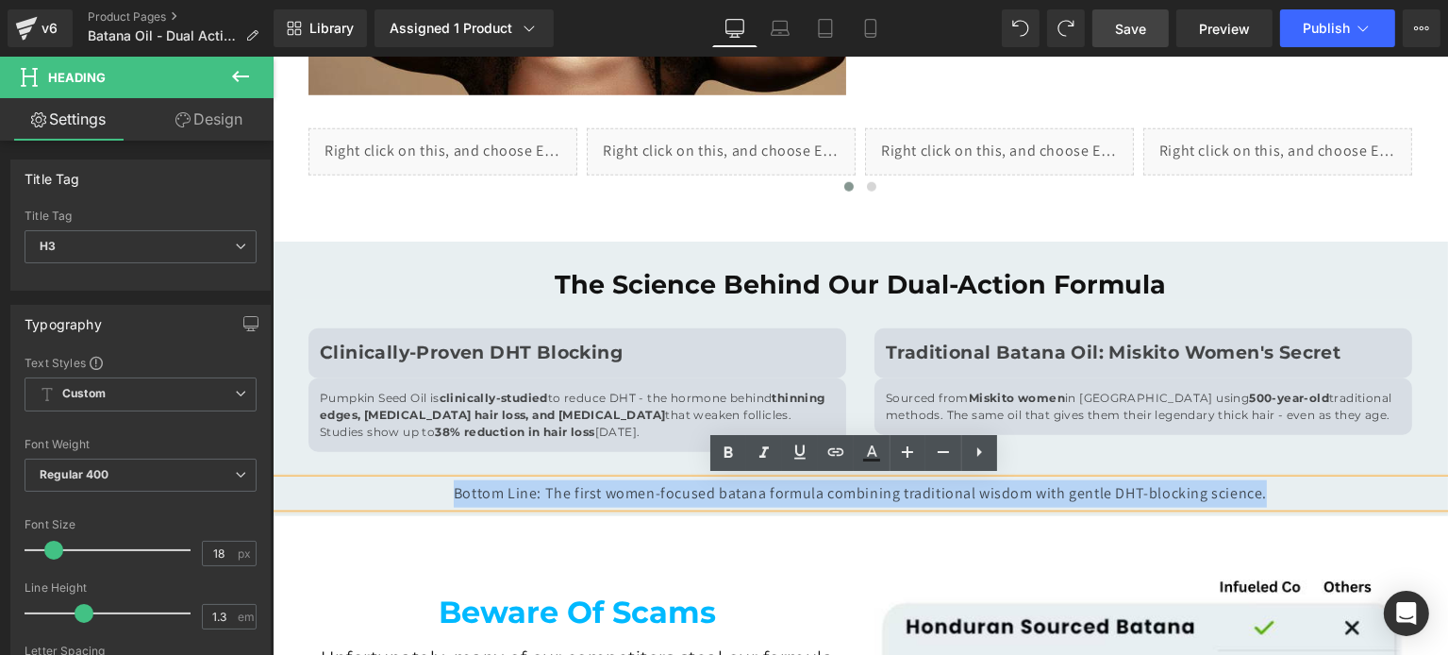
click at [773, 493] on div "Bottom Line: The first women-focused batana formula combining traditional wisdo…" at bounding box center [859, 493] width 1175 height 27
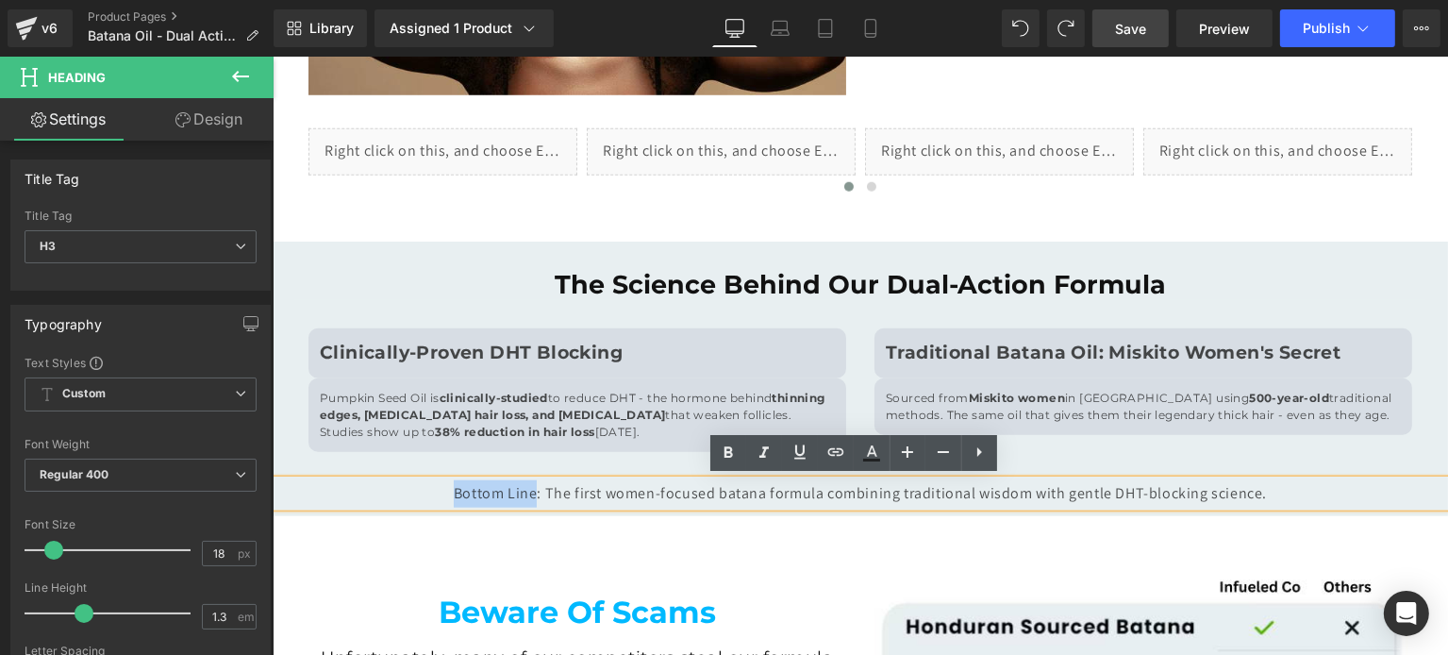
drag, startPoint x: 449, startPoint y: 495, endPoint x: 533, endPoint y: 496, distance: 84.0
click at [533, 496] on div "Bottom Line: The first women-focused batana formula combining traditional wisdo…" at bounding box center [859, 493] width 1175 height 27
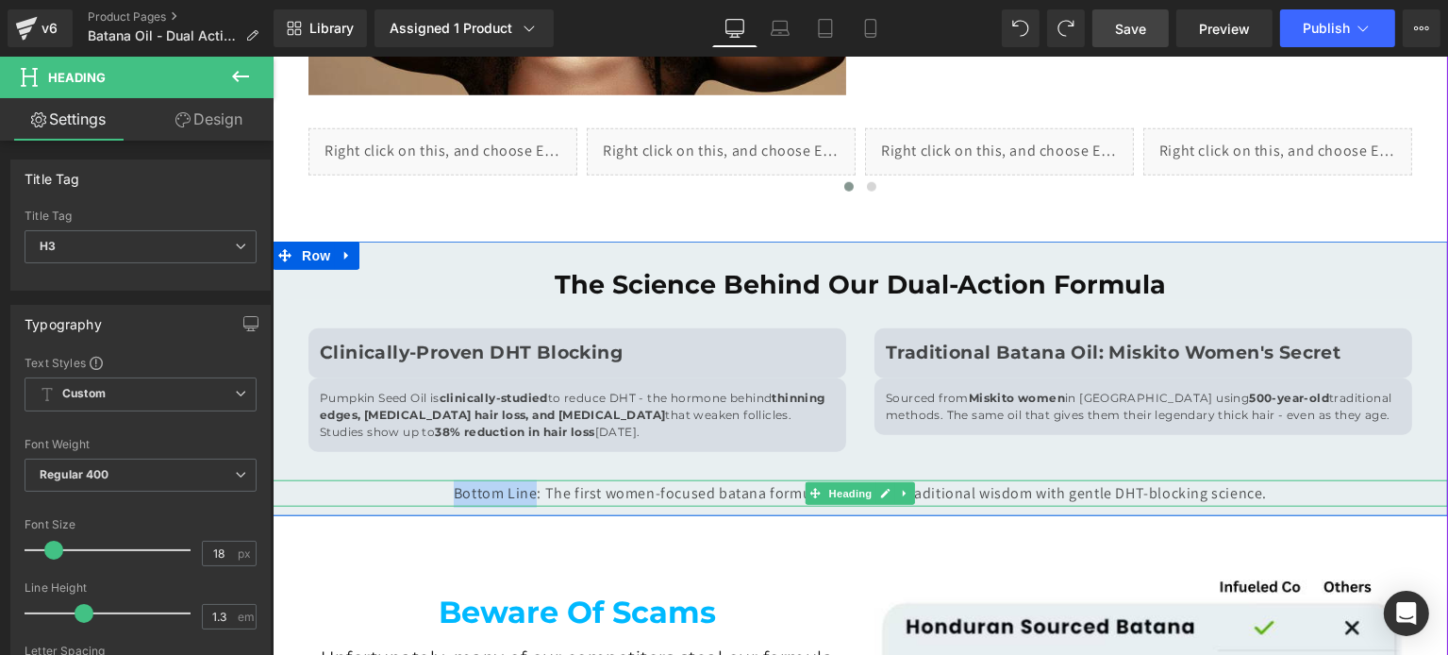
drag, startPoint x: 537, startPoint y: 493, endPoint x: 570, endPoint y: 498, distance: 33.3
click at [537, 493] on div "Bottom Line: The first women-focused batana formula combining traditional wisdo…" at bounding box center [859, 493] width 1175 height 27
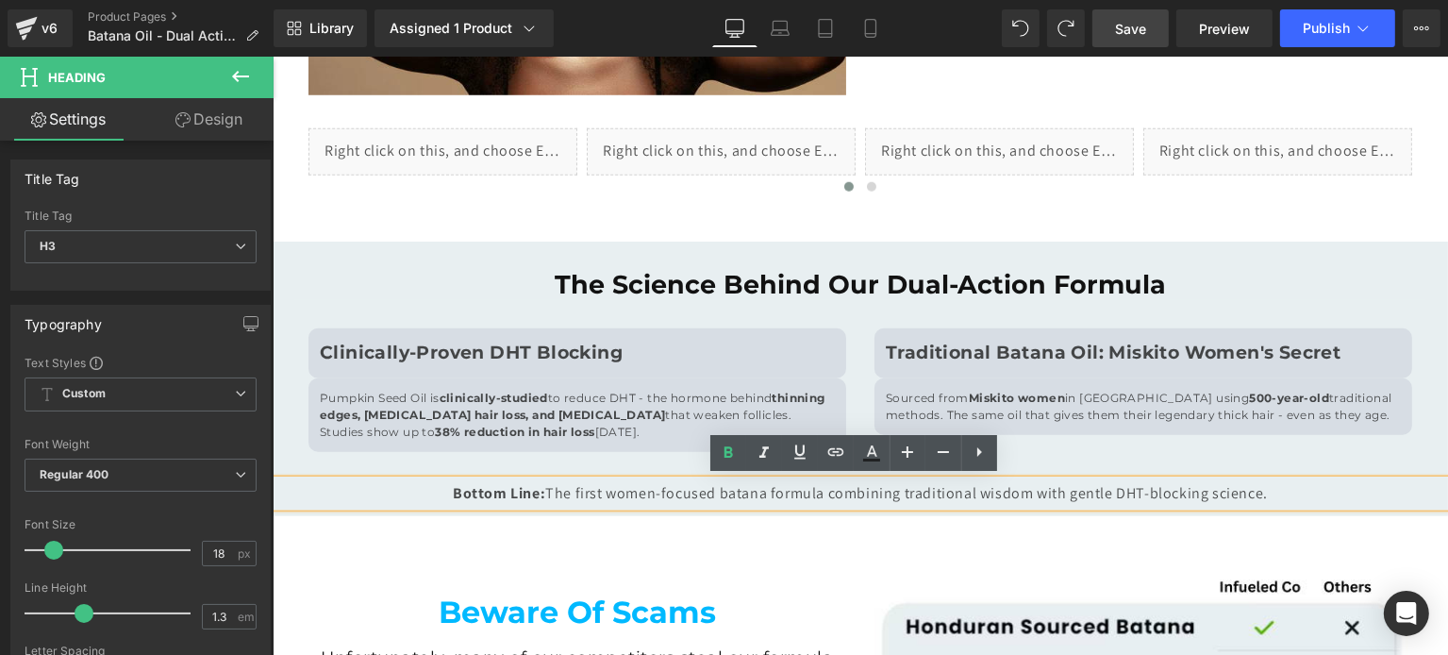
click at [594, 491] on div "Bottom Line: The first women-focused batana formula combining traditional wisdo…" at bounding box center [859, 493] width 1175 height 27
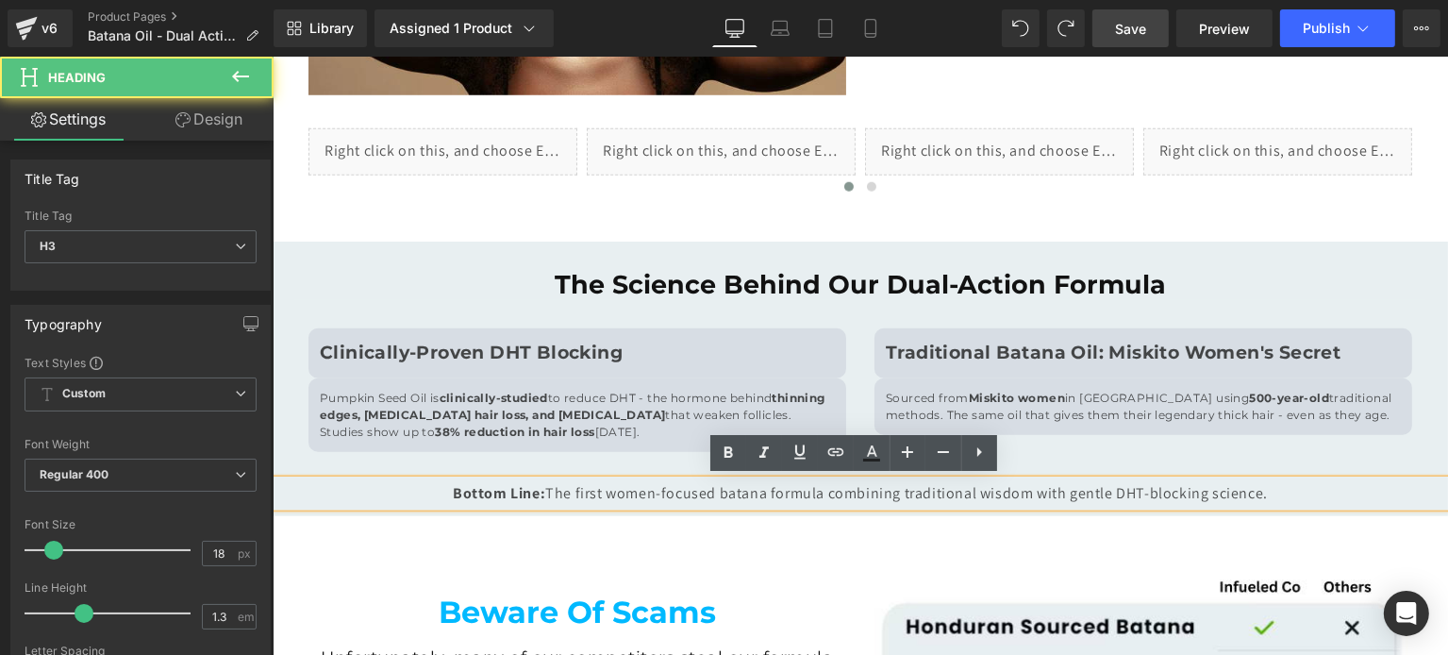
click at [575, 493] on div "Bottom Line: The first women-focused batana formula combining traditional wisdo…" at bounding box center [859, 493] width 1175 height 27
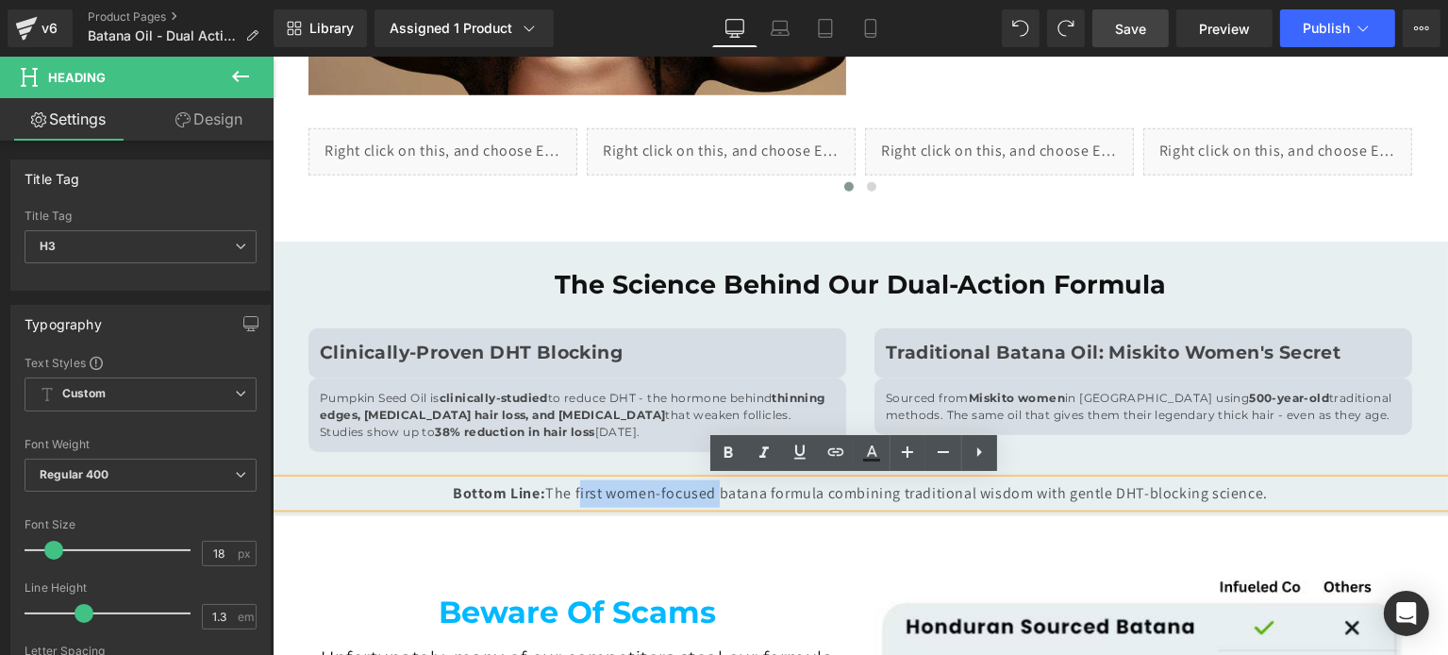
drag, startPoint x: 589, startPoint y: 490, endPoint x: 710, endPoint y: 490, distance: 121.7
click at [710, 490] on div "Bottom Line: The first women-focused batana formula combining traditional wisdo…" at bounding box center [859, 493] width 1175 height 27
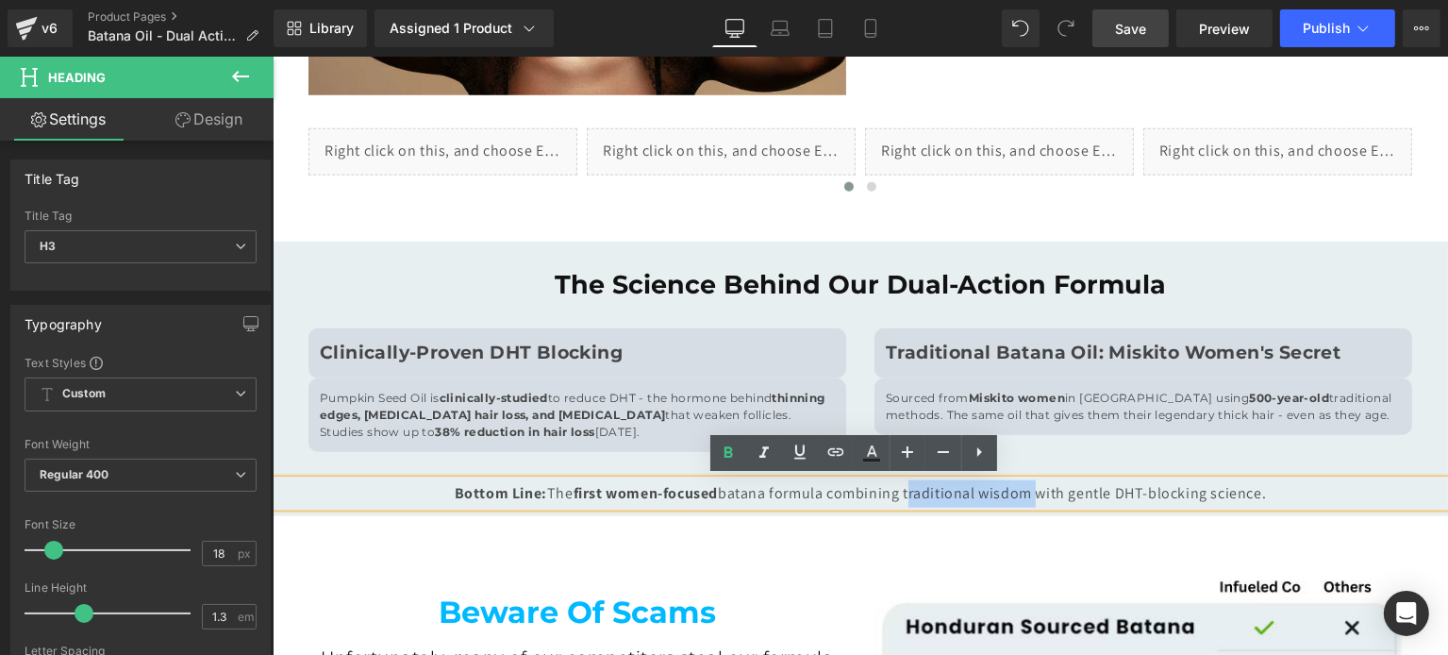
drag, startPoint x: 902, startPoint y: 490, endPoint x: 1024, endPoint y: 492, distance: 122.6
click at [1024, 492] on div "Bottom Line: The first women-focused batana formula combining traditional wisdo…" at bounding box center [859, 493] width 1175 height 27
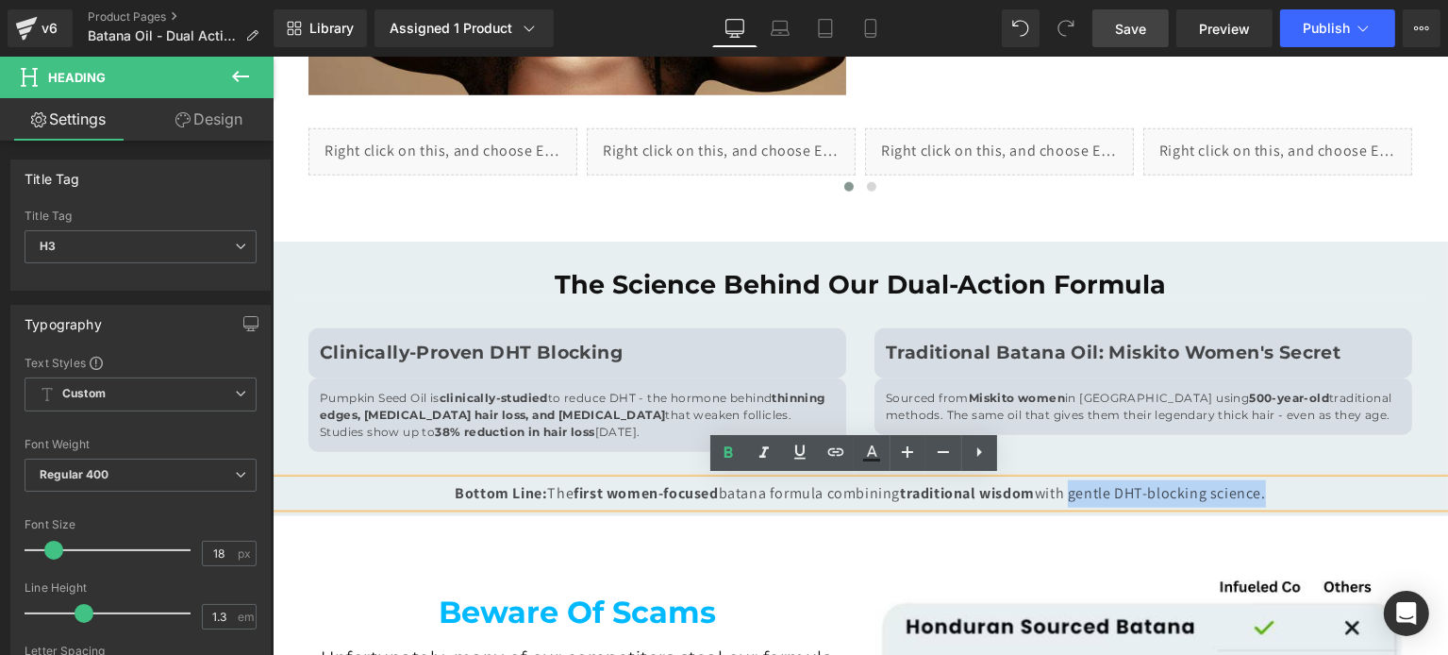
drag, startPoint x: 1080, startPoint y: 489, endPoint x: 1258, endPoint y: 501, distance: 178.7
click at [1258, 501] on div "Bottom Line: The first women-focused batana formula combining traditional wisdo…" at bounding box center [859, 493] width 1175 height 27
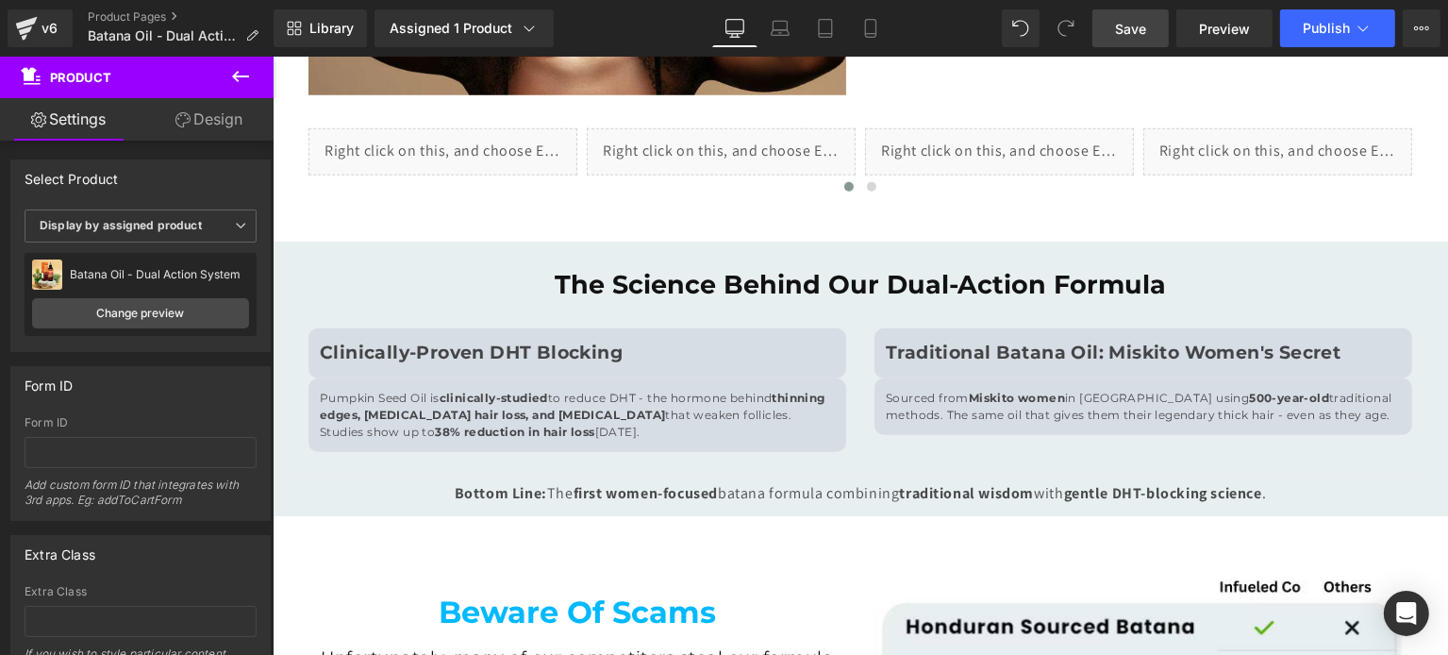
click at [1116, 35] on link "Save" at bounding box center [1130, 28] width 76 height 38
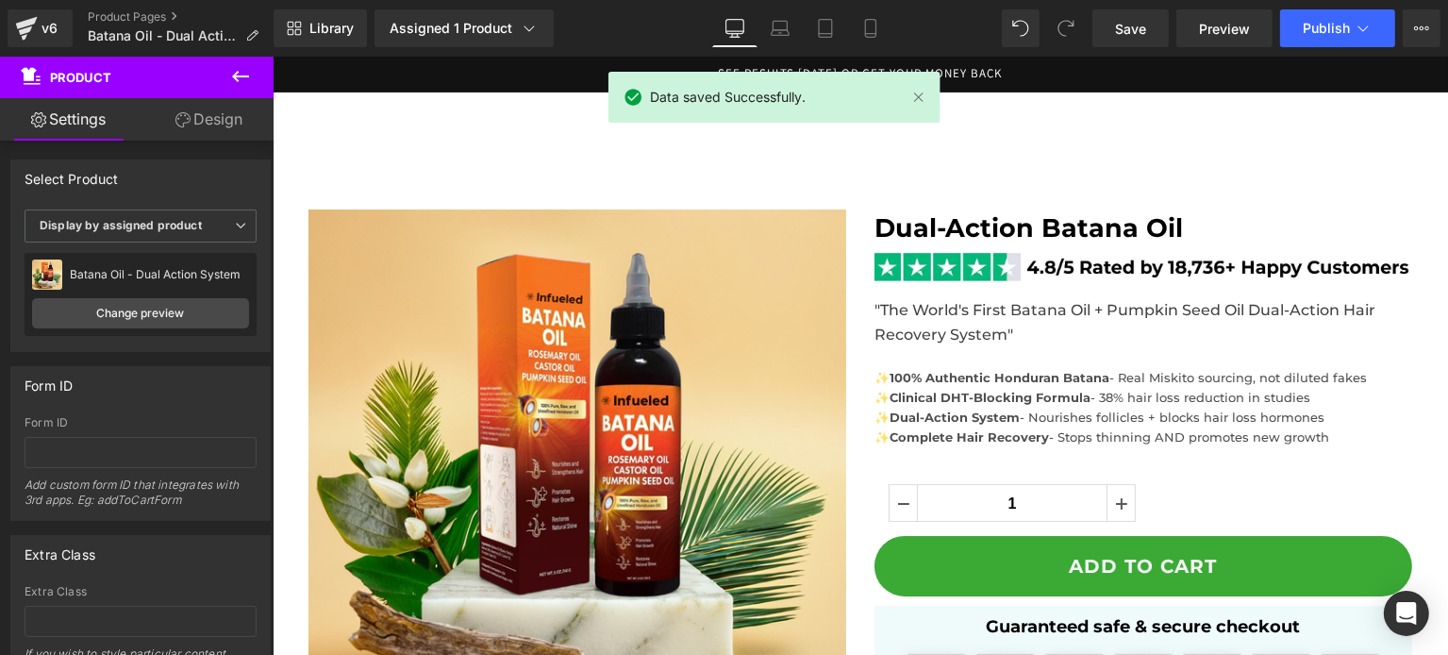
scroll to position [1887, 0]
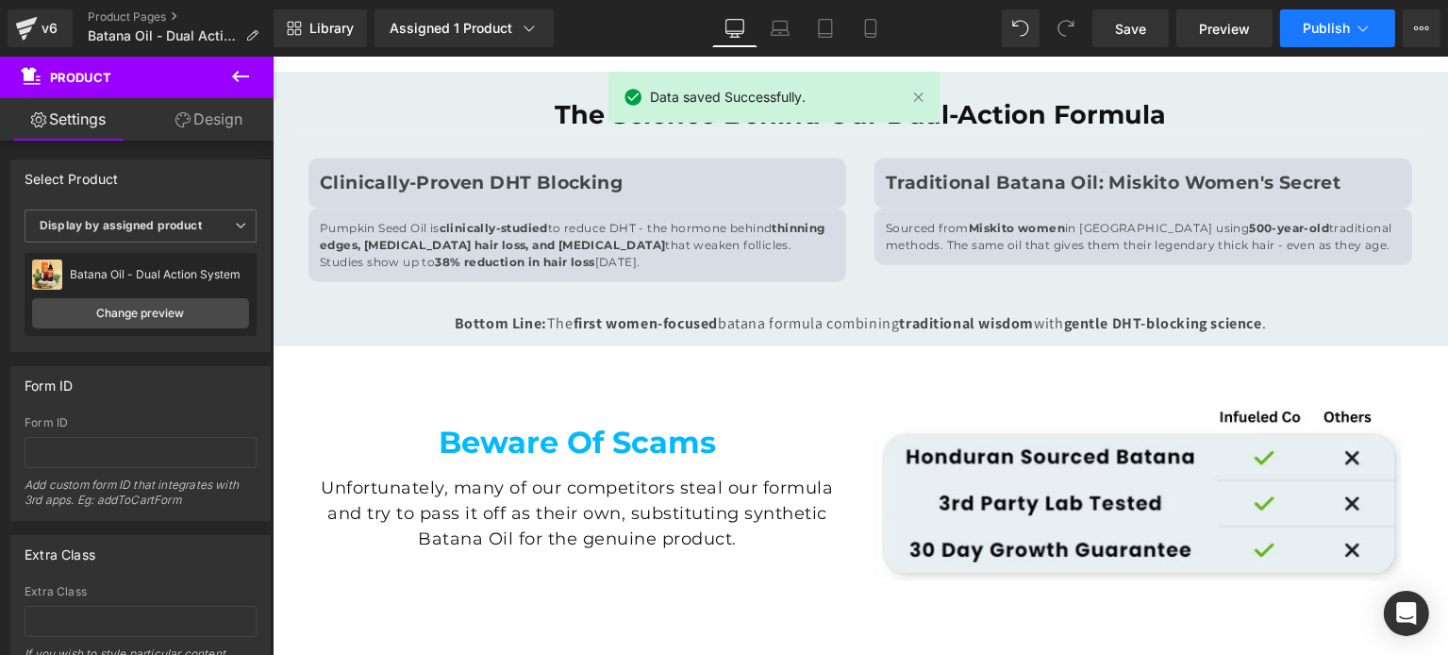
click at [1326, 33] on span "Publish" at bounding box center [1326, 28] width 47 height 15
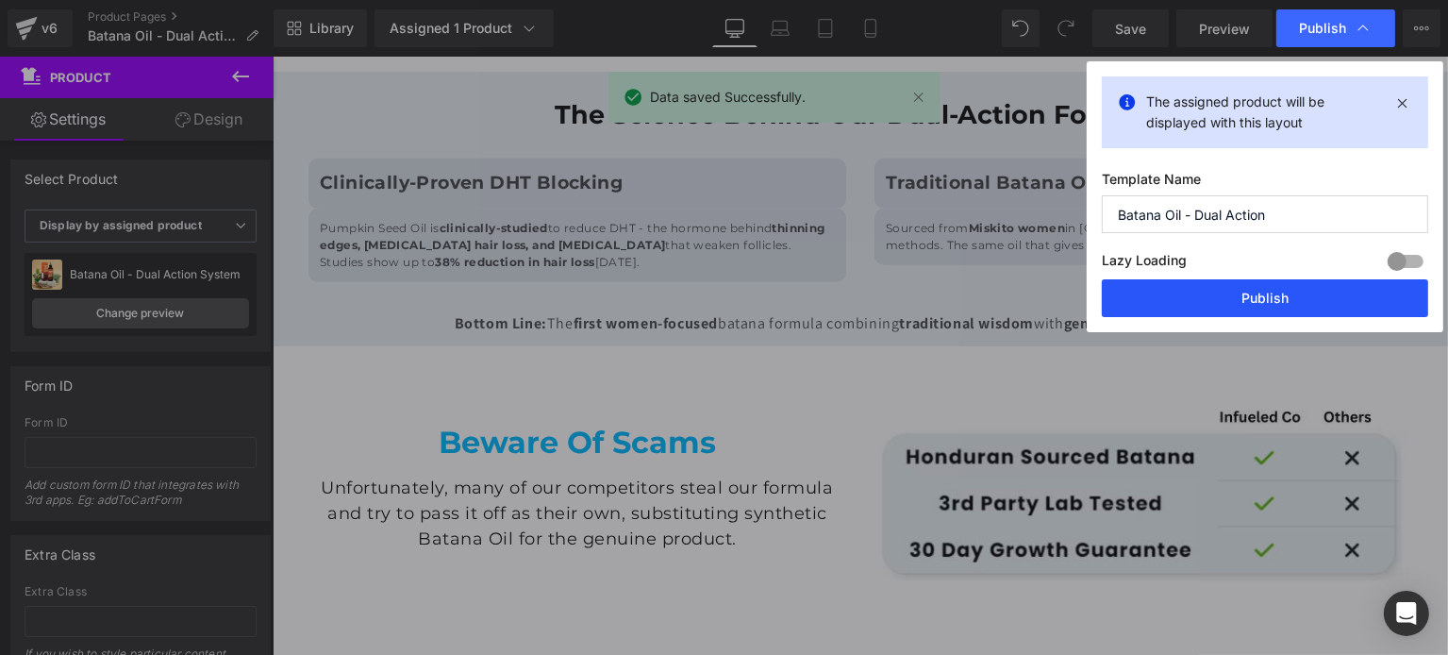
click at [1269, 289] on button "Publish" at bounding box center [1265, 298] width 326 height 38
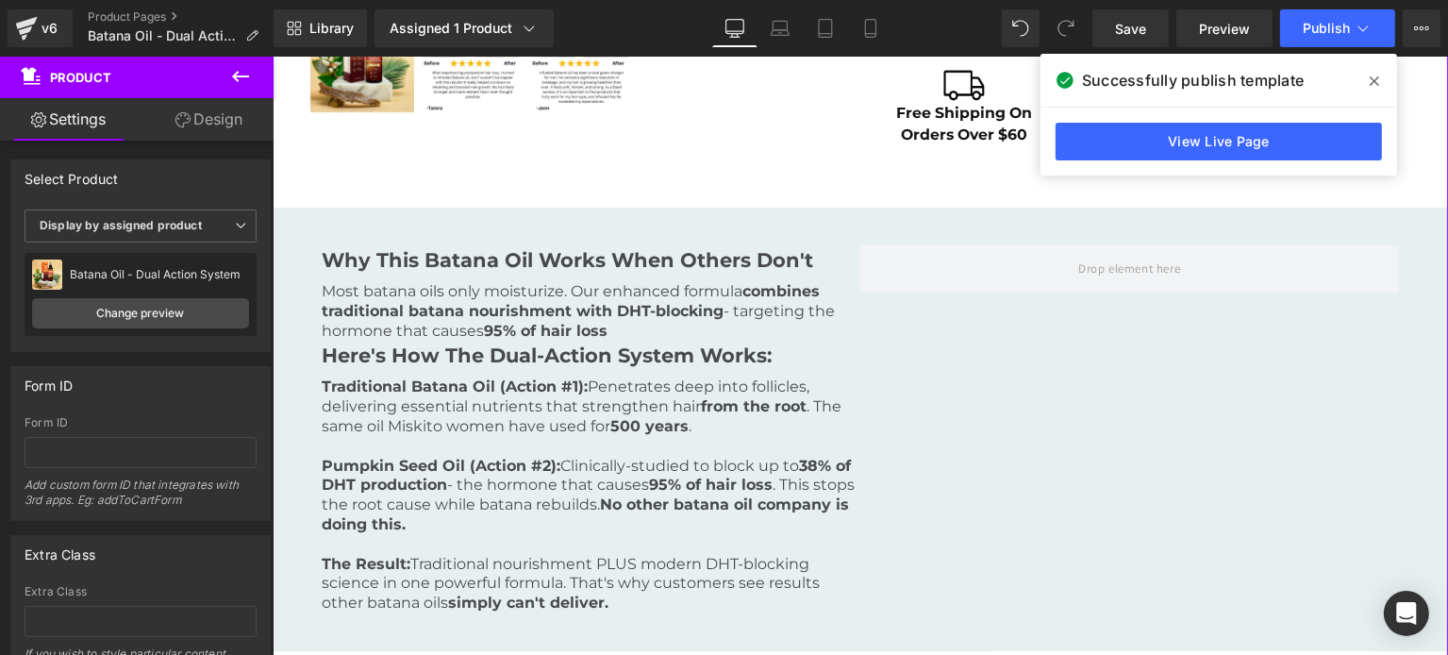
scroll to position [1132, 0]
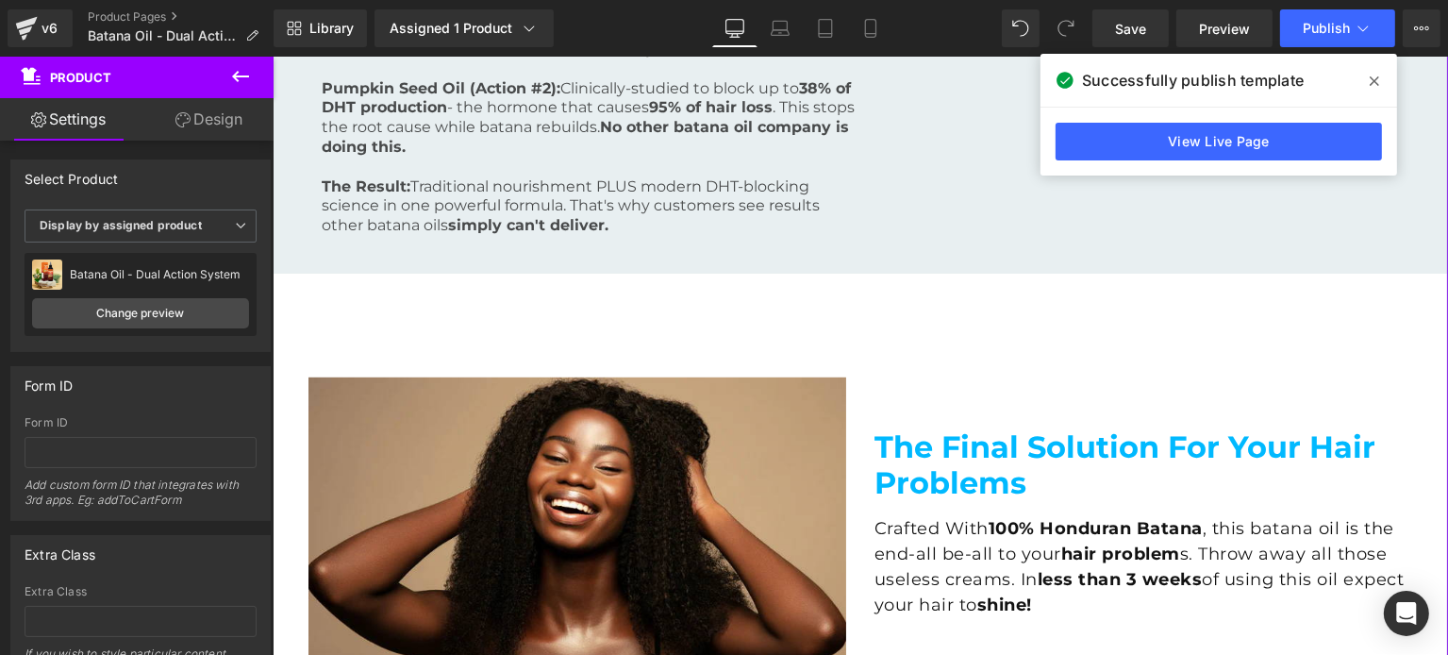
click at [682, 328] on div "Sale Off (P) Image ‹ ›" at bounding box center [859, 211] width 1156 height 2269
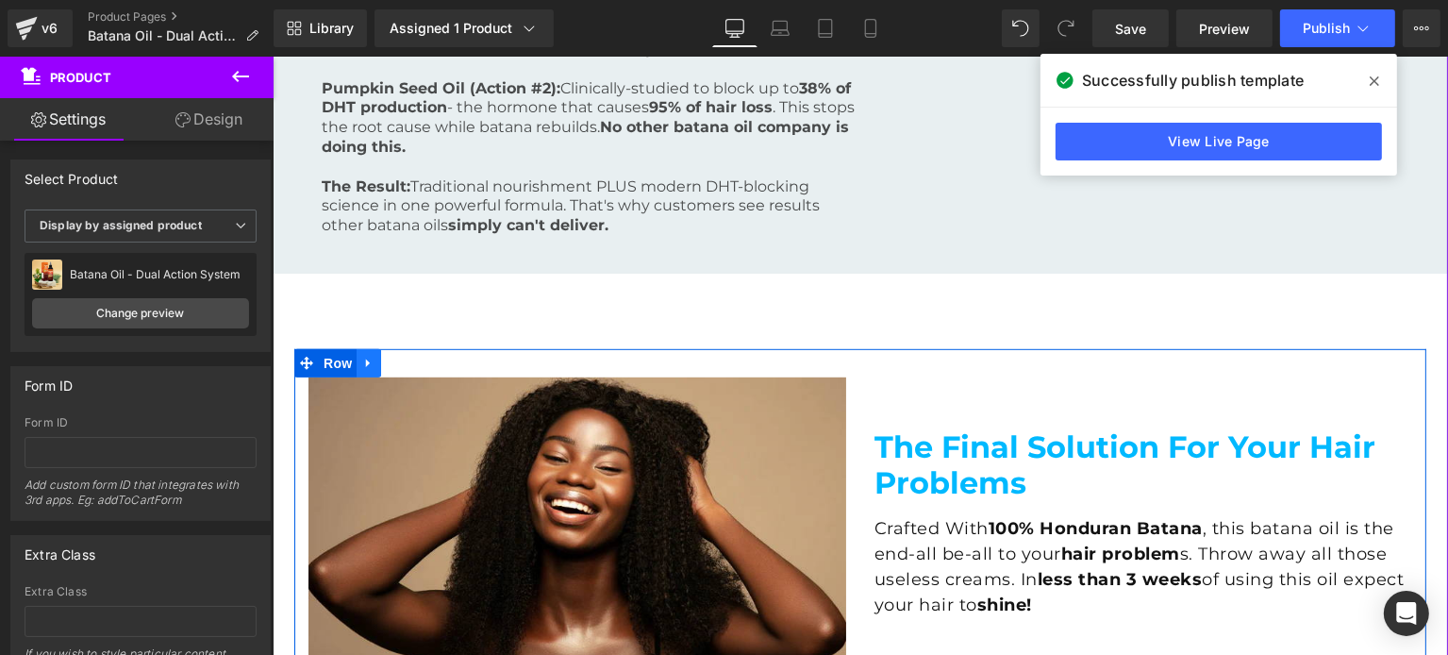
click at [356, 366] on link at bounding box center [368, 363] width 25 height 28
click at [410, 361] on icon at bounding box center [416, 363] width 13 height 13
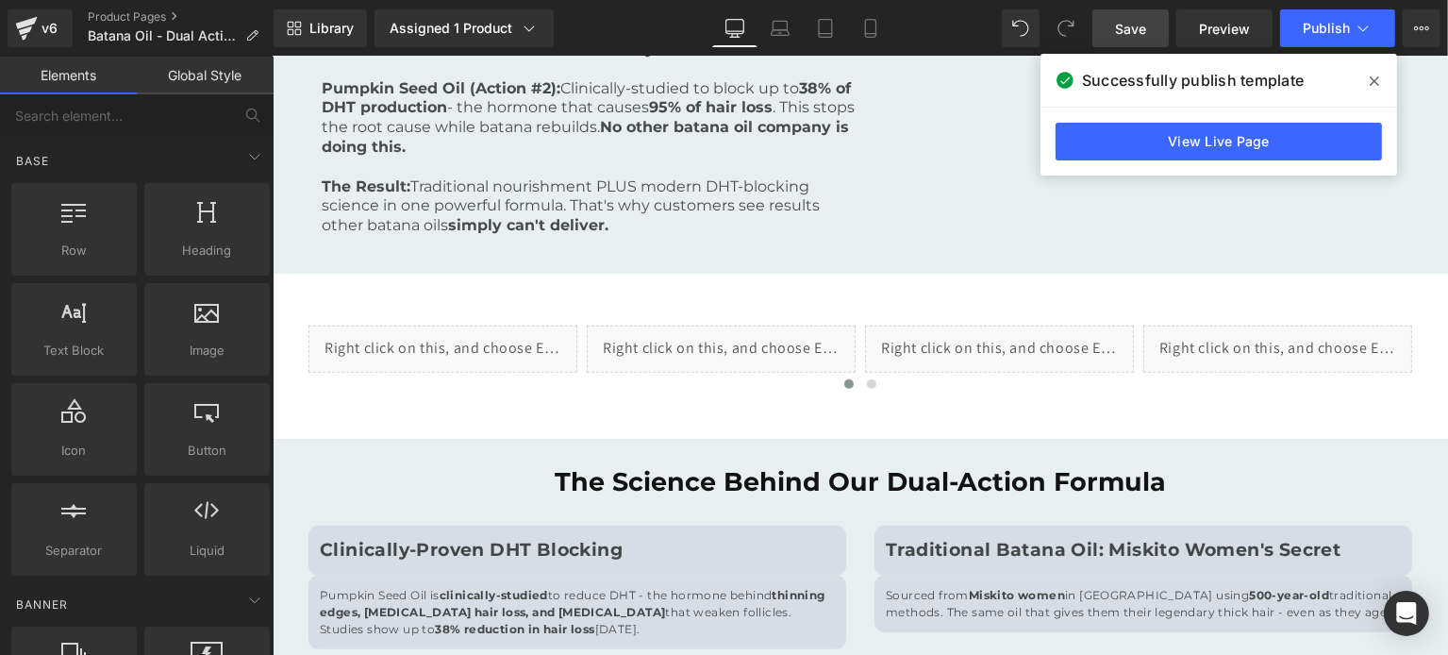
click at [1116, 35] on link "Save" at bounding box center [1130, 28] width 76 height 38
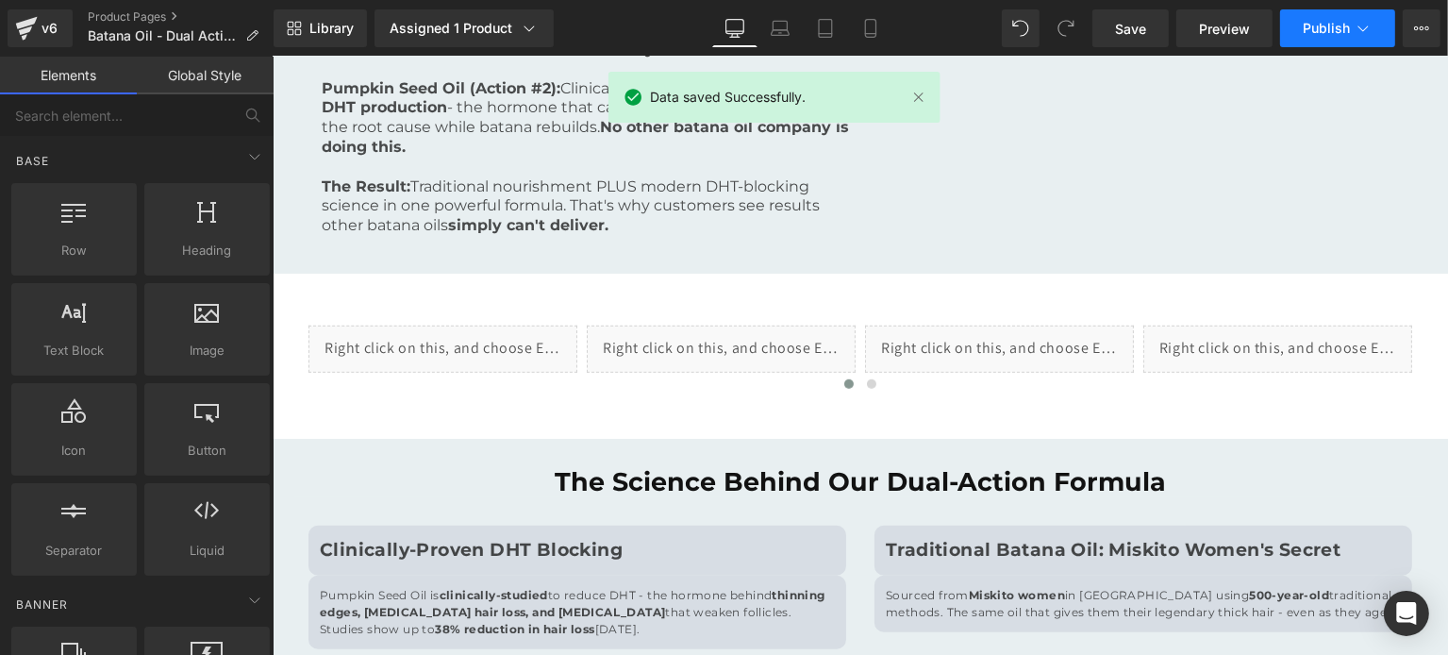
click at [1310, 23] on span "Publish" at bounding box center [1326, 28] width 47 height 15
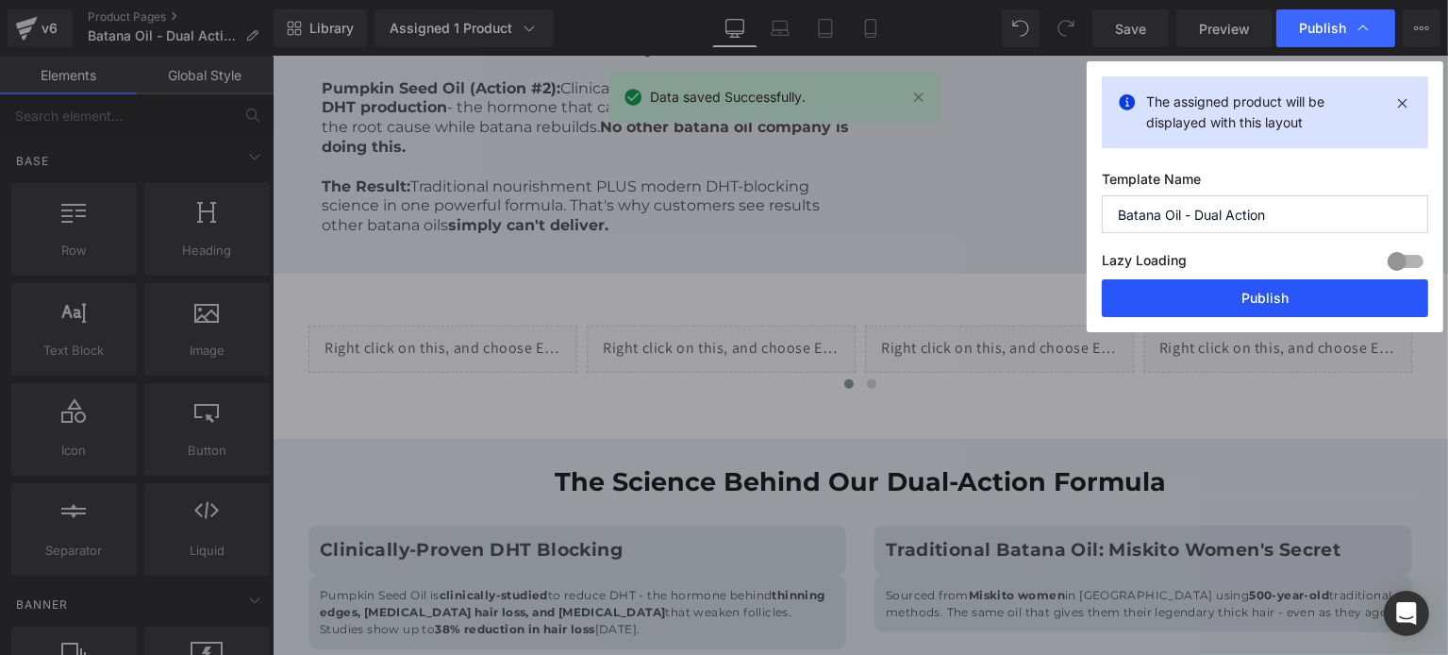
click at [1245, 282] on button "Publish" at bounding box center [1265, 298] width 326 height 38
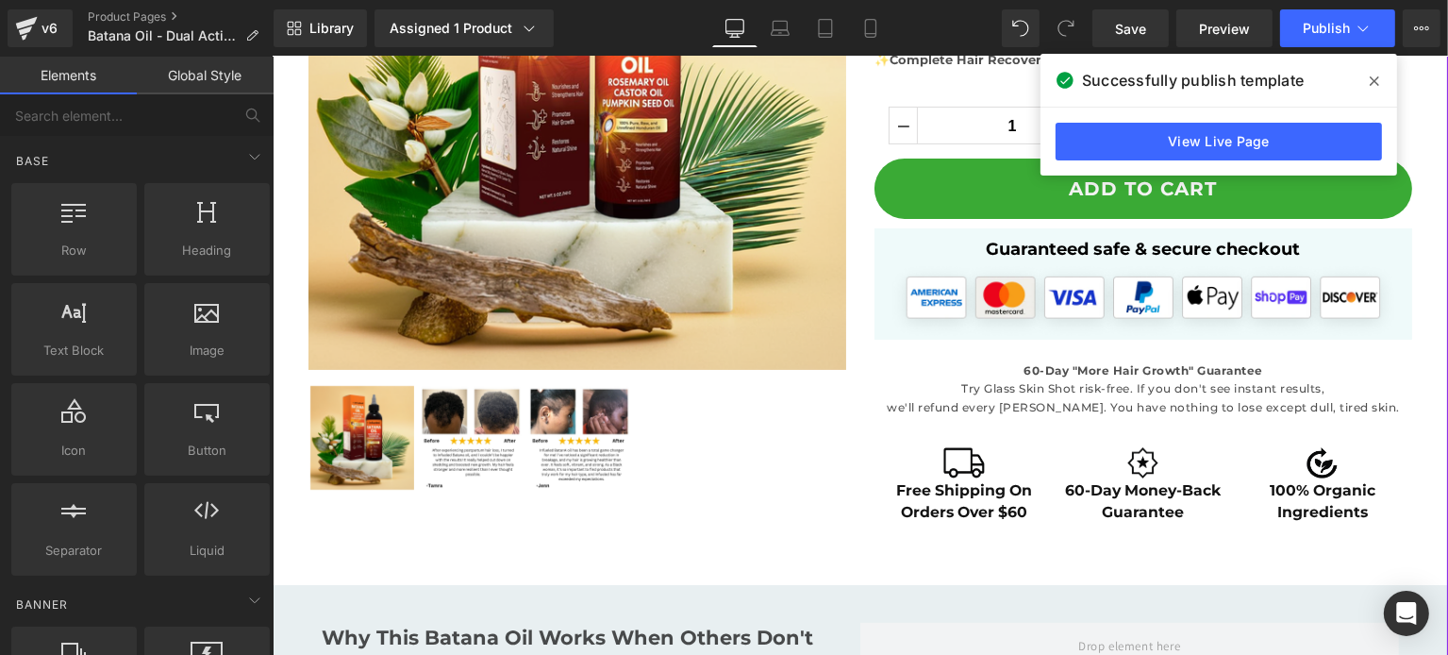
scroll to position [755, 0]
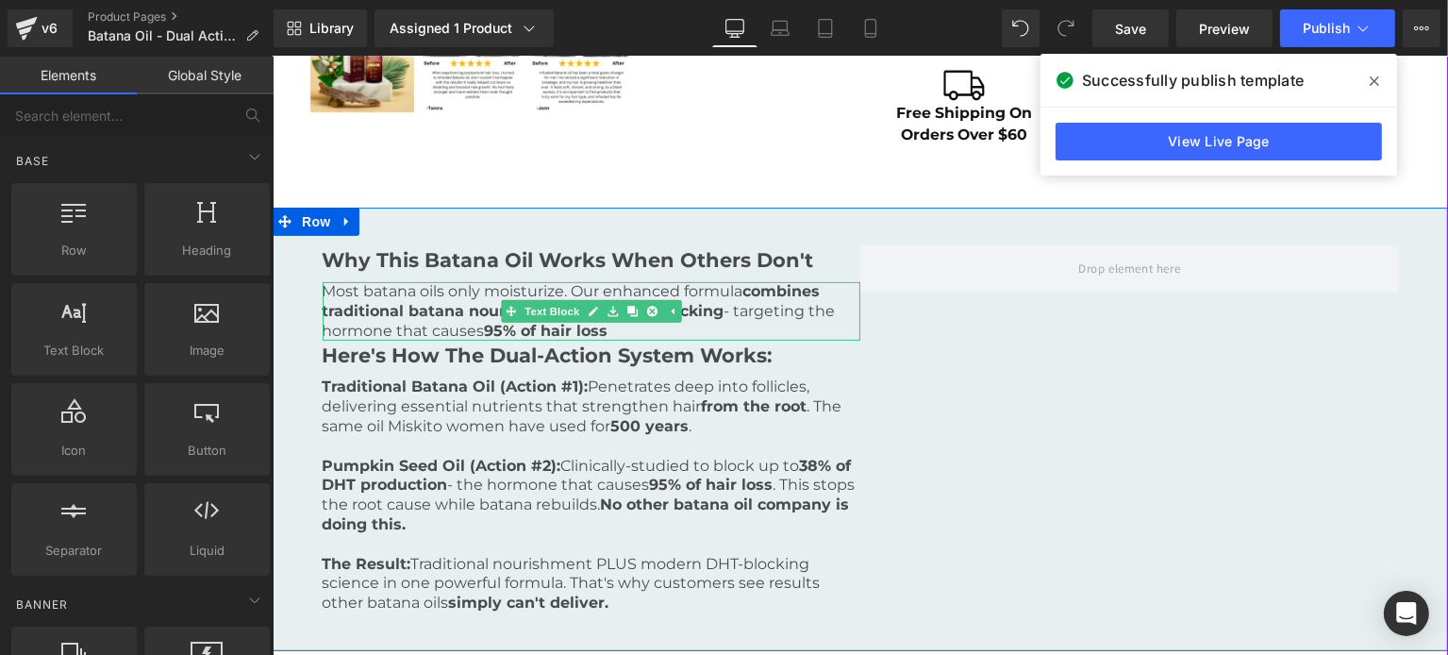
click at [323, 289] on p "Most batana oils only moisturize. Our enhanced formula combines traditional bat…" at bounding box center [591, 311] width 539 height 58
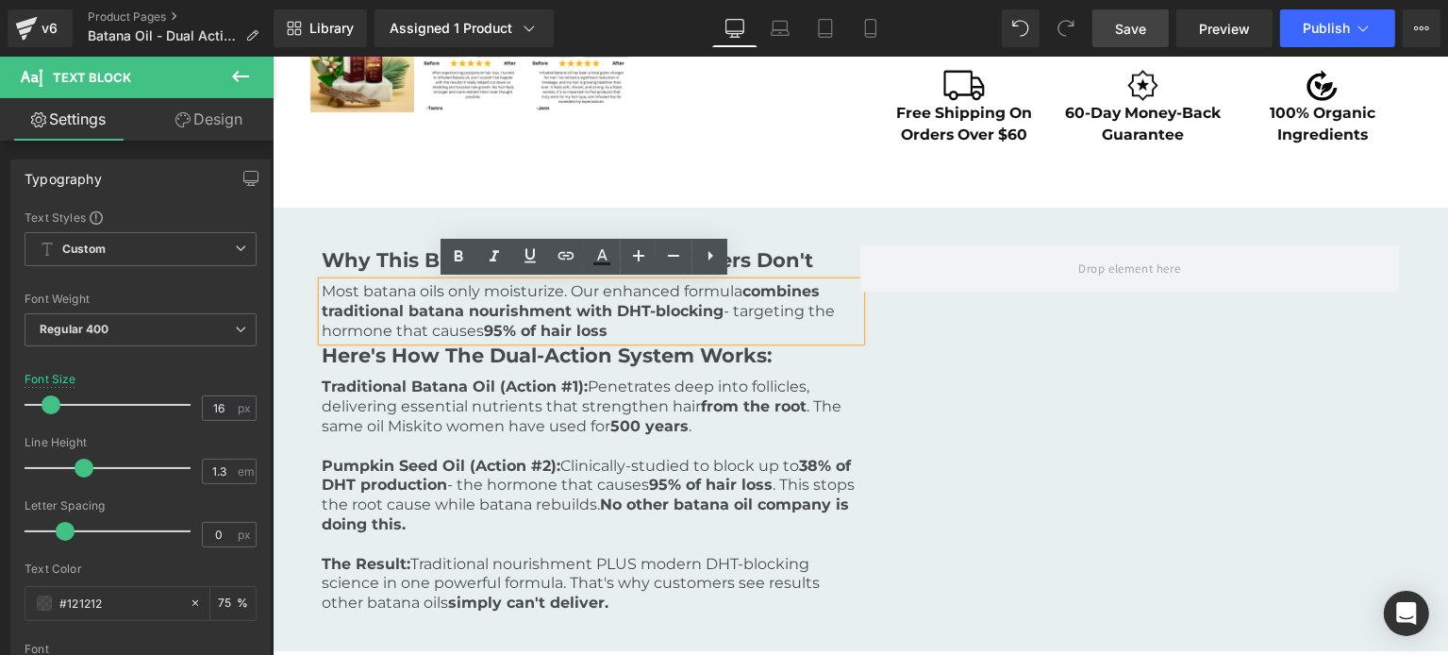
click at [1146, 22] on span "Save" at bounding box center [1130, 29] width 31 height 20
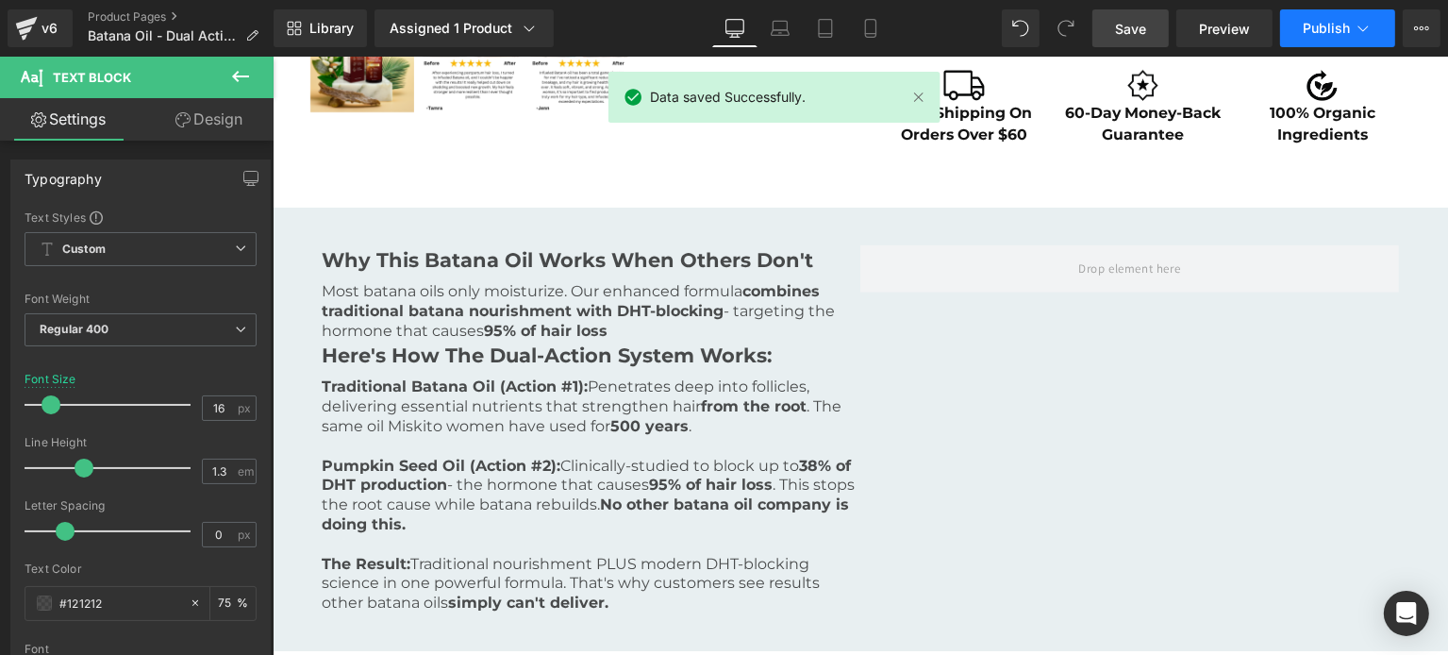
click at [1305, 24] on span "Publish" at bounding box center [1326, 28] width 47 height 15
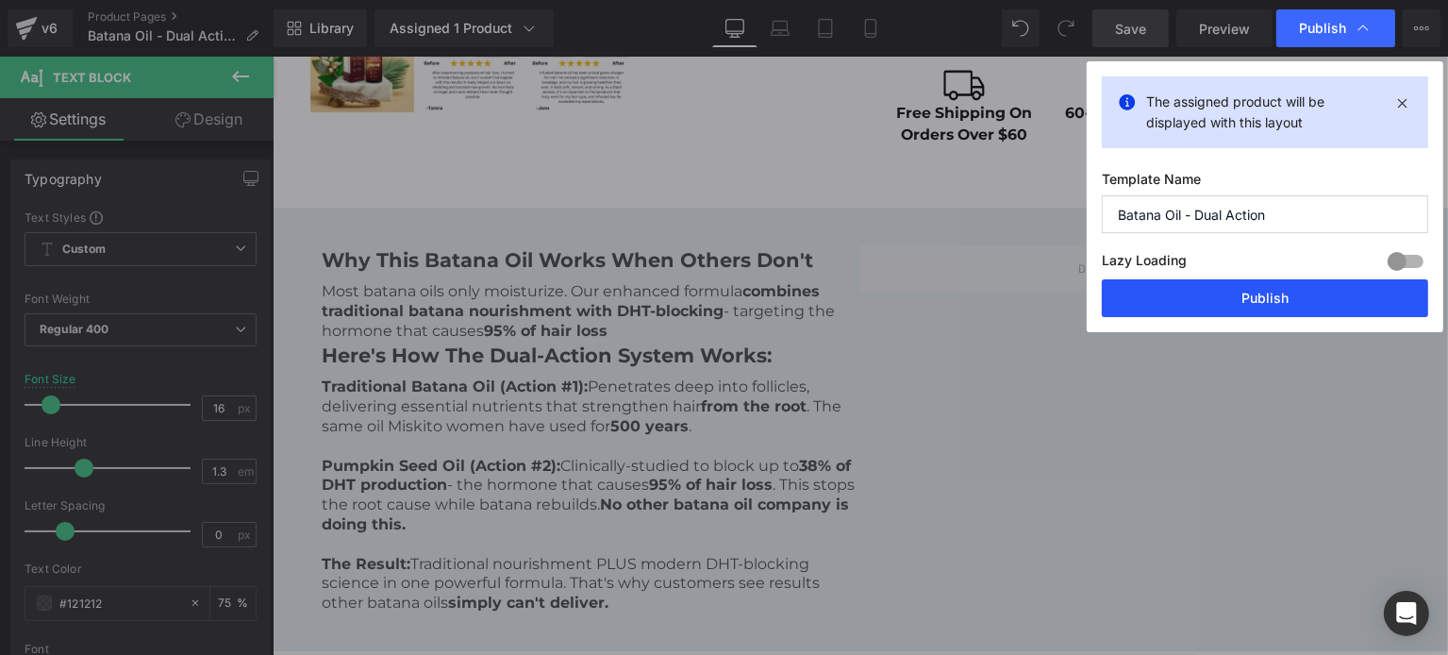
click at [1172, 300] on button "Publish" at bounding box center [1265, 298] width 326 height 38
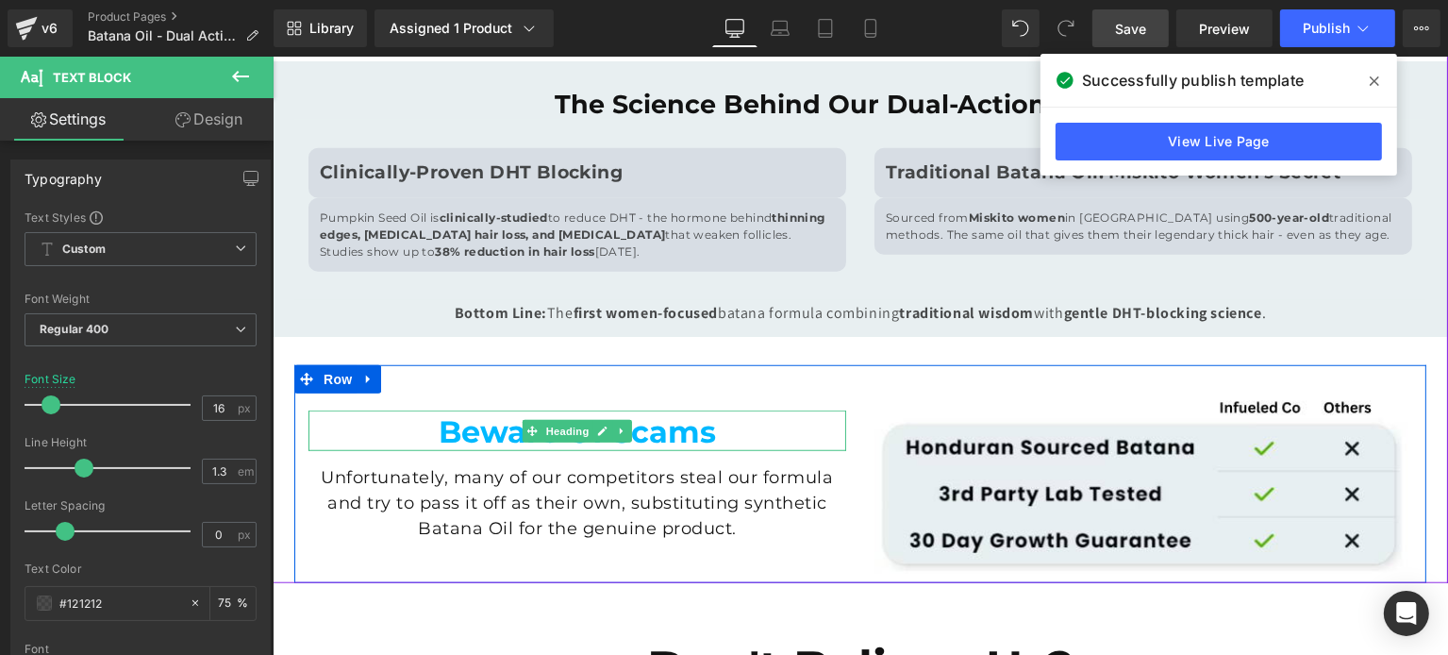
scroll to position [1132, 0]
